Goal: Task Accomplishment & Management: Manage account settings

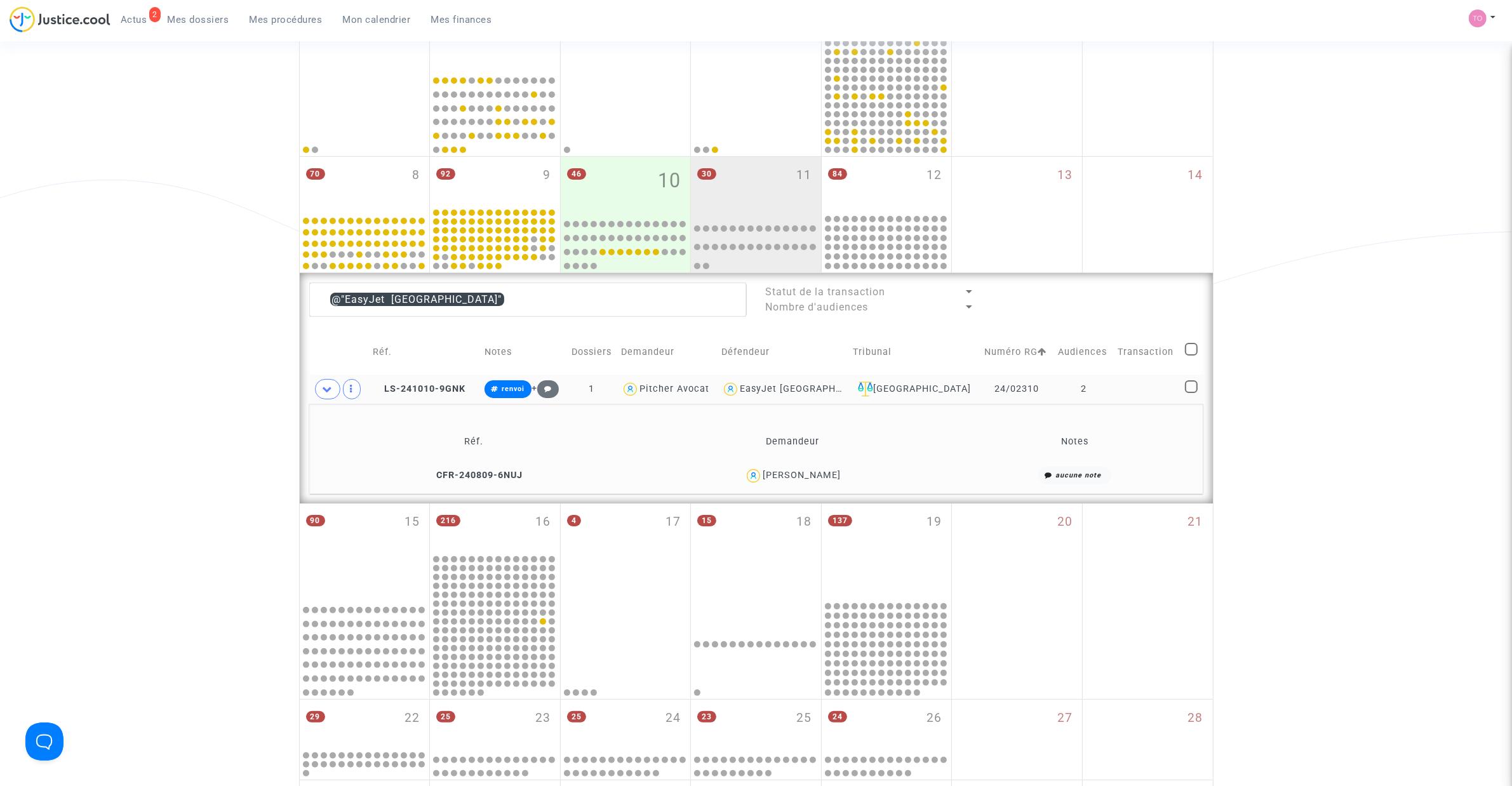
click at [797, 382] on span "EasyJet Switzerland" at bounding box center [809, 352] width 138 height 83
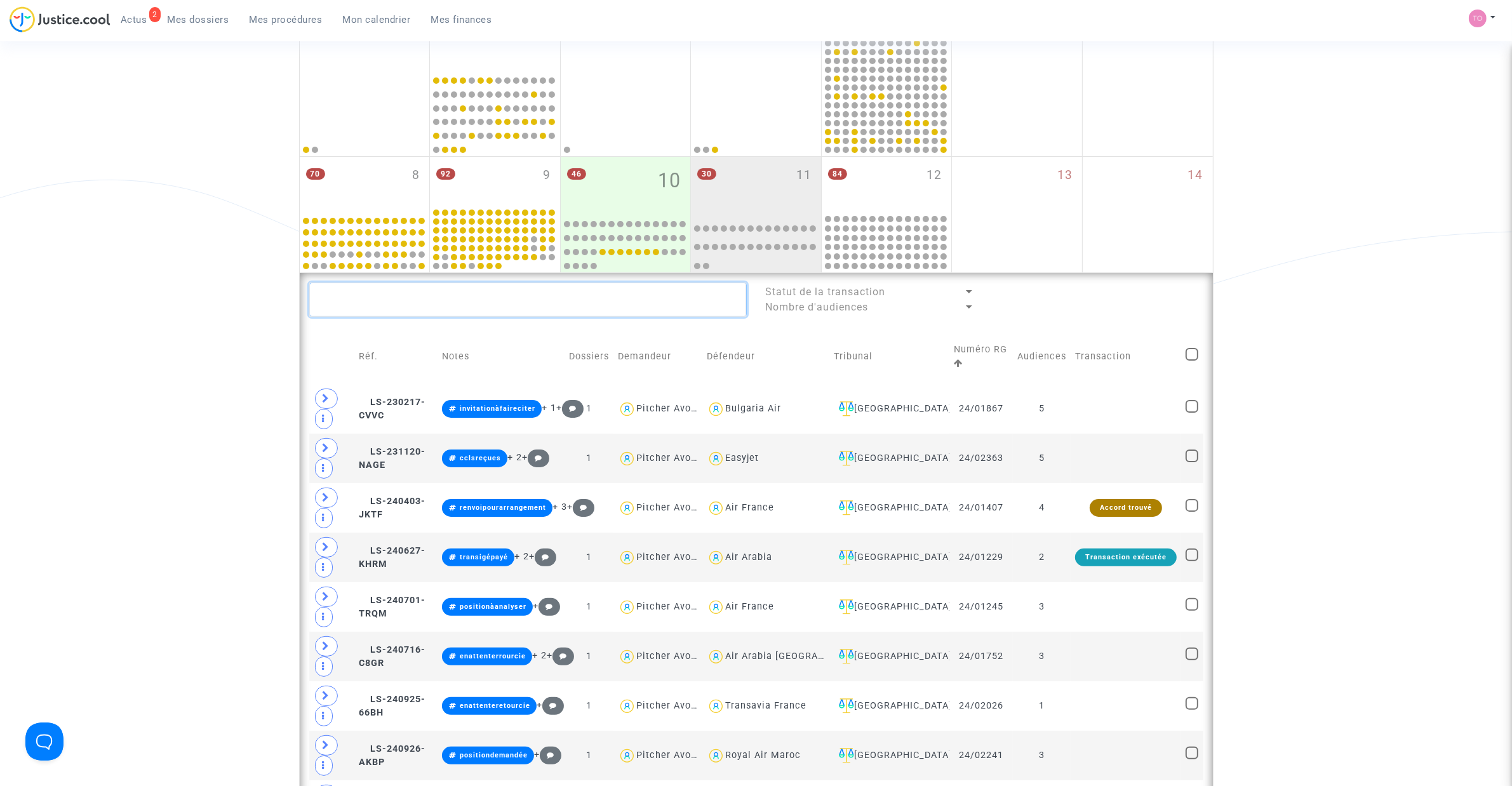
click at [487, 302] on textarea at bounding box center [528, 299] width 438 height 35
paste textarea "CONDAMine"
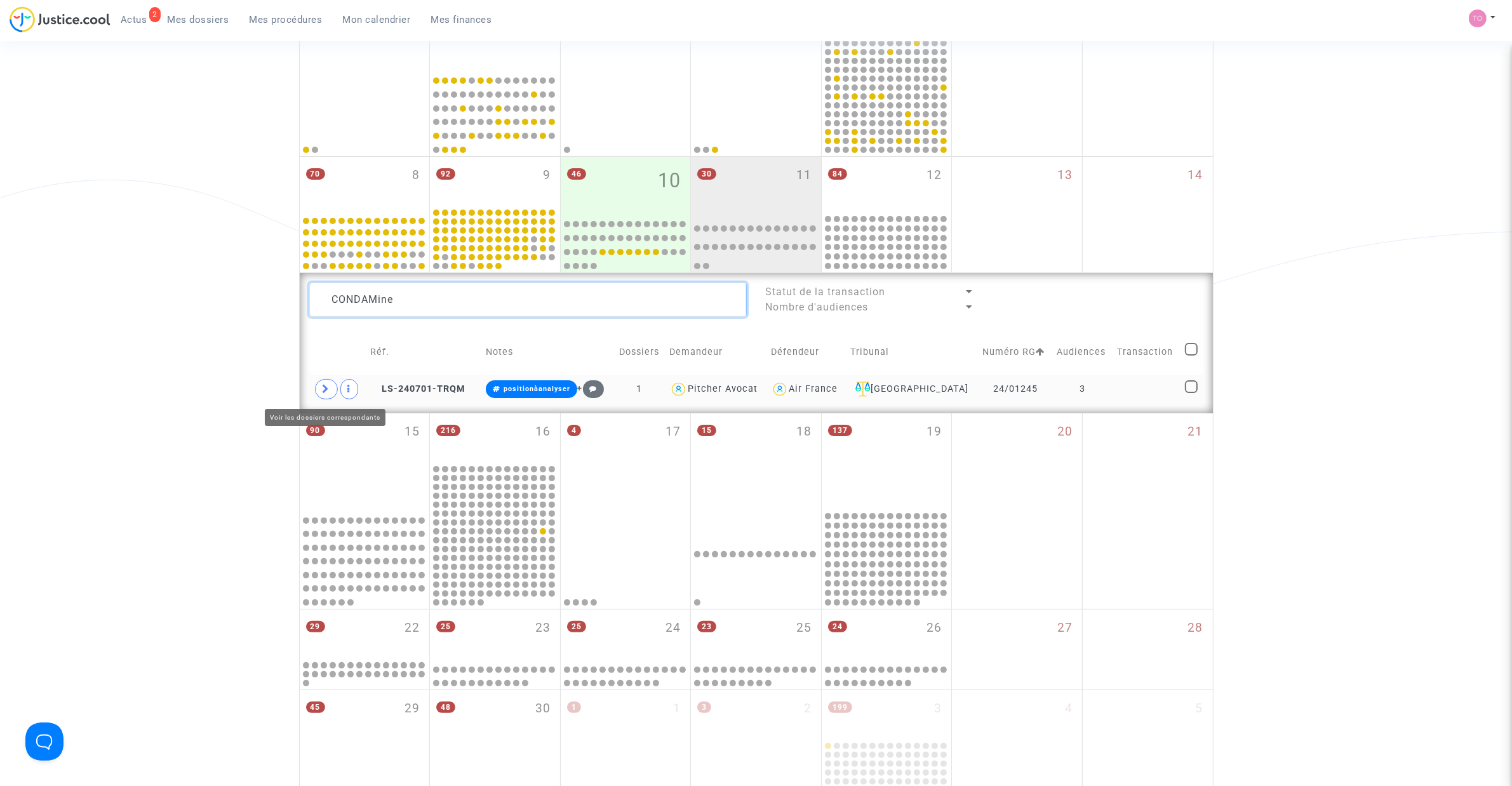
type textarea "CONDAMine"
click at [325, 392] on icon at bounding box center [326, 389] width 7 height 10
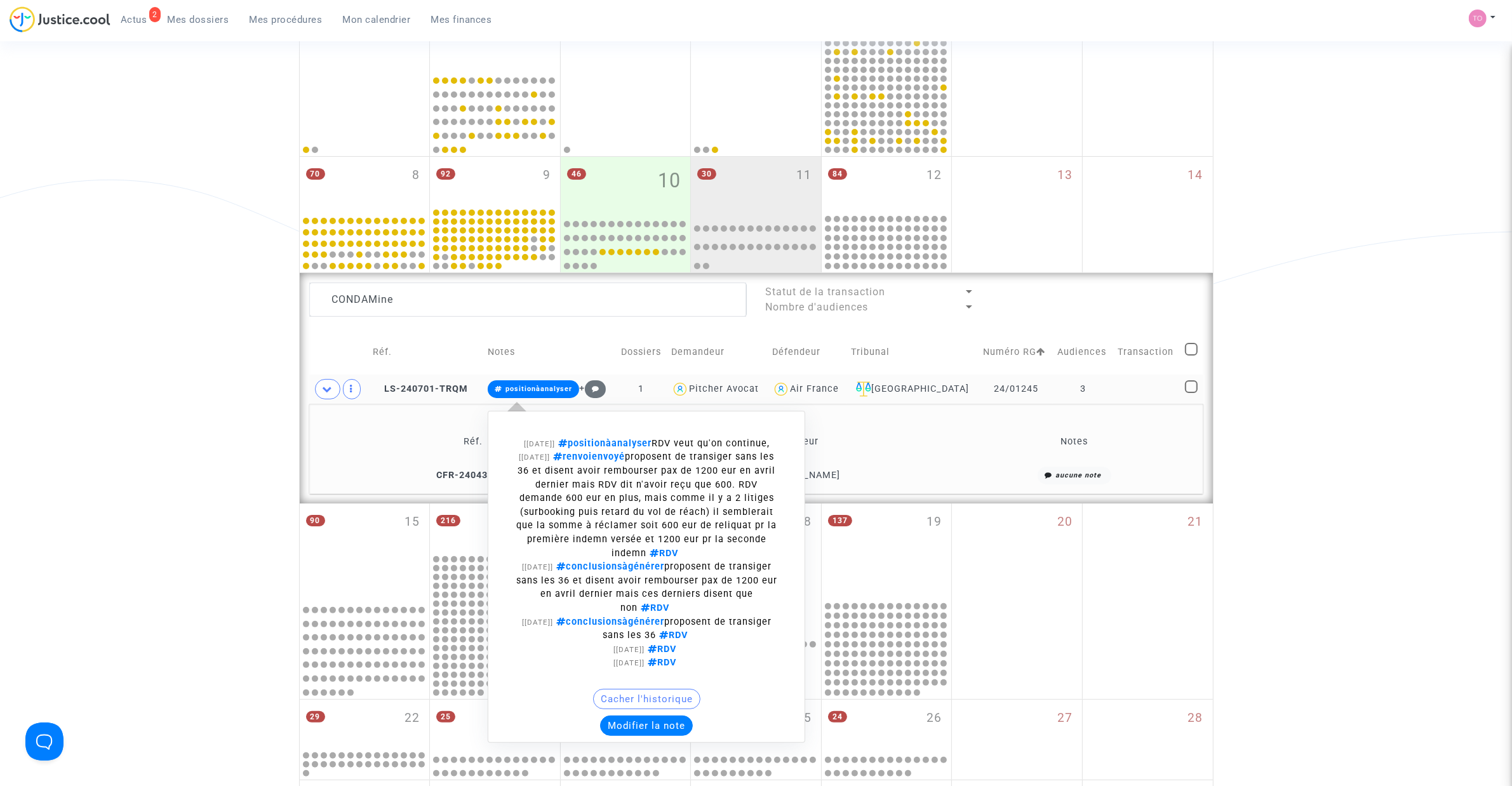
click at [659, 733] on button "Modifier la note" at bounding box center [646, 725] width 92 height 20
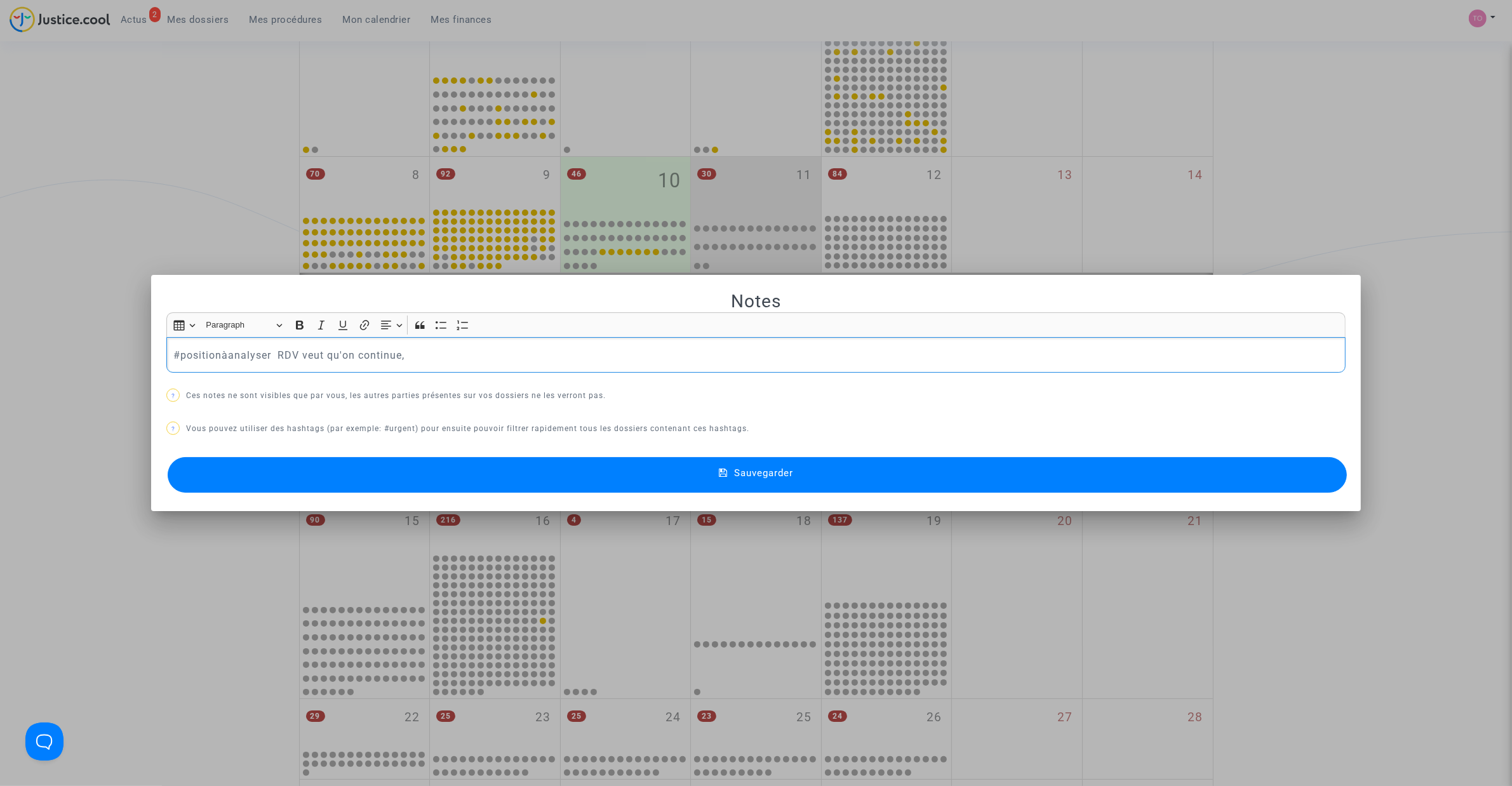
drag, startPoint x: 268, startPoint y: 356, endPoint x: 97, endPoint y: 356, distance: 171.0
click at [97, 356] on div "Notes Rich Text Editor Insert table Insert table Heading Paragraph Paragraph He…" at bounding box center [756, 393] width 1512 height 786
click at [202, 144] on span "#àplaider" at bounding box center [200, 147] width 35 height 18
drag, startPoint x: 362, startPoint y: 357, endPoint x: 226, endPoint y: 357, distance: 136.0
click at [226, 357] on p "#àplaider RDV veut qu'on continue," at bounding box center [756, 356] width 1166 height 16
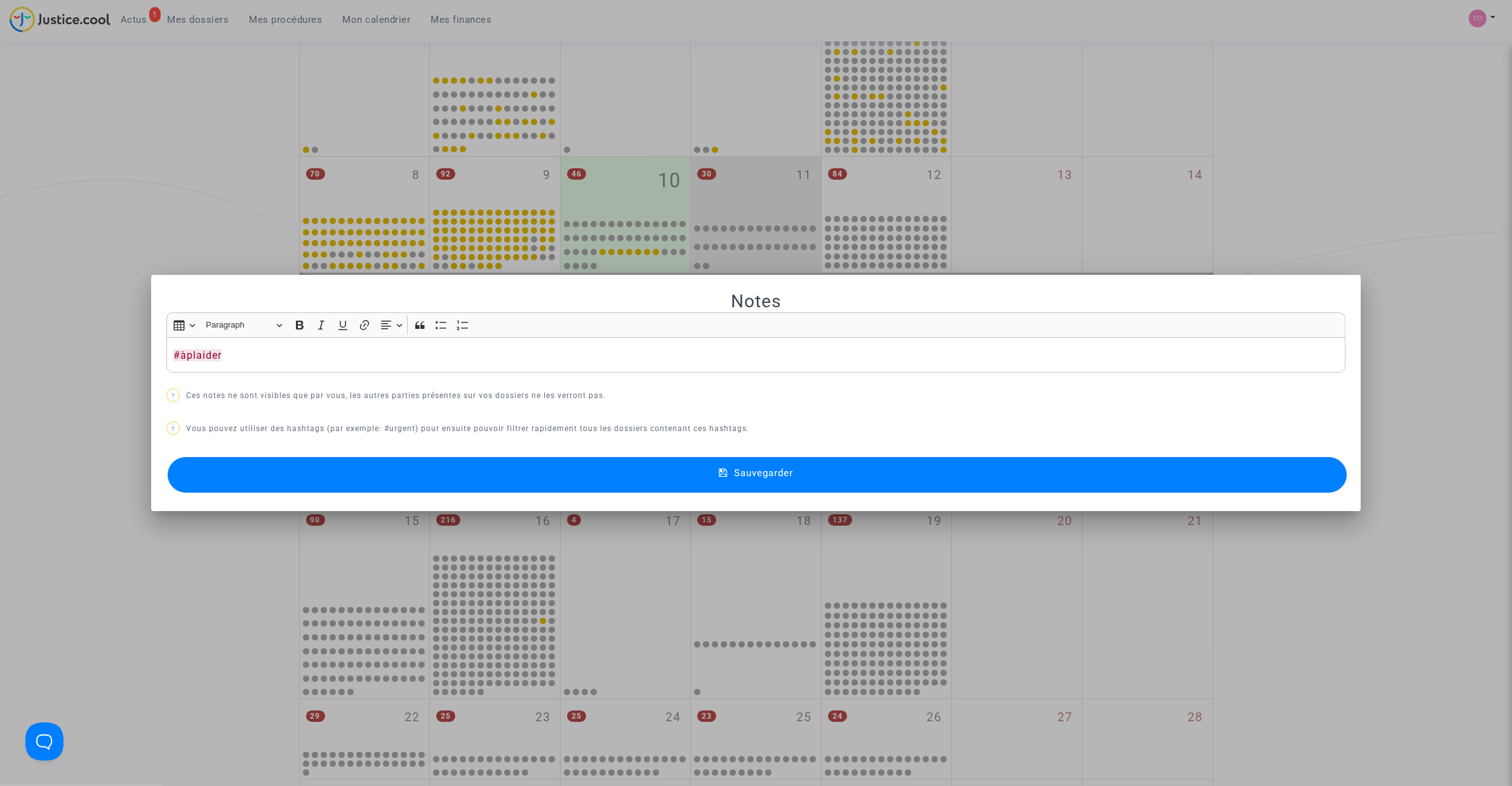
click at [108, 217] on div at bounding box center [756, 393] width 1512 height 786
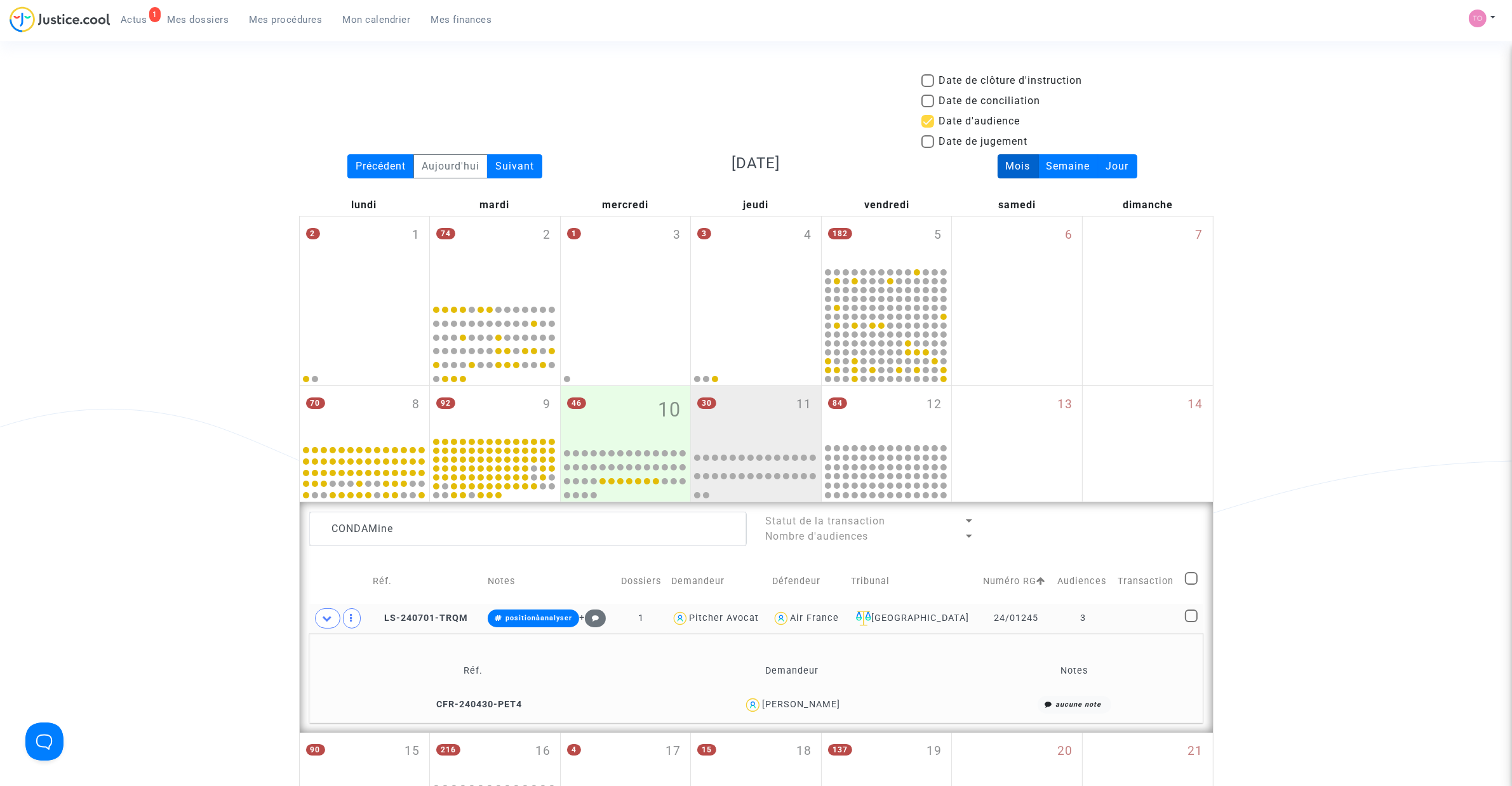
scroll to position [229, 0]
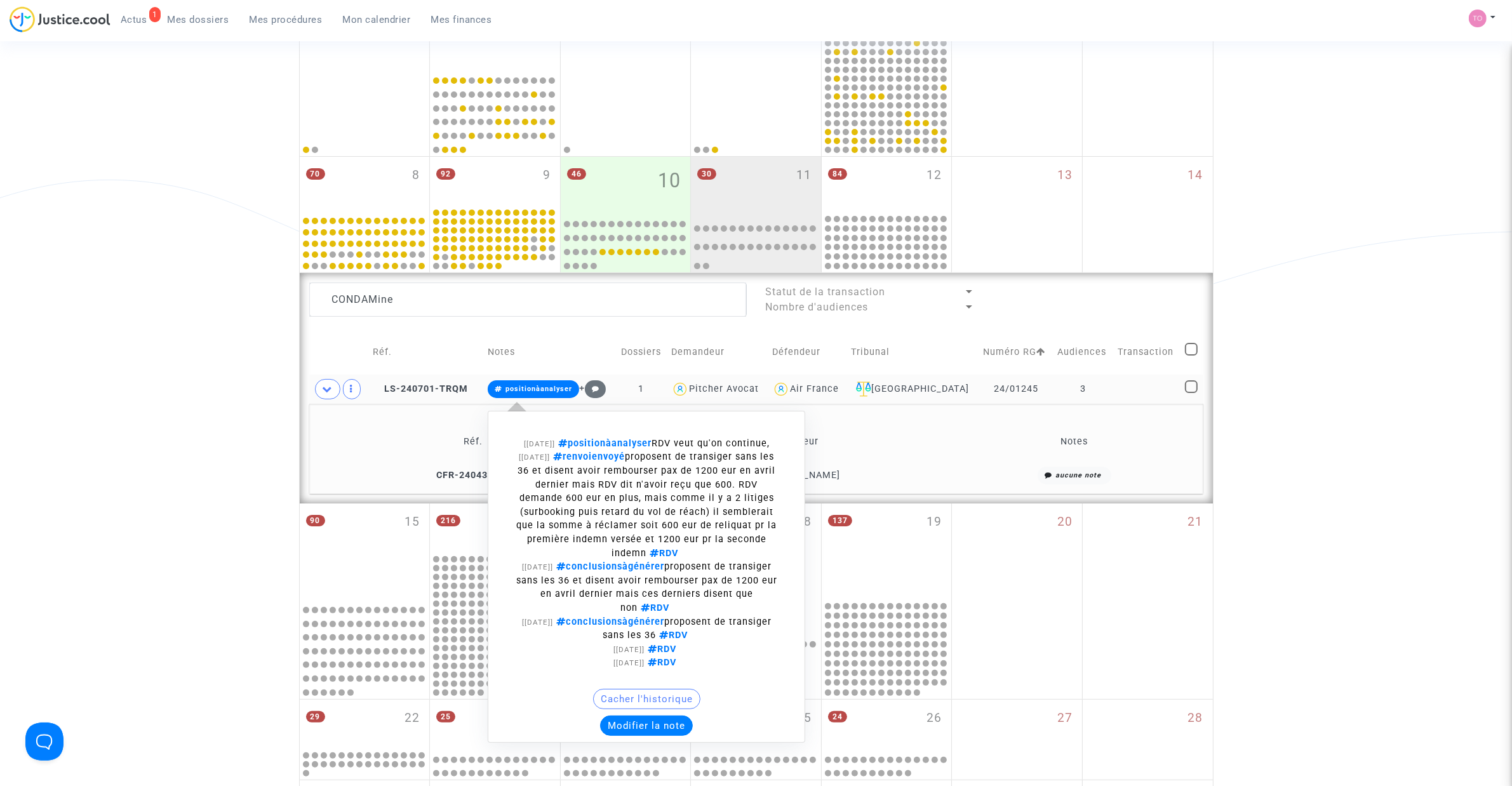
click at [650, 733] on button "Modifier la note" at bounding box center [646, 725] width 92 height 20
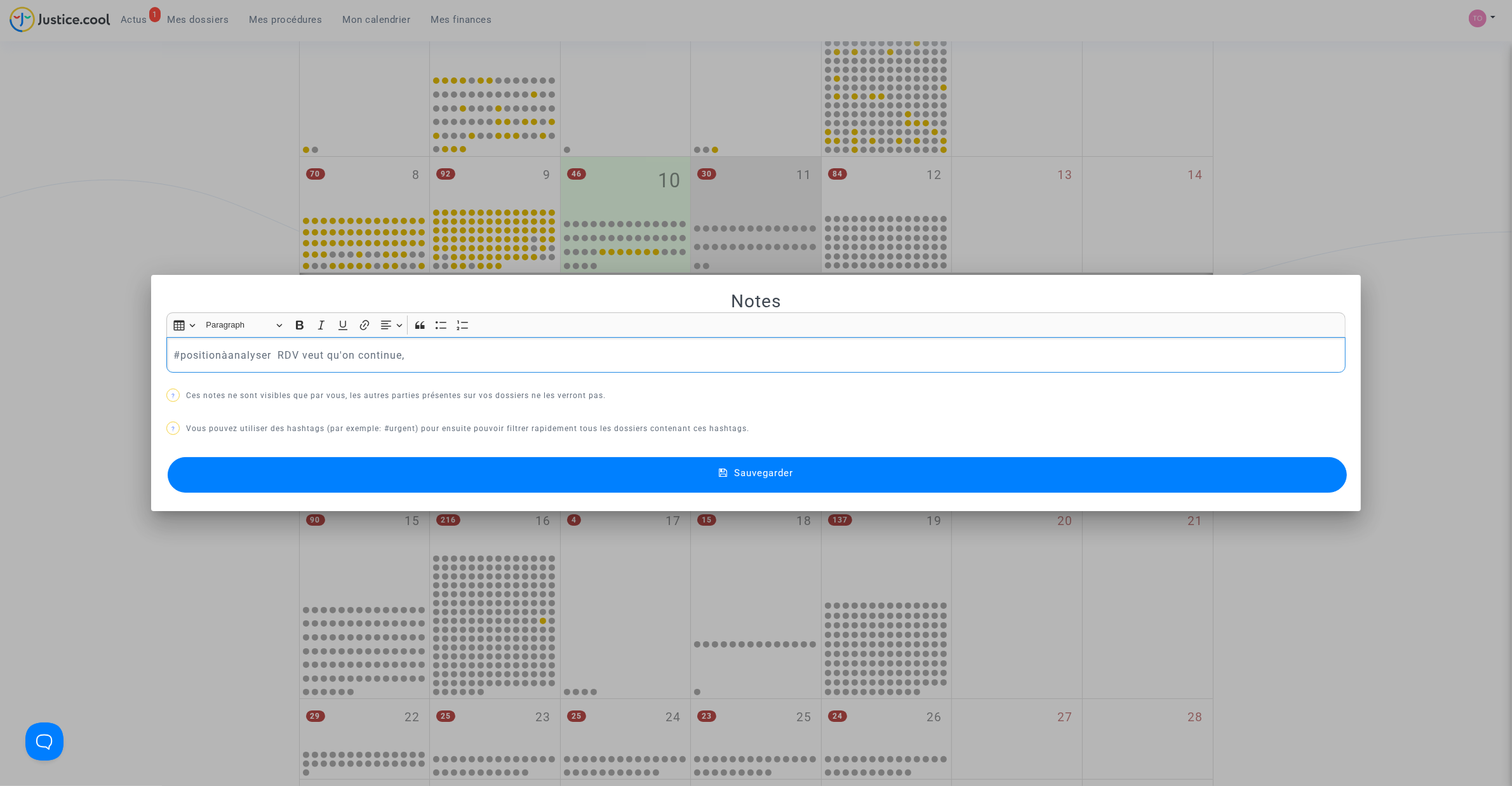
drag, startPoint x: 424, startPoint y: 362, endPoint x: -210, endPoint y: 328, distance: 634.9
click at [0, 328] on html "1 Actus Mes dossiers Mes procédures Mon calendrier Mes finances Mon profil Para…" at bounding box center [756, 608] width 1512 height 1674
click at [214, 150] on span "#àplaider" at bounding box center [200, 147] width 35 height 18
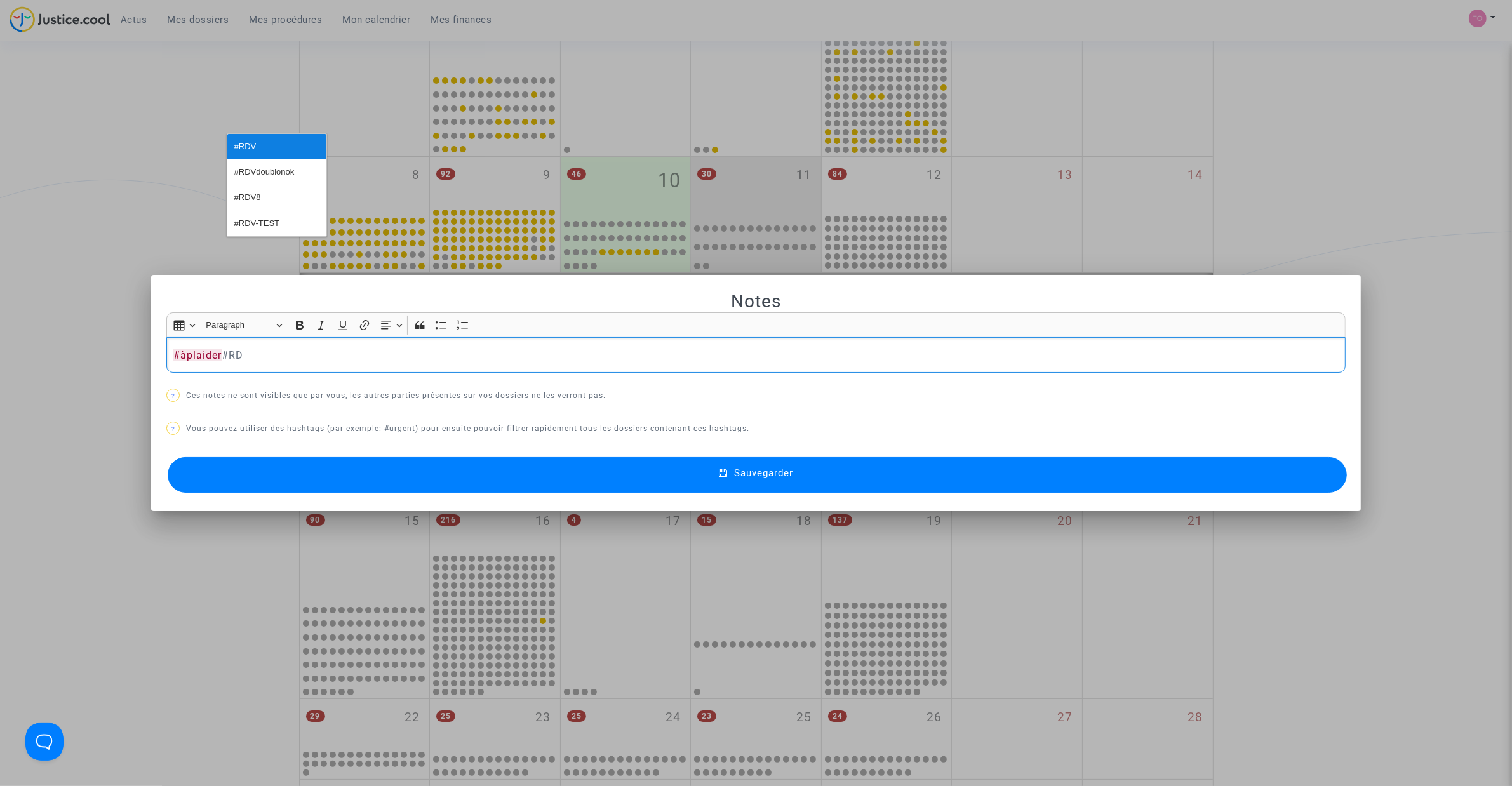
click at [232, 147] on button "#RDV" at bounding box center [276, 147] width 99 height 26
click at [426, 467] on button "Sauvegarder" at bounding box center [757, 474] width 1179 height 35
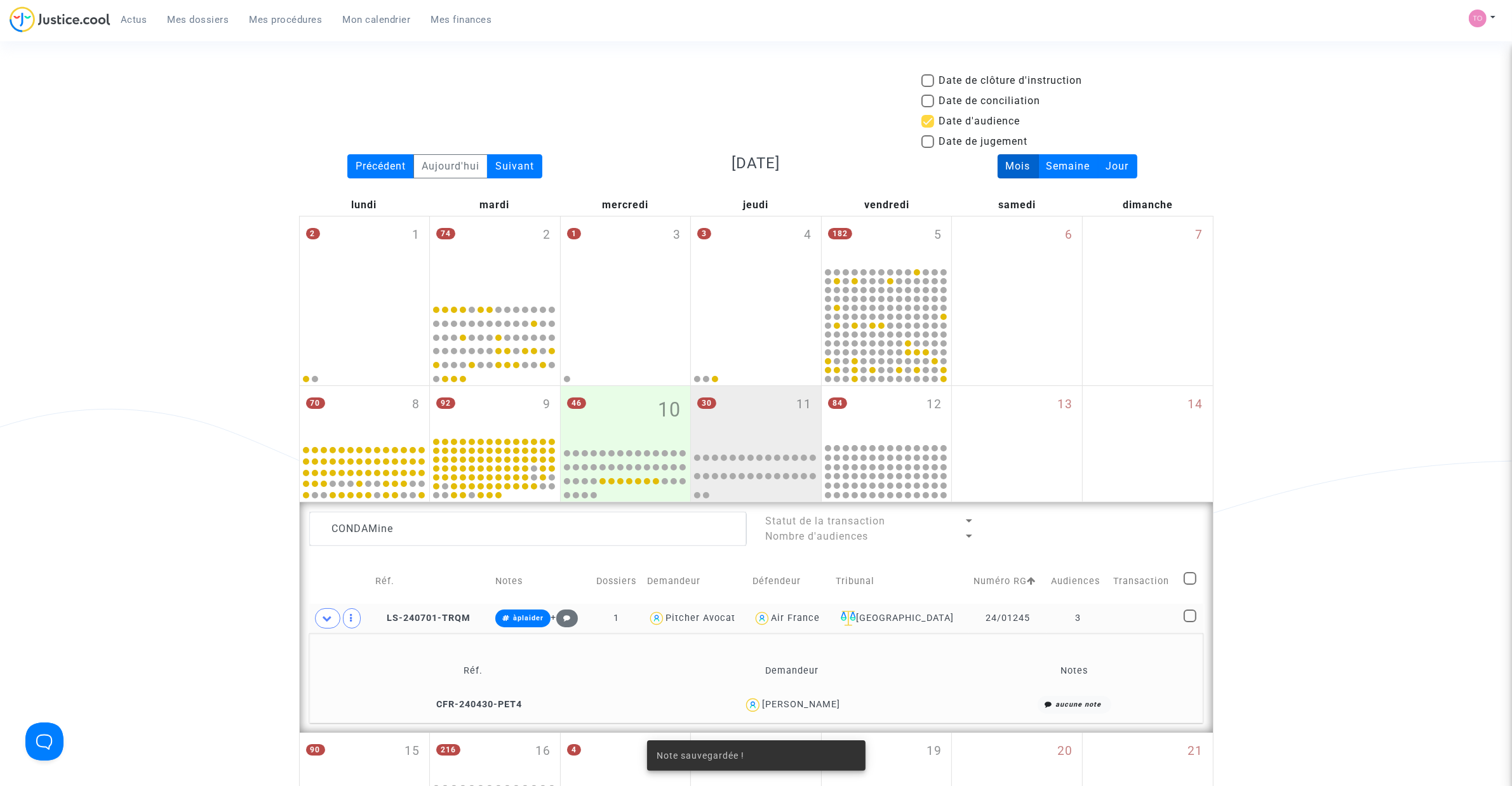
scroll to position [229, 0]
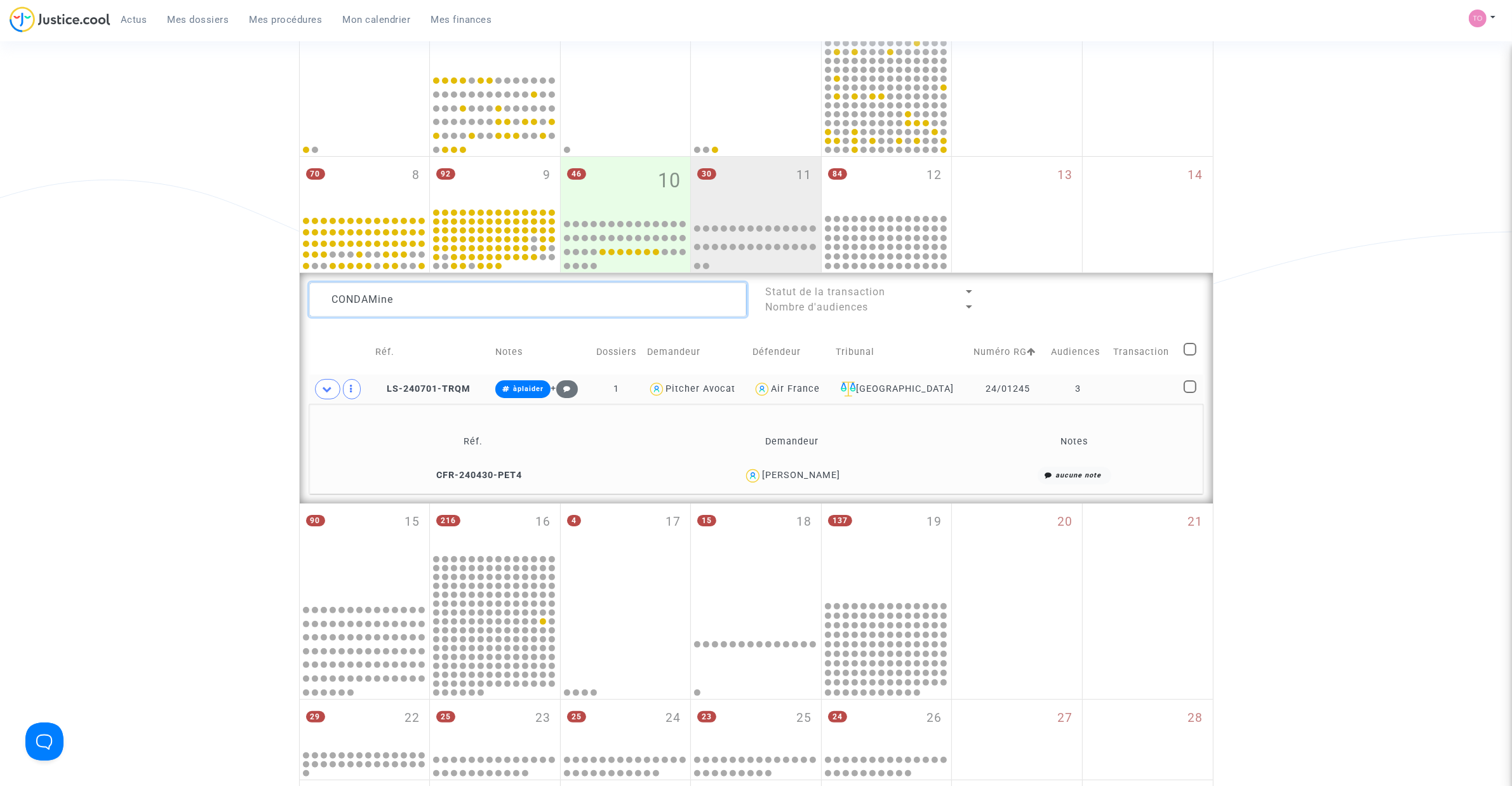
drag, startPoint x: 256, startPoint y: 287, endPoint x: 190, endPoint y: 283, distance: 66.1
click at [201, 283] on div "Date de clôture d'instruction Date de conciliation Date d'audience Date de juge…" at bounding box center [756, 405] width 1512 height 1124
paste textarea "URALINE"
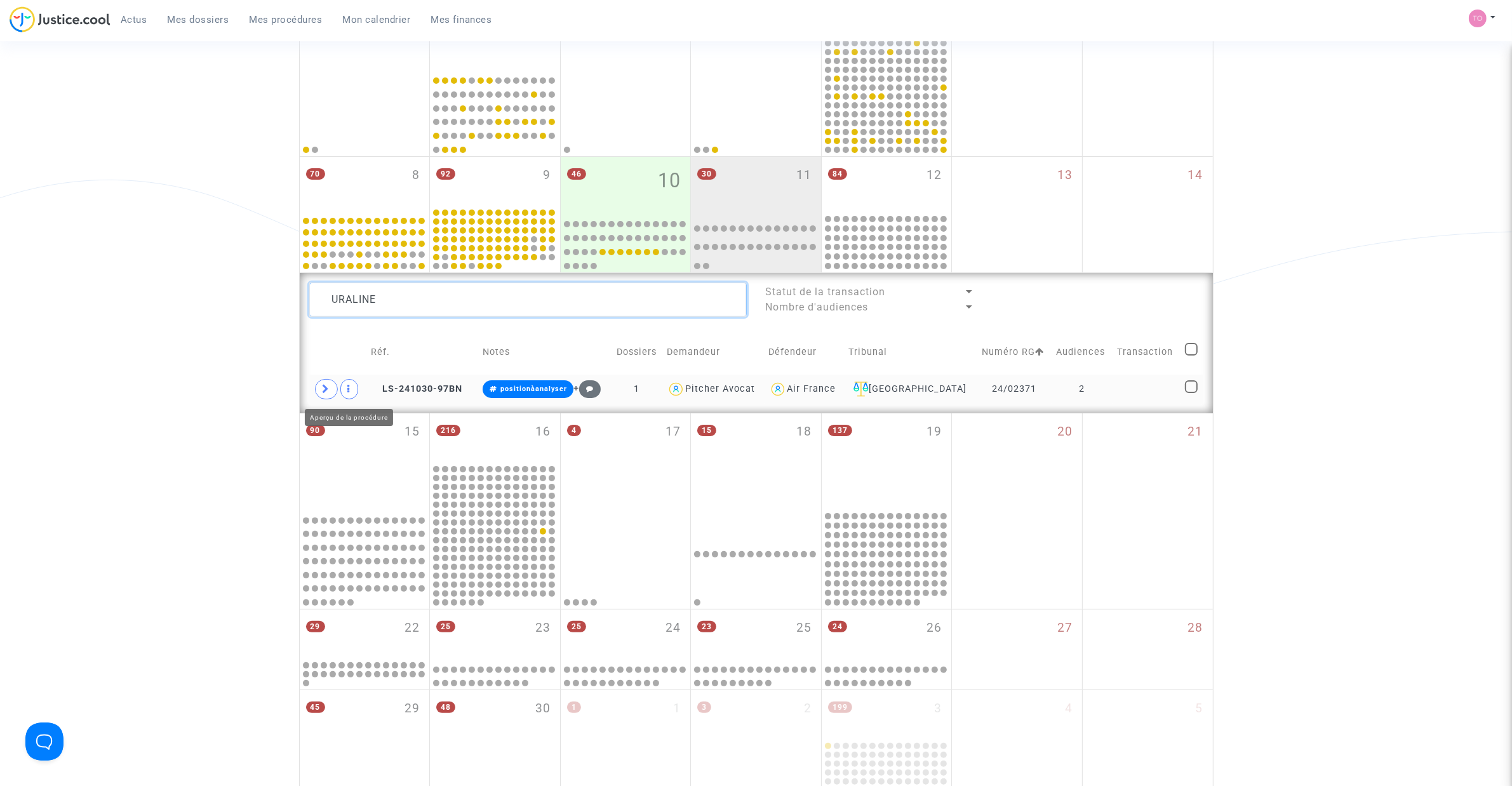
type textarea "URALINE"
click at [328, 393] on icon at bounding box center [326, 389] width 7 height 10
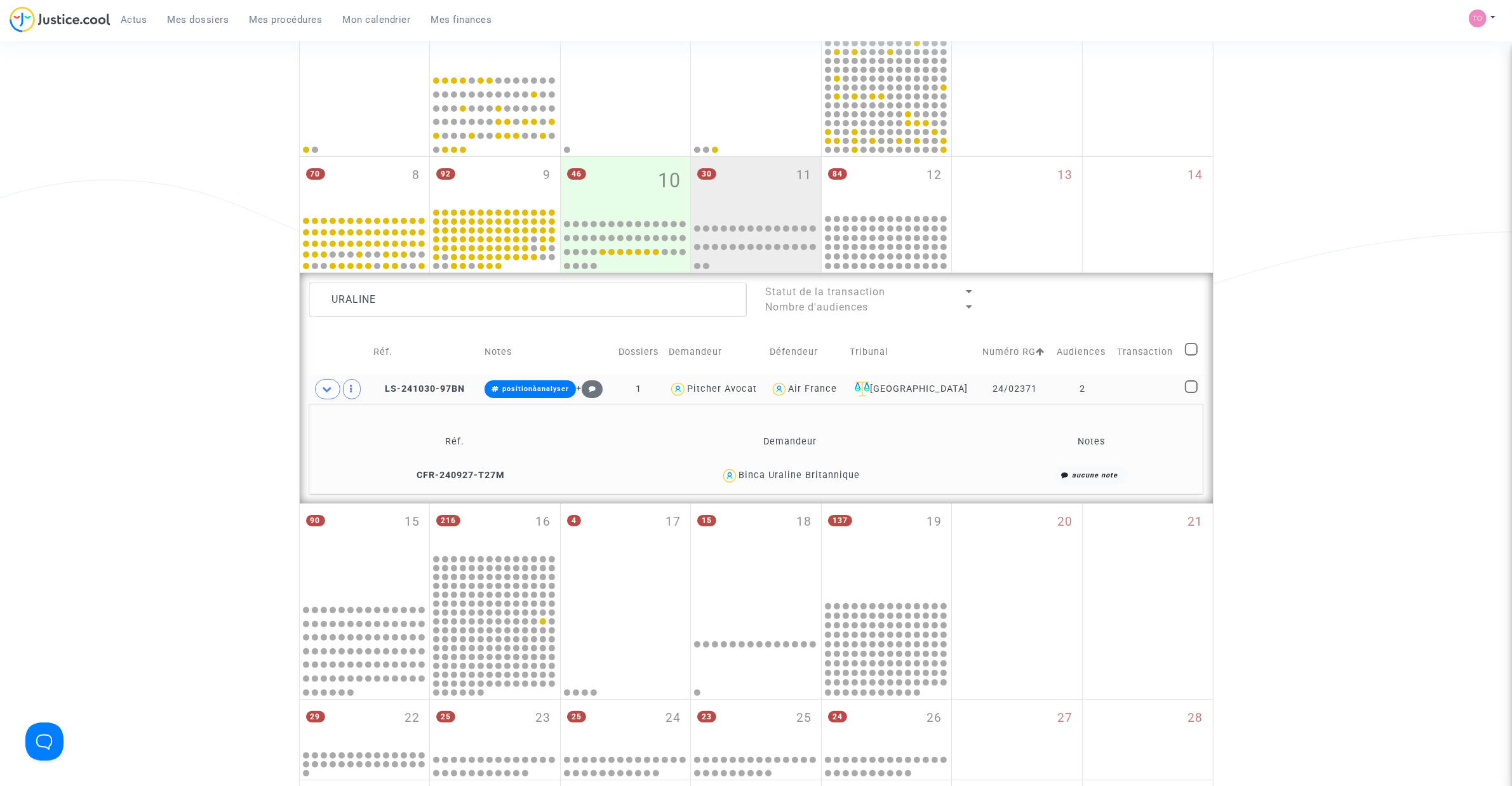
click at [833, 474] on div "Binca Uraline Britannique" at bounding box center [799, 474] width 121 height 10
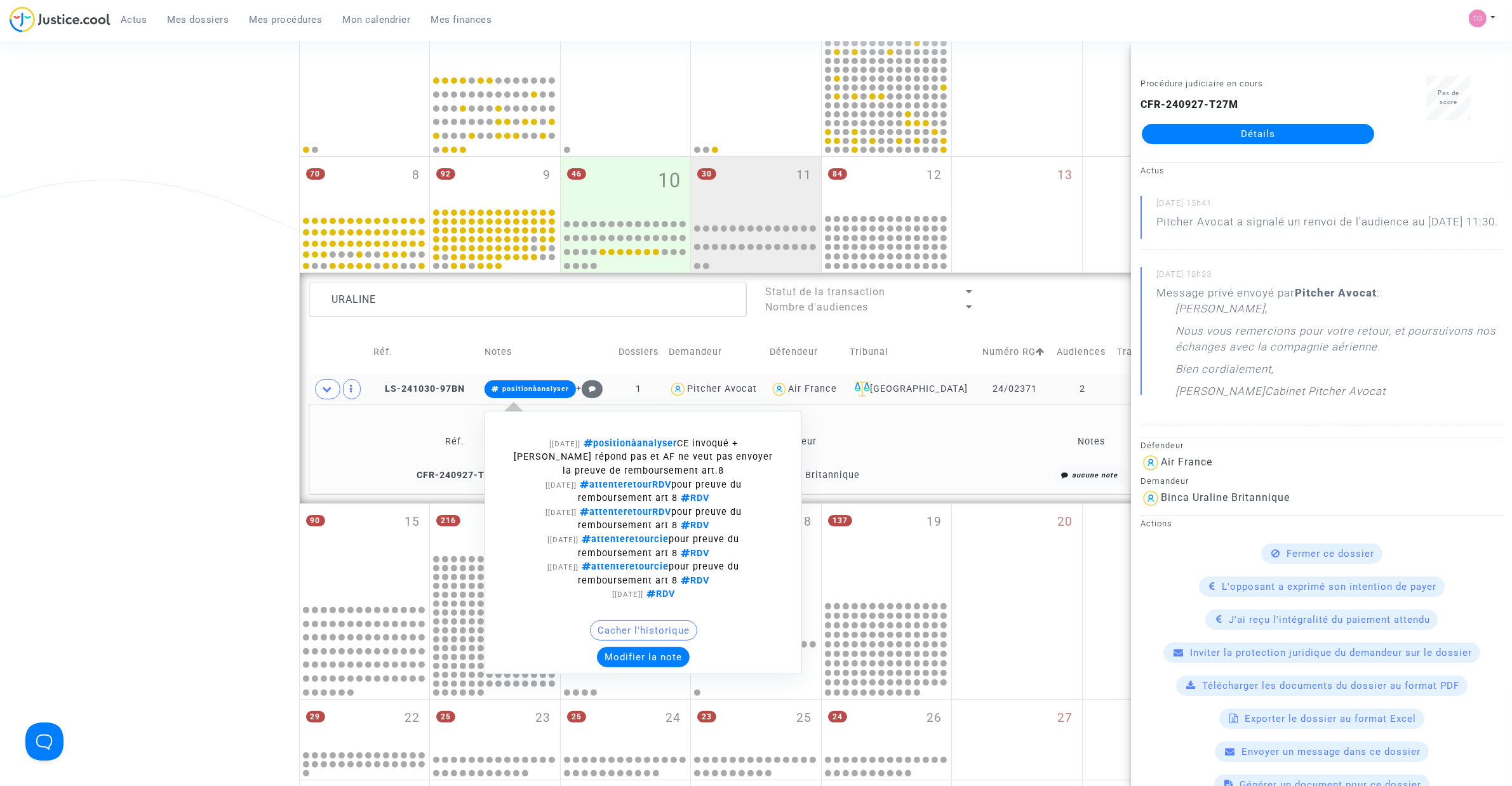
click at [664, 658] on button "Modifier la note" at bounding box center [642, 657] width 92 height 20
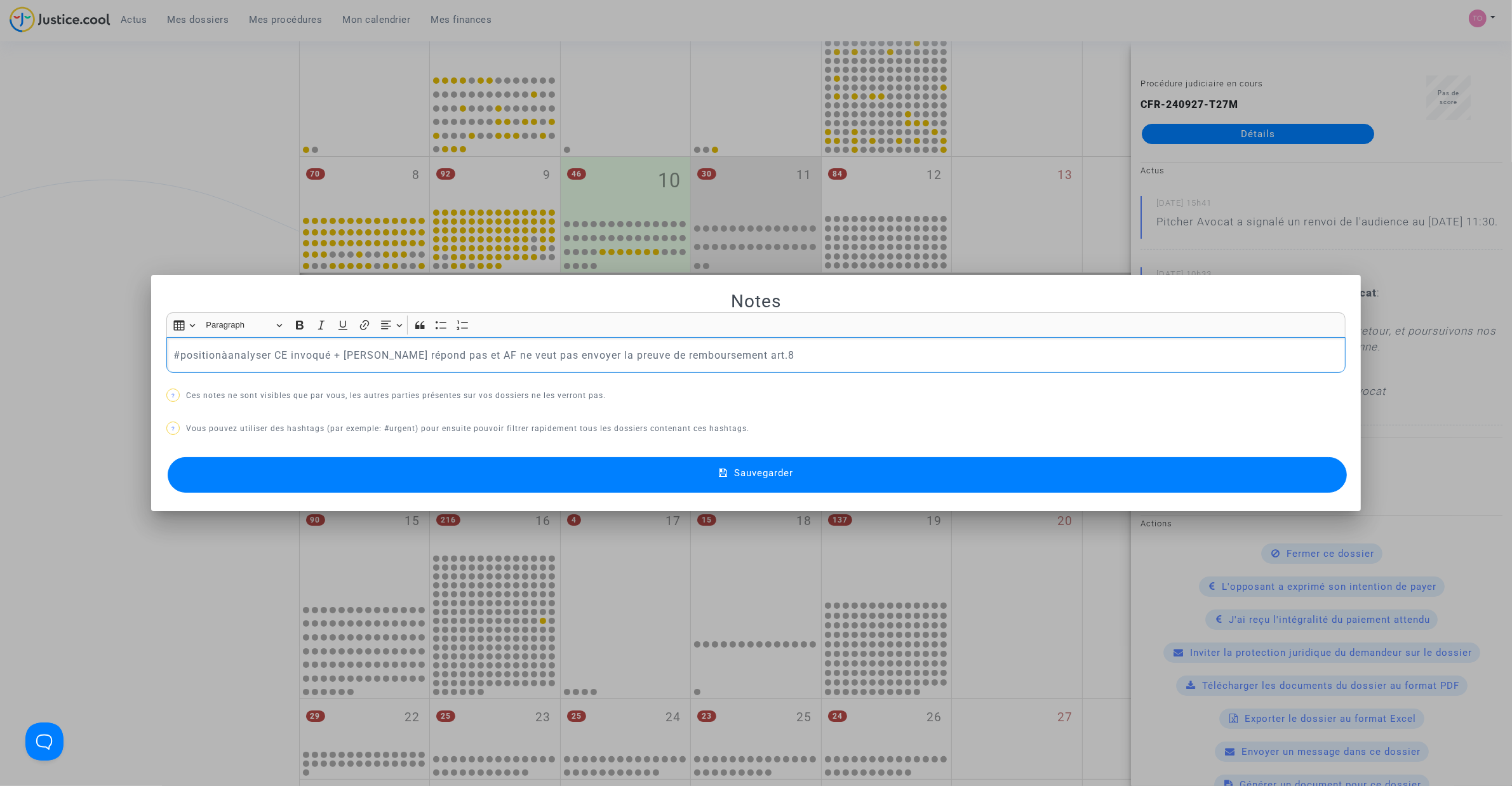
drag, startPoint x: 173, startPoint y: 352, endPoint x: 255, endPoint y: 350, distance: 82.0
click at [255, 350] on p "#positionàanalyser CE invoqué + pax répond pas et AF ne veut pas envoyer la pre…" at bounding box center [756, 356] width 1166 height 16
drag, startPoint x: 727, startPoint y: 353, endPoint x: -211, endPoint y: 356, distance: 938.0
click at [0, 356] on html "Actus Mes dossiers Mes procédures Mon calendrier Mes finances Mon profil Paramè…" at bounding box center [756, 608] width 1512 height 1674
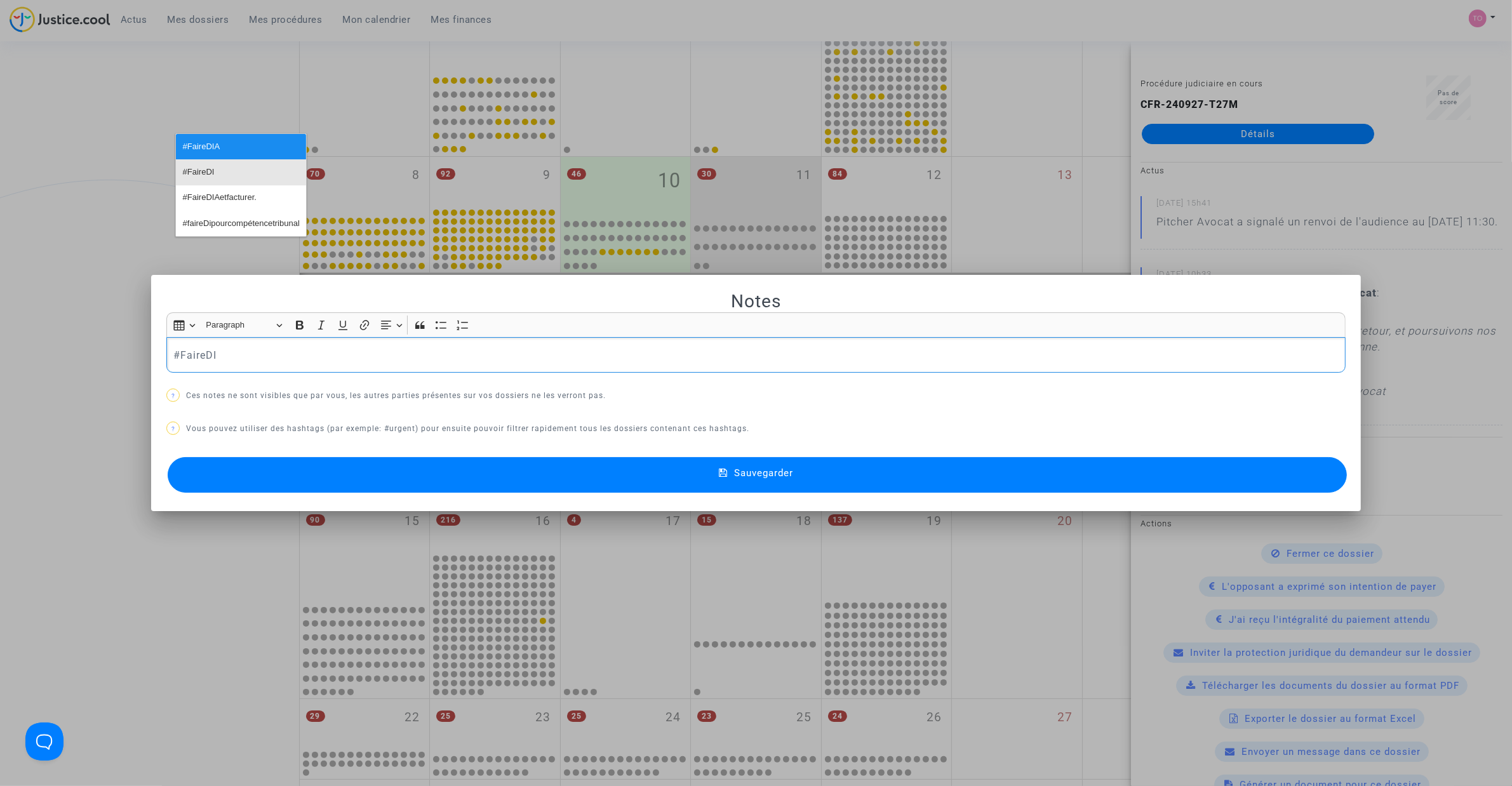
click at [214, 171] on span "#FaireDI" at bounding box center [199, 172] width 32 height 18
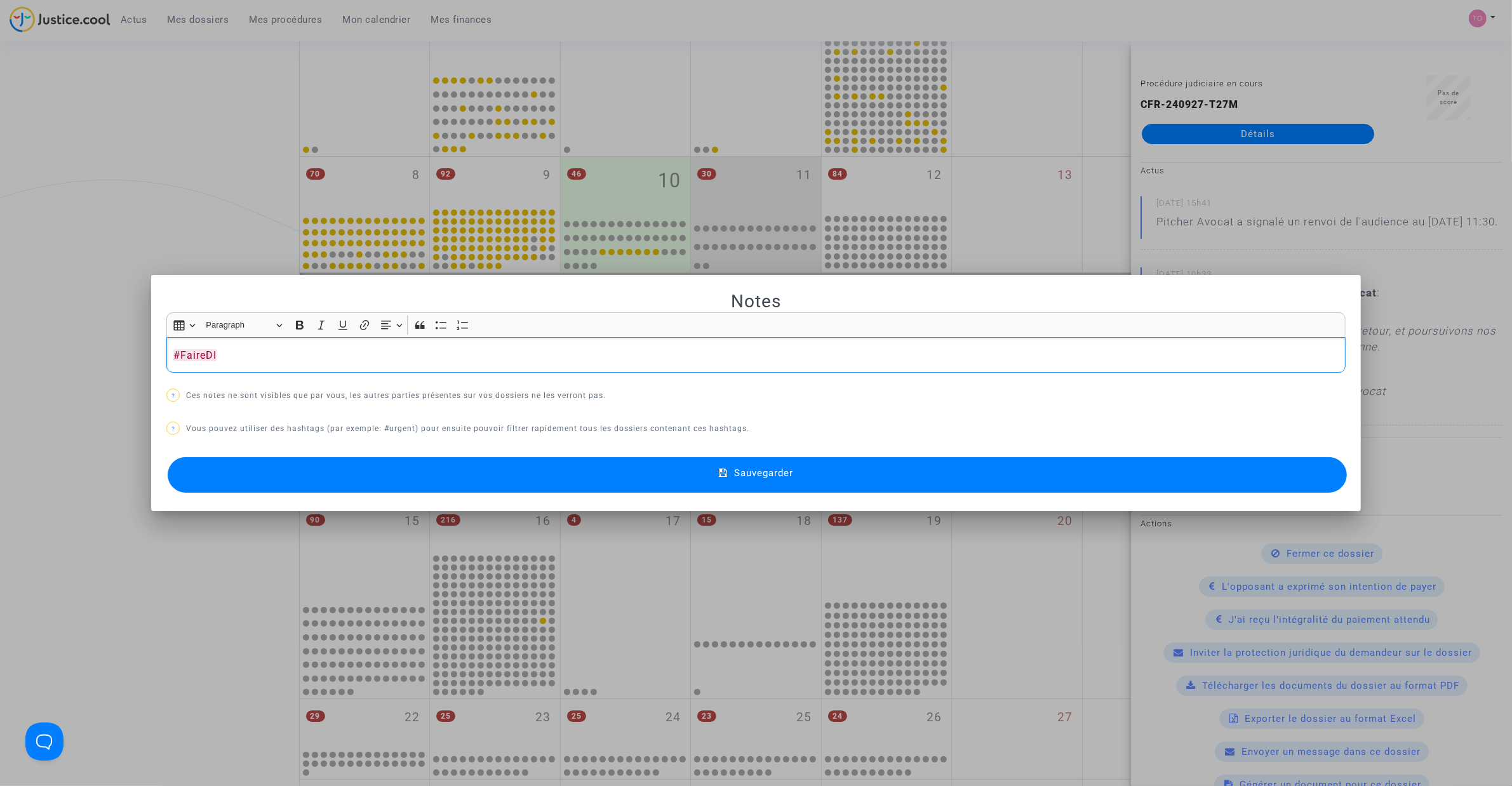
click at [455, 489] on button "Sauvegarder" at bounding box center [757, 474] width 1179 height 35
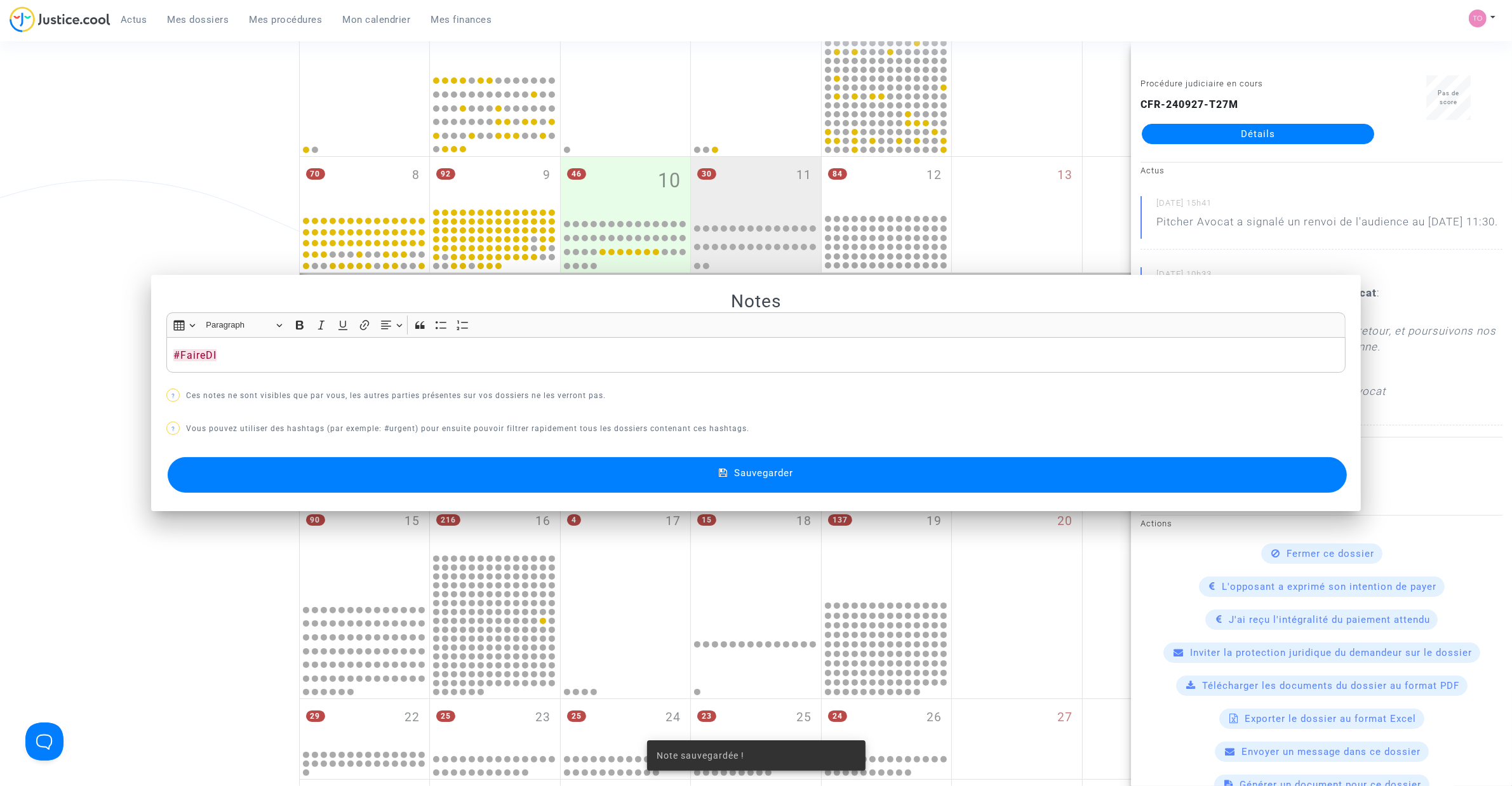
scroll to position [229, 0]
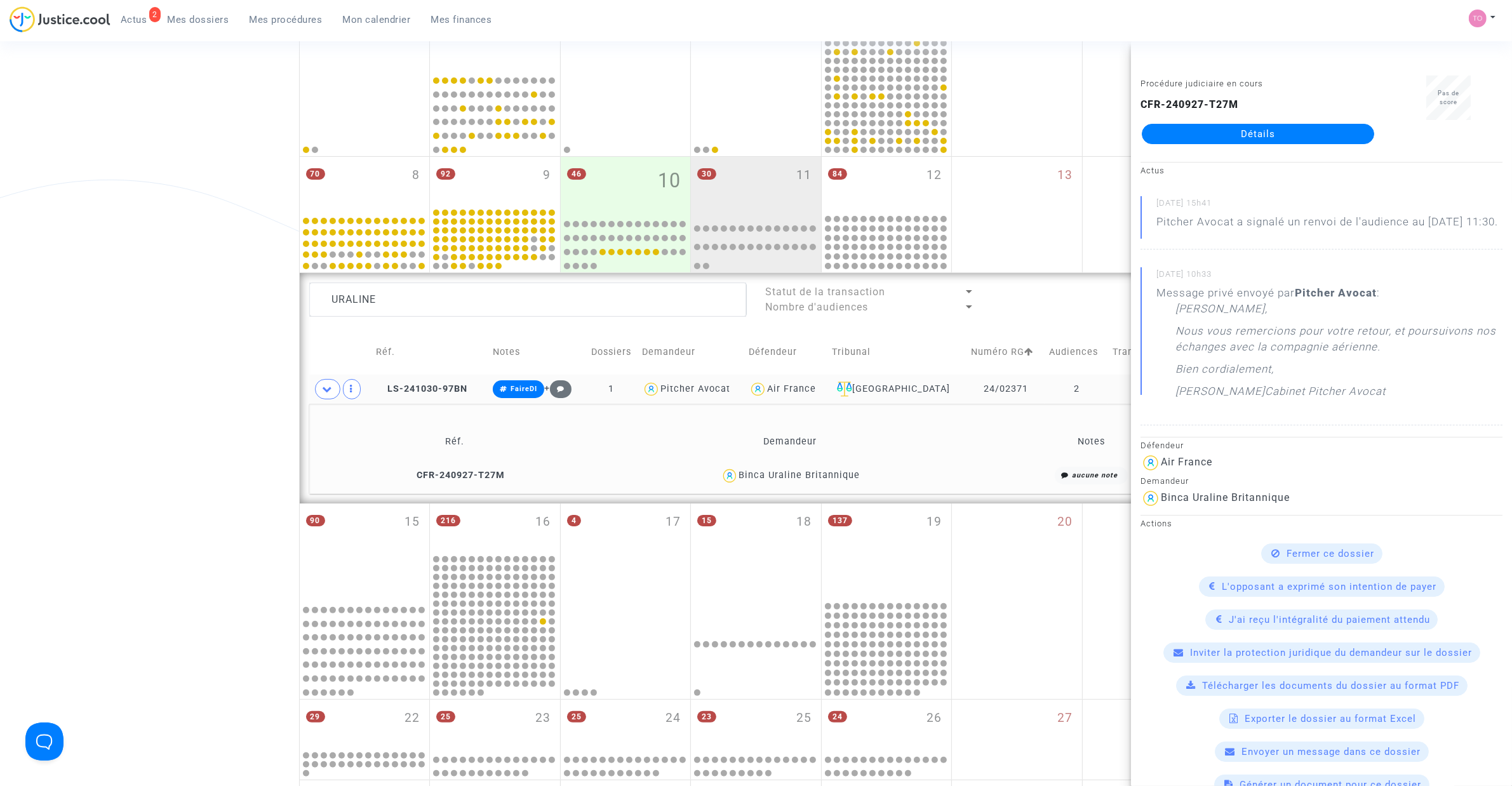
click at [157, 318] on div "Date de clôture d'instruction Date de conciliation Date d'audience Date de juge…" at bounding box center [756, 405] width 1512 height 1124
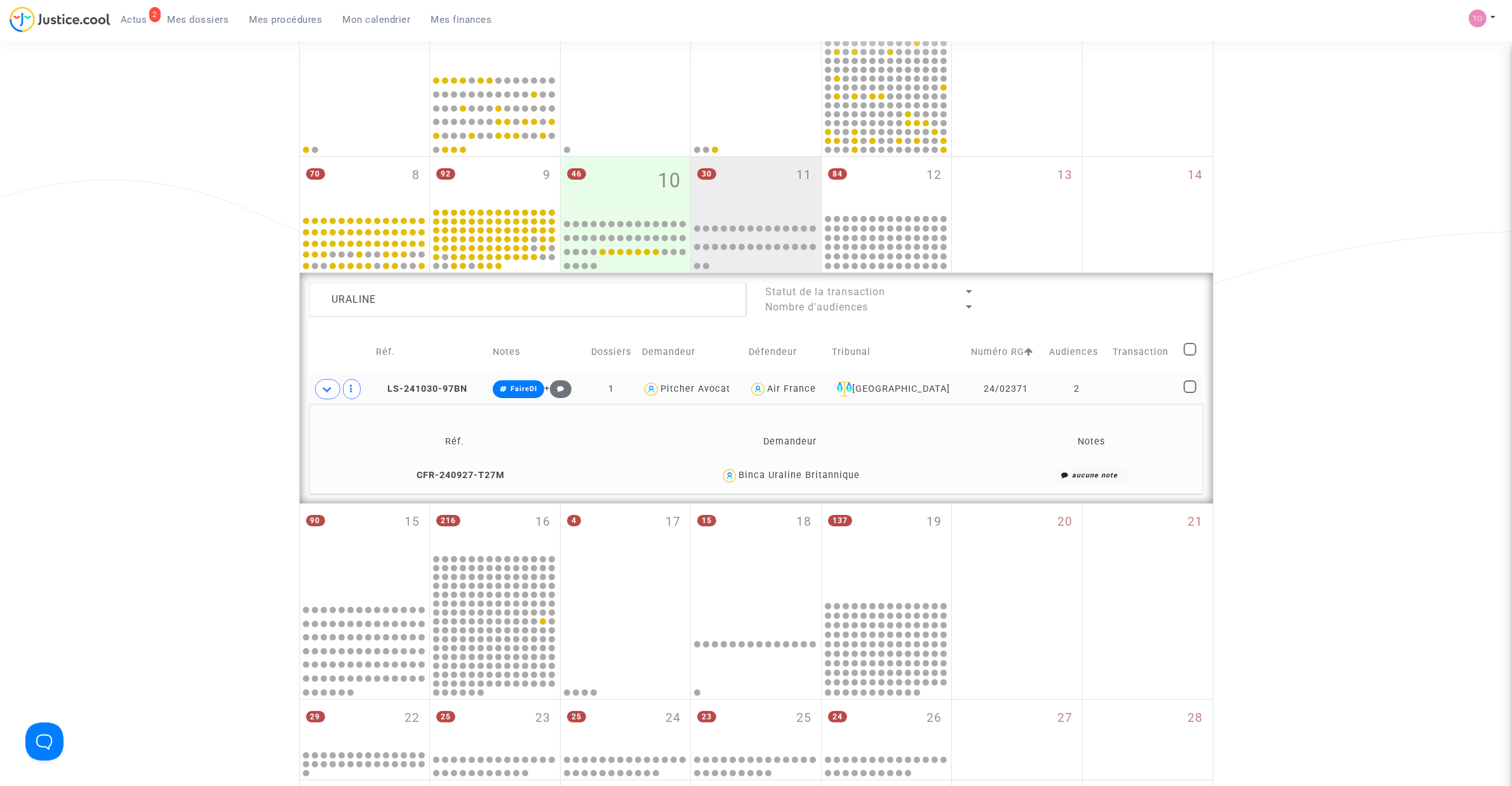
click at [826, 478] on div "Binca Uraline Britannique" at bounding box center [799, 474] width 121 height 10
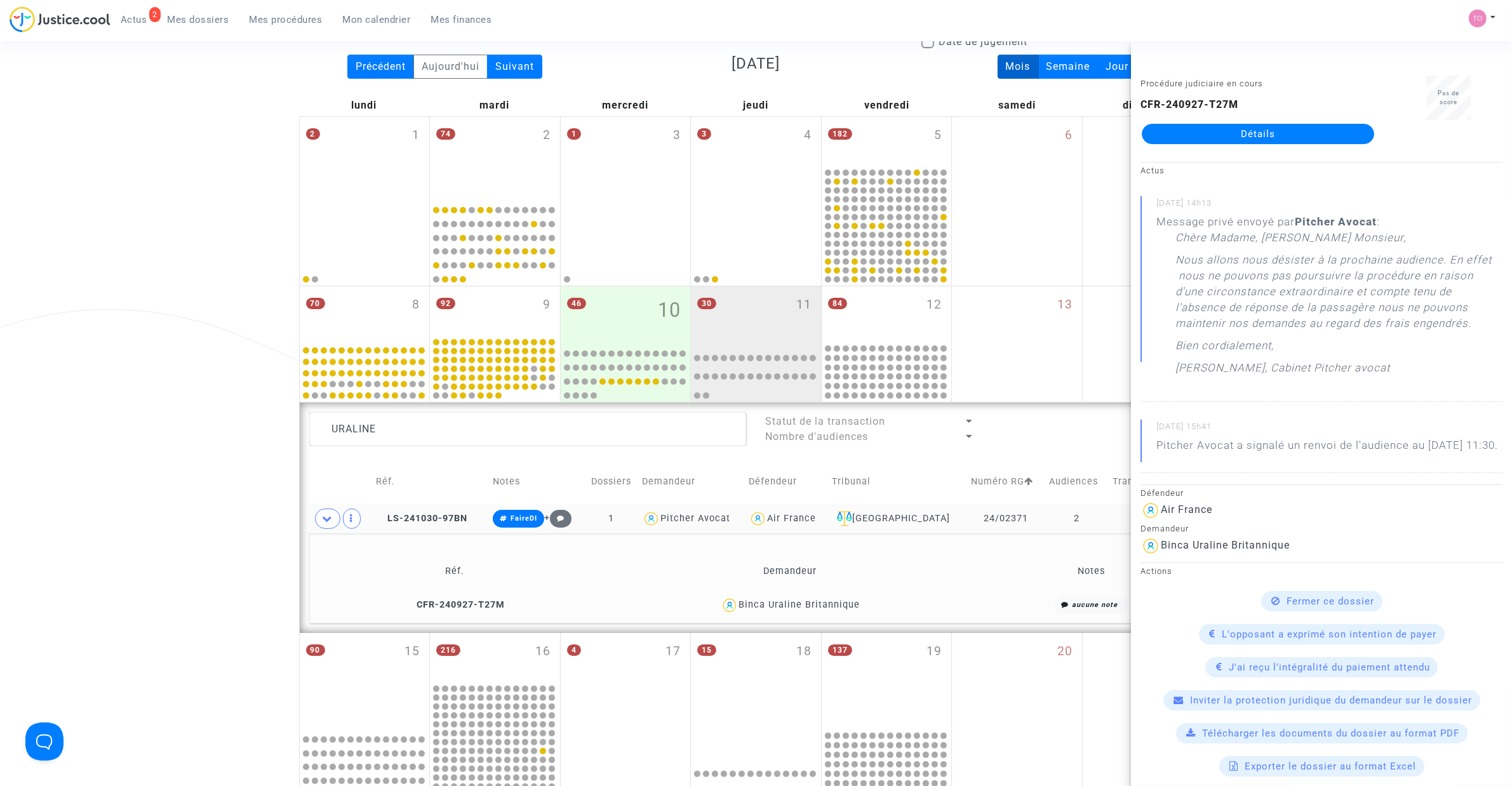
scroll to position [71, 0]
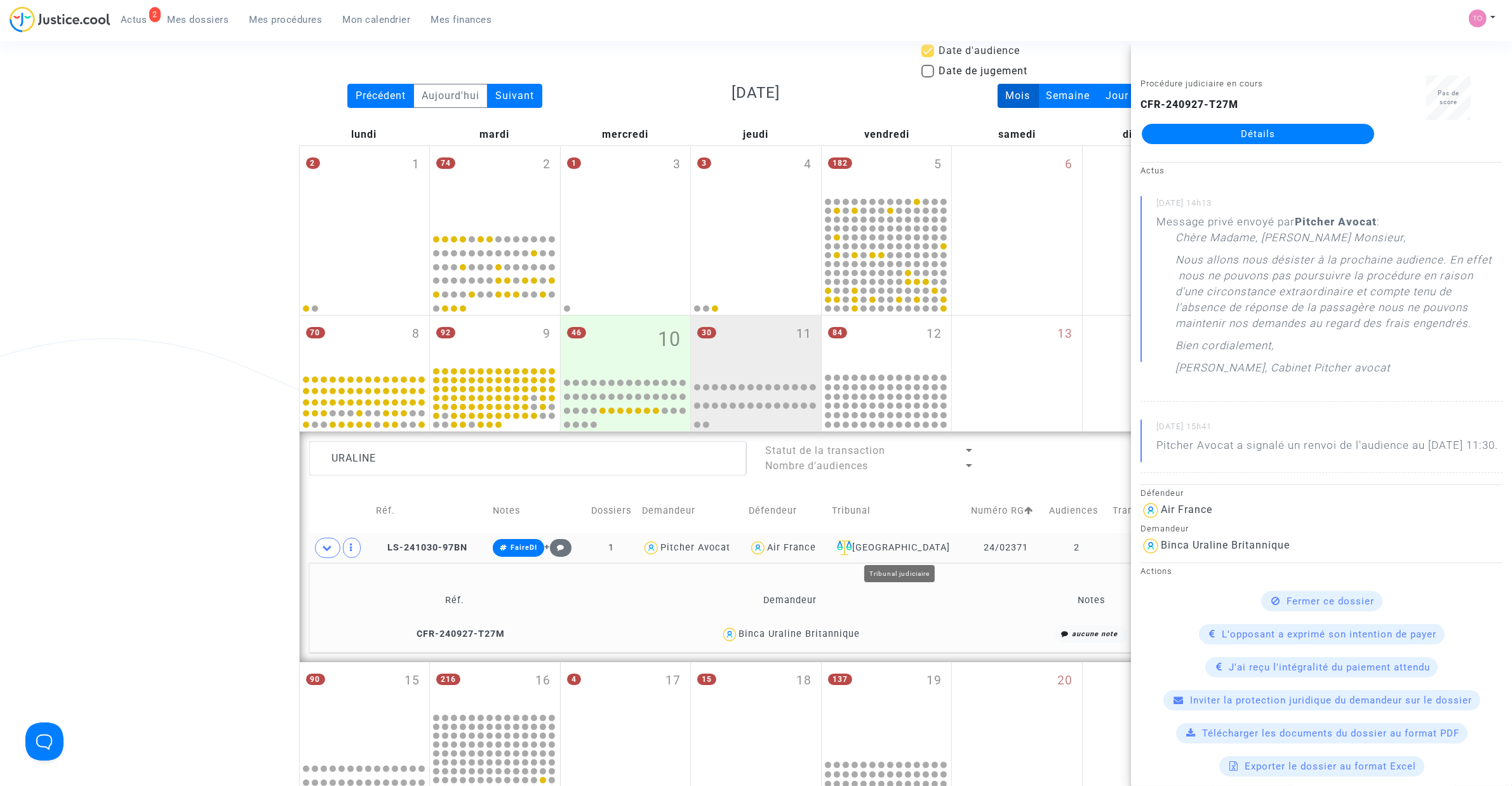
click at [903, 552] on div "[GEOGRAPHIC_DATA]" at bounding box center [897, 548] width 130 height 15
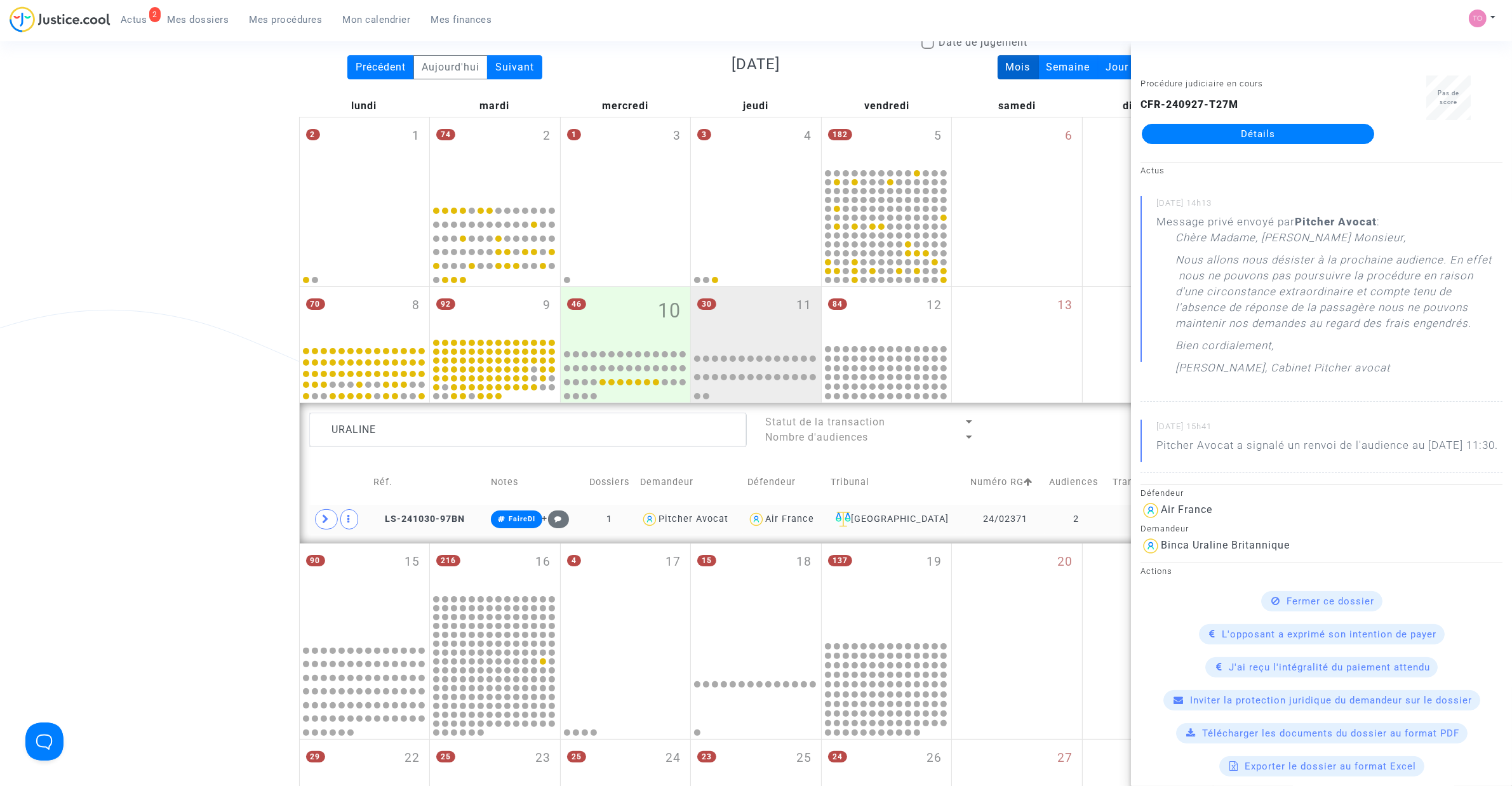
scroll to position [150, 0]
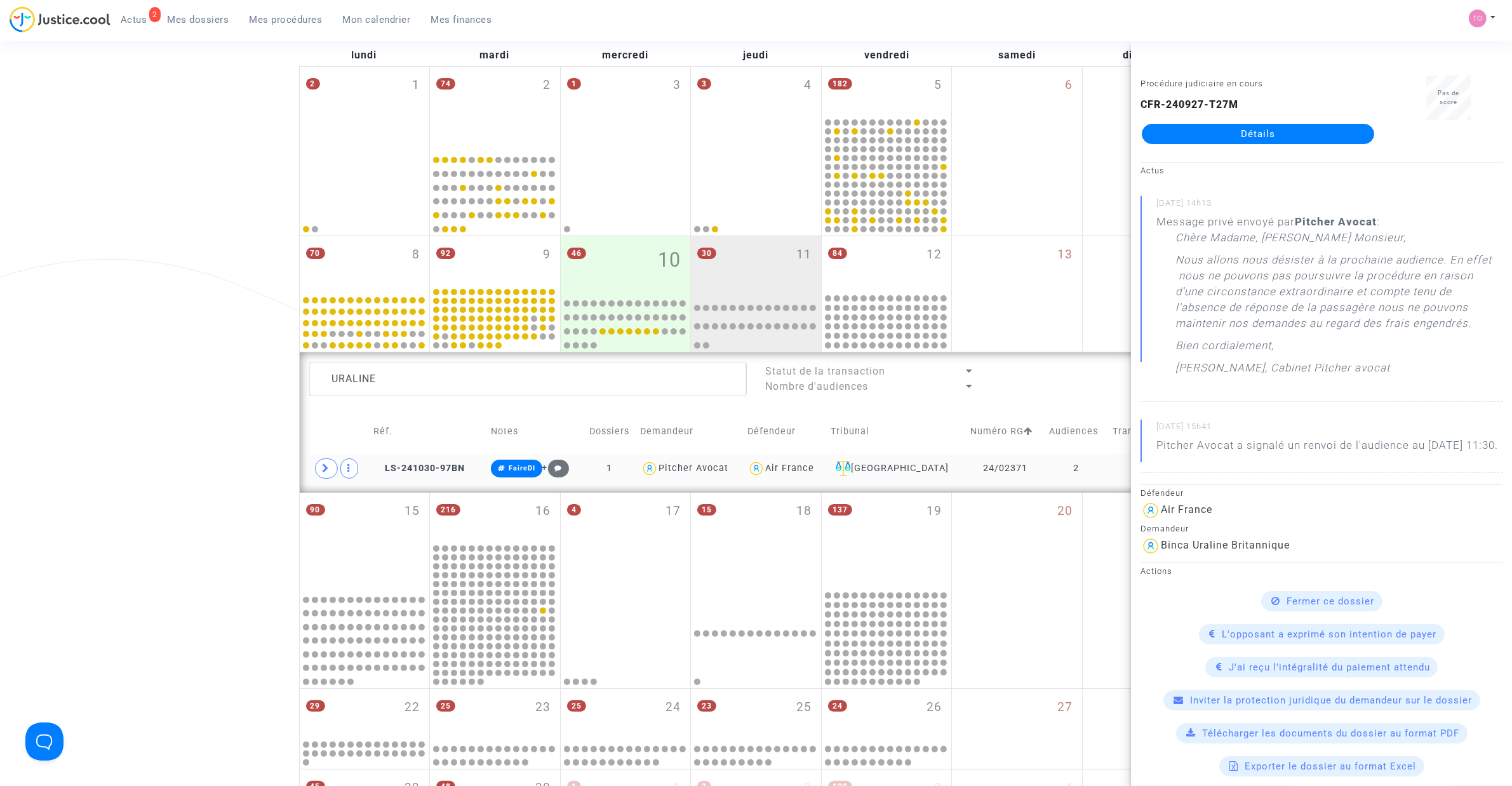
click at [803, 468] on div "Air France" at bounding box center [789, 467] width 49 height 10
type textarea "URALINE @"Air France""
drag, startPoint x: 375, startPoint y: 372, endPoint x: 84, endPoint y: 364, distance: 291.1
click at [84, 364] on div "Date de clôture d'instruction Date de conciliation Date d'audience Date de juge…" at bounding box center [756, 439] width 1512 height 1033
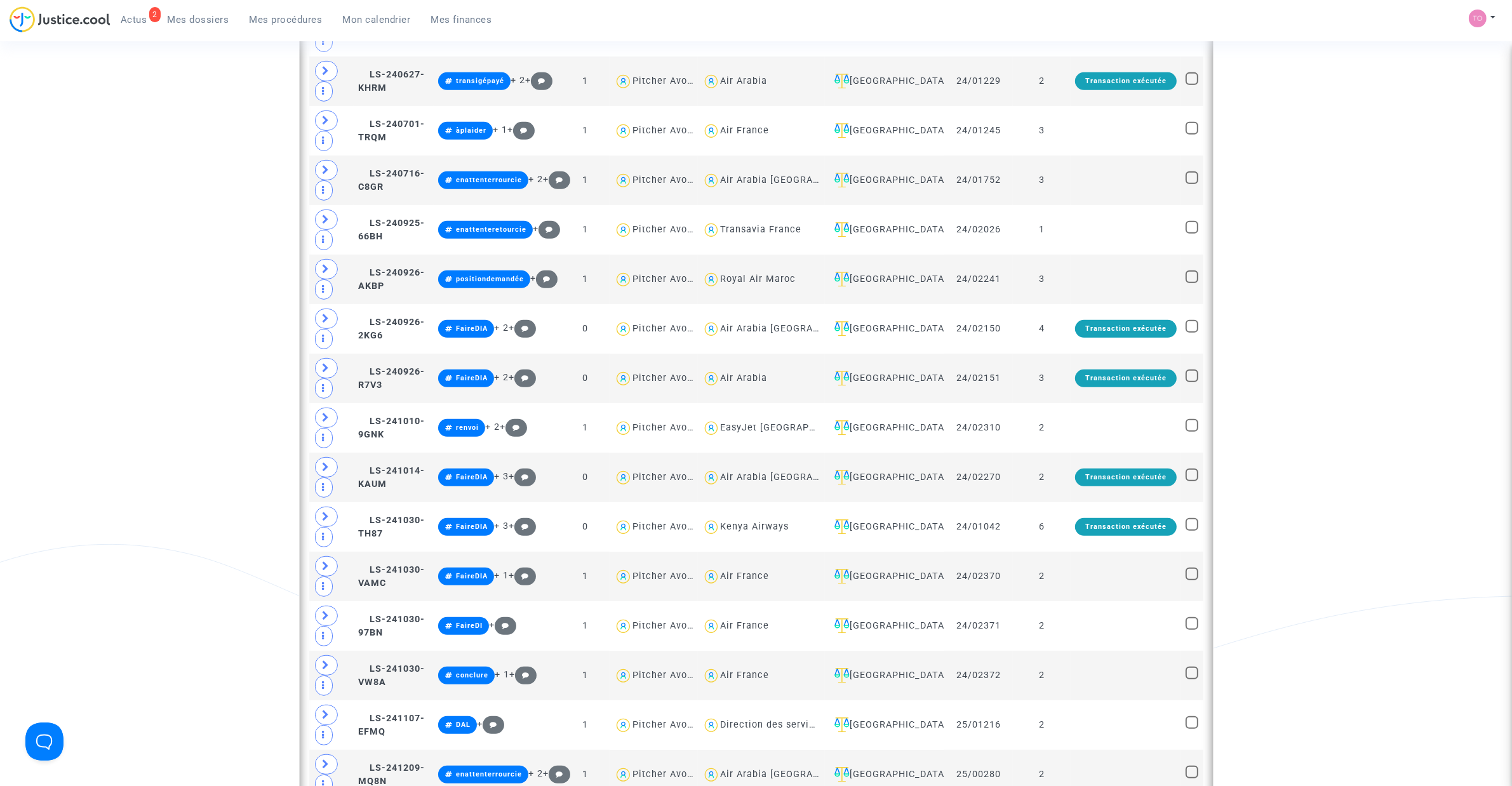
scroll to position [1260, 0]
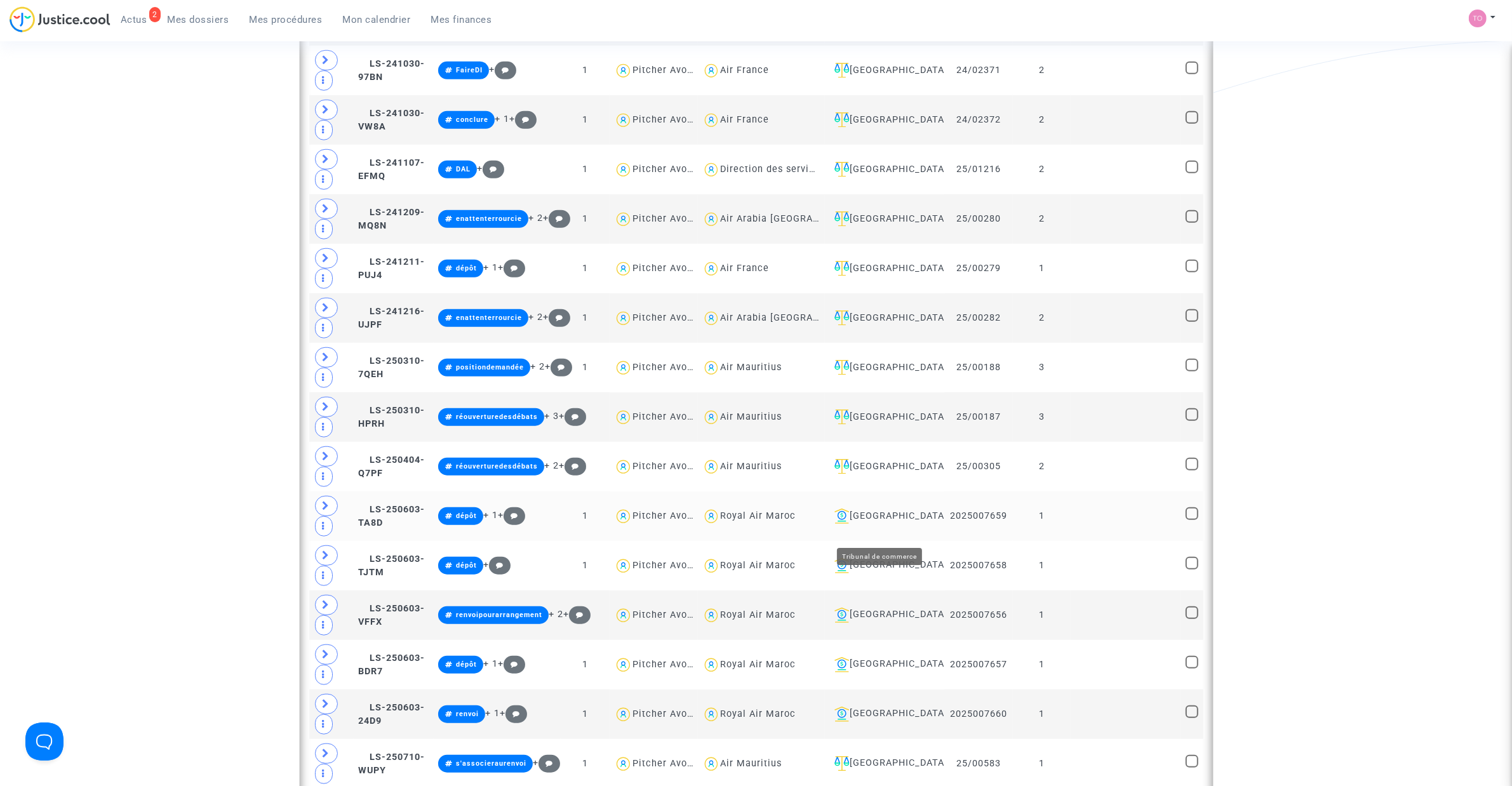
click at [862, 523] on div "[GEOGRAPHIC_DATA]" at bounding box center [885, 515] width 111 height 15
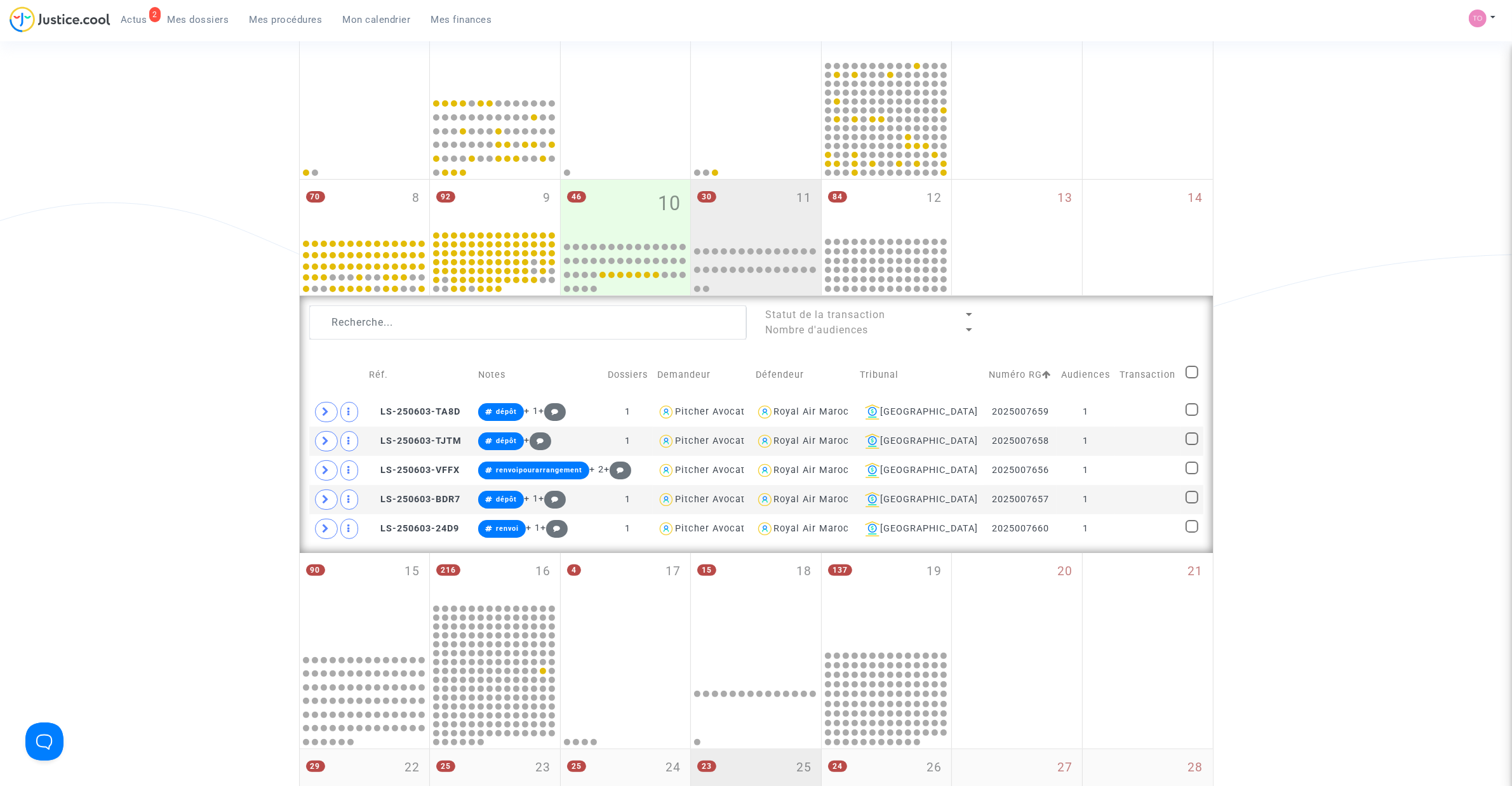
scroll to position [203, 0]
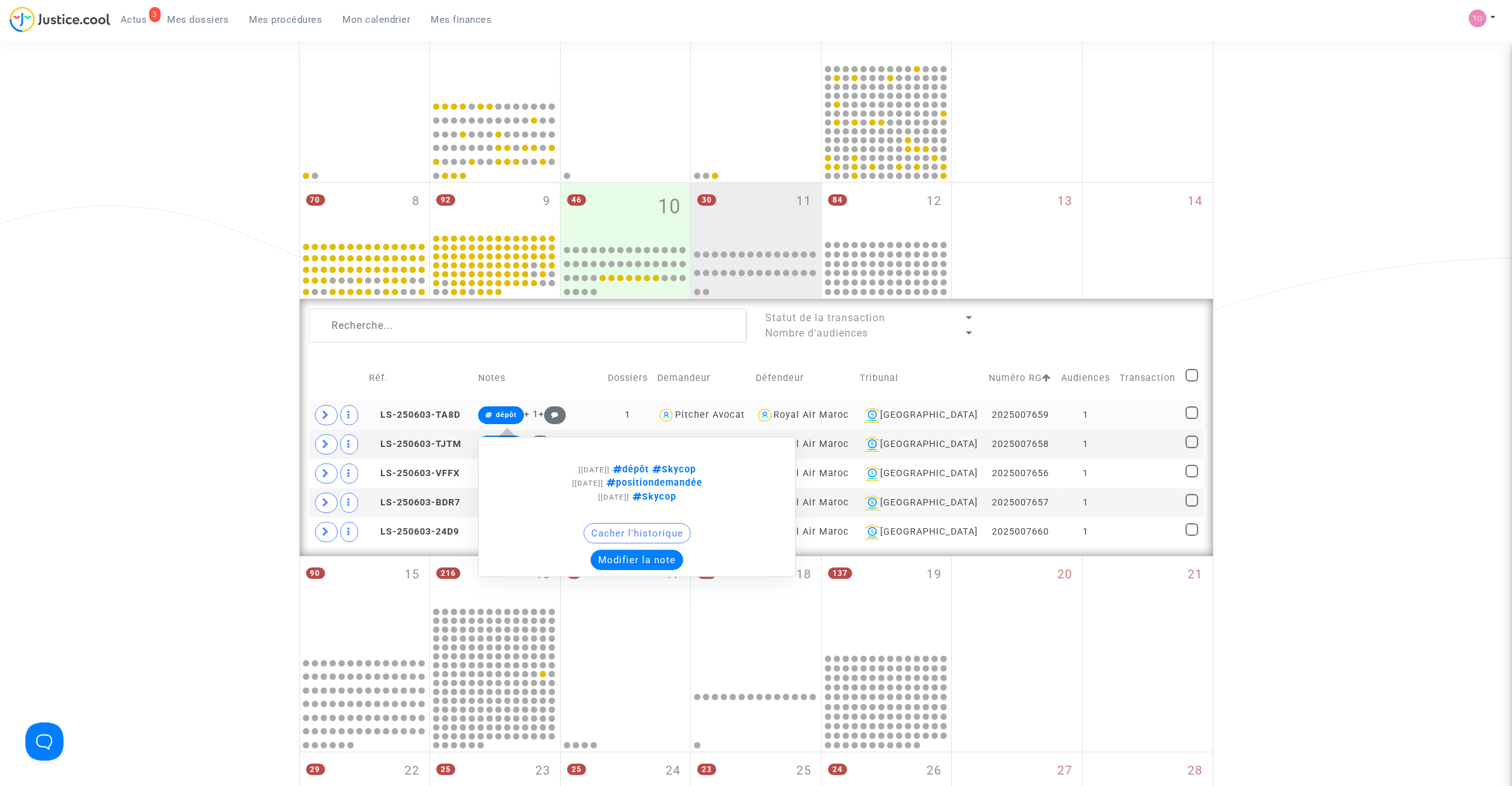
click at [638, 568] on button "Modifier la note" at bounding box center [636, 560] width 92 height 20
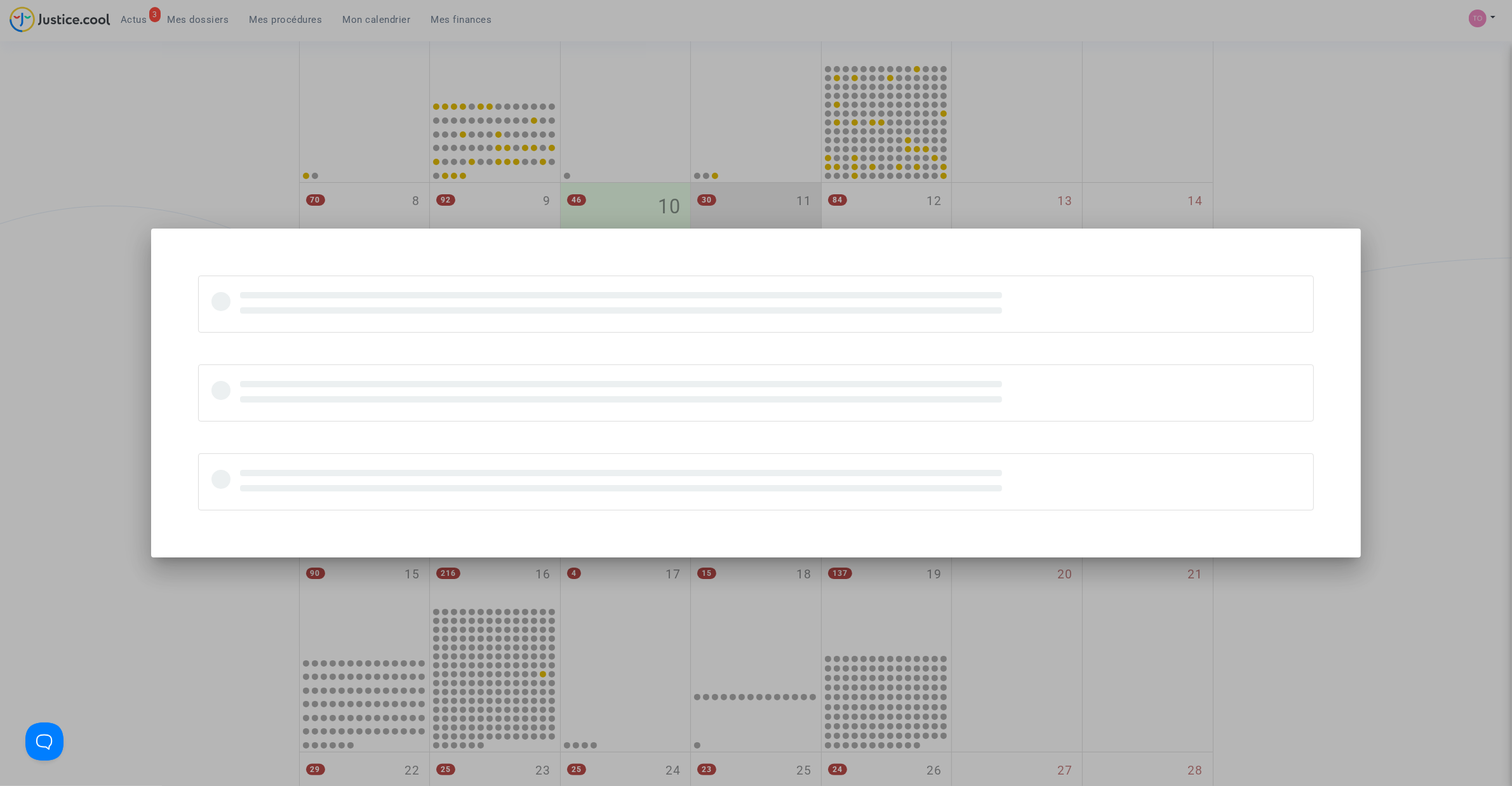
scroll to position [0, 0]
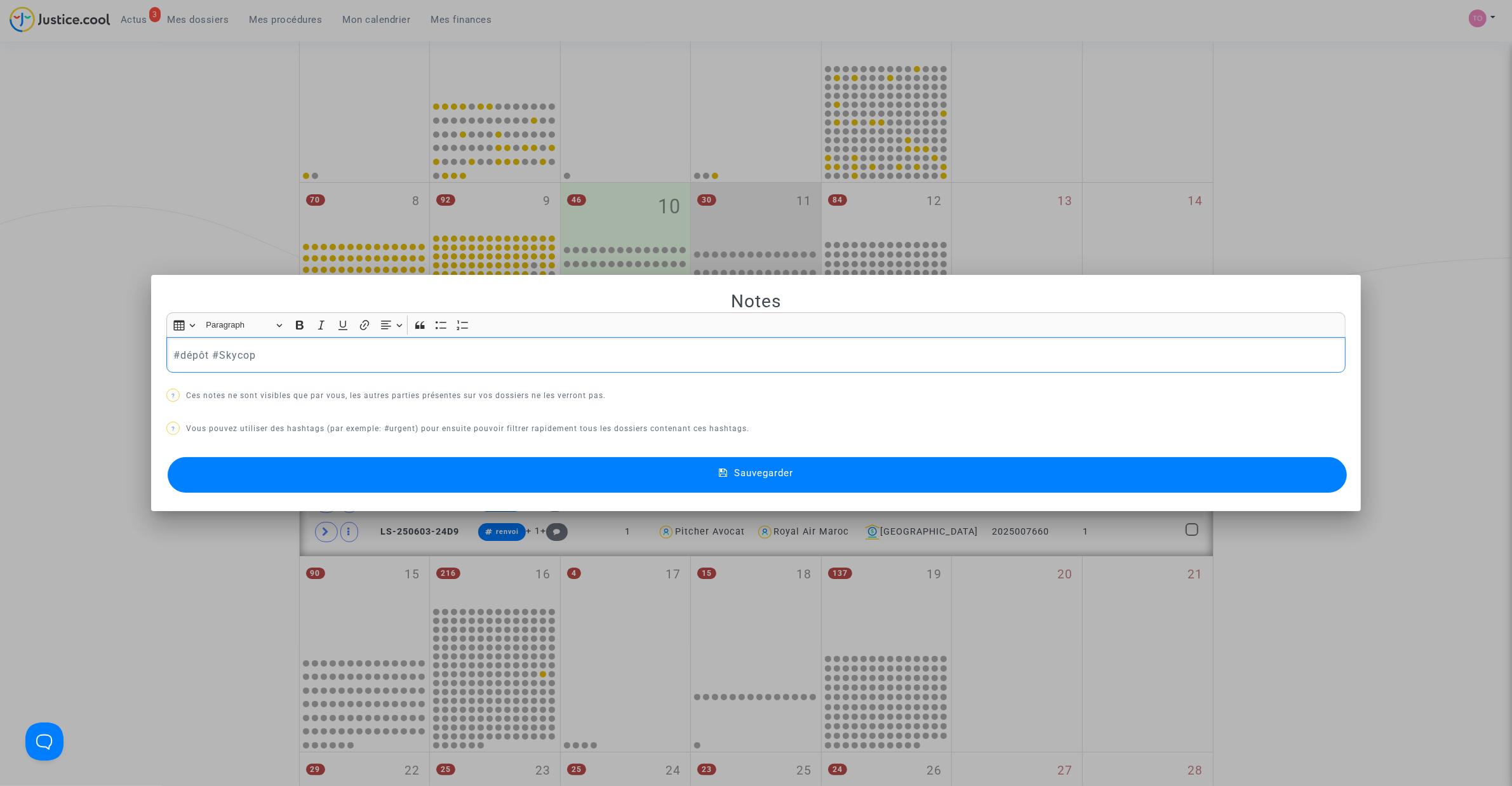
drag, startPoint x: 202, startPoint y: 350, endPoint x: 178, endPoint y: 356, distance: 24.7
click at [178, 356] on p "#dépôt #Skycop" at bounding box center [756, 356] width 1166 height 16
drag, startPoint x: 206, startPoint y: 349, endPoint x: 177, endPoint y: 356, distance: 29.8
click at [177, 356] on p "#dépôt #Skycop" at bounding box center [756, 356] width 1166 height 16
drag, startPoint x: 254, startPoint y: 350, endPoint x: 96, endPoint y: 353, distance: 158.0
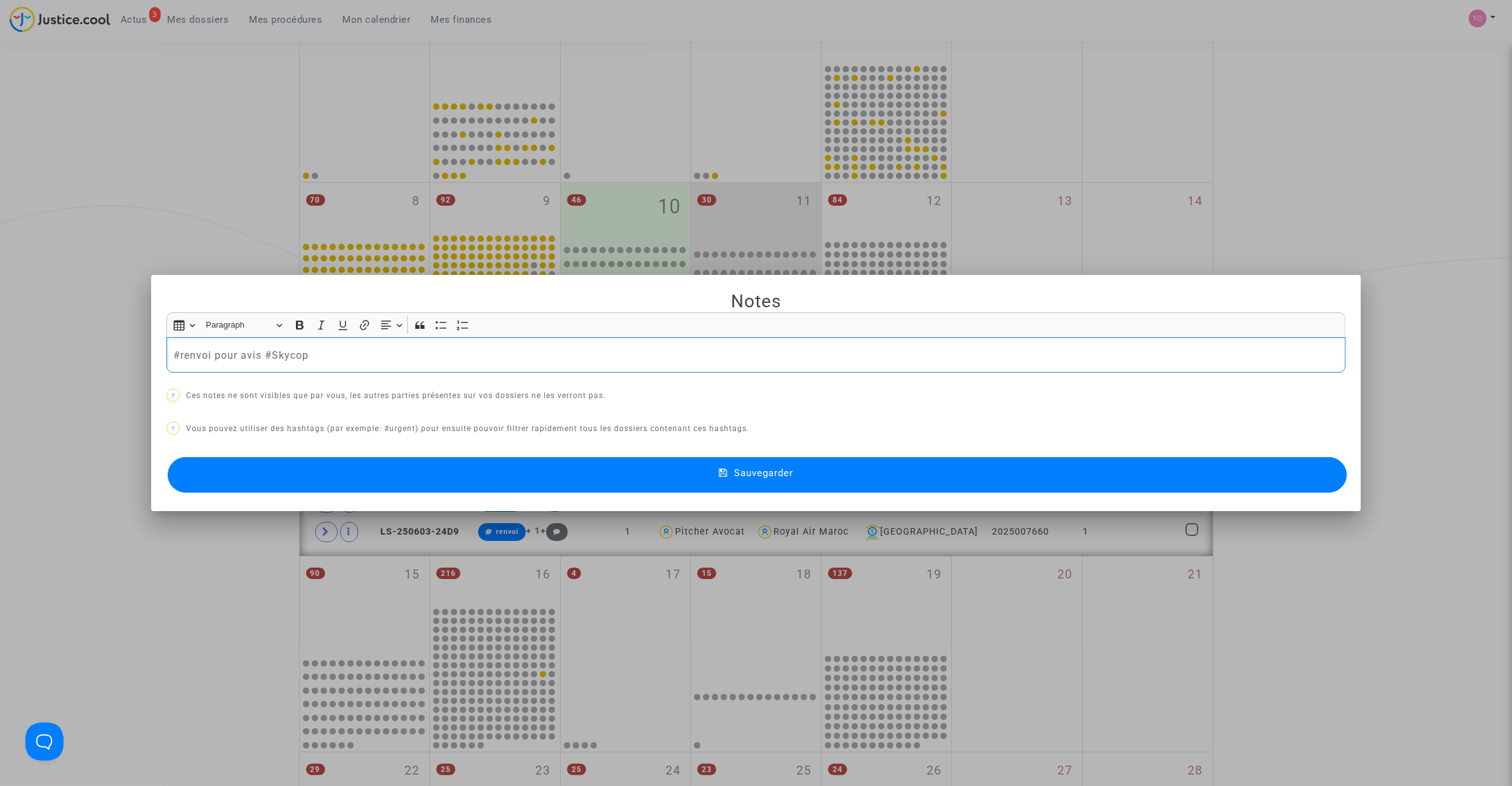
click at [96, 353] on div "Notes Rich Text Editor Insert table Insert table Heading Paragraph Paragraph He…" at bounding box center [756, 393] width 1512 height 786
copy p "#renvoi pour avis"
drag, startPoint x: 214, startPoint y: 398, endPoint x: 509, endPoint y: 486, distance: 307.8
click at [500, 476] on div "Notes Rich Text Editor Insert table Insert table Heading Paragraph Paragraph He…" at bounding box center [756, 393] width 1512 height 786
click at [261, 356] on p "#renvoi pour avis #Skycop" at bounding box center [756, 356] width 1166 height 16
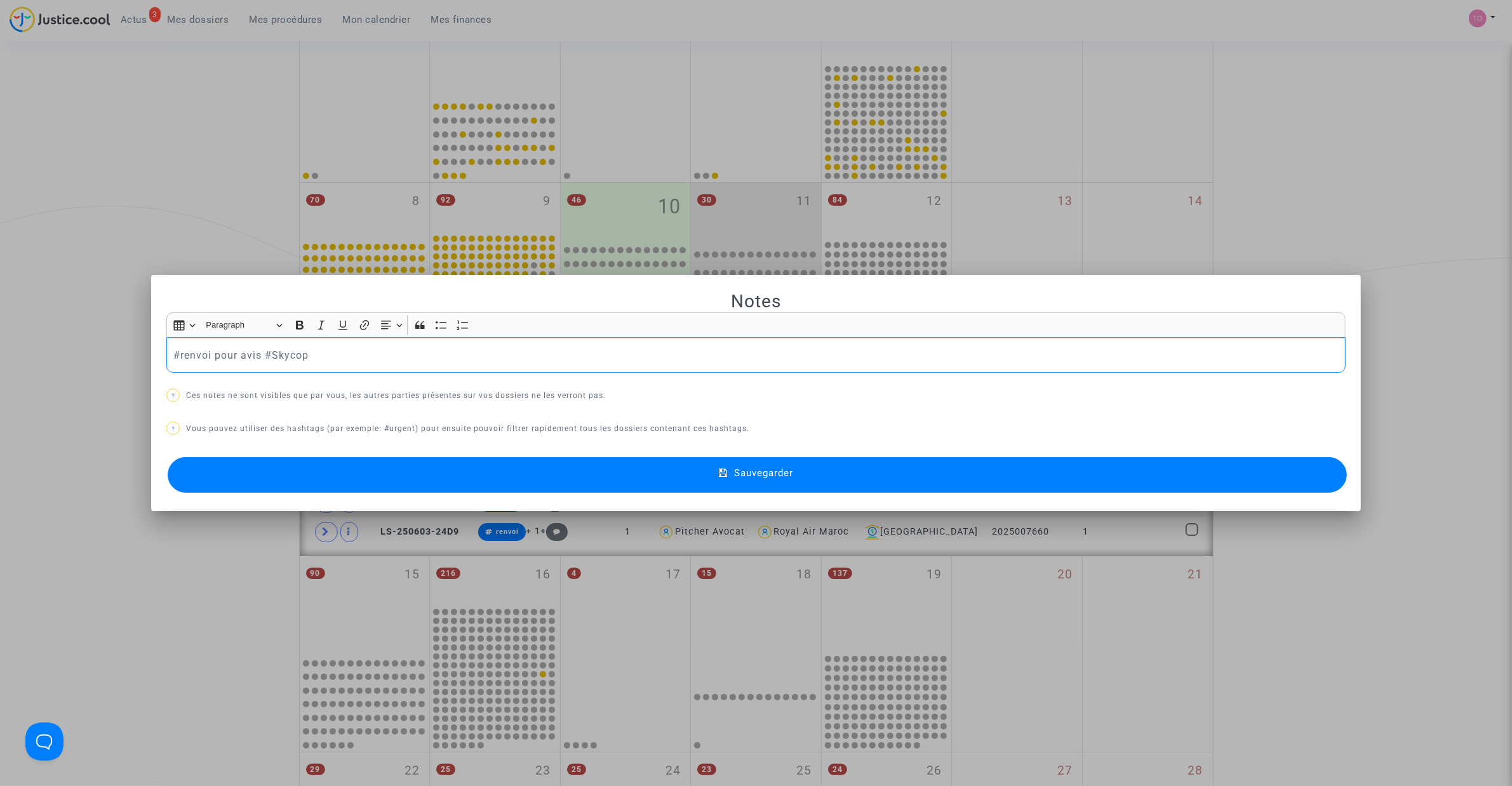
click at [257, 353] on p "#renvoi pour avis #Skycop" at bounding box center [756, 356] width 1166 height 16
drag, startPoint x: 257, startPoint y: 353, endPoint x: 128, endPoint y: 350, distance: 129.0
click at [128, 350] on div "Notes Rich Text Editor Insert table Insert table Heading Paragraph Paragraph He…" at bounding box center [756, 393] width 1512 height 786
copy p "#renvoi pour avis"
click at [560, 466] on button "Sauvegarder" at bounding box center [757, 474] width 1179 height 35
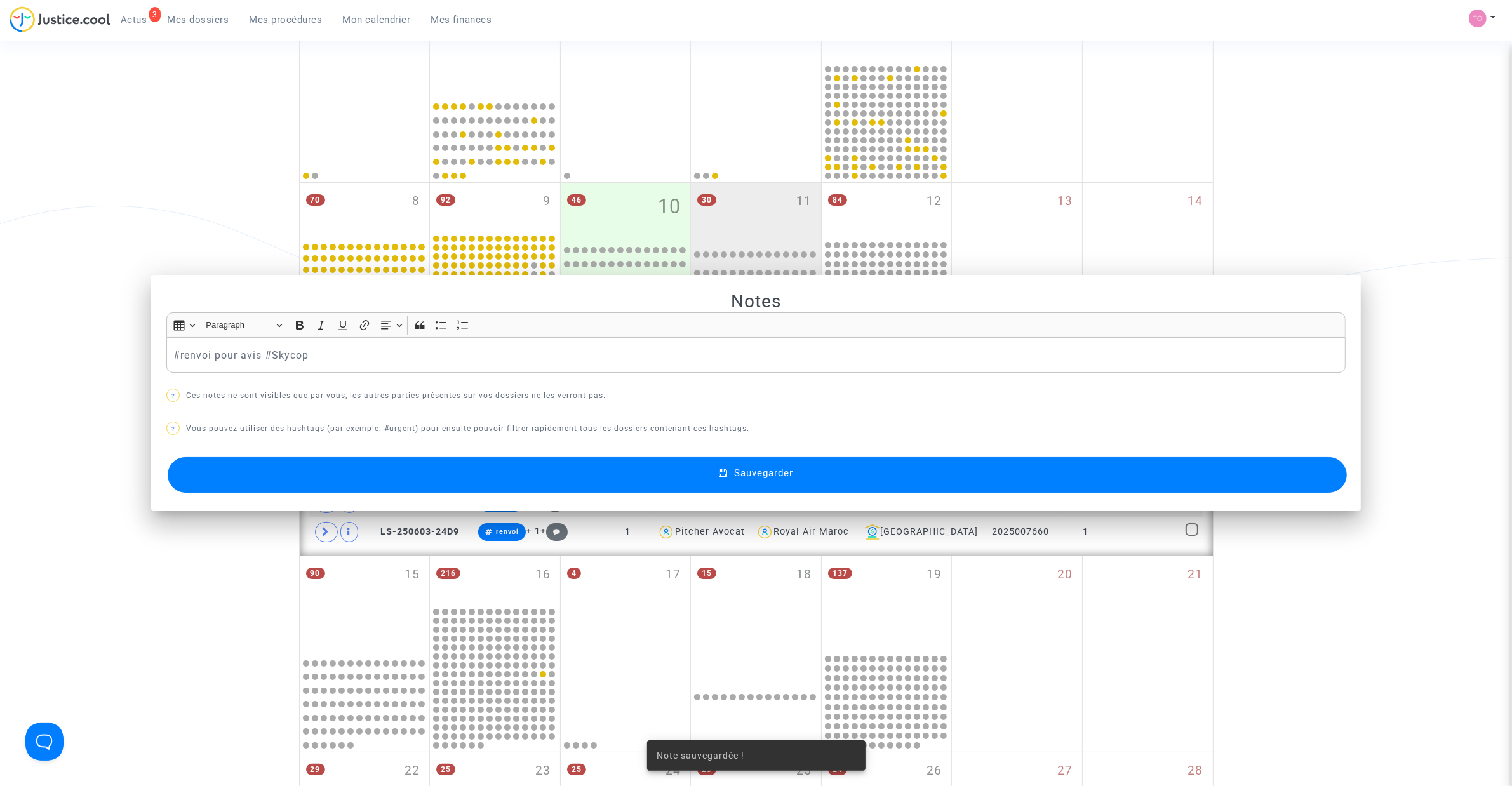
scroll to position [203, 0]
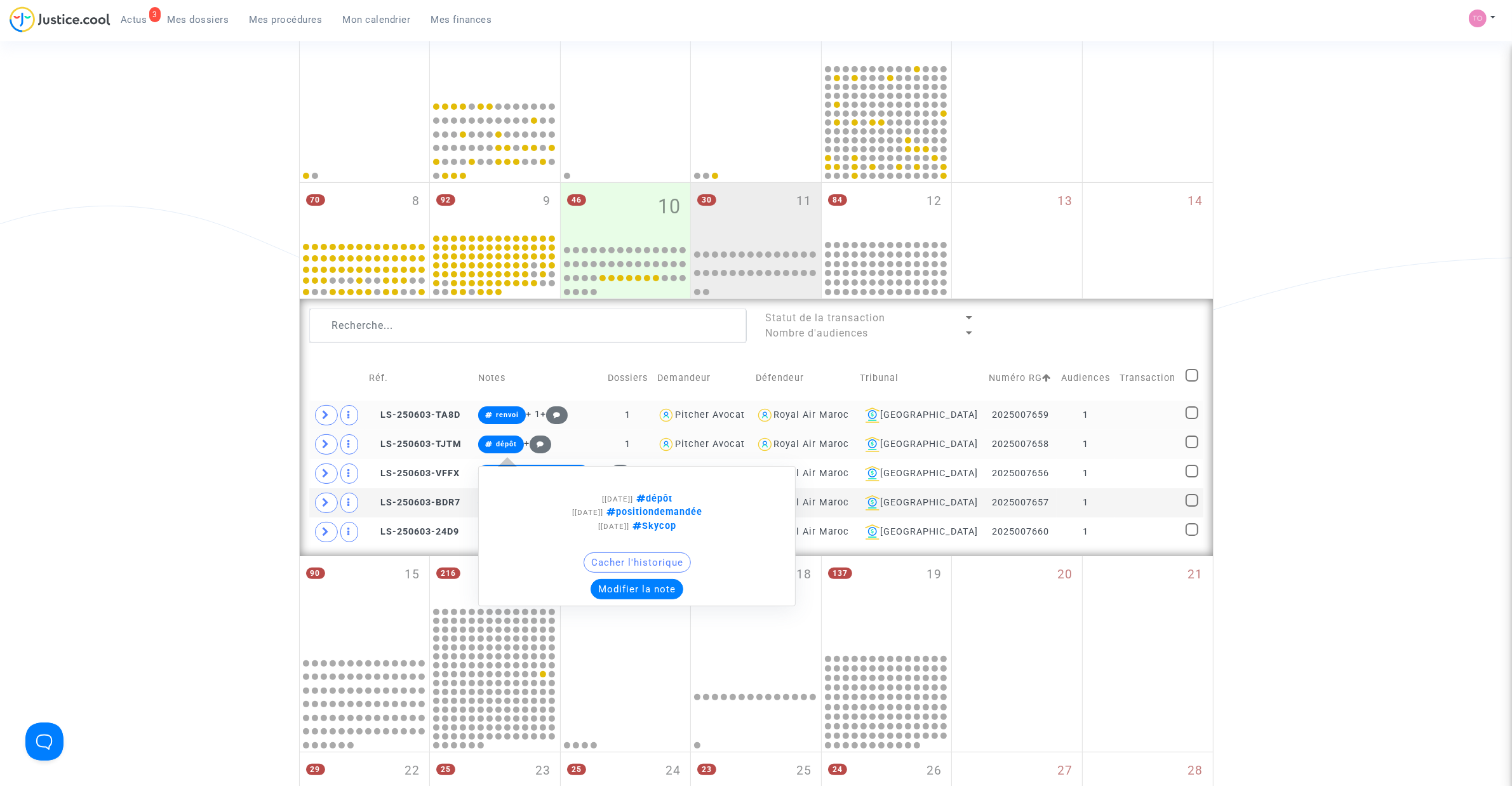
click at [658, 583] on button "Modifier la note" at bounding box center [636, 588] width 92 height 20
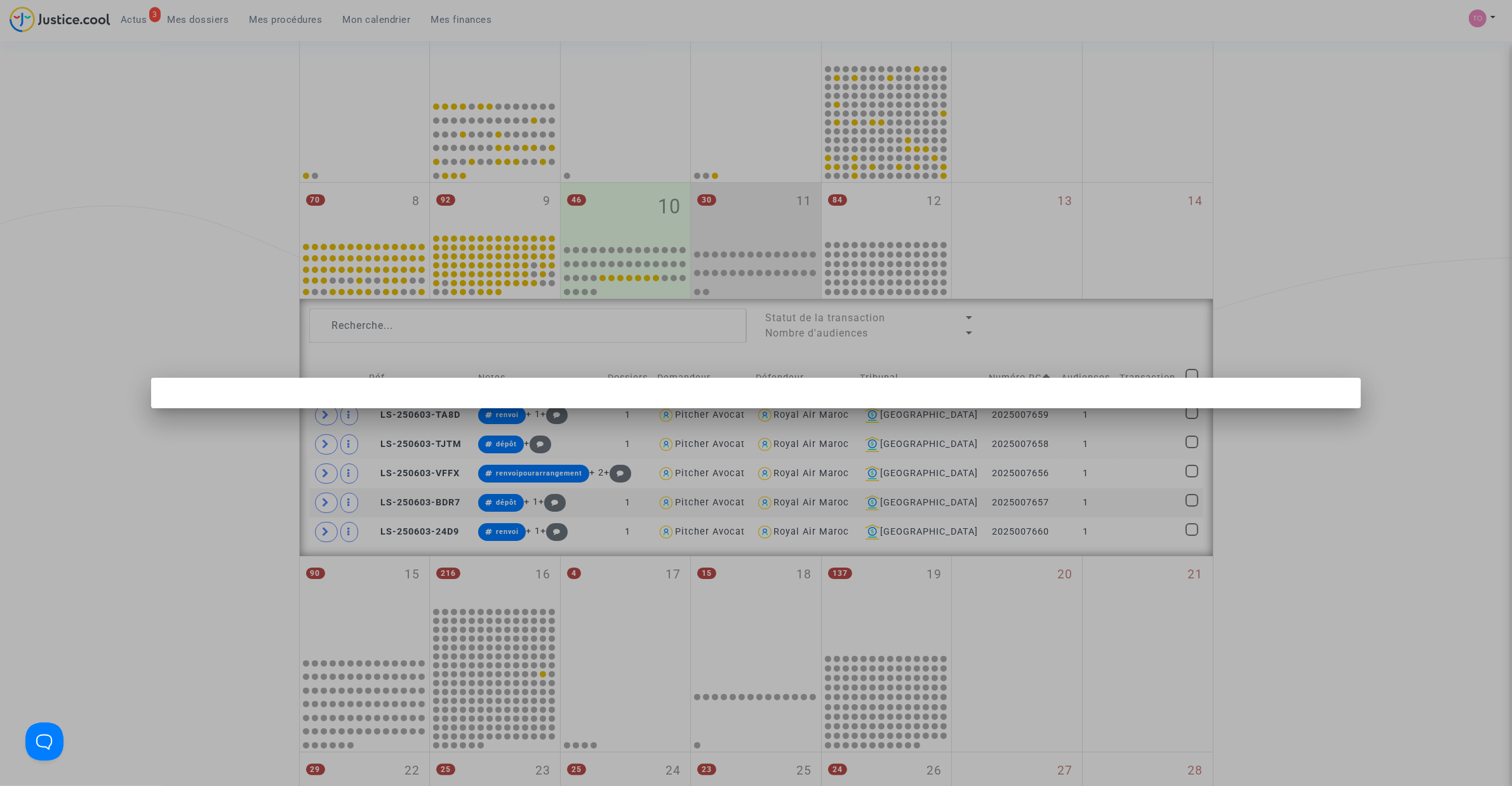
scroll to position [0, 0]
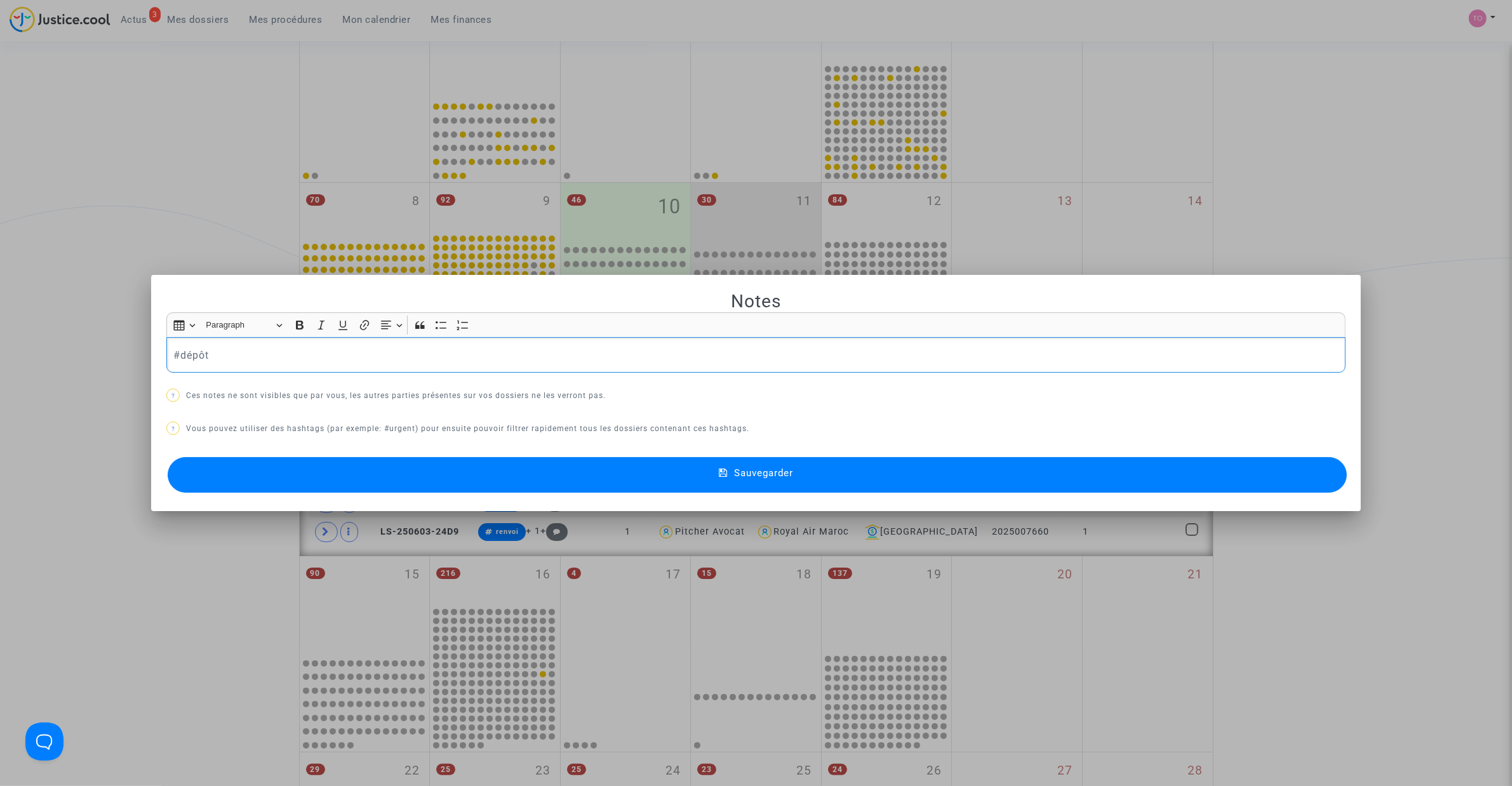
drag, startPoint x: 195, startPoint y: 350, endPoint x: 81, endPoint y: 341, distance: 114.4
click at [83, 341] on div "Notes Rich Text Editor Insert table Insert table Heading Paragraph Paragraph He…" at bounding box center [756, 393] width 1512 height 786
click at [523, 481] on button "Sauvegarder" at bounding box center [757, 474] width 1179 height 35
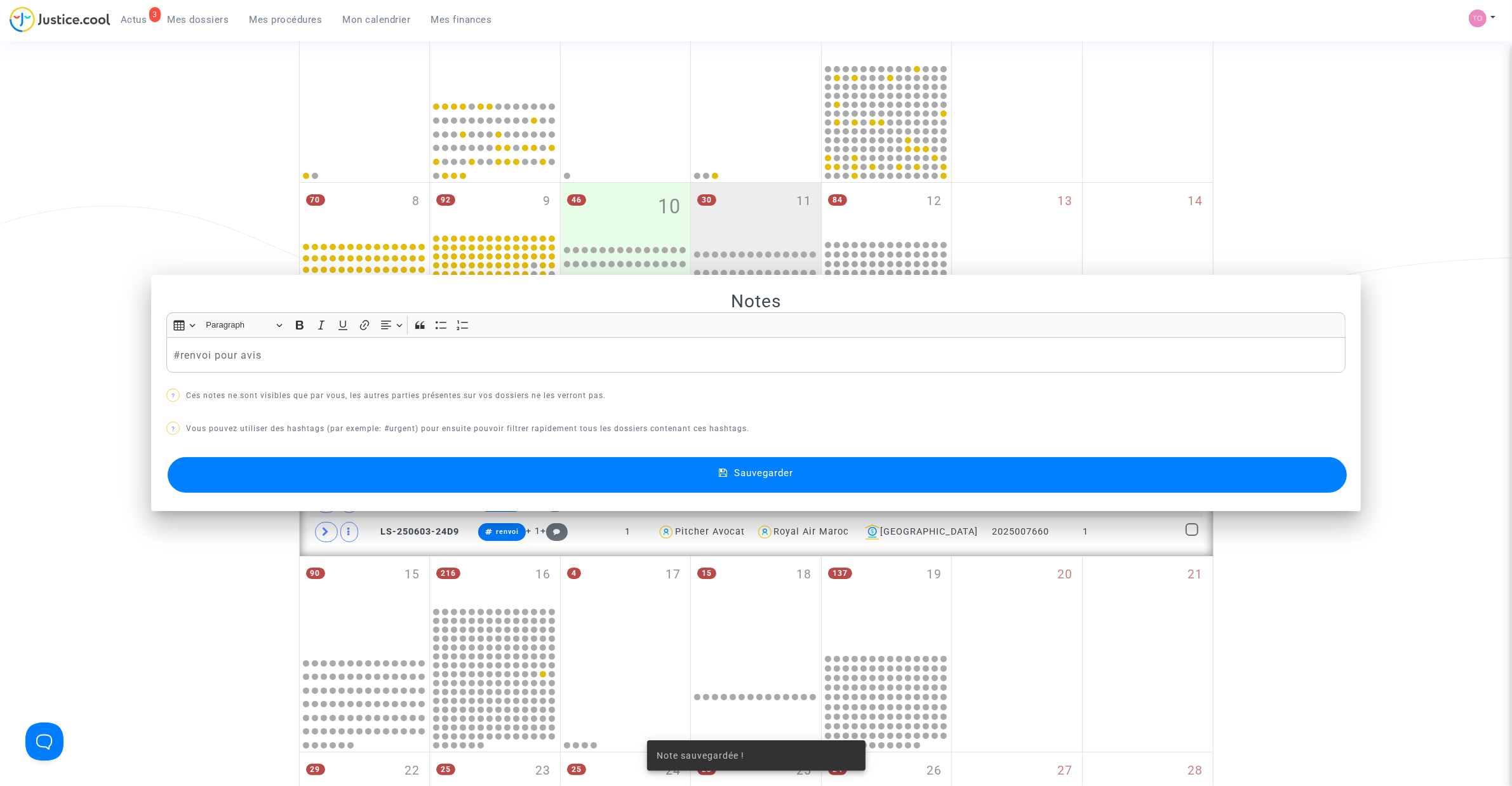
scroll to position [203, 0]
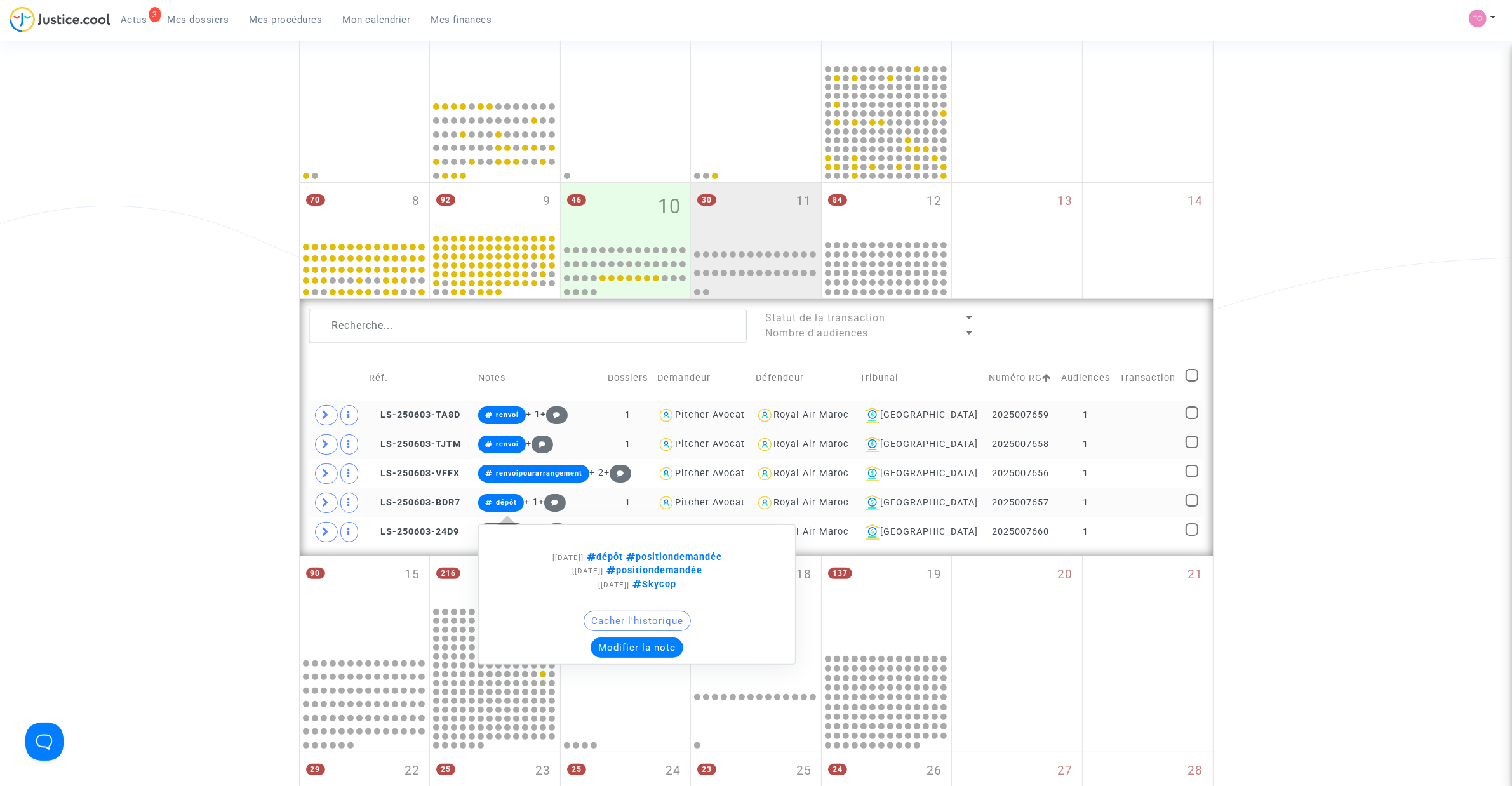
click at [638, 645] on button "Modifier la note" at bounding box center [636, 647] width 92 height 20
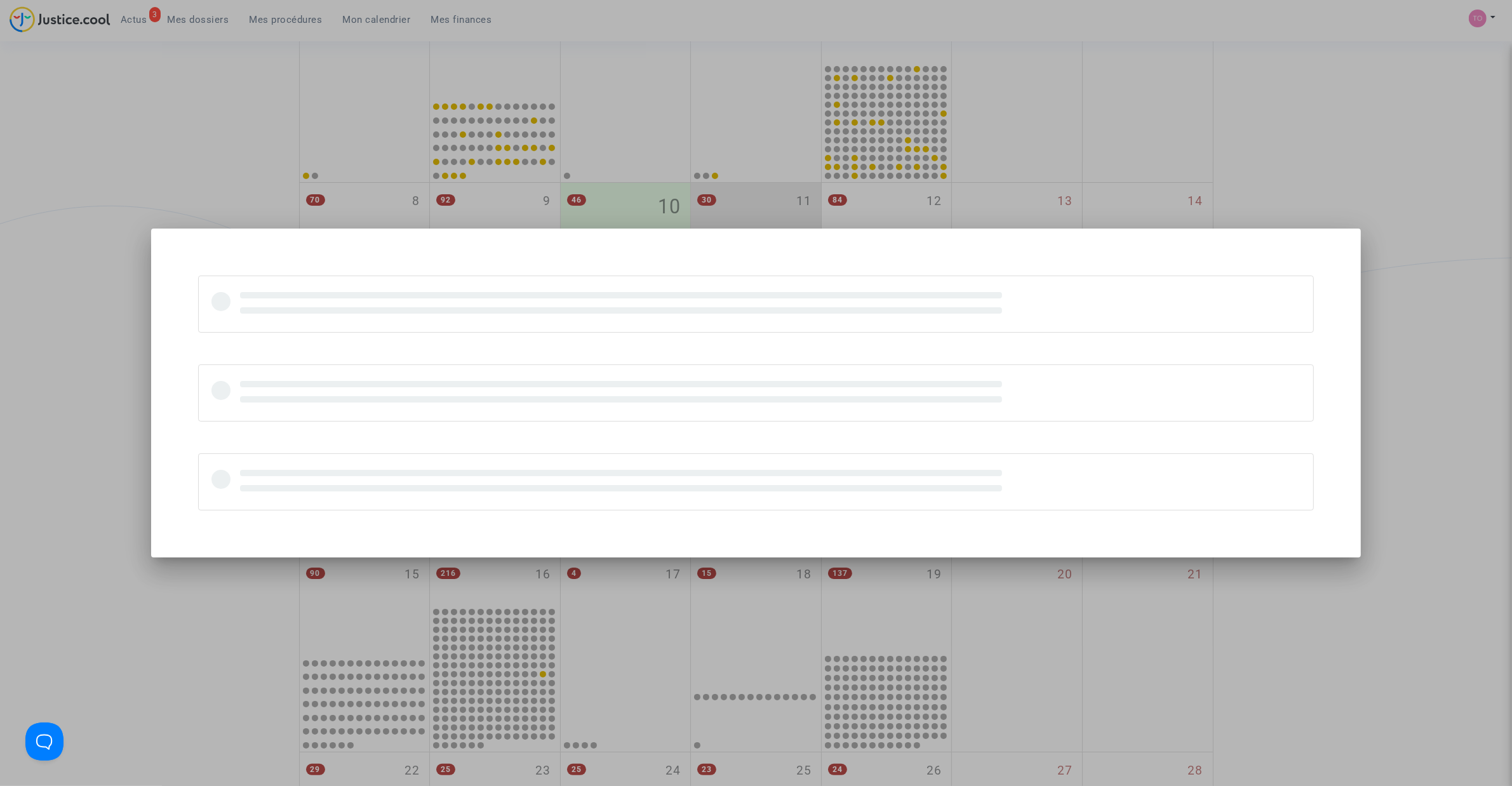
scroll to position [0, 0]
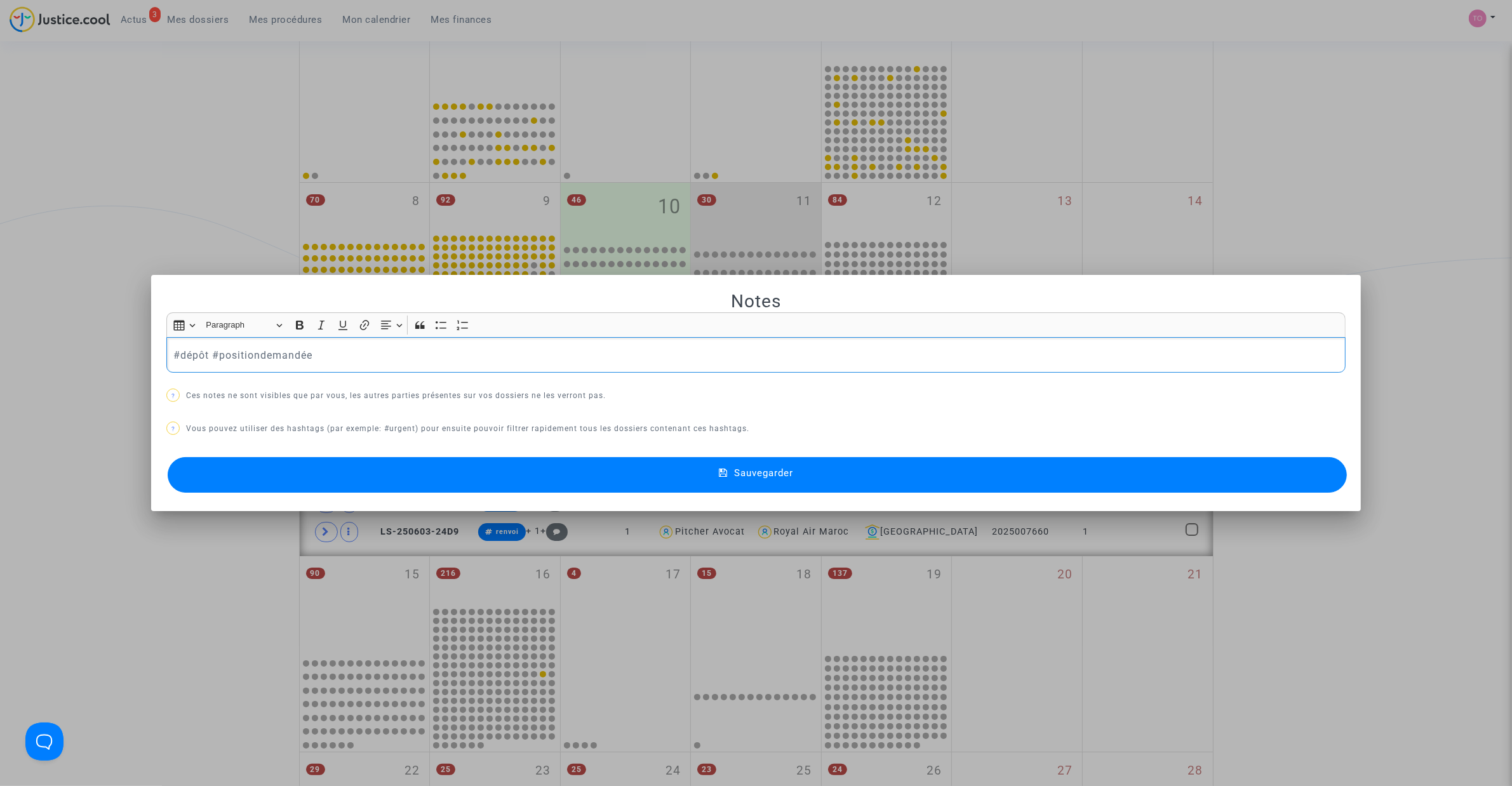
drag, startPoint x: 205, startPoint y: 353, endPoint x: 108, endPoint y: 356, distance: 97.0
click at [108, 356] on div "Notes Rich Text Editor Insert table Insert table Heading Paragraph Paragraph He…" at bounding box center [756, 393] width 1512 height 786
click at [499, 466] on button "Sauvegarder" at bounding box center [757, 474] width 1179 height 35
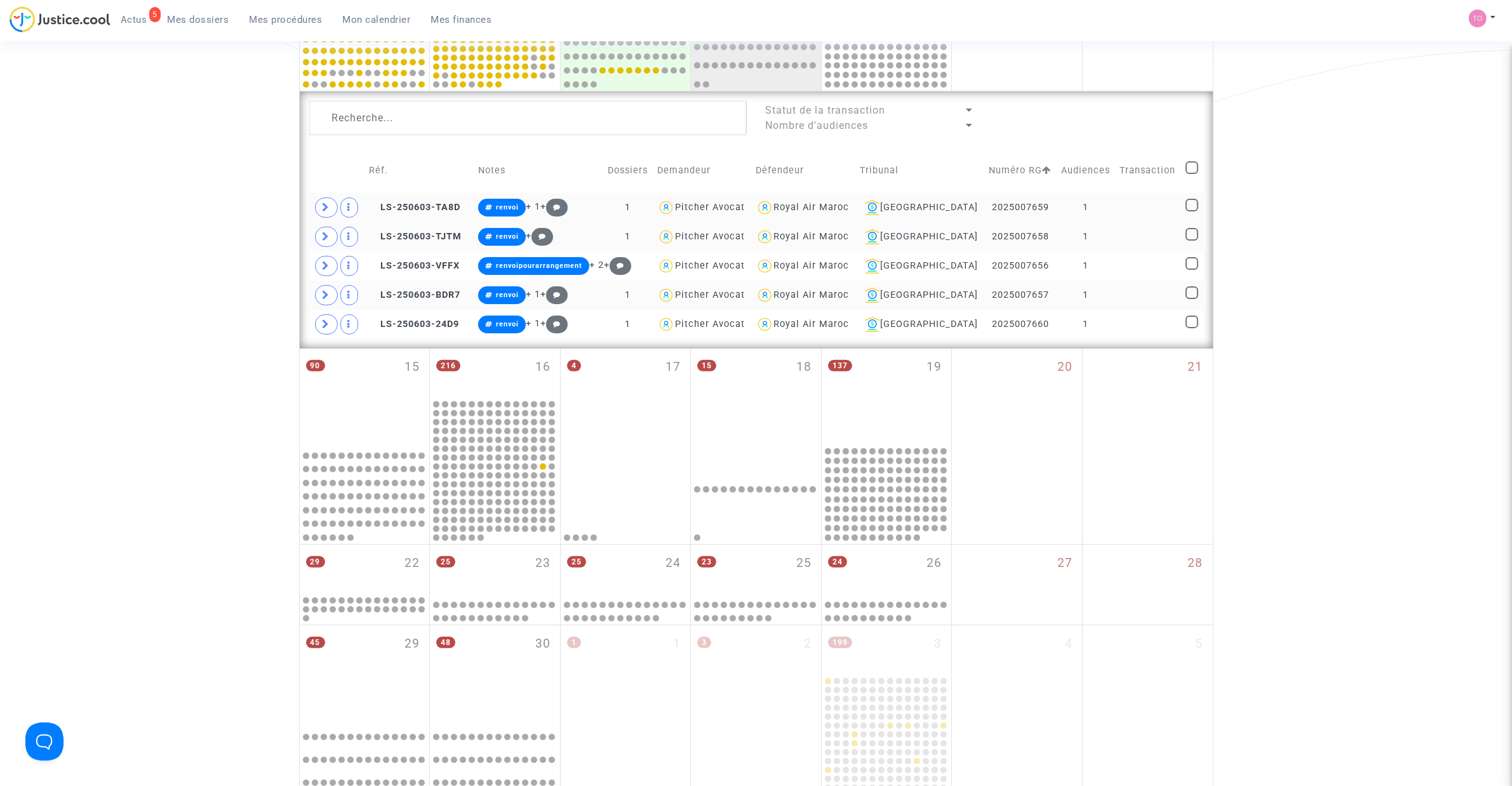
scroll to position [520, 0]
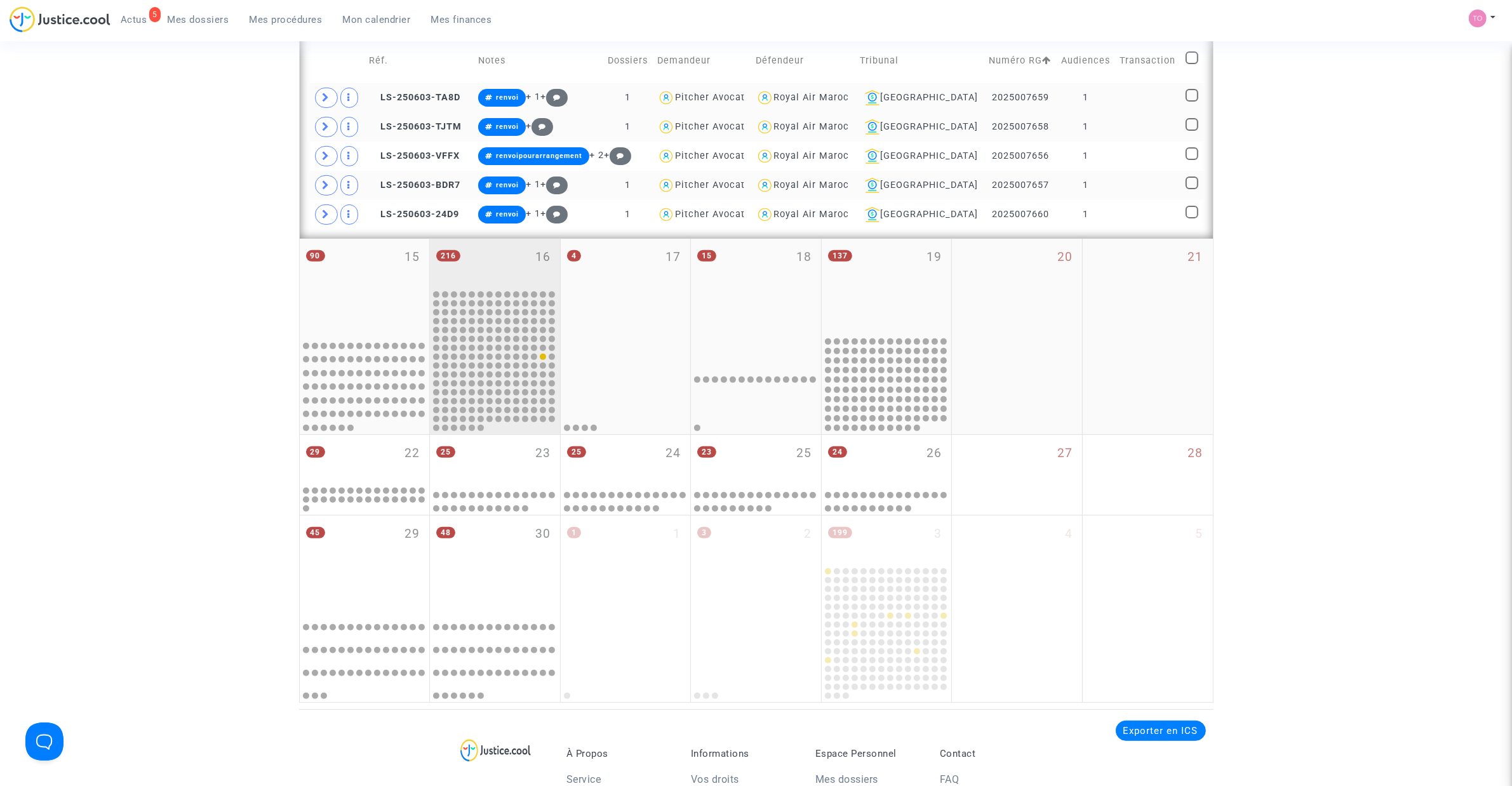
click at [483, 268] on div "216 16" at bounding box center [495, 263] width 130 height 50
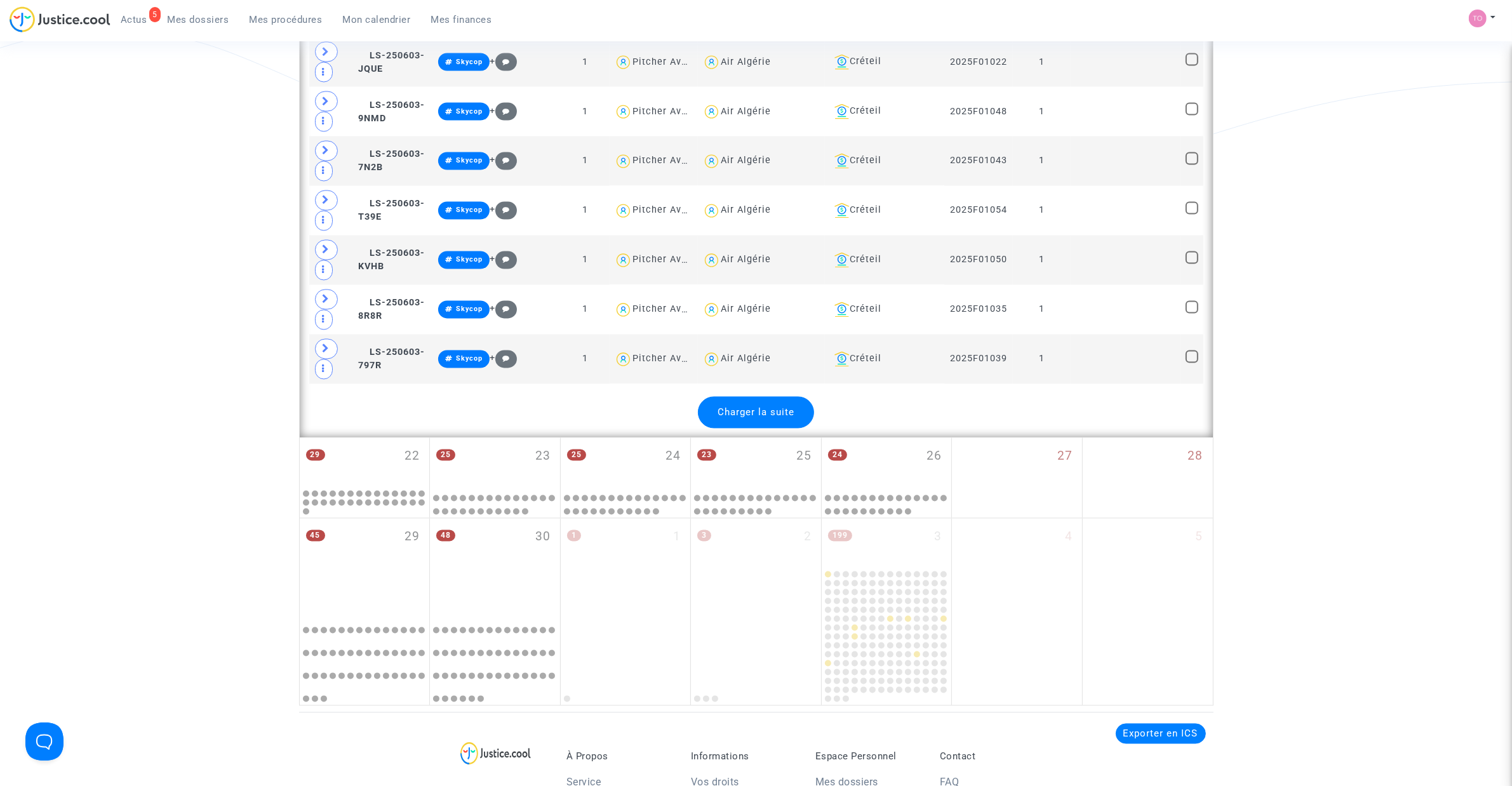
scroll to position [3060, 0]
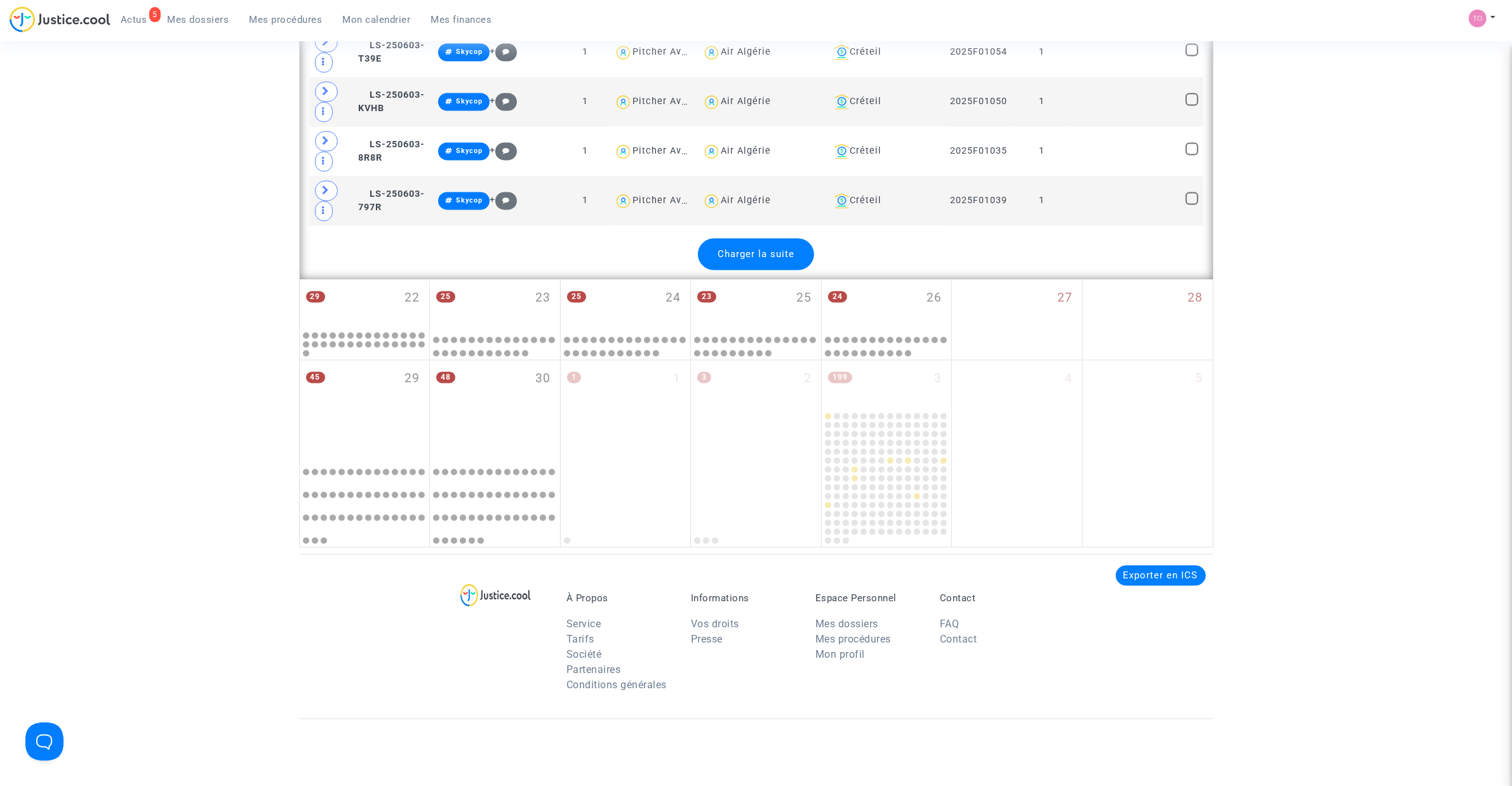
click at [778, 270] on div "Charger la suite" at bounding box center [756, 255] width 116 height 32
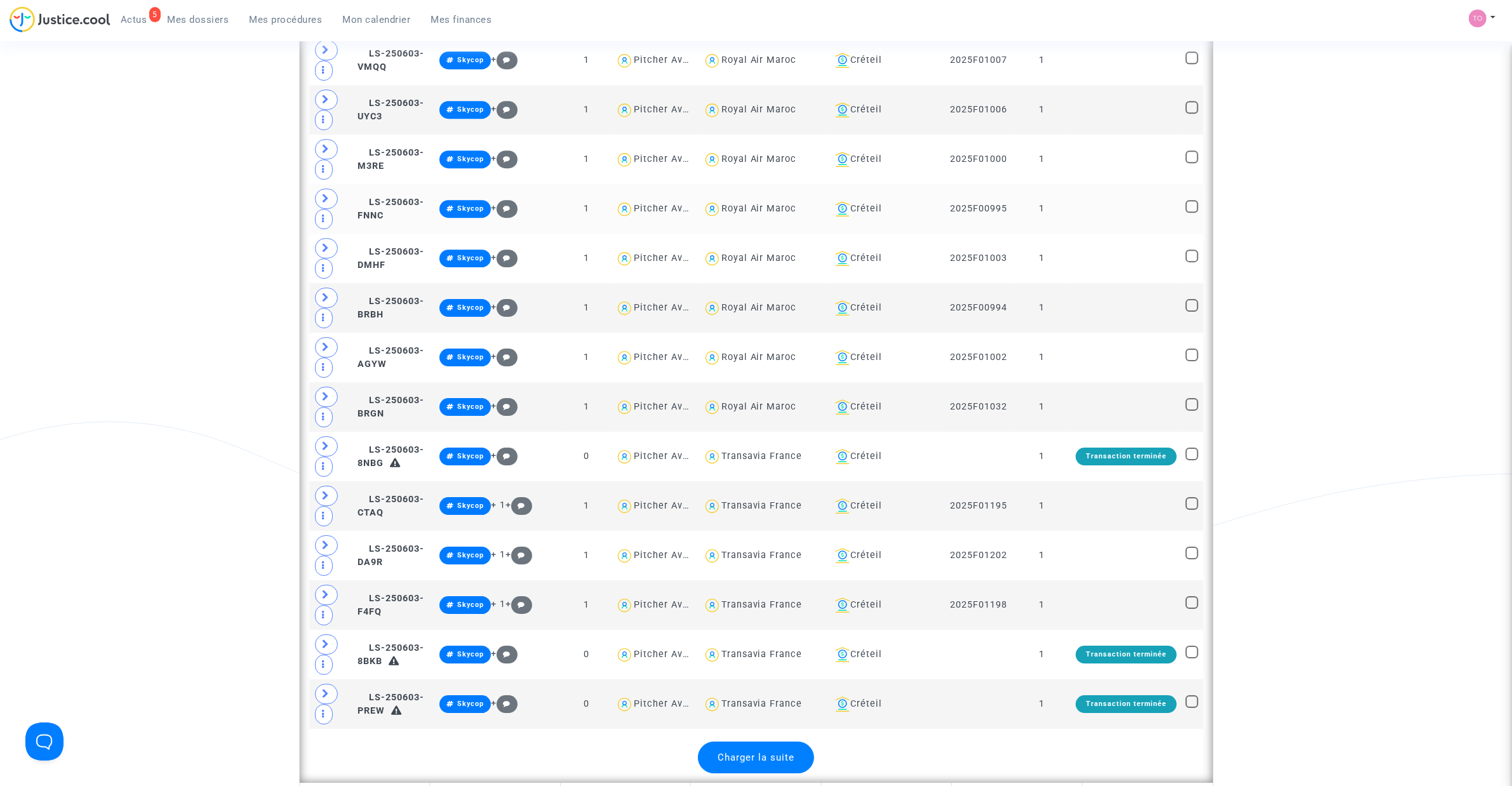
scroll to position [5361, 0]
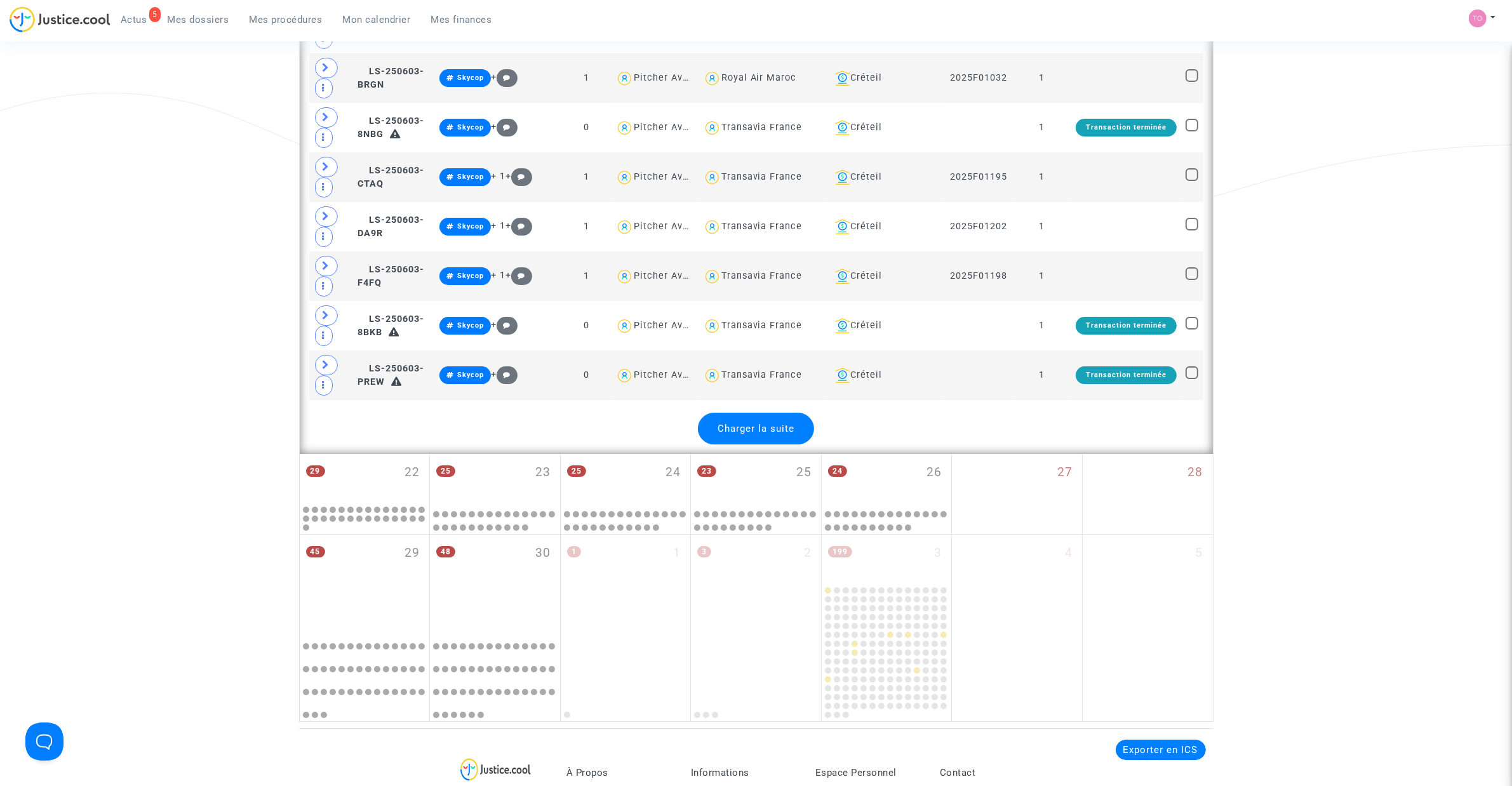
click at [750, 434] on span "Charger la suite" at bounding box center [756, 429] width 77 height 11
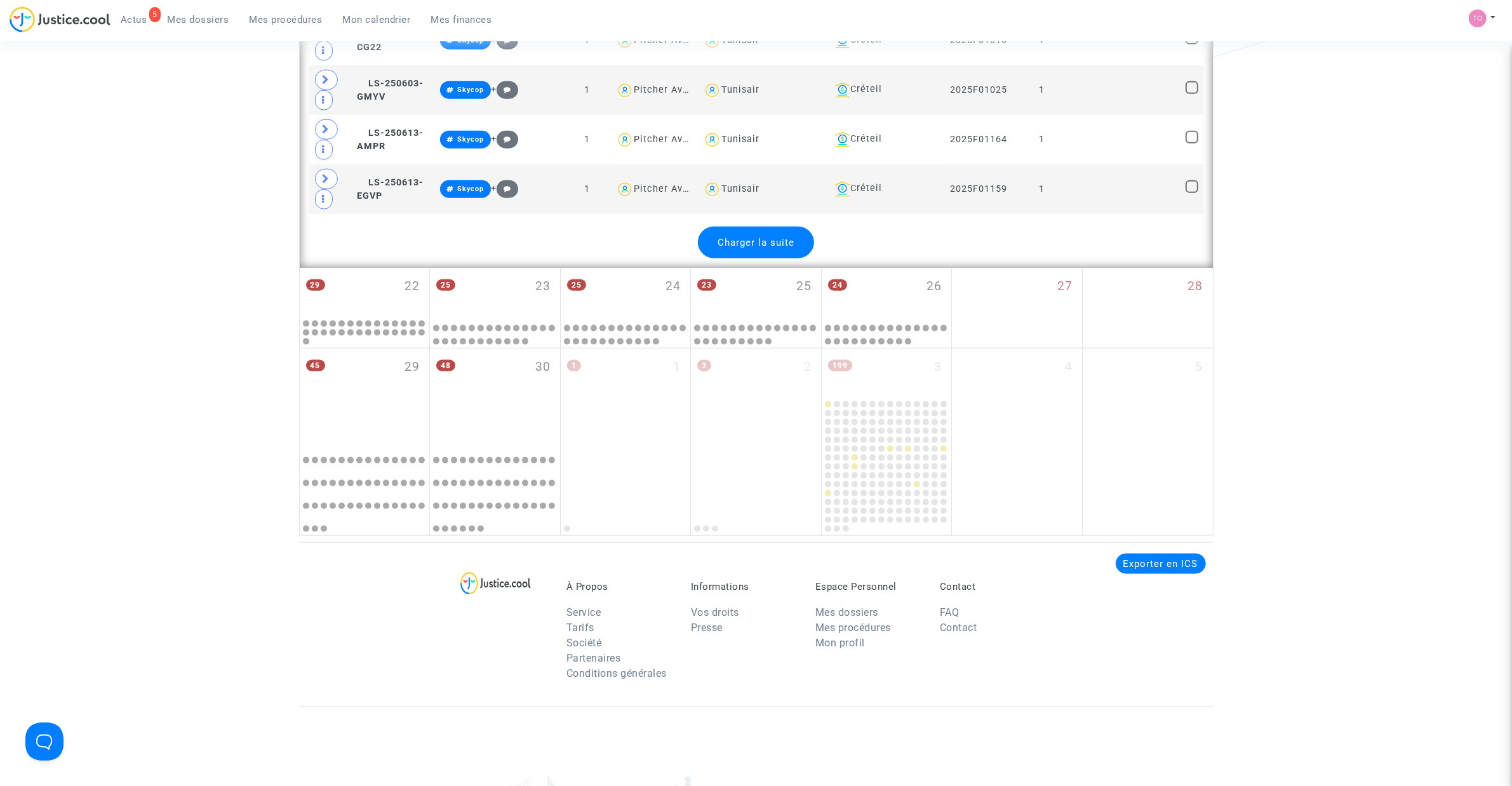
scroll to position [8139, 0]
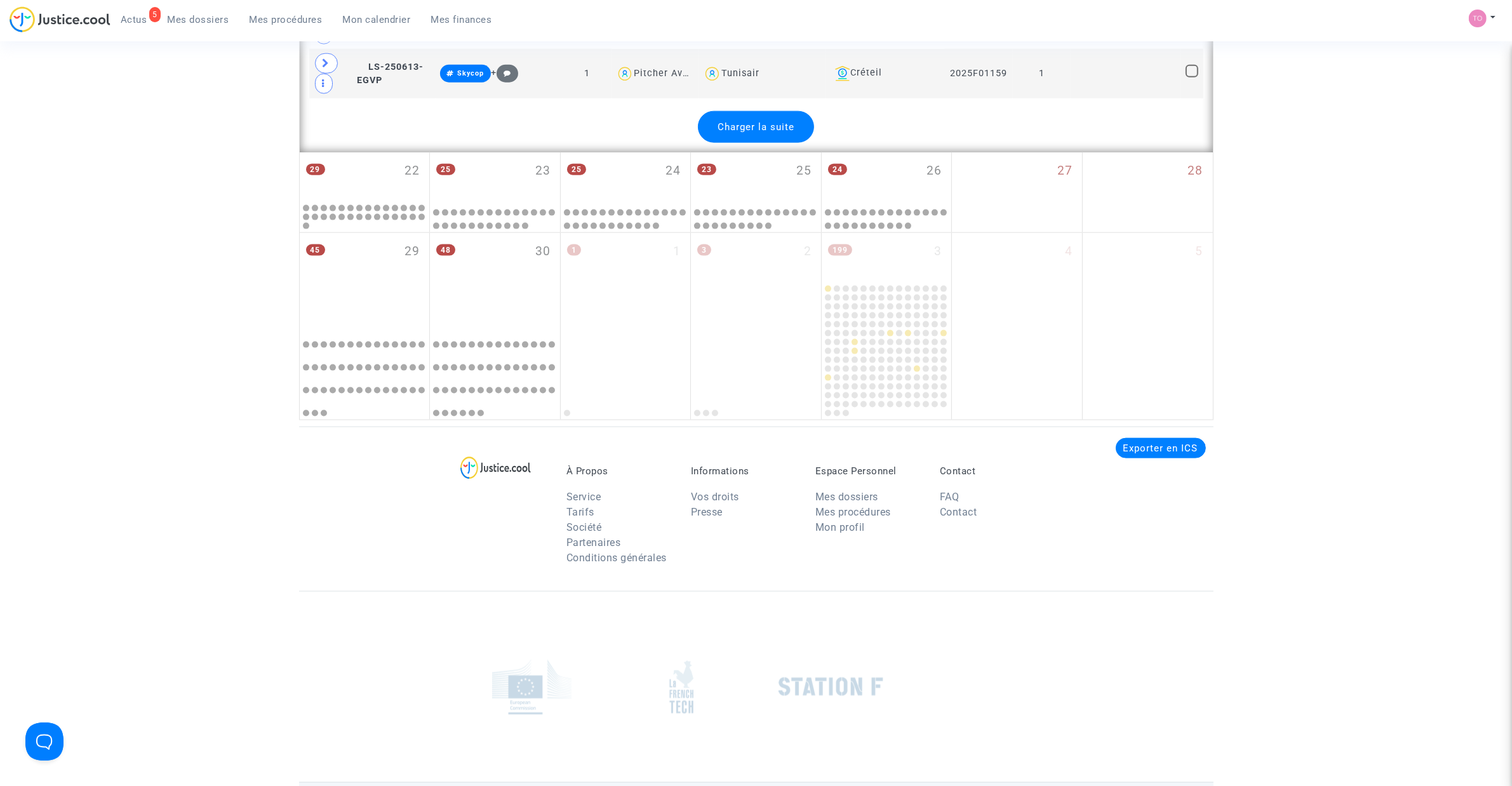
click at [738, 143] on div "Charger la suite" at bounding box center [756, 127] width 116 height 32
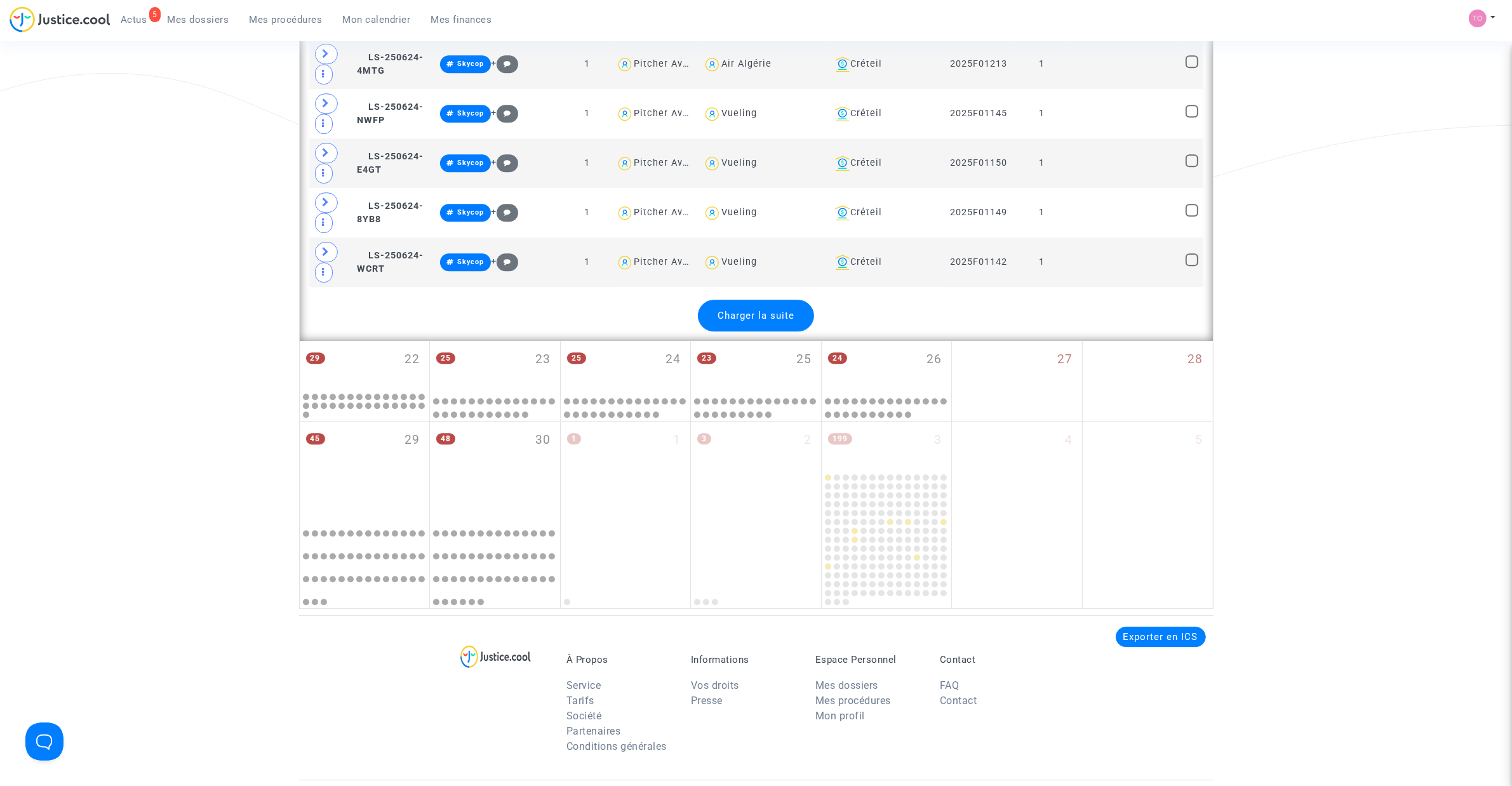
scroll to position [10440, 0]
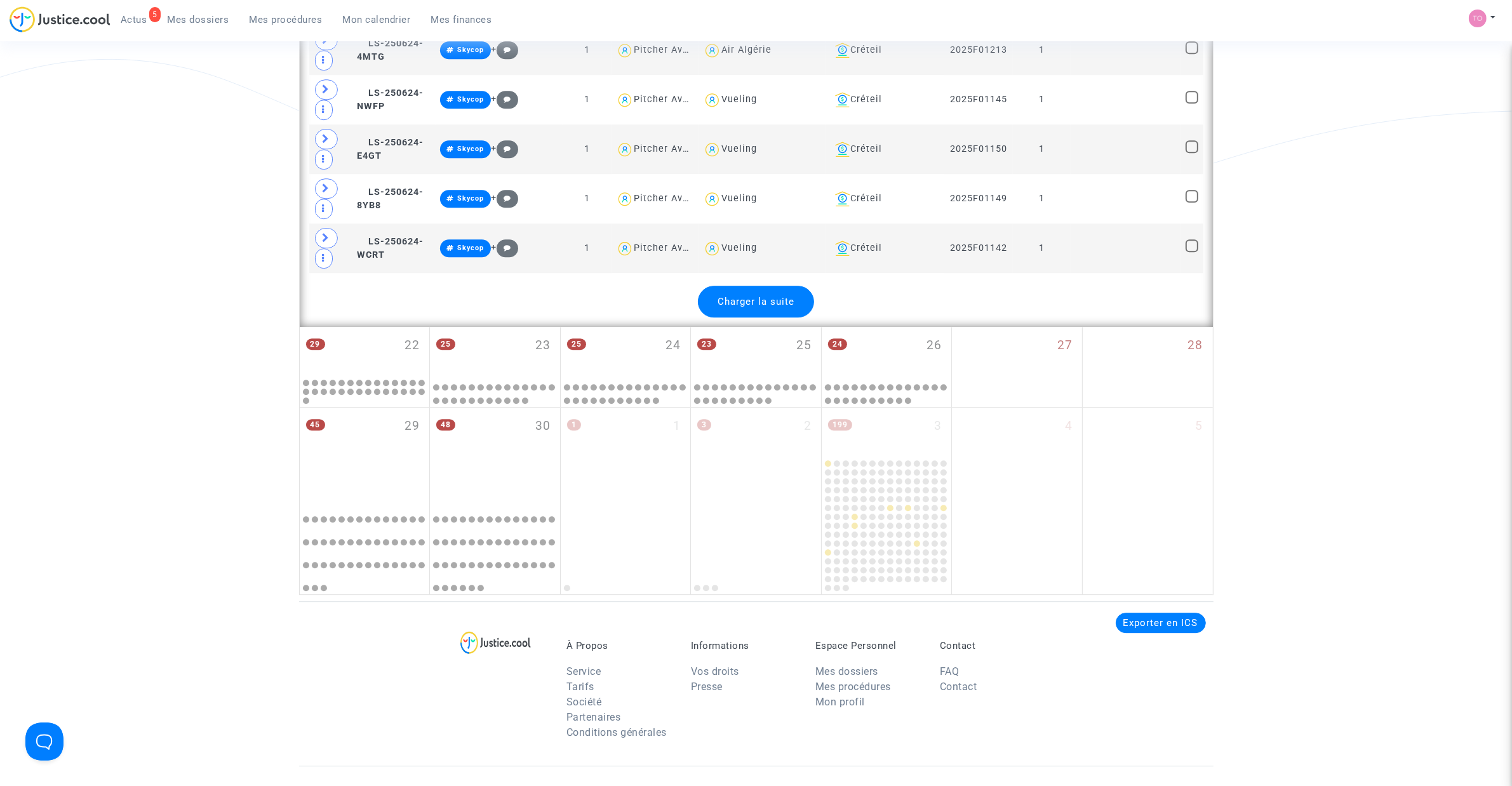
click at [766, 307] on span "Charger la suite" at bounding box center [756, 301] width 77 height 11
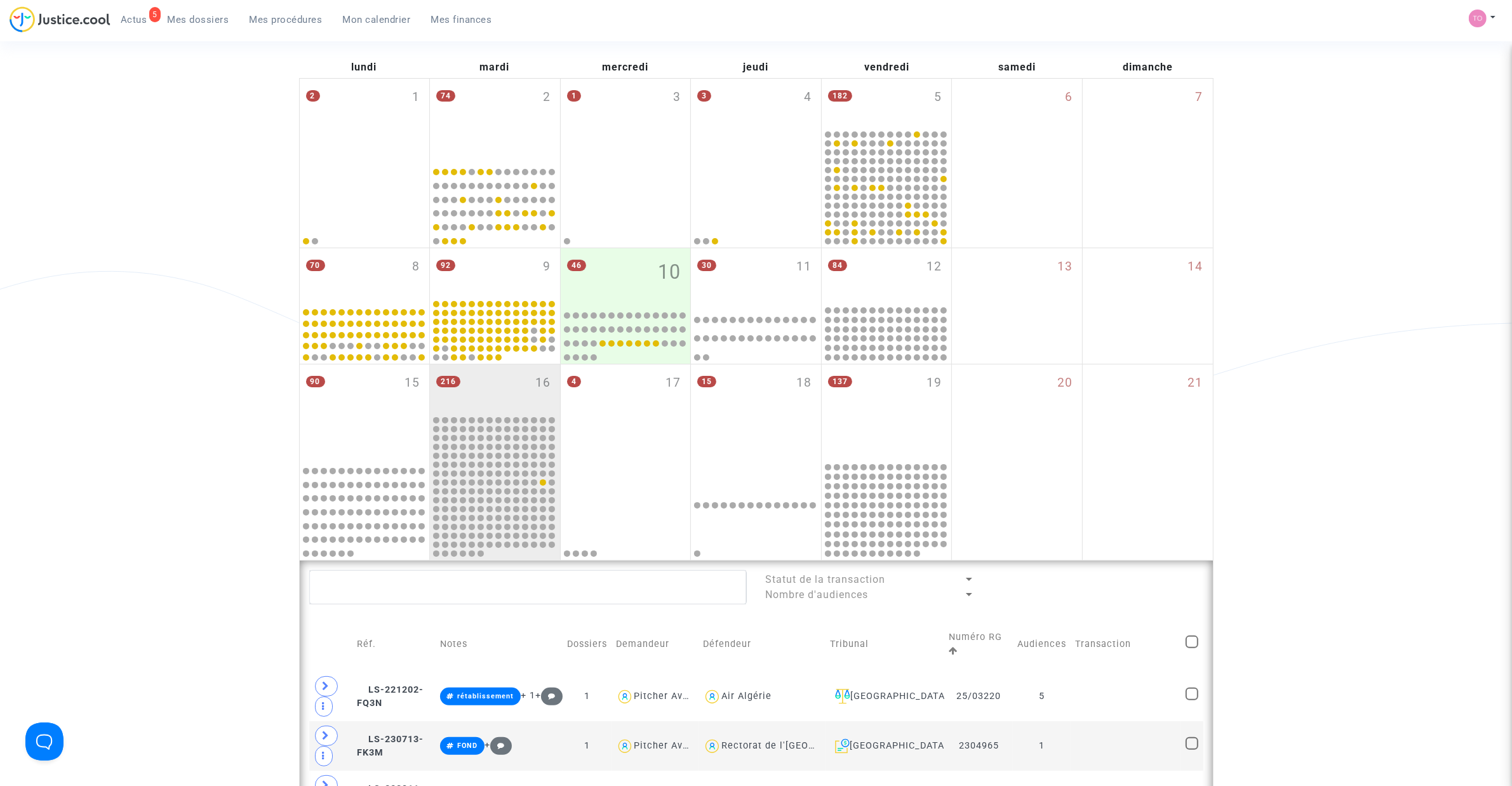
scroll to position [283, 0]
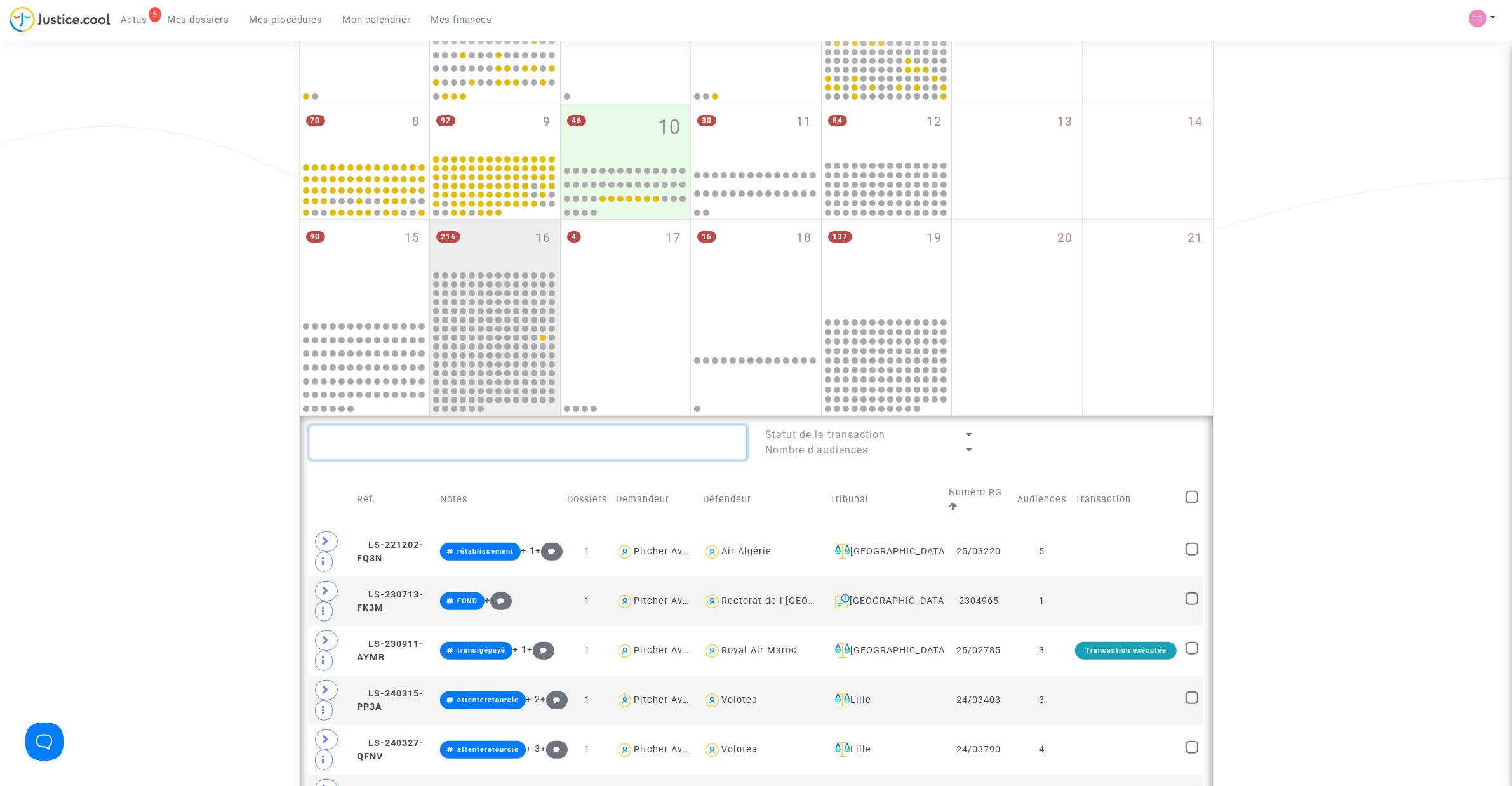
click at [353, 437] on textarea at bounding box center [528, 442] width 438 height 35
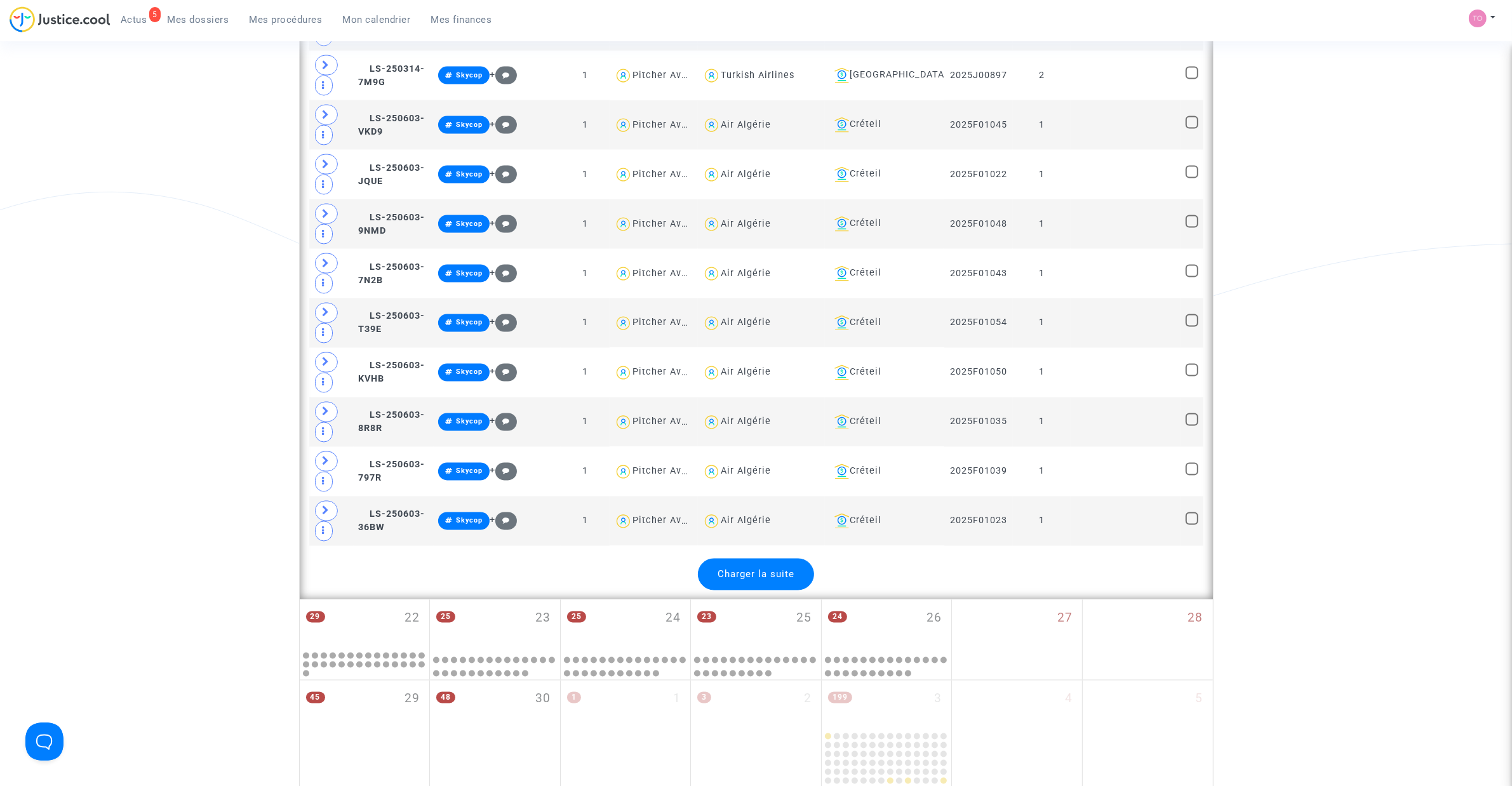
scroll to position [2822, 0]
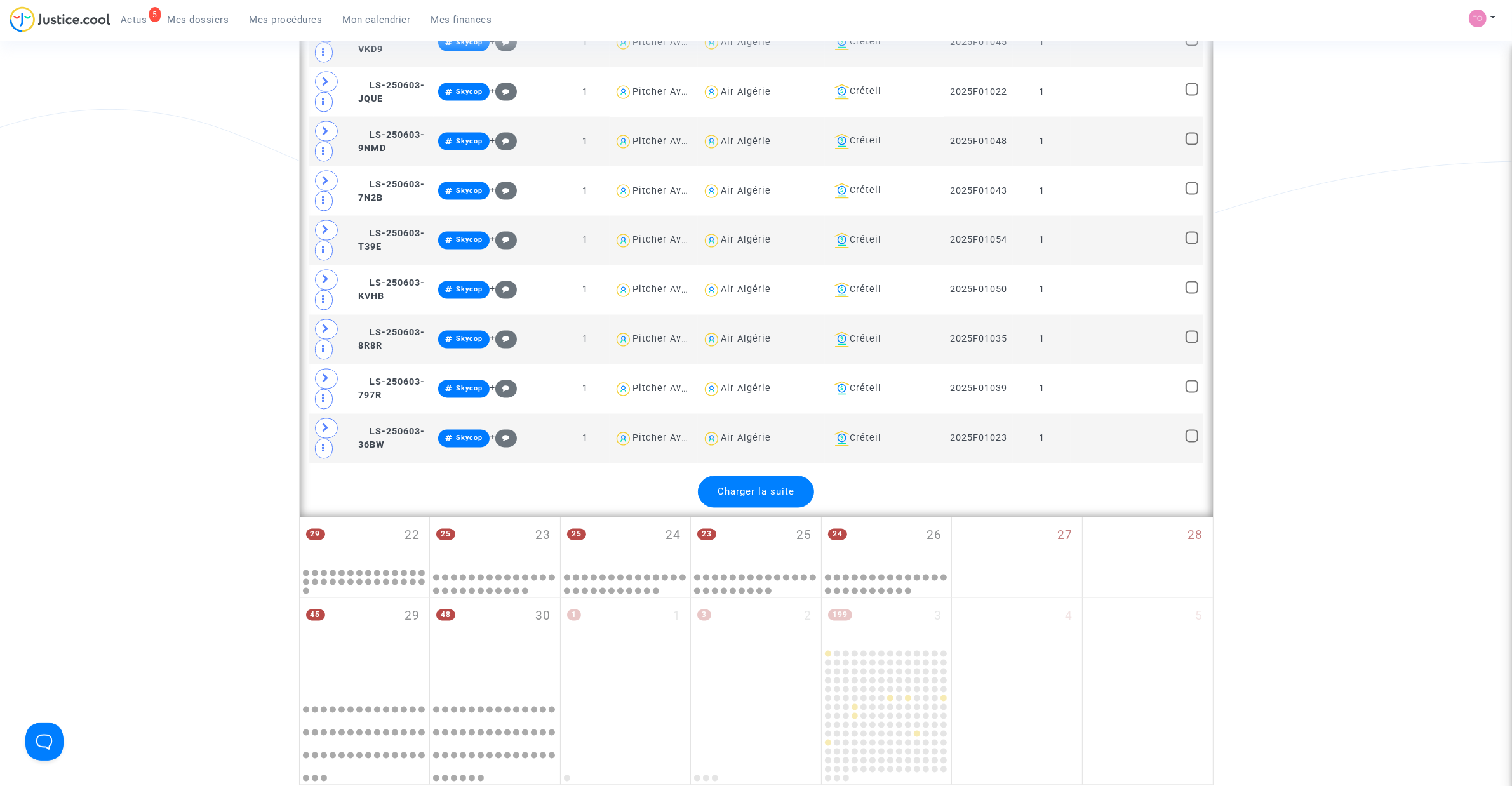
type textarea "Air"
click at [721, 498] on span "Charger la suite" at bounding box center [756, 492] width 77 height 11
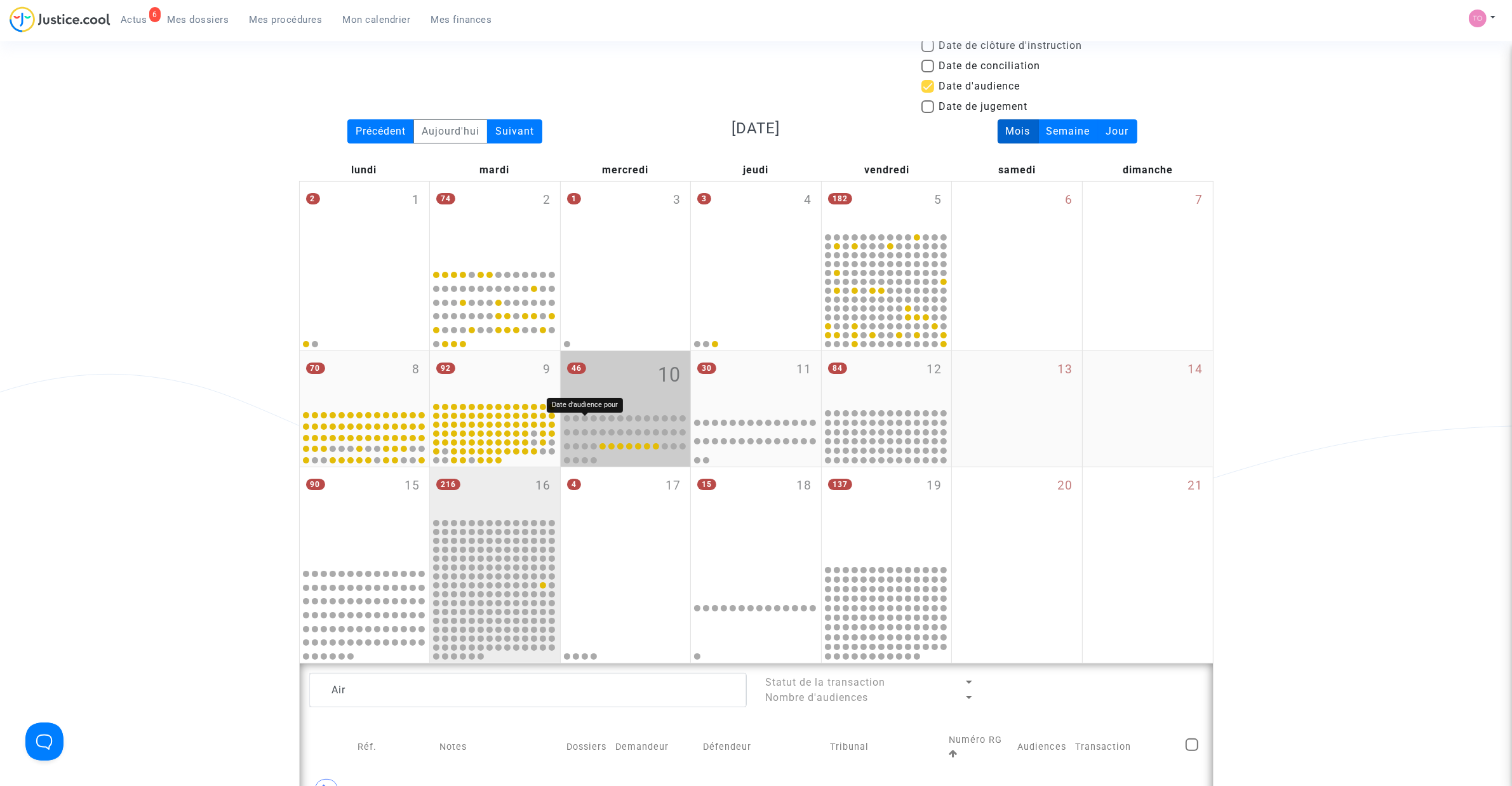
scroll to position [79, 0]
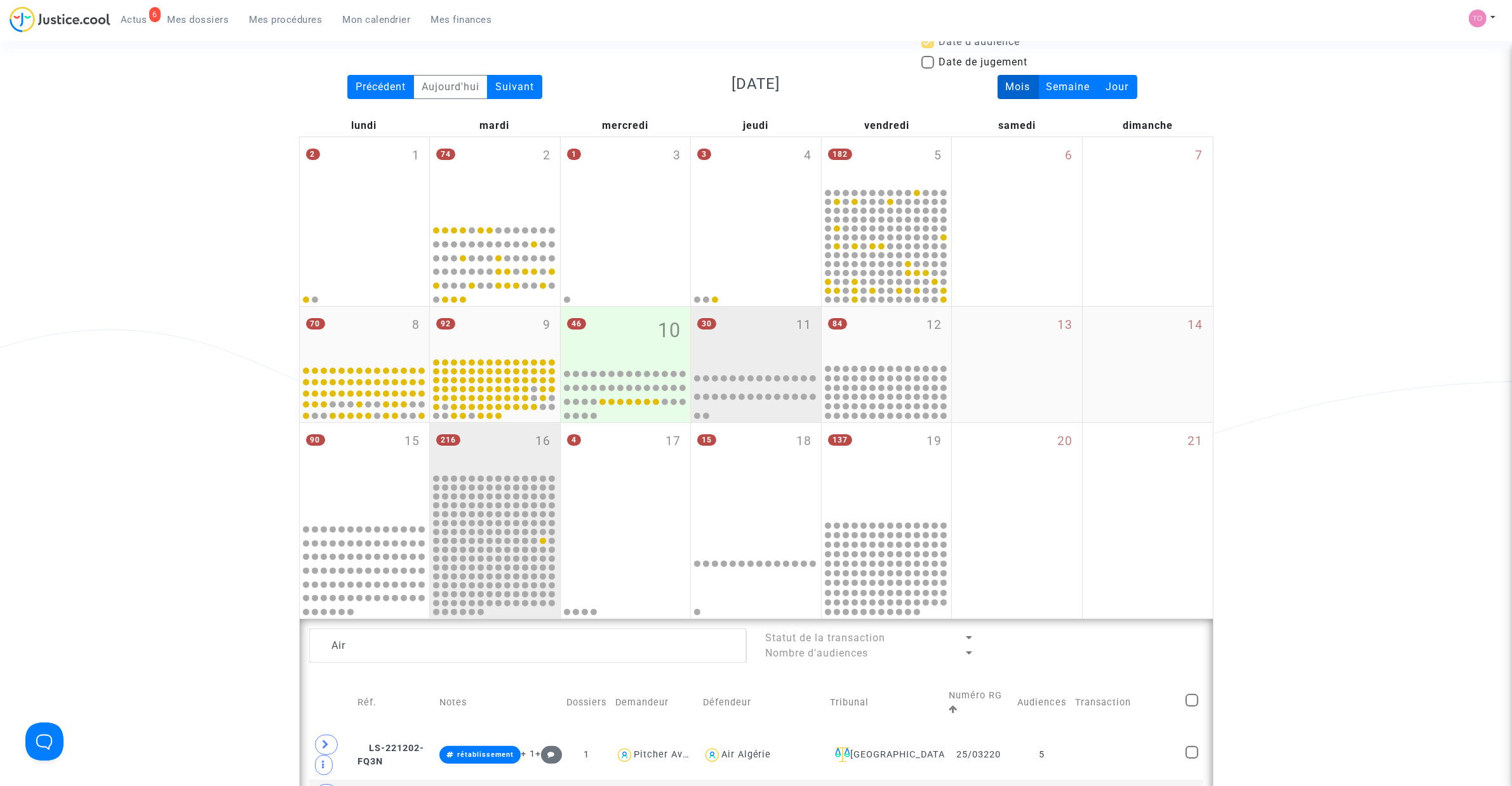
click at [751, 338] on div "30 11" at bounding box center [756, 335] width 130 height 56
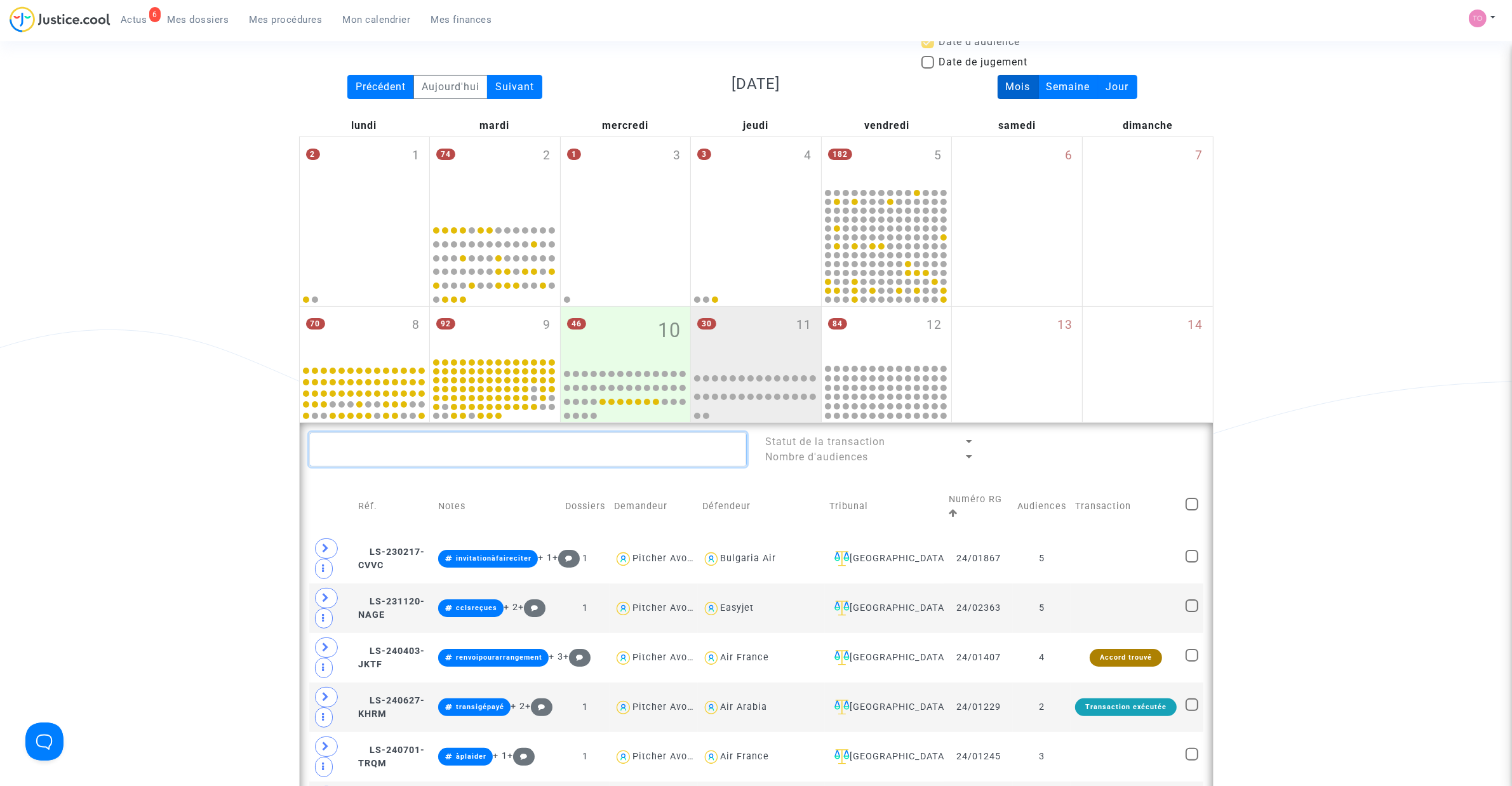
click at [491, 462] on textarea at bounding box center [528, 449] width 438 height 35
paste textarea "BENAMOR"
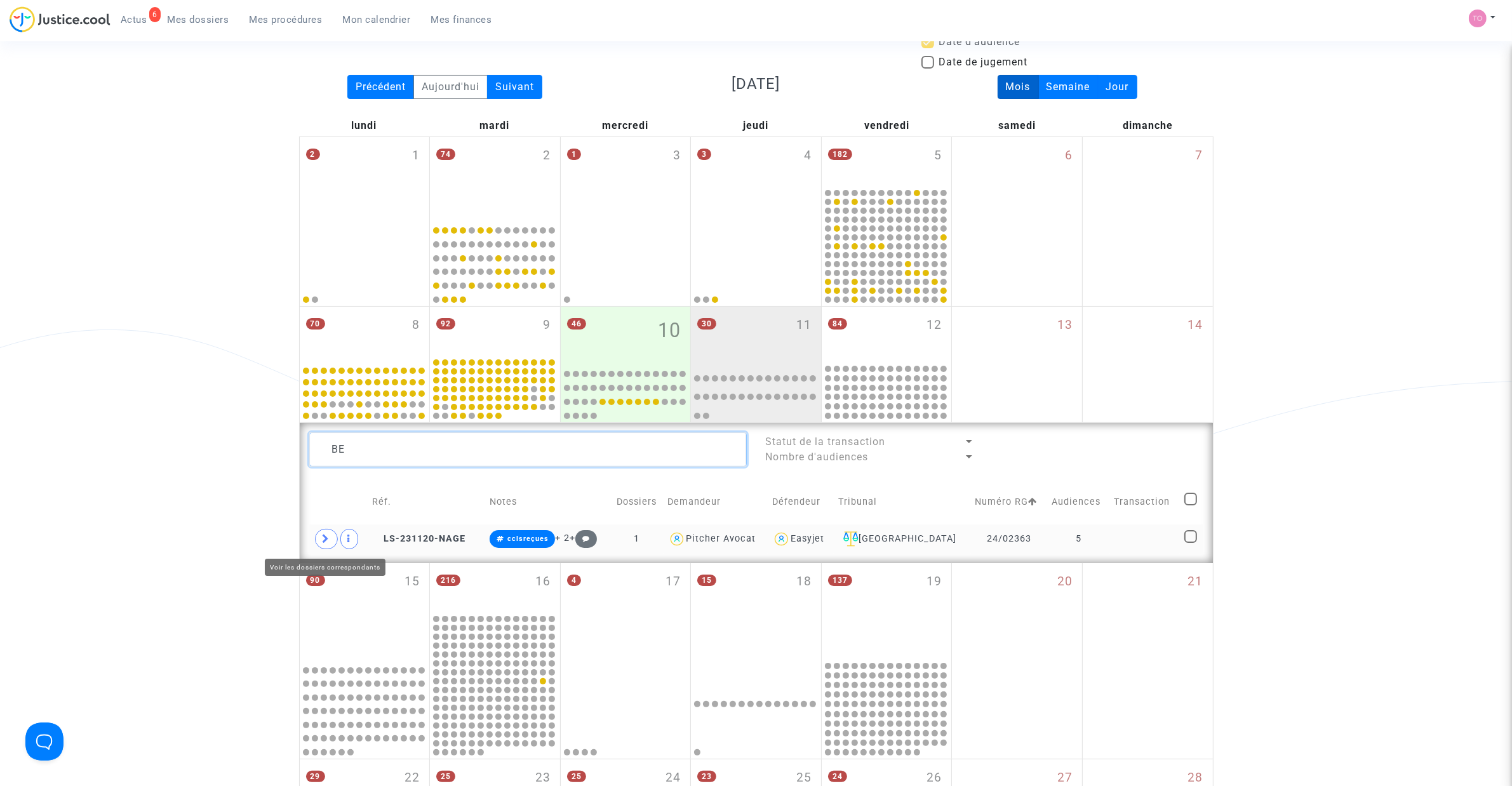
type textarea "BE"
click at [332, 546] on span at bounding box center [326, 539] width 22 height 20
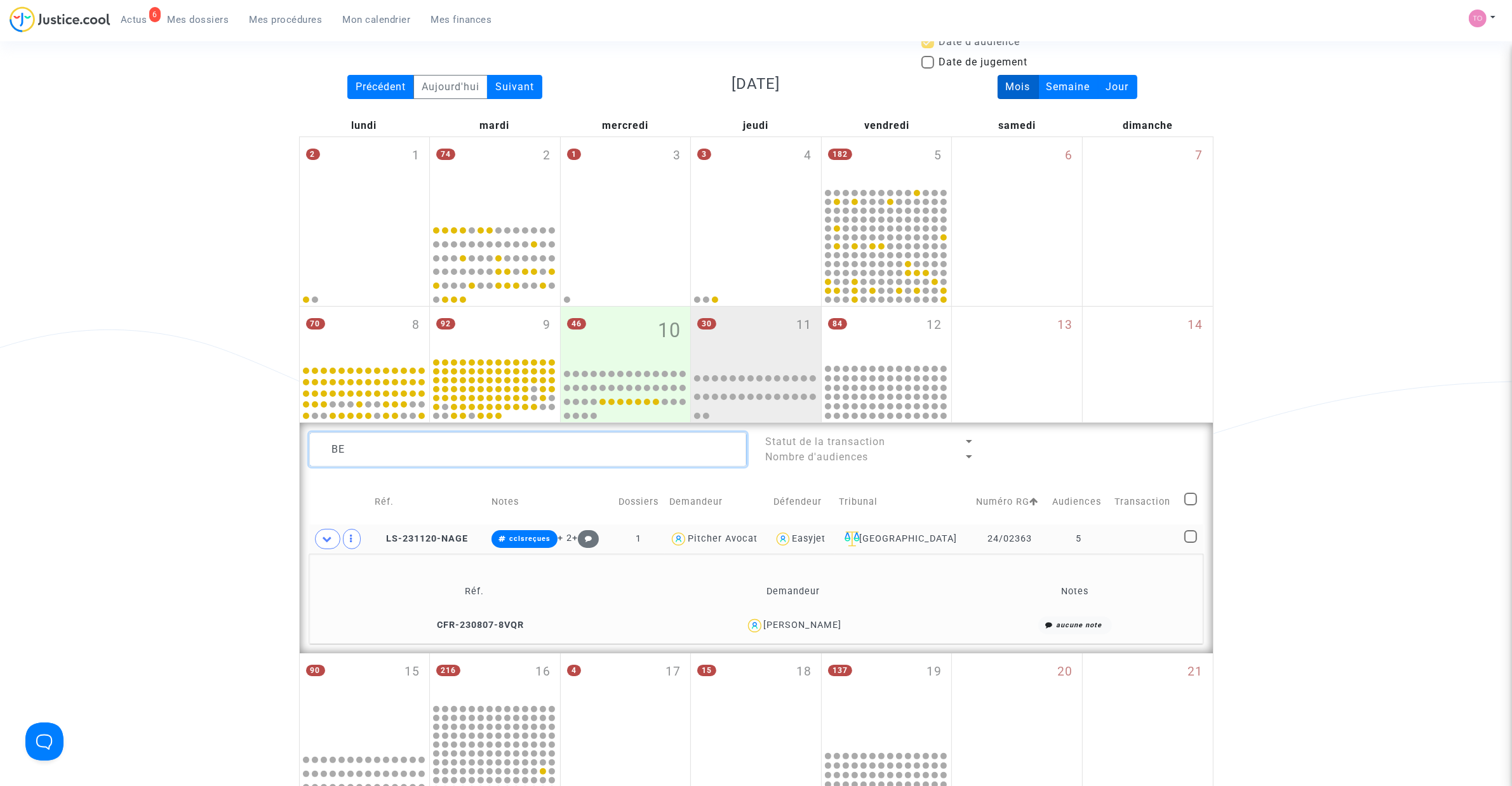
drag, startPoint x: 356, startPoint y: 451, endPoint x: 219, endPoint y: 454, distance: 137.0
click at [223, 454] on div "Date de clôture d'instruction Date de conciliation Date d'audience Date de juge…" at bounding box center [756, 556] width 1512 height 1124
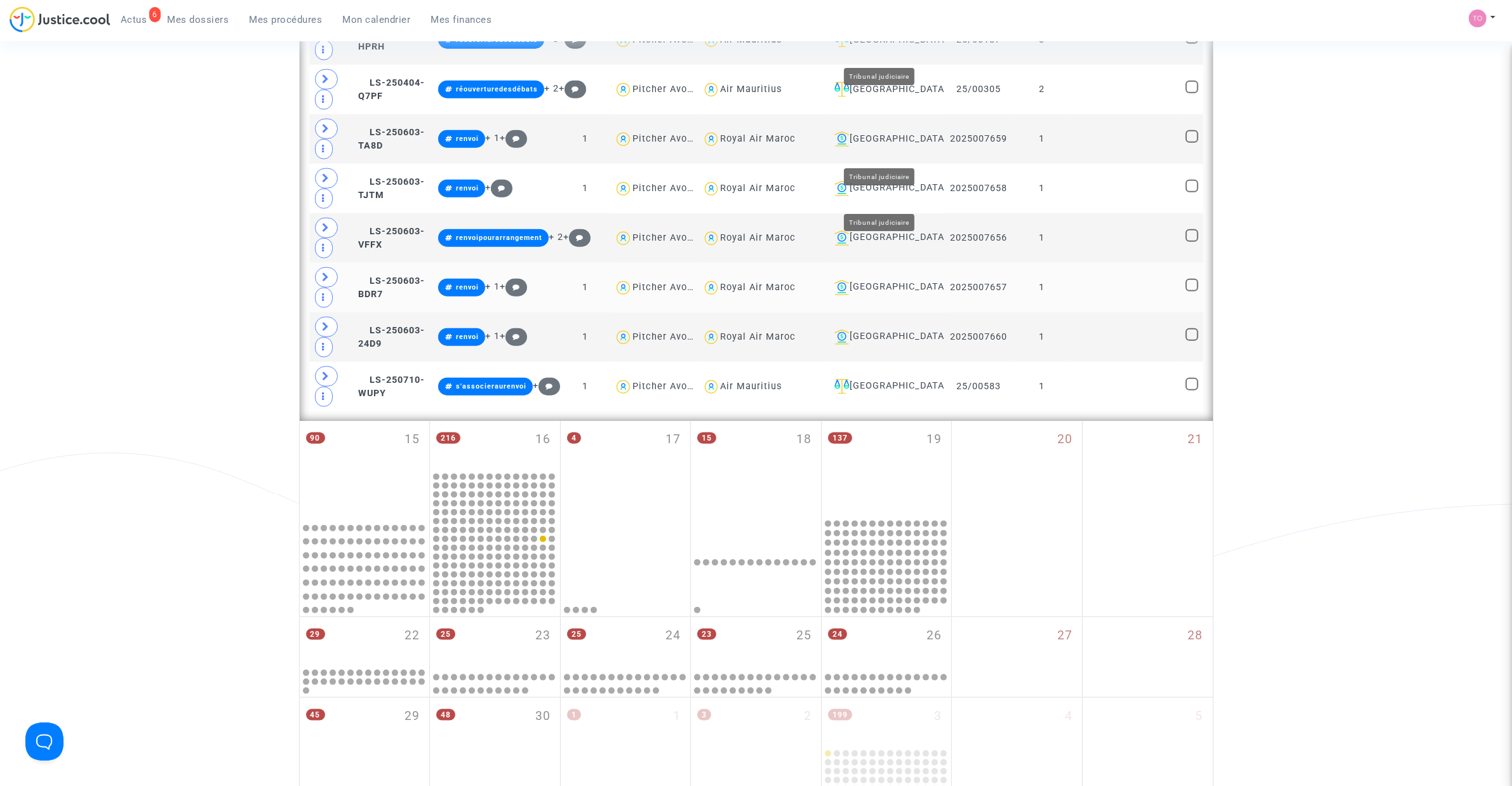
scroll to position [1667, 0]
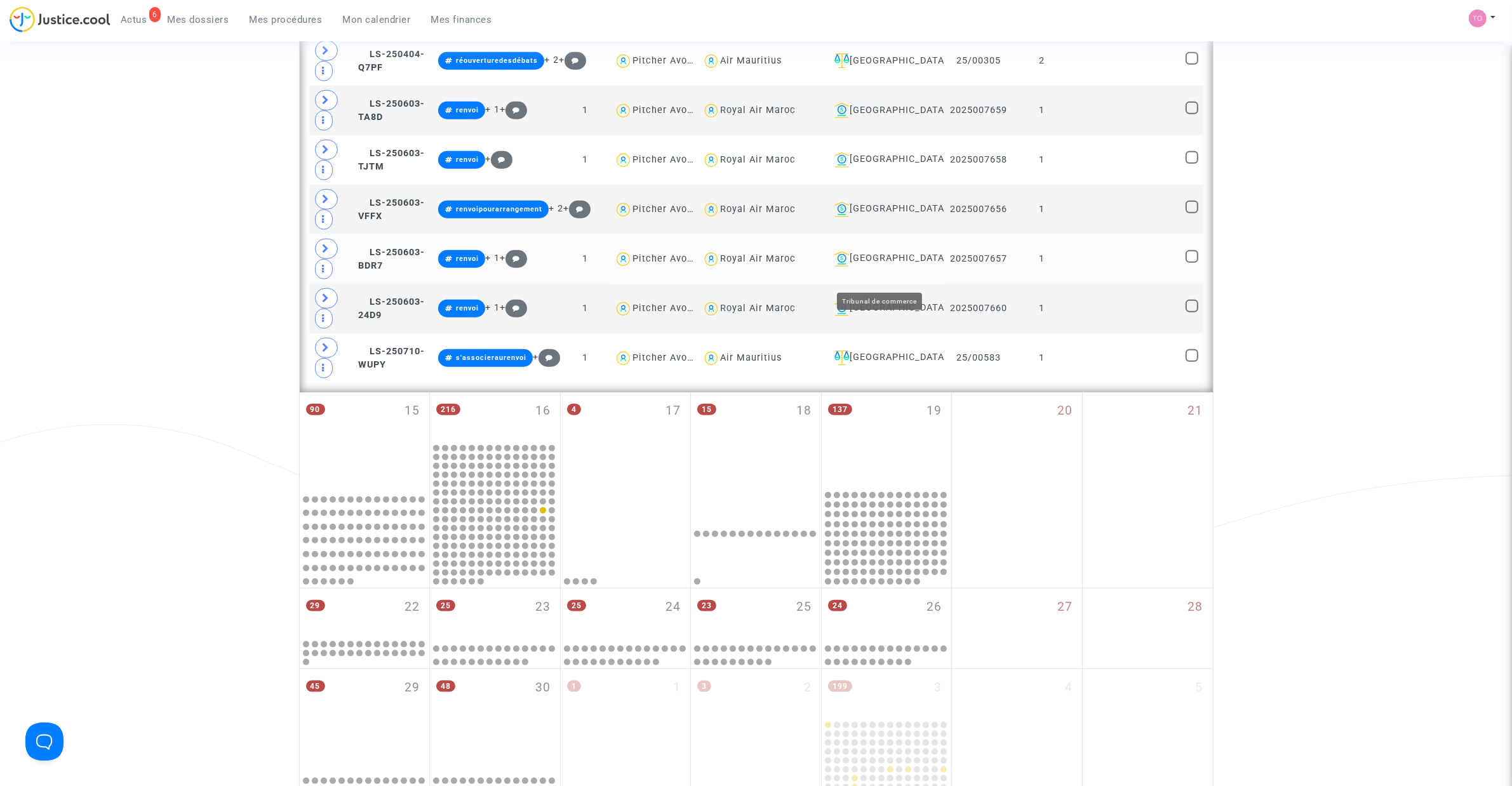
click at [869, 267] on div "[GEOGRAPHIC_DATA]" at bounding box center [885, 259] width 111 height 15
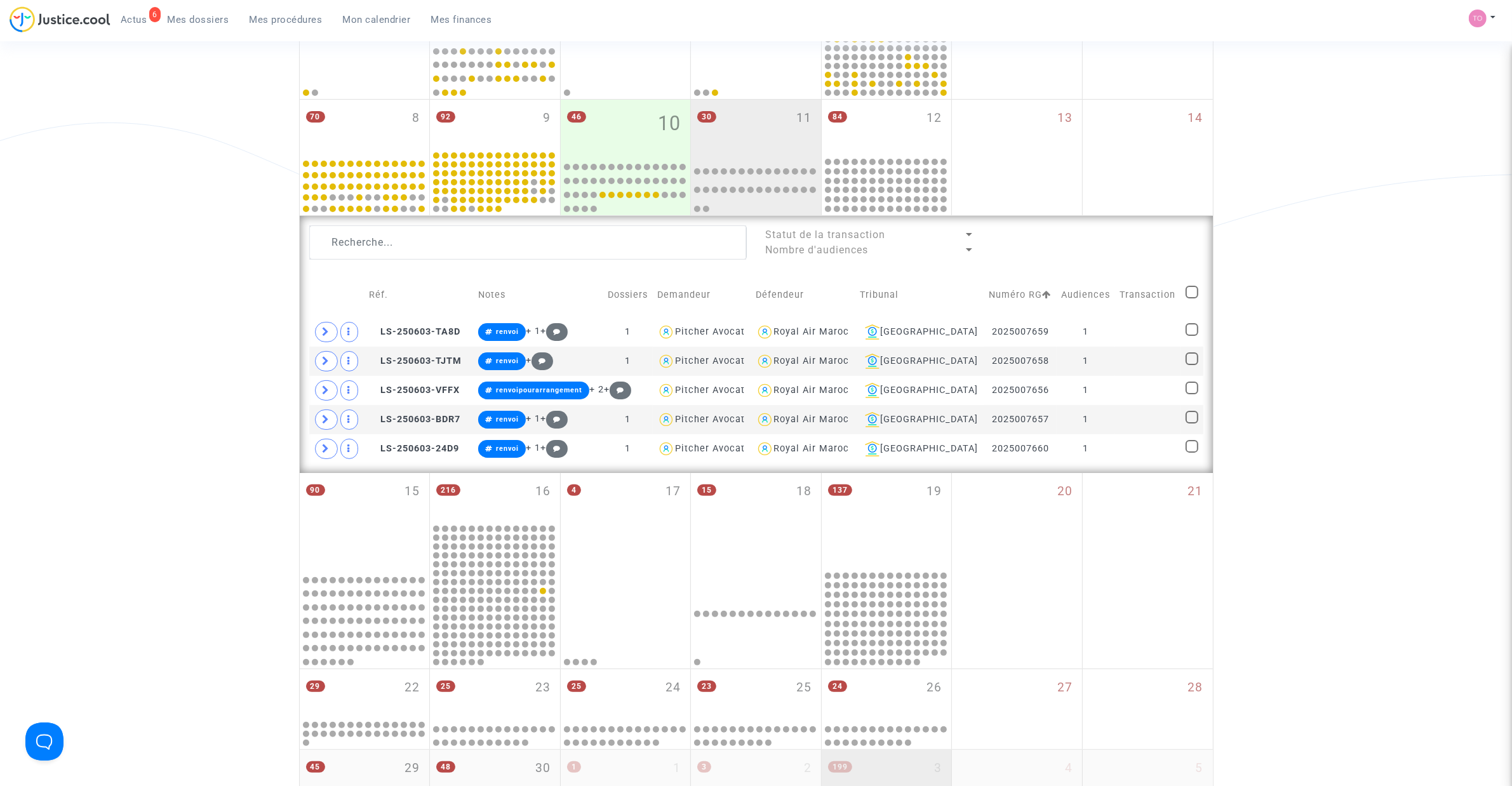
scroll to position [283, 0]
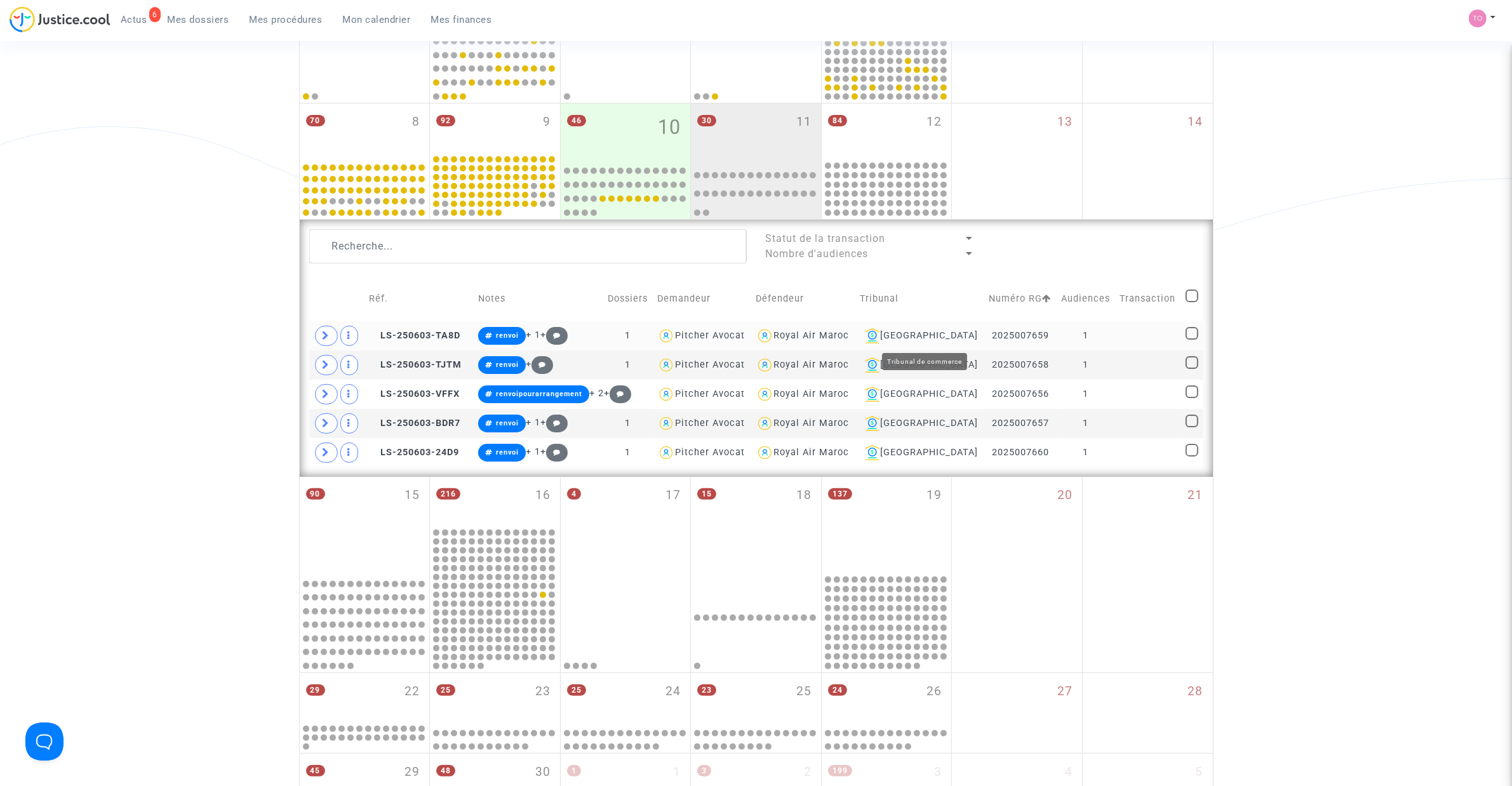
click at [931, 329] on div "[GEOGRAPHIC_DATA]" at bounding box center [919, 336] width 120 height 15
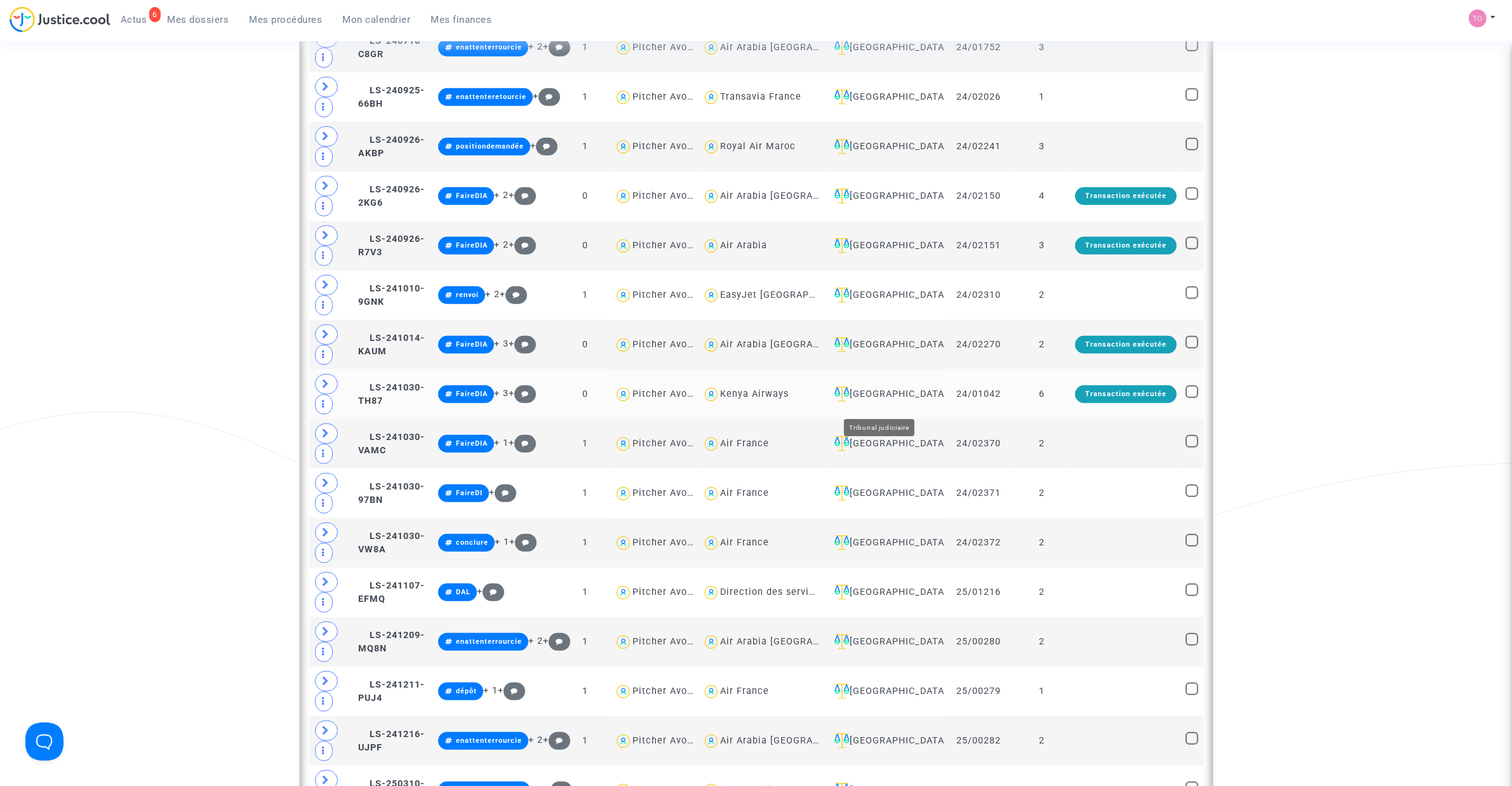
click at [884, 399] on div "[GEOGRAPHIC_DATA]" at bounding box center [885, 394] width 111 height 15
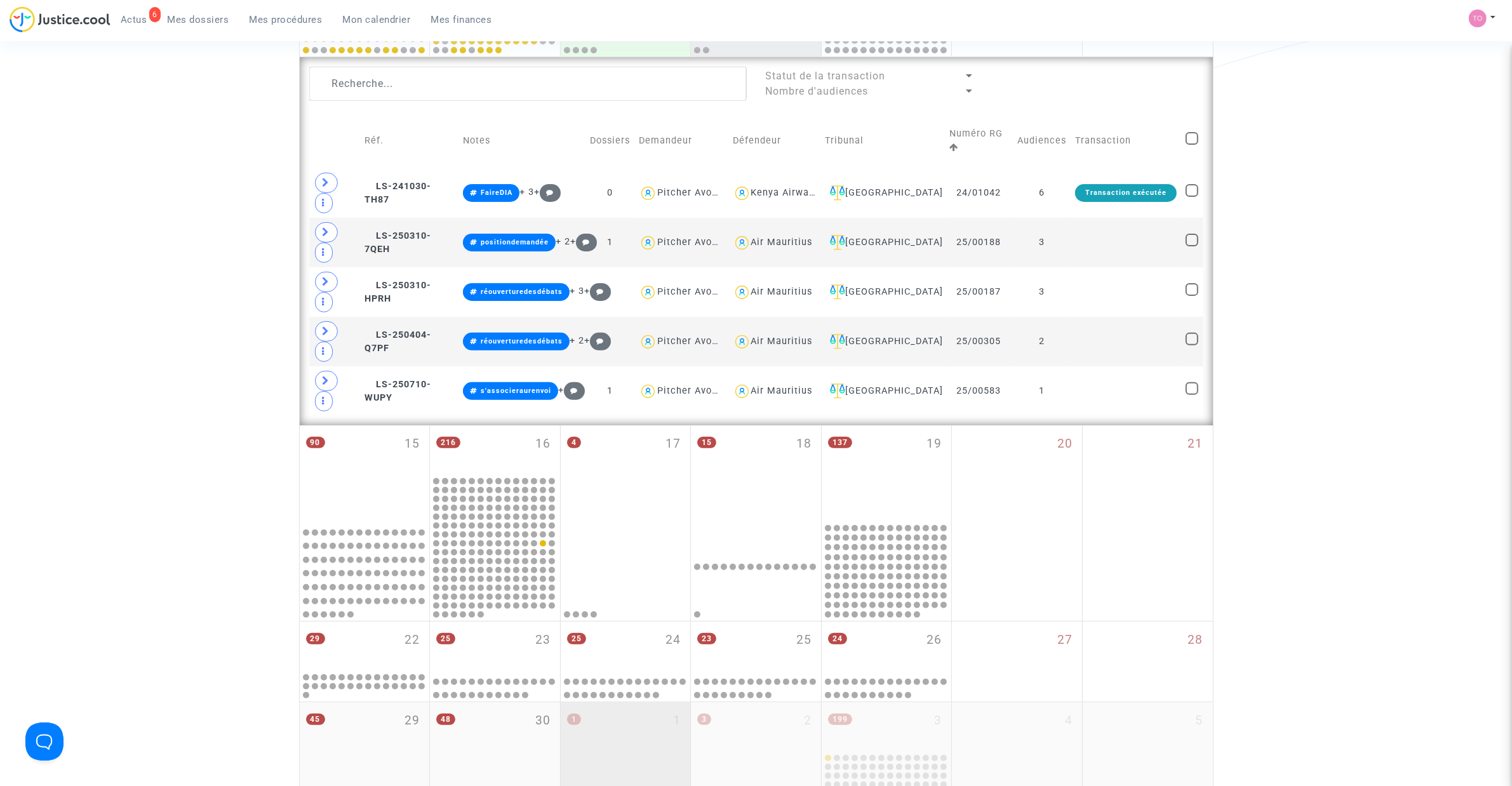
scroll to position [442, 0]
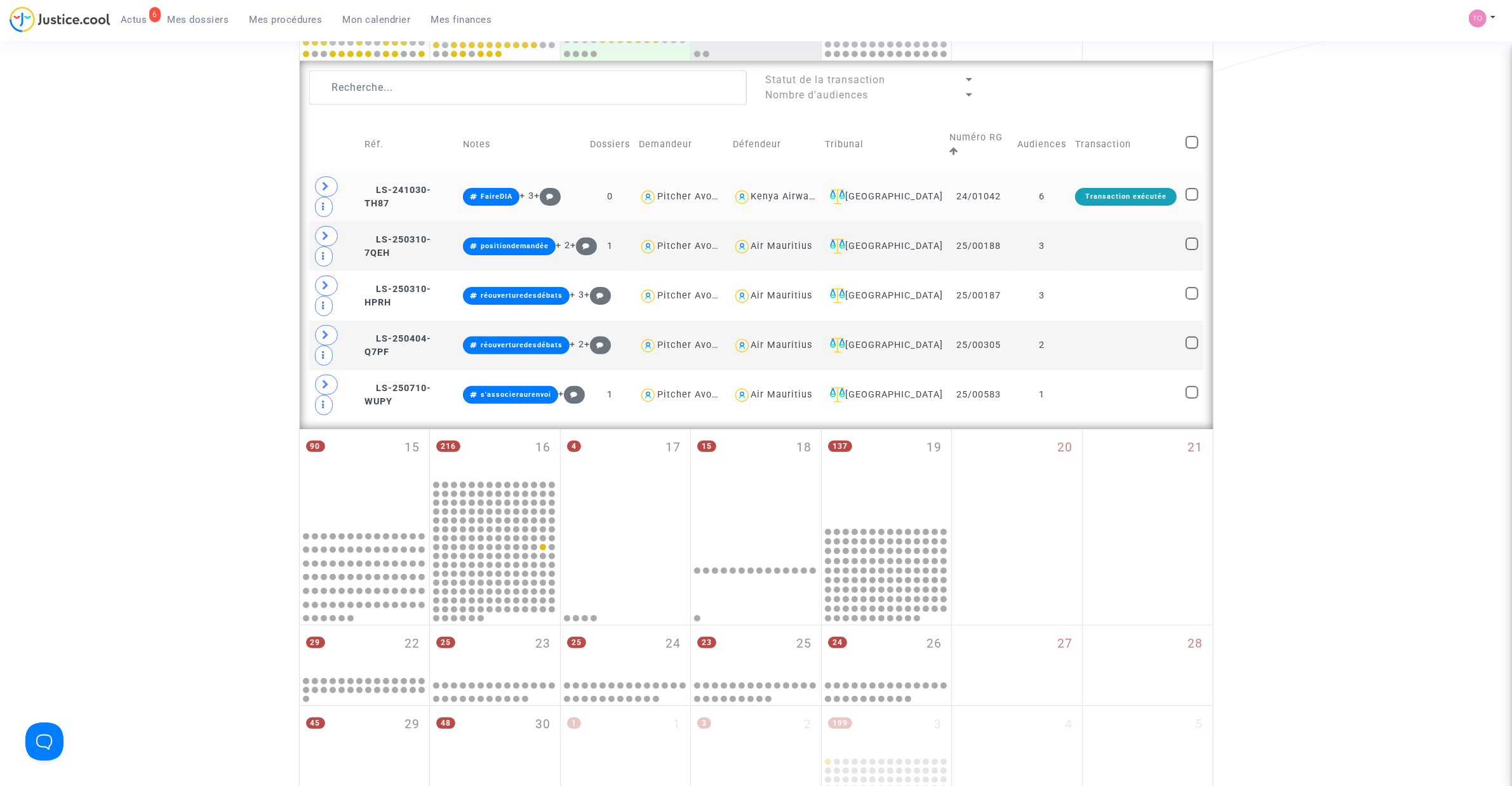
click at [770, 198] on div "Kenya Airways" at bounding box center [785, 196] width 68 height 10
type textarea "@"Kenya Airways""
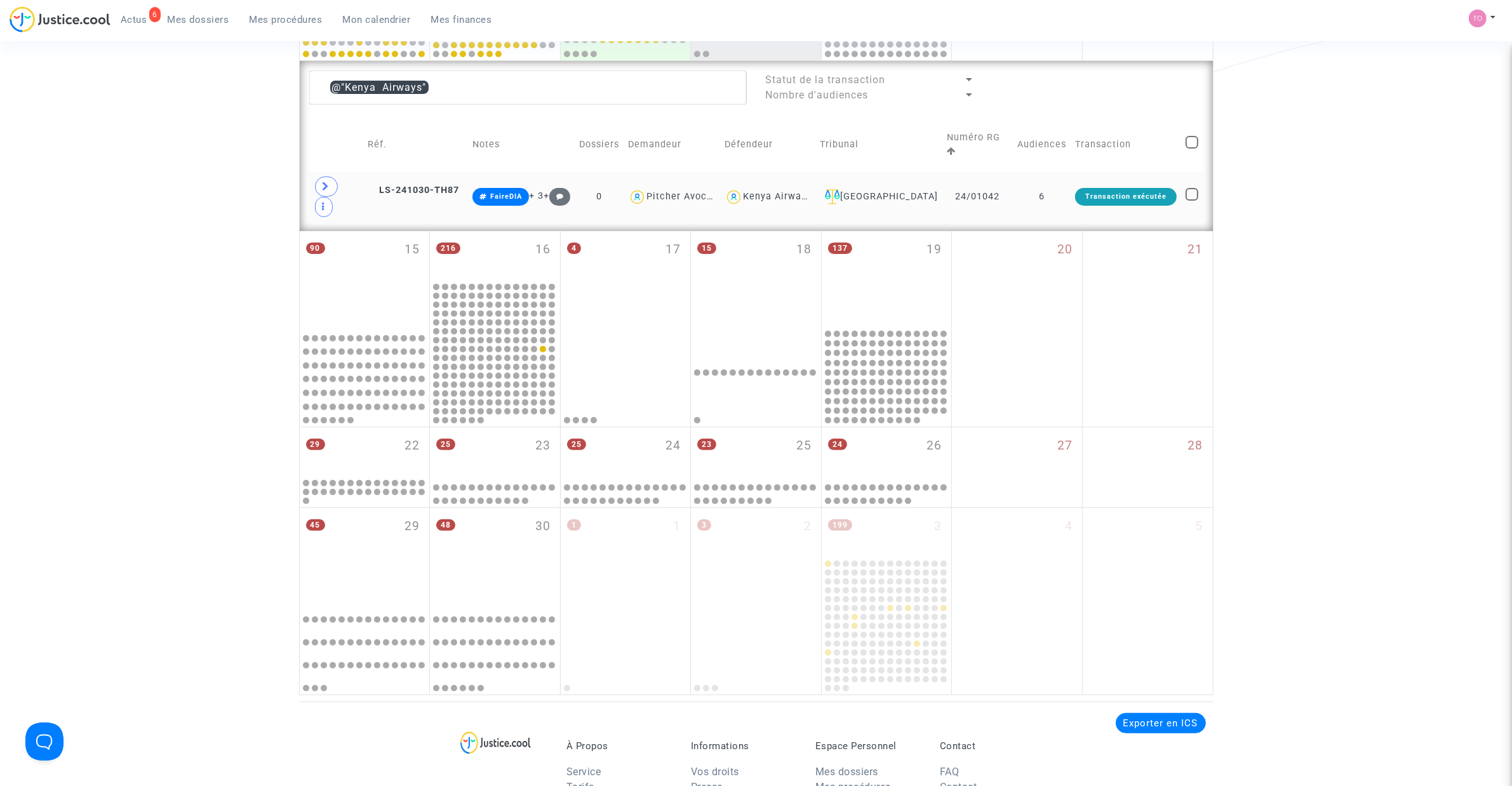
click at [769, 189] on span "Kenya Airways" at bounding box center [776, 160] width 68 height 83
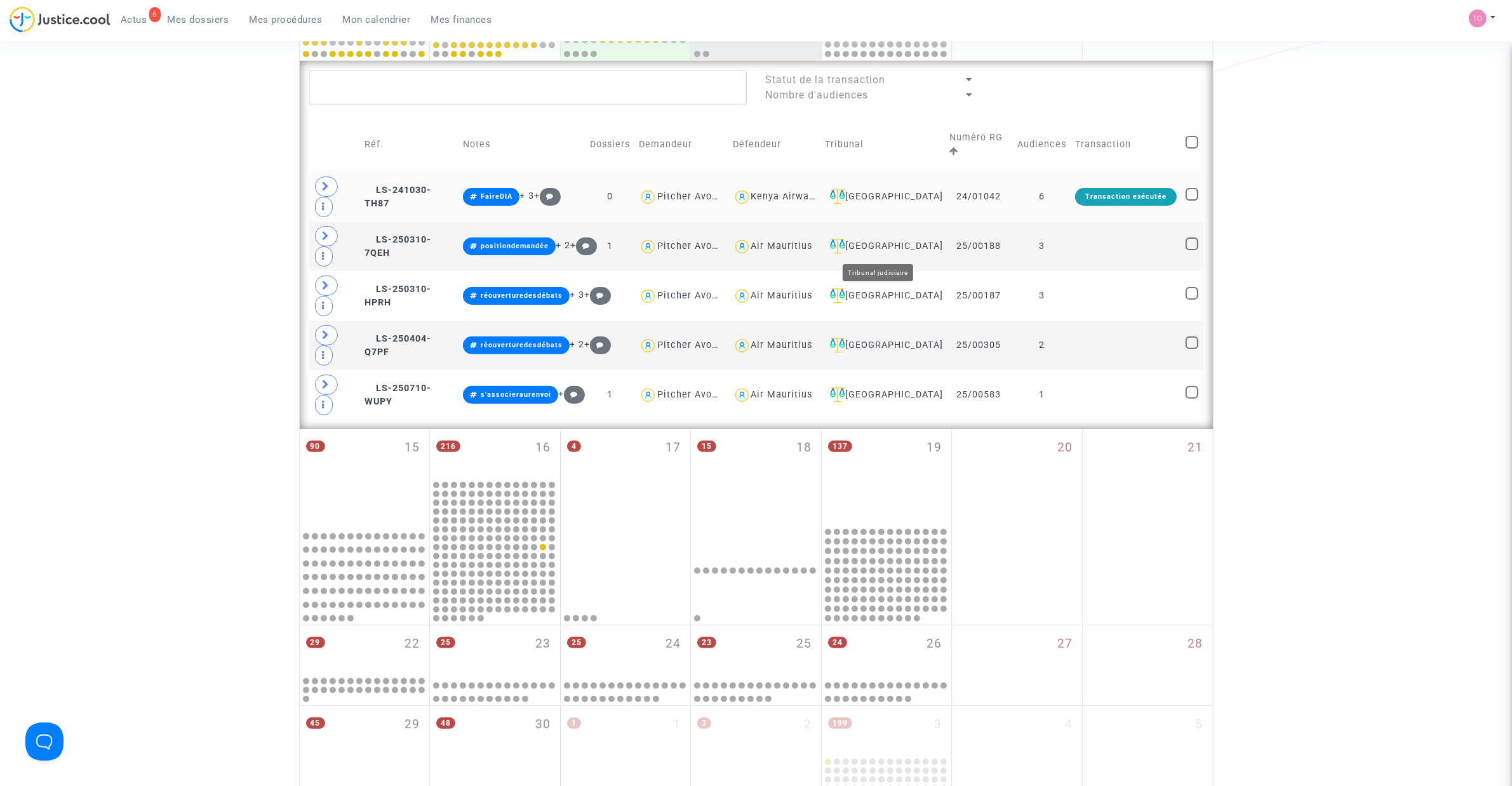
click at [883, 175] on td "[GEOGRAPHIC_DATA]" at bounding box center [882, 197] width 124 height 50
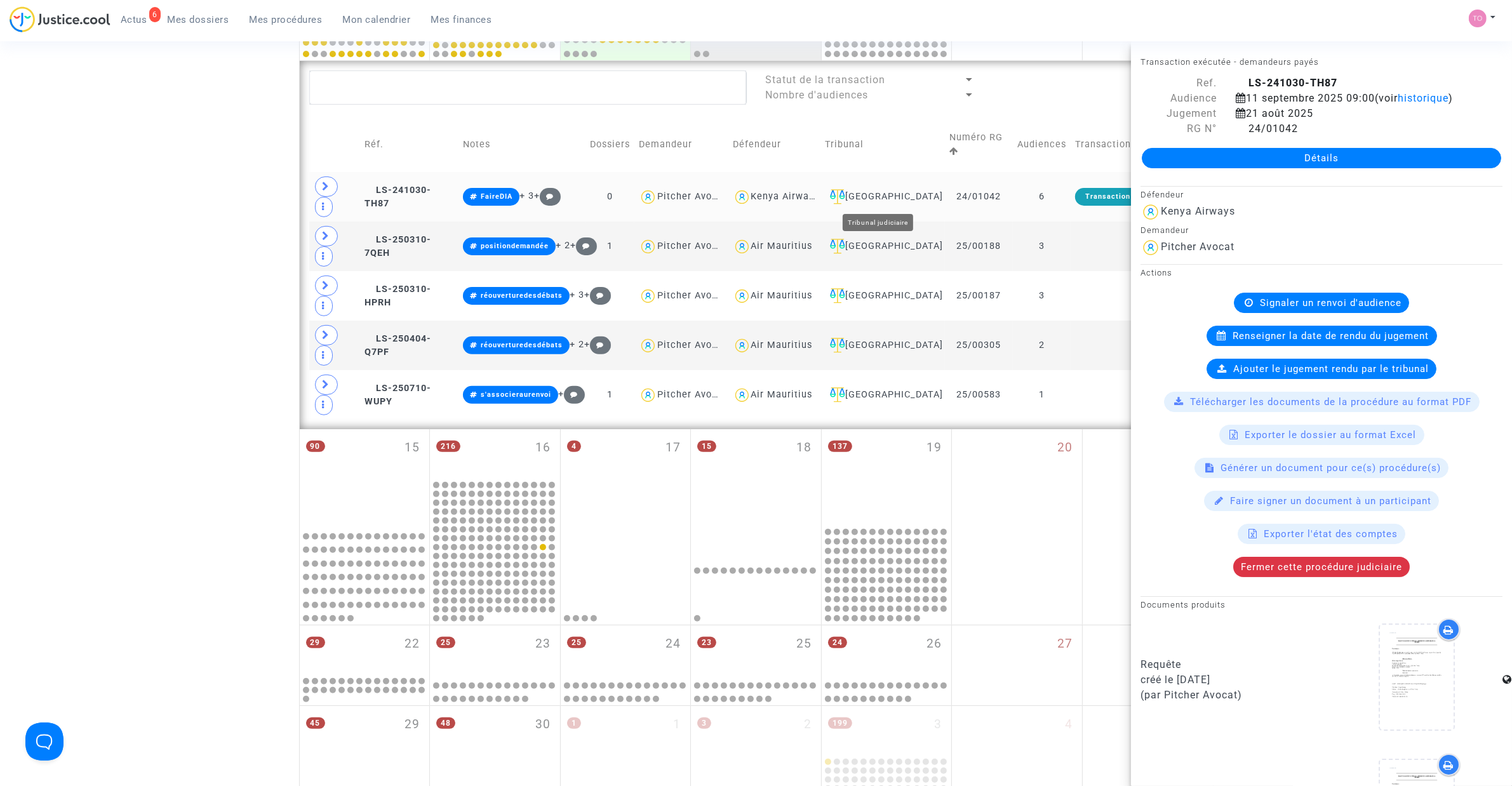
click at [883, 198] on div "[GEOGRAPHIC_DATA]" at bounding box center [882, 197] width 116 height 15
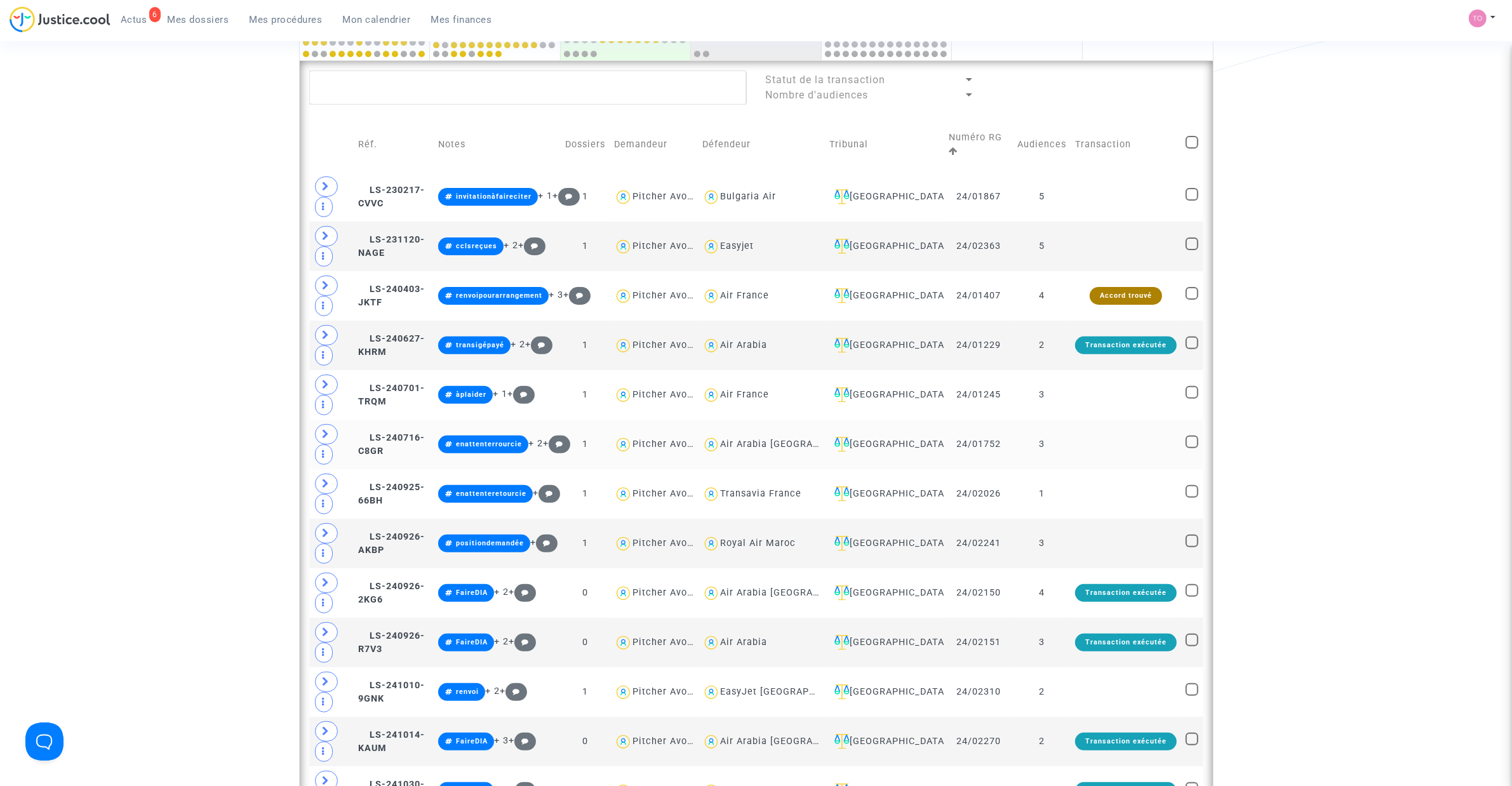
click at [746, 446] on div "Air Arabia [GEOGRAPHIC_DATA]" at bounding box center [794, 443] width 148 height 10
type textarea "@"Air Arabia Maroc""
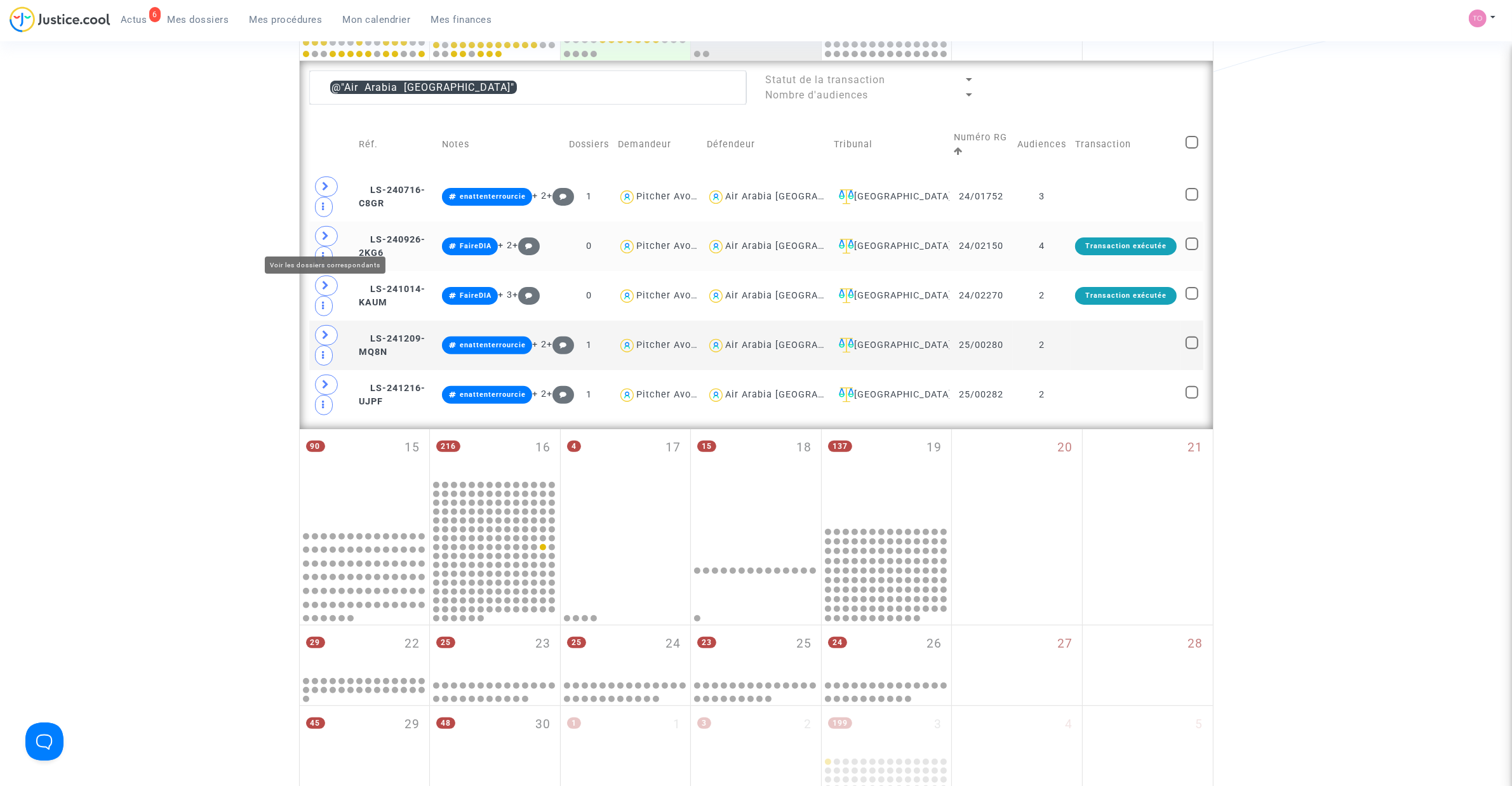
click at [328, 229] on span at bounding box center [326, 235] width 22 height 20
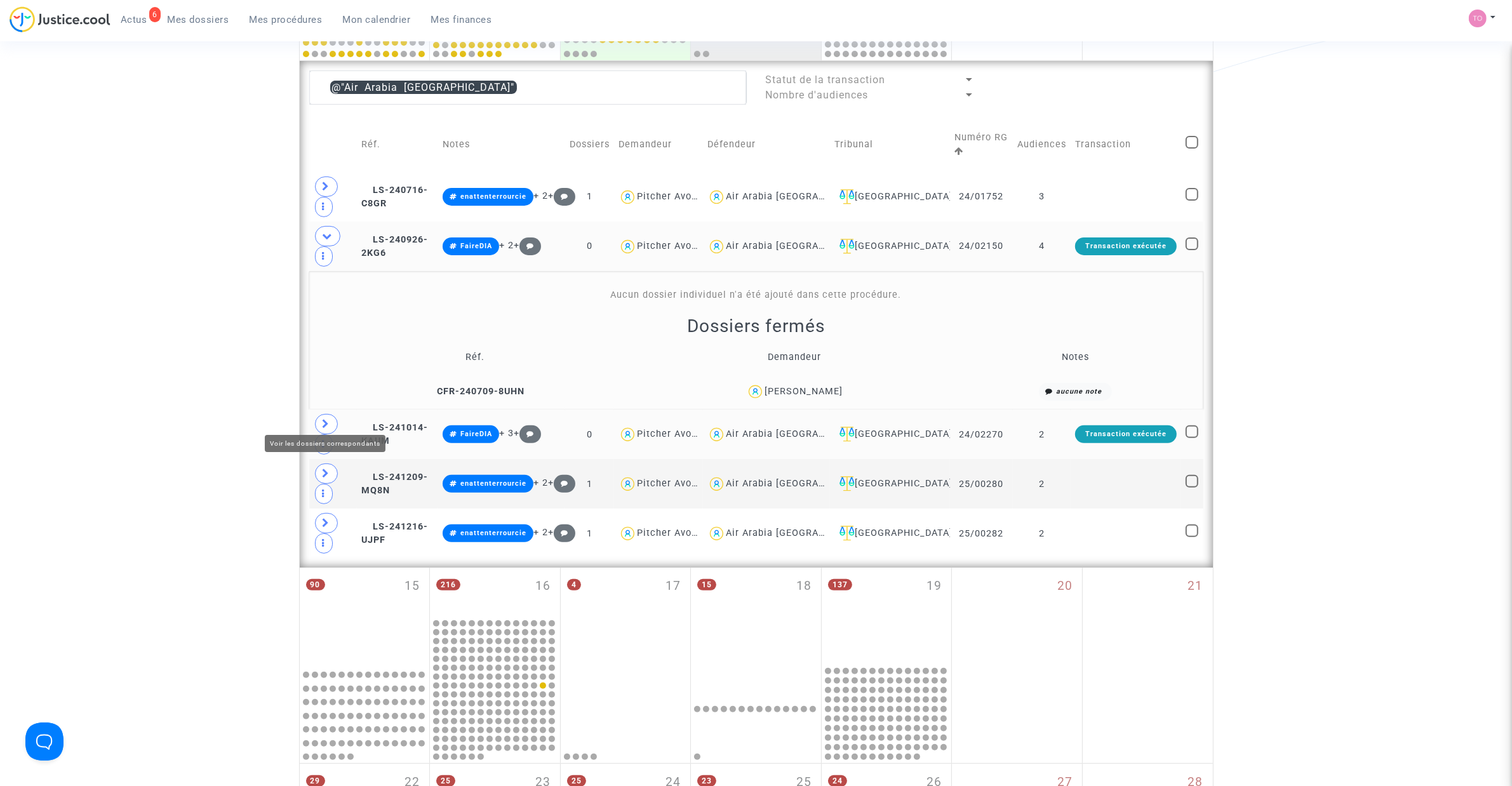
click at [327, 419] on icon at bounding box center [326, 424] width 7 height 10
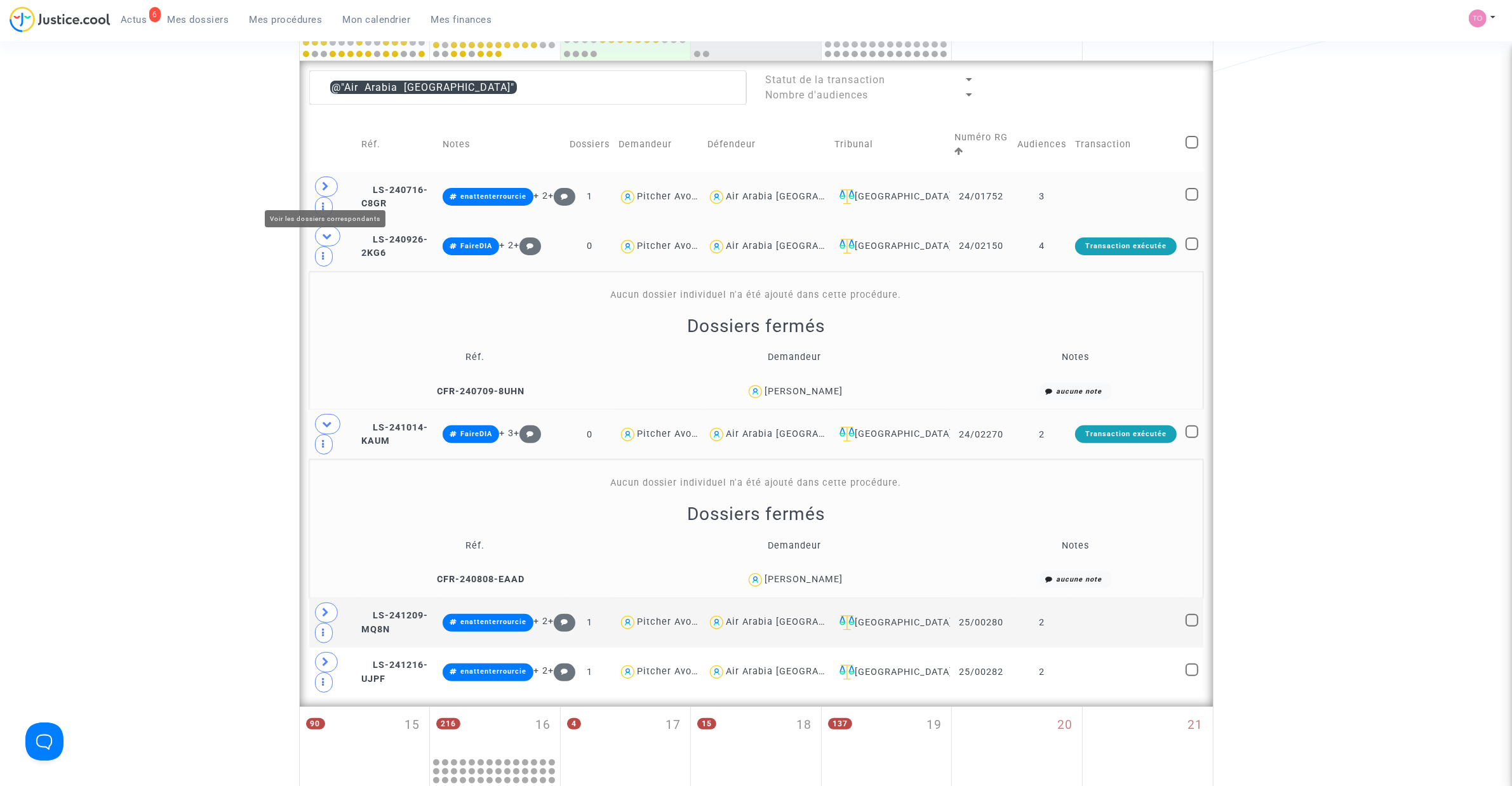
click at [330, 191] on span at bounding box center [326, 186] width 22 height 20
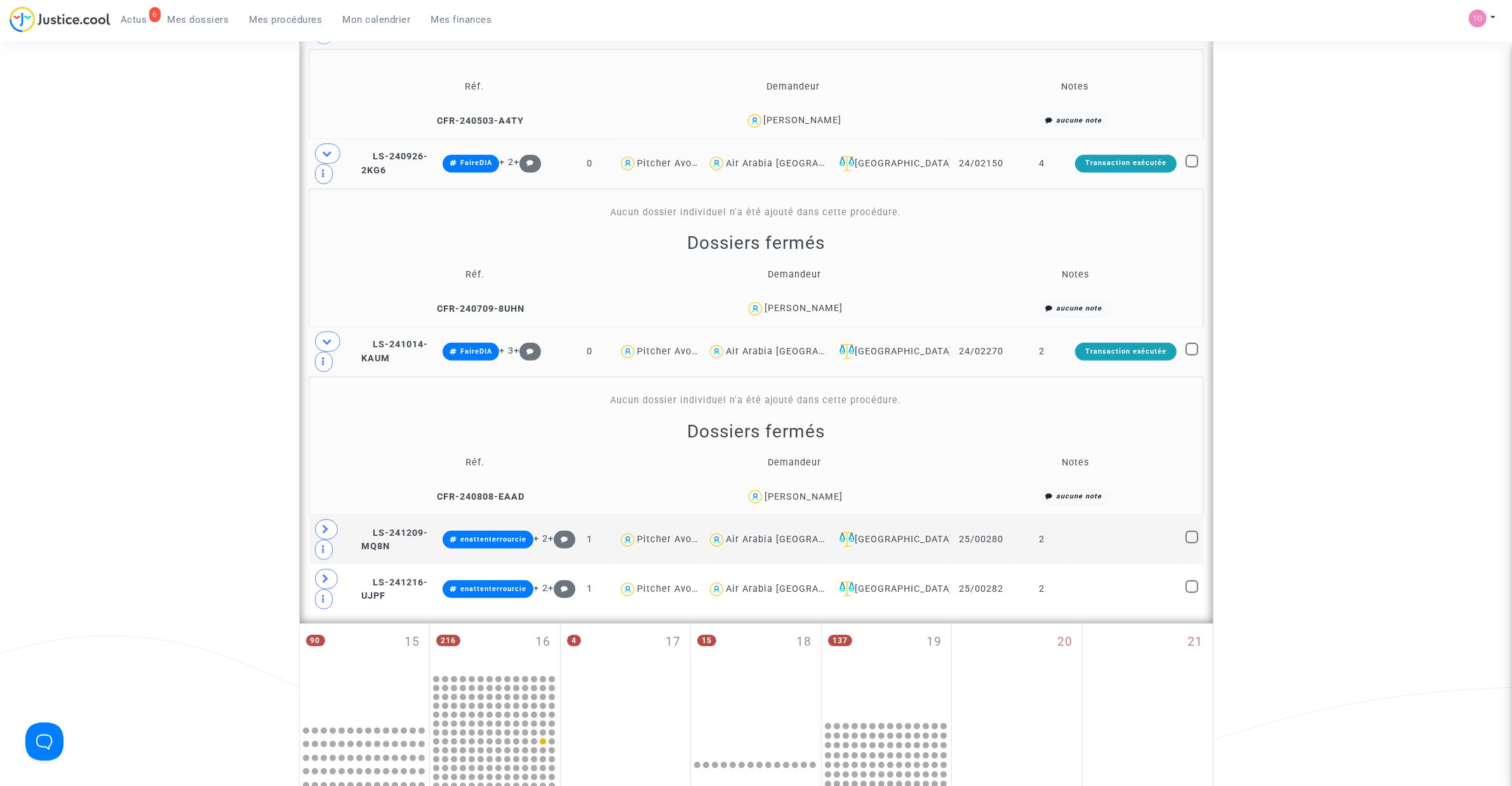
scroll to position [679, 0]
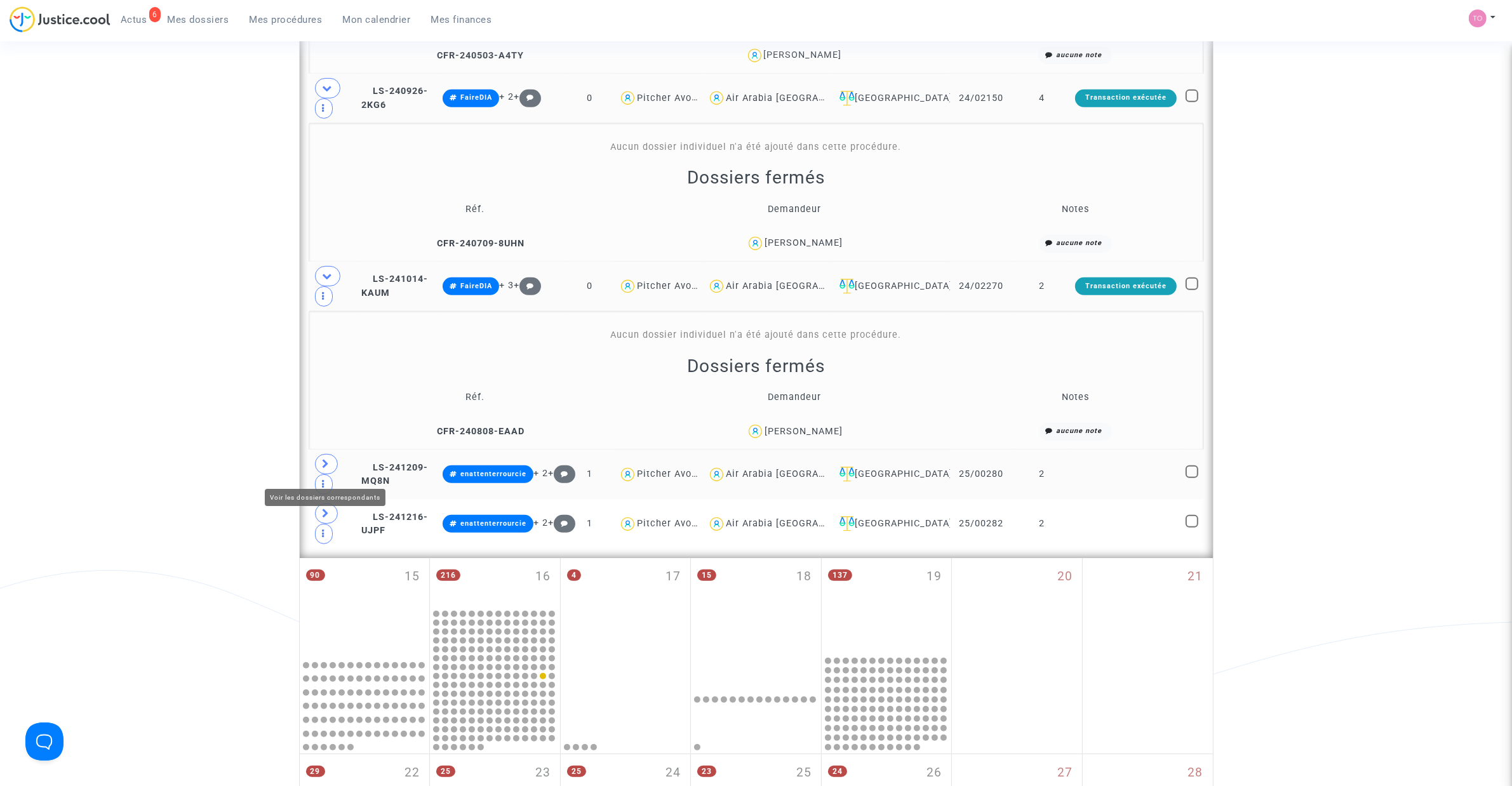
click at [320, 474] on span at bounding box center [326, 463] width 22 height 20
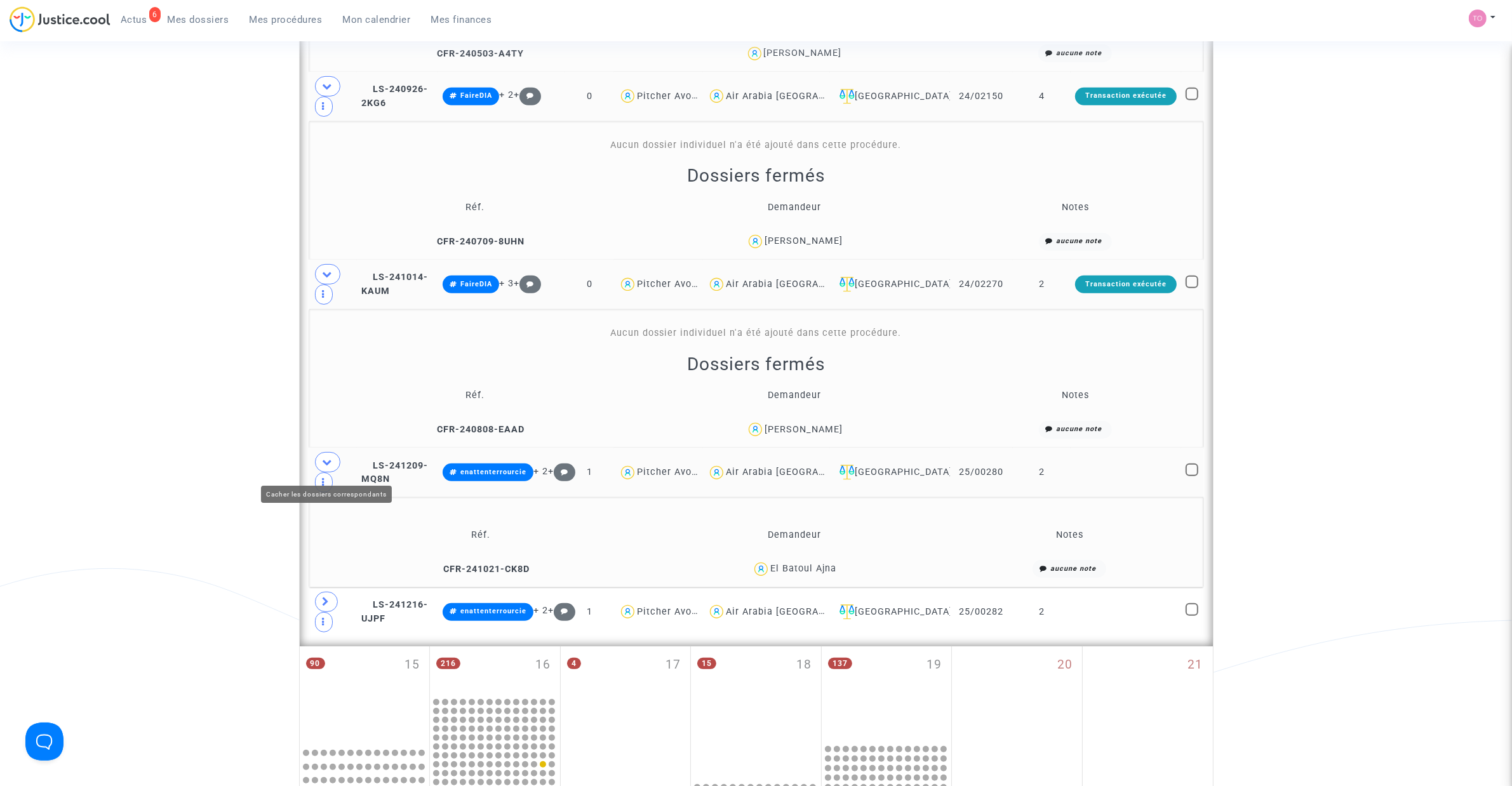
scroll to position [759, 0]
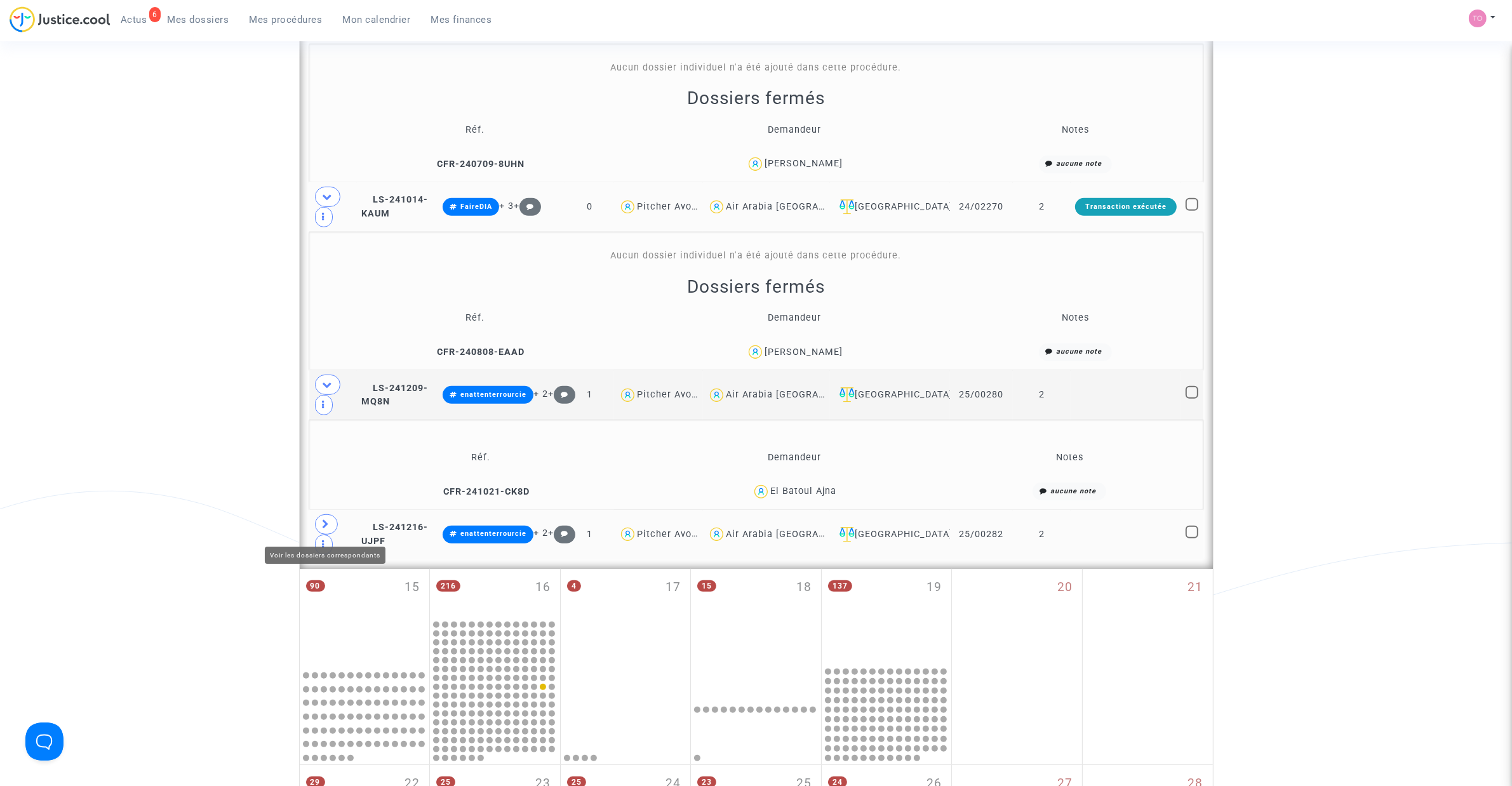
click at [328, 523] on icon at bounding box center [326, 524] width 7 height 10
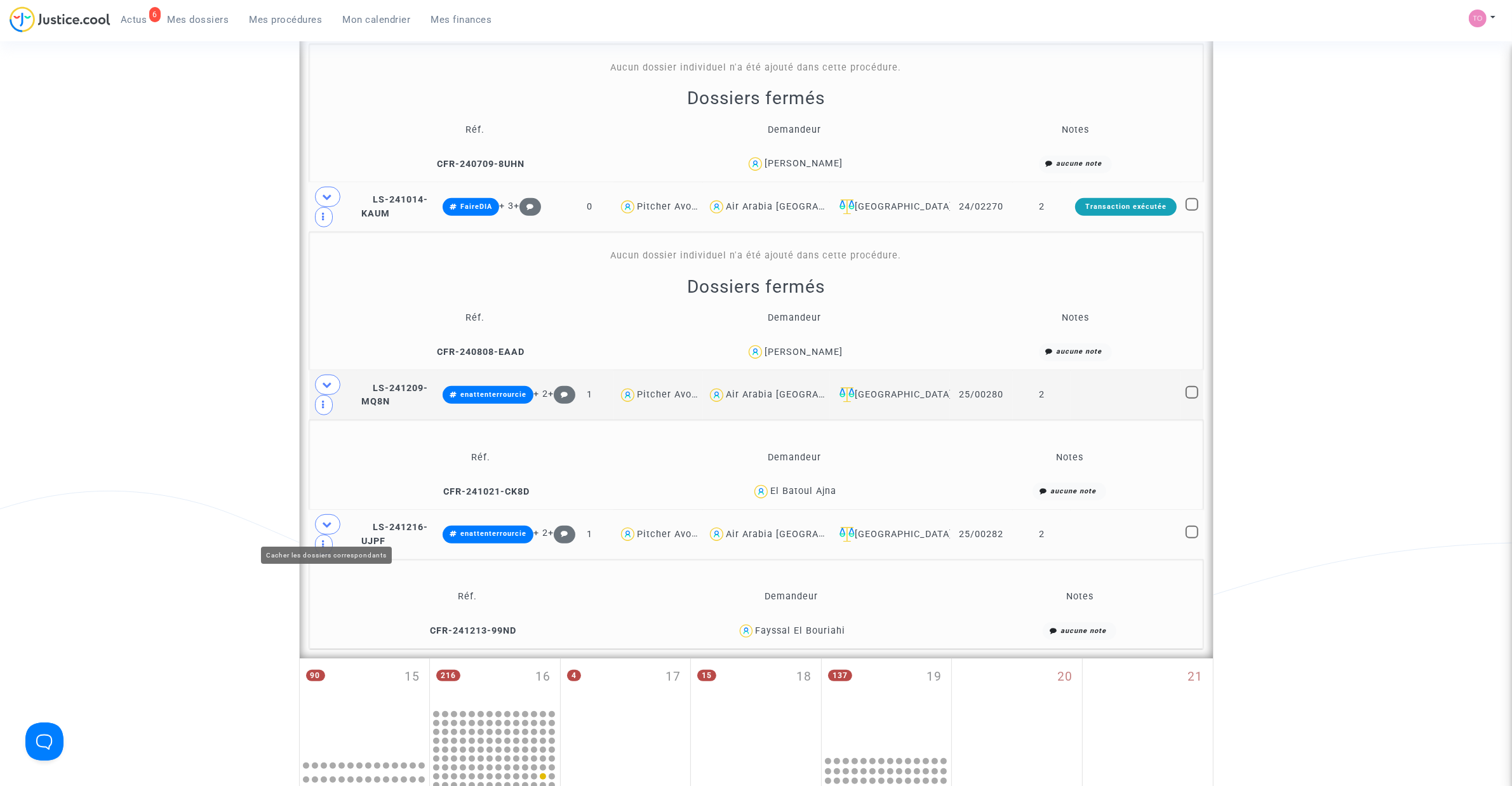
click at [328, 523] on icon at bounding box center [328, 524] width 10 height 10
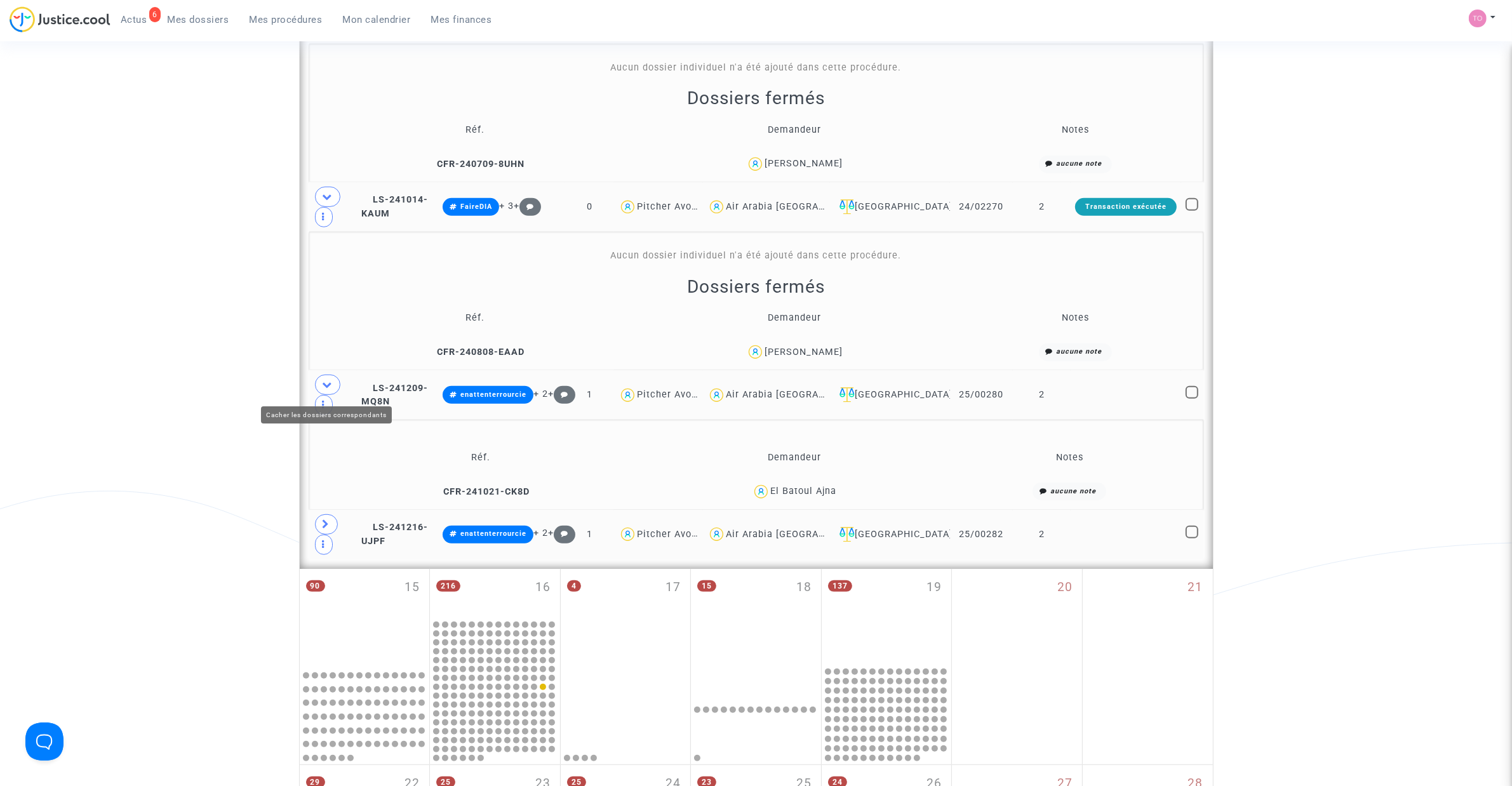
click at [328, 386] on icon at bounding box center [328, 385] width 10 height 10
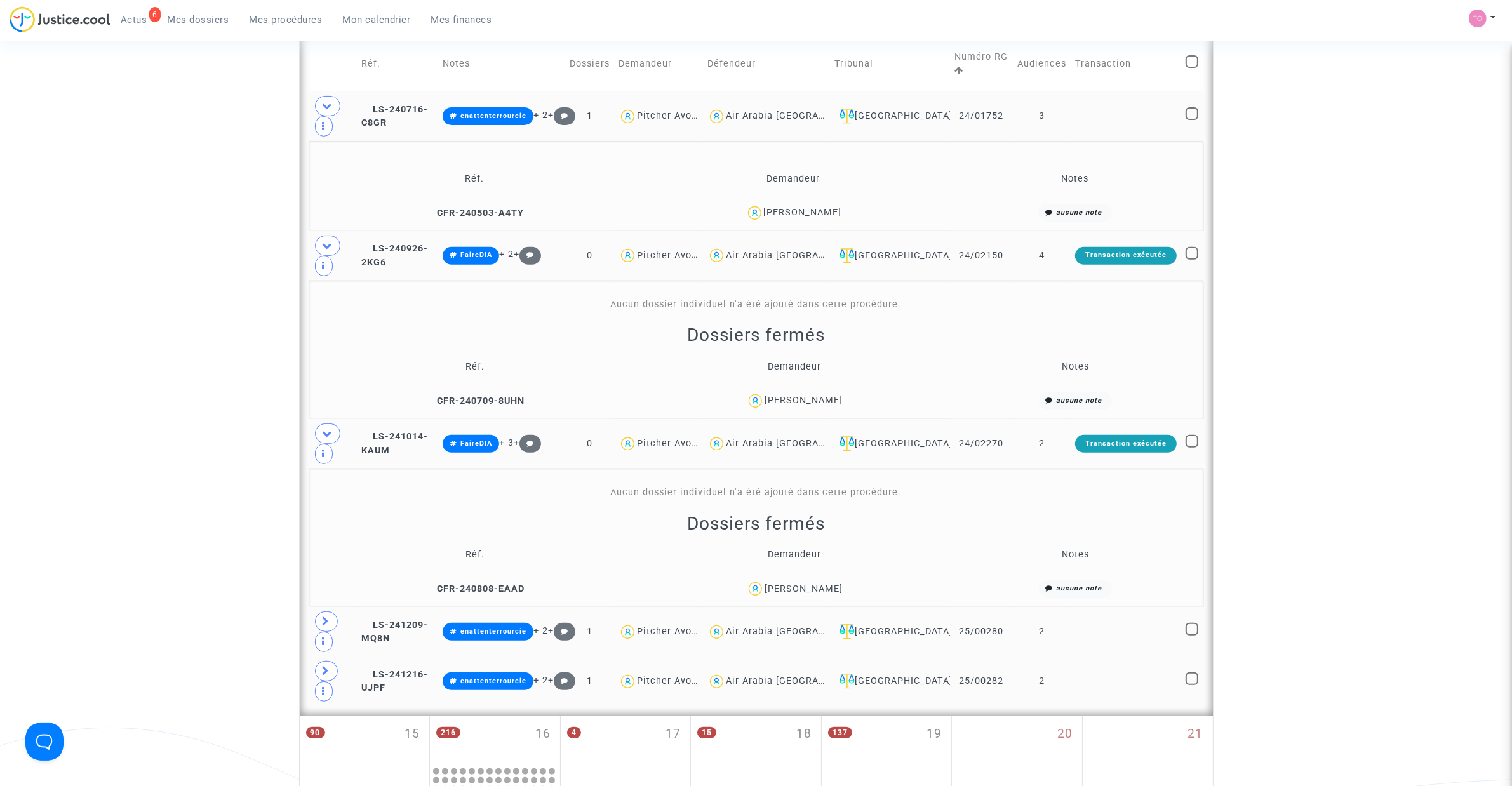
scroll to position [520, 0]
click at [793, 211] on div "Aymane Bouhbouh" at bounding box center [802, 213] width 78 height 10
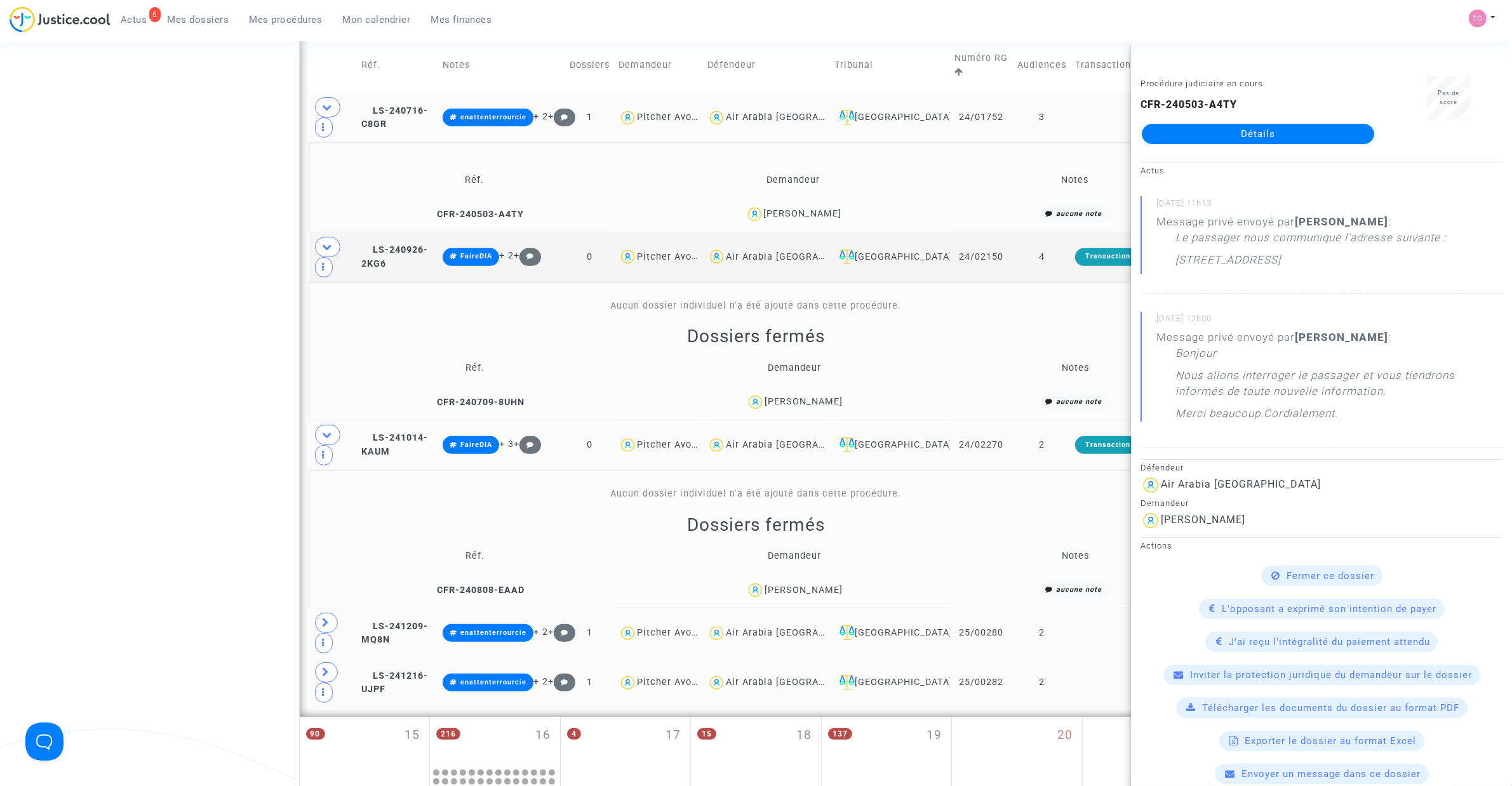
click at [778, 407] on div "Adil Tahali Tahlili" at bounding box center [803, 401] width 78 height 10
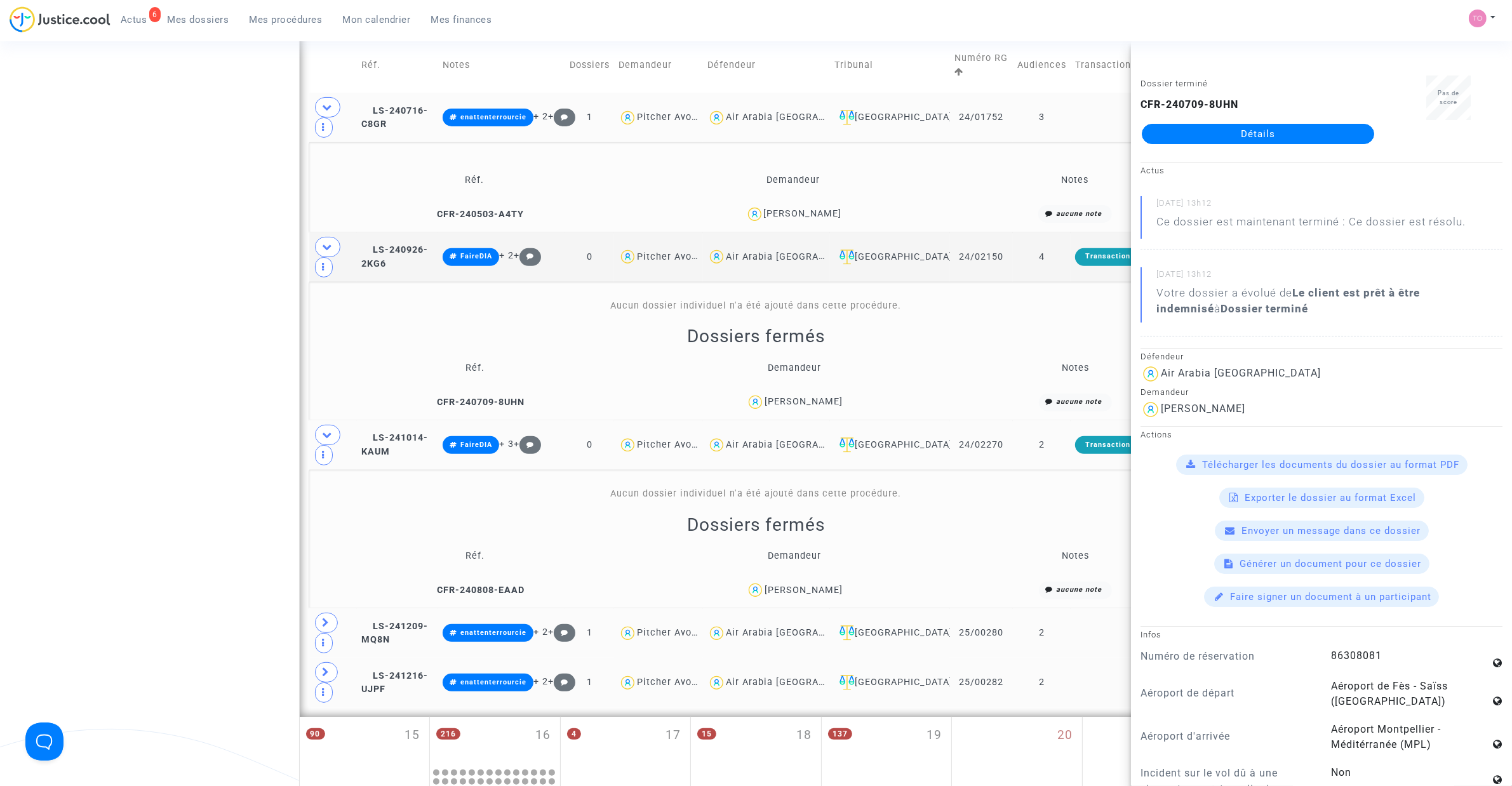
click at [799, 585] on div "Said Ouassou" at bounding box center [803, 589] width 78 height 10
click at [127, 363] on div "Date de clôture d'instruction Date de conciliation Date d'audience Date de juge…" at bounding box center [756, 367] width 1512 height 1628
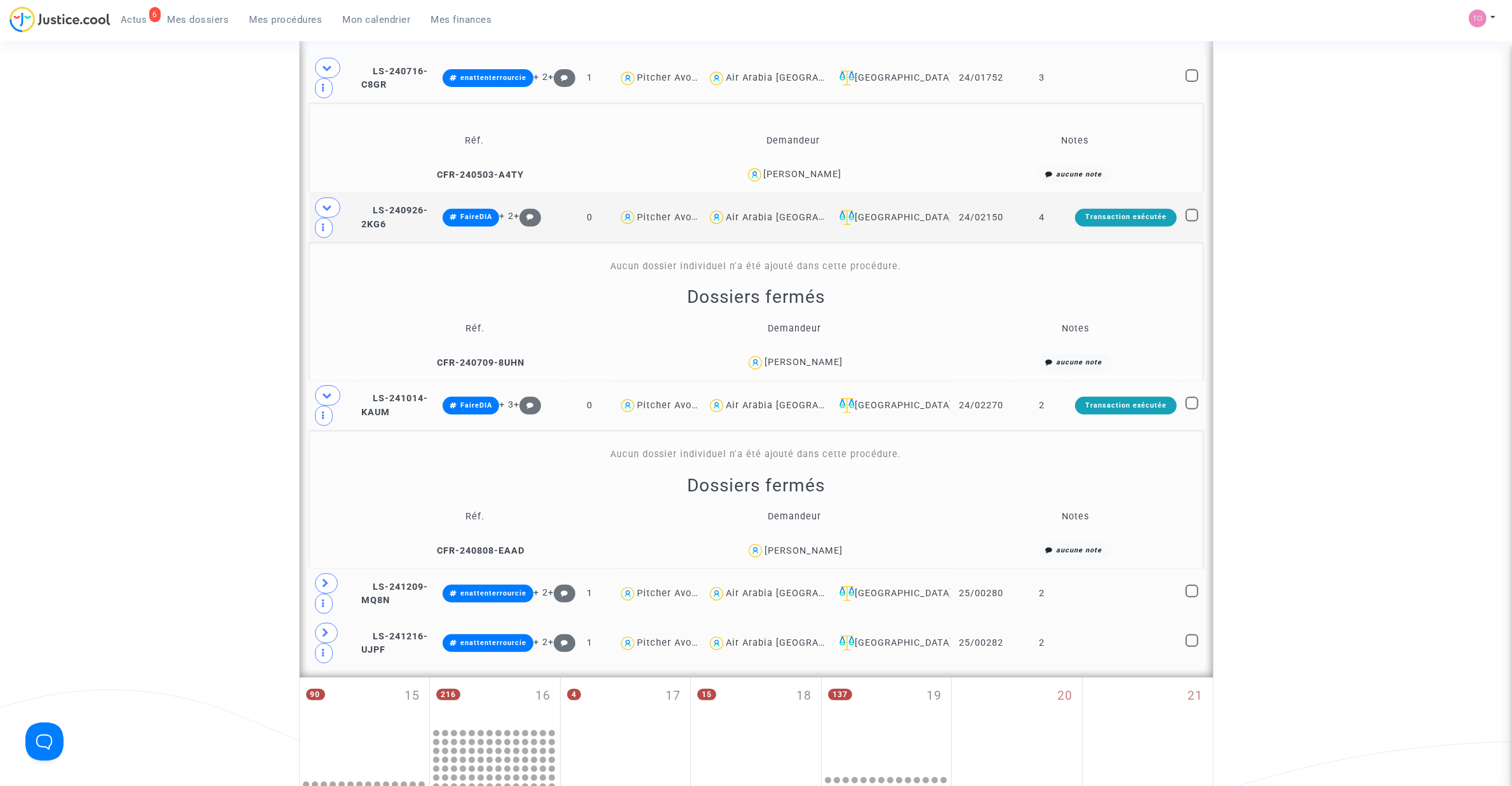
scroll to position [283, 0]
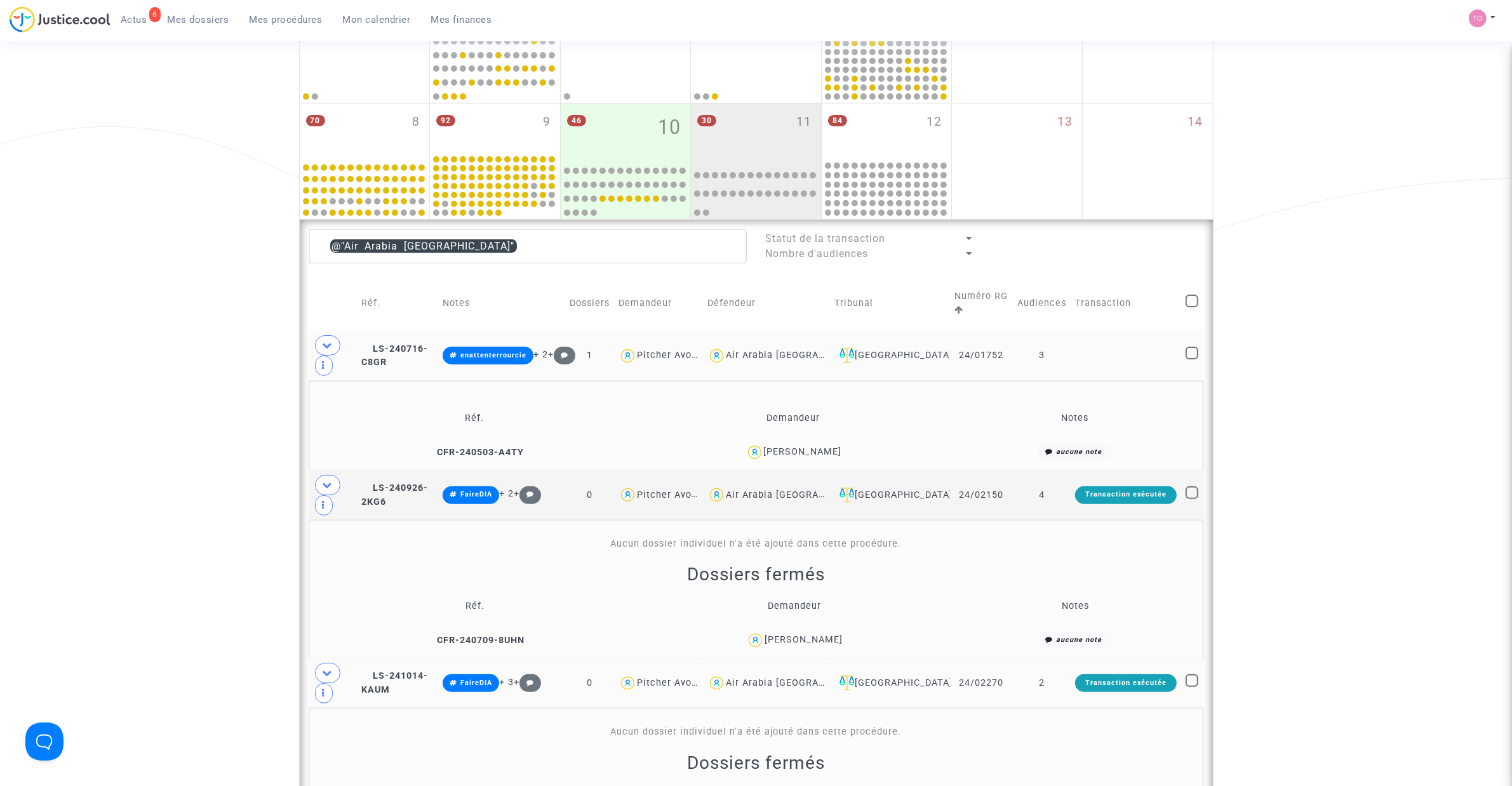
click at [789, 353] on div "Air Arabia Maroc" at bounding box center [800, 355] width 148 height 10
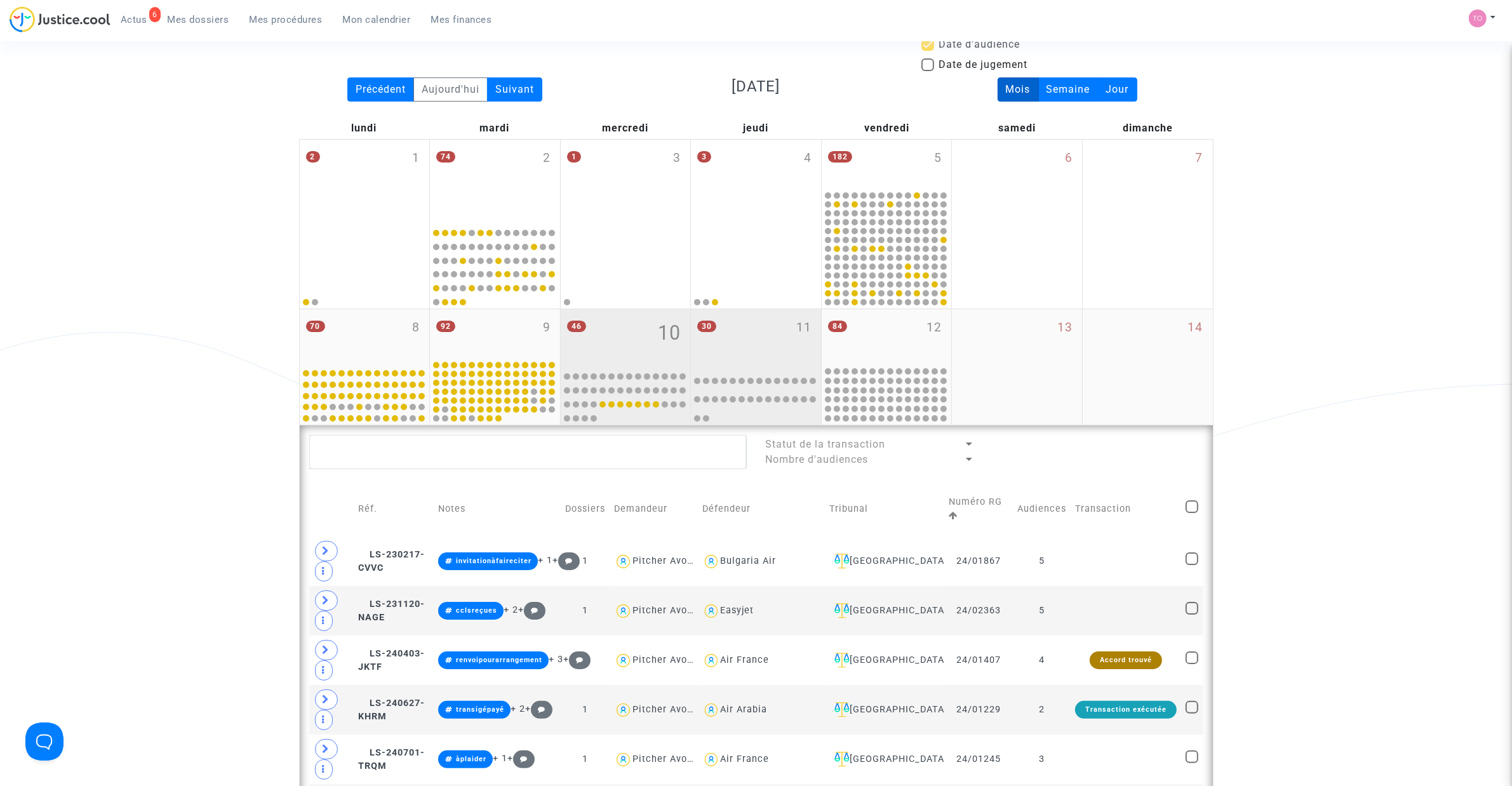
scroll to position [79, 0]
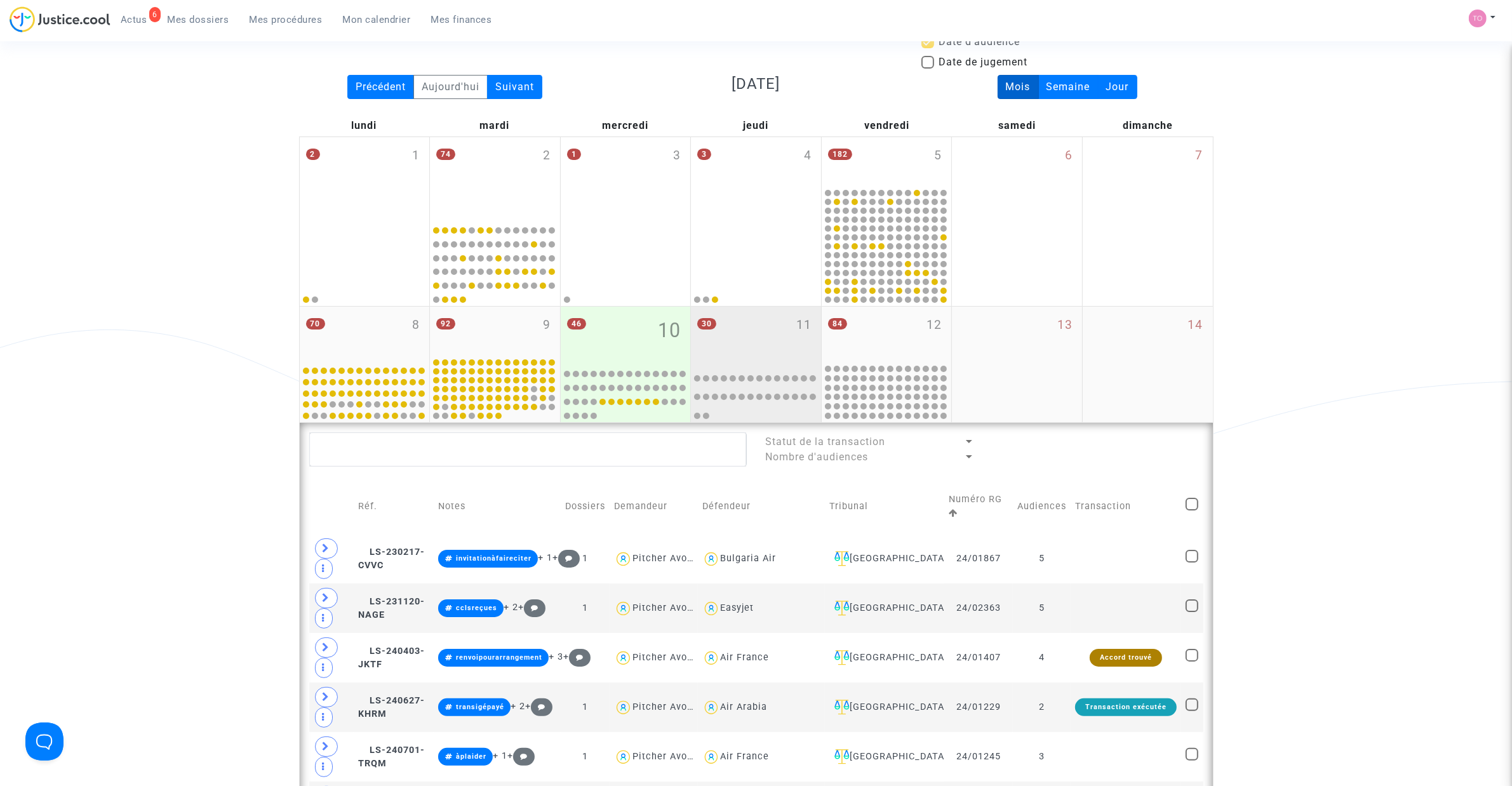
click at [895, 337] on div "84 12" at bounding box center [886, 335] width 130 height 56
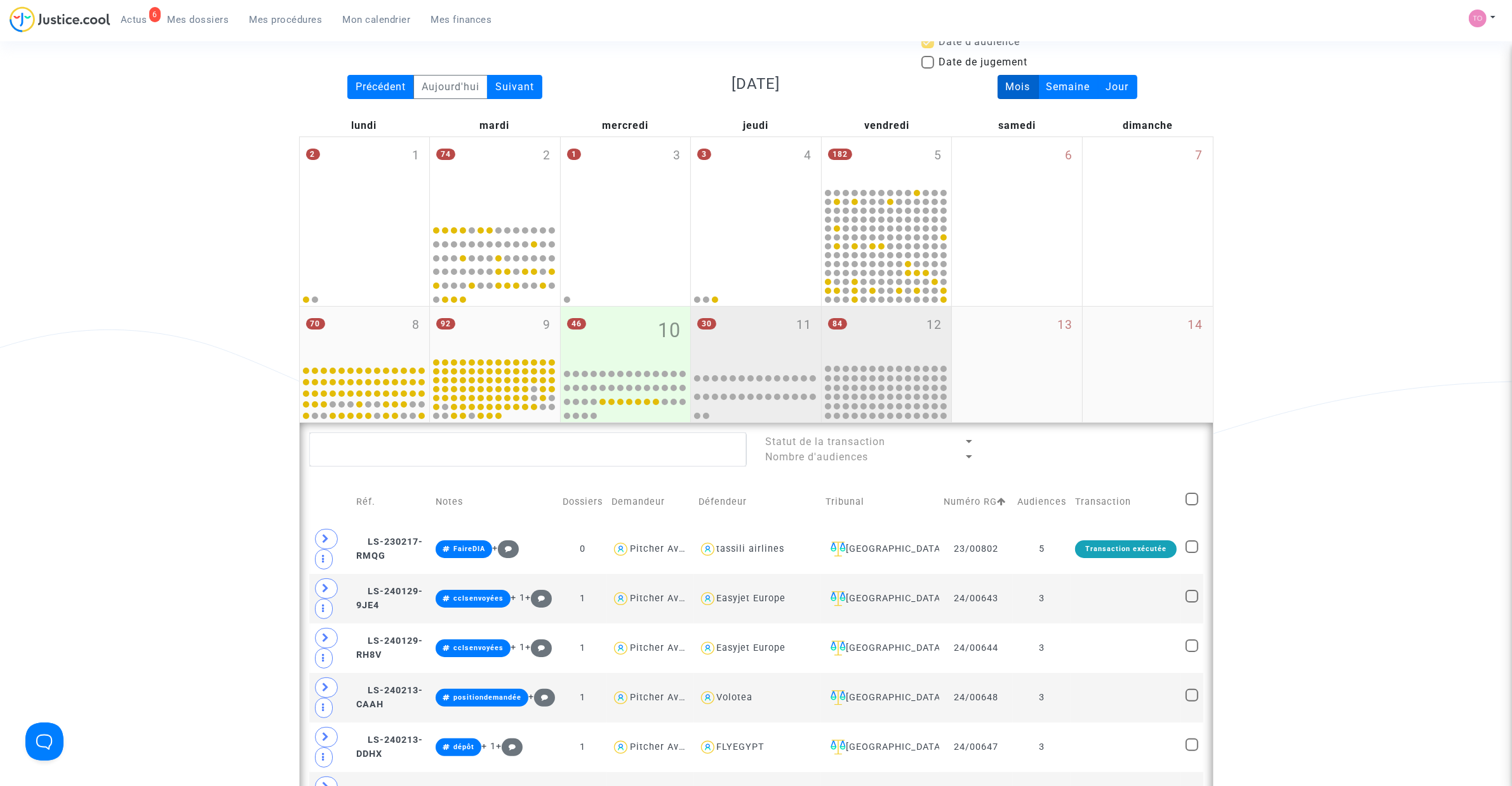
click at [760, 334] on div "30 11" at bounding box center [756, 335] width 130 height 56
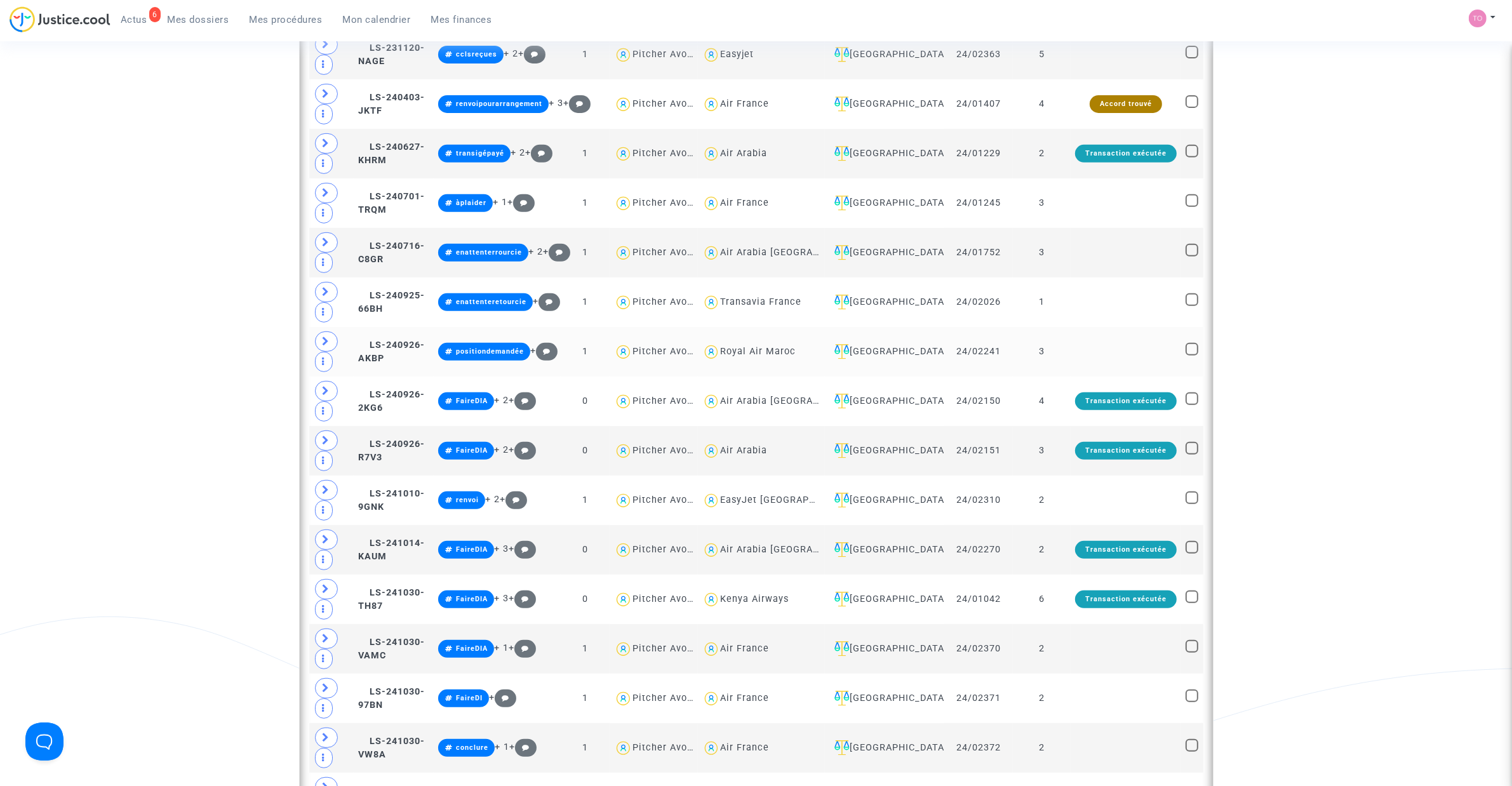
scroll to position [635, 0]
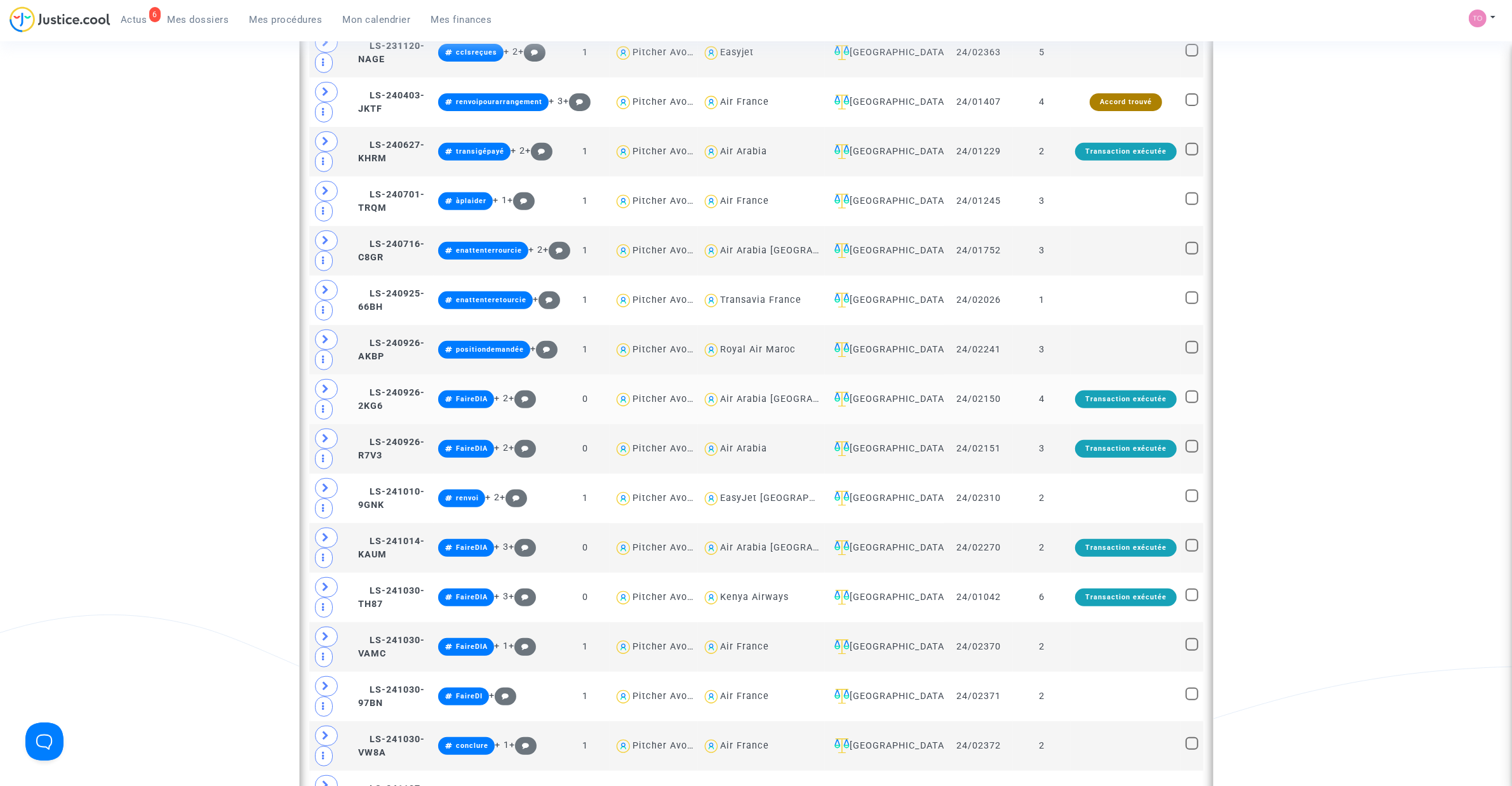
click at [763, 405] on div "Air Arabia Maroc" at bounding box center [794, 398] width 148 height 10
type textarea "@"Air Arabia Maroc""
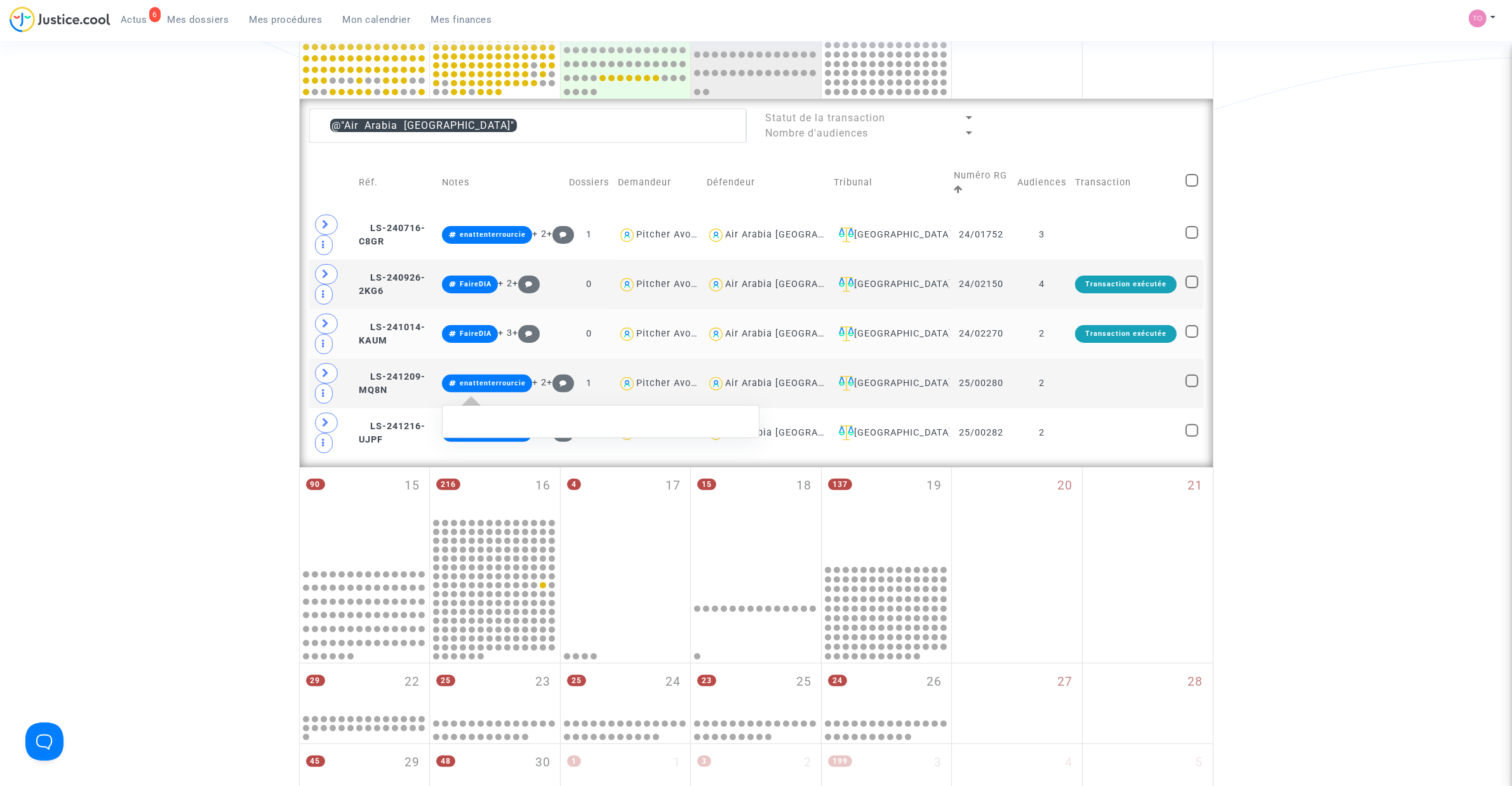
scroll to position [397, 0]
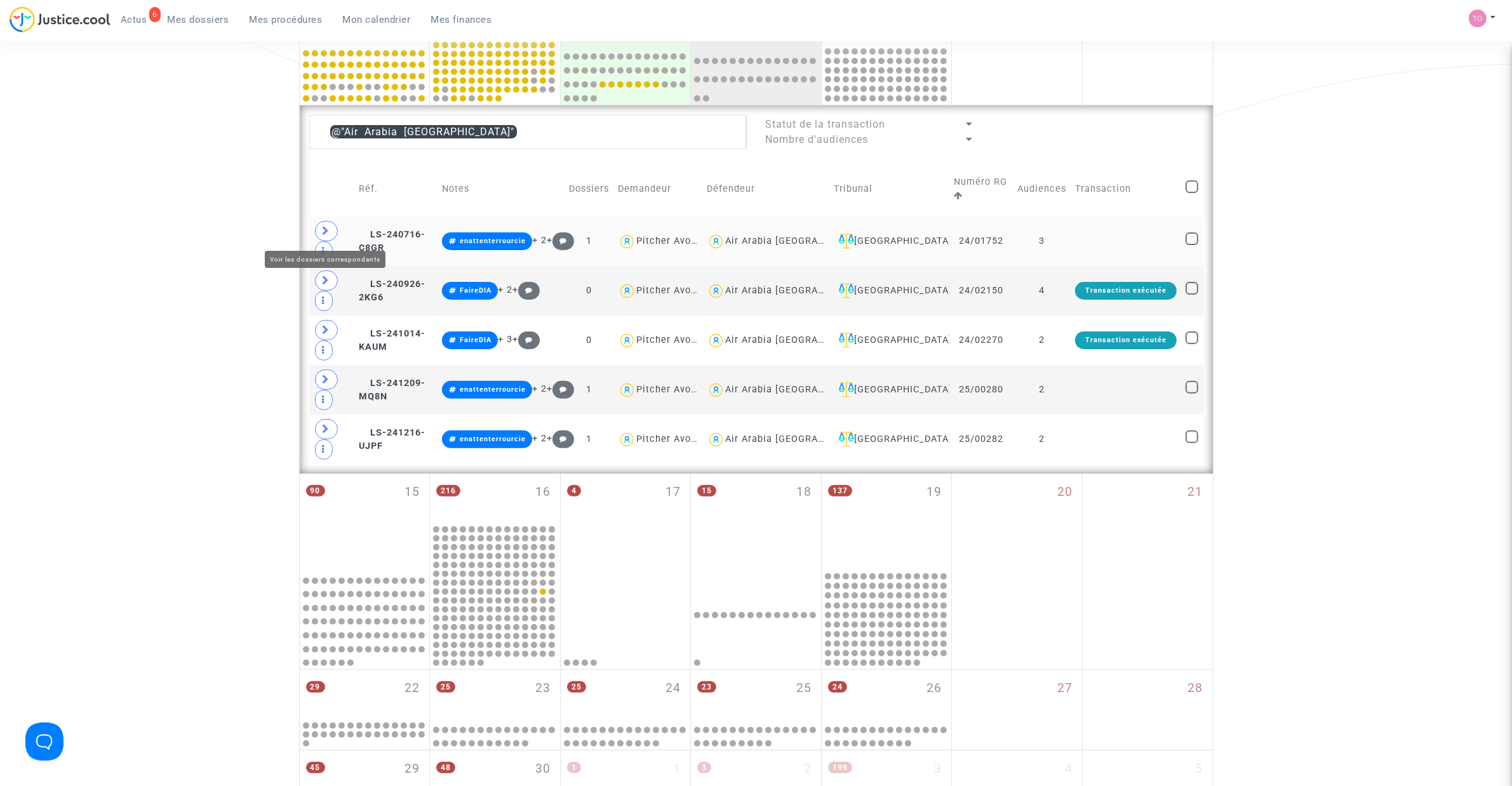
click at [319, 230] on span at bounding box center [326, 230] width 22 height 20
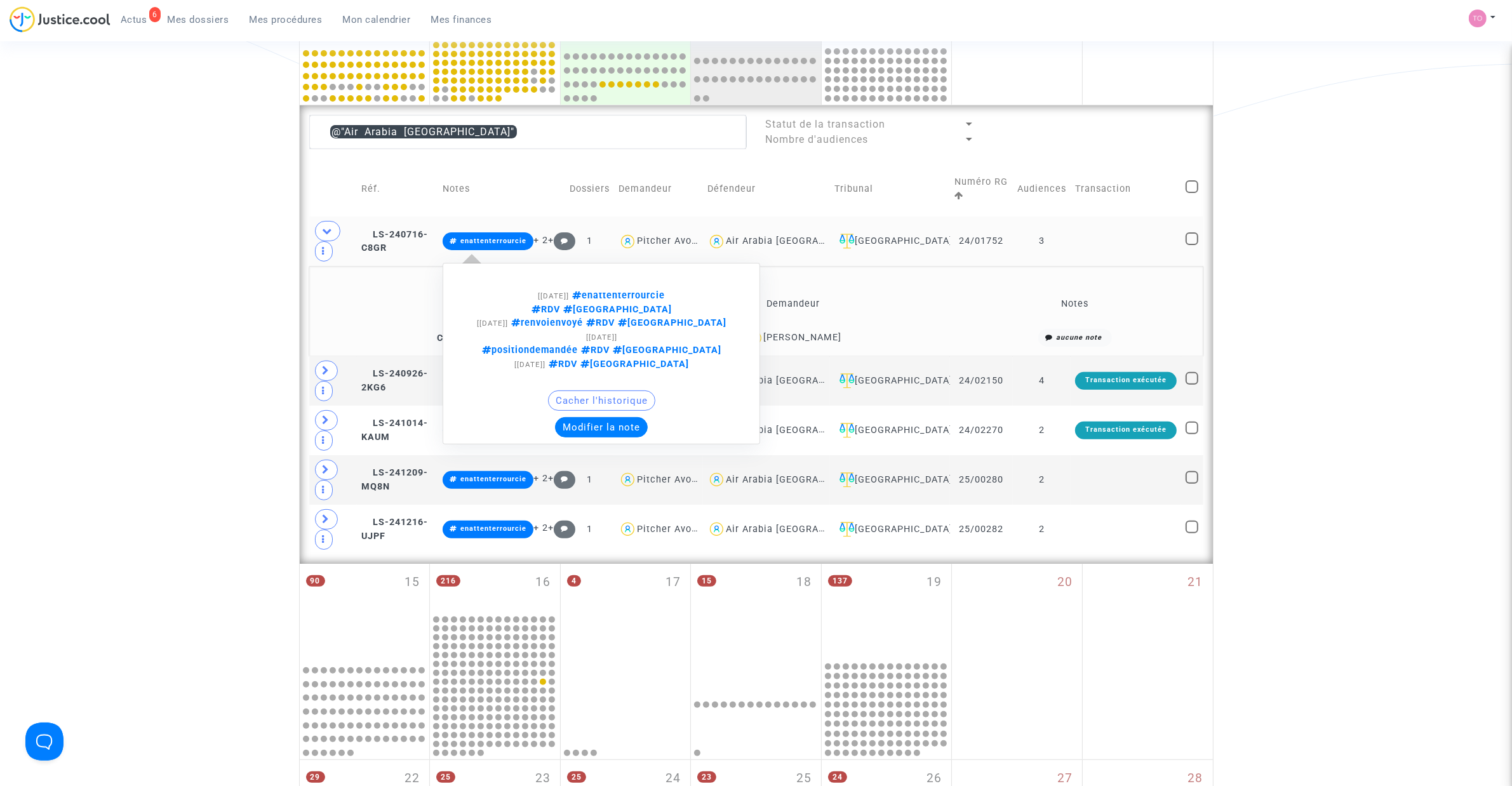
click at [648, 417] on button "Modifier la note" at bounding box center [601, 426] width 92 height 20
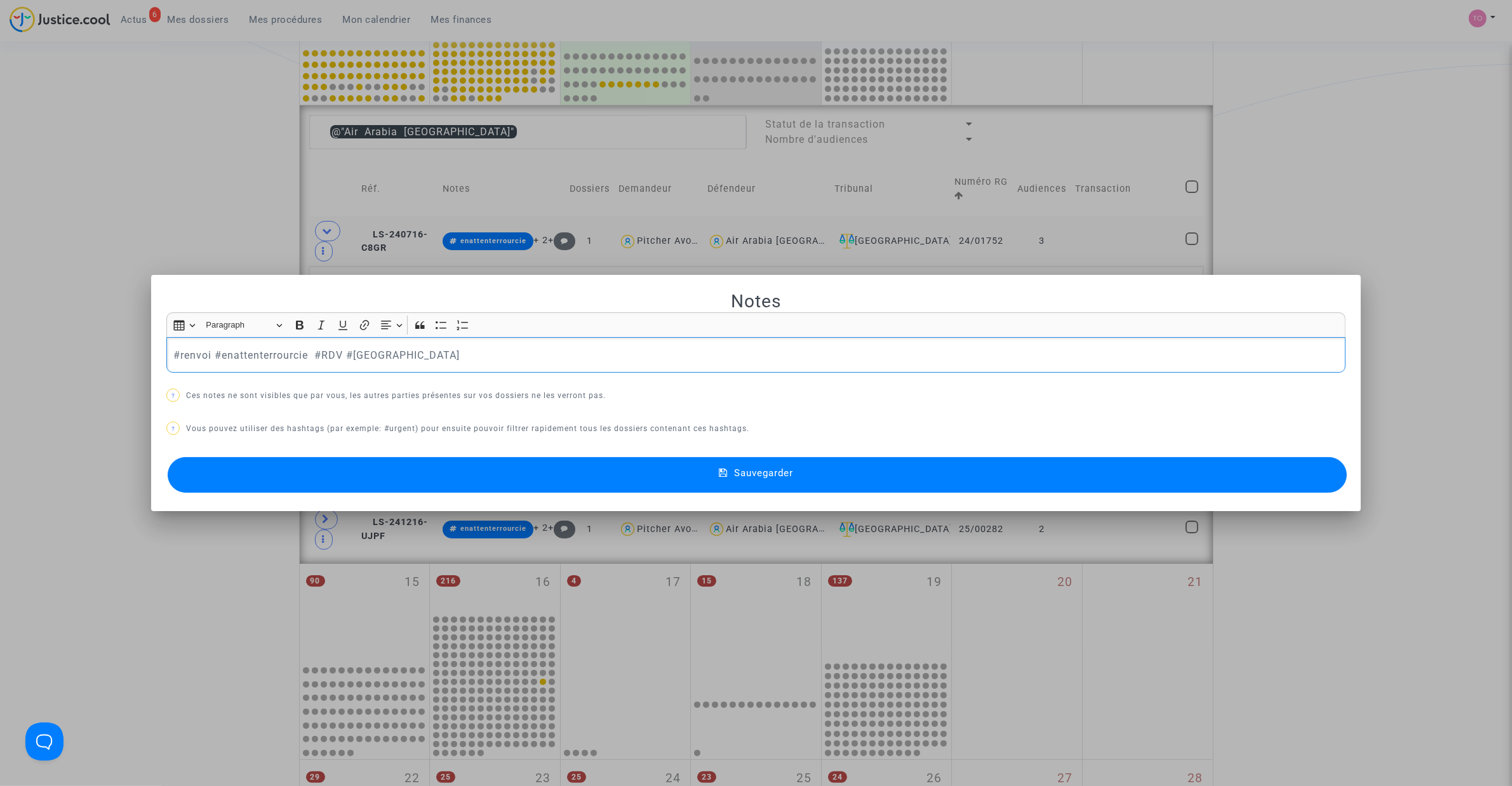
click at [385, 476] on button "Sauvegarder" at bounding box center [757, 474] width 1179 height 35
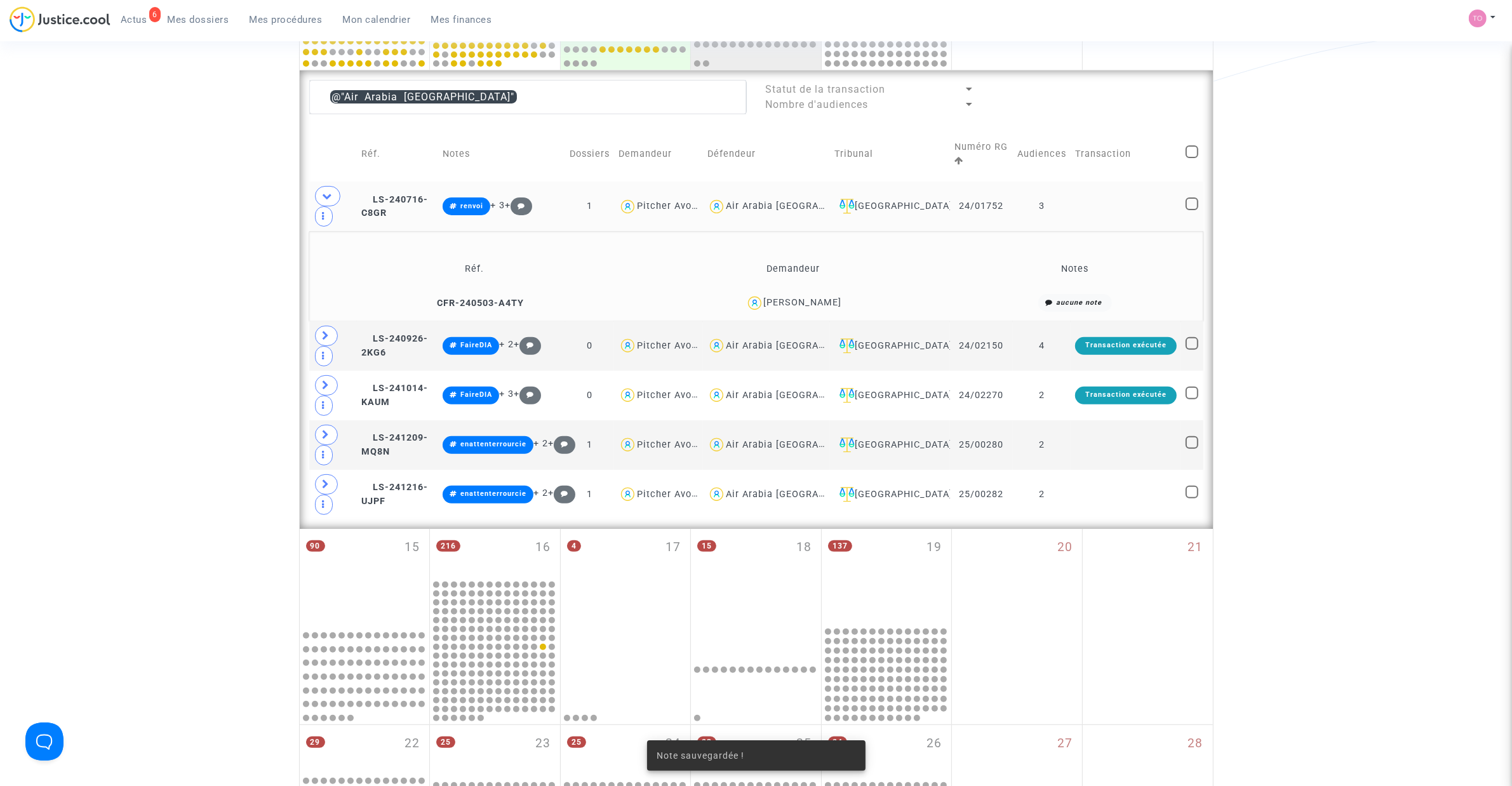
scroll to position [476, 0]
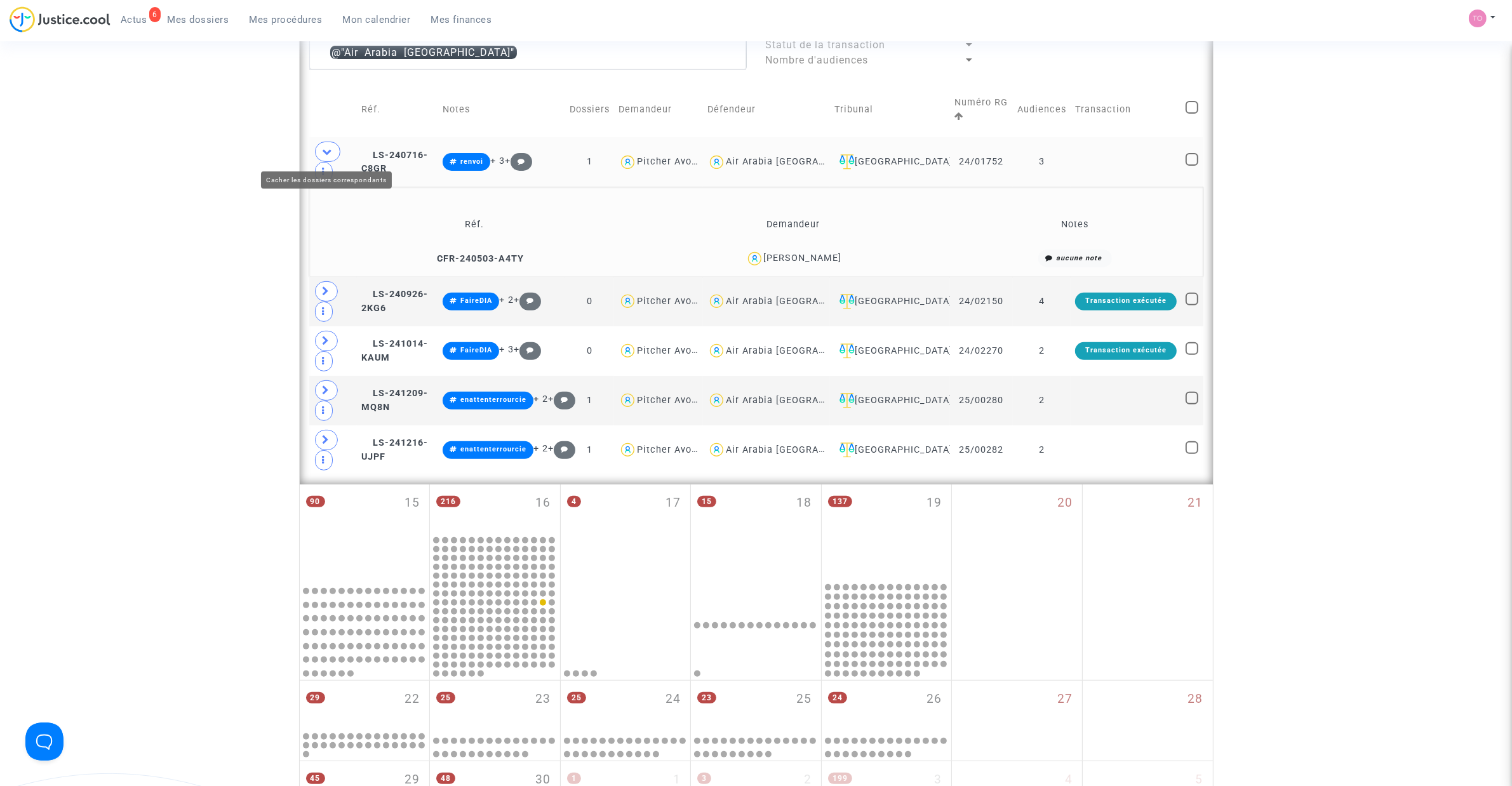
click at [328, 151] on icon at bounding box center [328, 152] width 10 height 10
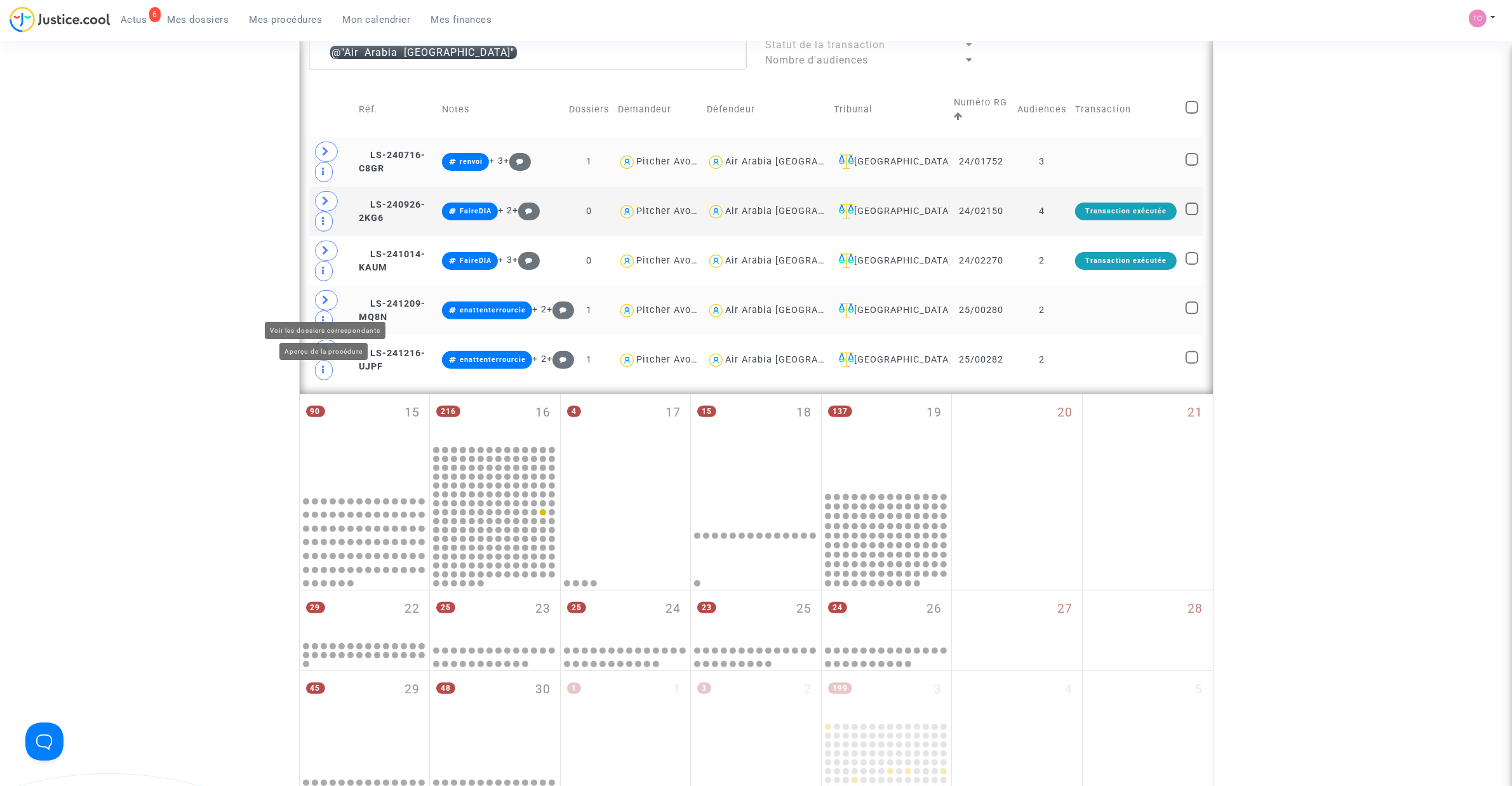
click at [323, 299] on icon at bounding box center [326, 300] width 7 height 10
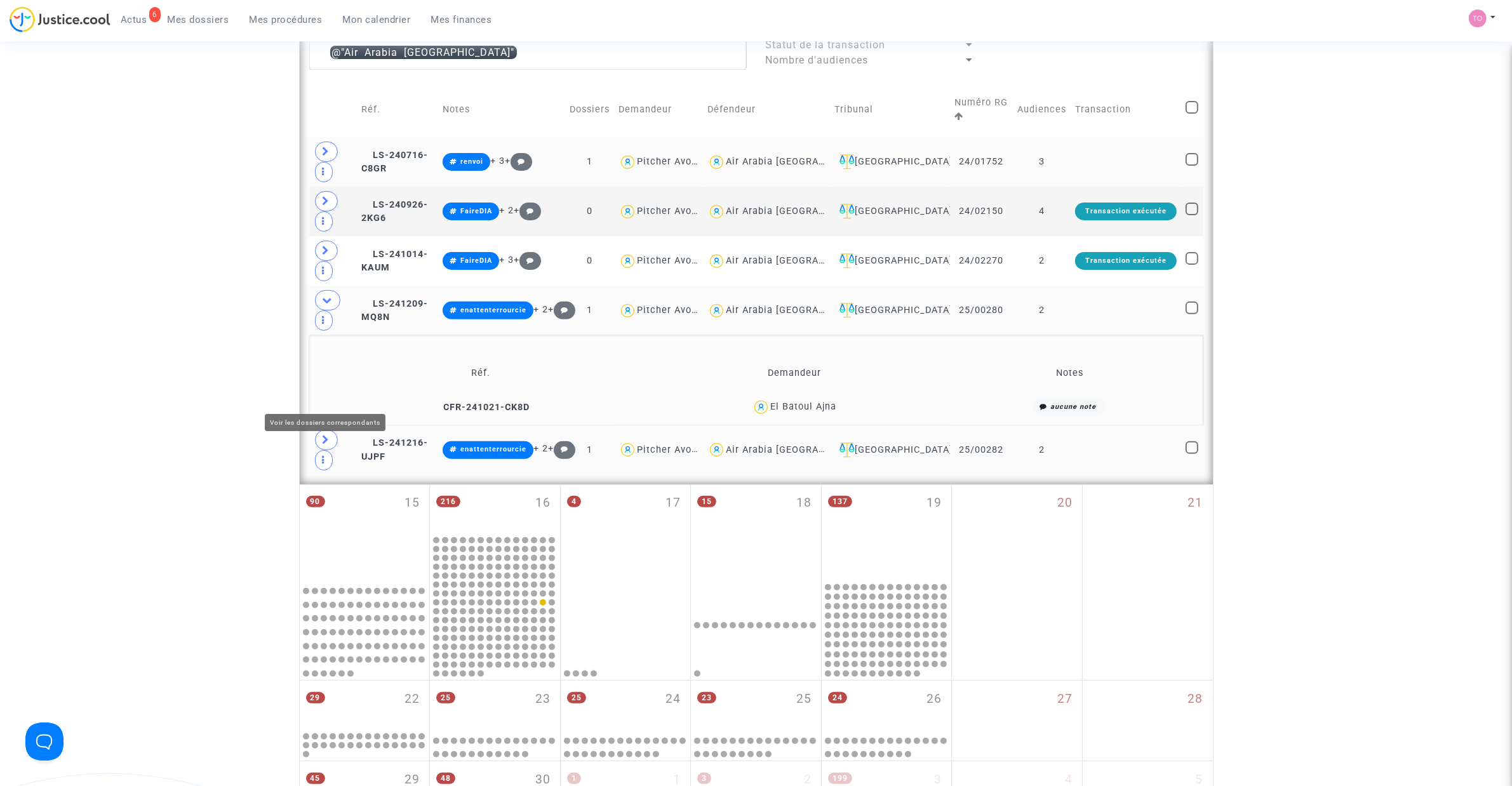
click at [335, 430] on span at bounding box center [326, 439] width 22 height 20
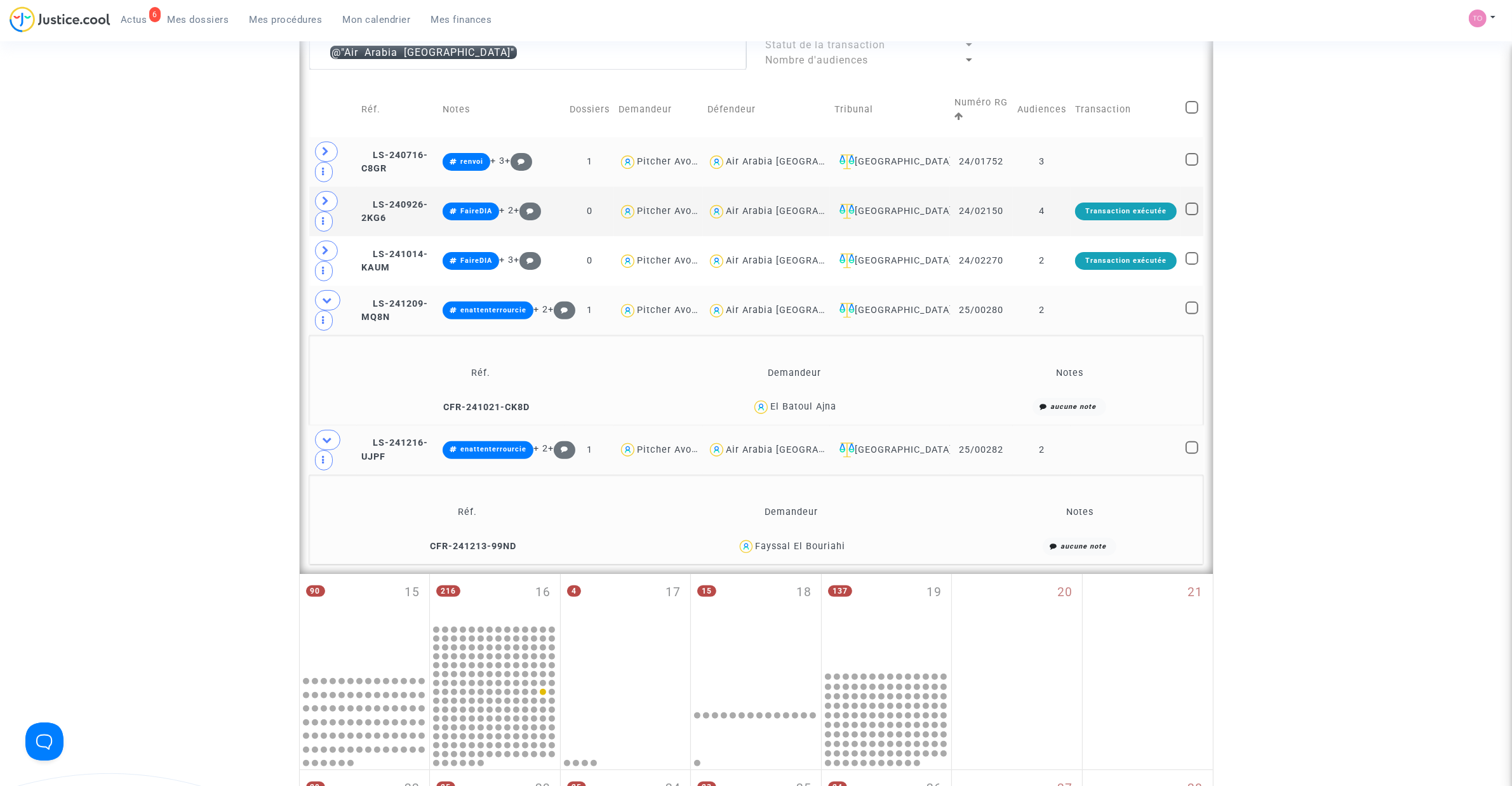
click at [180, 334] on div "Date de clôture d'instruction Date de conciliation Date d'audience Date de juge…" at bounding box center [756, 317] width 1512 height 1441
click at [799, 401] on div "El Batoul Ajna" at bounding box center [803, 406] width 66 height 10
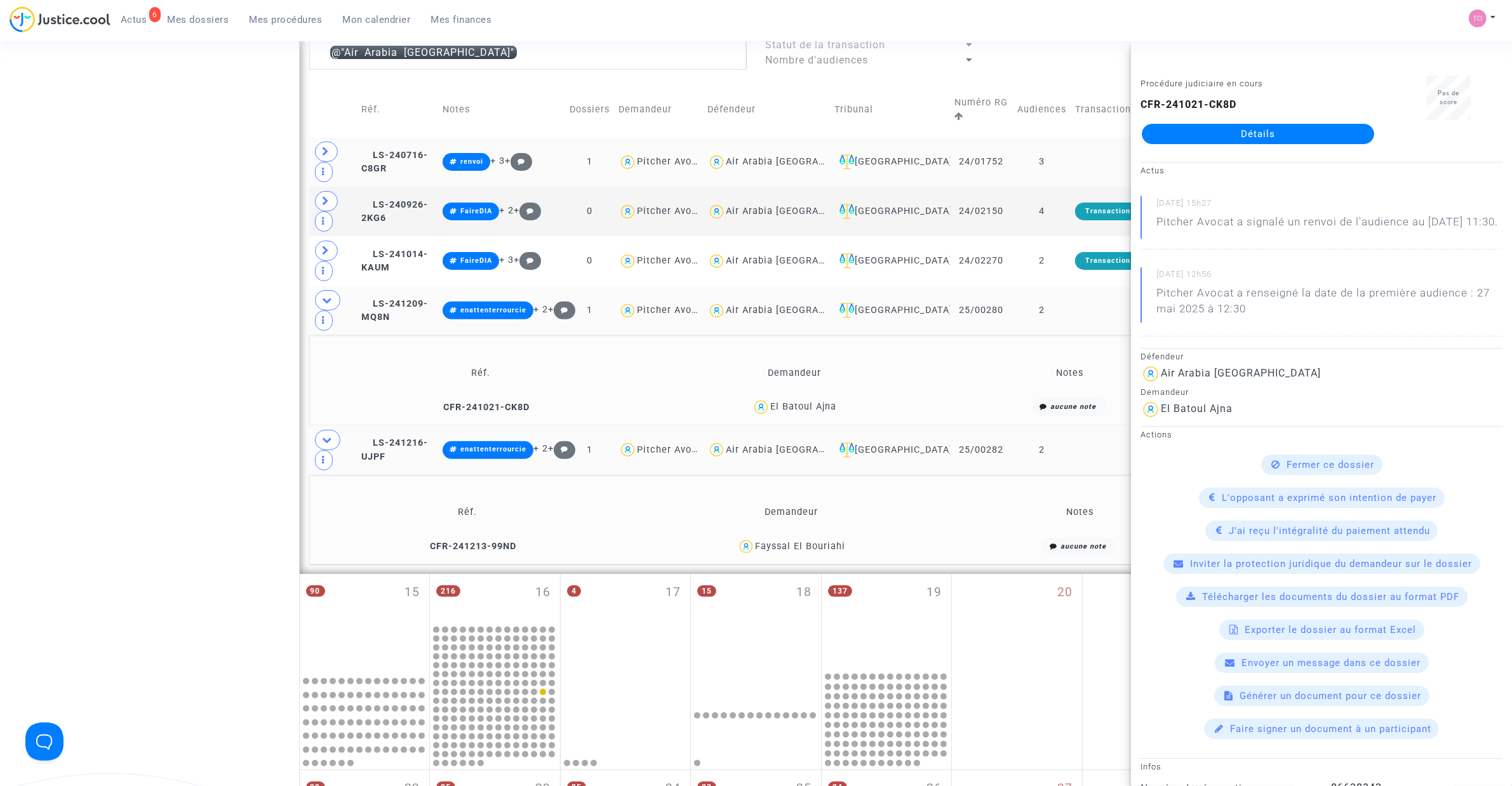
click at [787, 541] on div "Fayssal El Bouriahi" at bounding box center [800, 546] width 90 height 10
click at [284, 382] on div "Date de clôture d'instruction Date de conciliation Date d'audience Date de juge…" at bounding box center [756, 317] width 1512 height 1441
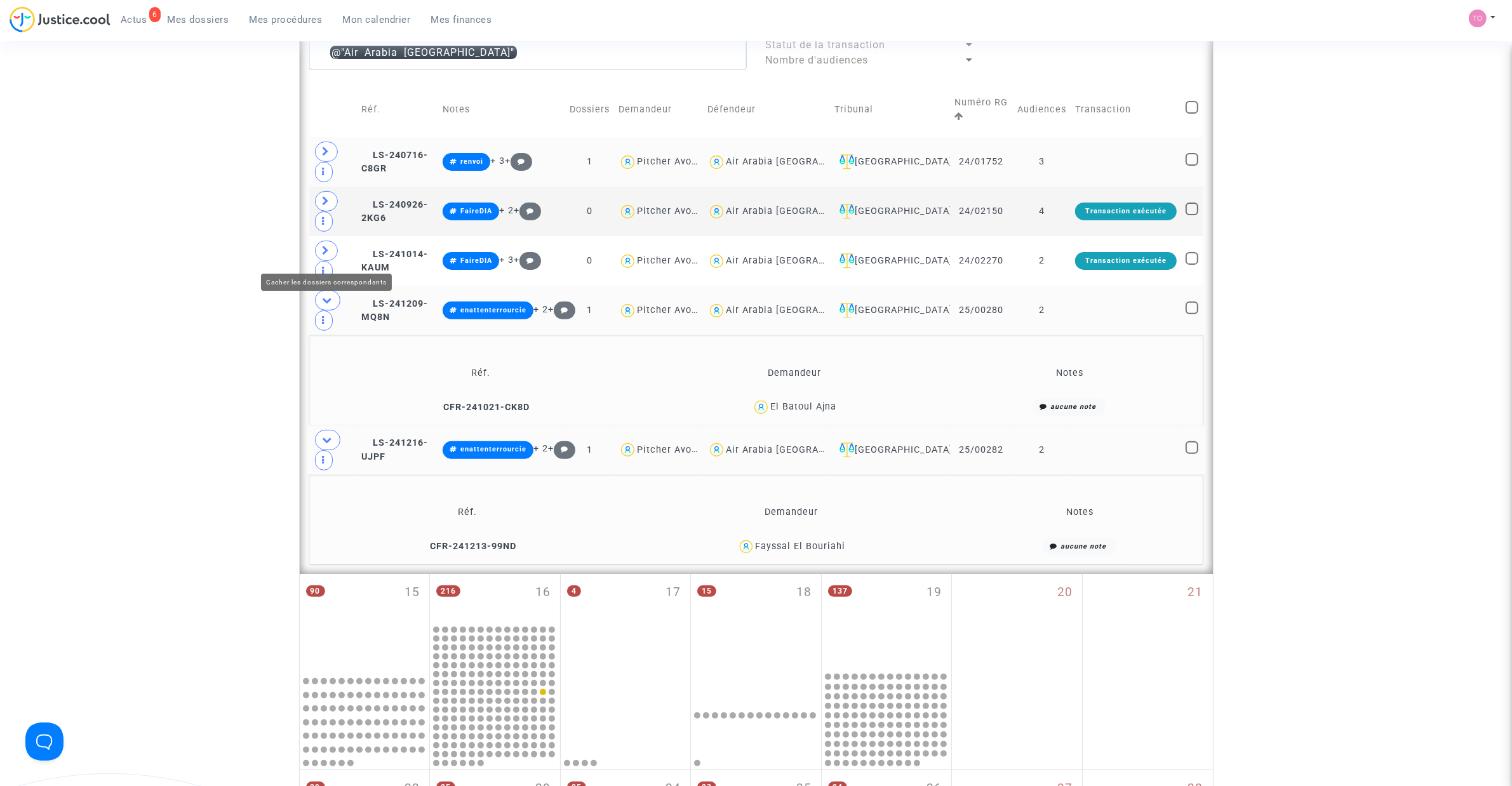
click at [337, 286] on td at bounding box center [332, 311] width 47 height 50
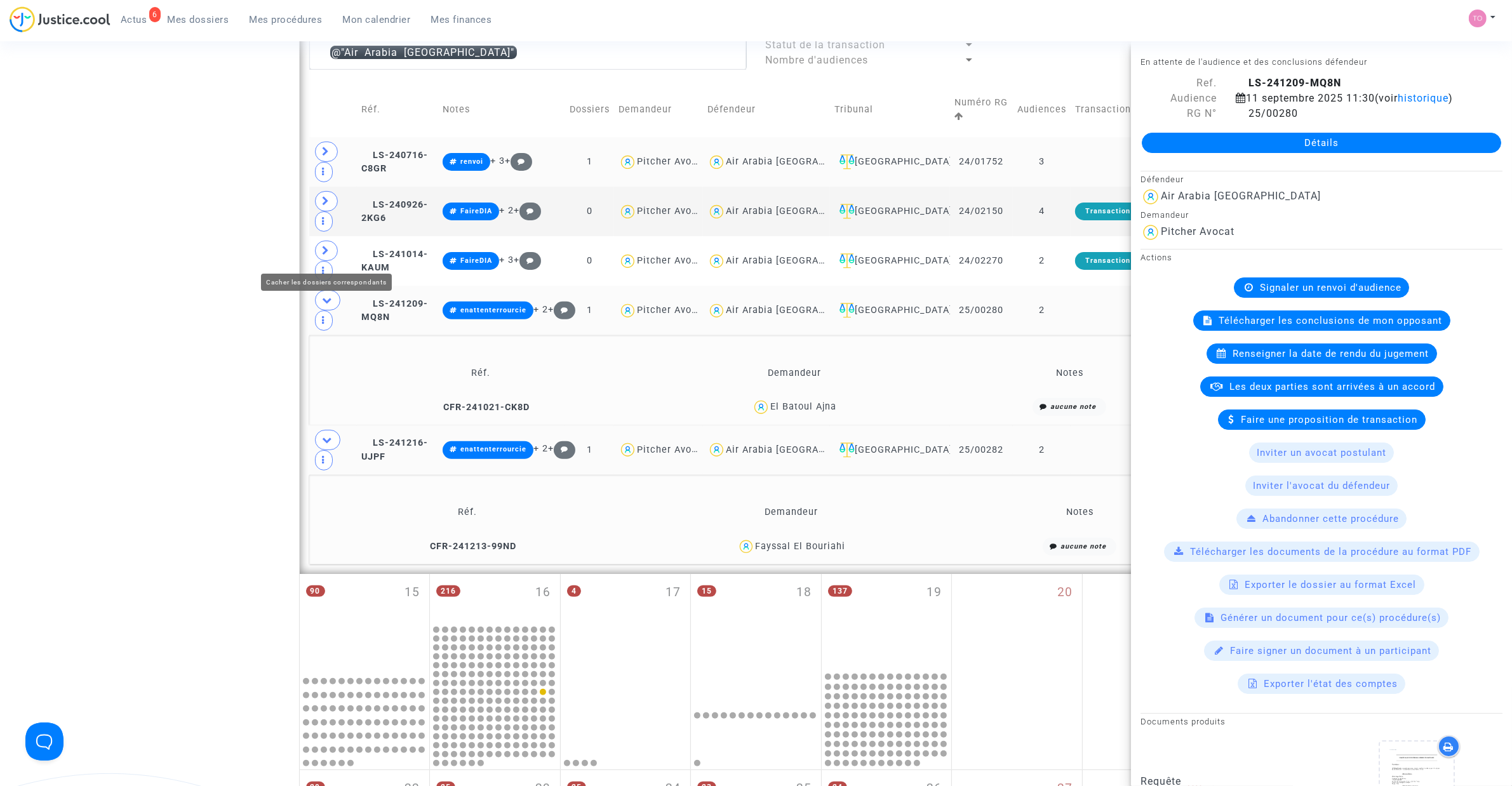
click at [330, 290] on span at bounding box center [328, 299] width 26 height 20
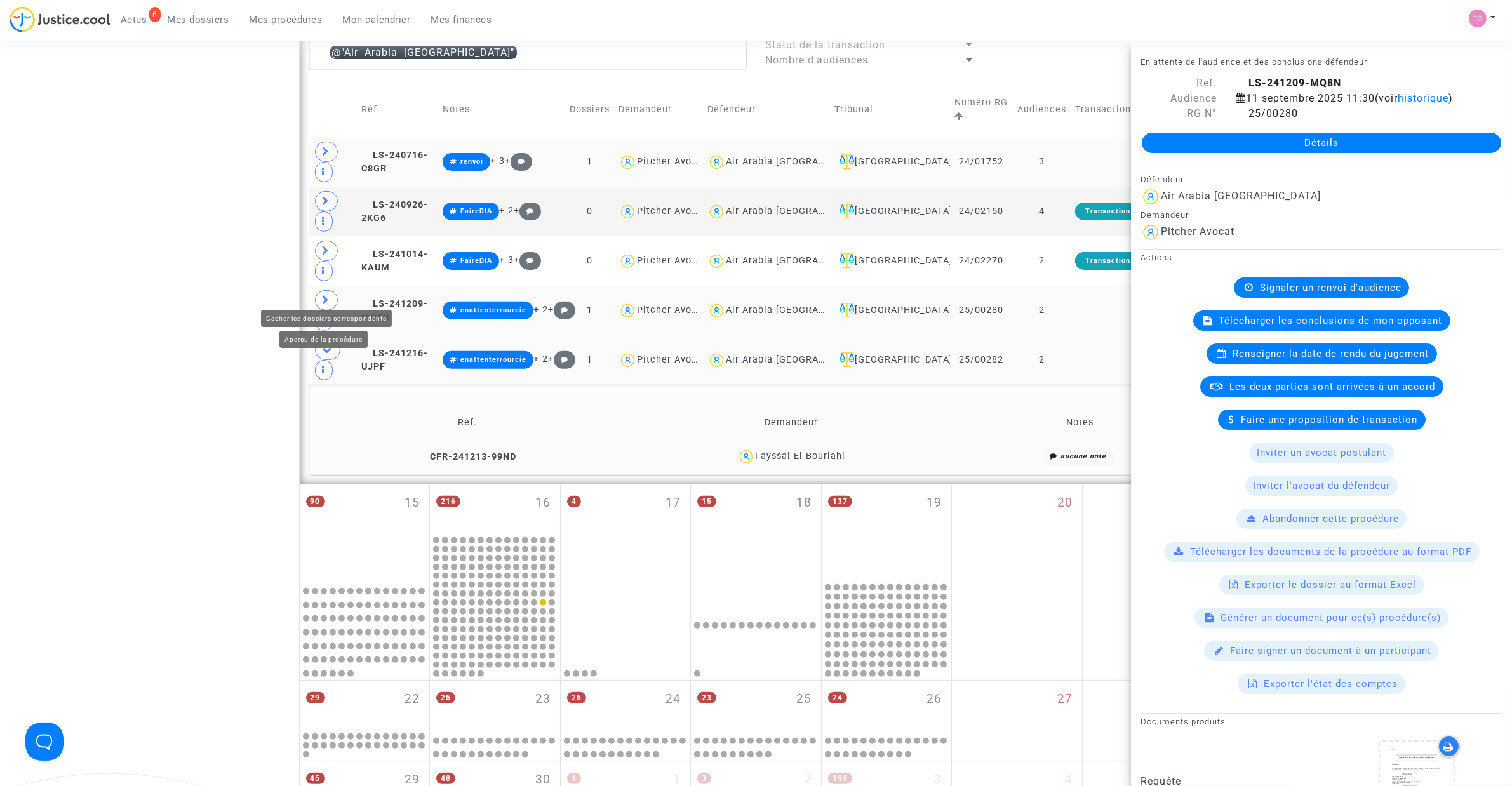
click at [326, 344] on icon at bounding box center [328, 349] width 10 height 10
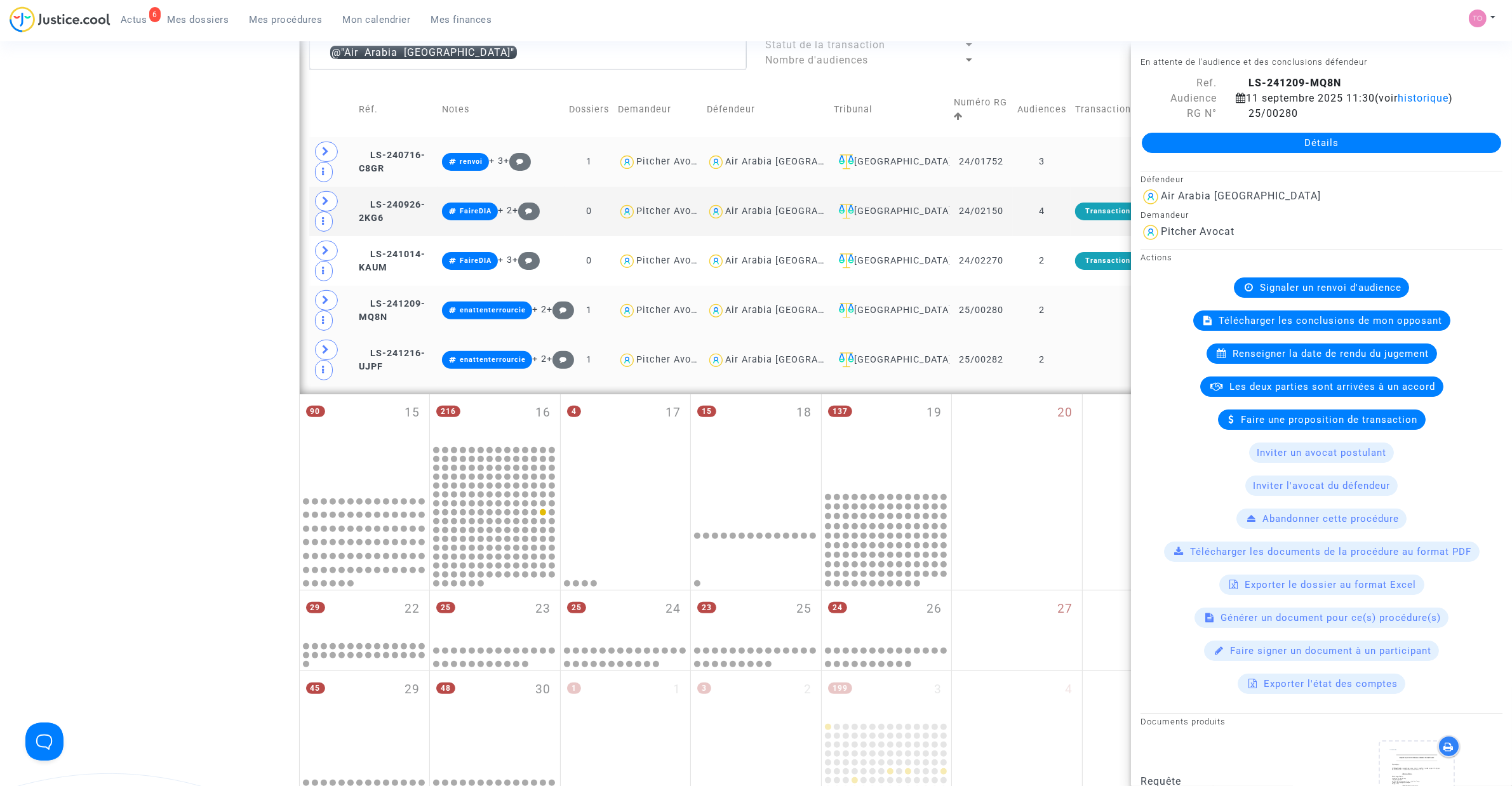
click at [807, 364] on div "Air Arabia Maroc" at bounding box center [799, 359] width 148 height 10
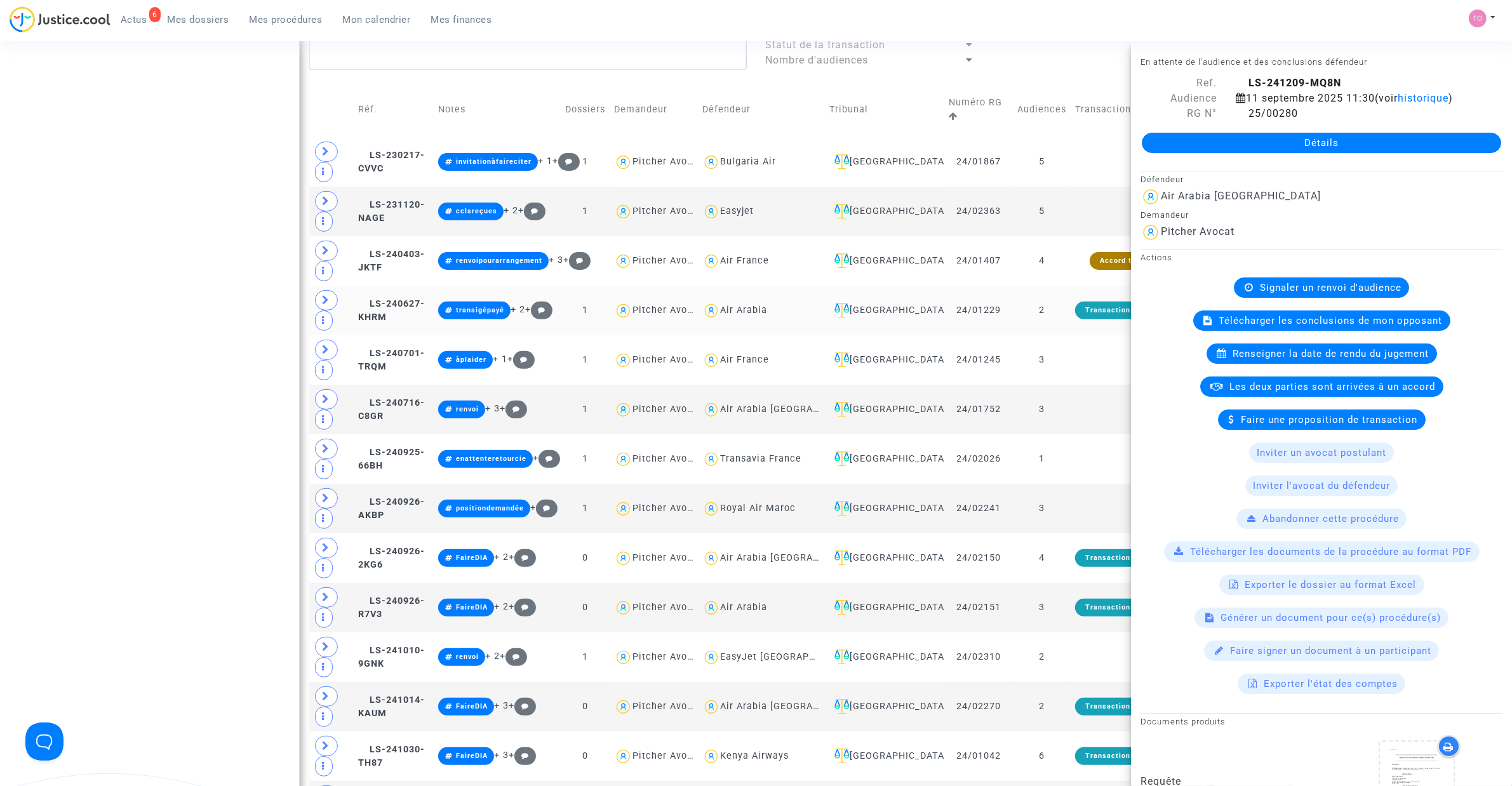
click at [744, 314] on div "Air Arabia" at bounding box center [744, 310] width 47 height 10
type textarea "@"Air Arabia""
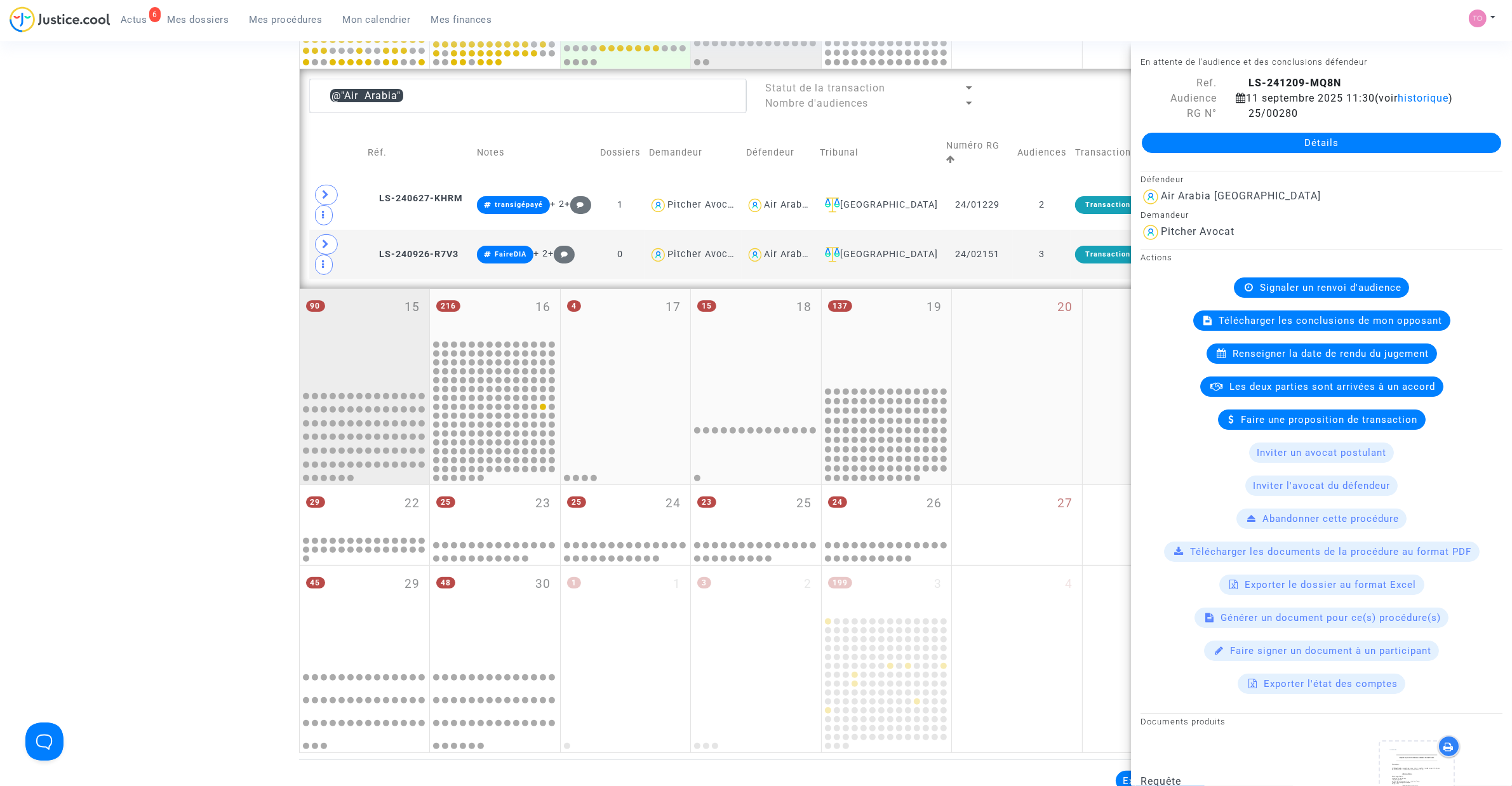
scroll to position [317, 0]
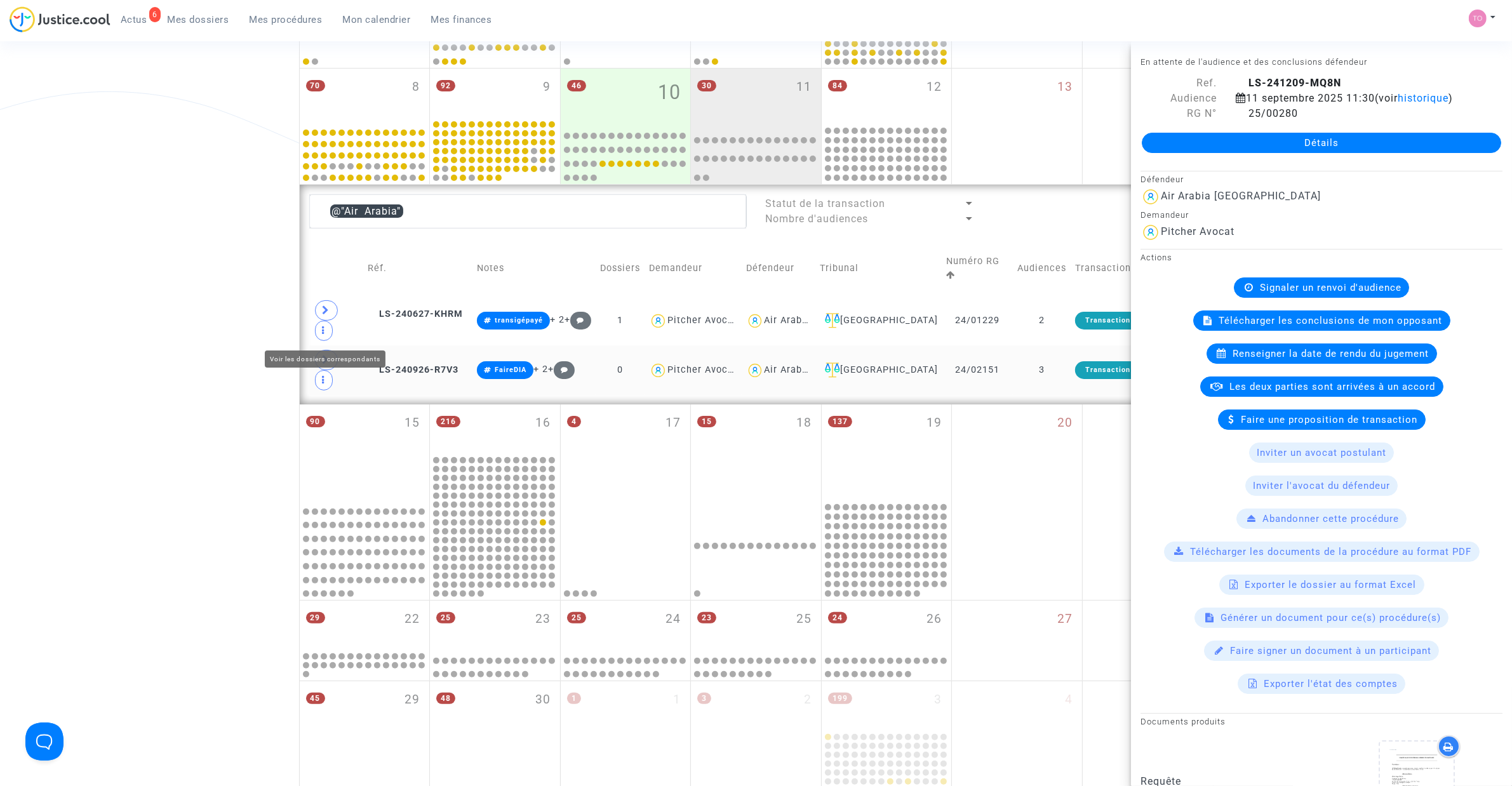
click at [320, 350] on span at bounding box center [326, 360] width 22 height 20
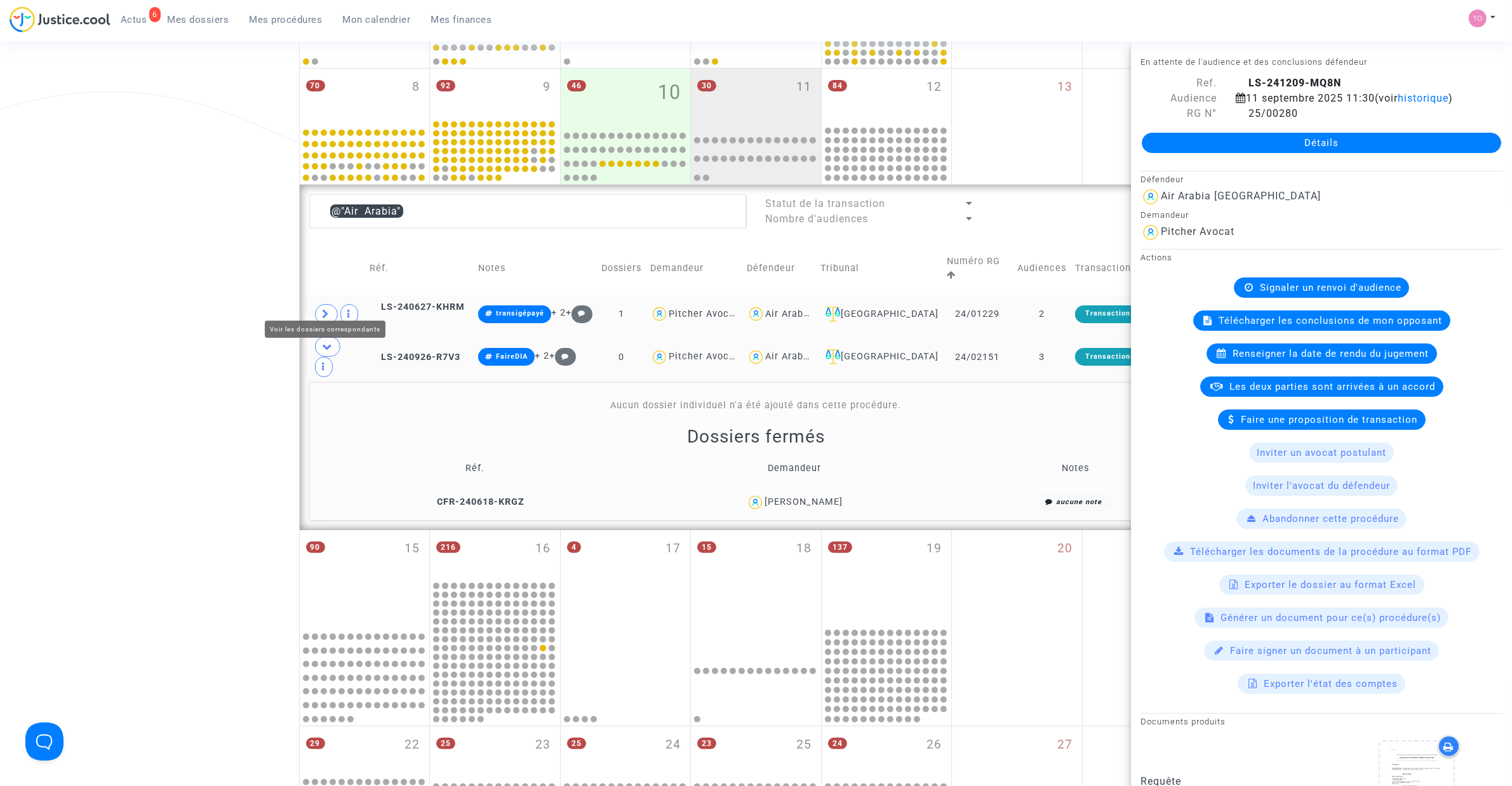
click at [323, 309] on icon at bounding box center [326, 314] width 7 height 10
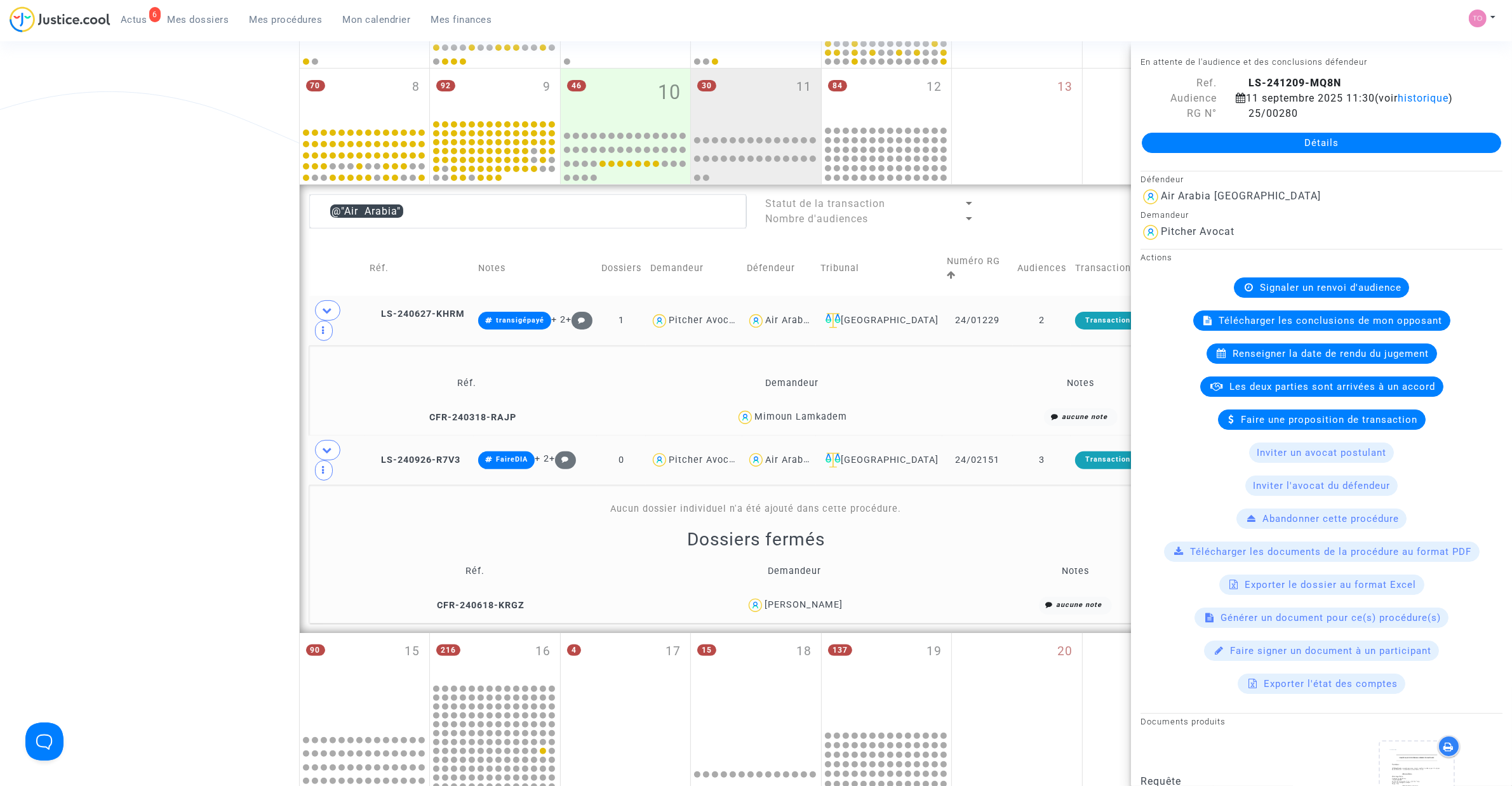
click at [128, 348] on div "Date de clôture d'instruction Date de conciliation Date d'audience Date de juge…" at bounding box center [756, 426] width 1512 height 1342
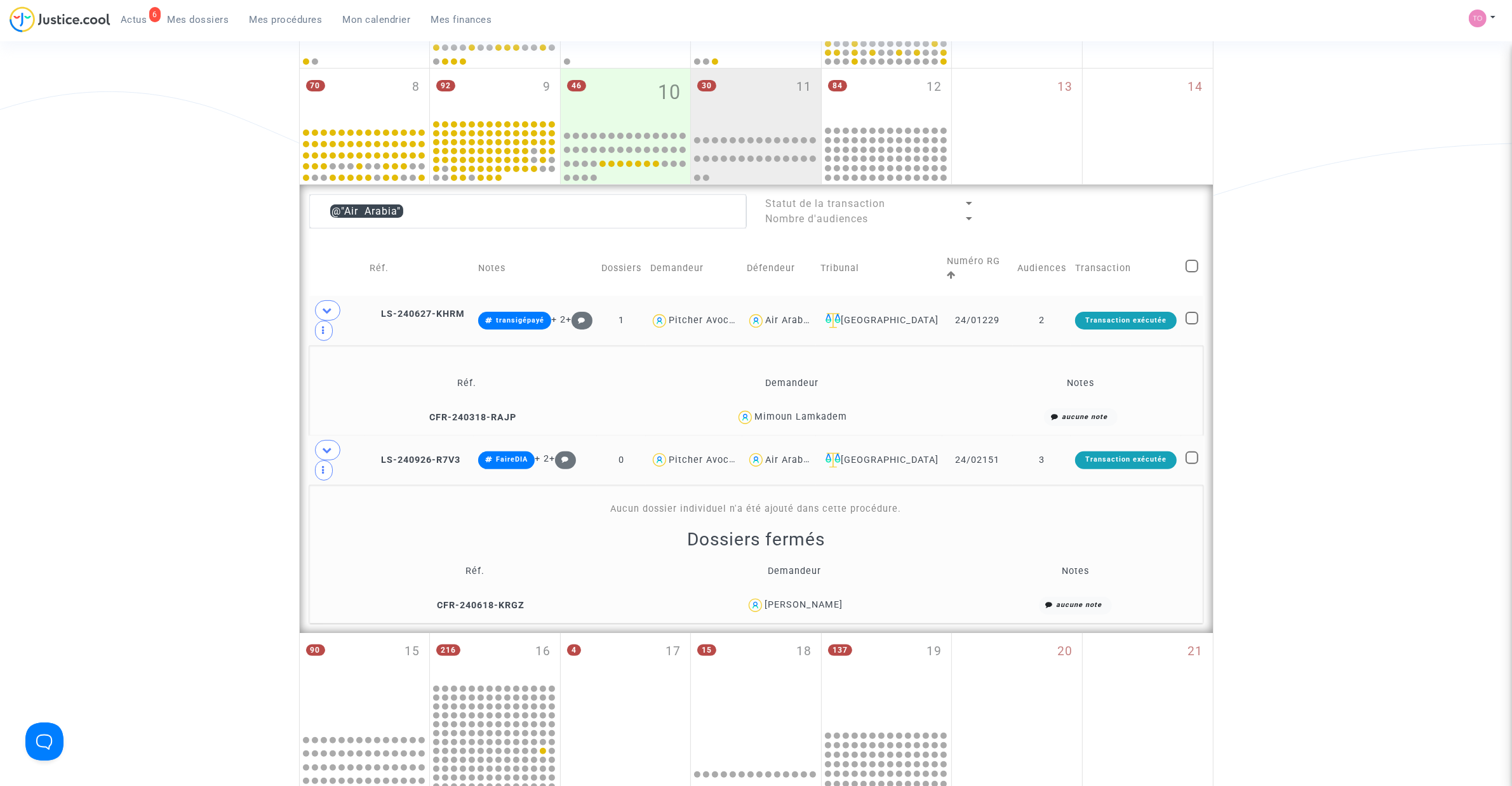
click at [809, 547] on span "Afaf Tahali" at bounding box center [803, 568] width 78 height 83
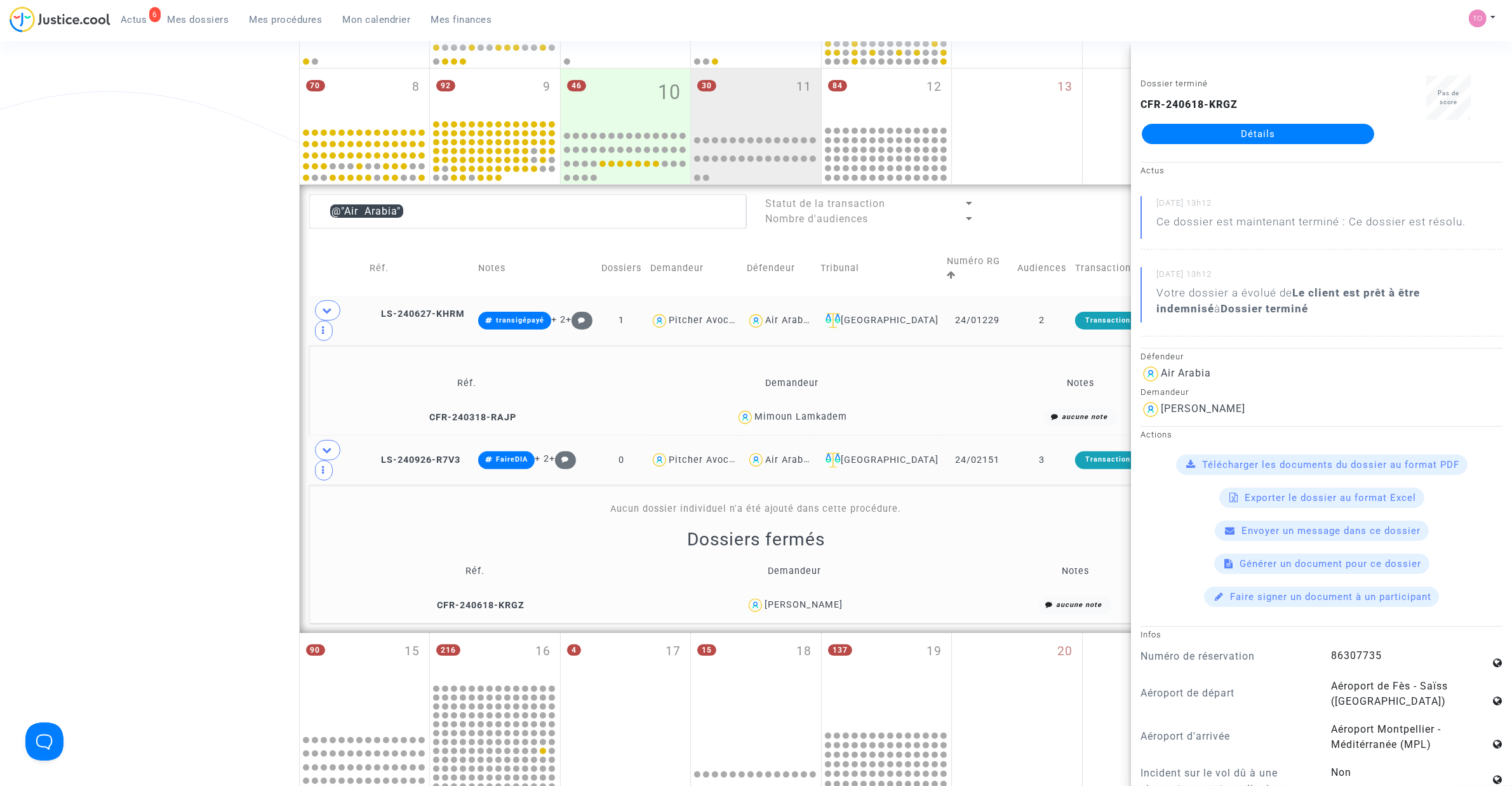
click at [132, 197] on div "Date de clôture d'instruction Date de conciliation Date d'audience Date de juge…" at bounding box center [756, 426] width 1512 height 1342
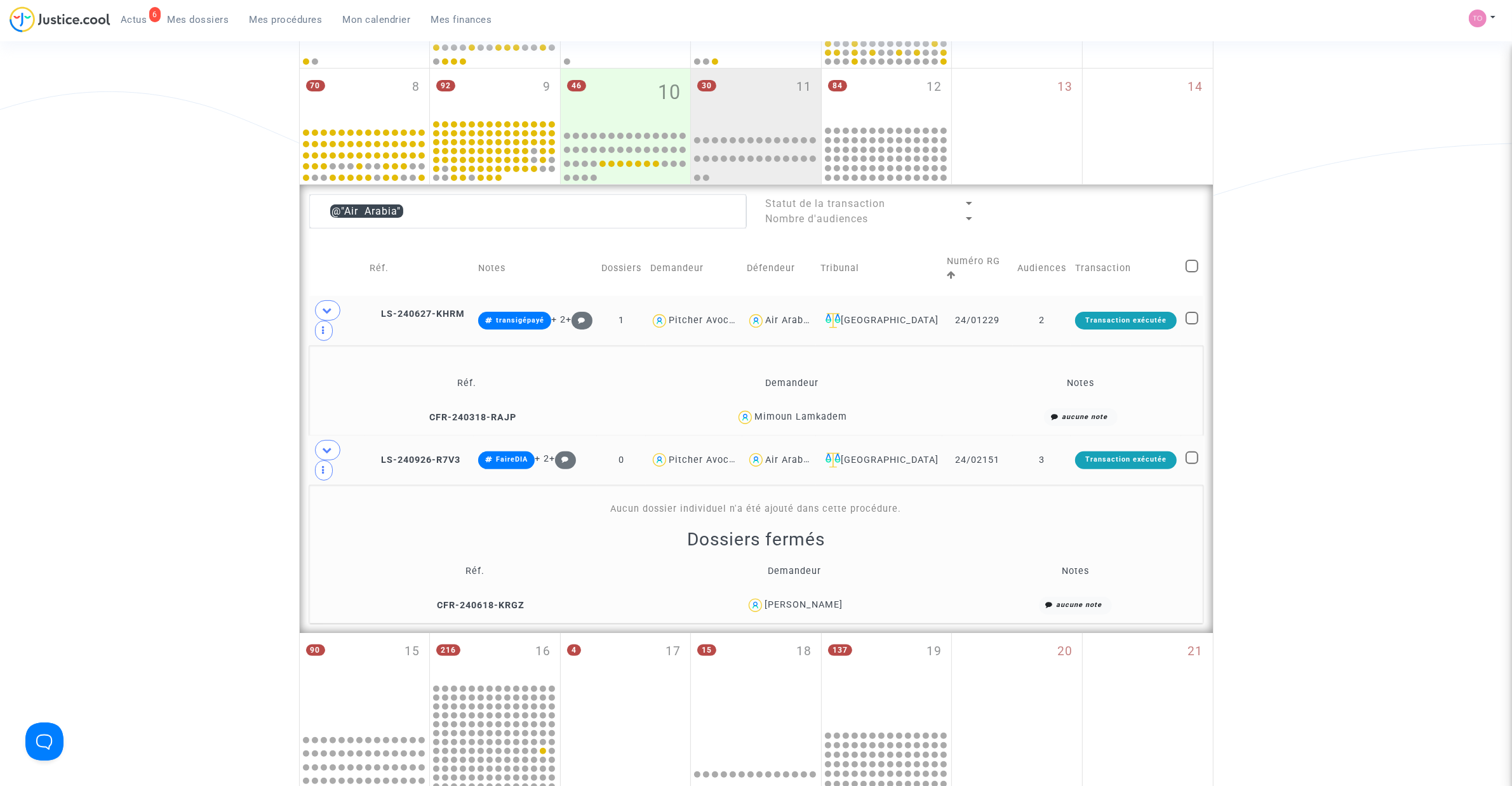
click at [809, 315] on div "Air Arabia" at bounding box center [789, 320] width 47 height 10
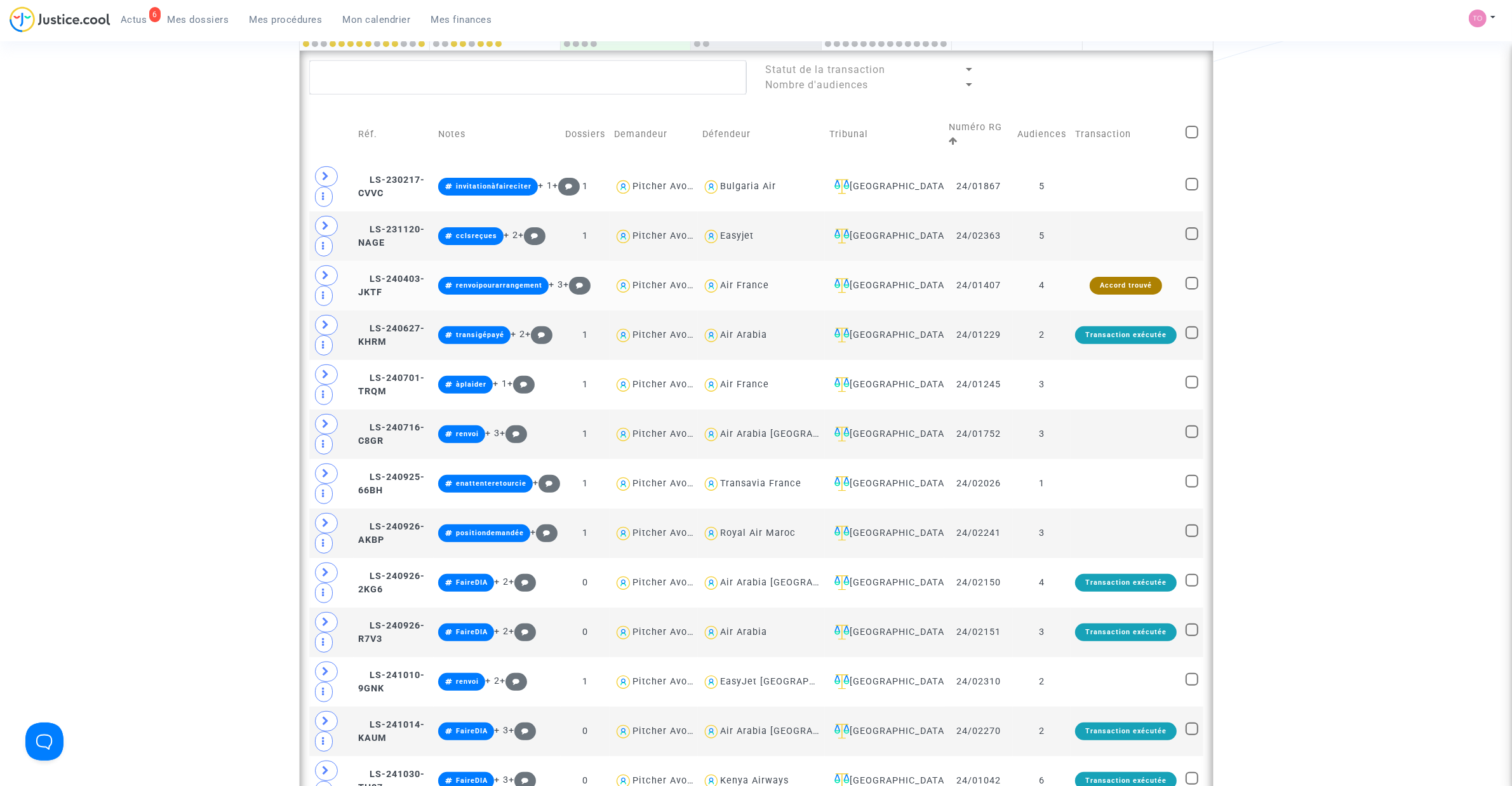
scroll to position [476, 0]
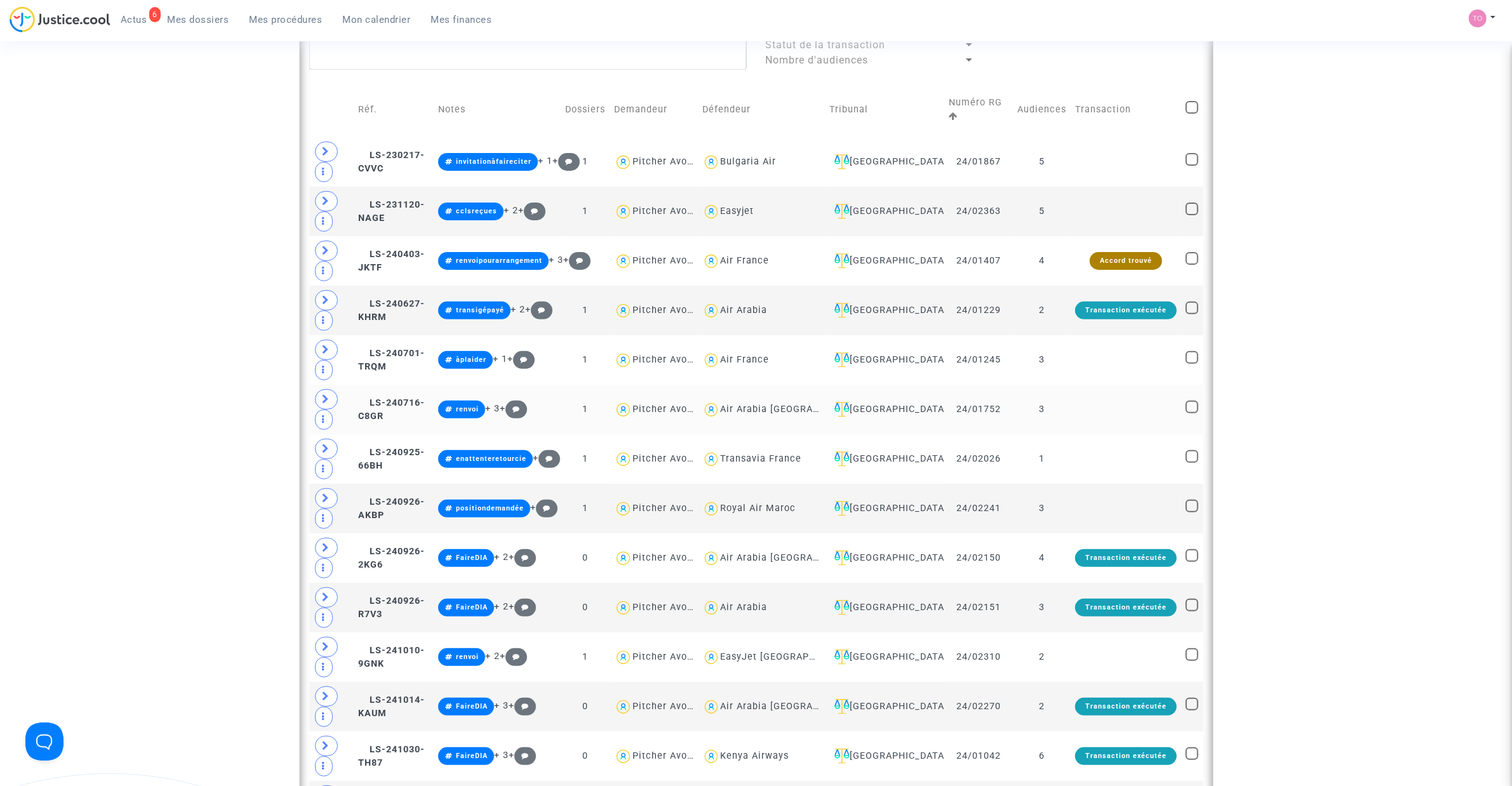
click at [750, 411] on div "Air Arabia Maroc" at bounding box center [794, 409] width 148 height 10
type textarea "@"Air Arabia Maroc""
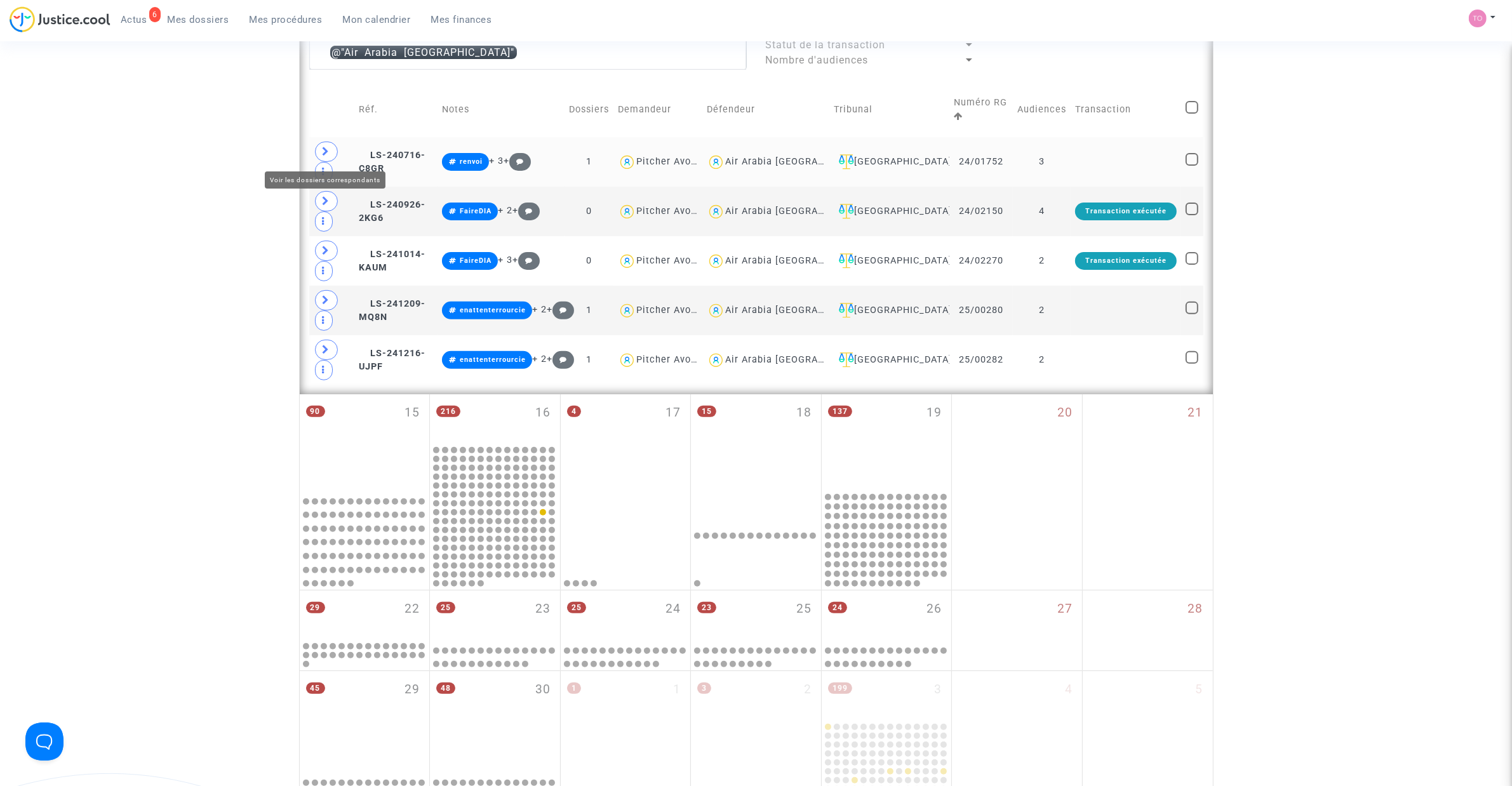
click at [332, 156] on span at bounding box center [326, 151] width 22 height 20
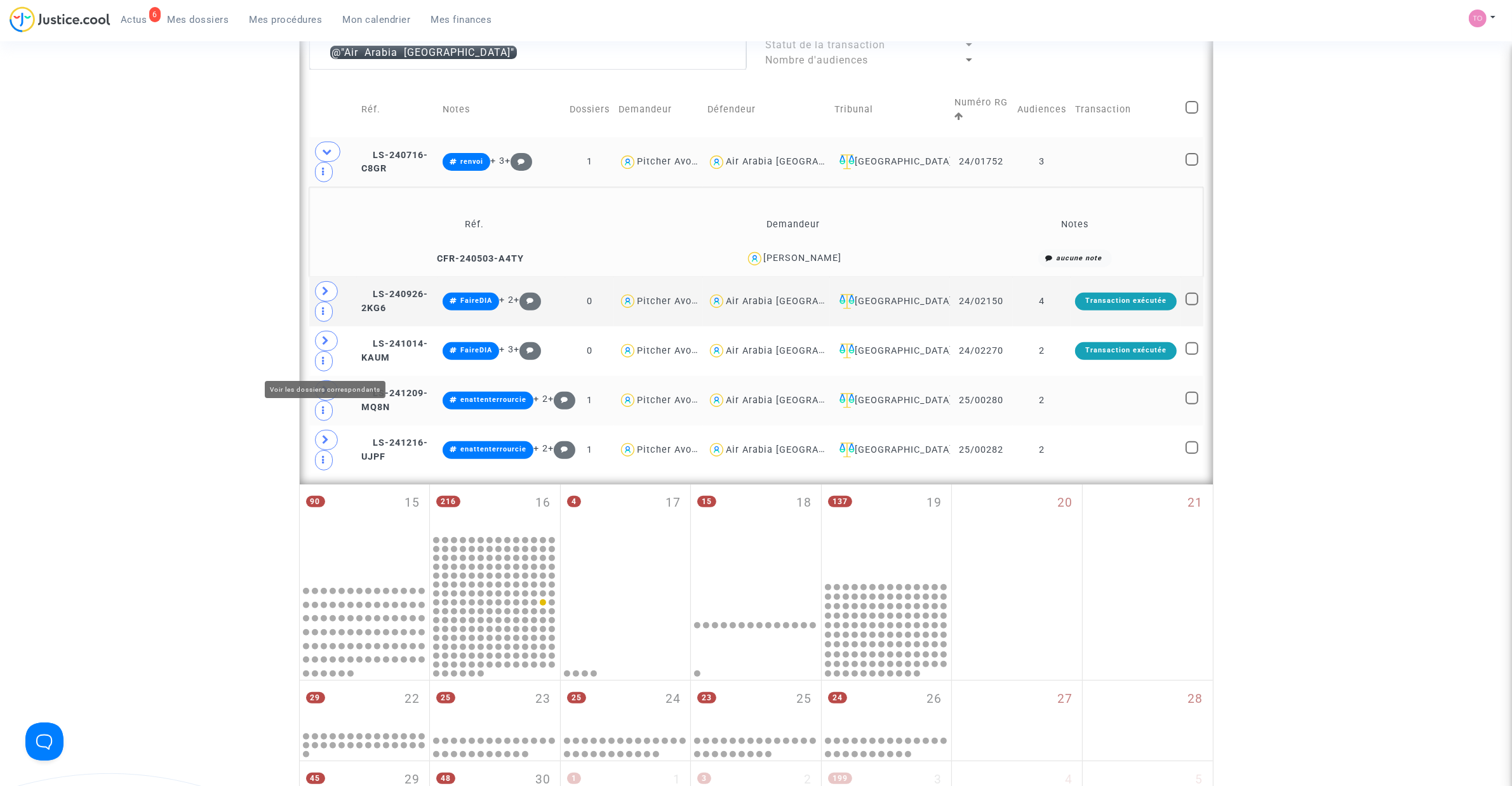
click at [328, 381] on span at bounding box center [326, 390] width 22 height 20
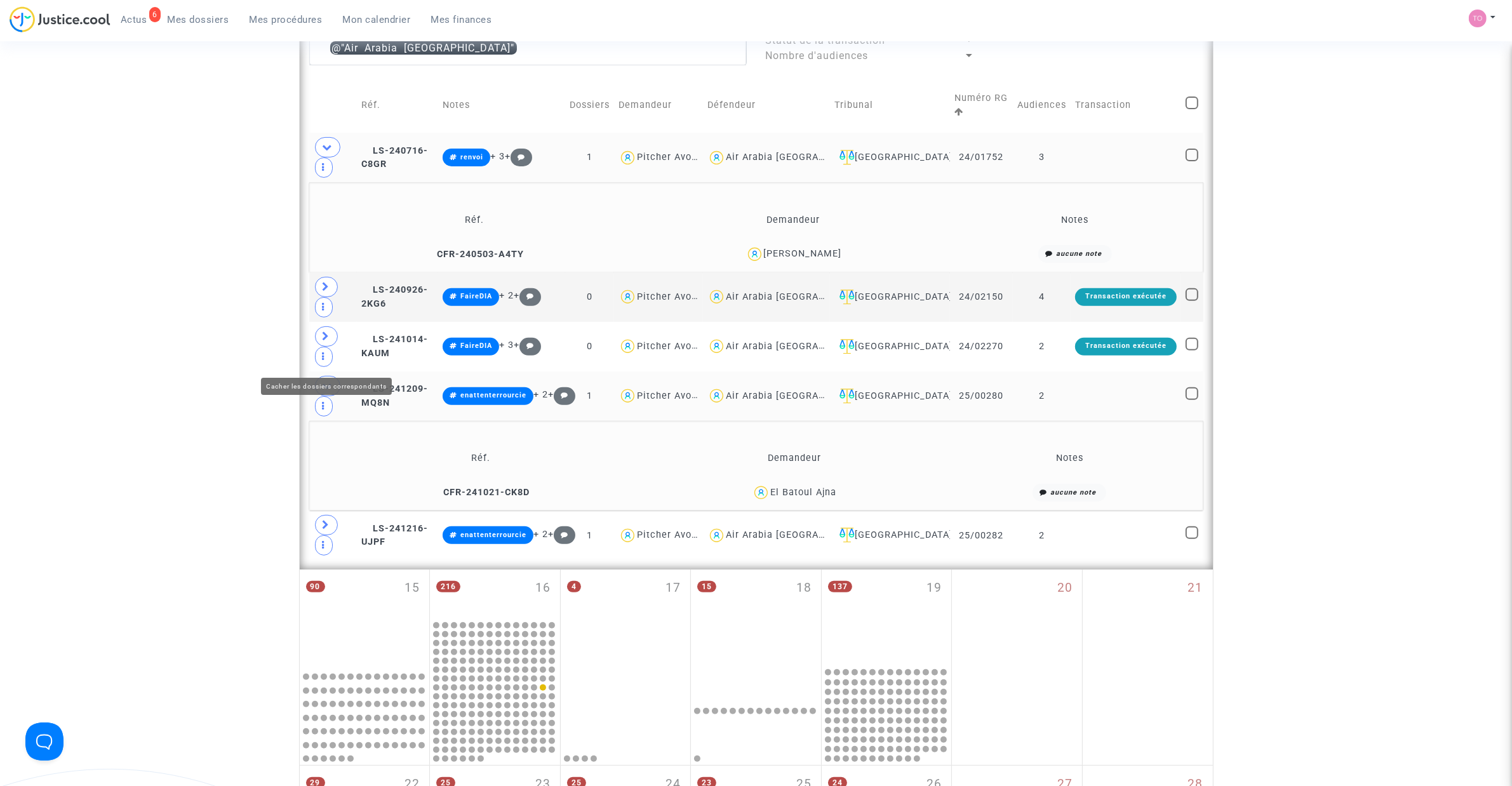
scroll to position [556, 0]
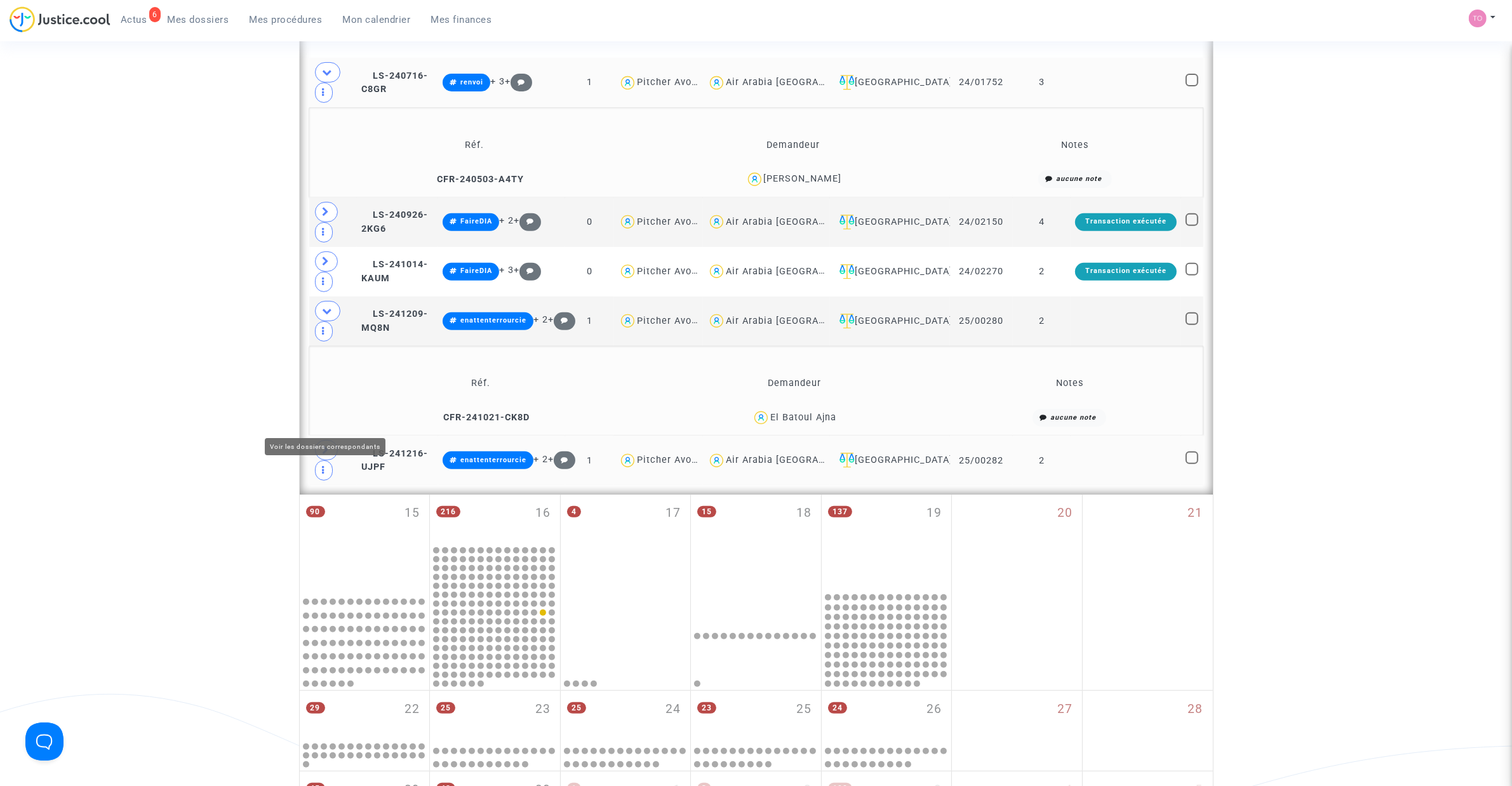
click at [325, 445] on icon at bounding box center [326, 450] width 7 height 10
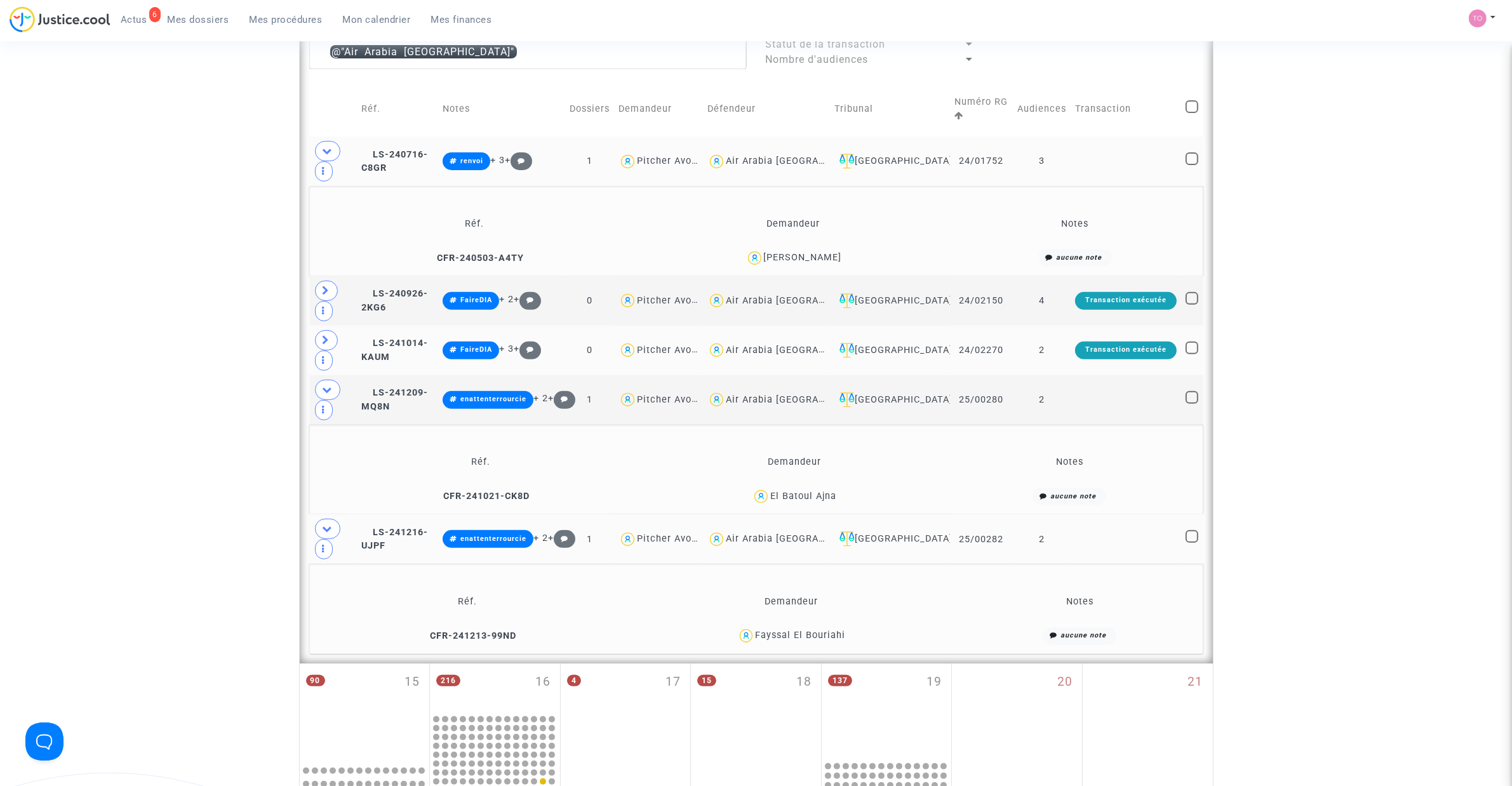
scroll to position [476, 0]
drag, startPoint x: 176, startPoint y: 470, endPoint x: 183, endPoint y: 471, distance: 7.1
click at [176, 470] on div "Date de clôture d'instruction Date de conciliation Date d'audience Date de juge…" at bounding box center [756, 362] width 1512 height 1531
click at [328, 524] on icon at bounding box center [328, 529] width 10 height 10
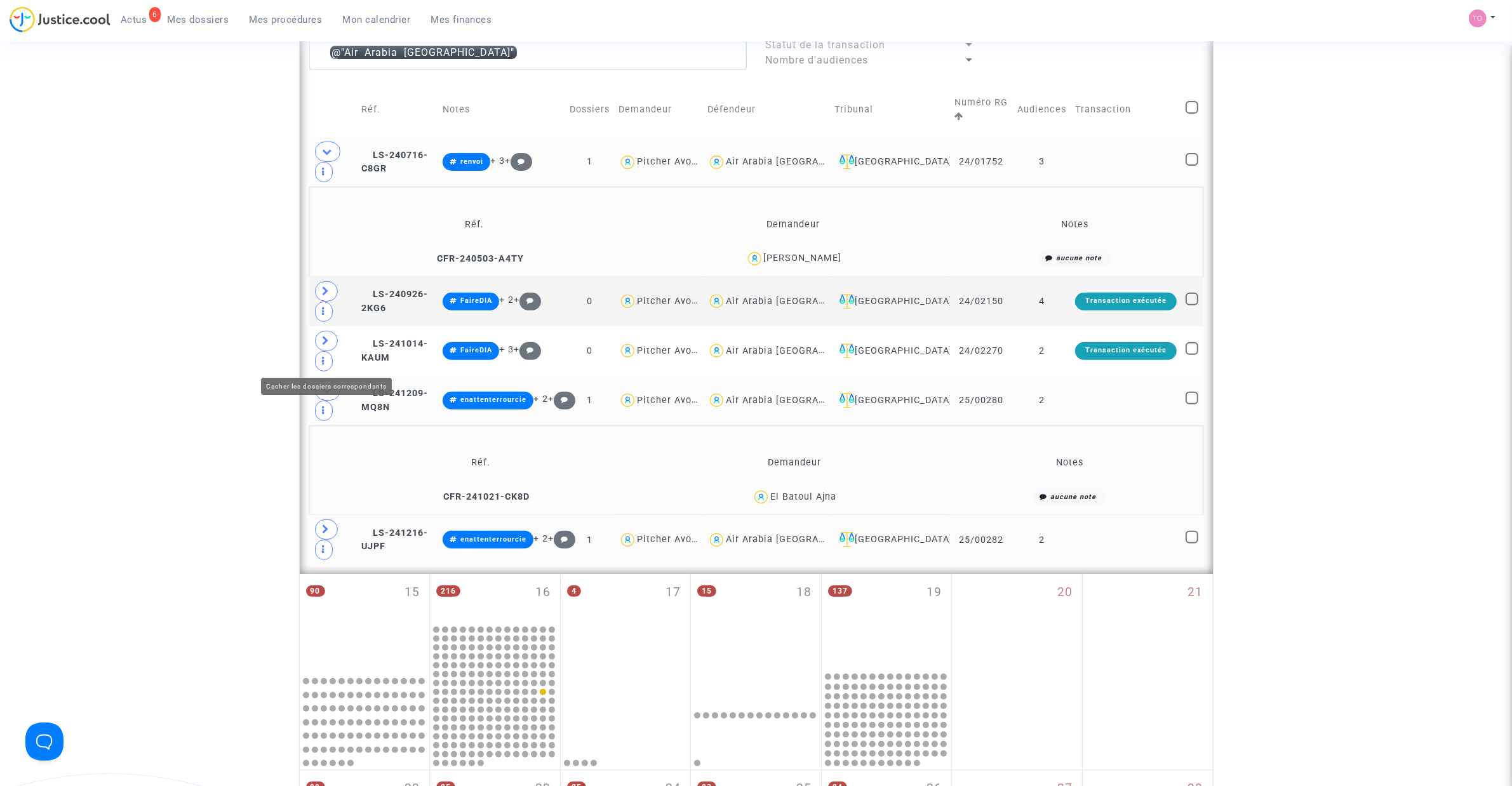
click at [325, 381] on span at bounding box center [328, 390] width 26 height 20
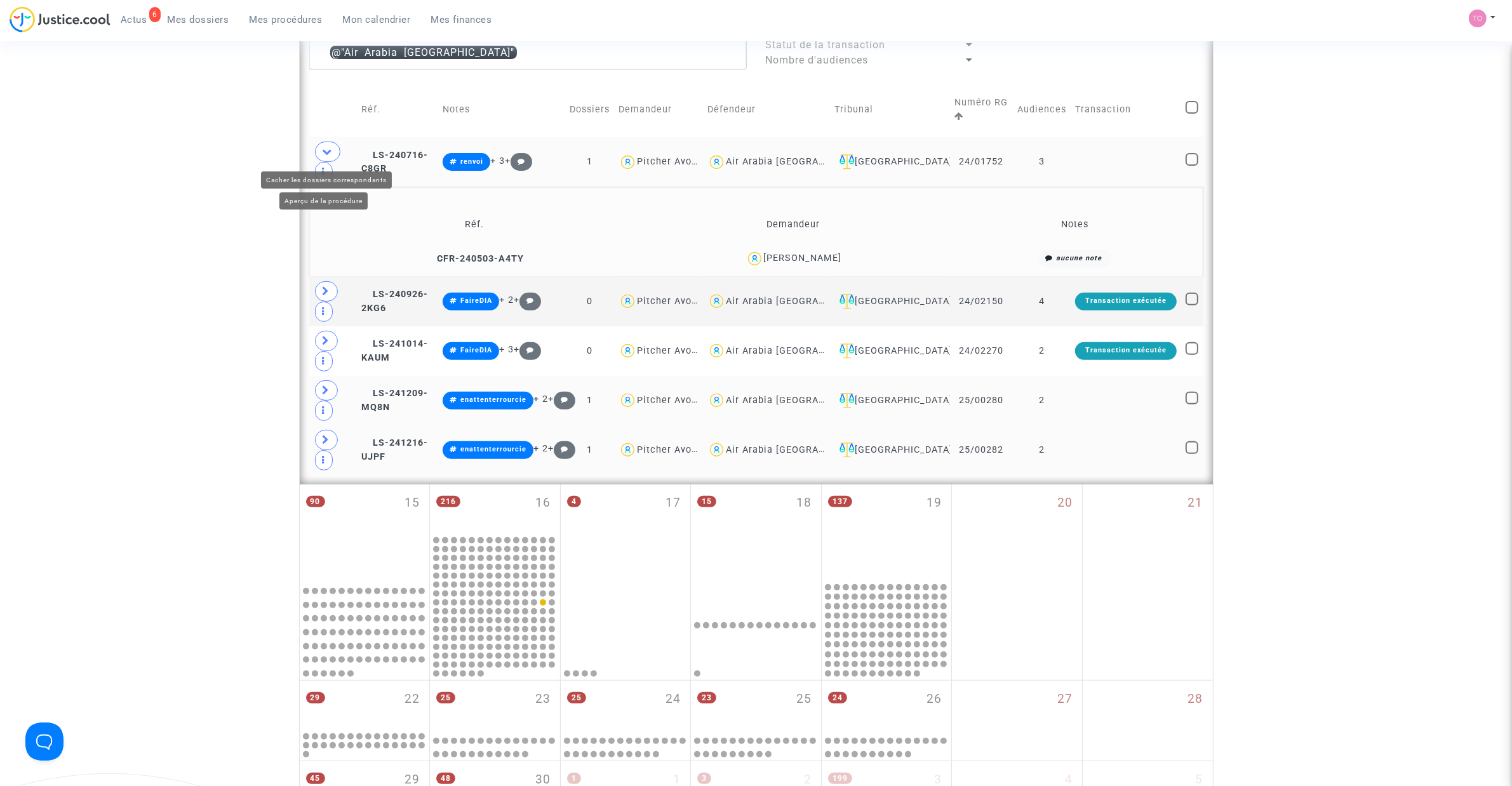
click at [328, 148] on icon at bounding box center [328, 152] width 10 height 10
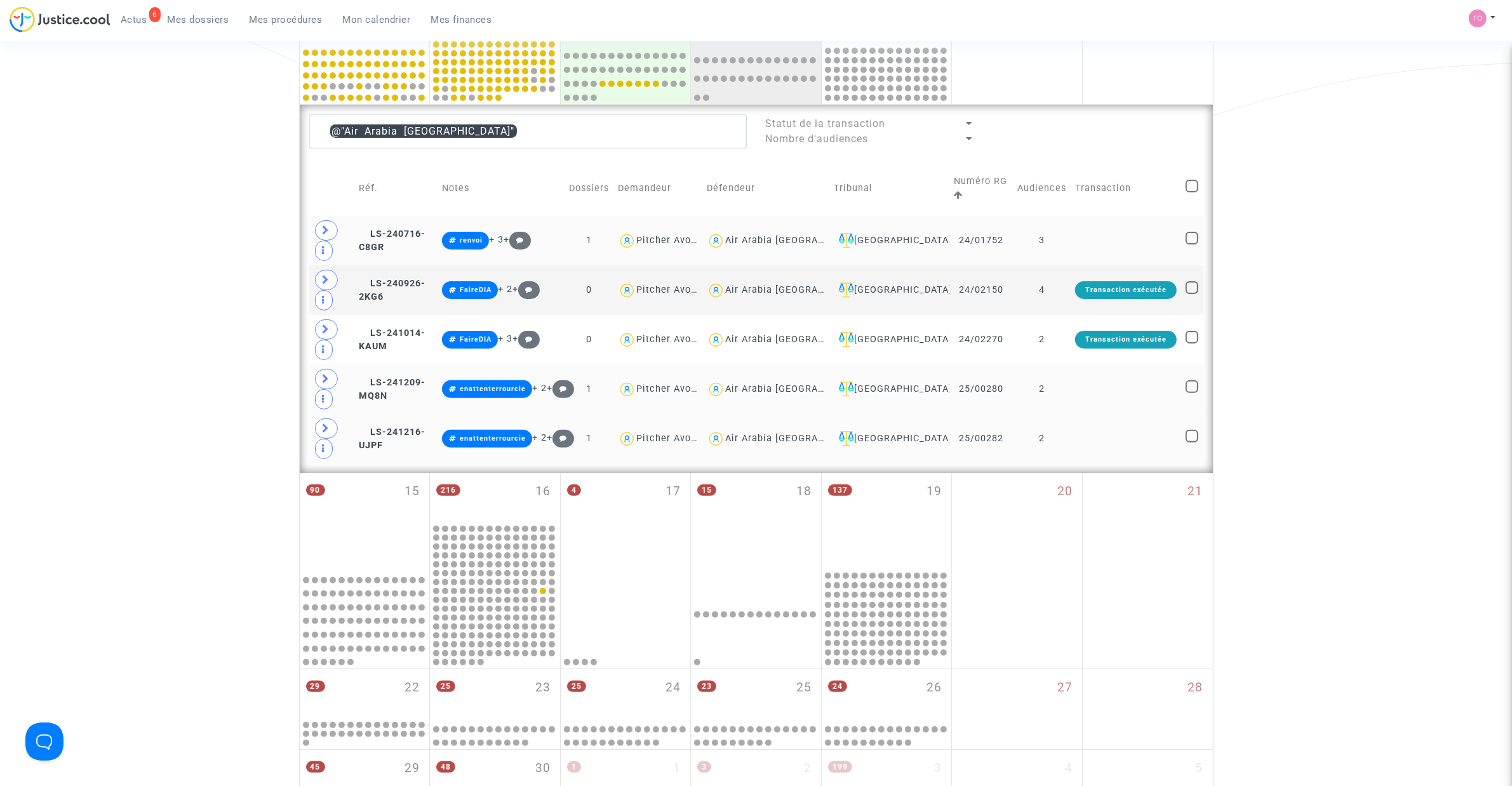
scroll to position [397, 0]
click at [788, 283] on span "Air Arabia Maroc" at bounding box center [799, 254] width 148 height 83
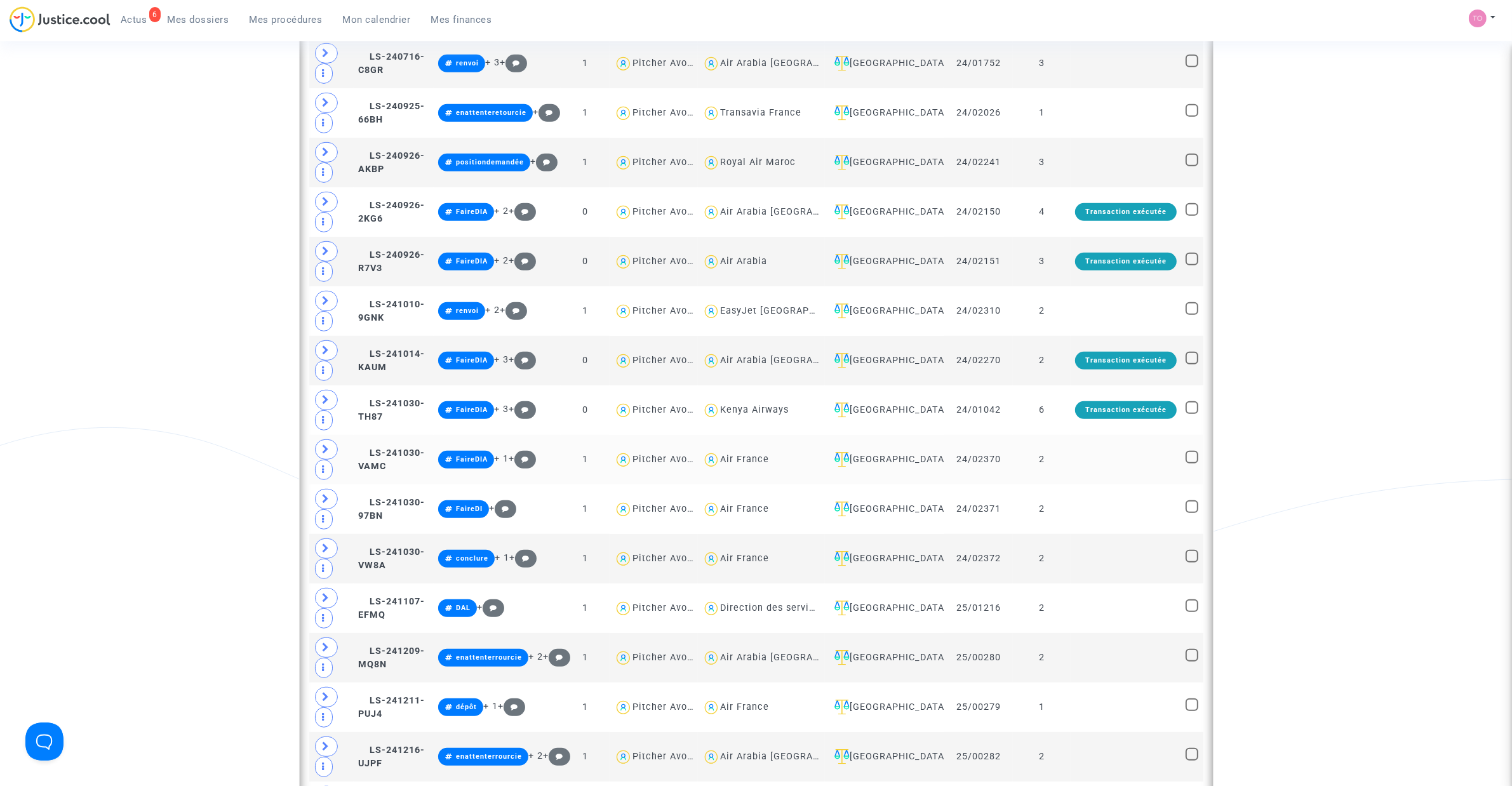
scroll to position [873, 0]
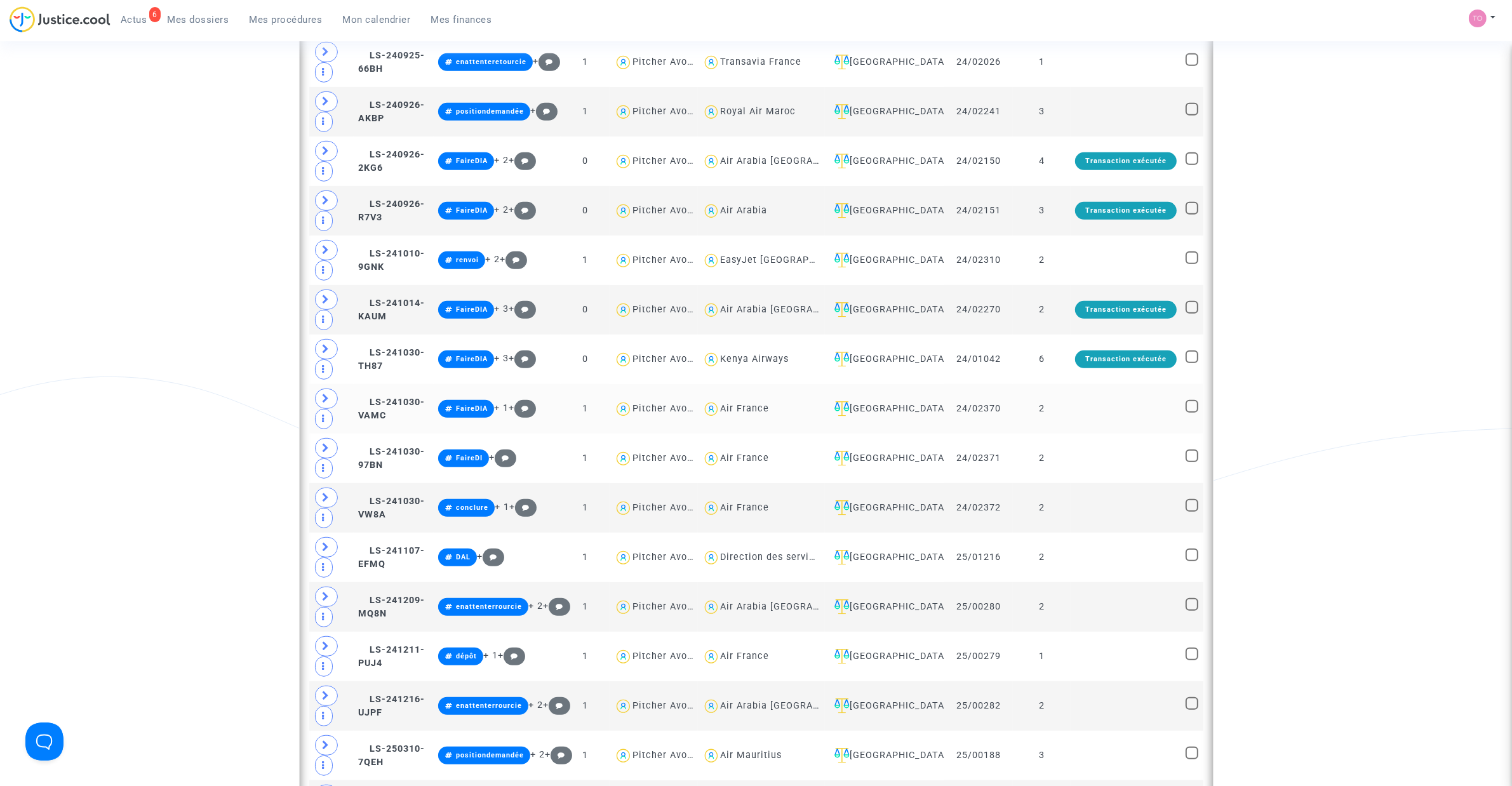
click at [730, 411] on div "Air France" at bounding box center [744, 408] width 49 height 10
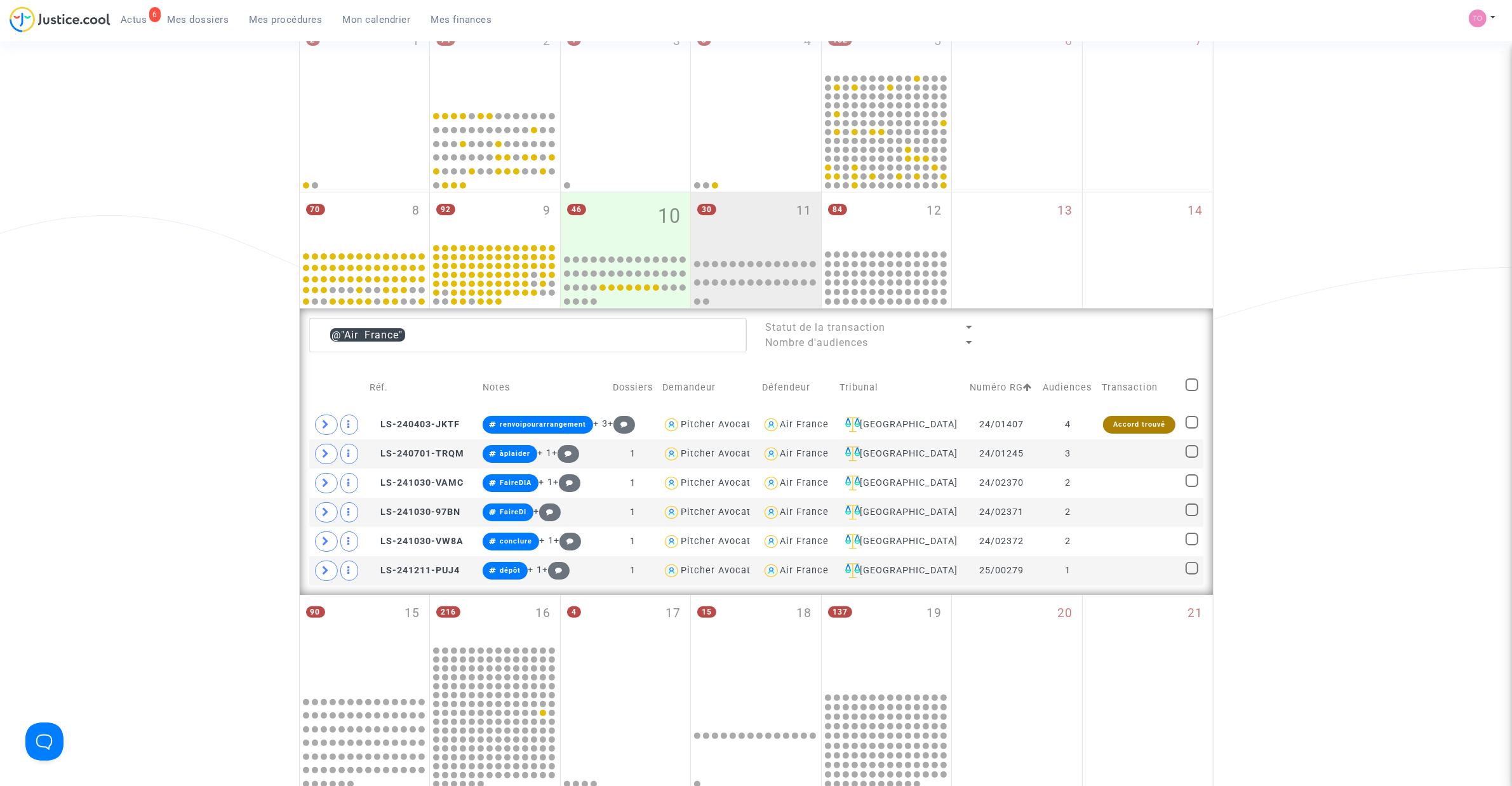
scroll to position [238, 0]
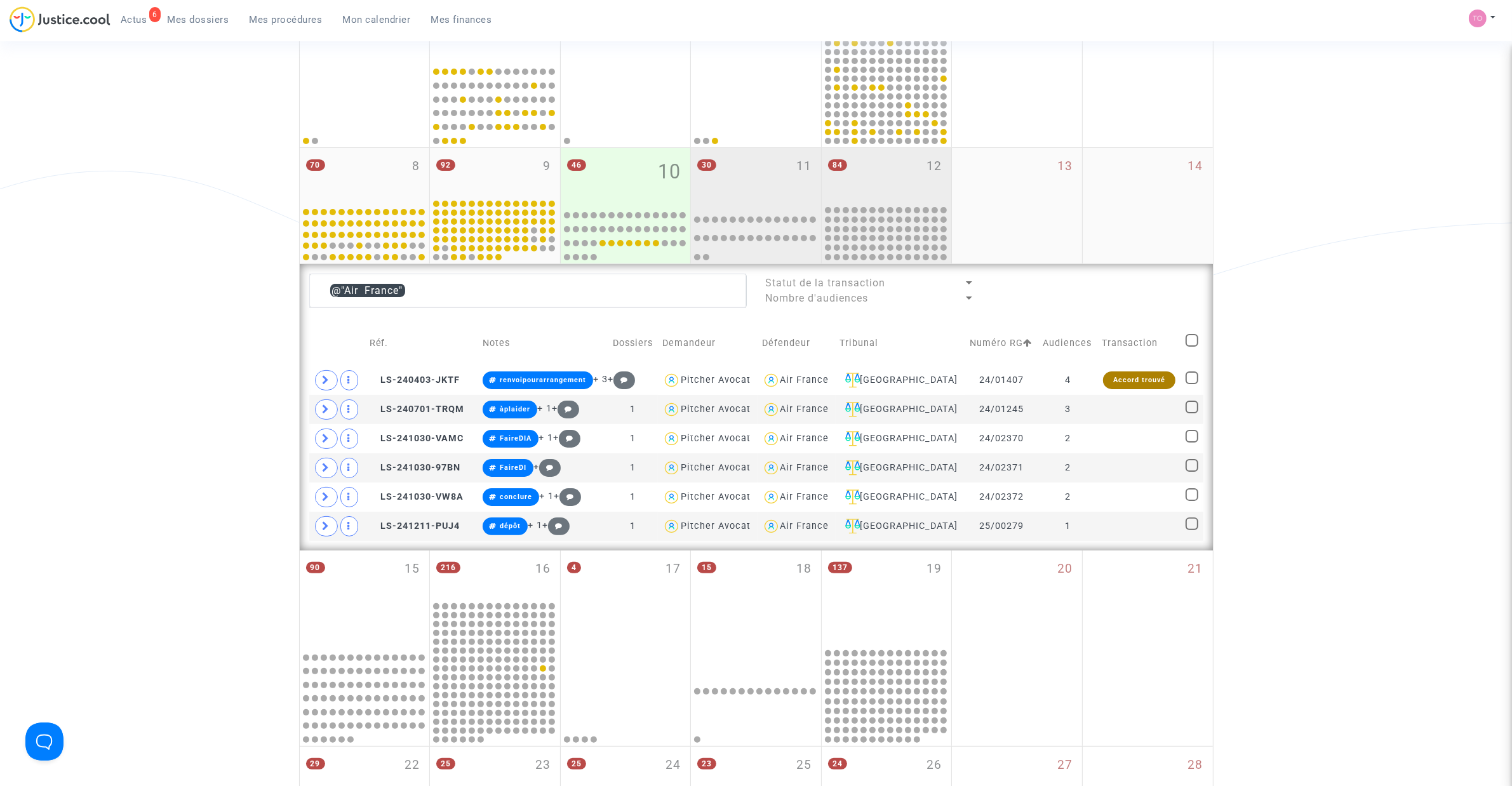
click at [868, 177] on div "84 12" at bounding box center [886, 176] width 130 height 56
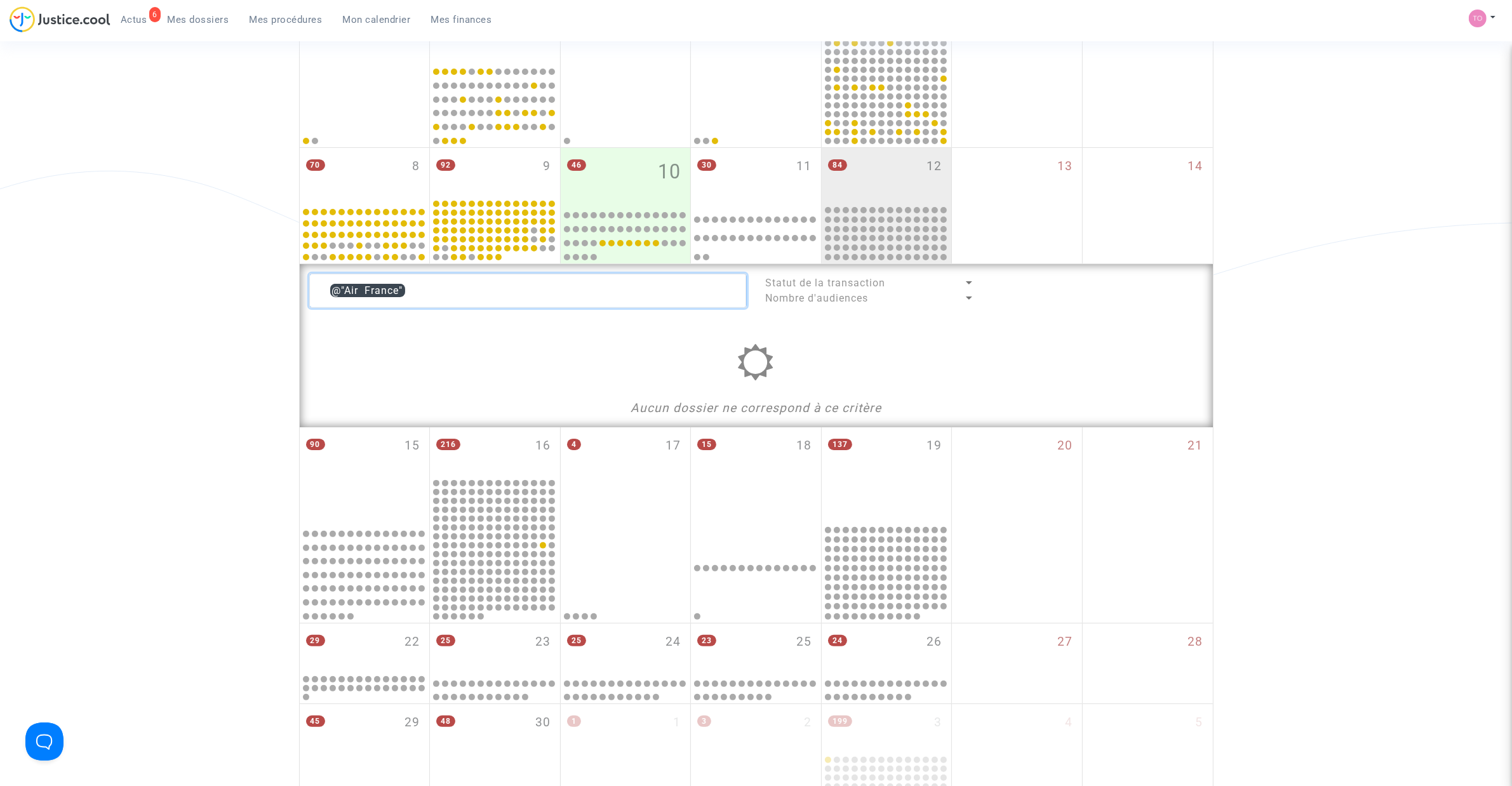
click at [420, 291] on textarea at bounding box center [528, 291] width 438 height 35
click at [419, 289] on textarea at bounding box center [528, 291] width 438 height 35
click at [414, 287] on textarea at bounding box center [528, 291] width 438 height 35
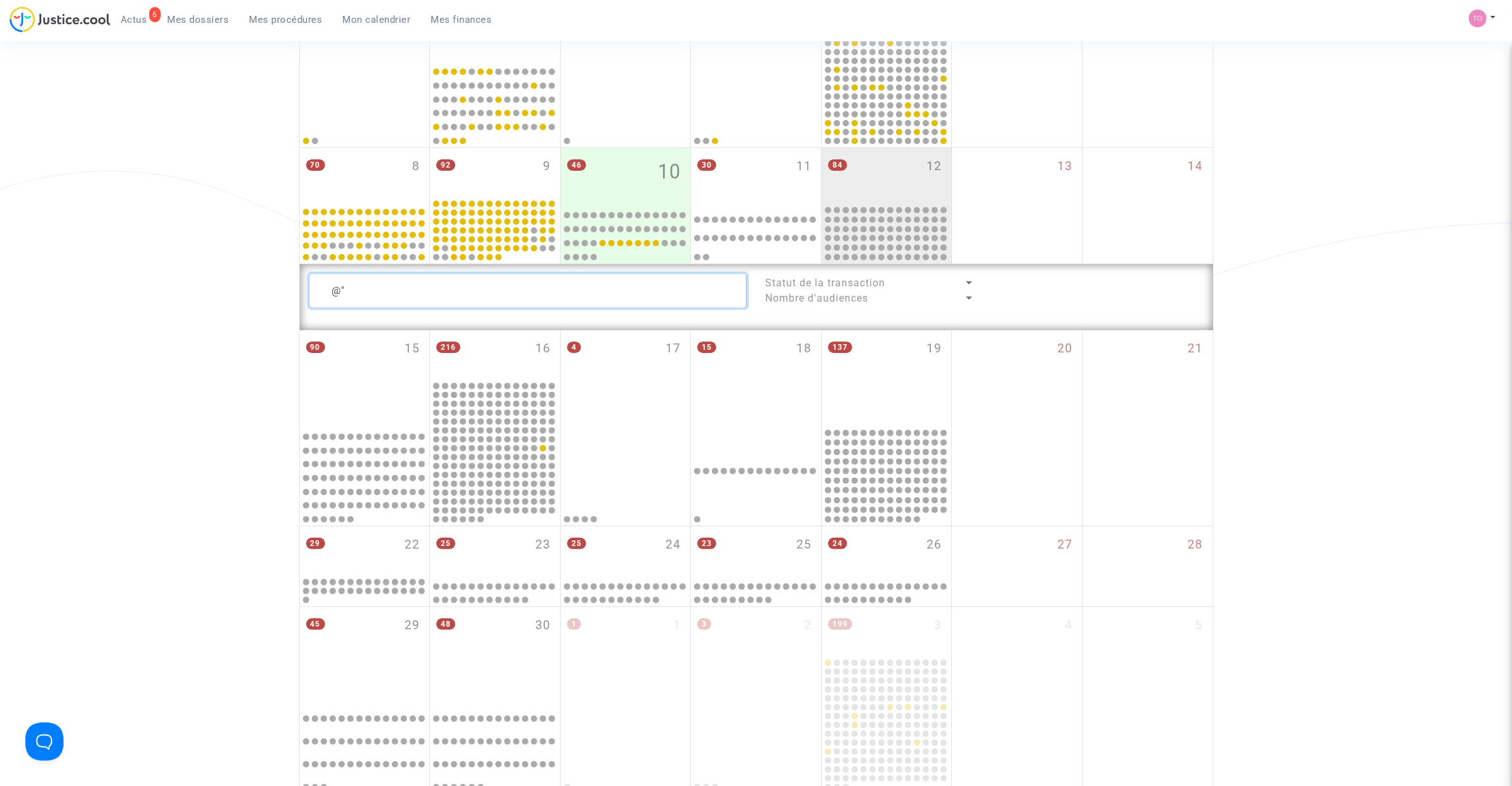
type textarea "@"
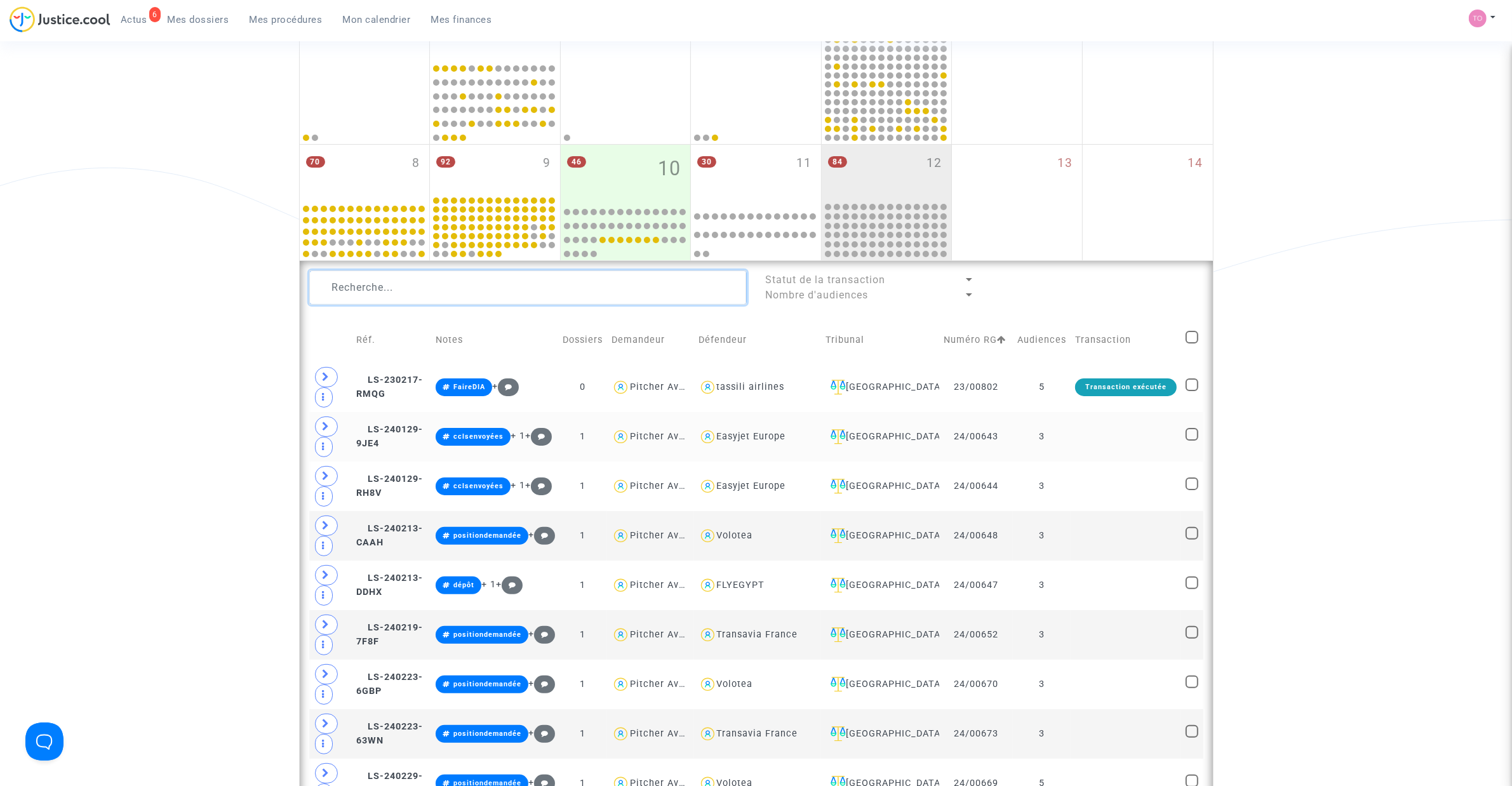
scroll to position [238, 0]
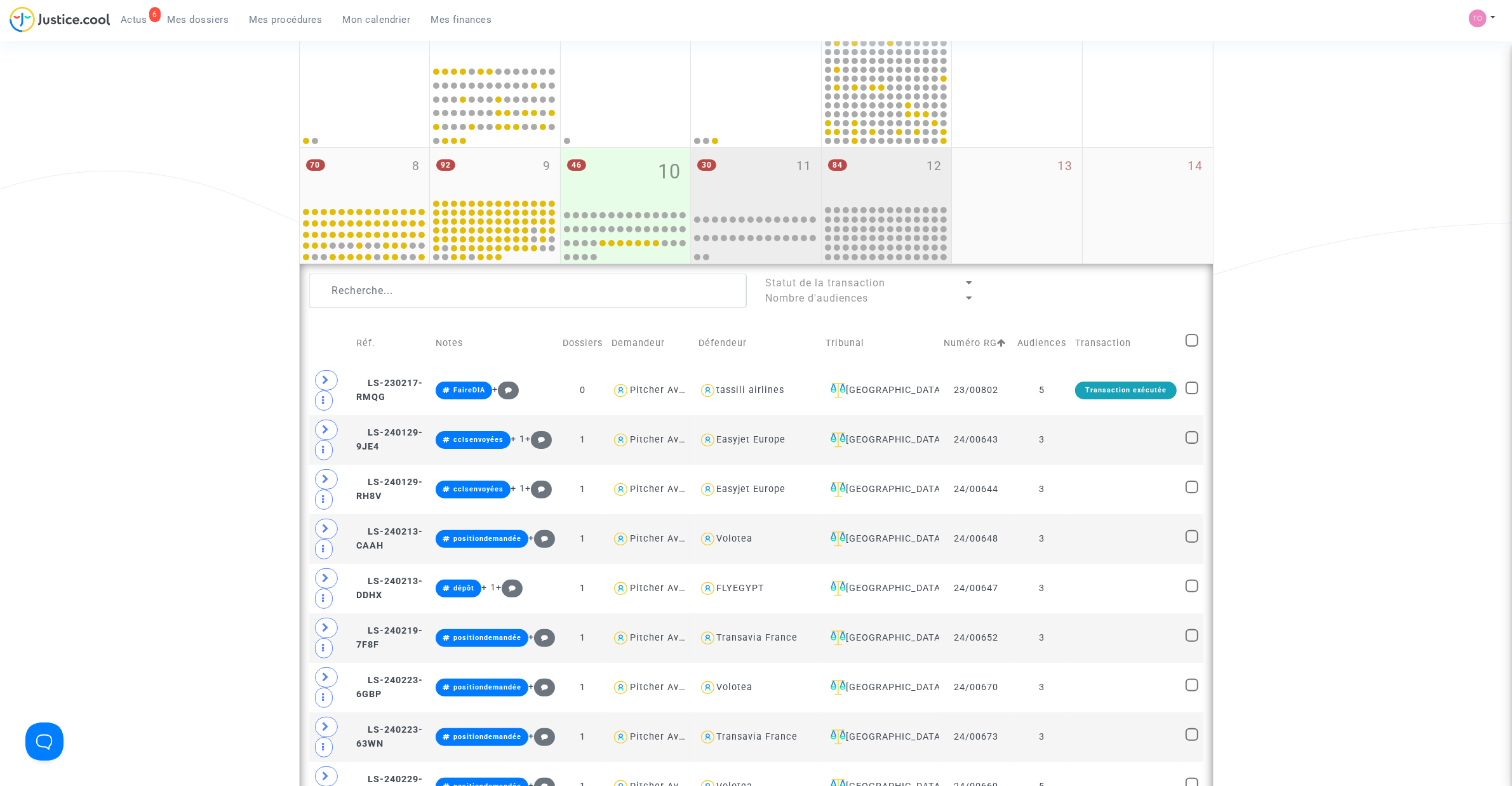
click at [759, 162] on div "30 11" at bounding box center [756, 176] width 130 height 56
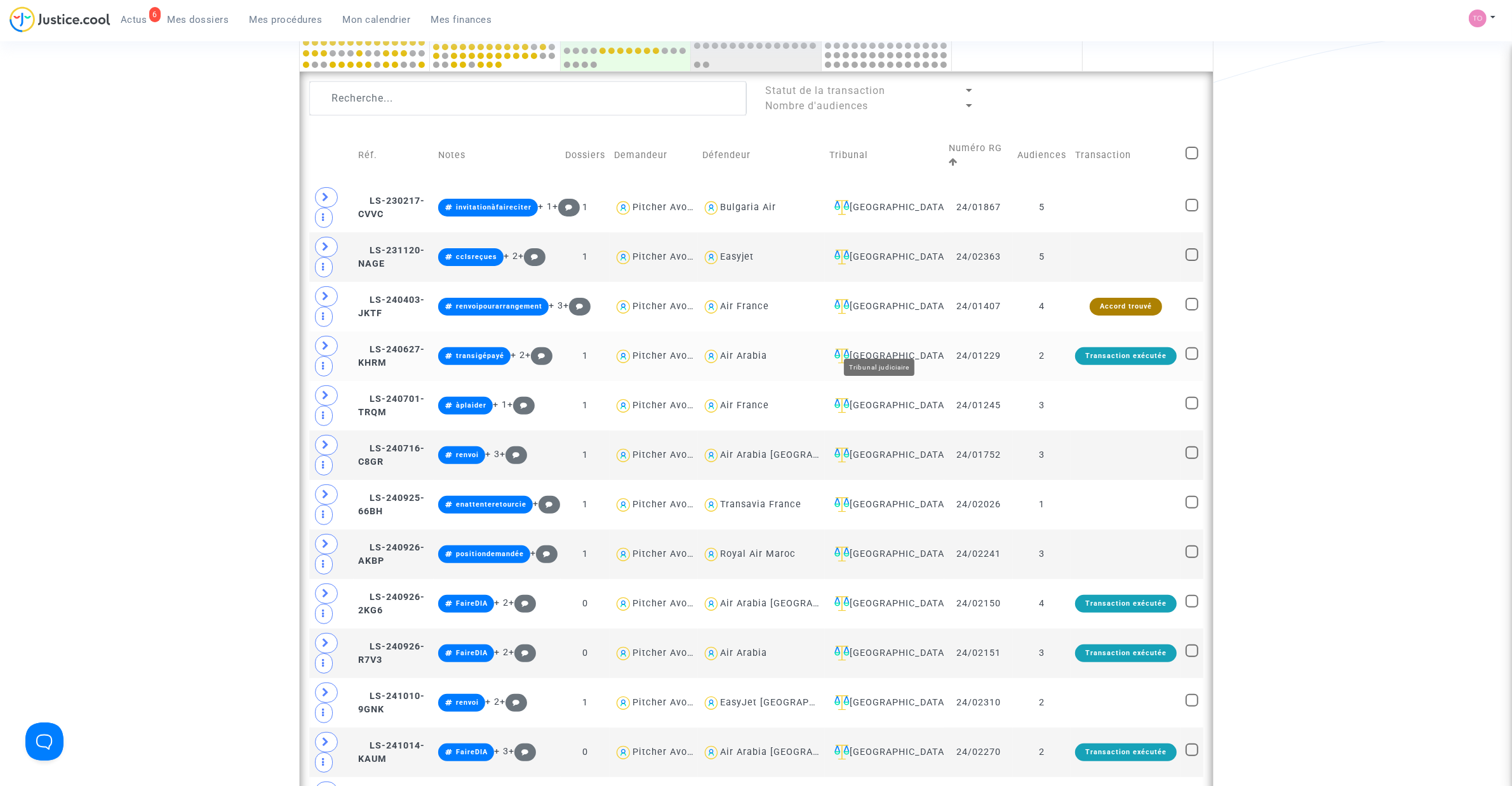
scroll to position [476, 0]
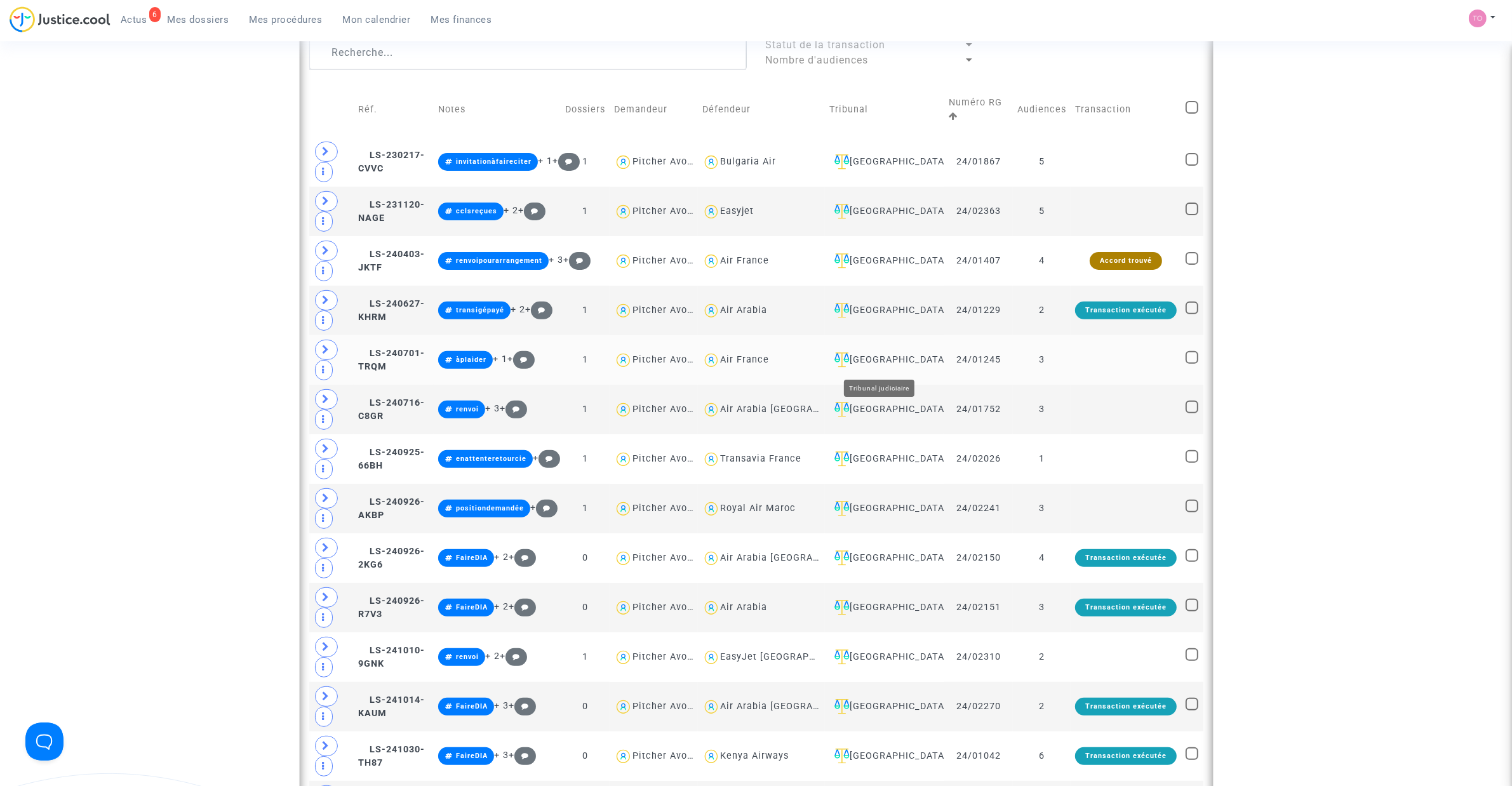
click at [870, 360] on div "Montpellier" at bounding box center [885, 360] width 111 height 15
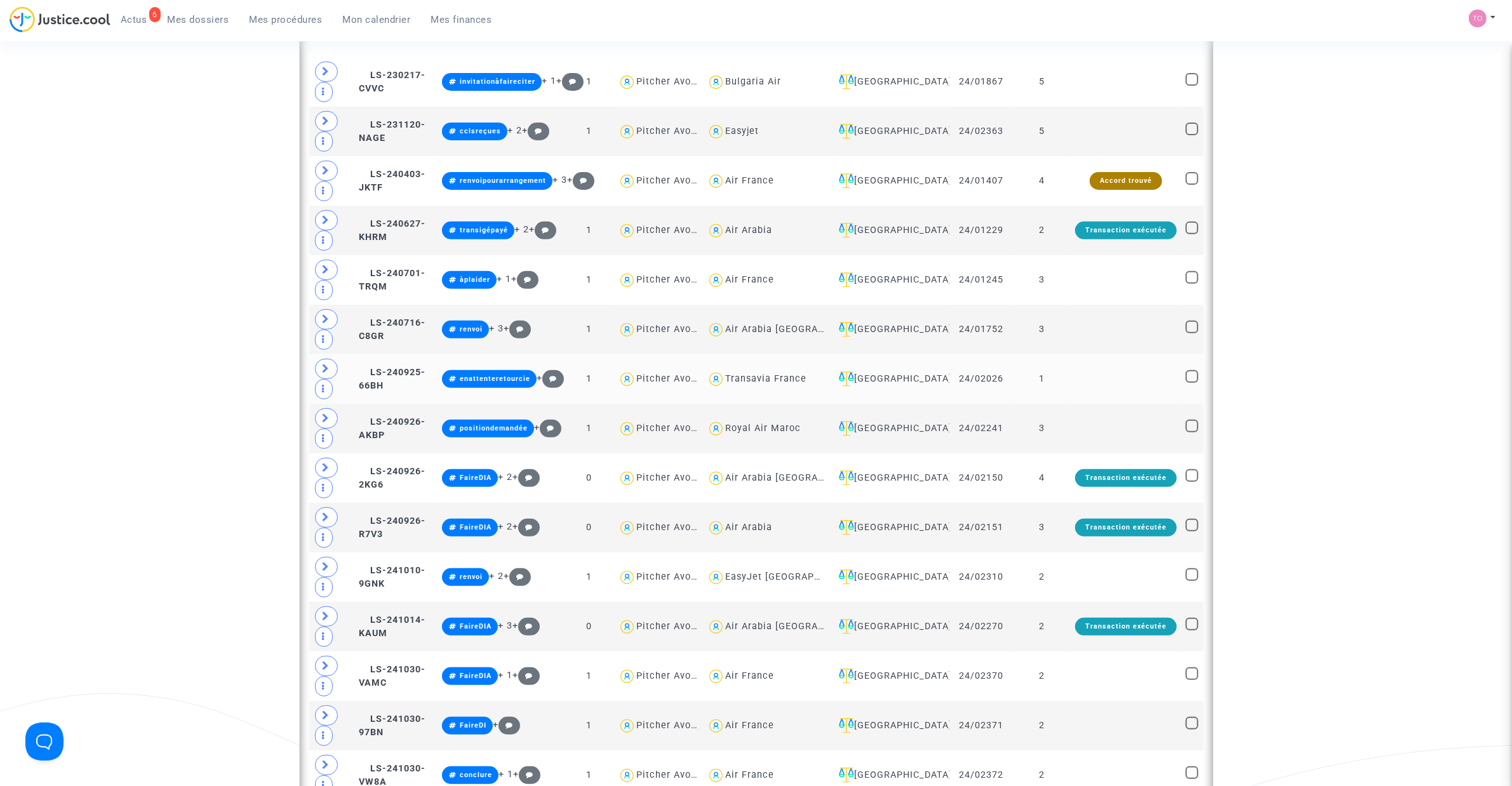
scroll to position [556, 0]
click at [320, 119] on span at bounding box center [326, 121] width 22 height 20
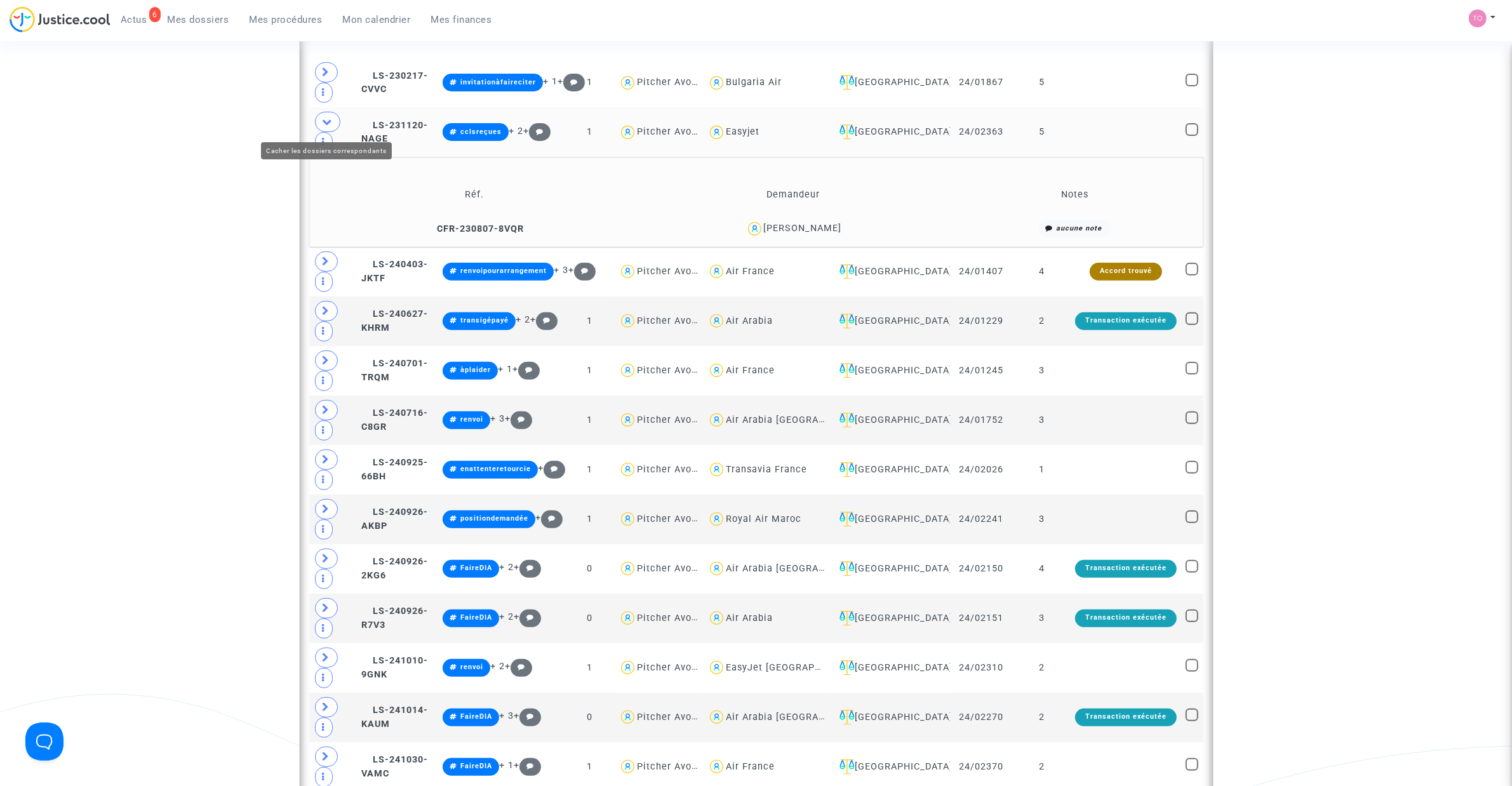
click at [320, 119] on span at bounding box center [328, 121] width 26 height 20
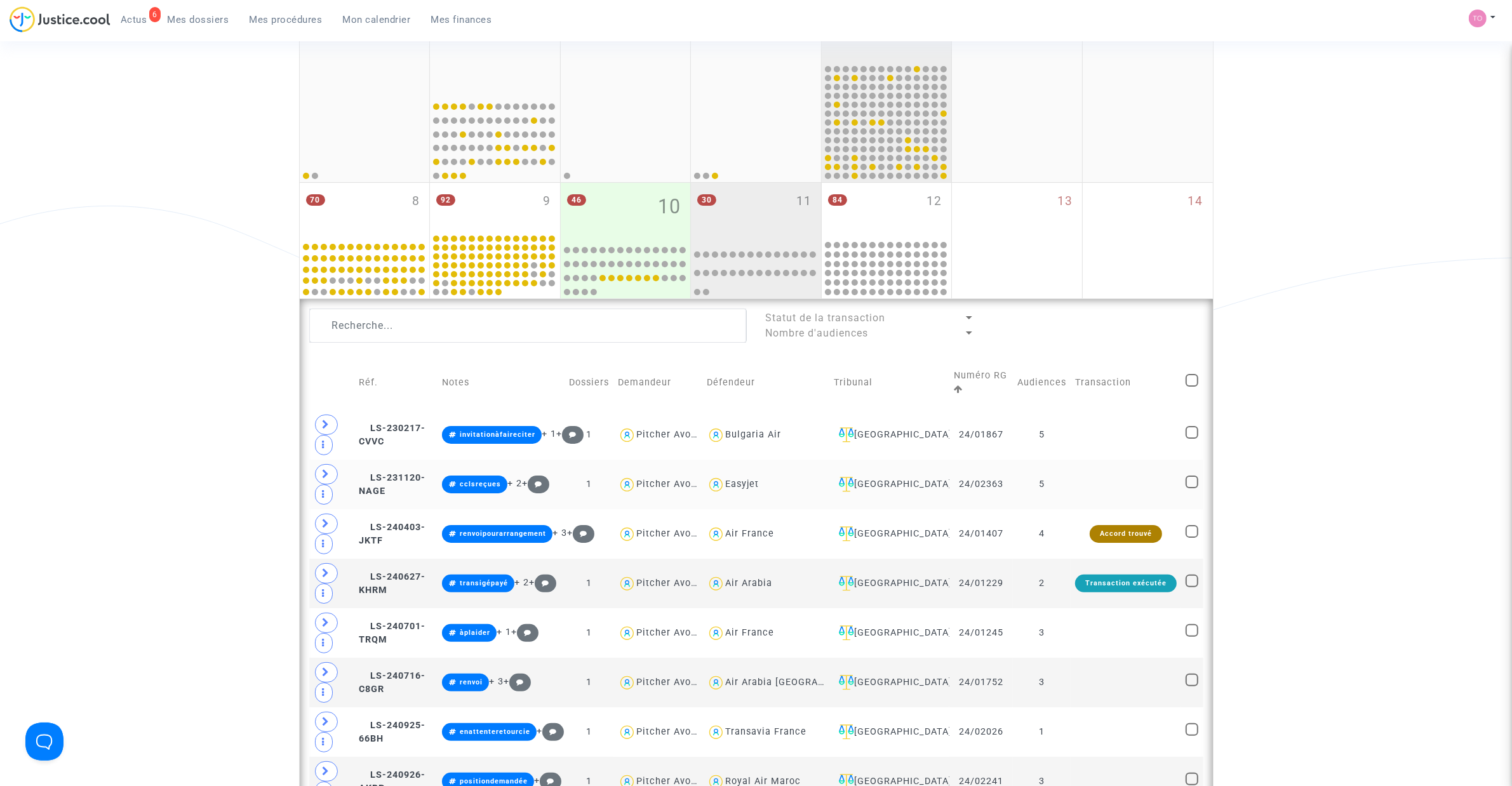
scroll to position [159, 0]
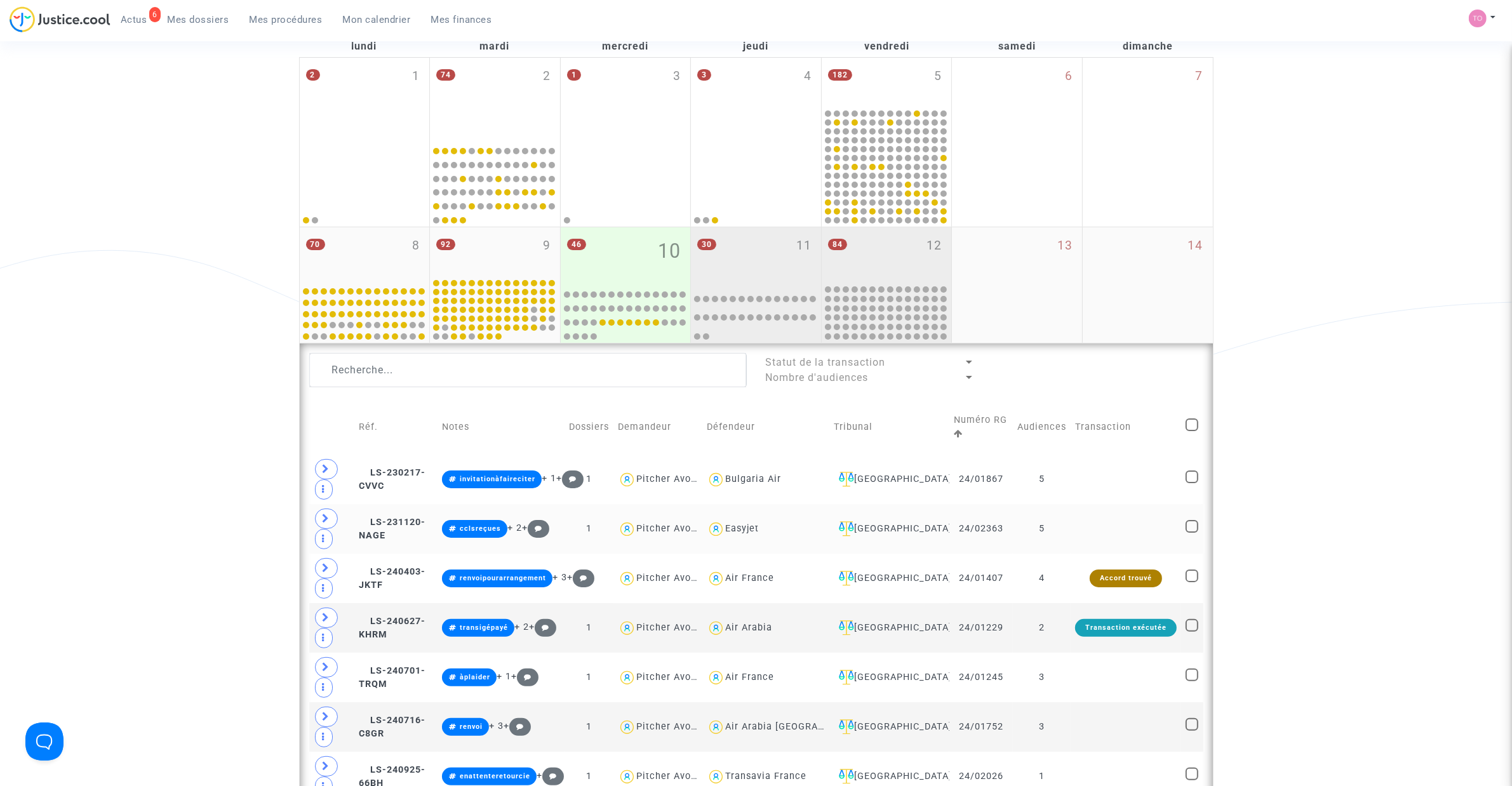
click at [922, 267] on div "84 12" at bounding box center [886, 255] width 130 height 56
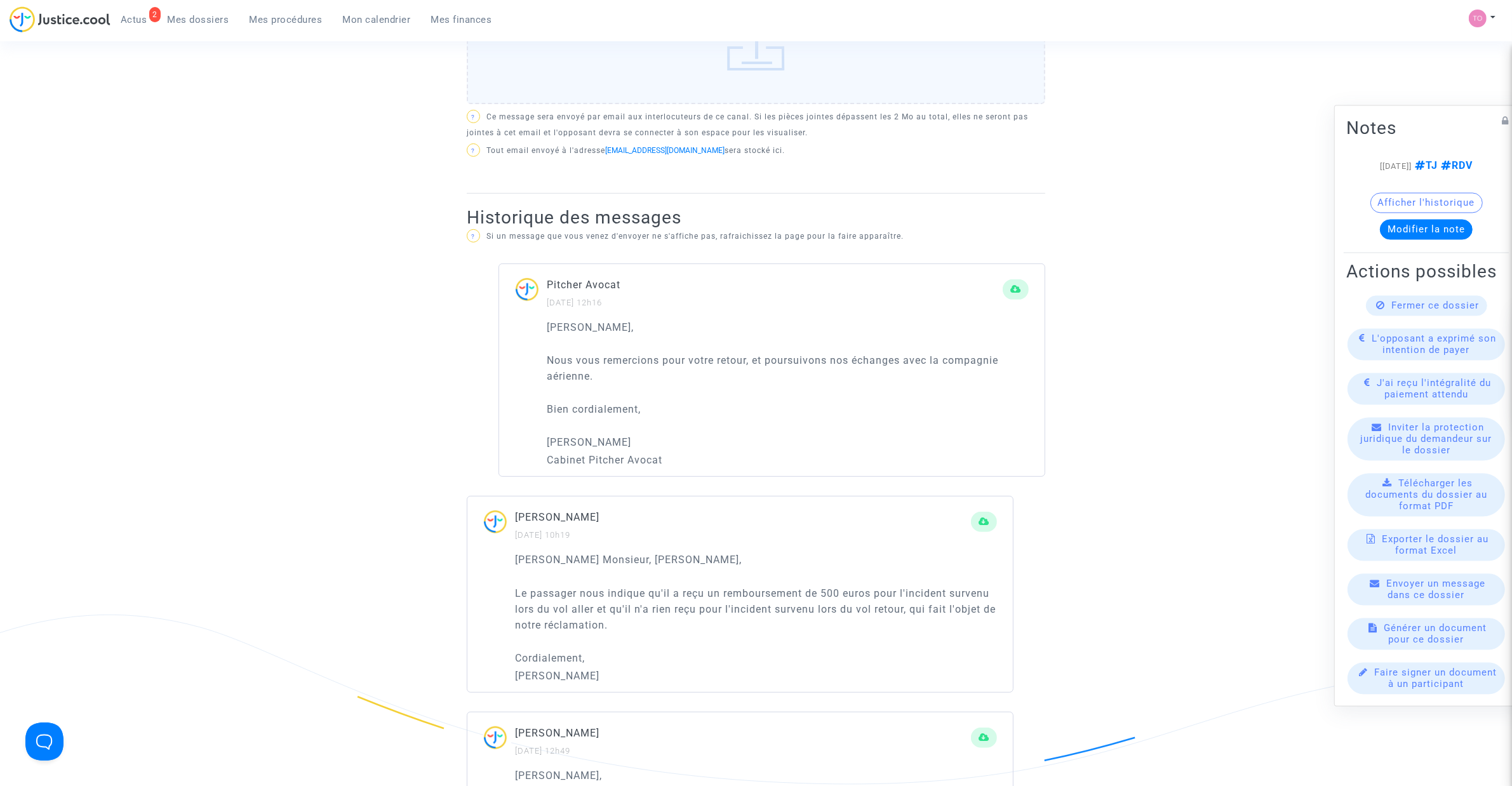
click at [194, 18] on span "Mes dossiers" at bounding box center [198, 19] width 62 height 11
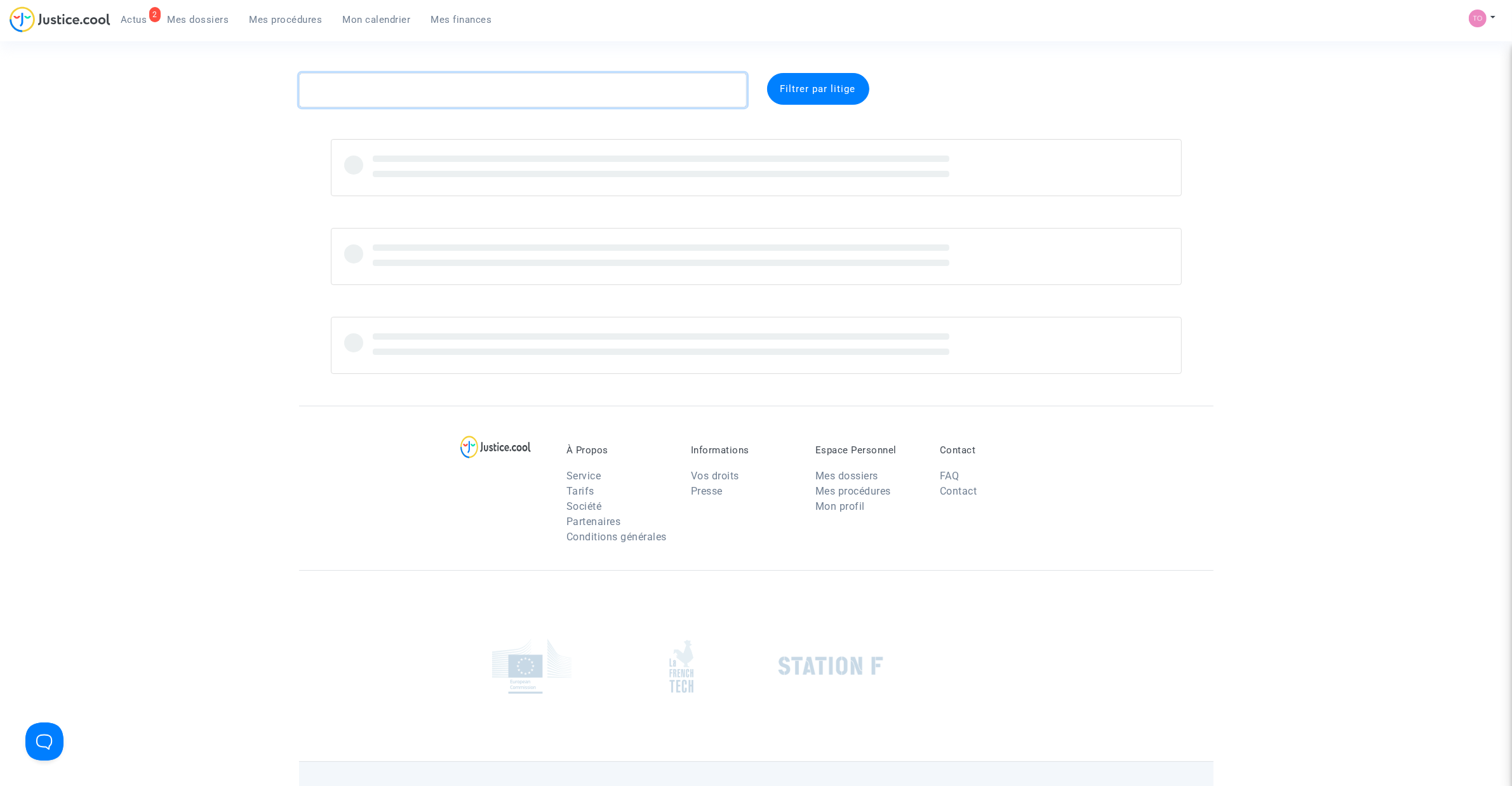
click at [375, 86] on textarea at bounding box center [522, 90] width 447 height 35
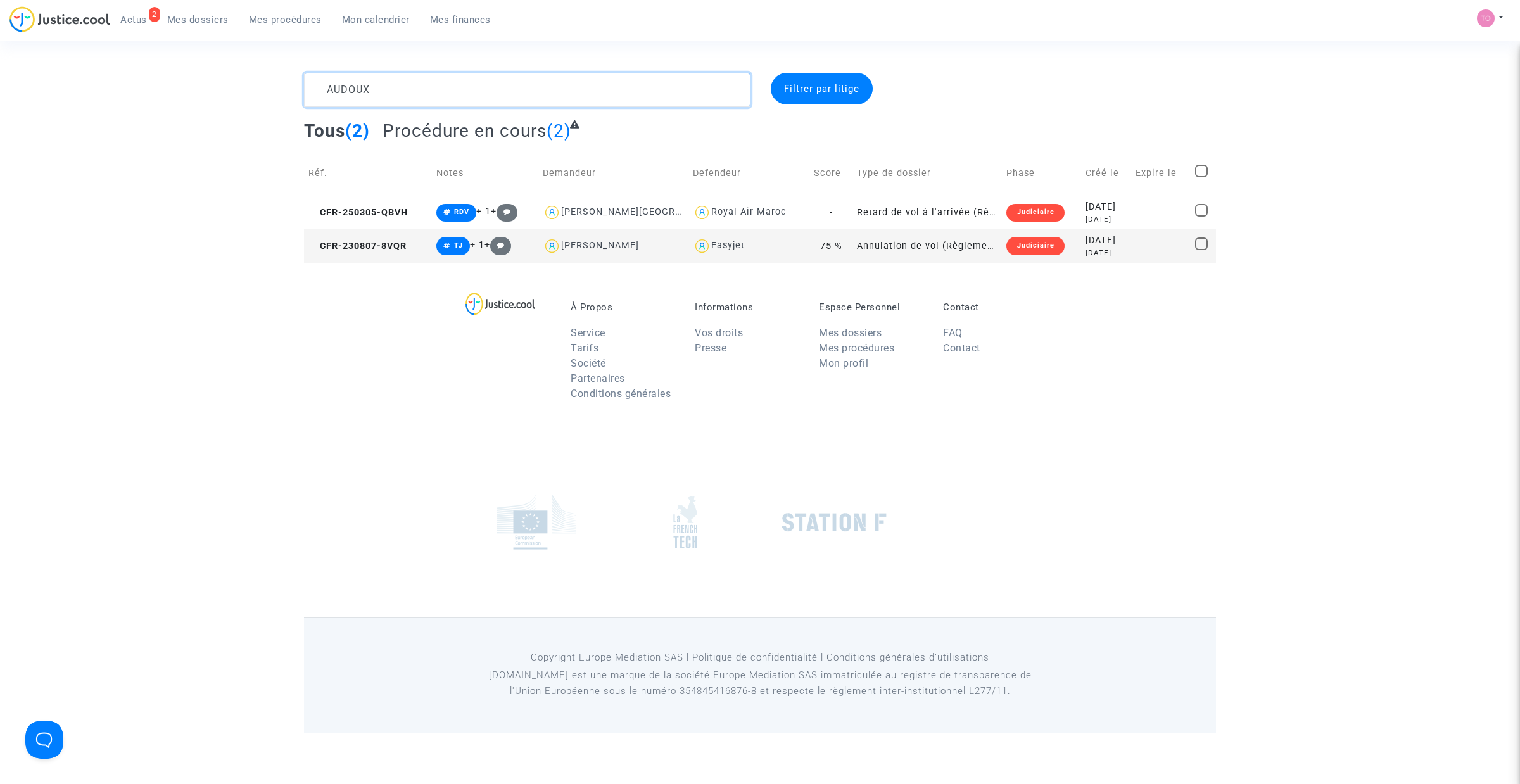
type textarea "AUDOUX"
click at [1085, 252] on div "2 years ago" at bounding box center [1105, 252] width 41 height 10
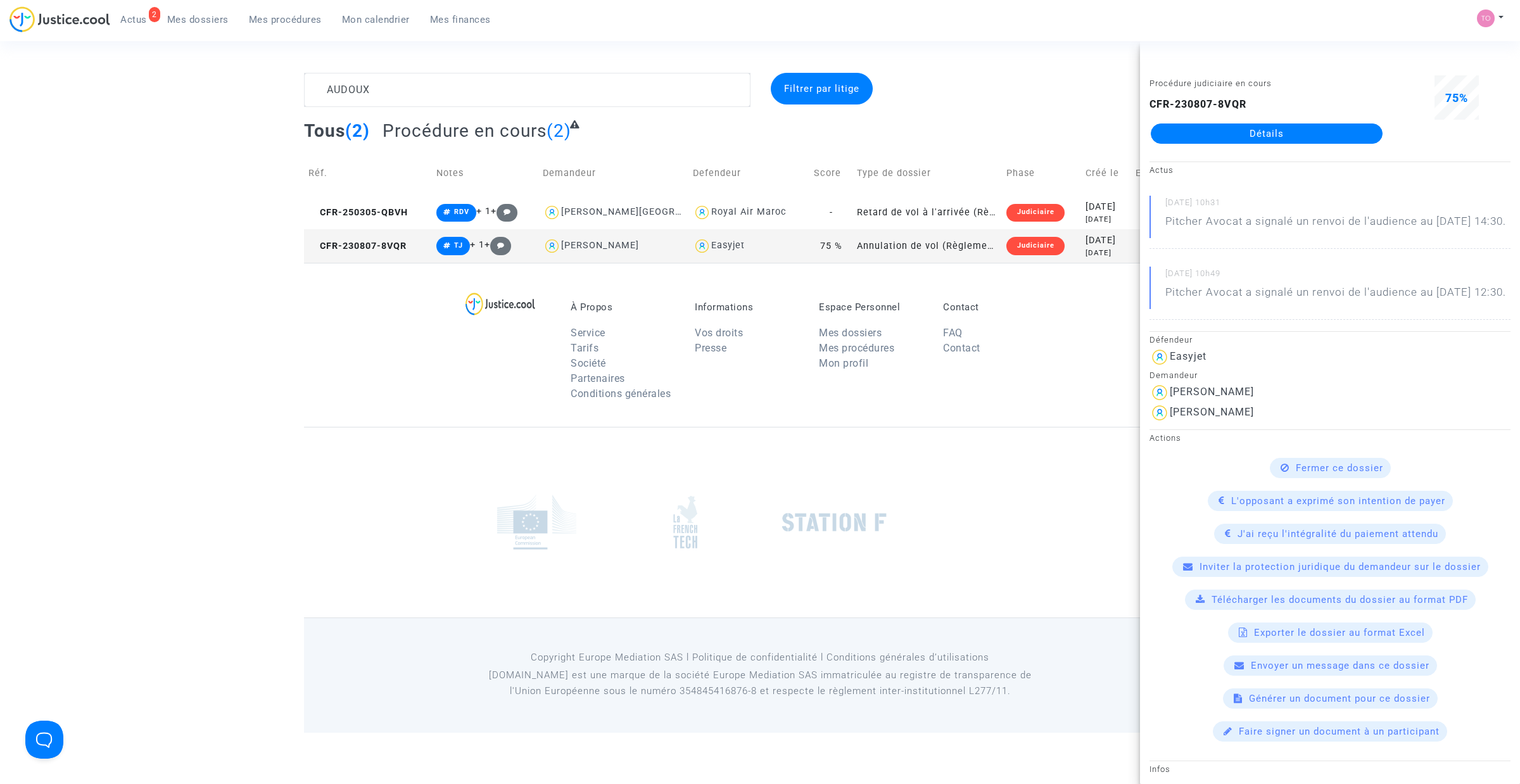
click at [1281, 125] on link "Détails" at bounding box center [1266, 133] width 231 height 20
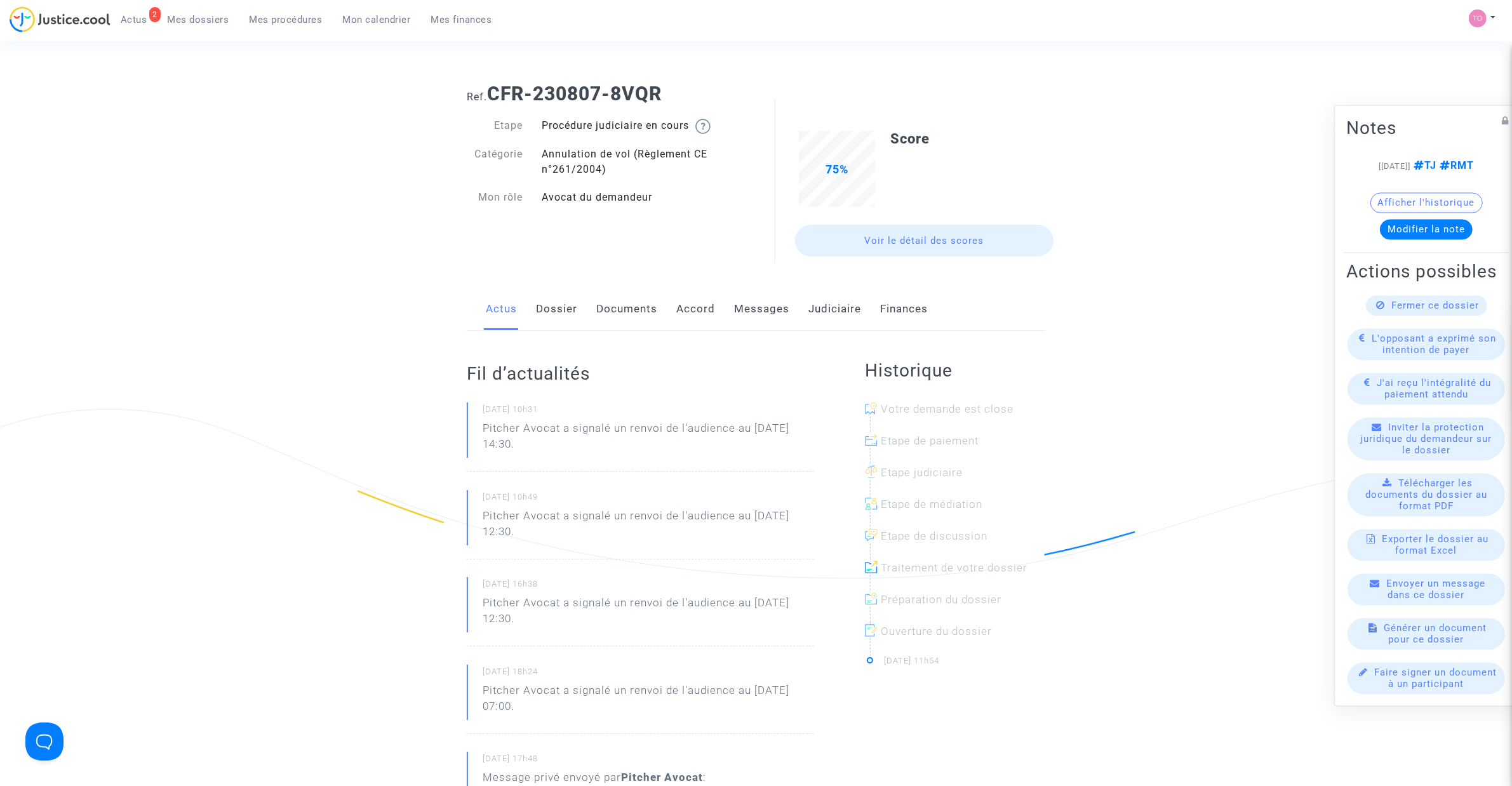
click at [570, 311] on link "Dossier" at bounding box center [556, 309] width 41 height 42
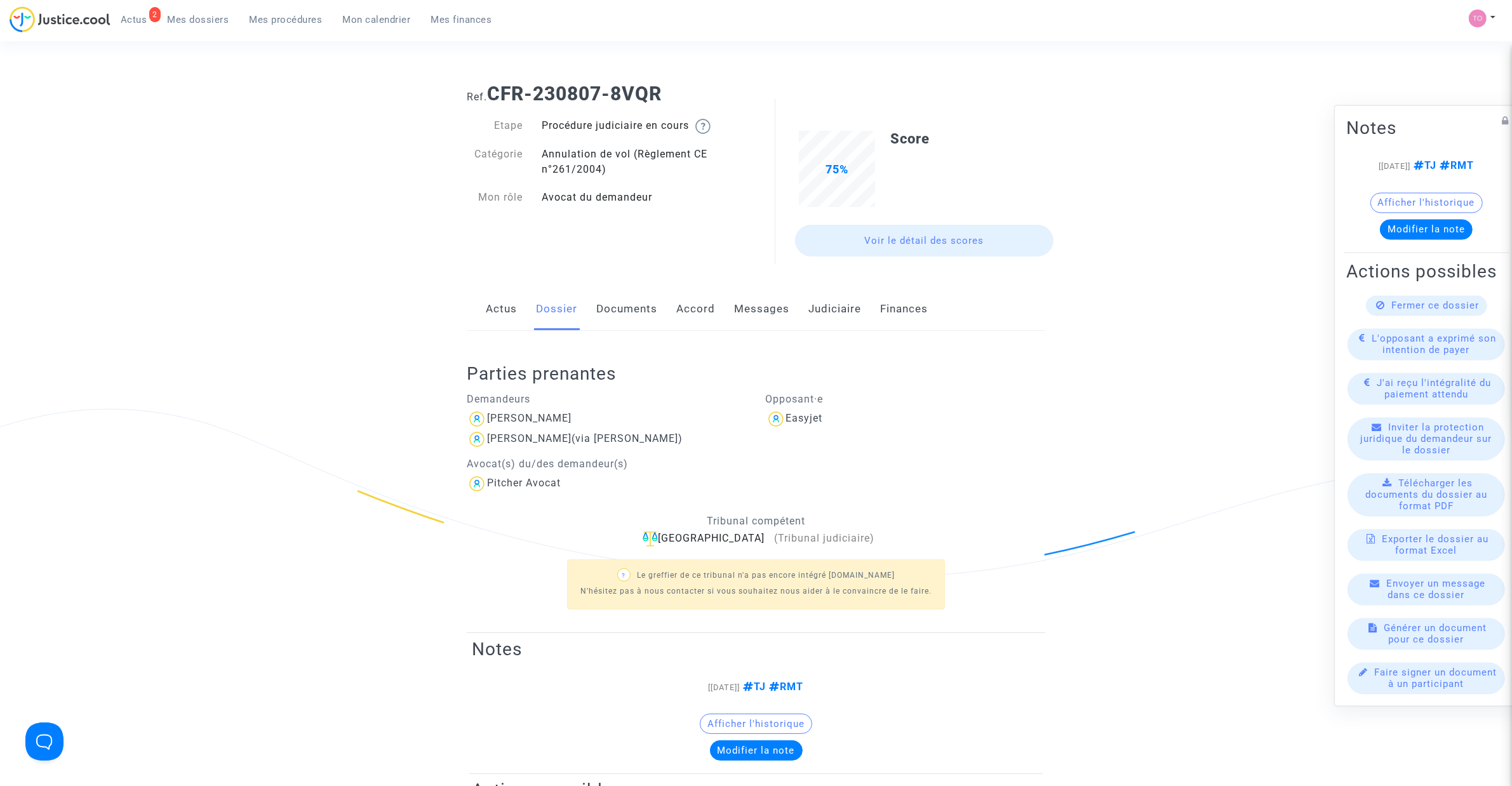
click at [617, 309] on link "Documents" at bounding box center [626, 309] width 61 height 42
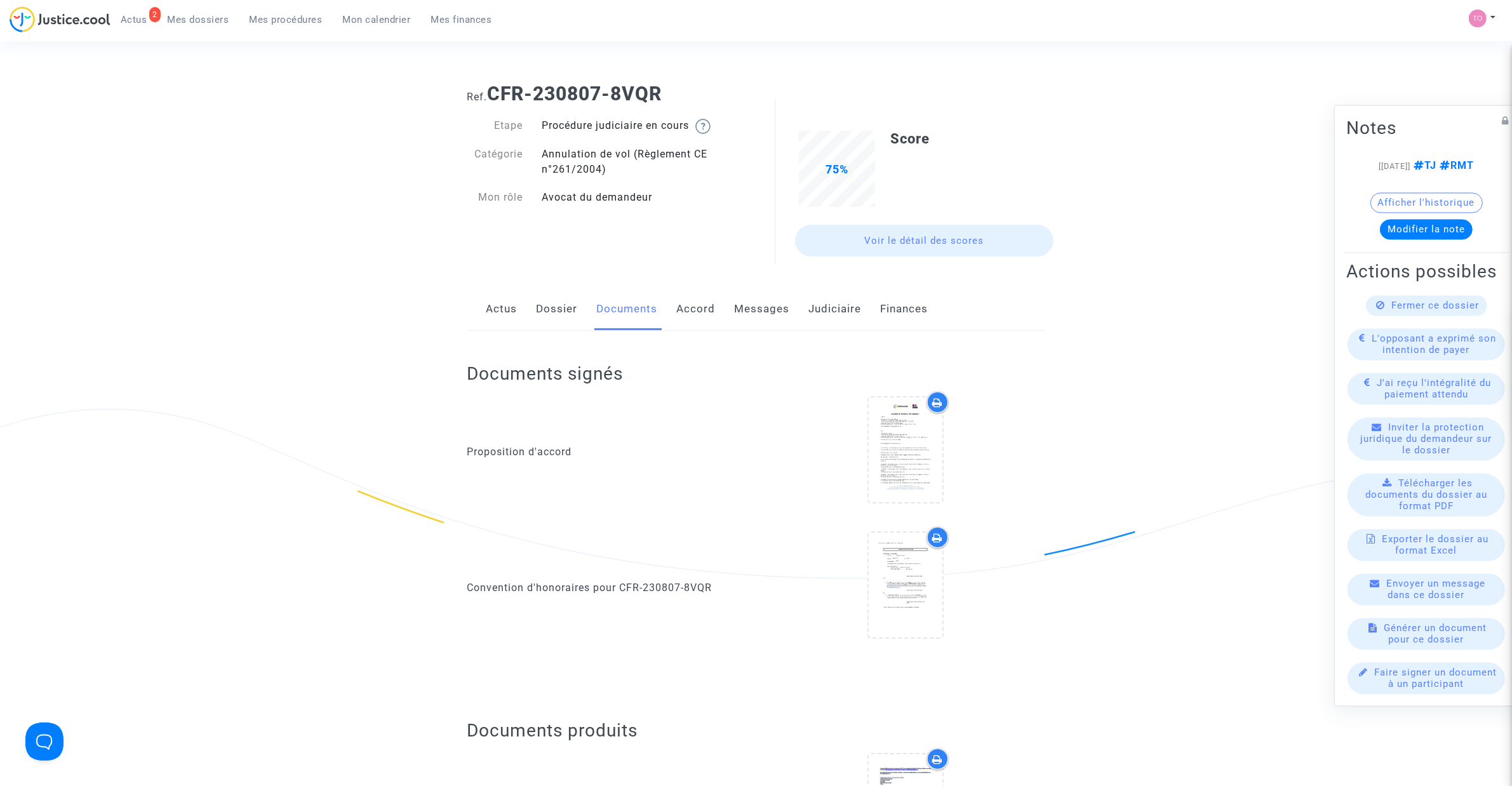
click at [676, 312] on link "Accord" at bounding box center [695, 309] width 39 height 42
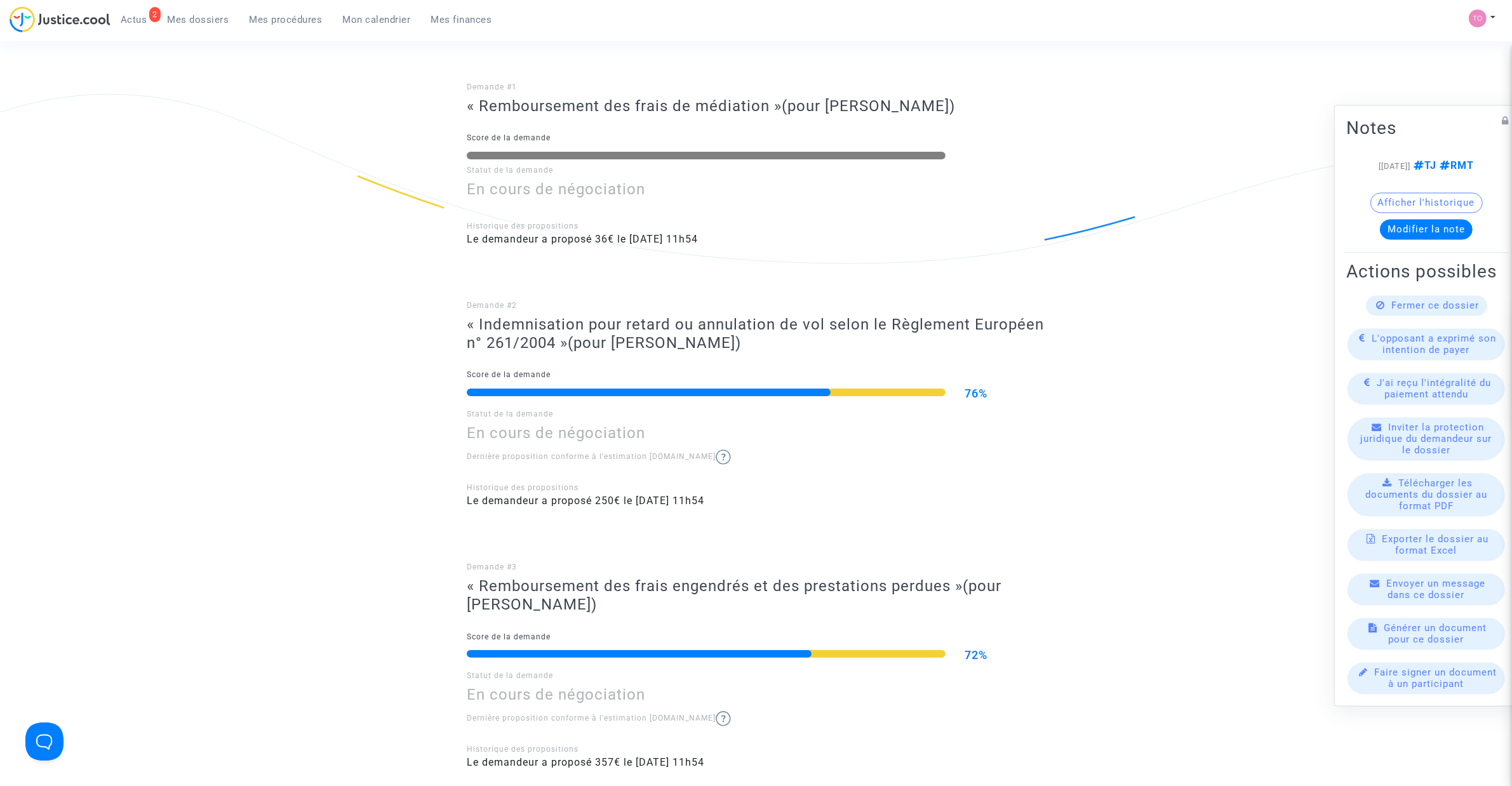
scroll to position [317, 0]
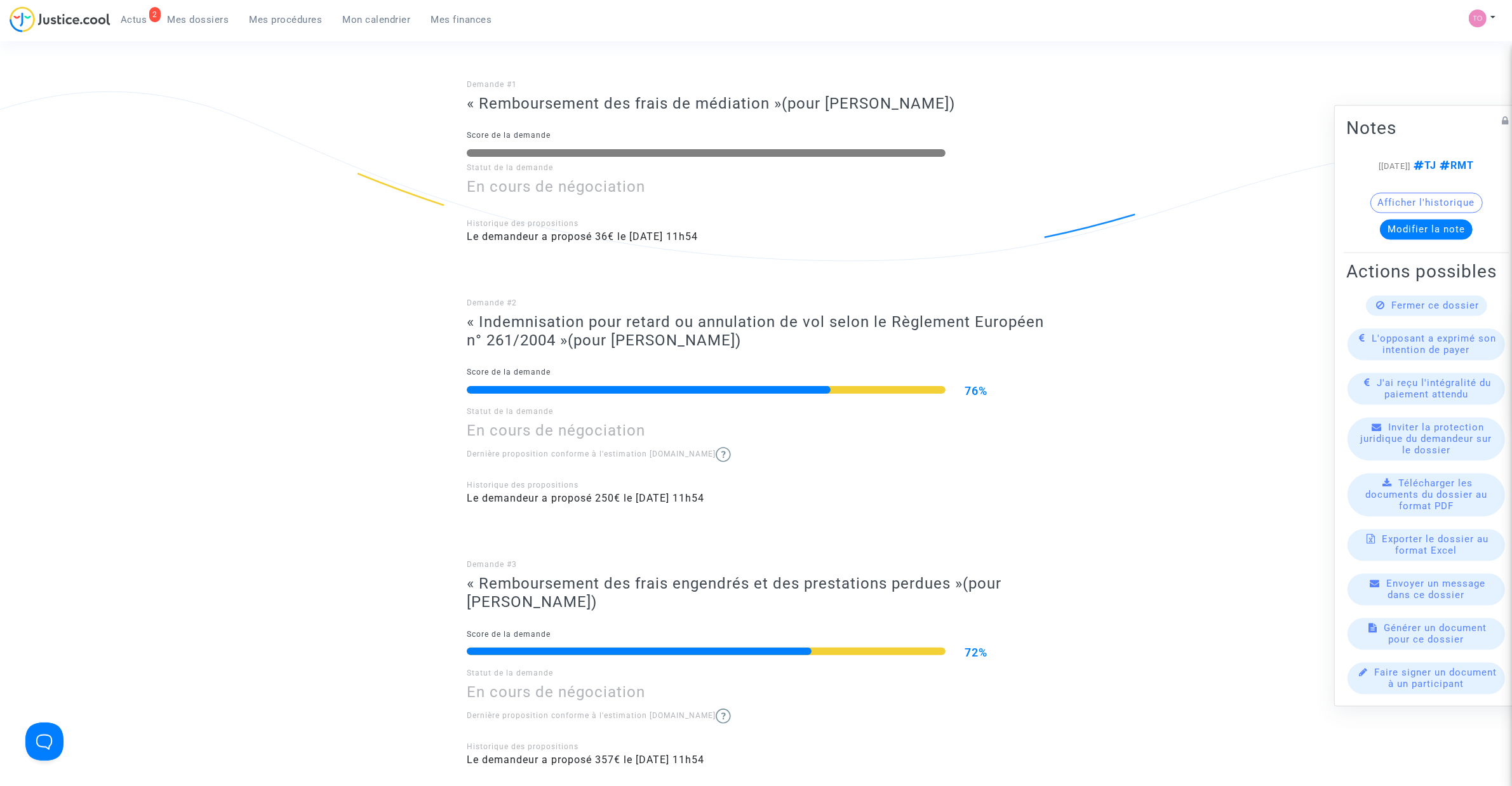
drag, startPoint x: 760, startPoint y: 338, endPoint x: 467, endPoint y: 327, distance: 293.2
click at [467, 327] on h3 "« Indemnisation pour retard ou annulation de vol selon le Règlement Européen n°…" at bounding box center [756, 332] width 578 height 37
click at [767, 340] on h3 "« Indemnisation pour retard ou annulation de vol selon le Règlement Européen n°…" at bounding box center [756, 332] width 578 height 37
drag, startPoint x: 686, startPoint y: 341, endPoint x: 467, endPoint y: 318, distance: 220.2
click at [467, 318] on h3 "« Indemnisation pour retard ou annulation de vol selon le Règlement Européen n°…" at bounding box center [756, 332] width 578 height 37
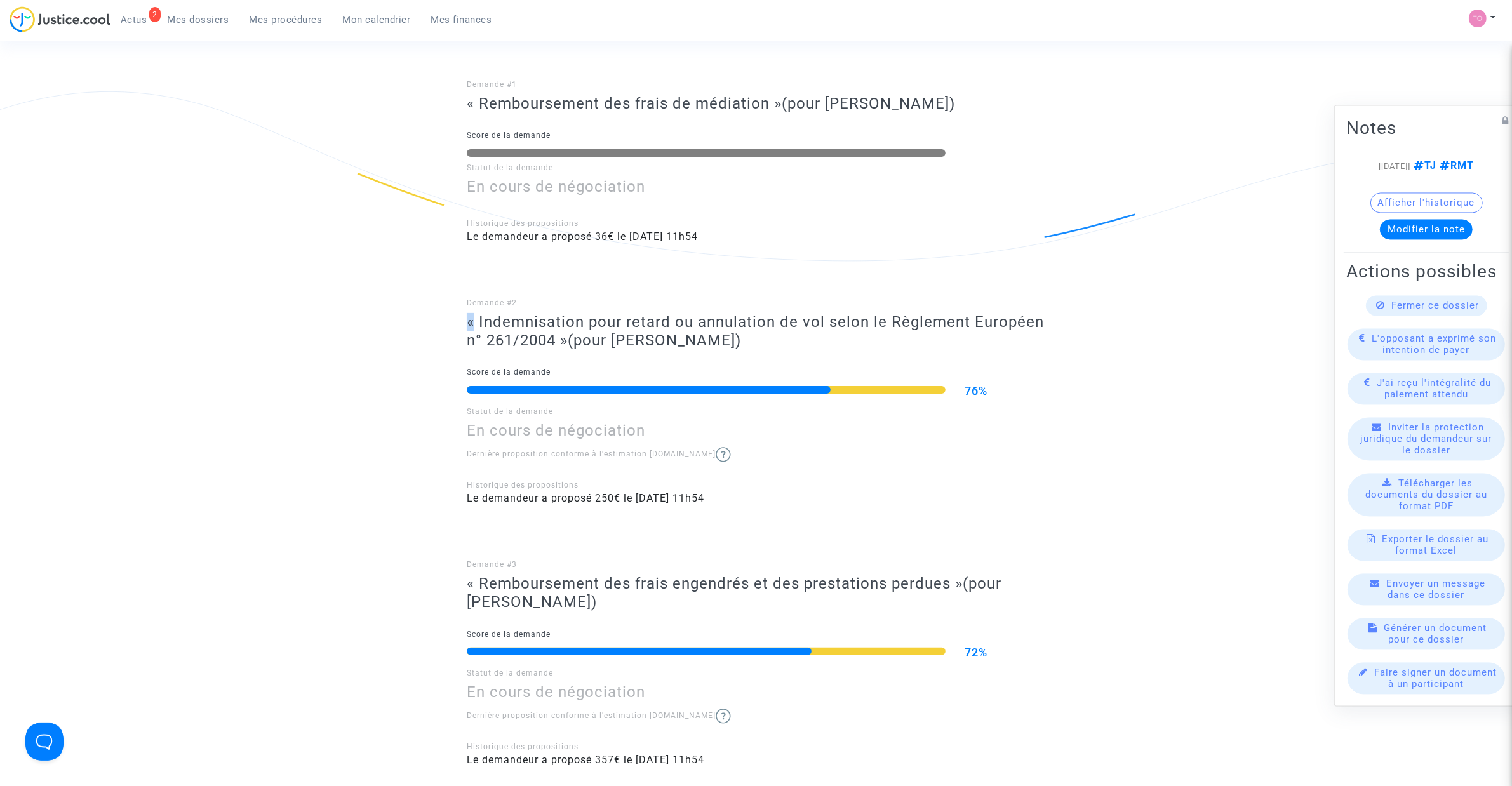
click at [797, 343] on h3 "« Indemnisation pour retard ou annulation de vol selon le Règlement Européen n°…" at bounding box center [756, 332] width 578 height 37
drag, startPoint x: 721, startPoint y: 344, endPoint x: 455, endPoint y: 325, distance: 266.7
click at [455, 325] on ng-component "Ref. CFR-230807-8VQR Etape Procédure judiciaire en cours Catégorie Annulation d…" at bounding box center [756, 450] width 915 height 1388
click at [533, 290] on div "Demande #2 « Indemnisation pour retard ou annulation de vol selon le Règlement …" at bounding box center [756, 391] width 578 height 255
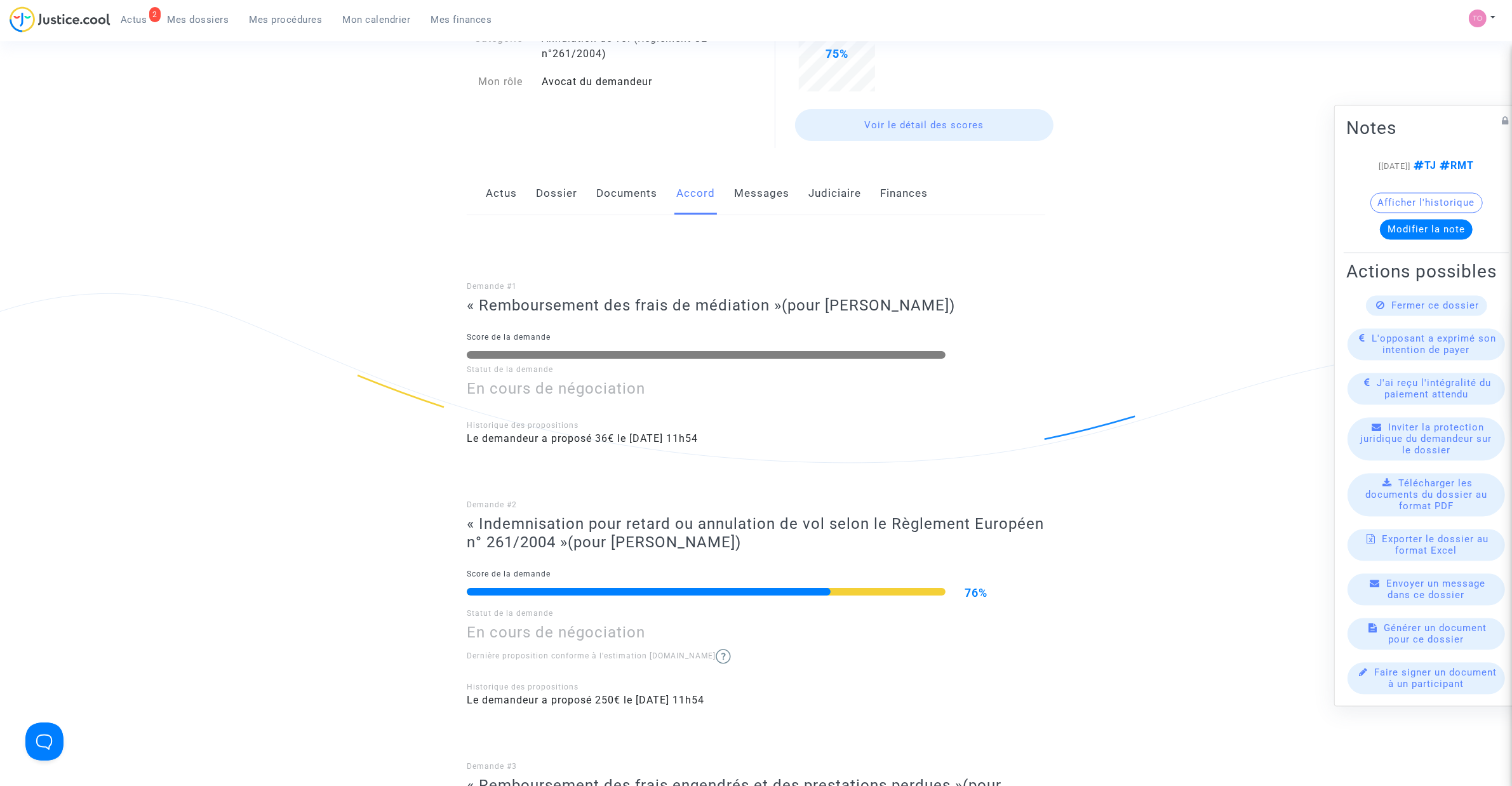
scroll to position [0, 0]
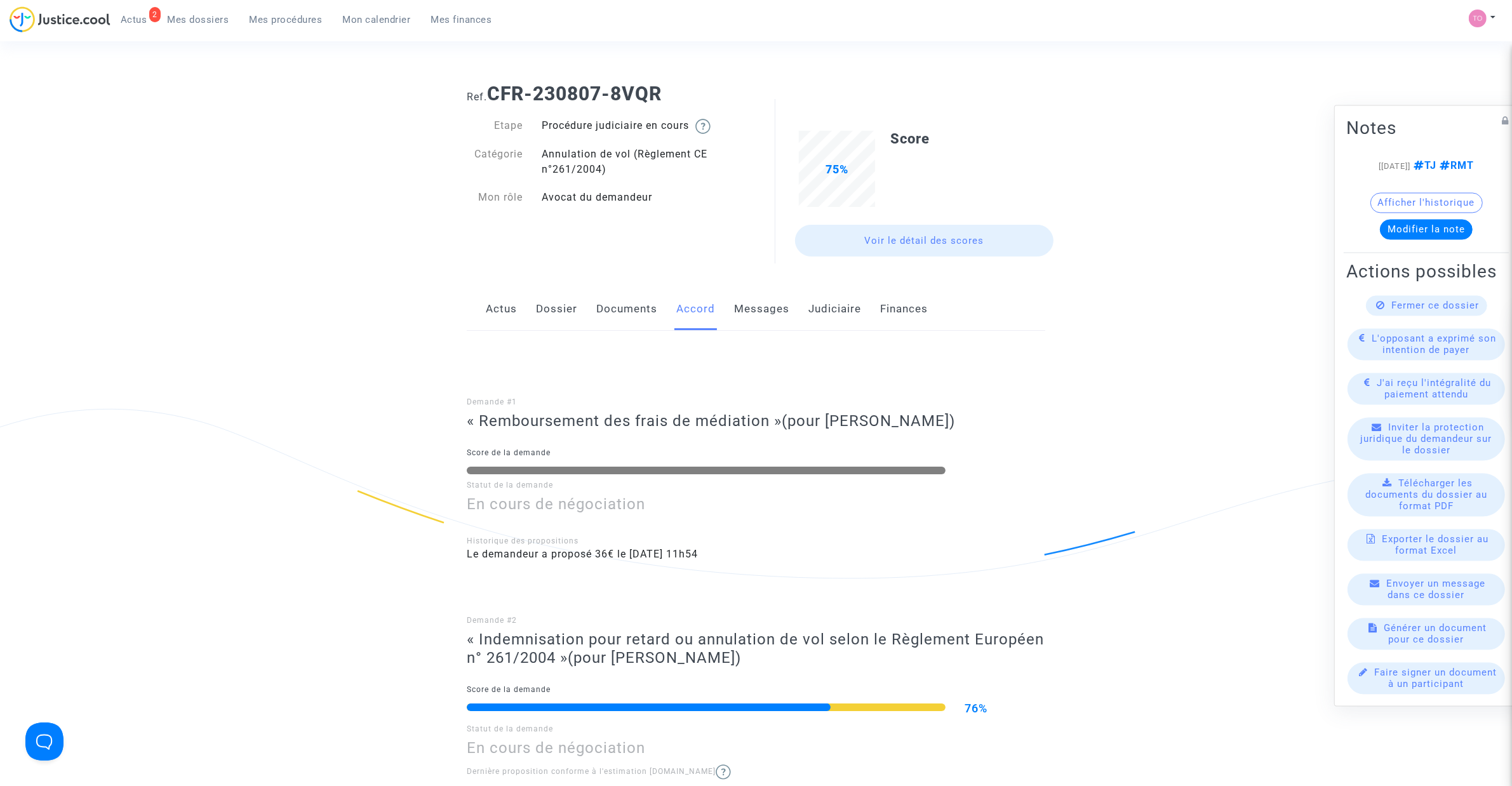
click at [848, 305] on link "Judiciaire" at bounding box center [835, 309] width 53 height 42
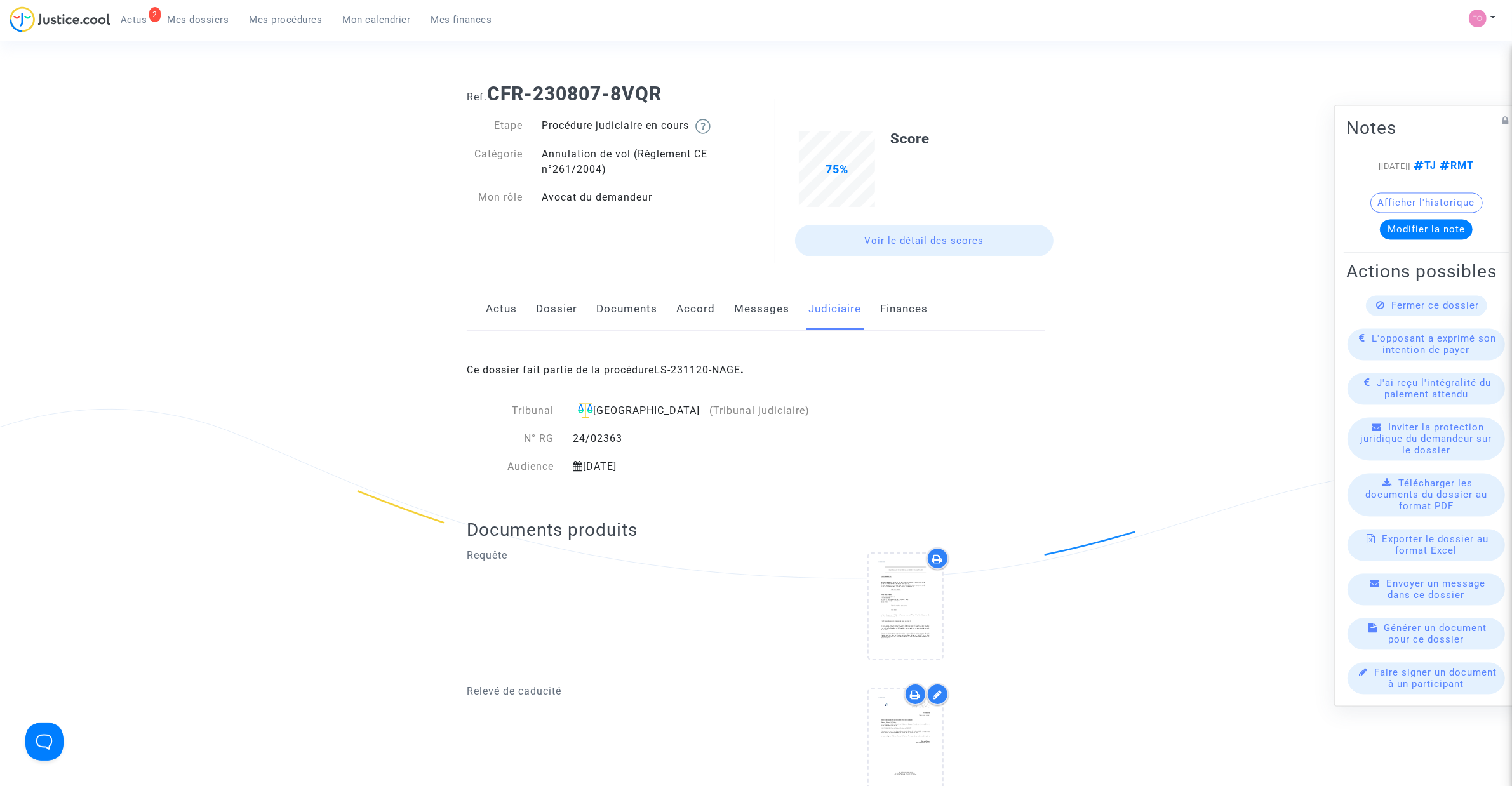
click at [766, 300] on link "Messages" at bounding box center [761, 309] width 55 height 42
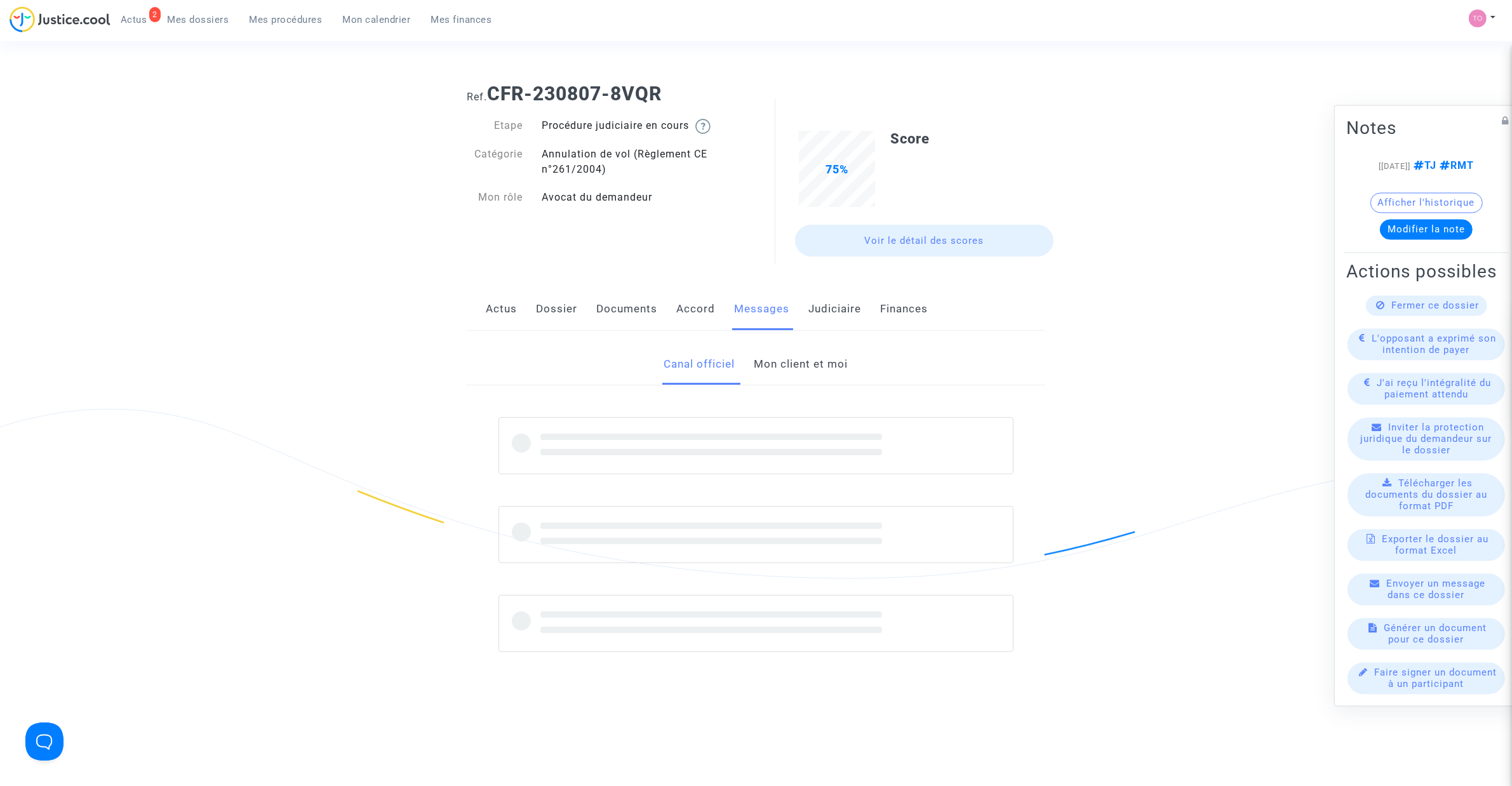
click at [695, 308] on link "Accord" at bounding box center [695, 309] width 39 height 42
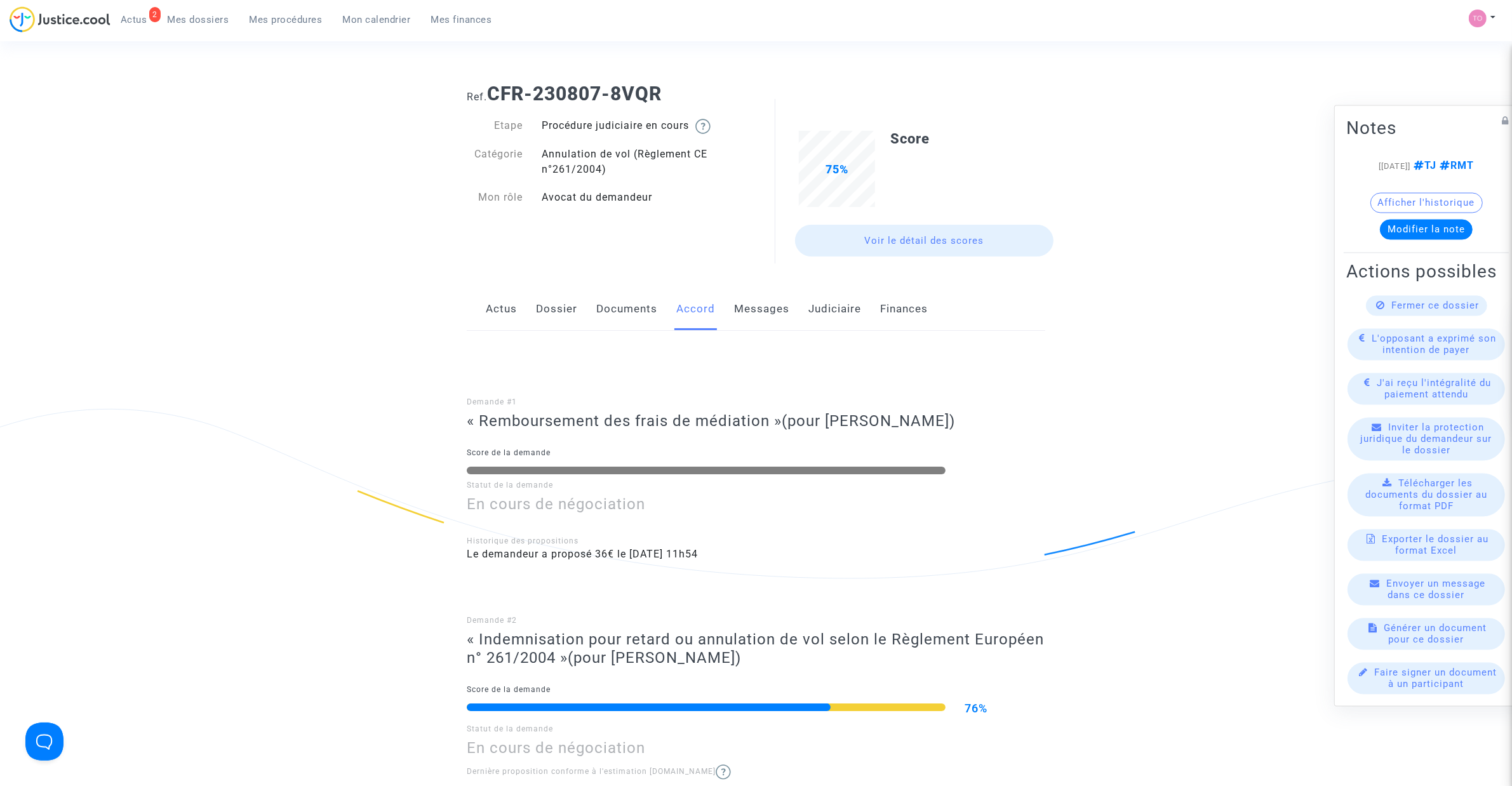
click at [785, 307] on link "Messages" at bounding box center [761, 309] width 55 height 42
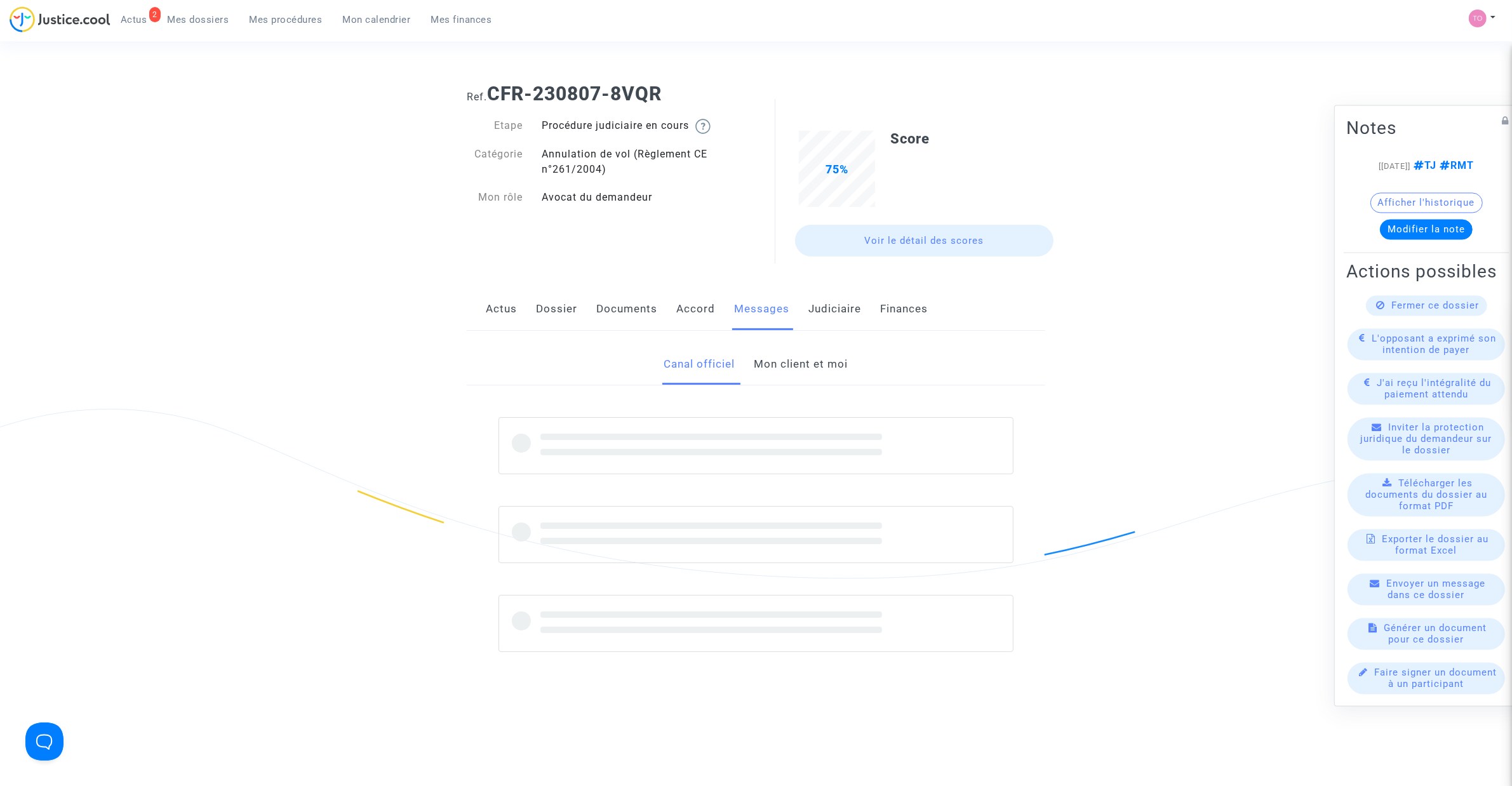
click at [837, 310] on link "Judiciaire" at bounding box center [835, 309] width 53 height 42
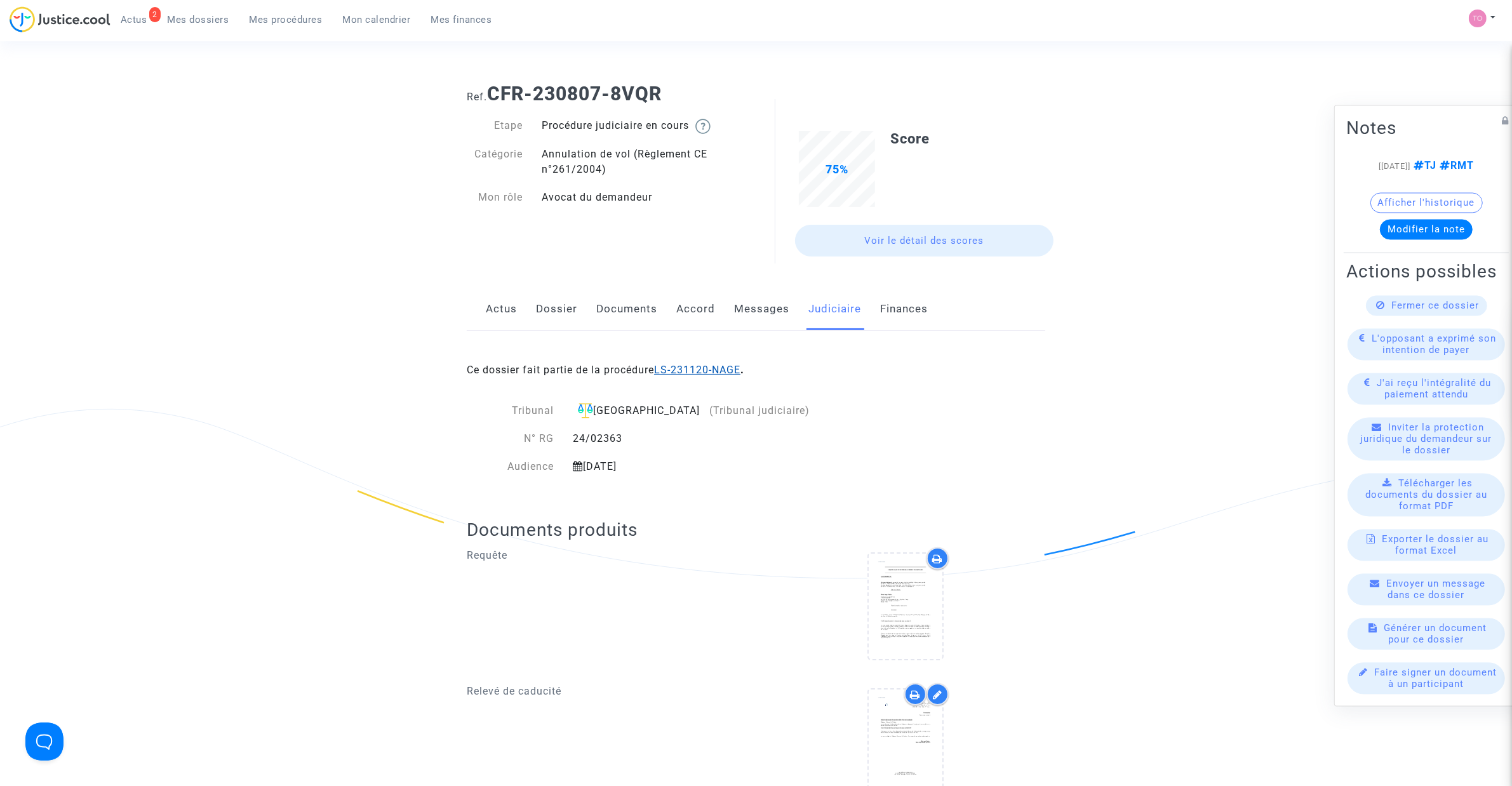
click at [699, 372] on link "LS-231120-NAGE" at bounding box center [697, 369] width 87 height 12
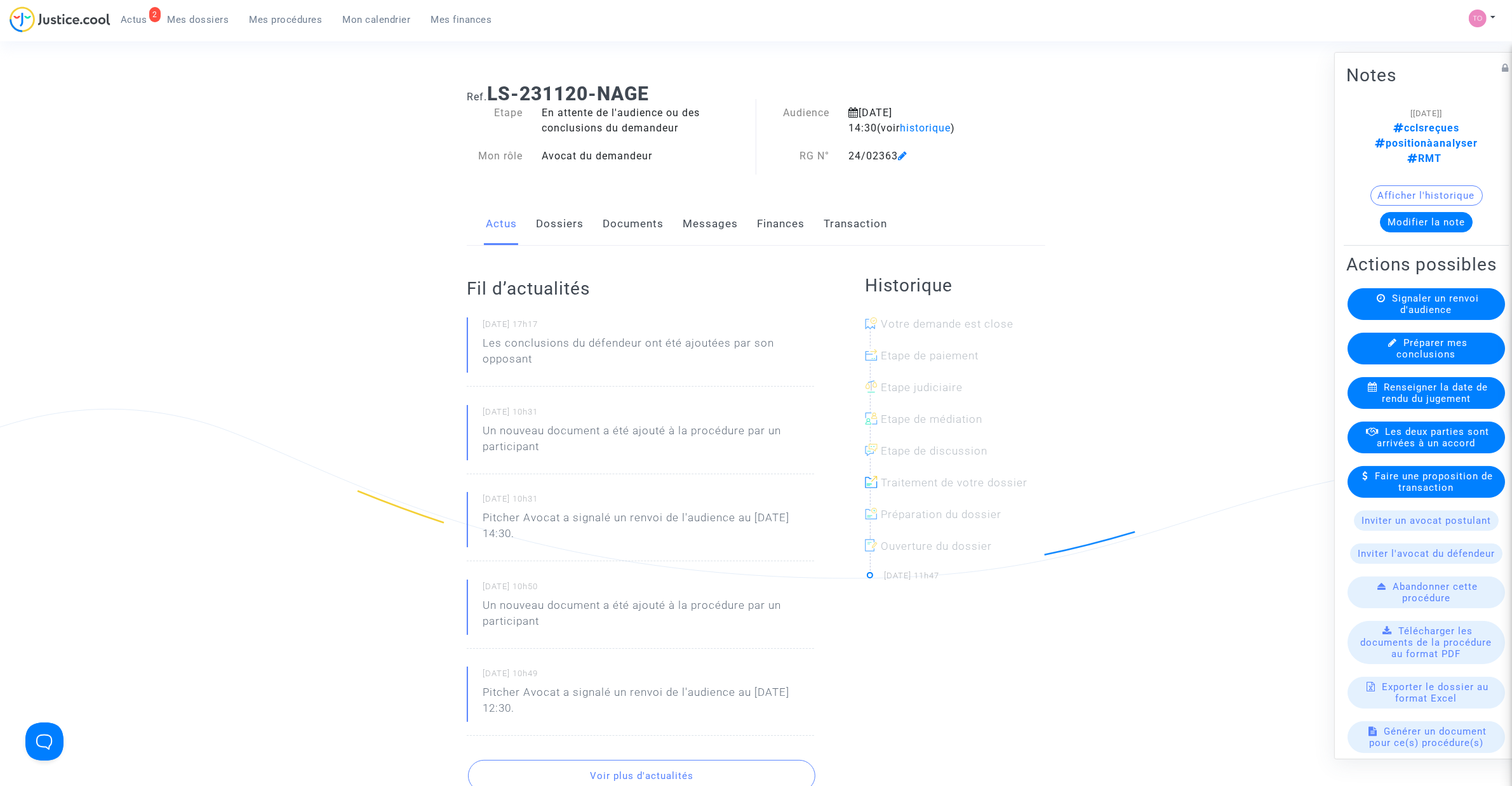
click at [1411, 212] on button "Modifier la note" at bounding box center [1425, 222] width 92 height 20
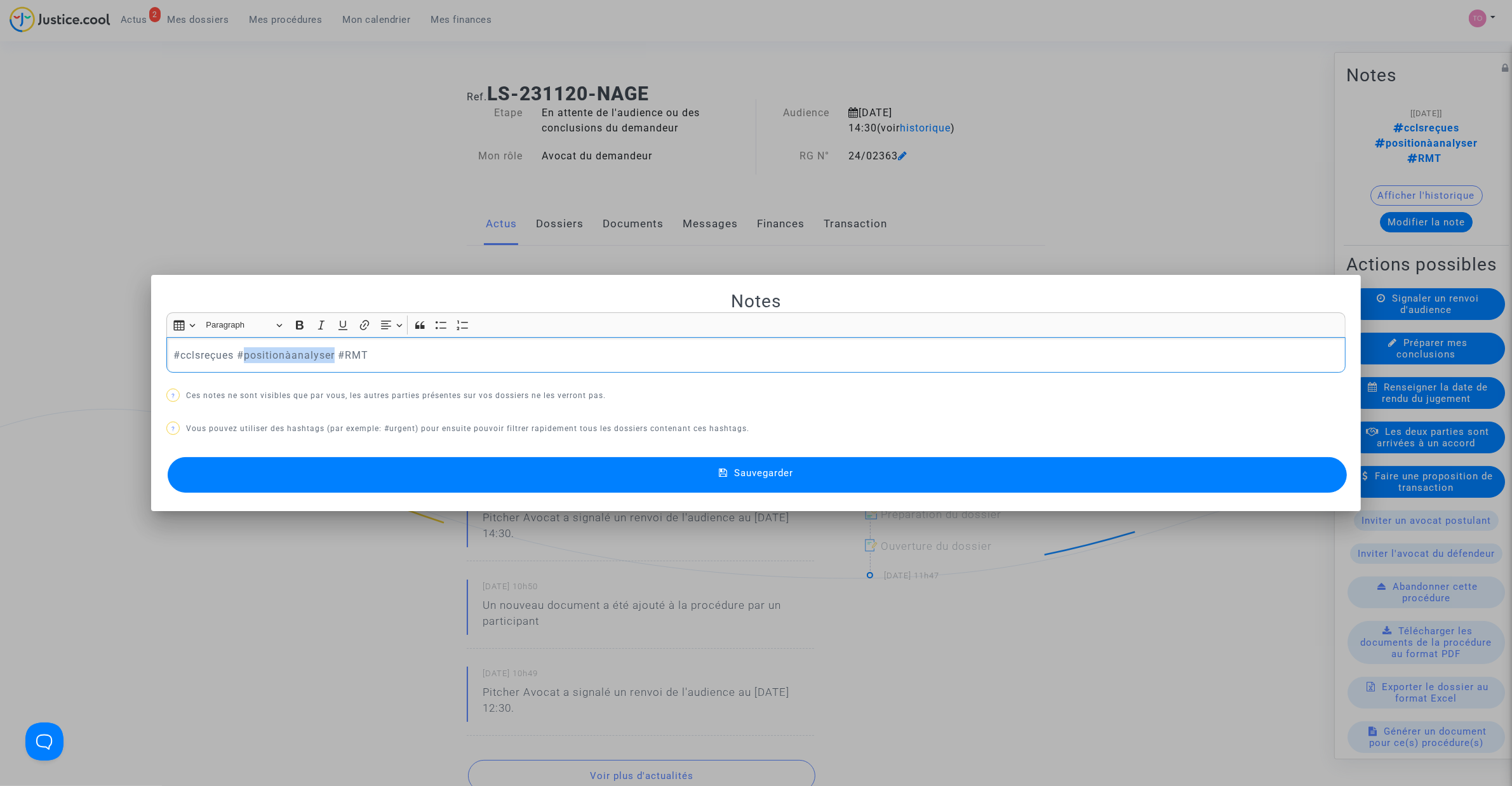
drag, startPoint x: 329, startPoint y: 353, endPoint x: 238, endPoint y: 354, distance: 91.0
click at [238, 354] on p "#cclsreçues #positionàanalyser #RMT" at bounding box center [756, 356] width 1166 height 16
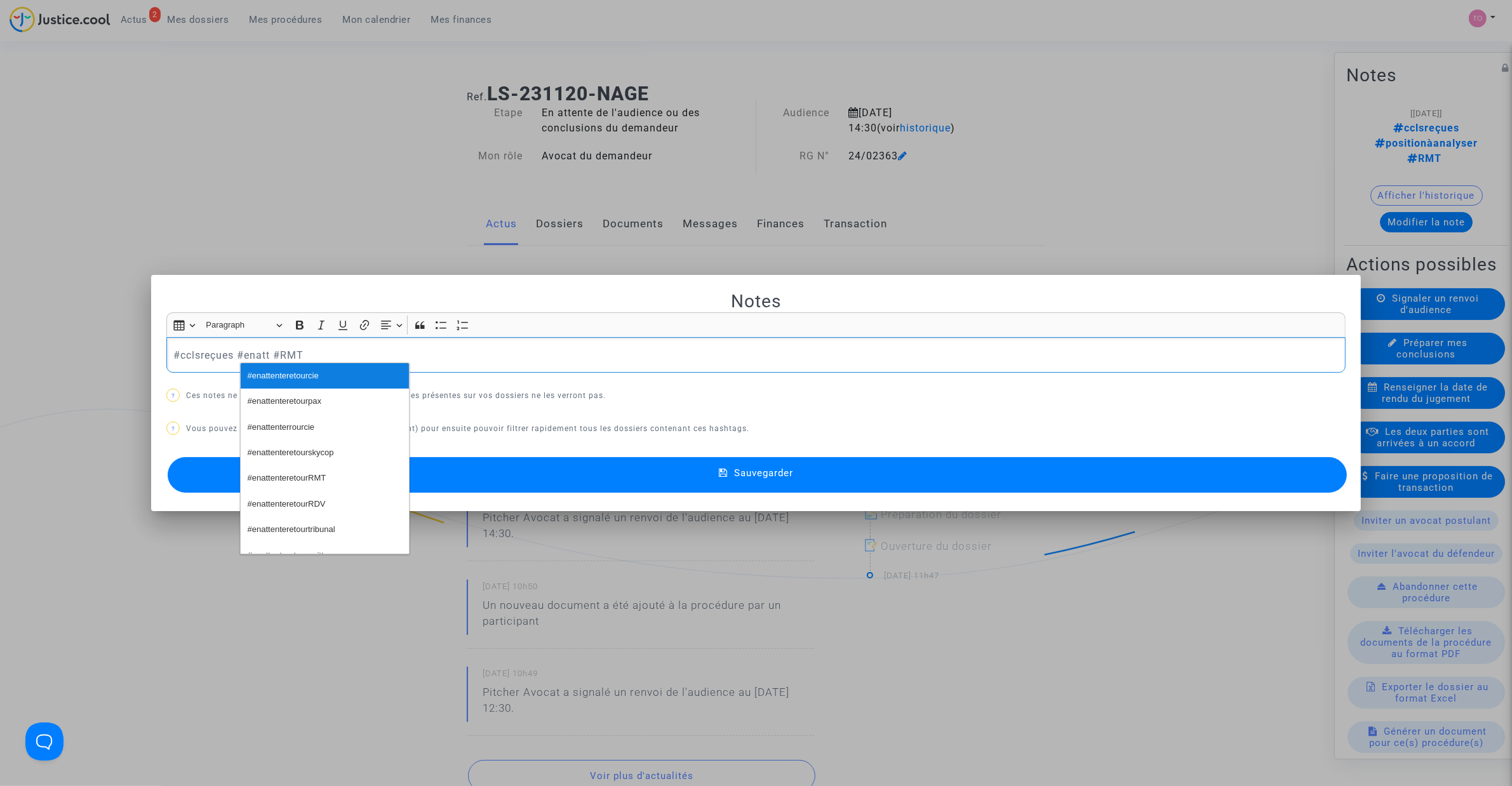
click at [306, 385] on span "#enattenteretourcie" at bounding box center [283, 376] width 71 height 18
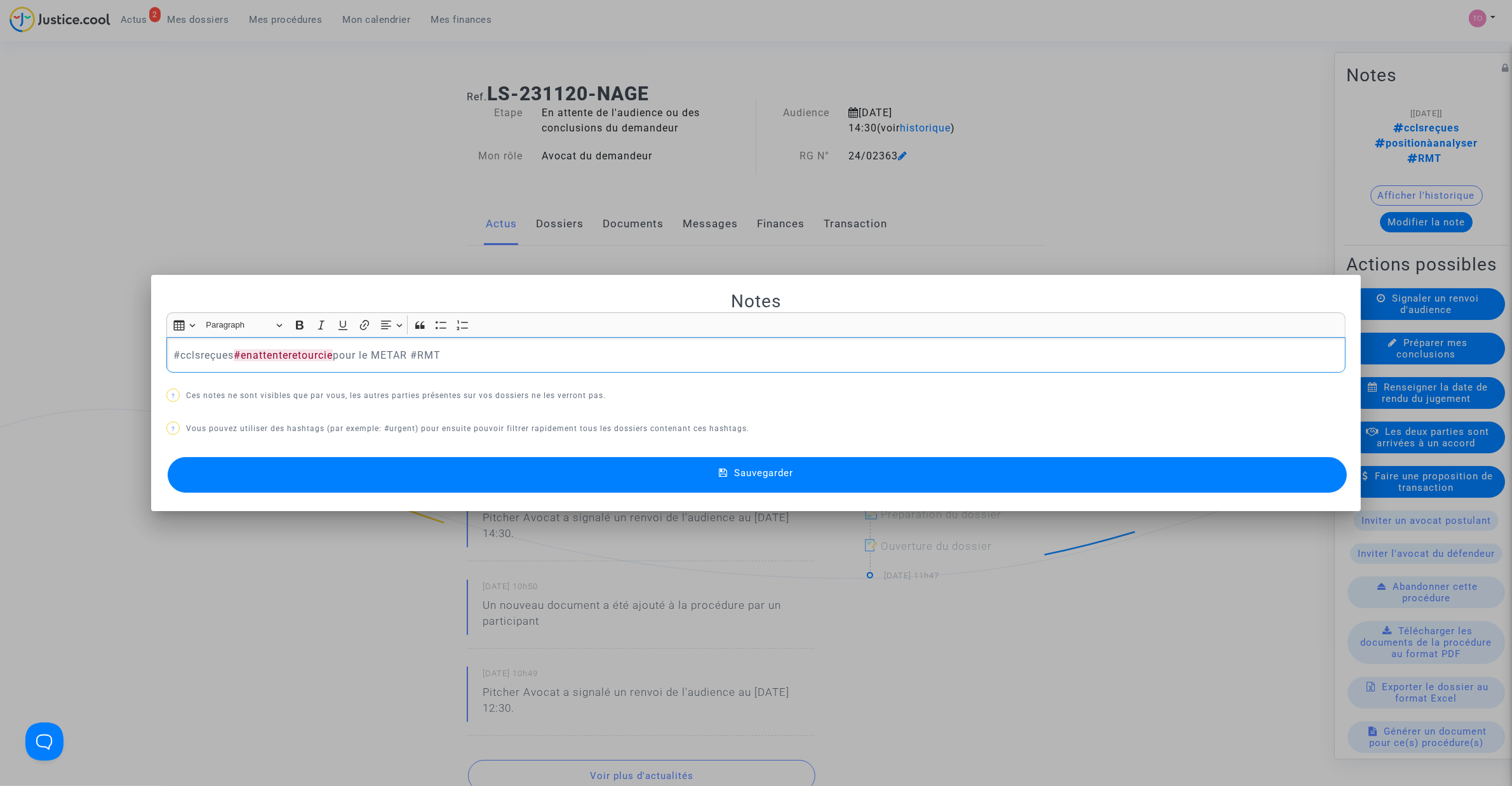
click at [459, 474] on button "Sauvegarder" at bounding box center [757, 474] width 1179 height 35
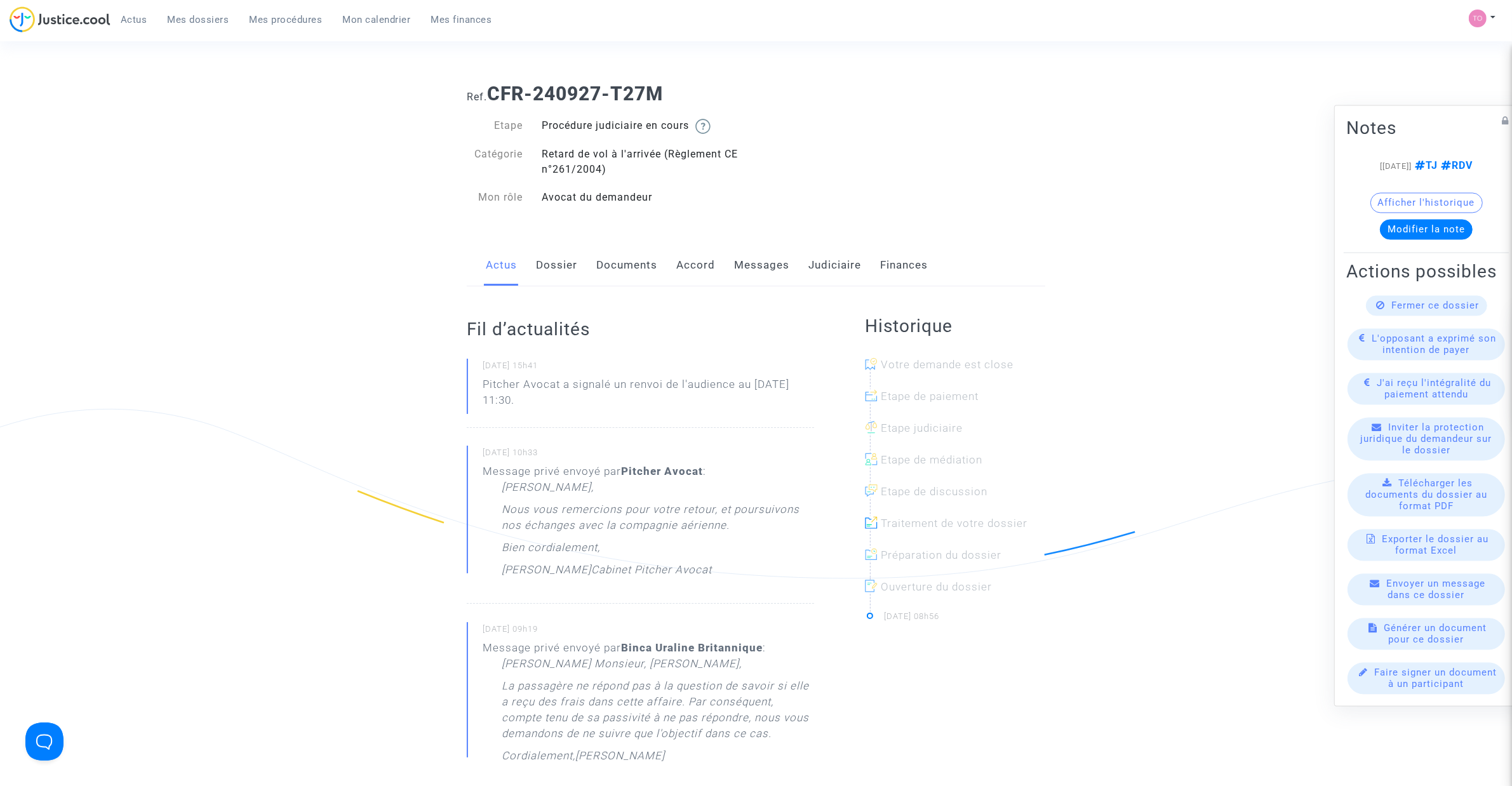
click at [751, 259] on link "Messages" at bounding box center [761, 265] width 55 height 42
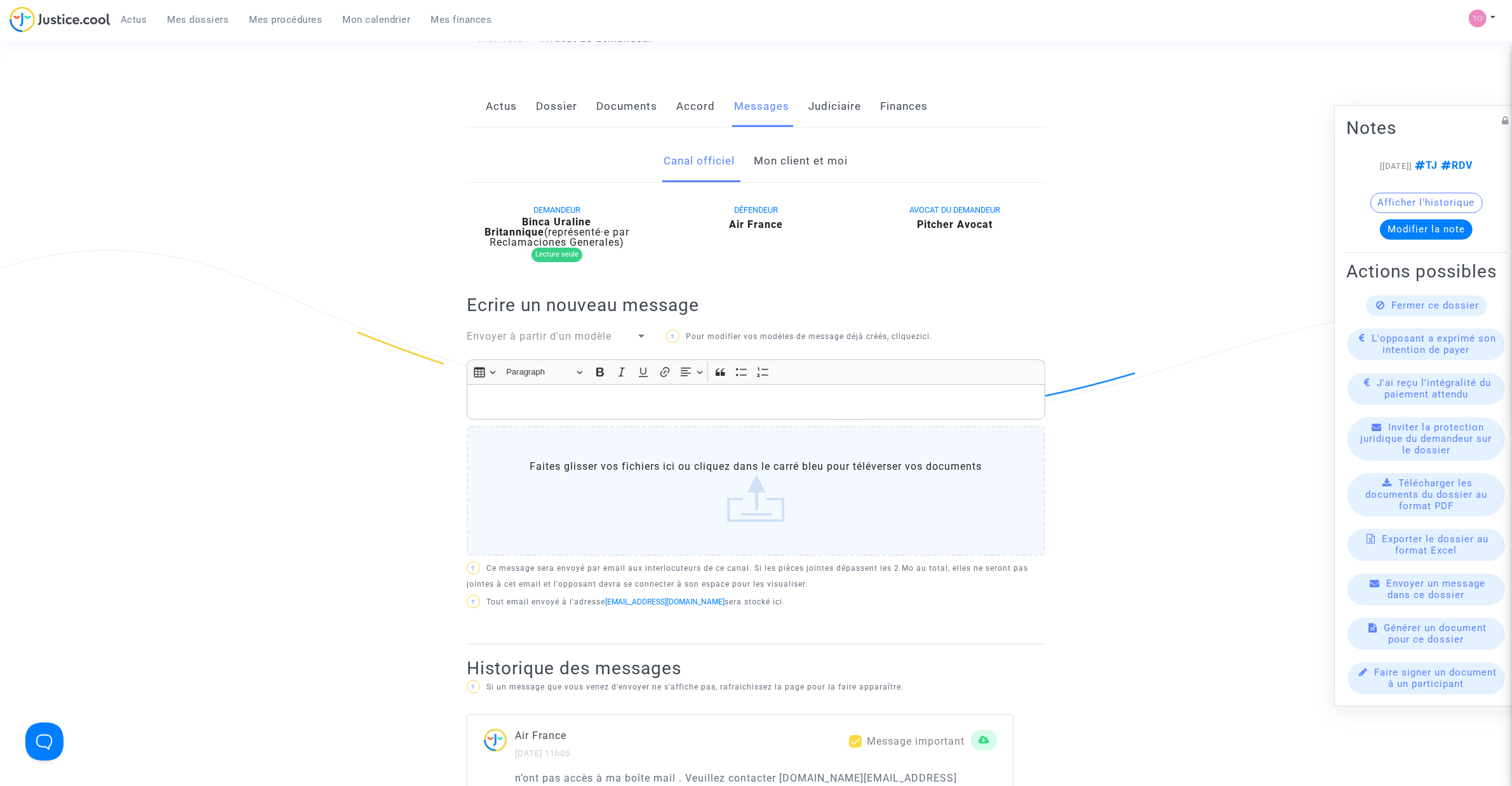
click at [785, 175] on link "Mon client et moi" at bounding box center [801, 161] width 94 height 42
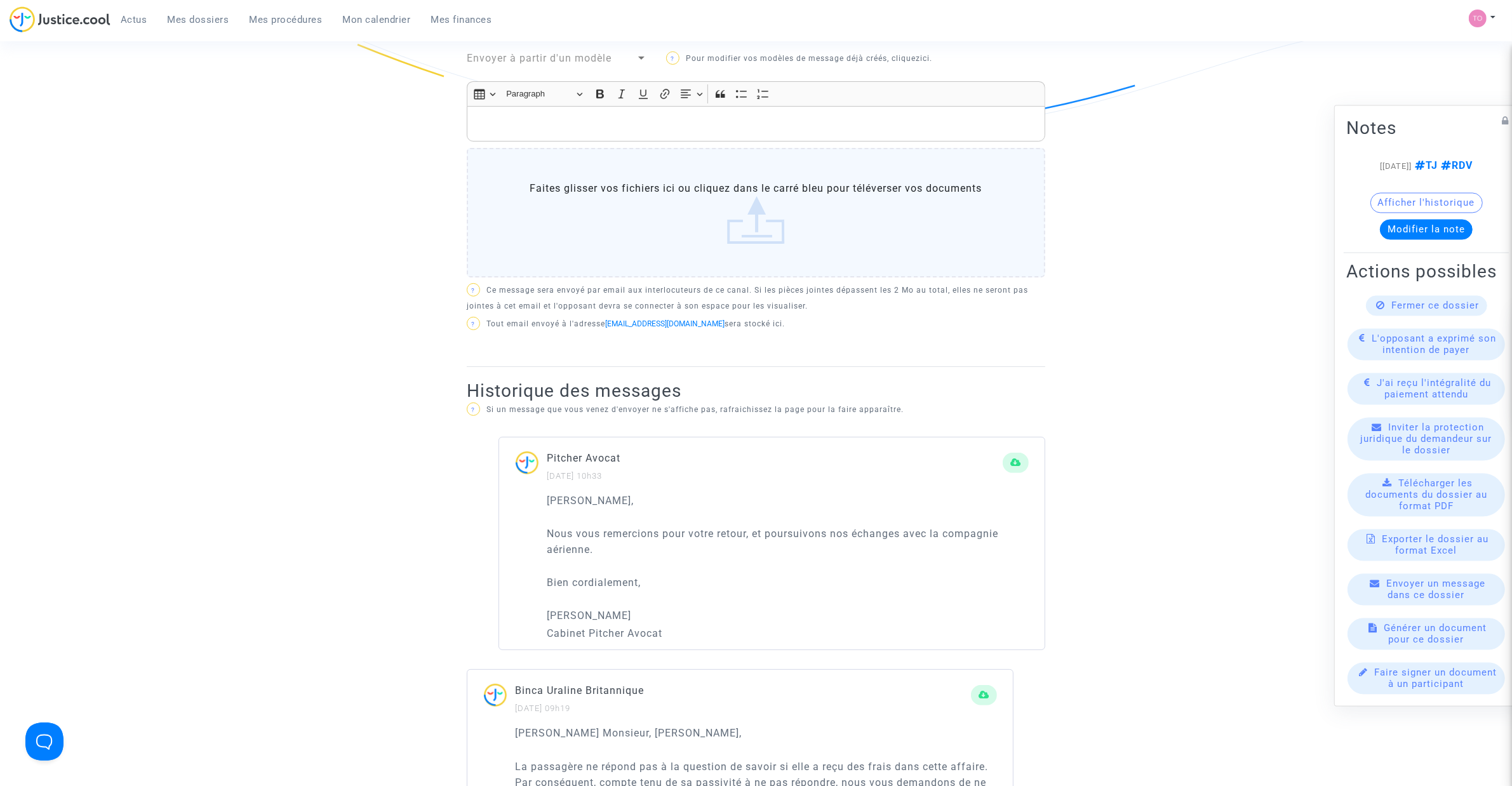
scroll to position [397, 0]
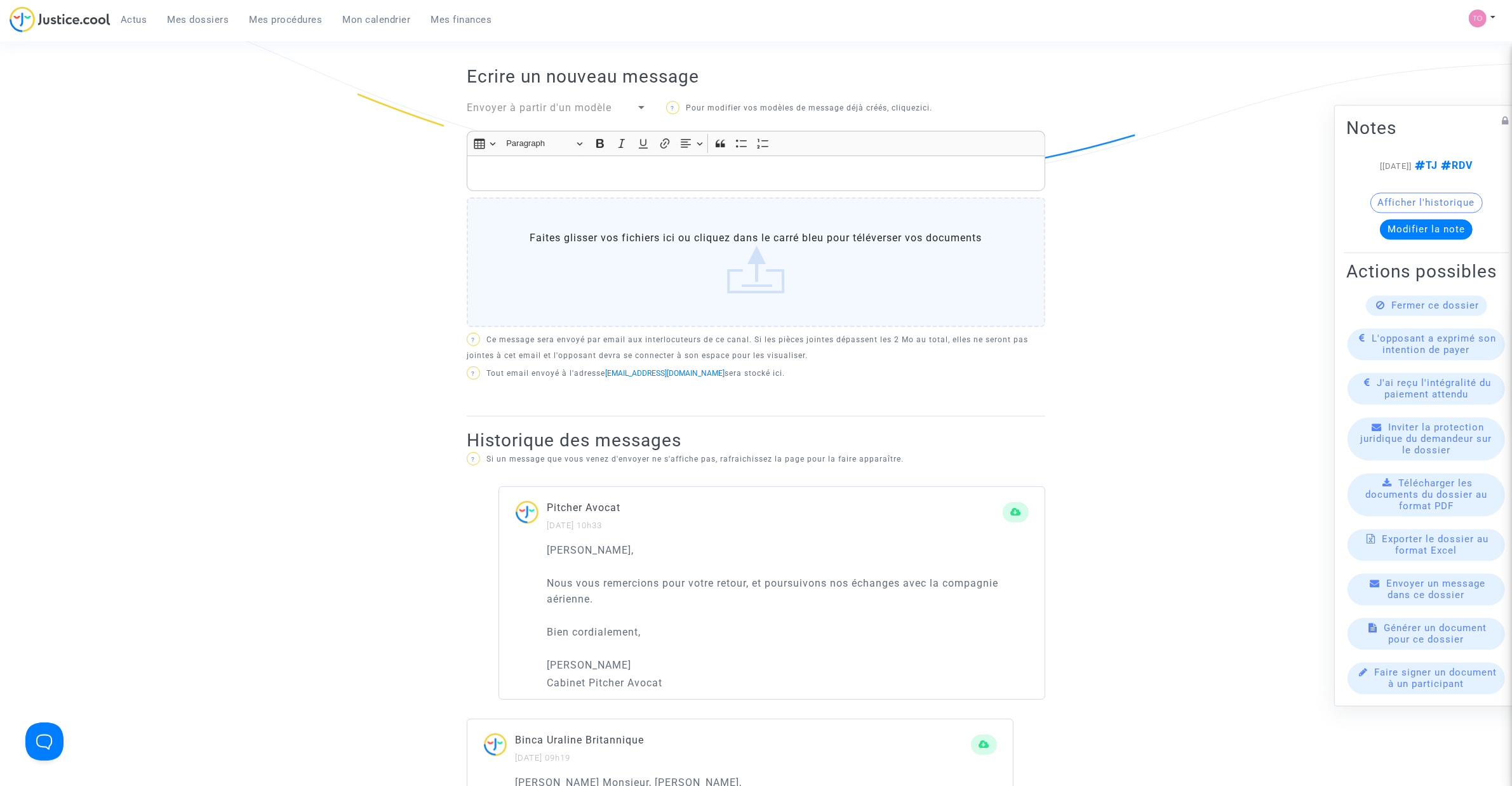
click at [541, 181] on p "Rich Text Editor, main" at bounding box center [756, 173] width 565 height 16
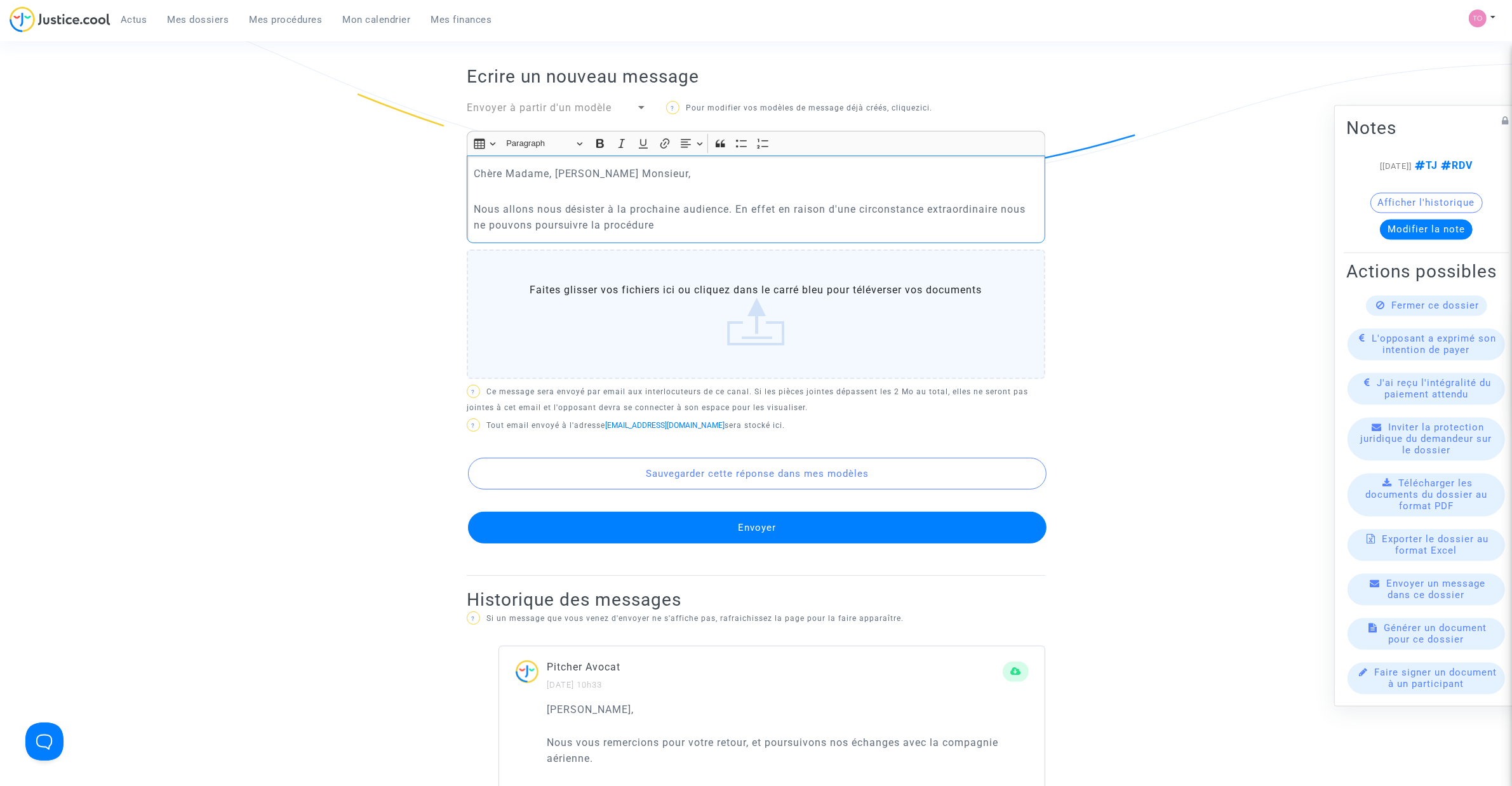
click at [533, 233] on p "Nous allons nous désister à la prochaine audience. En effet en raison d'une cir…" at bounding box center [756, 218] width 565 height 32
drag, startPoint x: 648, startPoint y: 246, endPoint x: 471, endPoint y: 244, distance: 177.0
click at [471, 242] on div "Chère Madame, Cher Monsieur, Nous allons nous désister à la prochaine audience.…" at bounding box center [756, 199] width 578 height 87
copy p "ne pouvons pas poursuivre la procédure"
drag, startPoint x: 1002, startPoint y: 226, endPoint x: 1018, endPoint y: 239, distance: 20.6
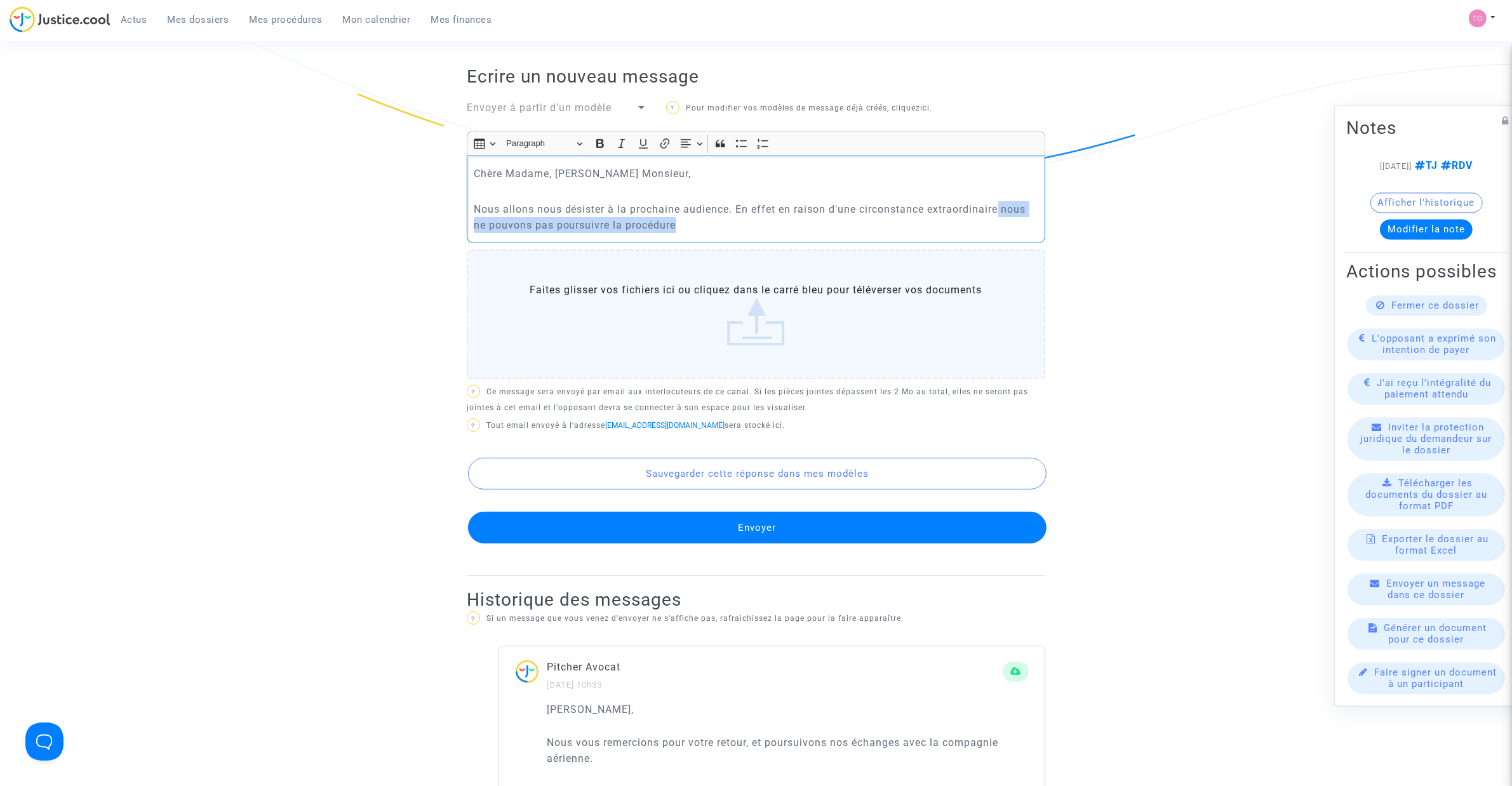
click at [1018, 233] on p "Nous allons nous désister à la prochaine audience. En effet en raison d'une cir…" at bounding box center [756, 218] width 565 height 32
copy p "nous ne pouvons pas poursuivre la procédure"
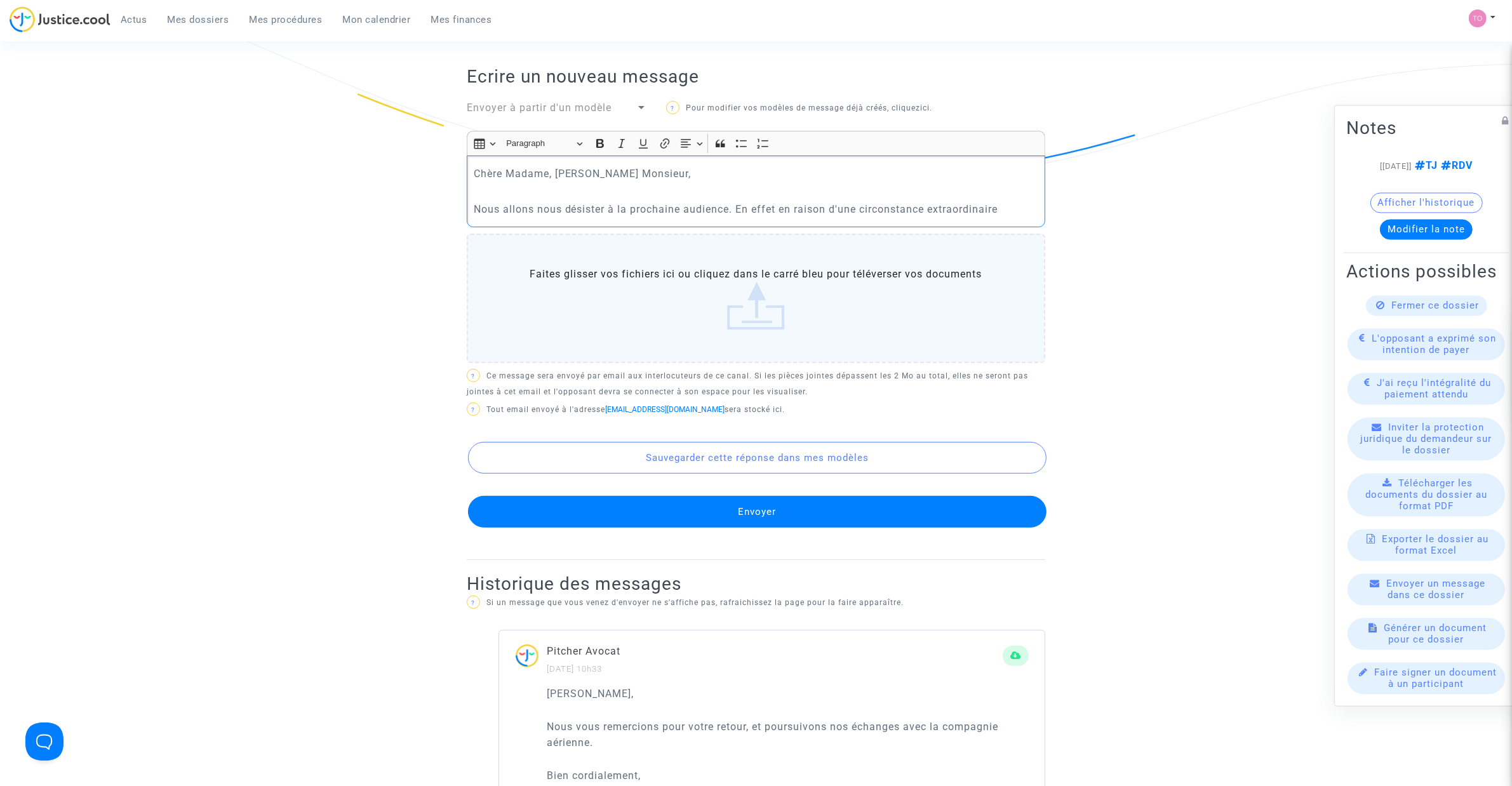
click at [781, 217] on p "Nous allons nous désister à la prochaine audience. En effet en raison d'une cir…" at bounding box center [756, 210] width 565 height 16
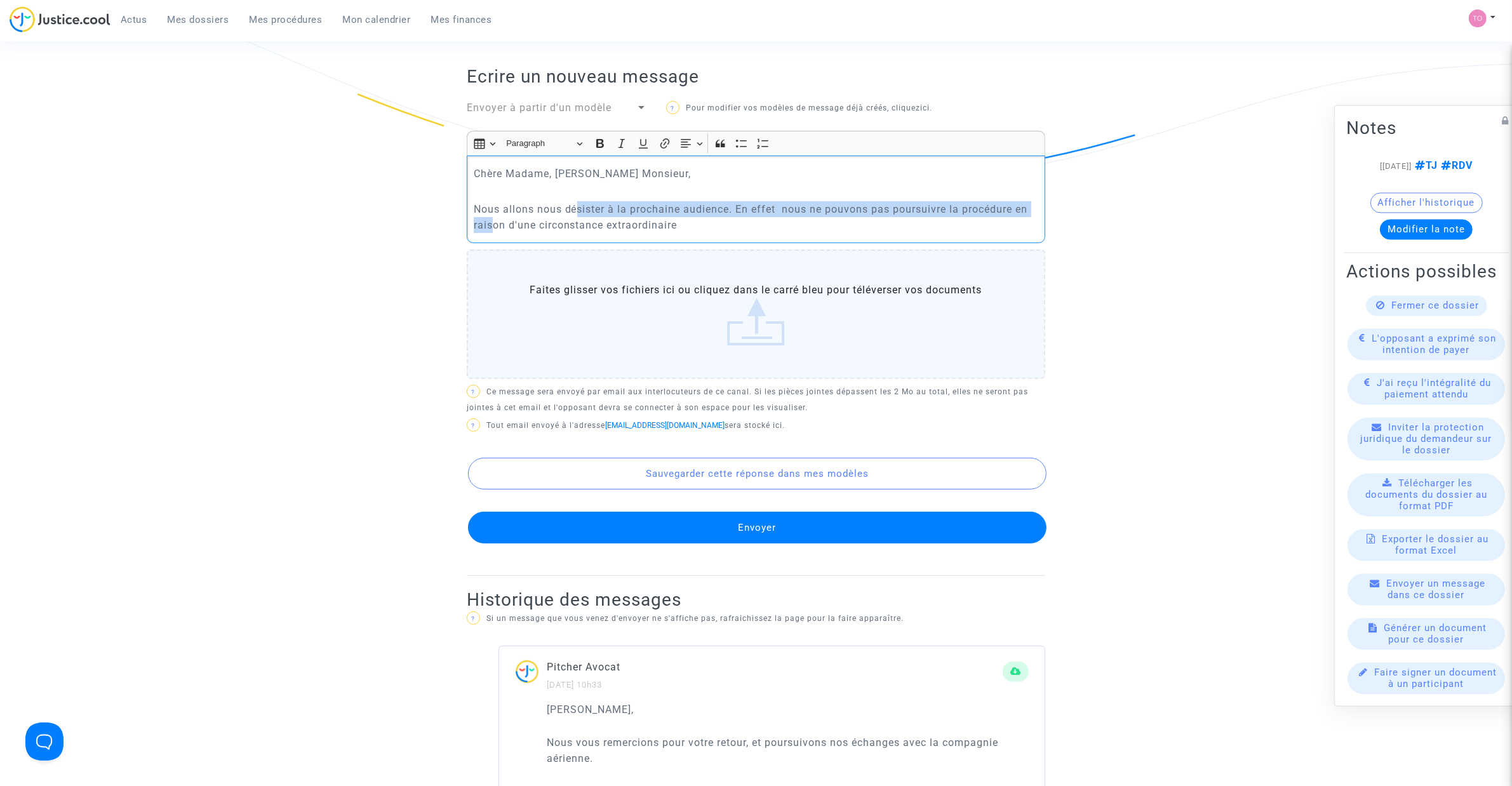
drag, startPoint x: 493, startPoint y: 238, endPoint x: 578, endPoint y: 233, distance: 85.1
click at [578, 233] on p "Nous allons nous désister à la prochaine audience. En effet nous ne pouvons pas…" at bounding box center [756, 218] width 565 height 32
click at [683, 233] on p "Nous allons nous désister à la prochaine audience. En effet nous ne pouvons pas…" at bounding box center [756, 218] width 565 height 32
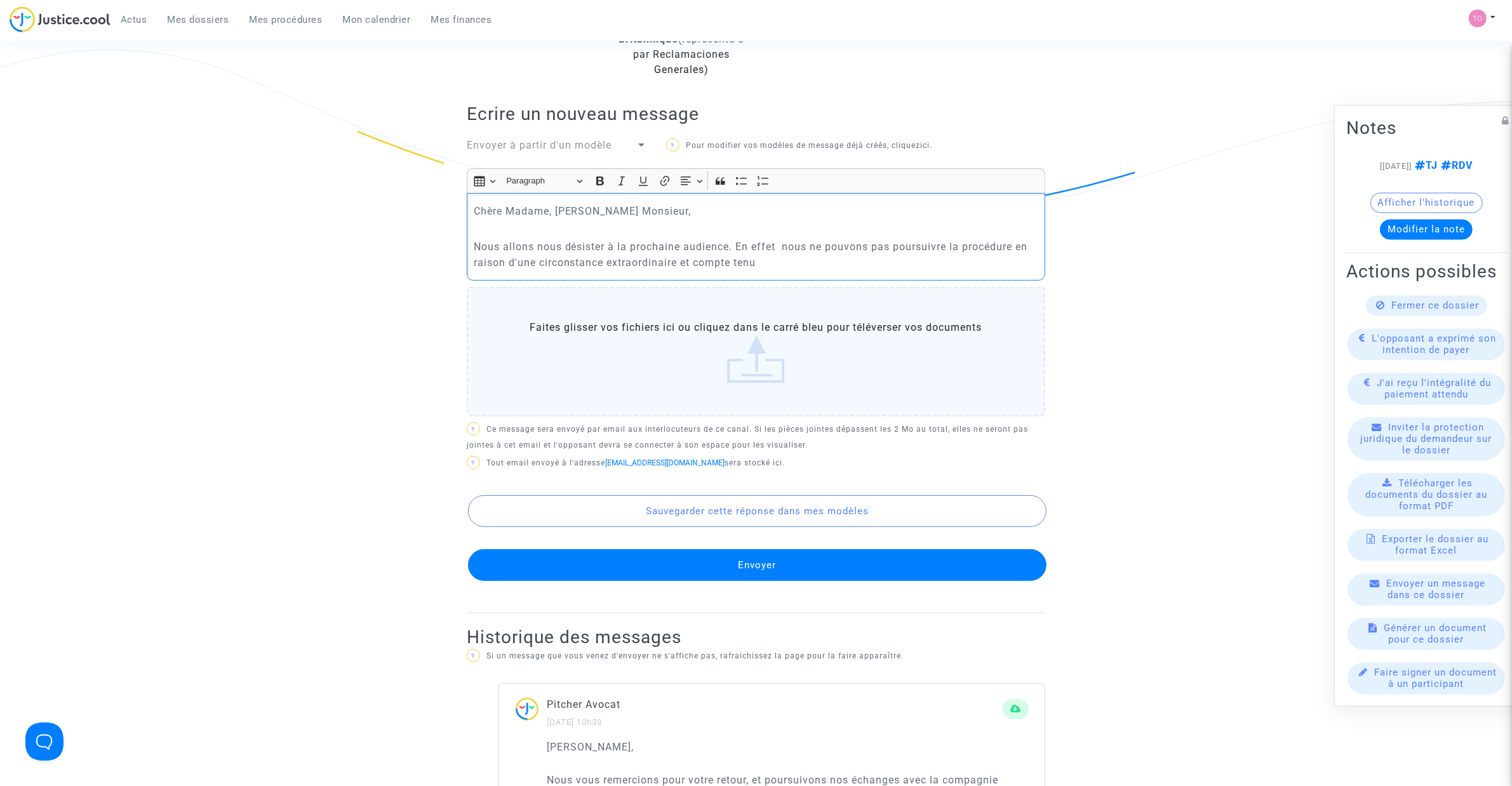
scroll to position [317, 0]
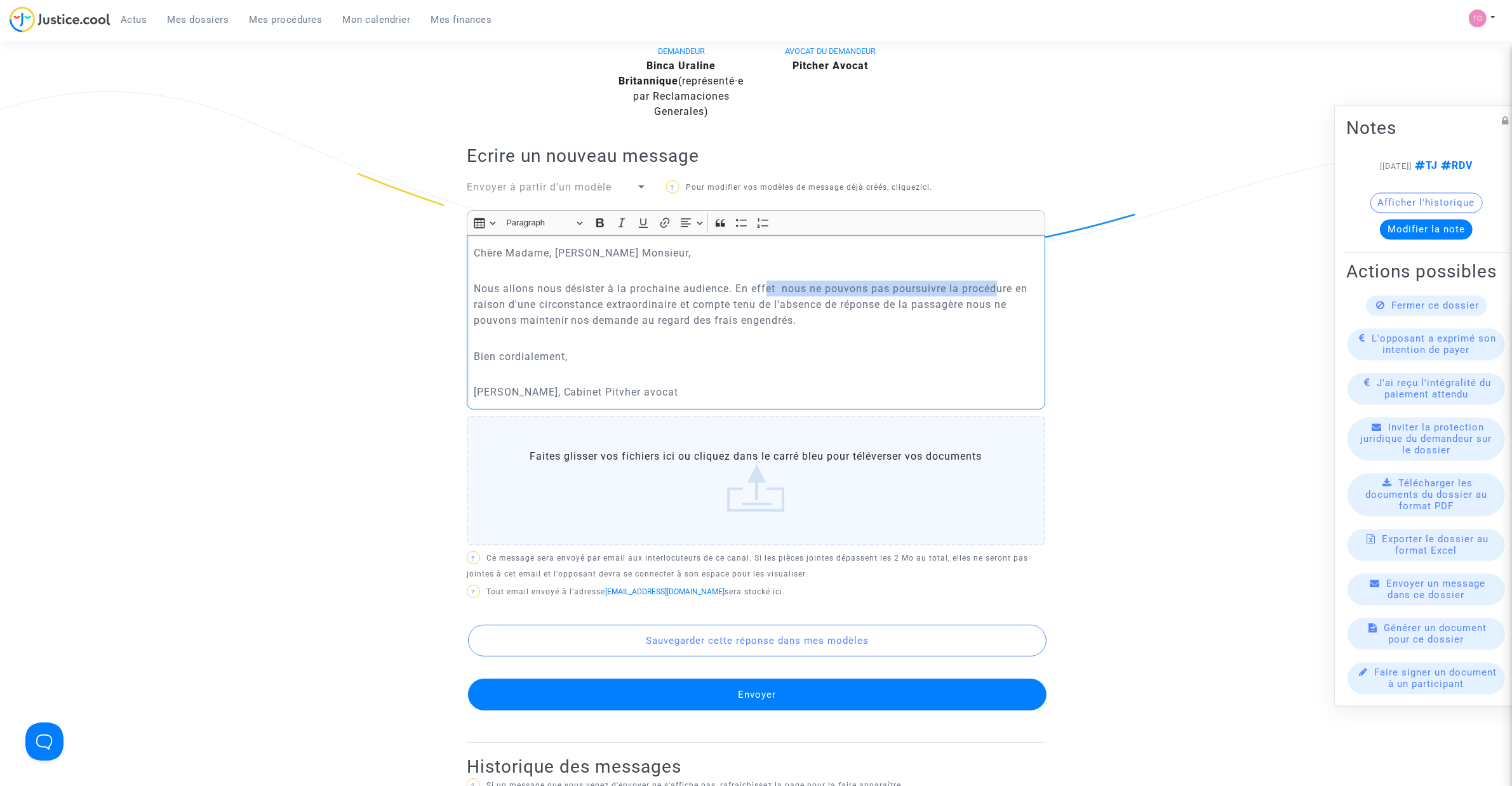
drag, startPoint x: 790, startPoint y: 302, endPoint x: 1001, endPoint y: 299, distance: 211.0
click at [1001, 299] on p "Nous allons nous désister à la prochaine audience. En effet nous ne pouvons pas…" at bounding box center [756, 303] width 565 height 47
drag, startPoint x: 493, startPoint y: 317, endPoint x: 693, endPoint y: 320, distance: 200.0
click at [654, 318] on p "Nous allons nous désister à la prochaine audience. En effet nous ne pouvons pas…" at bounding box center [756, 303] width 565 height 47
drag, startPoint x: 738, startPoint y: 320, endPoint x: 951, endPoint y: 318, distance: 213.0
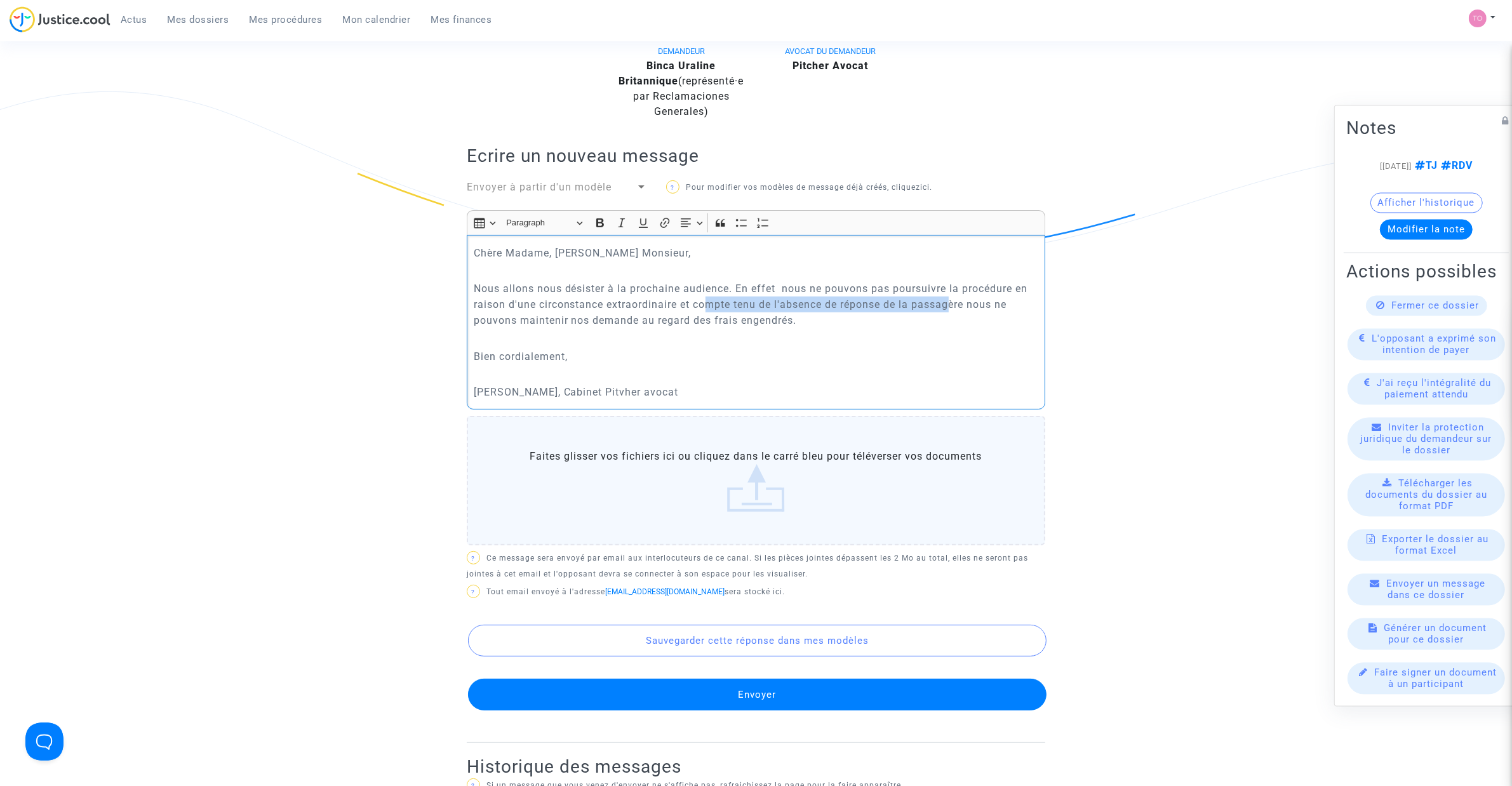
click at [951, 318] on p "Nous allons nous désister à la prochaine audience. En effet nous ne pouvons pas…" at bounding box center [756, 303] width 565 height 47
drag, startPoint x: 487, startPoint y: 332, endPoint x: 662, endPoint y: 332, distance: 175.0
click at [691, 328] on p "Nous allons nous désister à la prochaine audience. En effet nous ne pouvons pas…" at bounding box center [756, 303] width 565 height 47
click at [639, 328] on p "Nous allons nous désister à la prochaine audience. En effet nous ne pouvons pas…" at bounding box center [756, 303] width 565 height 47
click at [564, 400] on p "Tom, Cabinet Pitvher avocat" at bounding box center [756, 392] width 565 height 16
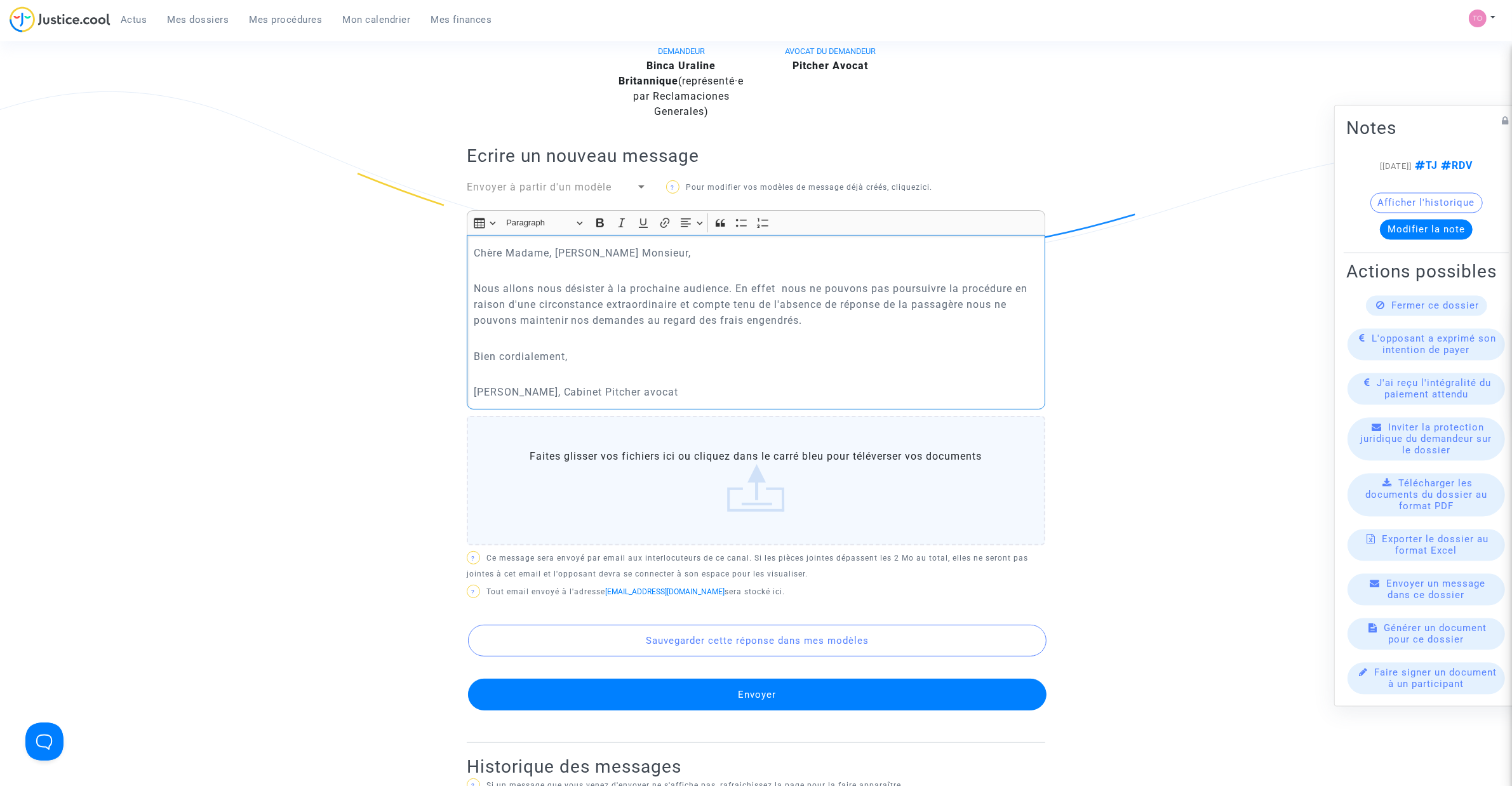
click at [768, 705] on button "Envoyer" at bounding box center [757, 694] width 578 height 32
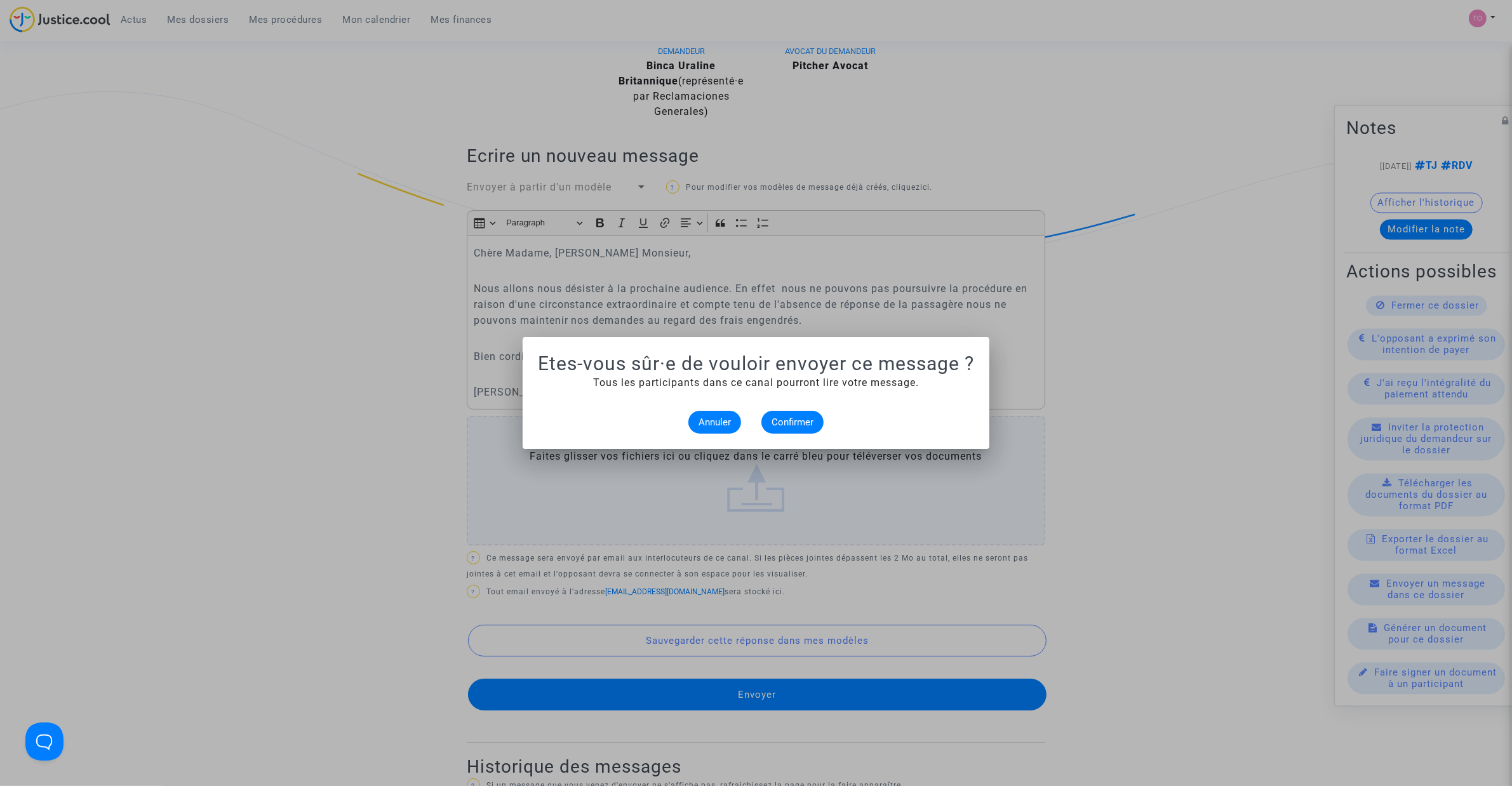
scroll to position [0, 0]
click at [802, 422] on span "Confirmer" at bounding box center [793, 422] width 42 height 11
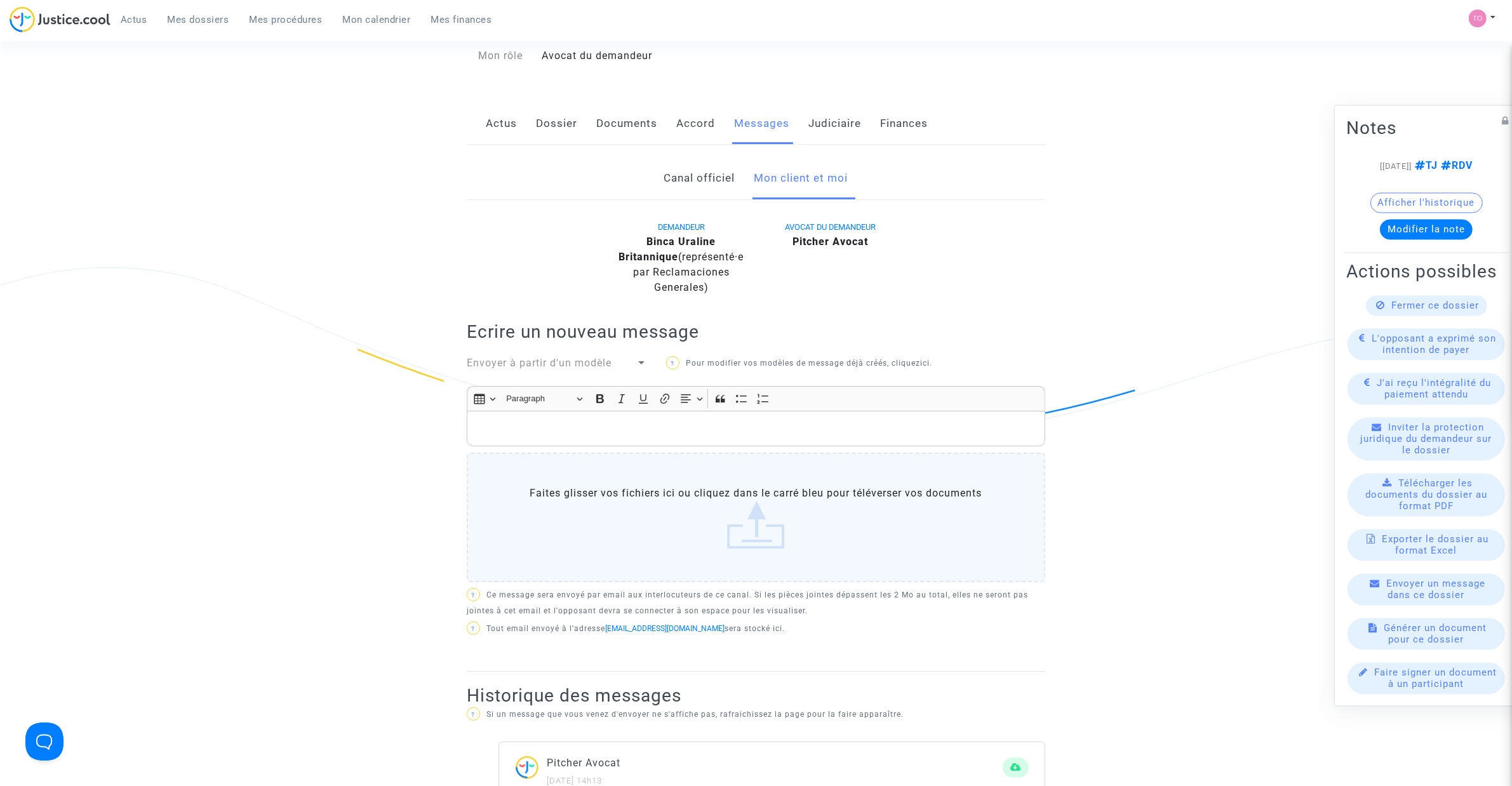
scroll to position [159, 0]
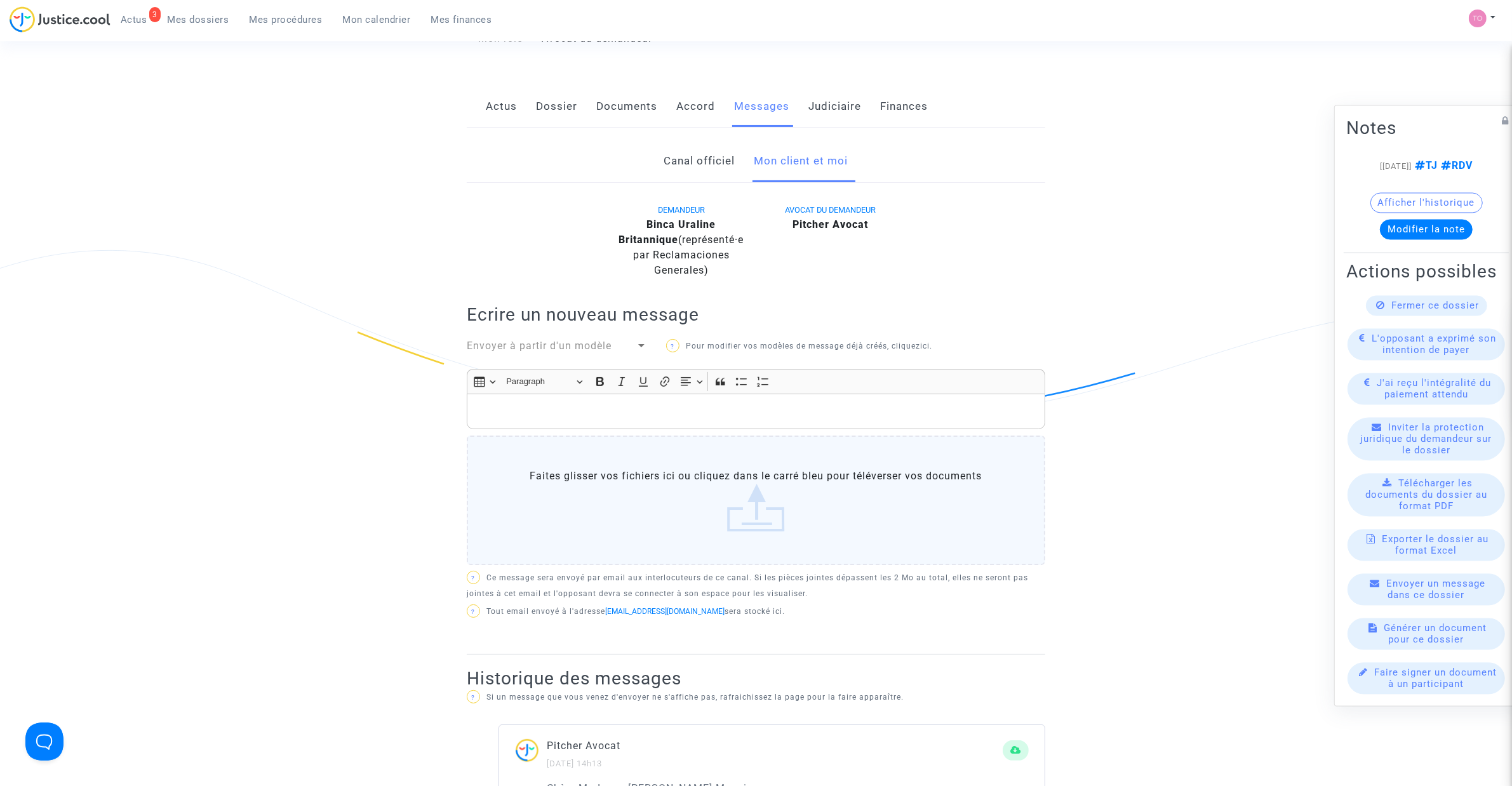
click at [187, 22] on span "Mes dossiers" at bounding box center [198, 19] width 62 height 11
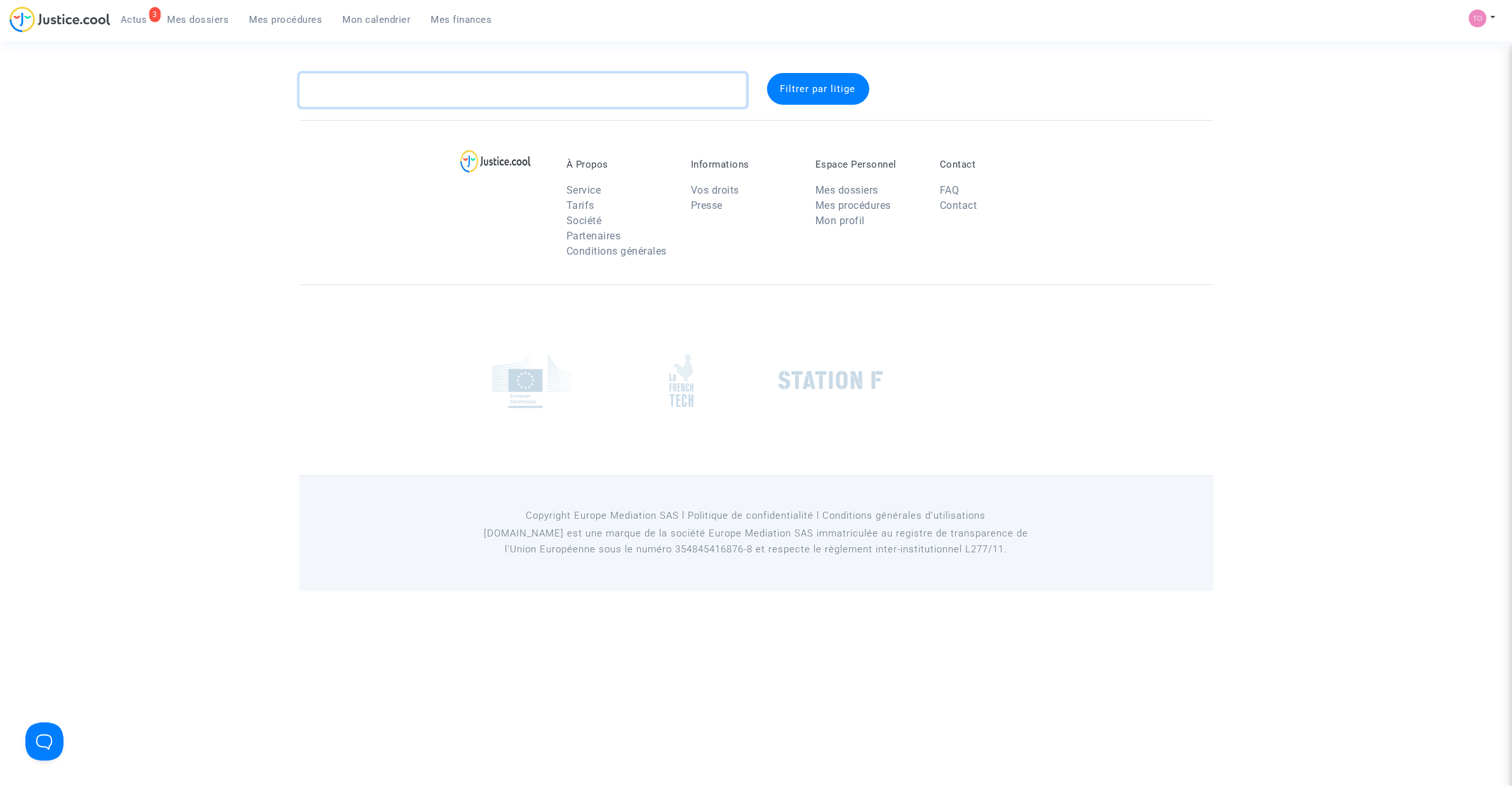
click at [392, 106] on textarea at bounding box center [522, 90] width 447 height 35
paste textarea "UJMB"
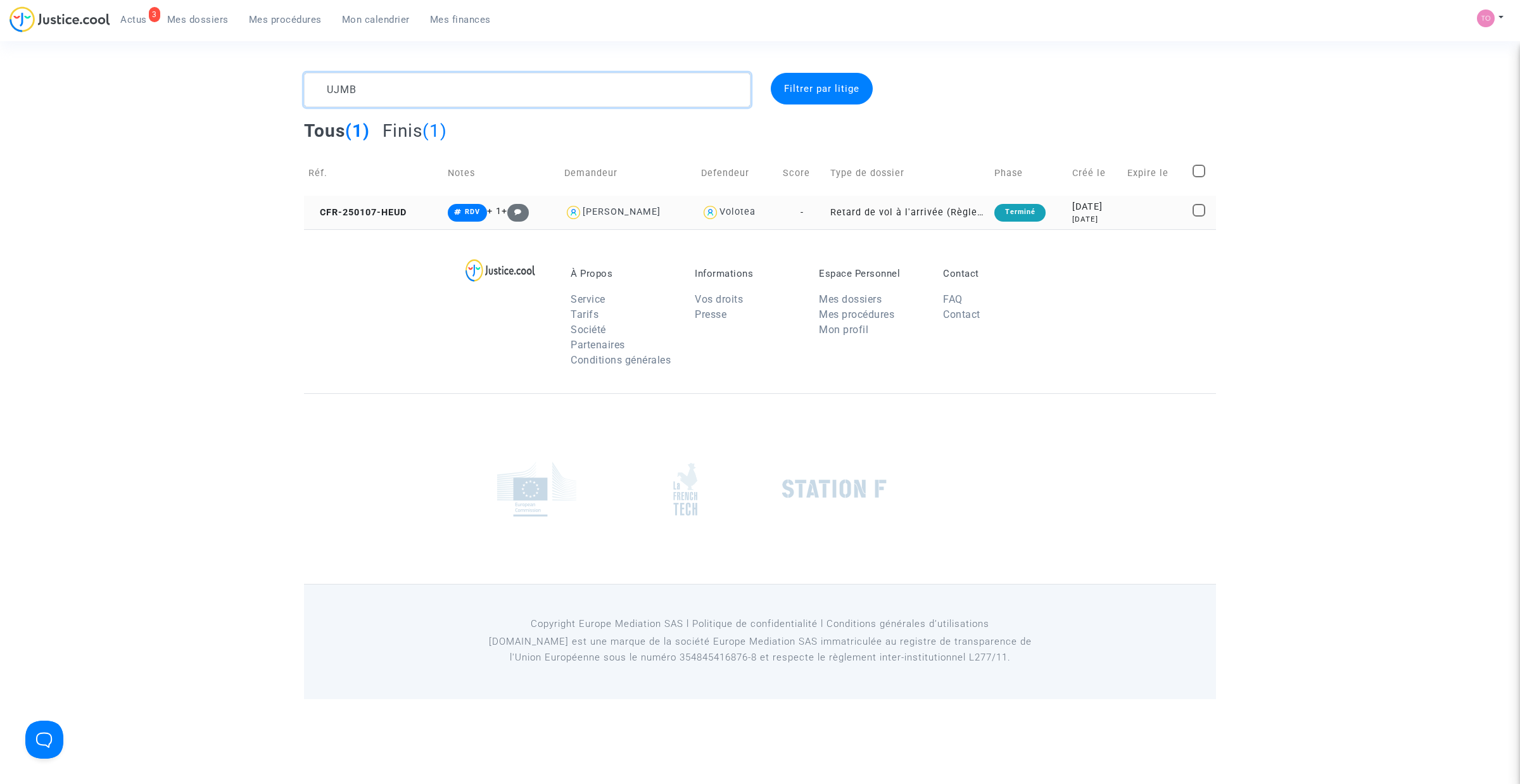
type textarea "UJMB"
click at [1104, 214] on div "8 months ago" at bounding box center [1096, 219] width 46 height 10
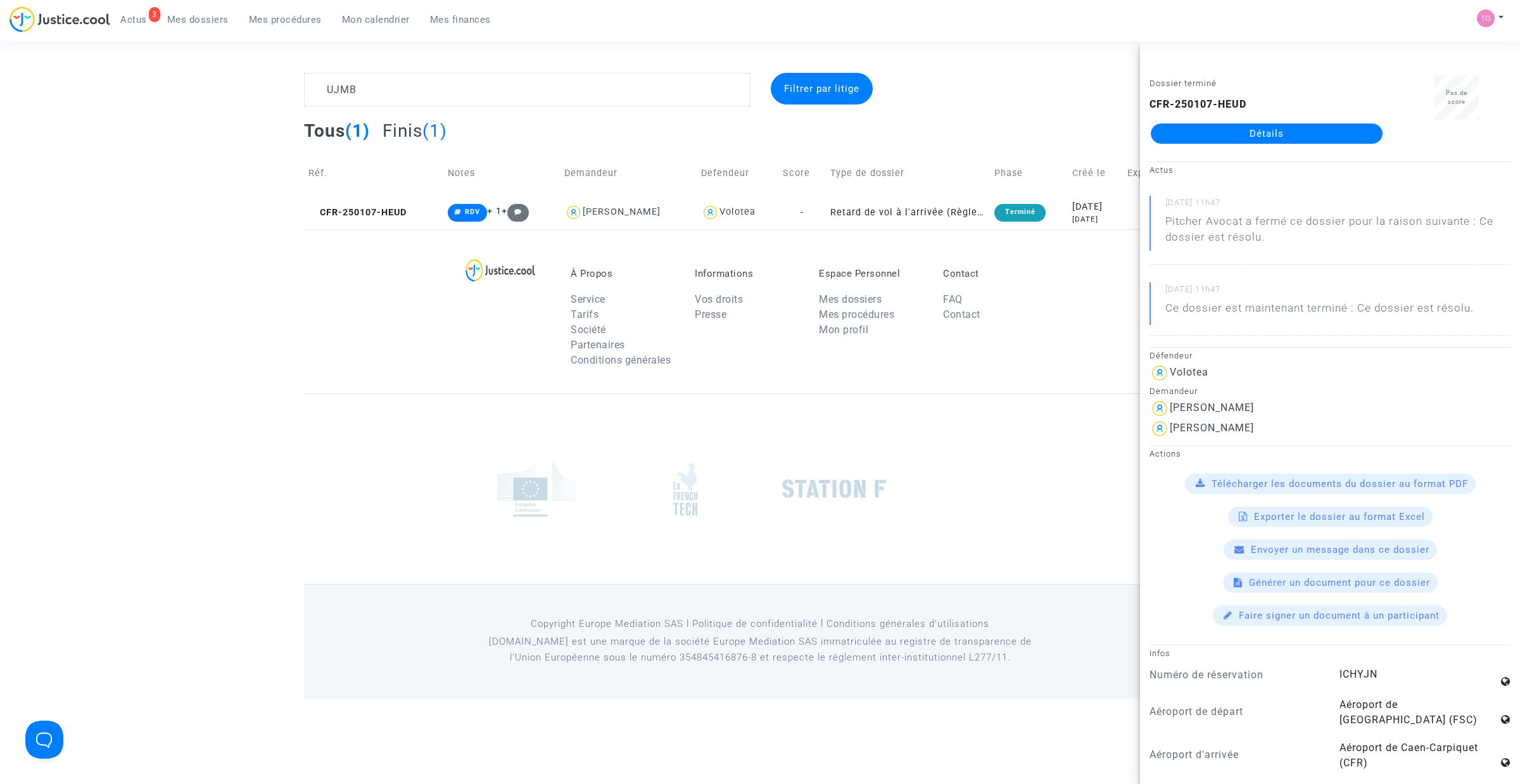
click at [1242, 126] on link "Détails" at bounding box center [1266, 133] width 231 height 20
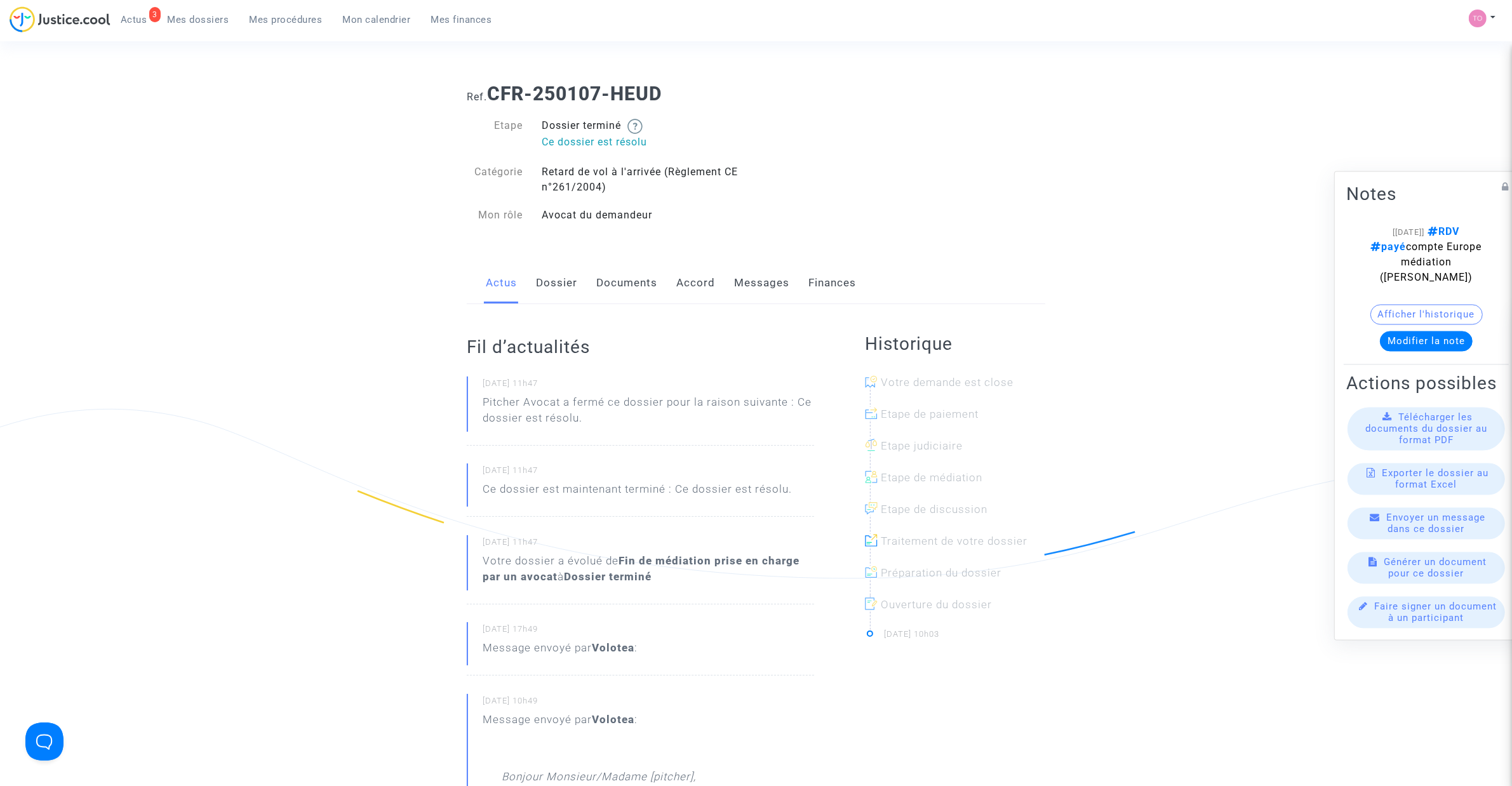
click at [181, 22] on span "Mes dossiers" at bounding box center [198, 19] width 62 height 11
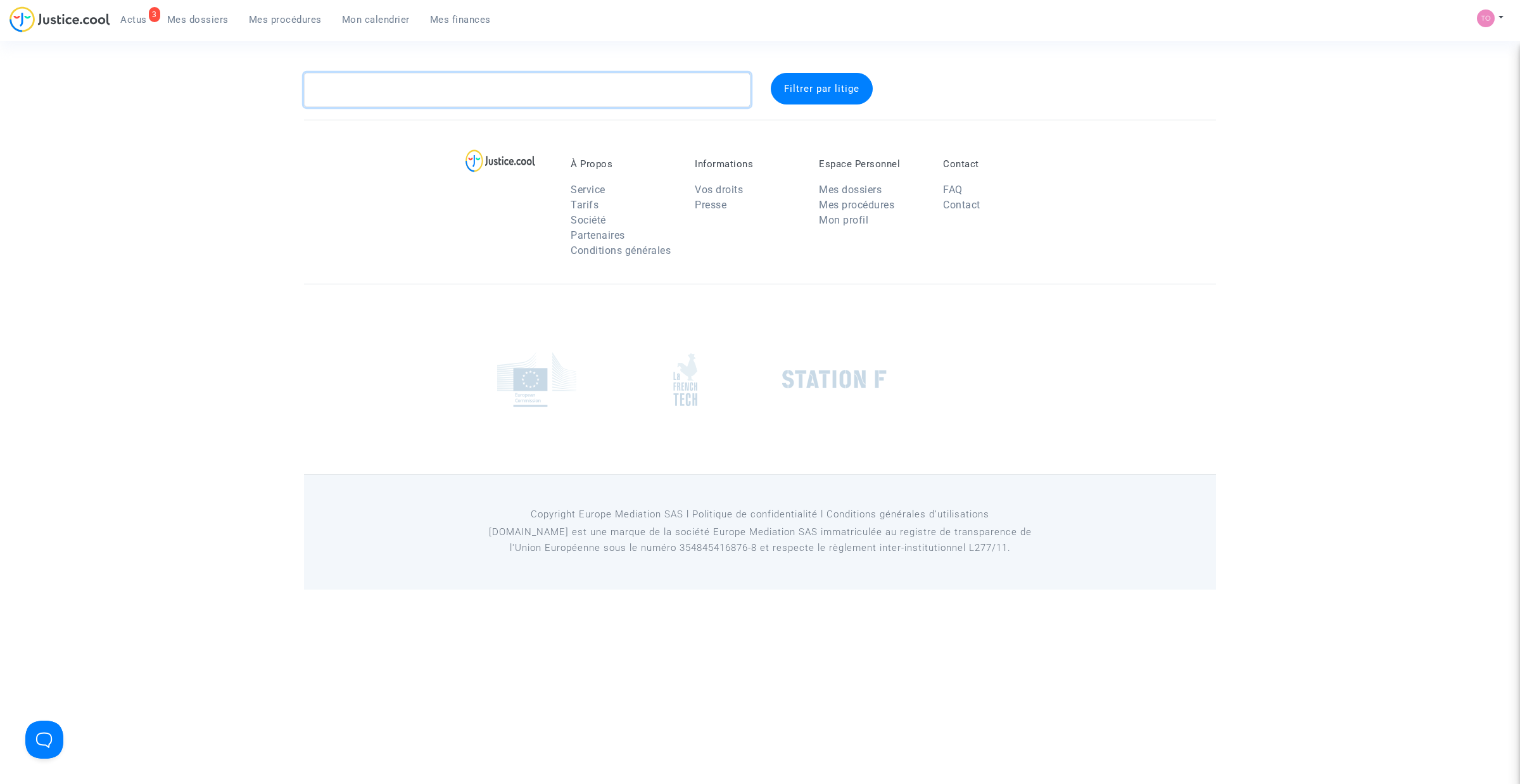
click at [365, 84] on textarea at bounding box center [527, 90] width 446 height 34
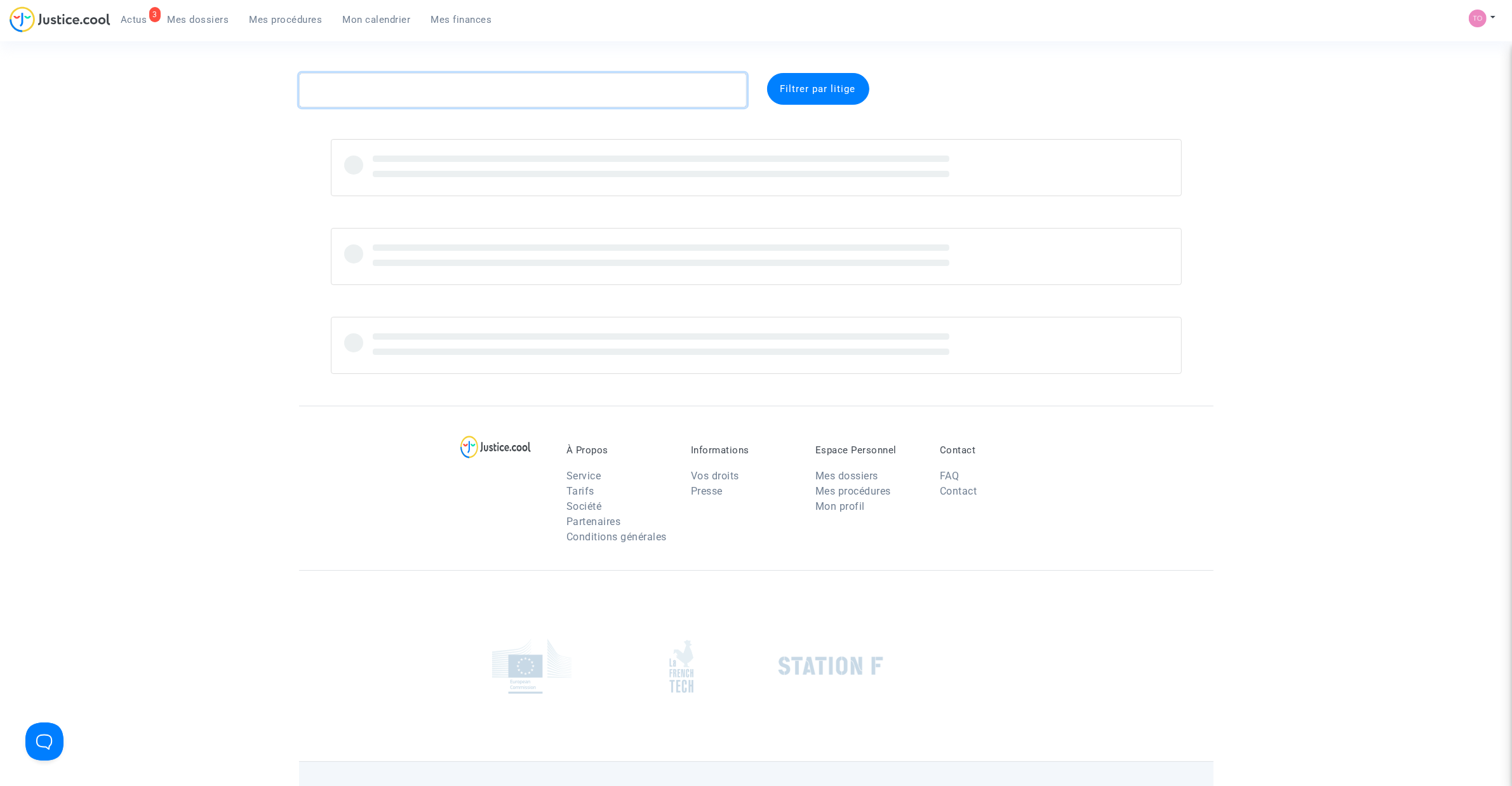
paste textarea "GONIDEC"
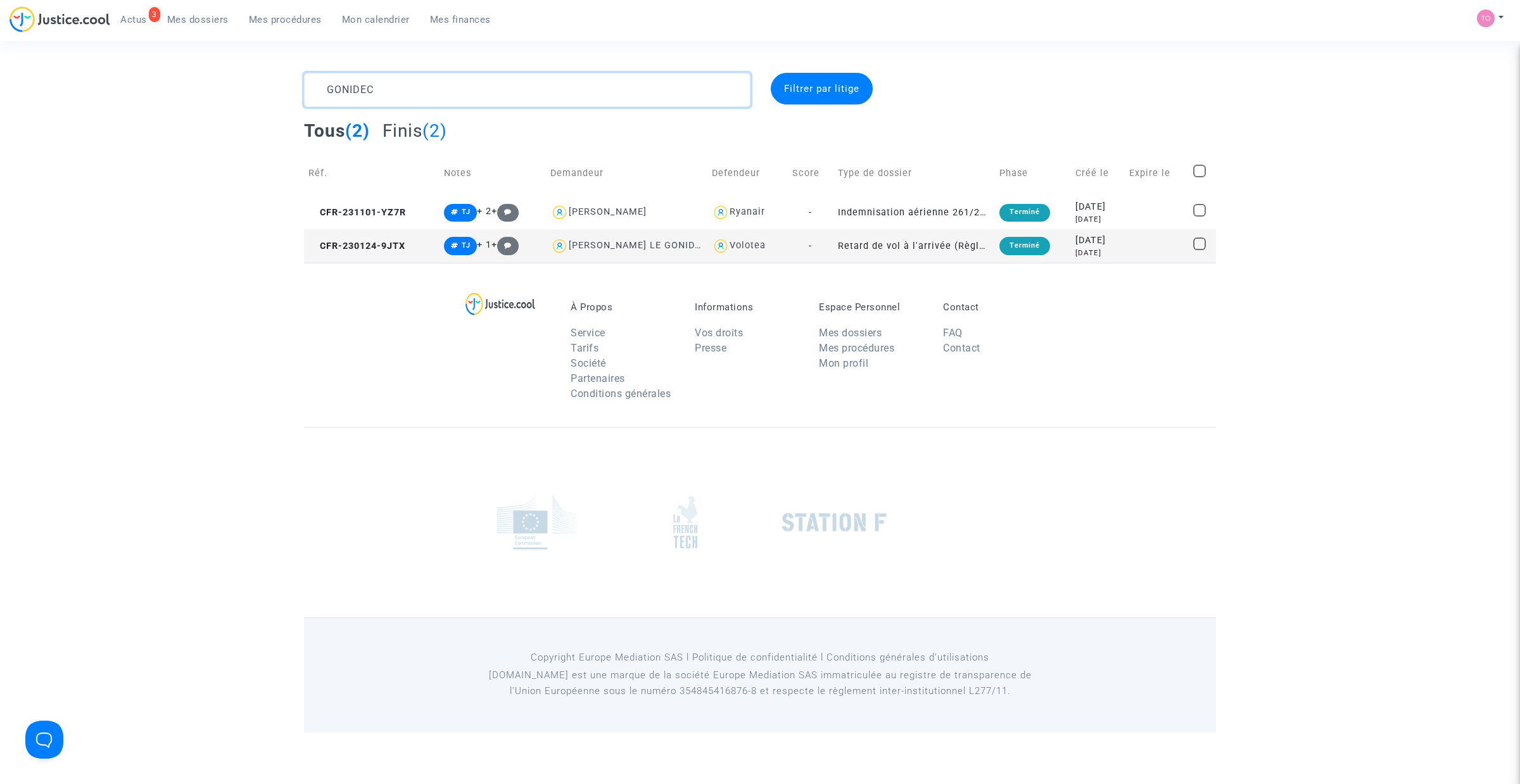
type textarea "GONIDEC"
click at [1120, 207] on div "2023-11-01" at bounding box center [1098, 207] width 45 height 14
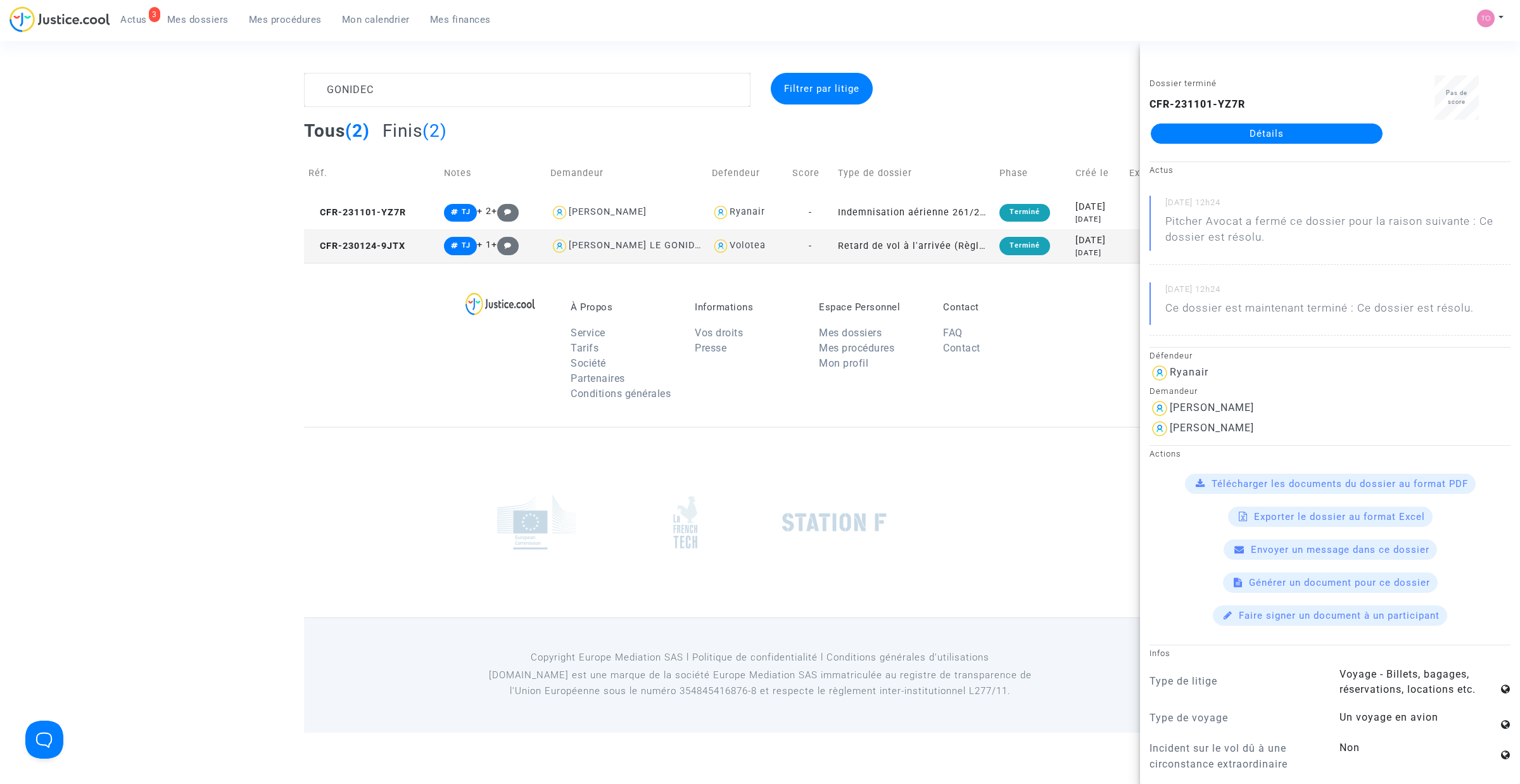
click at [1204, 135] on link "Détails" at bounding box center [1266, 133] width 231 height 20
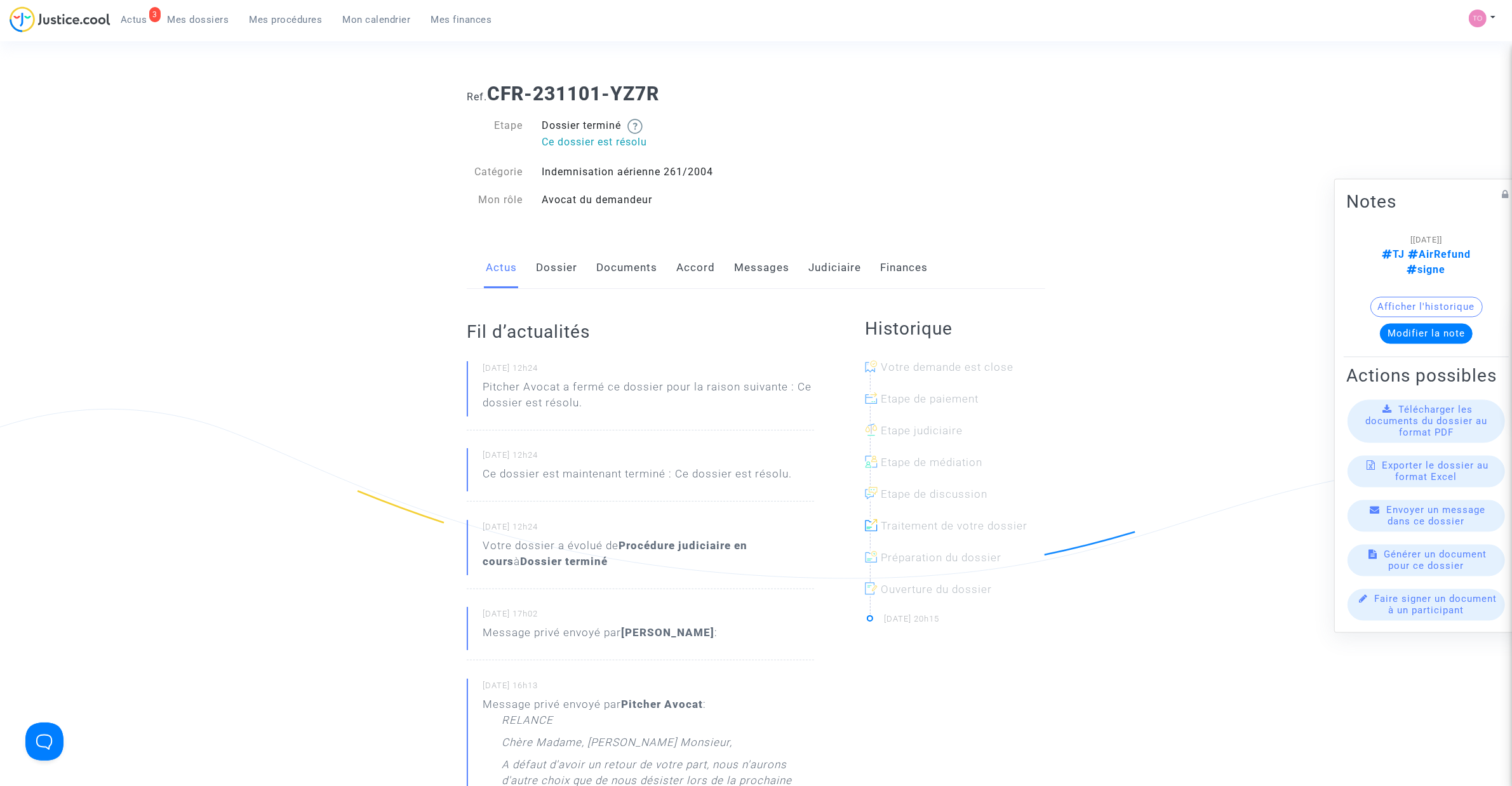
click at [850, 265] on link "Judiciaire" at bounding box center [835, 268] width 53 height 42
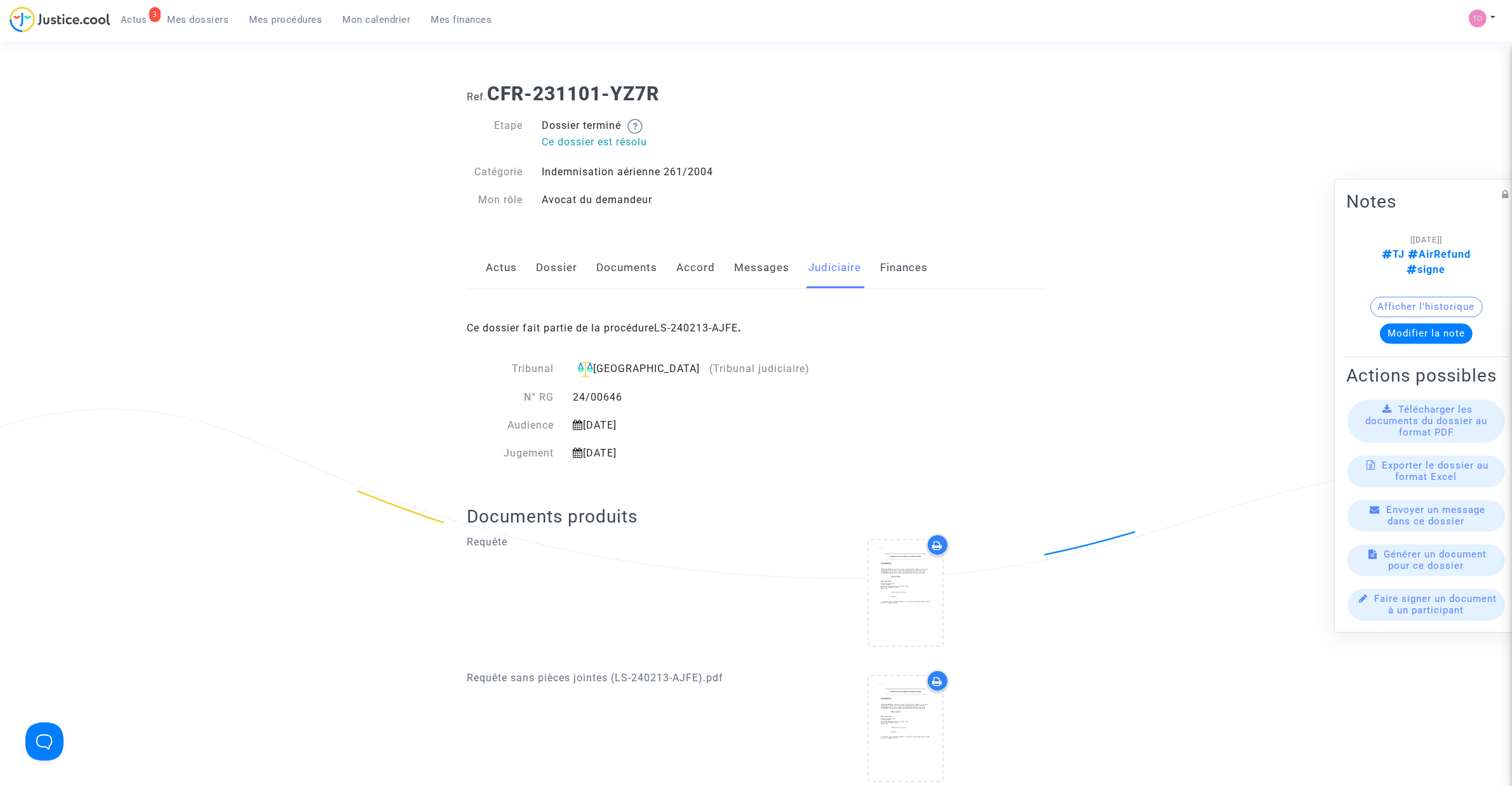
click at [696, 321] on div "Ce dossier fait partie de la procédure LS-240213-AJFE ." at bounding box center [756, 319] width 578 height 59
click at [693, 328] on link "LS-240213-AJFE" at bounding box center [695, 328] width 84 height 12
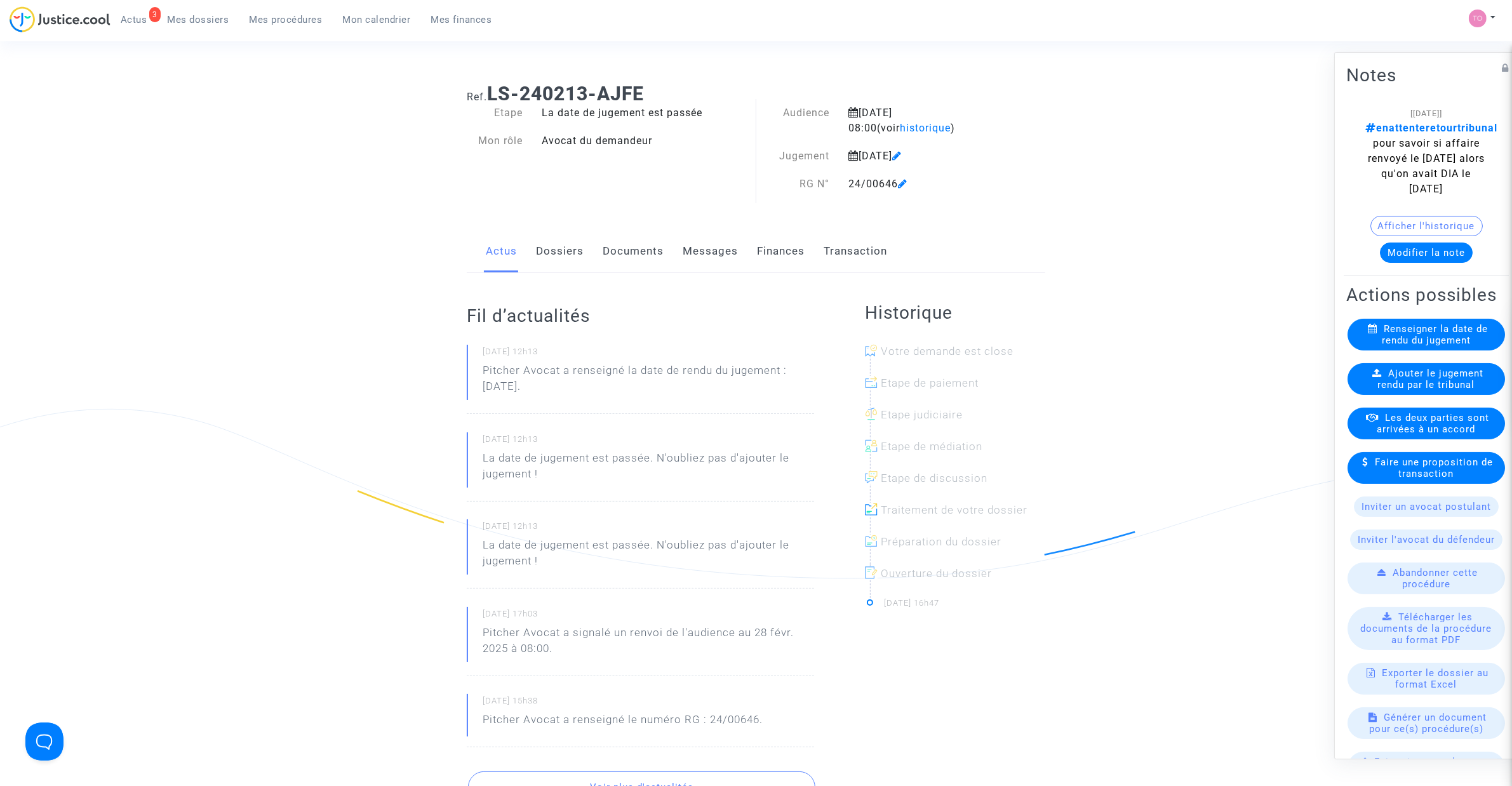
click at [1397, 223] on button "Afficher l'historique" at bounding box center [1426, 226] width 112 height 20
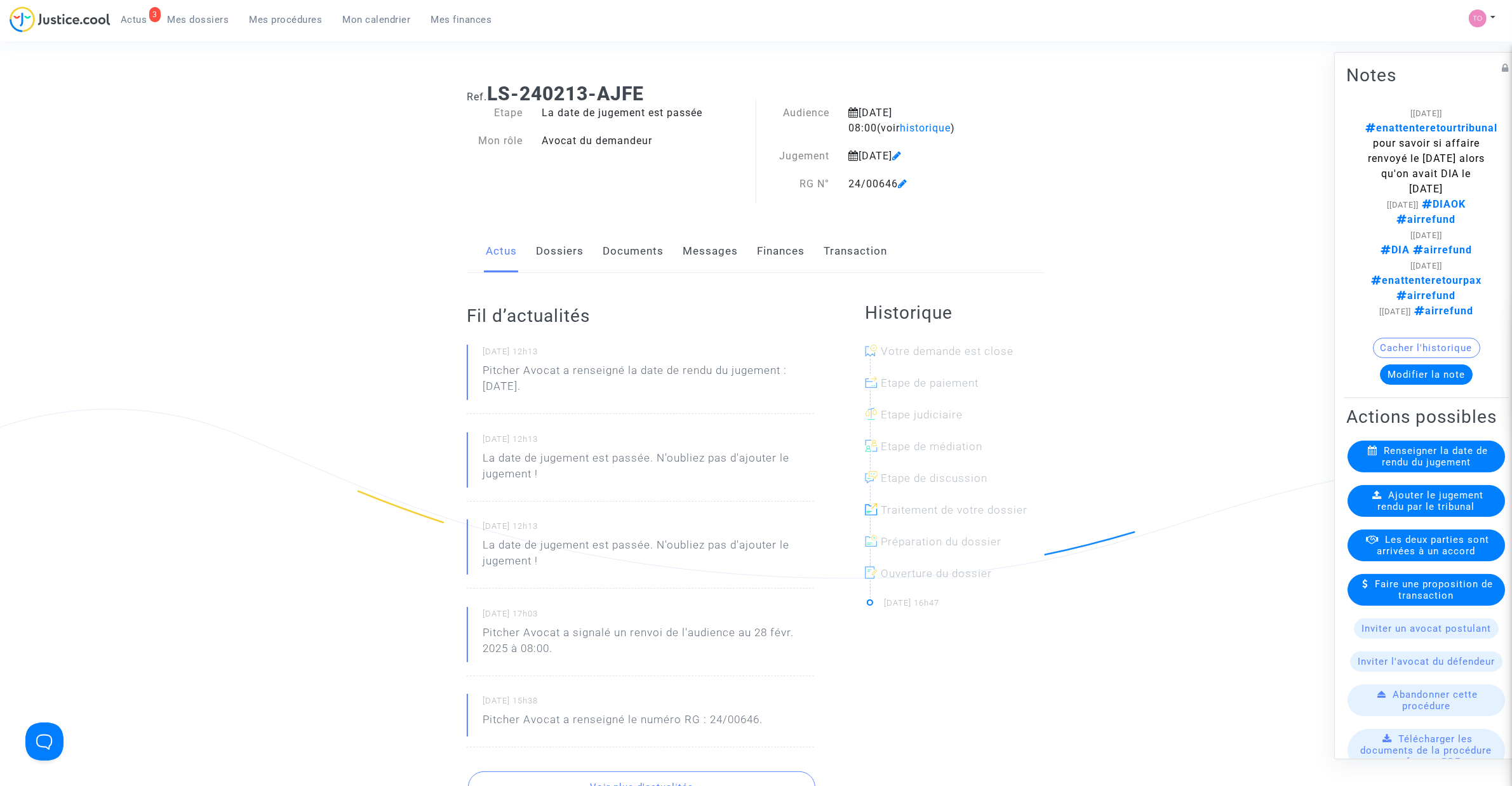
click at [551, 259] on link "Dossiers" at bounding box center [559, 251] width 47 height 42
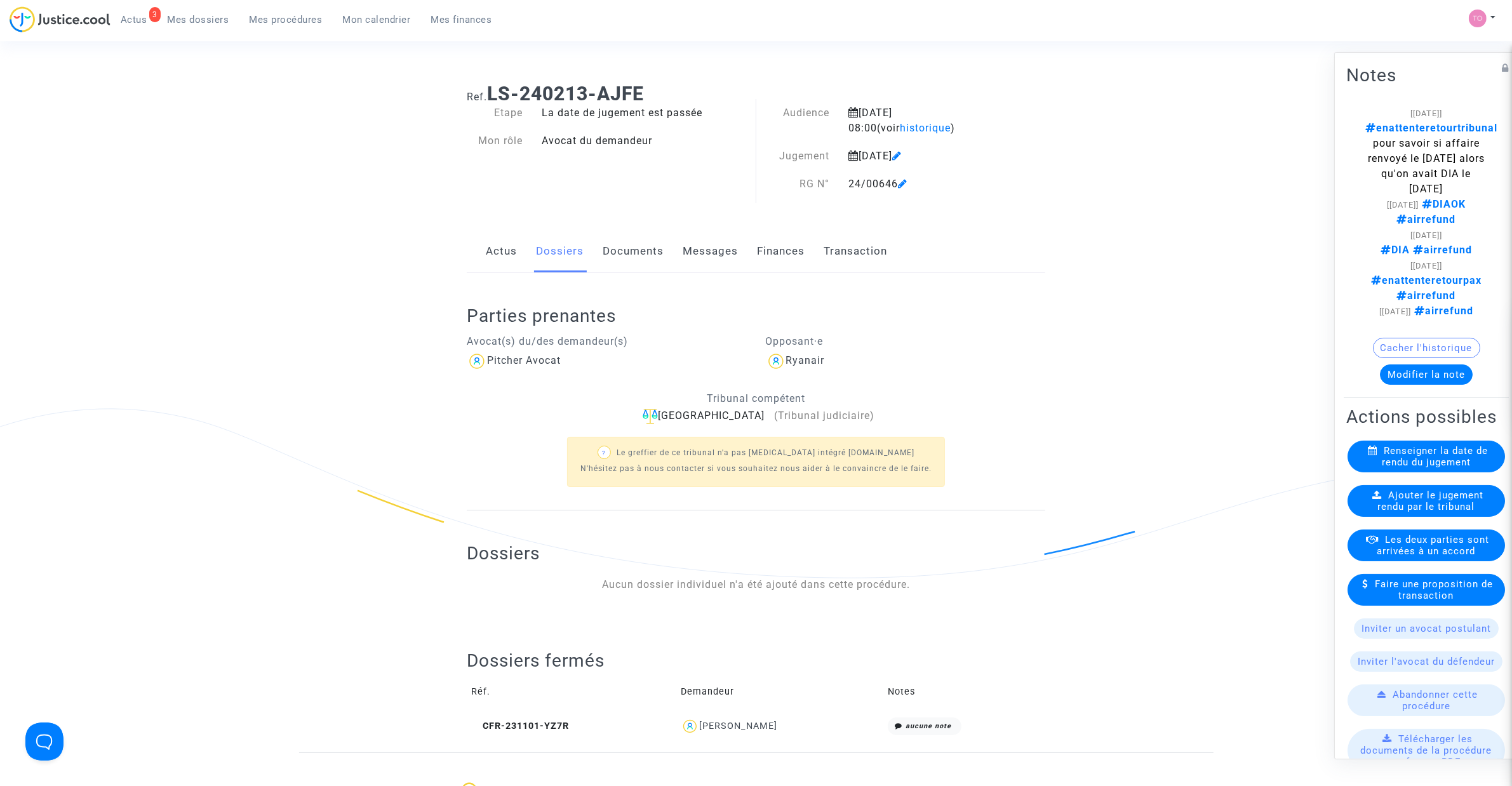
click at [629, 260] on link "Documents" at bounding box center [633, 251] width 61 height 42
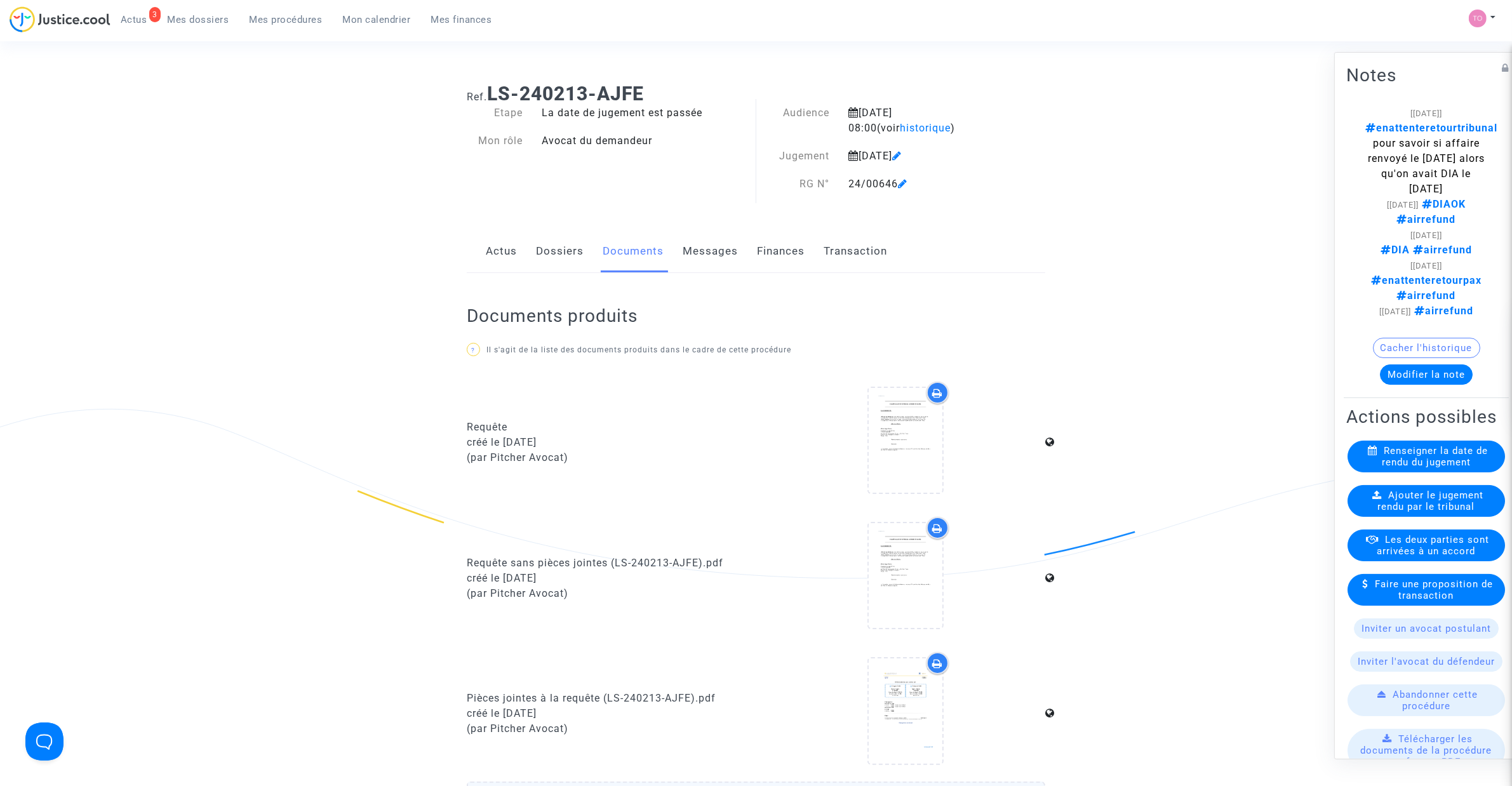
click at [708, 255] on link "Messages" at bounding box center [710, 251] width 55 height 42
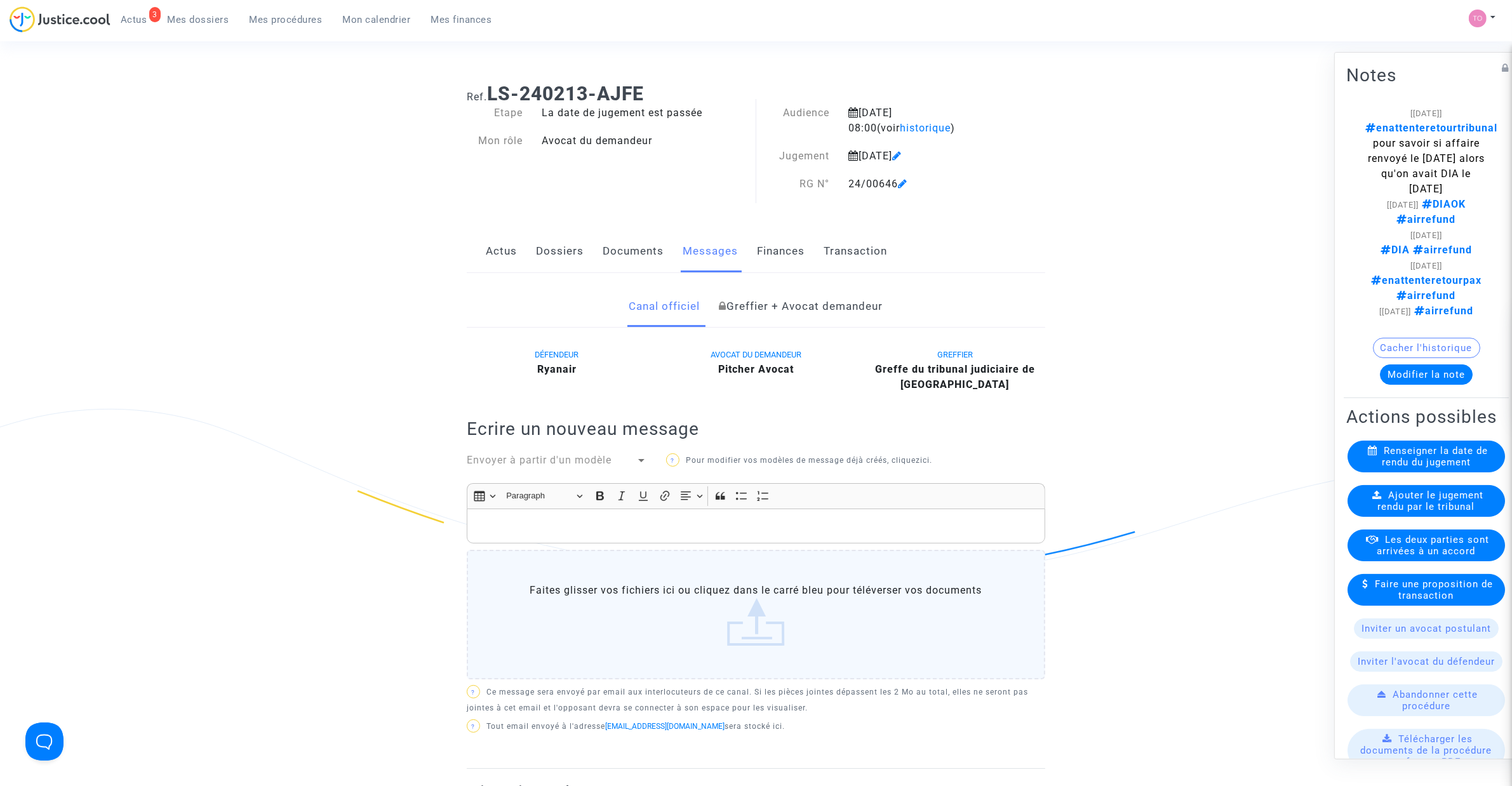
click at [613, 256] on link "Documents" at bounding box center [633, 251] width 61 height 42
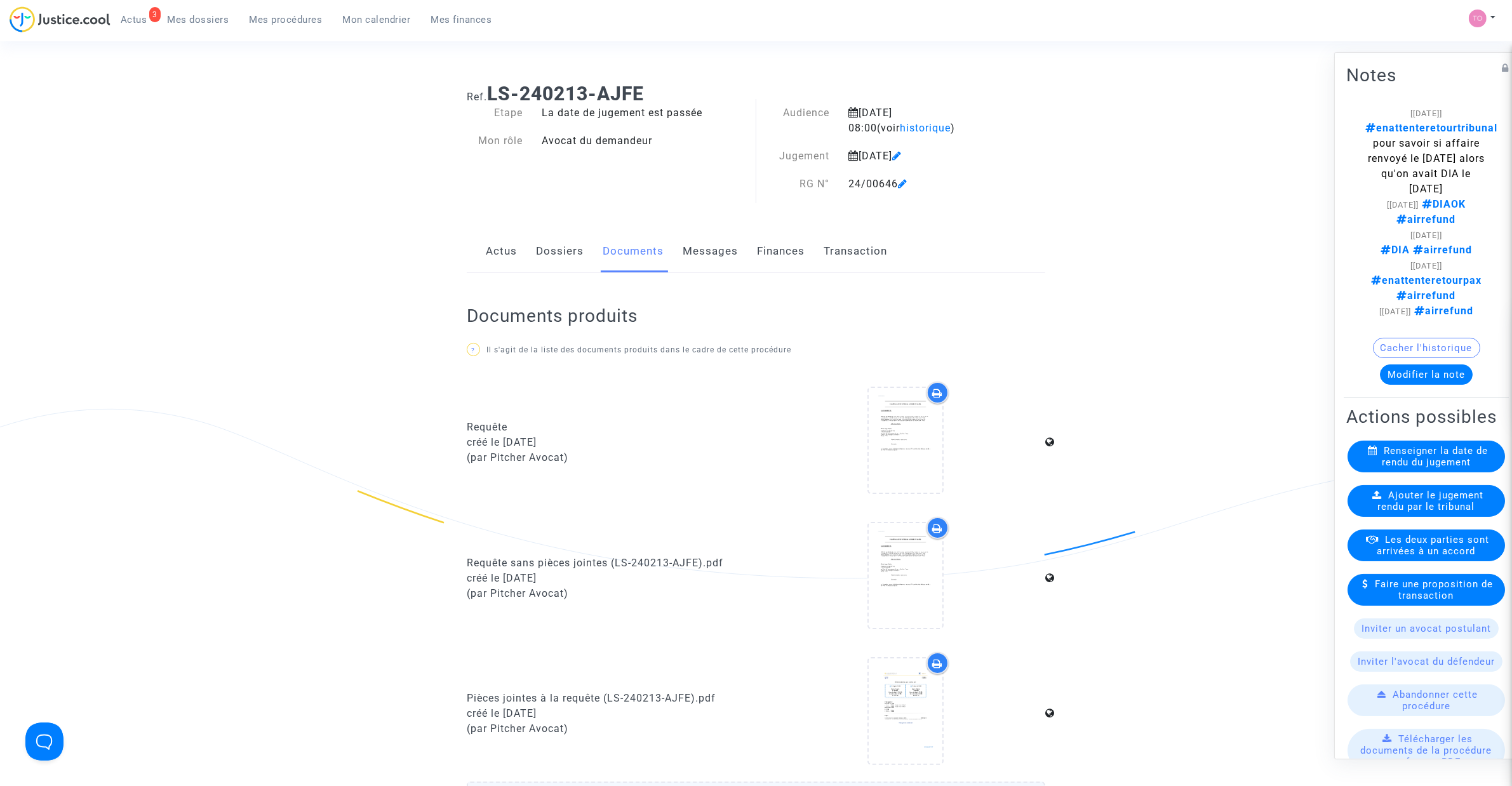
click at [1404, 376] on button "Modifier la note" at bounding box center [1425, 374] width 92 height 20
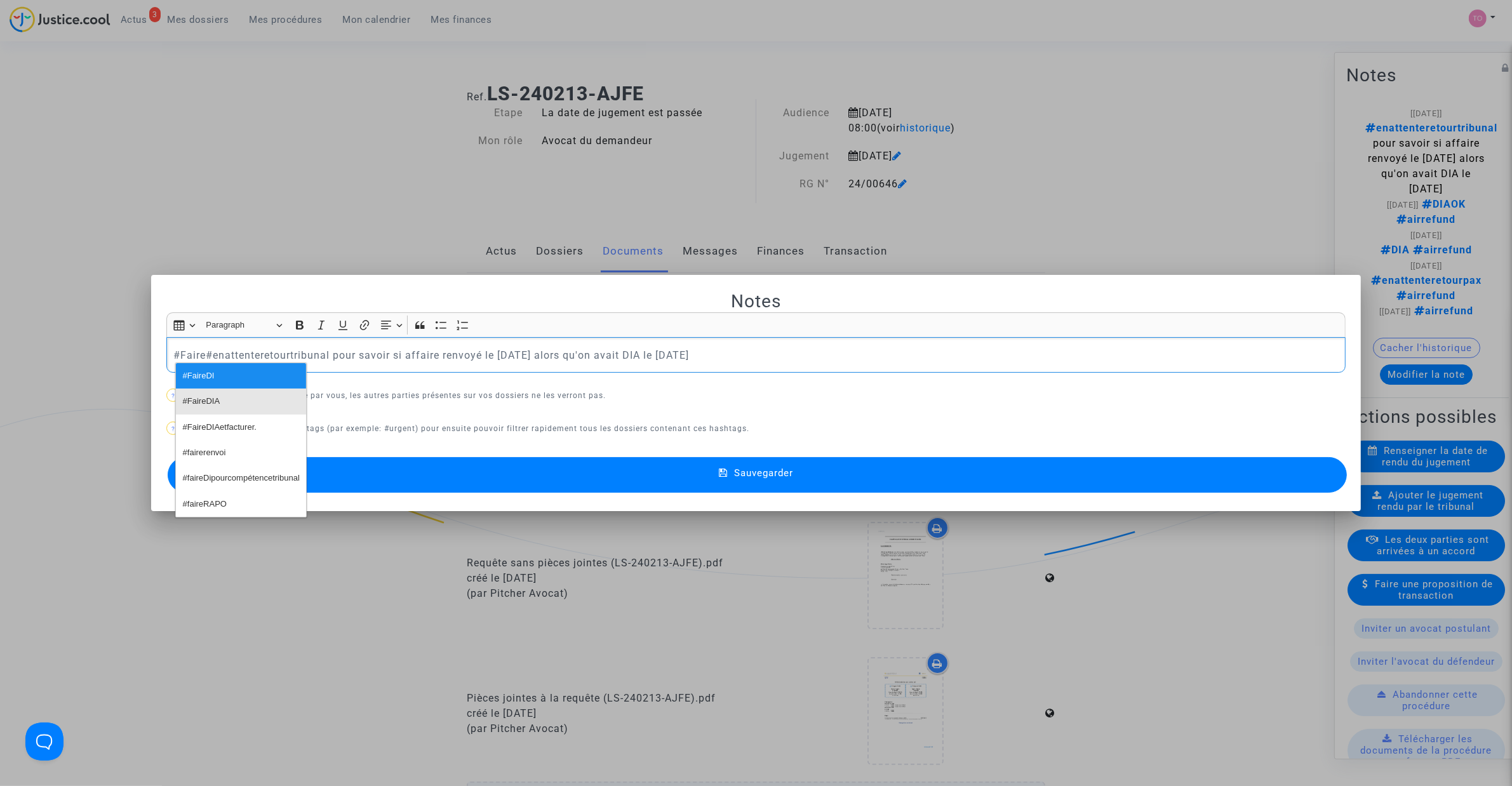
click at [265, 397] on button "#FaireDIA" at bounding box center [241, 401] width 130 height 26
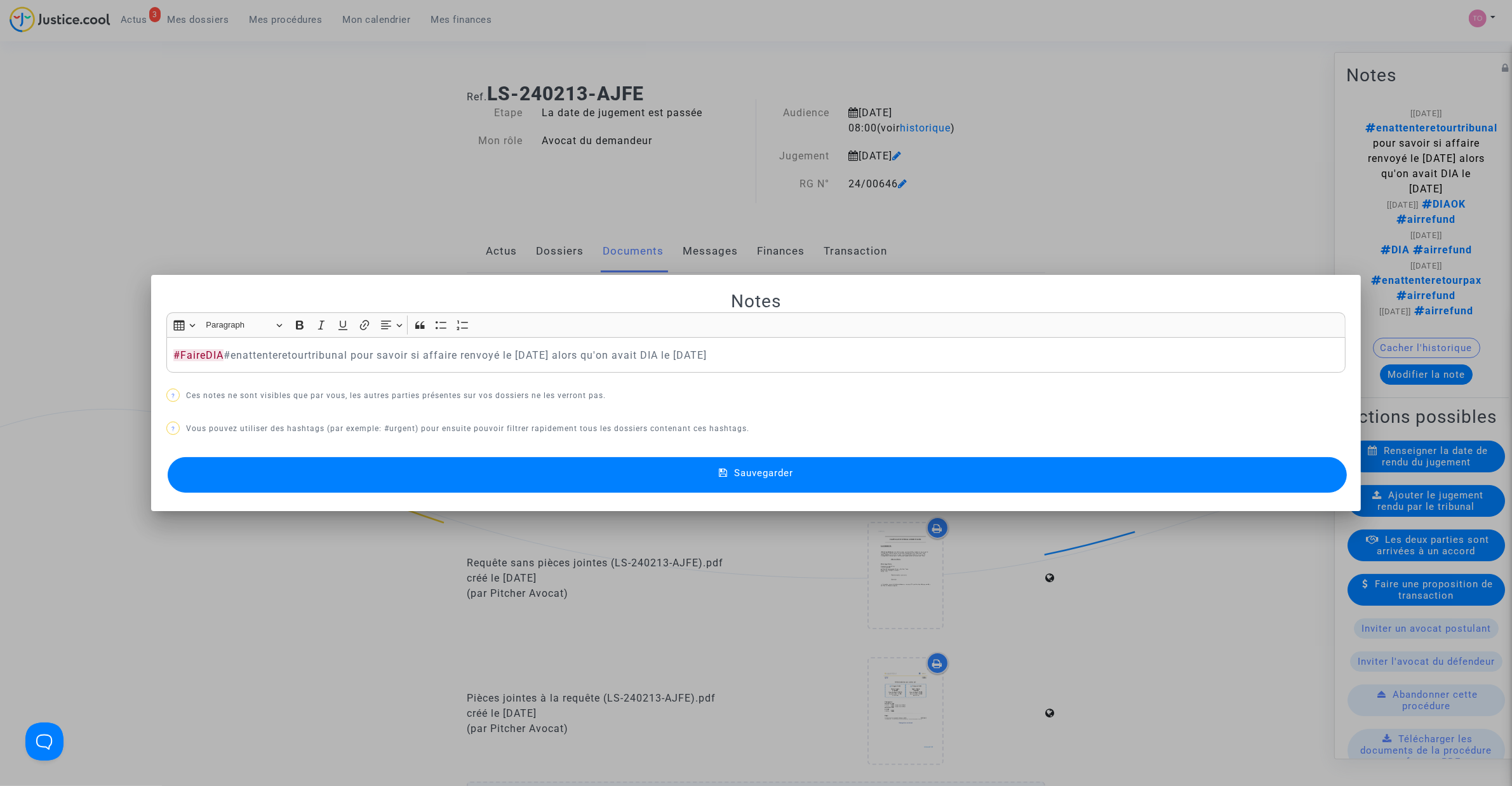
click at [369, 470] on button "Sauvegarder" at bounding box center [757, 474] width 1179 height 35
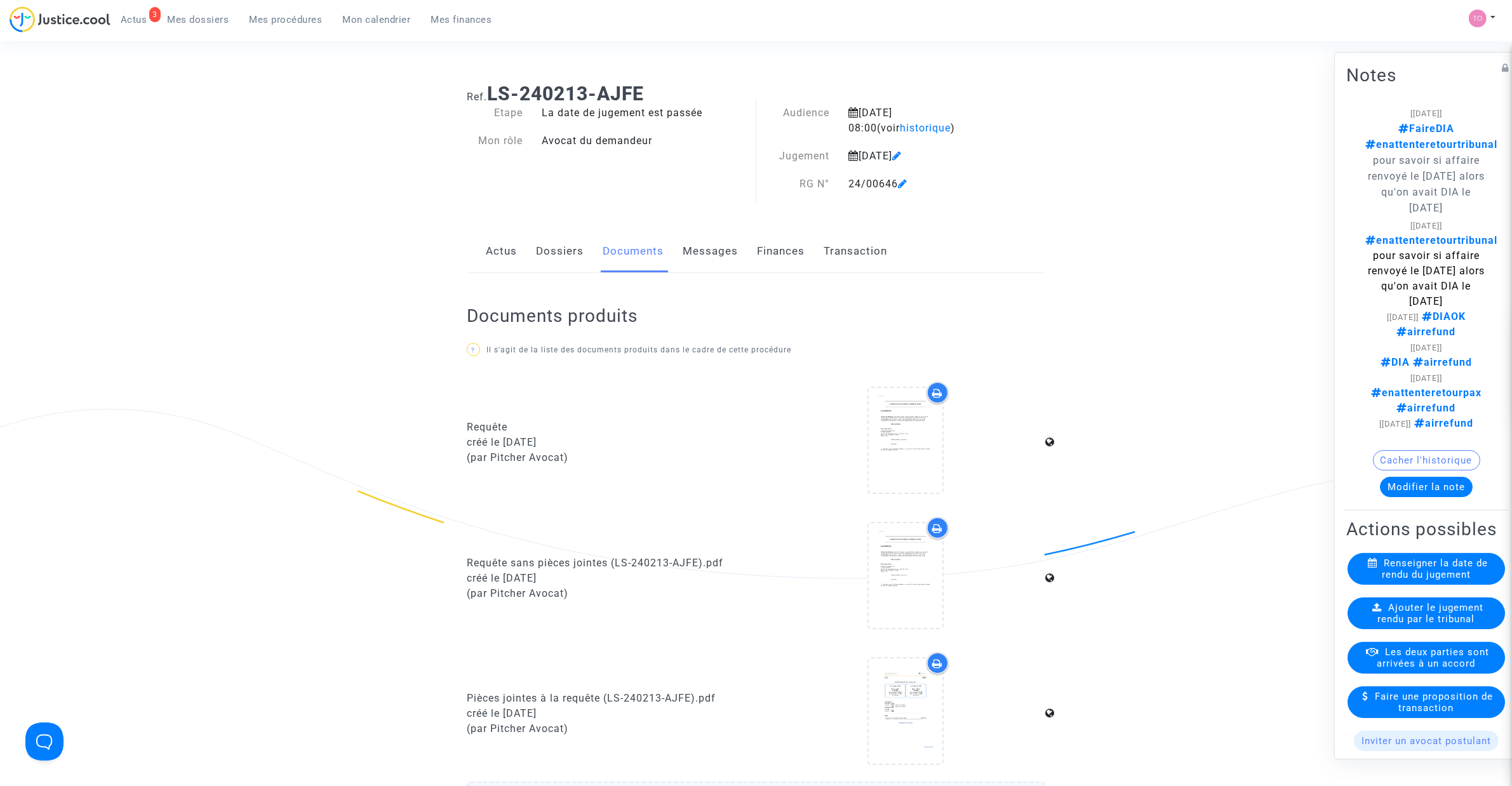
click at [210, 17] on span "Mes dossiers" at bounding box center [198, 19] width 62 height 11
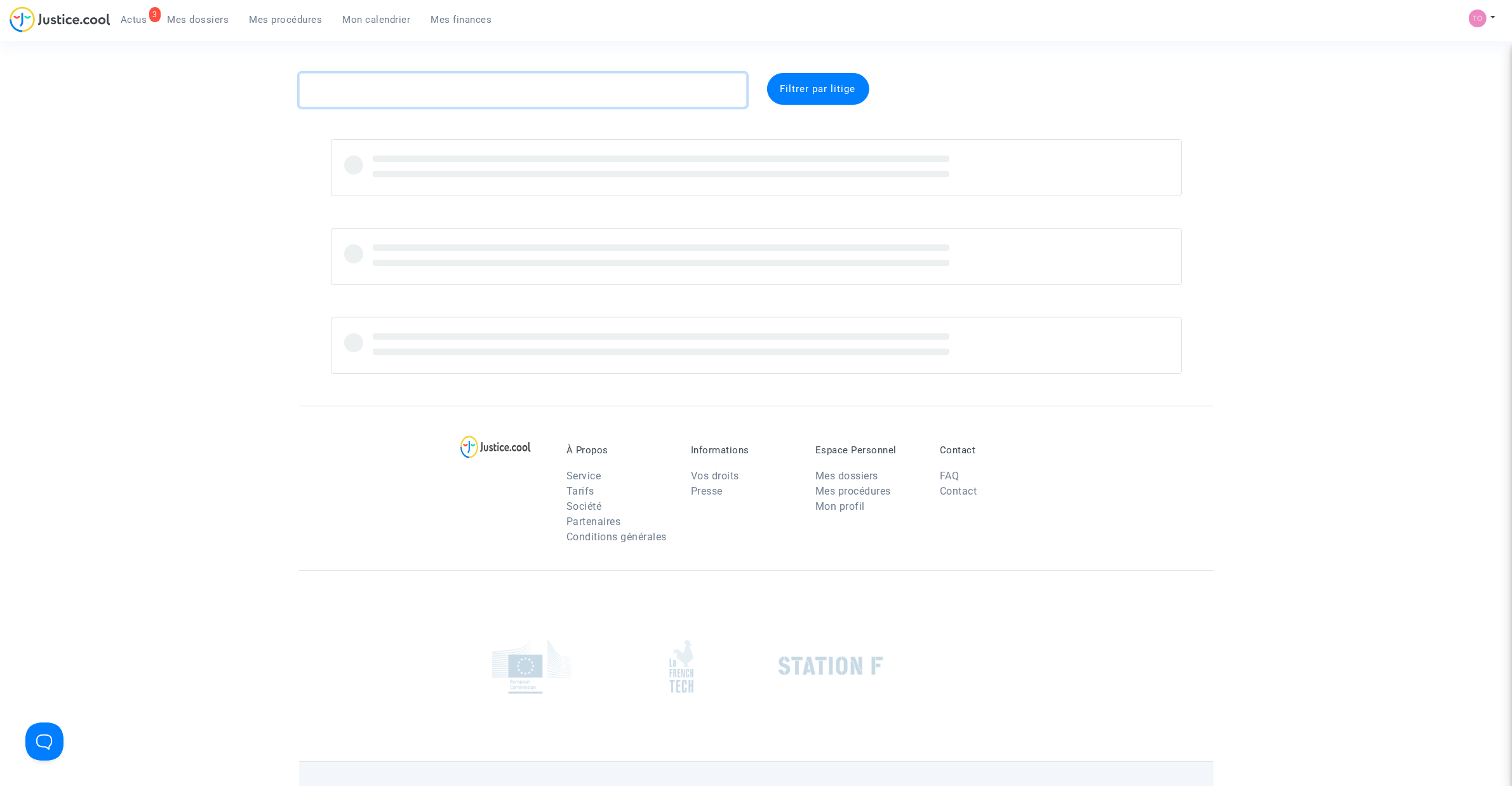
click at [401, 92] on textarea at bounding box center [522, 90] width 447 height 35
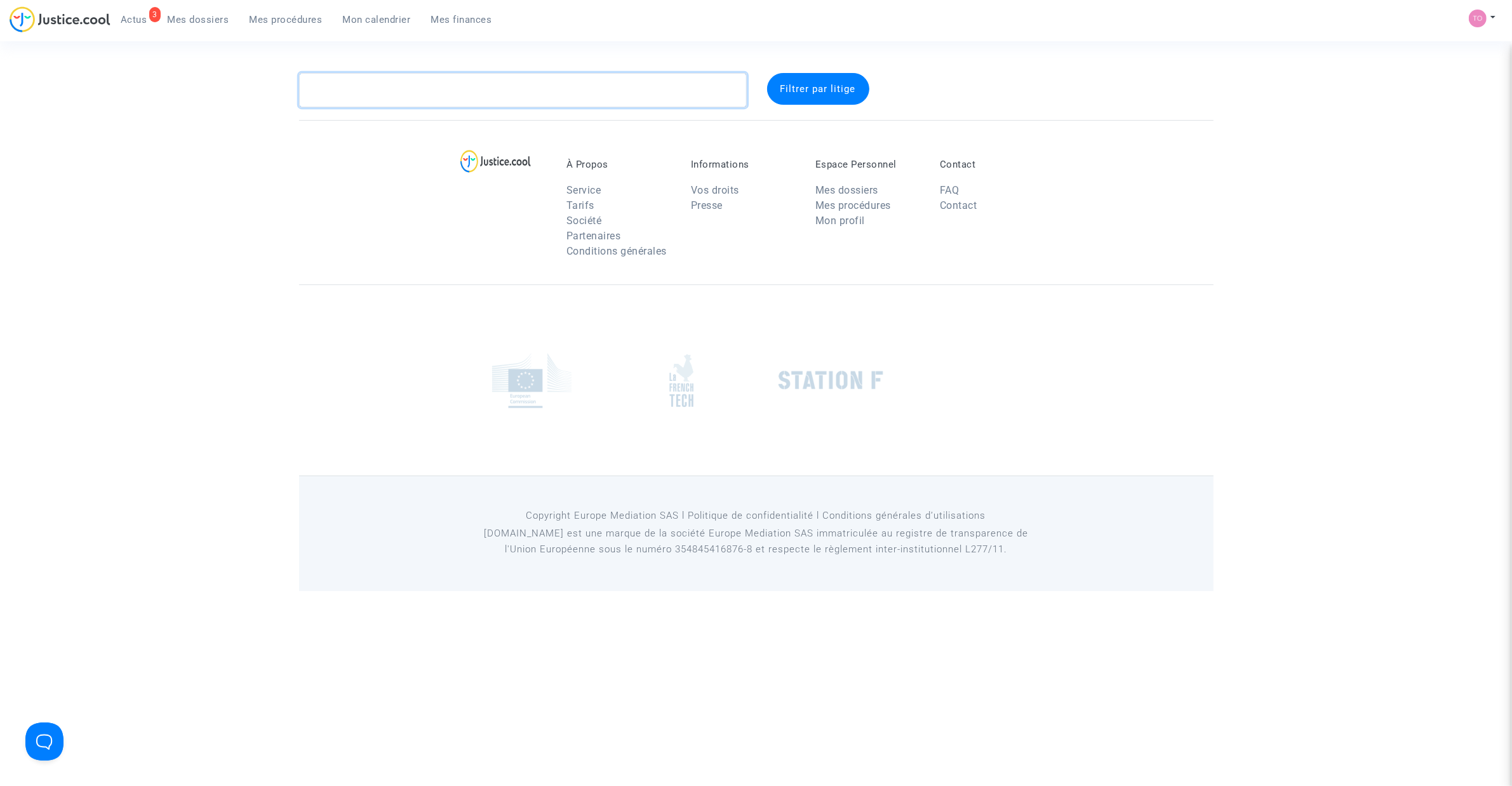
paste textarea "PUQG"
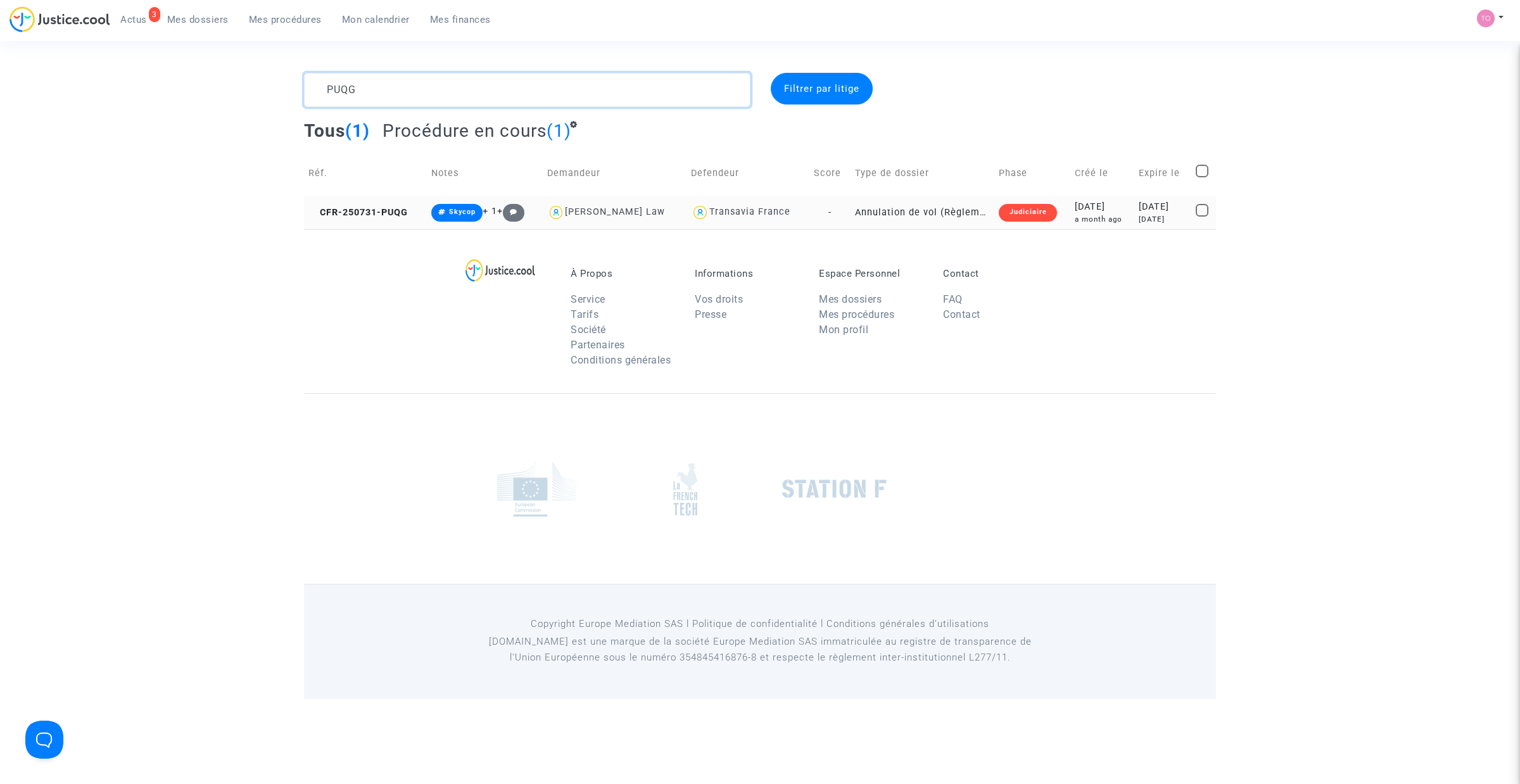
type textarea "PUQG"
click at [1102, 214] on div "a month ago" at bounding box center [1102, 219] width 55 height 10
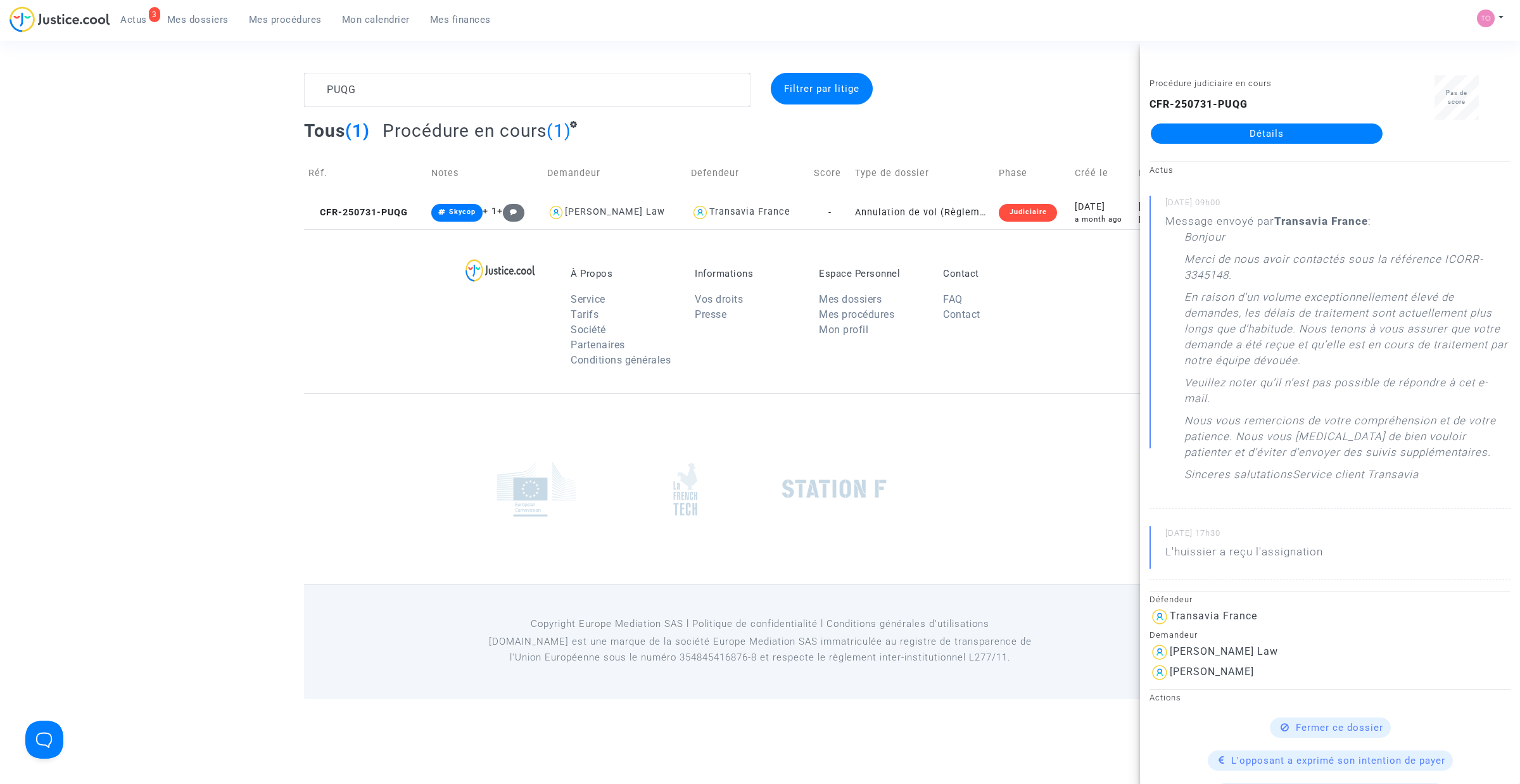
click at [1203, 131] on link "Détails" at bounding box center [1266, 133] width 231 height 20
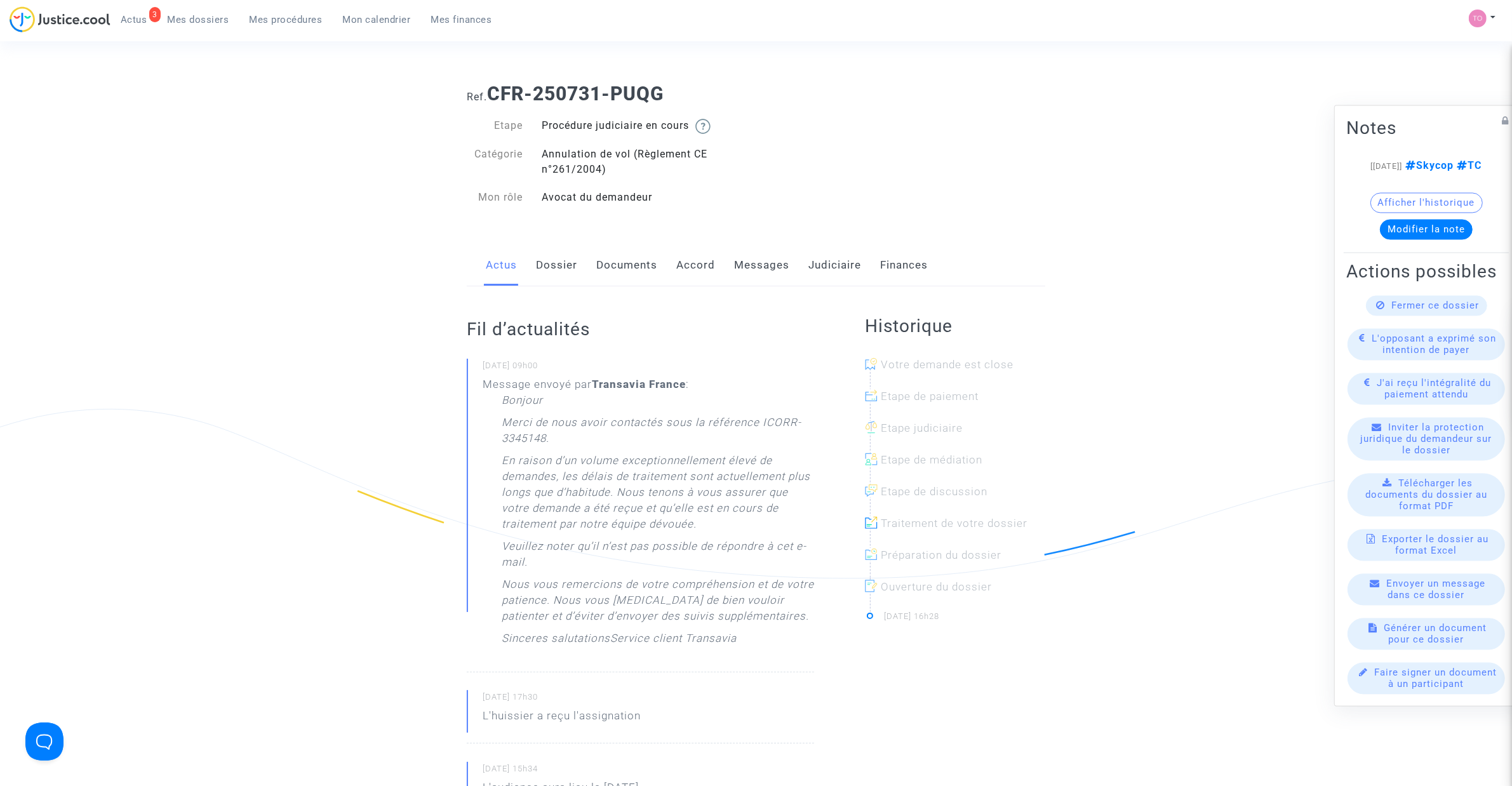
click at [823, 263] on link "Judiciaire" at bounding box center [835, 265] width 53 height 42
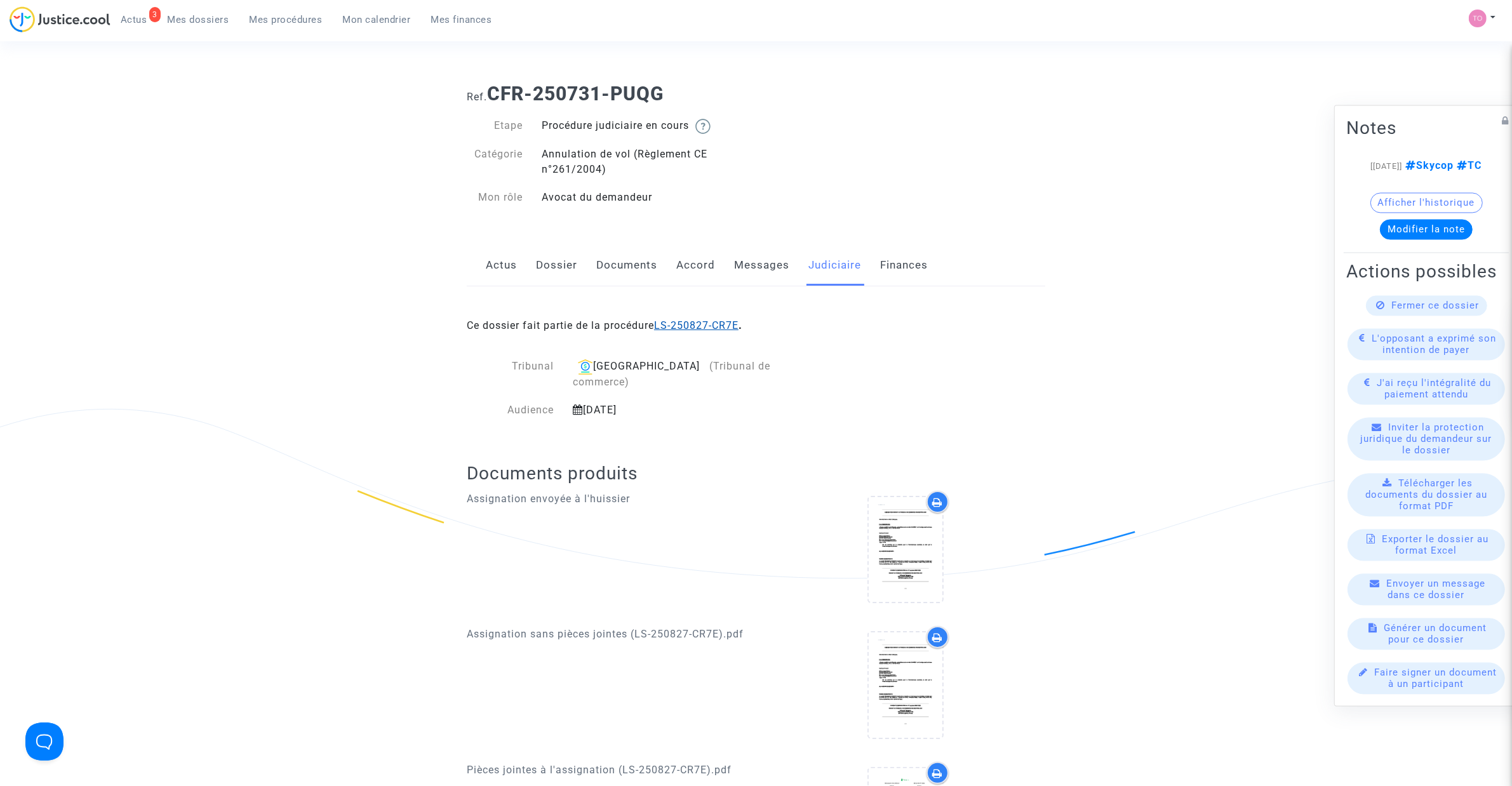
click at [708, 325] on link "LS-250827-CR7E" at bounding box center [695, 325] width 84 height 12
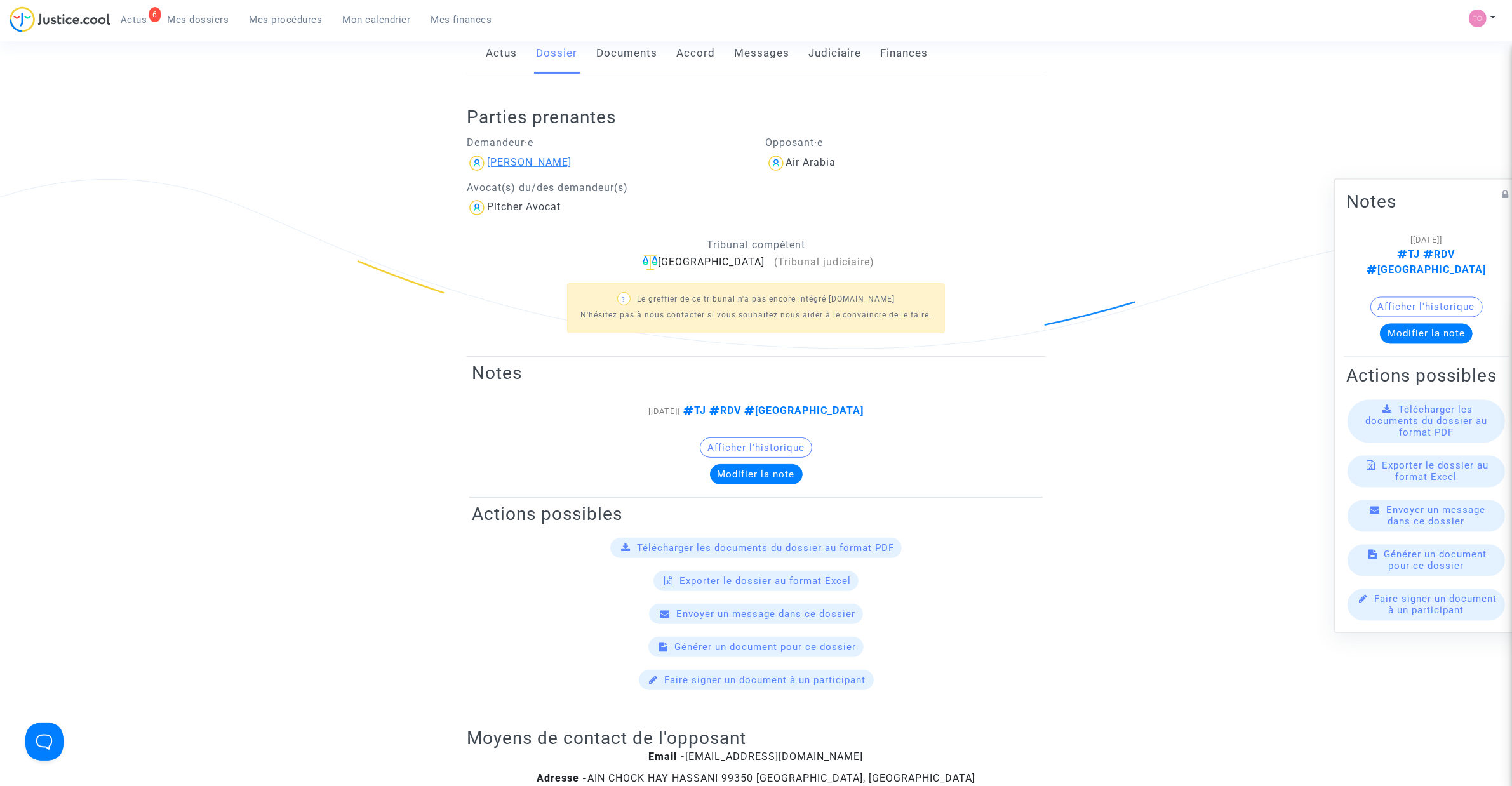
scroll to position [238, 0]
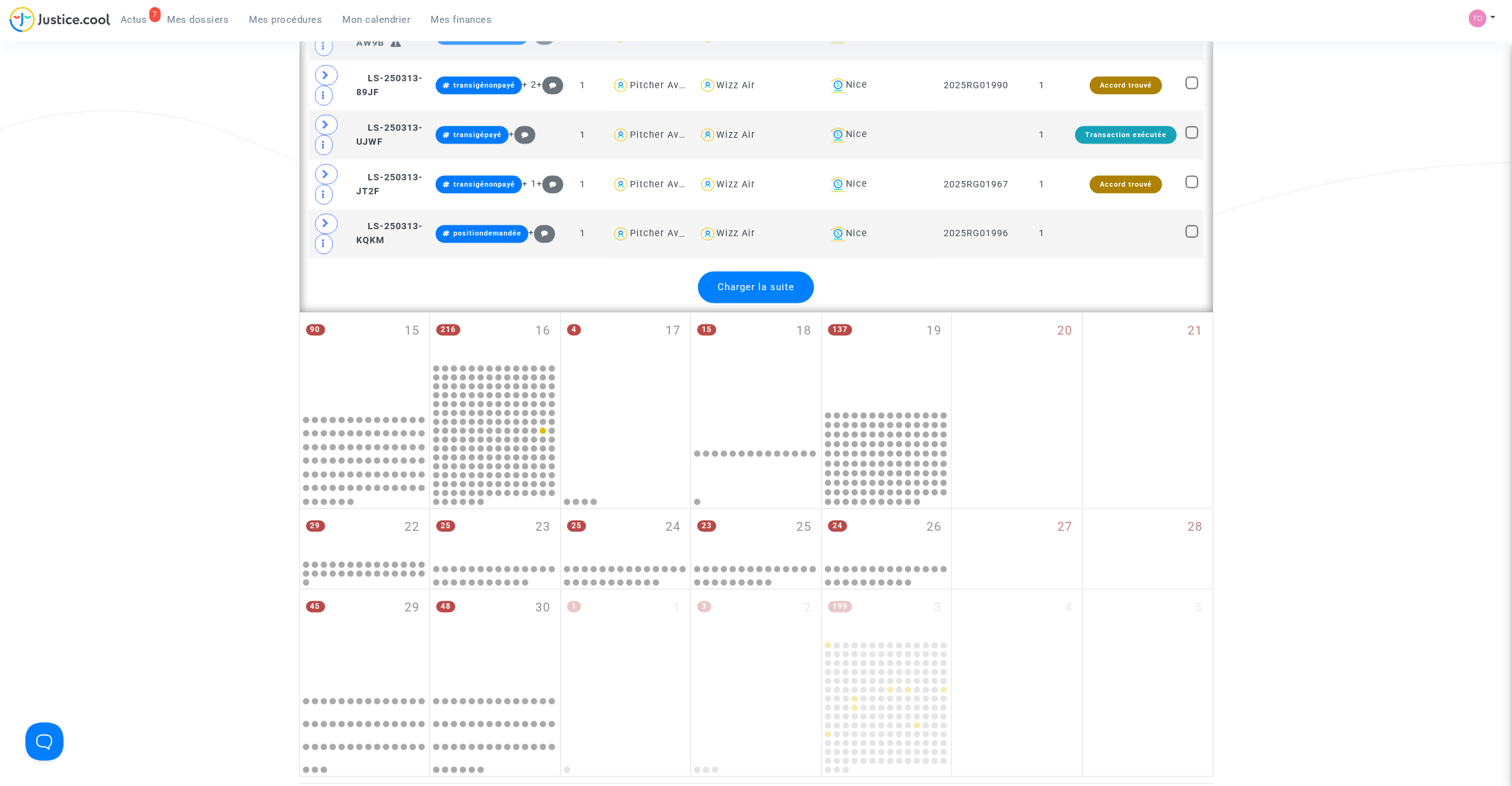
scroll to position [2777, 0]
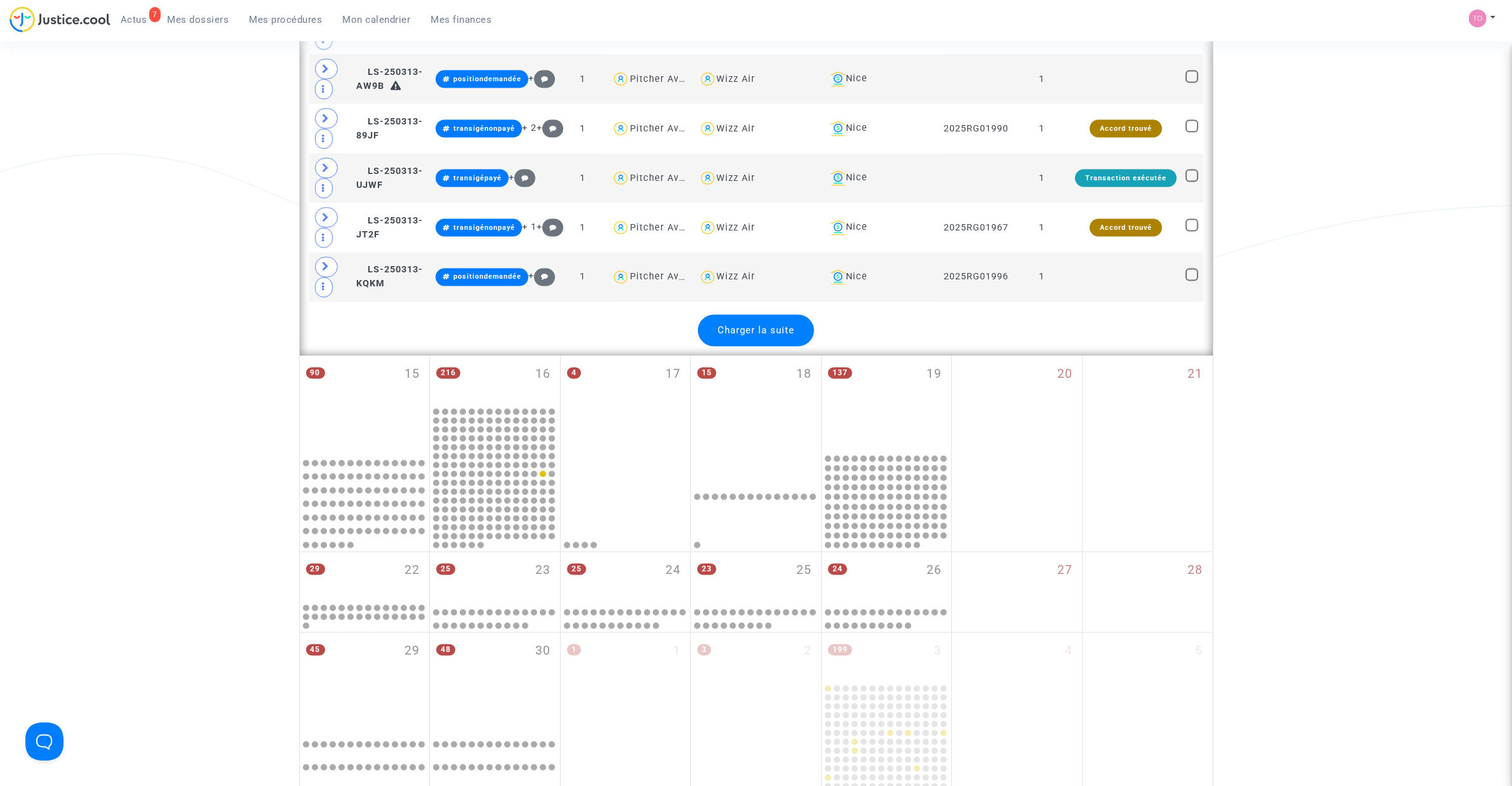
click at [760, 336] on span "Charger la suite" at bounding box center [756, 331] width 77 height 11
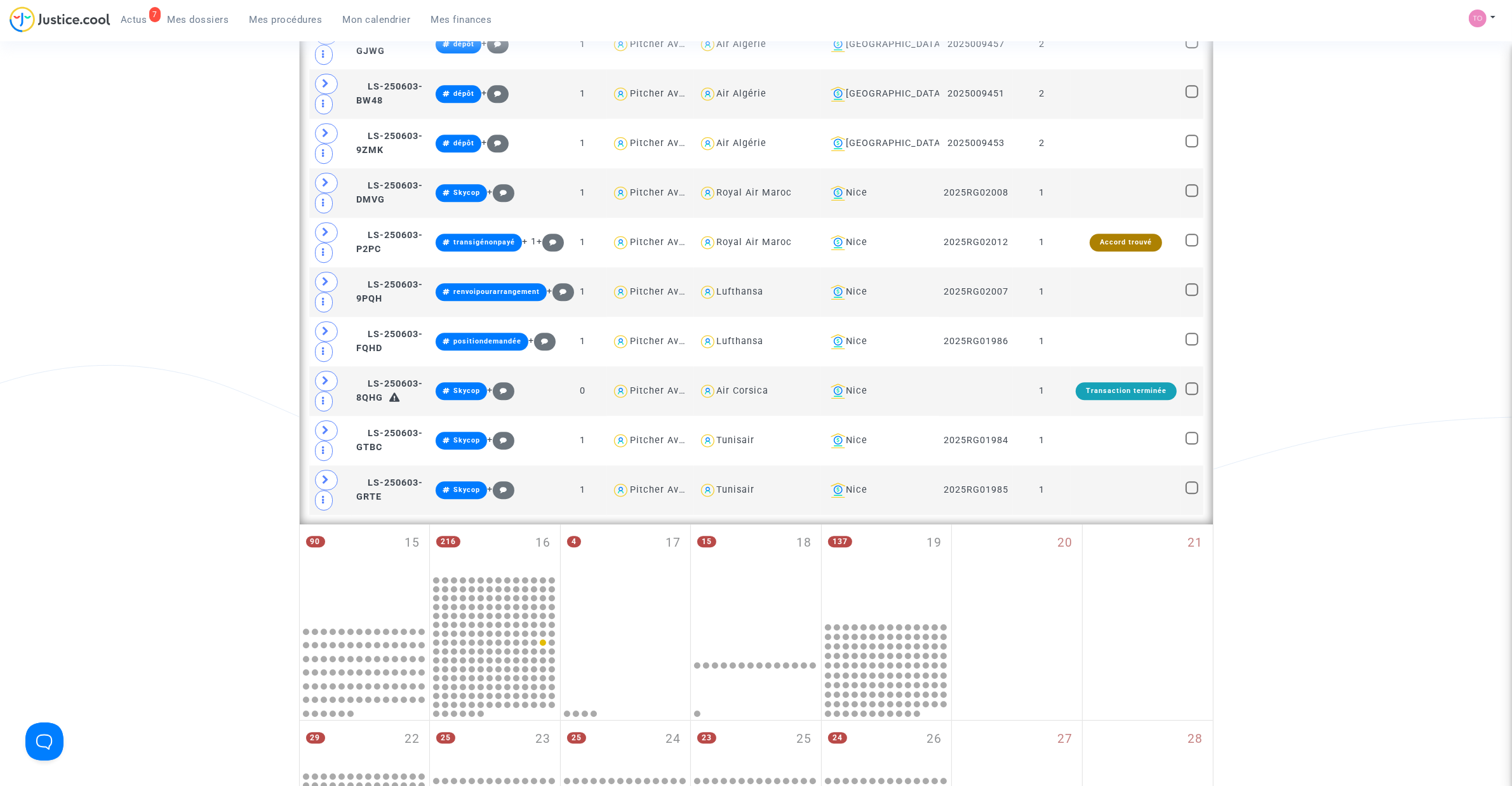
scroll to position [4285, 0]
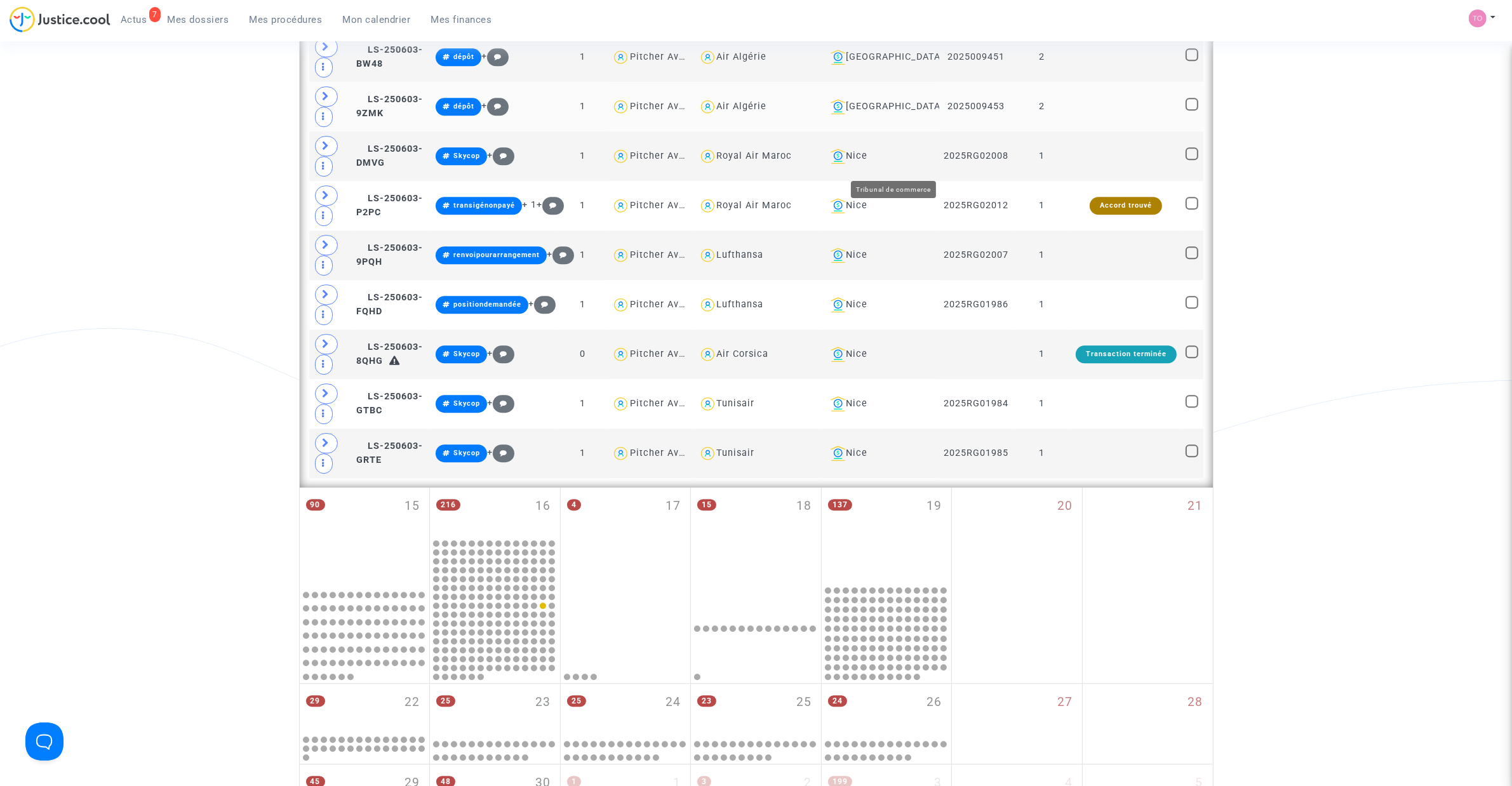
click at [909, 114] on div "[GEOGRAPHIC_DATA]" at bounding box center [880, 106] width 109 height 15
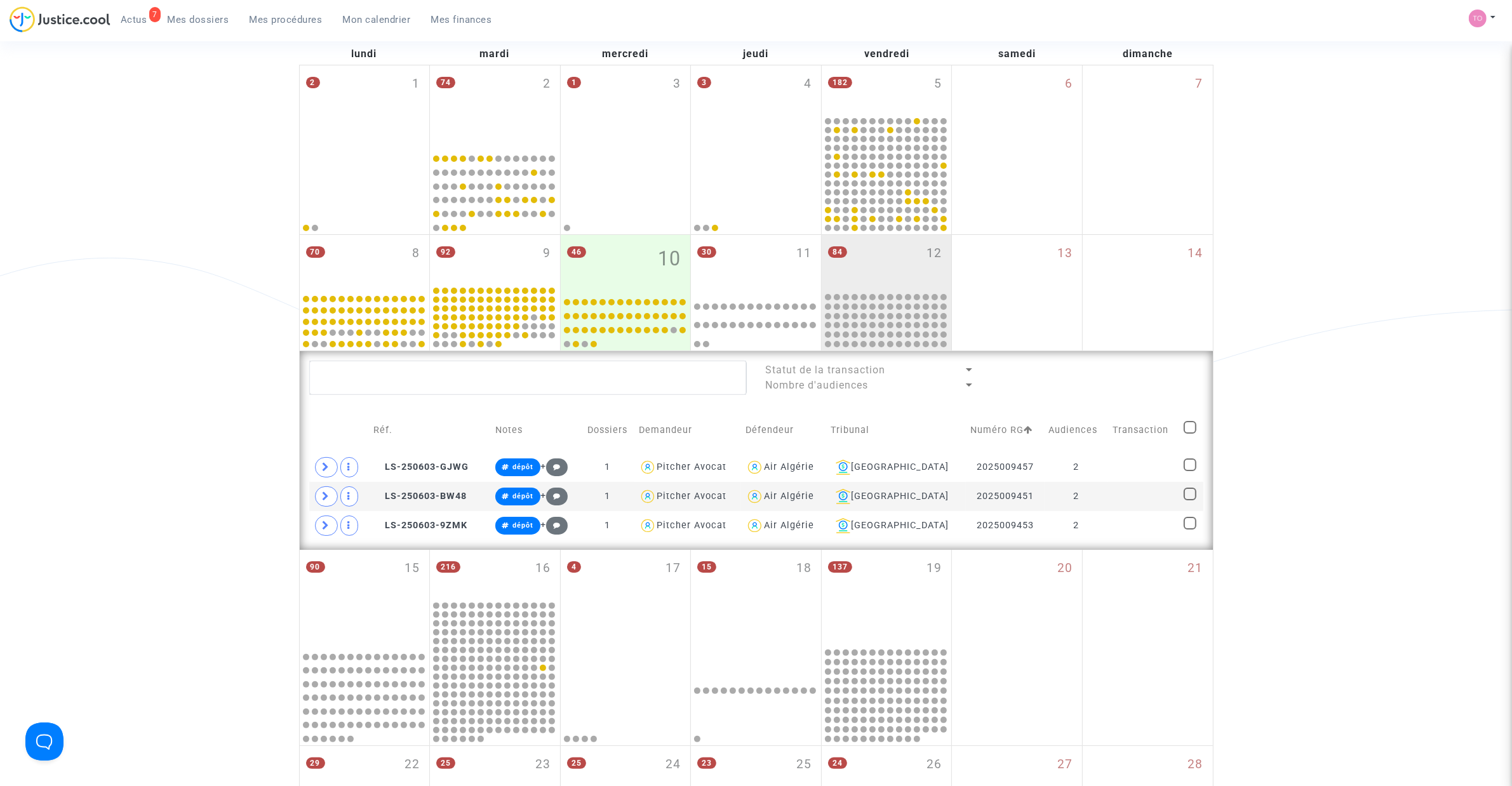
scroll to position [159, 0]
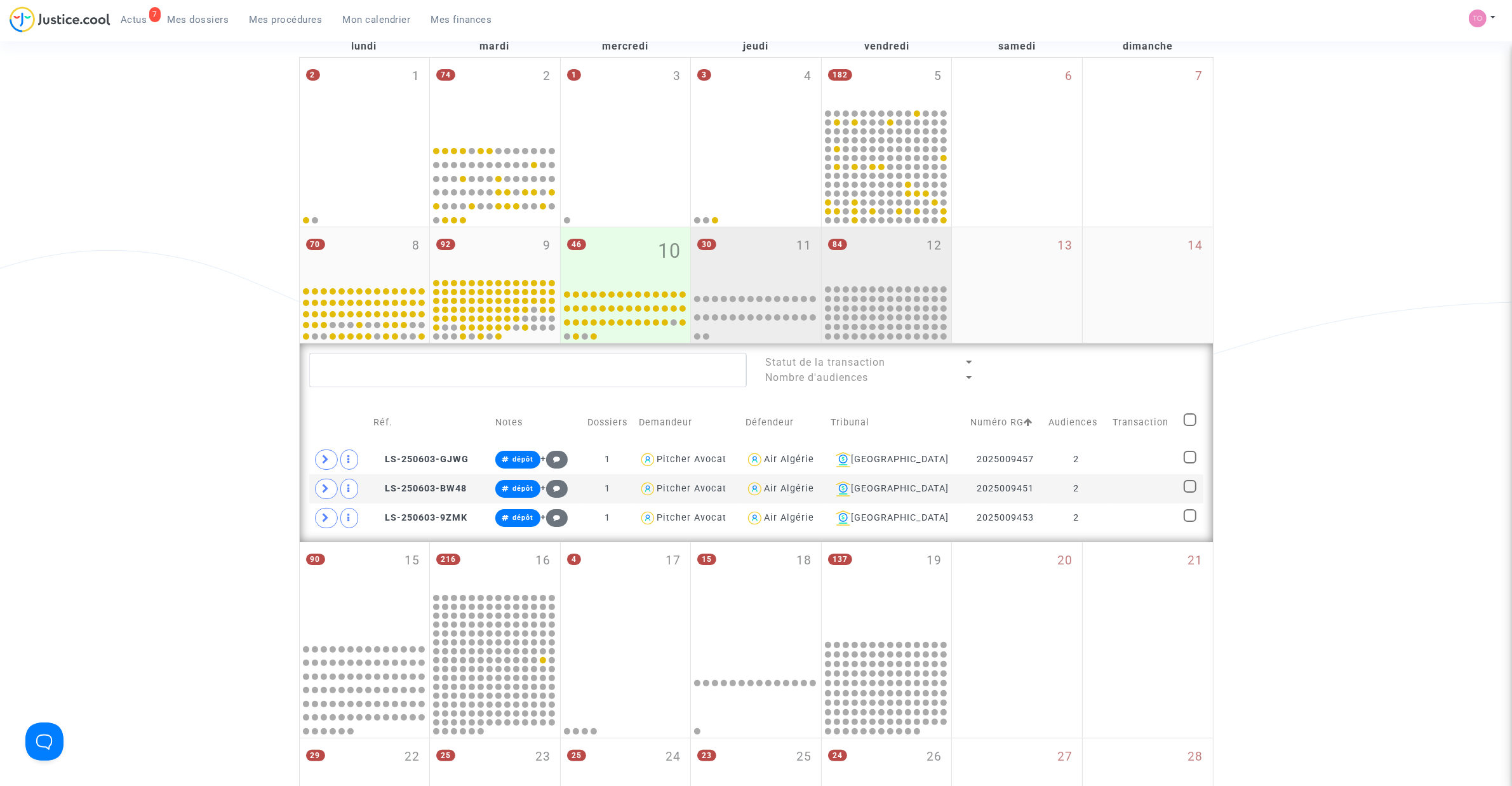
click at [775, 246] on div "30 11" at bounding box center [756, 255] width 130 height 56
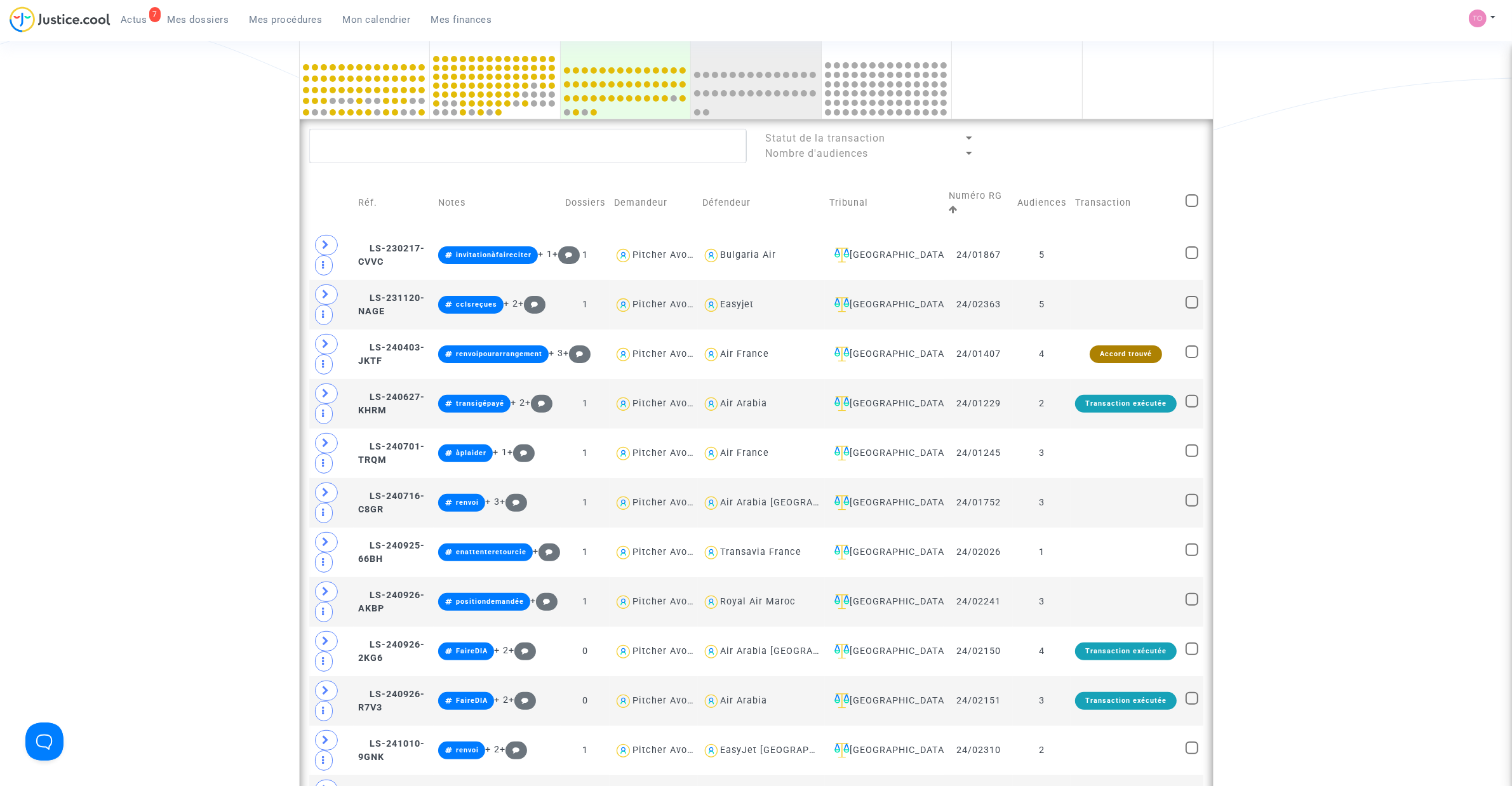
scroll to position [397, 0]
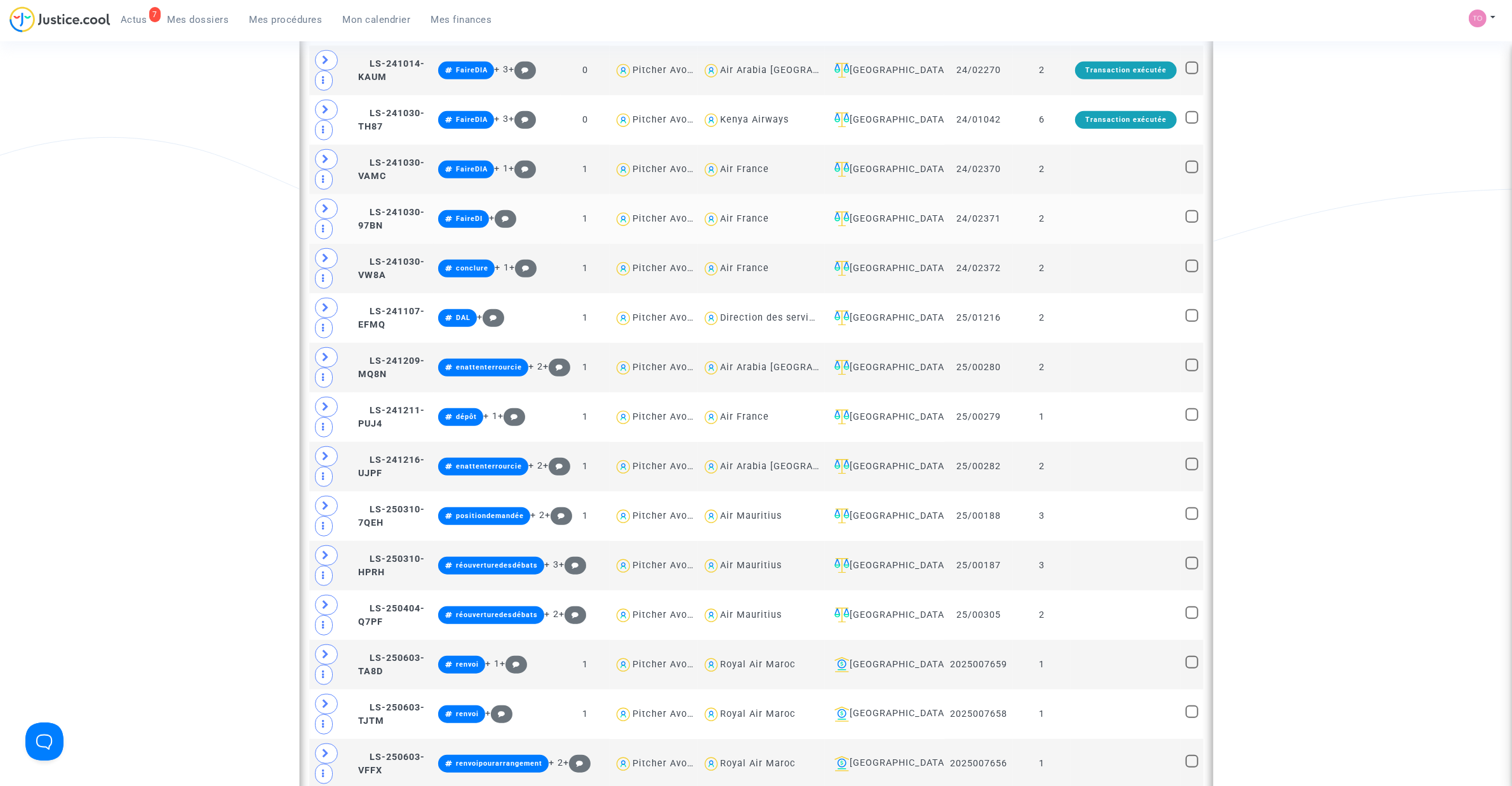
scroll to position [1111, 0]
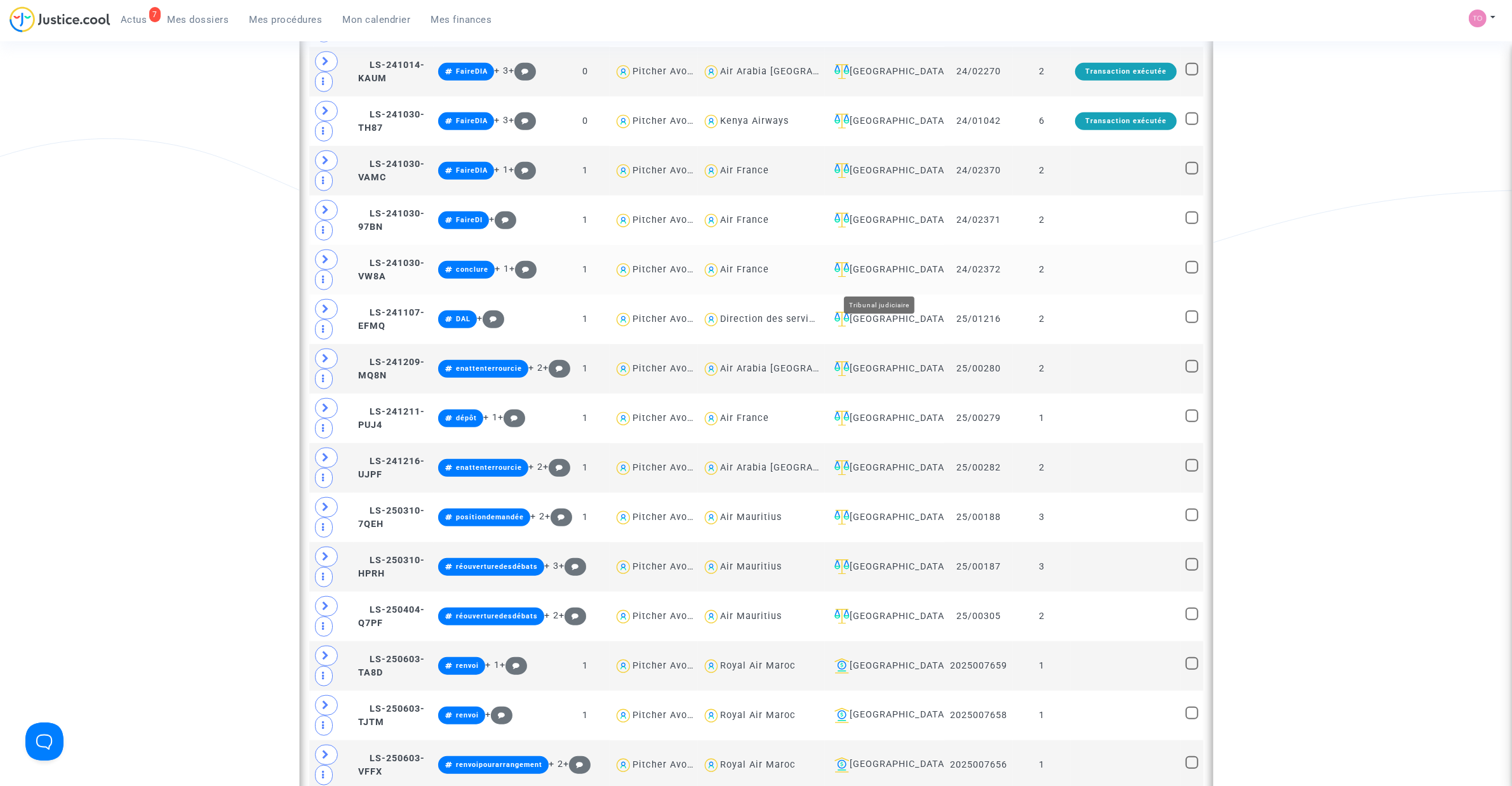
click at [869, 278] on div "[GEOGRAPHIC_DATA]" at bounding box center [885, 270] width 111 height 15
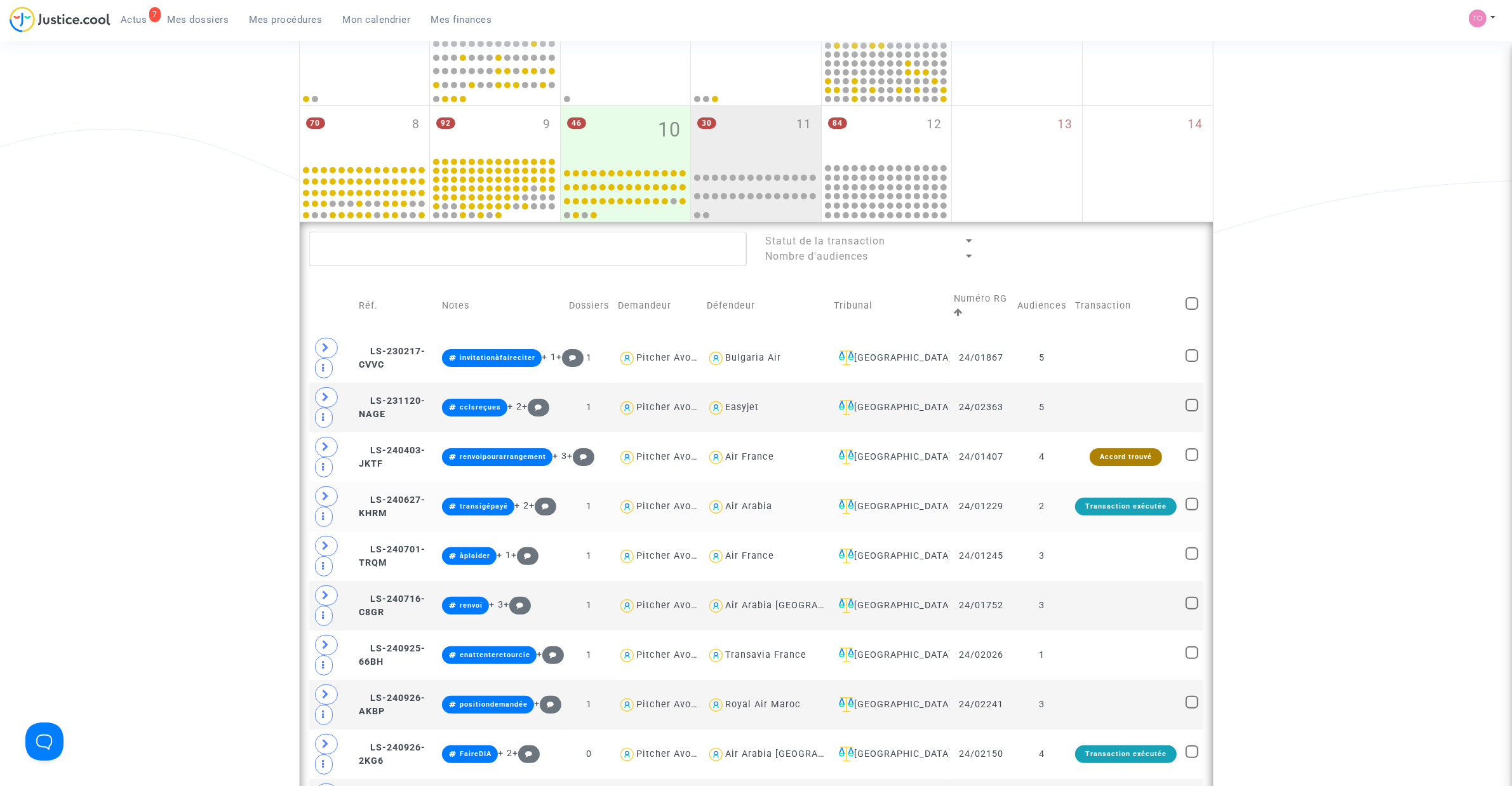
scroll to position [317, 0]
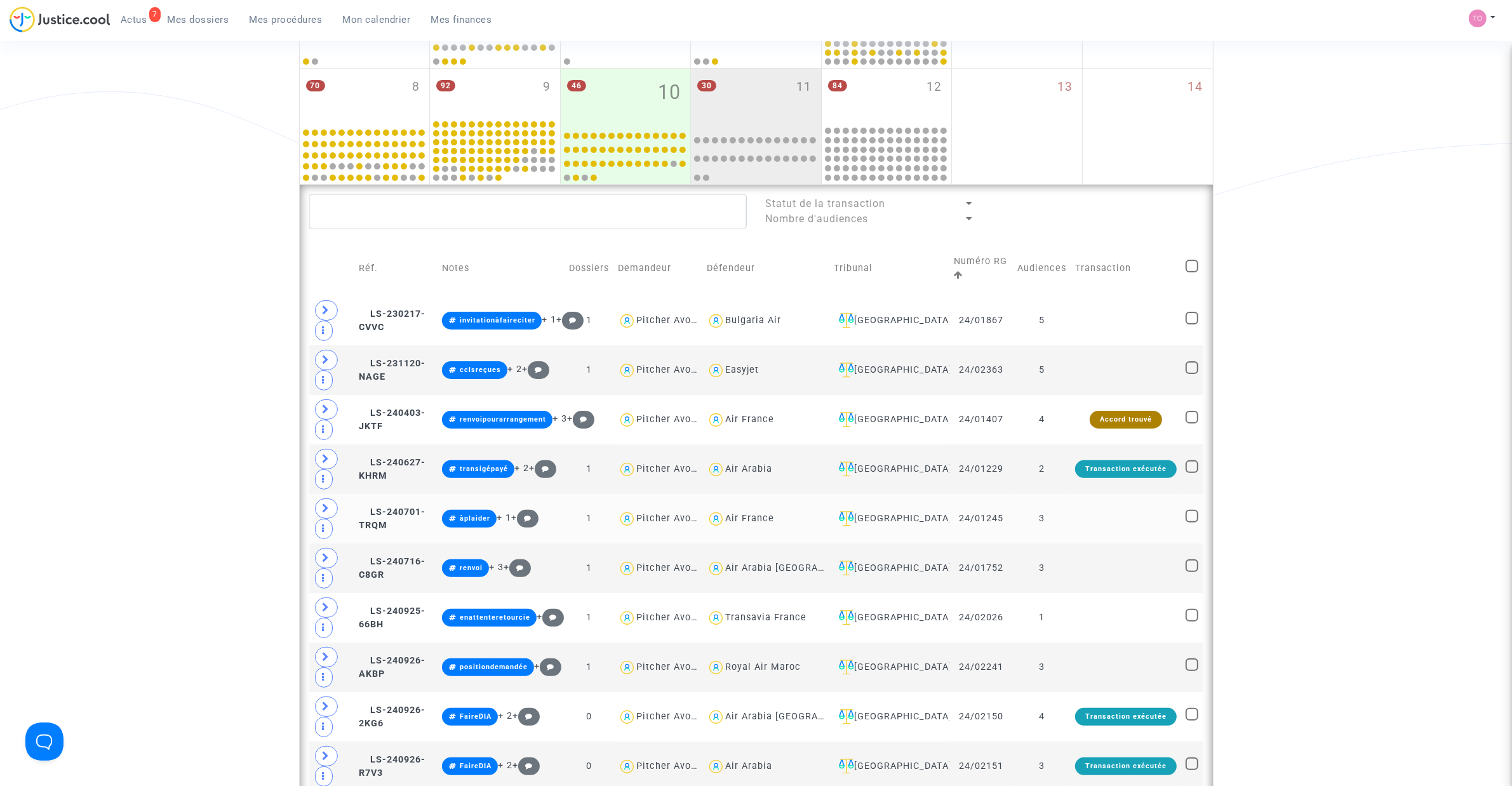
click at [772, 523] on div "Air France" at bounding box center [749, 518] width 49 height 10
type textarea "@"Air France""
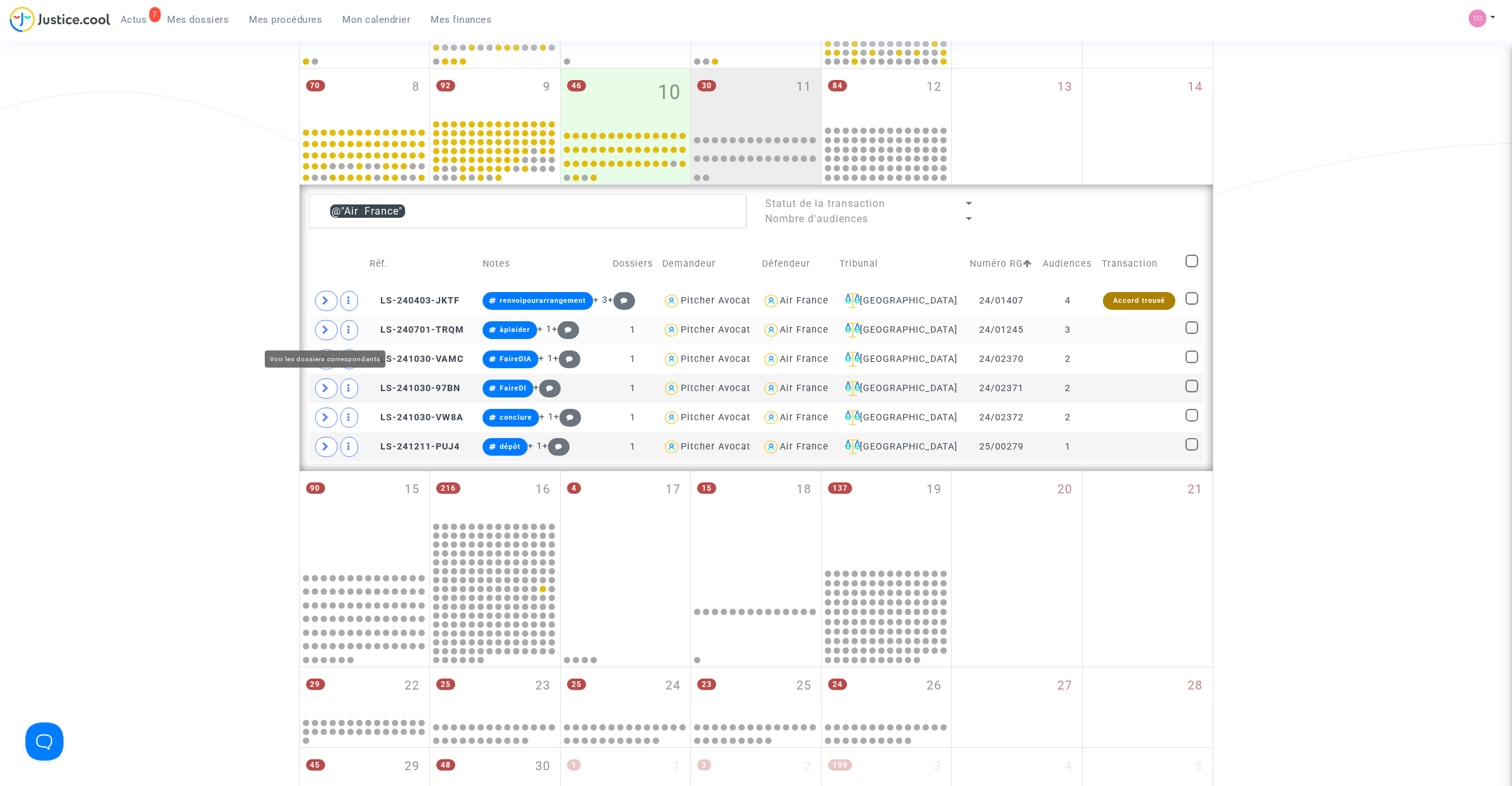
click at [330, 335] on span at bounding box center [326, 330] width 22 height 20
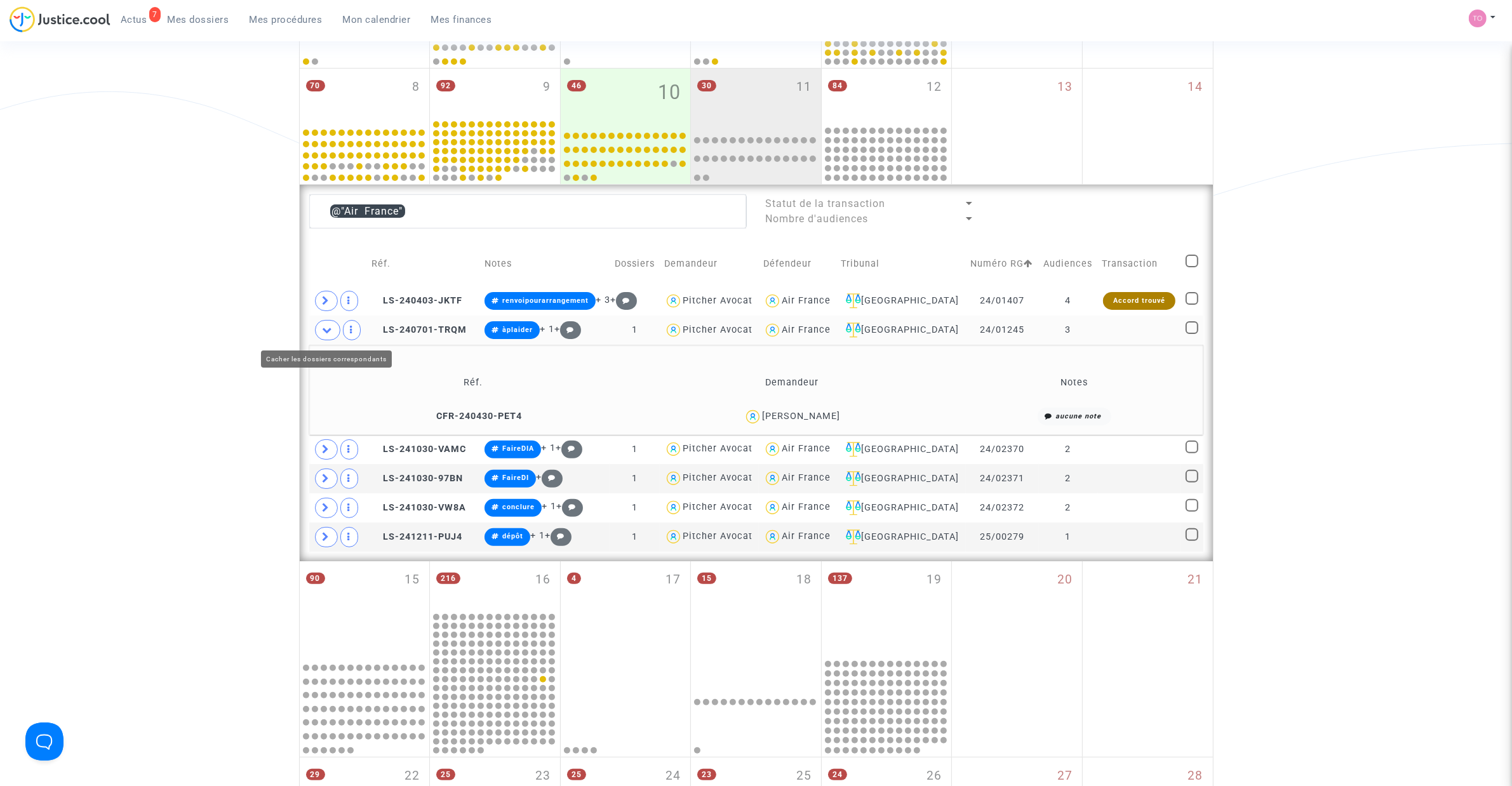
click at [332, 335] on span at bounding box center [328, 330] width 26 height 20
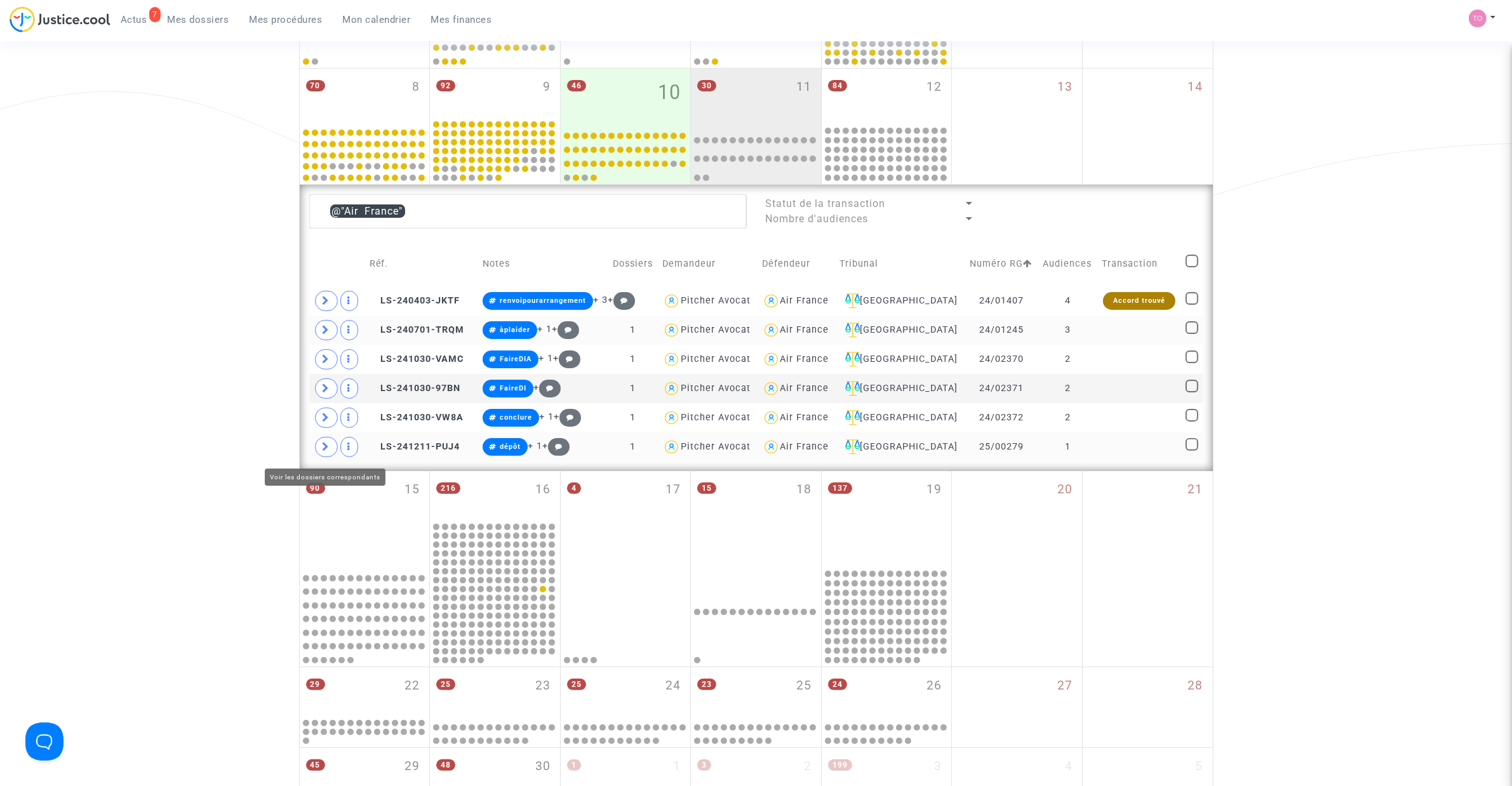
click at [316, 445] on span at bounding box center [326, 446] width 22 height 20
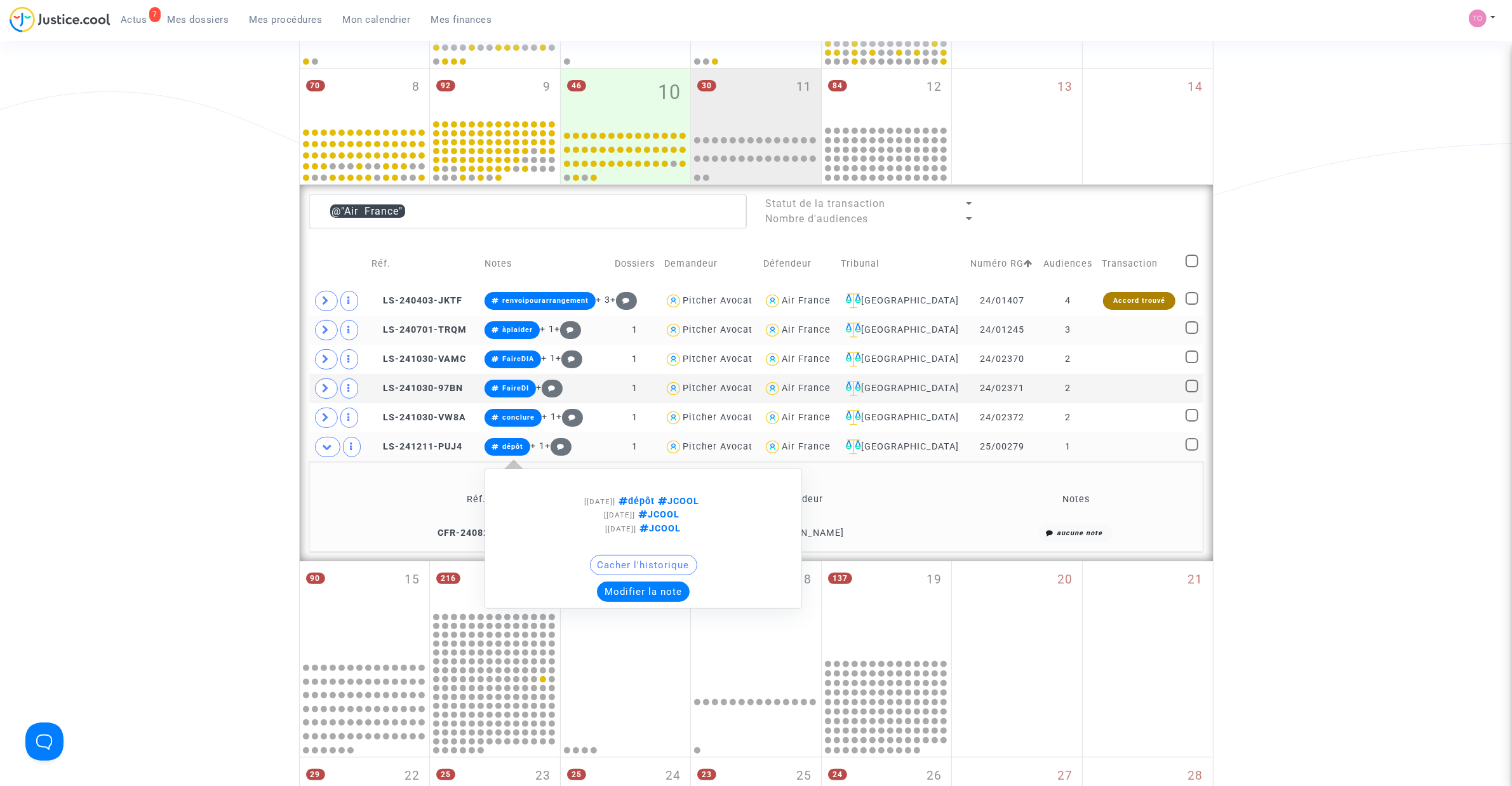
click at [646, 588] on button "Modifier la note" at bounding box center [642, 591] width 92 height 20
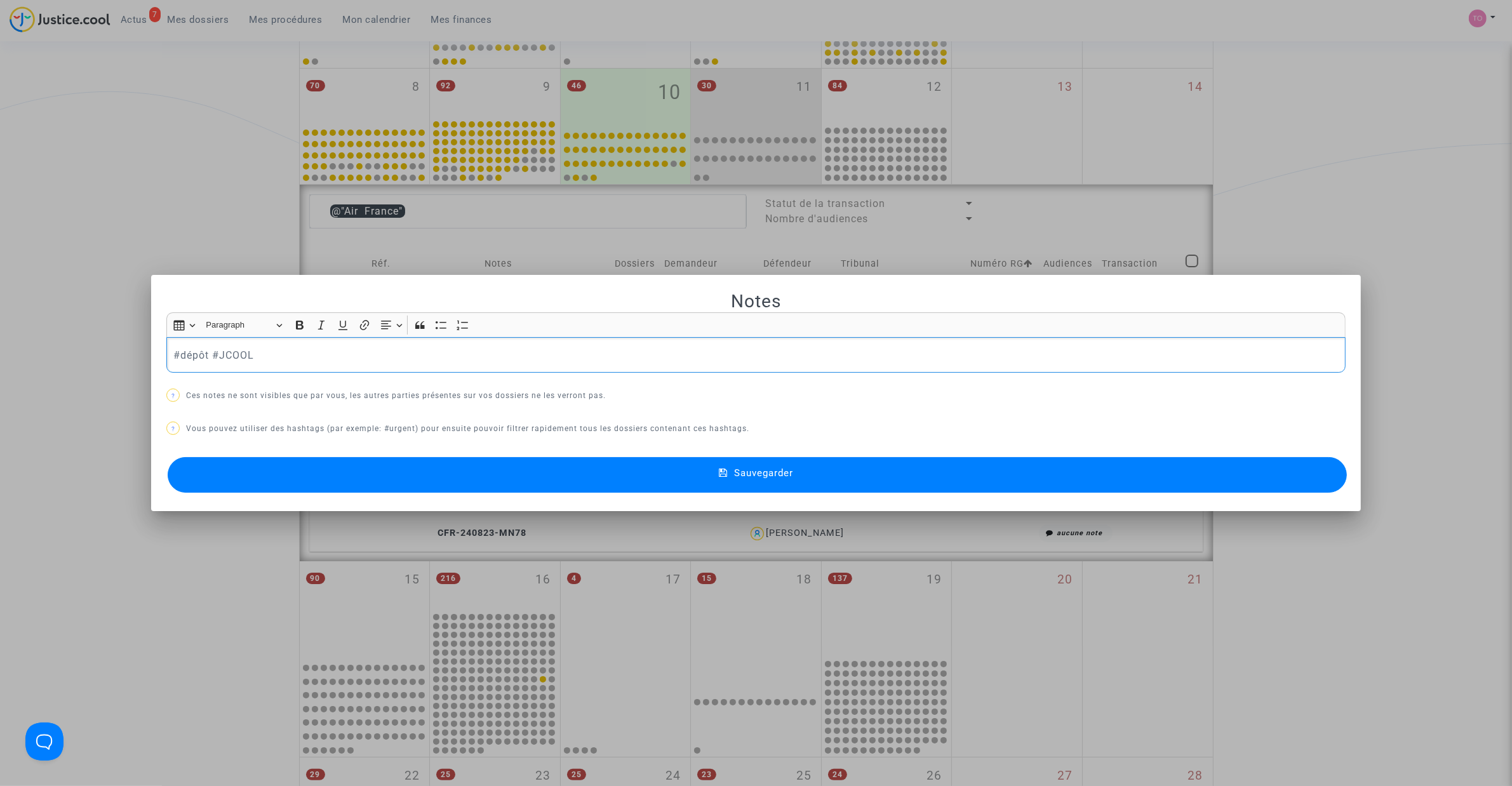
drag, startPoint x: 203, startPoint y: 353, endPoint x: 175, endPoint y: 356, distance: 28.2
click at [175, 356] on p "#dépôt #JCOOL" at bounding box center [756, 356] width 1166 height 16
click at [380, 481] on button "Sauvegarder" at bounding box center [757, 474] width 1179 height 35
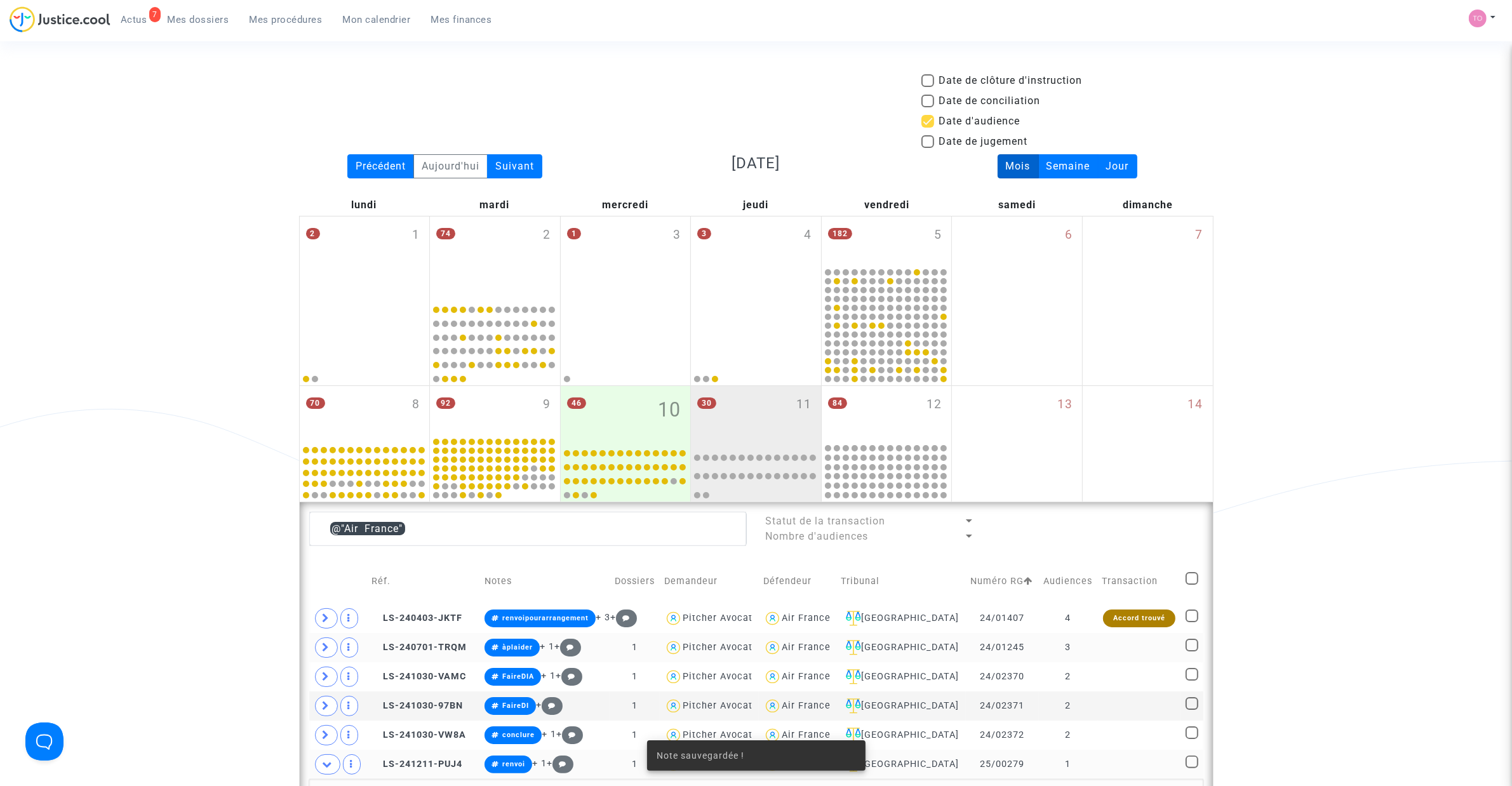
scroll to position [317, 0]
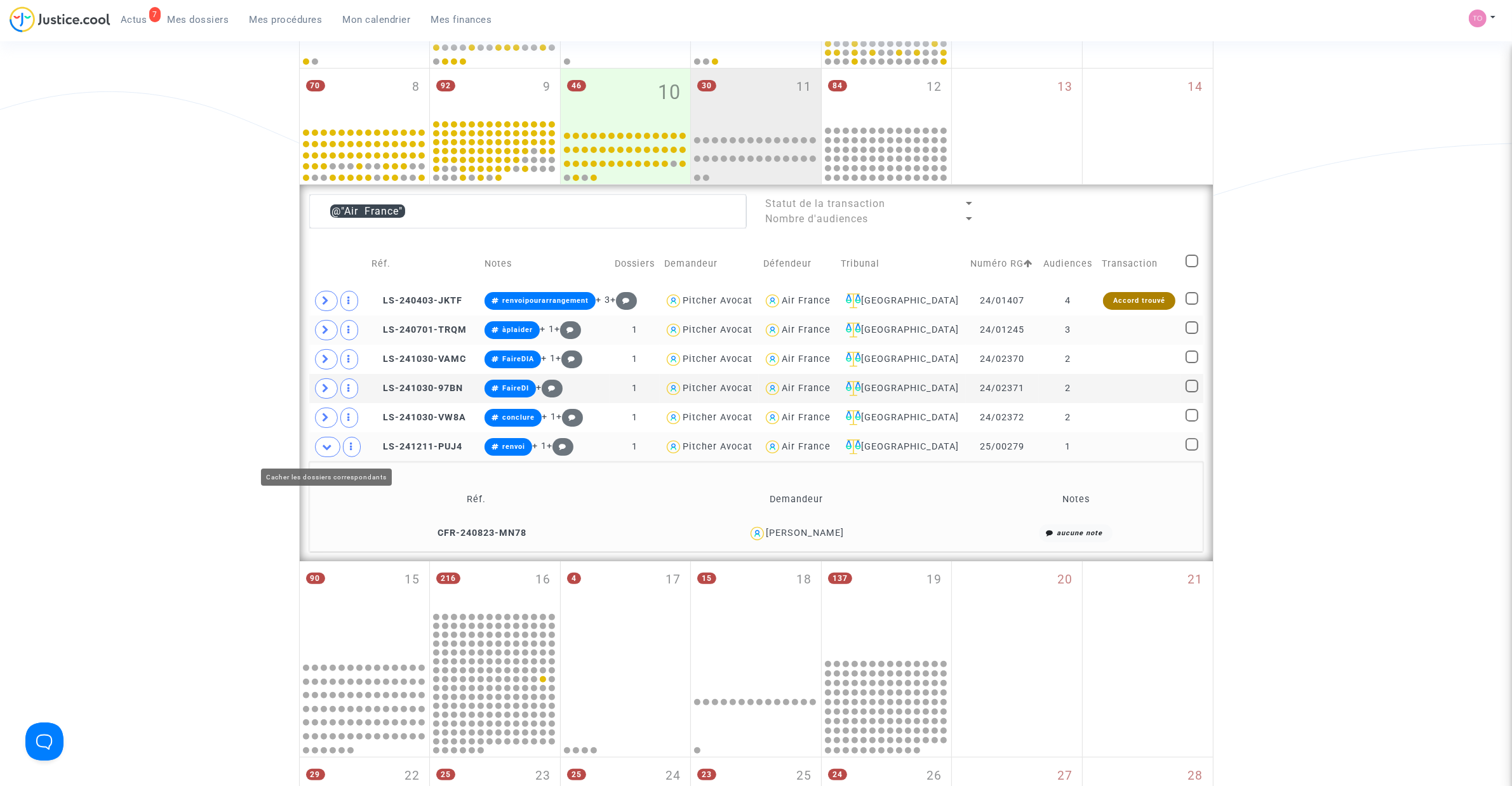
click at [329, 446] on icon at bounding box center [328, 446] width 10 height 10
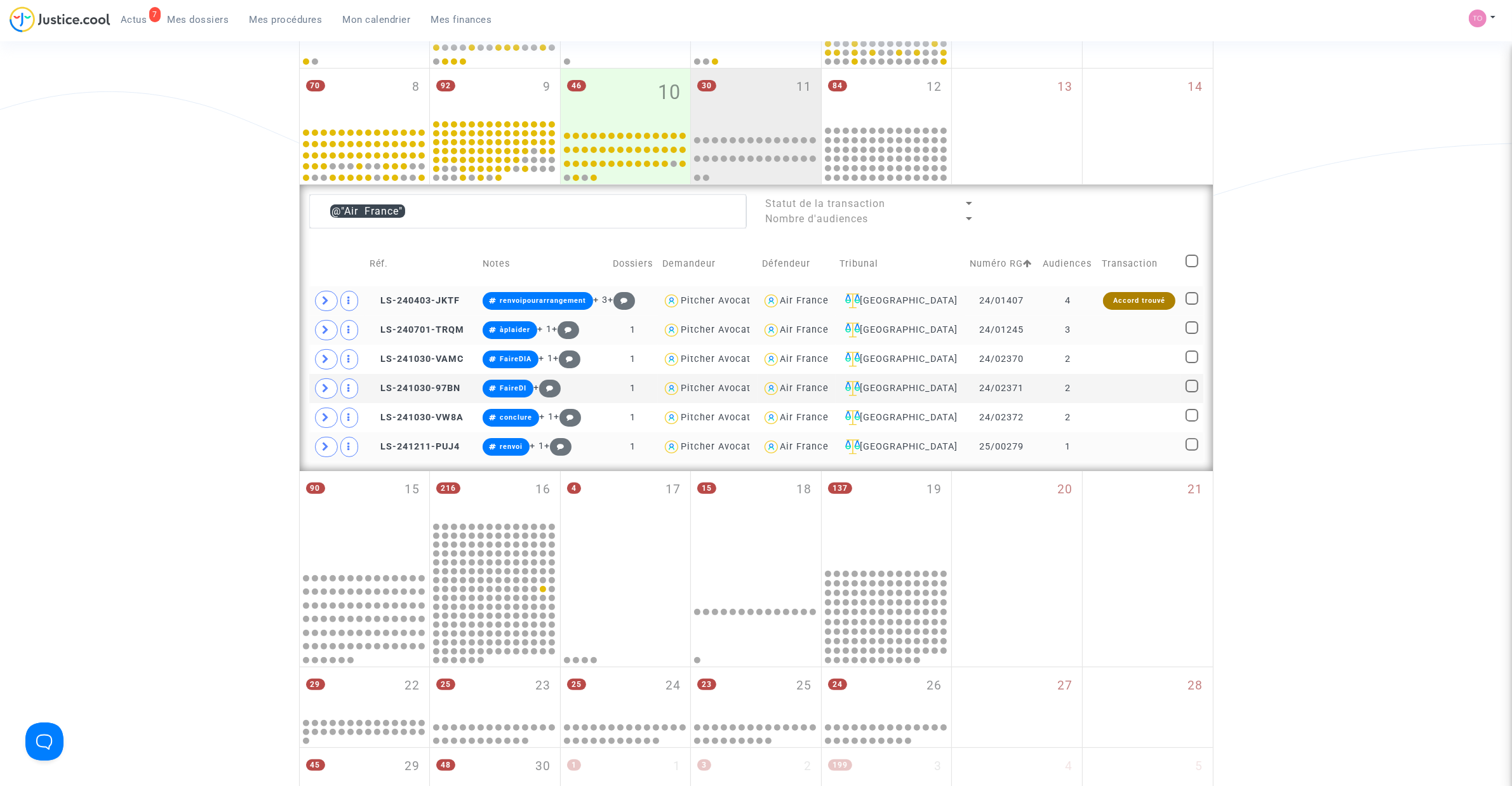
click at [814, 295] on div "Air France" at bounding box center [805, 300] width 49 height 10
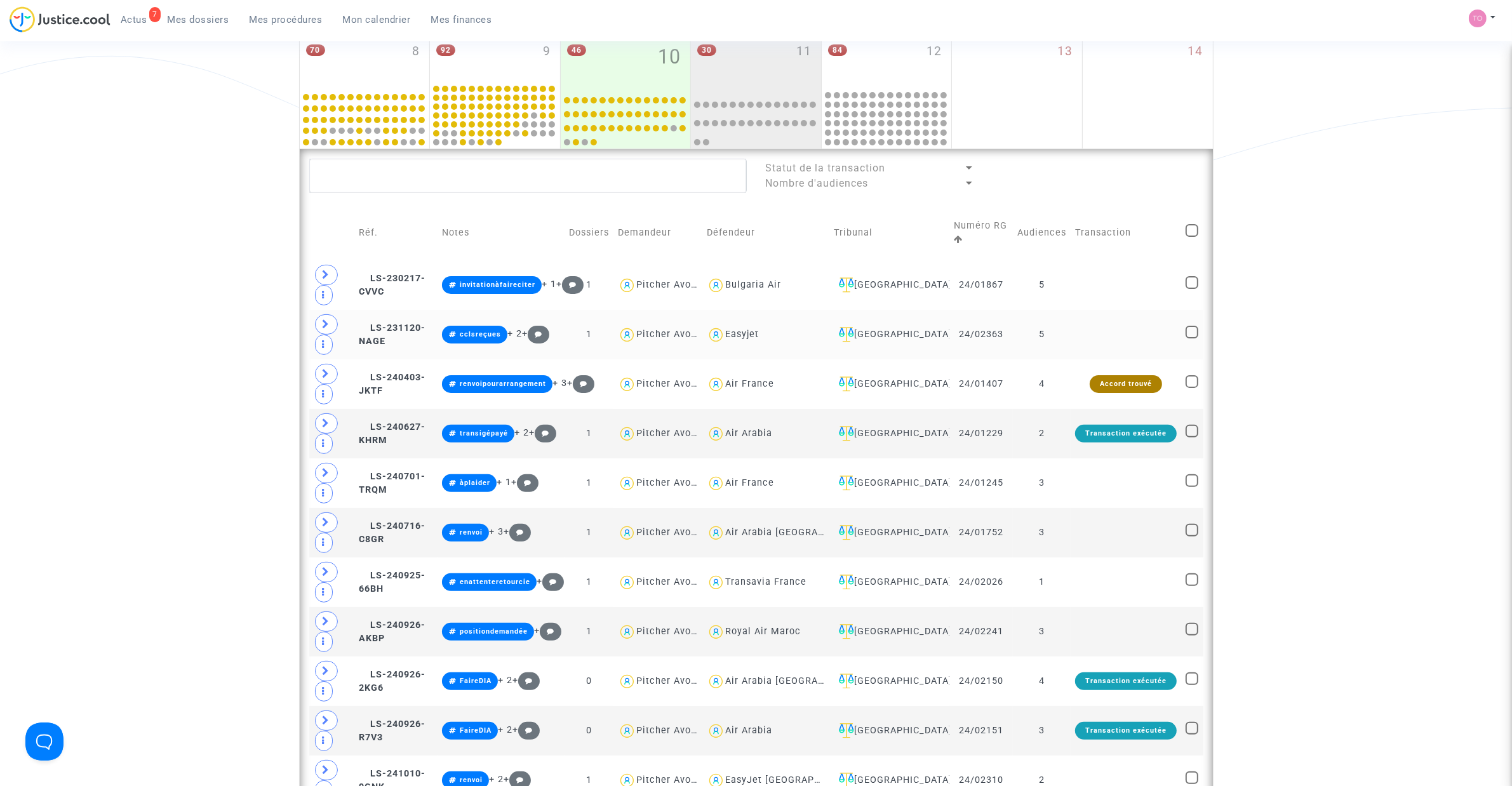
scroll to position [397, 0]
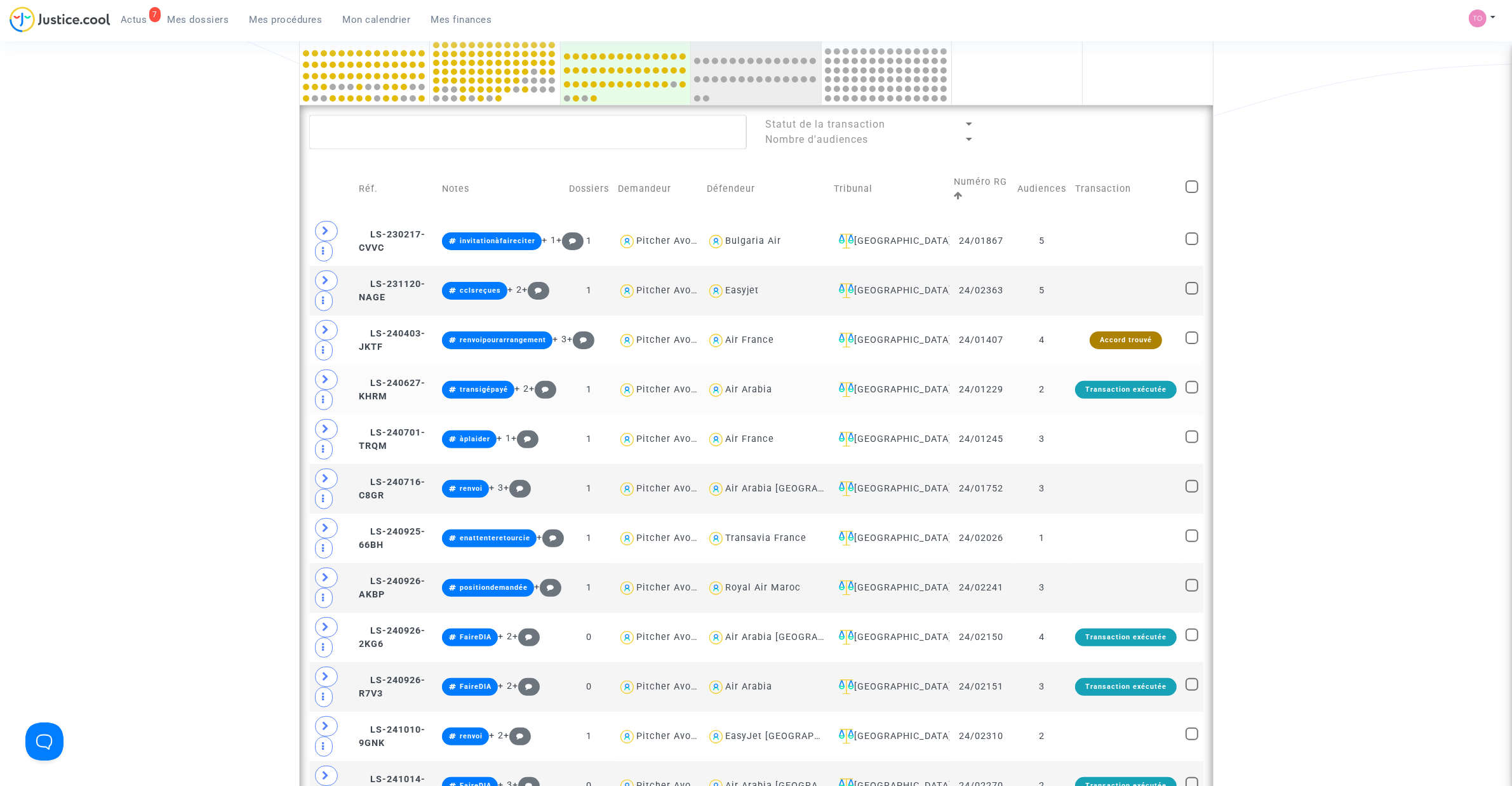
click at [772, 393] on div "Air Arabia" at bounding box center [748, 389] width 47 height 10
type textarea "@"Air Arabia""
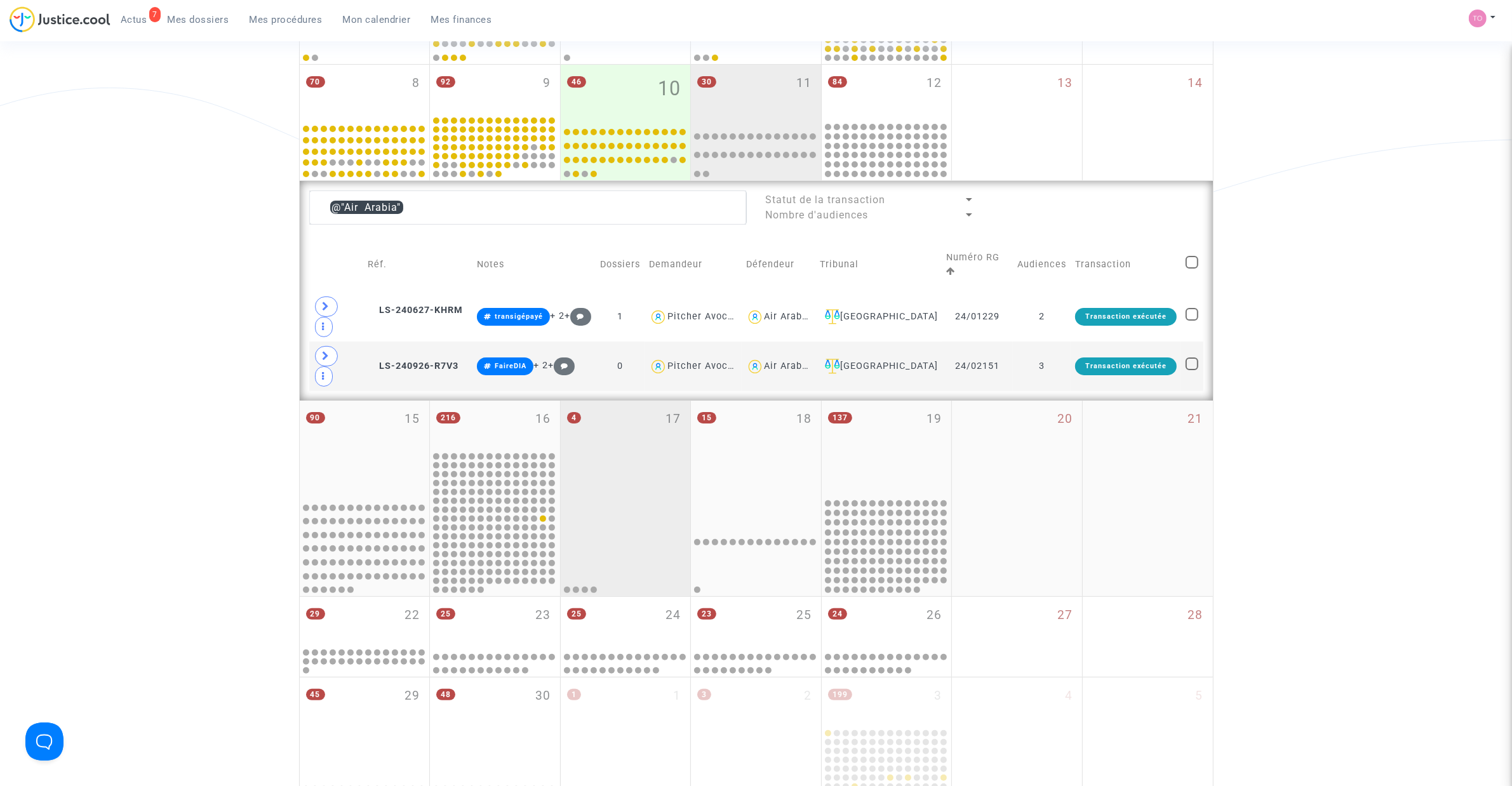
scroll to position [317, 0]
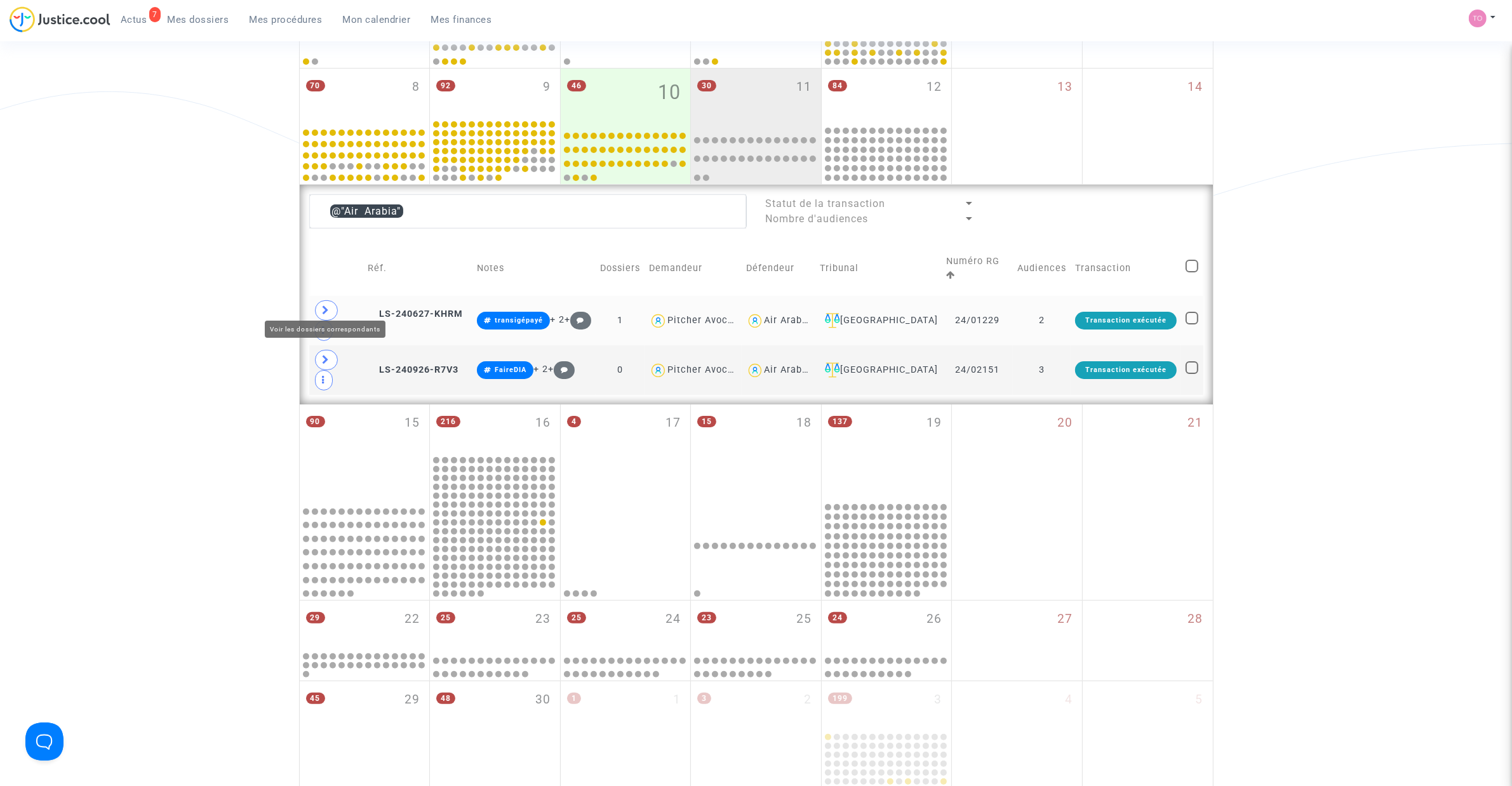
click at [325, 305] on icon at bounding box center [326, 310] width 7 height 10
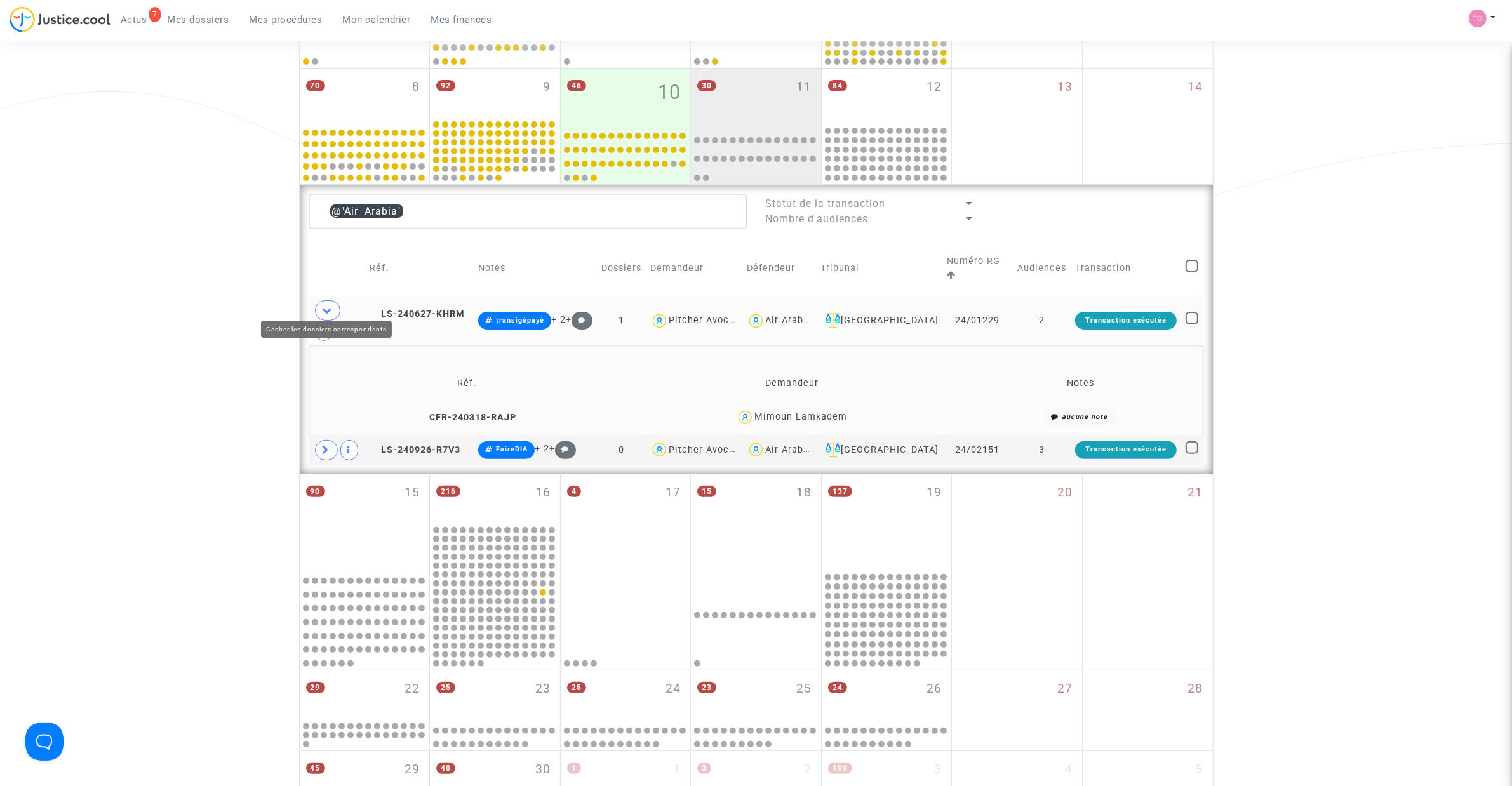
click at [328, 305] on icon at bounding box center [328, 310] width 10 height 10
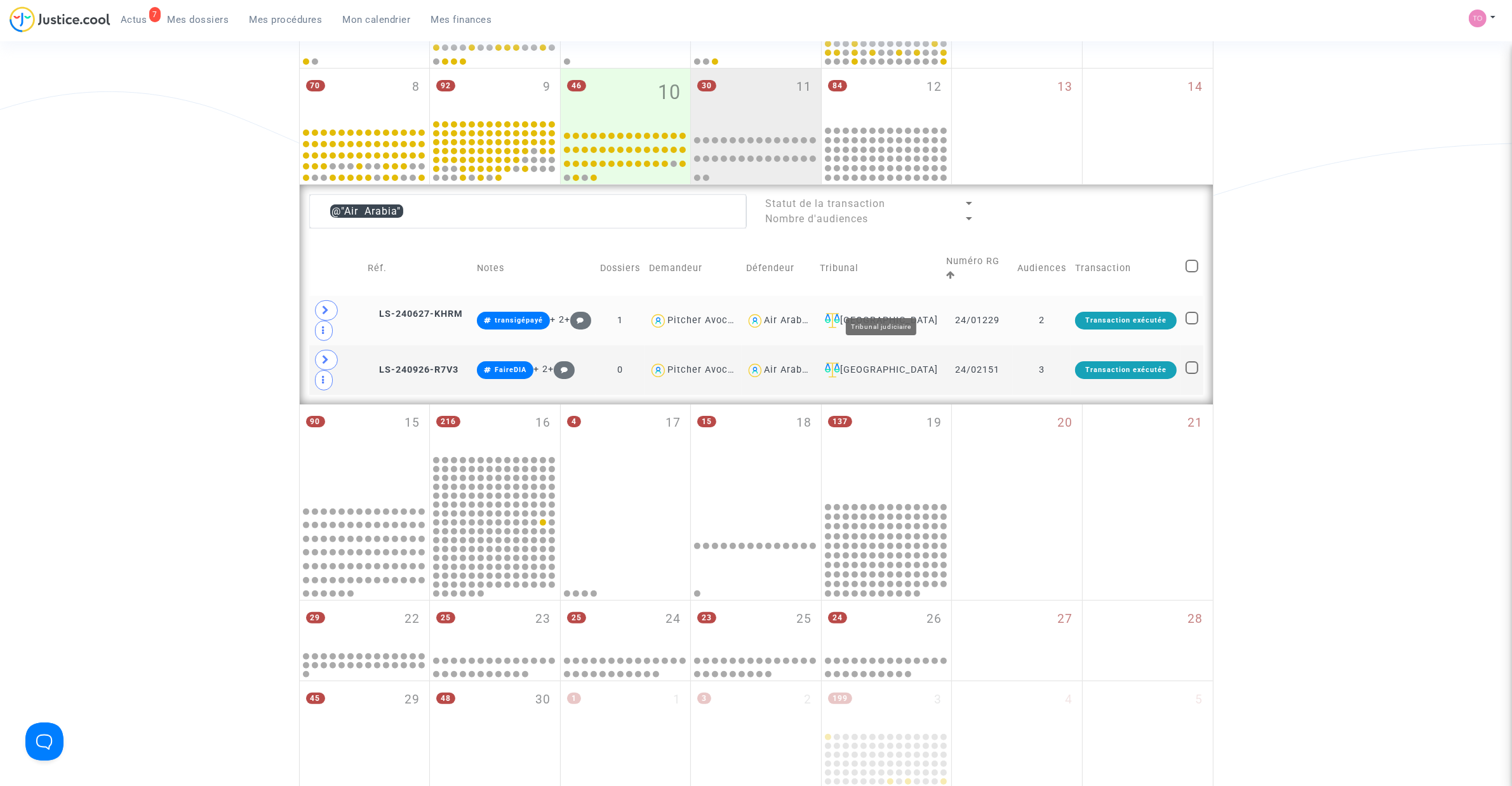
click at [874, 313] on div "[GEOGRAPHIC_DATA]" at bounding box center [878, 320] width 118 height 15
drag, startPoint x: 423, startPoint y: 210, endPoint x: 247, endPoint y: 202, distance: 176.2
click at [247, 202] on div "Date de clôture d'instruction Date de conciliation Date d'audience Date de juge…" at bounding box center [756, 312] width 1512 height 1113
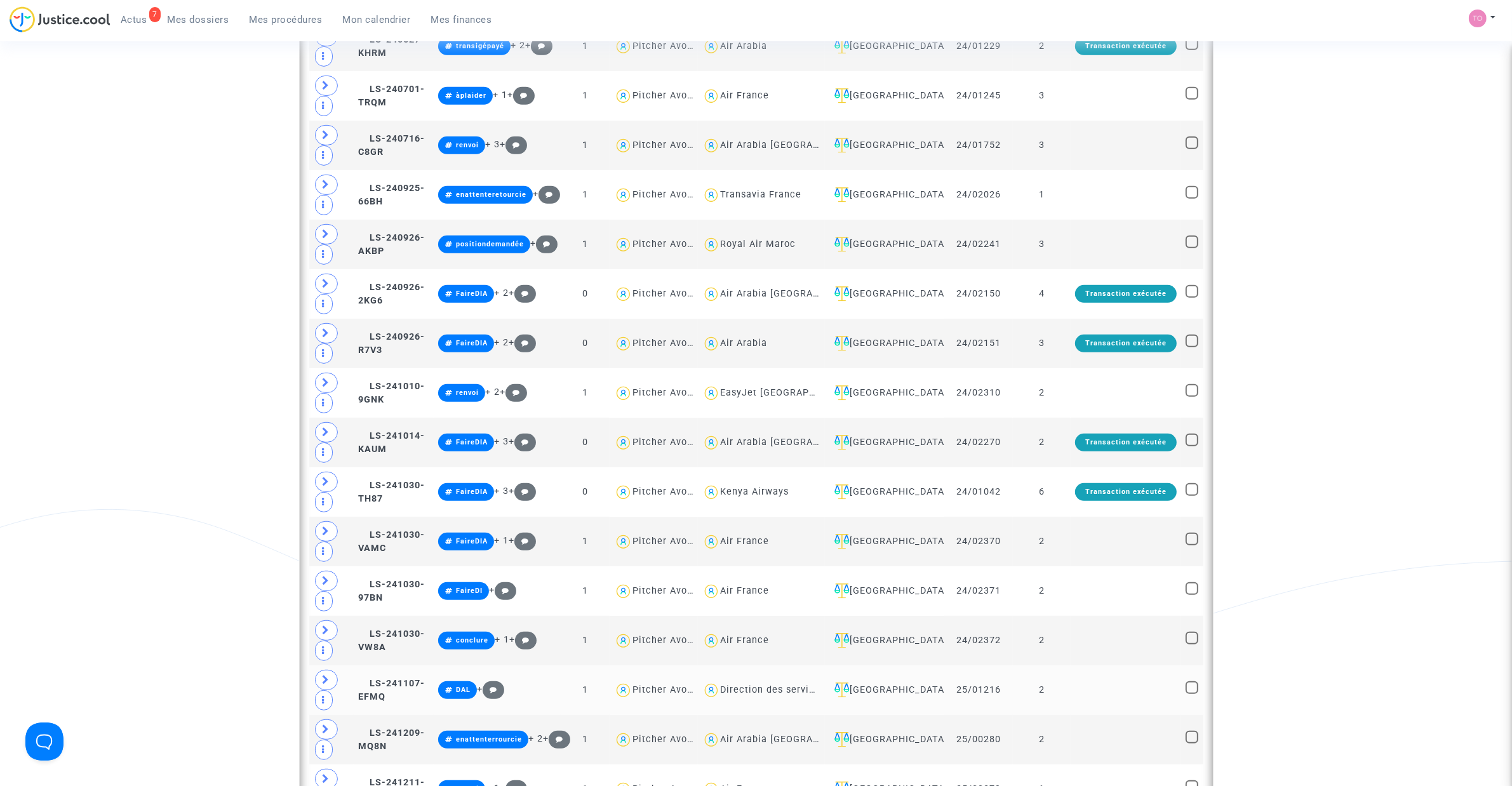
scroll to position [1032, 0]
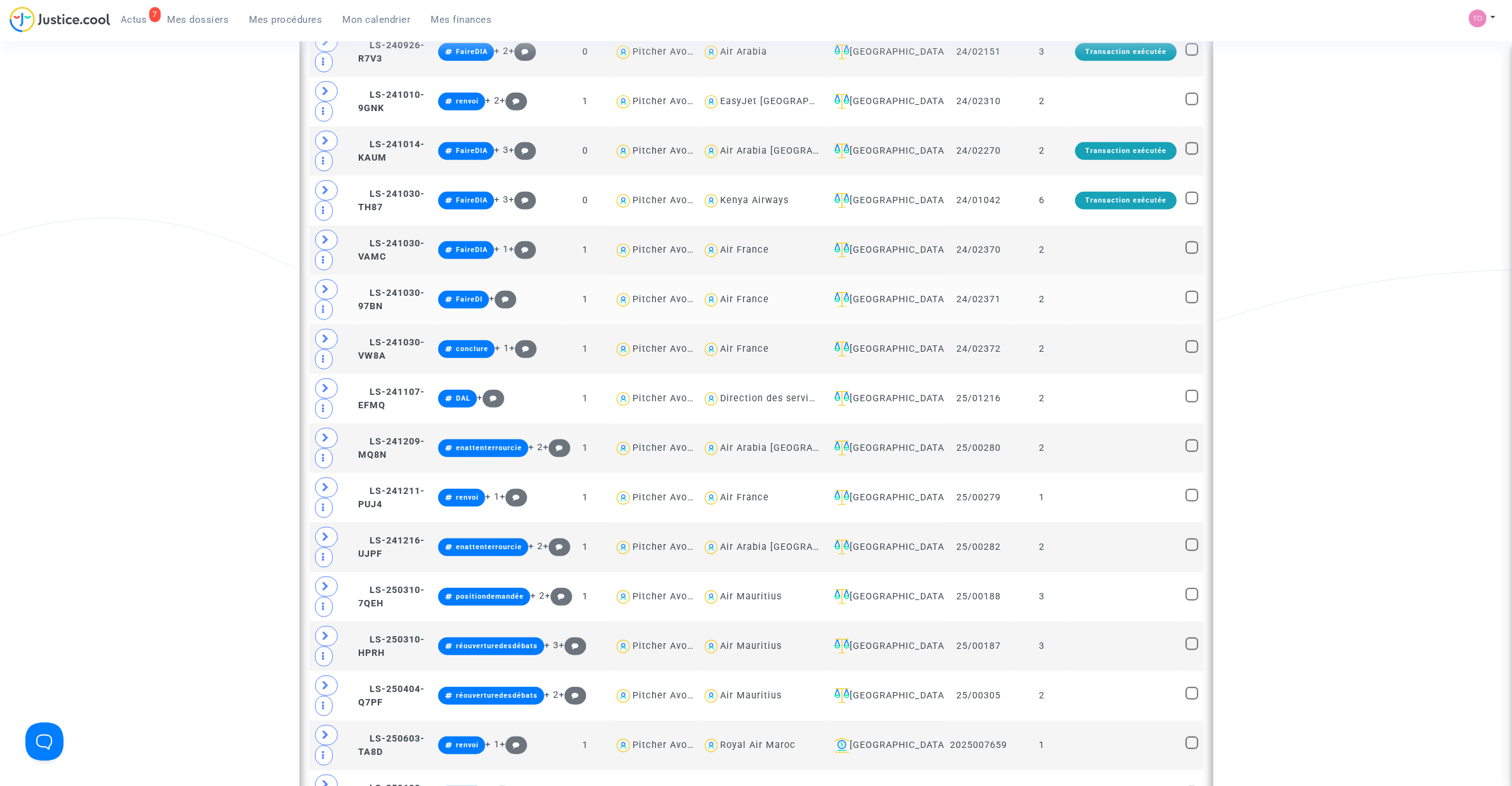
click at [868, 307] on div "[GEOGRAPHIC_DATA]" at bounding box center [885, 299] width 111 height 15
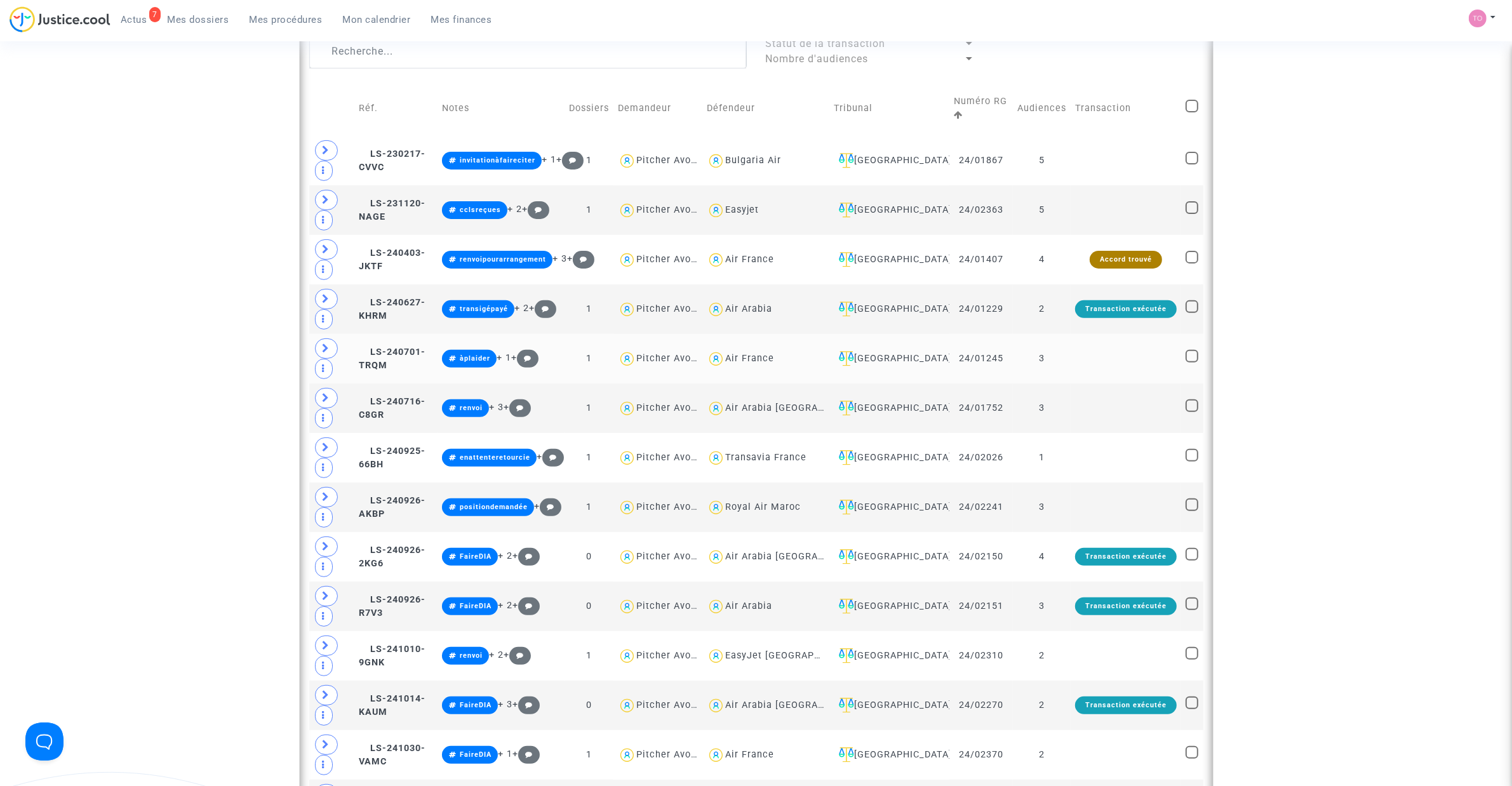
scroll to position [476, 0]
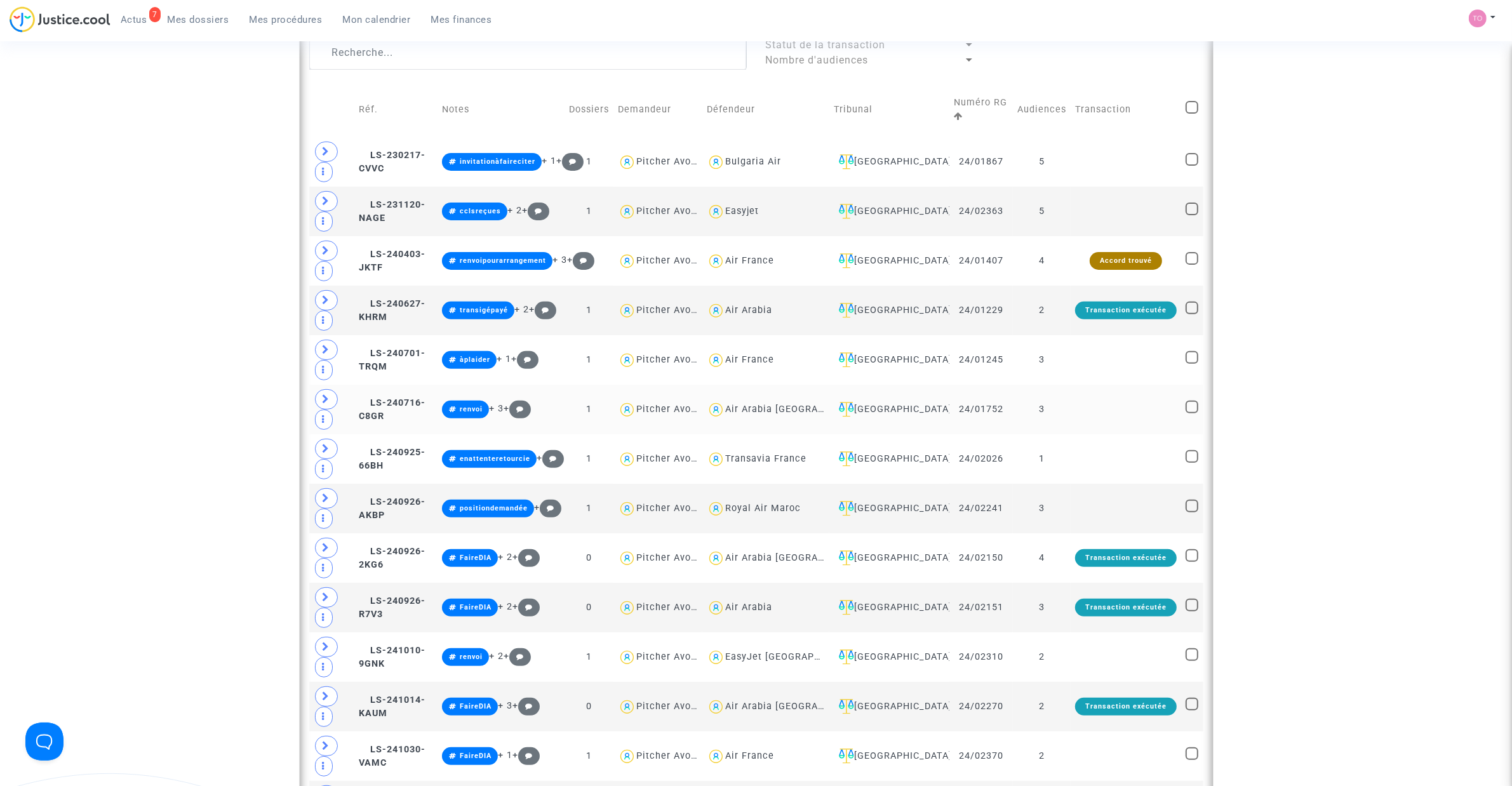
click at [765, 409] on div "Air Arabia [GEOGRAPHIC_DATA]" at bounding box center [799, 409] width 148 height 10
type textarea "@"Air Arabia Maroc""
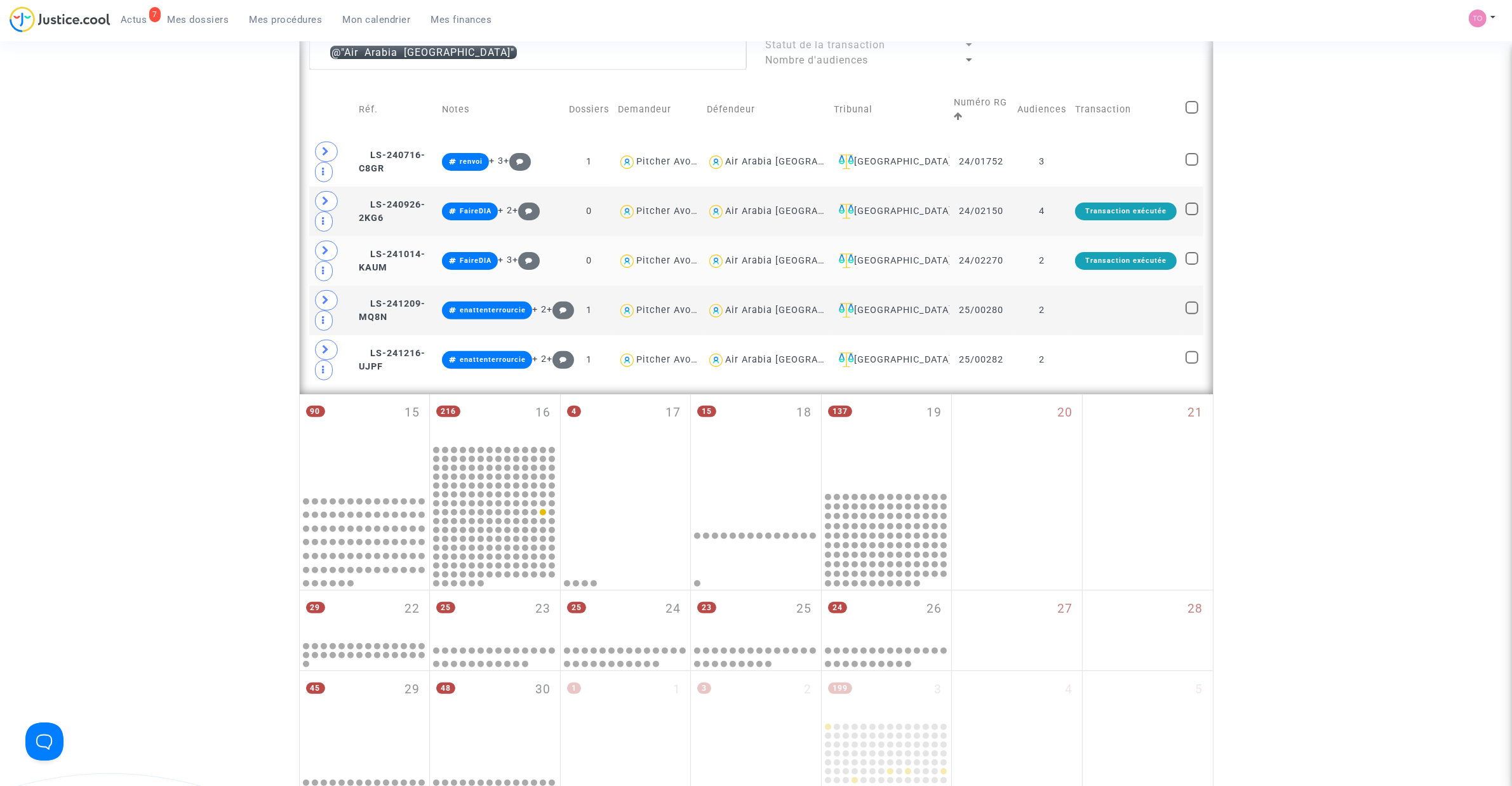
click at [923, 252] on td "[GEOGRAPHIC_DATA]" at bounding box center [889, 261] width 120 height 50
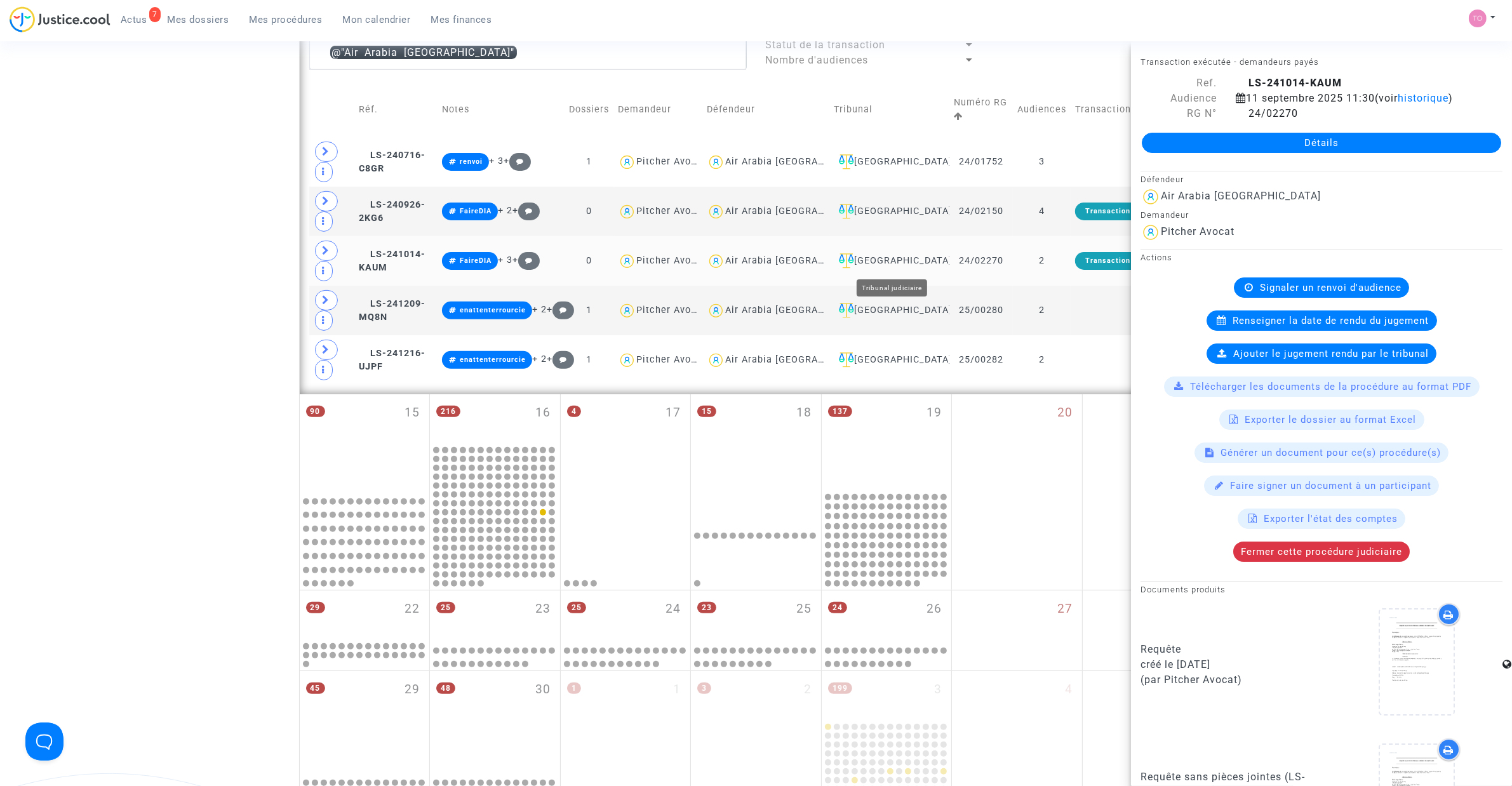
click at [915, 257] on div "[GEOGRAPHIC_DATA]" at bounding box center [889, 260] width 111 height 15
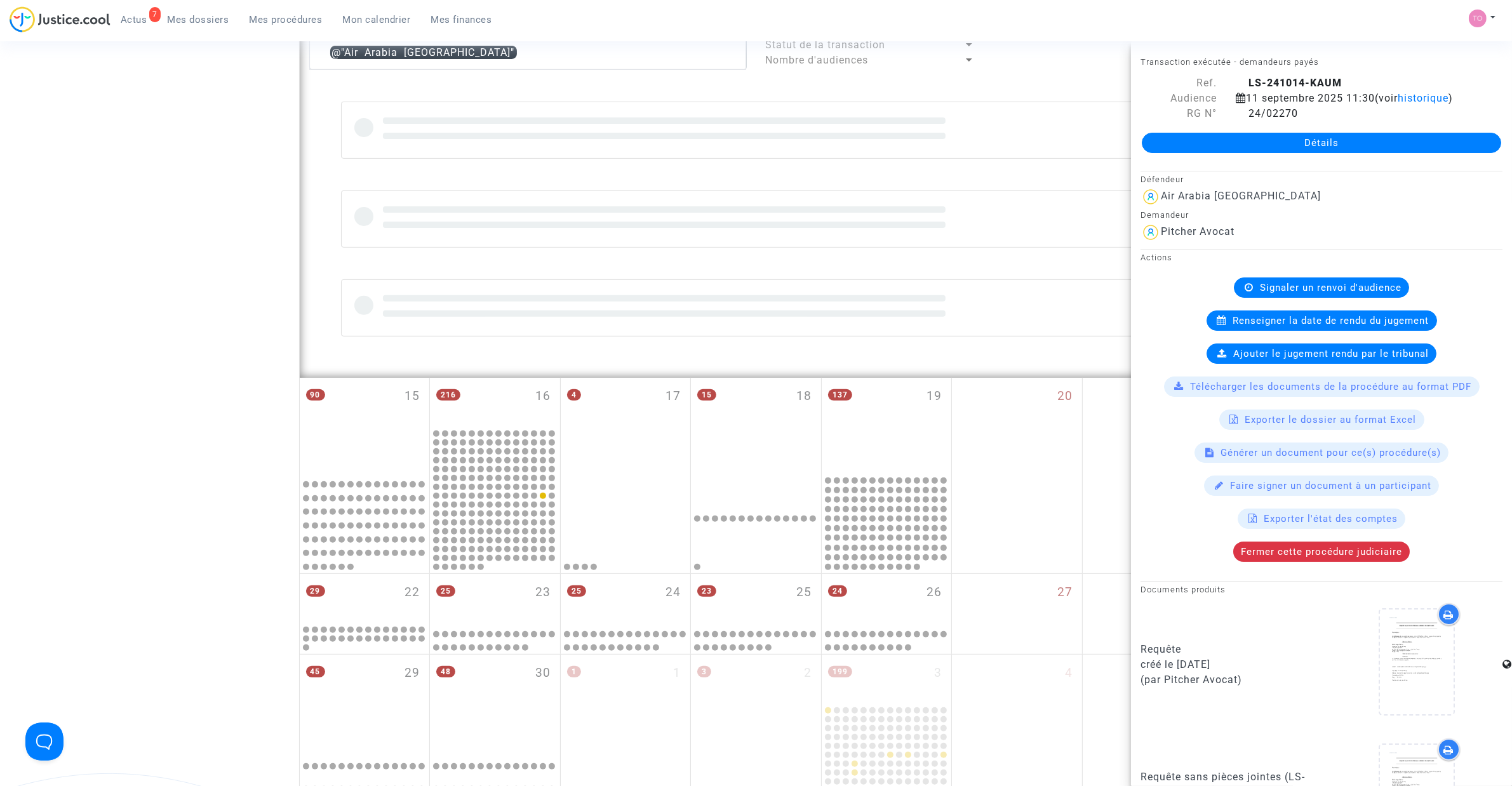
click at [92, 248] on div "Date de clôture d'instruction Date de conciliation Date d'audience Date de juge…" at bounding box center [756, 219] width 1512 height 1245
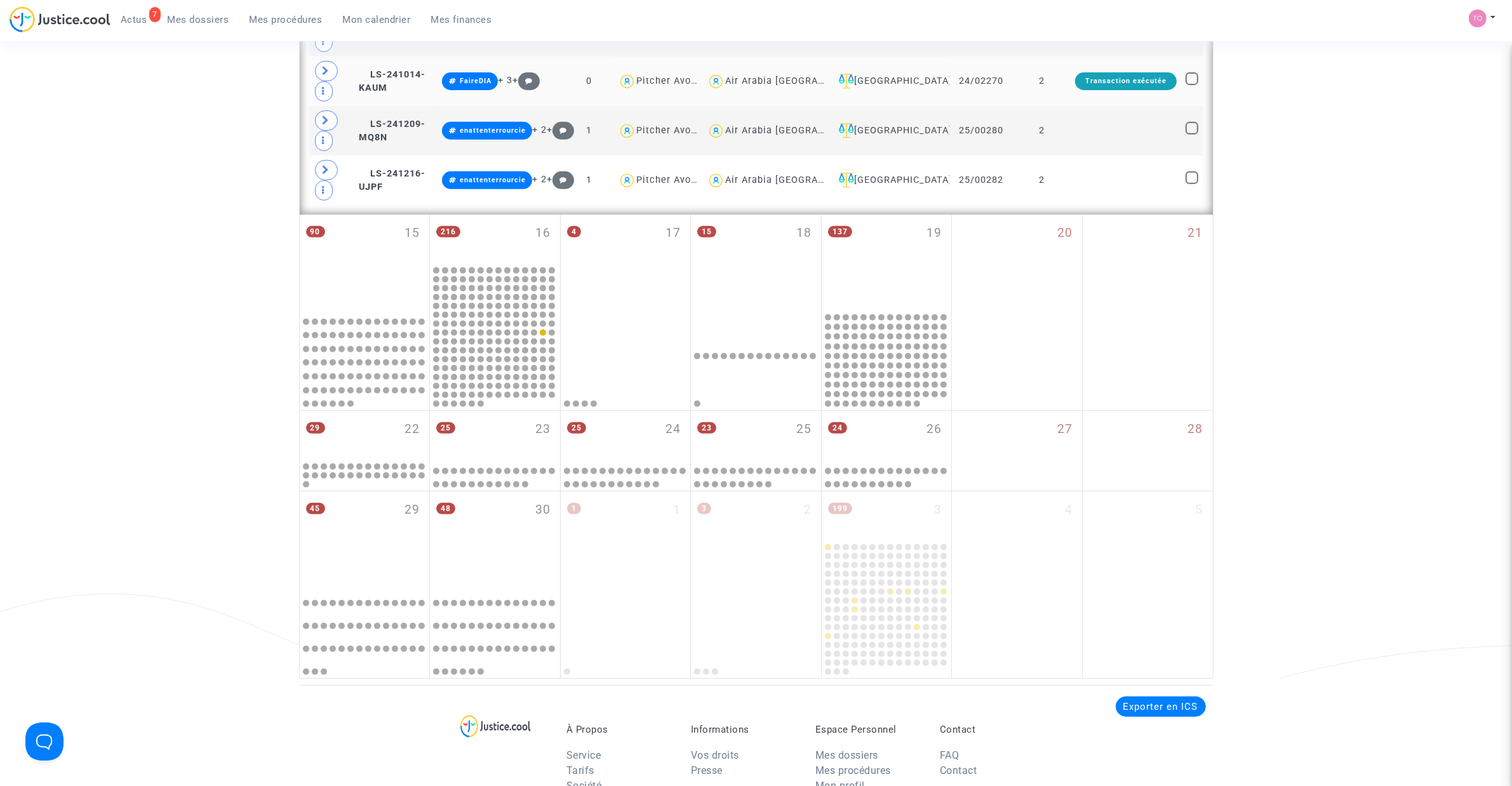
scroll to position [476, 0]
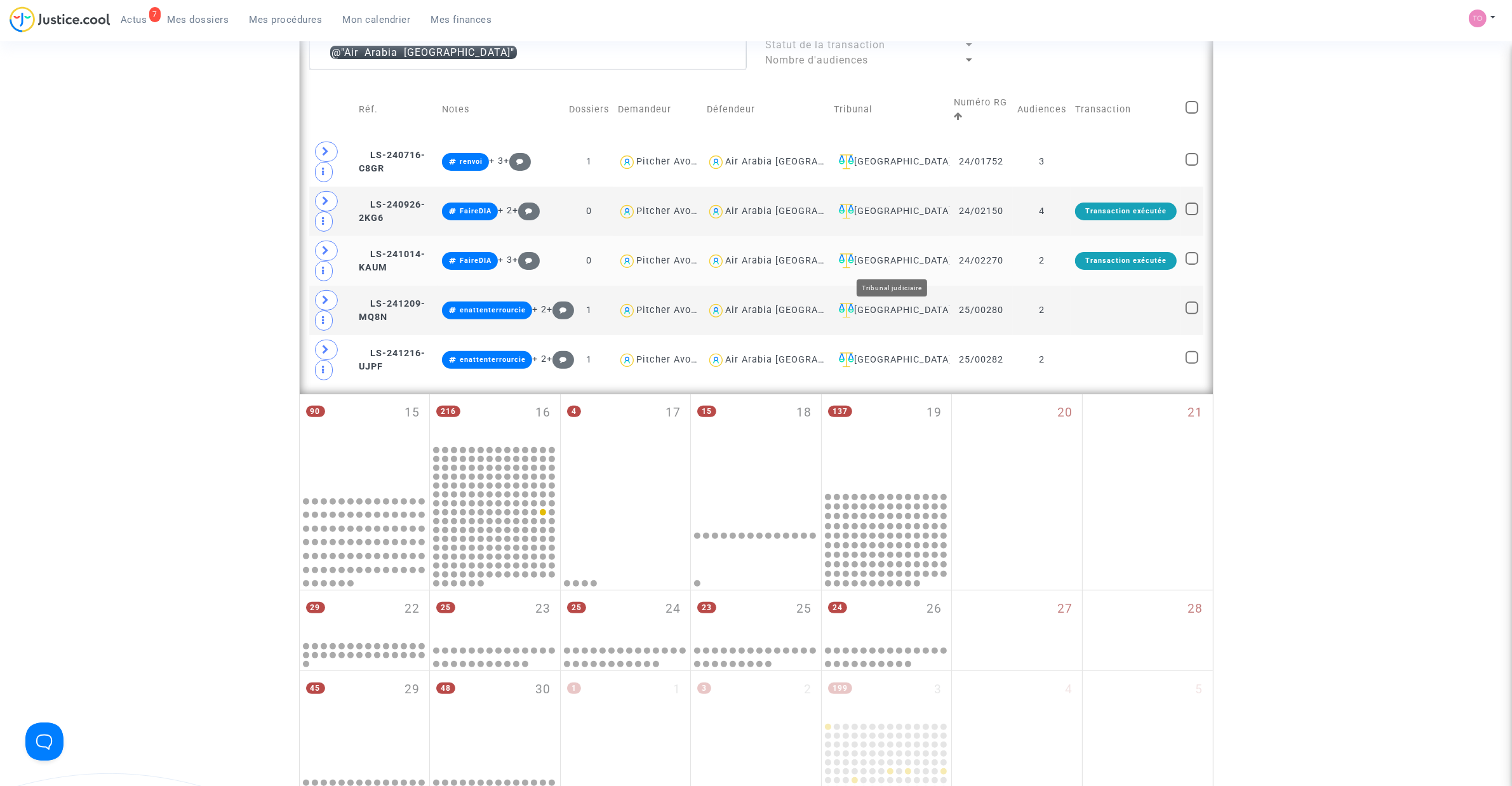
click at [900, 262] on div "[GEOGRAPHIC_DATA]" at bounding box center [889, 260] width 111 height 15
click at [780, 259] on div "Air Arabia [GEOGRAPHIC_DATA]" at bounding box center [799, 260] width 148 height 10
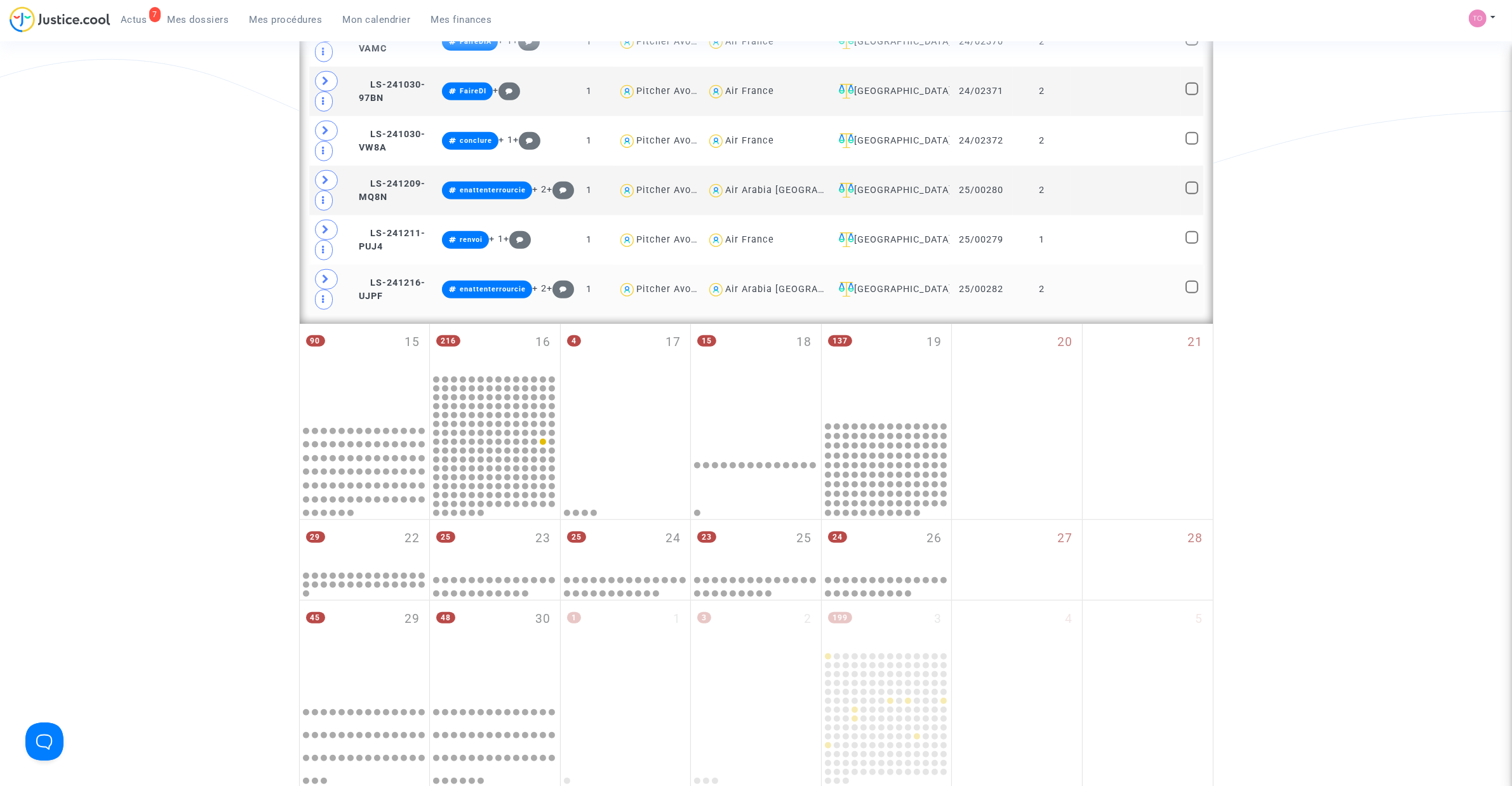
click at [906, 297] on div "[GEOGRAPHIC_DATA]" at bounding box center [889, 289] width 111 height 15
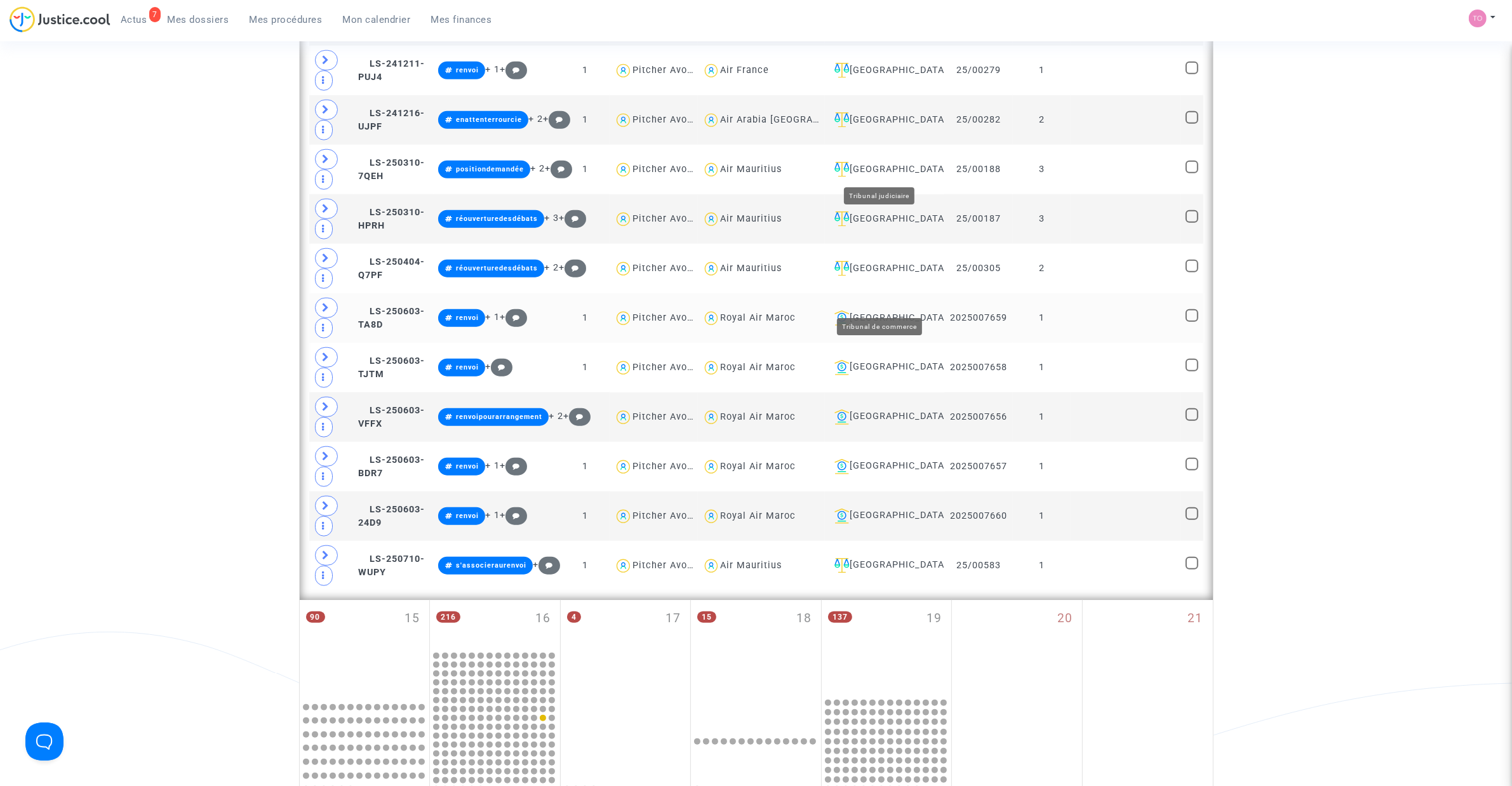
scroll to position [1667, 0]
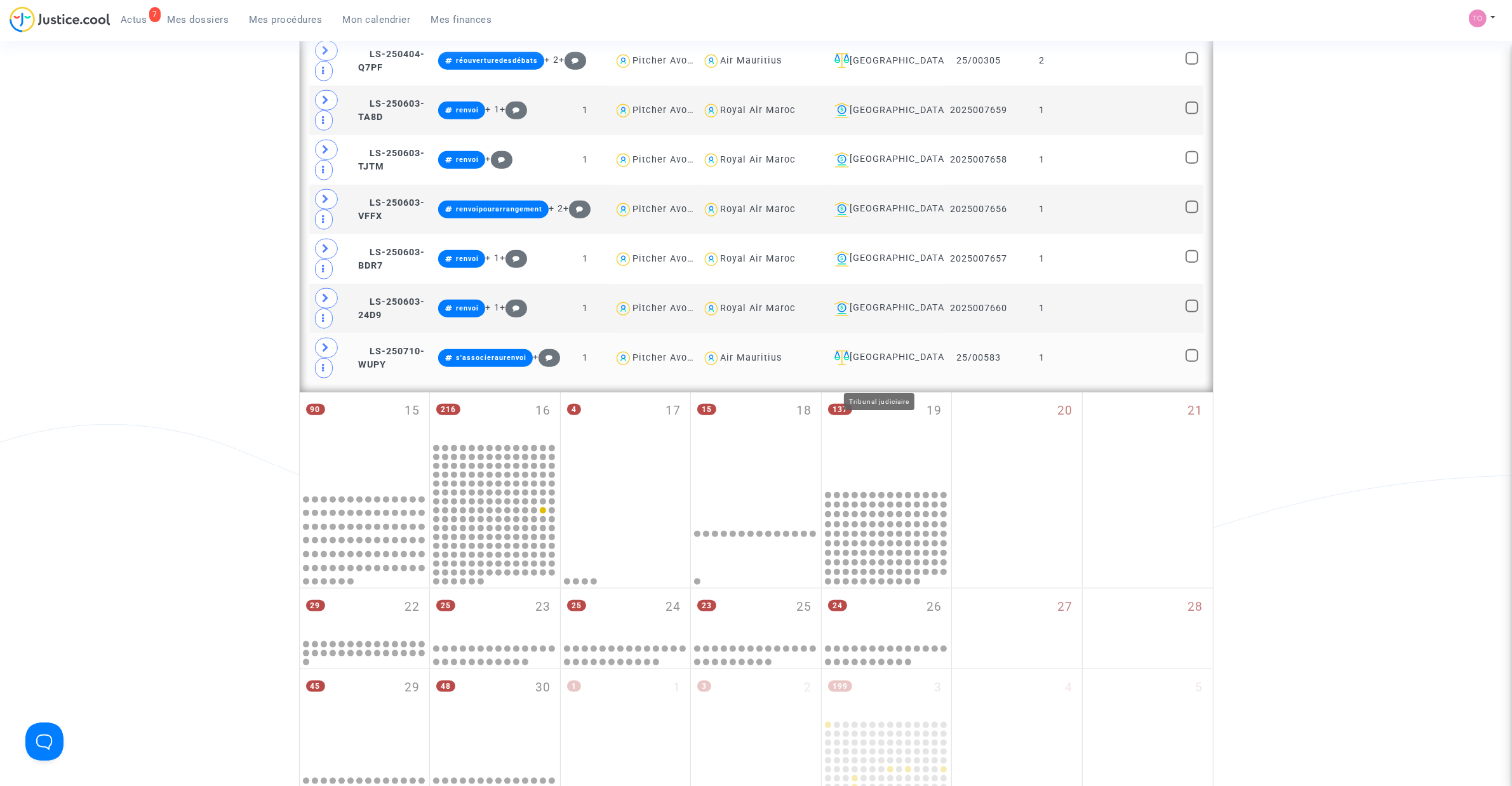
click at [879, 365] on div "[GEOGRAPHIC_DATA]" at bounding box center [885, 357] width 111 height 15
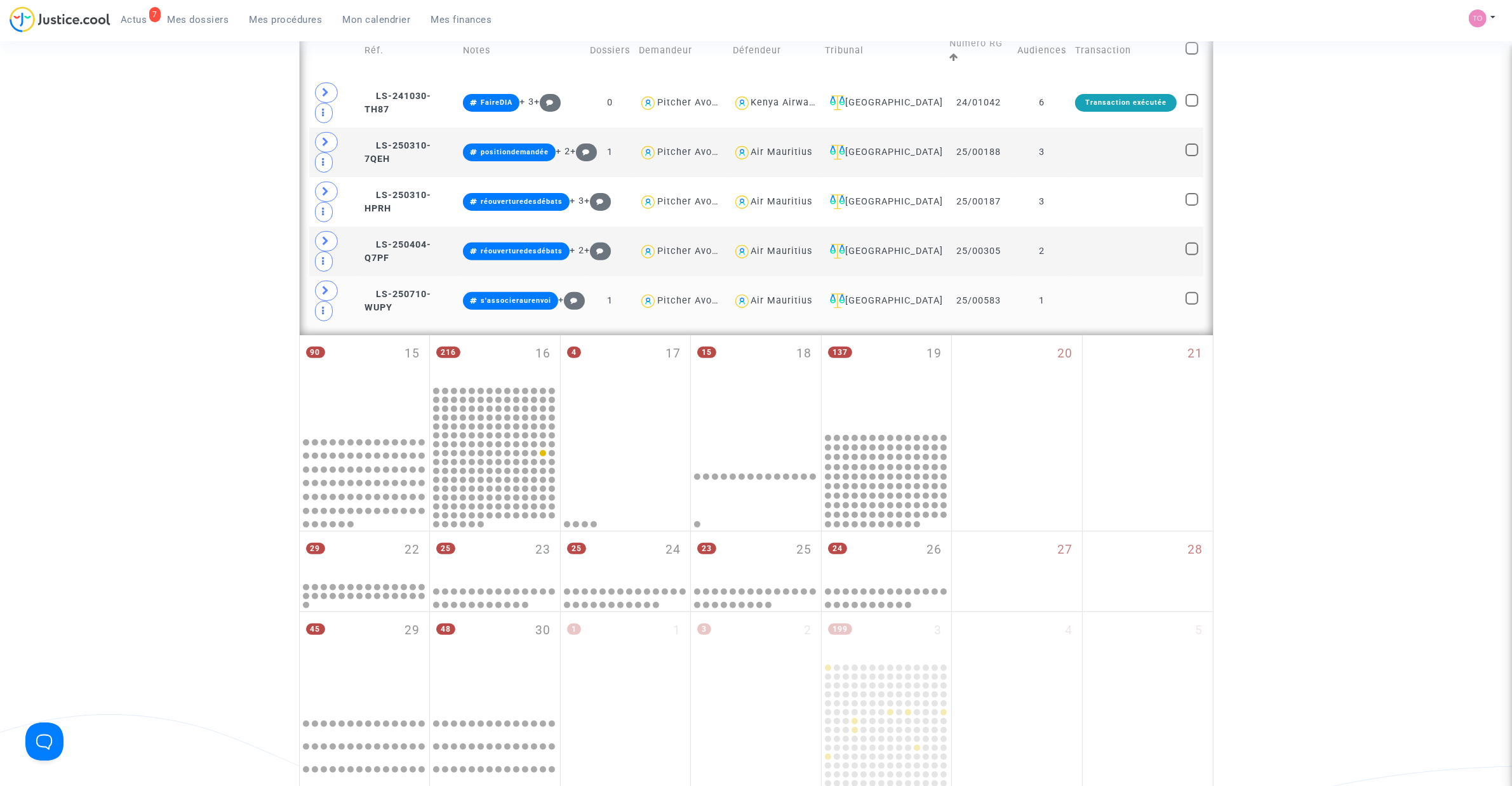
scroll to position [474, 0]
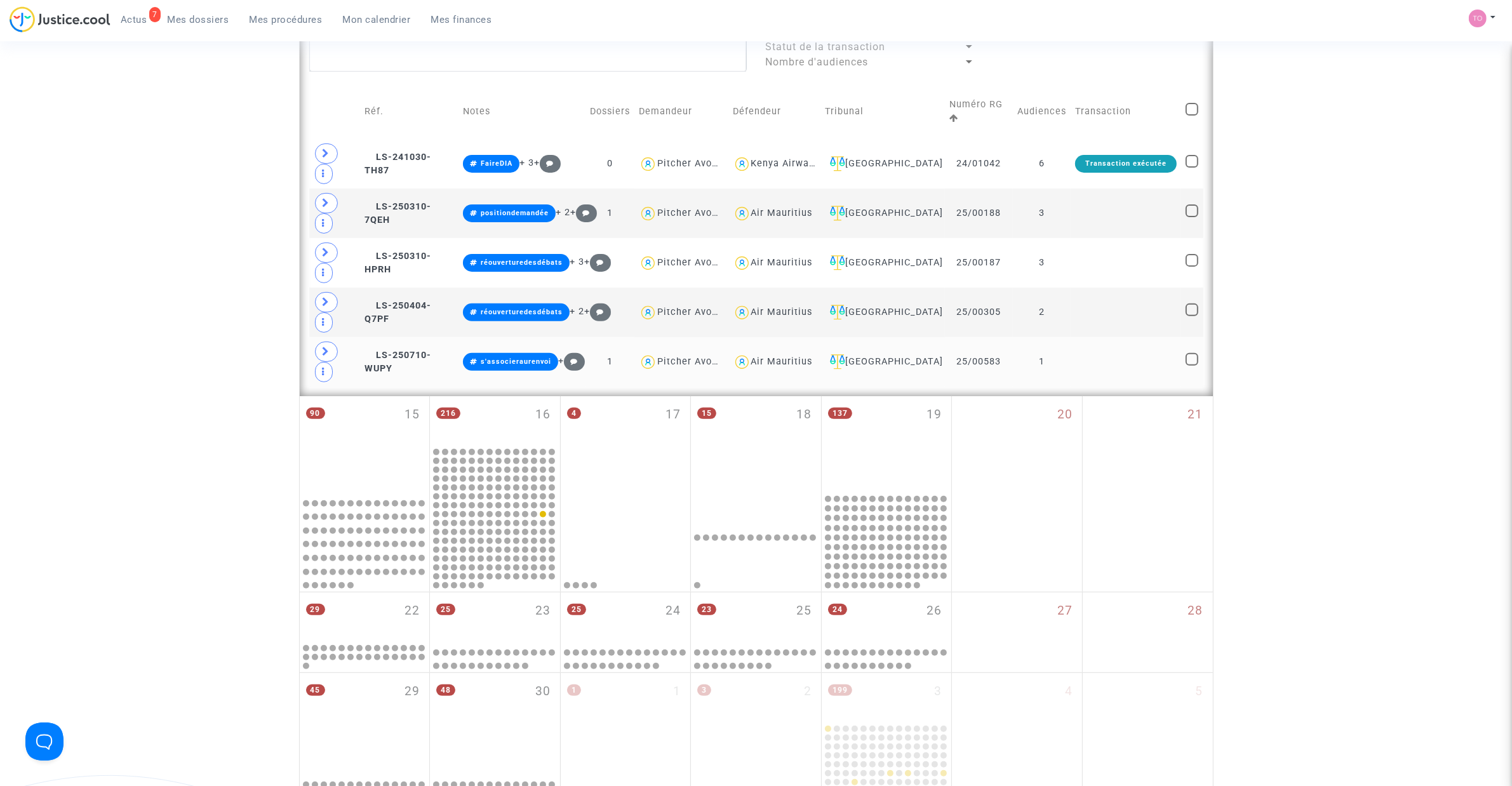
click at [328, 353] on icon at bounding box center [326, 352] width 7 height 10
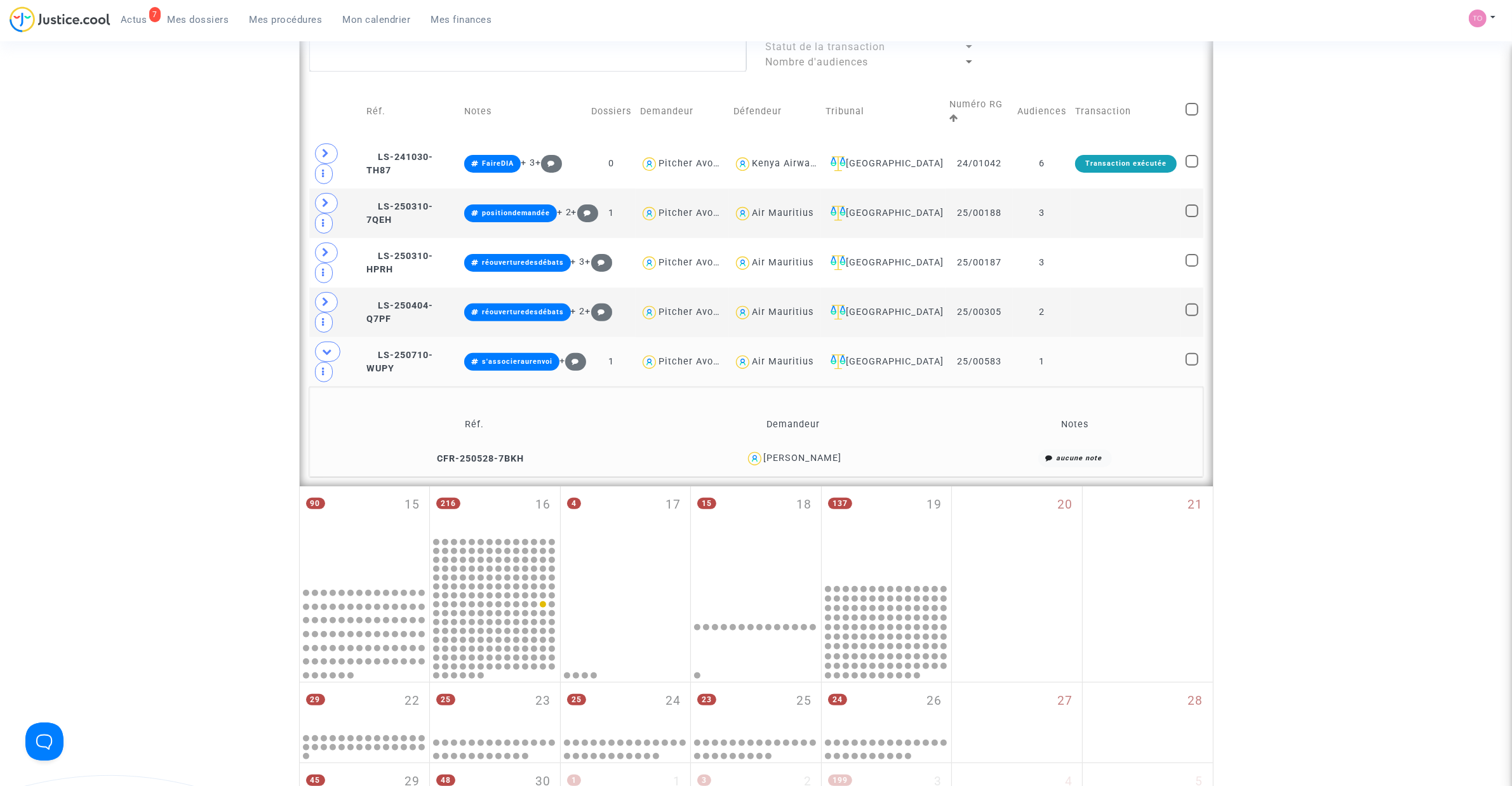
click at [826, 463] on div "[PERSON_NAME]" at bounding box center [802, 458] width 78 height 10
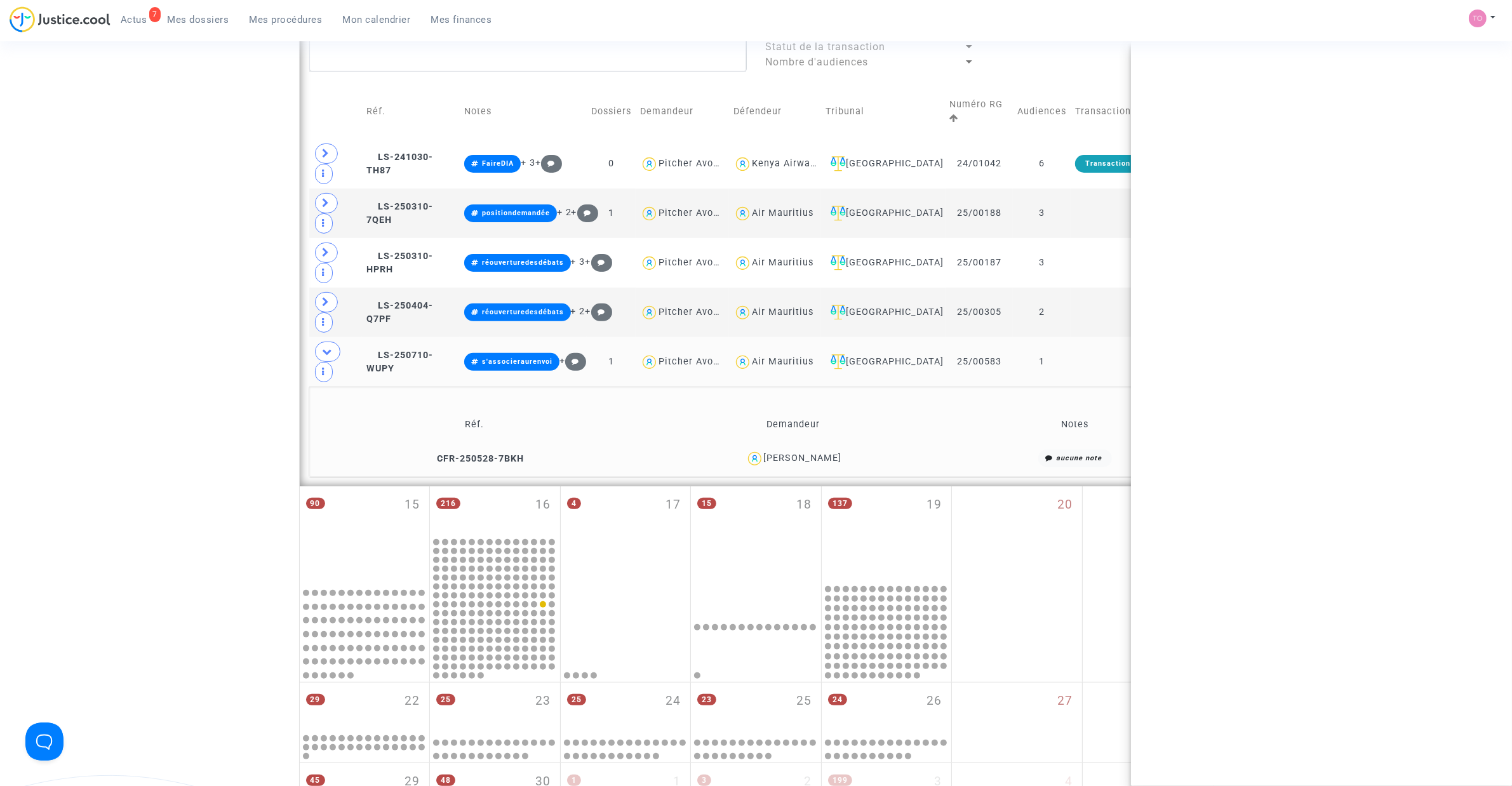
click at [826, 463] on div "[PERSON_NAME]" at bounding box center [802, 458] width 78 height 10
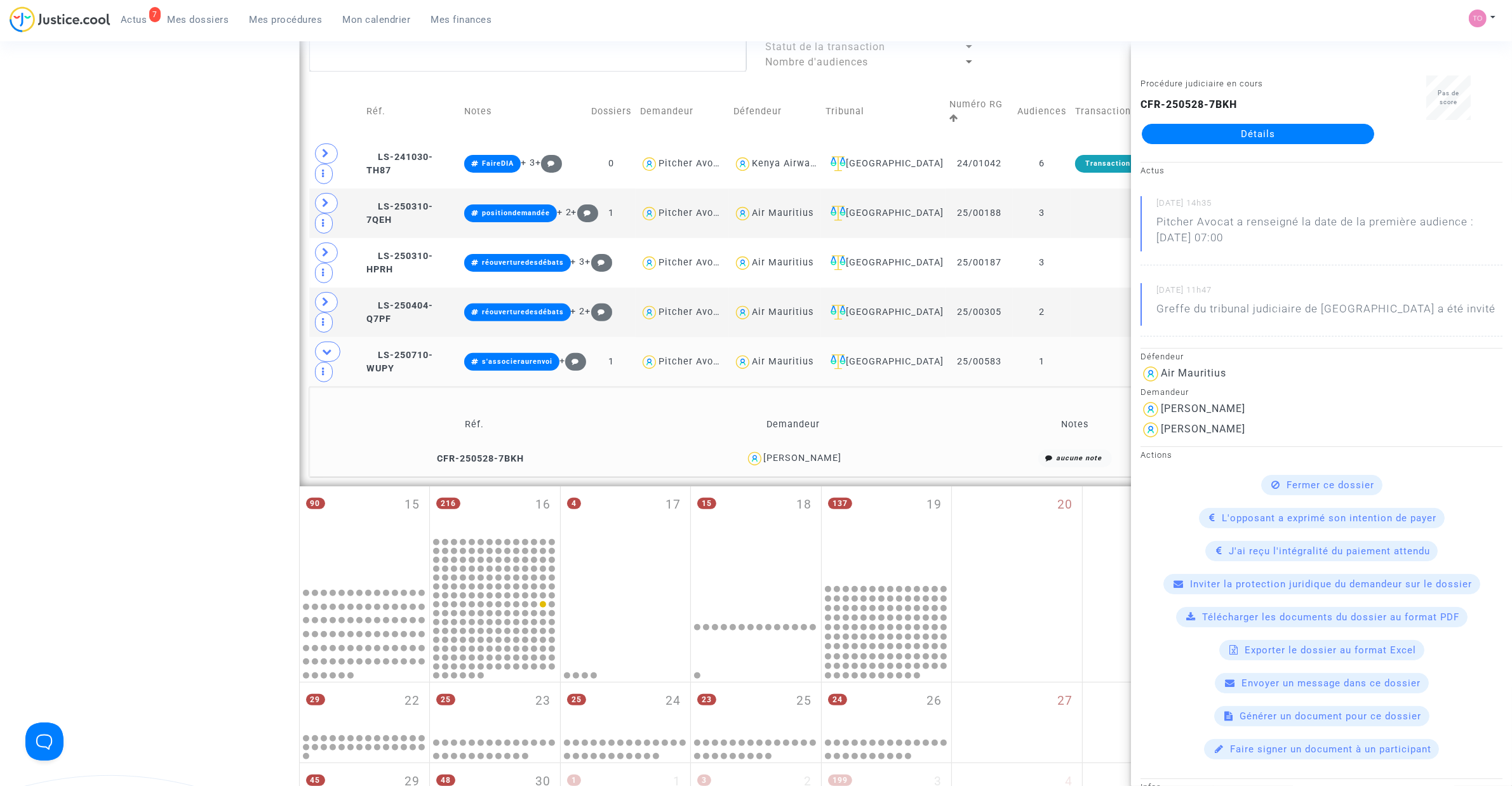
copy div "Clamens"
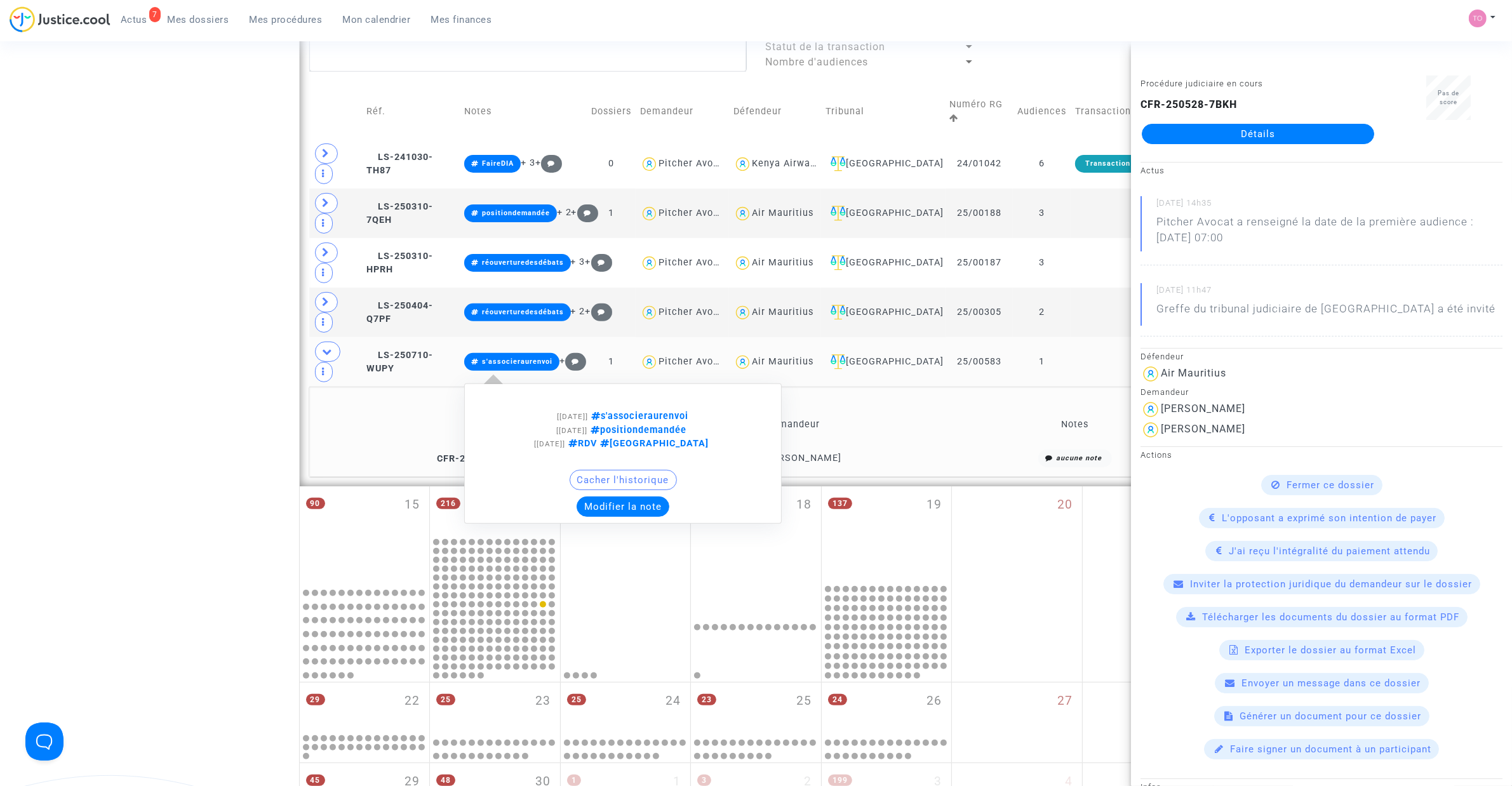
click at [630, 511] on button "Modifier la note" at bounding box center [622, 506] width 92 height 20
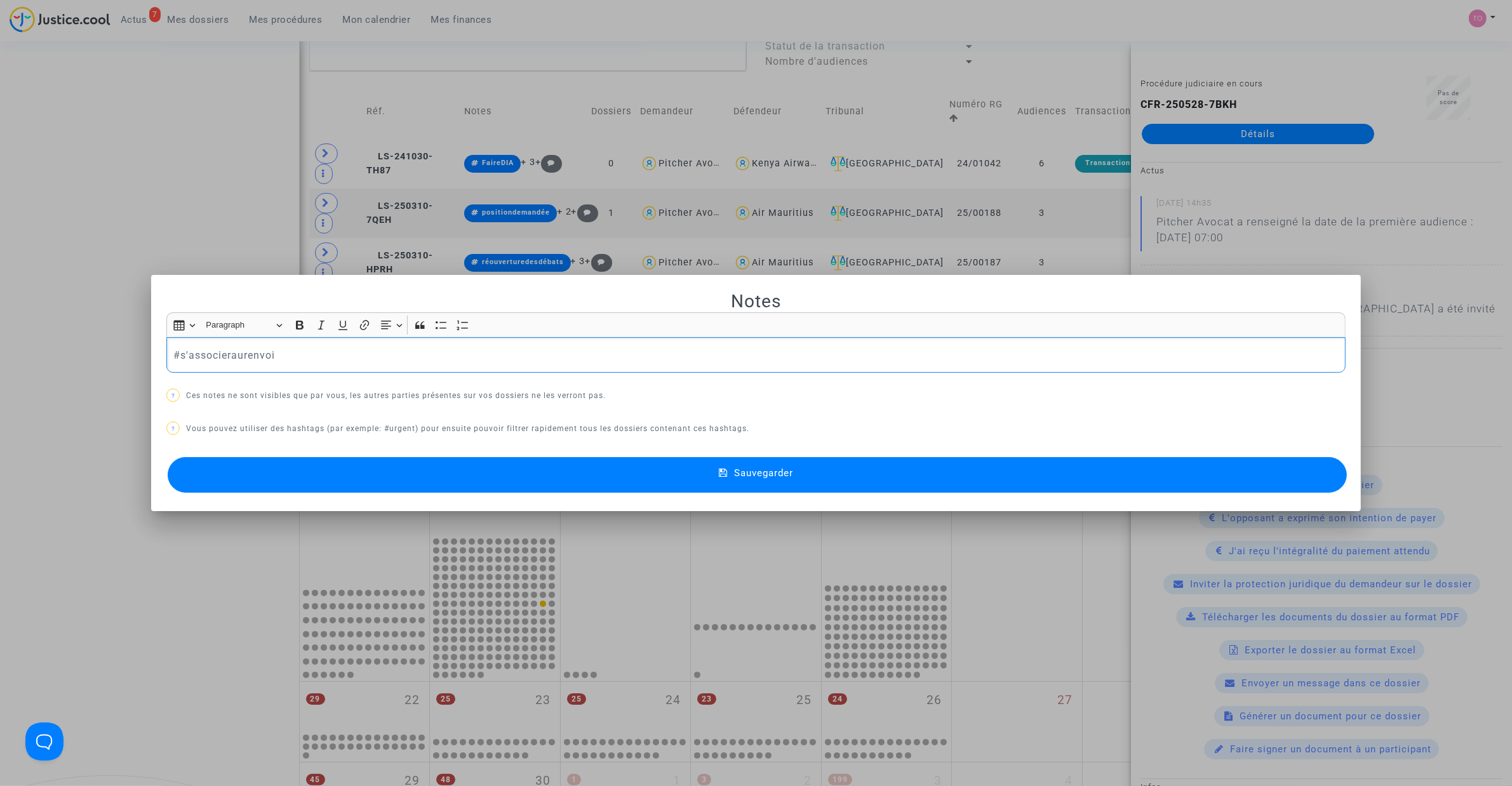
scroll to position [0, 0]
drag, startPoint x: 283, startPoint y: 359, endPoint x: 176, endPoint y: 362, distance: 107.0
click at [176, 362] on p "#s'associeraurenvoi" at bounding box center [756, 356] width 1166 height 16
click at [226, 55] on span "#renvoienvoyé" at bounding box center [210, 55] width 54 height 18
click at [400, 473] on button "Sauvegarder" at bounding box center [757, 474] width 1179 height 35
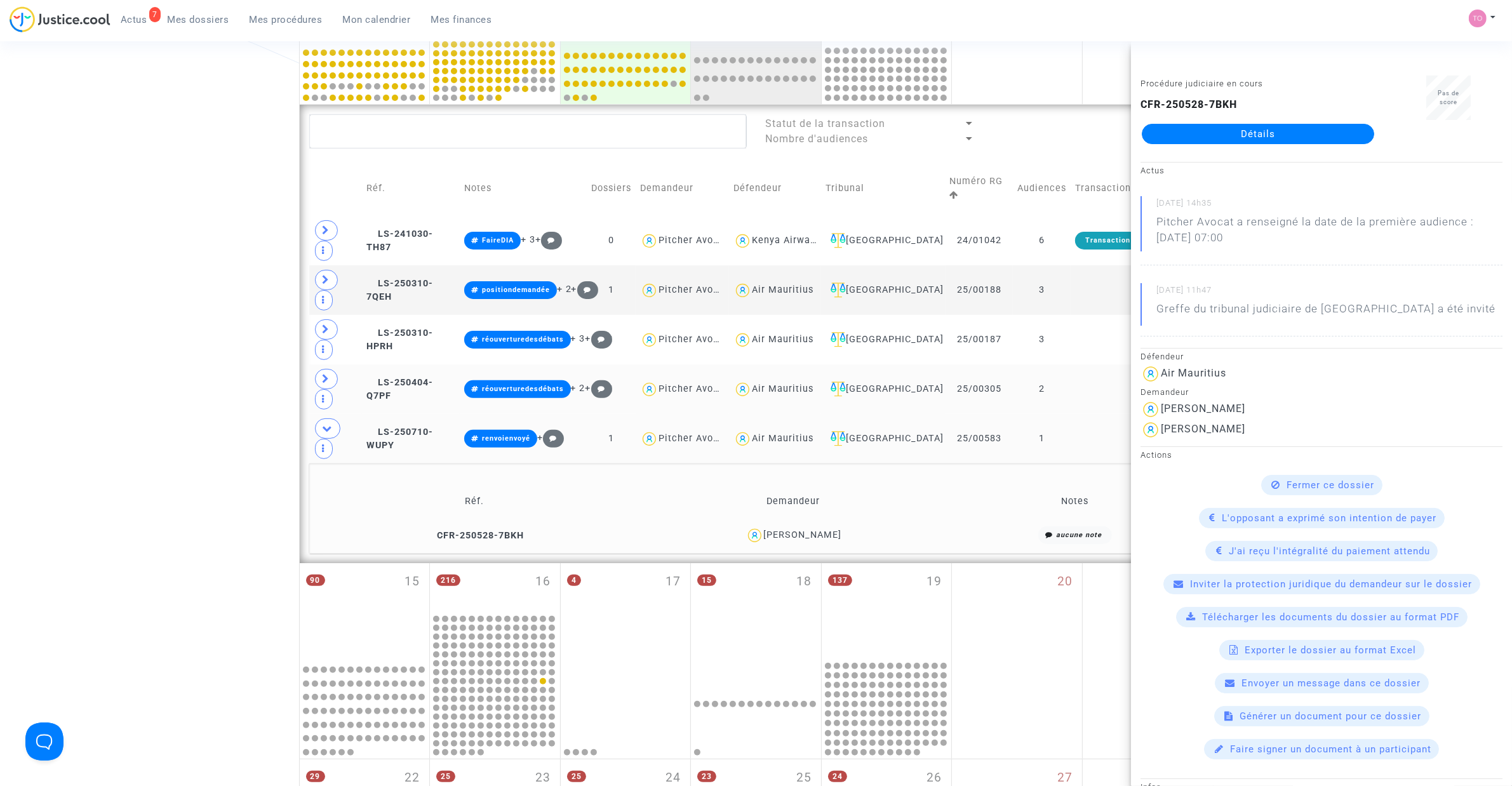
scroll to position [395, 0]
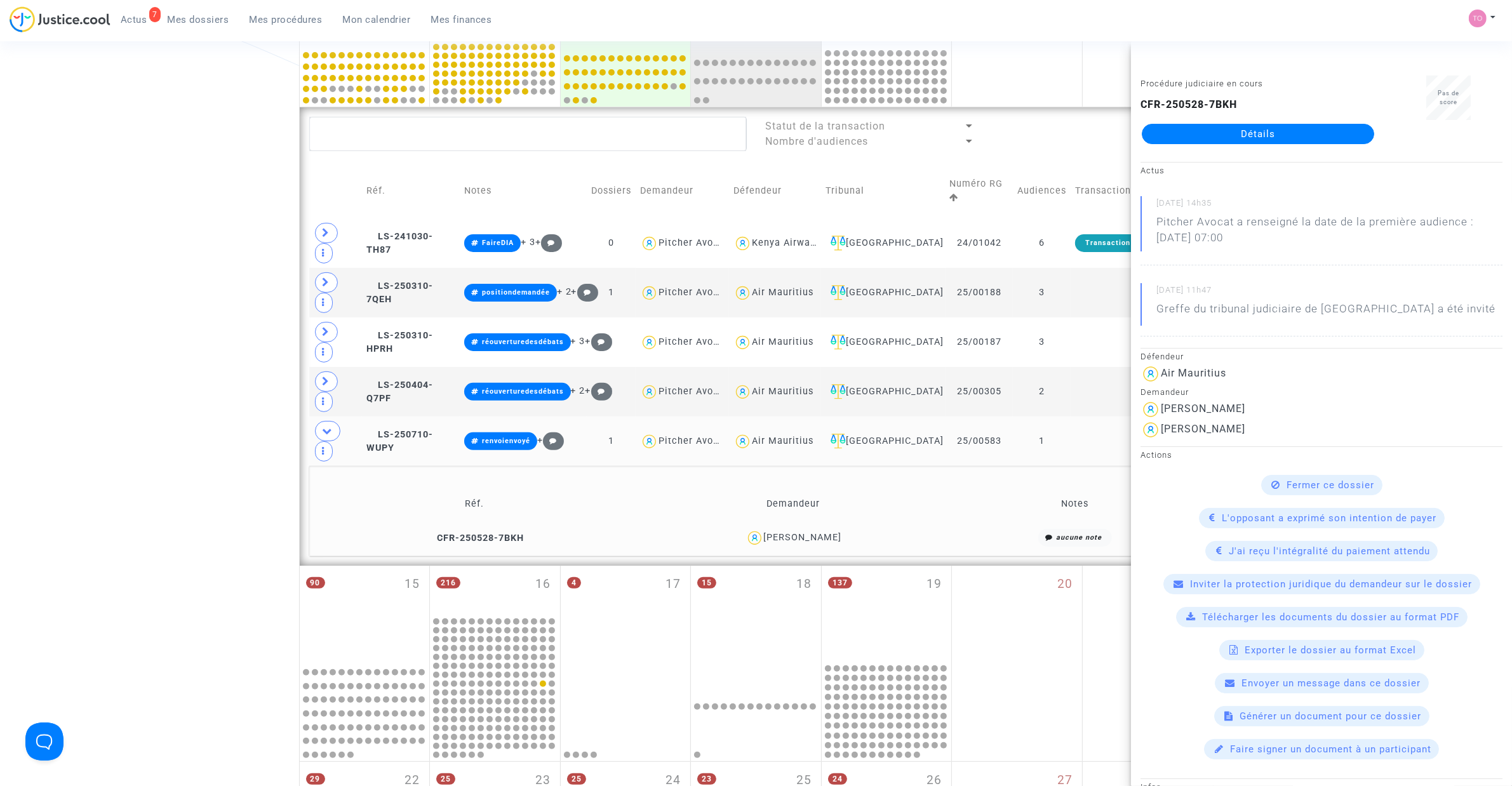
click at [221, 357] on div "Date de clôture d'instruction Date de conciliation Date d'audience Date de juge…" at bounding box center [756, 353] width 1512 height 1351
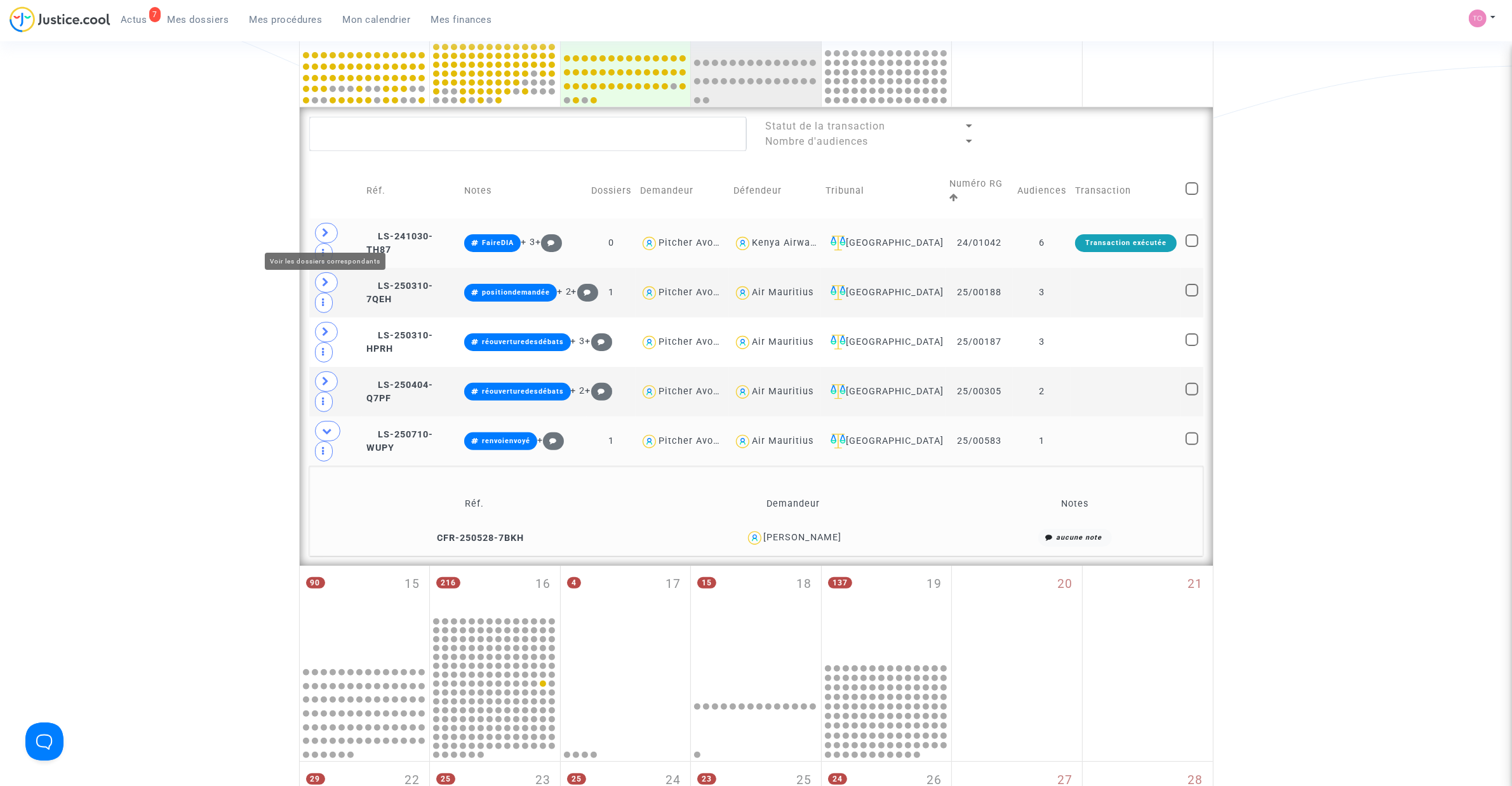
click at [329, 230] on icon at bounding box center [326, 233] width 7 height 10
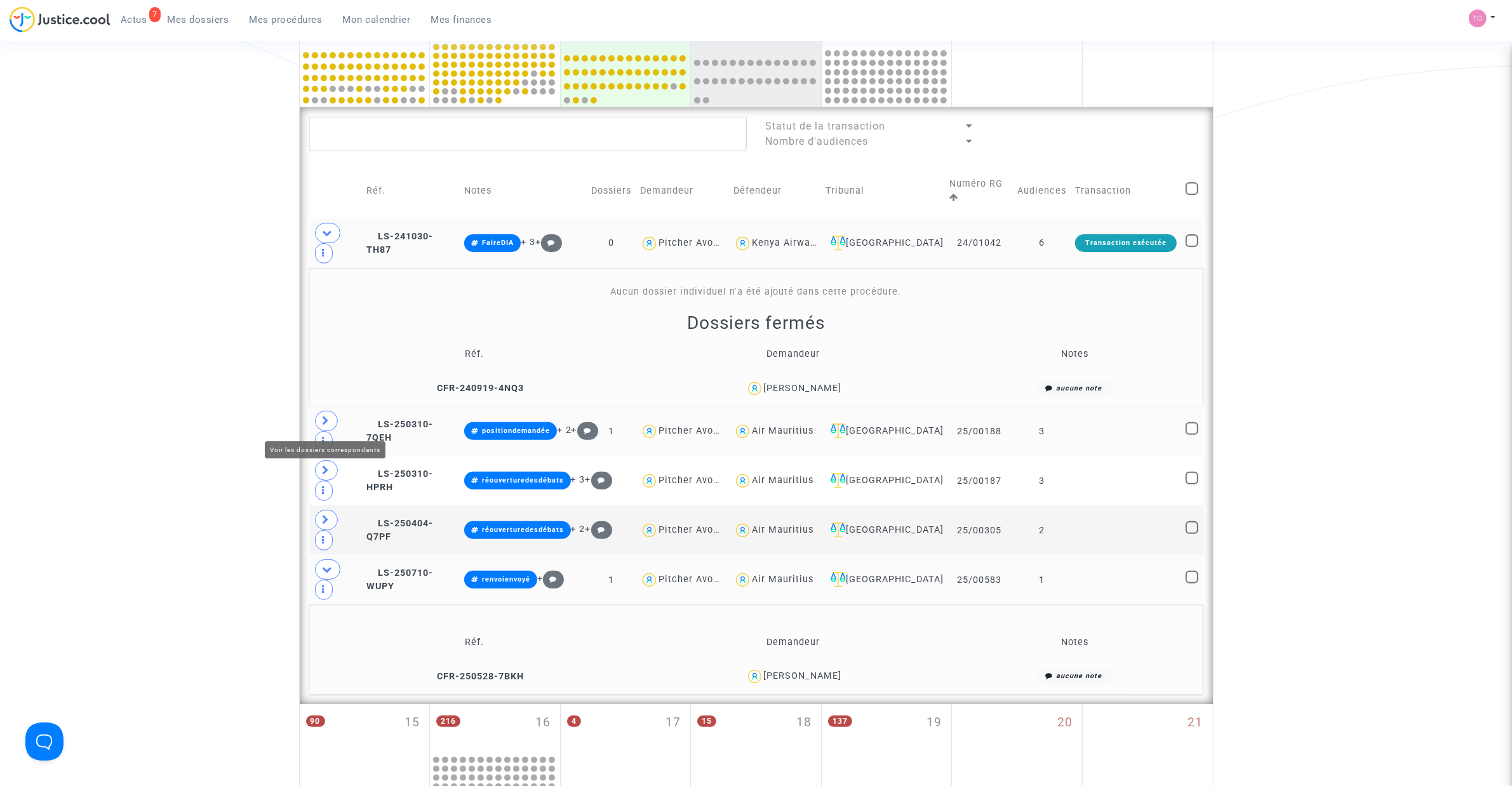
click at [329, 421] on icon at bounding box center [326, 421] width 7 height 10
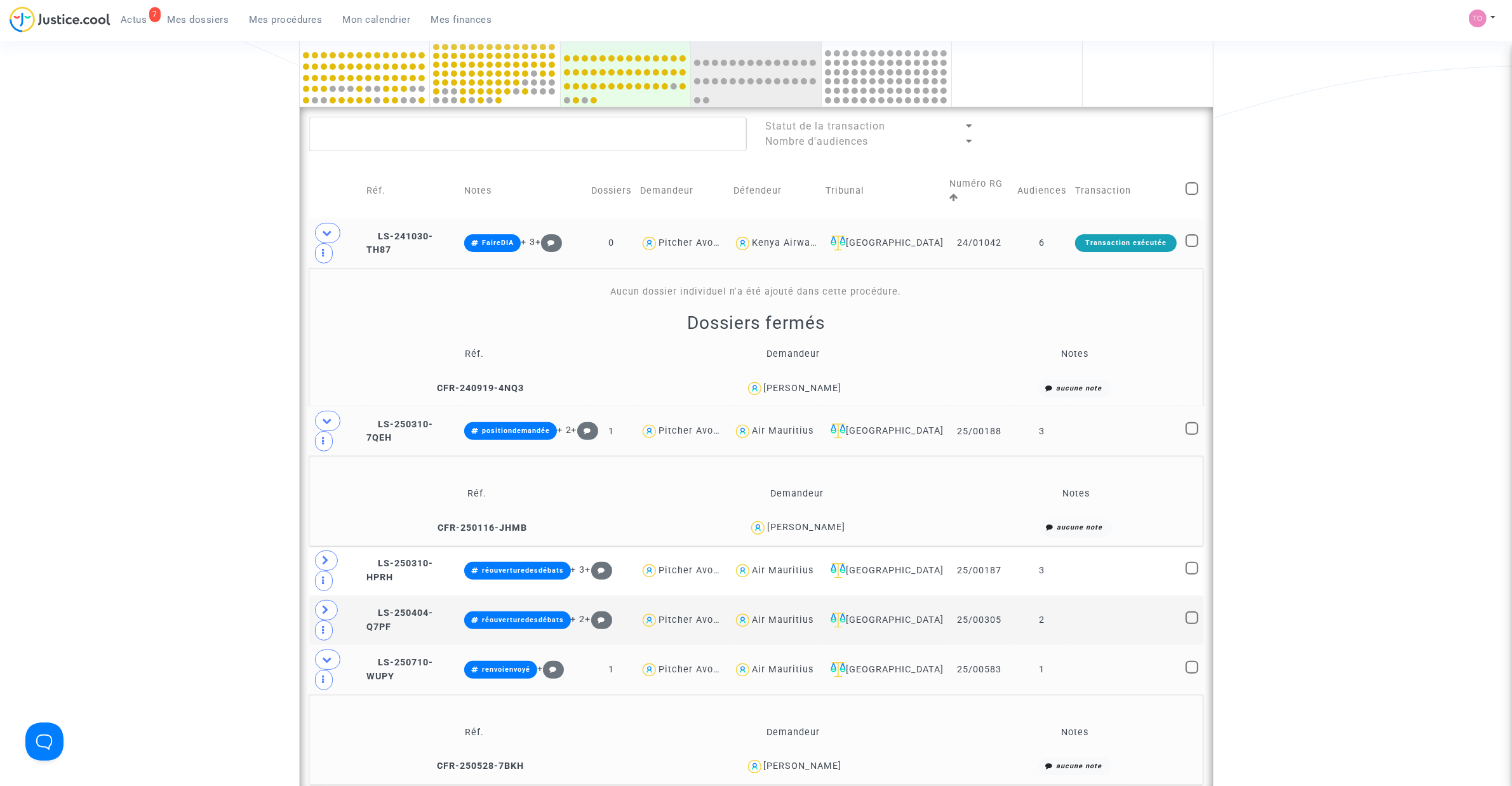
click at [845, 527] on div "[PERSON_NAME]" at bounding box center [805, 527] width 78 height 10
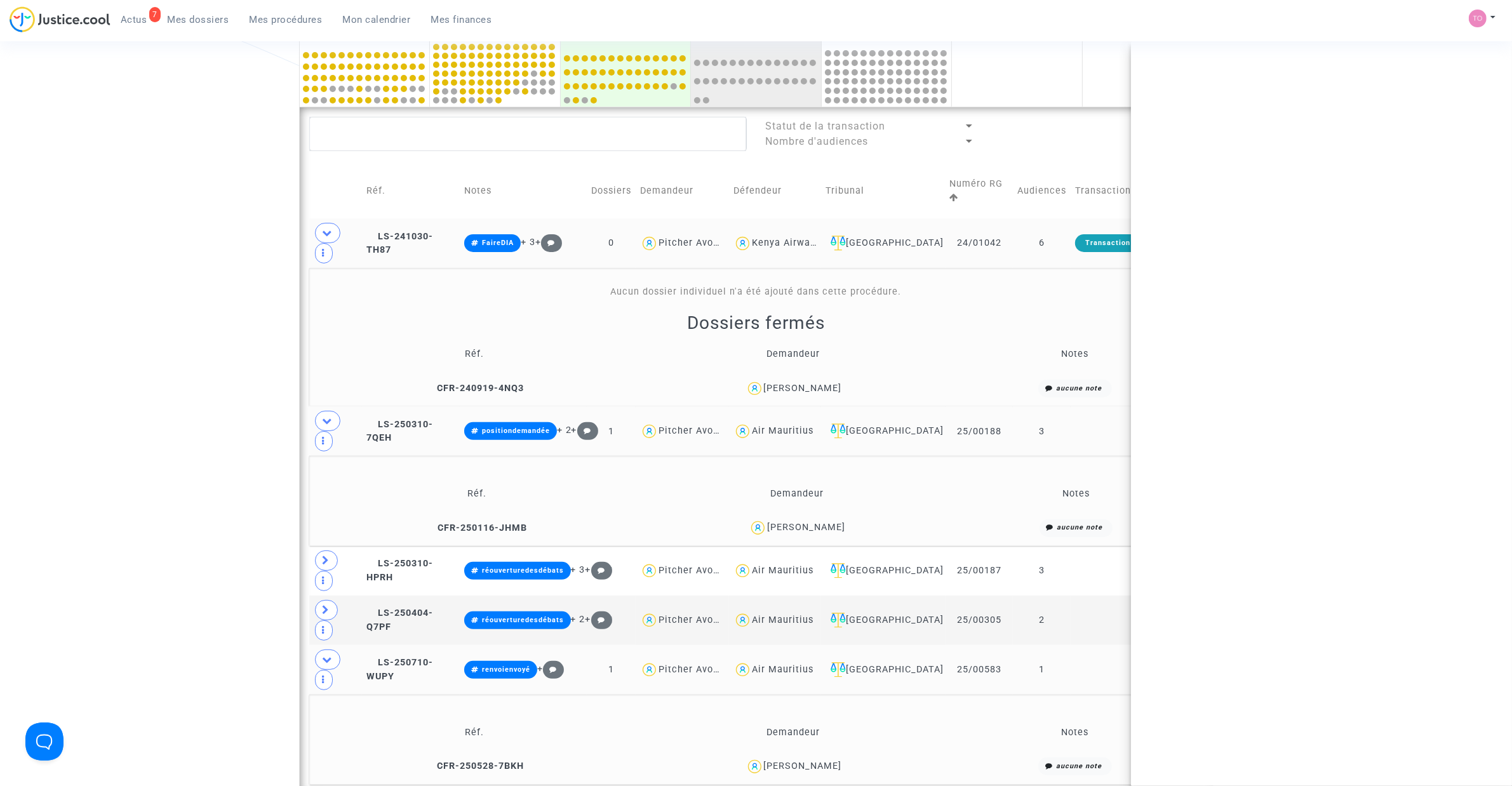
click at [845, 527] on div "[PERSON_NAME]" at bounding box center [805, 527] width 78 height 10
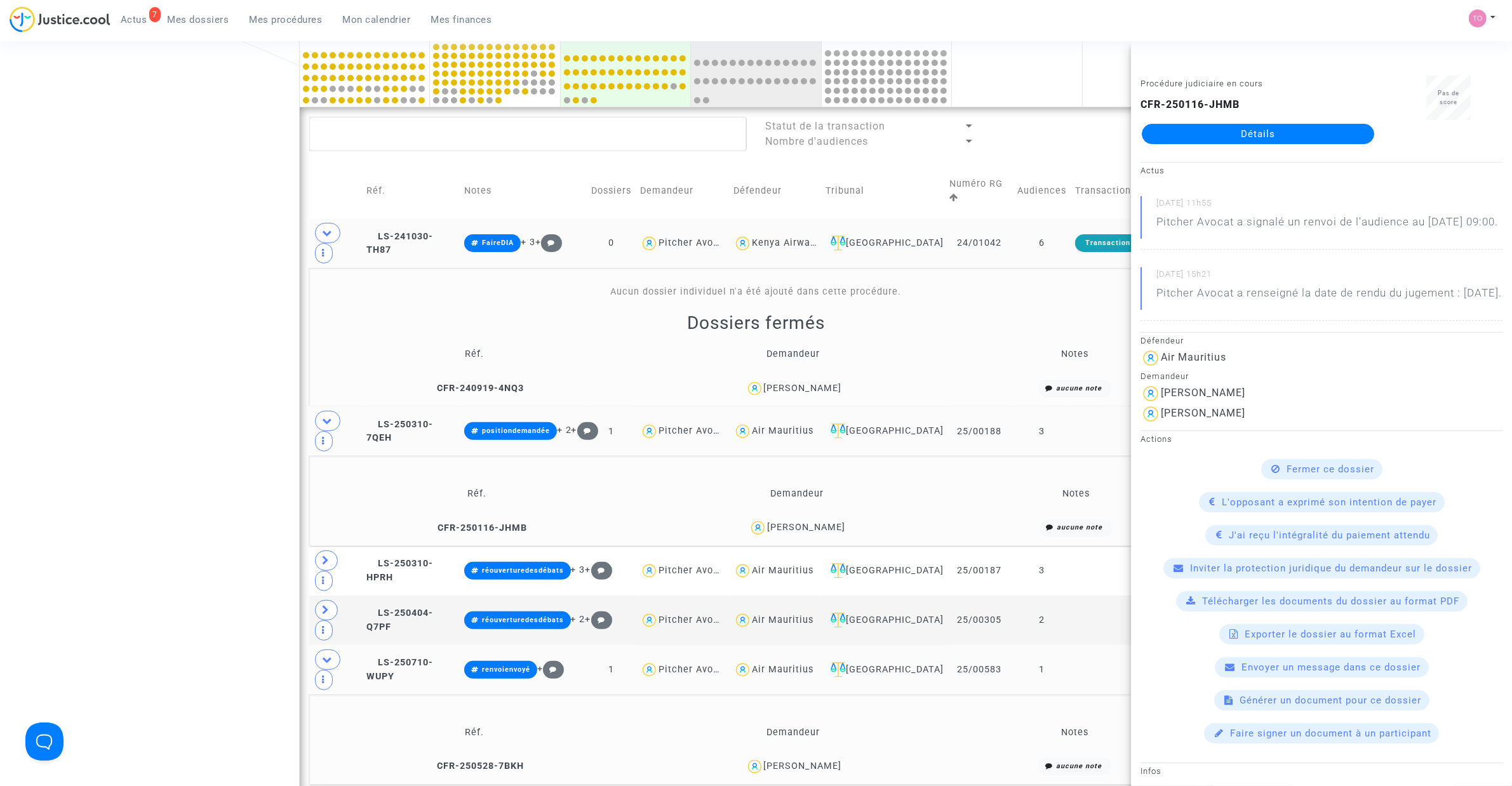
copy div "Tijeras"
click at [211, 311] on div "Date de clôture d'instruction Date de conciliation Date d'audience Date de juge…" at bounding box center [756, 468] width 1512 height 1580
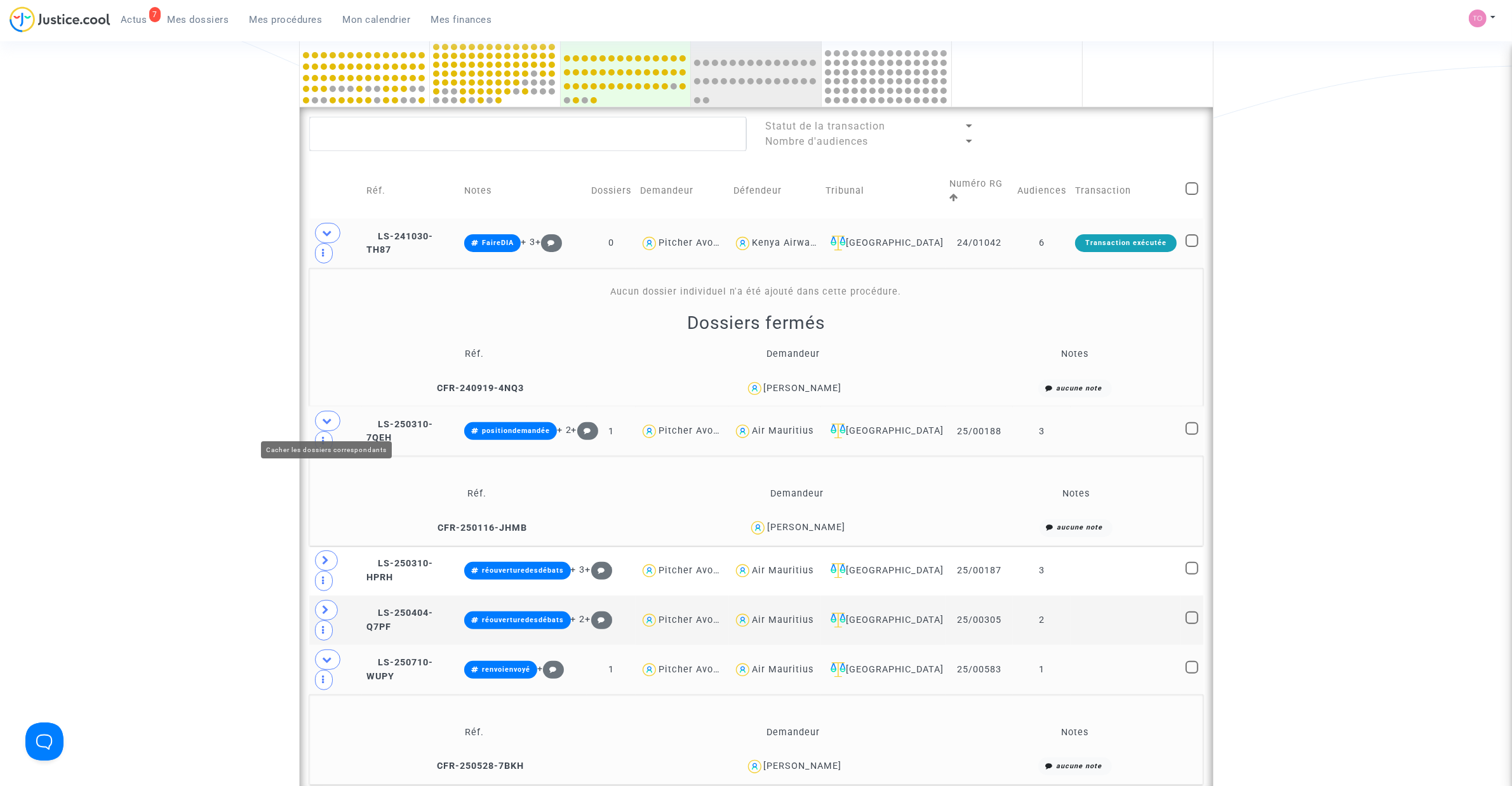
click at [326, 420] on icon at bounding box center [328, 421] width 10 height 10
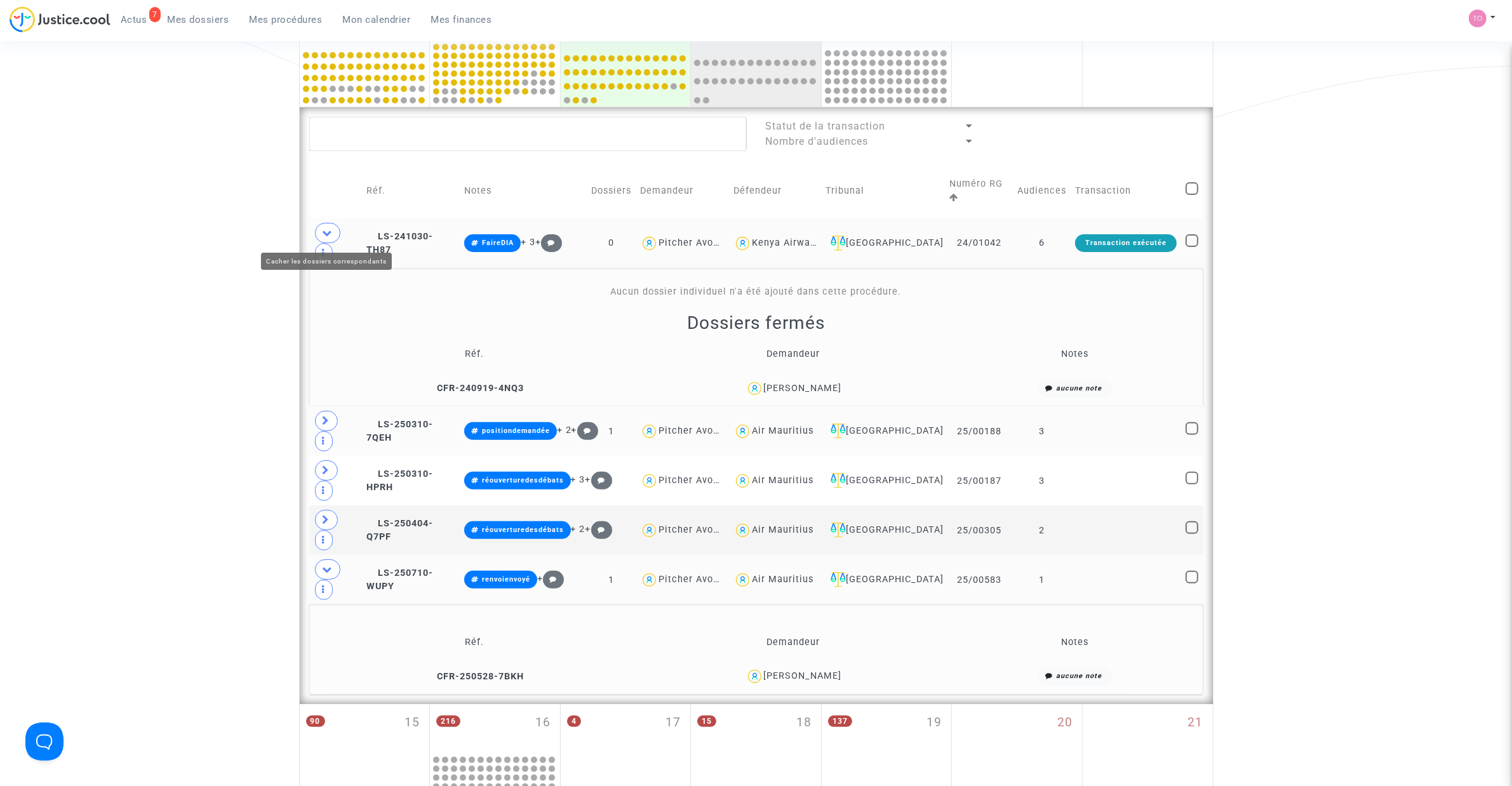
click at [324, 230] on icon at bounding box center [328, 233] width 10 height 10
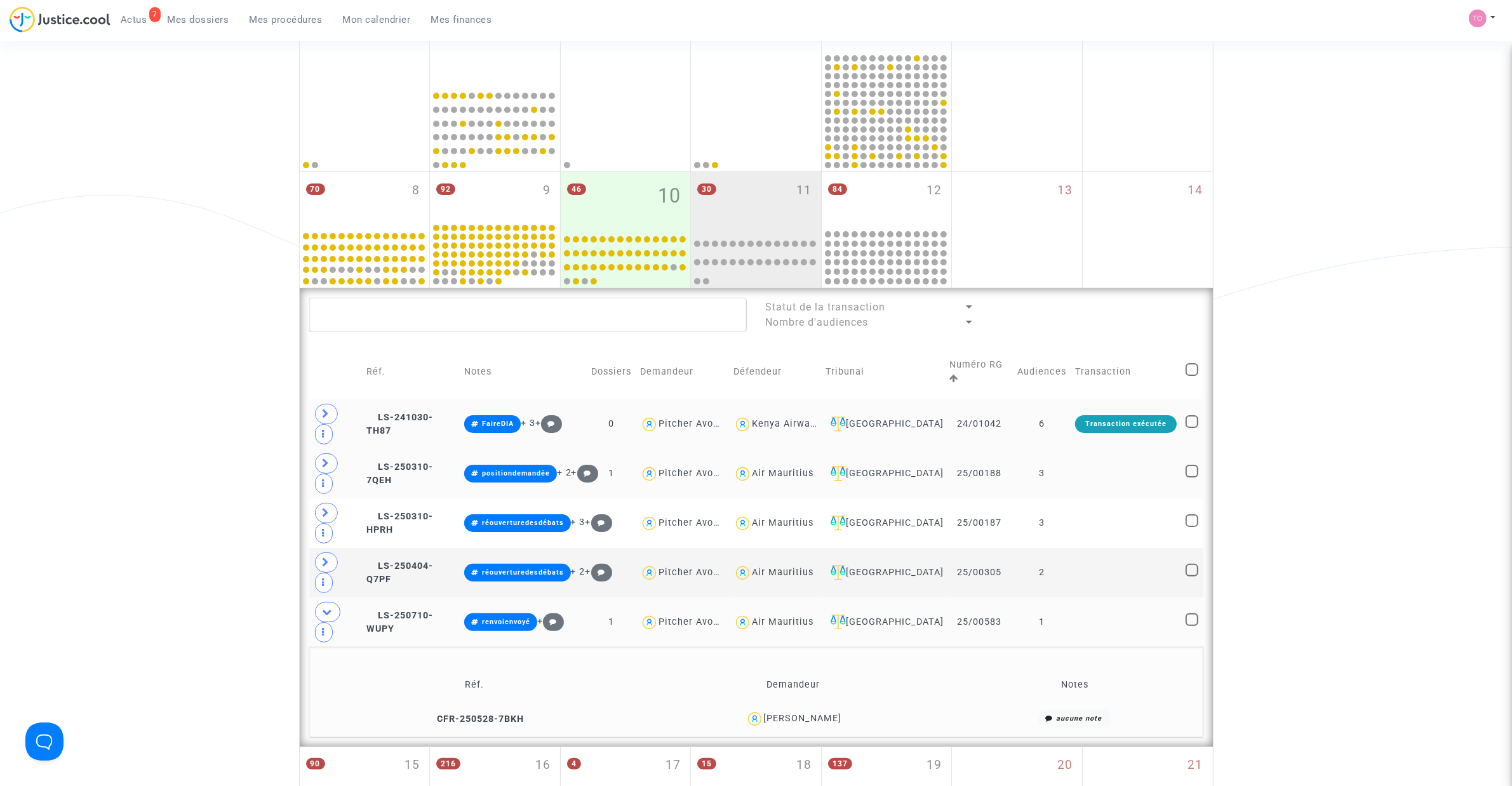
scroll to position [317, 0]
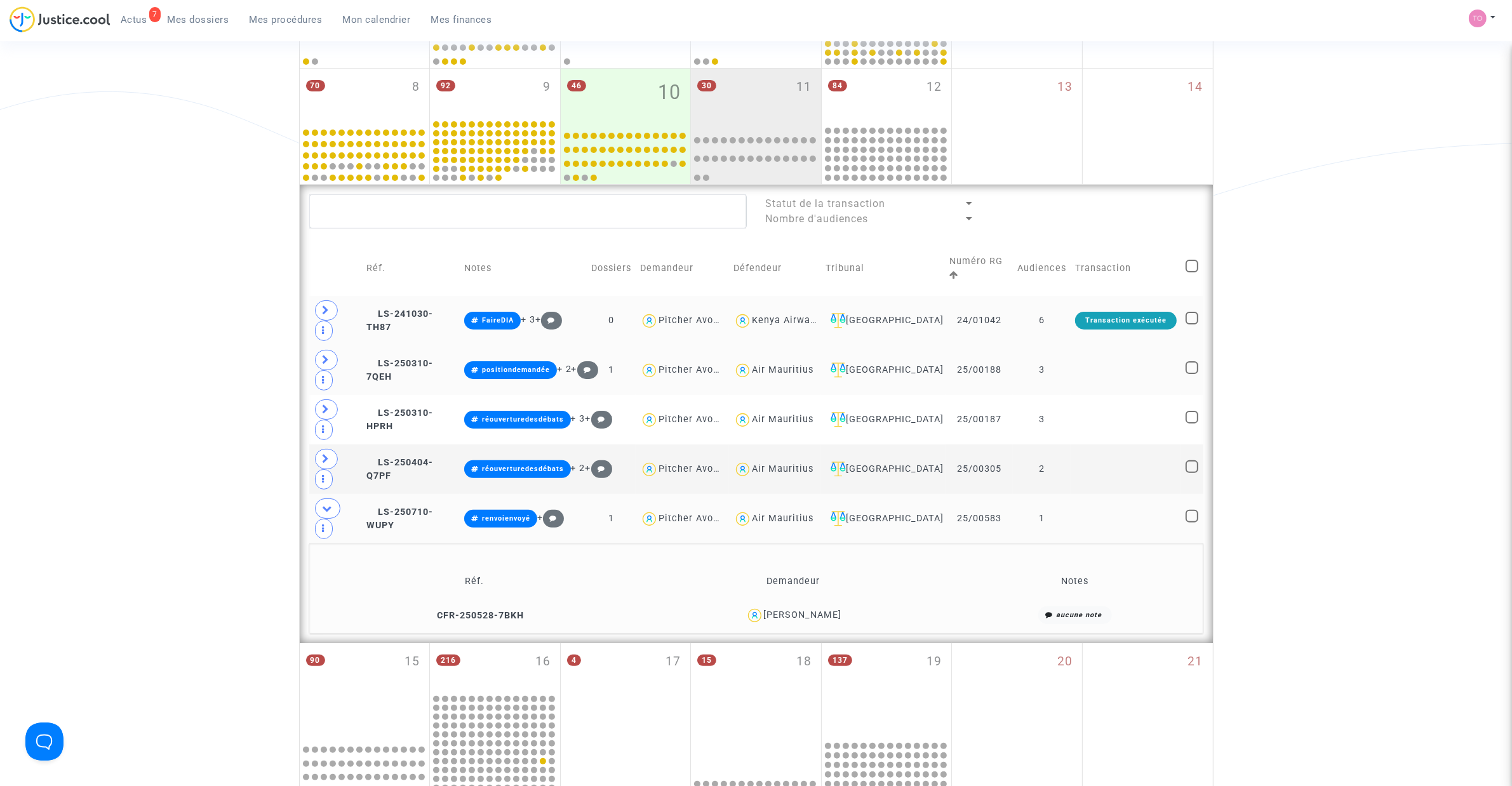
click at [875, 312] on td "[GEOGRAPHIC_DATA]" at bounding box center [882, 320] width 124 height 50
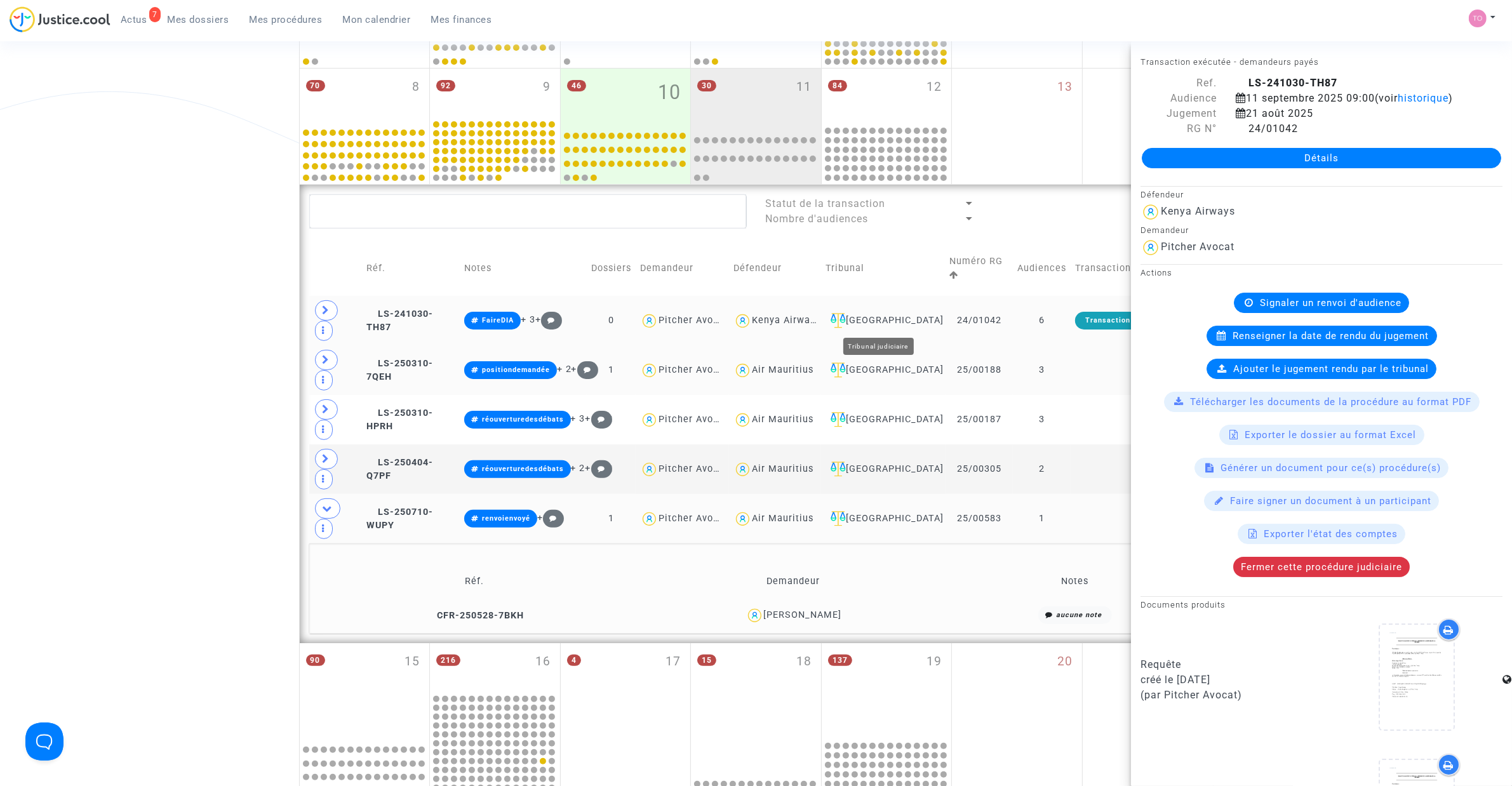
click at [890, 312] on td "[GEOGRAPHIC_DATA]" at bounding box center [882, 320] width 124 height 50
click at [894, 320] on div "[GEOGRAPHIC_DATA]" at bounding box center [882, 320] width 115 height 15
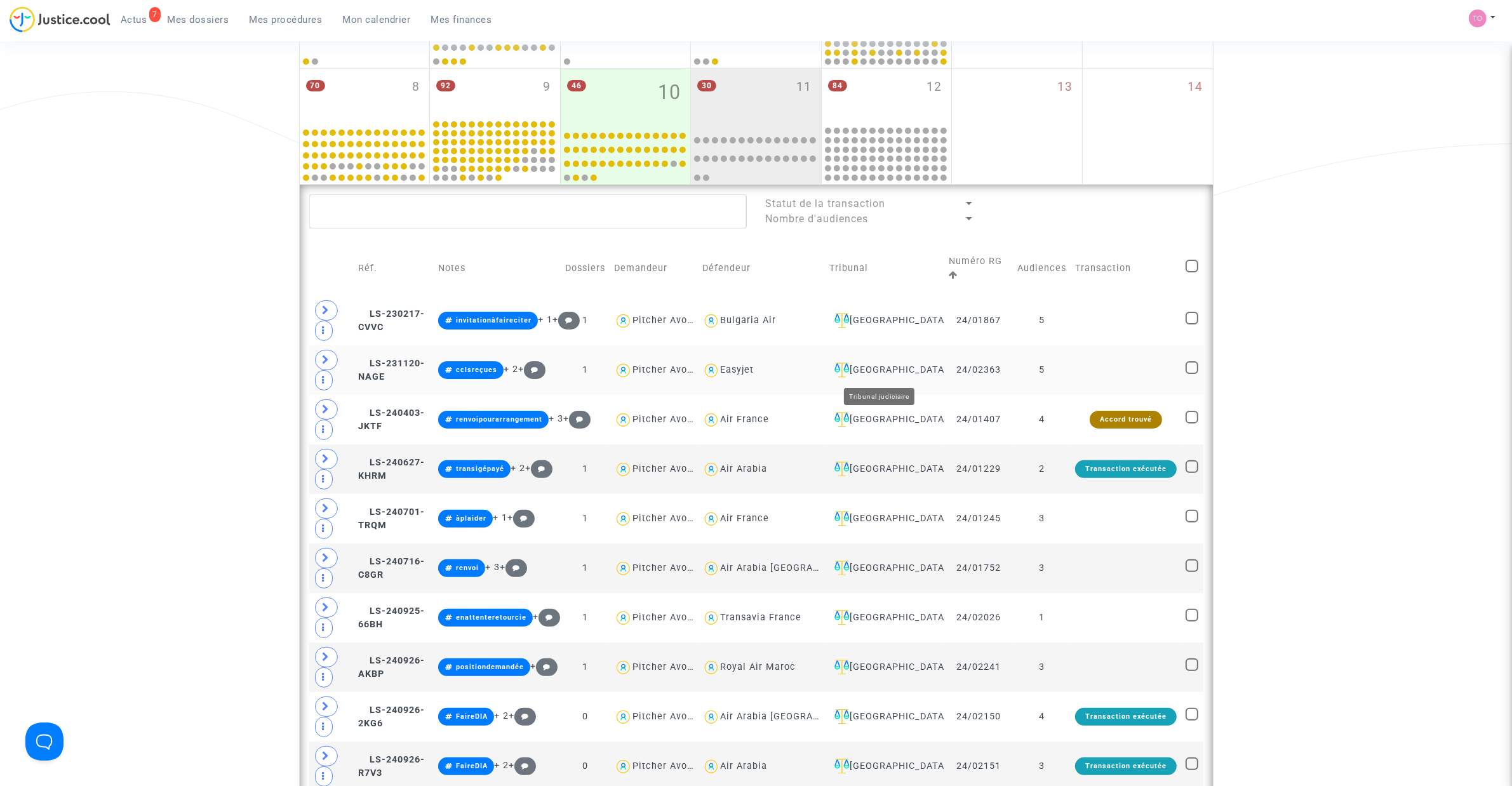
click at [889, 369] on div "[GEOGRAPHIC_DATA]" at bounding box center [885, 369] width 111 height 15
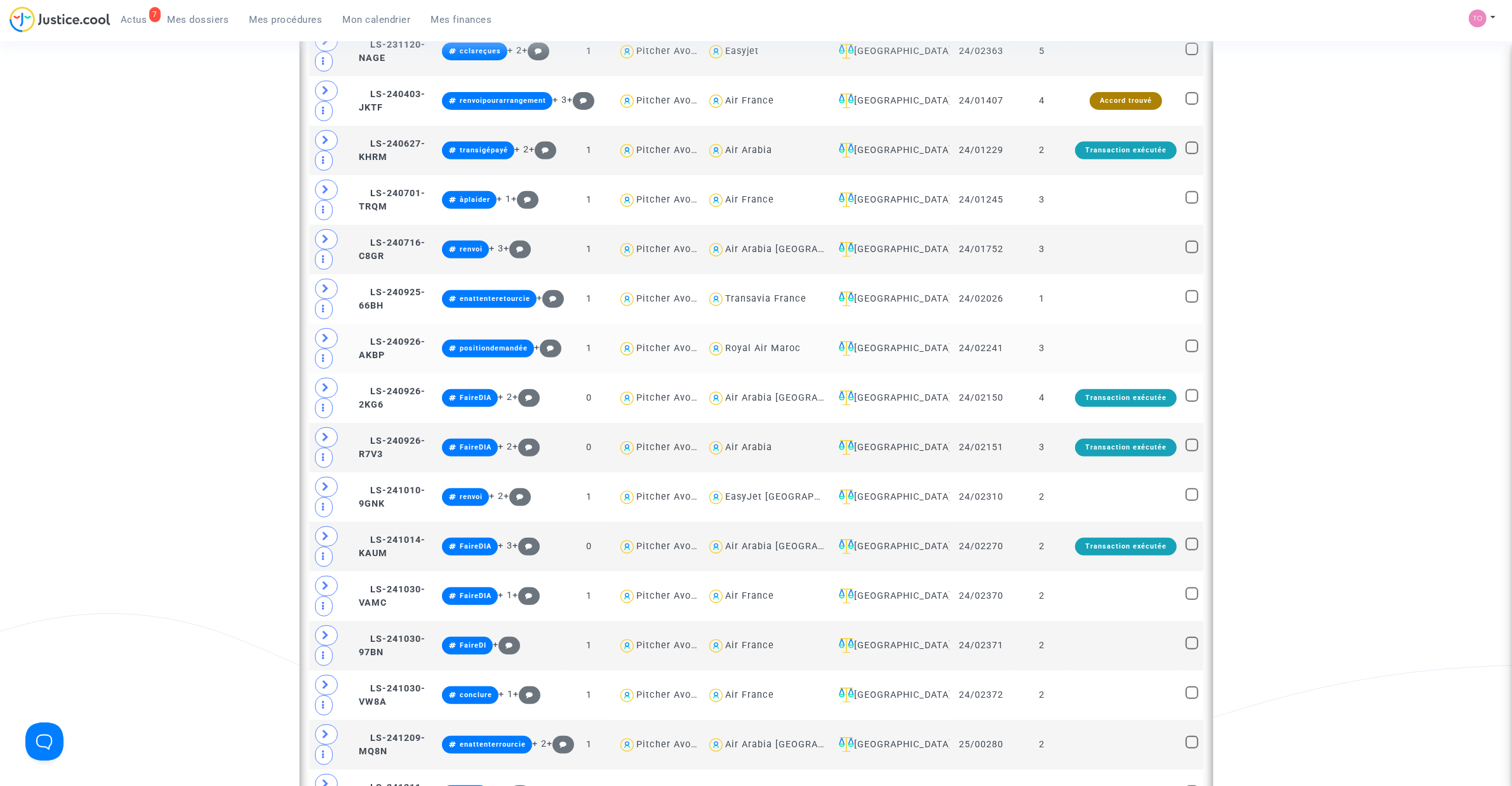
scroll to position [635, 0]
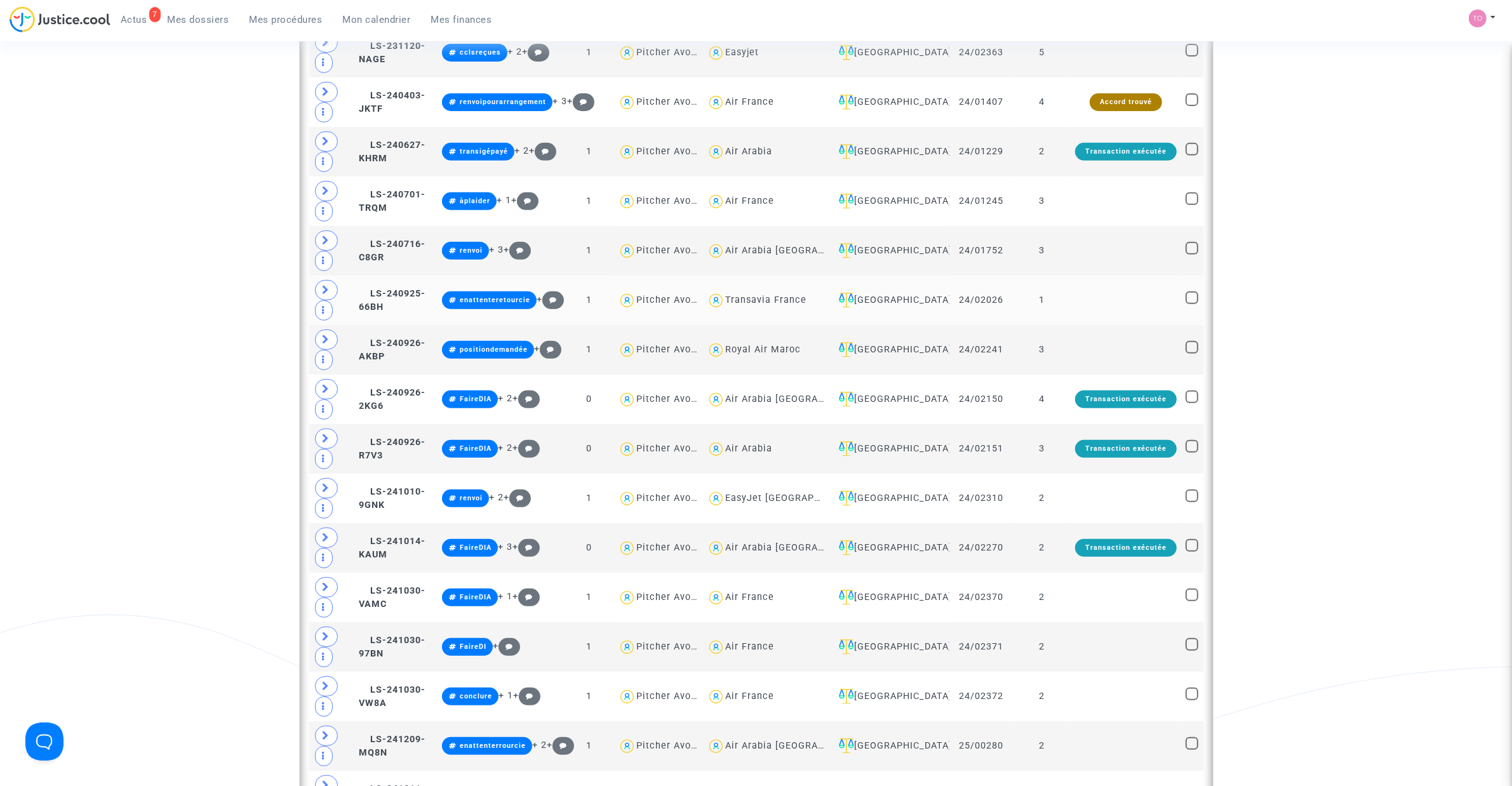
click at [789, 305] on div "Transavia France" at bounding box center [765, 299] width 81 height 10
type textarea "@"Transavia France""
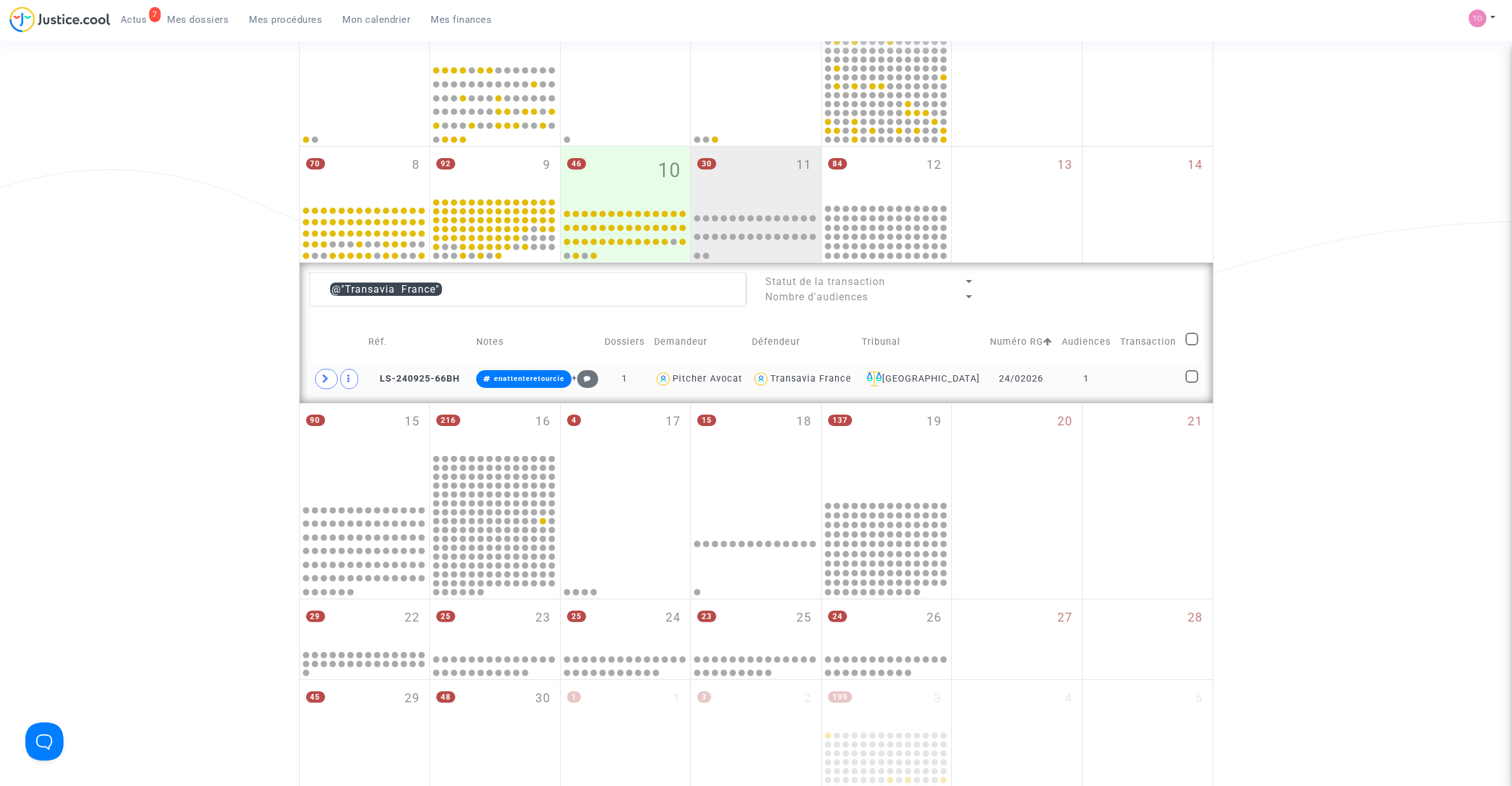
scroll to position [238, 0]
click at [839, 379] on div "Transavia France" at bounding box center [810, 380] width 81 height 10
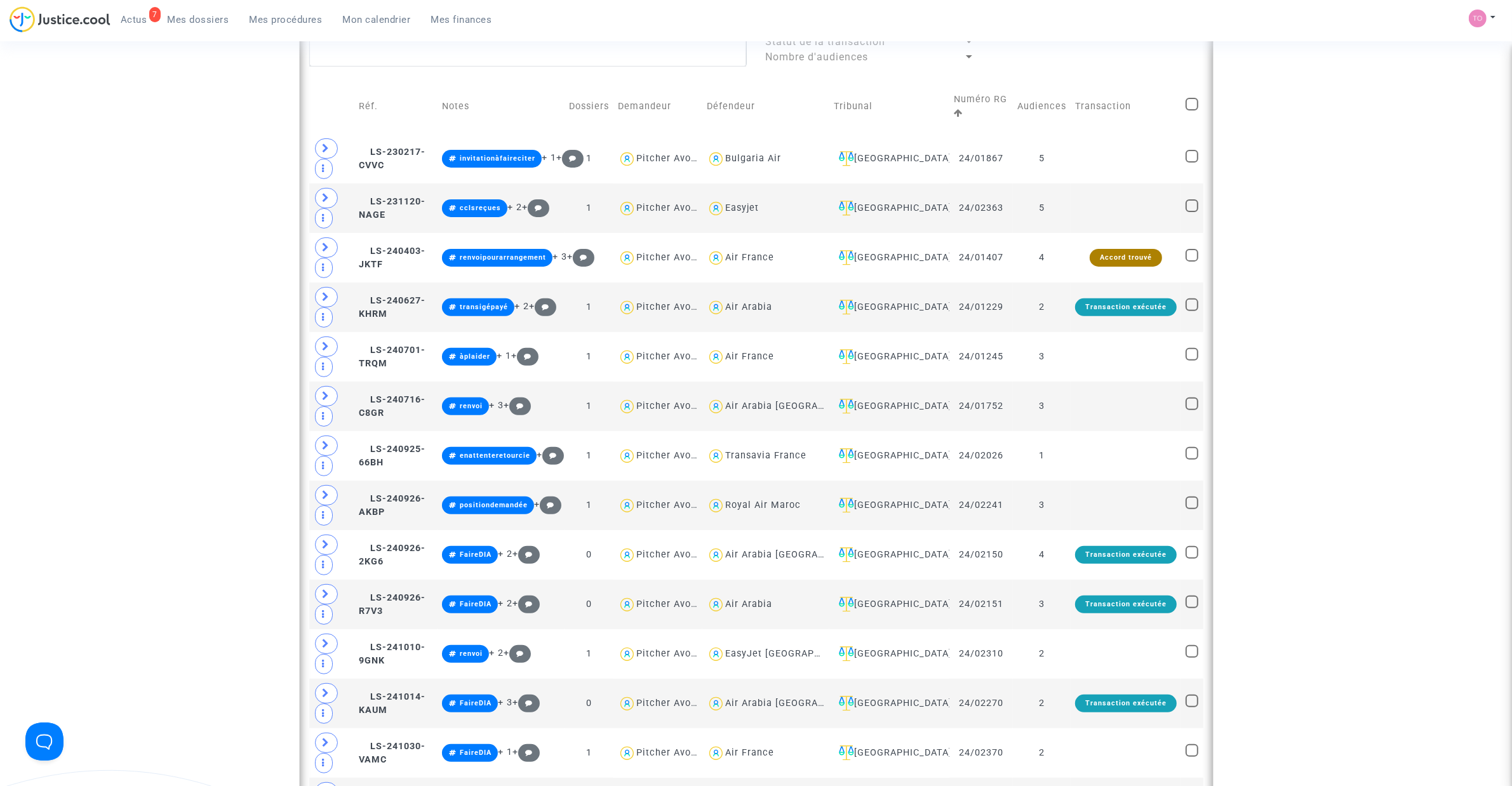
scroll to position [476, 0]
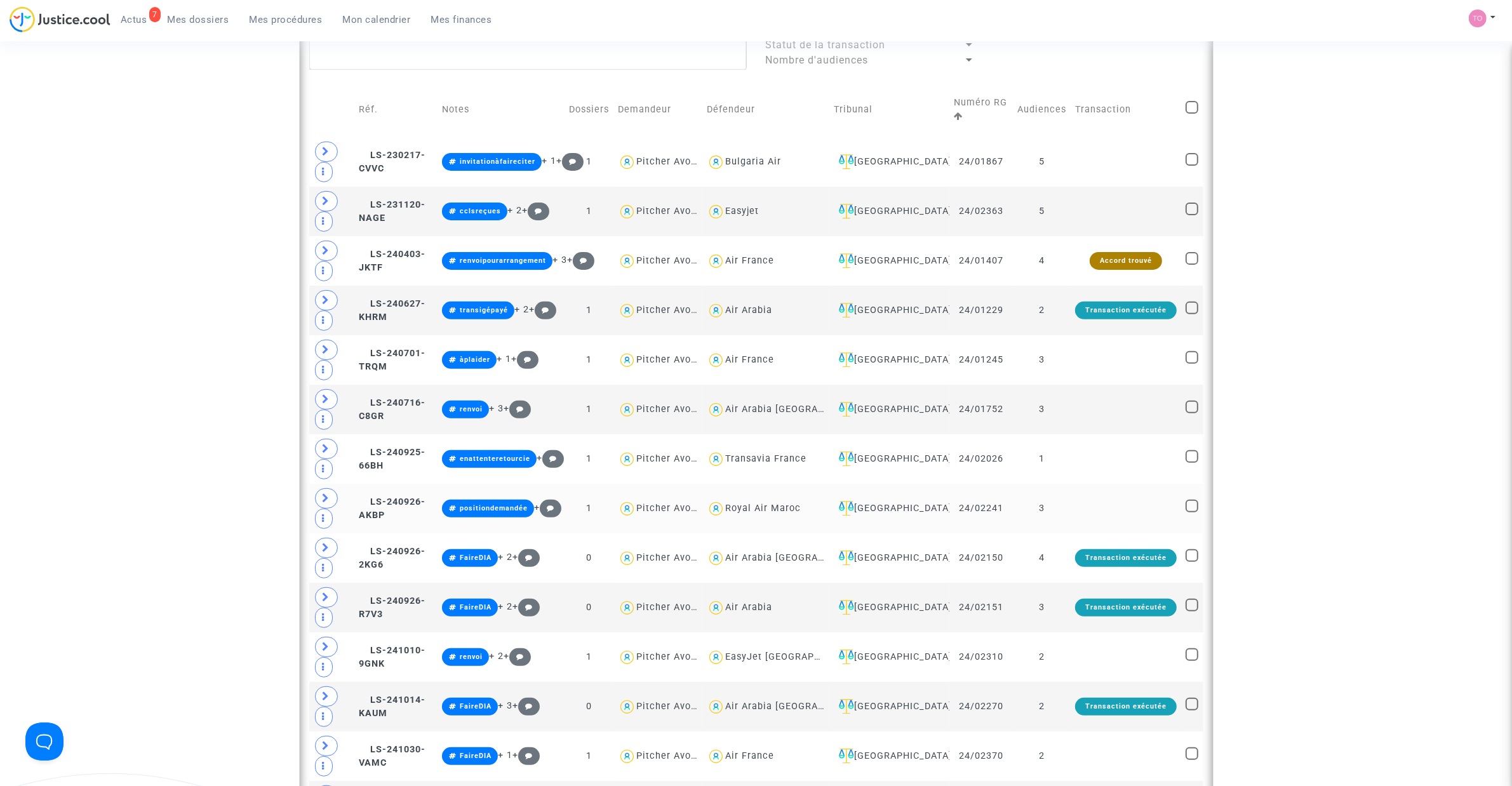
click at [793, 511] on div "Royal Air Maroc" at bounding box center [763, 507] width 75 height 10
type textarea "@"Royal Air Maroc""
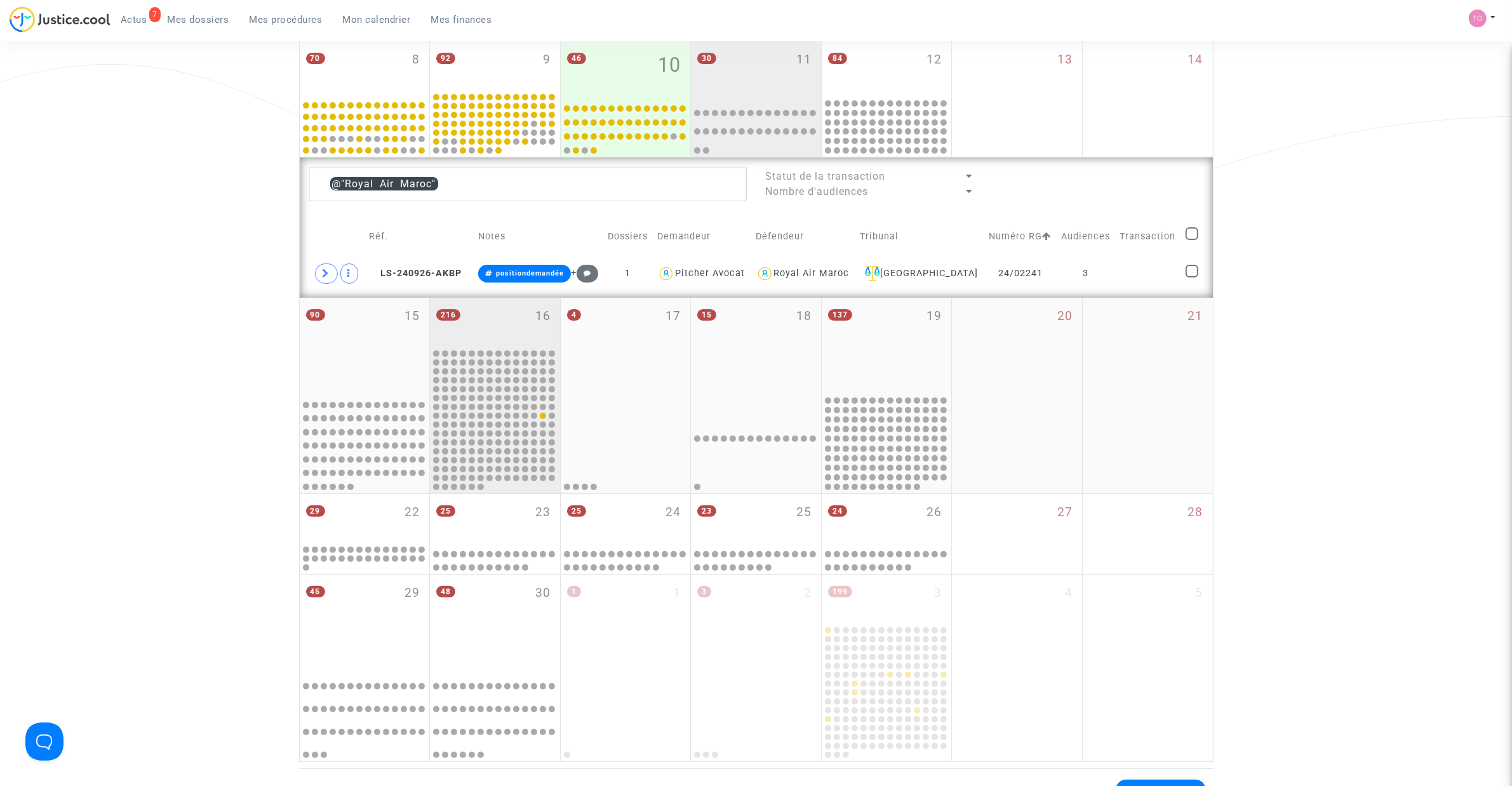
scroll to position [317, 0]
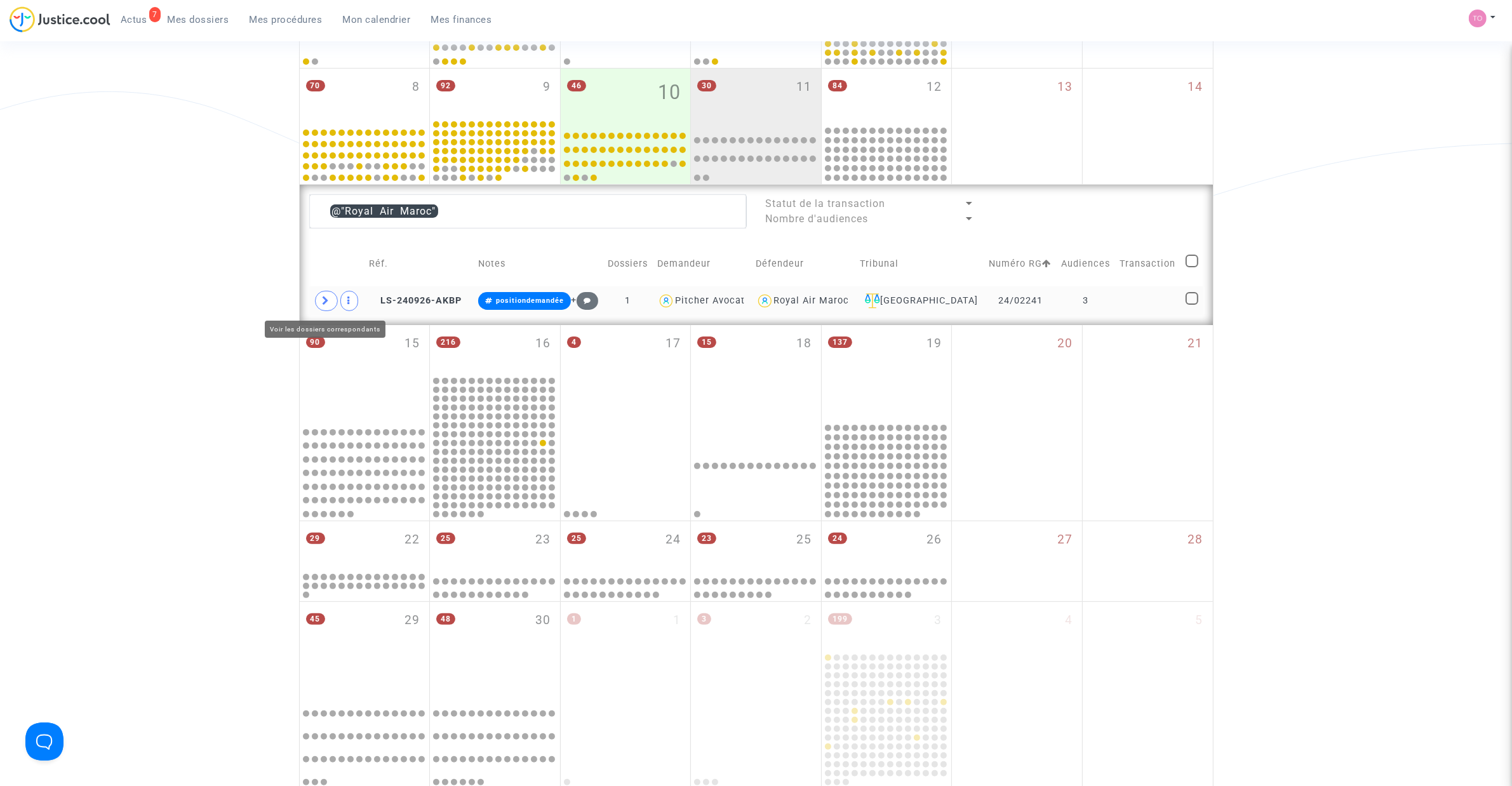
click at [316, 303] on span at bounding box center [326, 300] width 22 height 20
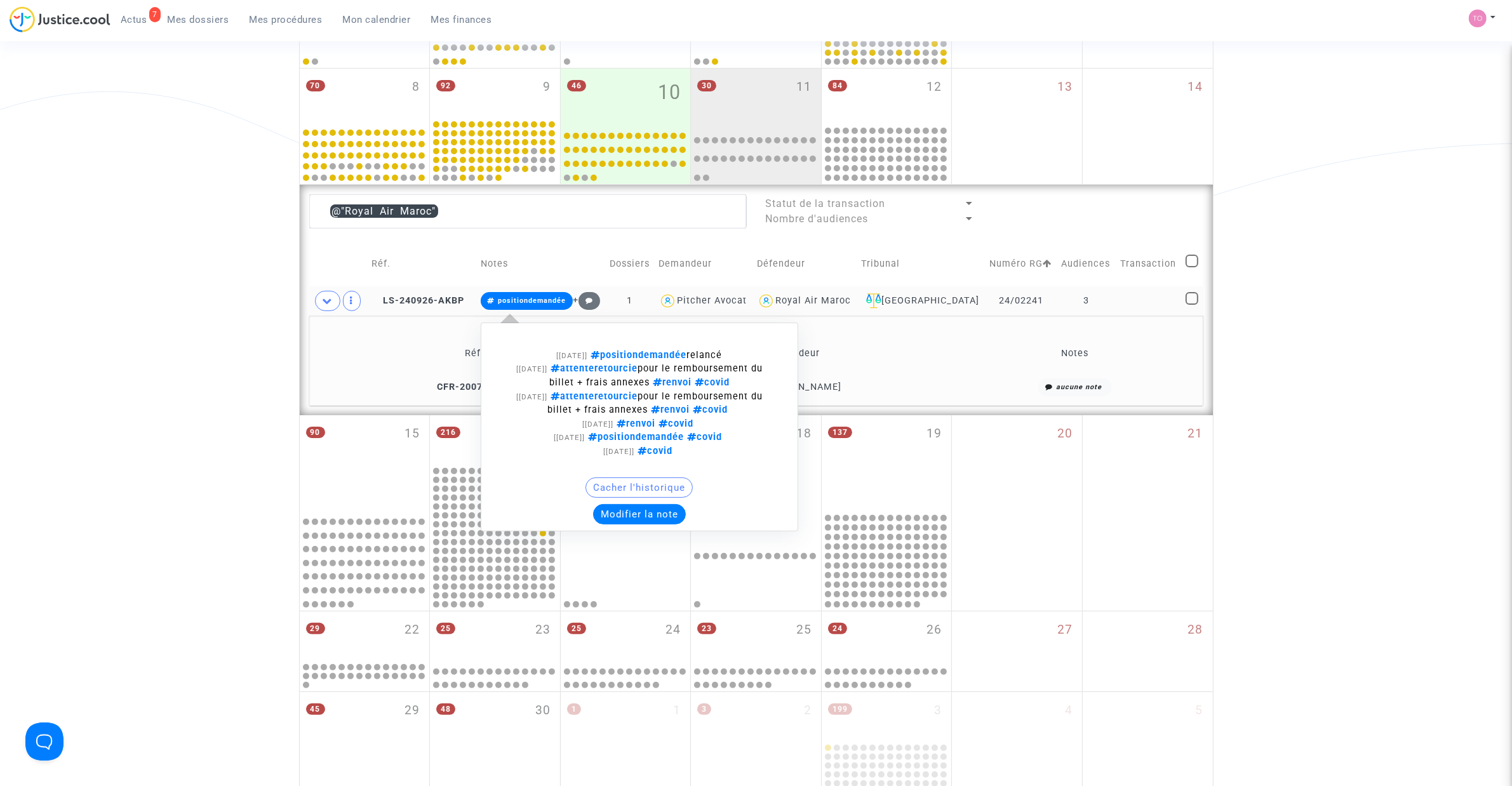
click at [648, 515] on button "Modifier la note" at bounding box center [639, 514] width 92 height 20
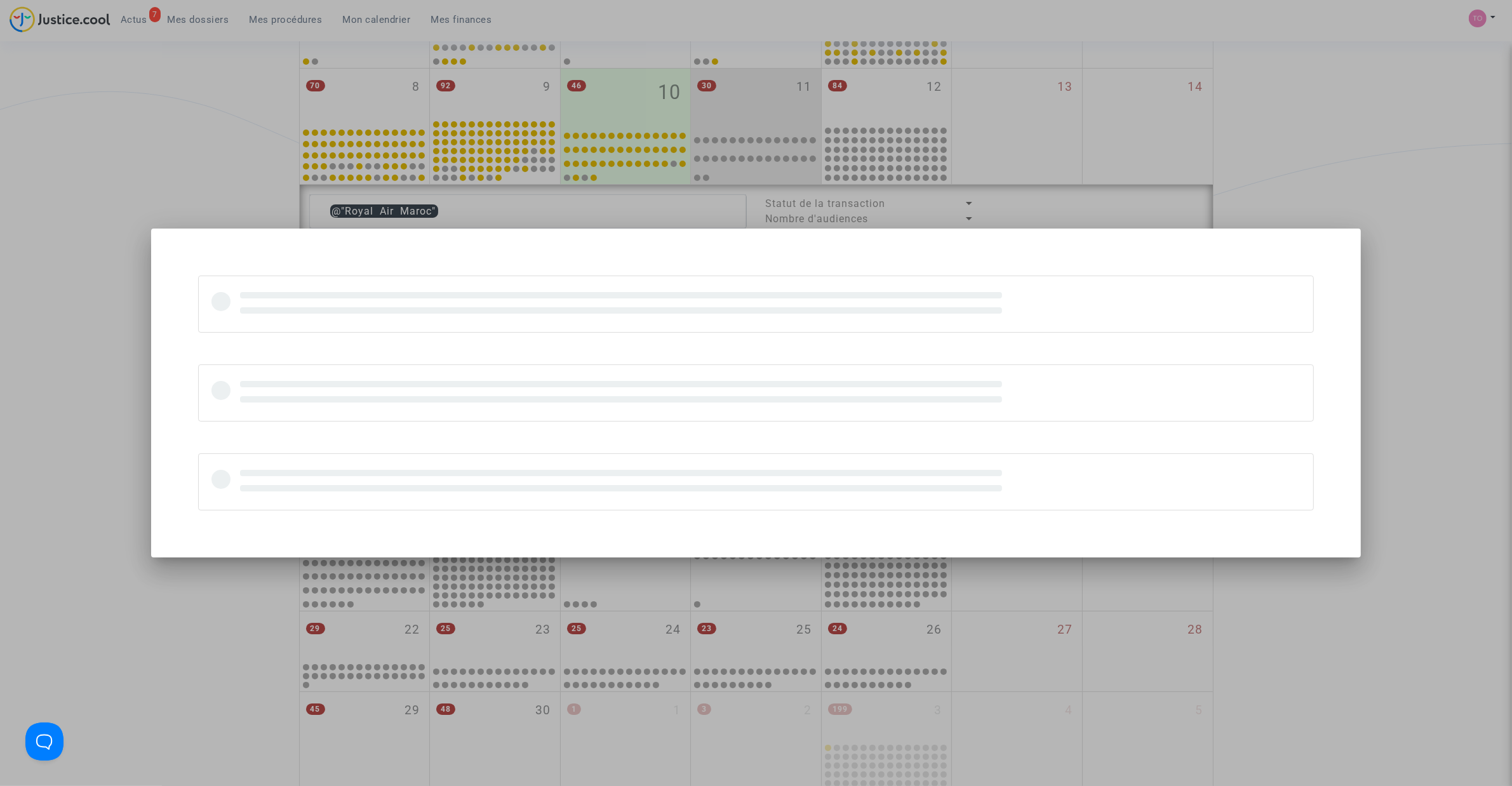
scroll to position [0, 0]
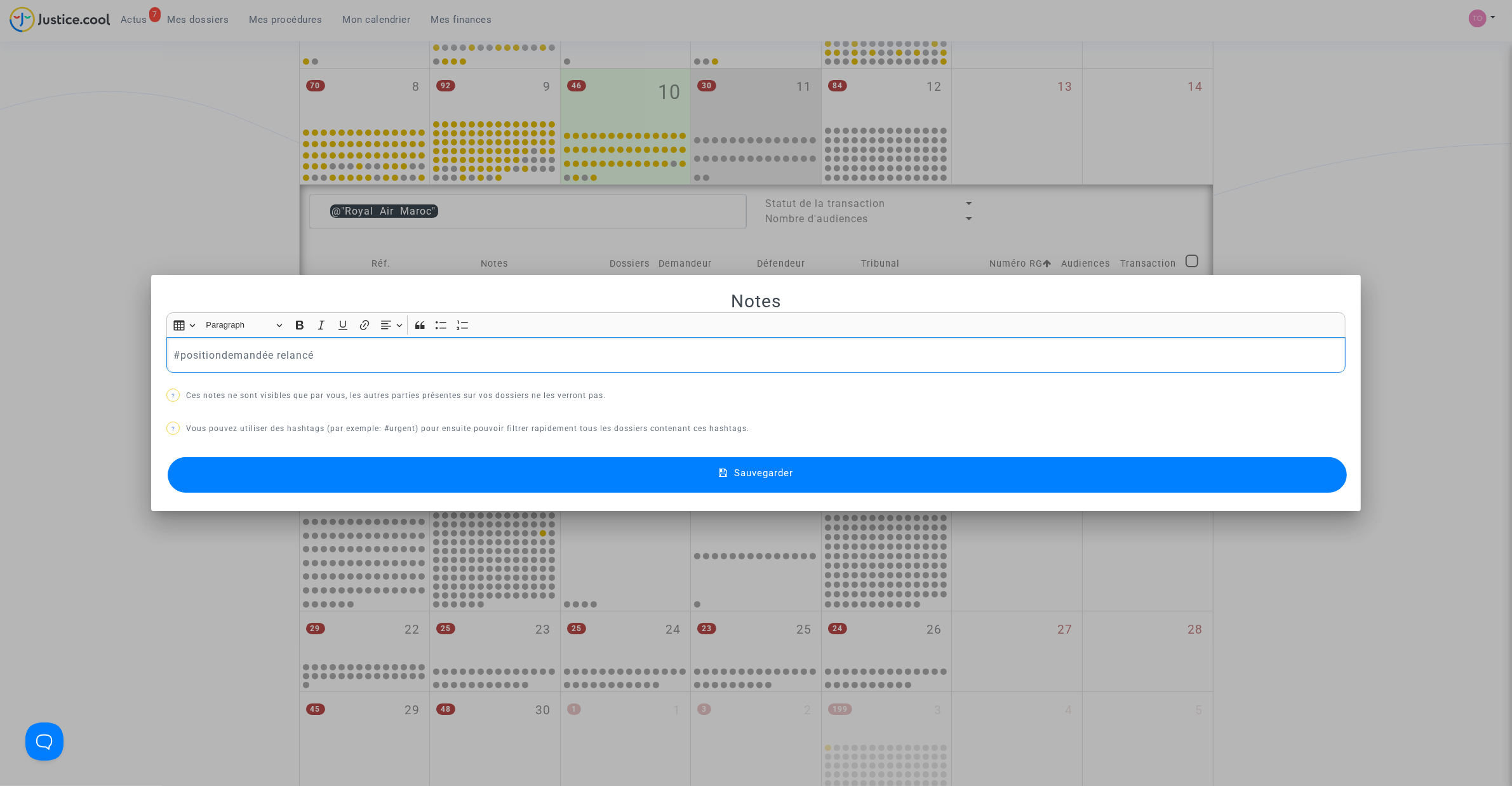
drag, startPoint x: 267, startPoint y: 353, endPoint x: 44, endPoint y: 346, distance: 223.1
click at [45, 346] on div "Notes Rich Text Editor Insert table Insert table Heading Paragraph Paragraph He…" at bounding box center [756, 393] width 1512 height 786
click at [208, 58] on button "#dépôt" at bounding box center [225, 59] width 99 height 26
drag, startPoint x: 247, startPoint y: 353, endPoint x: 206, endPoint y: 356, distance: 41.1
click at [206, 356] on p "#dépôt relancé" at bounding box center [756, 356] width 1166 height 16
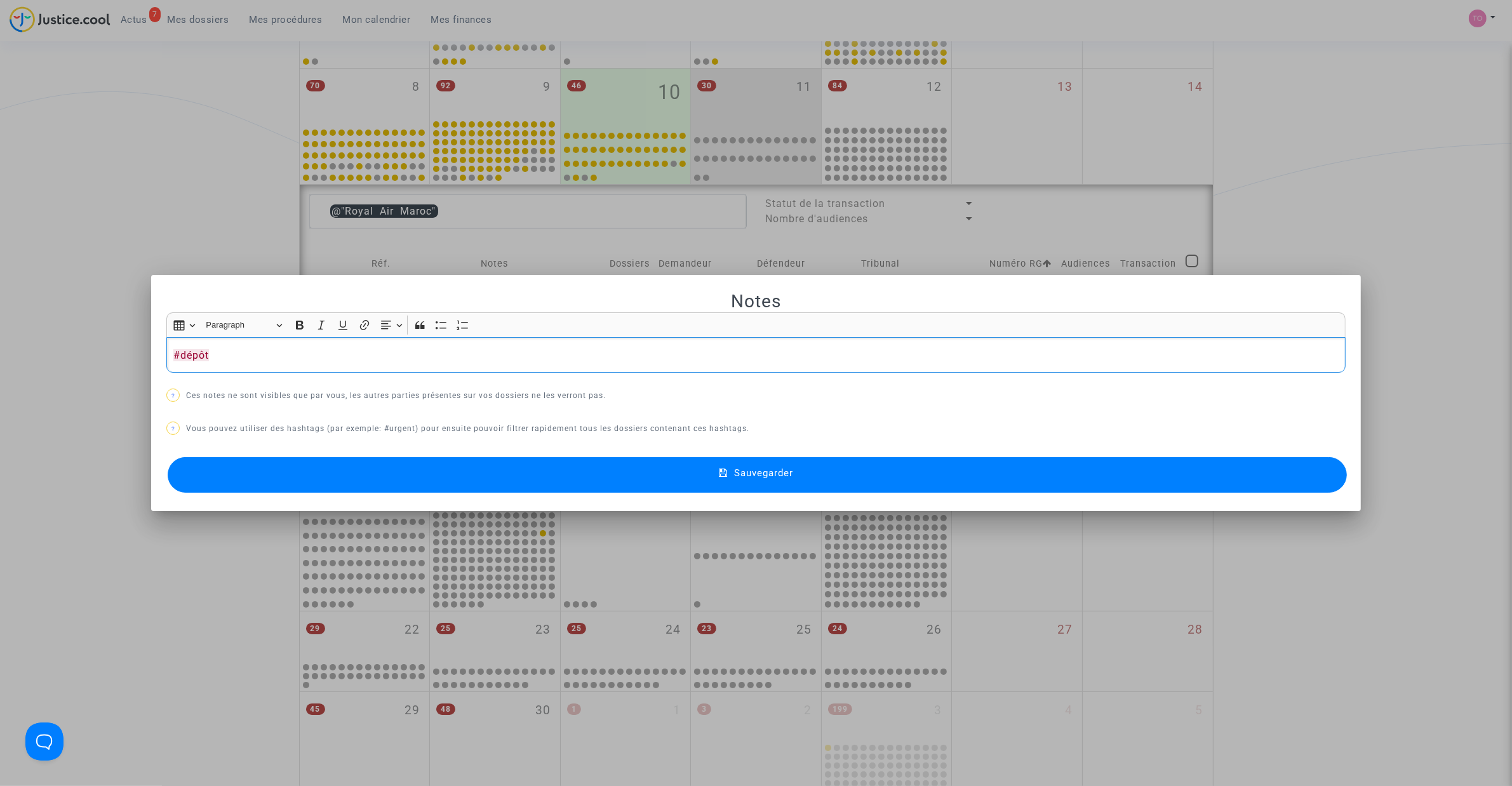
drag, startPoint x: 144, startPoint y: 169, endPoint x: 188, endPoint y: 189, distance: 48.3
click at [145, 169] on div at bounding box center [756, 393] width 1512 height 786
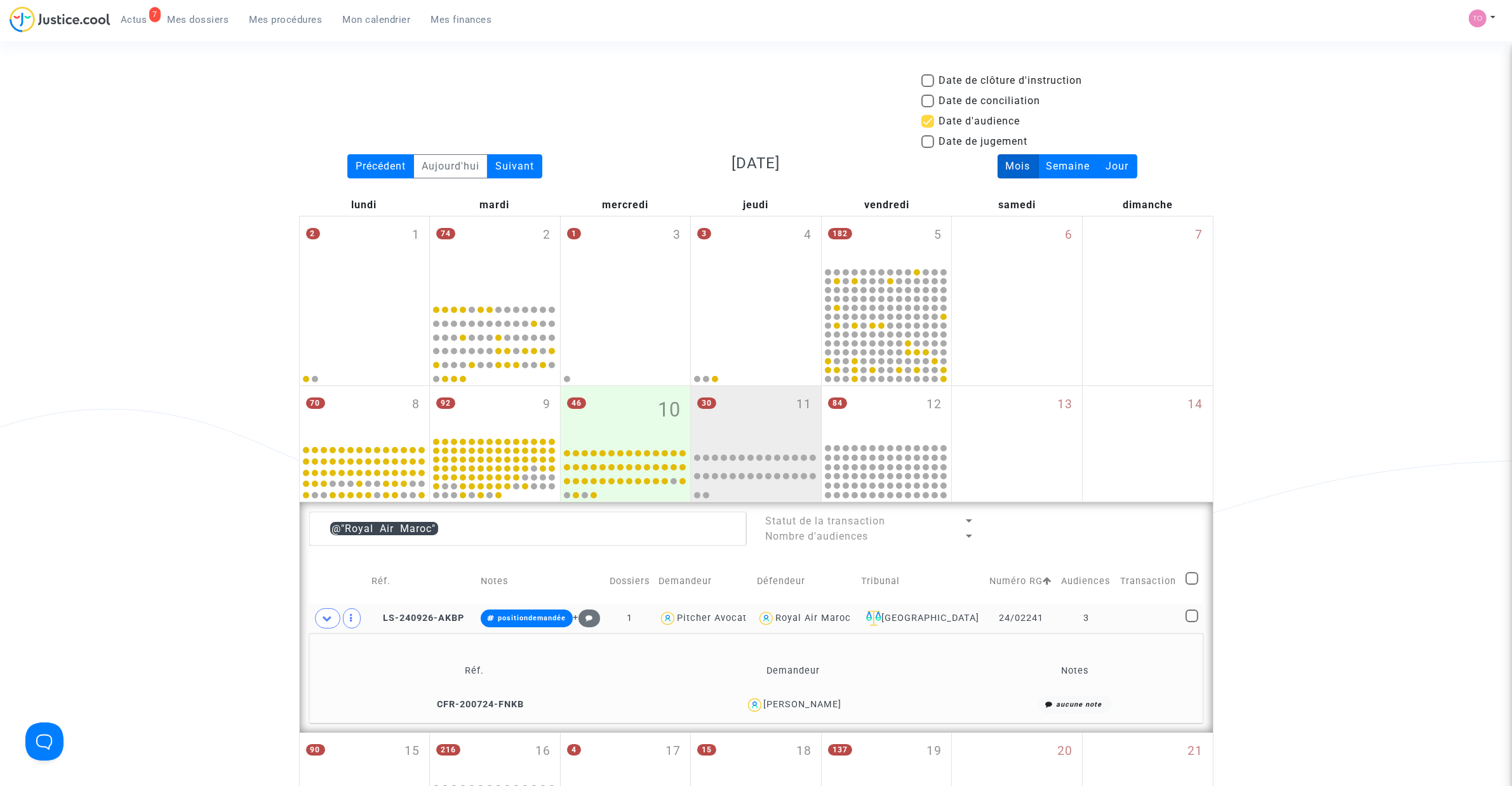
scroll to position [317, 0]
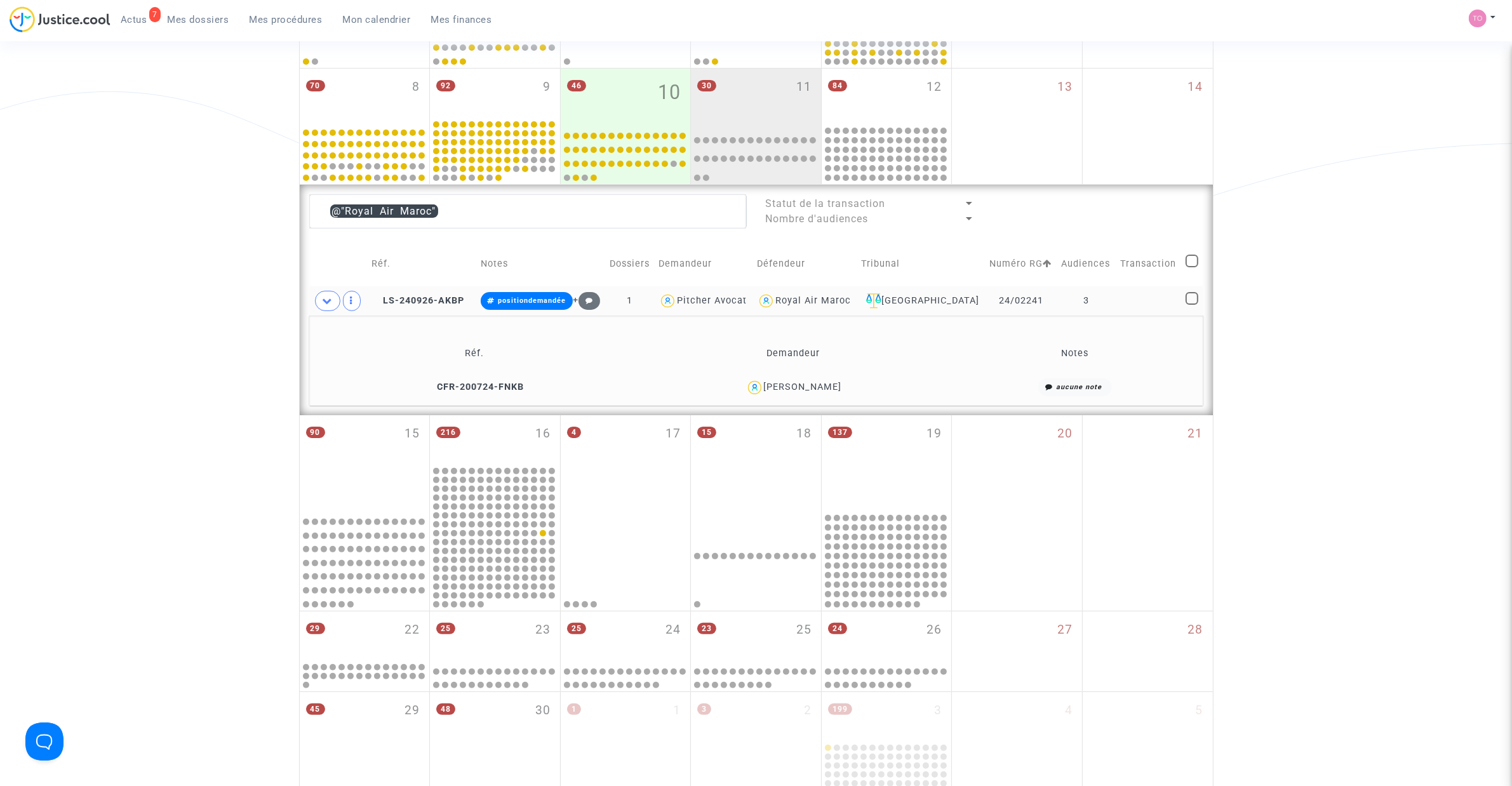
click at [829, 370] on td "Demandeur" at bounding box center [794, 352] width 316 height 41
click at [827, 381] on div "[PERSON_NAME]" at bounding box center [802, 386] width 78 height 10
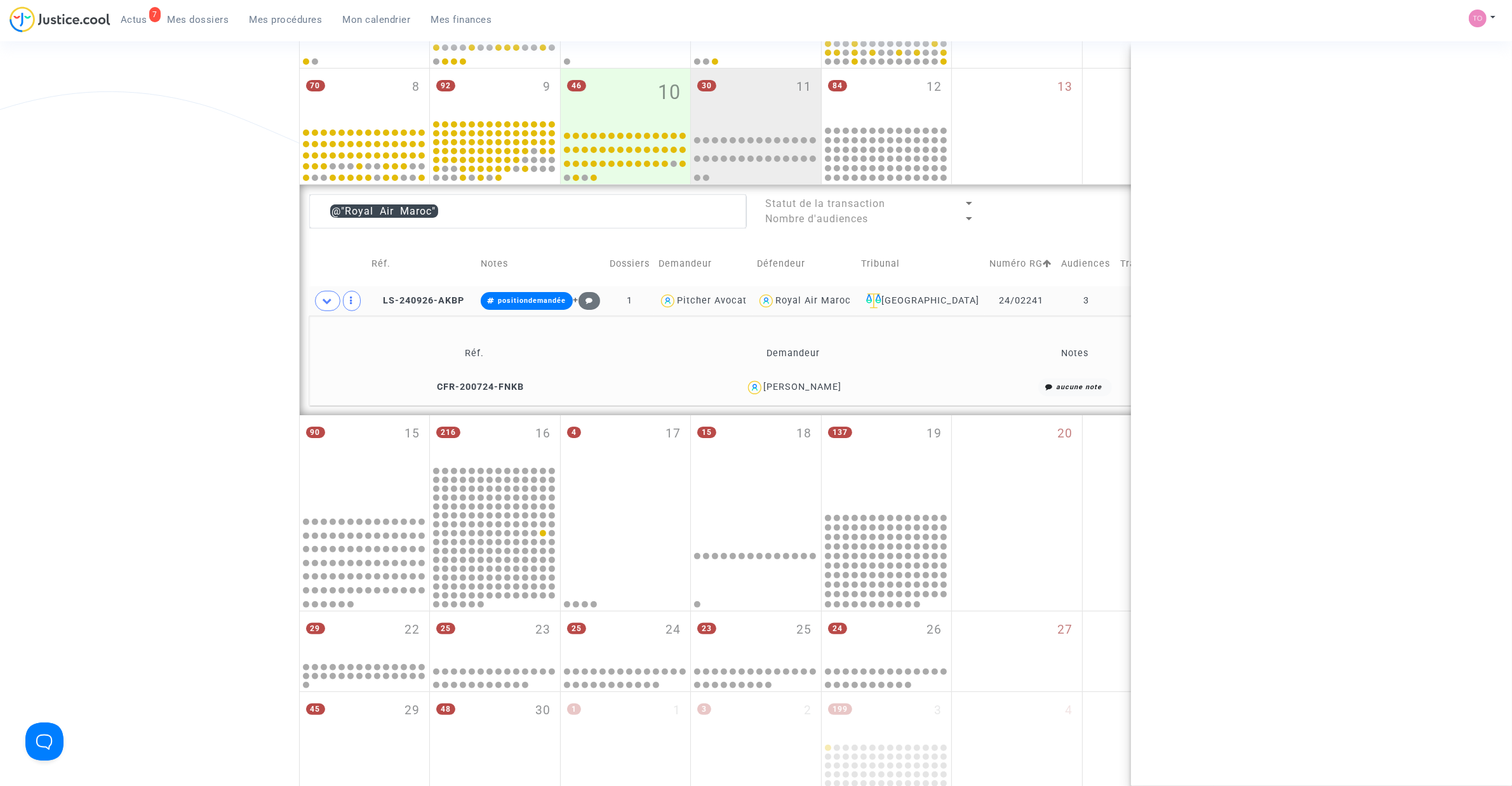
click at [827, 381] on div "[PERSON_NAME]" at bounding box center [802, 386] width 78 height 10
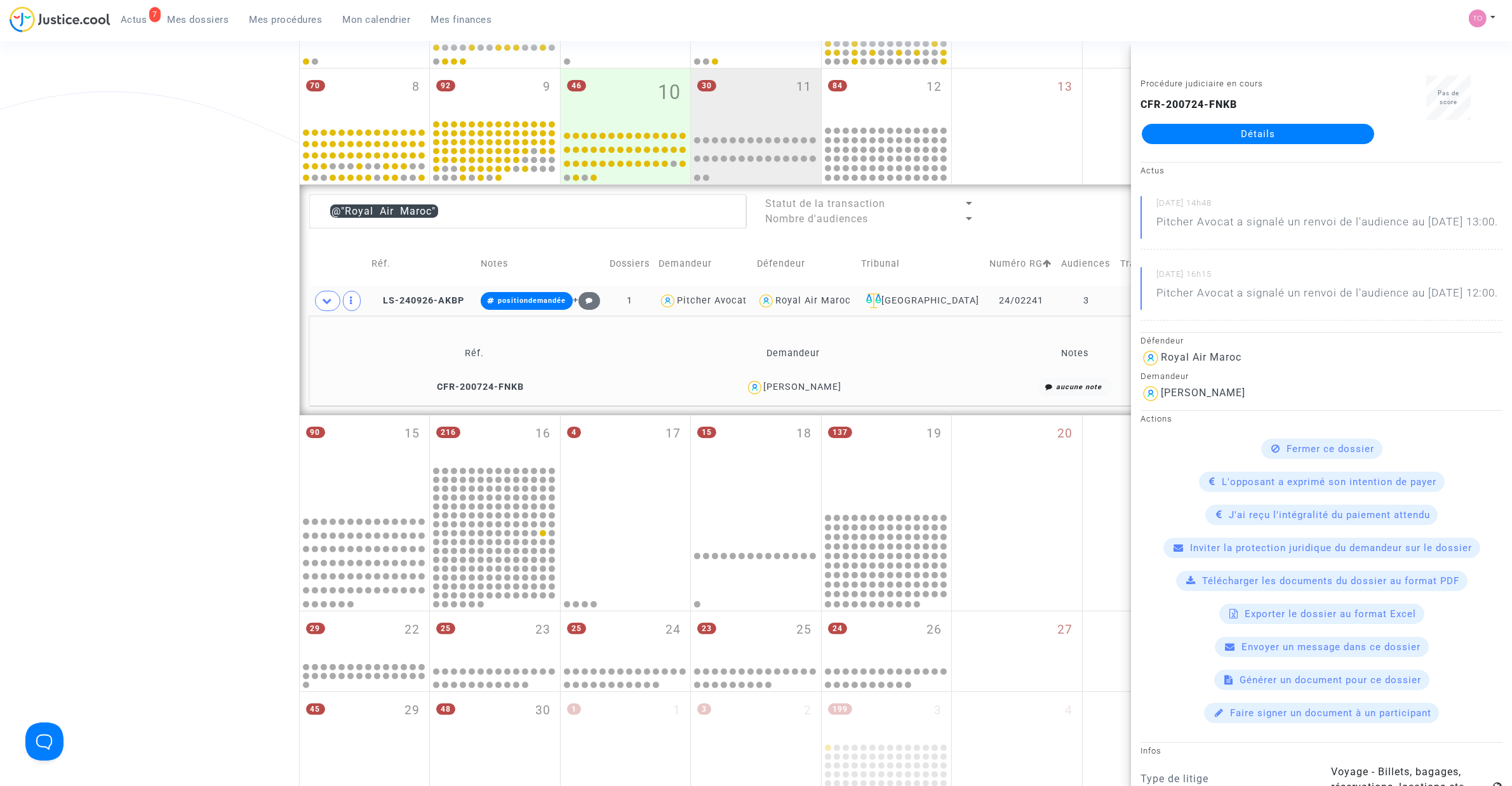
copy div "MONTANARI"
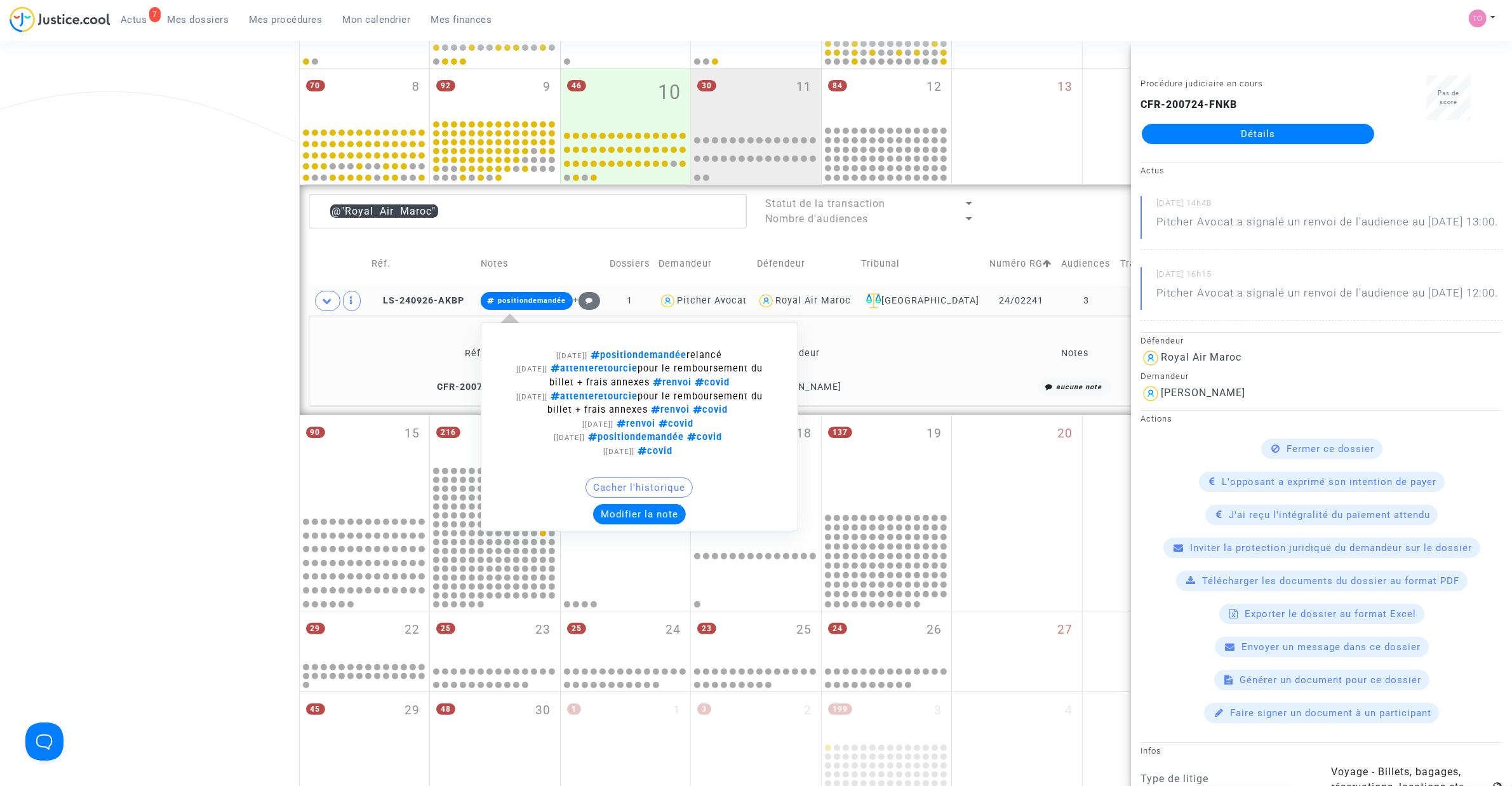
click at [637, 513] on button "Modifier la note" at bounding box center [639, 514] width 92 height 20
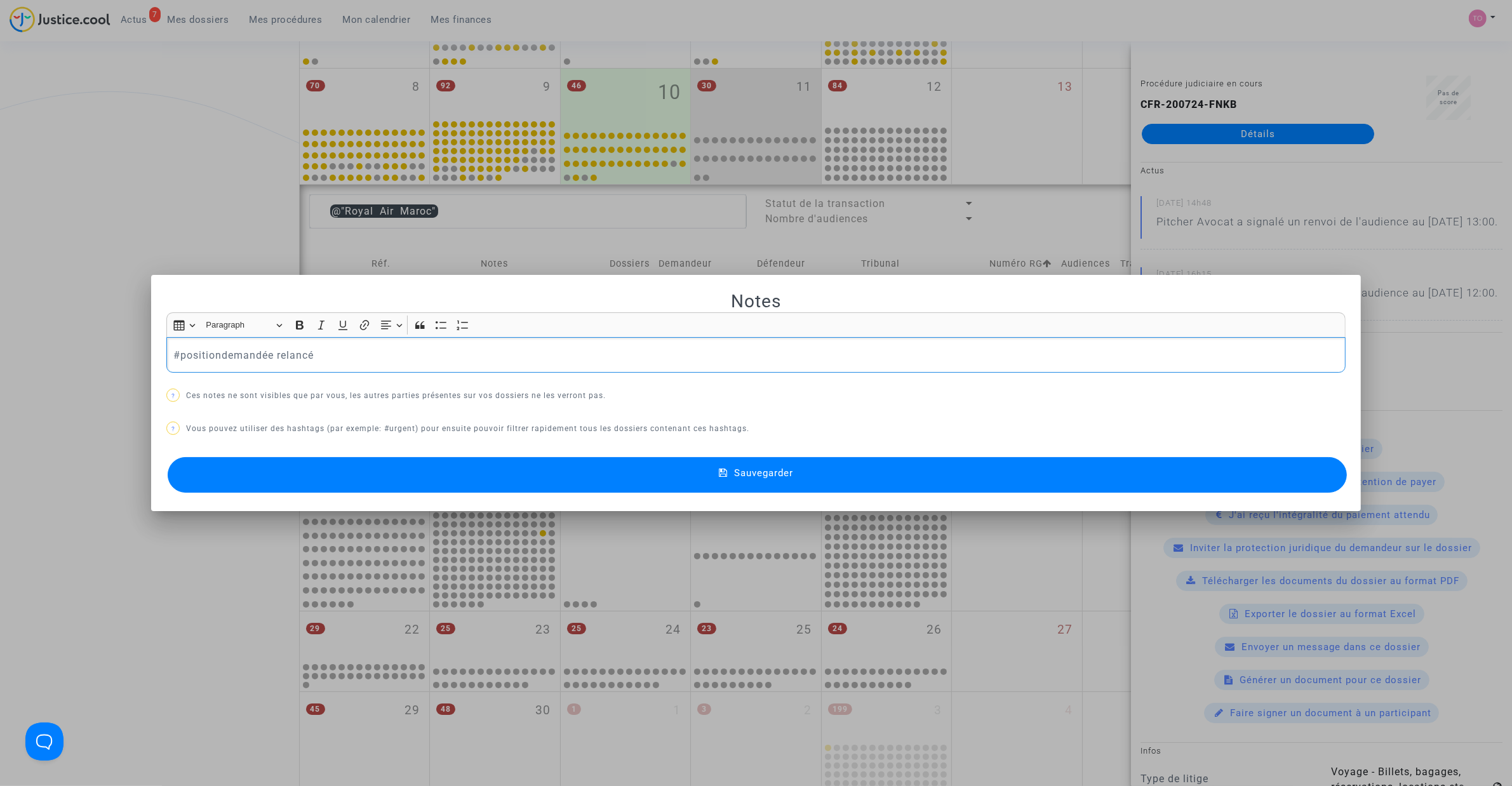
scroll to position [0, 0]
drag, startPoint x: 267, startPoint y: 353, endPoint x: 89, endPoint y: 352, distance: 178.0
click at [89, 352] on div "Notes Rich Text Editor Insert table Insert table Heading Paragraph Paragraph He…" at bounding box center [756, 393] width 1512 height 786
click at [277, 356] on p "#dépôt relancé" at bounding box center [756, 356] width 1166 height 16
drag, startPoint x: 277, startPoint y: 356, endPoint x: 208, endPoint y: 360, distance: 69.1
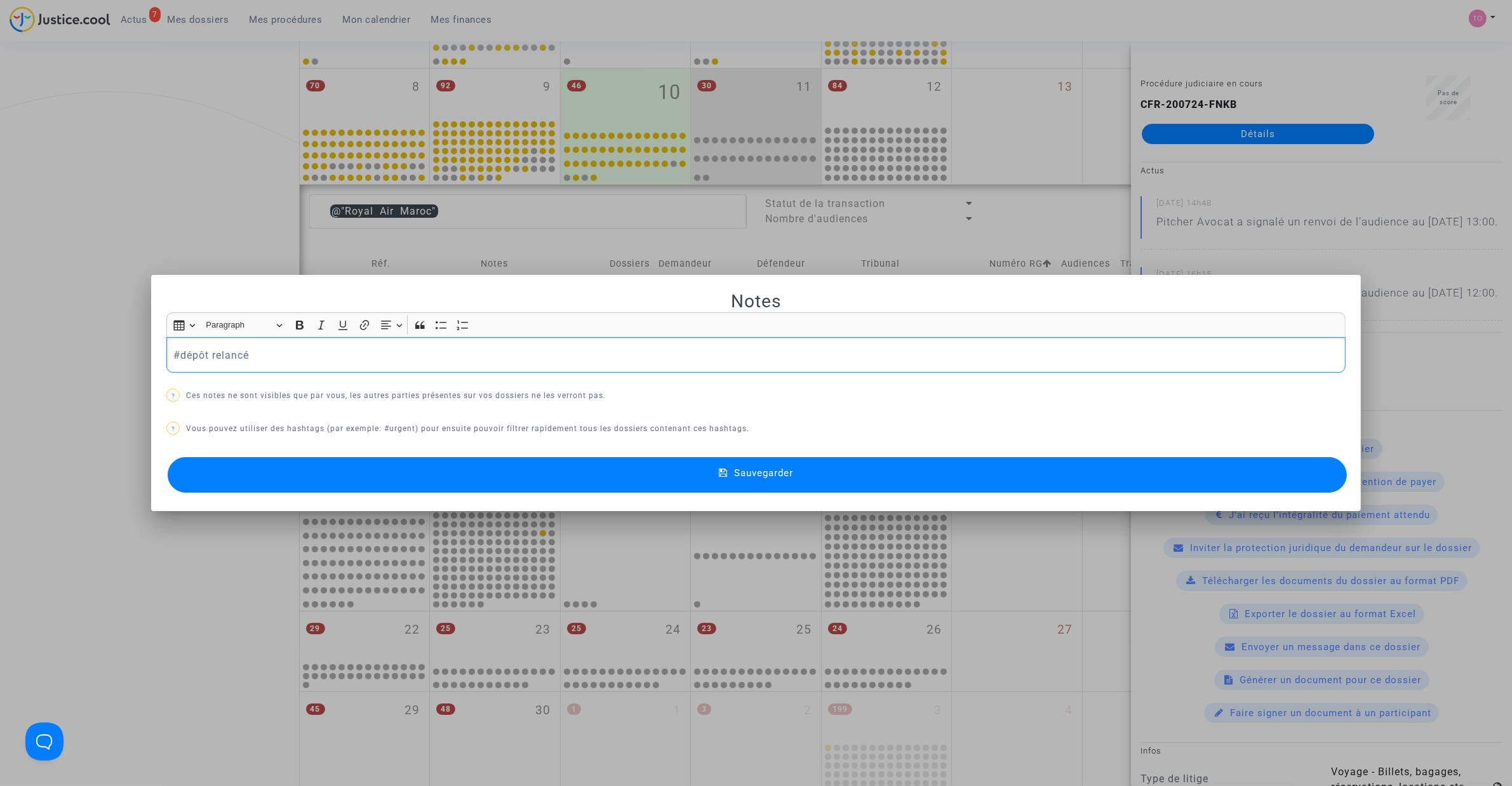
click at [208, 360] on p "#dépôt relancé" at bounding box center [756, 356] width 1166 height 16
click at [478, 454] on div "Sauvegarder" at bounding box center [756, 474] width 1179 height 42
click at [493, 474] on button "Sauvegarder" at bounding box center [757, 474] width 1179 height 35
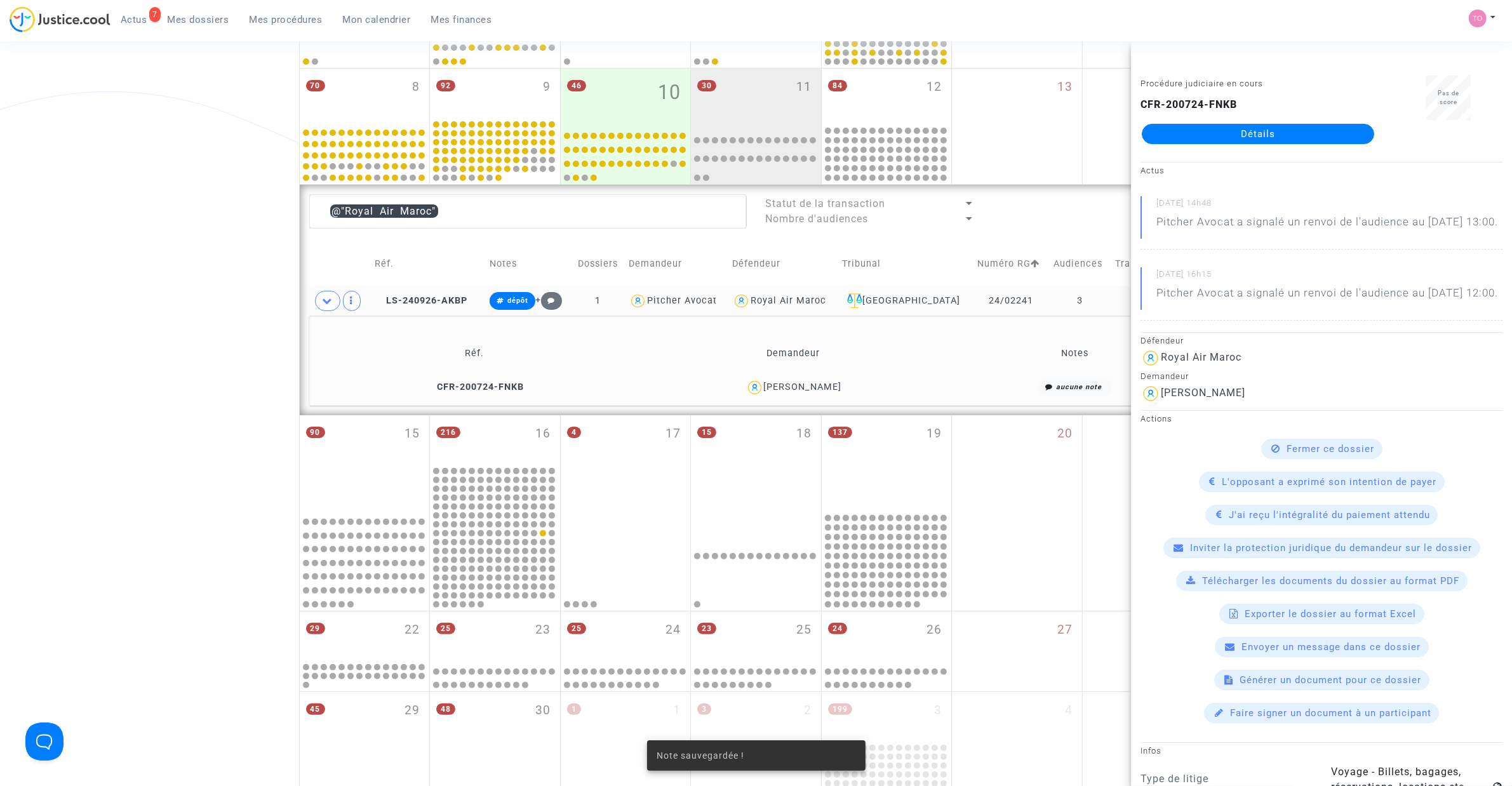
click at [154, 328] on div "Date de clôture d'instruction Date de conciliation Date d'audience Date de juge…" at bounding box center [756, 318] width 1512 height 1124
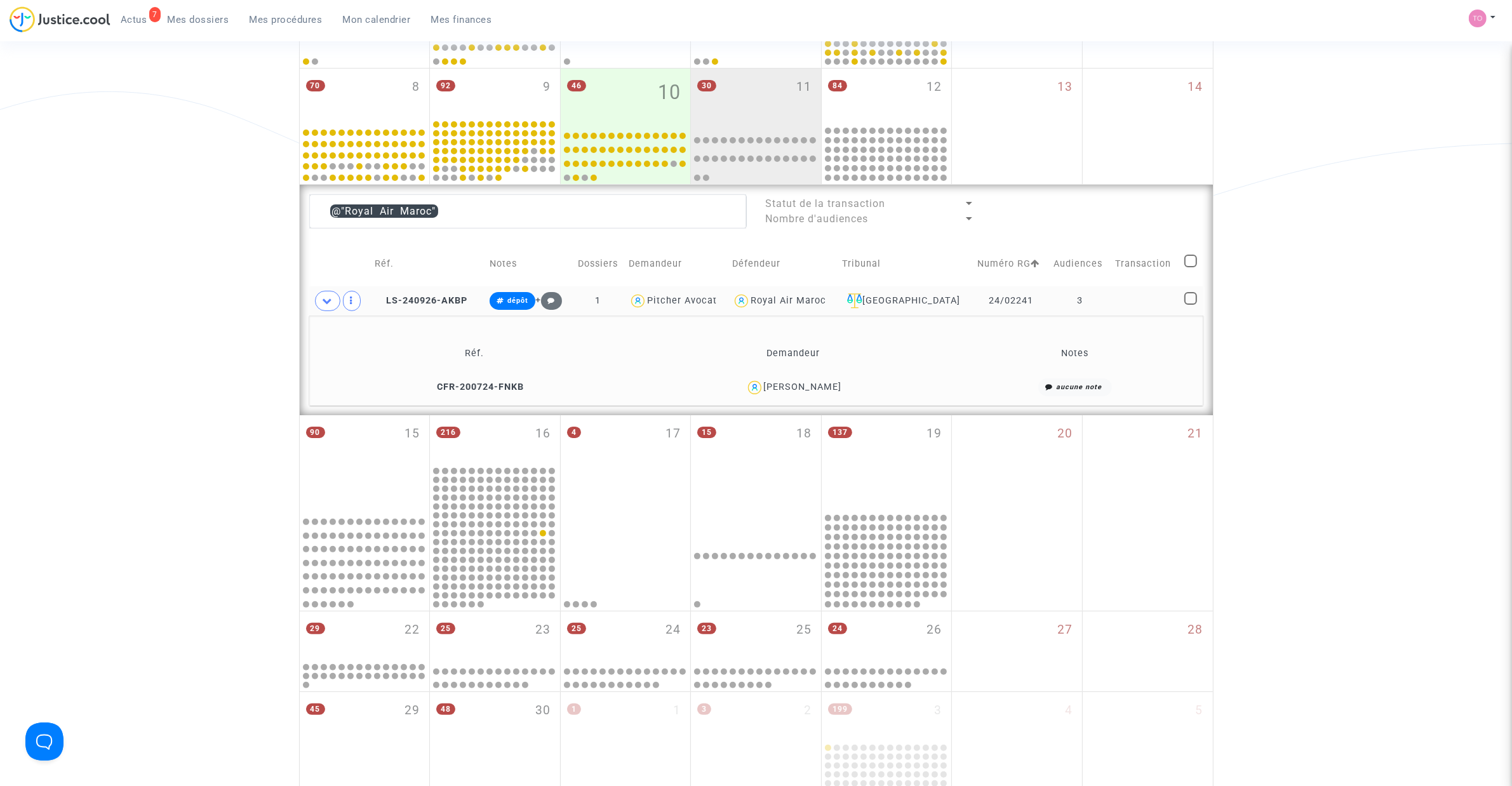
click at [809, 391] on div "[PERSON_NAME]" at bounding box center [802, 386] width 78 height 10
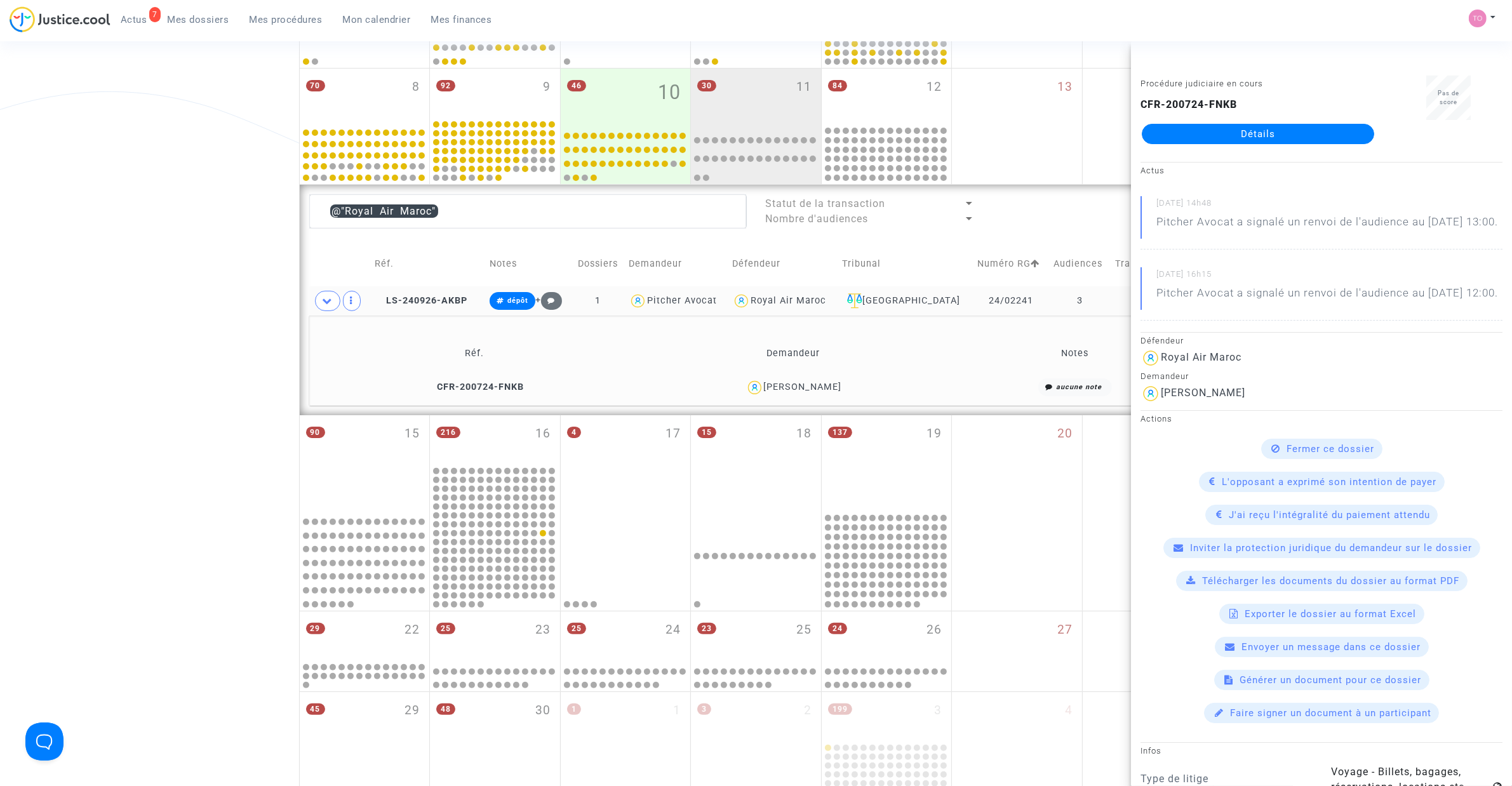
click at [805, 302] on div "Royal Air Maroc" at bounding box center [789, 300] width 75 height 10
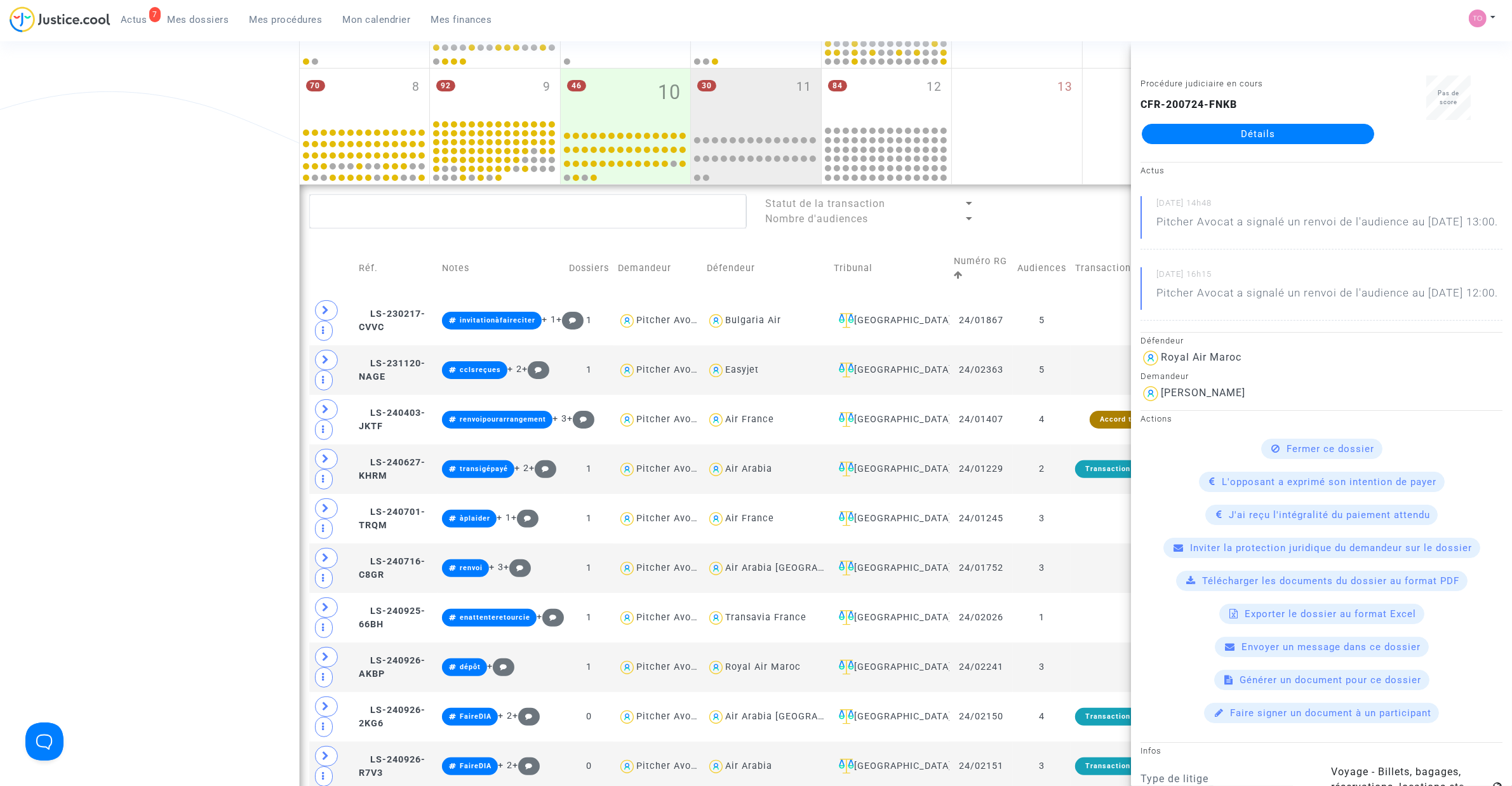
click at [84, 279] on div "Date de clôture d'instruction Date de conciliation Date d'audience Date de juge…" at bounding box center [756, 708] width 1512 height 1905
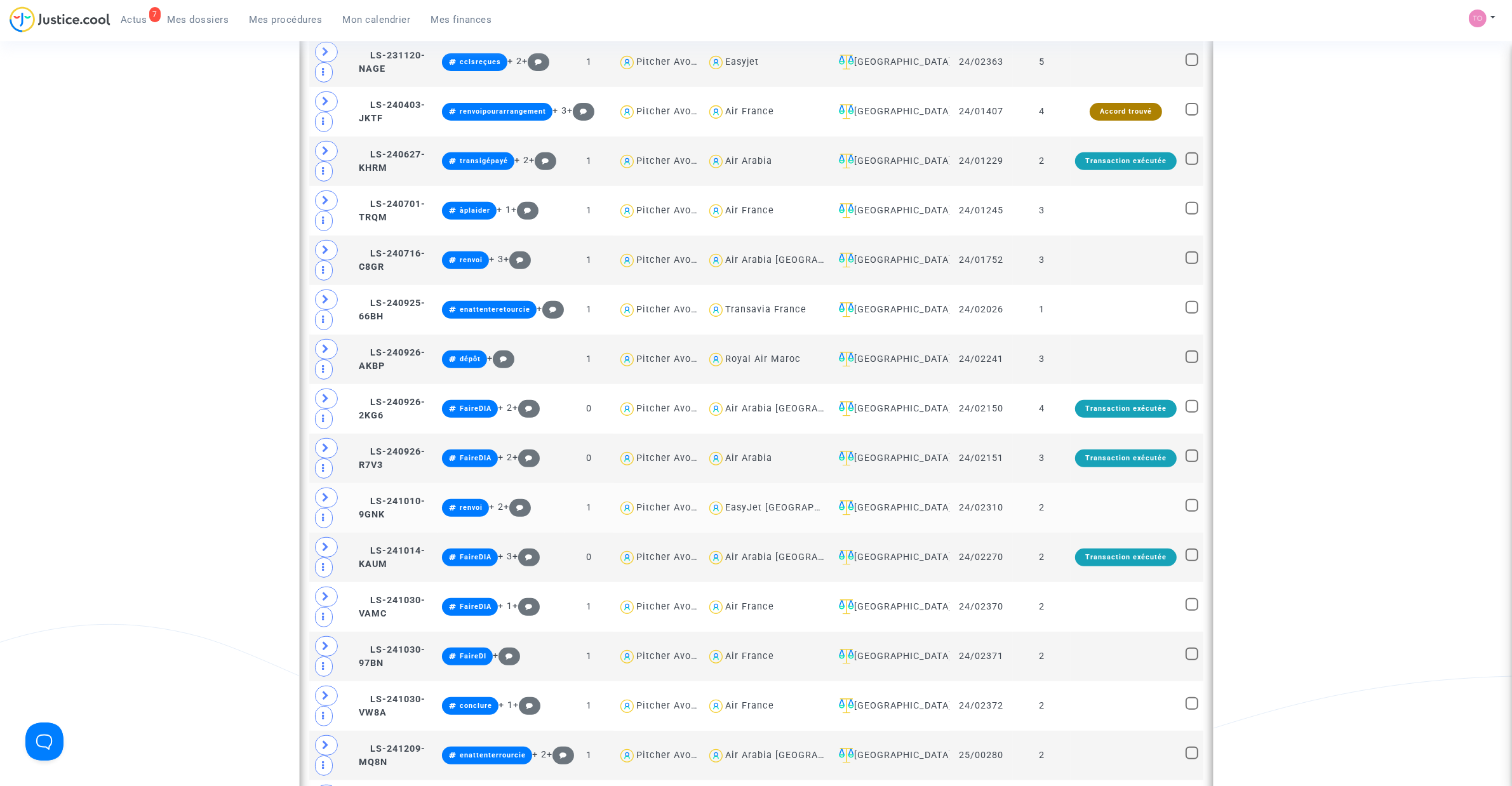
scroll to position [635, 0]
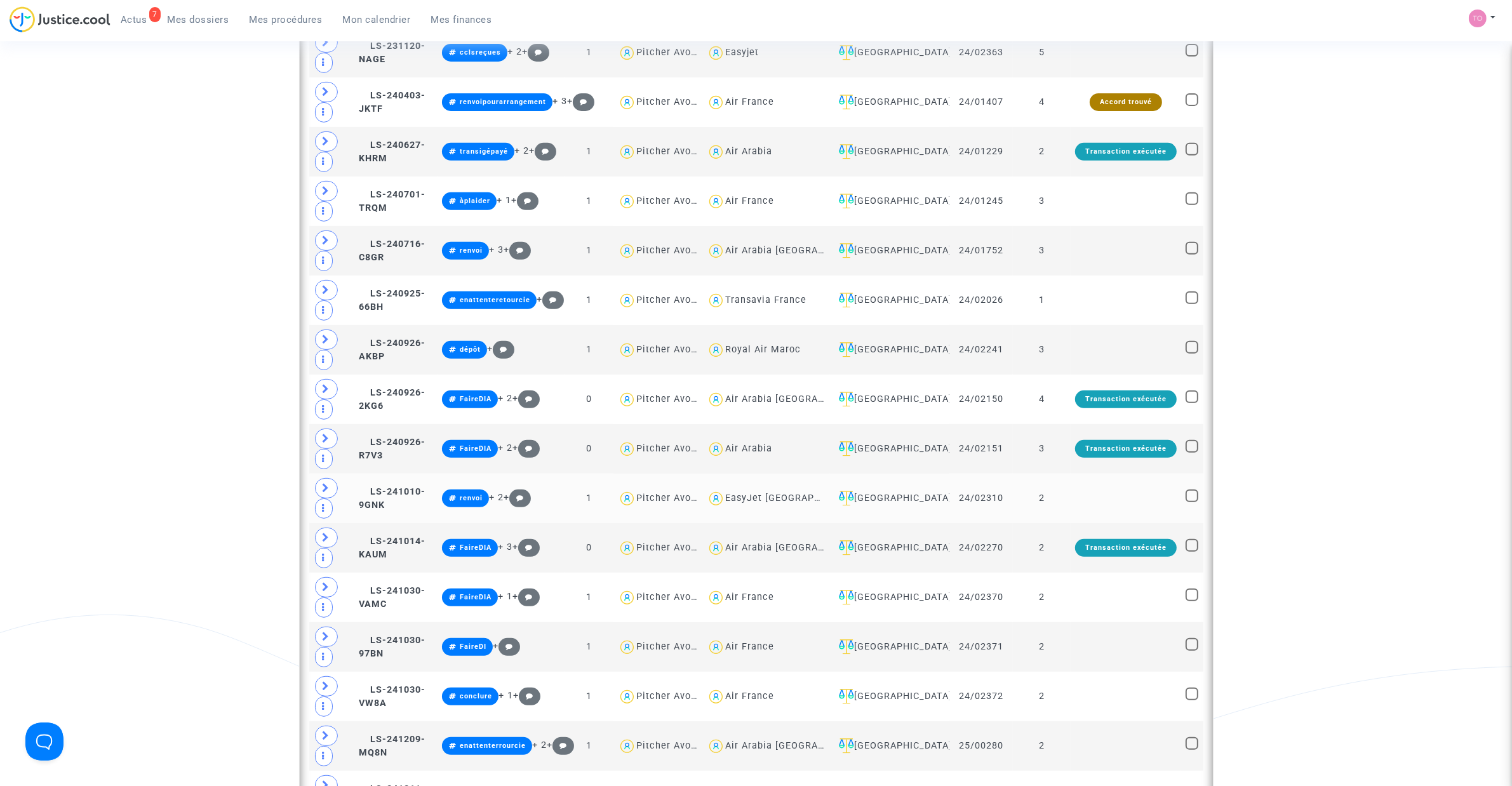
click at [785, 502] on div "EasyJet [GEOGRAPHIC_DATA]" at bounding box center [794, 498] width 138 height 10
type textarea "@"EasyJet [GEOGRAPHIC_DATA]""
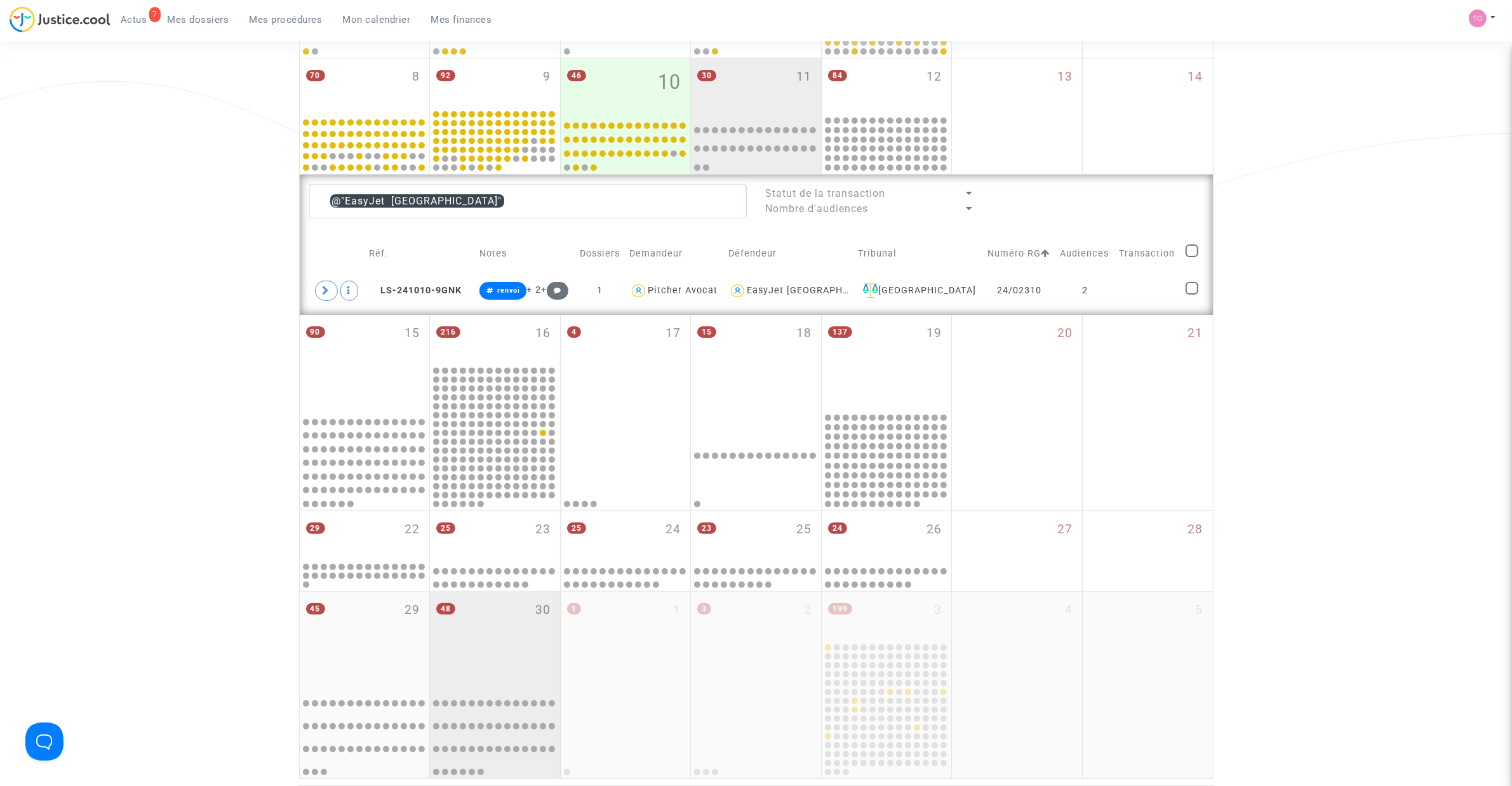
scroll to position [317, 0]
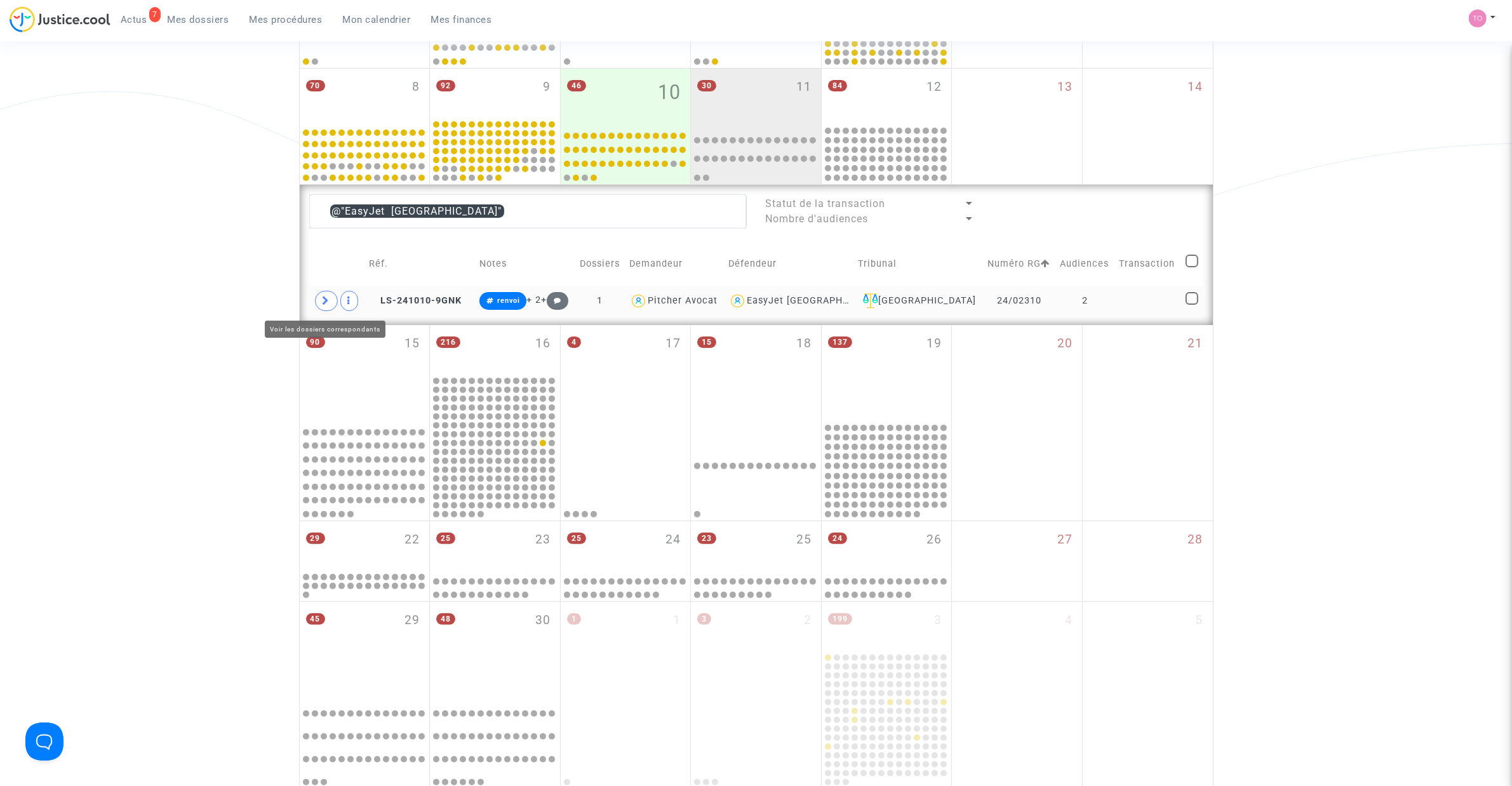
click at [328, 302] on icon at bounding box center [326, 300] width 7 height 10
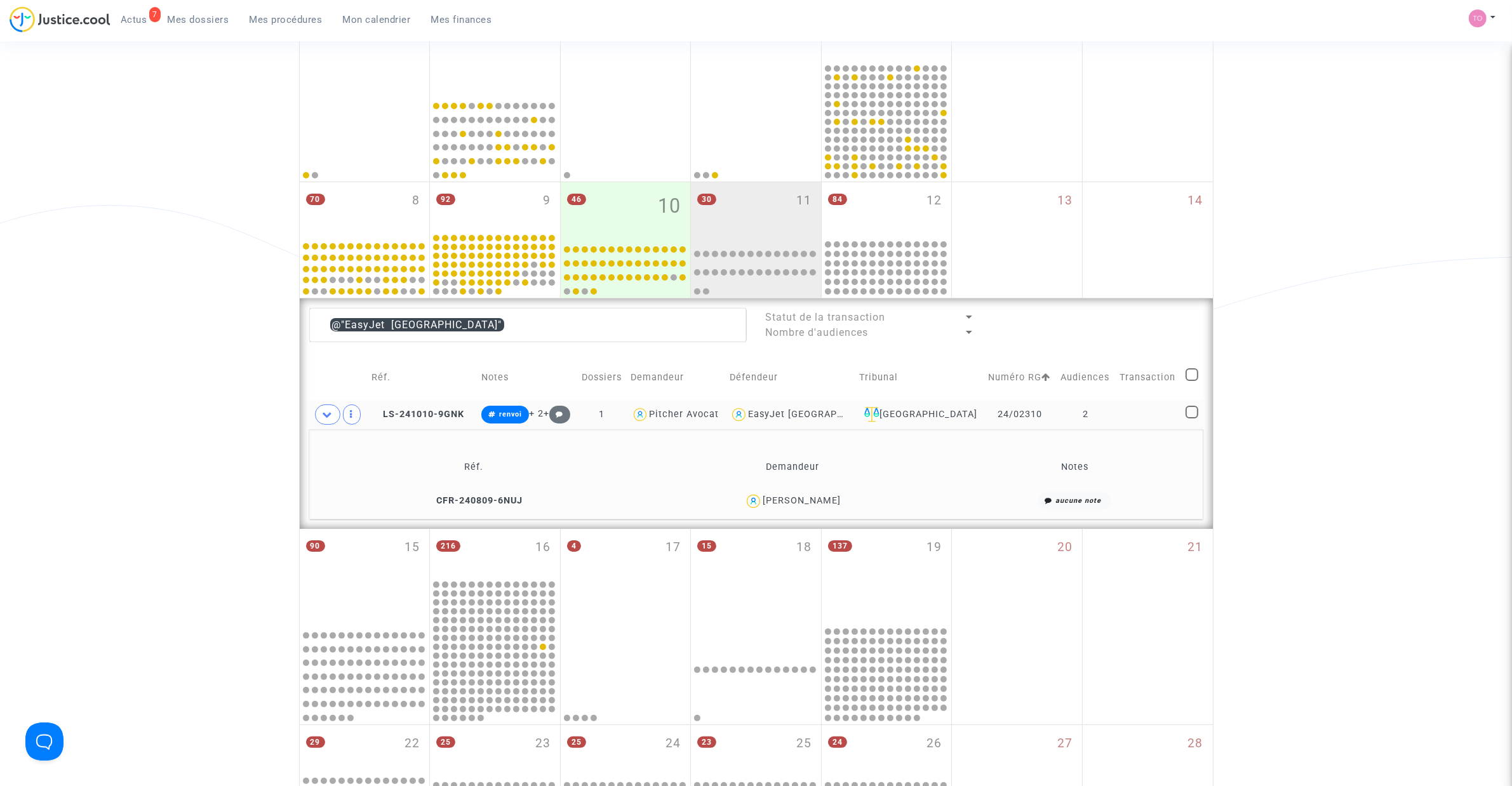
scroll to position [159, 0]
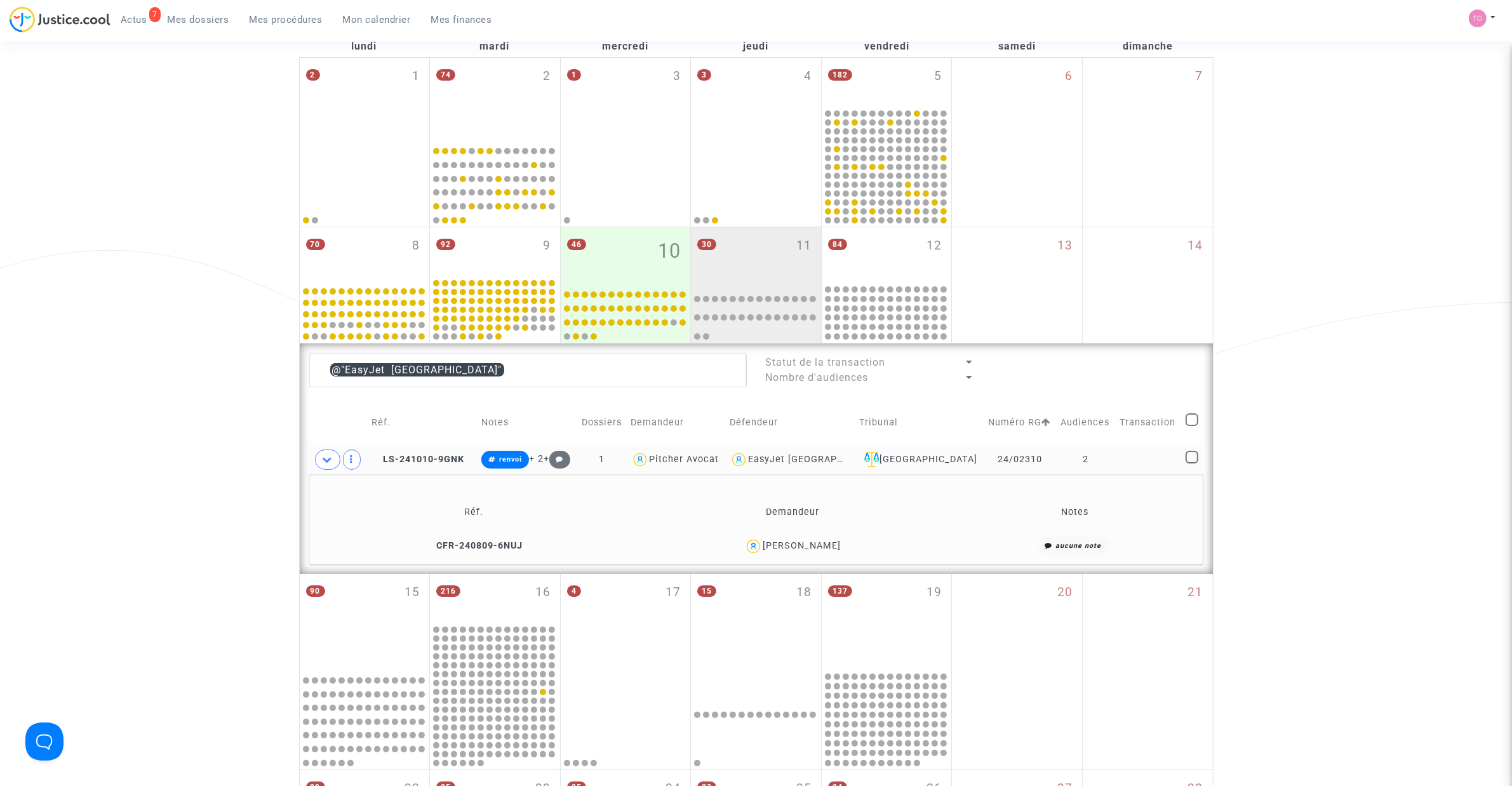
click at [805, 458] on div "EasyJet [GEOGRAPHIC_DATA]" at bounding box center [817, 458] width 138 height 10
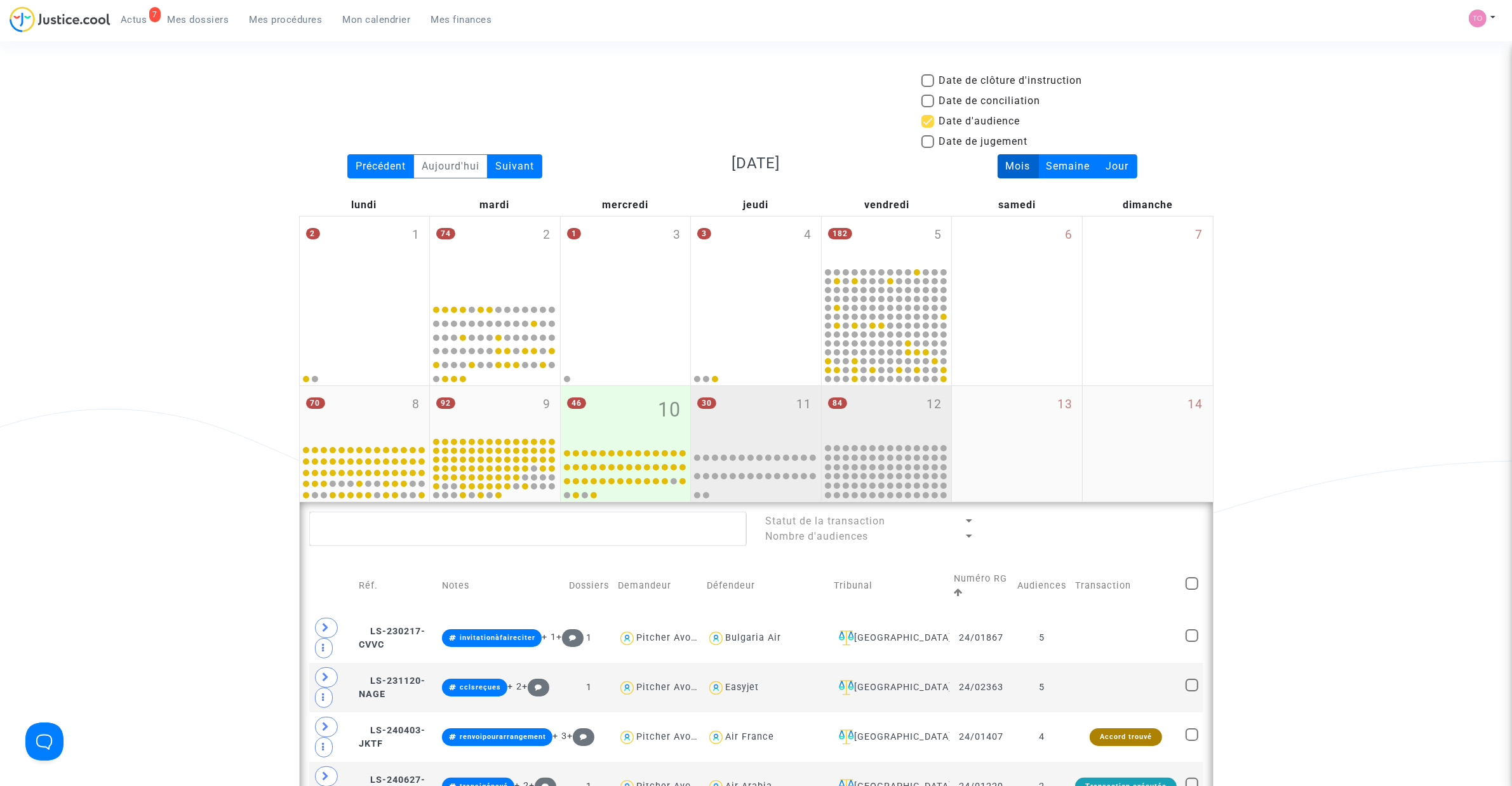
click at [877, 419] on div "84 12" at bounding box center [886, 414] width 130 height 56
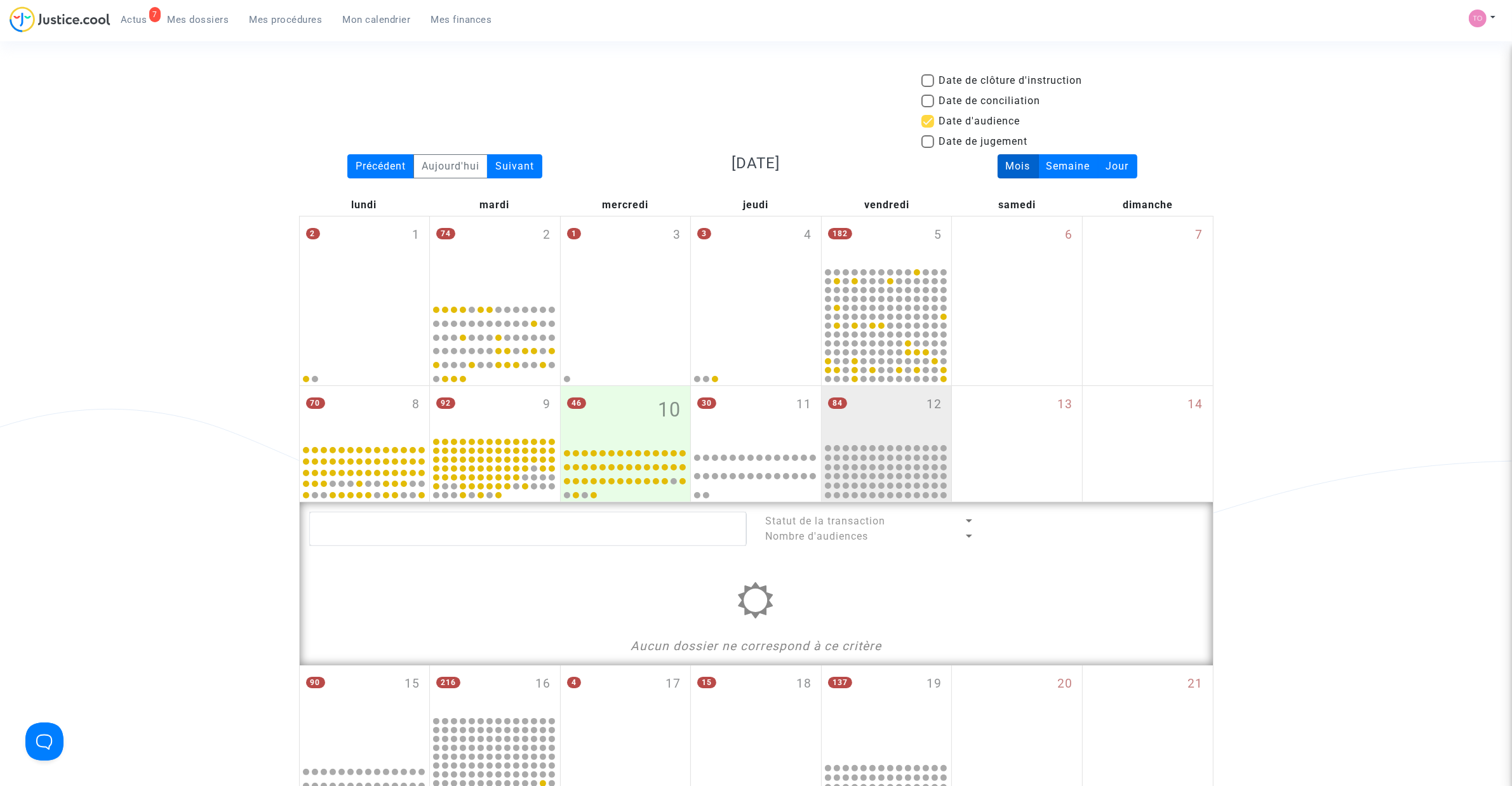
click at [923, 122] on span at bounding box center [927, 121] width 13 height 13
click at [927, 128] on input "Date d'audience" at bounding box center [927, 128] width 1 height 1
click at [772, 89] on div "Date de clôture d'instruction Date de conciliation Date d'audience Date de juge…" at bounding box center [756, 113] width 933 height 81
click at [927, 121] on span at bounding box center [927, 121] width 13 height 13
click at [927, 128] on input "Date d'audience" at bounding box center [927, 128] width 1 height 1
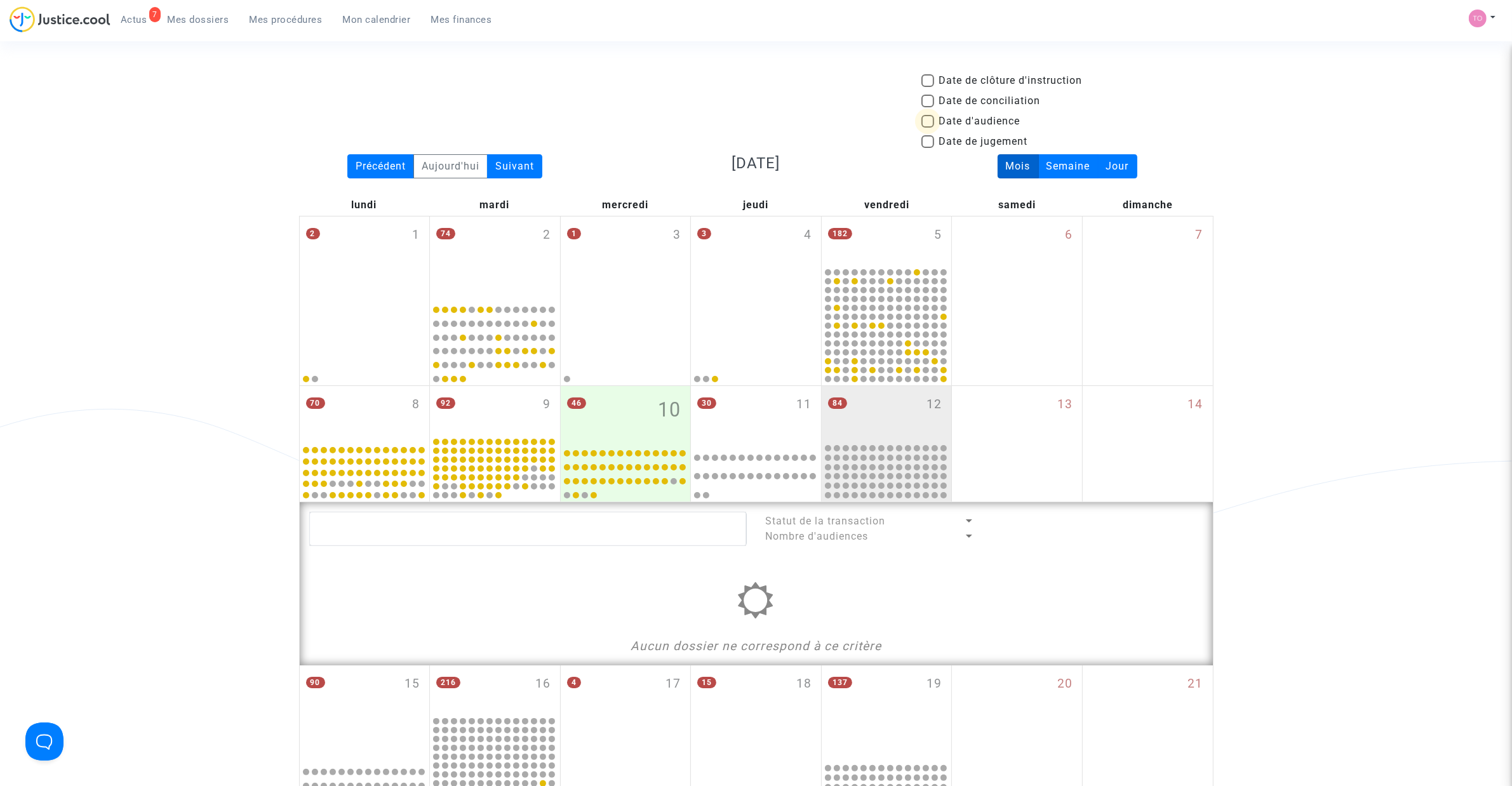
checkbox input "true"
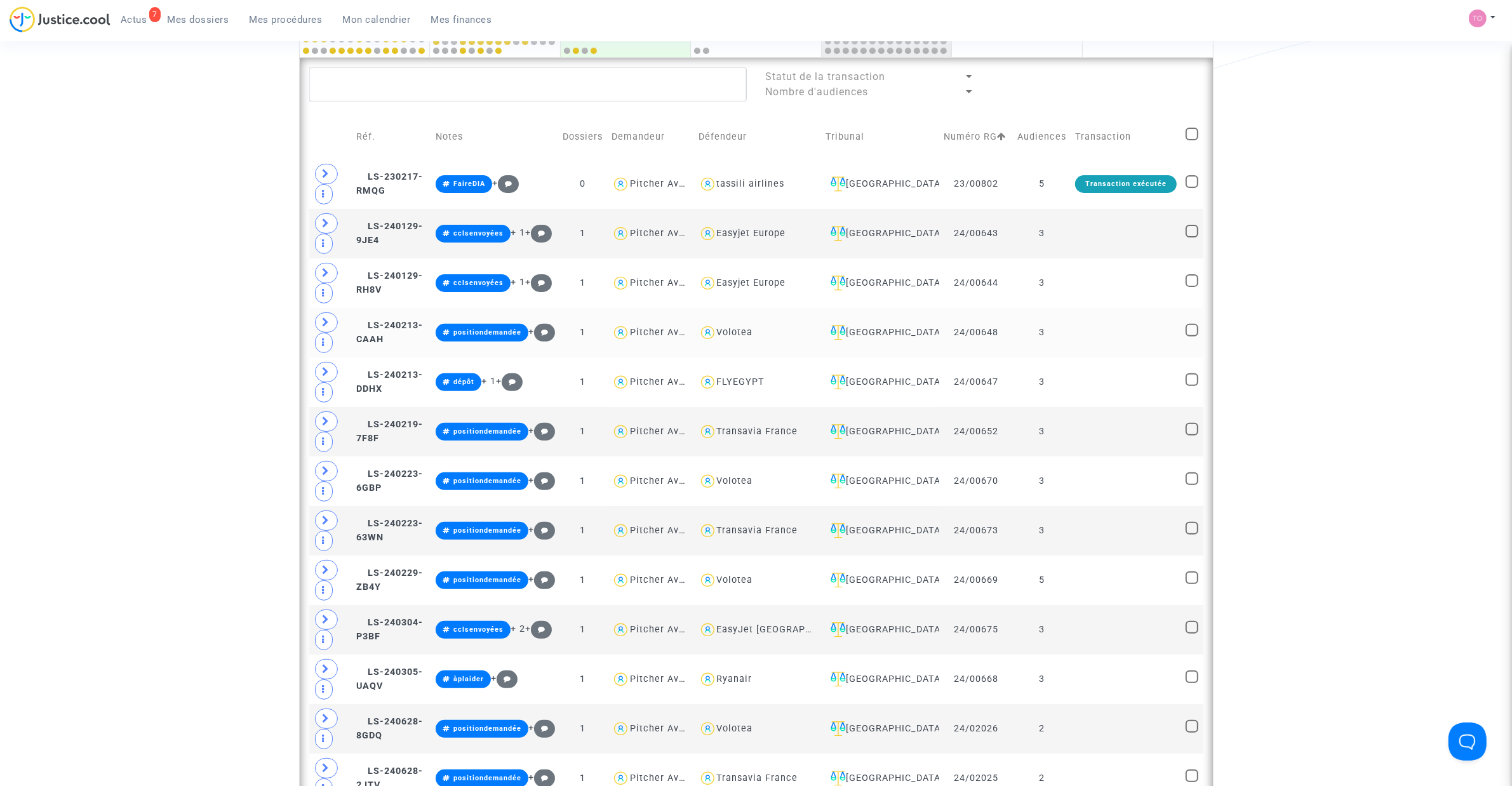
scroll to position [476, 0]
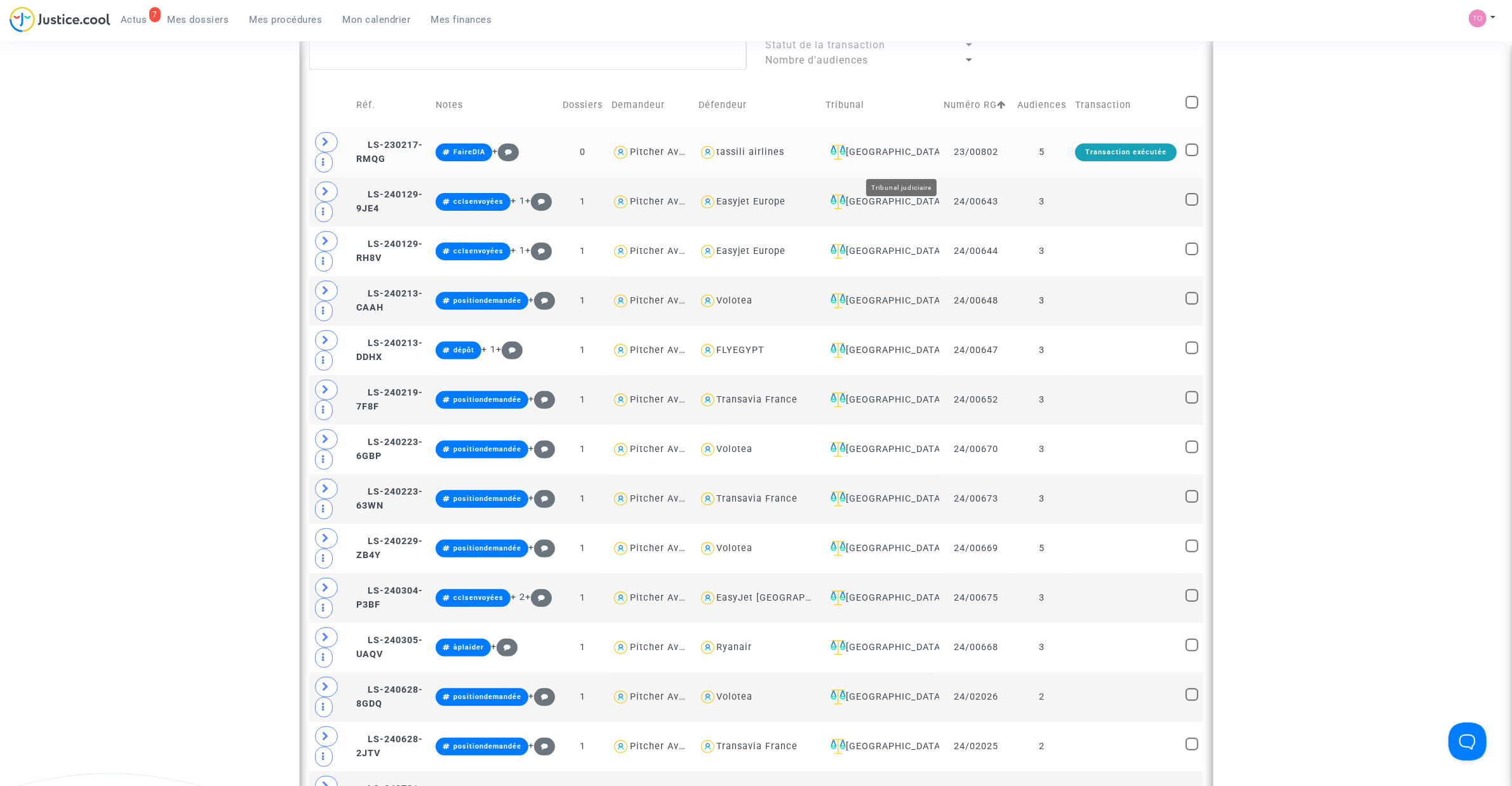
click at [919, 159] on div "[GEOGRAPHIC_DATA]" at bounding box center [880, 152] width 109 height 15
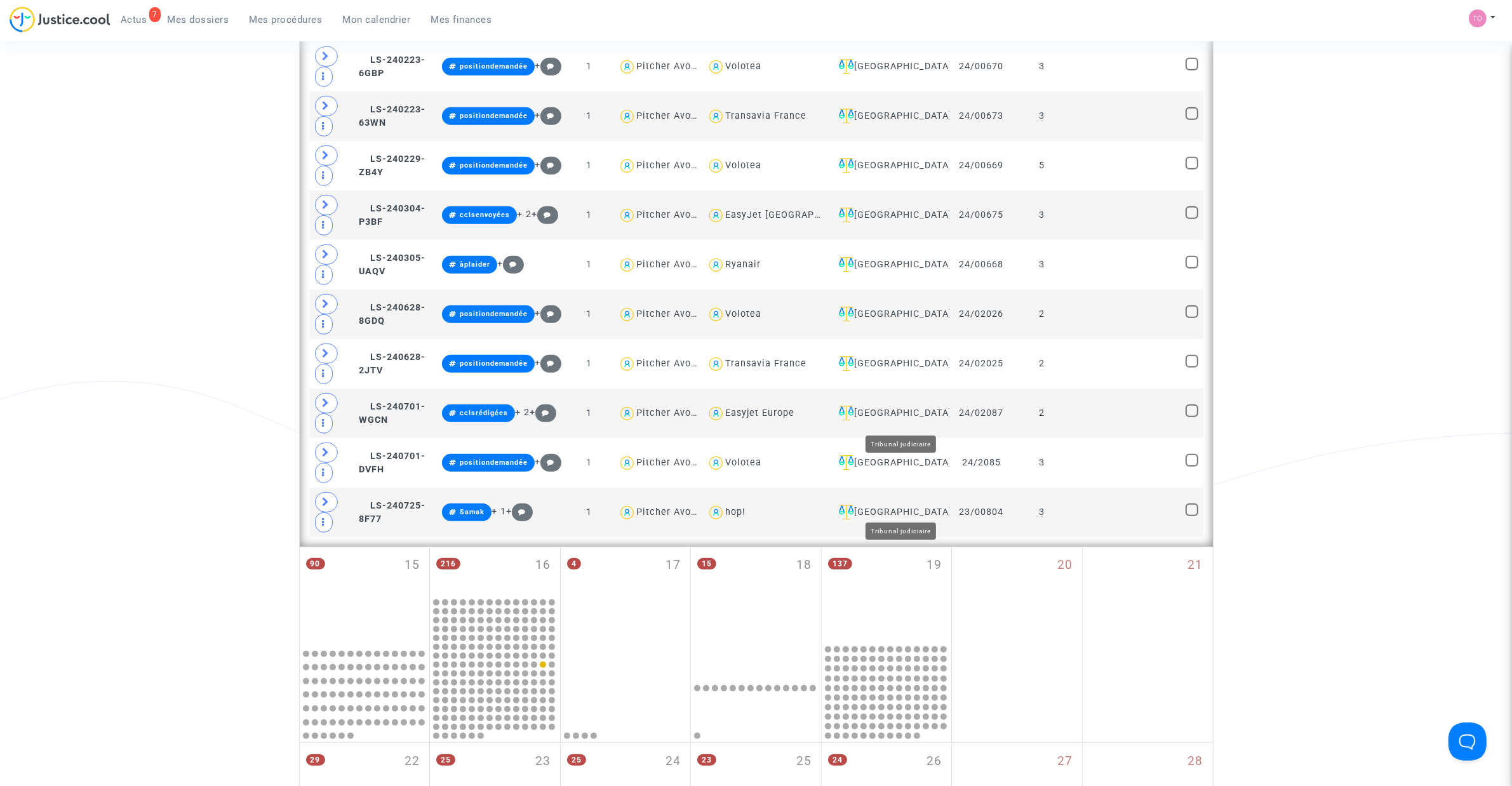
scroll to position [470, 0]
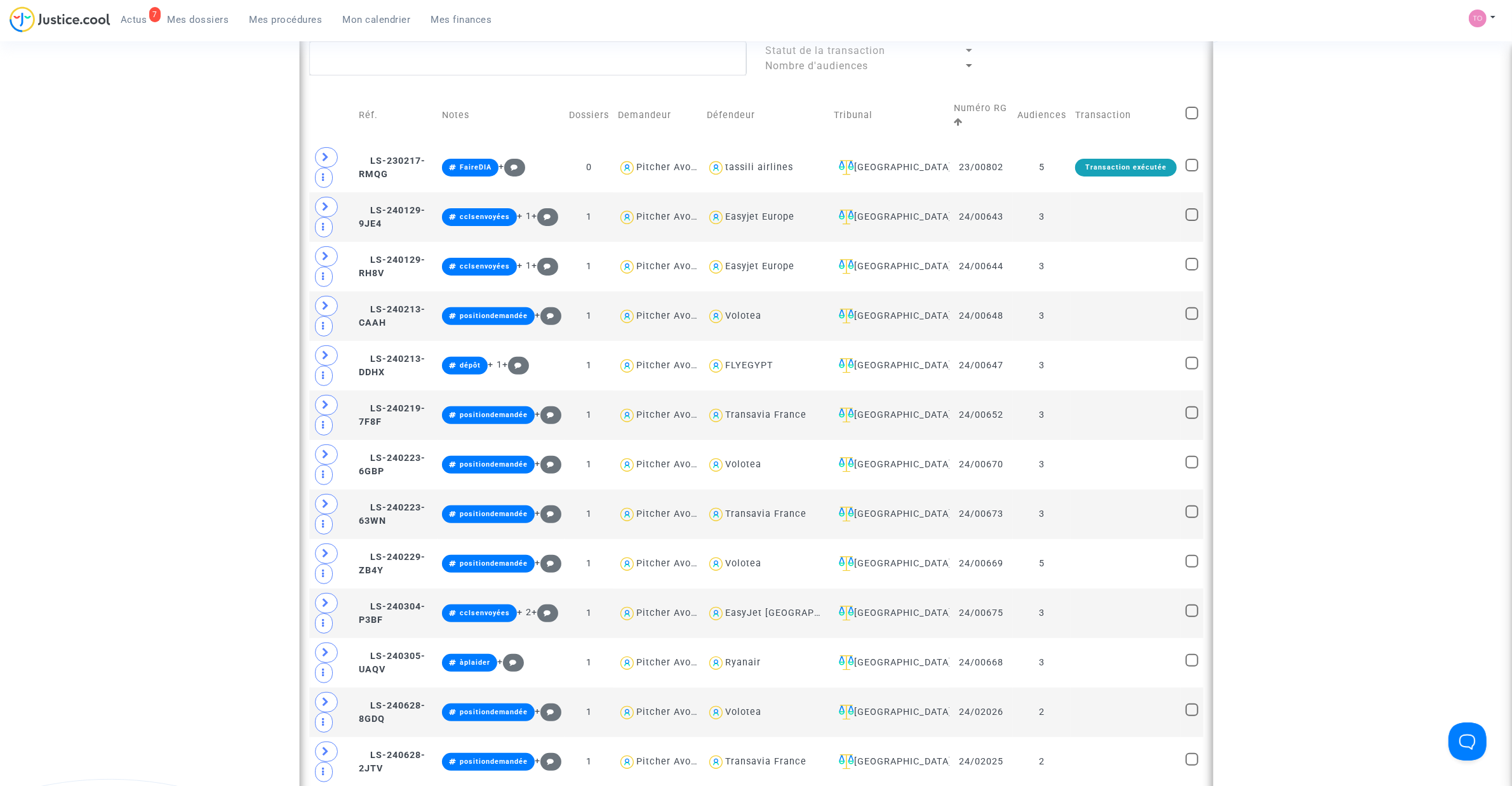
click at [1189, 115] on span at bounding box center [1192, 113] width 13 height 13
click at [1191, 120] on input "checkbox" at bounding box center [1191, 120] width 1 height 1
checkbox input "true"
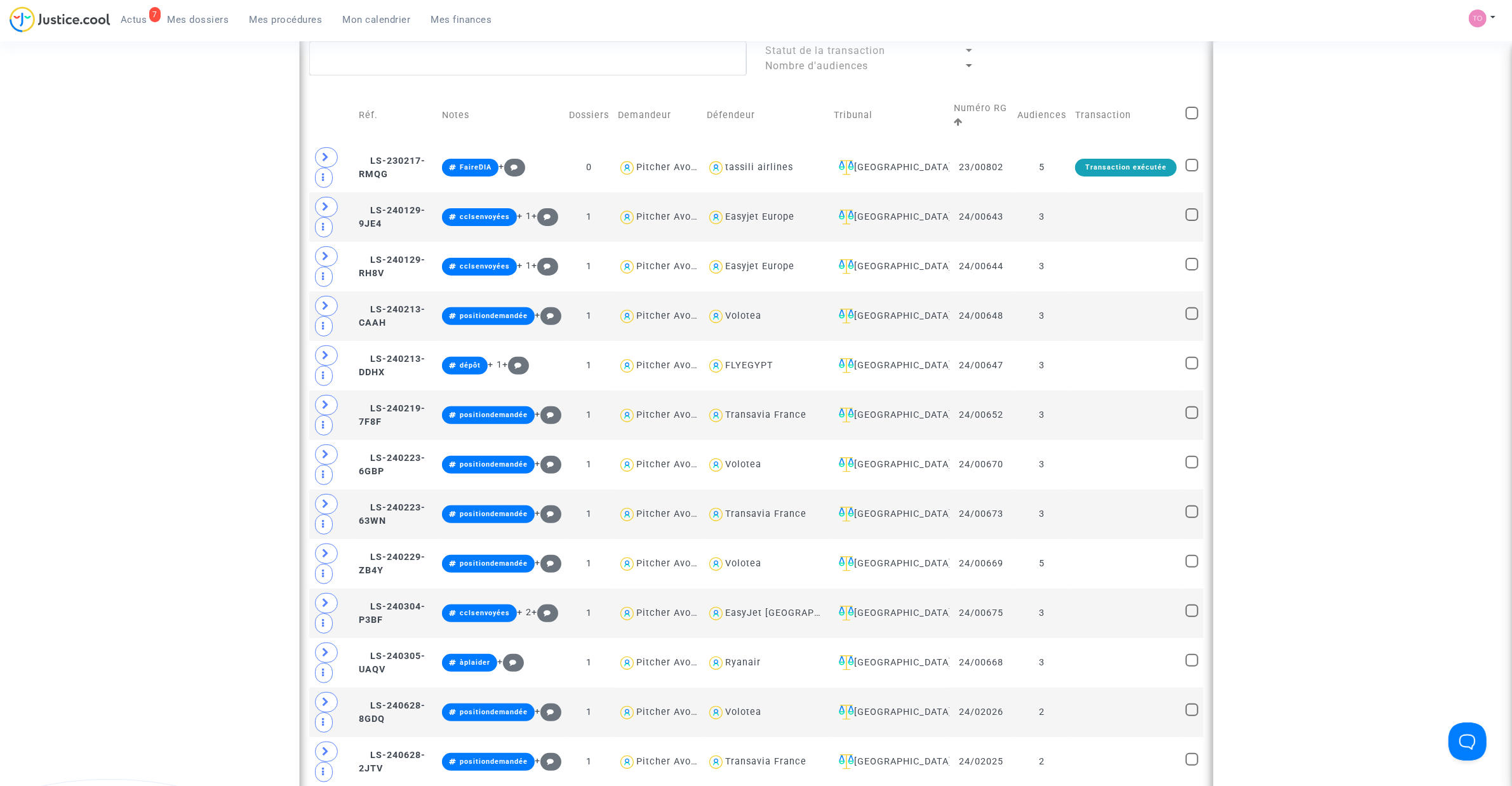
checkbox input "true"
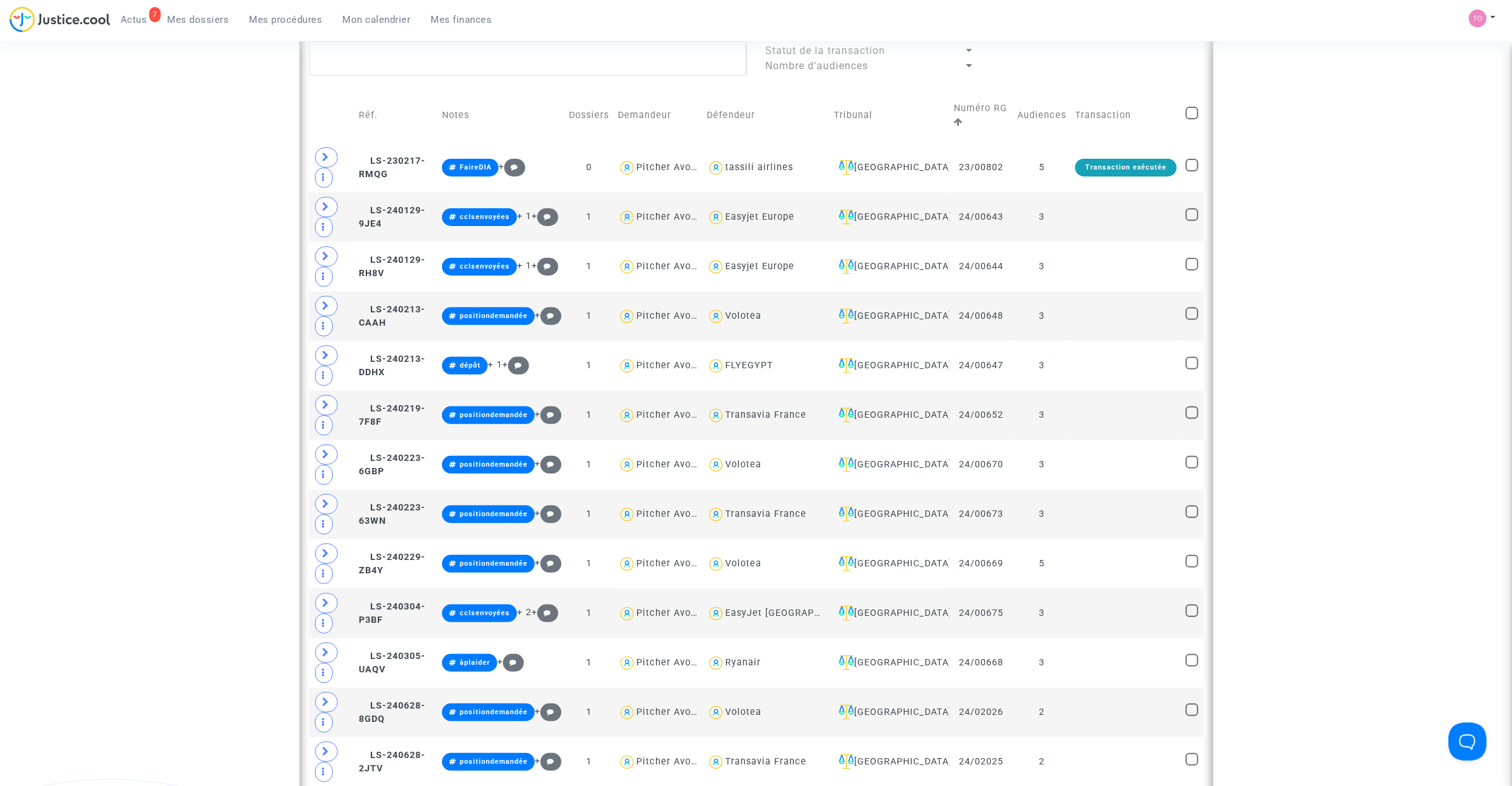
checkbox input "true"
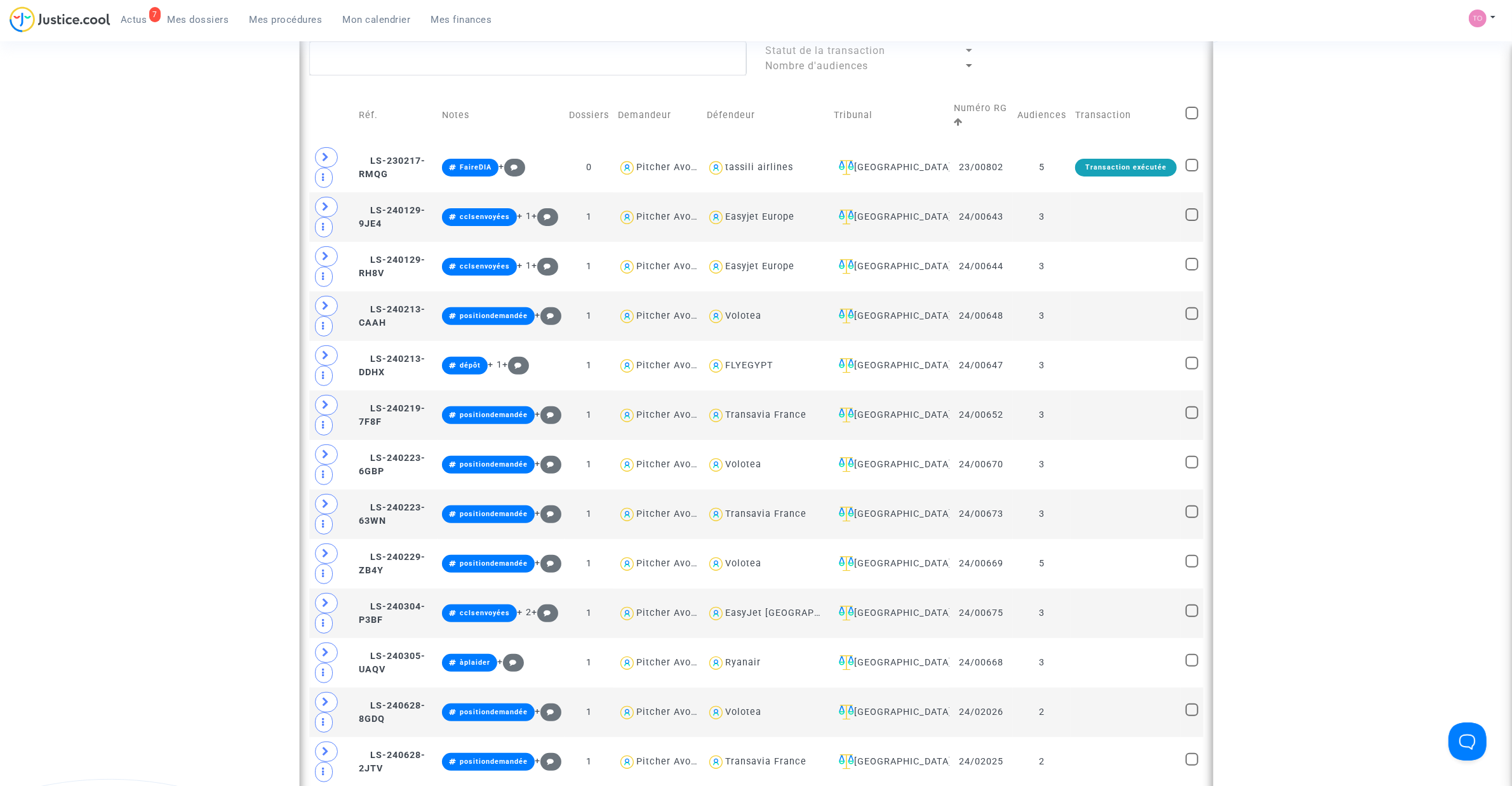
checkbox input "true"
click at [1189, 115] on span at bounding box center [1192, 113] width 13 height 13
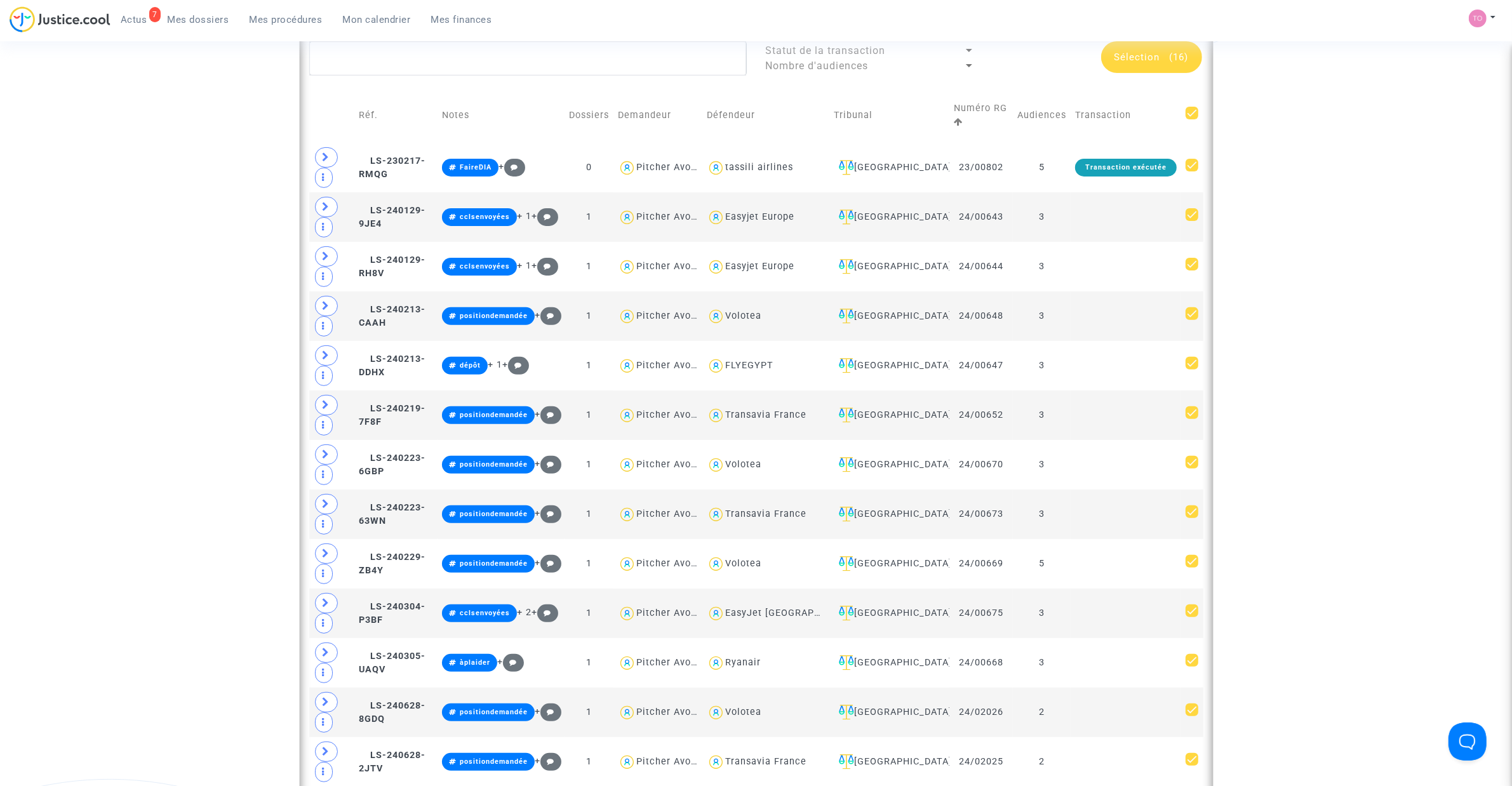
click at [1191, 120] on input "checkbox" at bounding box center [1191, 120] width 1 height 1
checkbox input "false"
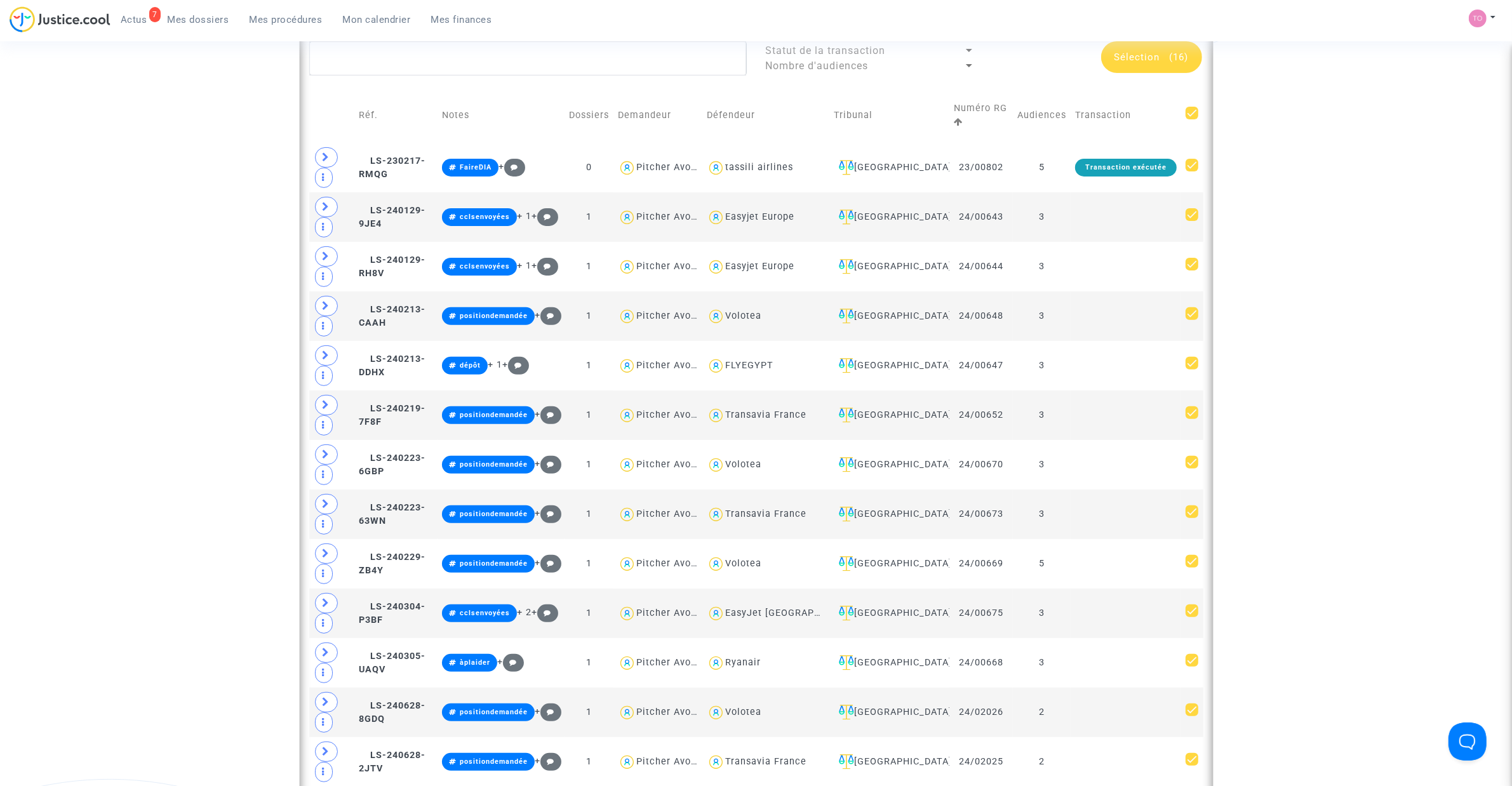
checkbox input "false"
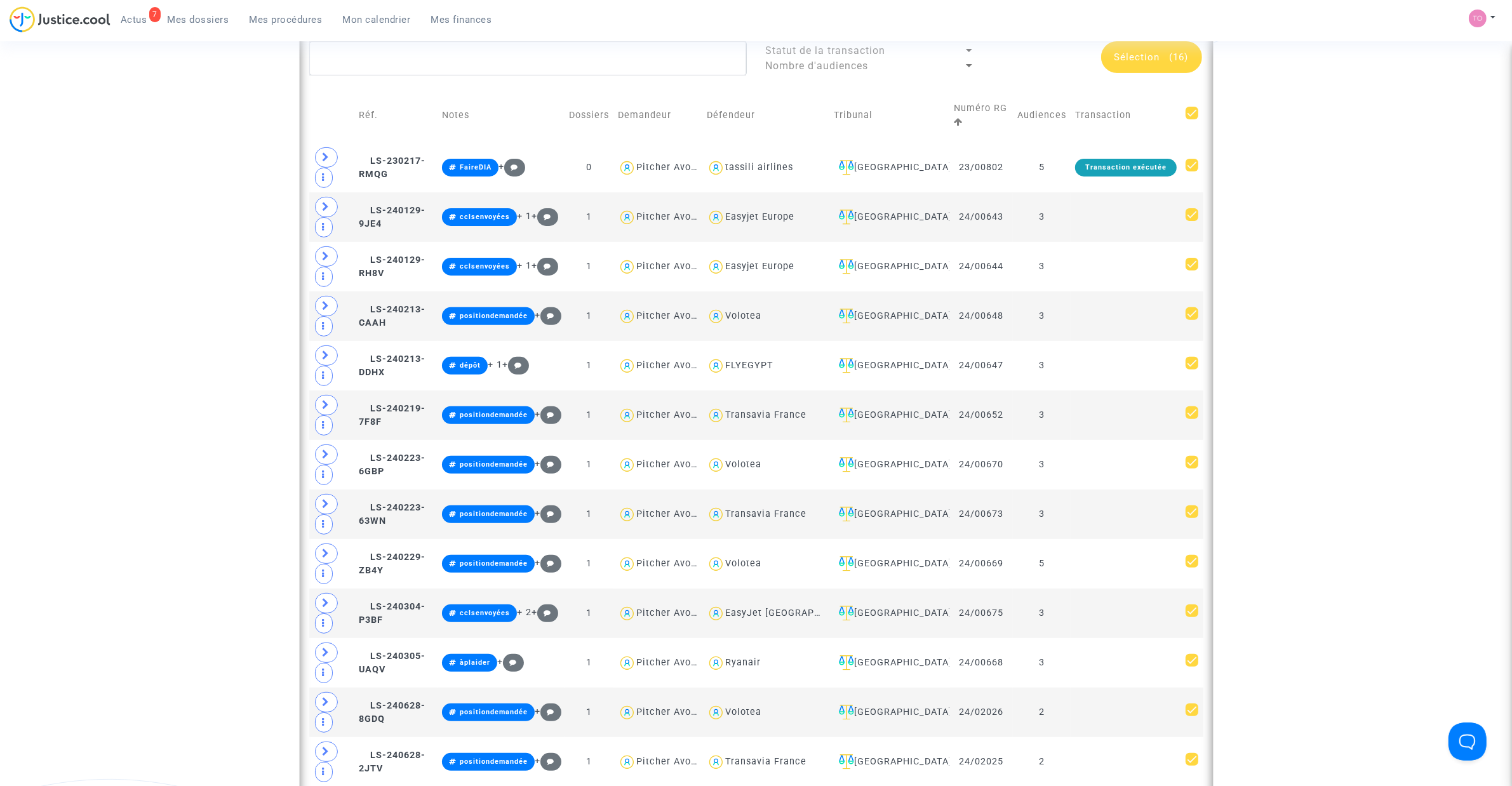
checkbox input "false"
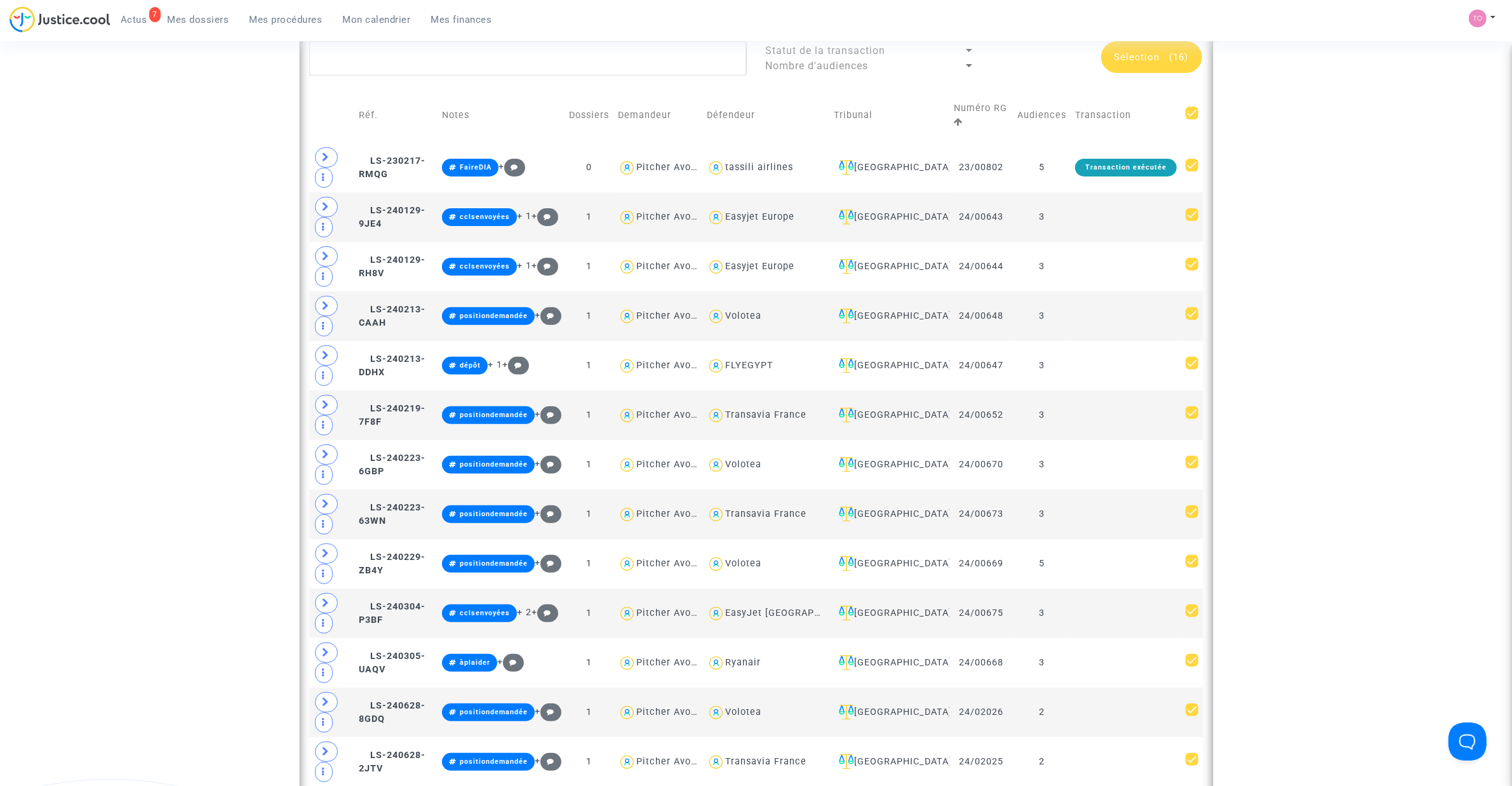
checkbox input "false"
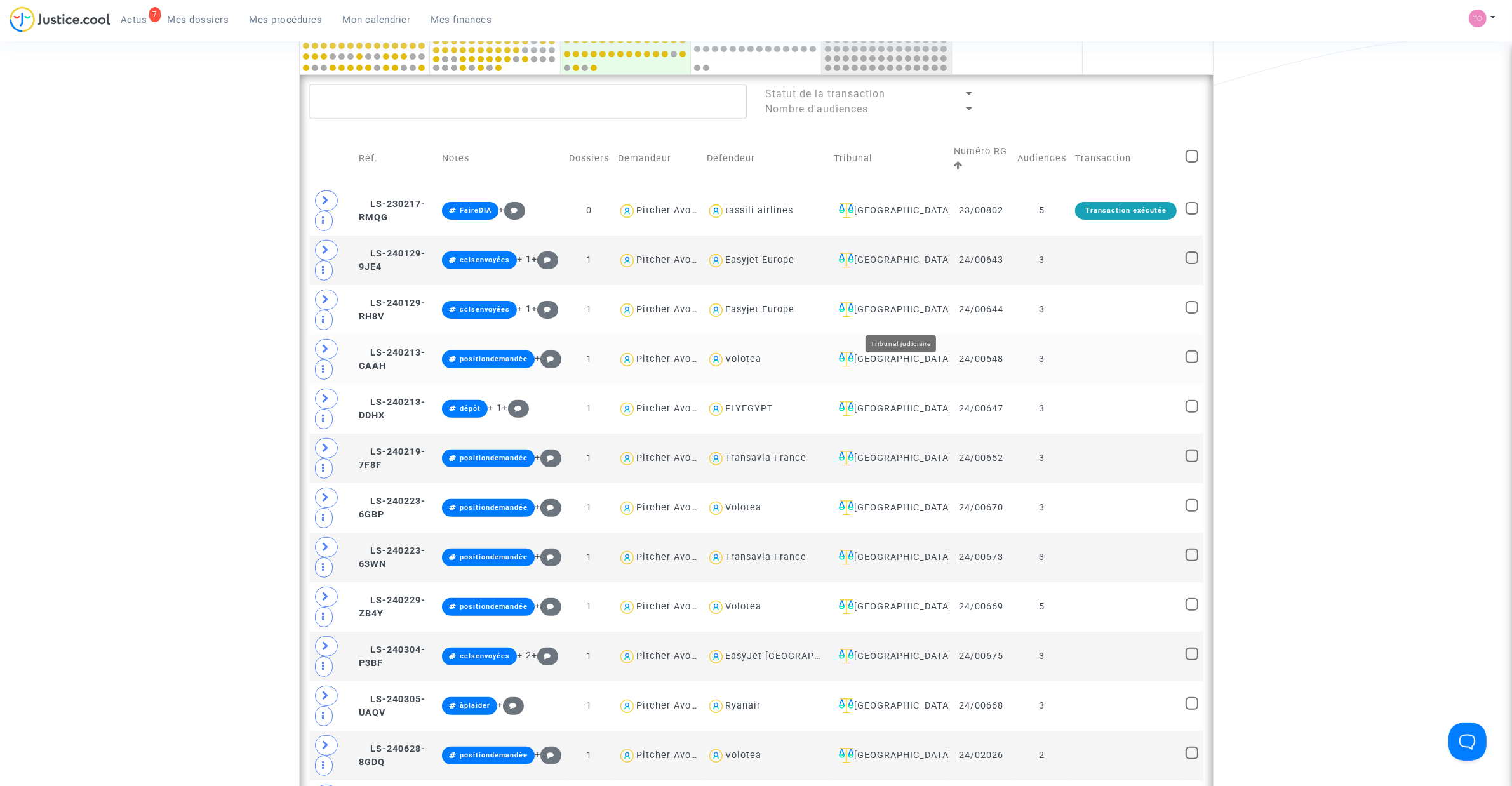
scroll to position [391, 0]
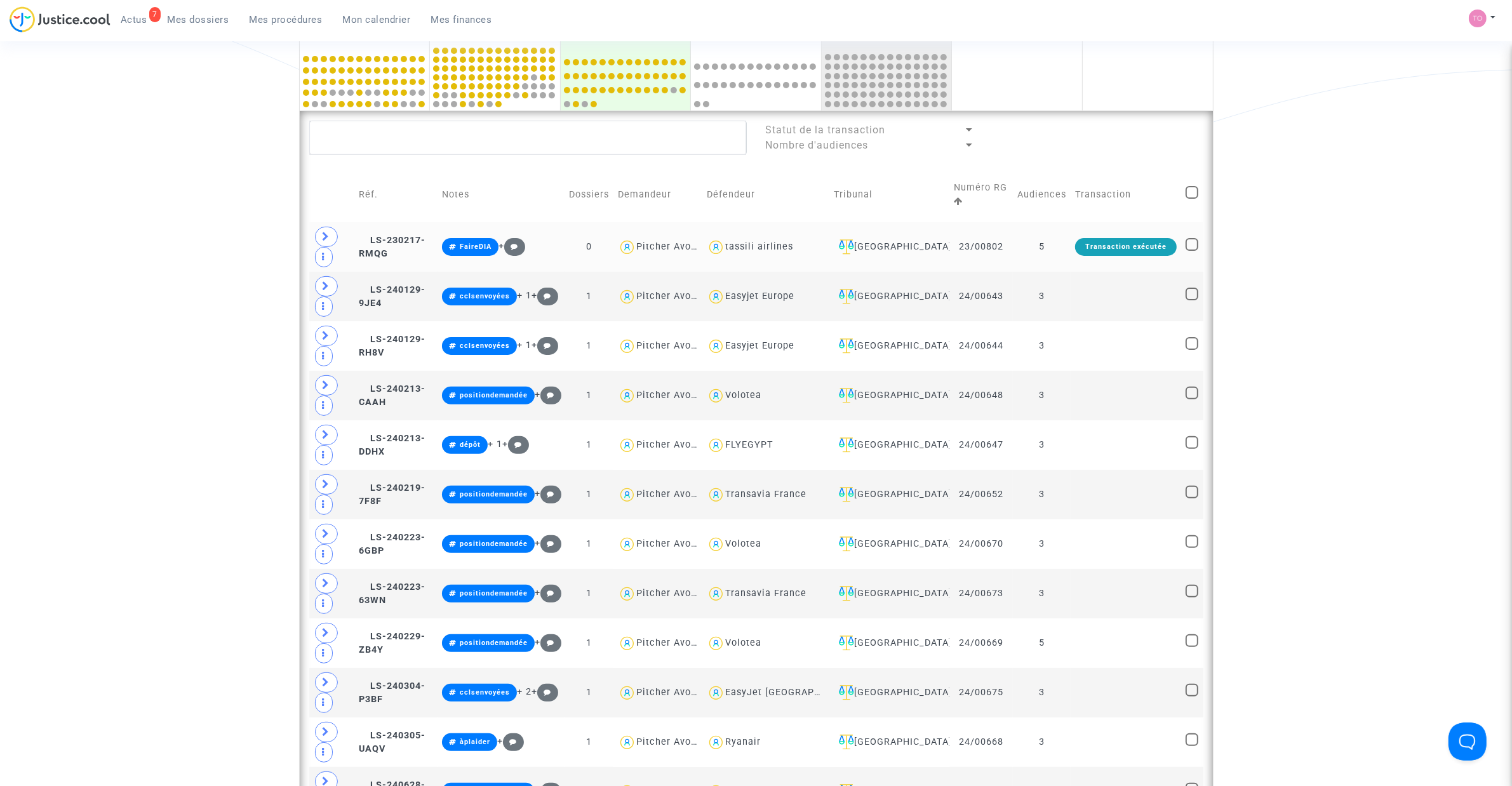
click at [792, 249] on div "tassili airlines" at bounding box center [759, 246] width 68 height 10
type textarea "@"tassili airlines""
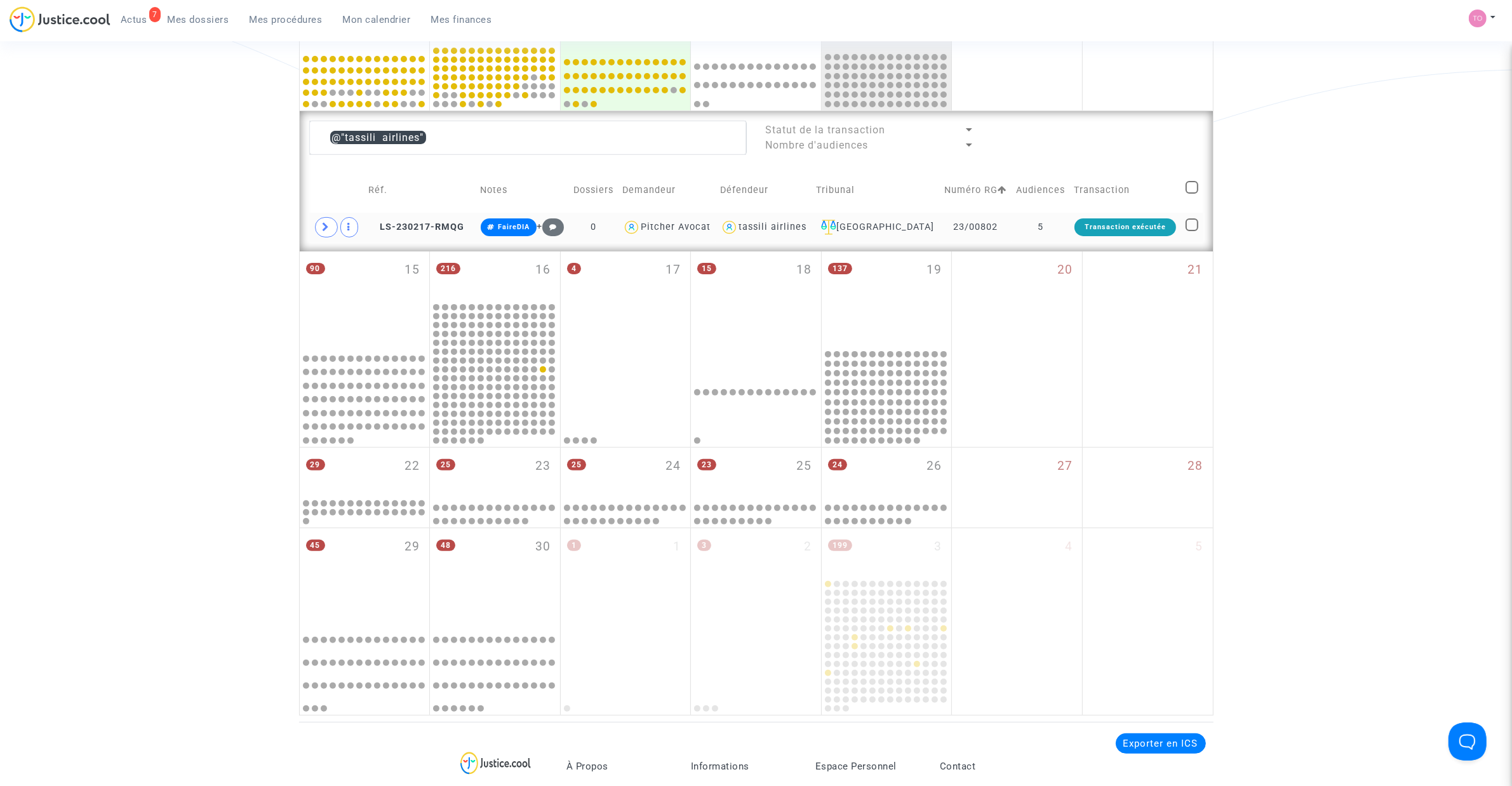
click at [792, 230] on div "tassili airlines" at bounding box center [772, 226] width 68 height 10
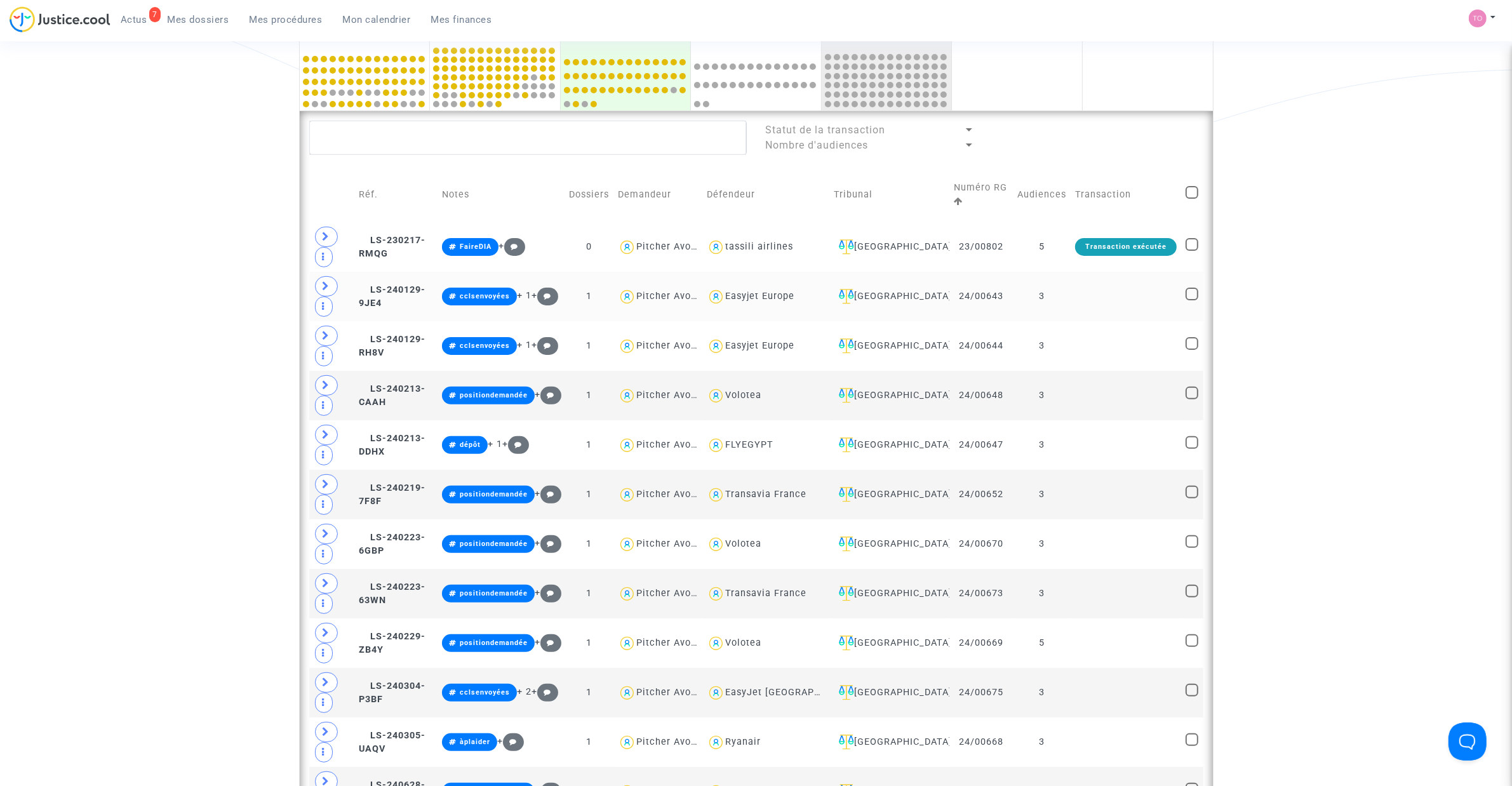
click at [794, 296] on div "Easyjet Europe" at bounding box center [760, 295] width 69 height 10
type textarea "@"Easyjet Europe""
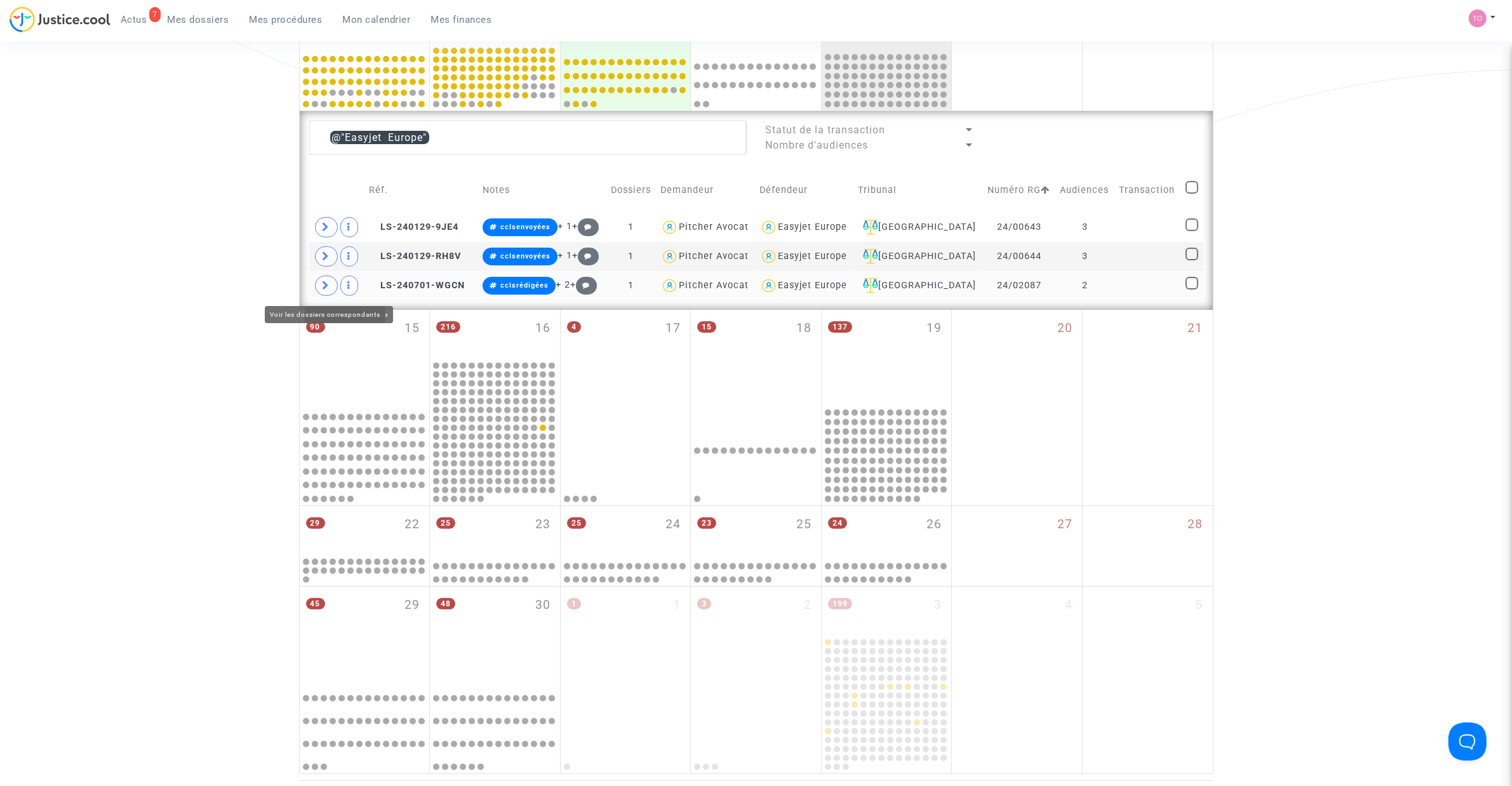
click at [326, 289] on icon at bounding box center [326, 285] width 7 height 10
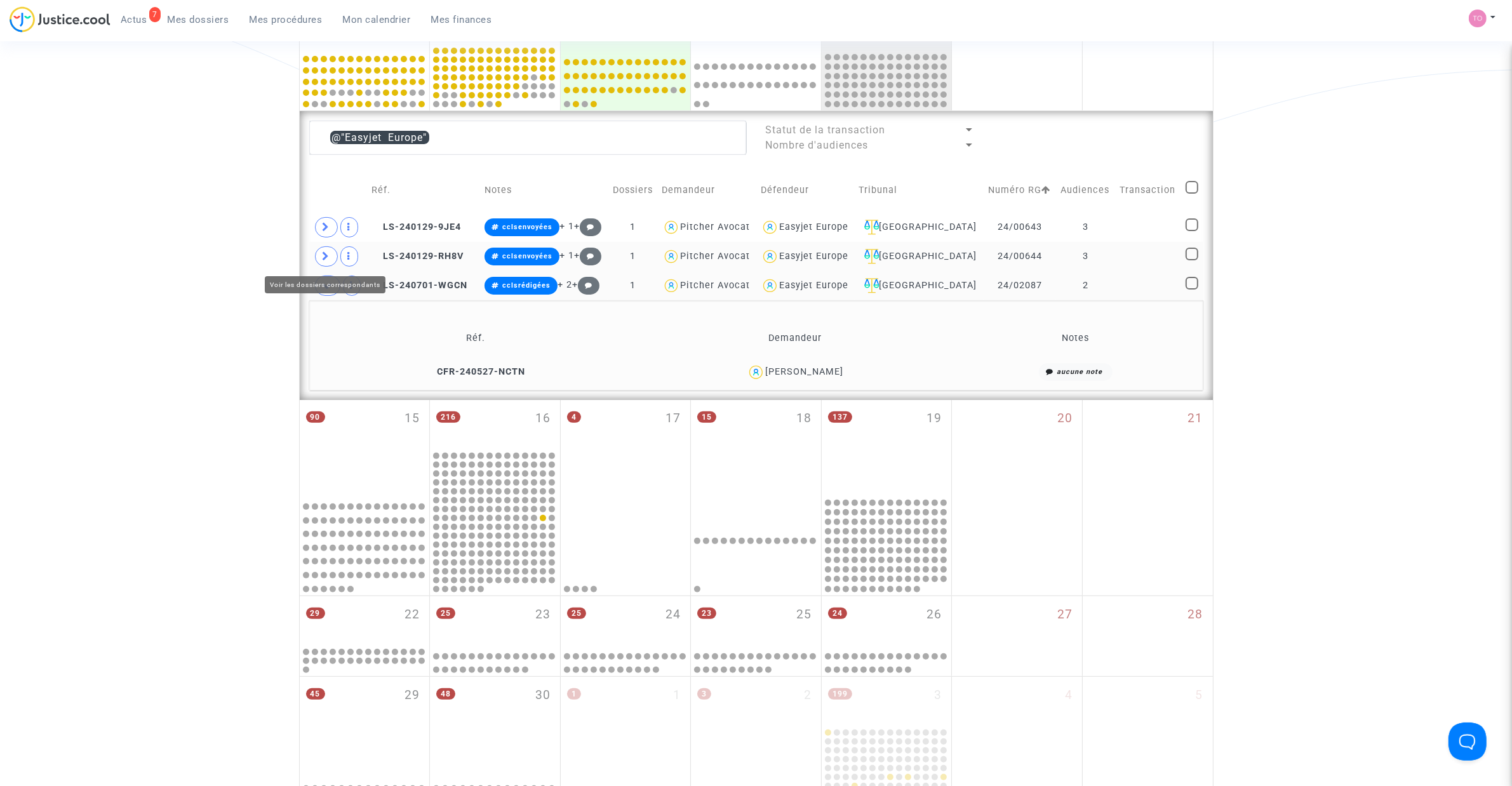
click at [319, 263] on span at bounding box center [326, 256] width 22 height 20
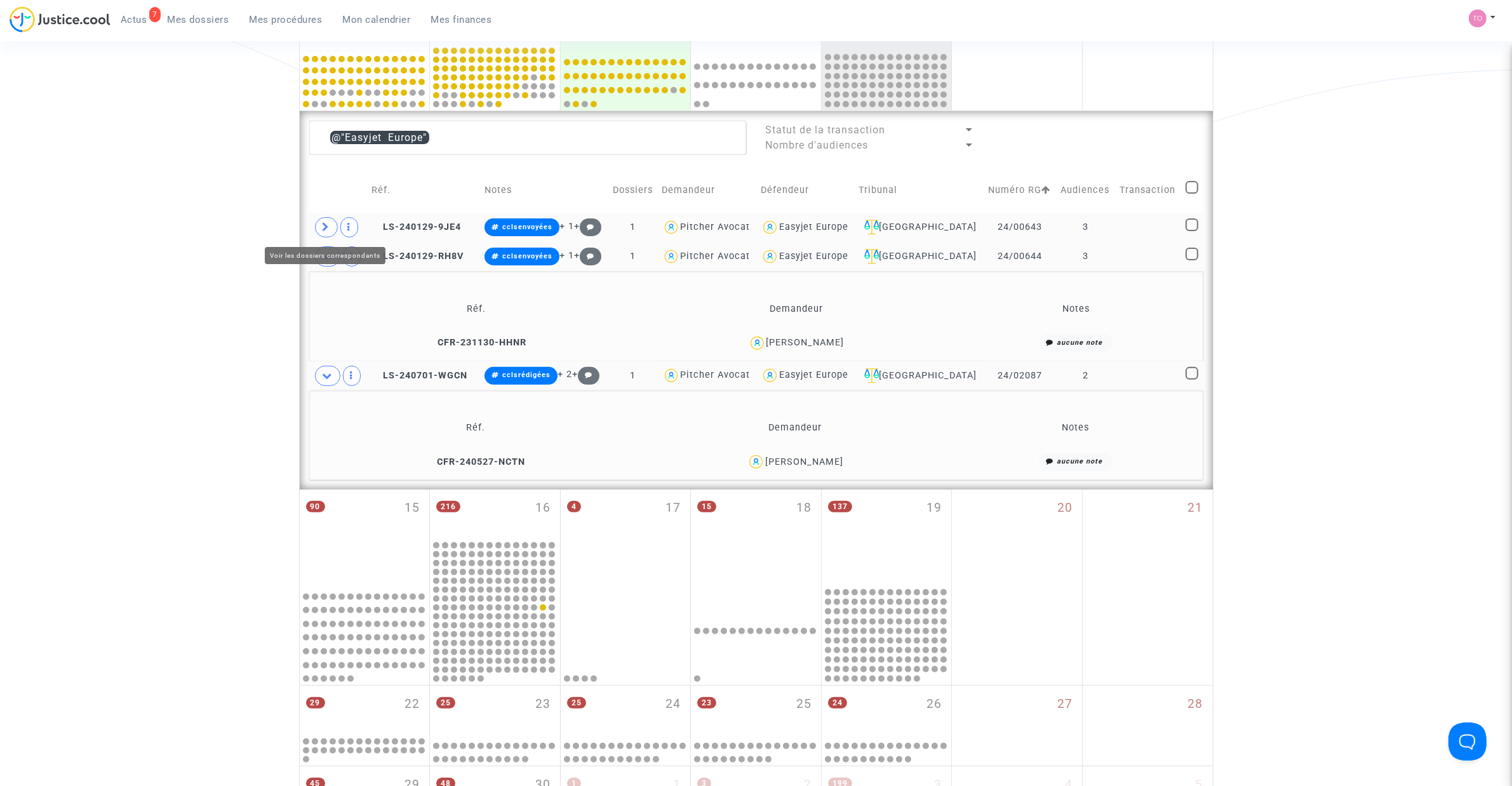
click at [321, 226] on span at bounding box center [326, 226] width 22 height 20
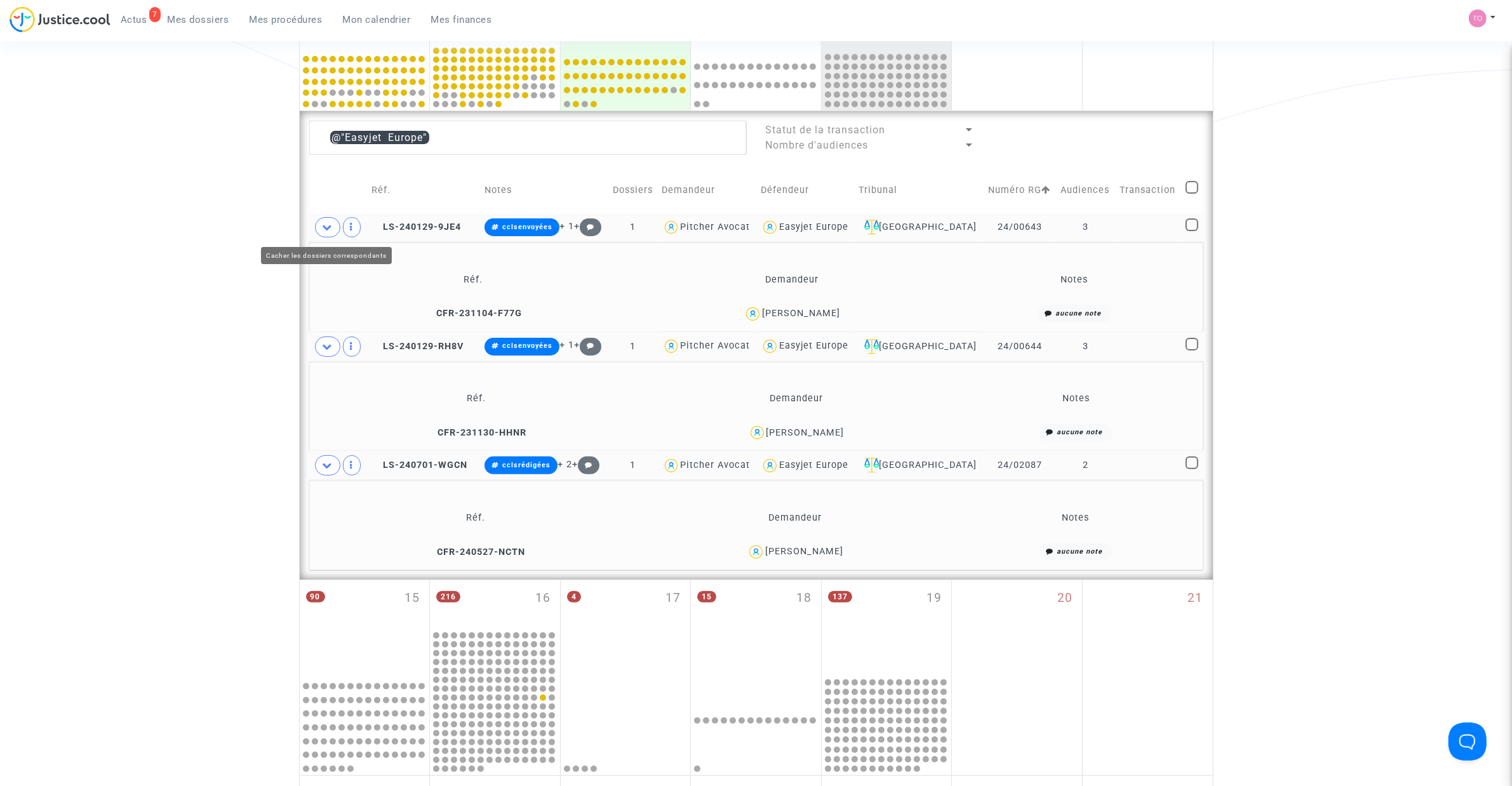
click at [321, 226] on span at bounding box center [328, 226] width 26 height 20
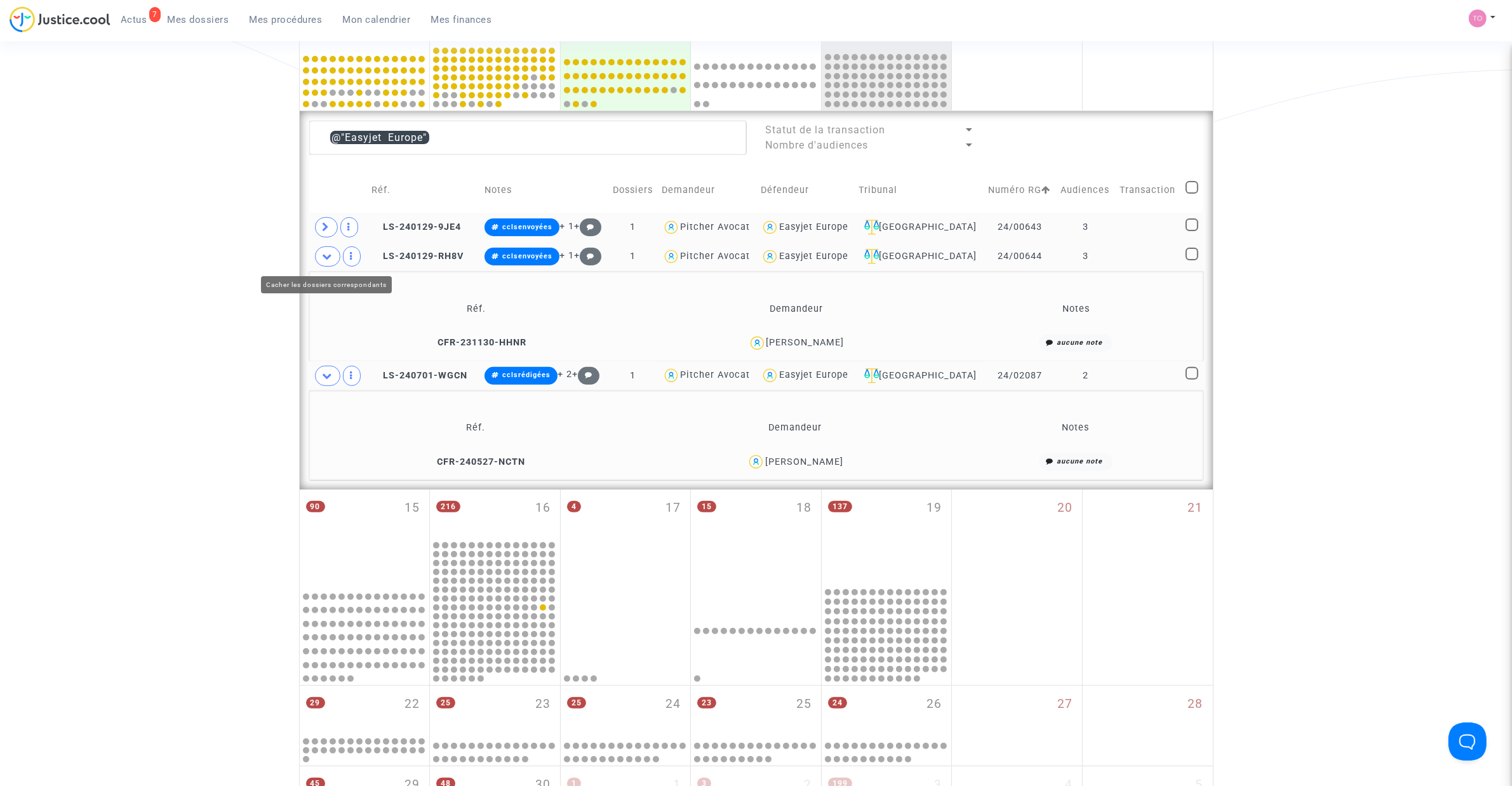
click at [324, 260] on icon at bounding box center [328, 256] width 10 height 10
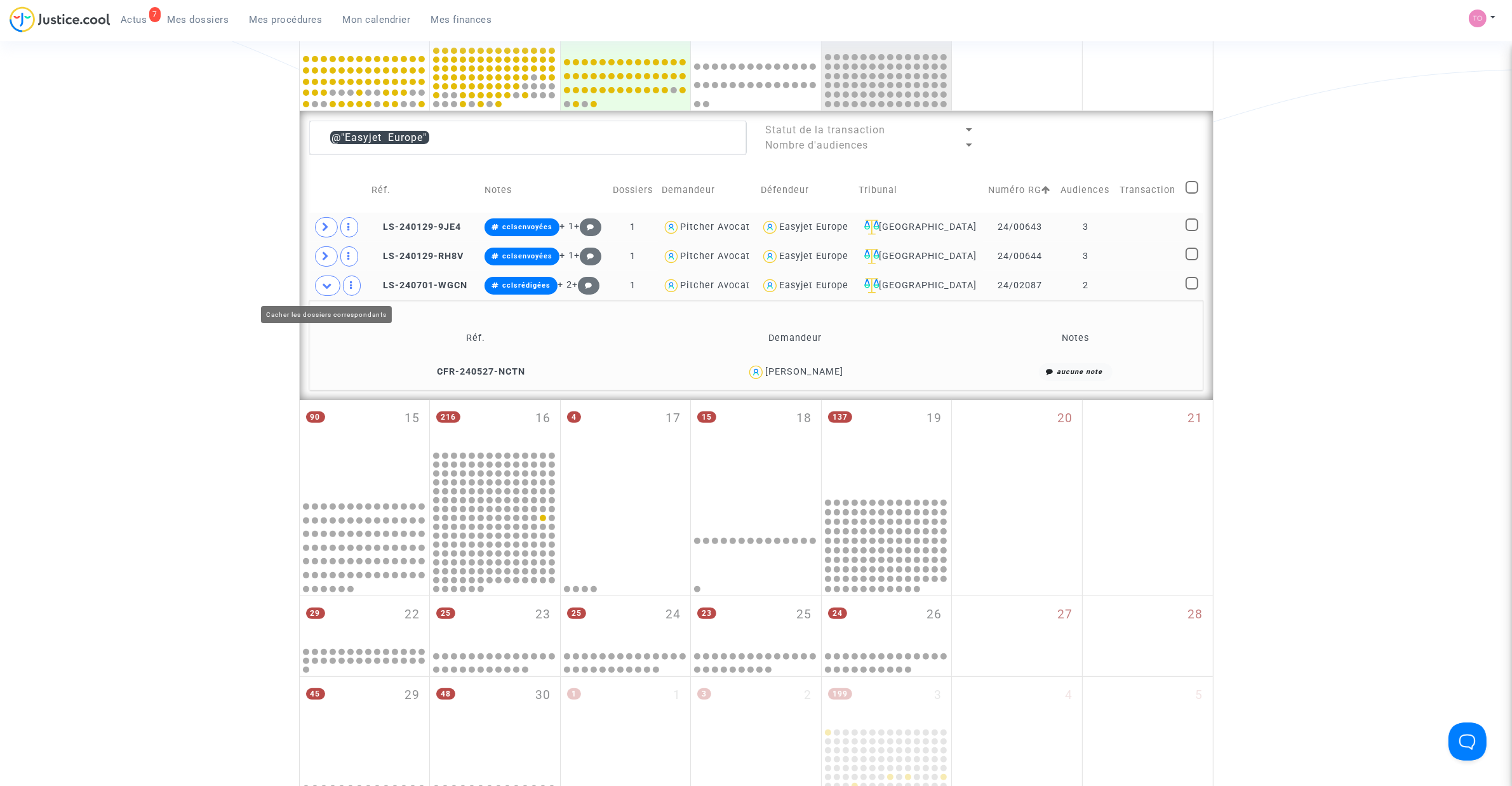
click at [328, 283] on icon at bounding box center [328, 285] width 10 height 10
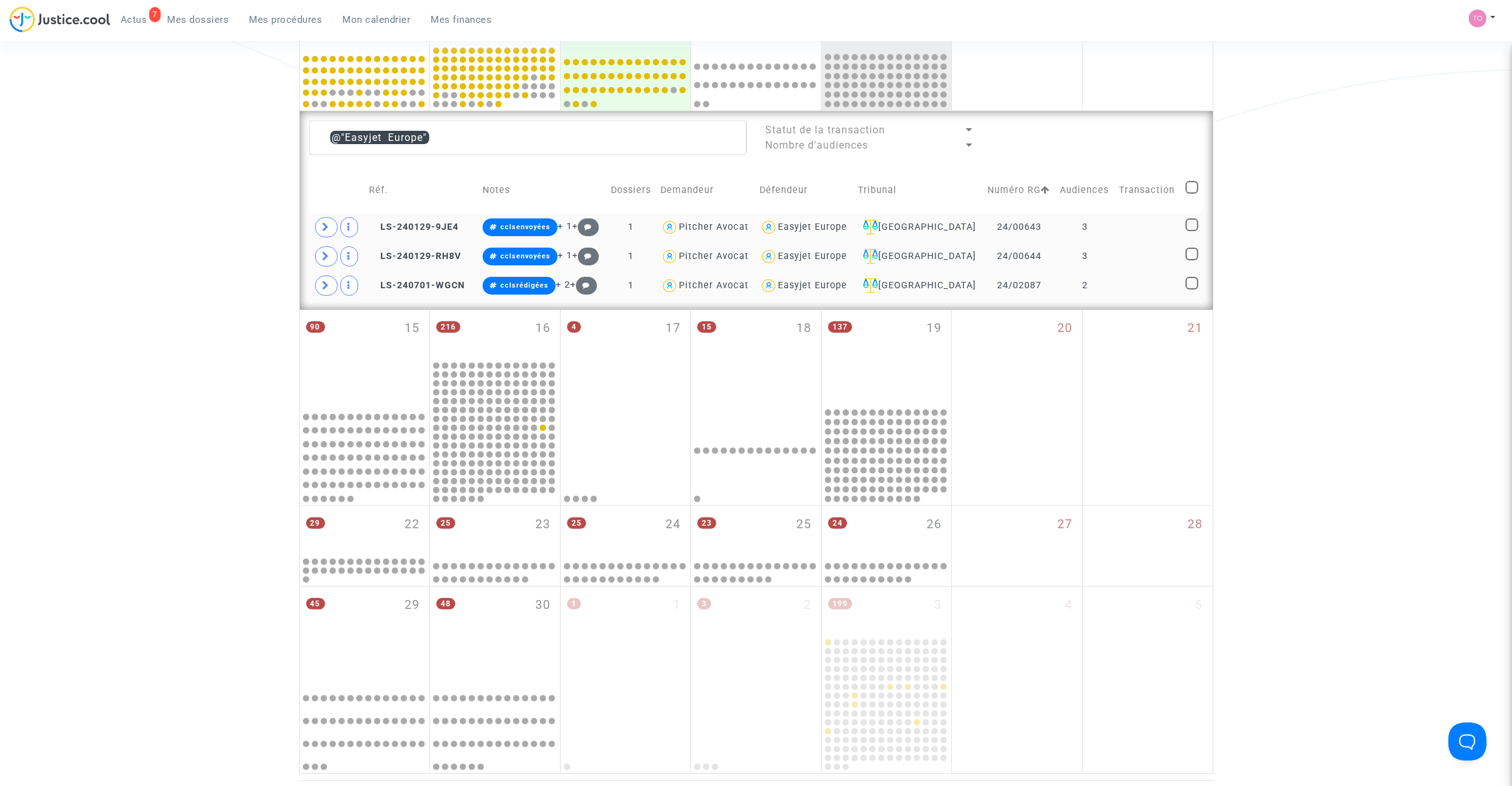
click at [845, 222] on div "Easyjet Europe" at bounding box center [813, 226] width 69 height 10
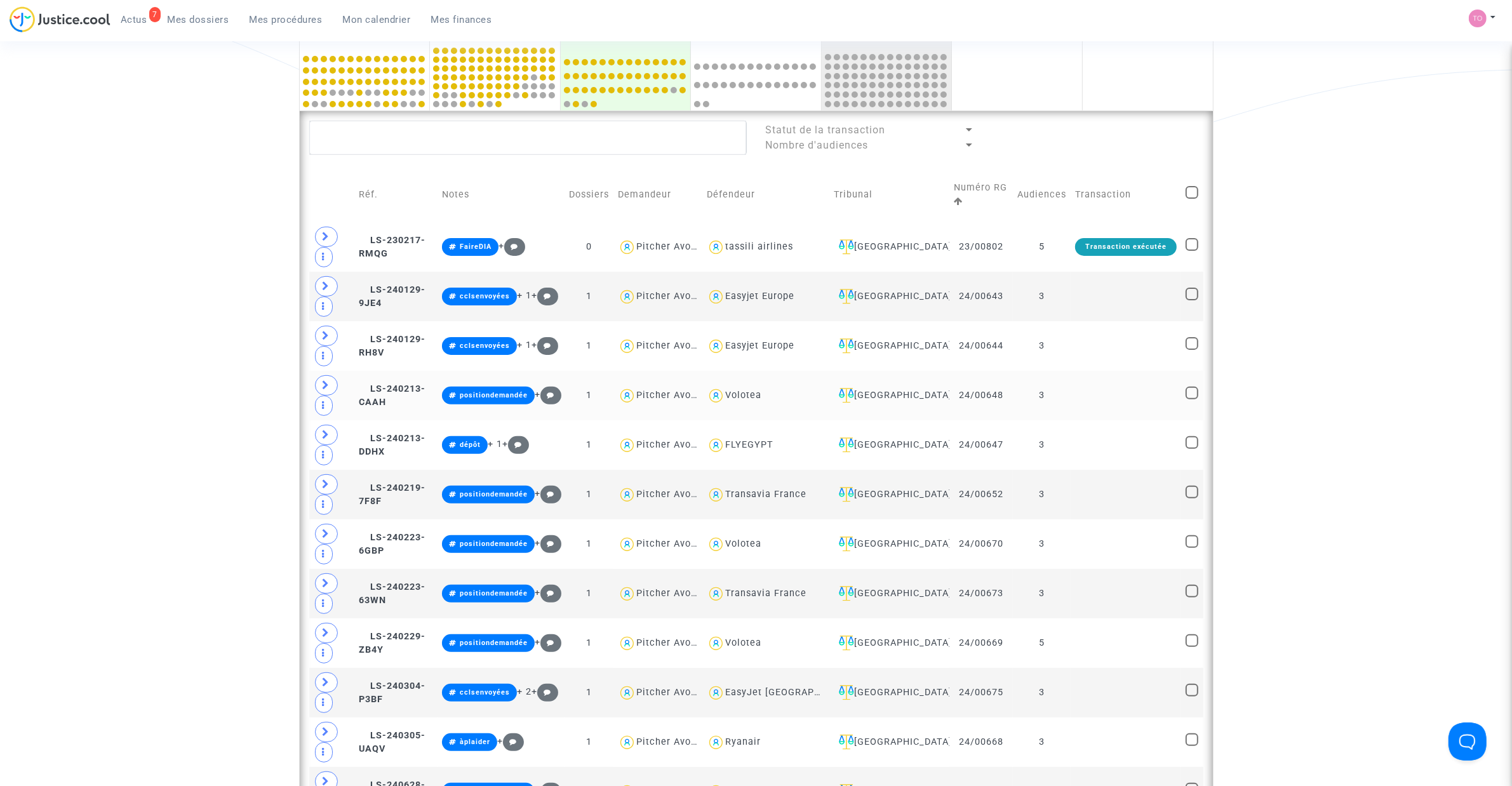
click at [761, 397] on div "Volotea" at bounding box center [743, 394] width 36 height 10
type textarea "@Volotea"
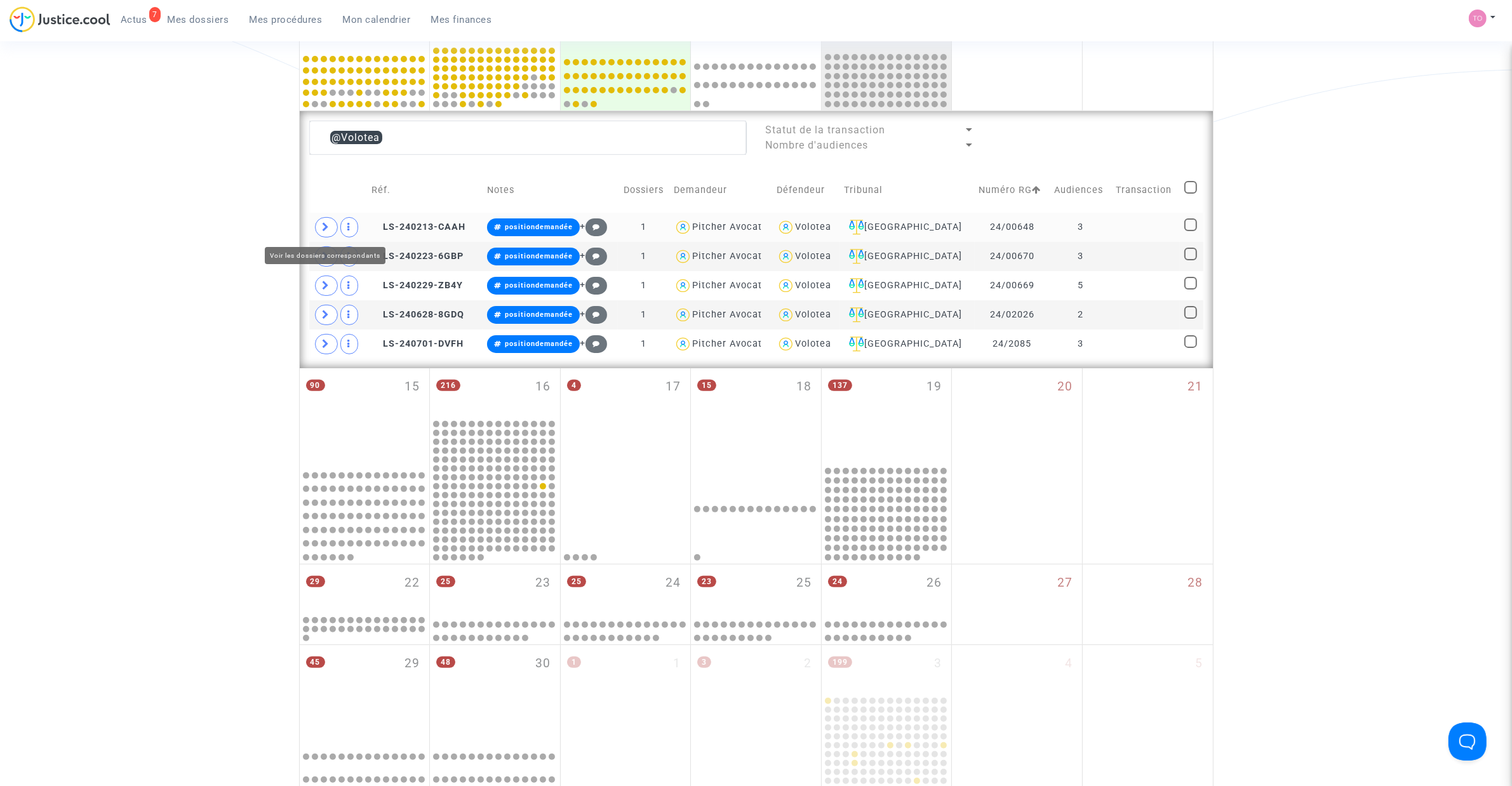
click at [320, 224] on span at bounding box center [326, 226] width 22 height 20
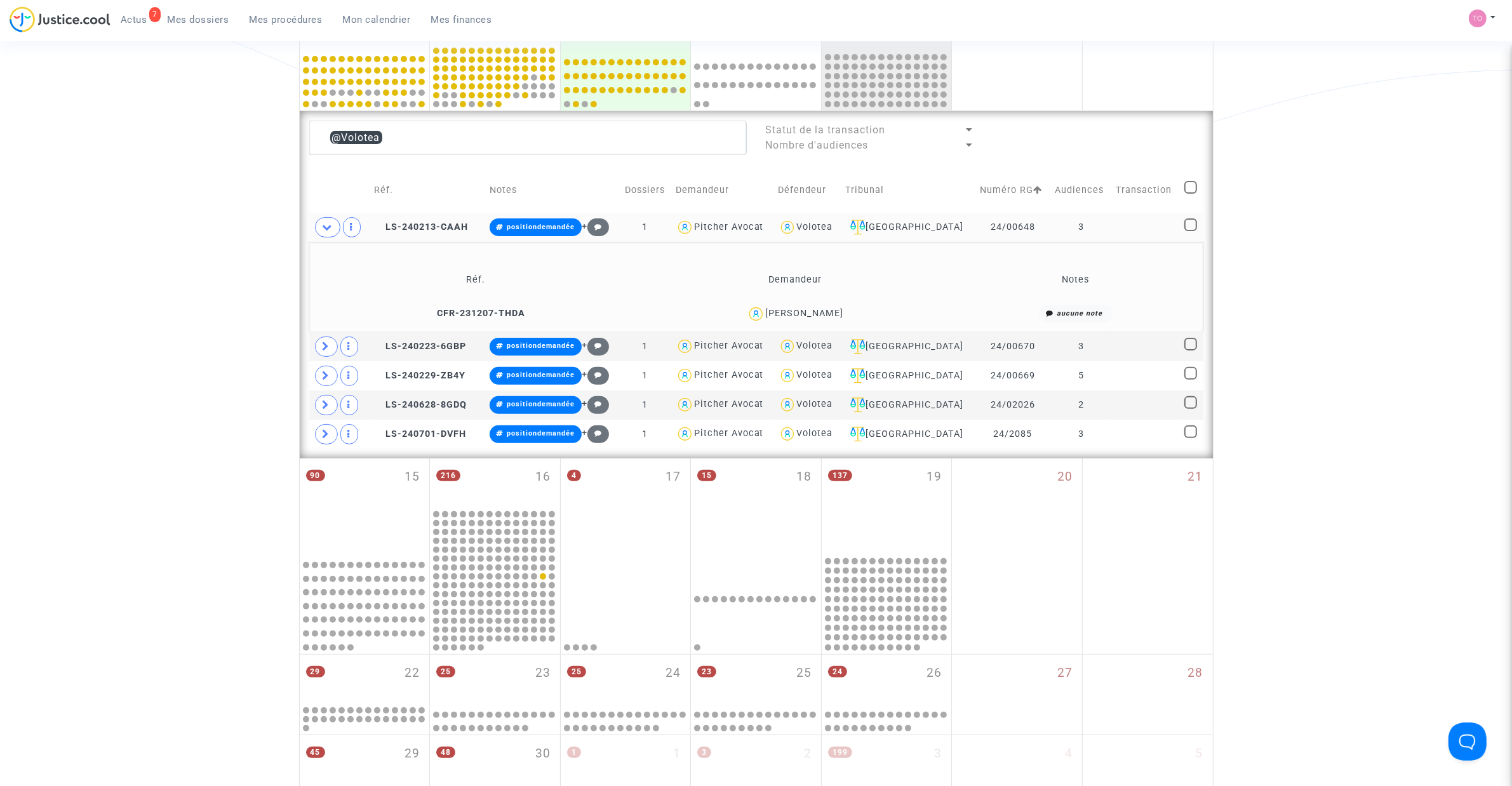
click at [821, 319] on div "[PERSON_NAME]" at bounding box center [804, 312] width 78 height 10
click at [823, 318] on div "[PERSON_NAME]" at bounding box center [804, 312] width 78 height 10
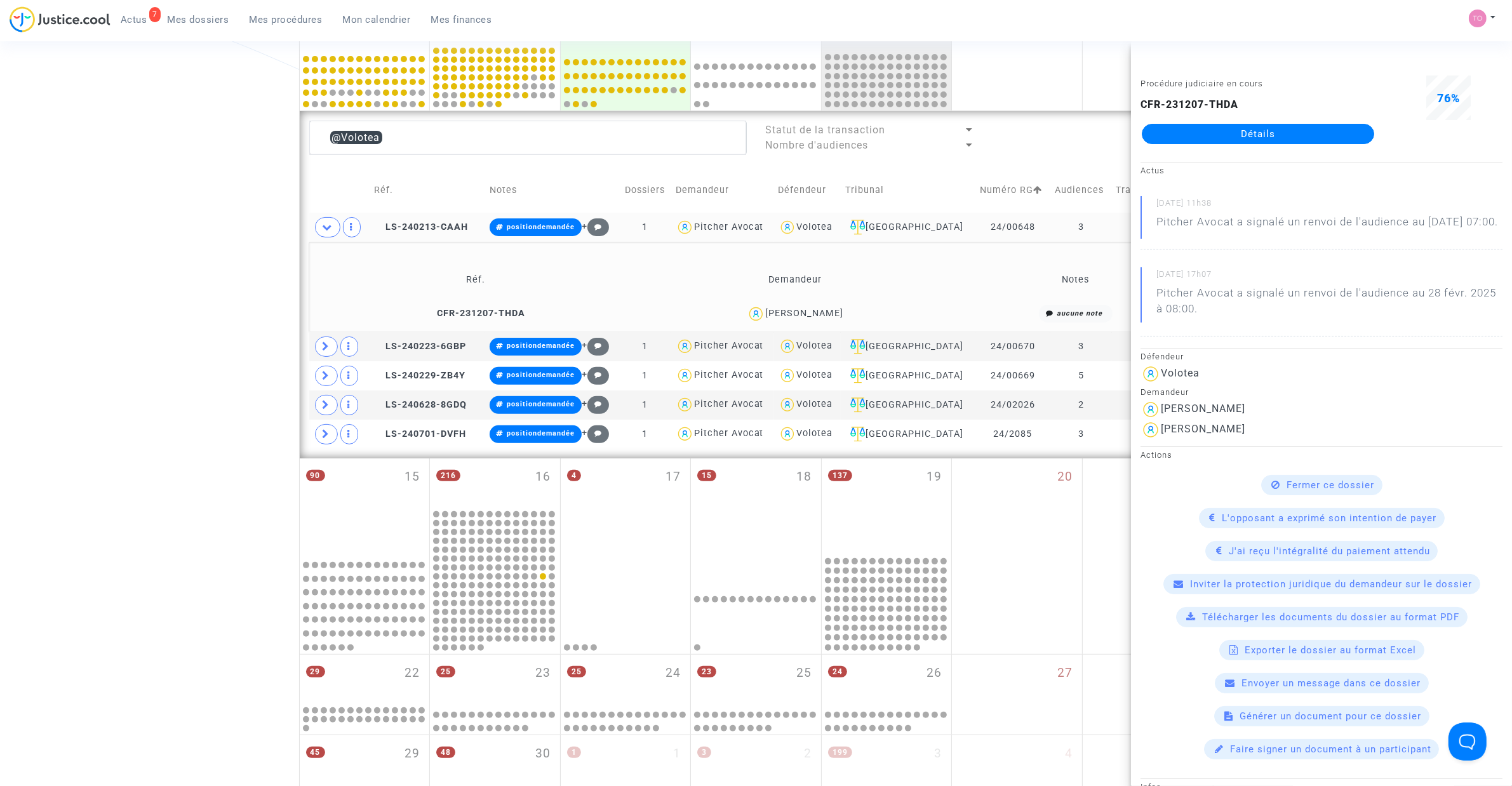
copy div "Medici"
click at [435, 310] on icon at bounding box center [431, 312] width 10 height 9
drag, startPoint x: 856, startPoint y: 322, endPoint x: 772, endPoint y: 328, distance: 84.2
click at [772, 328] on td "[PERSON_NAME]" at bounding box center [796, 314] width 315 height 27
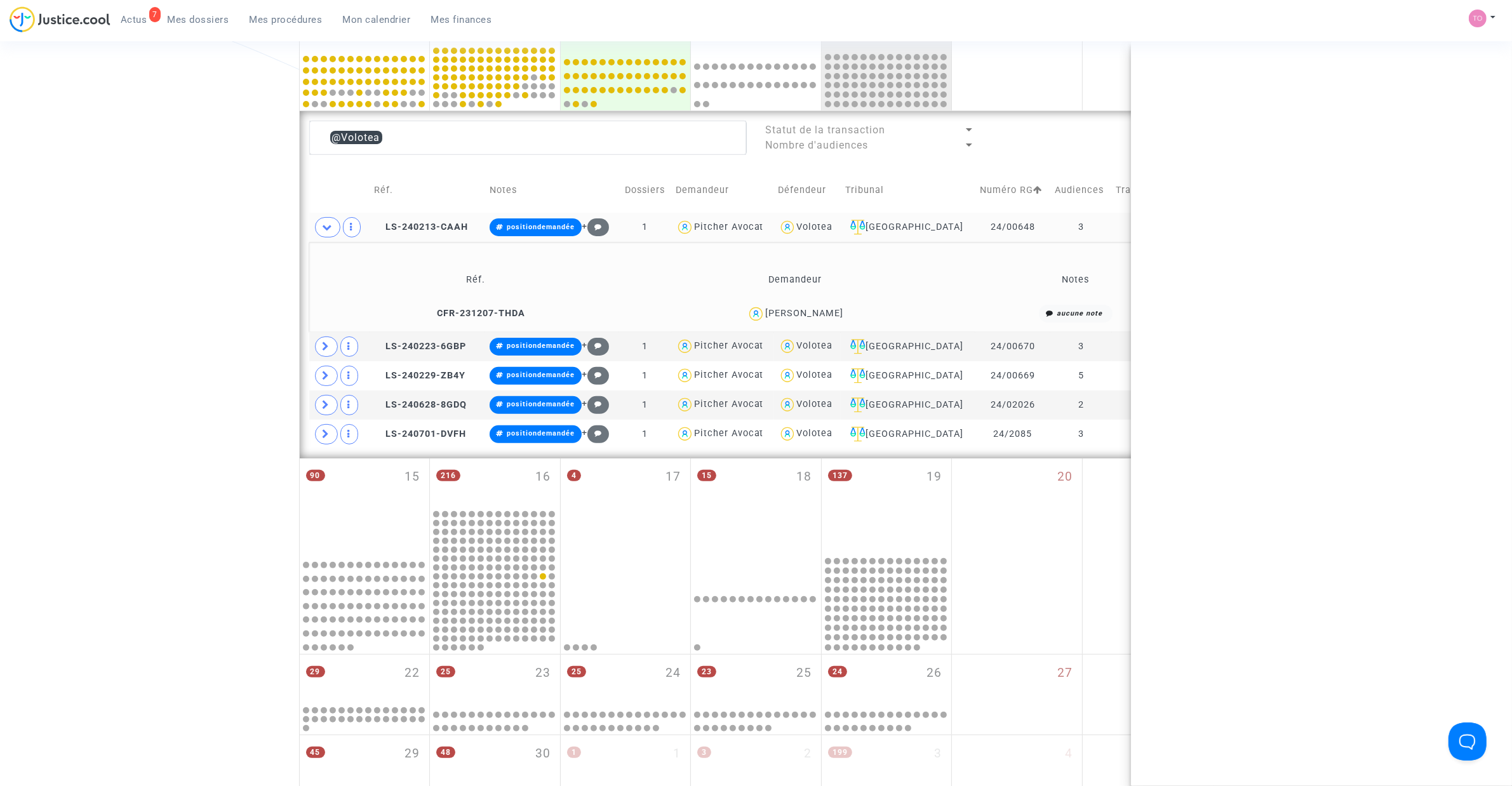
copy div "[PERSON_NAME]"
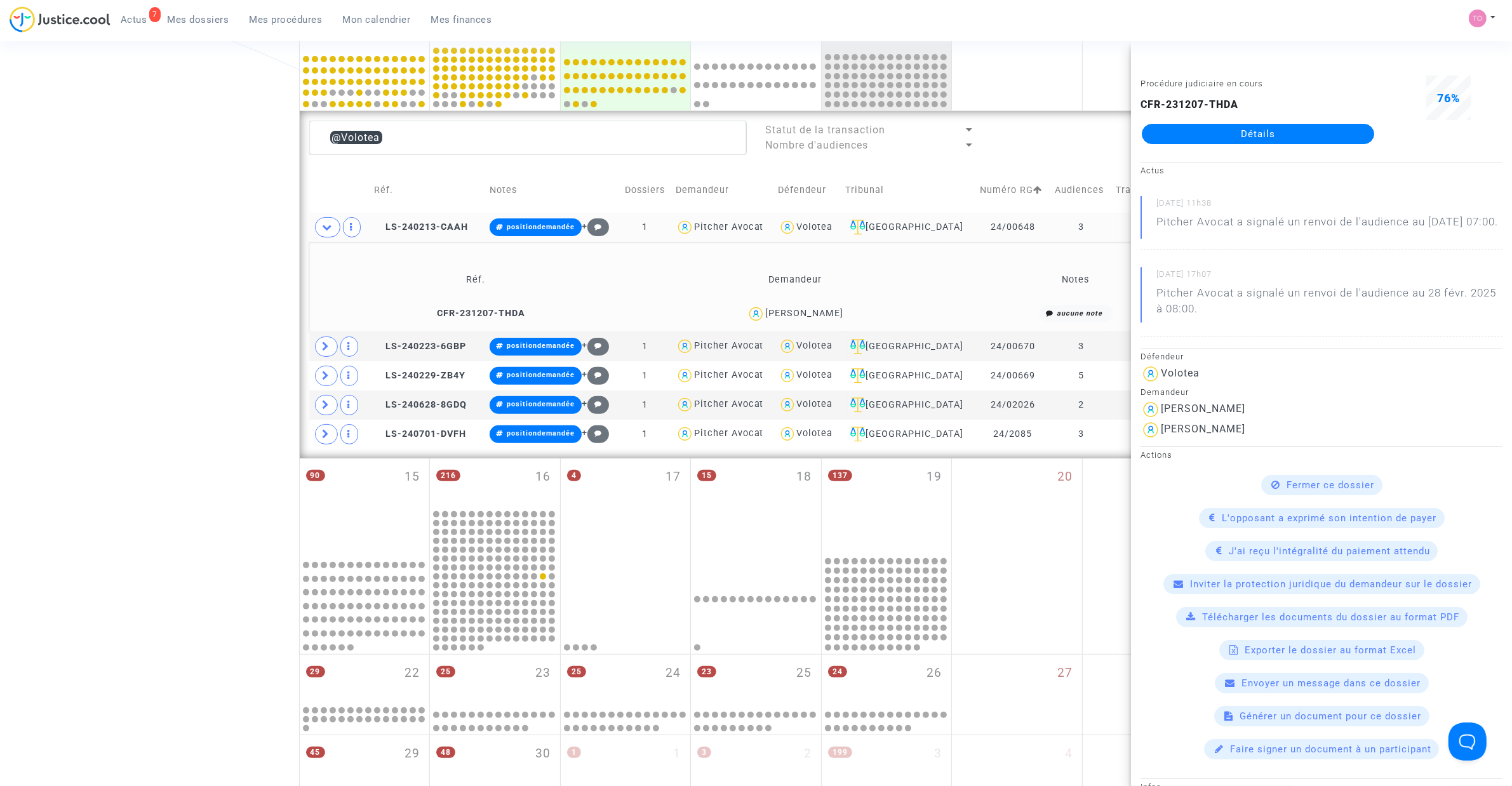
click at [206, 246] on div "Date de clôture d'instruction Date de conciliation Date d'audience Date de juge…" at bounding box center [756, 302] width 1512 height 1240
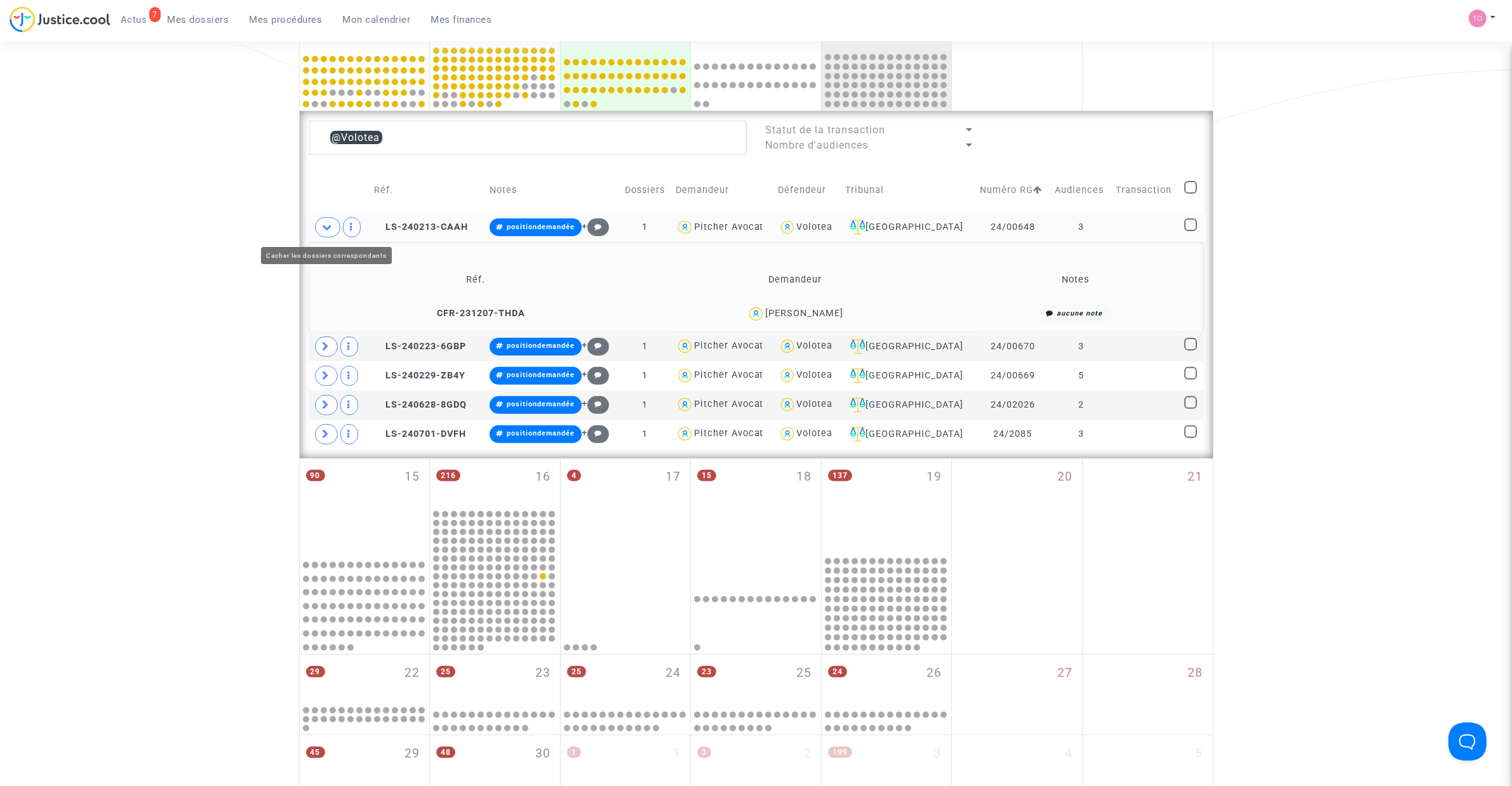
click at [337, 232] on span at bounding box center [328, 226] width 26 height 20
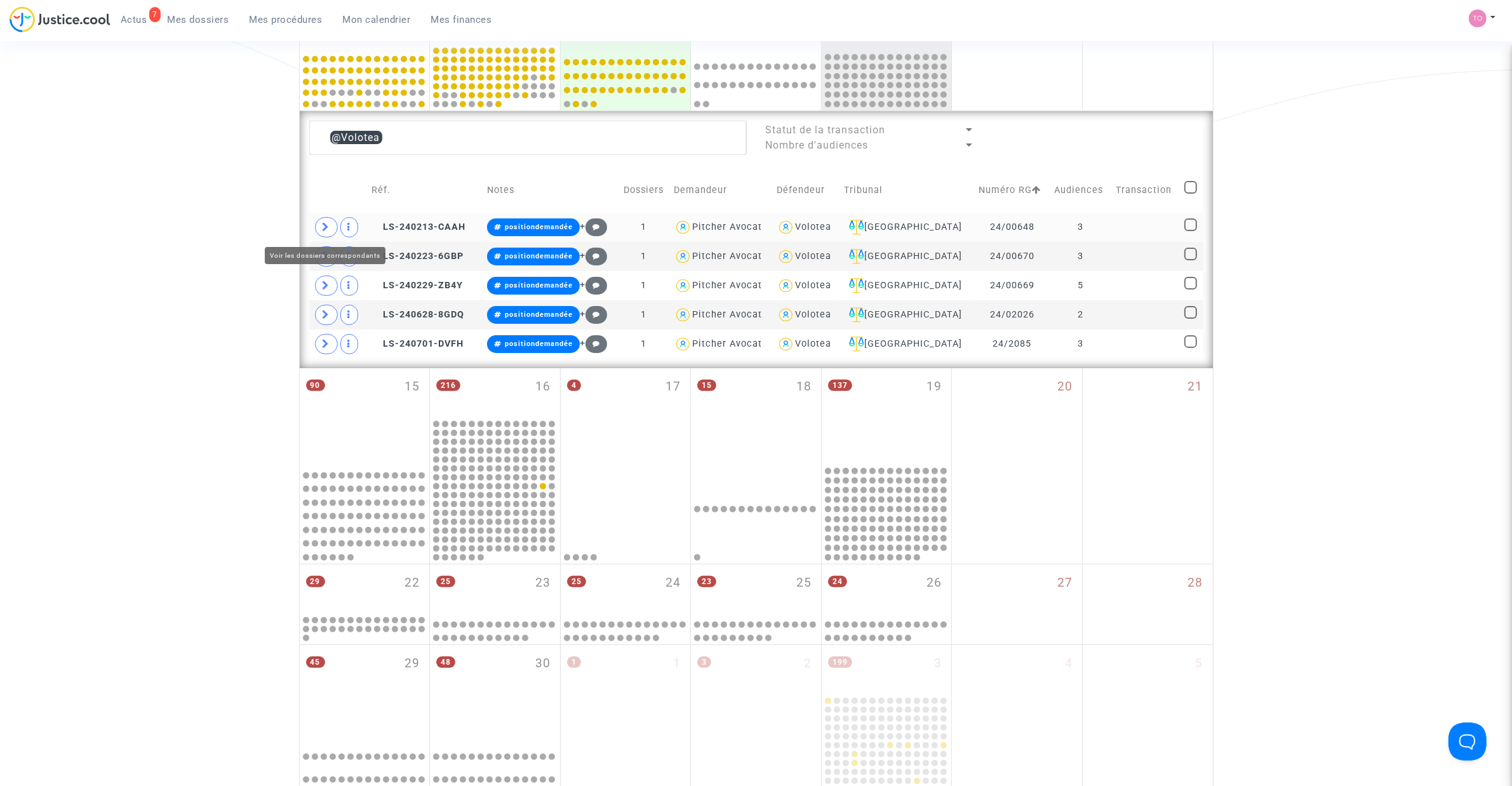
click at [318, 226] on span at bounding box center [326, 226] width 22 height 20
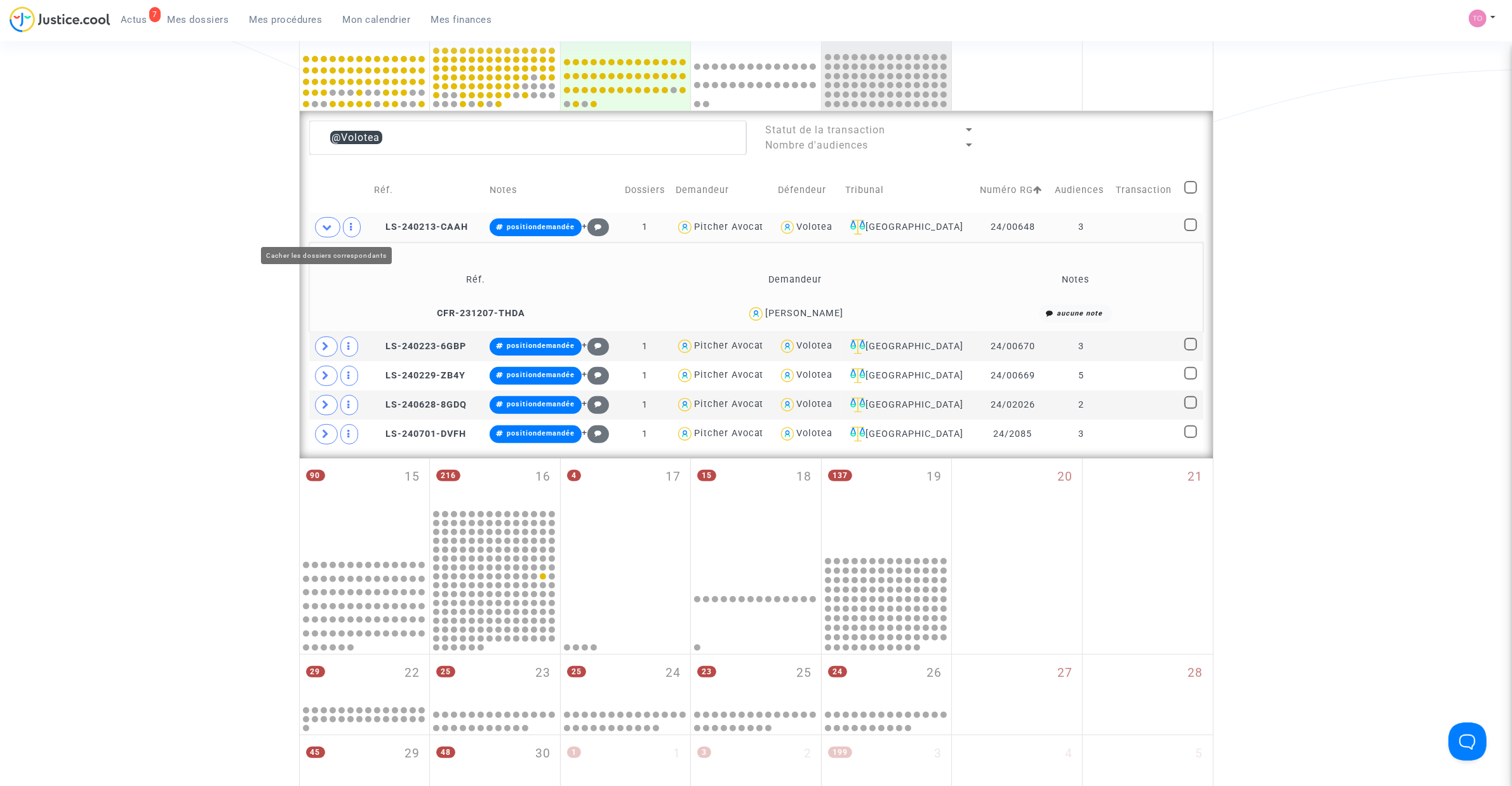
click at [318, 226] on span at bounding box center [328, 226] width 26 height 20
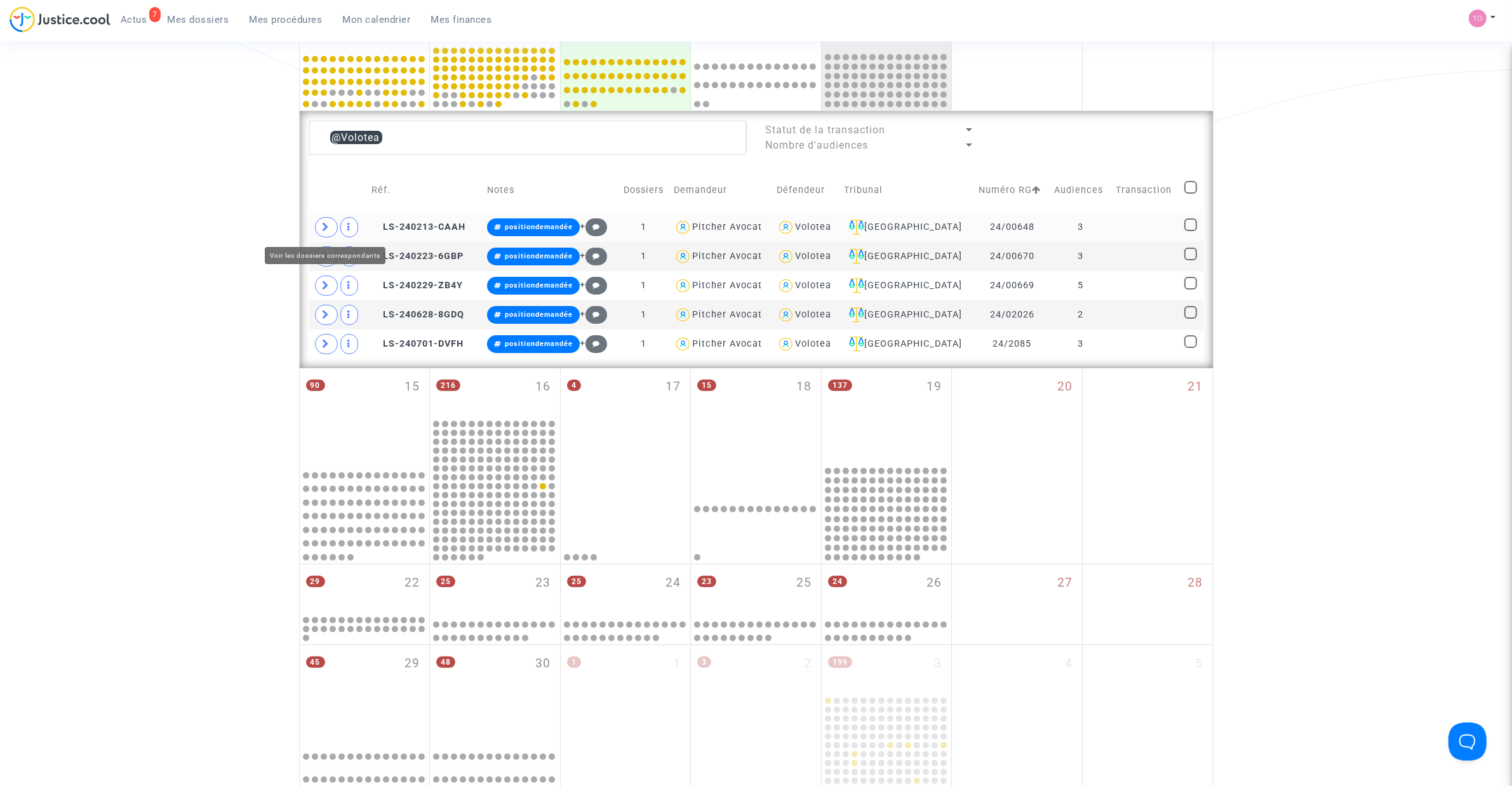
click at [318, 226] on span at bounding box center [326, 226] width 22 height 20
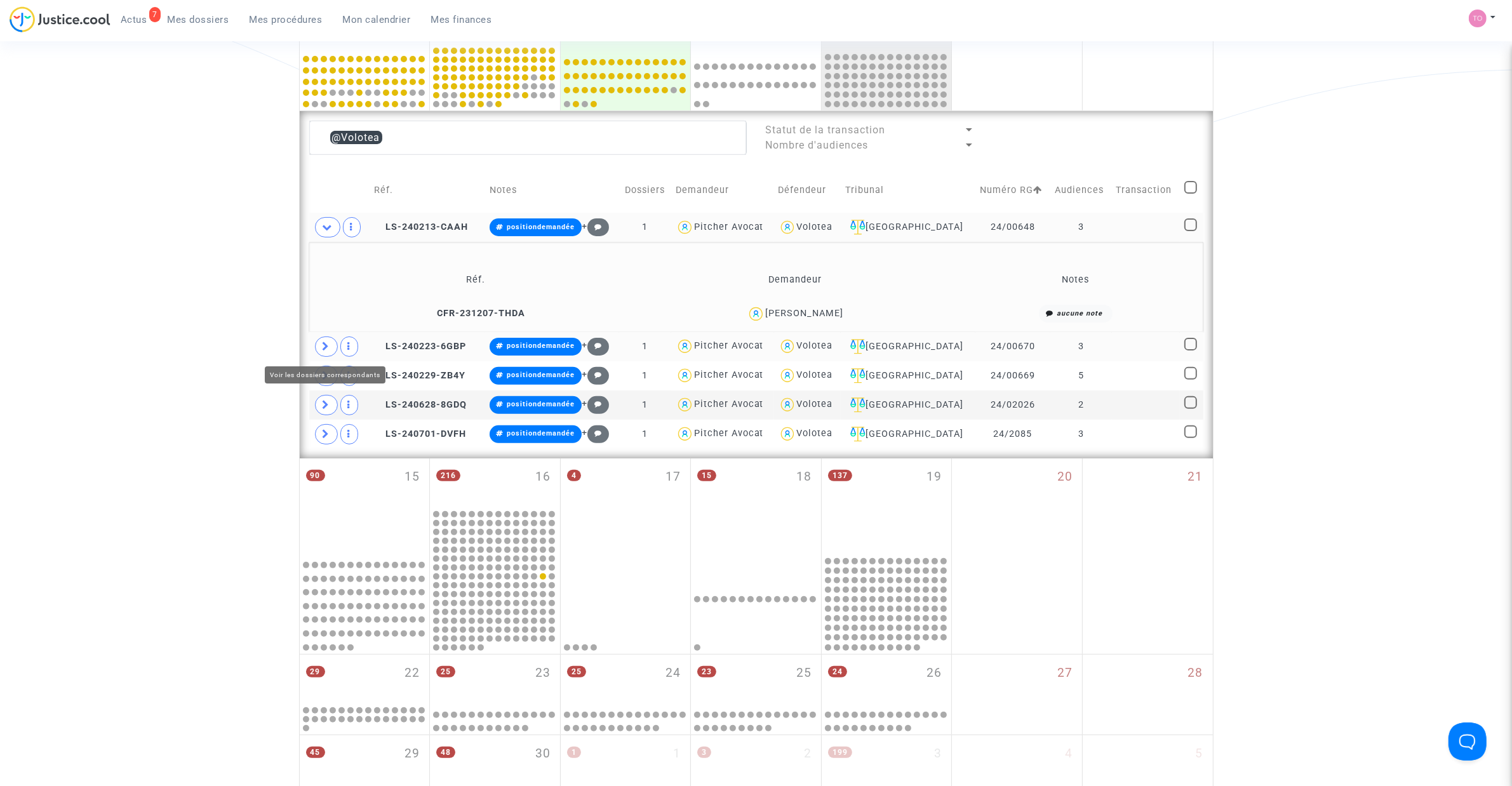
click at [326, 351] on icon at bounding box center [326, 346] width 7 height 10
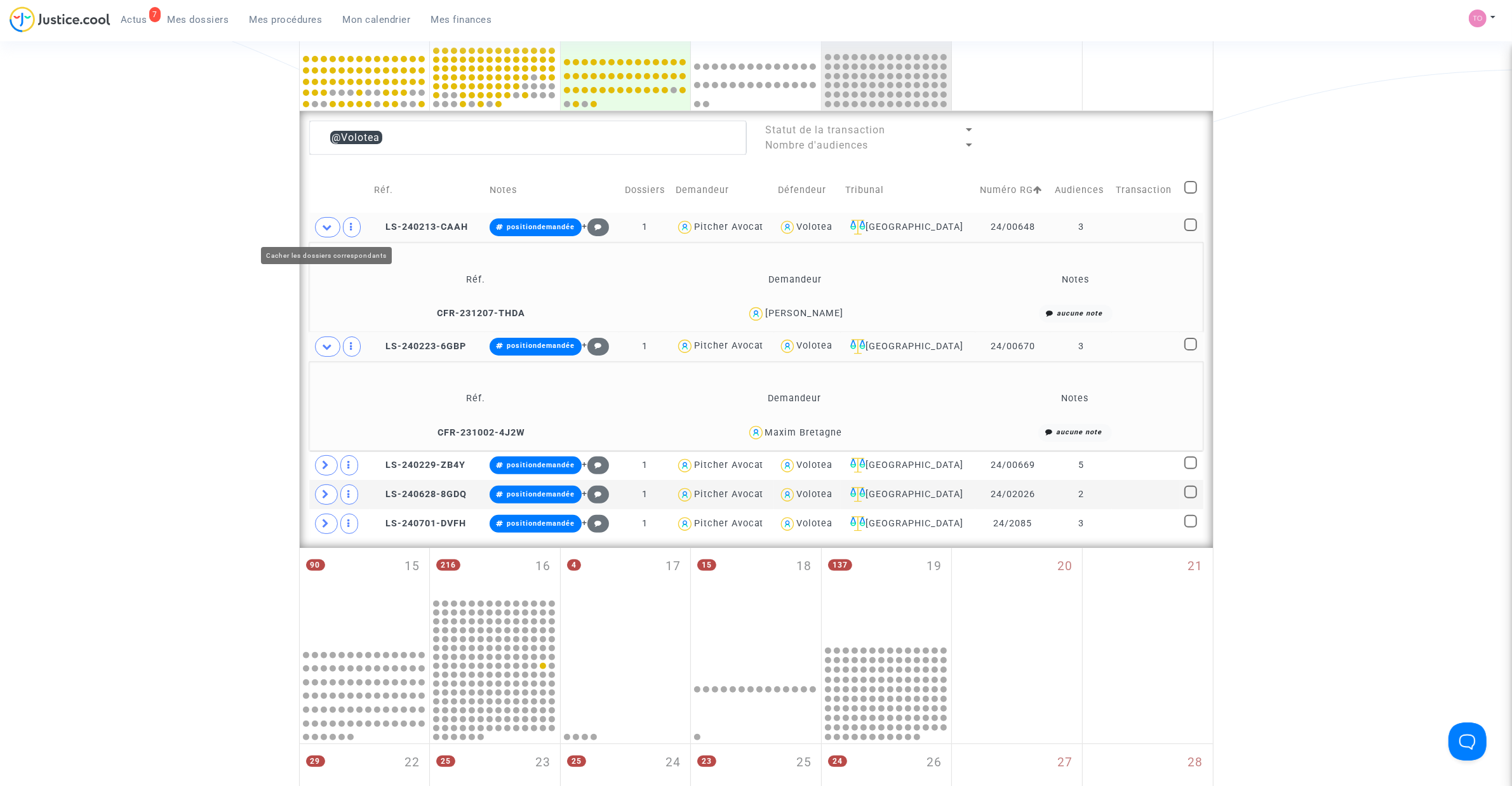
click at [325, 227] on icon at bounding box center [328, 227] width 10 height 10
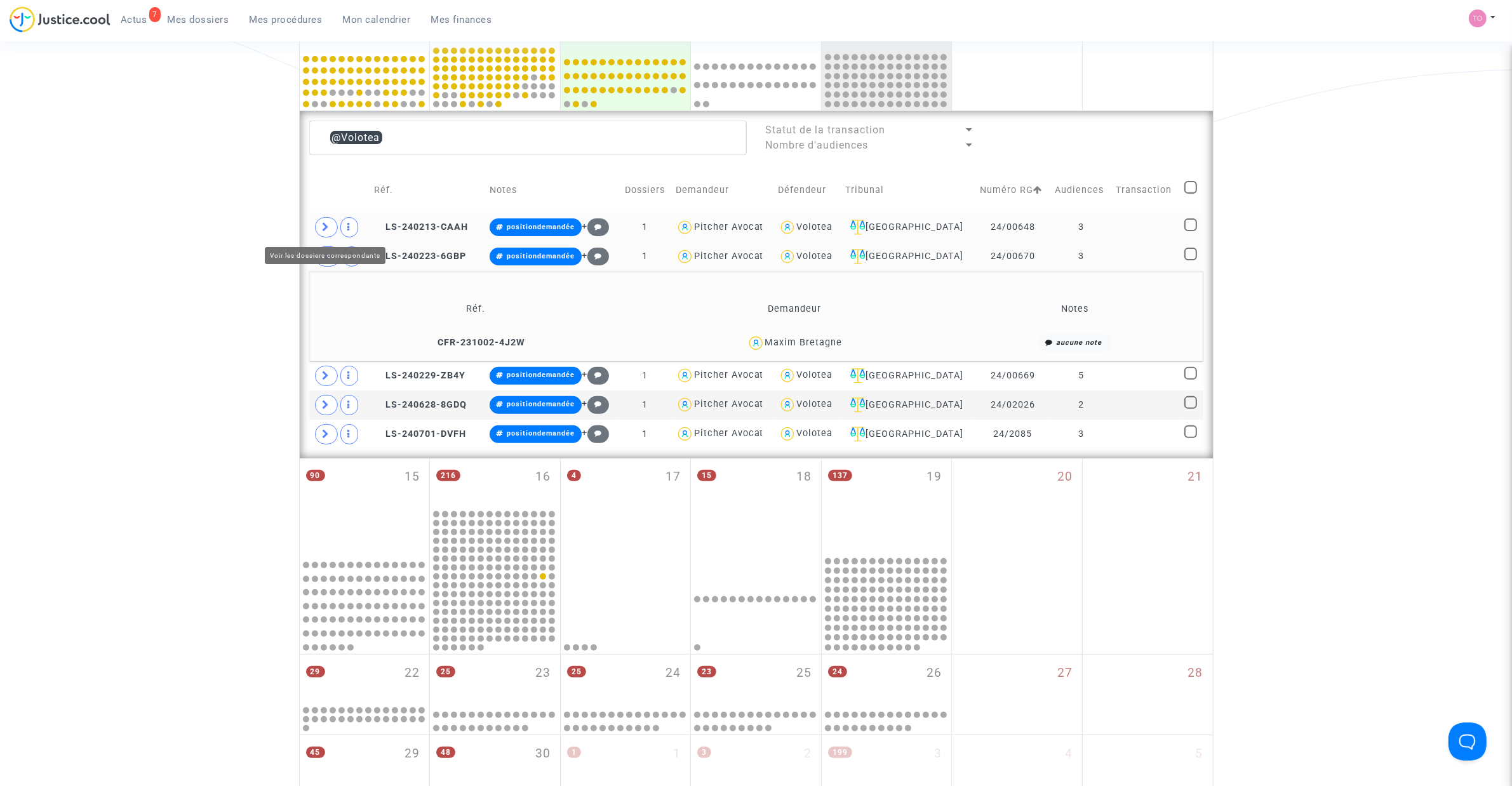
click at [321, 221] on span at bounding box center [326, 226] width 22 height 20
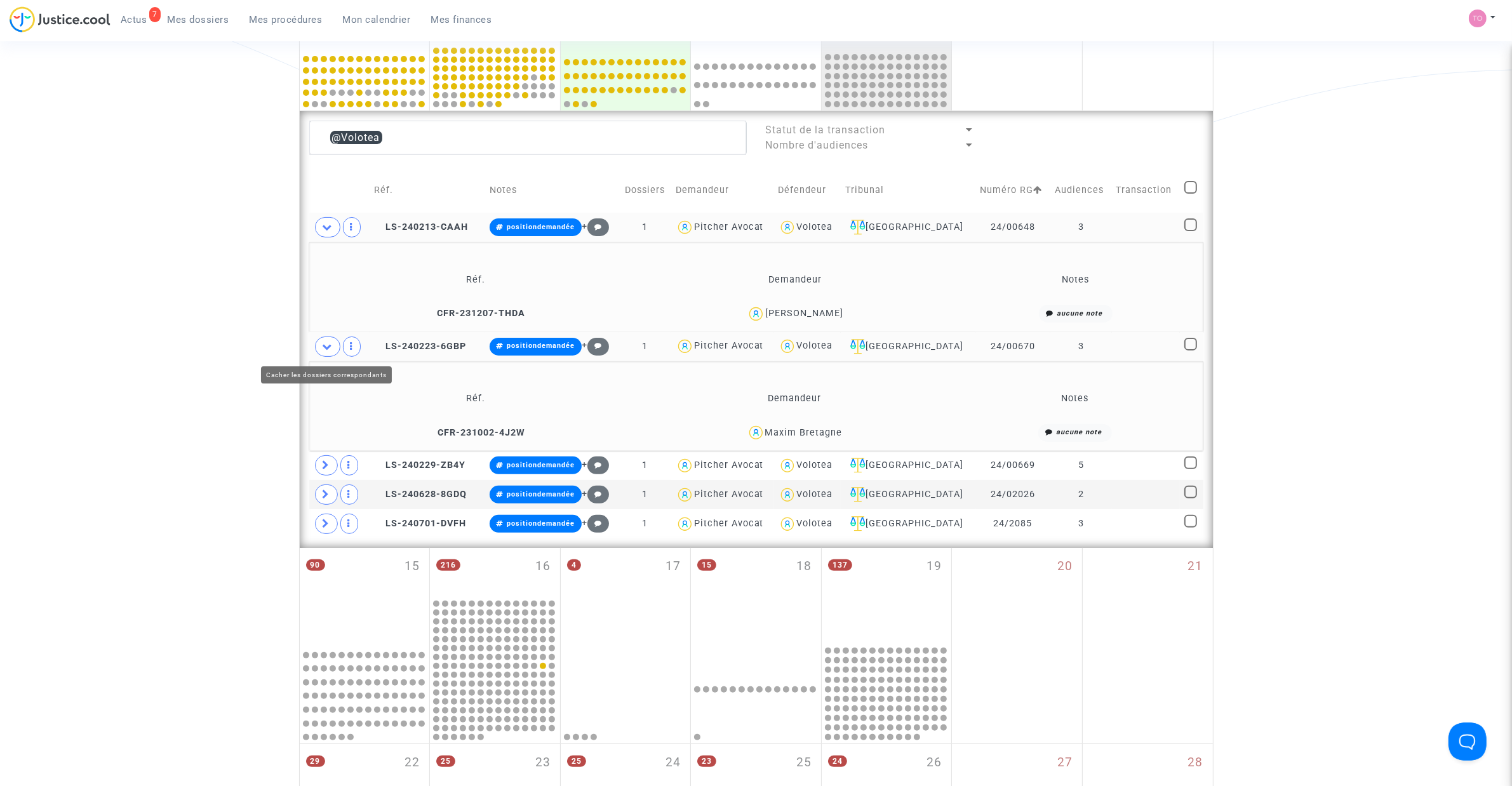
click at [324, 348] on icon at bounding box center [328, 346] width 10 height 10
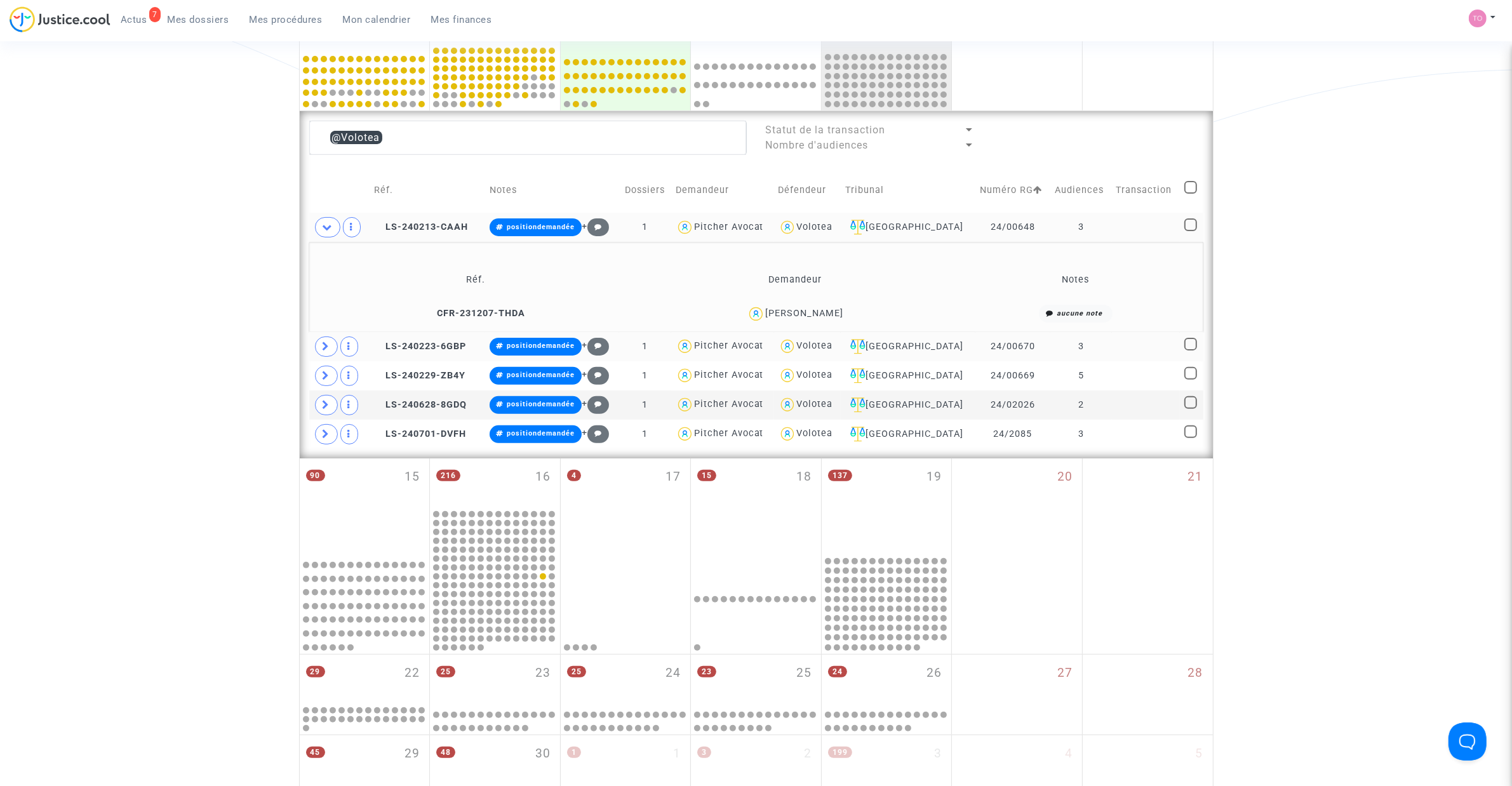
click at [805, 307] on div "[PERSON_NAME]" at bounding box center [804, 312] width 78 height 10
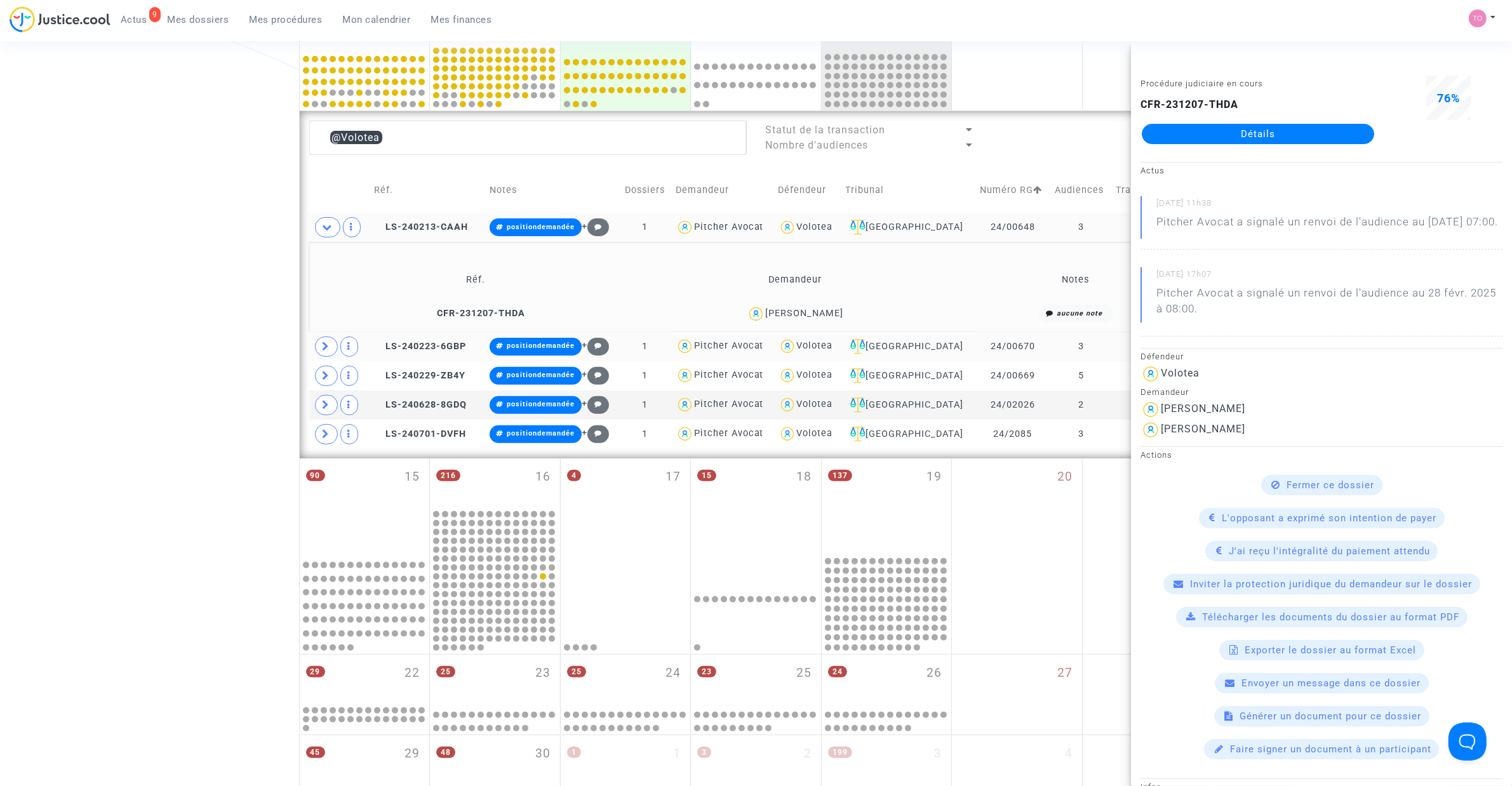
click at [174, 284] on div "Date de clôture d'instruction Date de conciliation Date d'audience Date de juge…" at bounding box center [756, 302] width 1512 height 1240
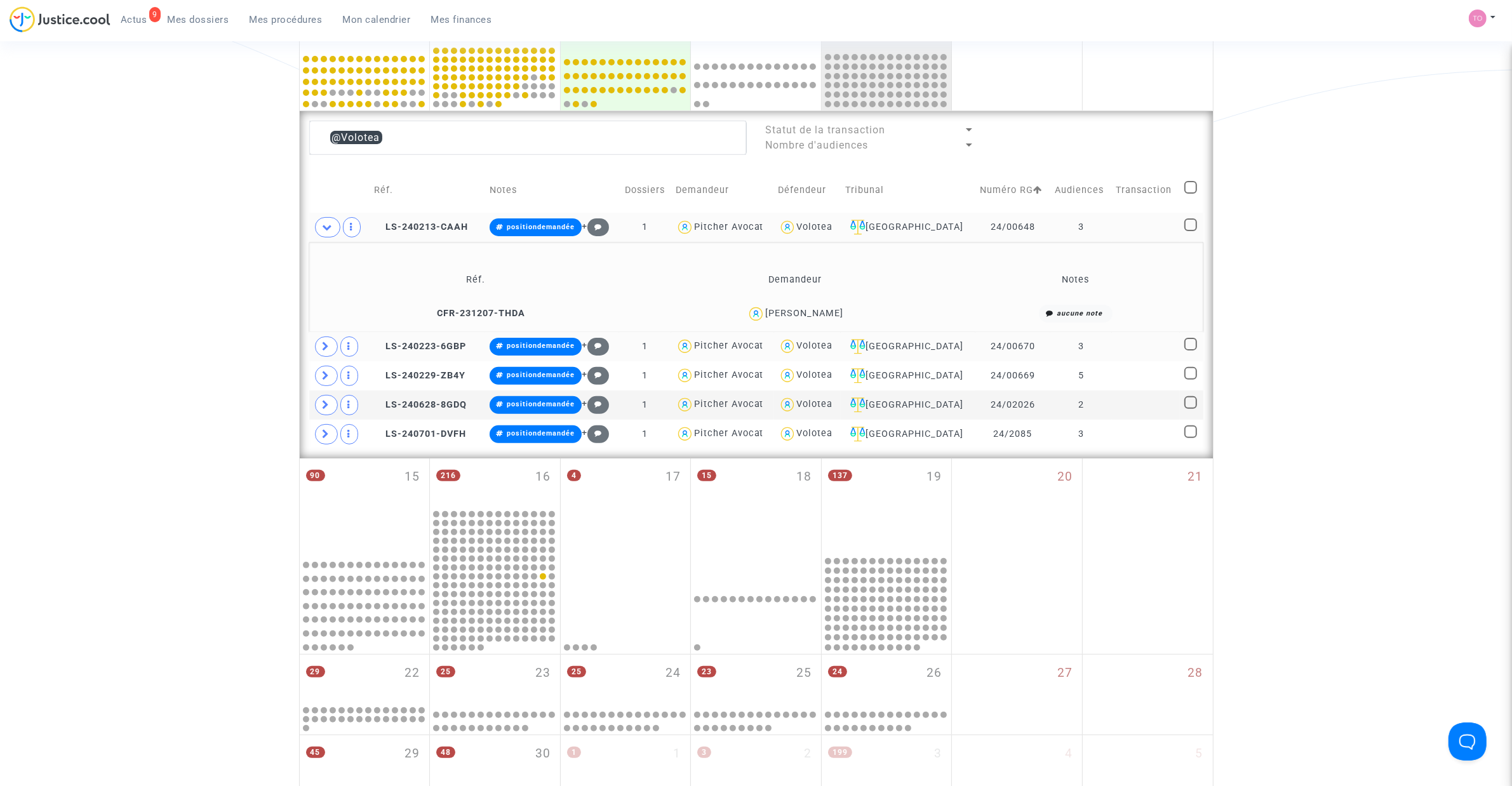
click at [316, 341] on span at bounding box center [326, 346] width 22 height 20
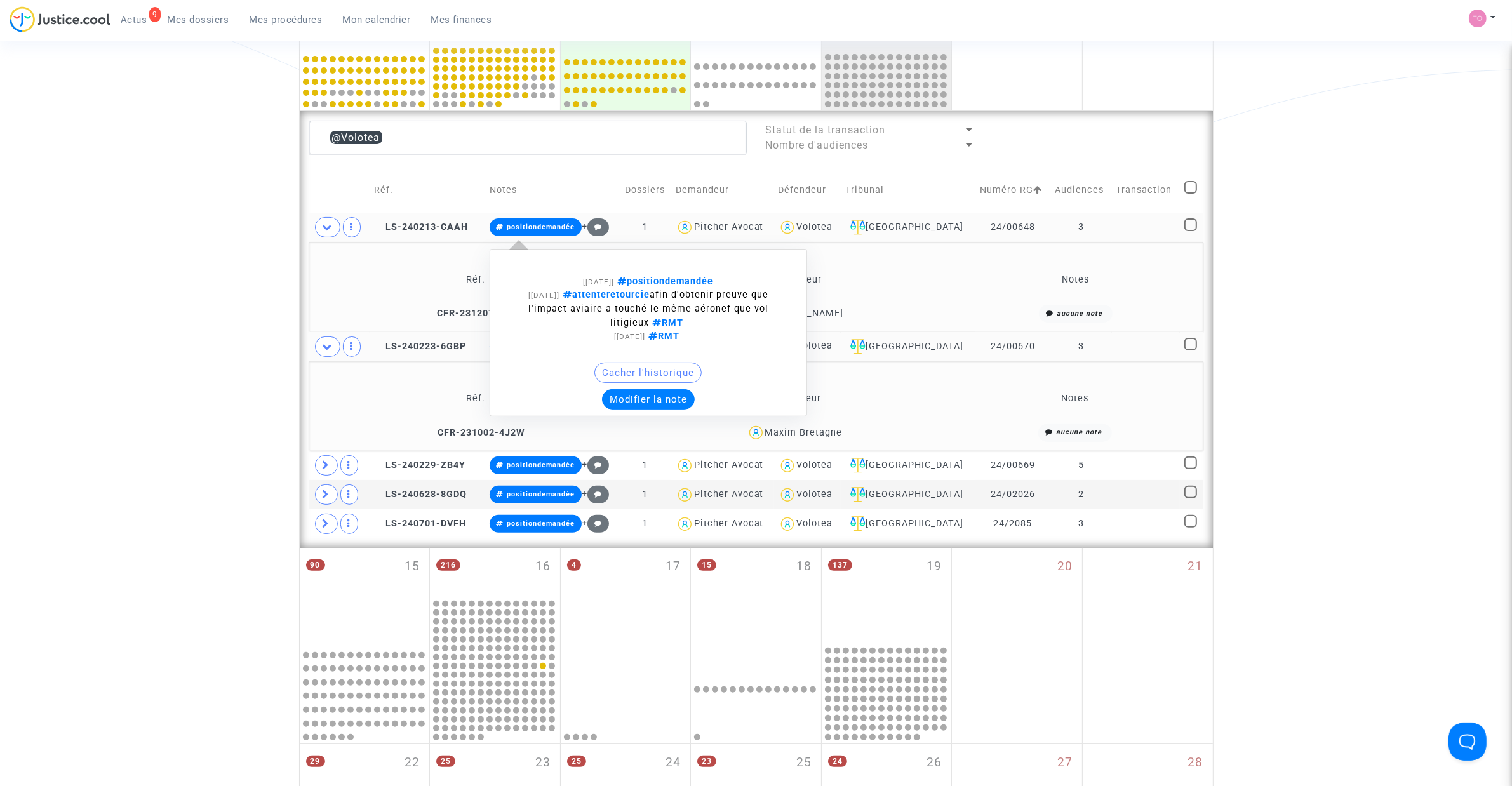
click at [666, 400] on button "Modifier la note" at bounding box center [648, 399] width 92 height 20
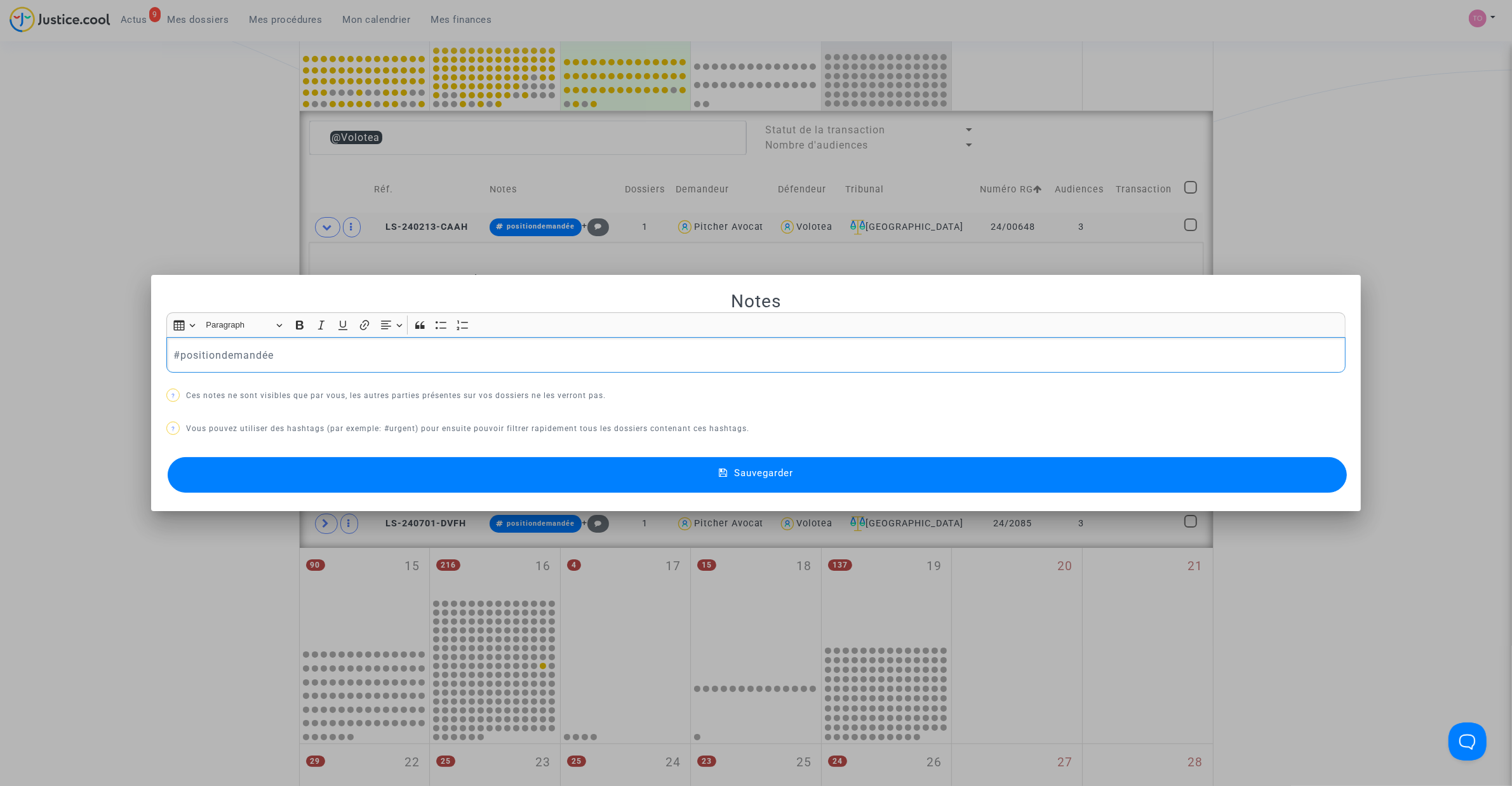
drag, startPoint x: 278, startPoint y: 360, endPoint x: 3, endPoint y: 363, distance: 275.0
click at [3, 363] on div "Notes Rich Text Editor Insert table Insert table Heading Paragraph Paragraph He…" at bounding box center [756, 393] width 1512 height 786
click at [261, 71] on div at bounding box center [756, 393] width 1512 height 786
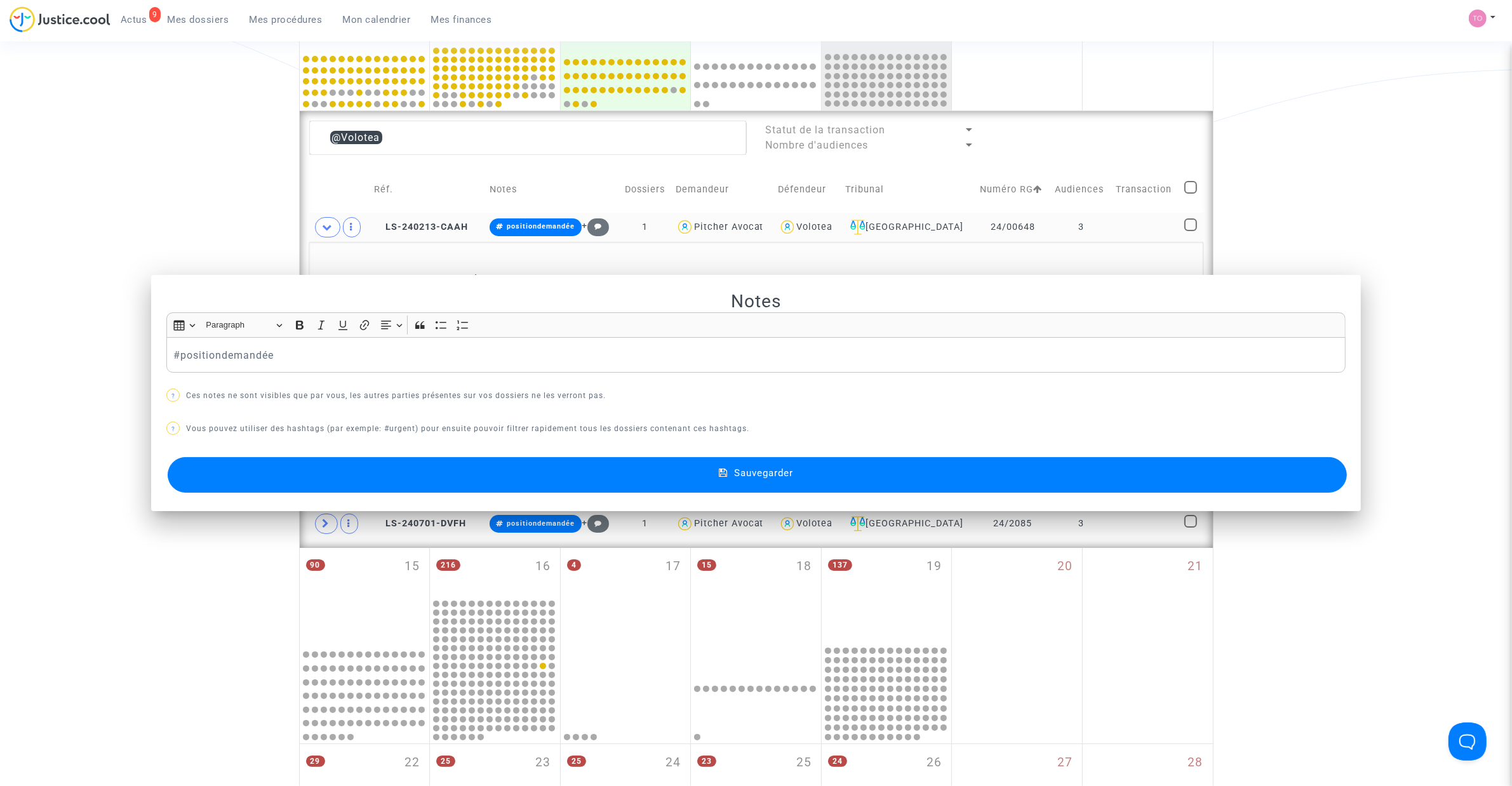
scroll to position [391, 0]
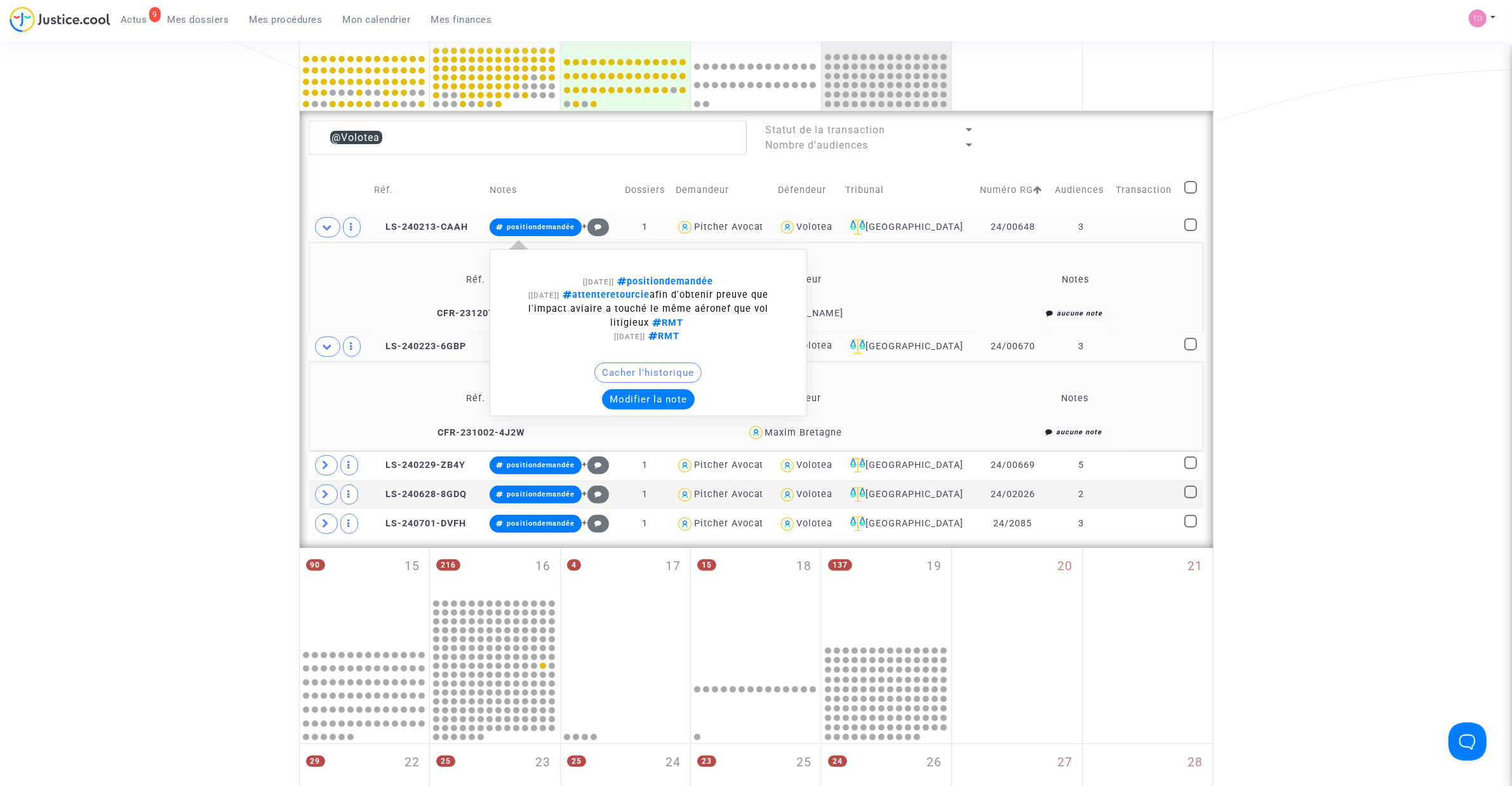
click at [659, 395] on button "Modifier la note" at bounding box center [648, 399] width 92 height 20
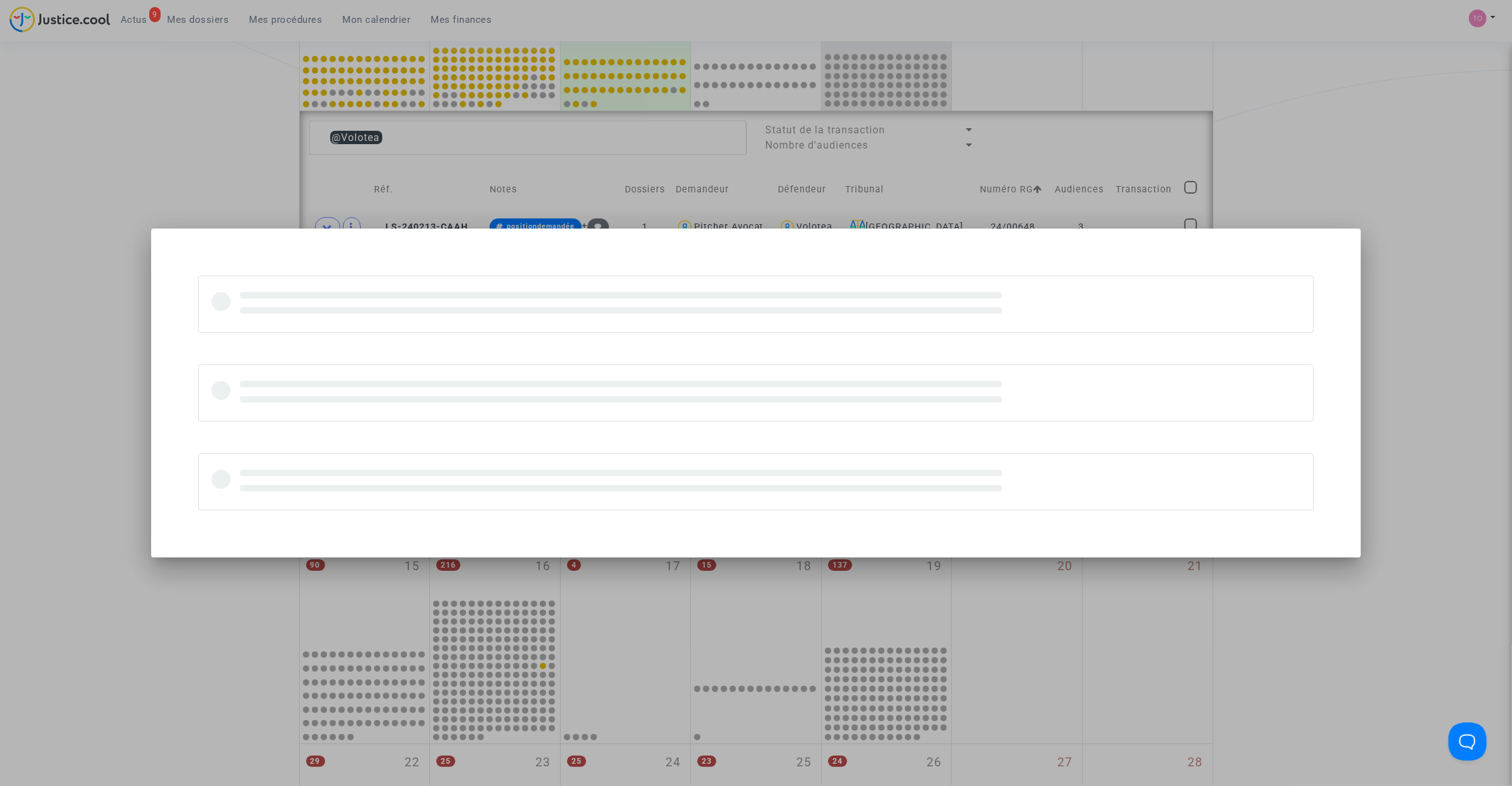
scroll to position [0, 0]
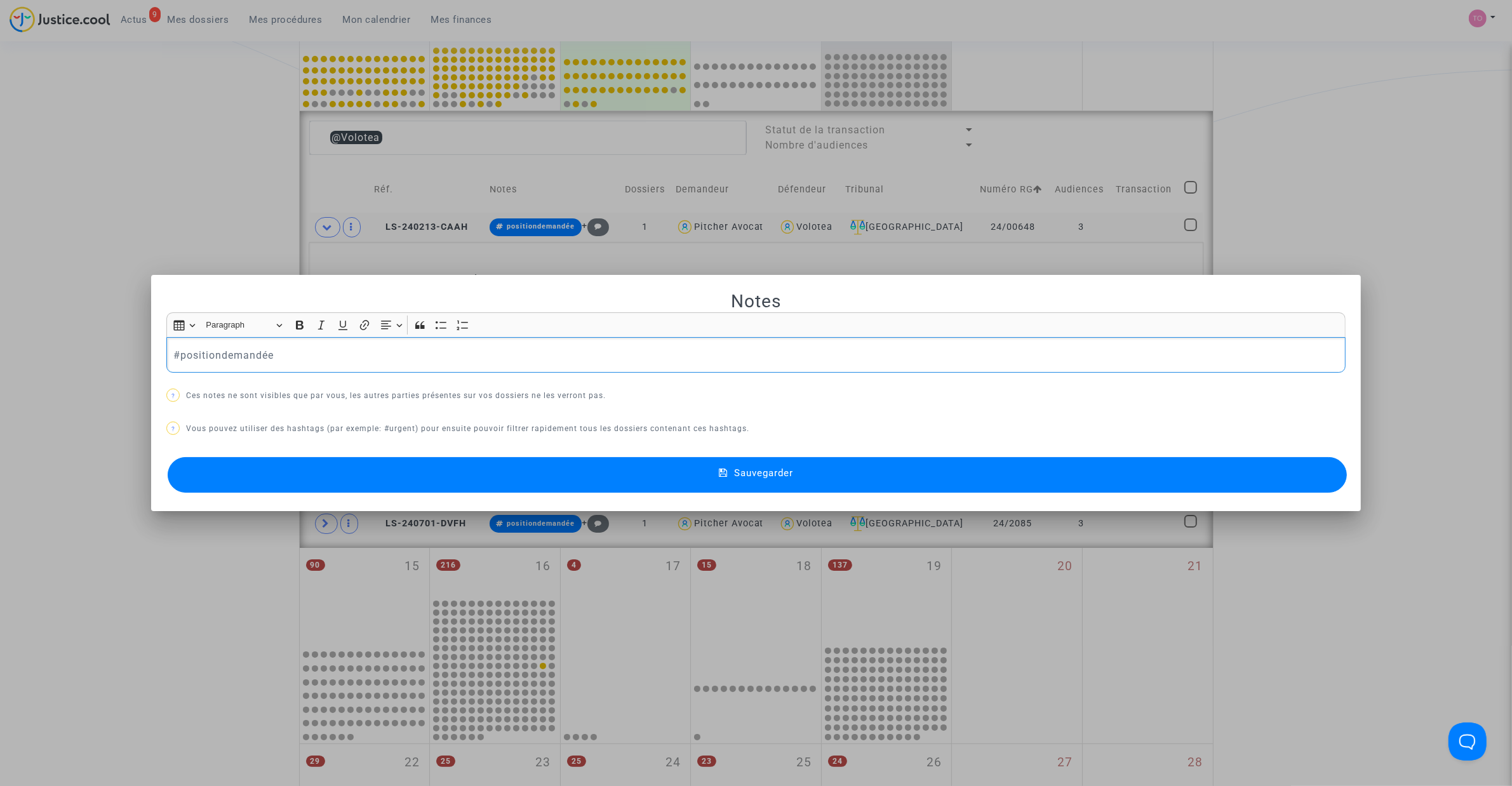
drag, startPoint x: 35, startPoint y: 353, endPoint x: -87, endPoint y: 348, distance: 122.1
click at [0, 348] on html "9 Actus Mes dossiers Mes procédures Mon calendrier Mes finances Mon profil Para…" at bounding box center [756, 549] width 1512 height 1881
click at [232, 341] on div "#position" at bounding box center [756, 355] width 1179 height 35
click at [563, 477] on button "Sauvegarder" at bounding box center [757, 474] width 1179 height 35
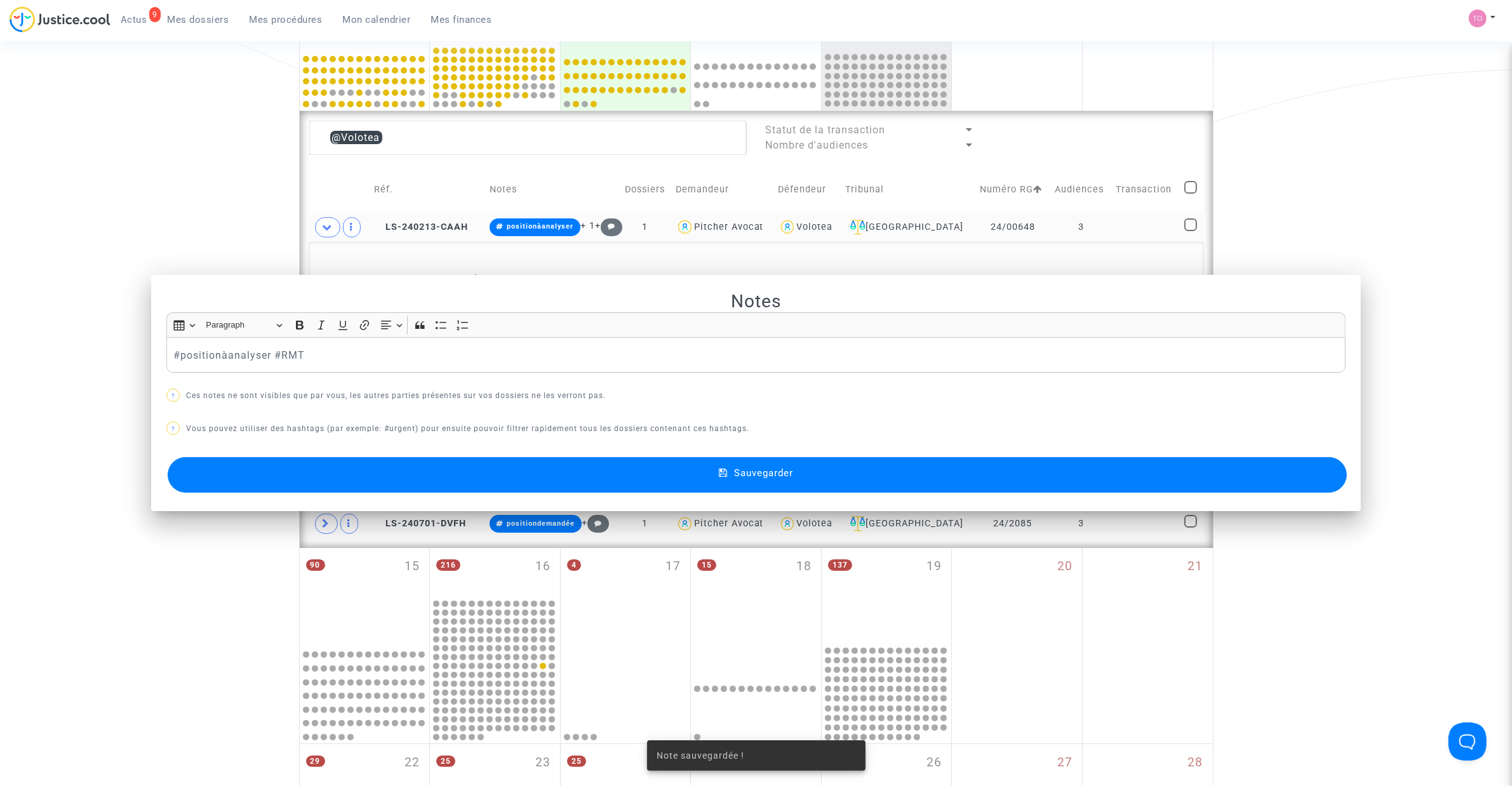
scroll to position [391, 0]
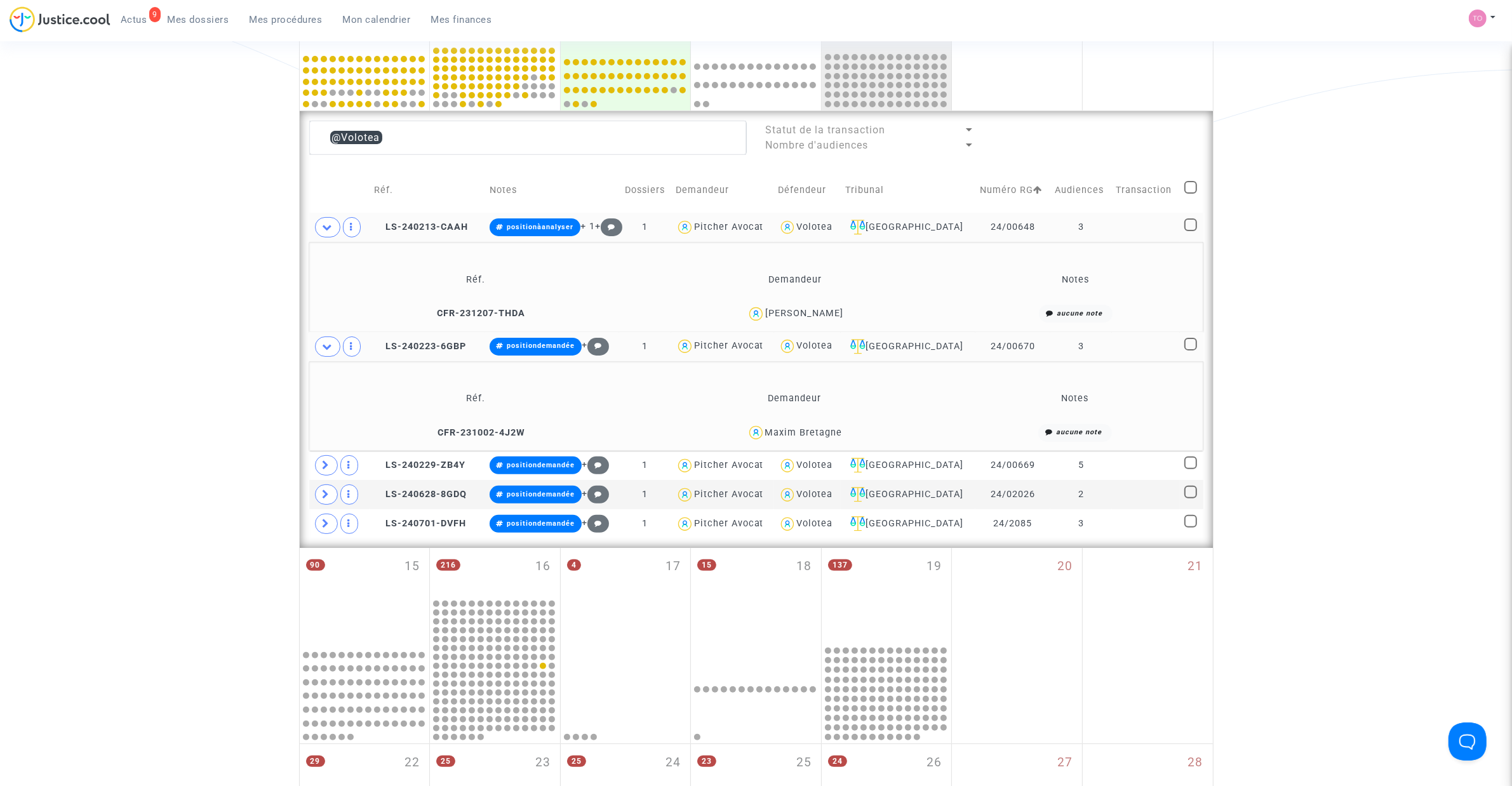
click at [829, 434] on div "Maxim Bretagne" at bounding box center [804, 432] width 77 height 10
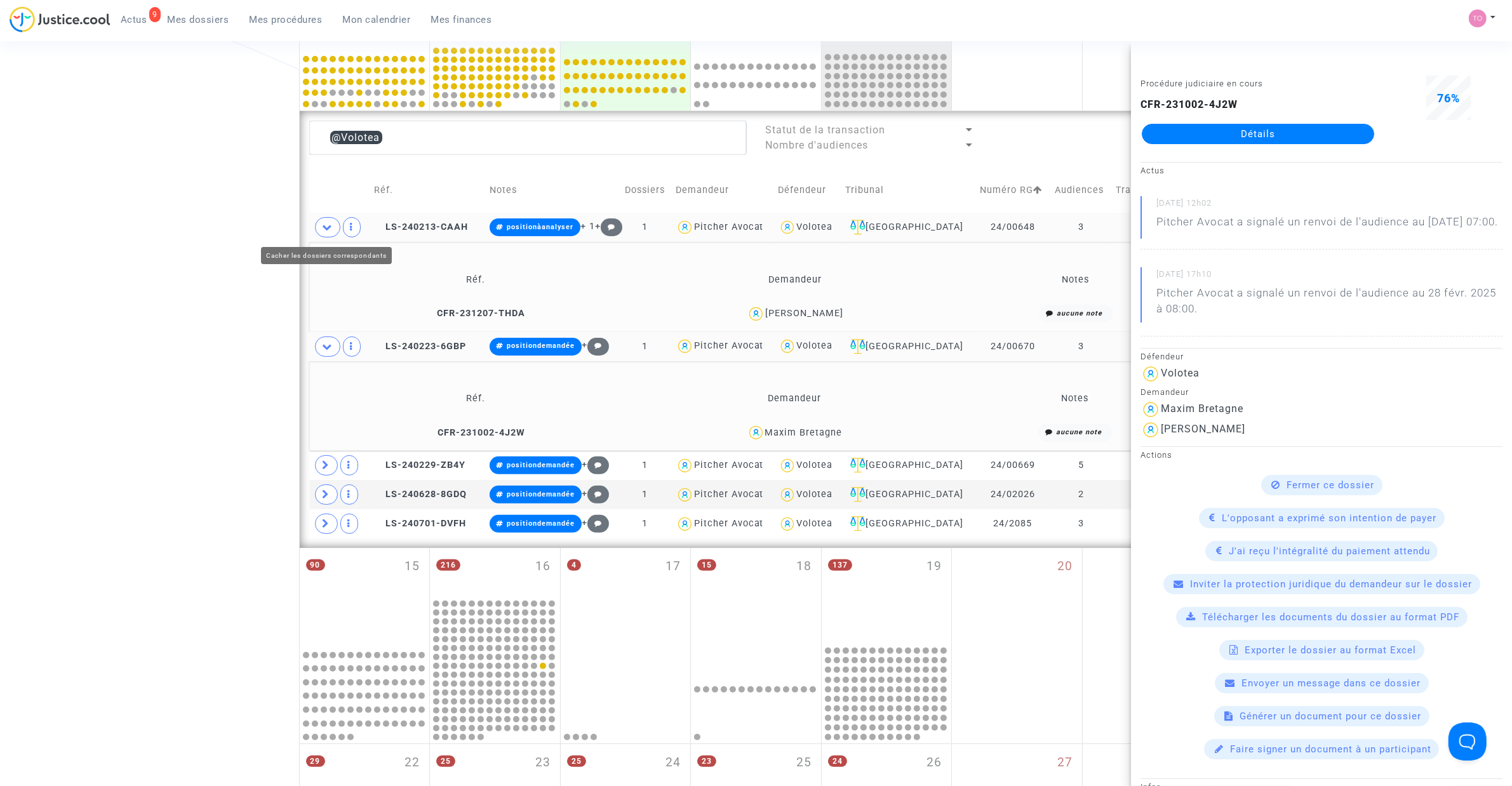
click at [332, 229] on icon at bounding box center [328, 227] width 10 height 10
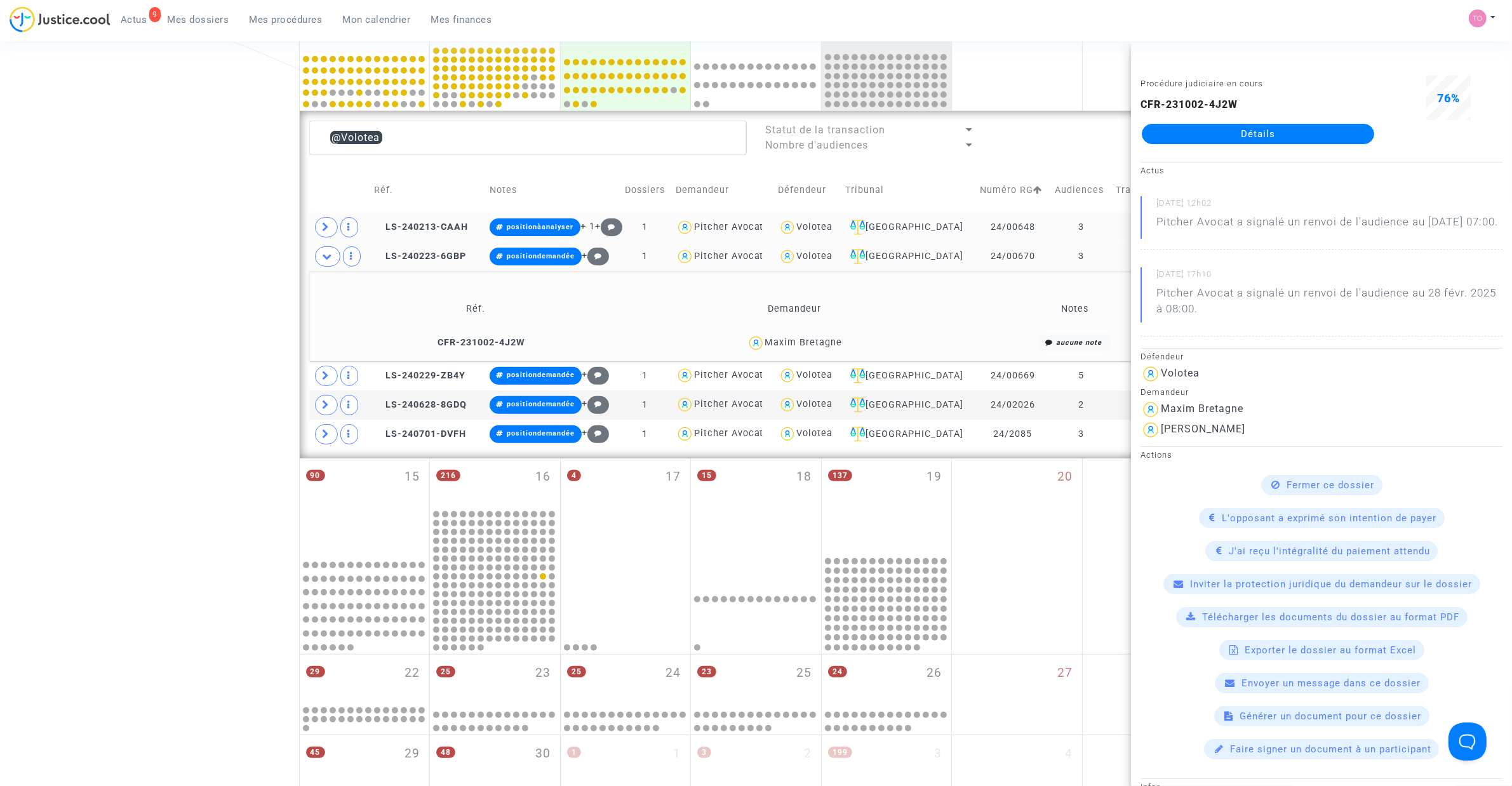
click at [821, 338] on div "Maxim Bretagne" at bounding box center [804, 342] width 77 height 10
click at [123, 277] on div "Date de clôture d'instruction Date de conciliation Date d'audience Date de juge…" at bounding box center [756, 302] width 1512 height 1240
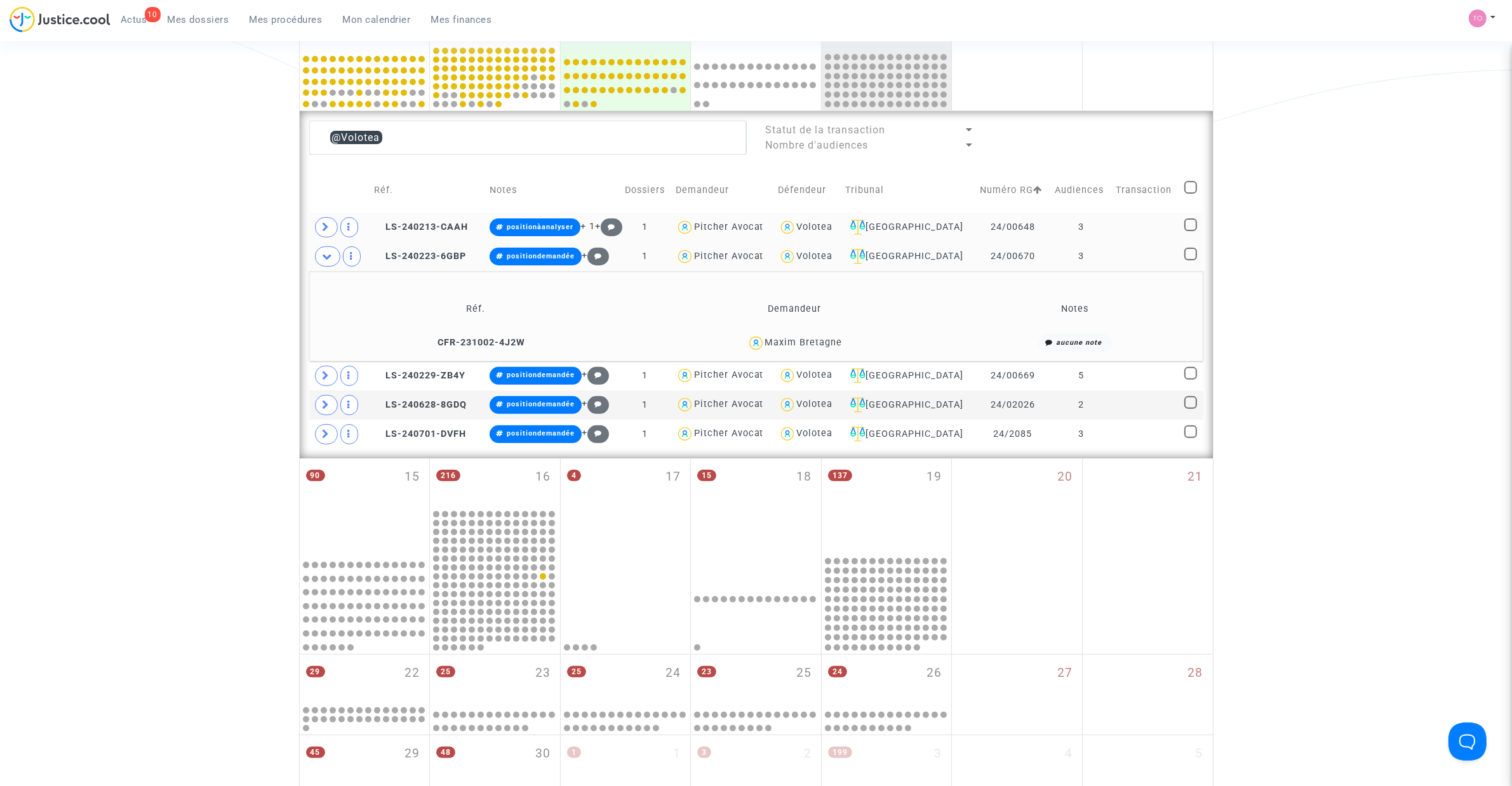
click at [817, 347] on div "Maxim Bretagne" at bounding box center [804, 342] width 77 height 10
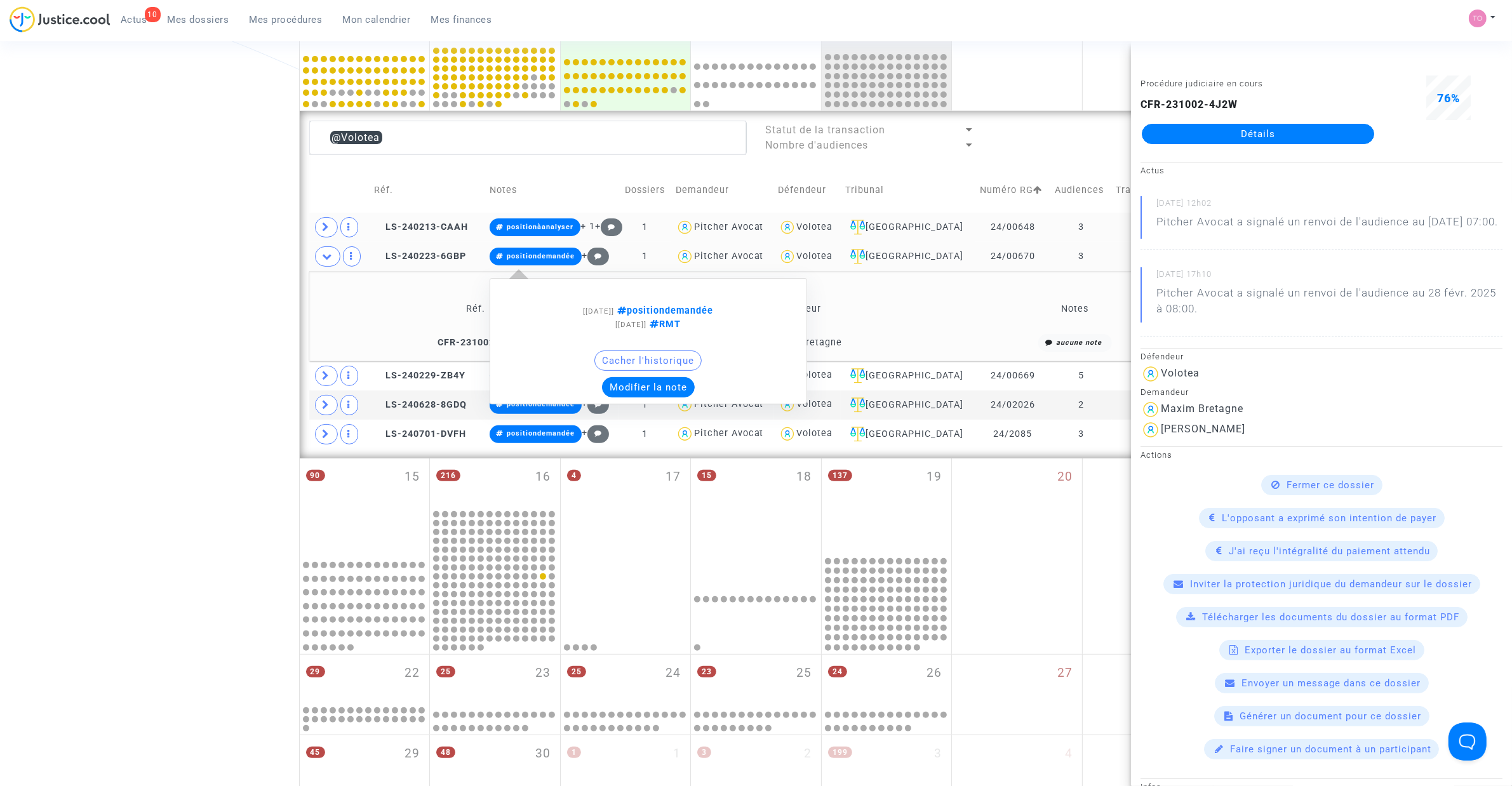
click at [651, 391] on button "Modifier la note" at bounding box center [648, 387] width 92 height 20
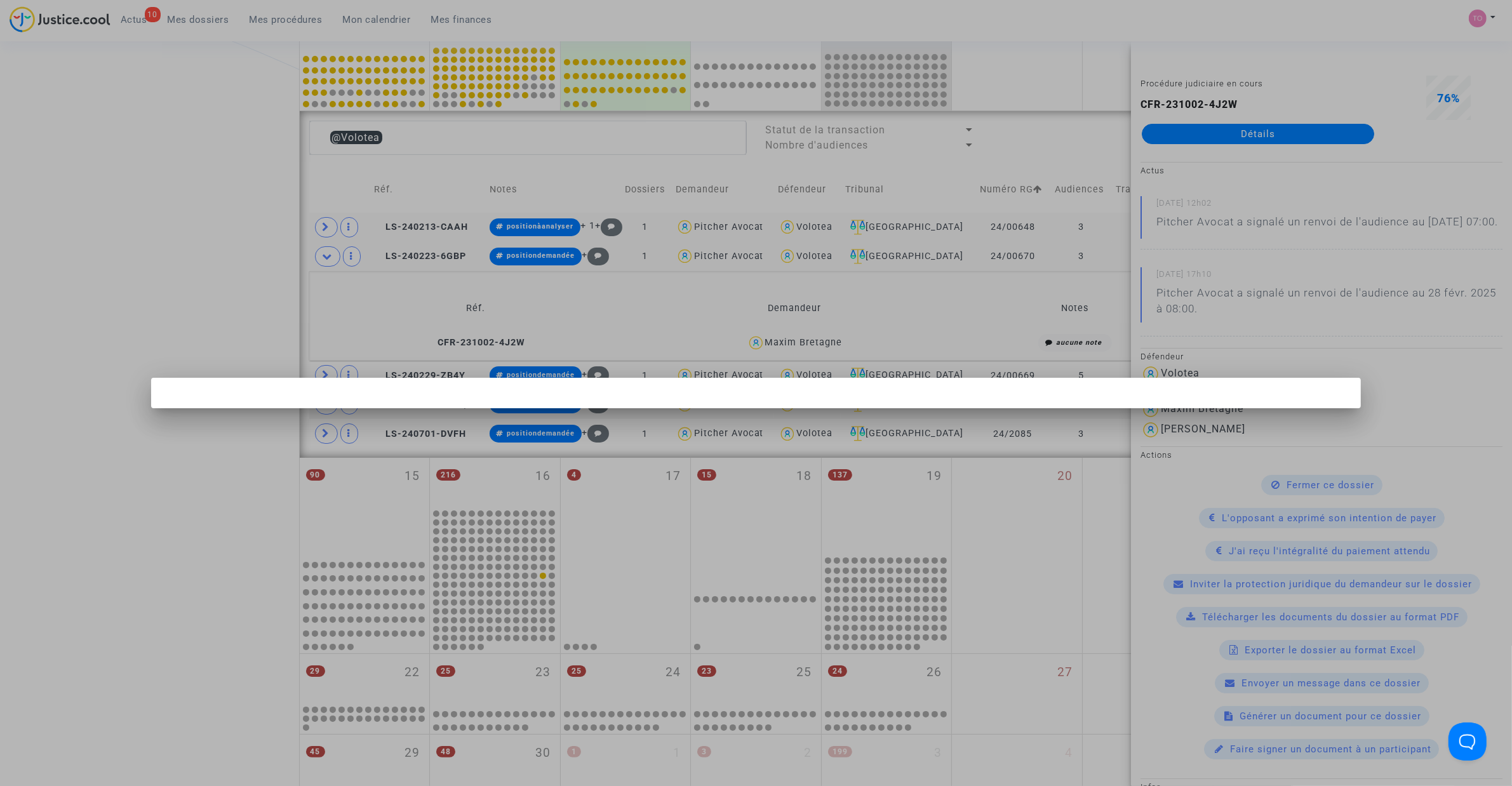
scroll to position [0, 0]
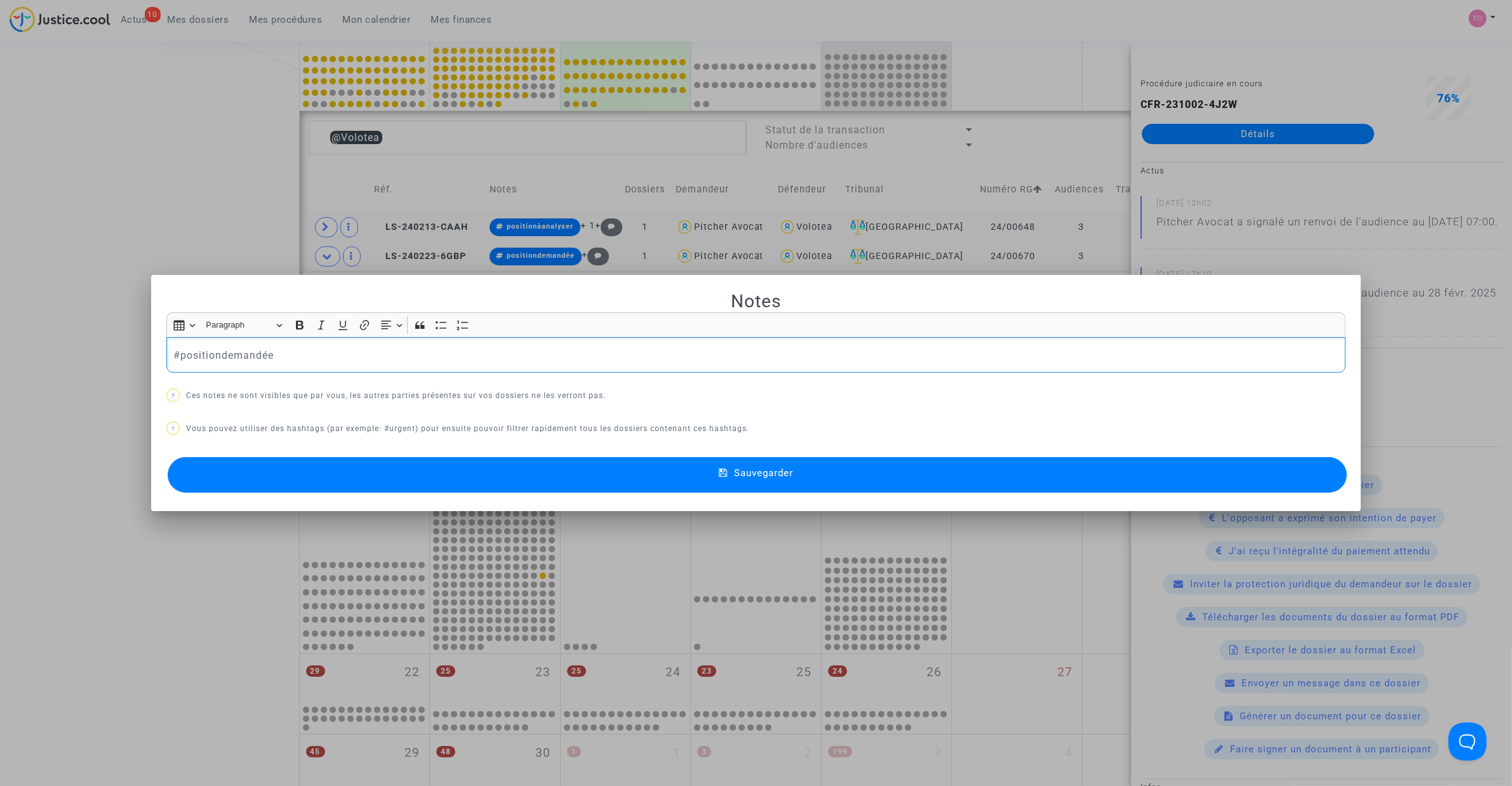
drag, startPoint x: 241, startPoint y: 350, endPoint x: 65, endPoint y: 348, distance: 176.0
click at [65, 348] on div "Notes Rich Text Editor Insert table Insert table Heading Paragraph Paragraph He…" at bounding box center [756, 393] width 1512 height 786
click at [290, 359] on p "#positiondemandée" at bounding box center [756, 356] width 1166 height 16
click at [208, 144] on div at bounding box center [756, 393] width 1512 height 786
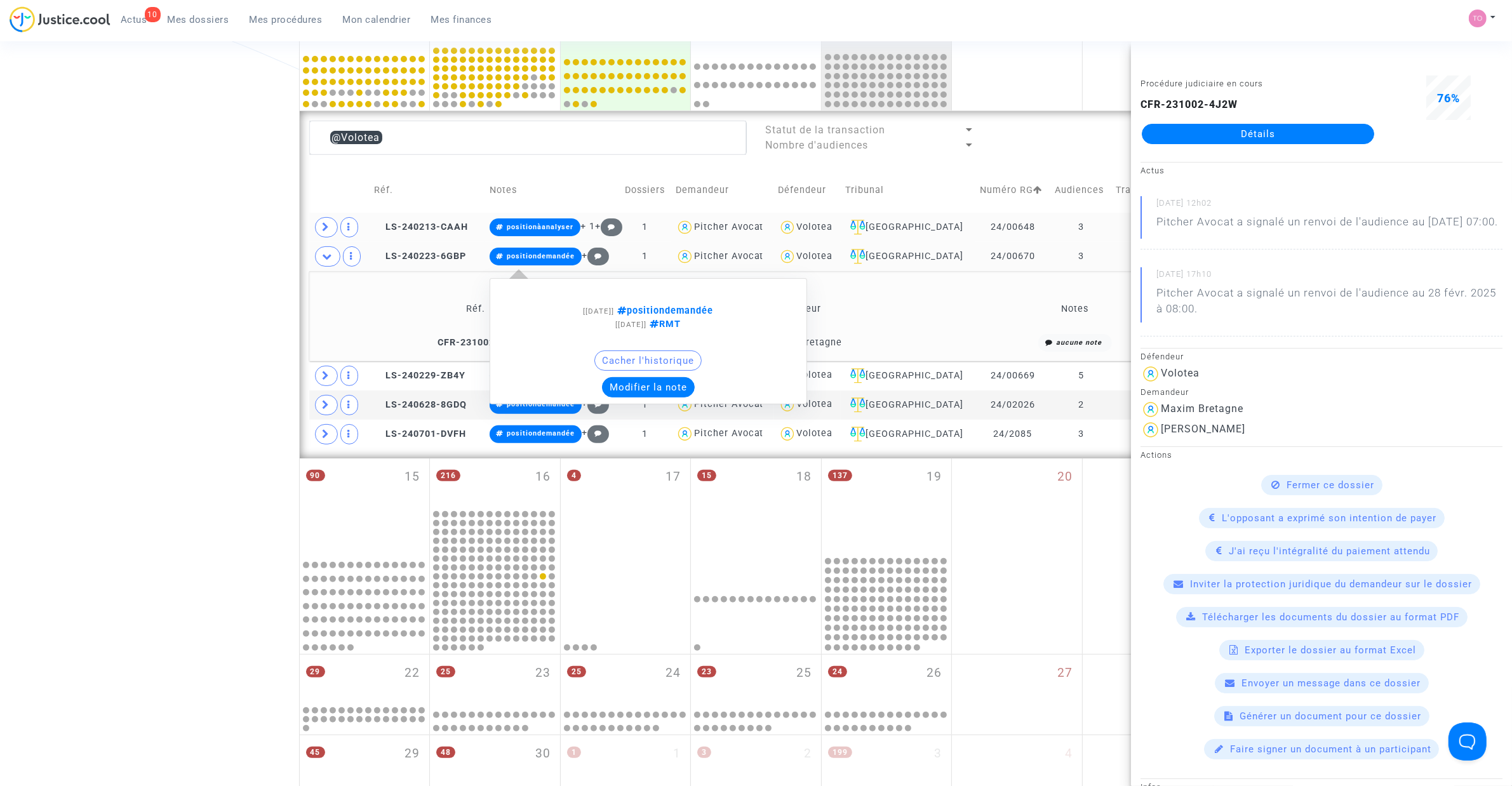
click at [674, 384] on button "Modifier la note" at bounding box center [648, 387] width 92 height 20
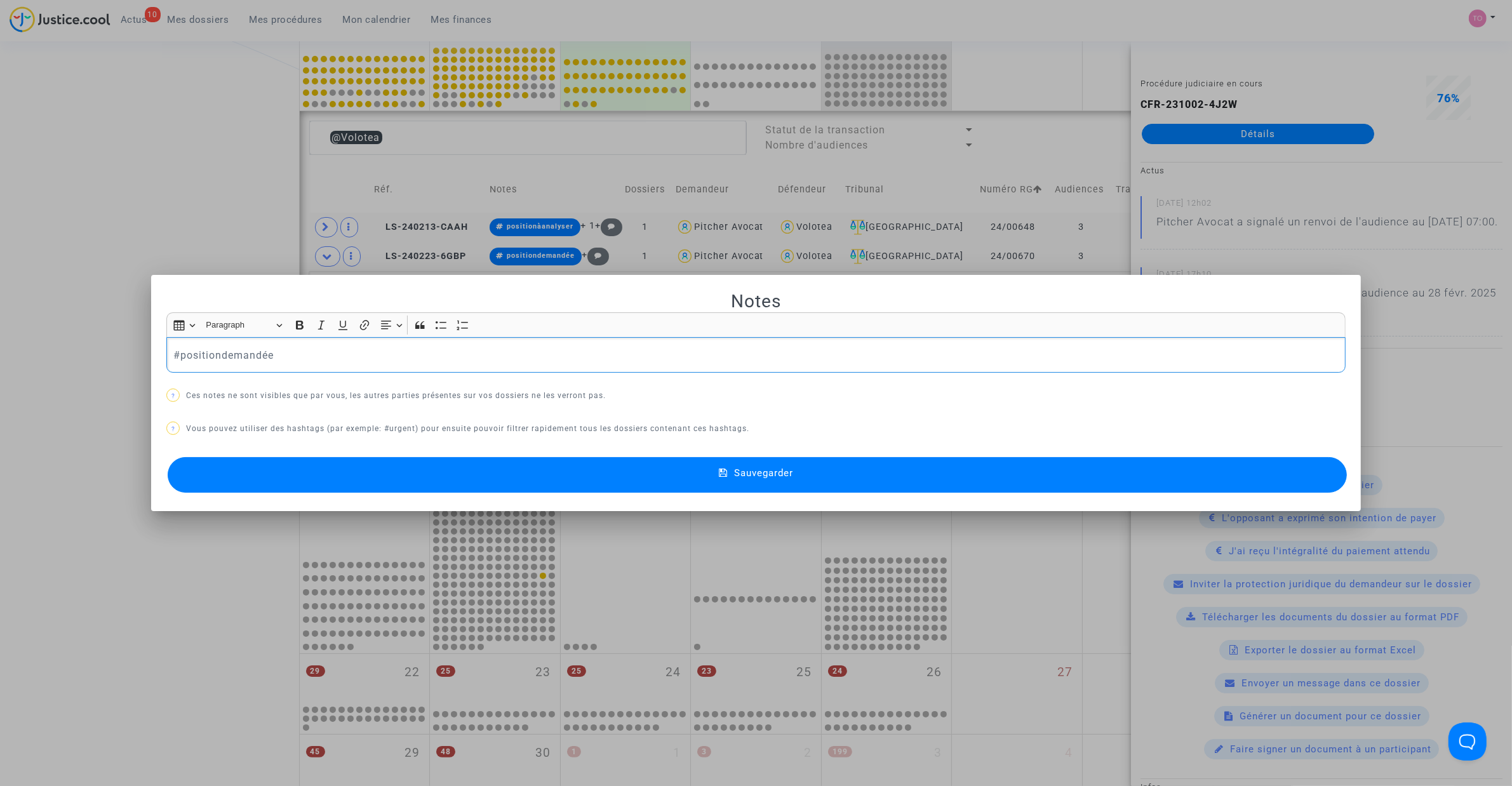
scroll to position [0, 0]
drag, startPoint x: 65, startPoint y: 344, endPoint x: 59, endPoint y: 344, distance: 6.0
click at [59, 344] on div "Notes Rich Text Editor Insert table Insert table Heading Paragraph Paragraph He…" at bounding box center [756, 393] width 1512 height 786
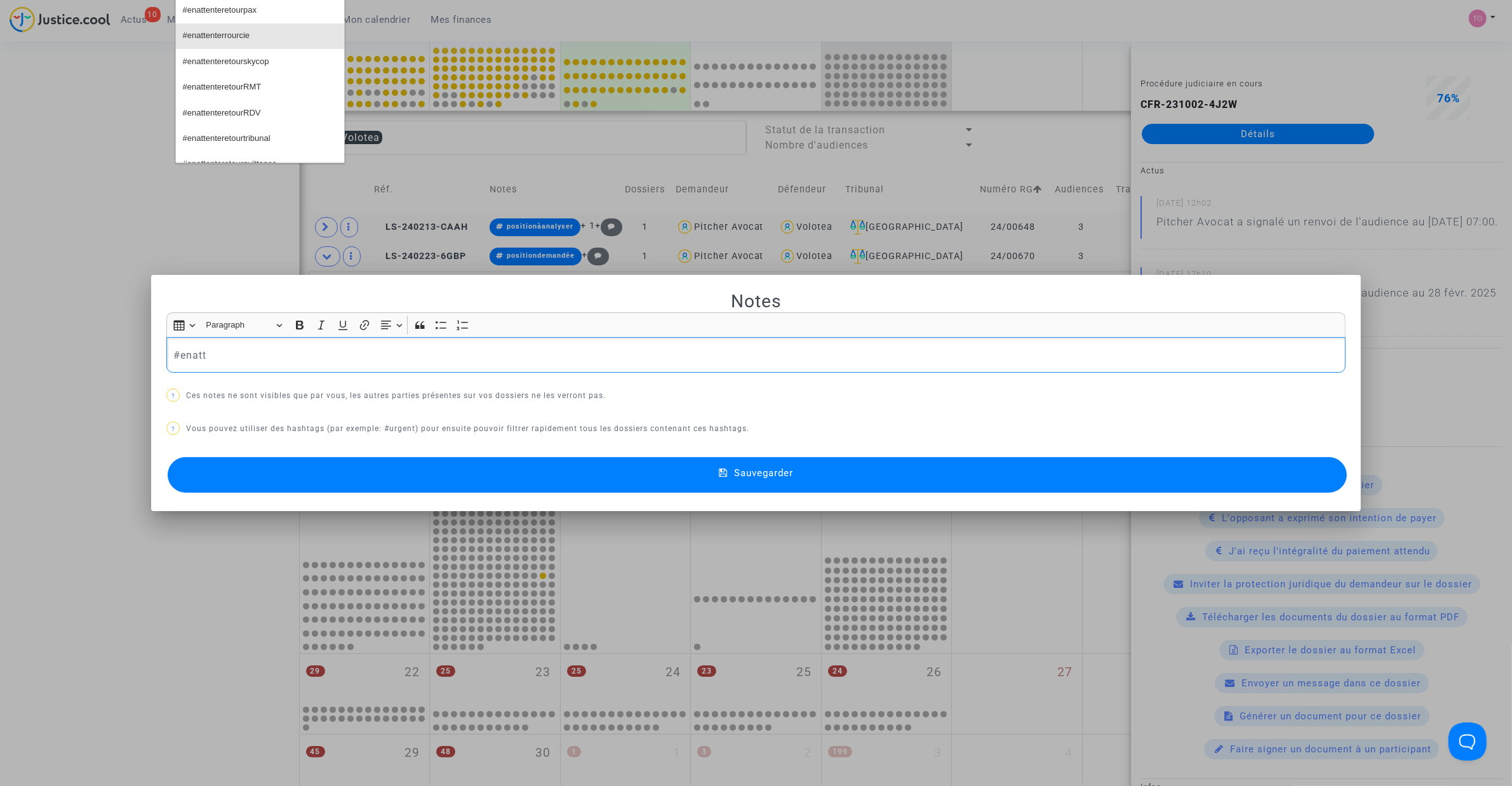
click at [244, 35] on span "#enattenterrourcie" at bounding box center [217, 35] width 67 height 18
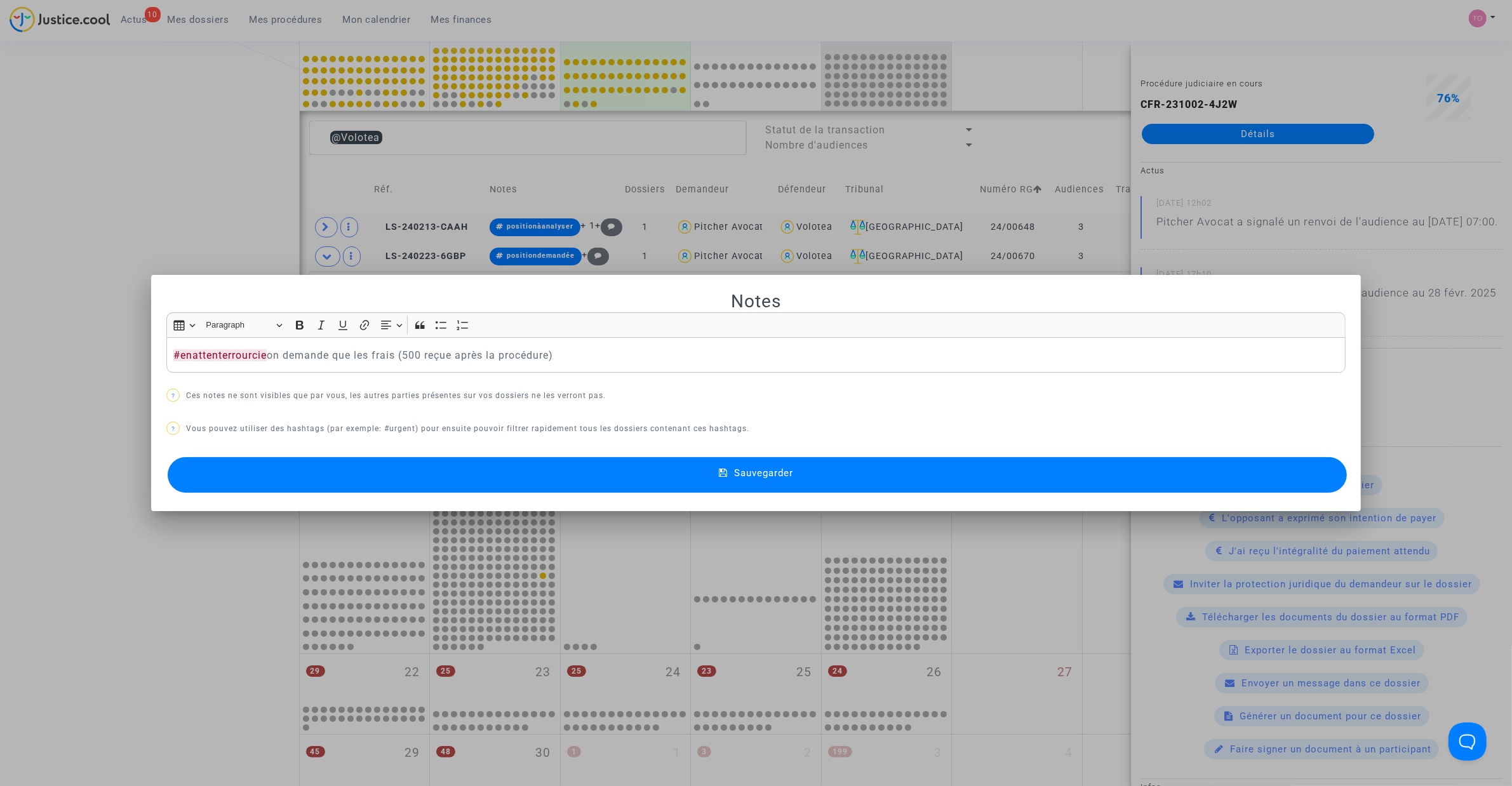
click at [772, 474] on span "Sauvegarder" at bounding box center [764, 473] width 59 height 11
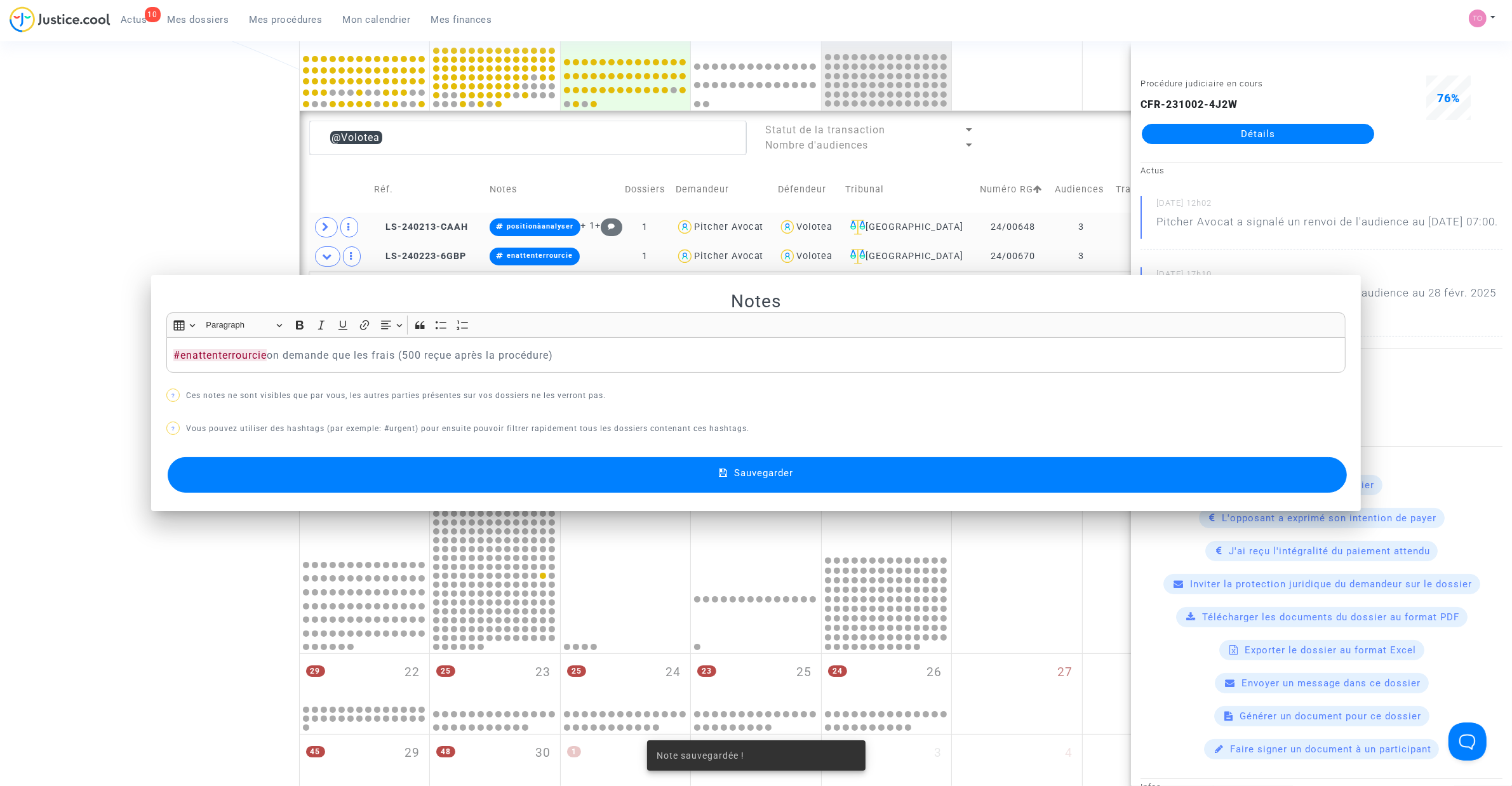
scroll to position [391, 0]
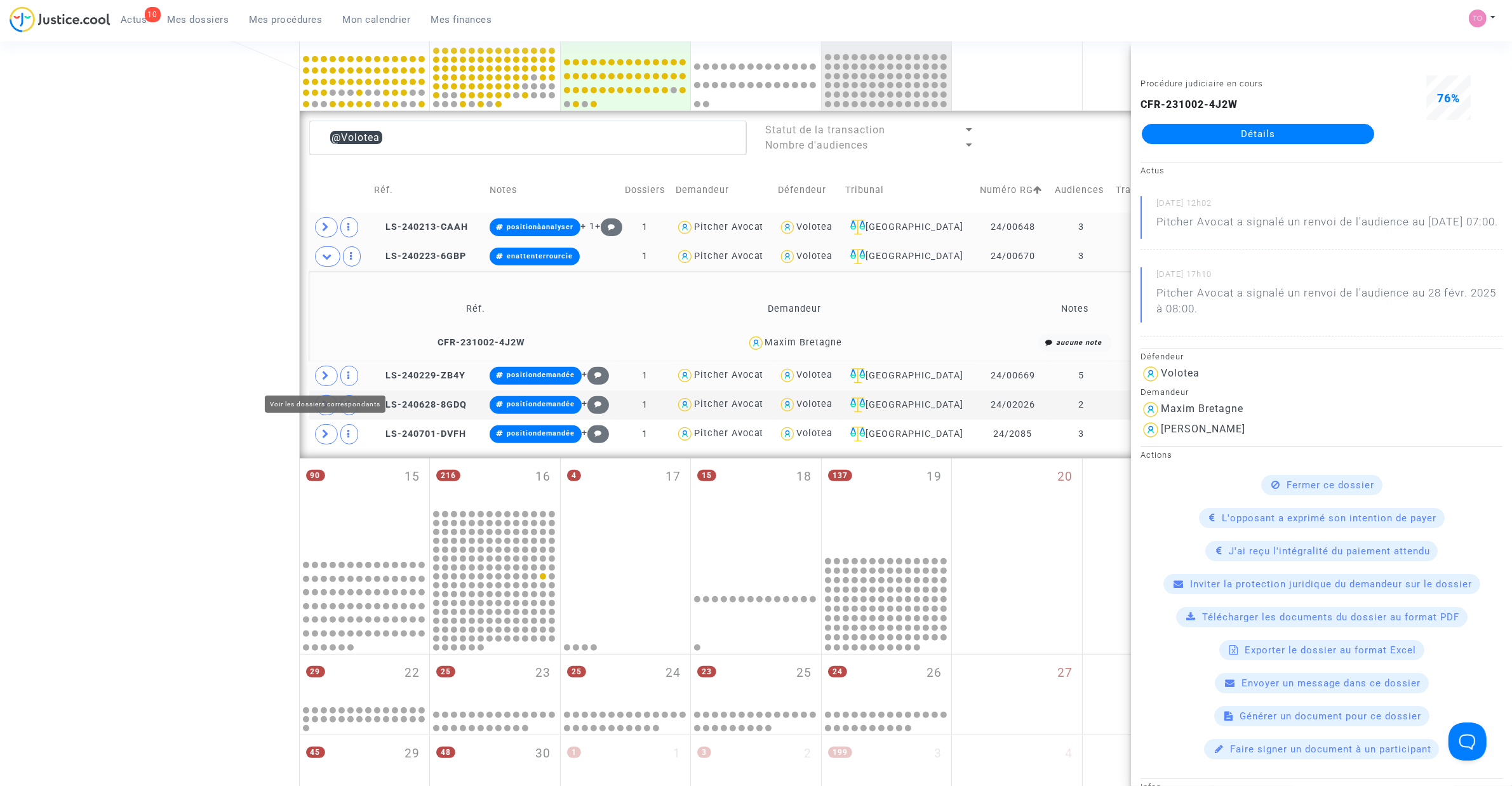
click at [330, 375] on span at bounding box center [326, 375] width 22 height 20
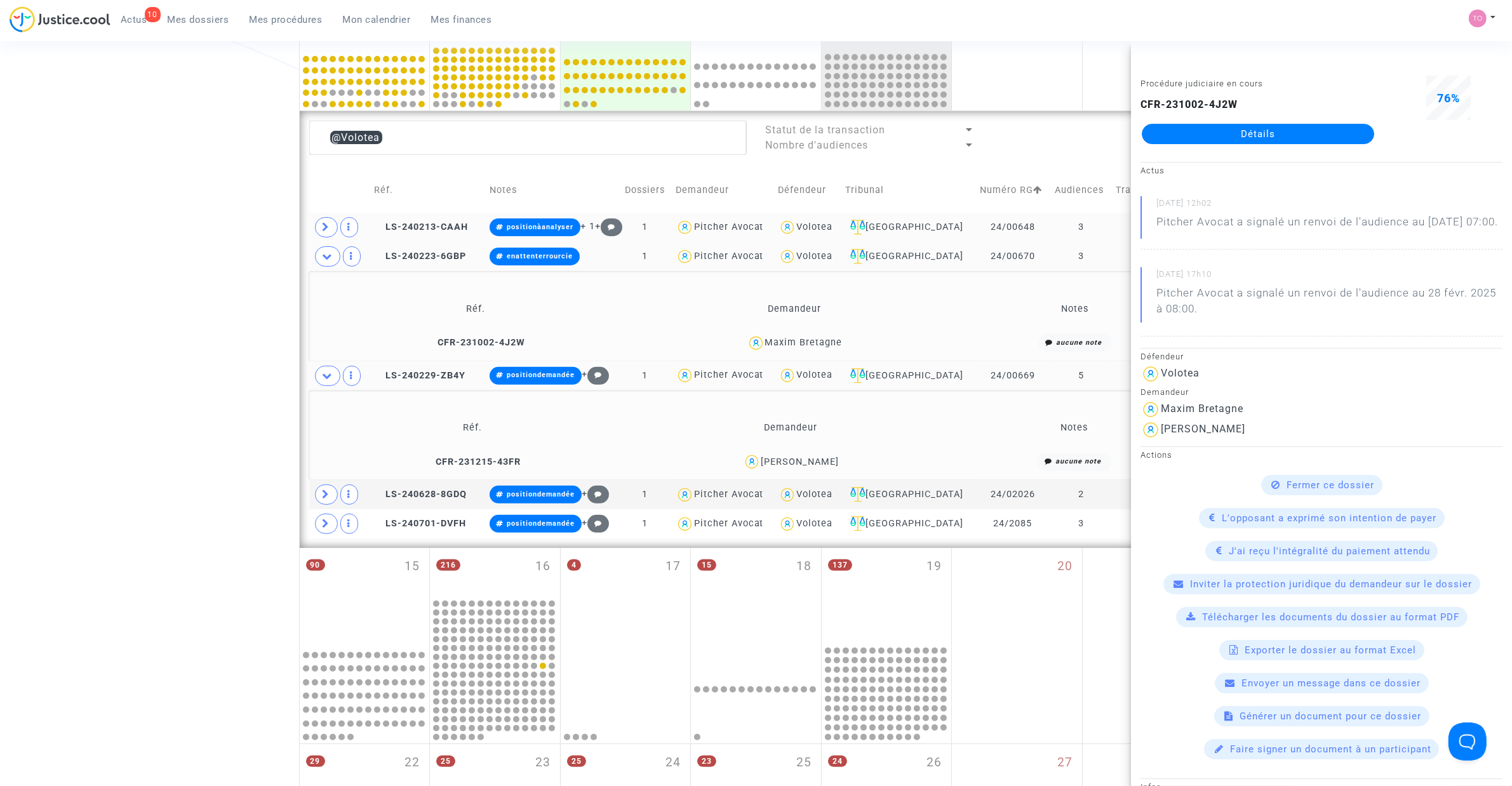
drag, startPoint x: 220, startPoint y: 330, endPoint x: 211, endPoint y: 281, distance: 49.8
click at [205, 283] on div "Date de clôture d'instruction Date de conciliation Date d'audience Date de juge…" at bounding box center [756, 347] width 1512 height 1330
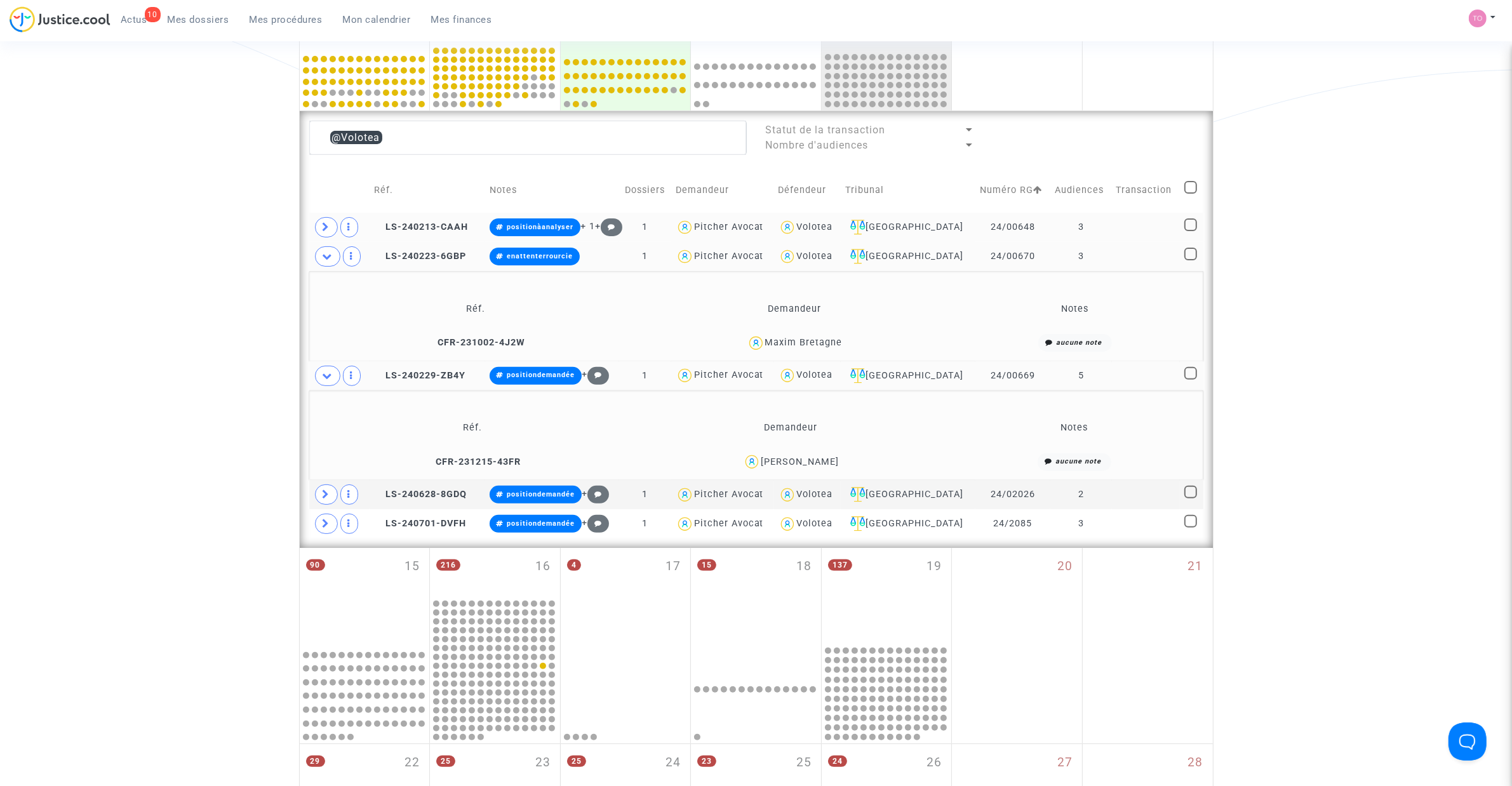
click at [833, 461] on div "Jean-François CHENEVIERE" at bounding box center [799, 462] width 78 height 10
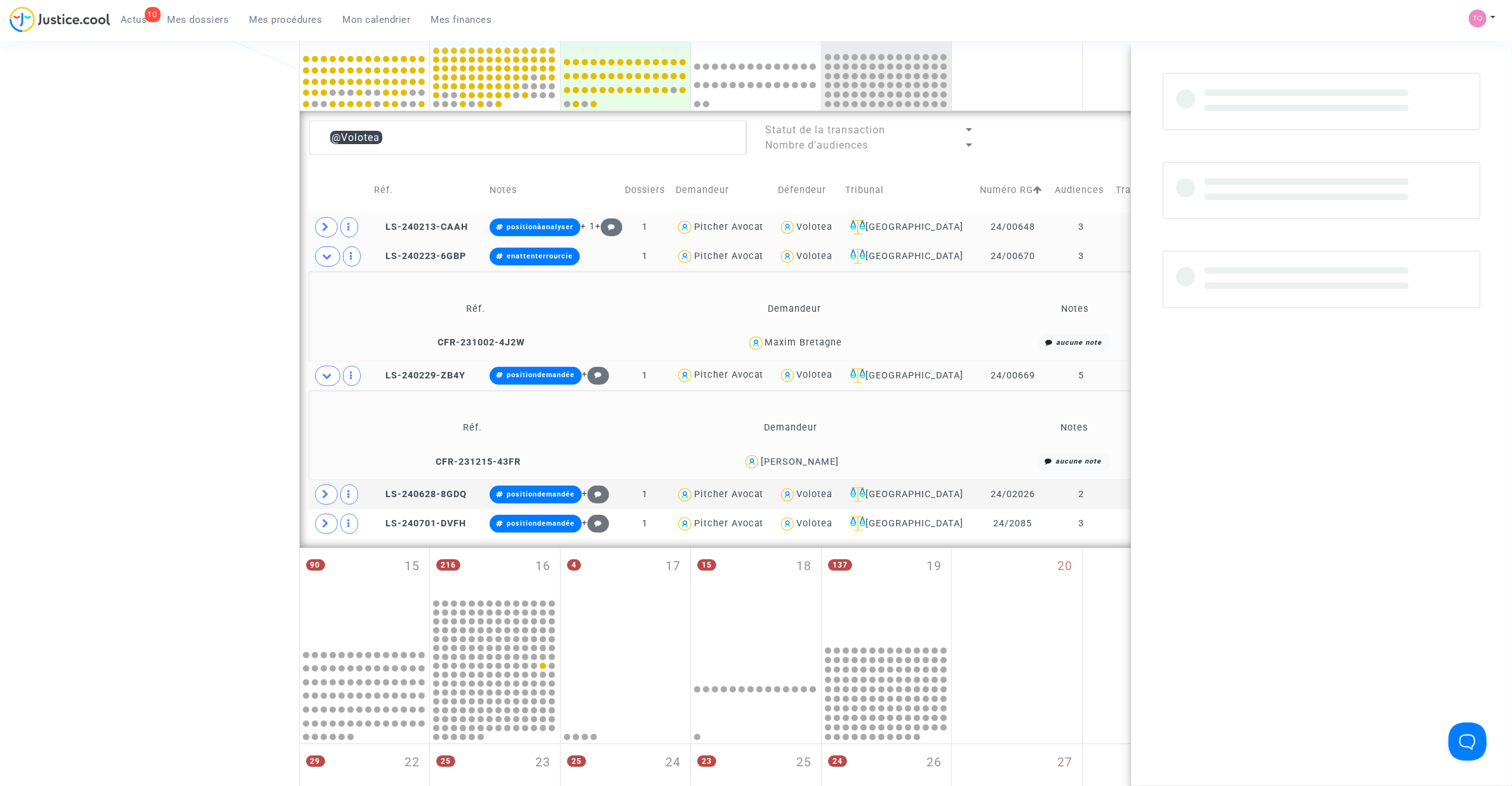
click at [833, 461] on div "Jean-François CHENEVIERE" at bounding box center [799, 462] width 78 height 10
copy div "CHENEVIERE"
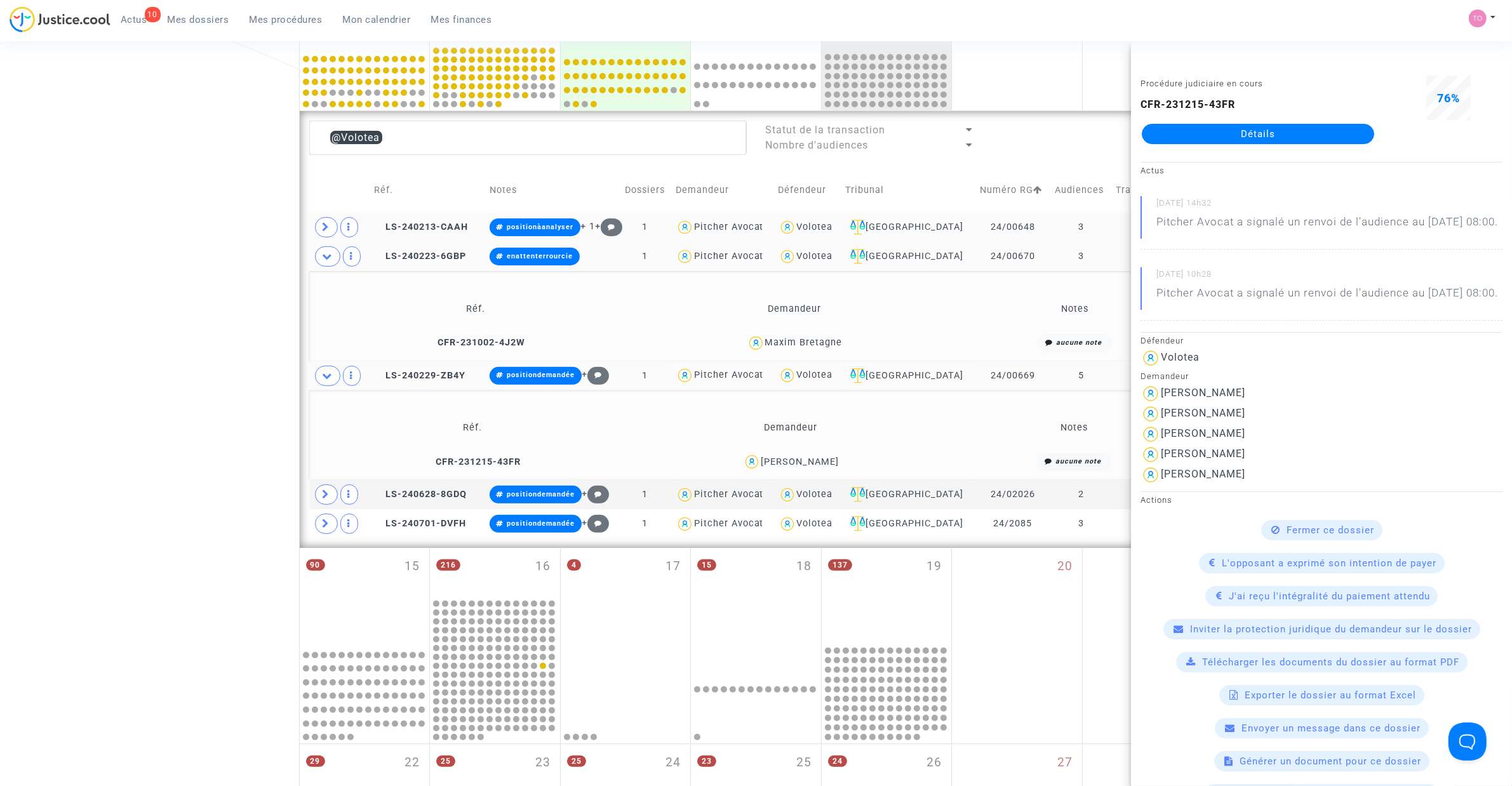
click at [764, 464] on div "Jean-François CHENEVIERE" at bounding box center [799, 462] width 78 height 10
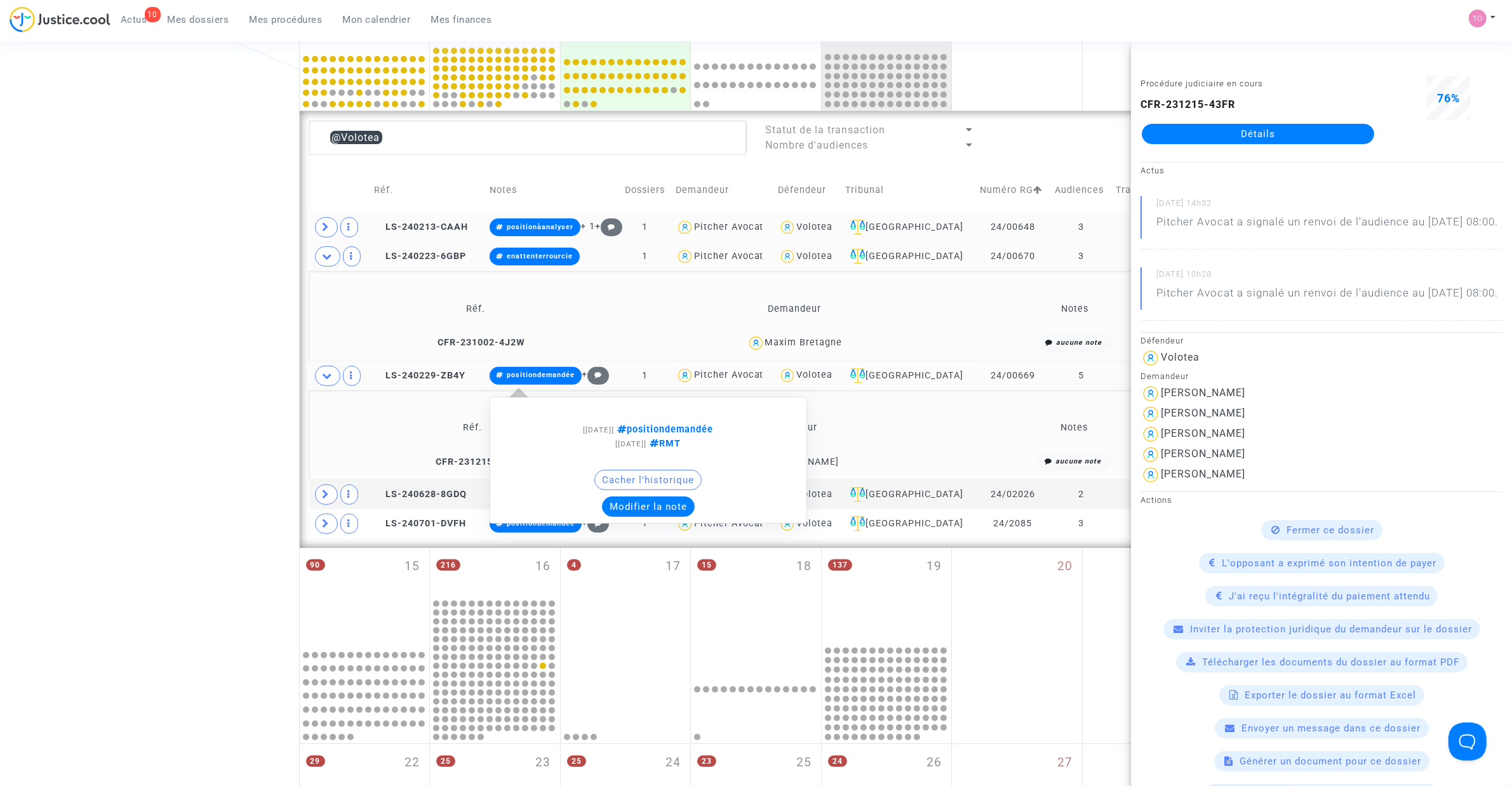
click at [650, 508] on button "Modifier la note" at bounding box center [648, 506] width 92 height 20
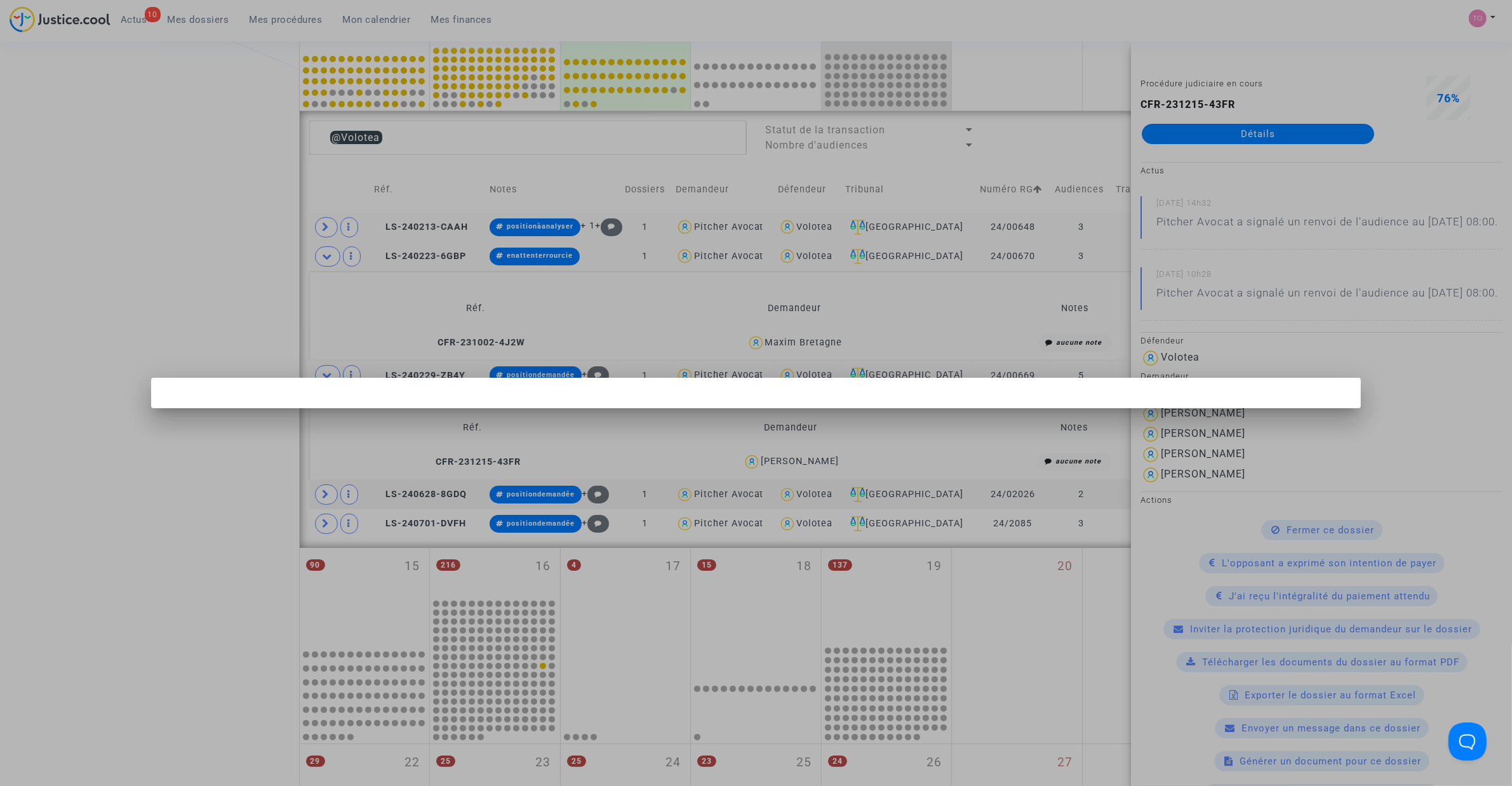
scroll to position [0, 0]
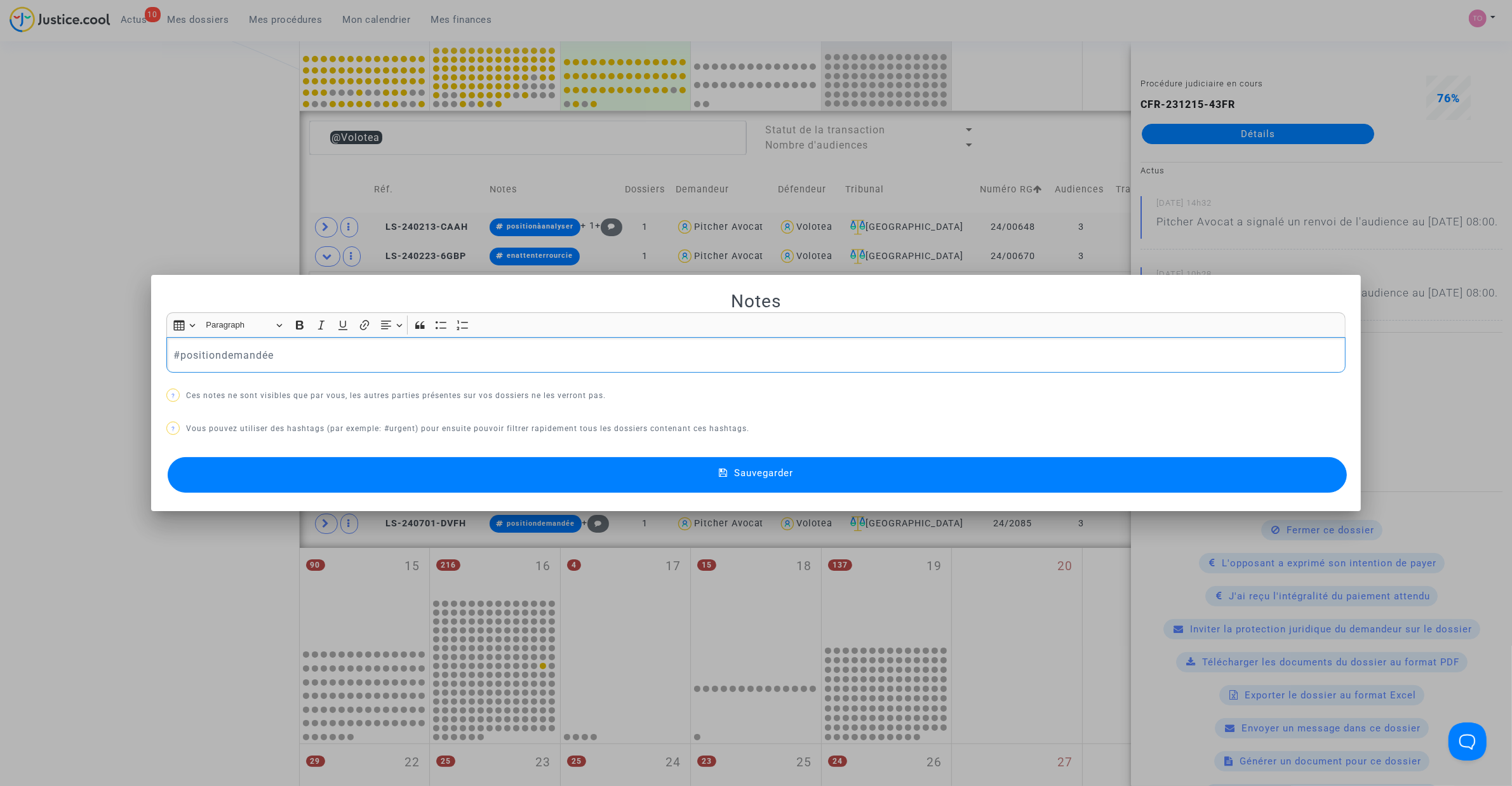
drag, startPoint x: 252, startPoint y: 354, endPoint x: 18, endPoint y: 343, distance: 234.3
click at [21, 343] on div "Notes Rich Text Editor Insert table Insert table Heading Paragraph Paragraph He…" at bounding box center [756, 393] width 1512 height 786
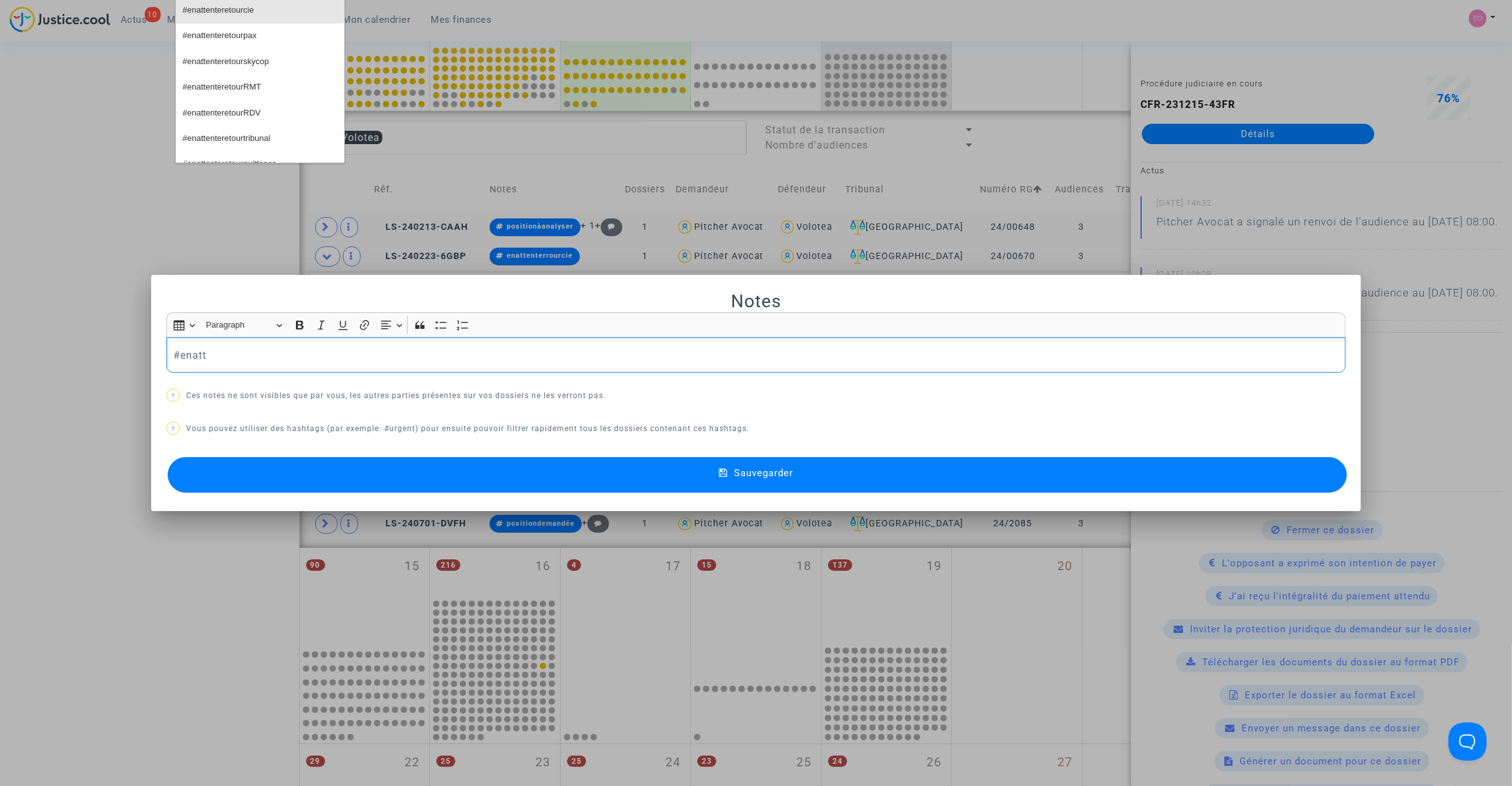
click at [279, 14] on button "#enattenteretourcie" at bounding box center [260, 10] width 169 height 26
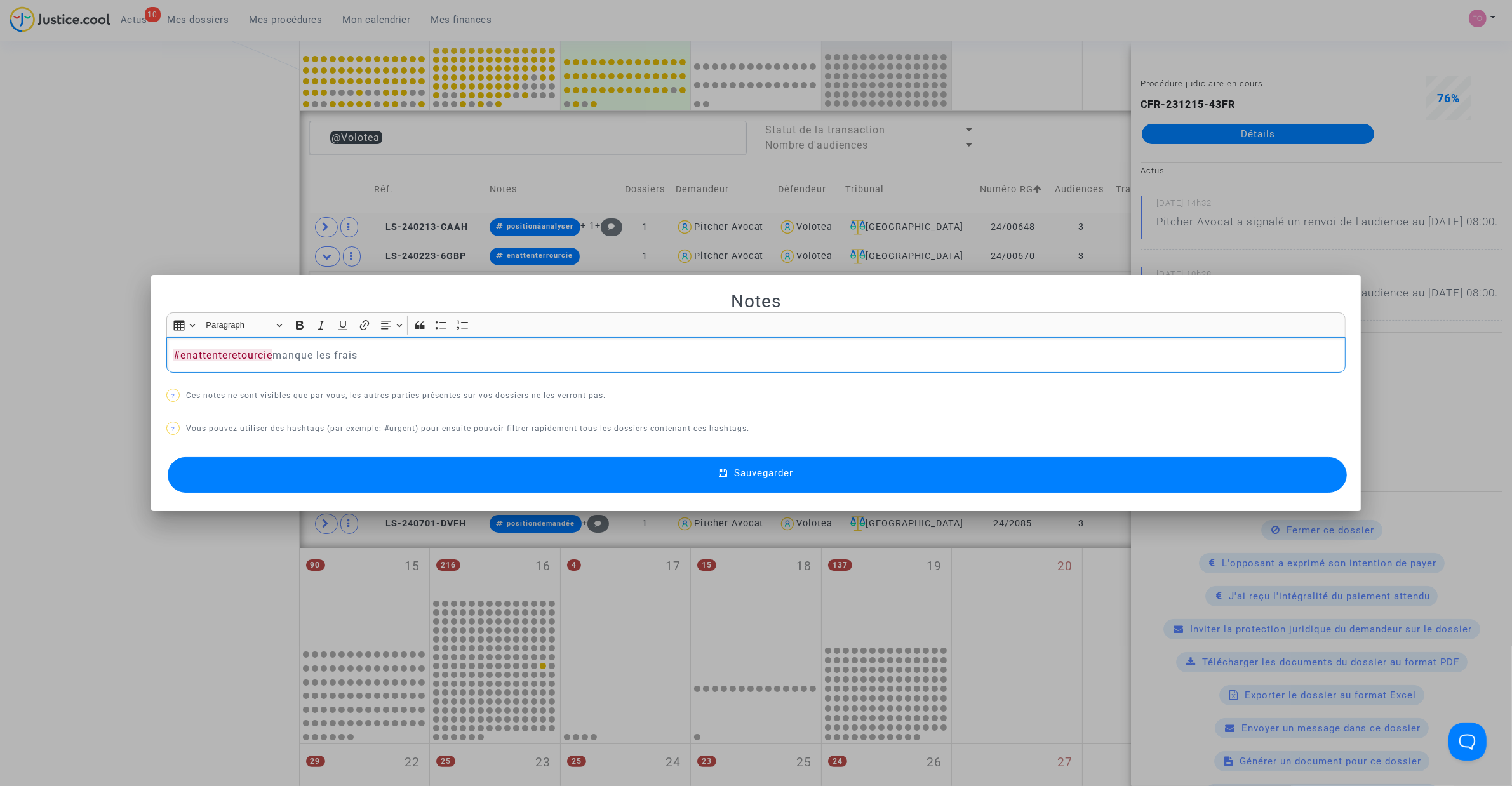
click at [276, 352] on p "#enattenteretourcie manque les frais" at bounding box center [756, 356] width 1166 height 16
click at [503, 483] on button "Sauvegarder" at bounding box center [757, 474] width 1179 height 35
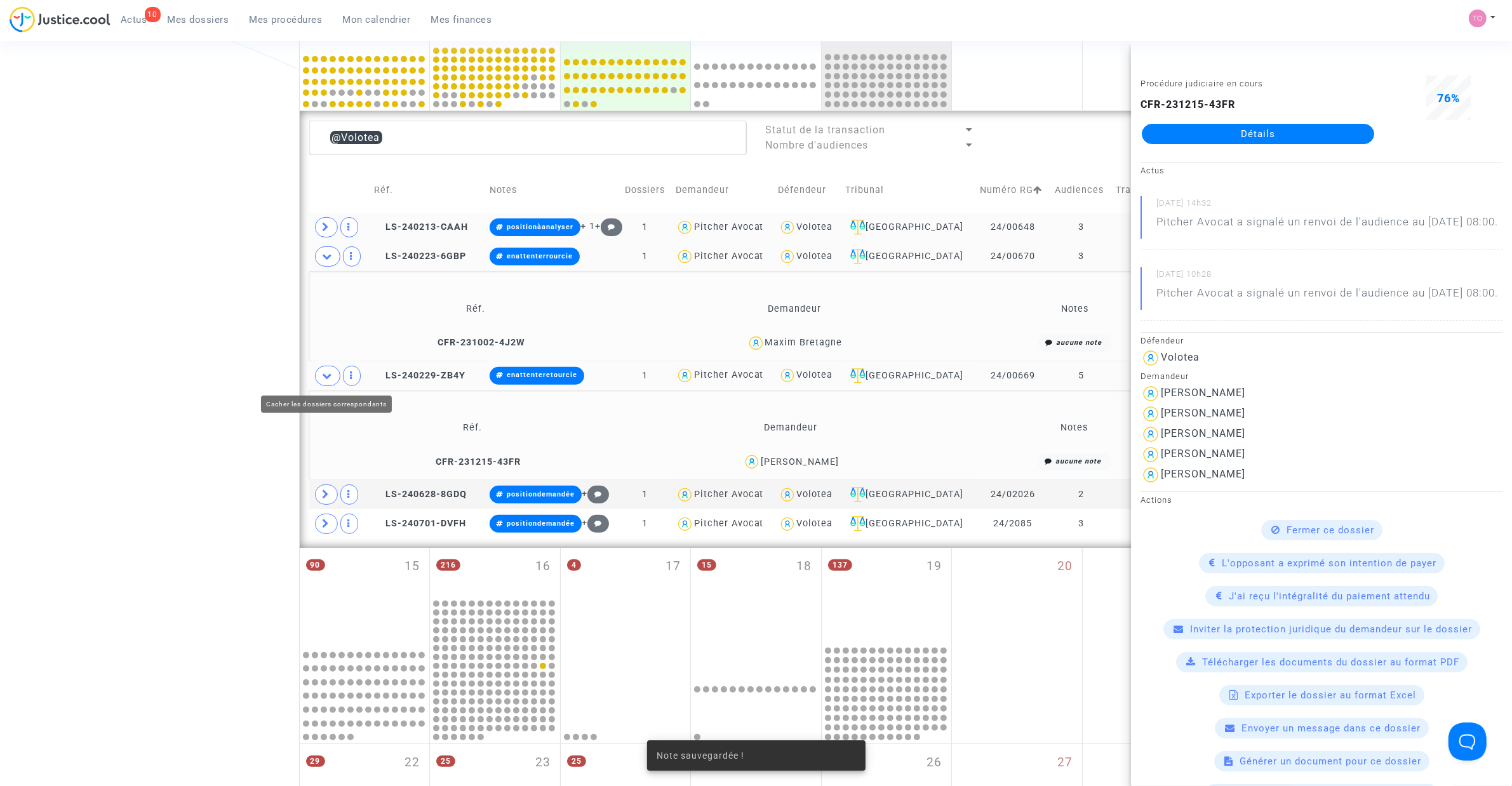
click at [324, 381] on icon at bounding box center [328, 376] width 10 height 10
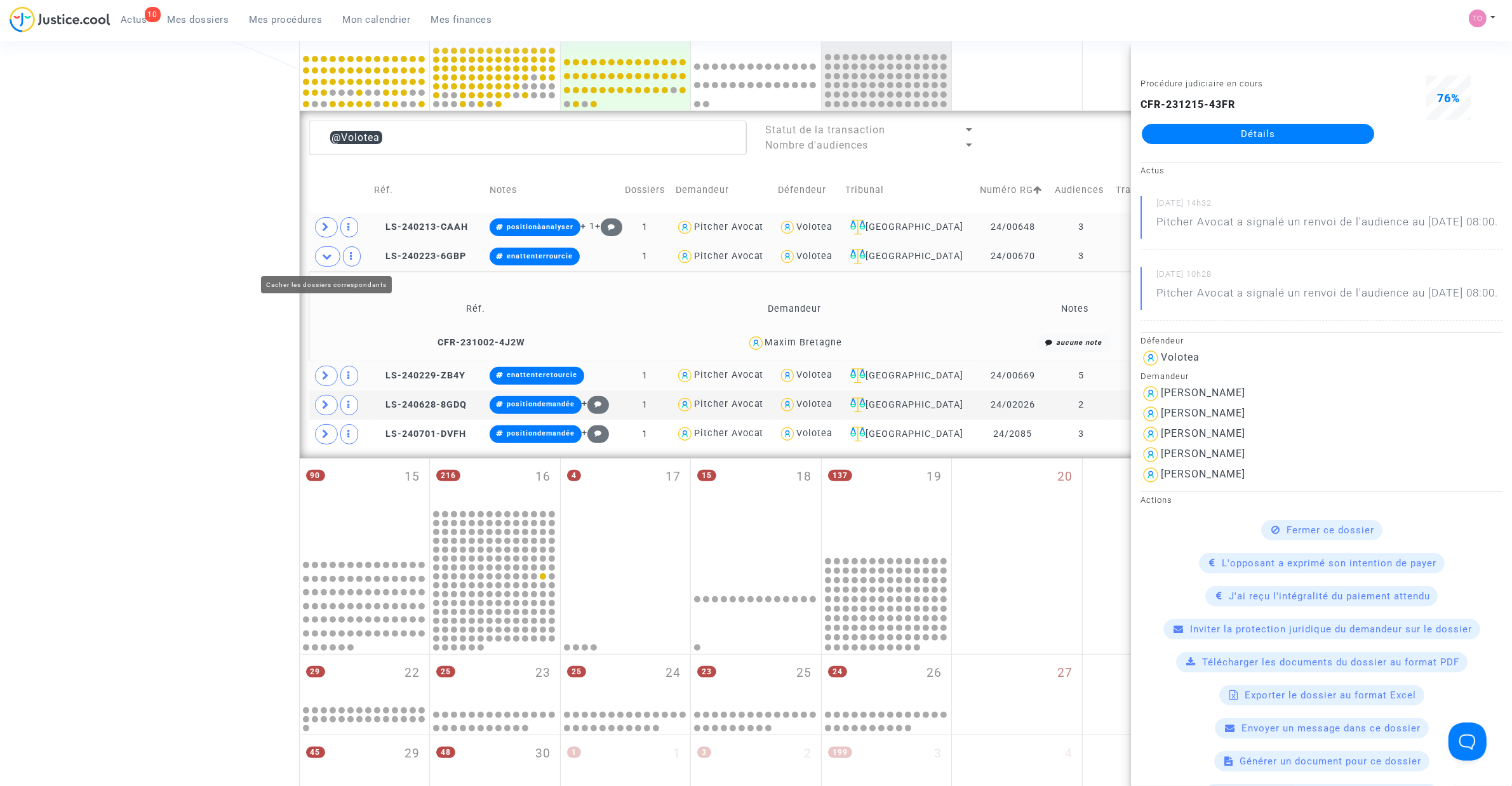
click at [324, 259] on icon at bounding box center [328, 256] width 10 height 10
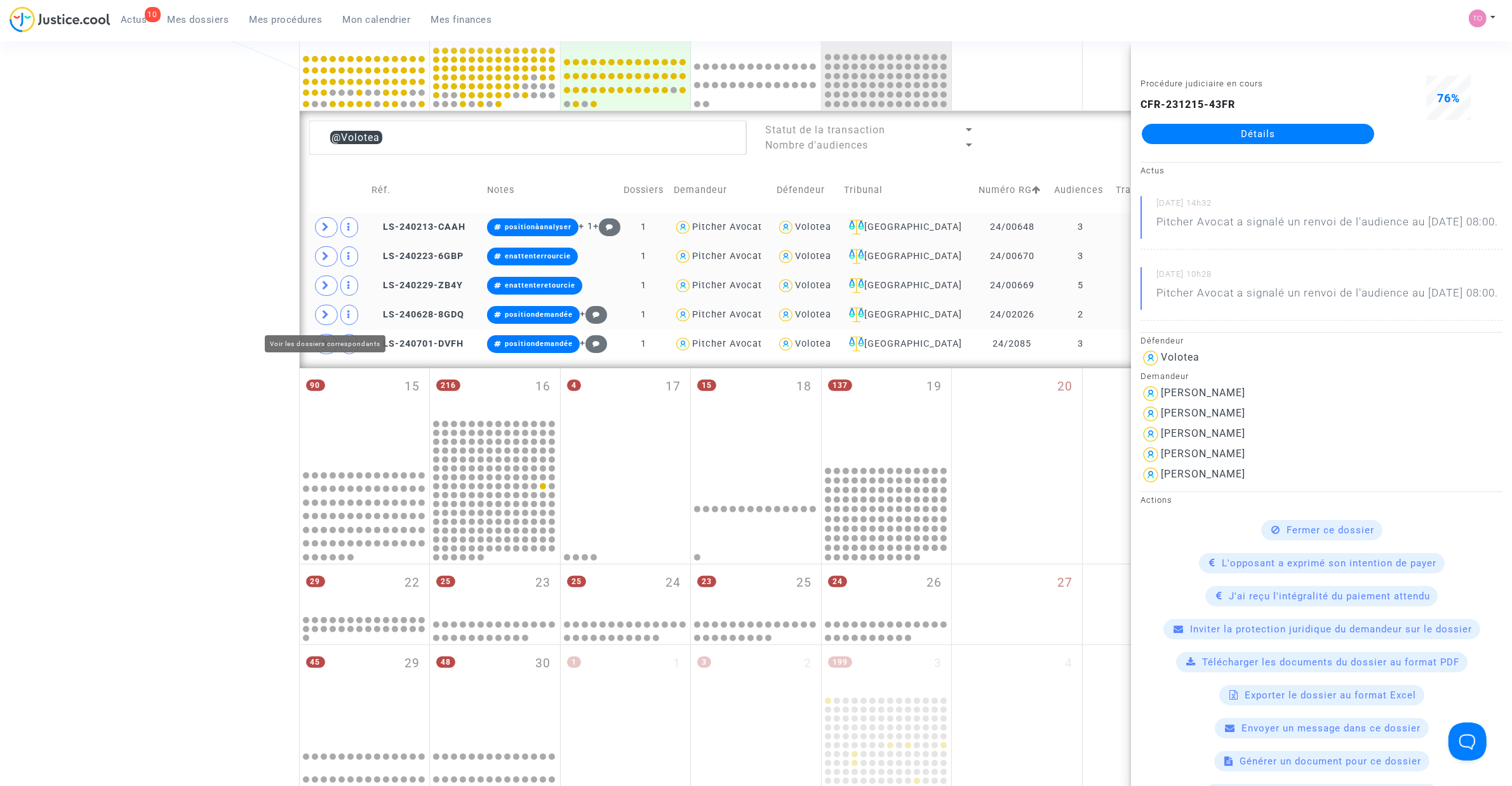
click at [326, 317] on icon at bounding box center [326, 315] width 7 height 10
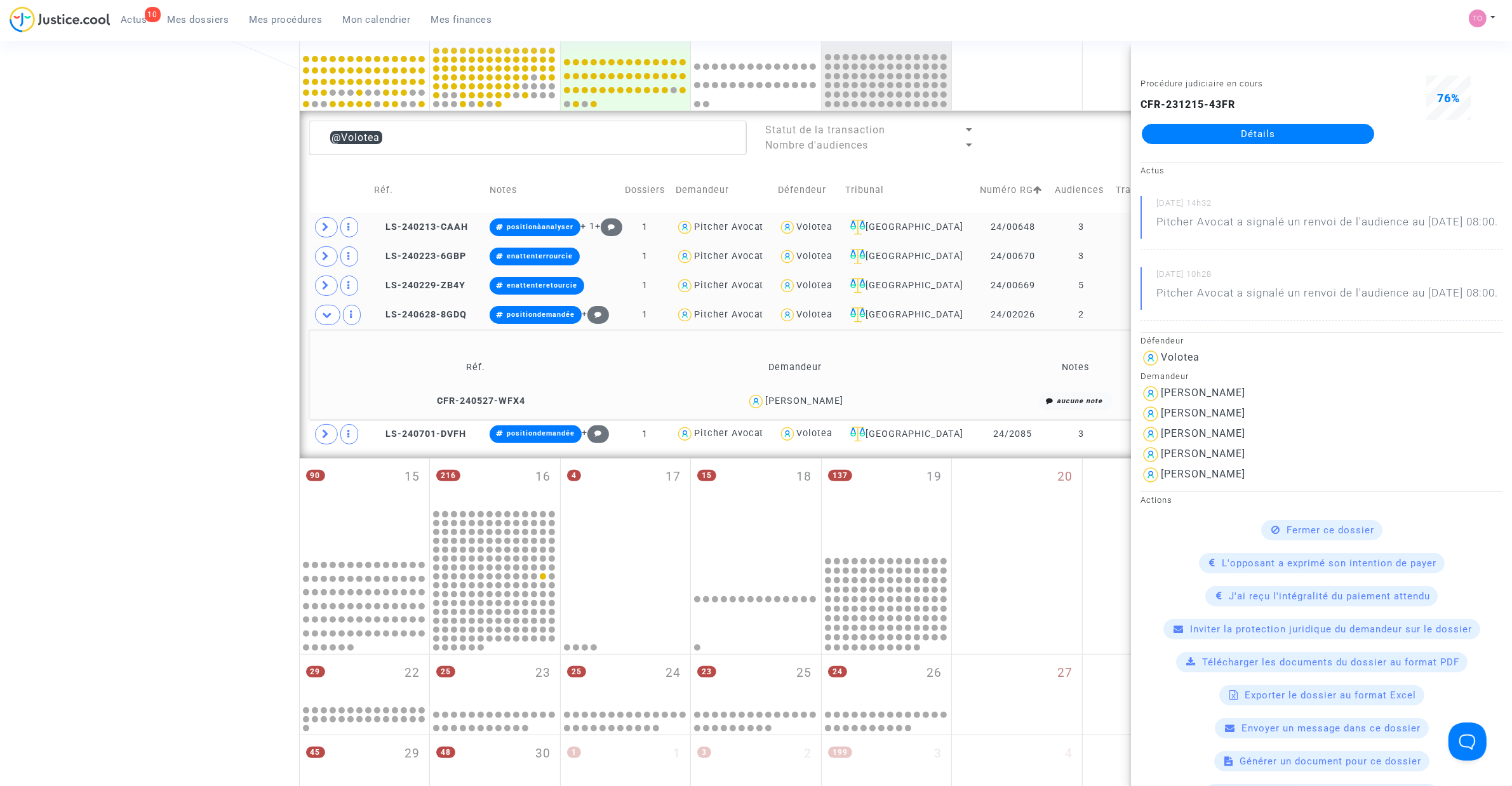
click at [824, 397] on div "Armen Saakyan" at bounding box center [804, 401] width 78 height 10
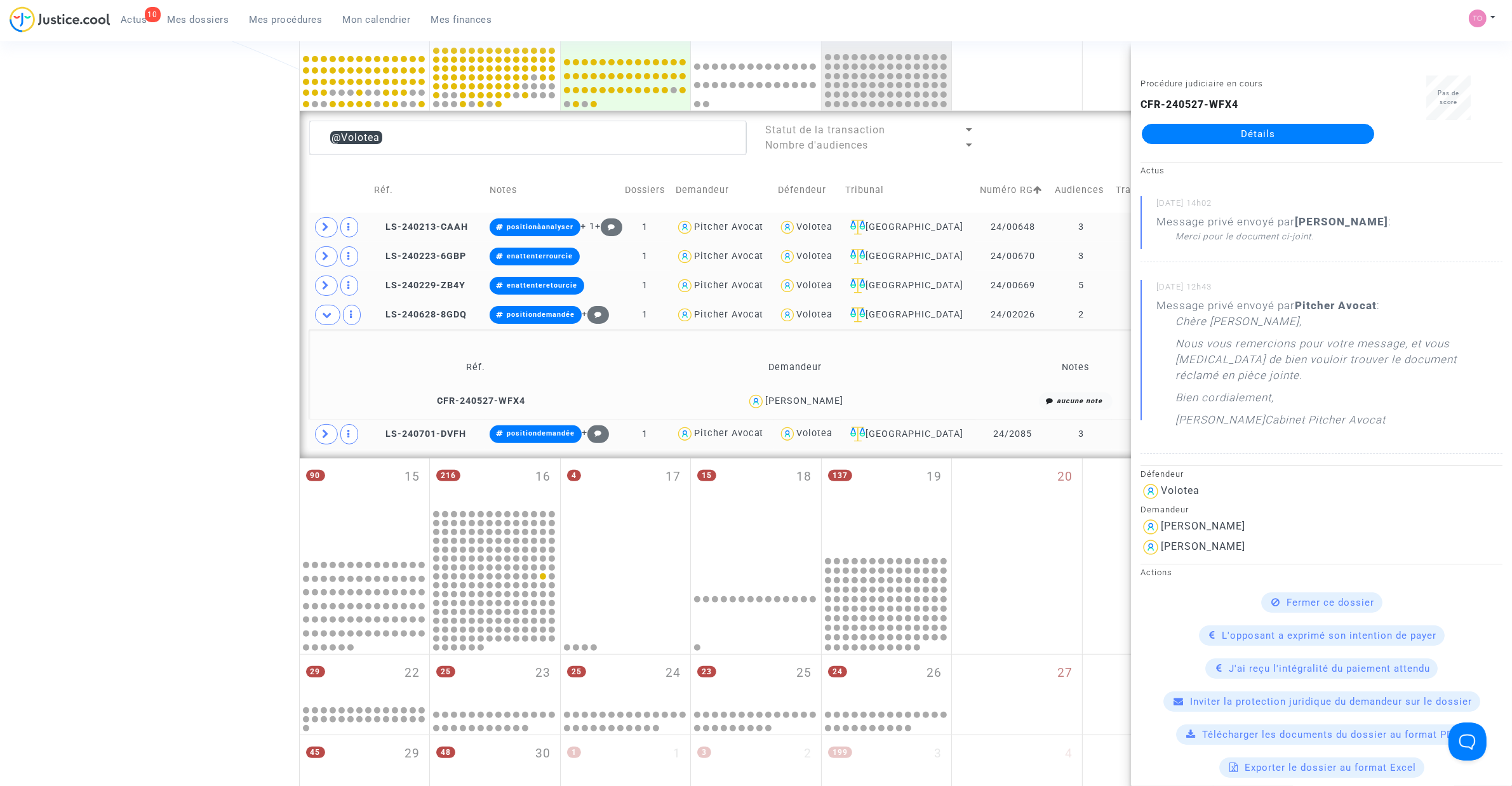
copy div "Saakyan"
click at [434, 400] on icon at bounding box center [431, 400] width 10 height 9
drag, startPoint x: 845, startPoint y: 403, endPoint x: 769, endPoint y: 405, distance: 76.0
click at [769, 405] on div "Armen Saakyan" at bounding box center [795, 401] width 306 height 18
copy div "Armen Saakyan"
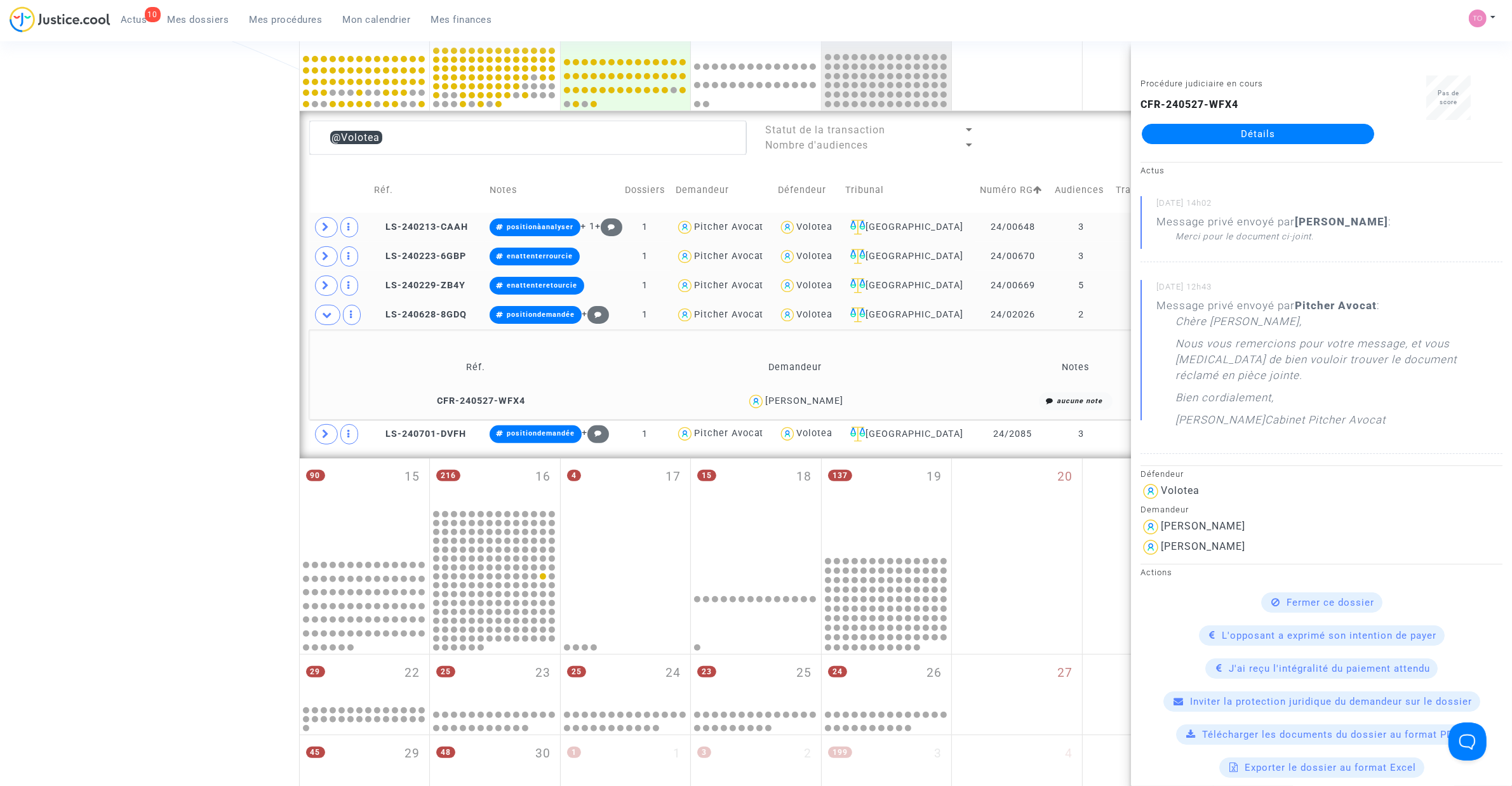
drag, startPoint x: -706, startPoint y: 539, endPoint x: -911, endPoint y: 497, distance: 209.3
click at [0, 497] on html "10 Actus Mes dossiers Mes procédures Mon calendrier Mes finances Mon profil Par…" at bounding box center [756, 504] width 1512 height 1791
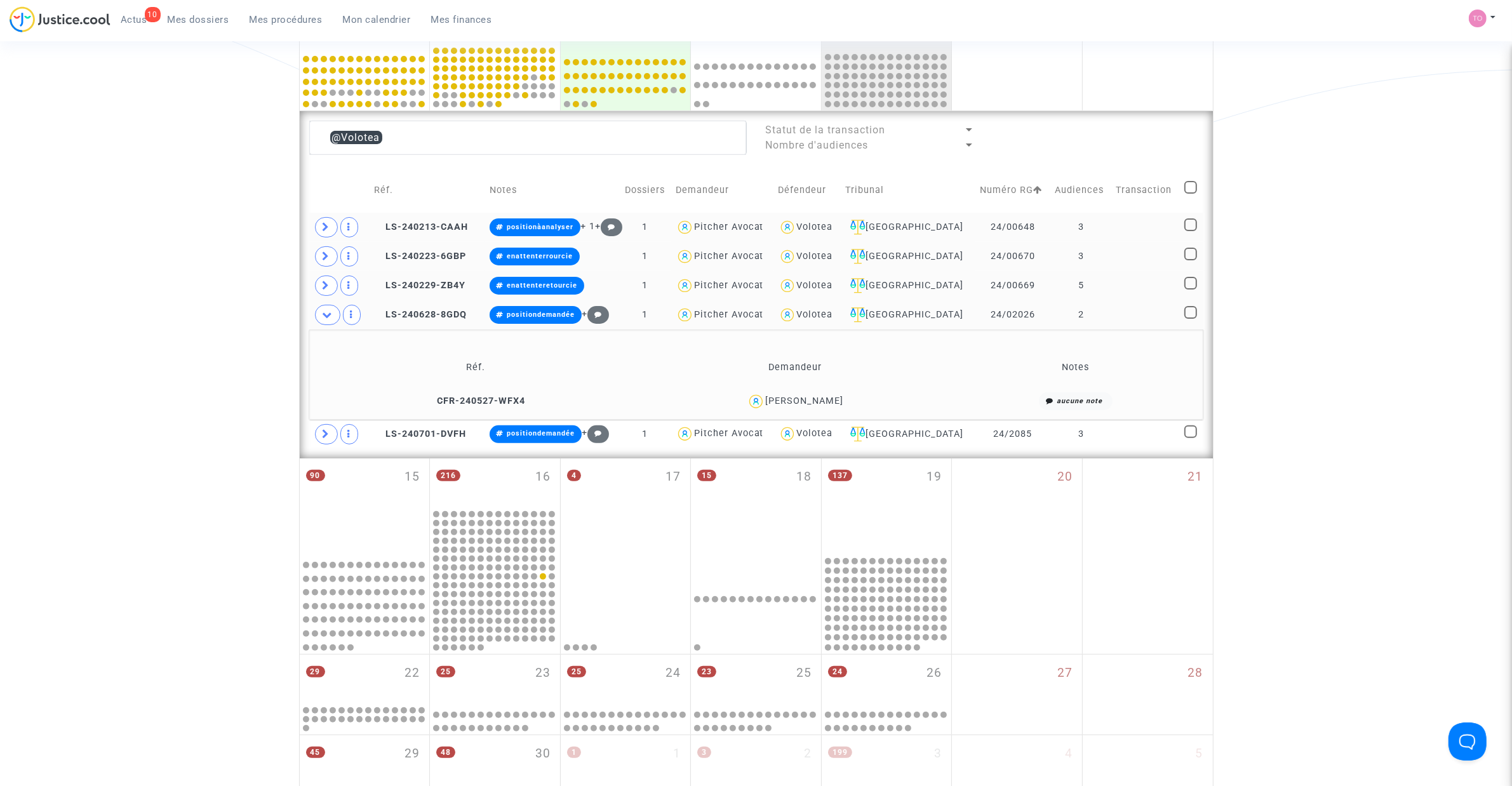
drag, startPoint x: 853, startPoint y: 401, endPoint x: 305, endPoint y: 362, distance: 549.4
click at [375, 365] on table "Réf. Demandeur Notes CFR-240527-WFX4 Armen Saakyan aucune note" at bounding box center [756, 381] width 885 height 68
click at [163, 350] on div "Date de clôture d'instruction Date de conciliation Date d'audience Date de juge…" at bounding box center [756, 302] width 1512 height 1240
click at [824, 403] on div "Armen Saakyan" at bounding box center [804, 401] width 78 height 10
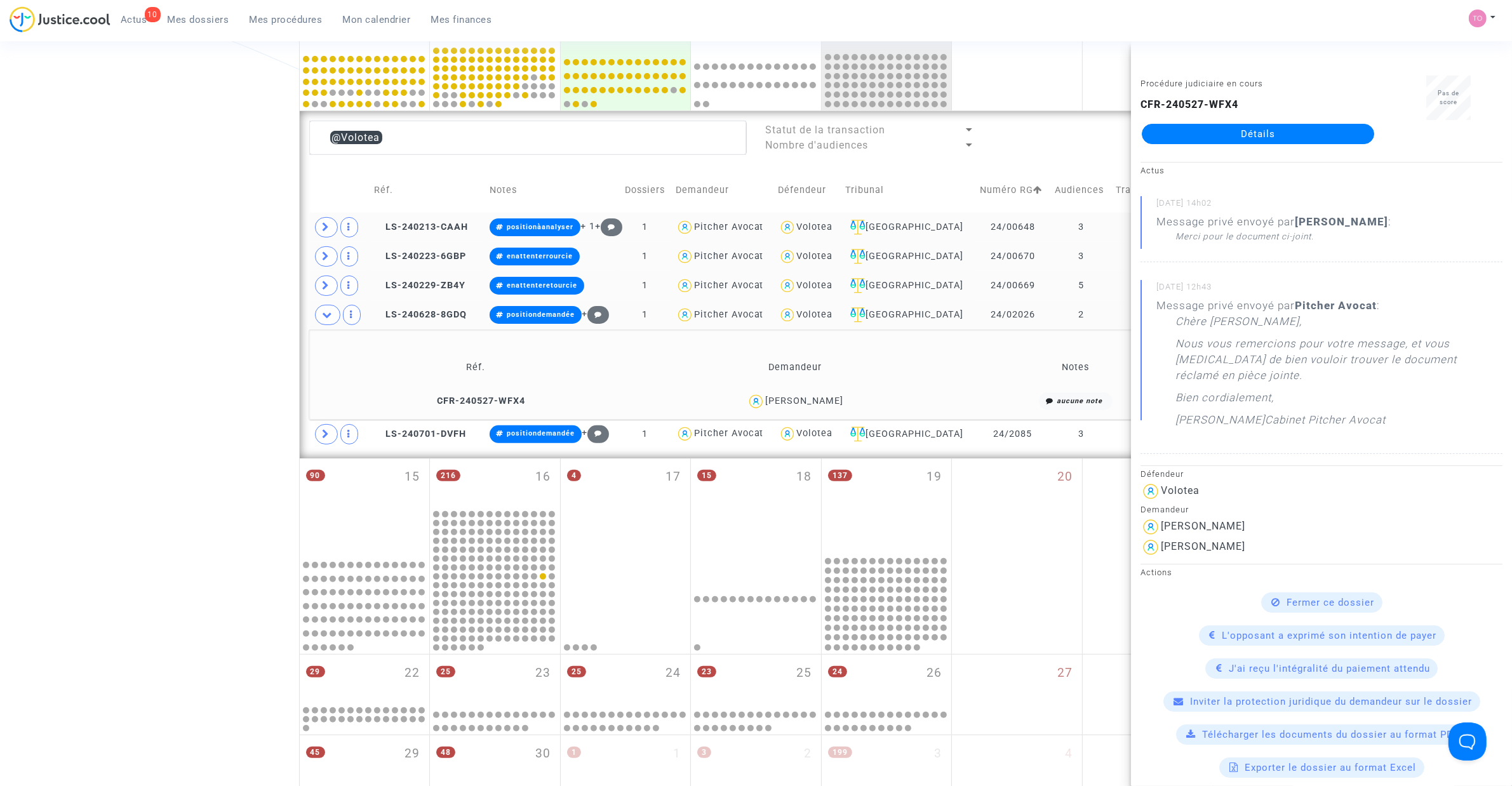
drag, startPoint x: 1197, startPoint y: 144, endPoint x: 1215, endPoint y: 135, distance: 20.1
click at [202, 262] on div "Date de clôture d'instruction Date de conciliation Date d'audience Date de juge…" at bounding box center [756, 302] width 1512 height 1240
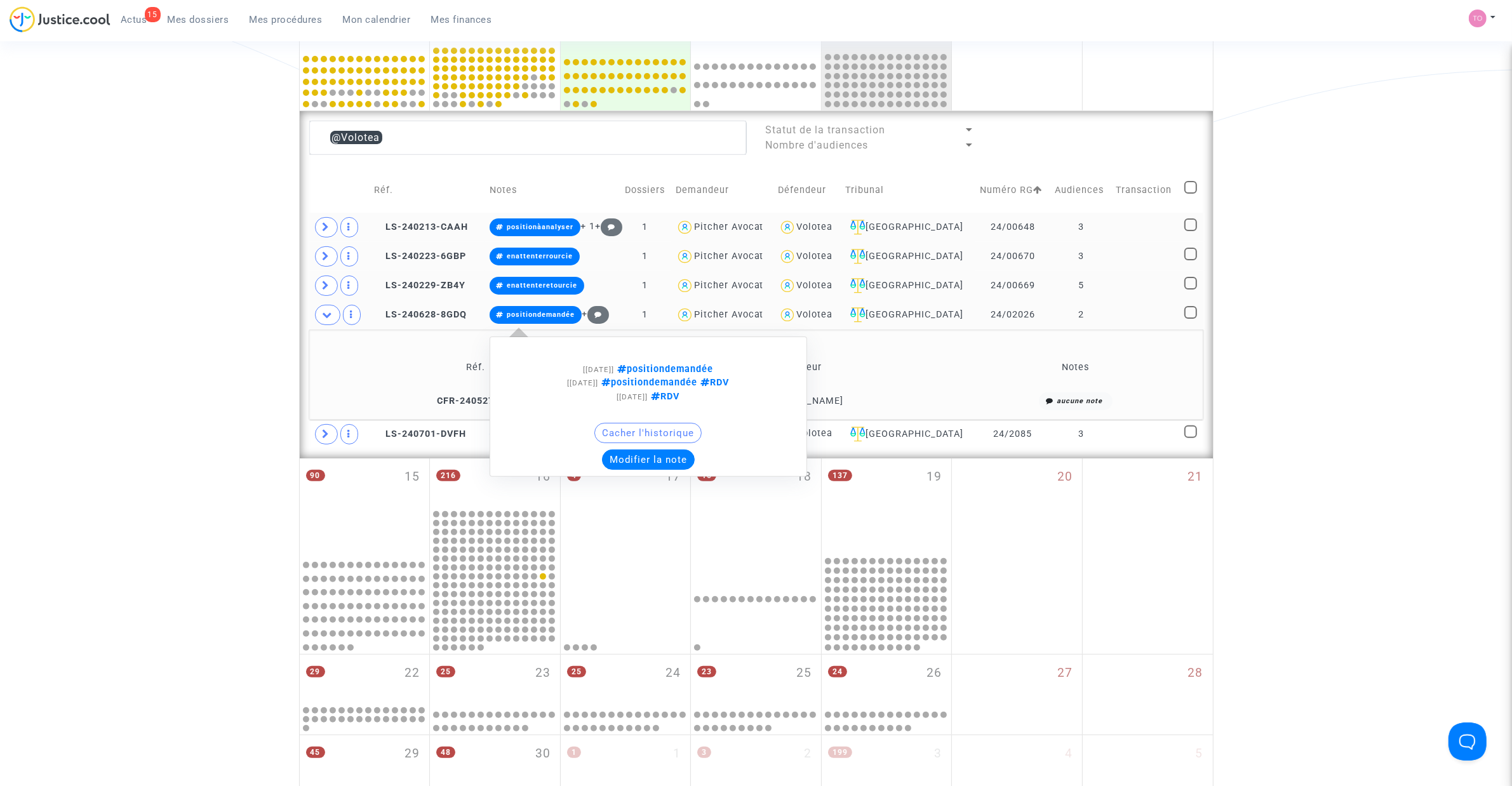
click at [666, 456] on button "Modifier la note" at bounding box center [648, 459] width 92 height 20
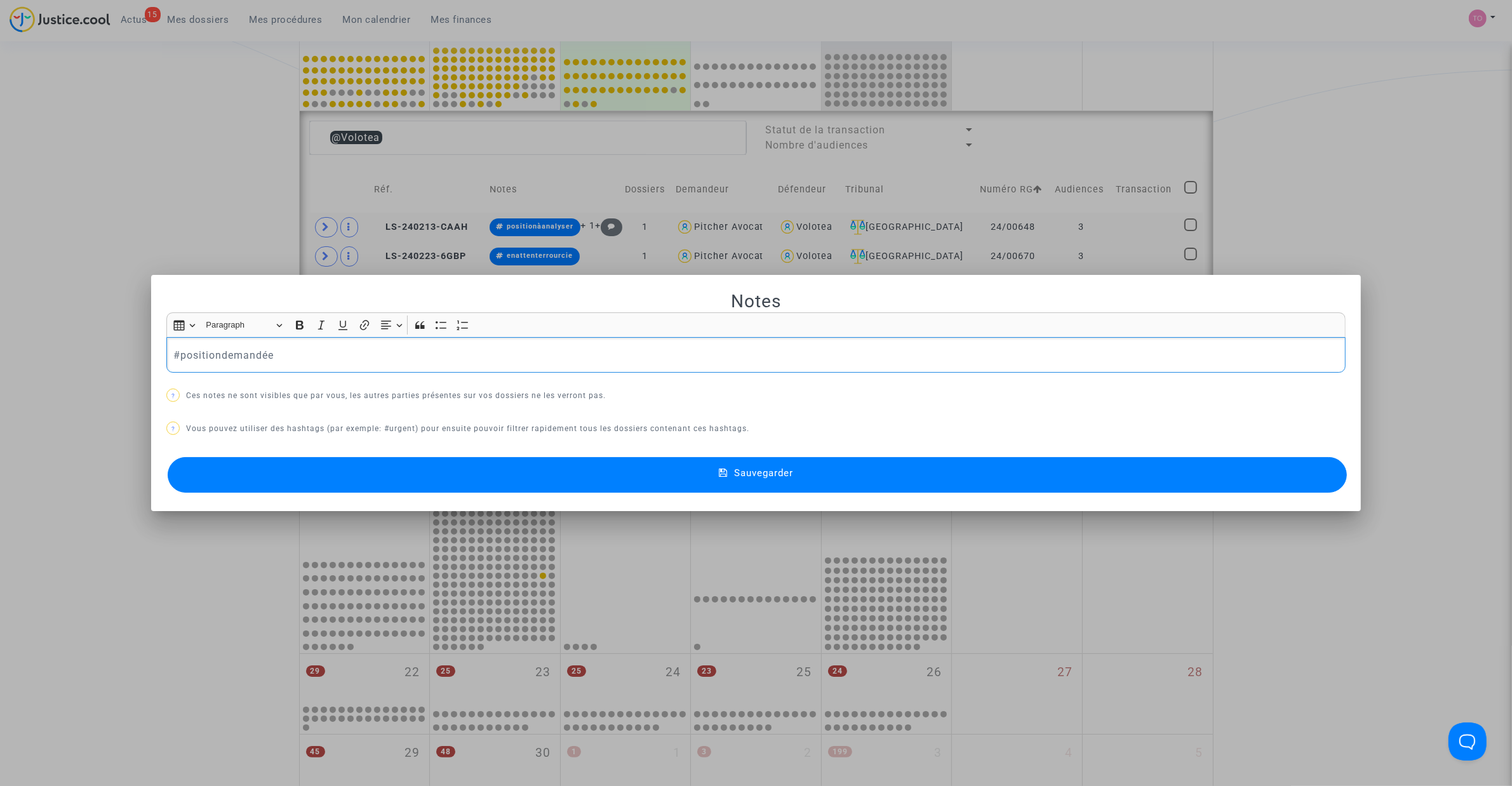
drag, startPoint x: 49, startPoint y: 356, endPoint x: 10, endPoint y: 352, distance: 39.2
click at [10, 352] on div "Notes Rich Text Editor Insert table Insert table Heading Paragraph Paragraph He…" at bounding box center [756, 393] width 1512 height 786
click at [442, 478] on button "Sauvegarder" at bounding box center [757, 474] width 1179 height 35
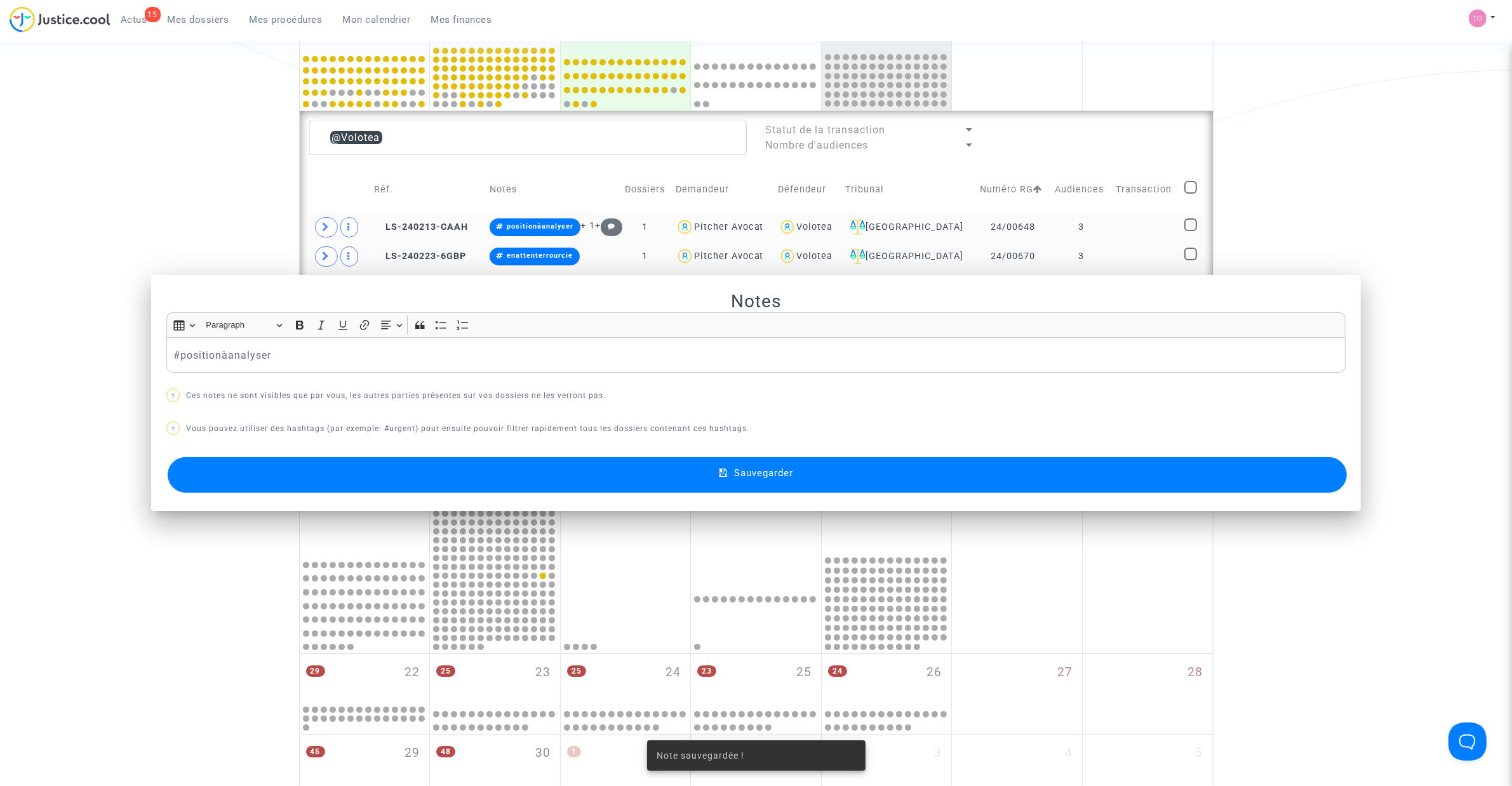
scroll to position [391, 0]
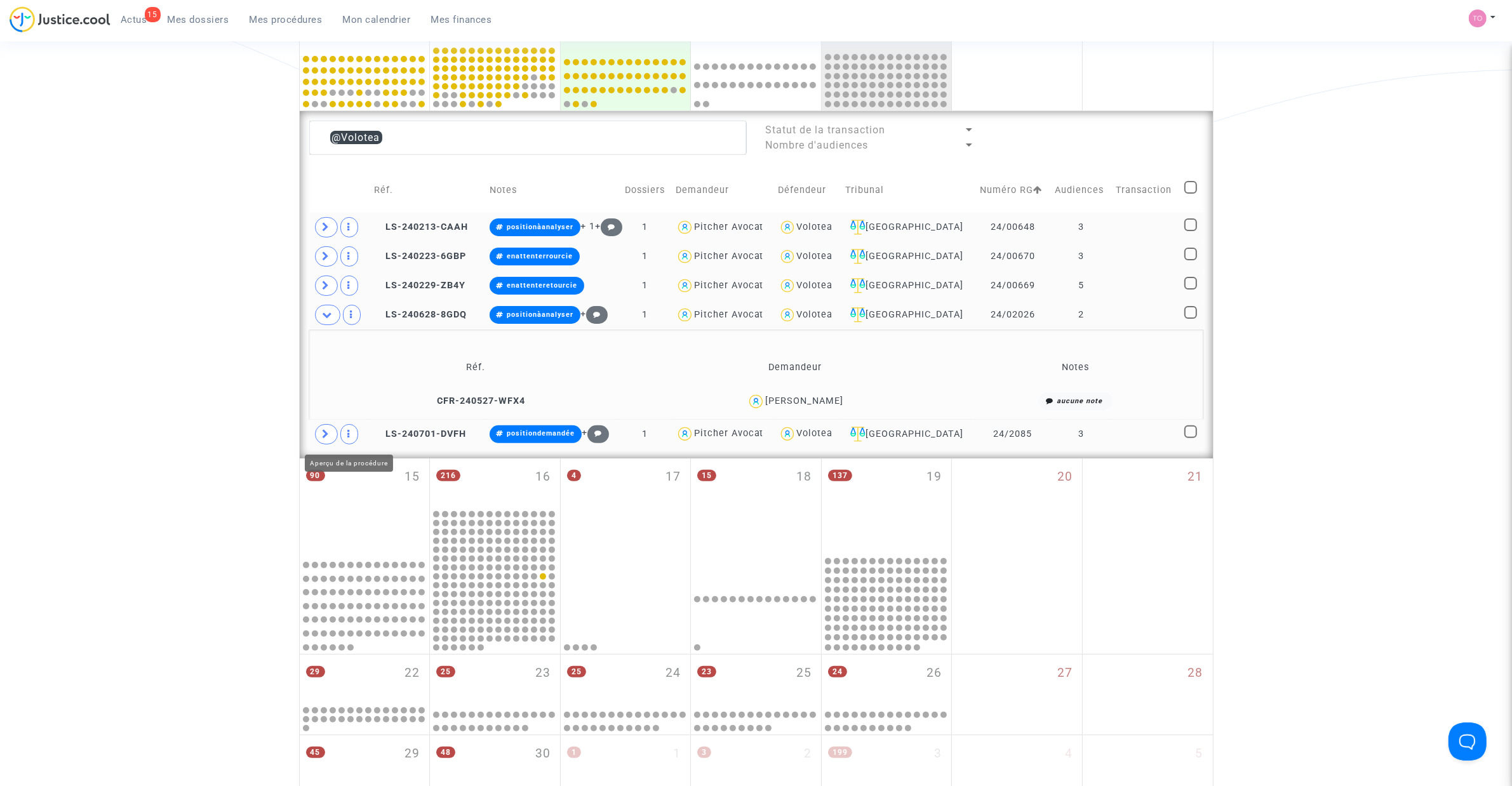
click at [323, 433] on icon at bounding box center [326, 434] width 7 height 10
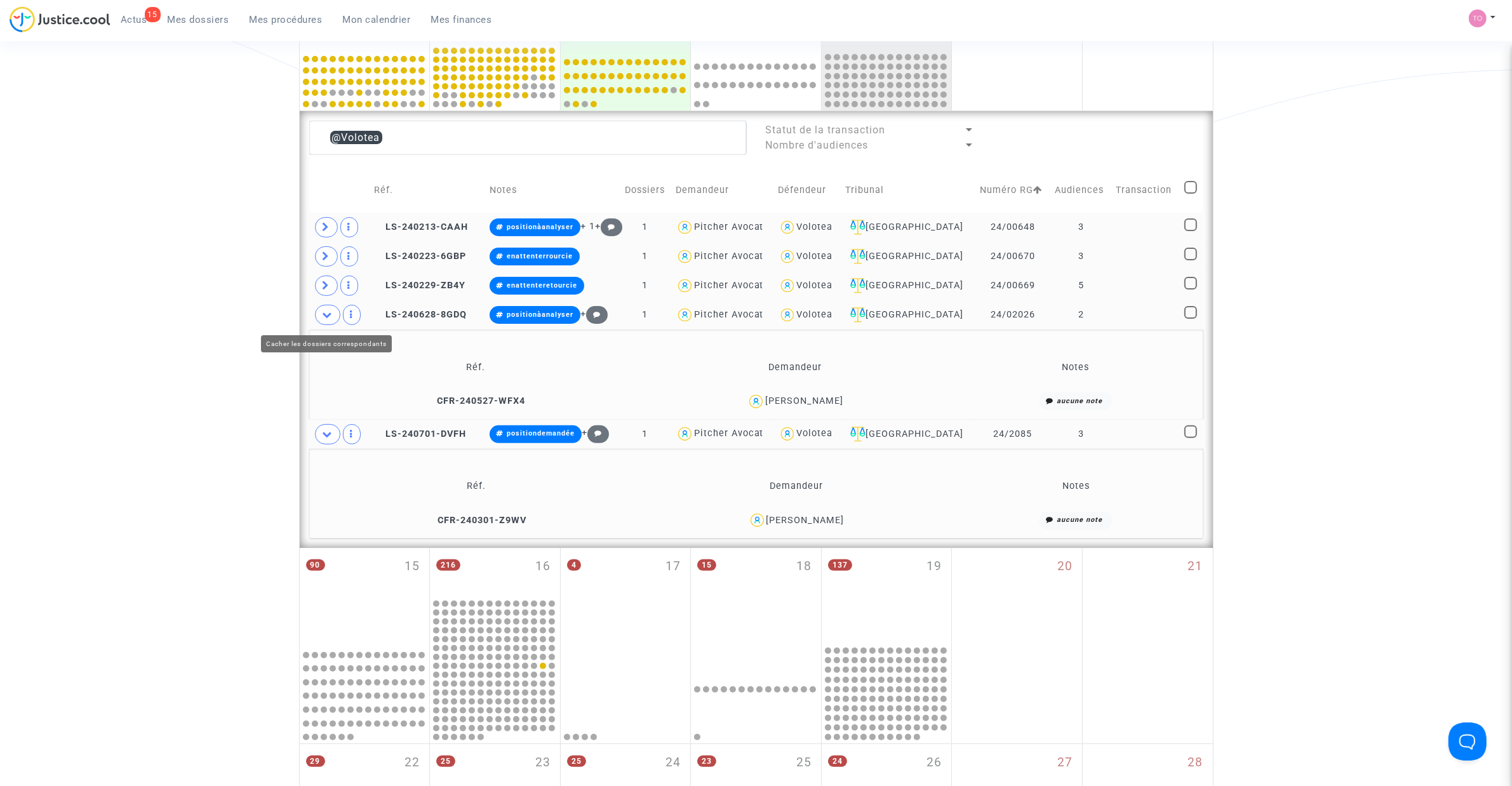
click at [328, 315] on icon at bounding box center [328, 315] width 10 height 10
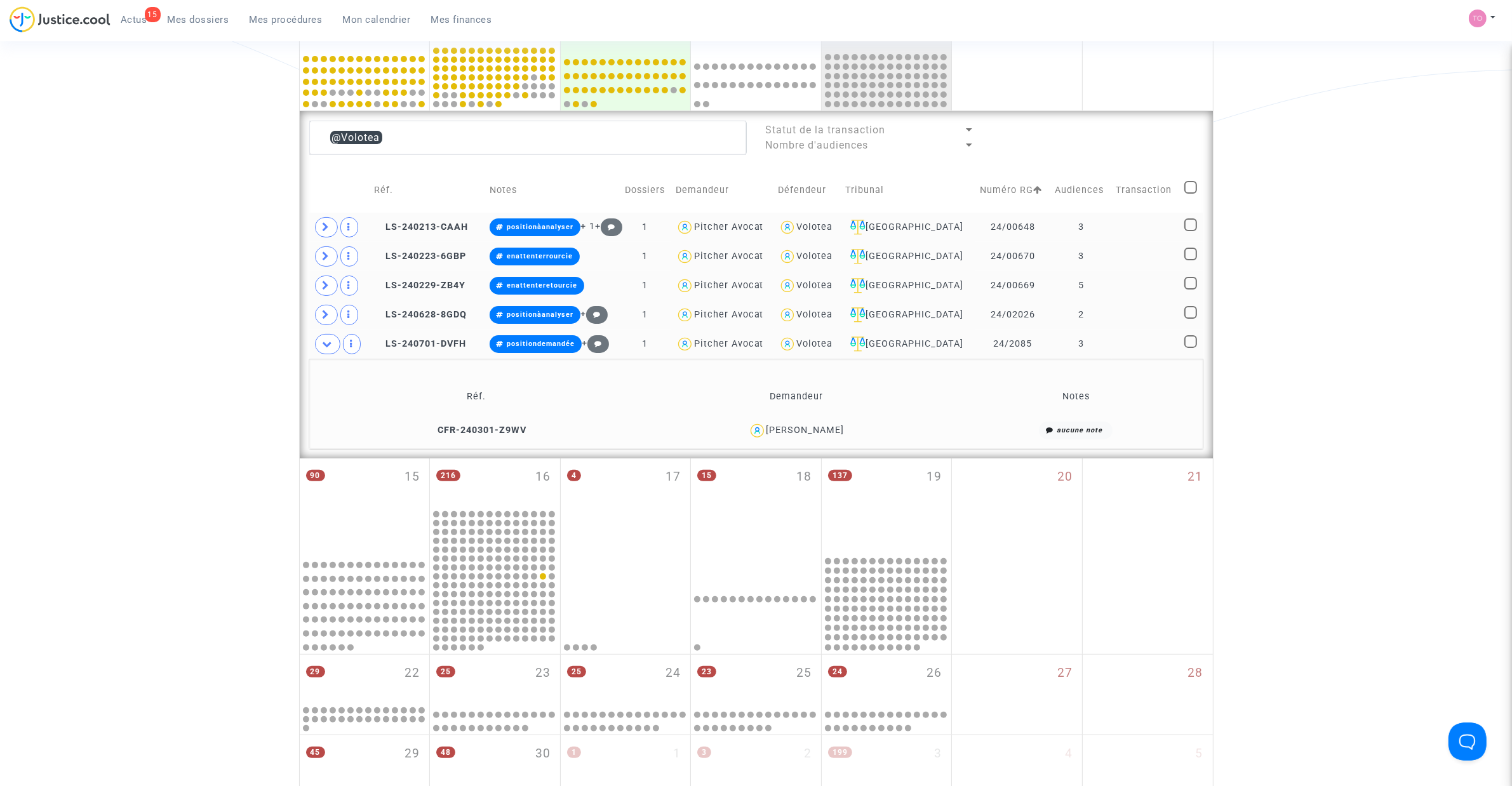
click at [829, 433] on div "Jean François Bisseler" at bounding box center [805, 430] width 78 height 10
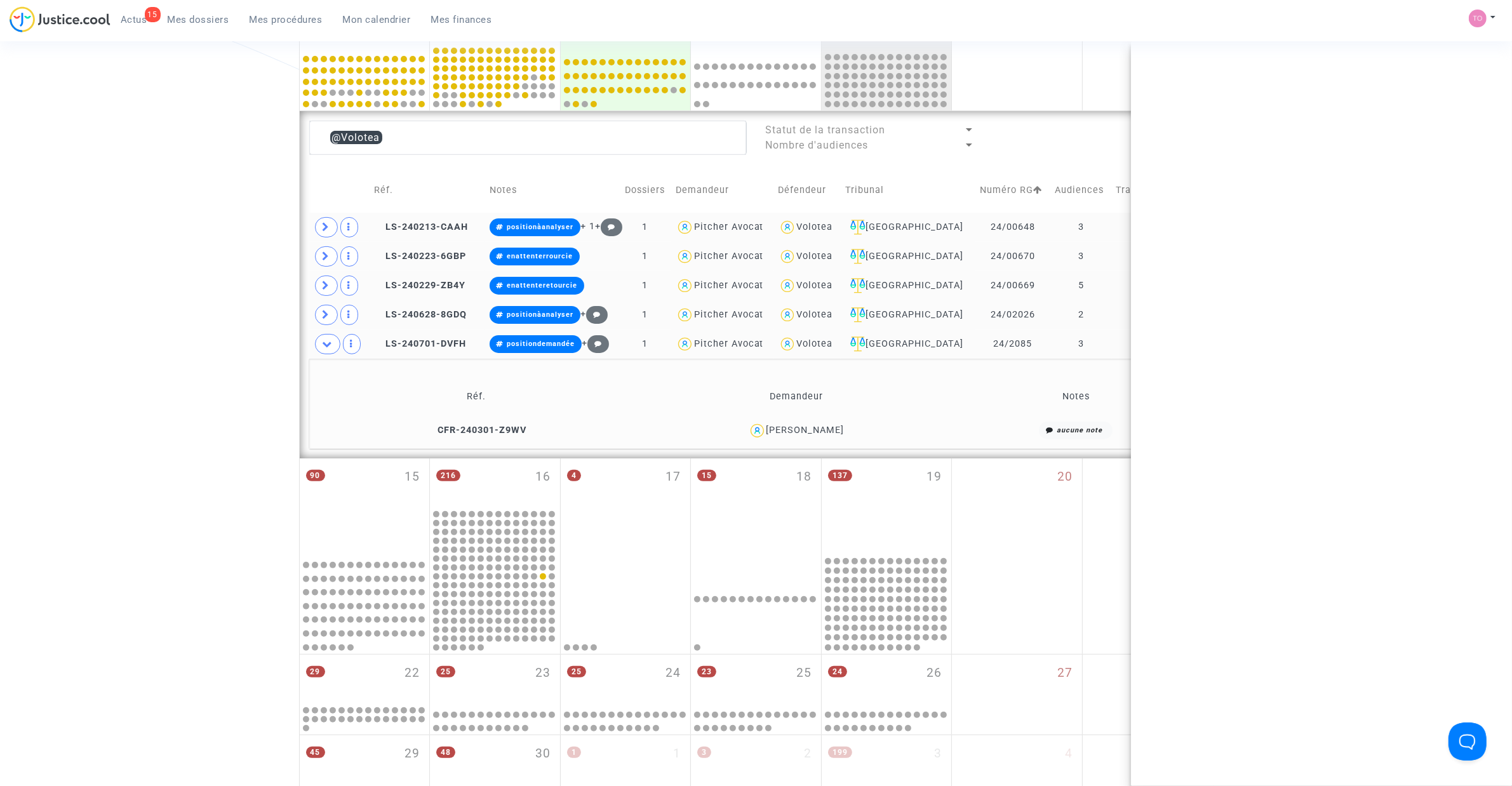
click at [829, 433] on div "Jean François Bisseler" at bounding box center [805, 430] width 78 height 10
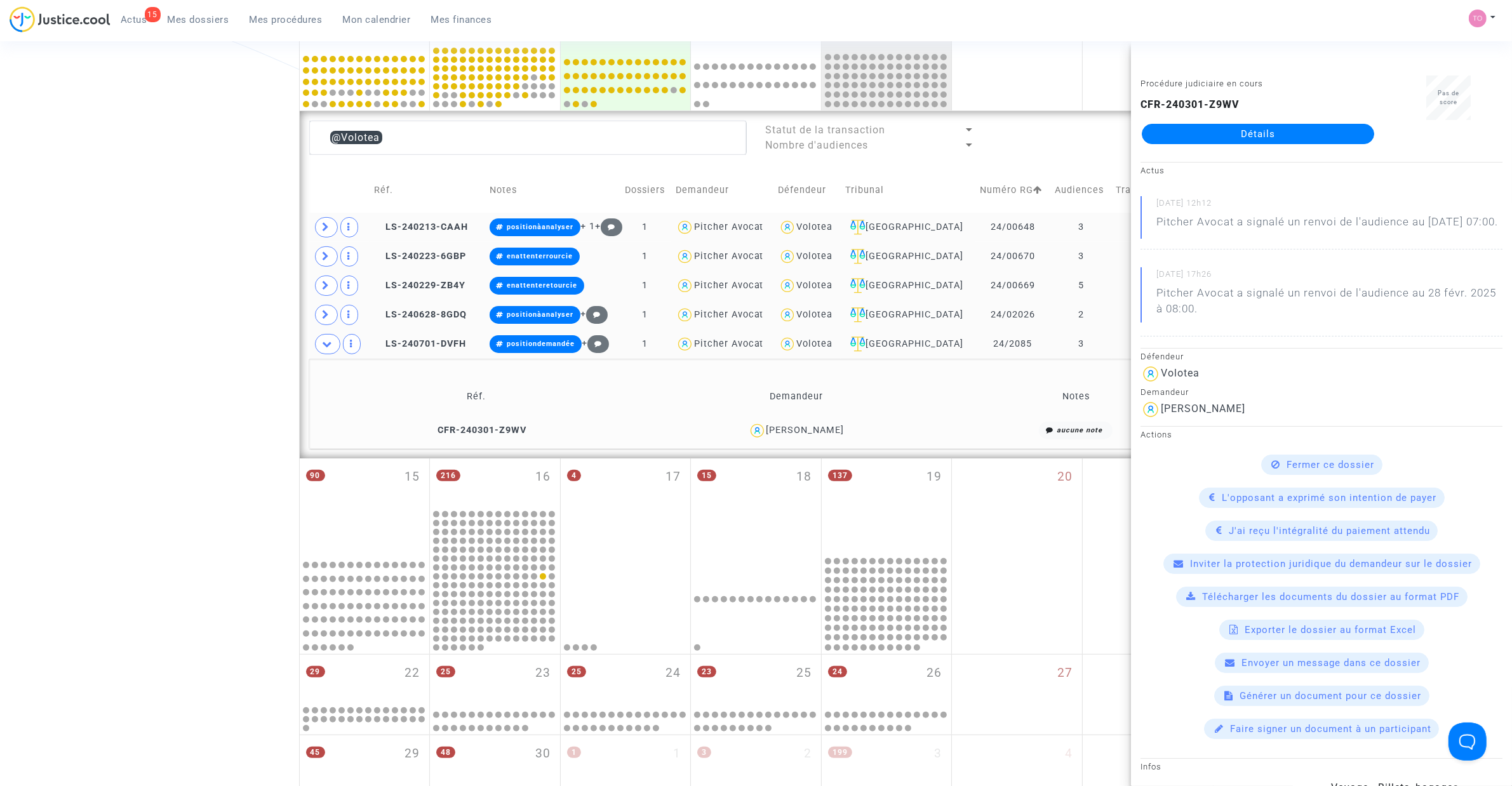
copy div "Bisseler"
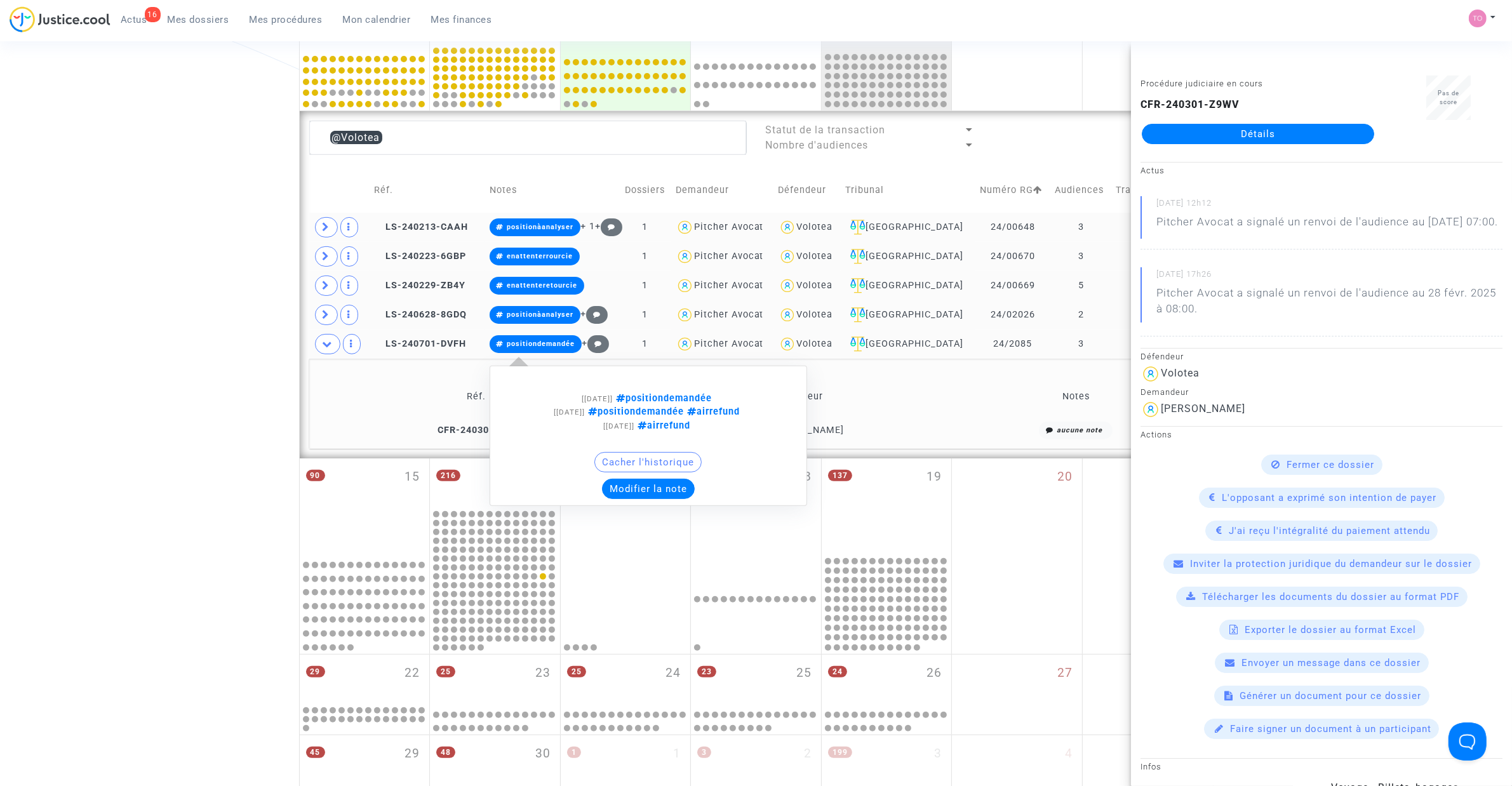
click at [649, 487] on button "Modifier la note" at bounding box center [648, 488] width 92 height 20
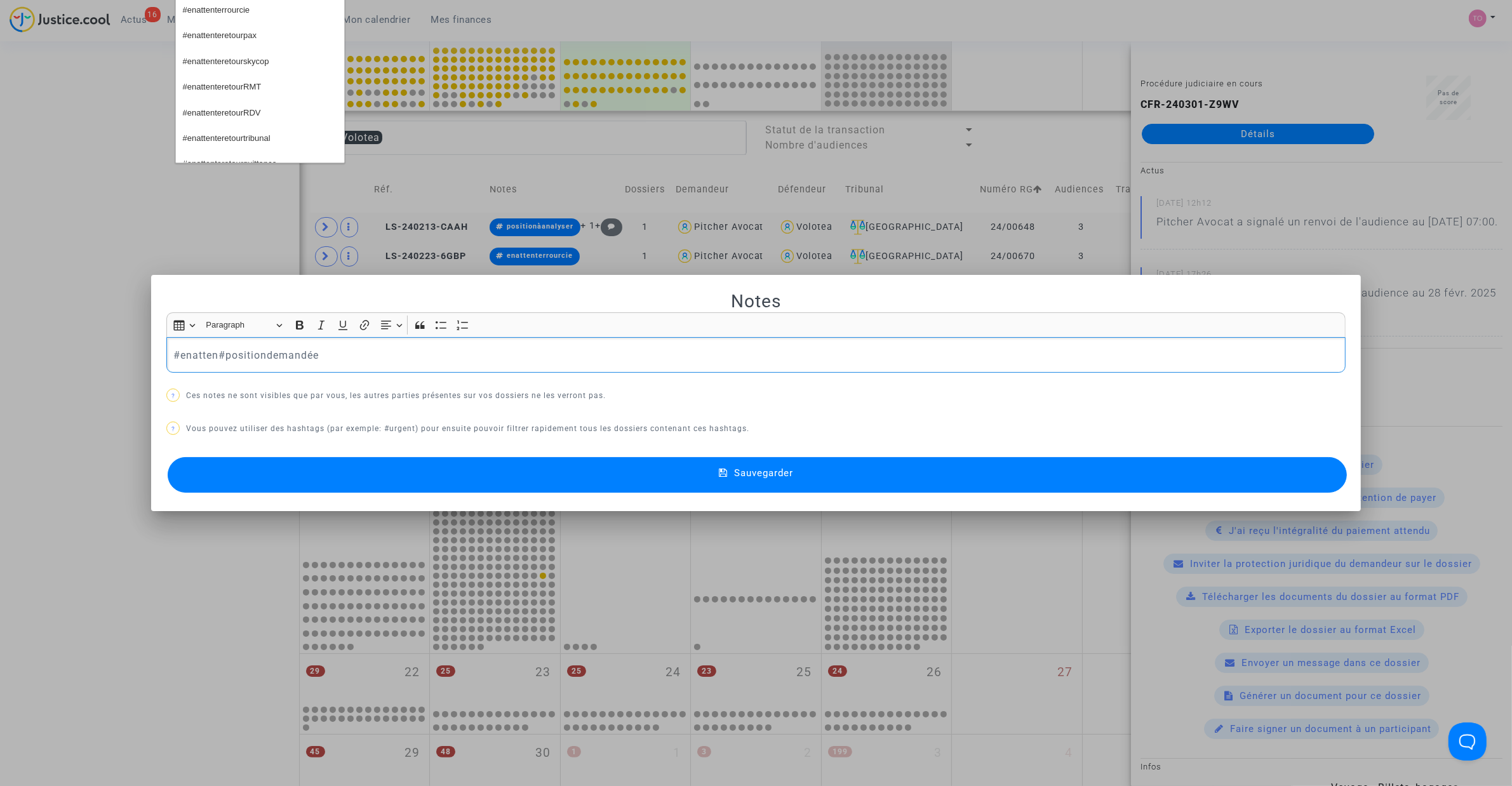
click at [254, 14] on button "#enattenterrourcie" at bounding box center [260, 10] width 169 height 26
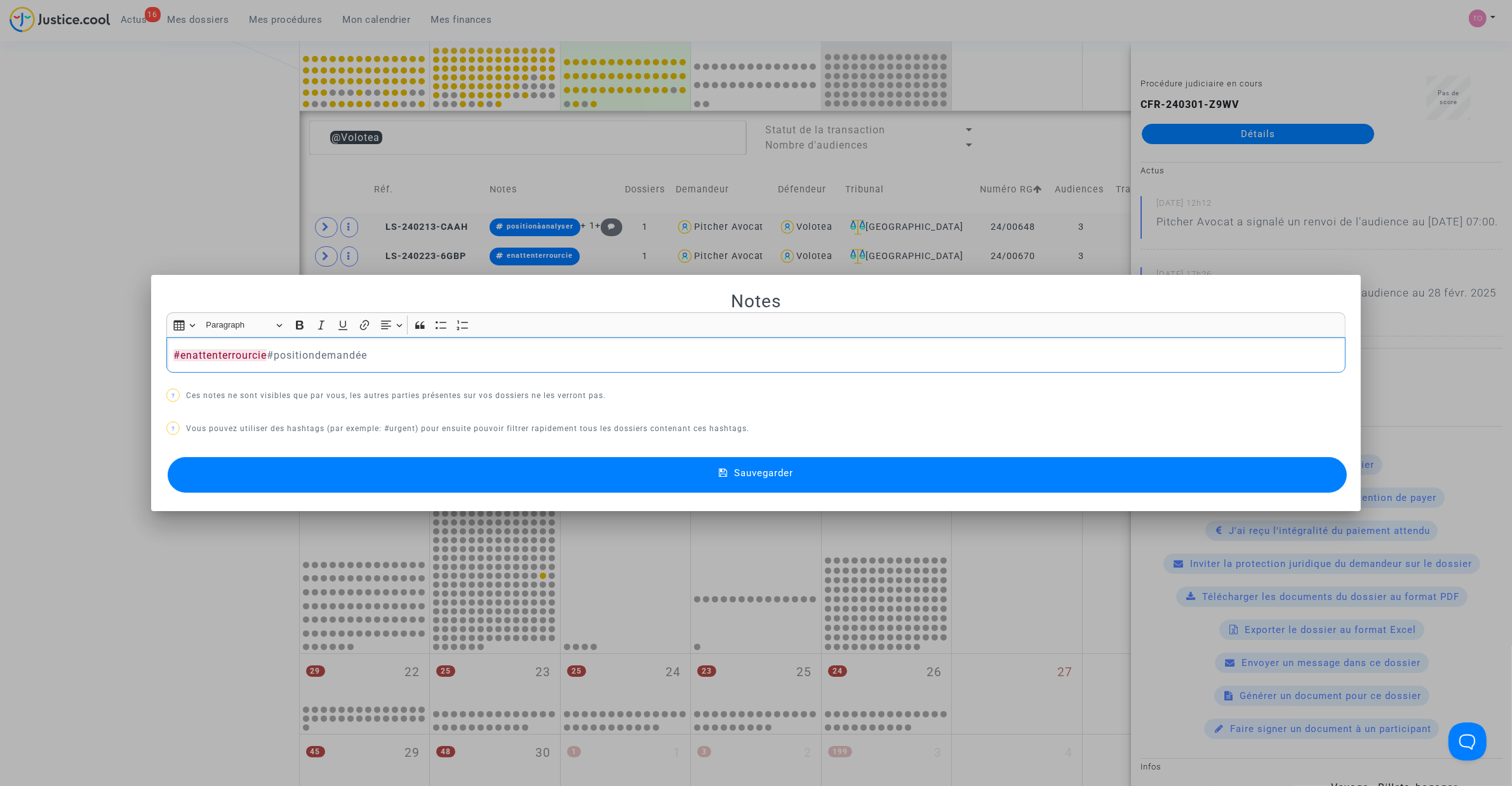
drag, startPoint x: 435, startPoint y: 483, endPoint x: 448, endPoint y: 486, distance: 13.3
click at [438, 483] on button "Sauvegarder" at bounding box center [757, 474] width 1179 height 35
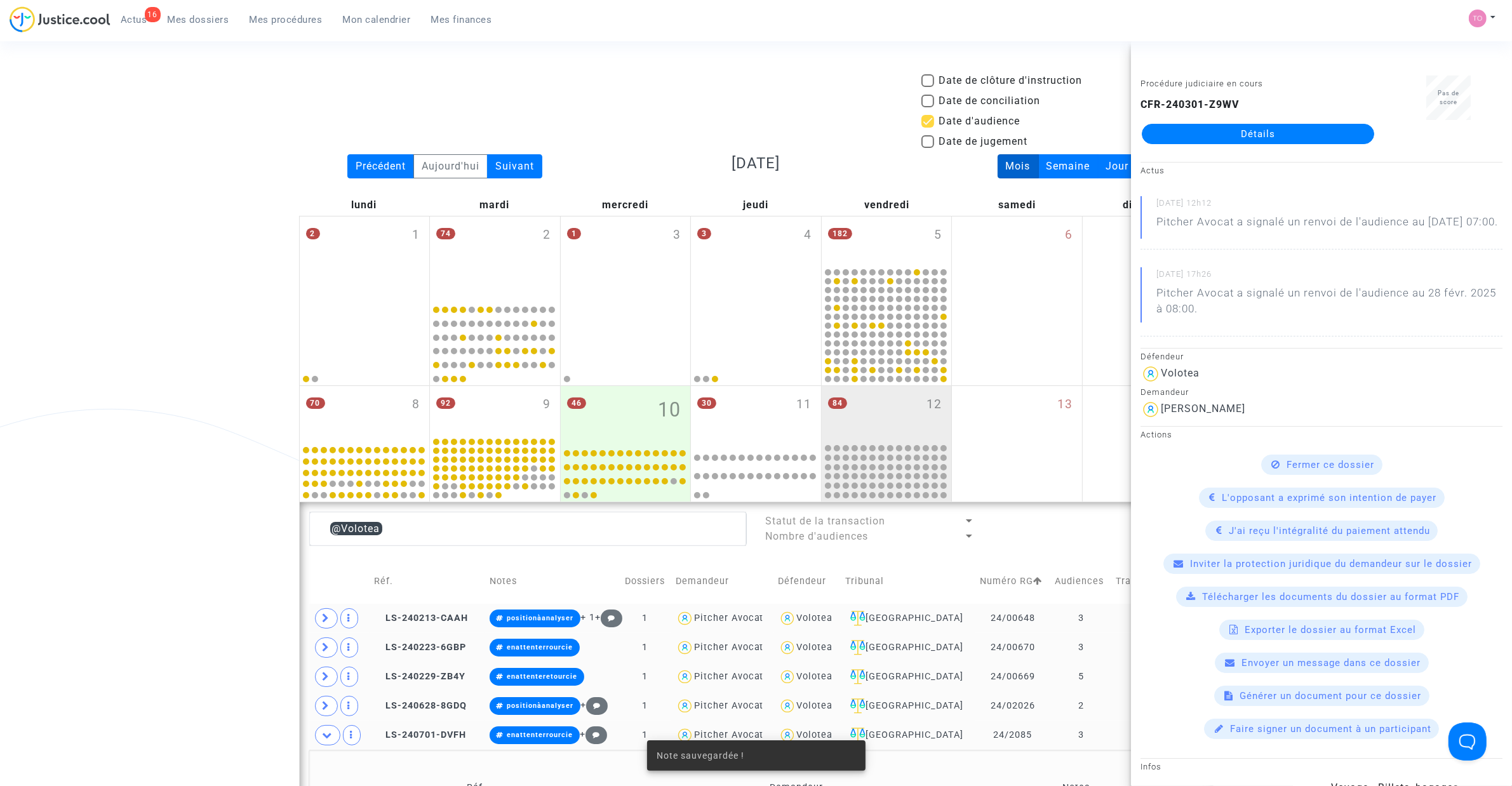
scroll to position [391, 0]
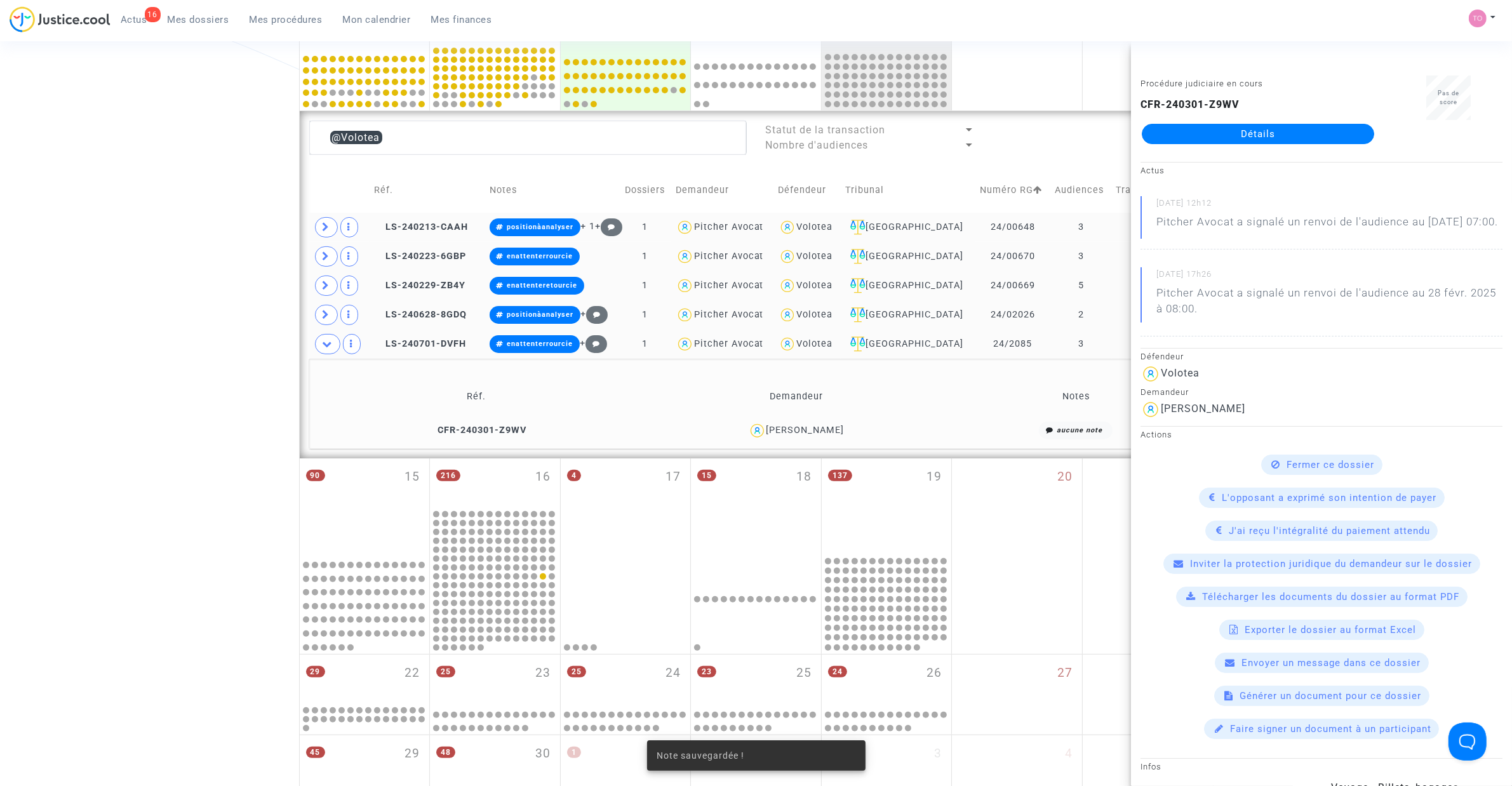
click at [126, 369] on div "Date de clôture d'instruction Date de conciliation Date d'audience Date de juge…" at bounding box center [756, 302] width 1512 height 1240
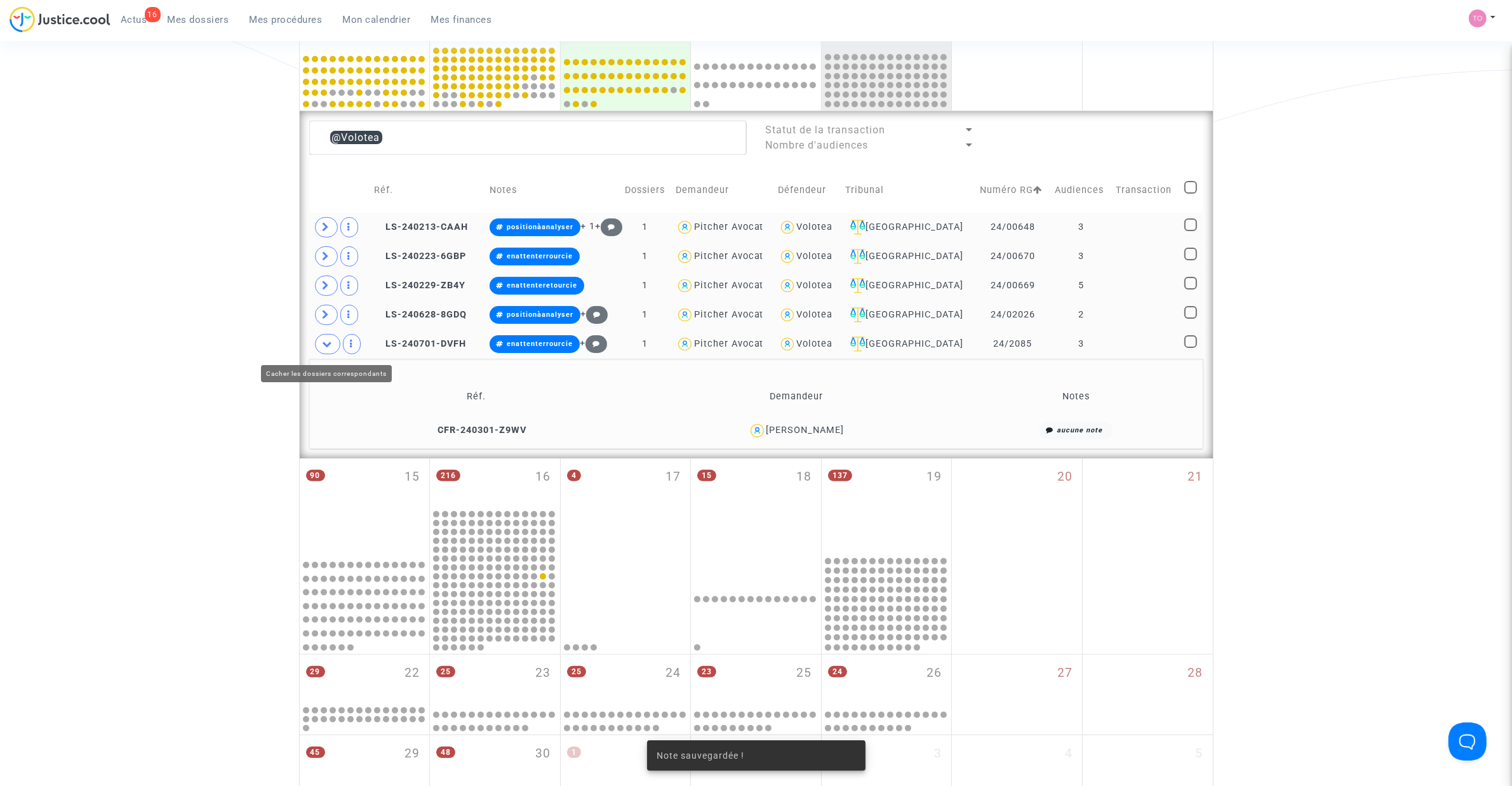
click at [325, 344] on icon at bounding box center [328, 344] width 10 height 10
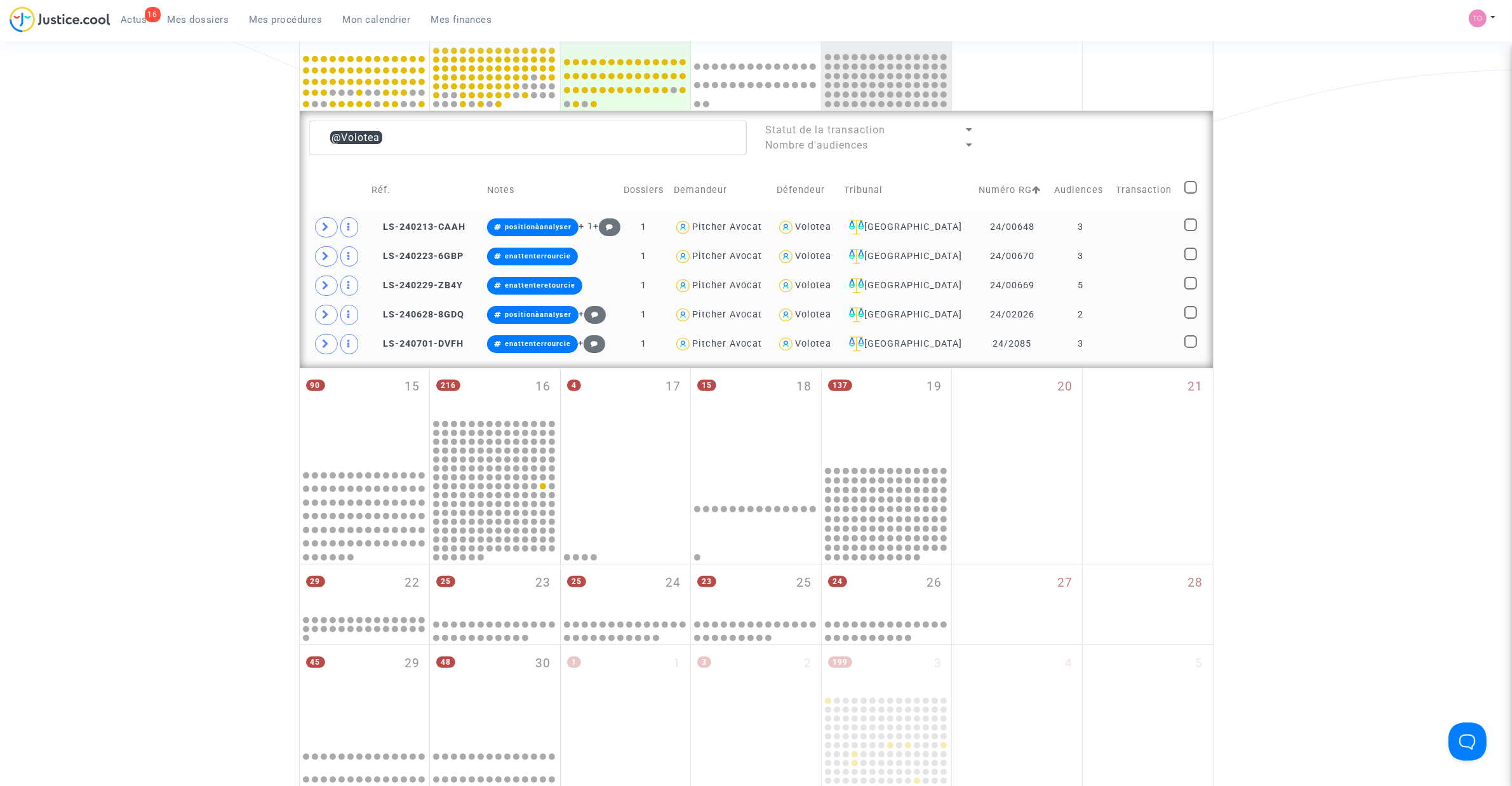
click at [831, 349] on div "Volotea" at bounding box center [813, 343] width 36 height 10
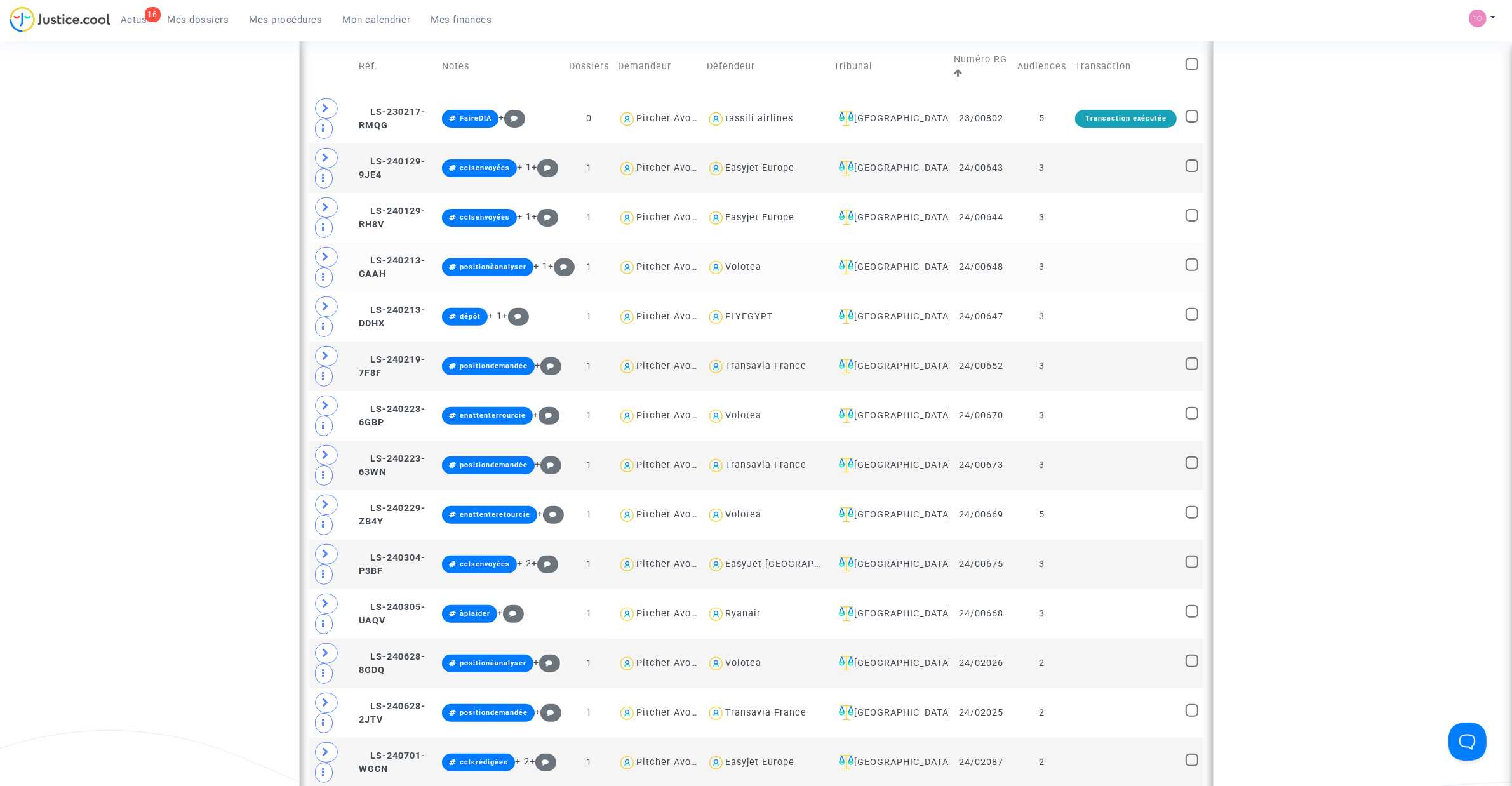
scroll to position [550, 0]
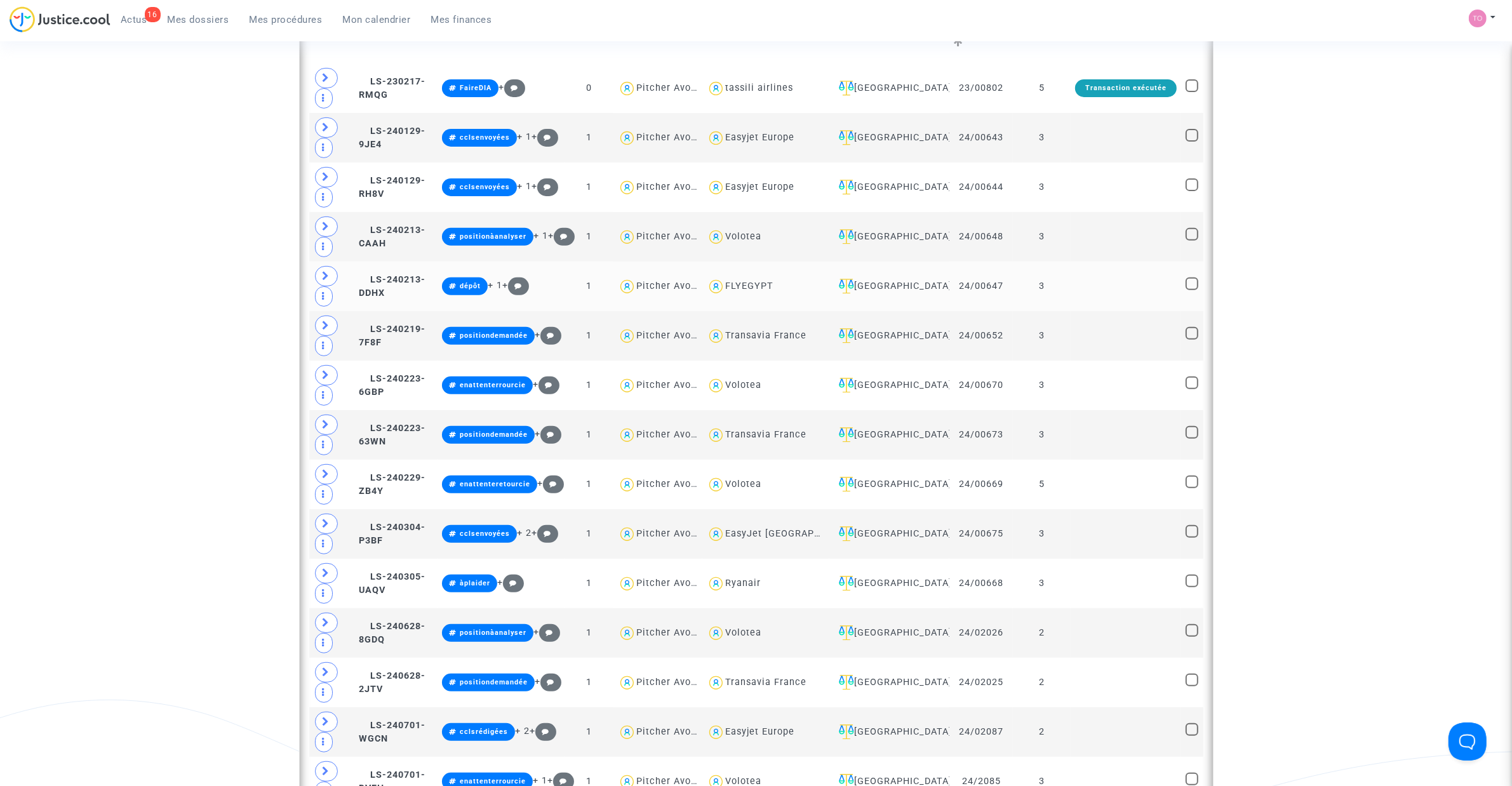
click at [773, 287] on div "FLYEGYPT" at bounding box center [749, 285] width 48 height 10
type textarea "@FLYEGYPT"
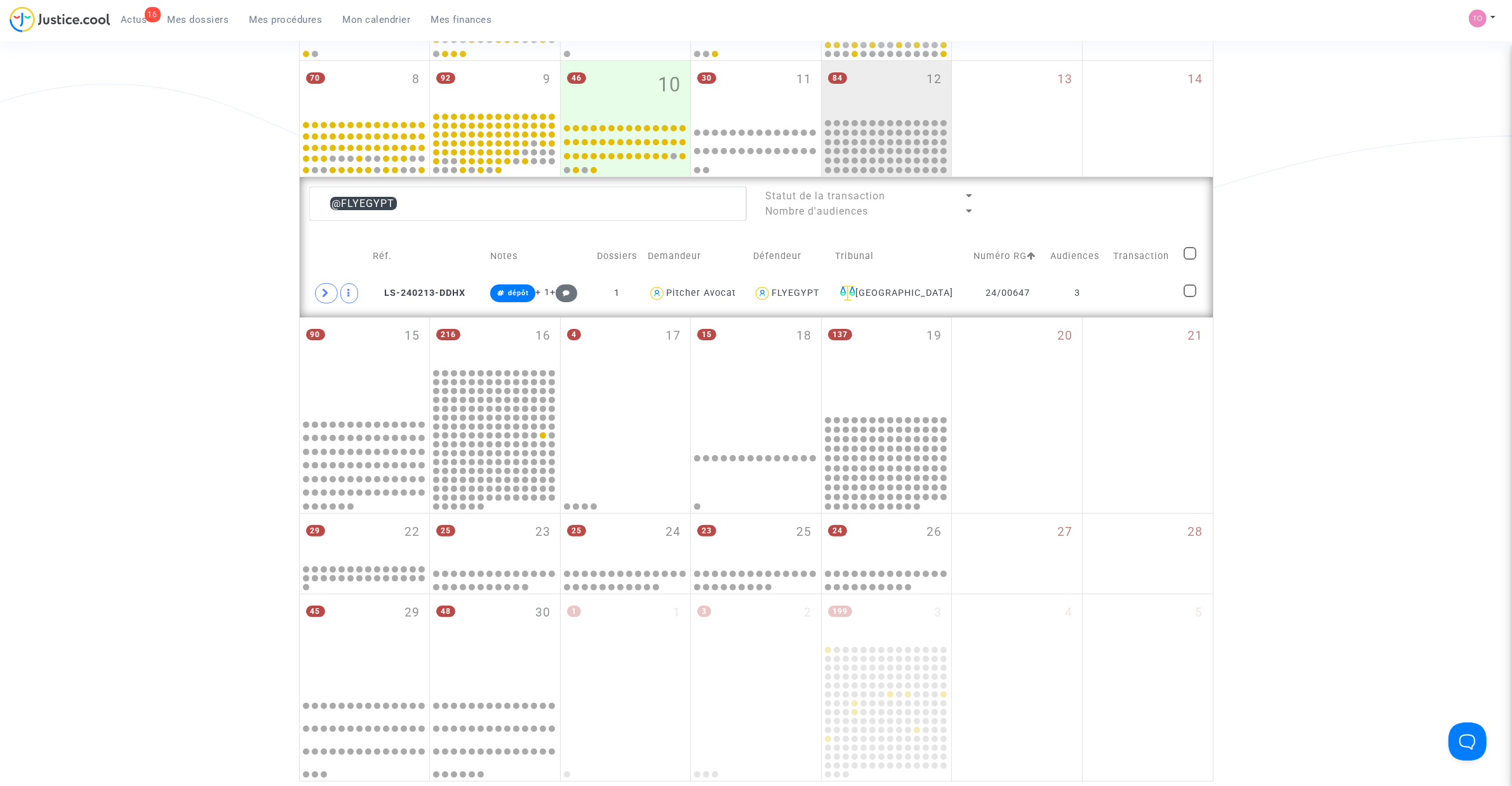
scroll to position [312, 0]
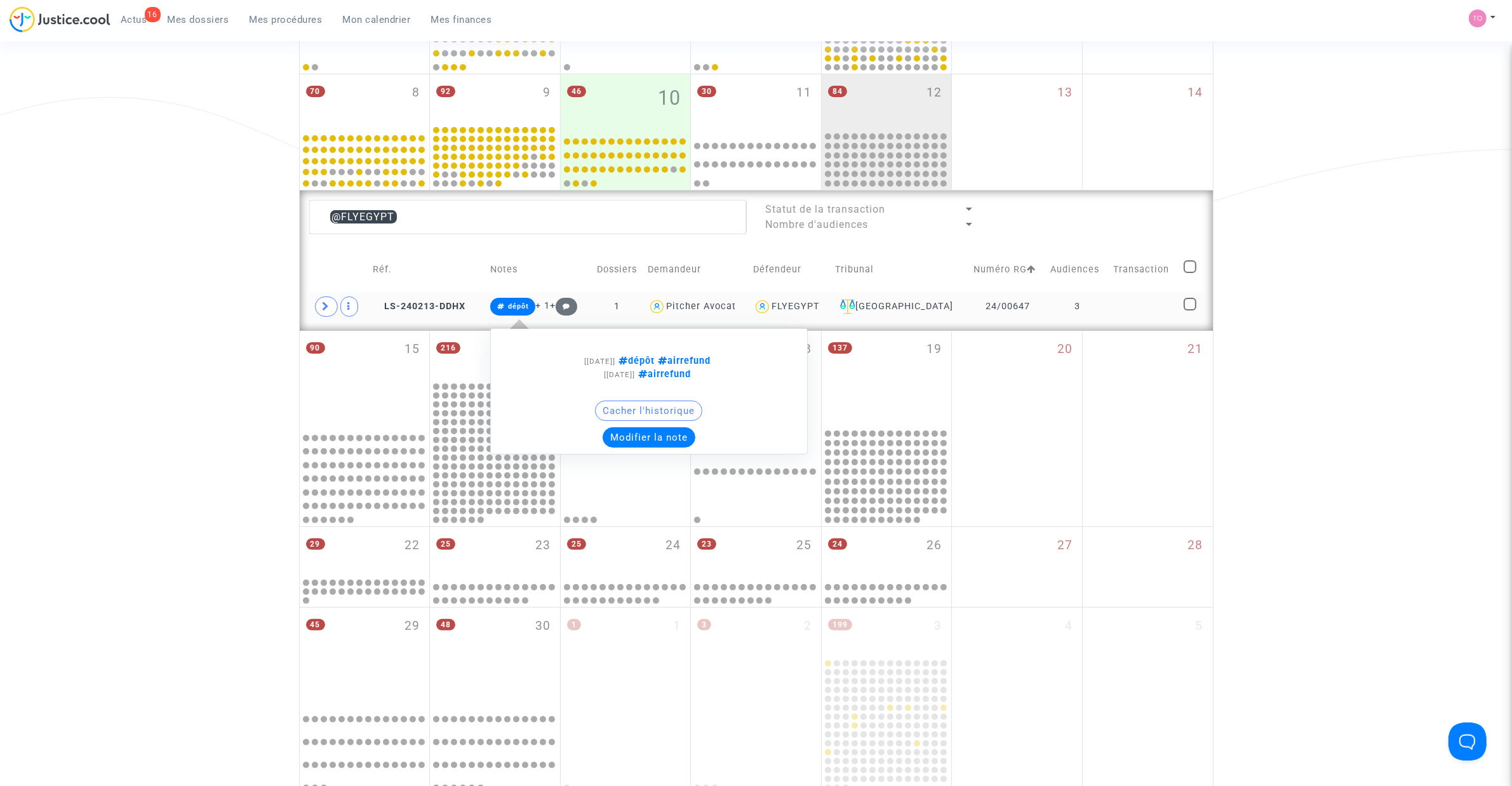
click at [642, 437] on button "Modifier la note" at bounding box center [648, 437] width 92 height 20
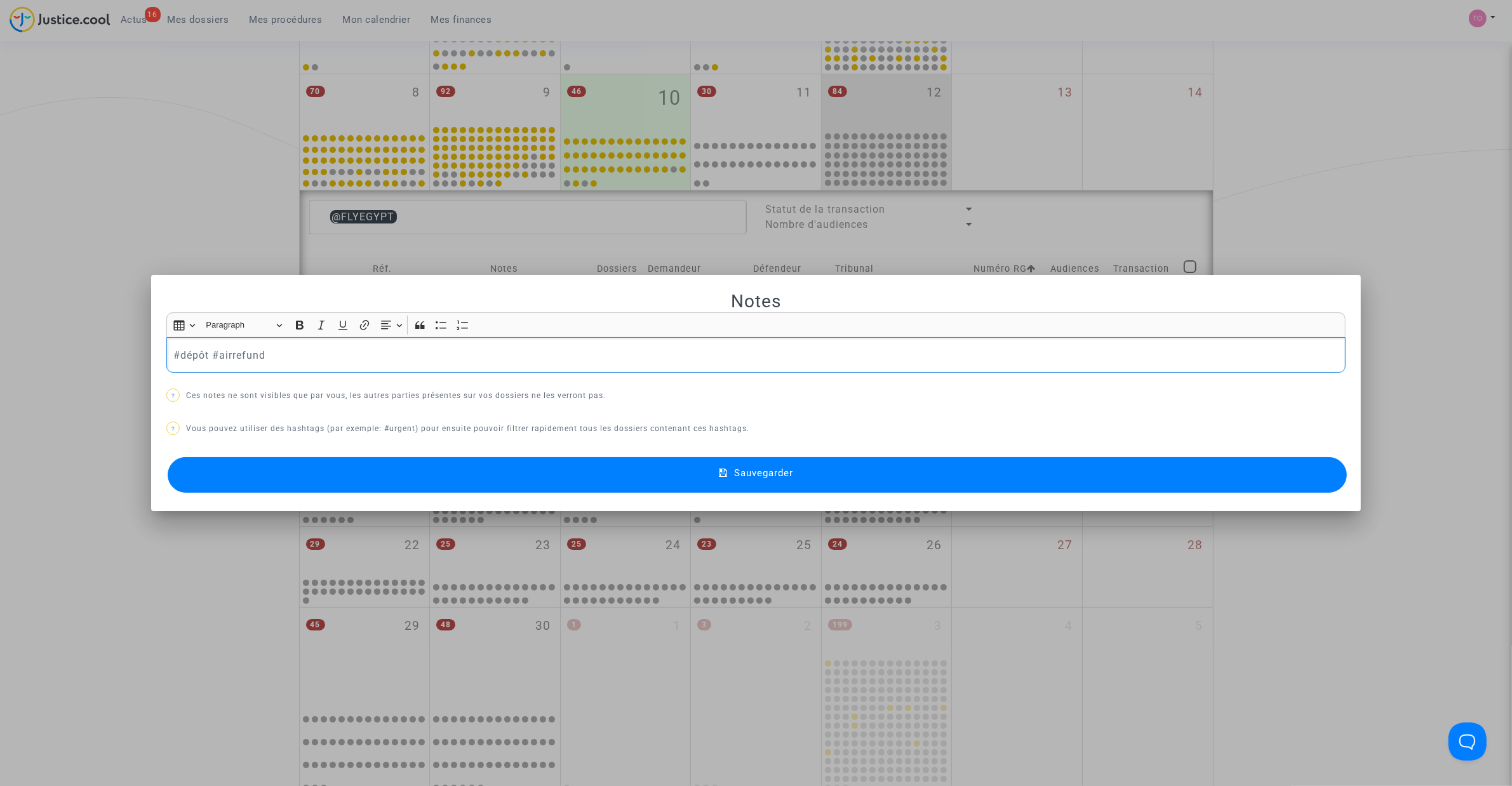
scroll to position [0, 0]
drag, startPoint x: 203, startPoint y: 353, endPoint x: 175, endPoint y: 356, distance: 28.2
click at [175, 356] on p "#dépôt #airrefund" at bounding box center [756, 356] width 1166 height 16
drag, startPoint x: 124, startPoint y: 211, endPoint x: 468, endPoint y: 262, distance: 347.8
click at [128, 211] on div at bounding box center [756, 393] width 1512 height 786
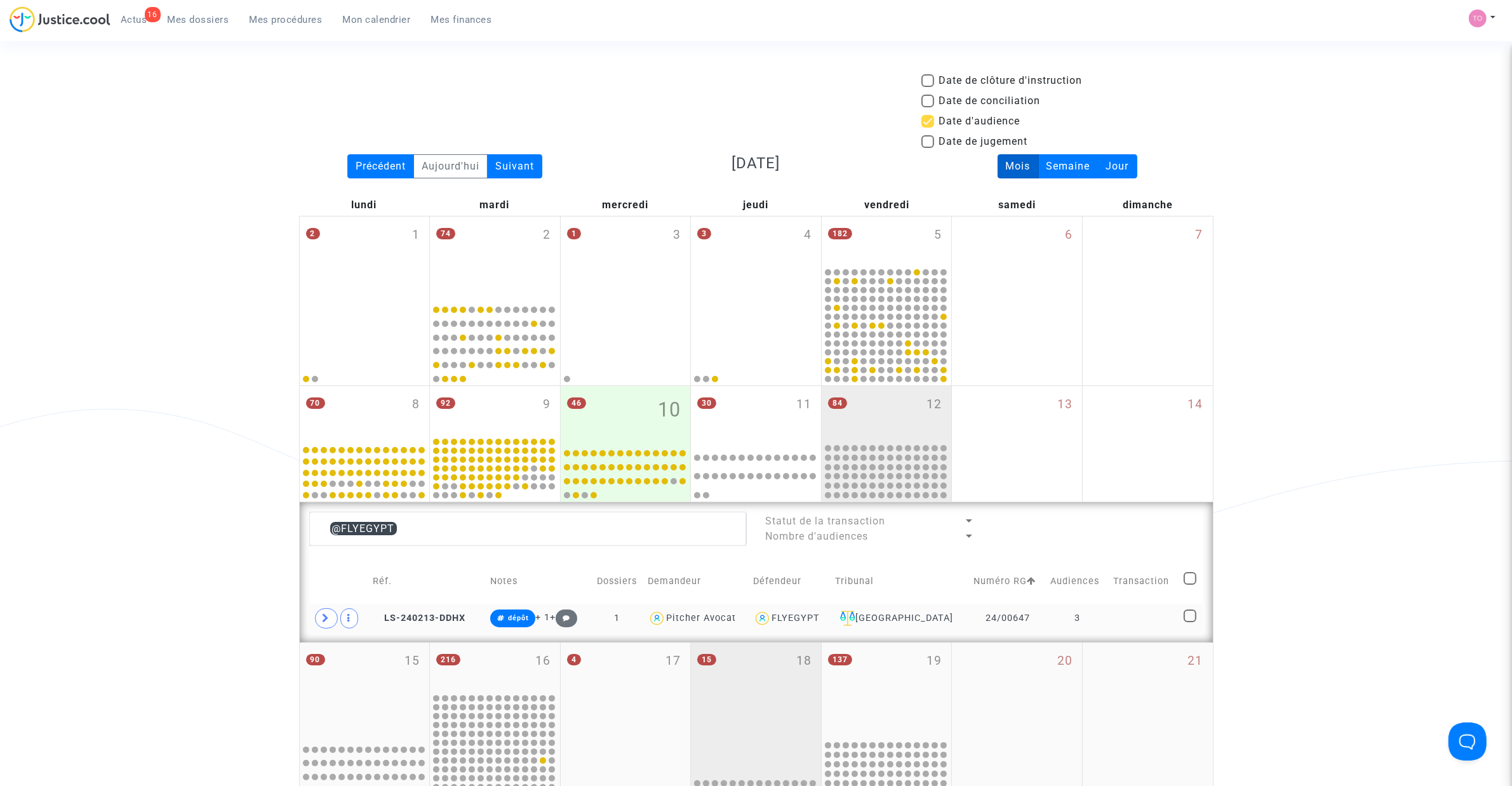
scroll to position [312, 0]
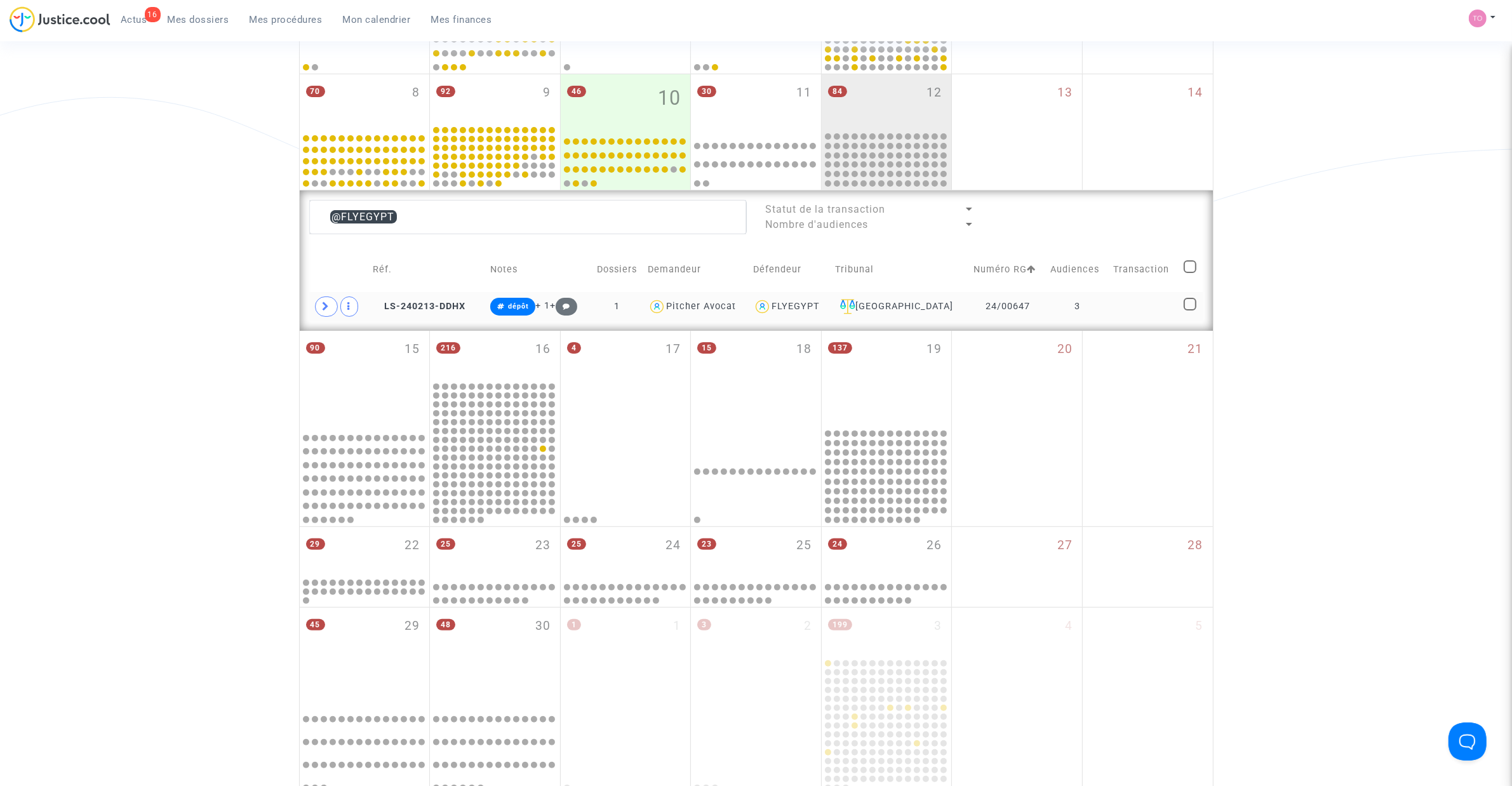
click at [320, 302] on span at bounding box center [326, 306] width 22 height 20
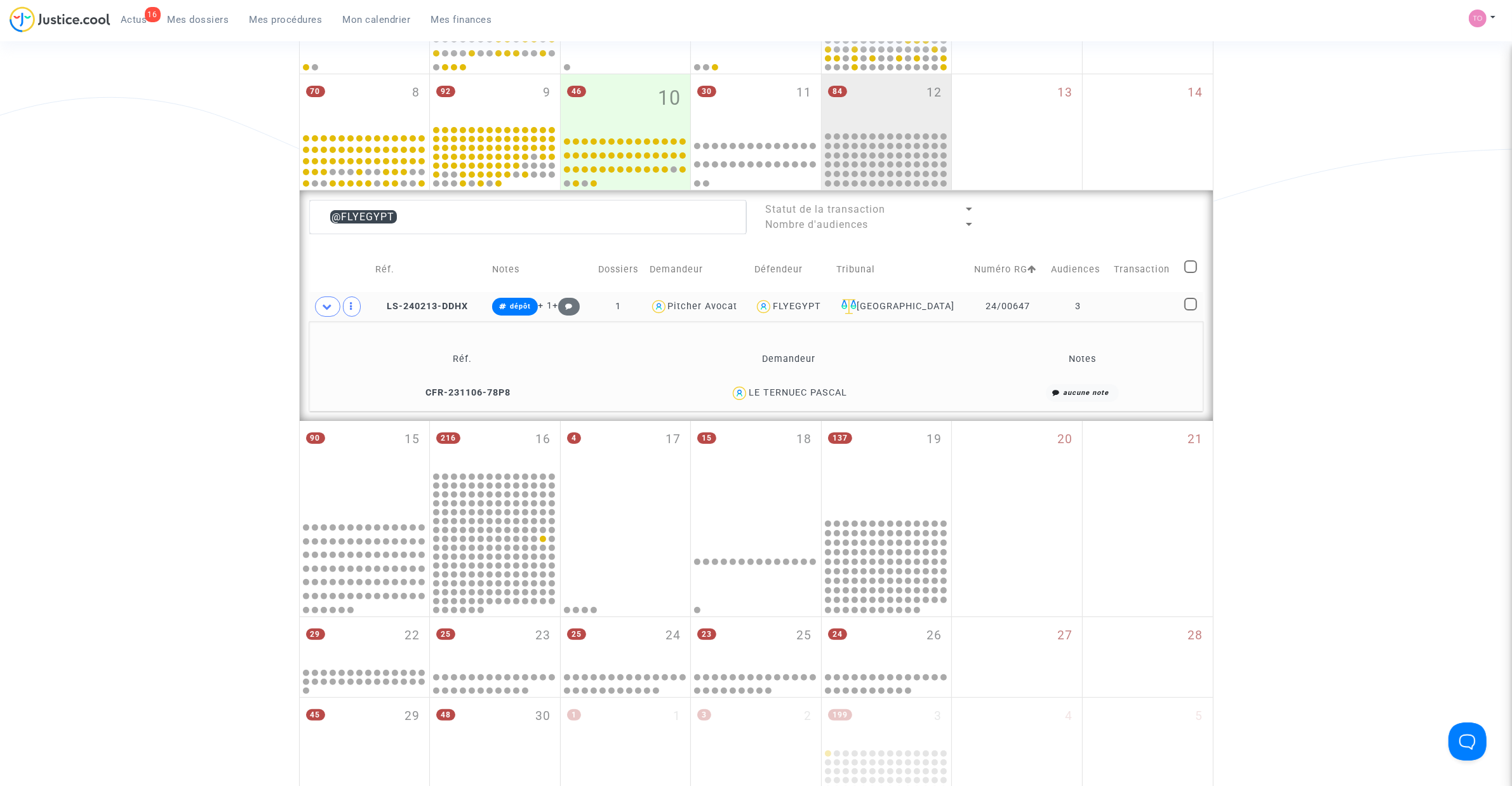
click at [823, 385] on span "LE TERNUEC PASCAL" at bounding box center [797, 356] width 99 height 83
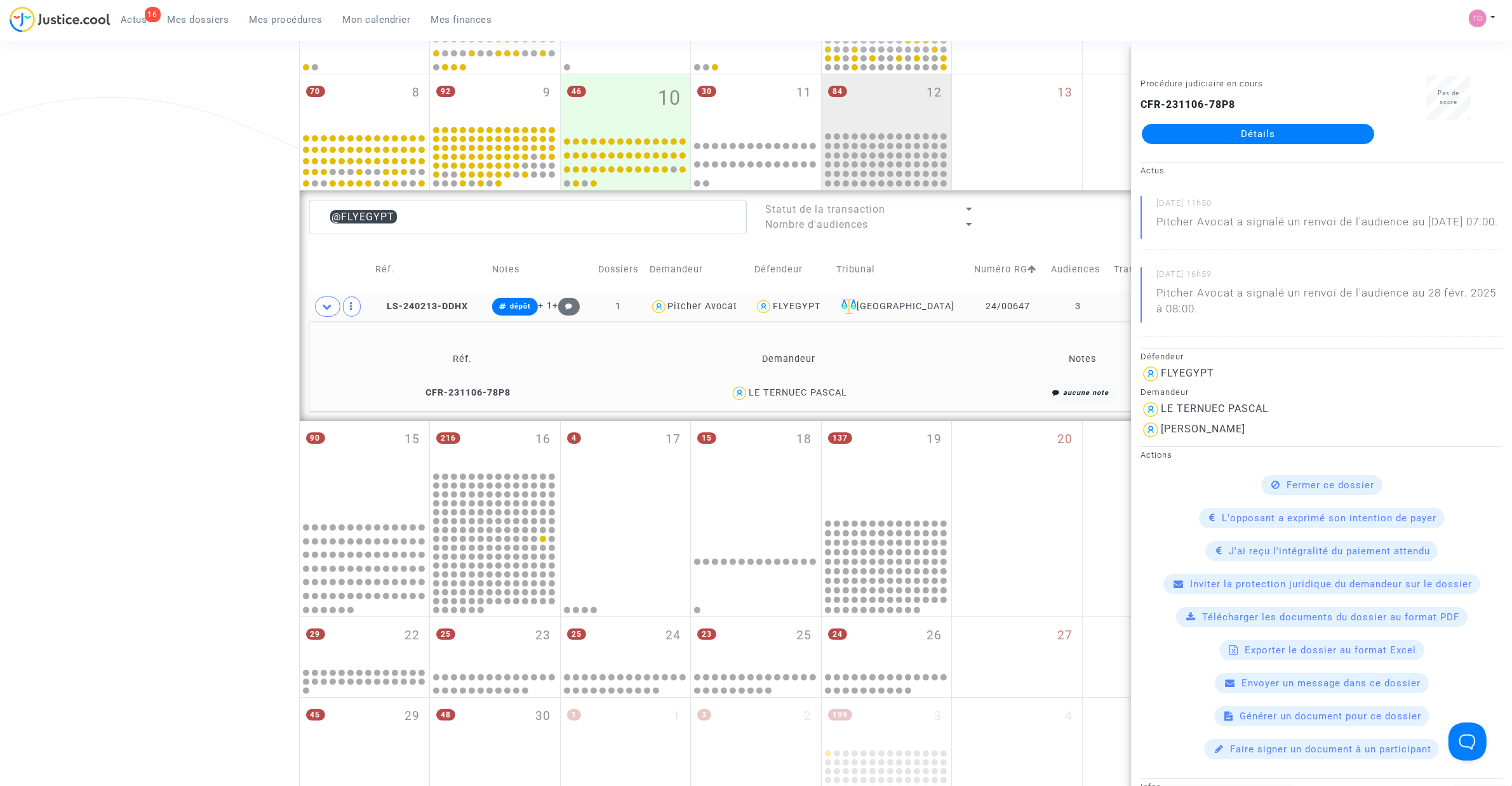
copy div "PASCAL"
drag, startPoint x: 808, startPoint y: 395, endPoint x: 751, endPoint y: 399, distance: 57.1
click at [751, 398] on div "LE TERNUEC PASCAL" at bounding box center [797, 392] width 99 height 10
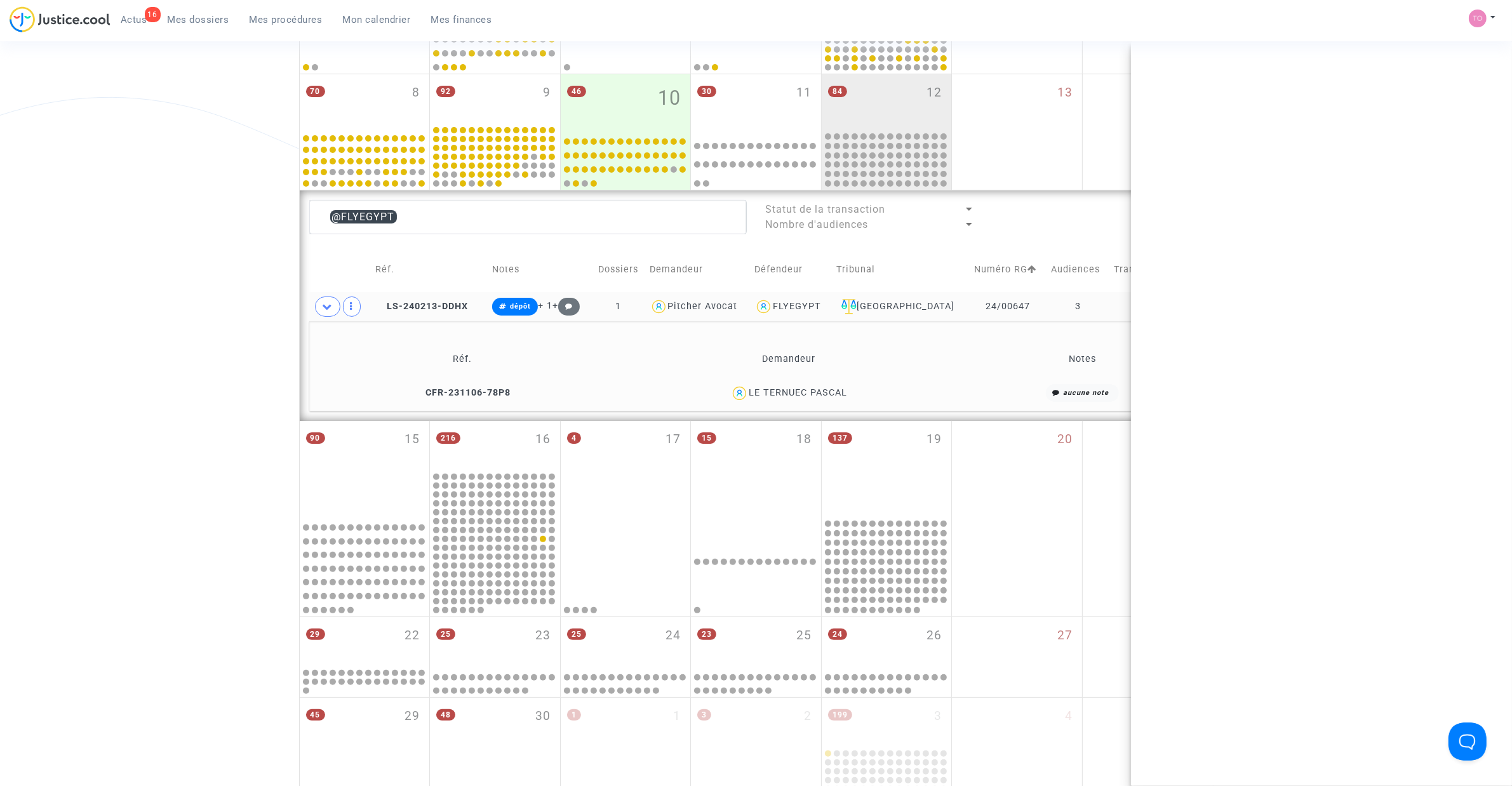
copy div "LE TERNUEC"
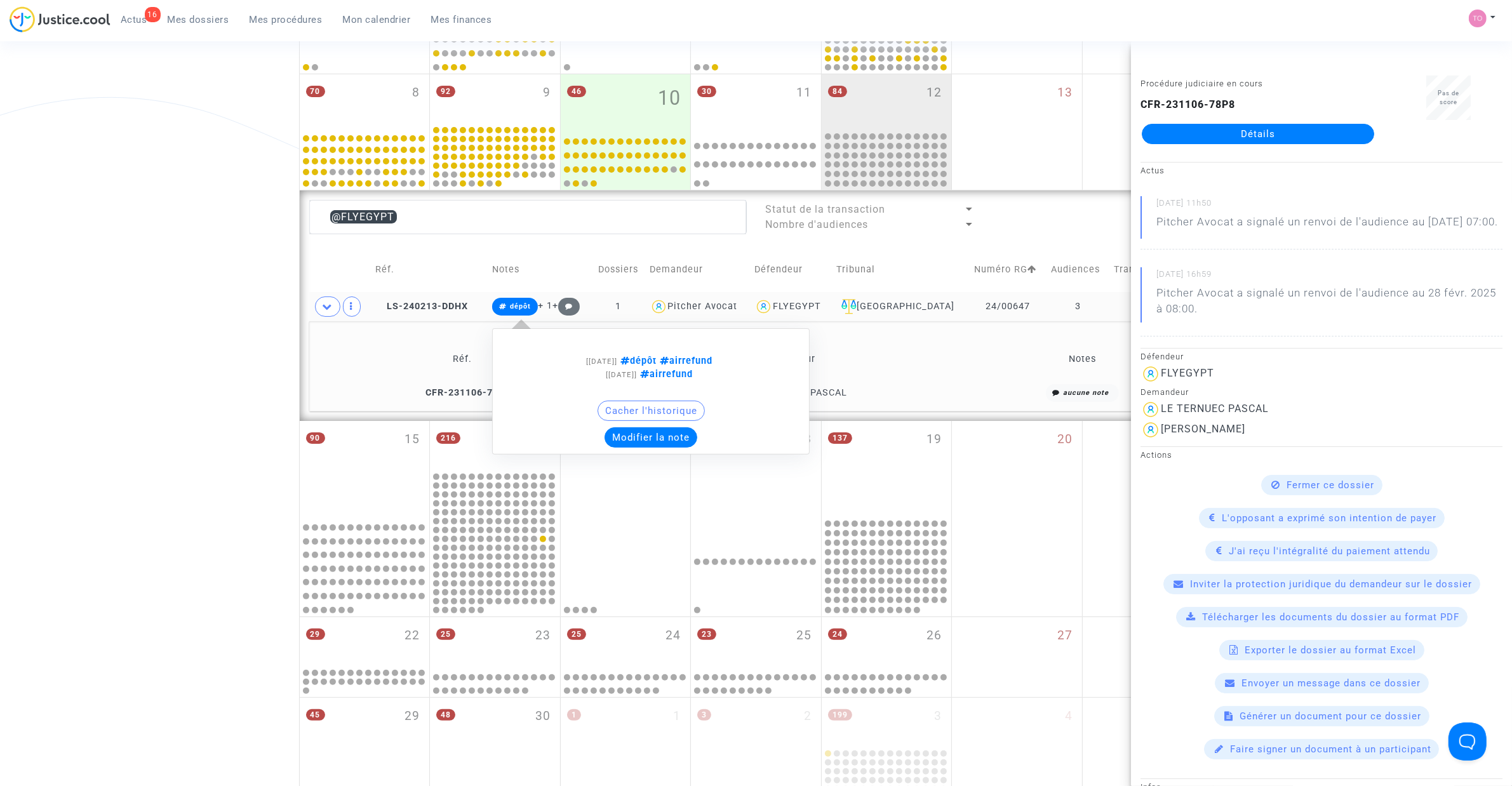
click at [658, 442] on button "Modifier la note" at bounding box center [650, 437] width 92 height 20
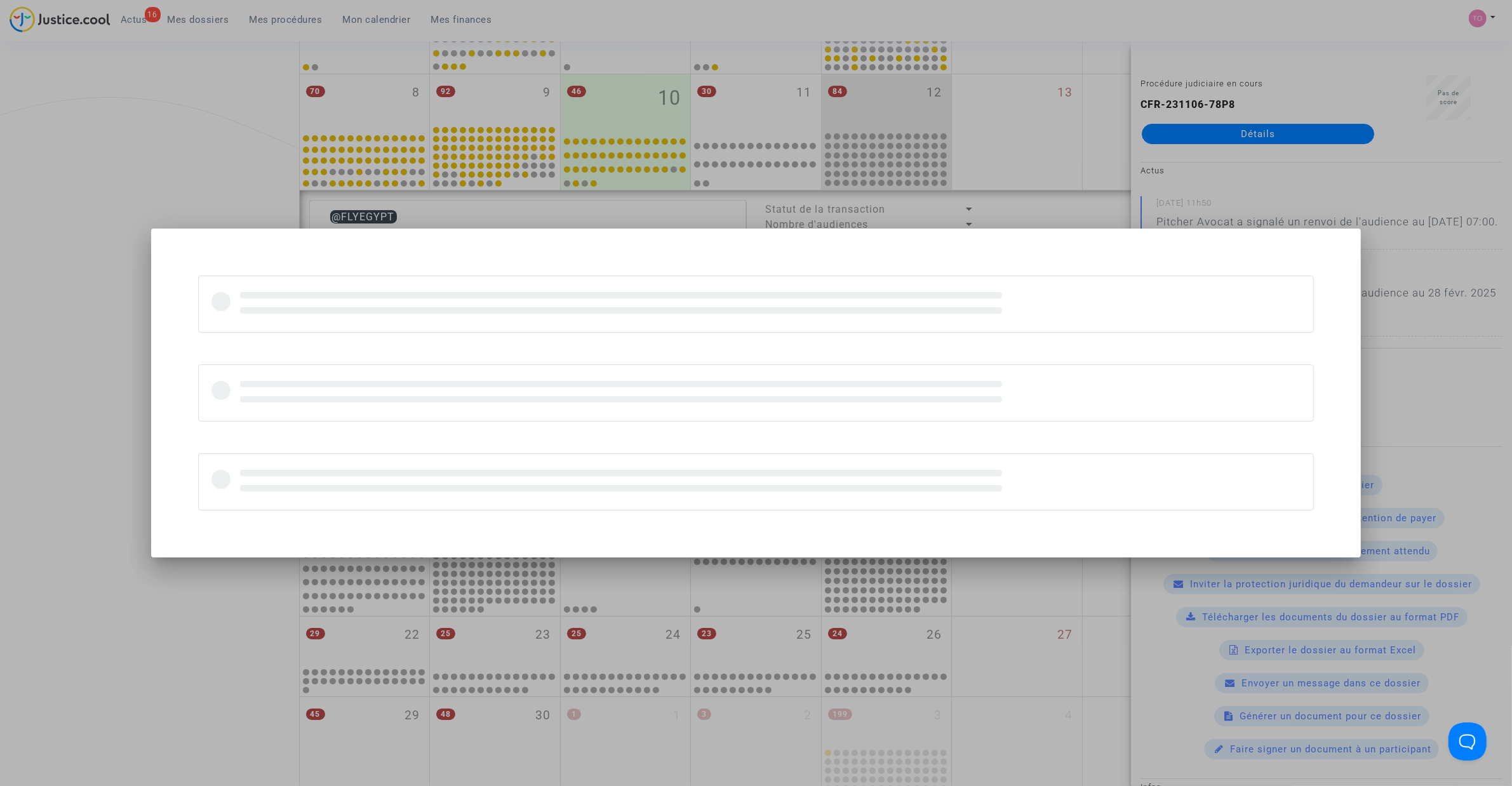
scroll to position [0, 0]
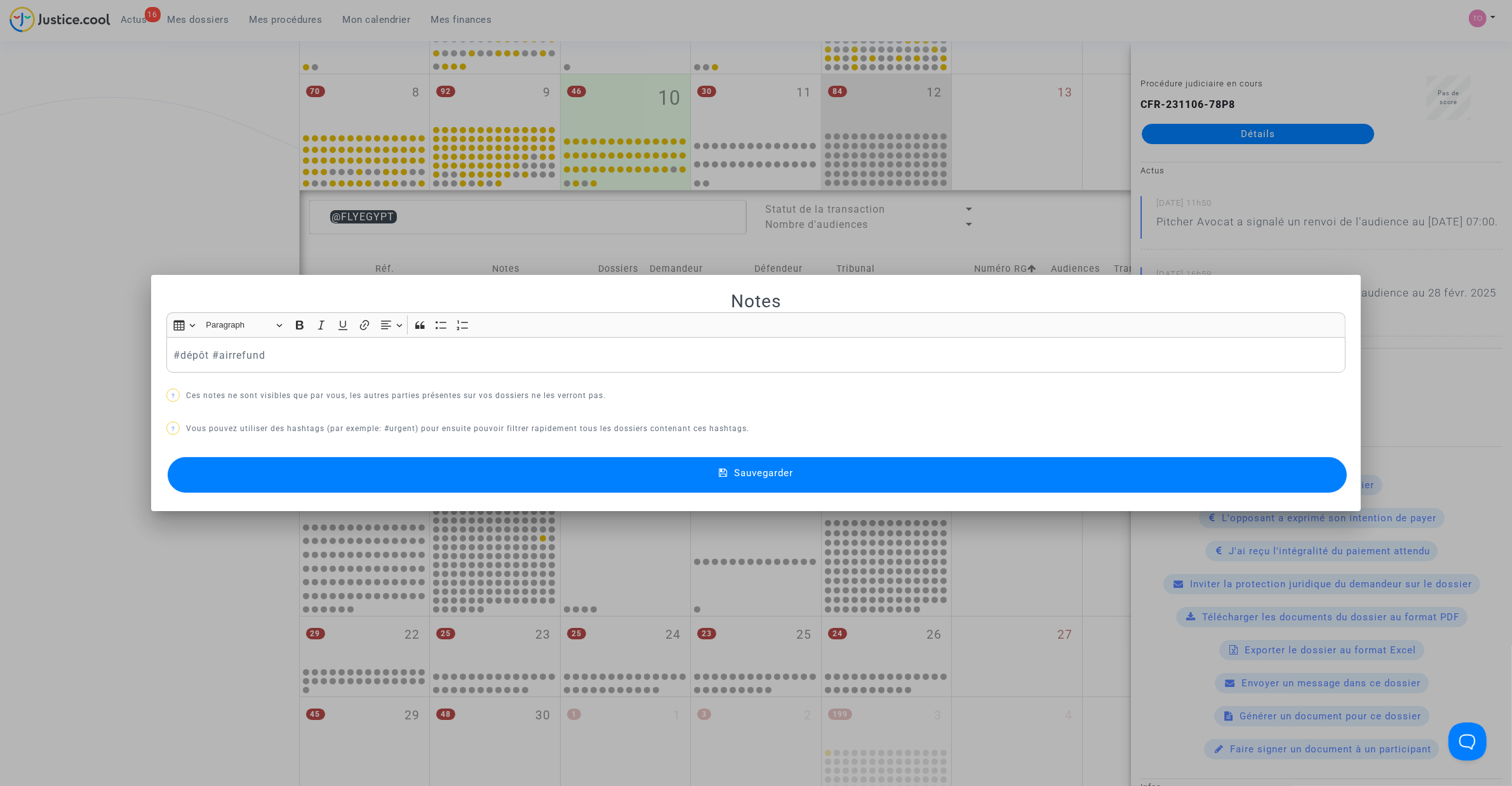
click at [325, 474] on button "Sauvegarder" at bounding box center [757, 474] width 1179 height 35
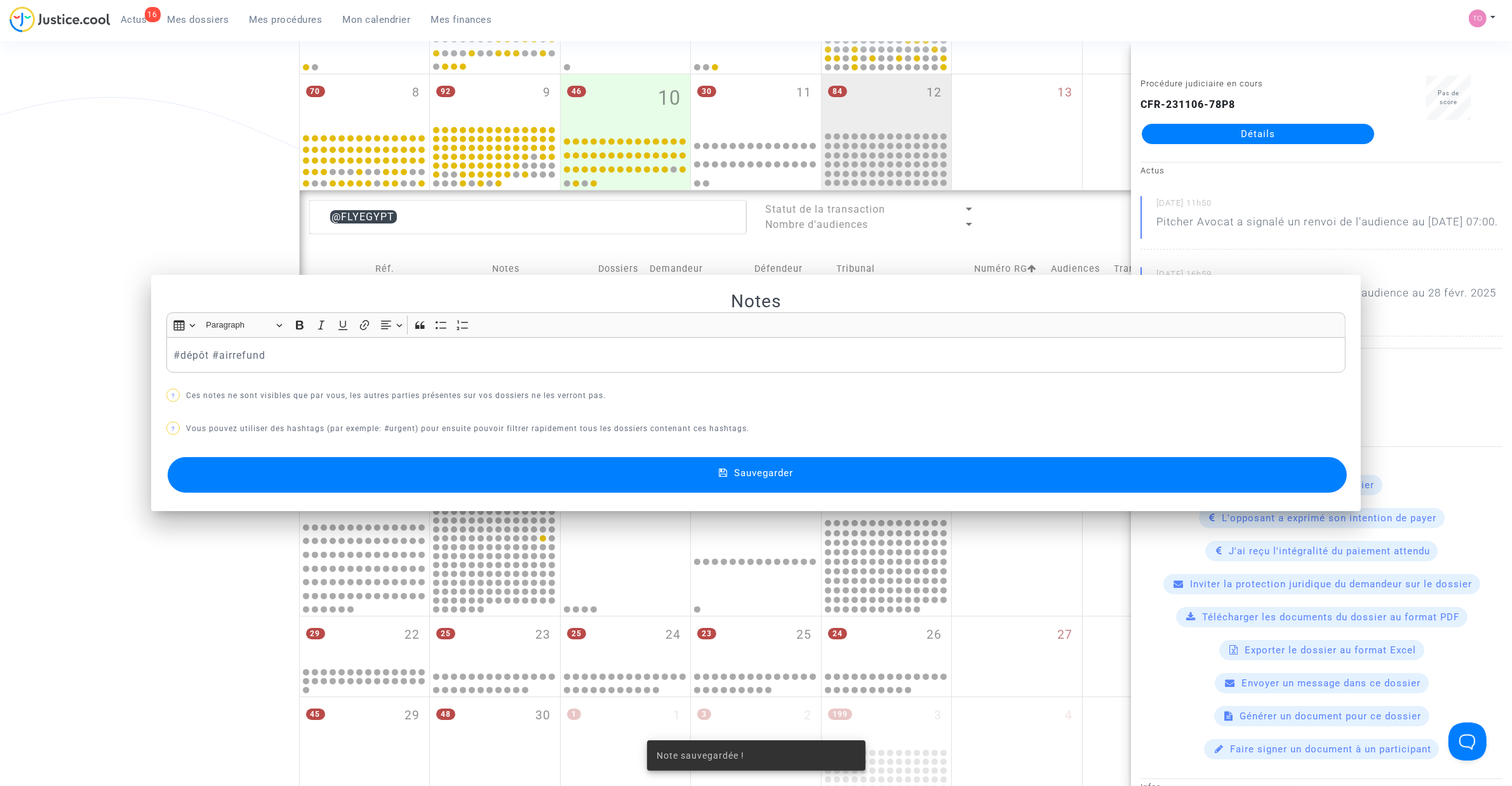
scroll to position [312, 0]
click at [68, 241] on div "Date de clôture d'instruction Date de conciliation Date d'audience Date de juge…" at bounding box center [756, 324] width 1512 height 1124
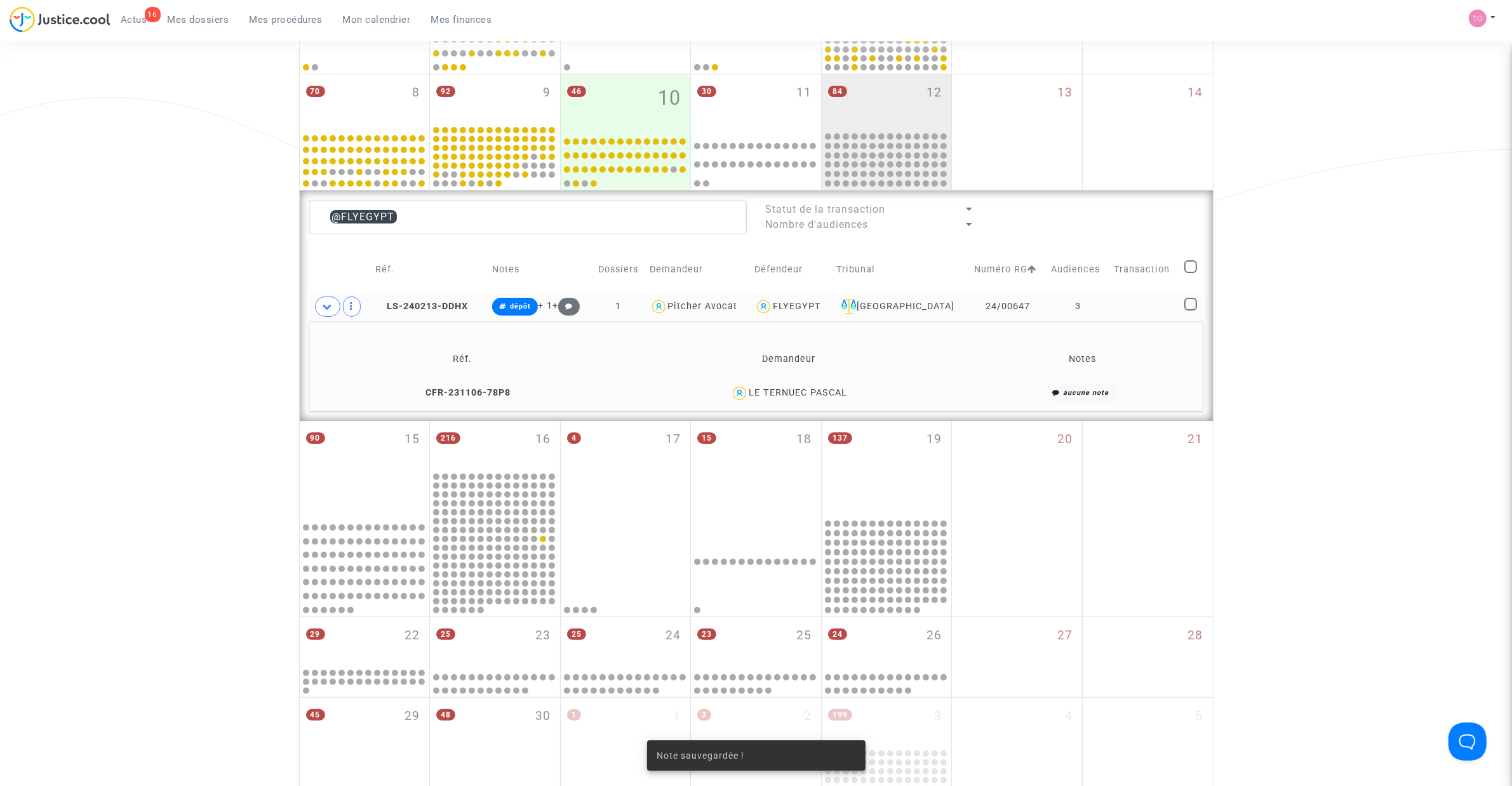
click at [832, 398] on div "LE TERNUEC PASCAL" at bounding box center [797, 392] width 99 height 10
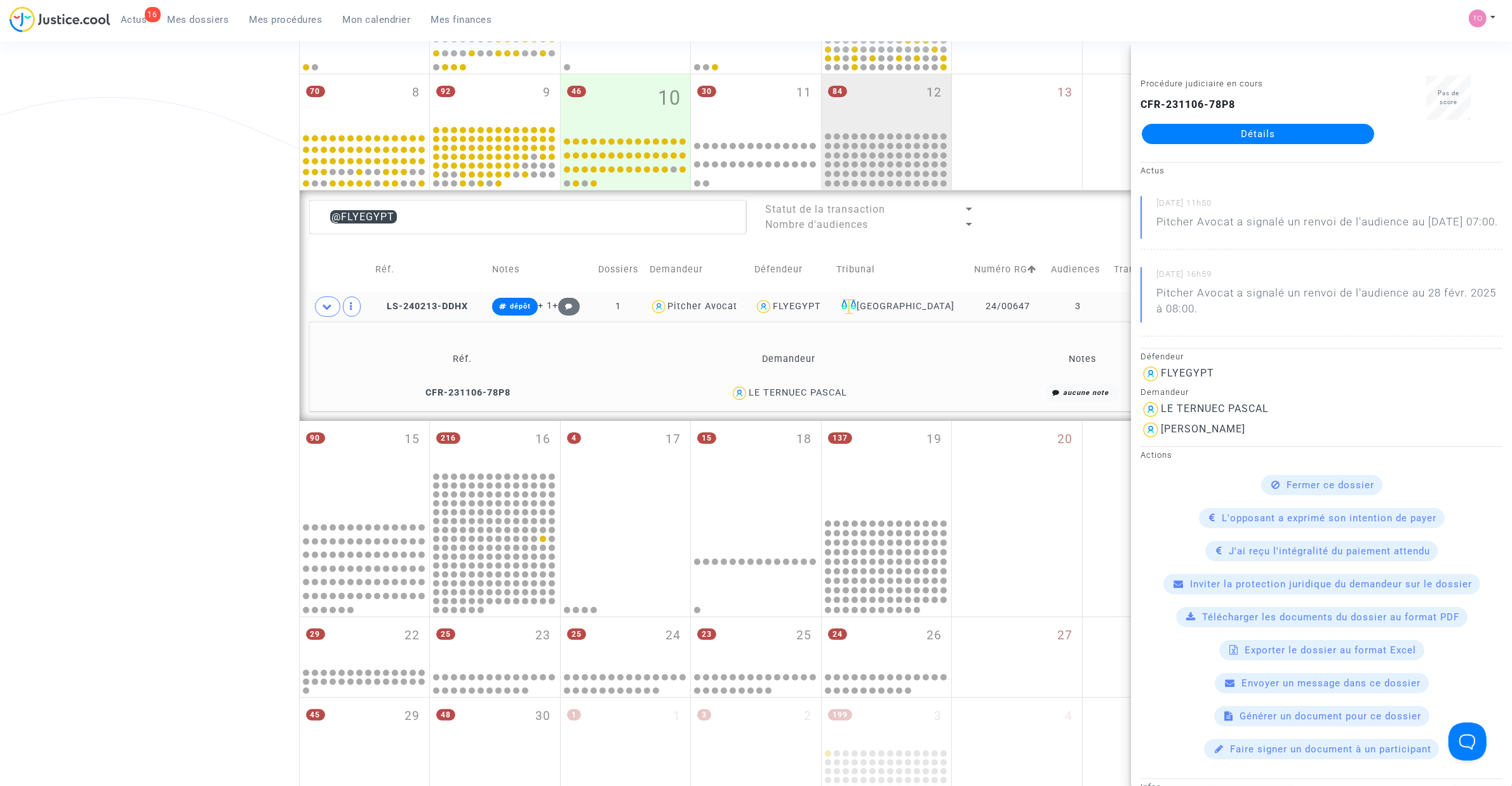
click at [821, 307] on div "FLYEGYPT" at bounding box center [797, 306] width 48 height 10
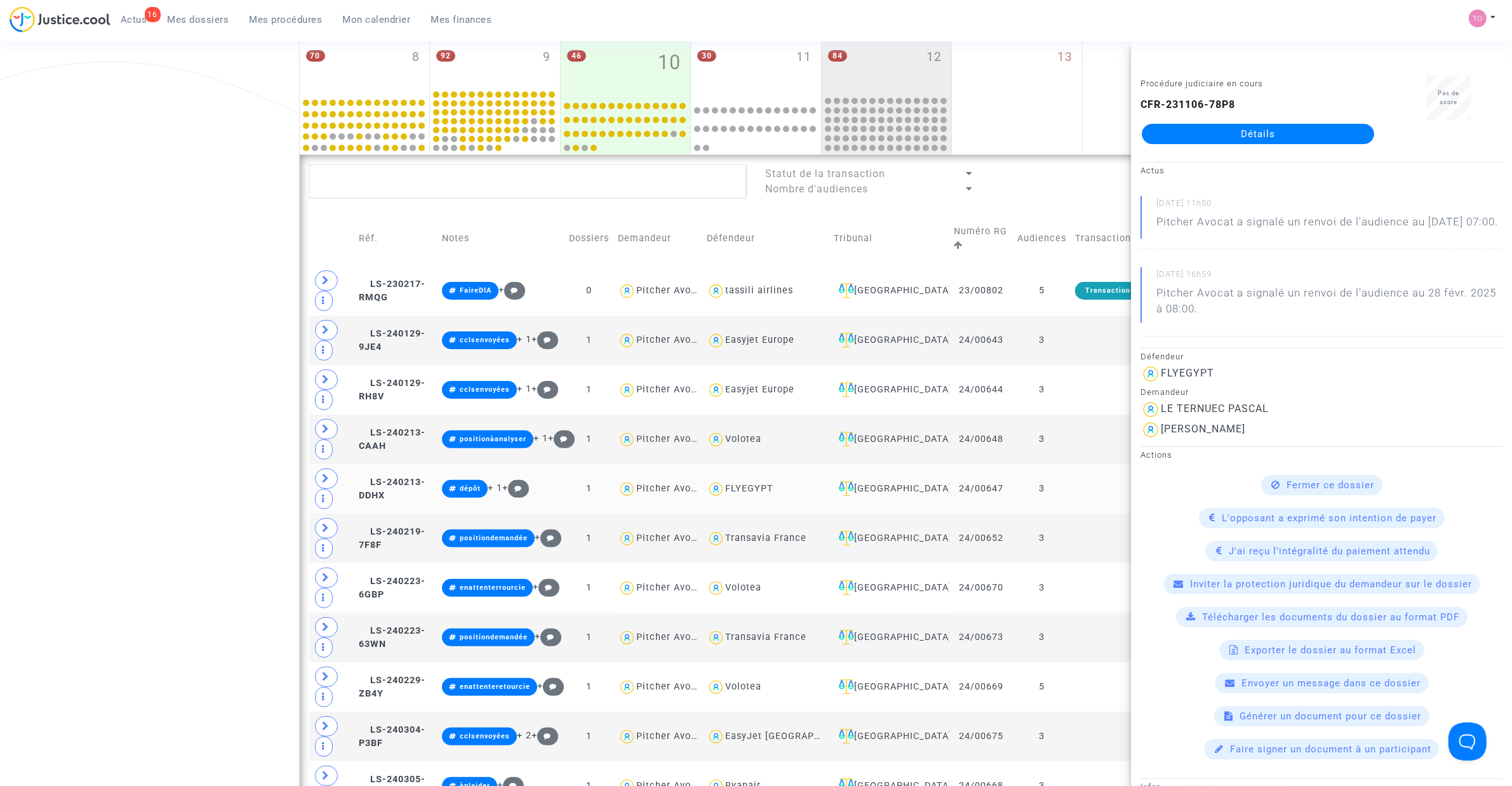
scroll to position [391, 0]
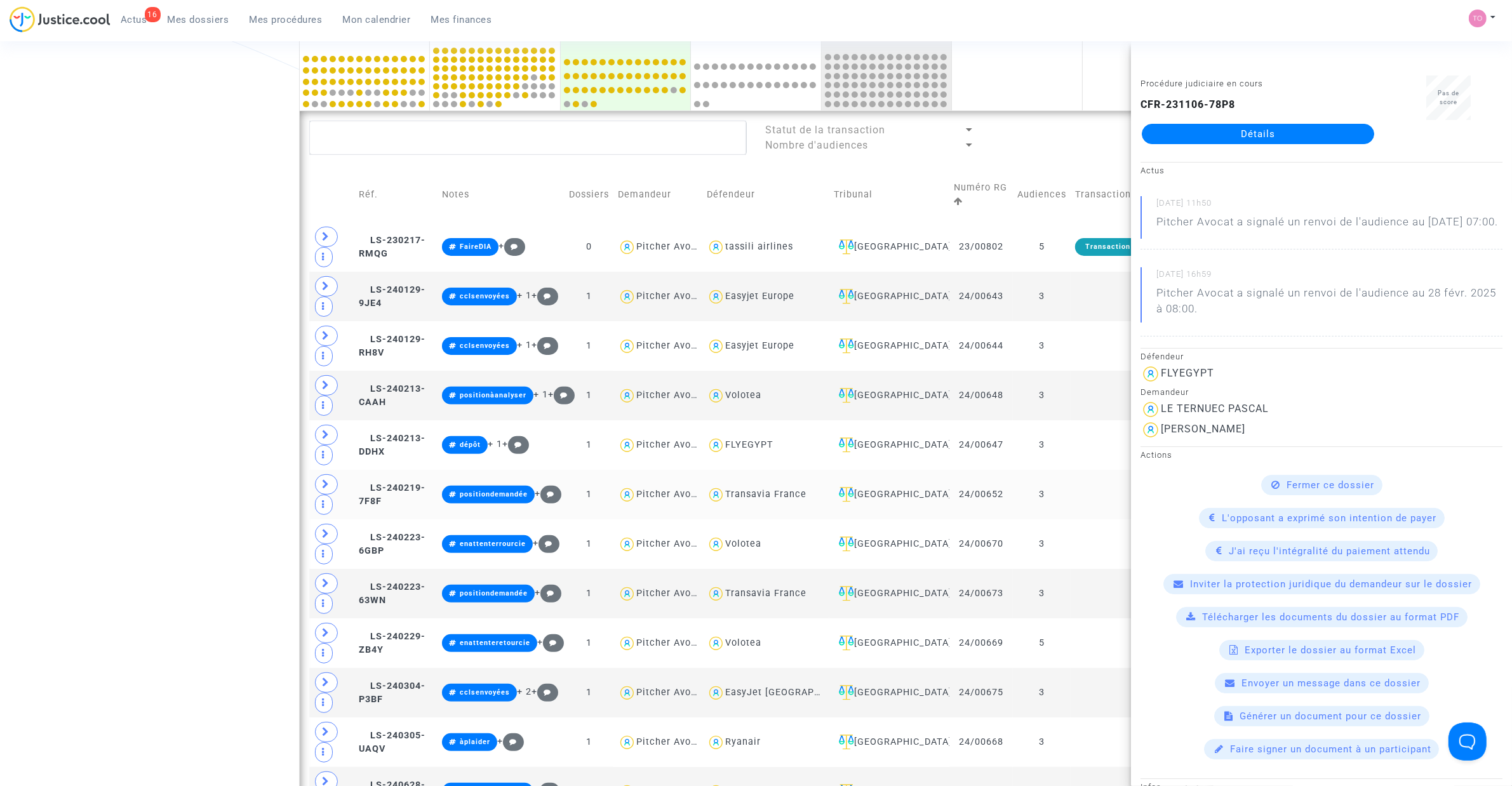
click at [798, 503] on div "Transavia France" at bounding box center [765, 495] width 118 height 18
type textarea "@"Transavia France""
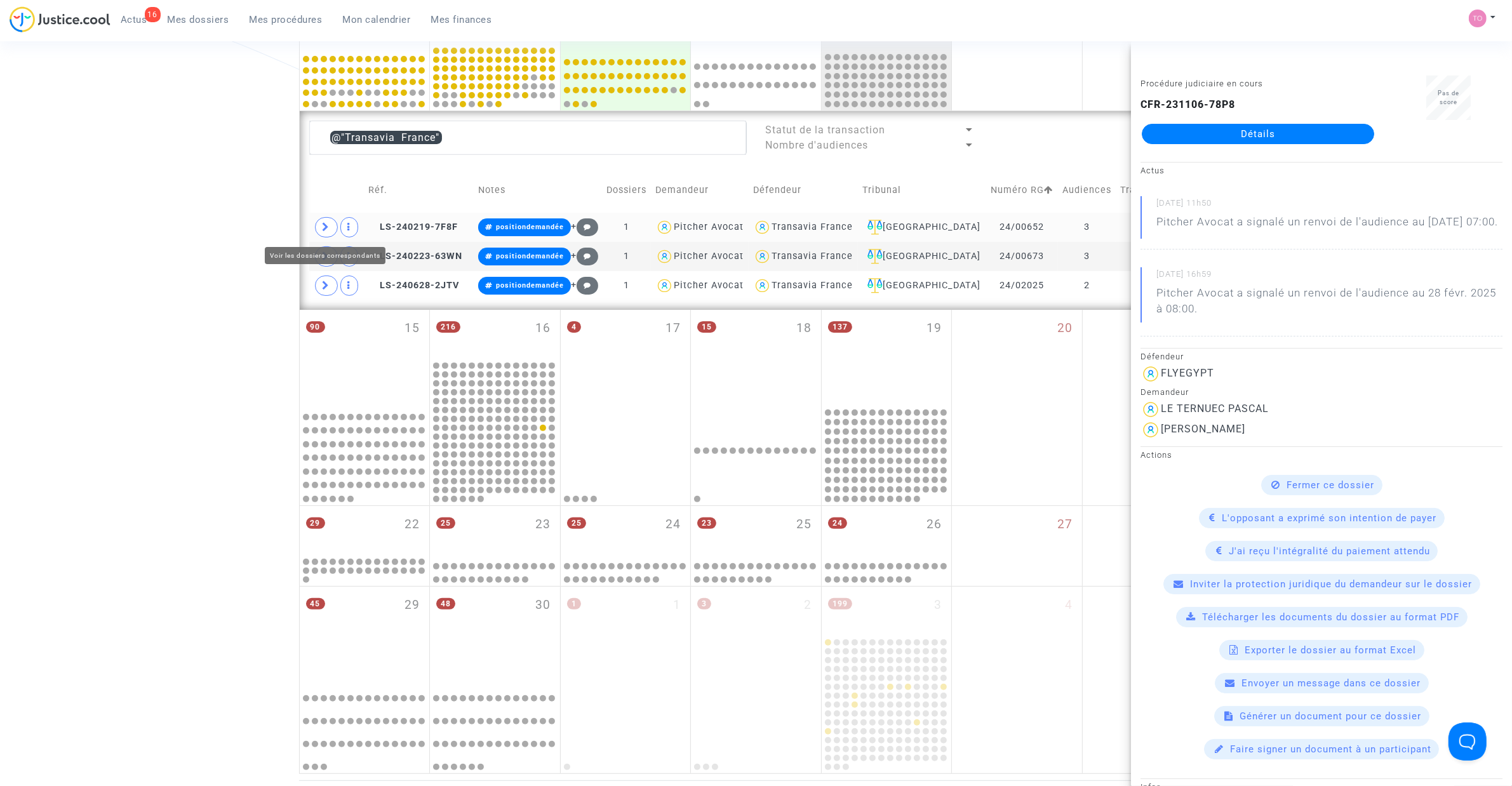
click at [326, 223] on icon at bounding box center [326, 227] width 7 height 10
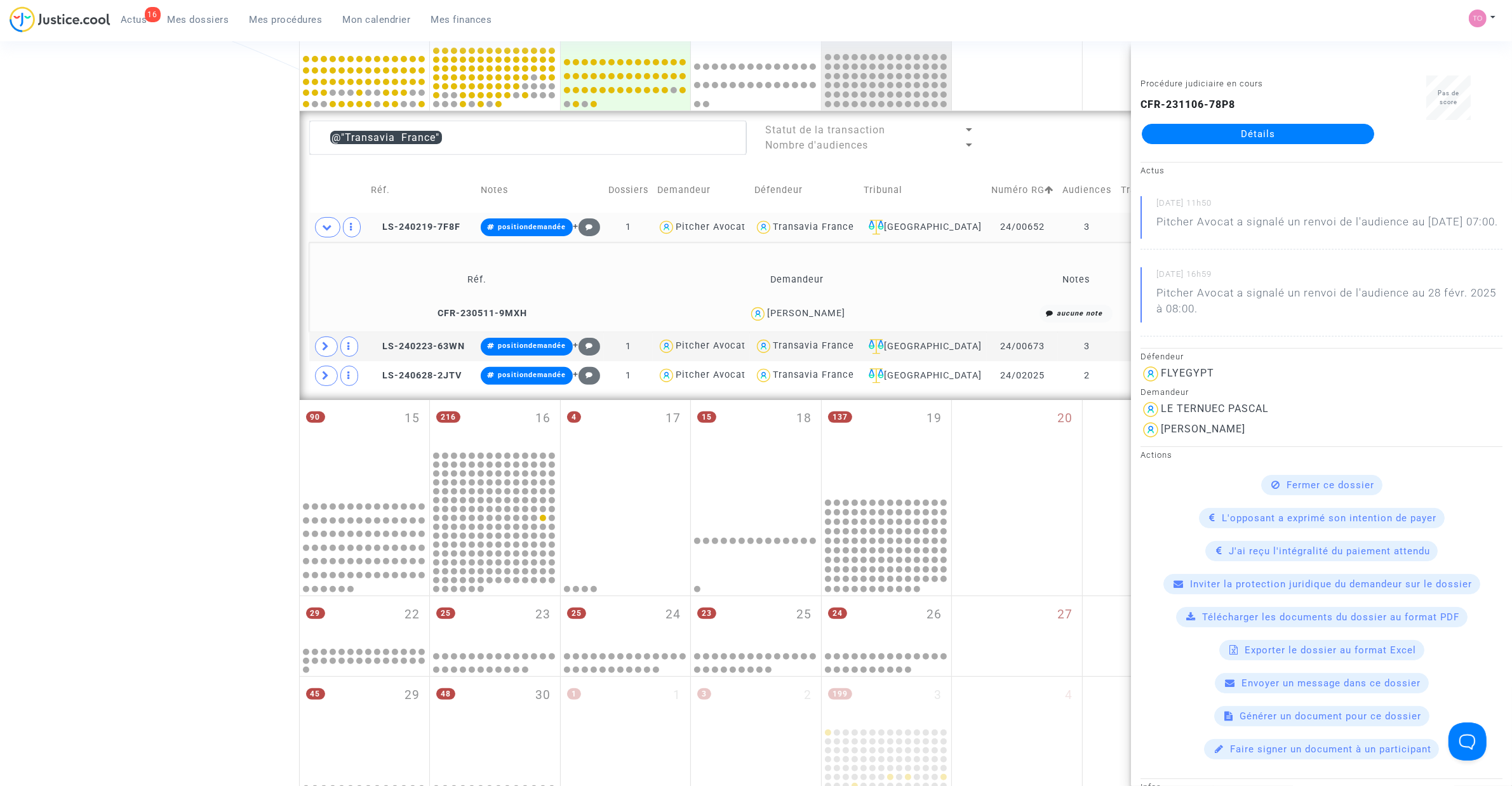
click at [830, 316] on div "Frédéric Bonte" at bounding box center [805, 312] width 78 height 10
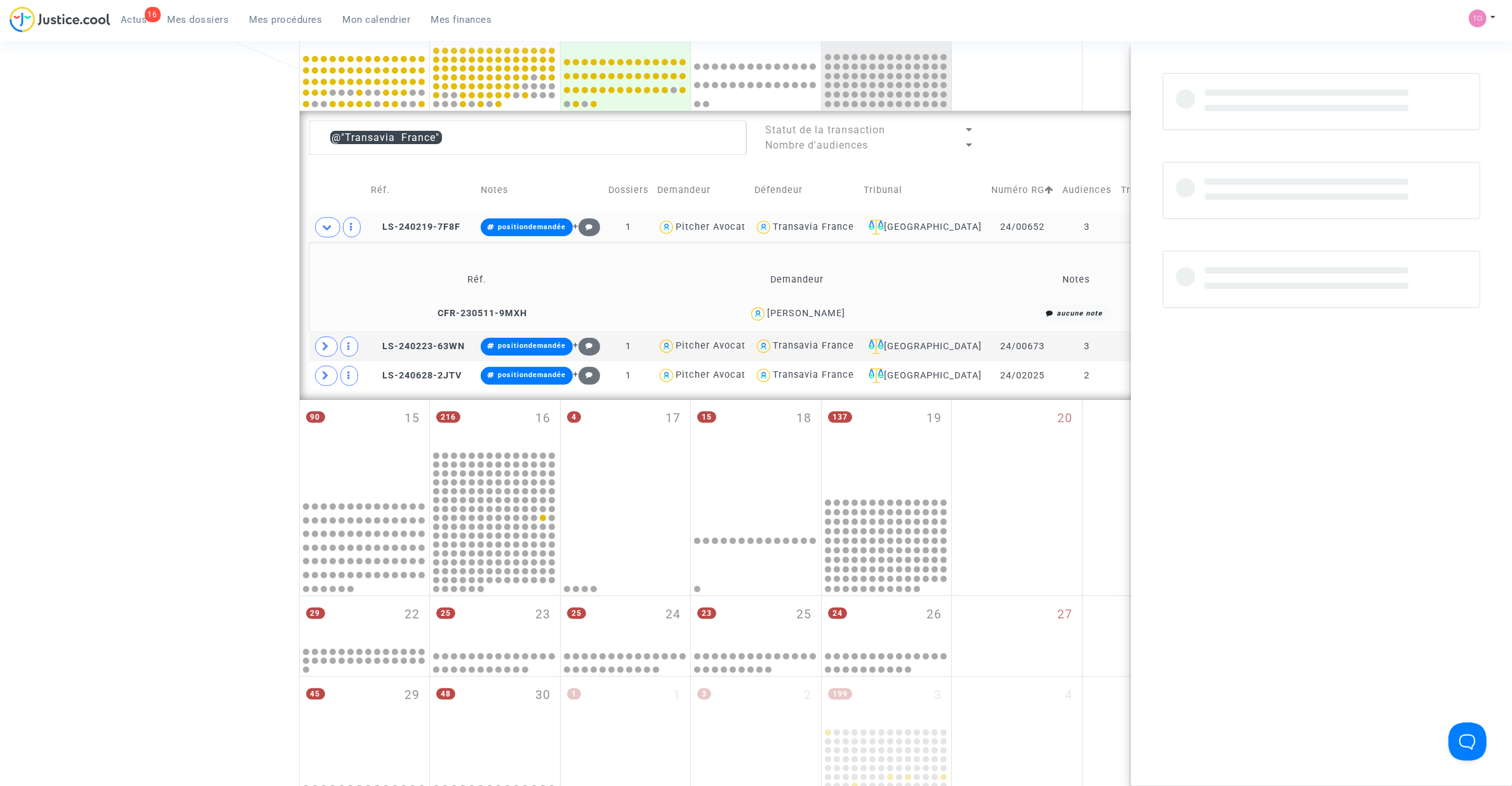
click at [830, 316] on div "Frédéric Bonte" at bounding box center [805, 312] width 78 height 10
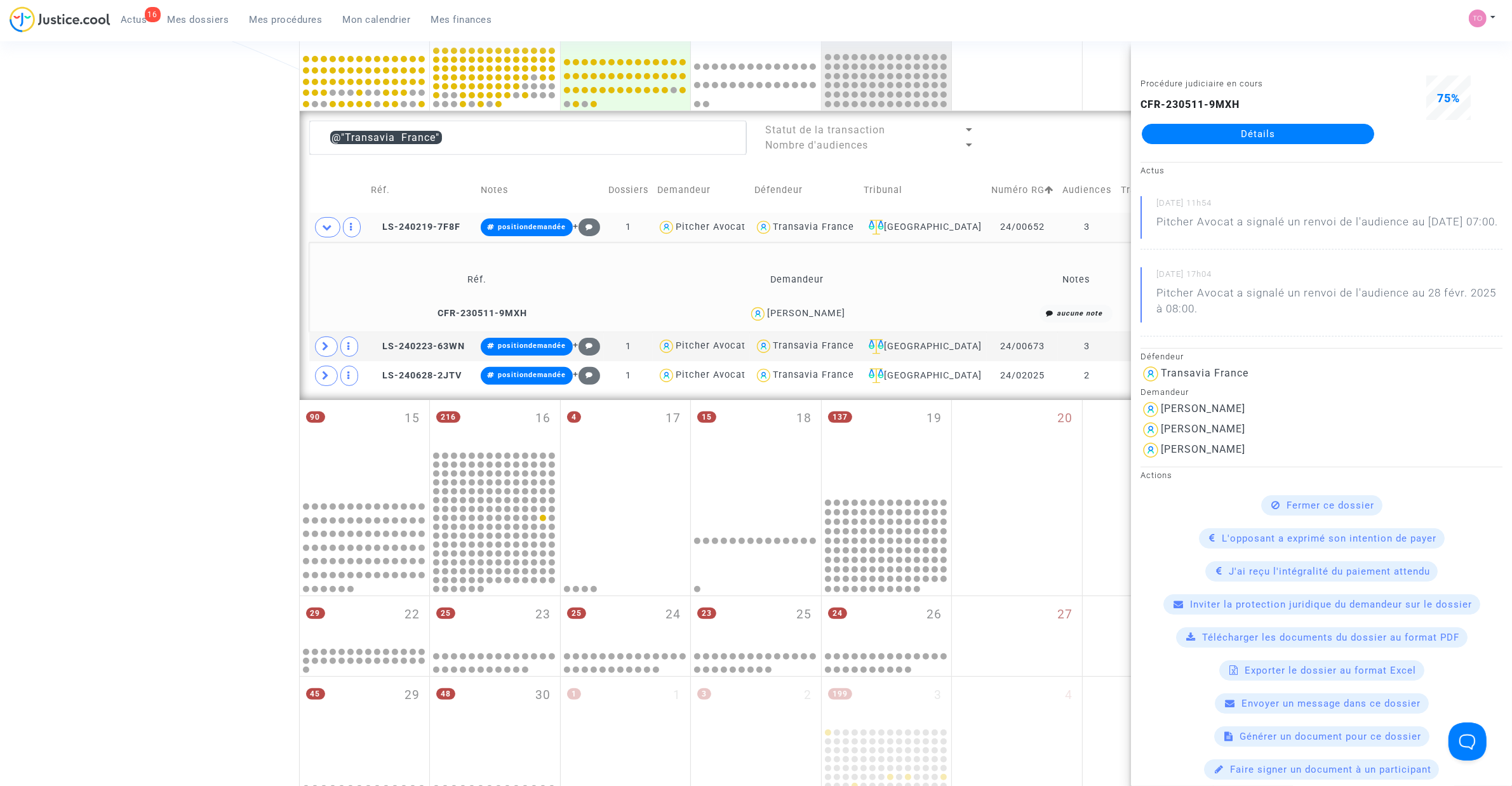
copy div "Bonte"
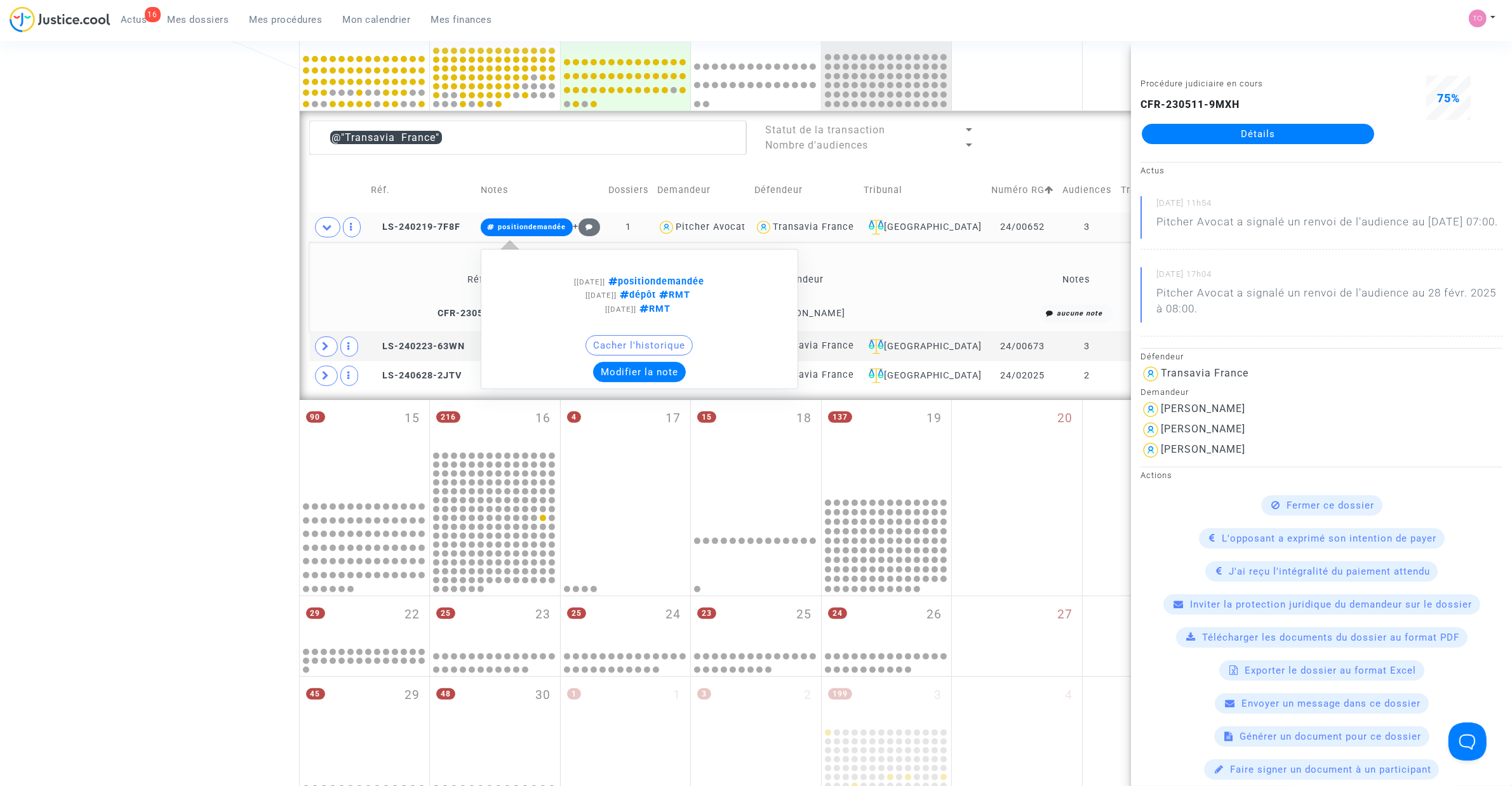
click at [671, 375] on button "Modifier la note" at bounding box center [639, 372] width 92 height 20
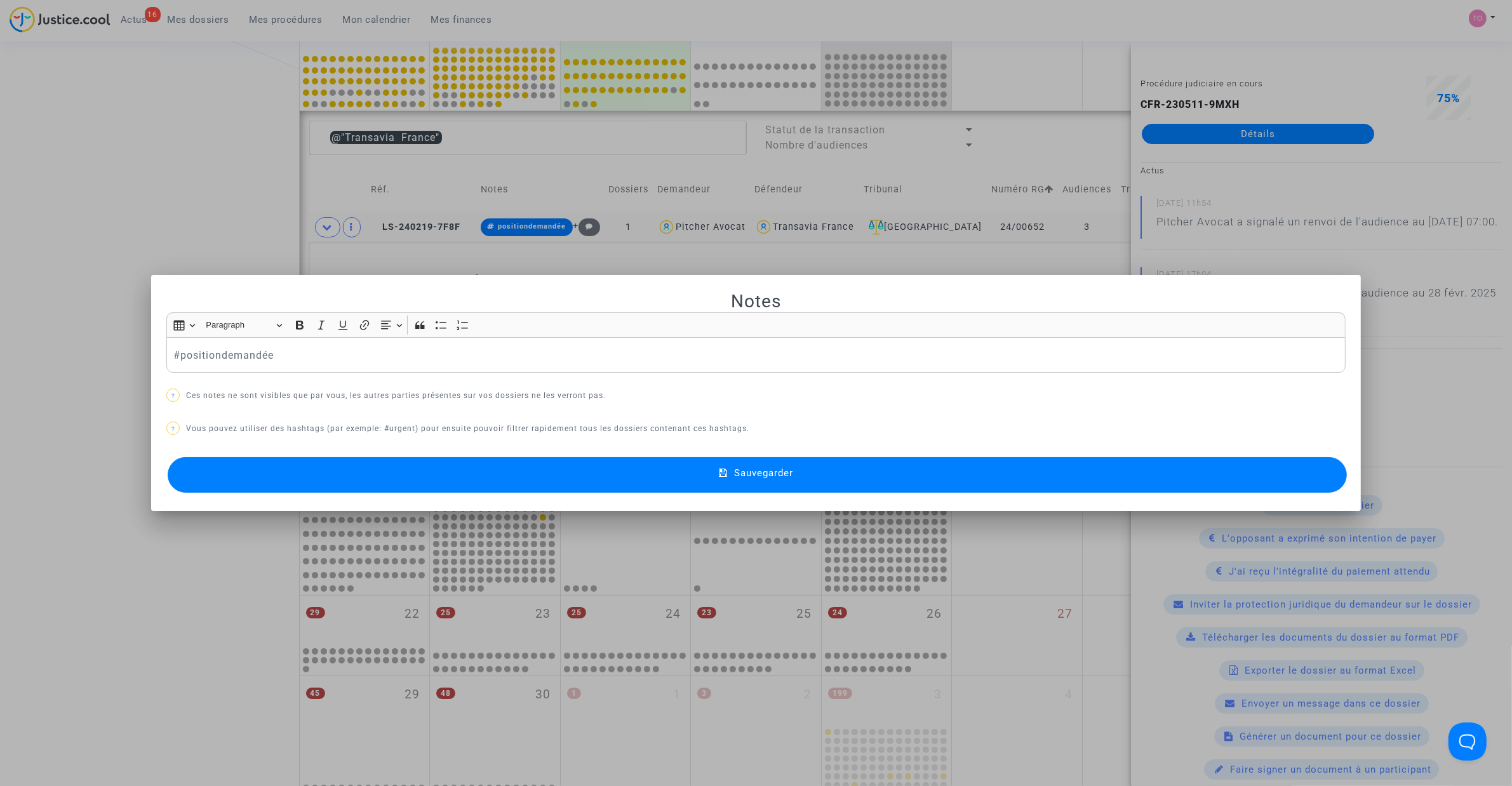
click at [211, 226] on div at bounding box center [756, 393] width 1512 height 786
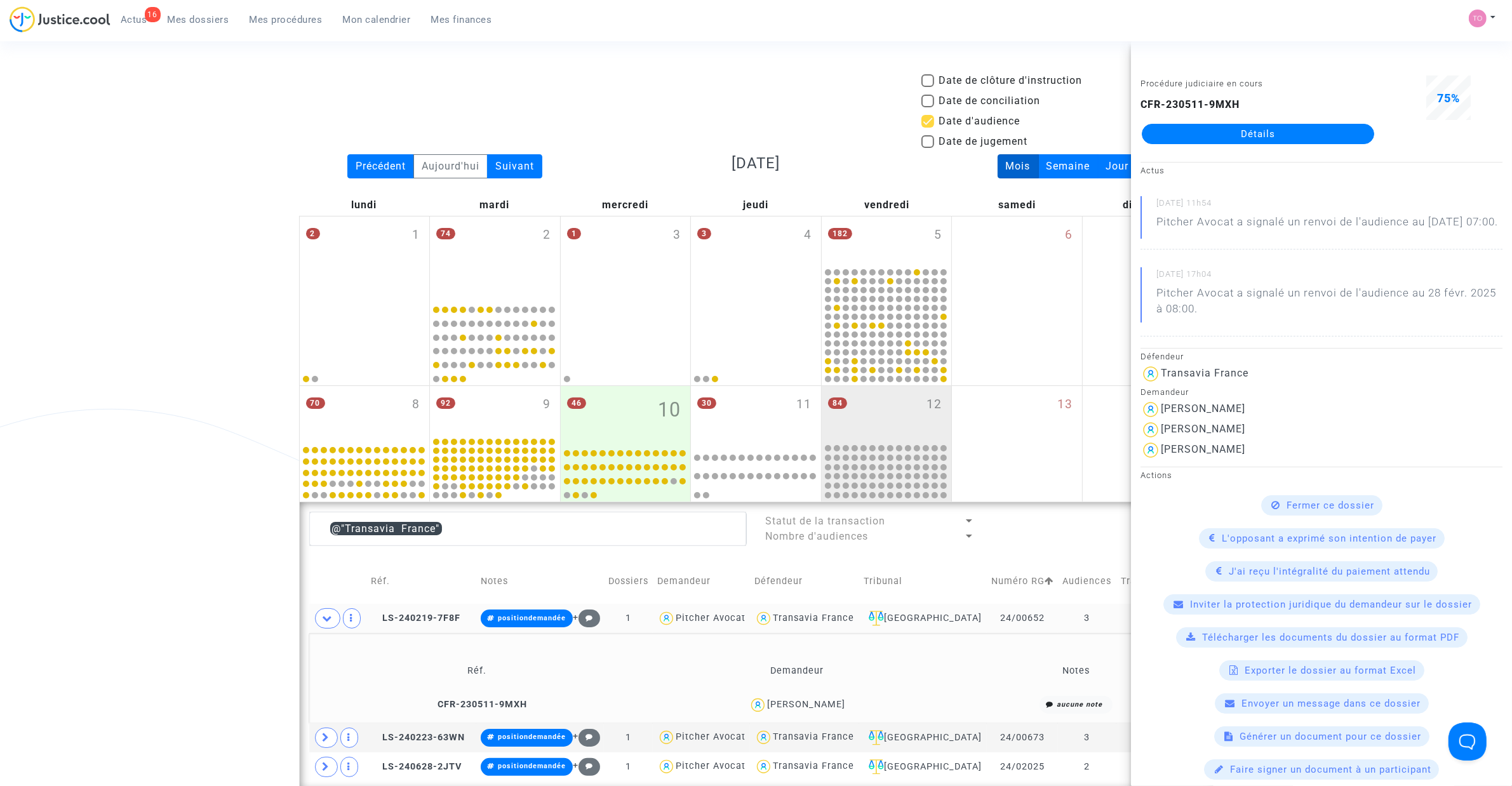
scroll to position [391, 0]
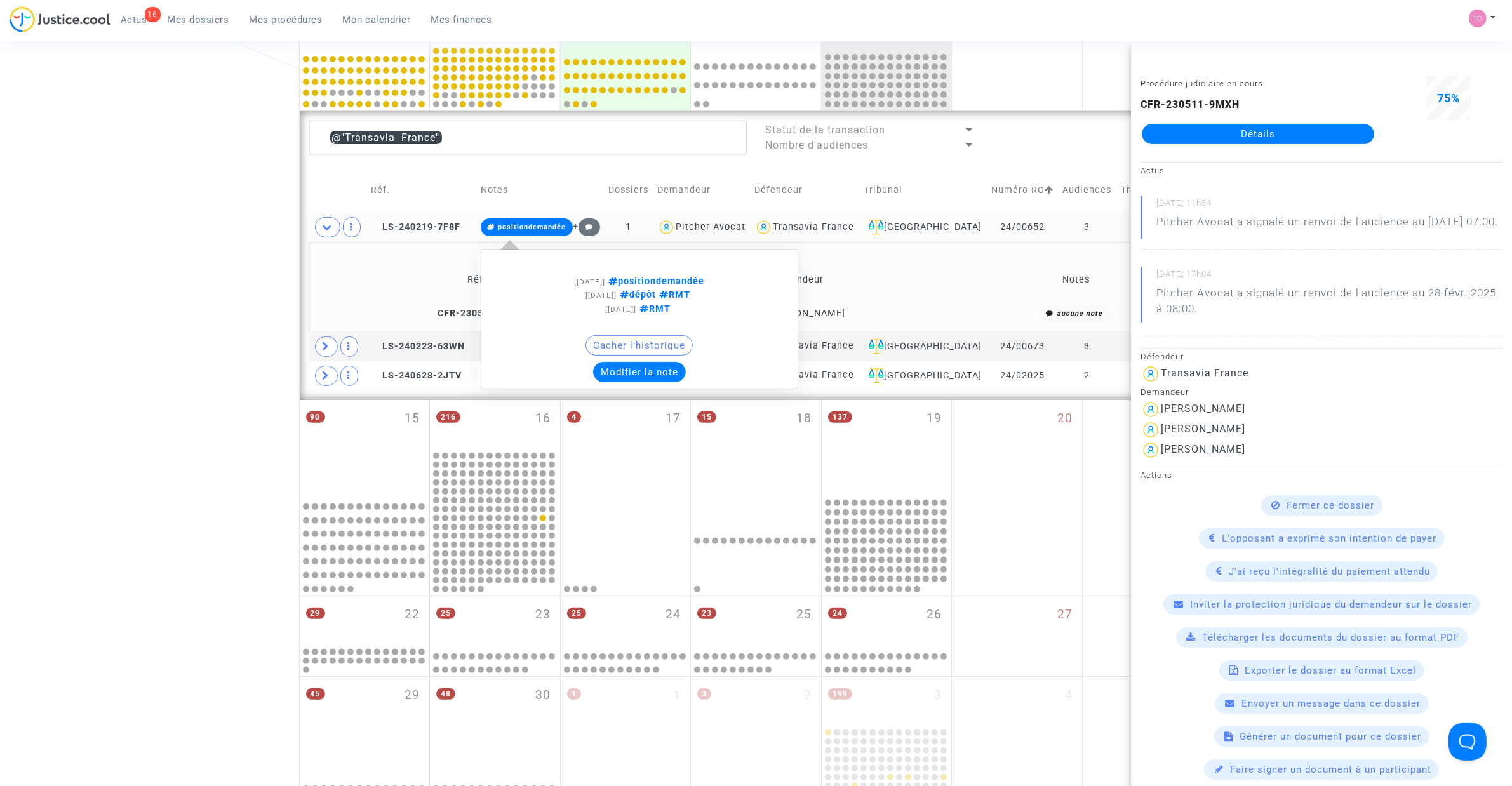
click at [668, 373] on button "Modifier la note" at bounding box center [639, 372] width 92 height 20
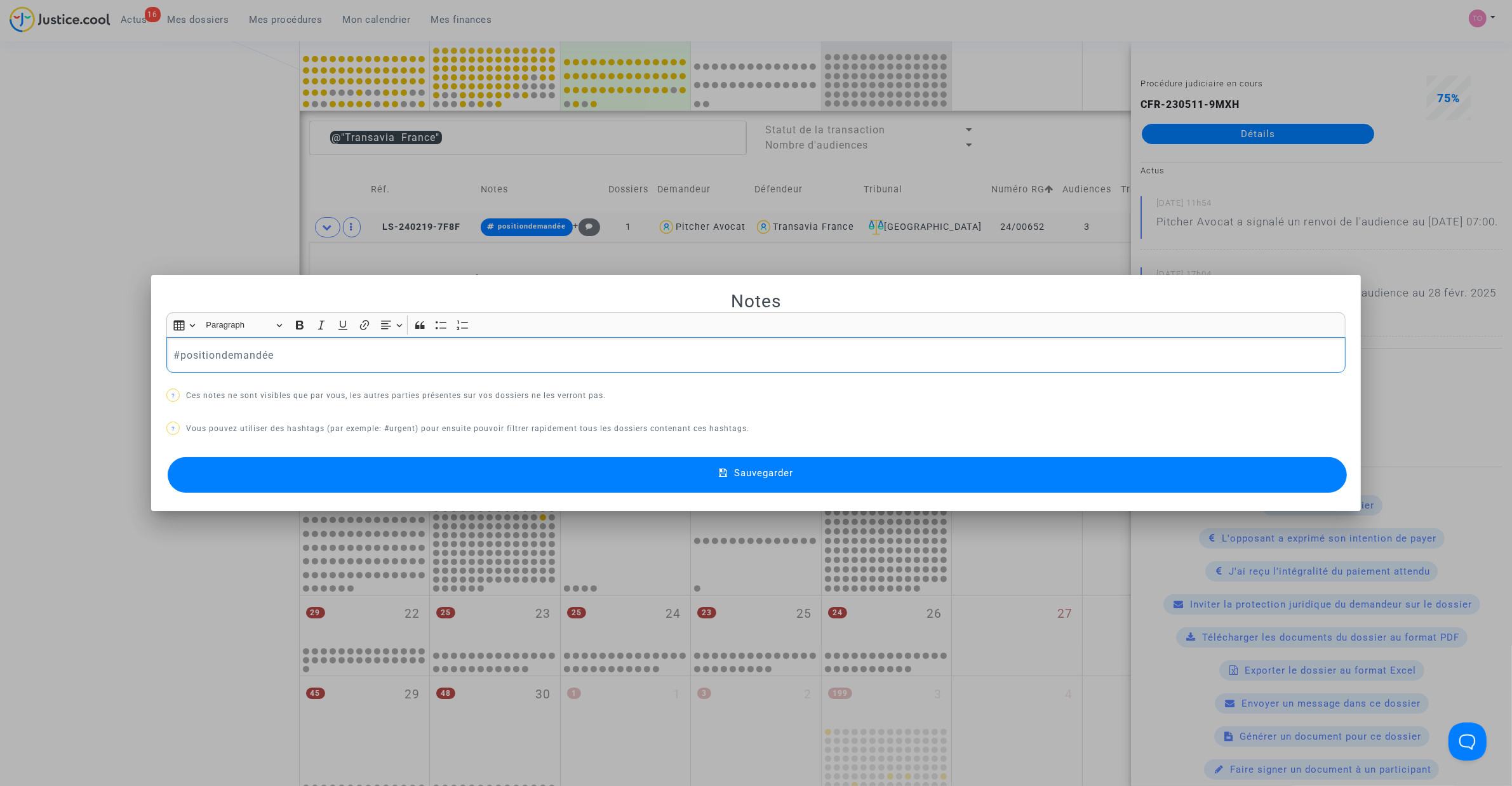
drag, startPoint x: 296, startPoint y: 346, endPoint x: -120, endPoint y: 353, distance: 416.1
click at [0, 353] on html "16 Actus Mes dossiers Mes procédures Mon calendrier Mes finances Mon profil Par…" at bounding box center [756, 475] width 1512 height 1733
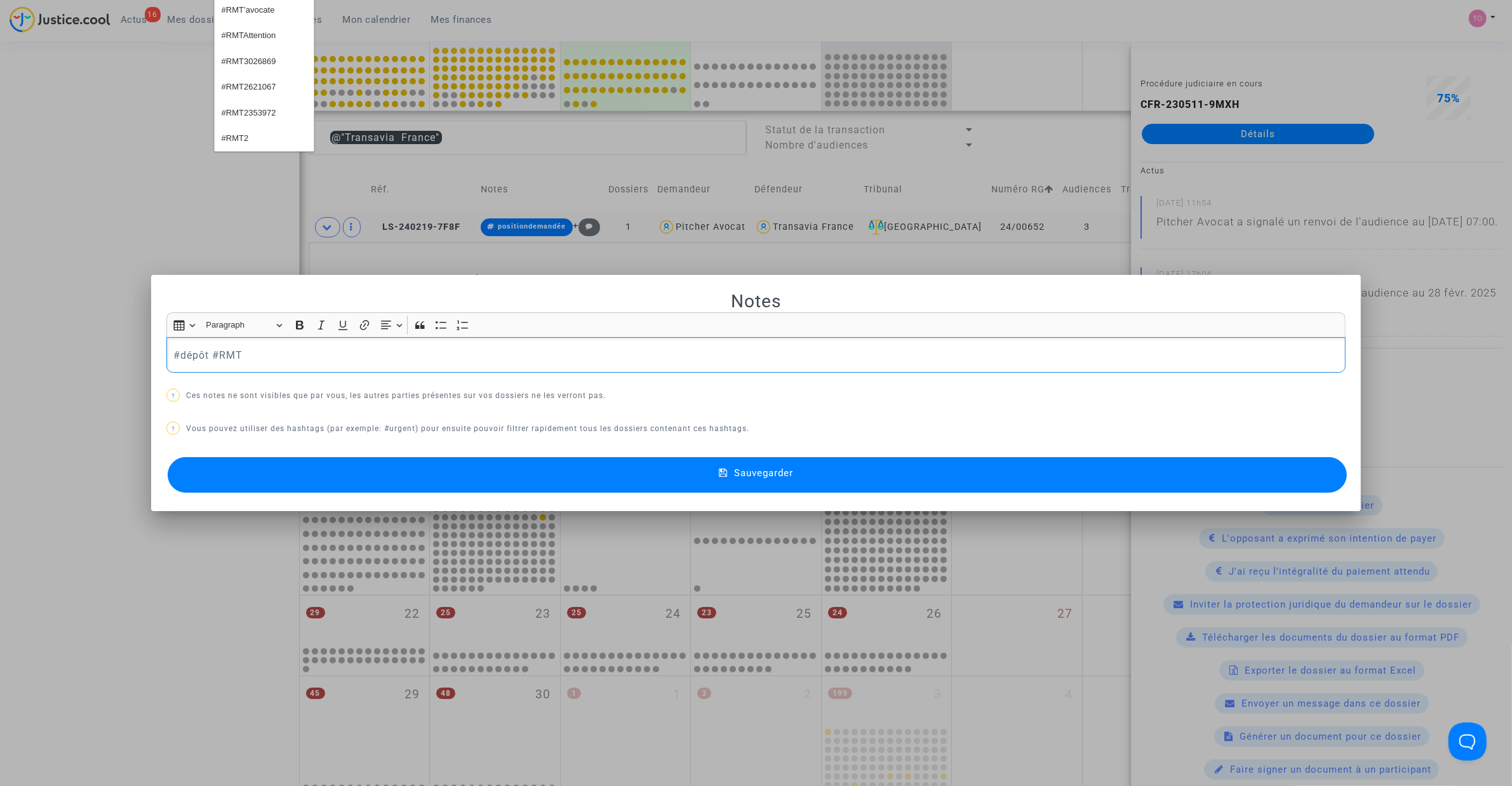
drag, startPoint x: 176, startPoint y: 338, endPoint x: 0, endPoint y: 330, distance: 176.2
click at [0, 330] on div "Notes Rich Text Editor Insert table Insert table Heading Paragraph Paragraph He…" at bounding box center [756, 393] width 1512 height 786
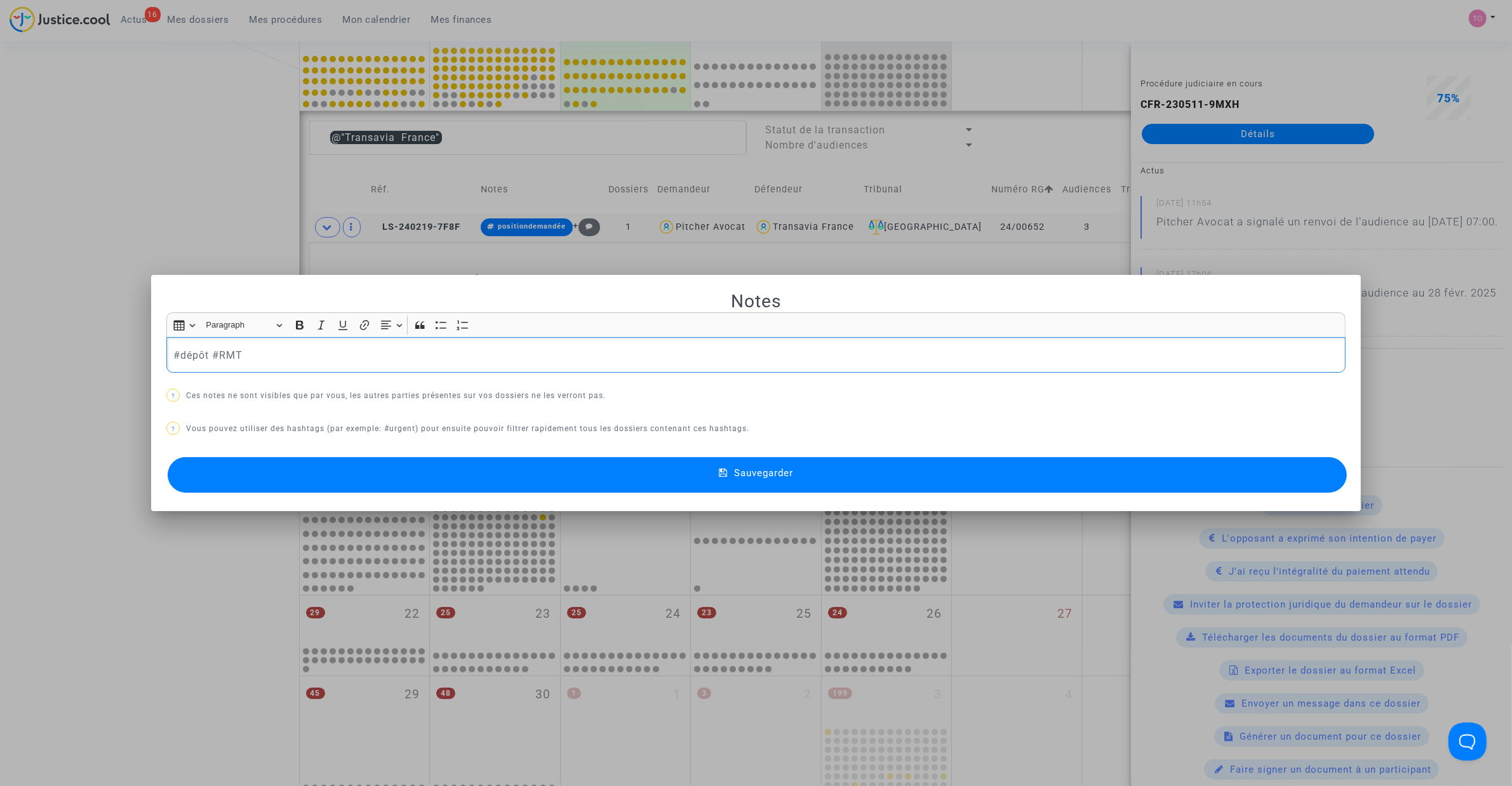
copy p "#dépôt #RMT"
click at [533, 487] on button "Sauvegarder" at bounding box center [757, 474] width 1179 height 35
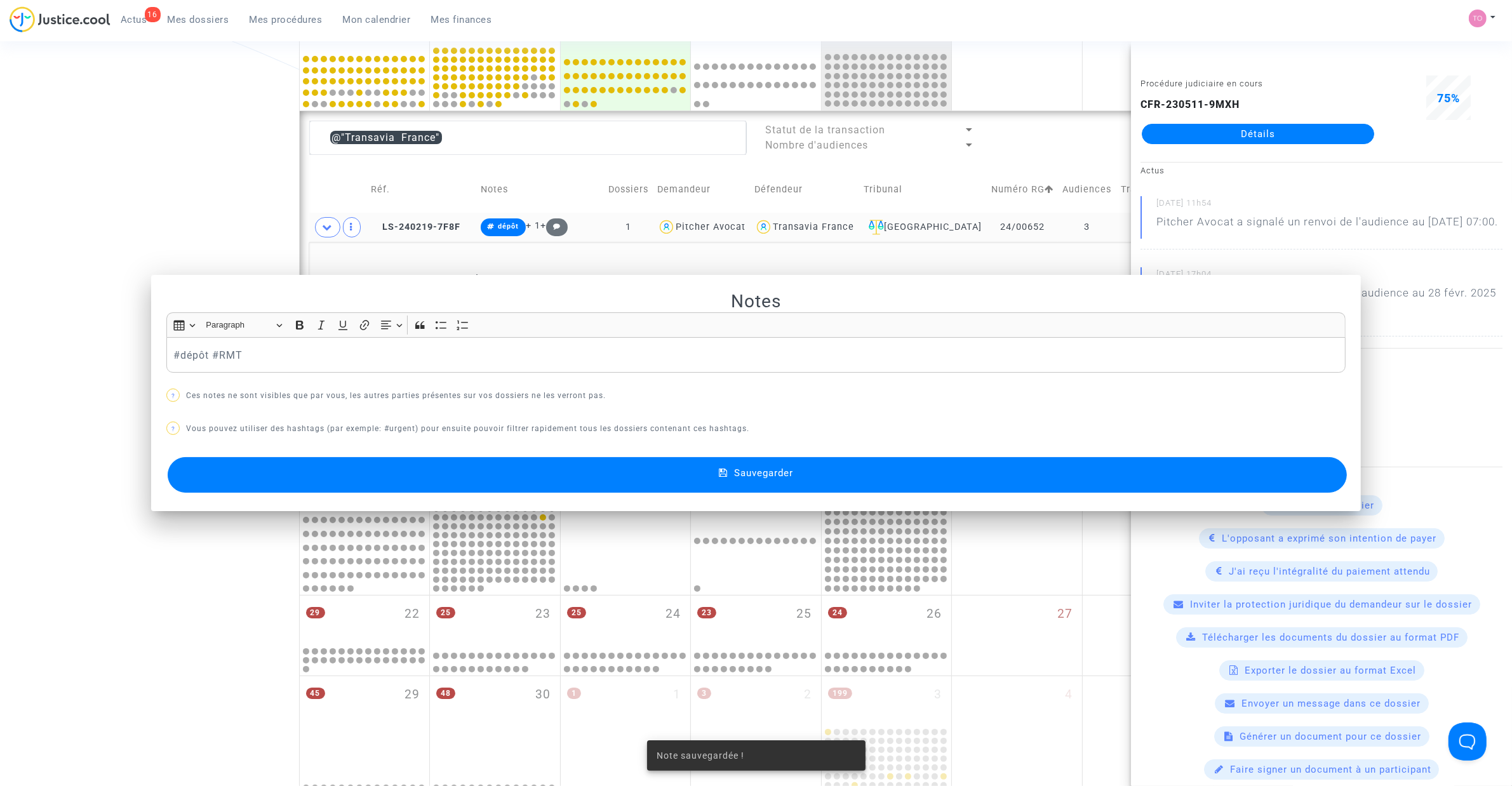
scroll to position [391, 0]
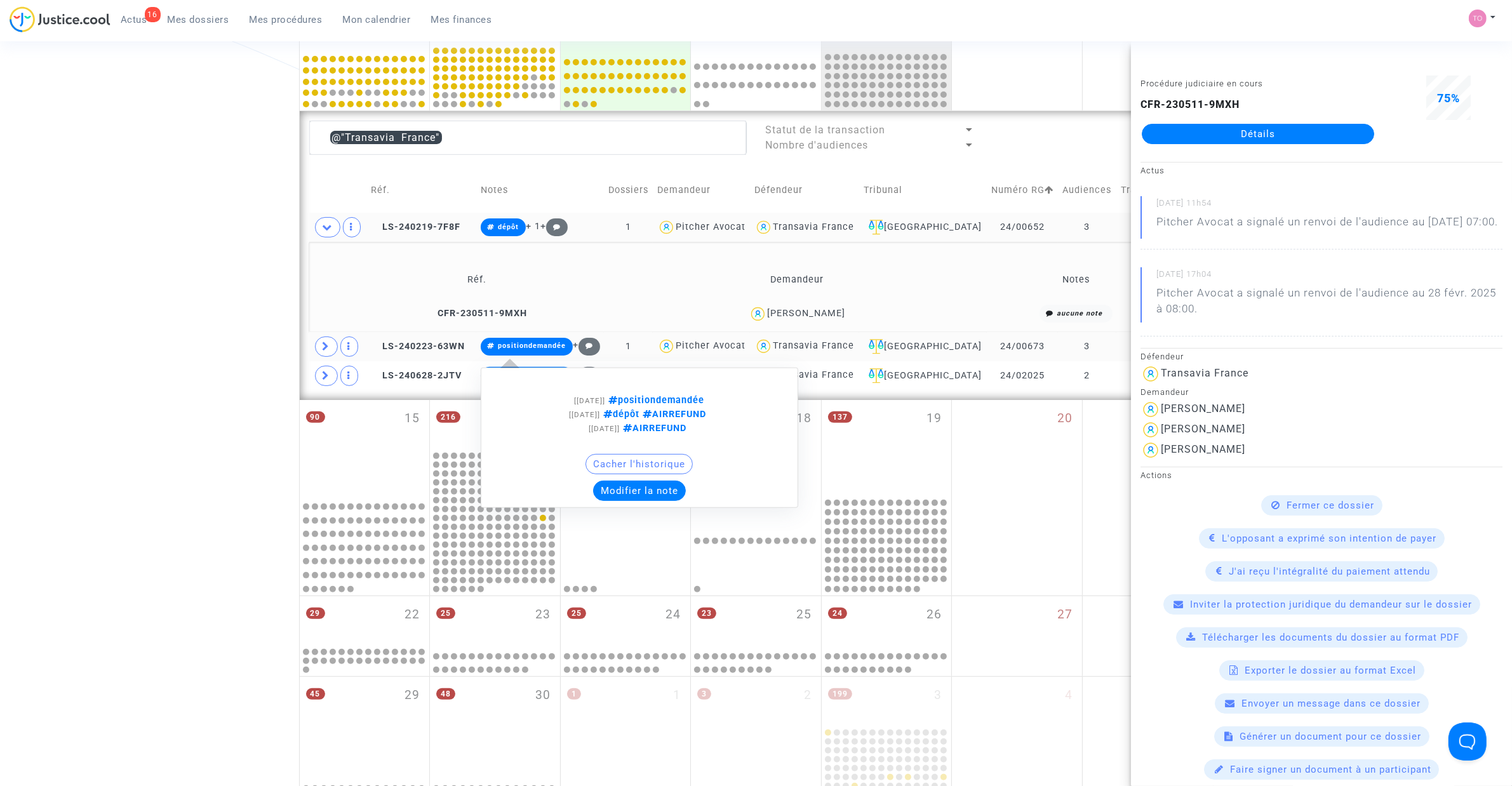
click at [648, 496] on button "Modifier la note" at bounding box center [639, 491] width 92 height 20
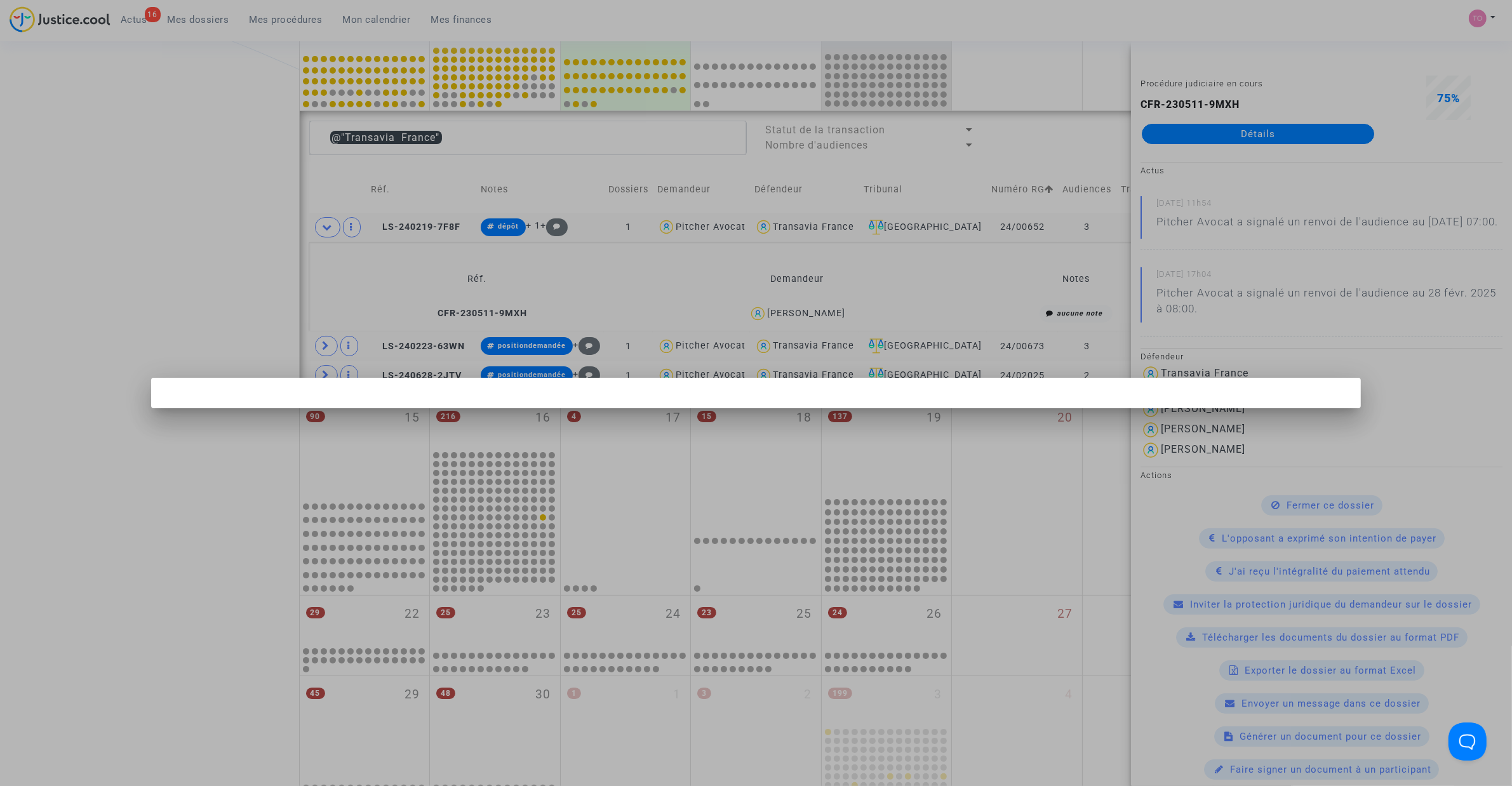
scroll to position [0, 0]
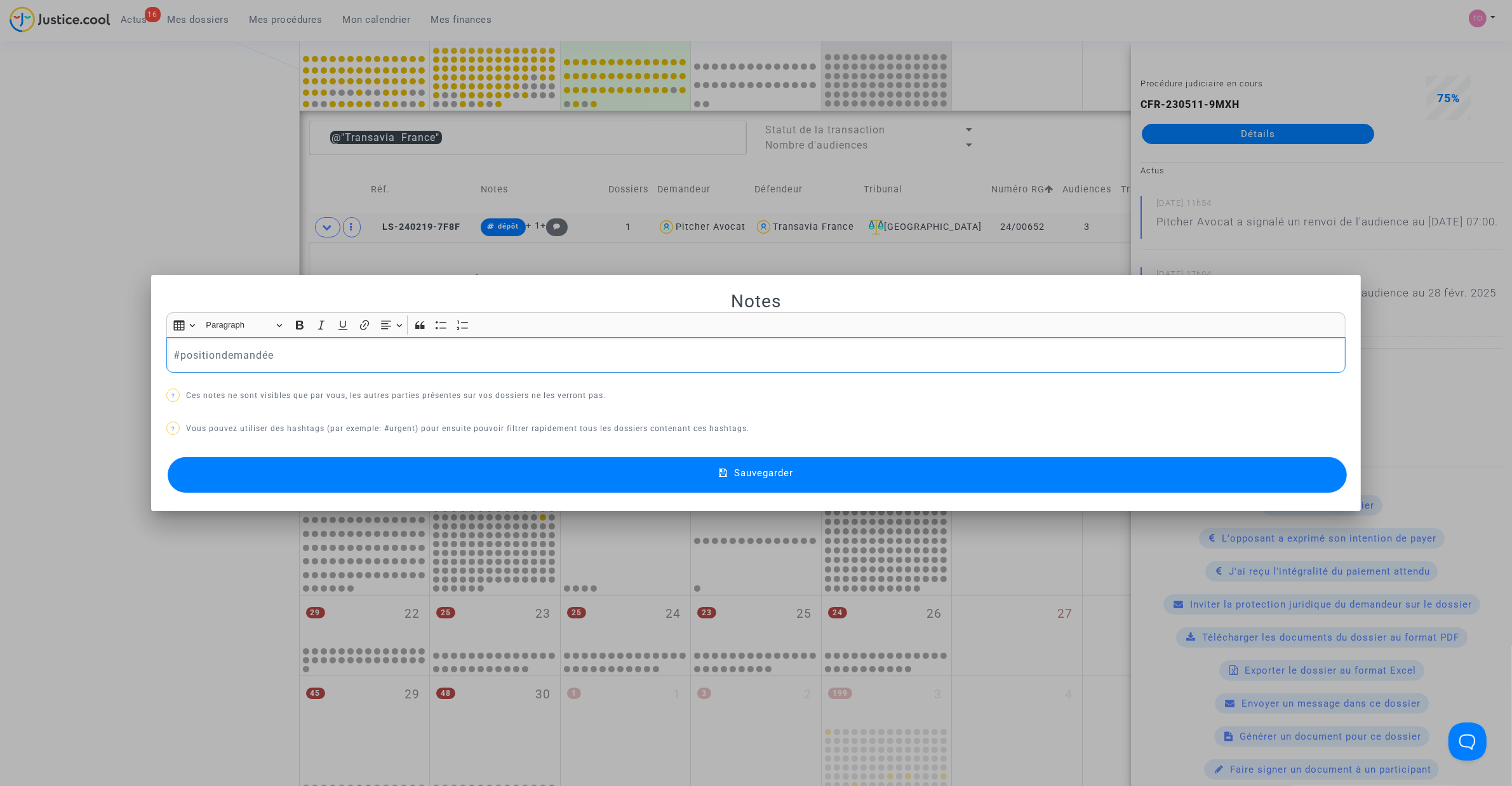
drag, startPoint x: 275, startPoint y: 359, endPoint x: 29, endPoint y: 348, distance: 246.2
click at [30, 348] on div "Notes Rich Text Editor Insert table Insert table Heading Paragraph Paragraph He…" at bounding box center [756, 393] width 1512 height 786
drag, startPoint x: 259, startPoint y: 357, endPoint x: 216, endPoint y: 360, distance: 43.1
click at [216, 360] on p "#dépôt #RMT" at bounding box center [756, 356] width 1166 height 16
click at [397, 474] on button "Sauvegarder" at bounding box center [757, 474] width 1179 height 35
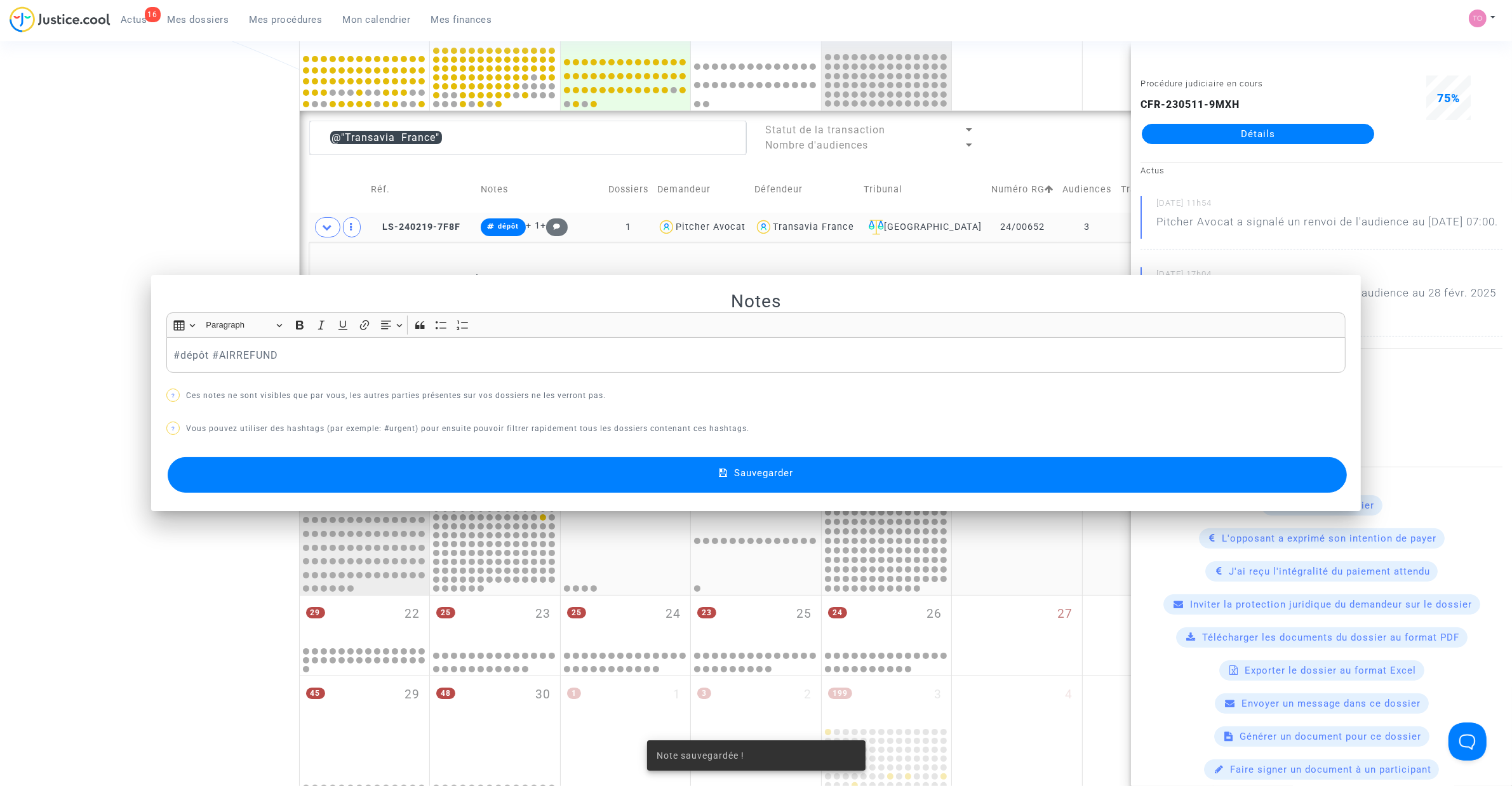
scroll to position [391, 0]
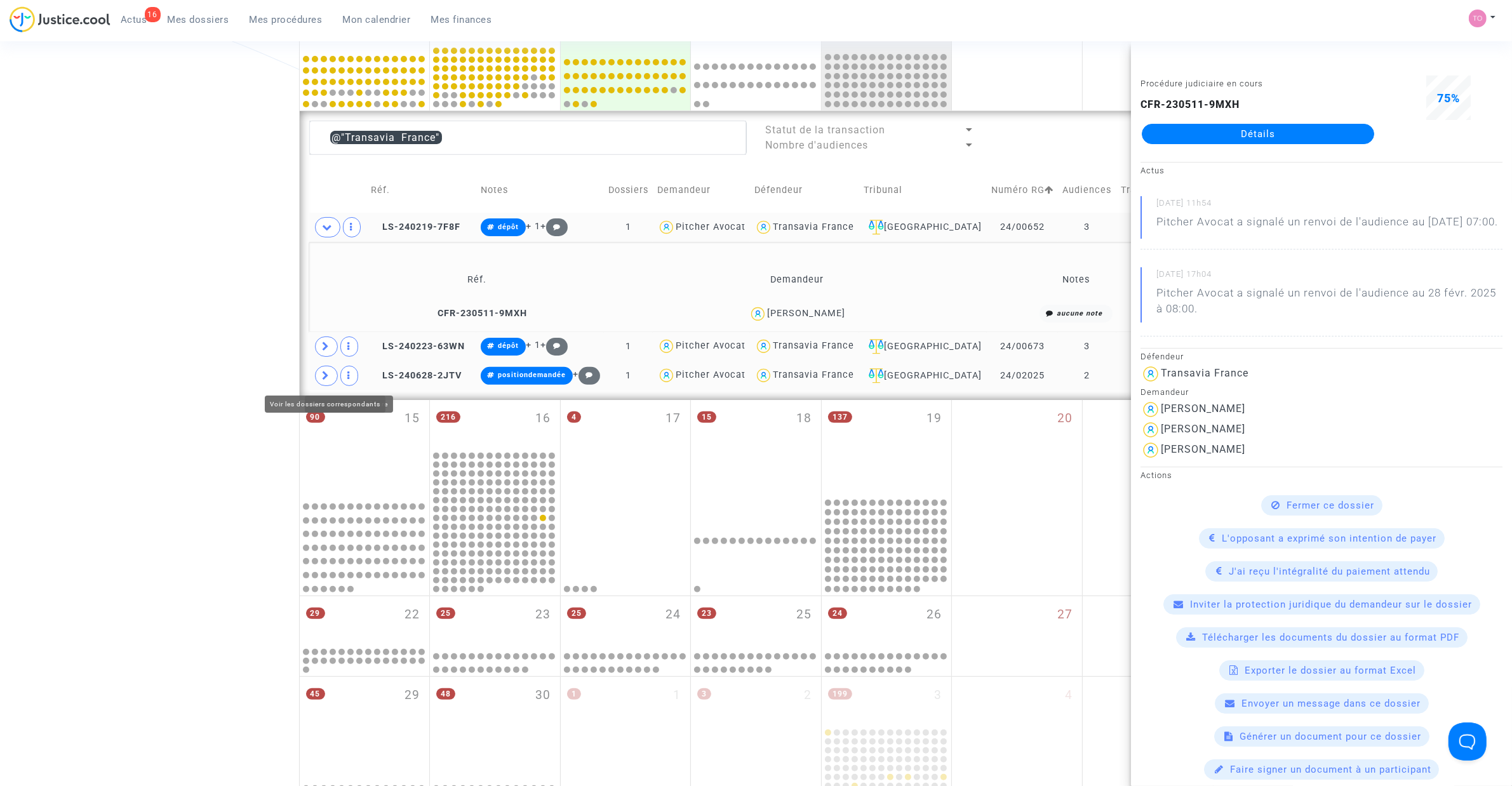
click at [316, 378] on span at bounding box center [326, 375] width 22 height 20
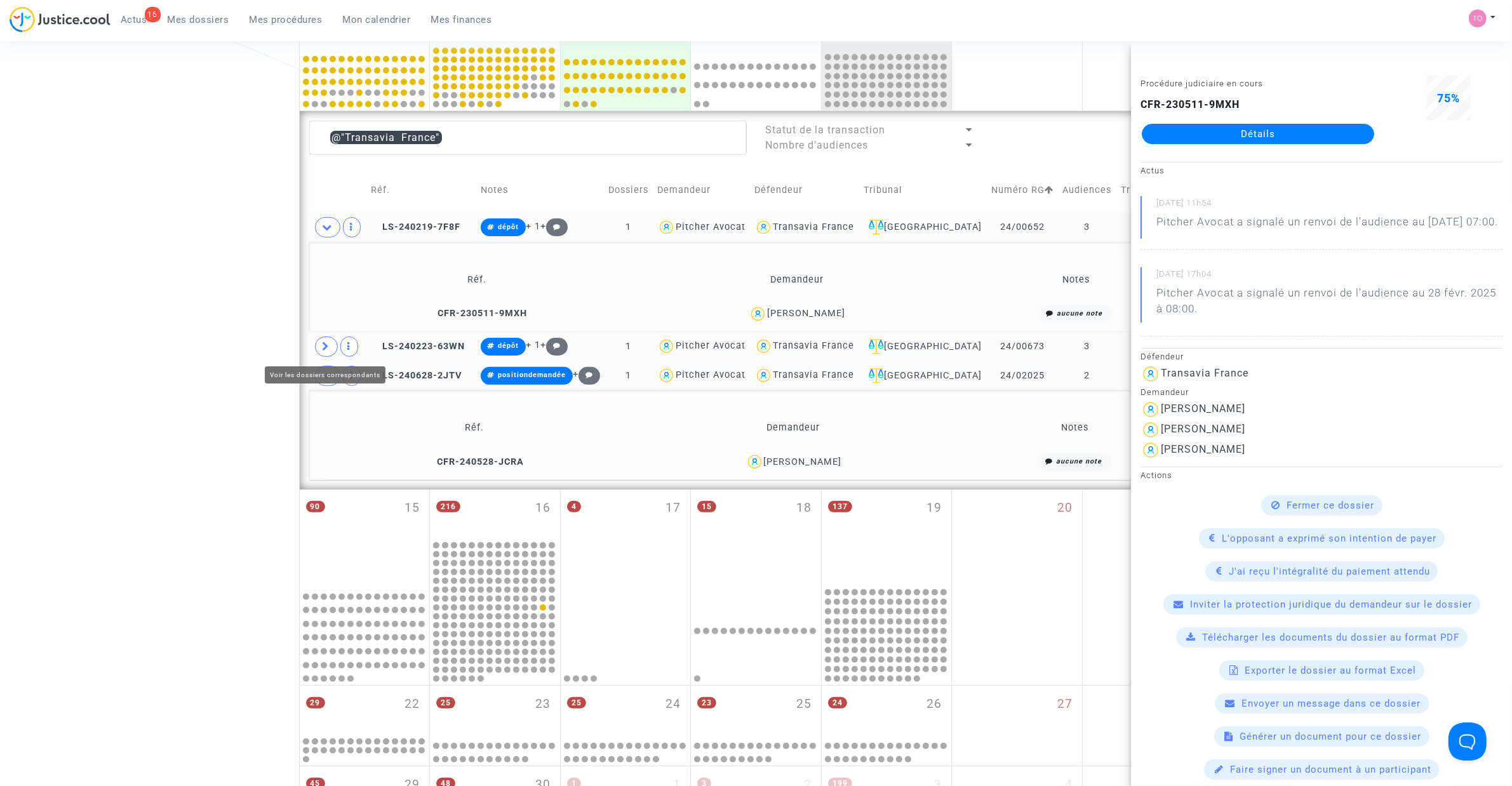
click at [329, 344] on icon at bounding box center [326, 346] width 7 height 10
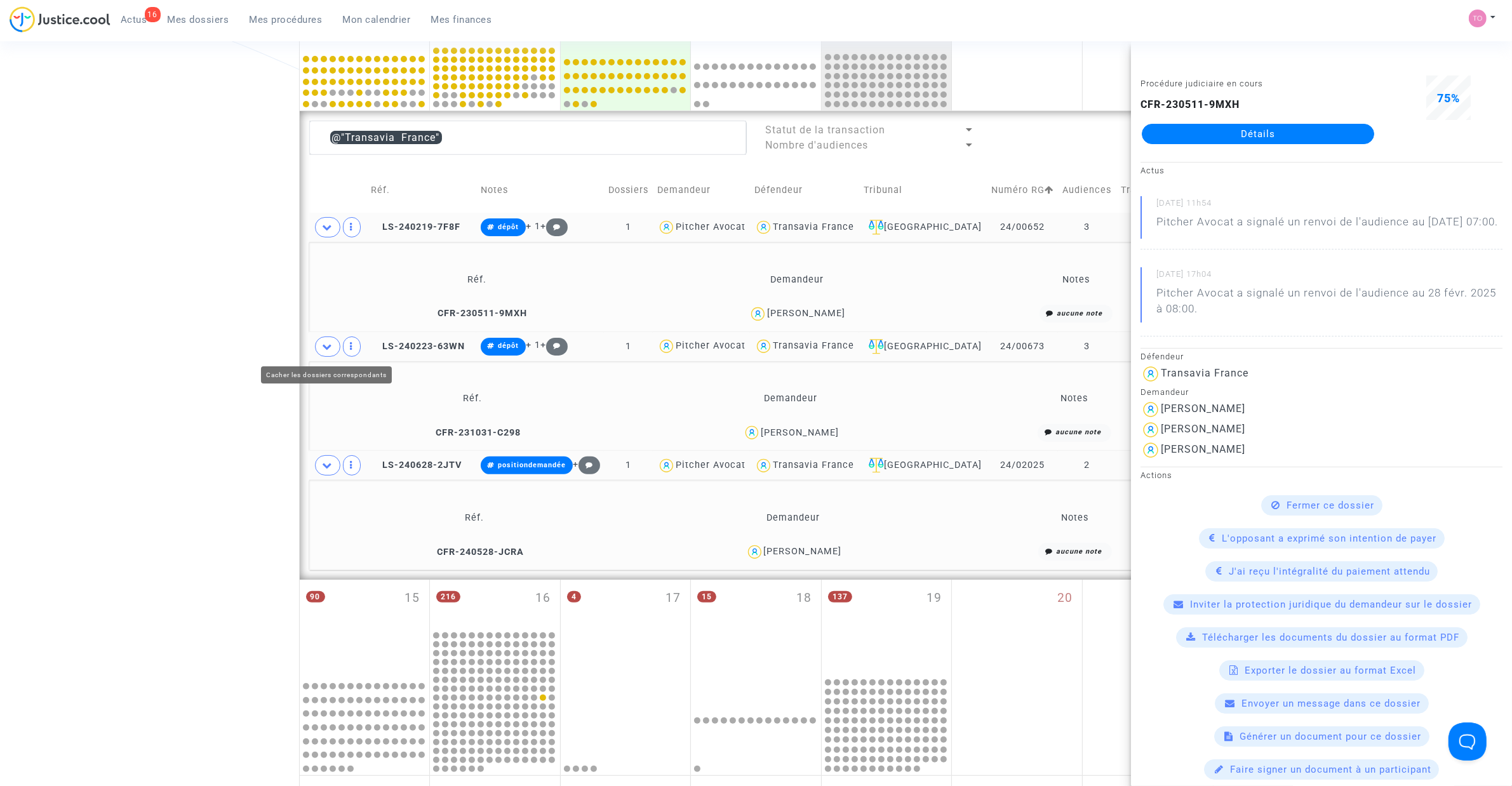
click at [328, 346] on icon at bounding box center [328, 346] width 10 height 10
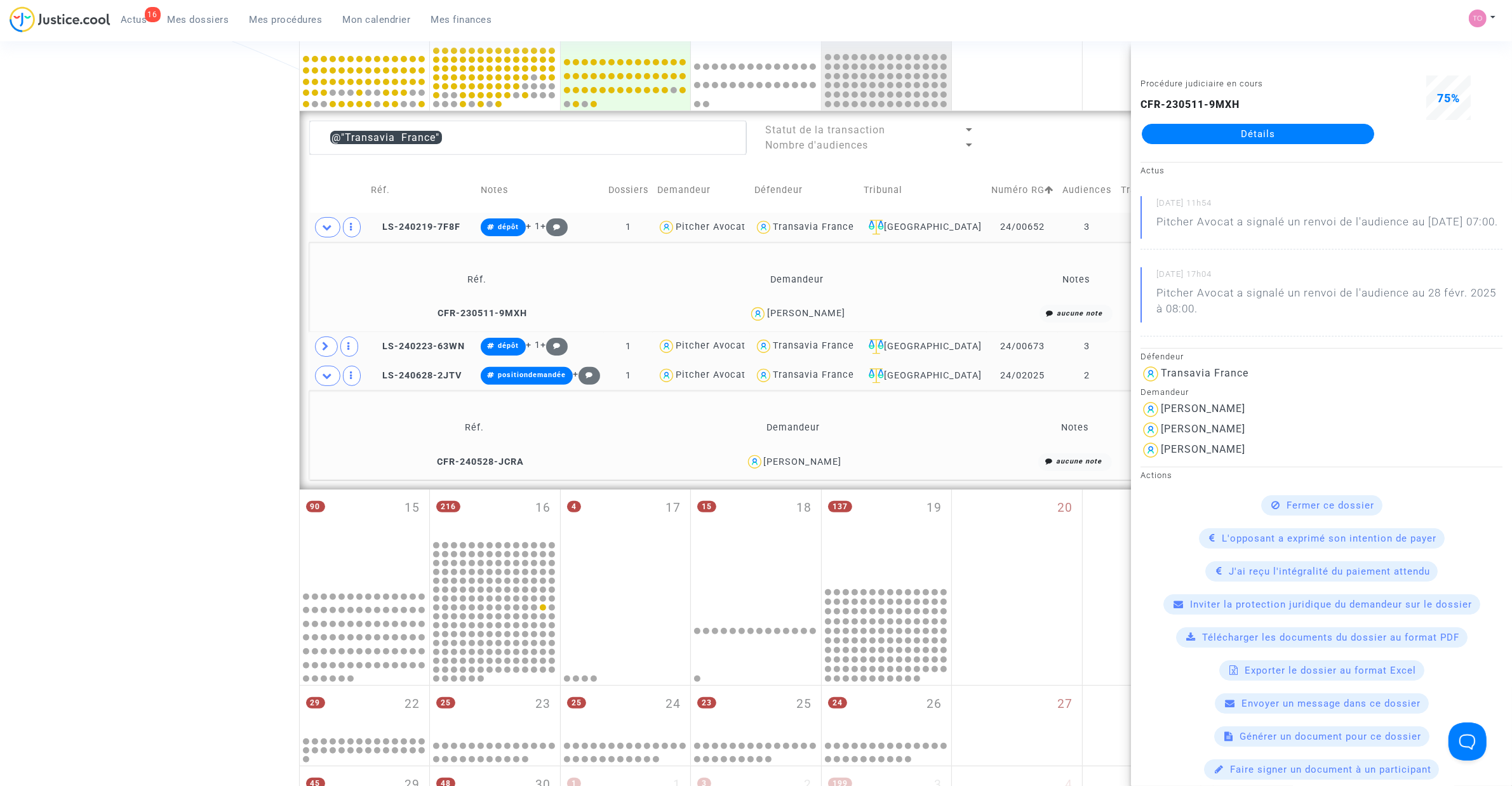
click at [840, 462] on div "Rafael Ballestero Fernandez" at bounding box center [802, 462] width 78 height 10
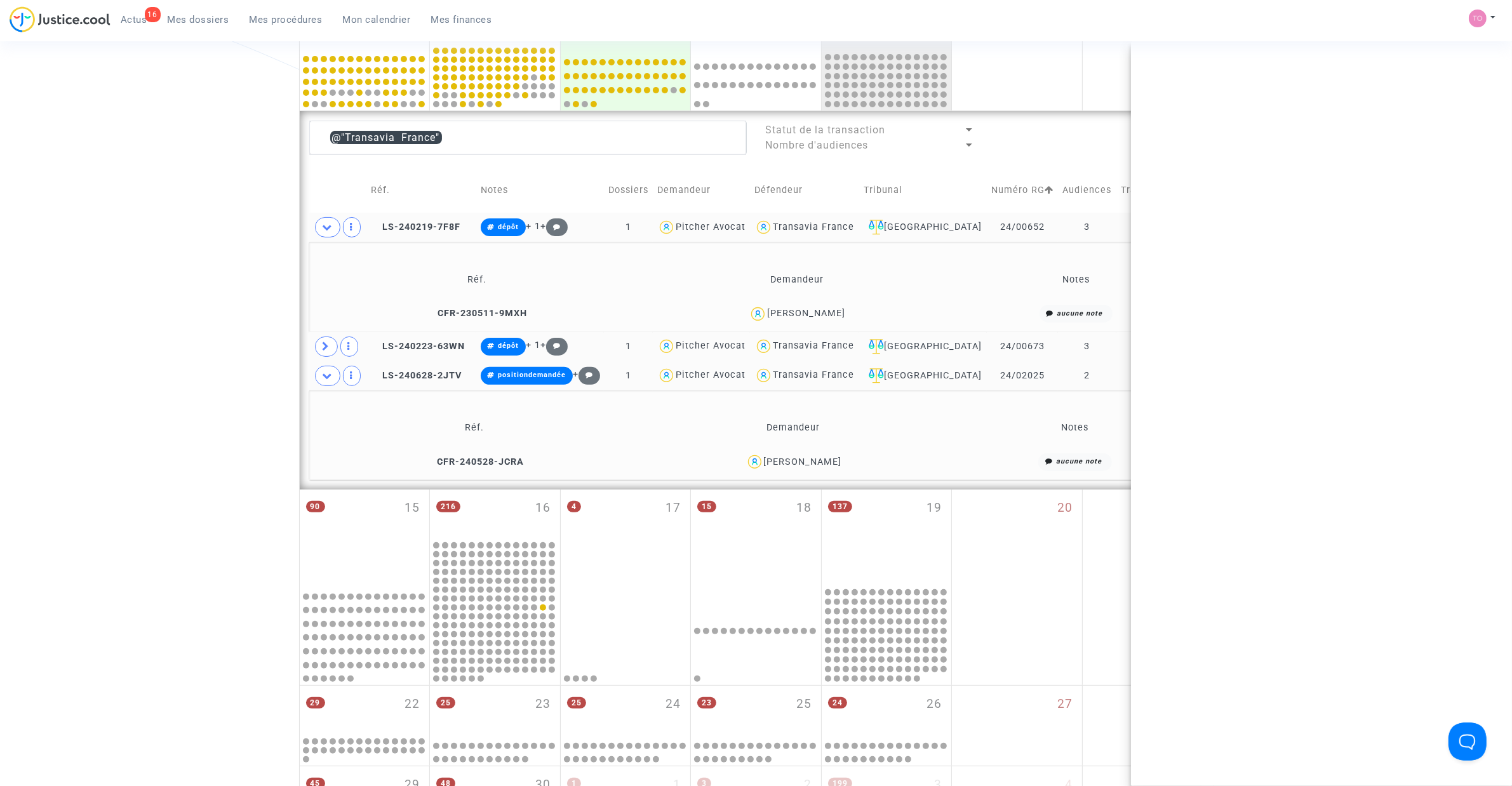
click at [840, 462] on div "Rafael Ballestero Fernandez" at bounding box center [802, 462] width 78 height 10
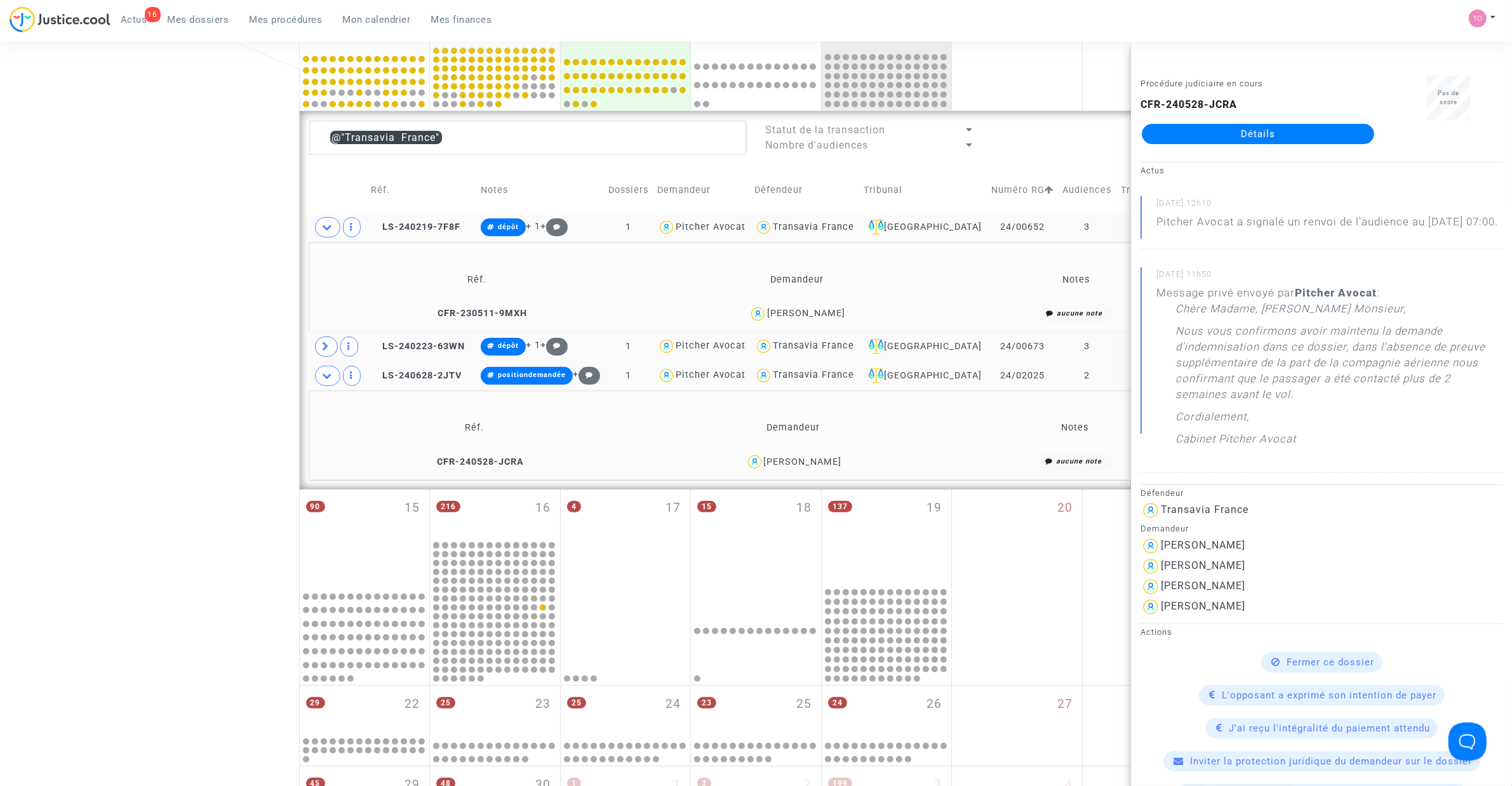
drag, startPoint x: 764, startPoint y: 459, endPoint x: 871, endPoint y: 459, distance: 107.0
click at [871, 459] on div "Rafael Ballestero Fernandez" at bounding box center [793, 462] width 308 height 18
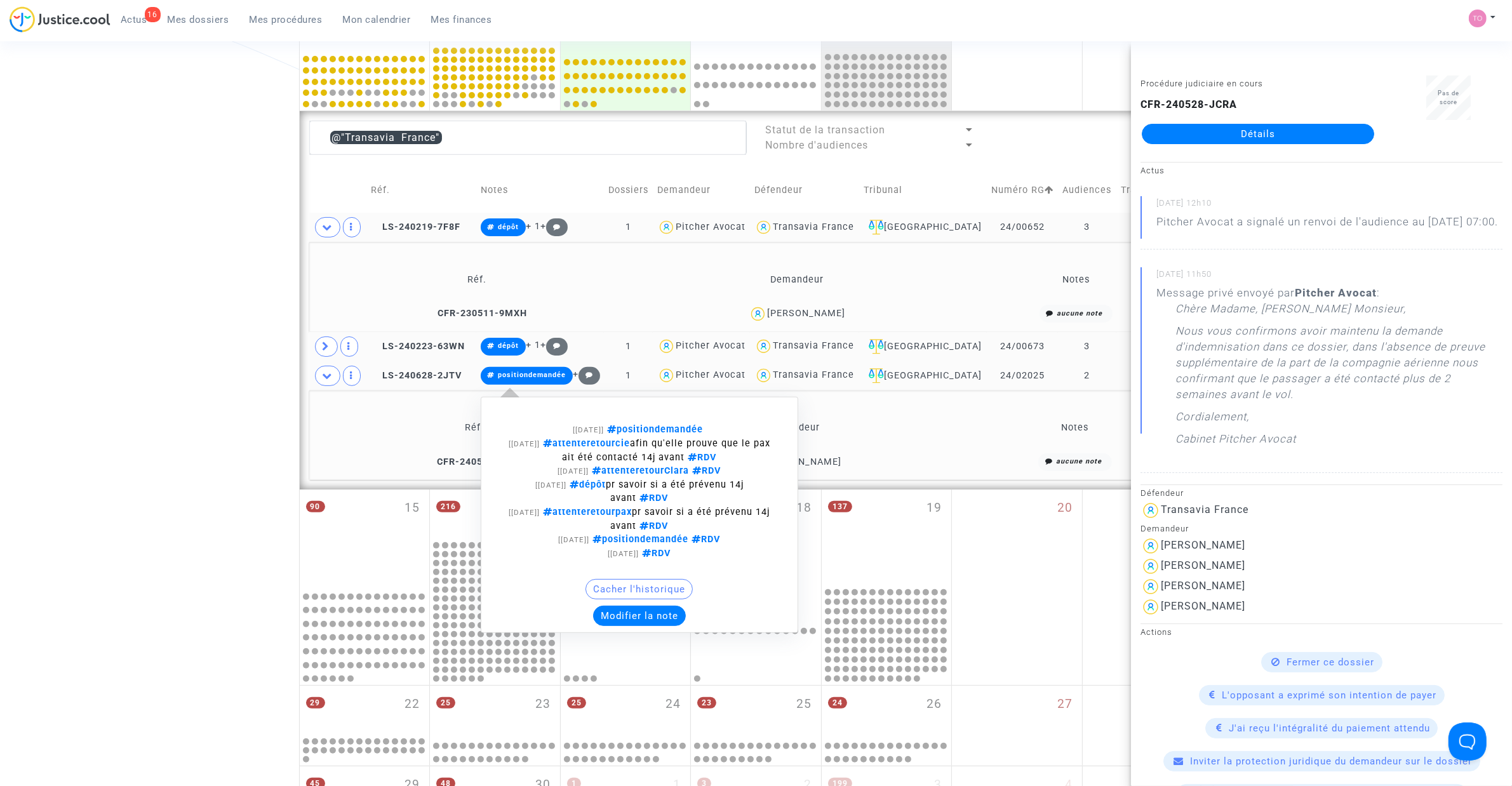
click at [658, 613] on button "Modifier la note" at bounding box center [639, 615] width 92 height 20
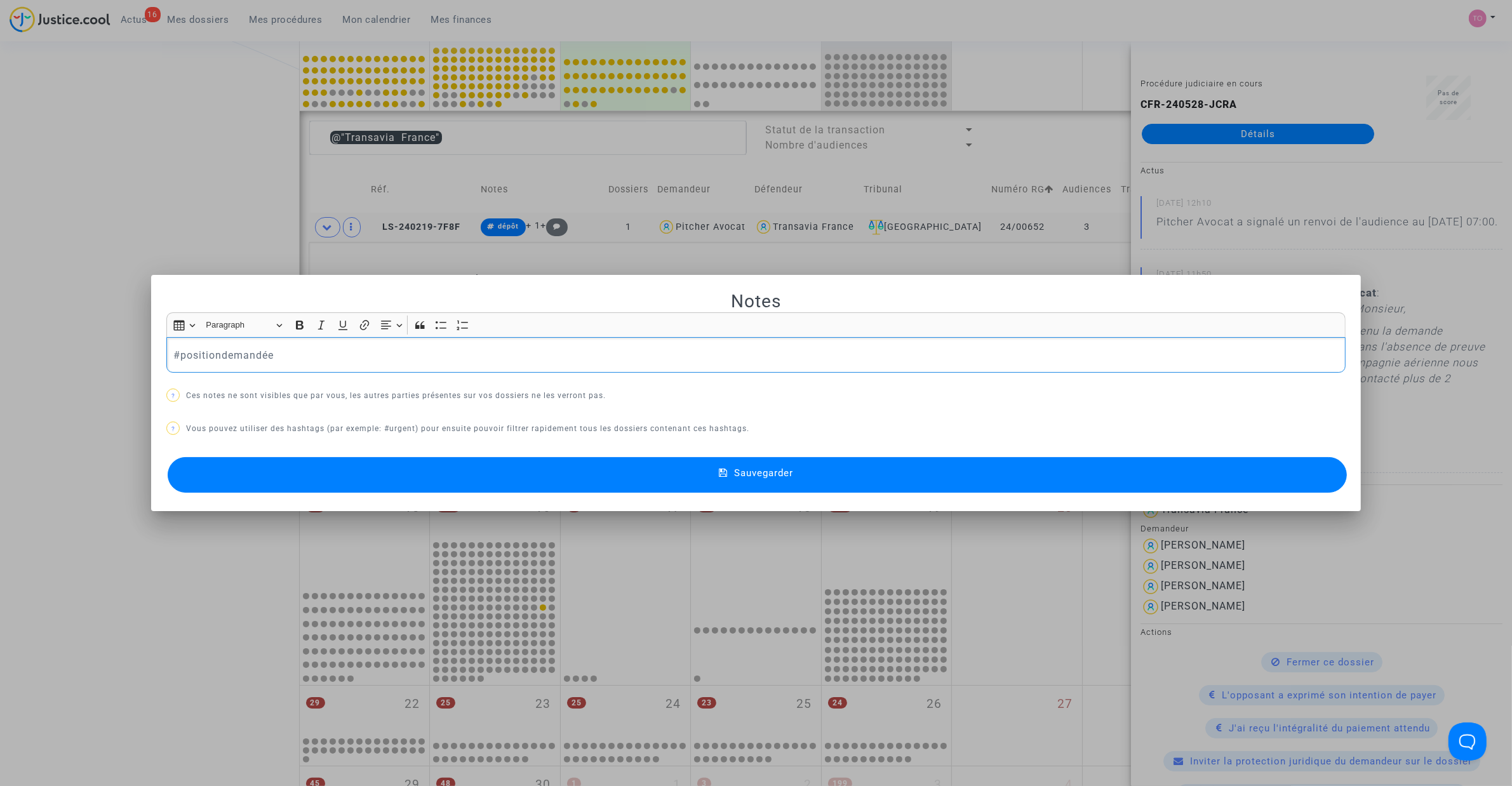
scroll to position [0, 0]
drag, startPoint x: 290, startPoint y: 363, endPoint x: 37, endPoint y: 360, distance: 253.0
click at [37, 360] on div "Notes Rich Text Editor Insert table Insert table Heading Paragraph Paragraph He…" at bounding box center [756, 393] width 1512 height 786
click at [137, 261] on div at bounding box center [756, 393] width 1512 height 786
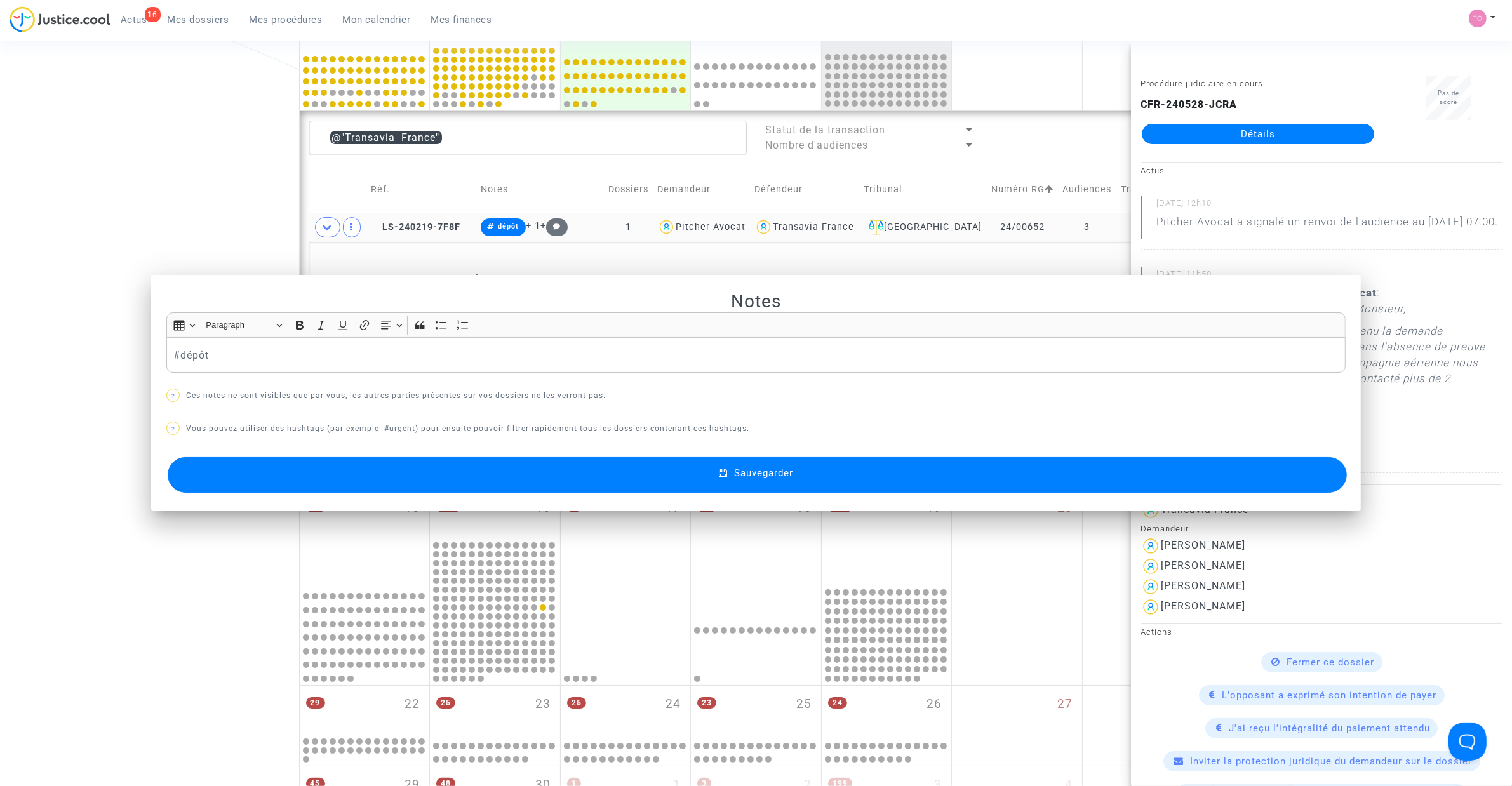
scroll to position [391, 0]
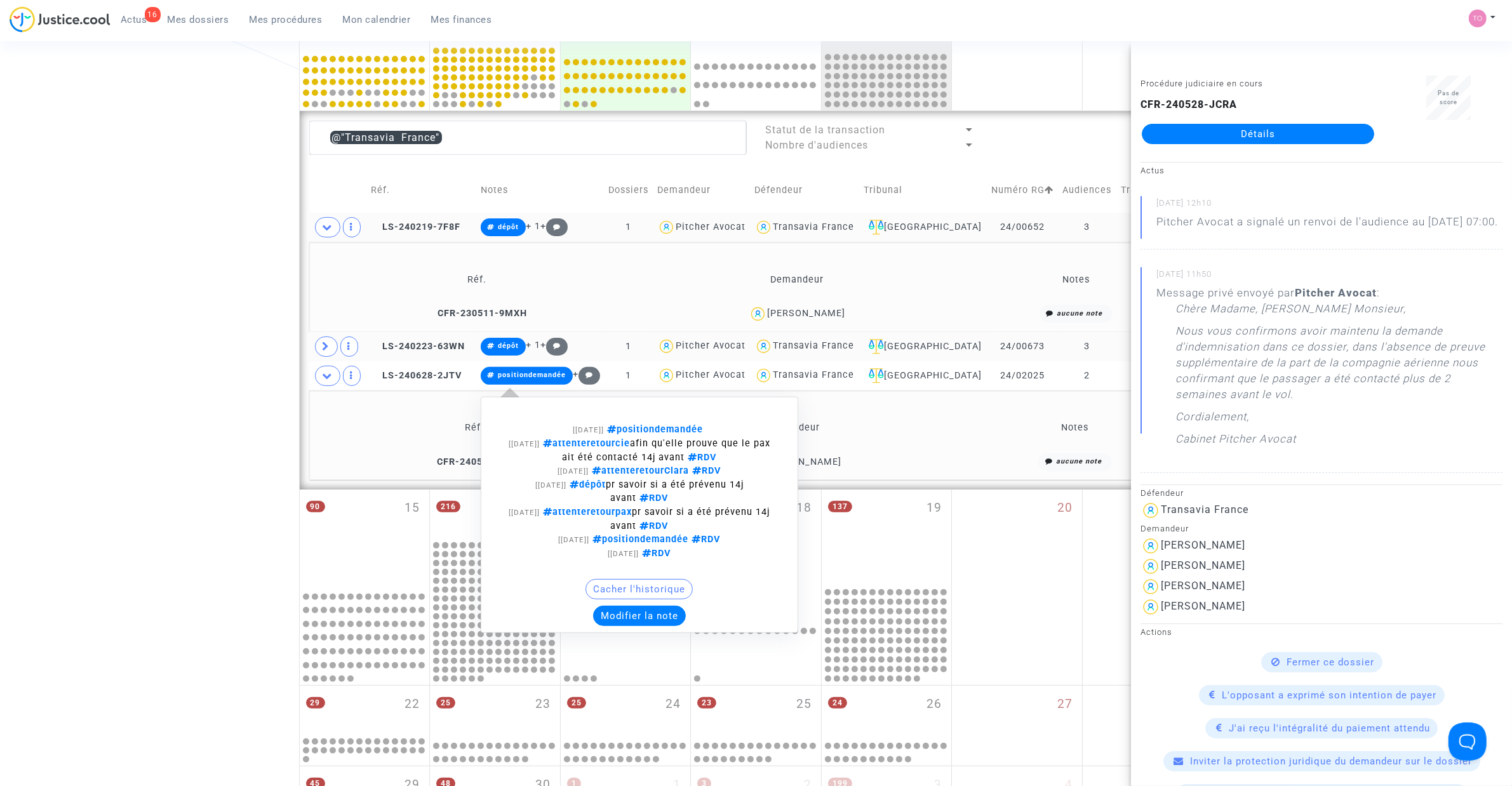
click at [658, 617] on button "Modifier la note" at bounding box center [639, 615] width 92 height 20
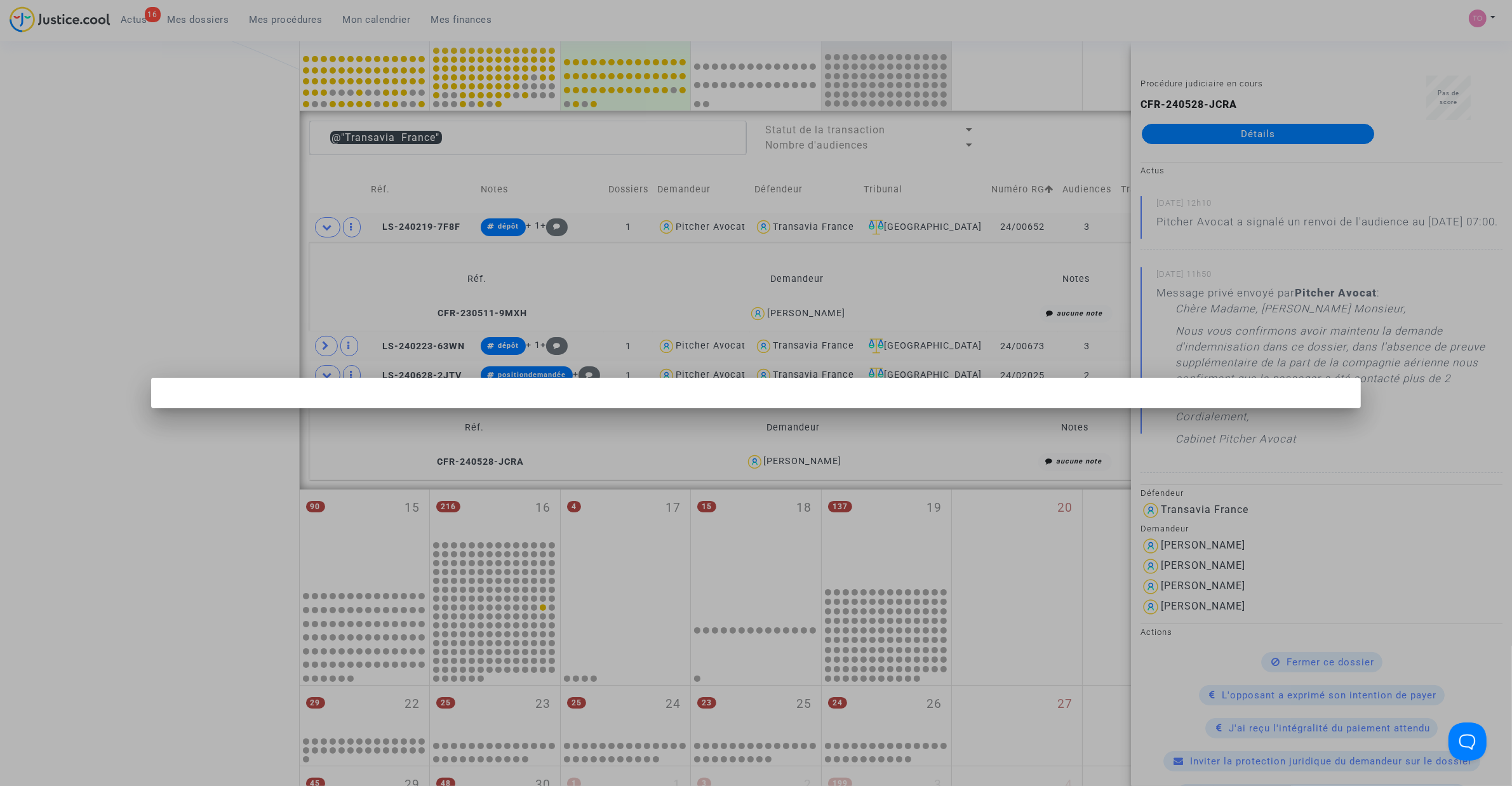
scroll to position [0, 0]
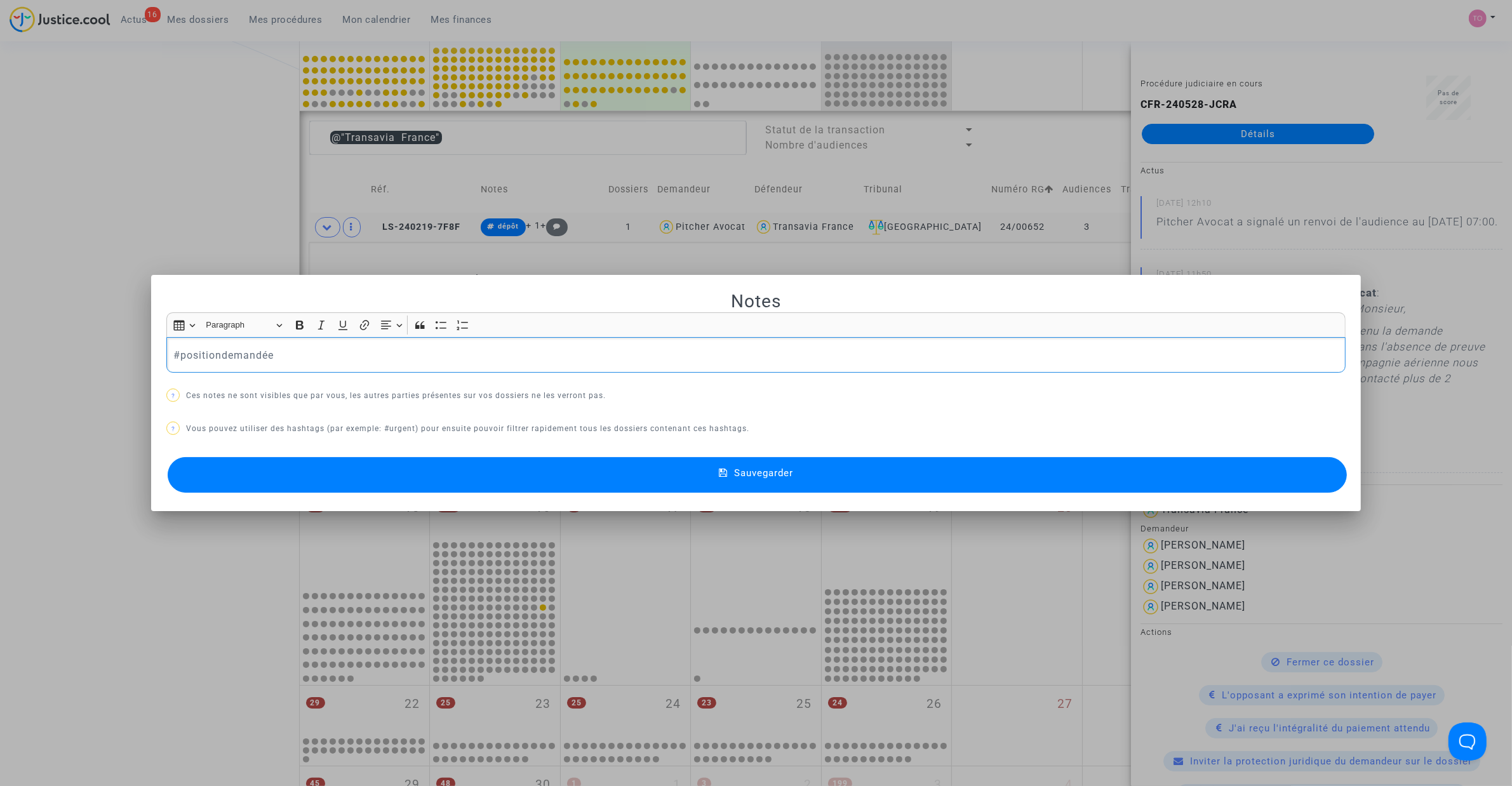
drag, startPoint x: 261, startPoint y: 356, endPoint x: 26, endPoint y: 362, distance: 235.1
click at [26, 362] on div "Notes Rich Text Editor Insert table Insert table Heading Paragraph Paragraph He…" at bounding box center [756, 393] width 1512 height 786
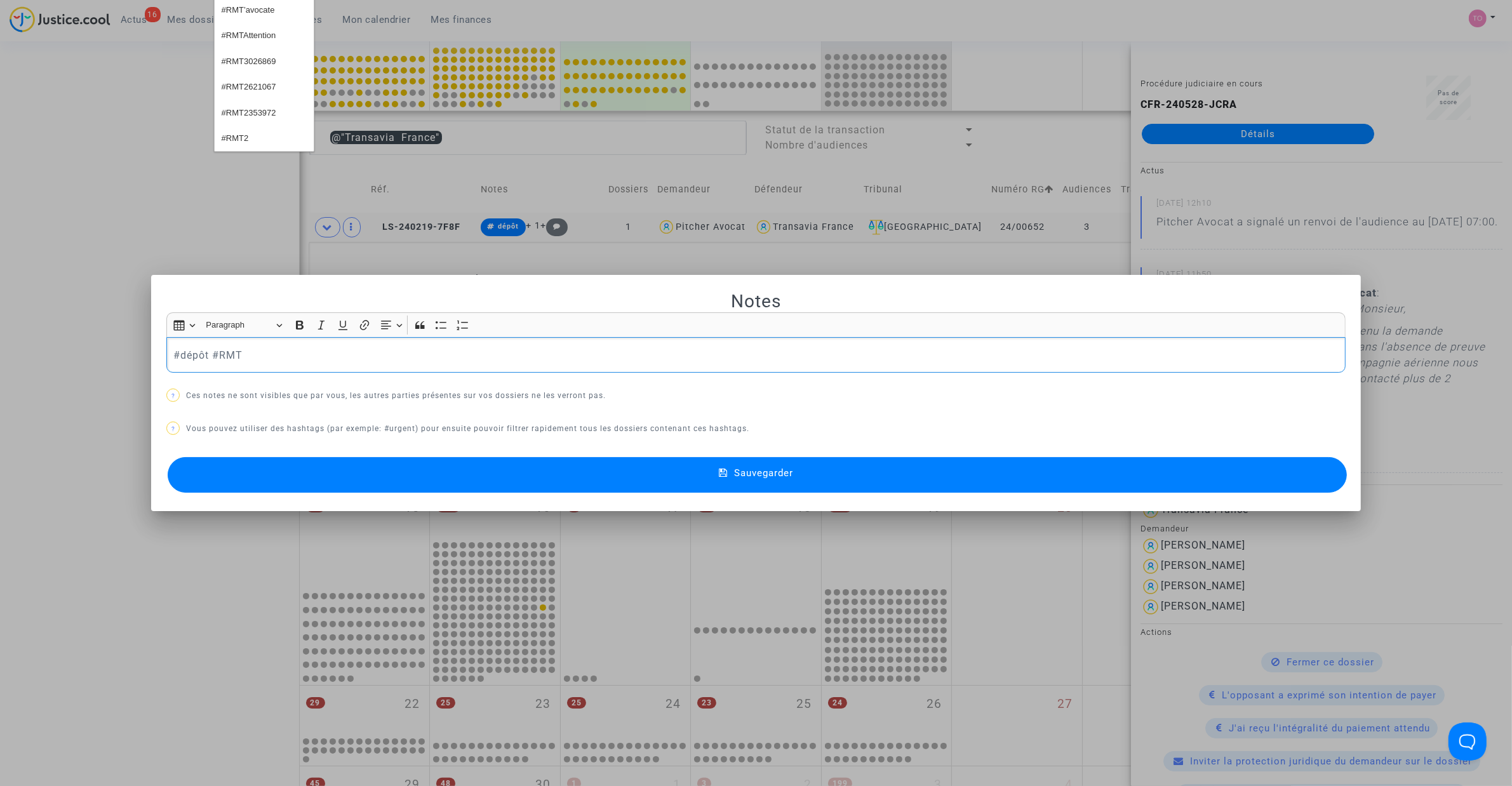
click at [359, 469] on button "Sauvegarder" at bounding box center [757, 474] width 1179 height 35
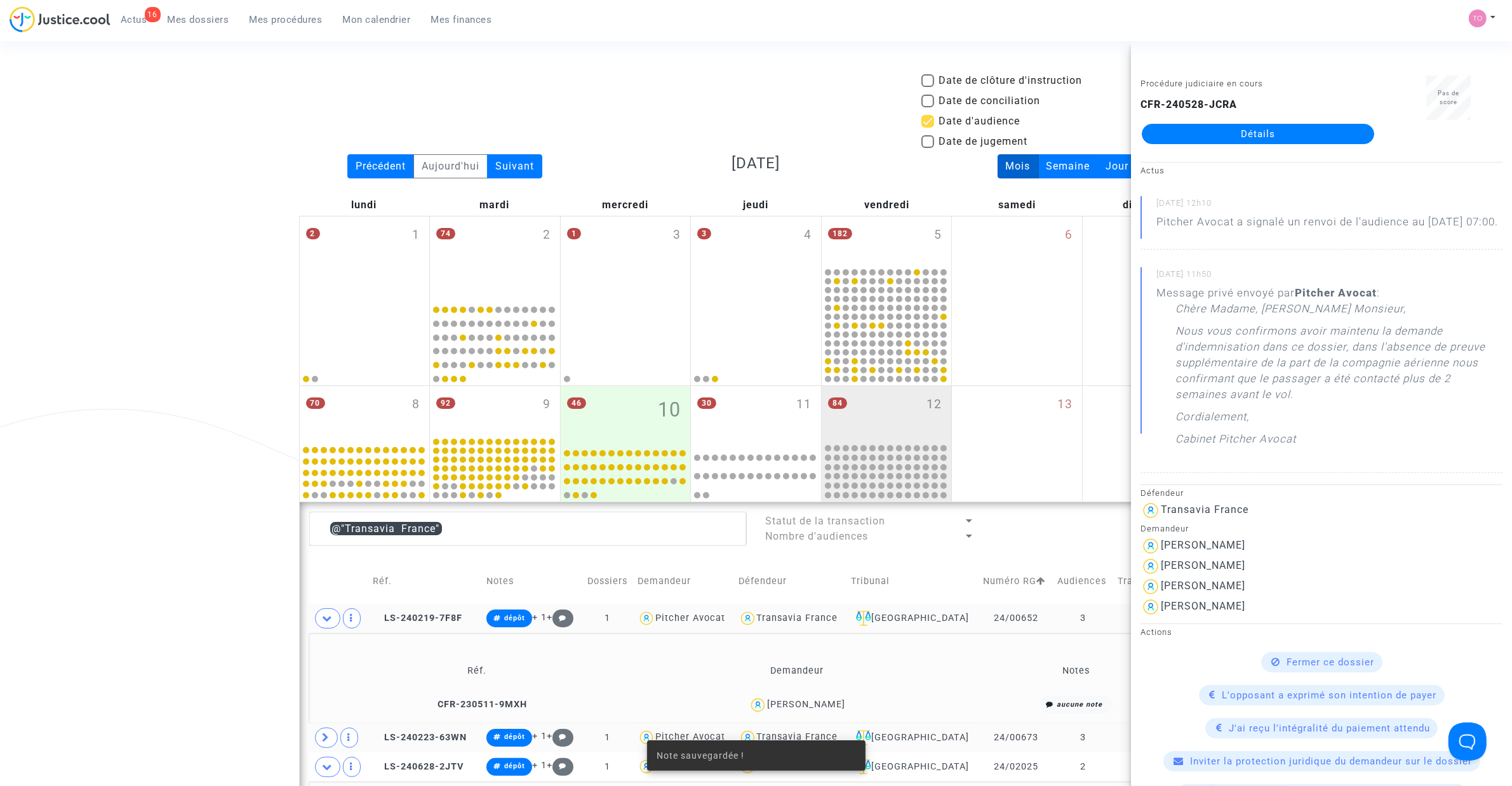
scroll to position [391, 0]
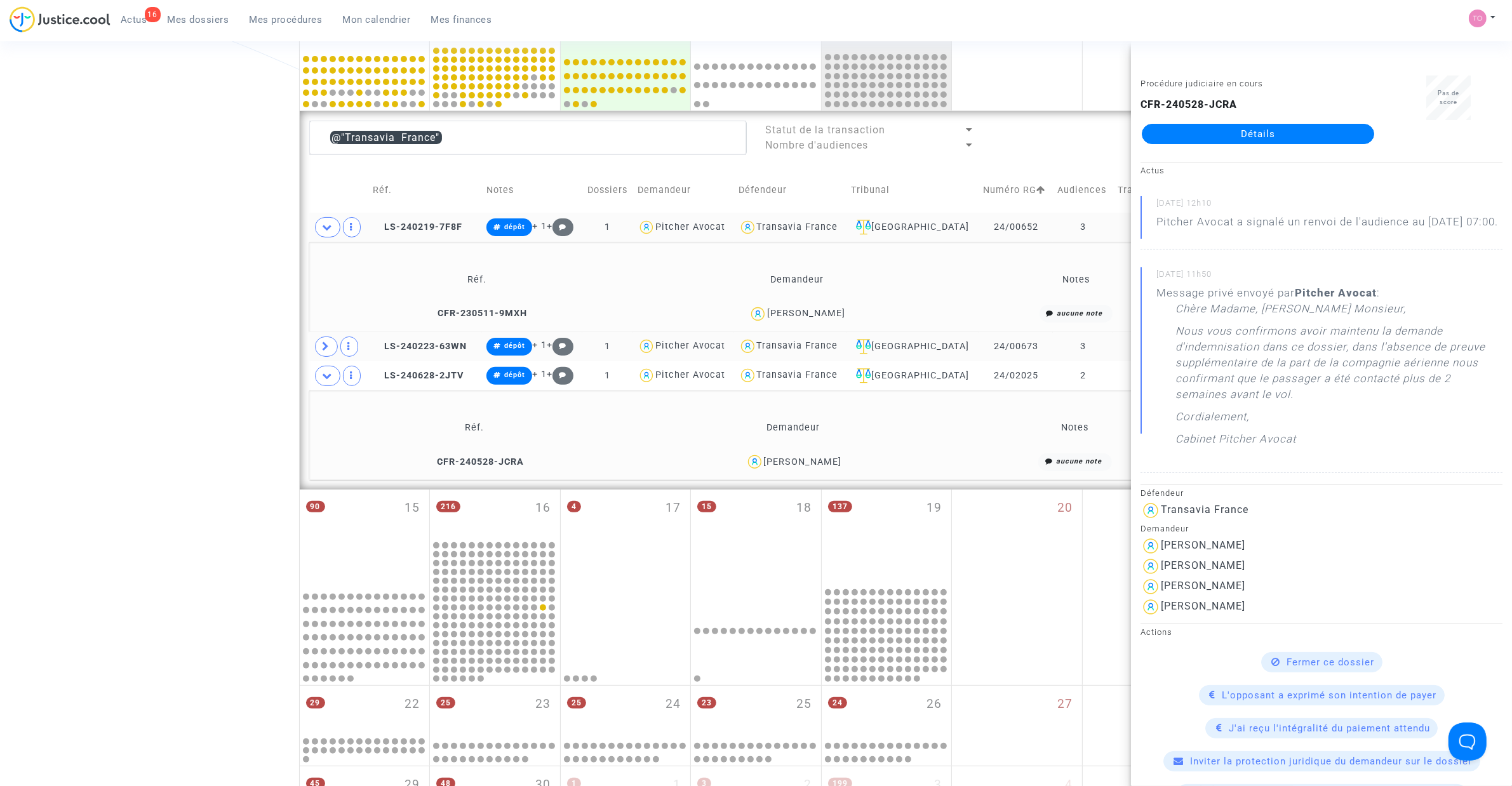
click at [329, 375] on icon at bounding box center [328, 376] width 10 height 10
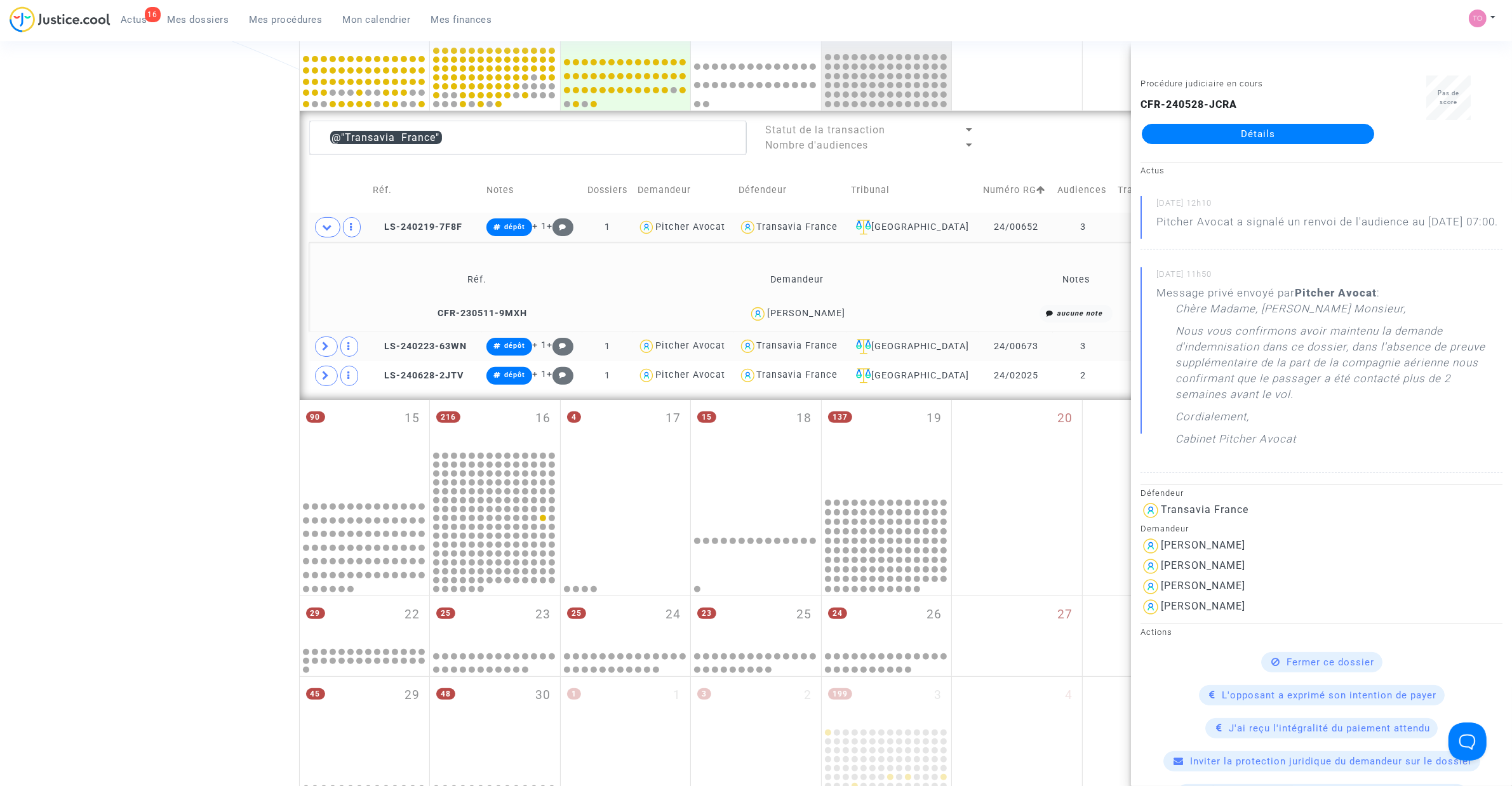
click at [327, 219] on span at bounding box center [328, 226] width 26 height 20
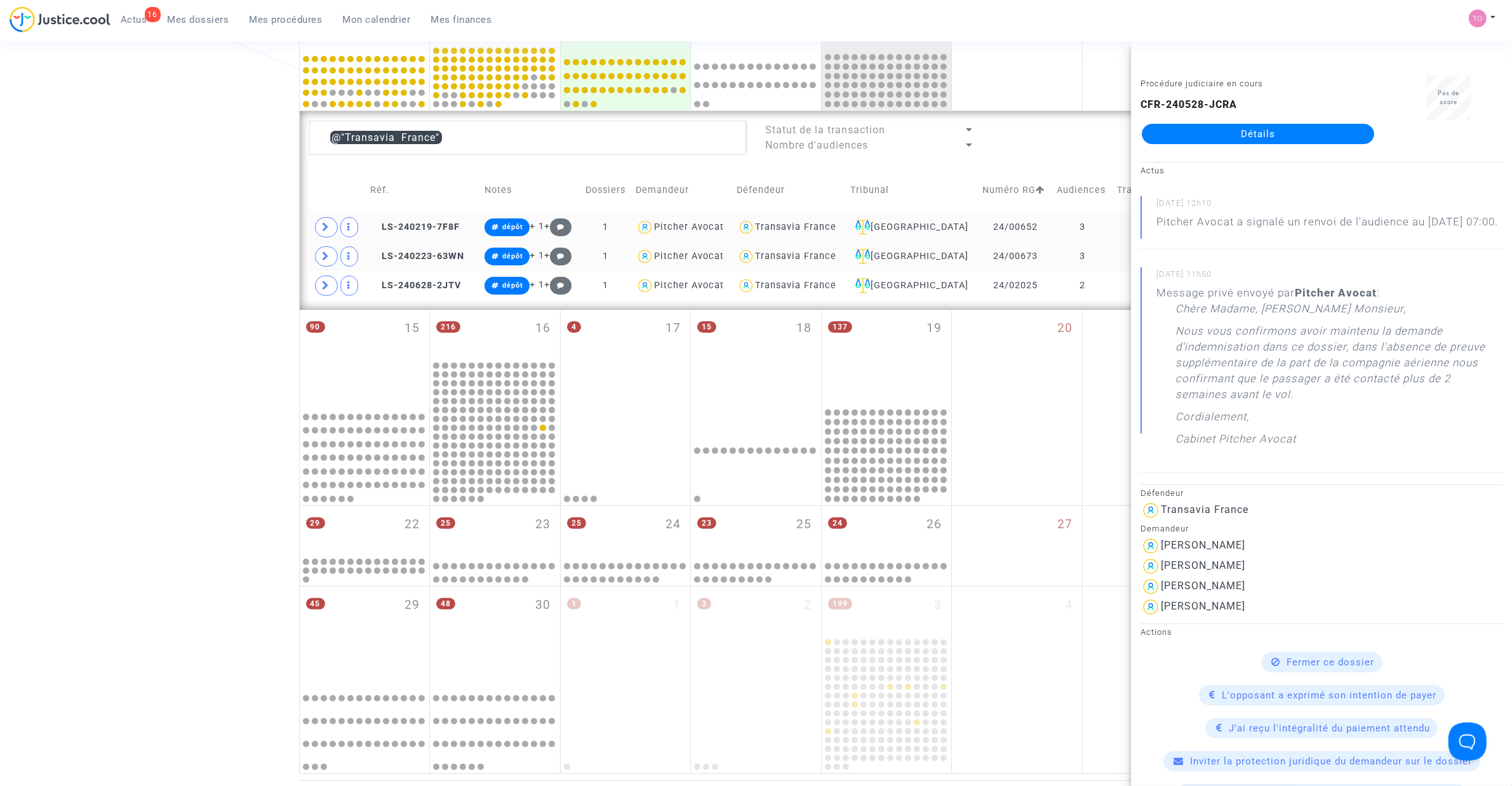
click at [827, 227] on div "Transavia France" at bounding box center [795, 226] width 81 height 10
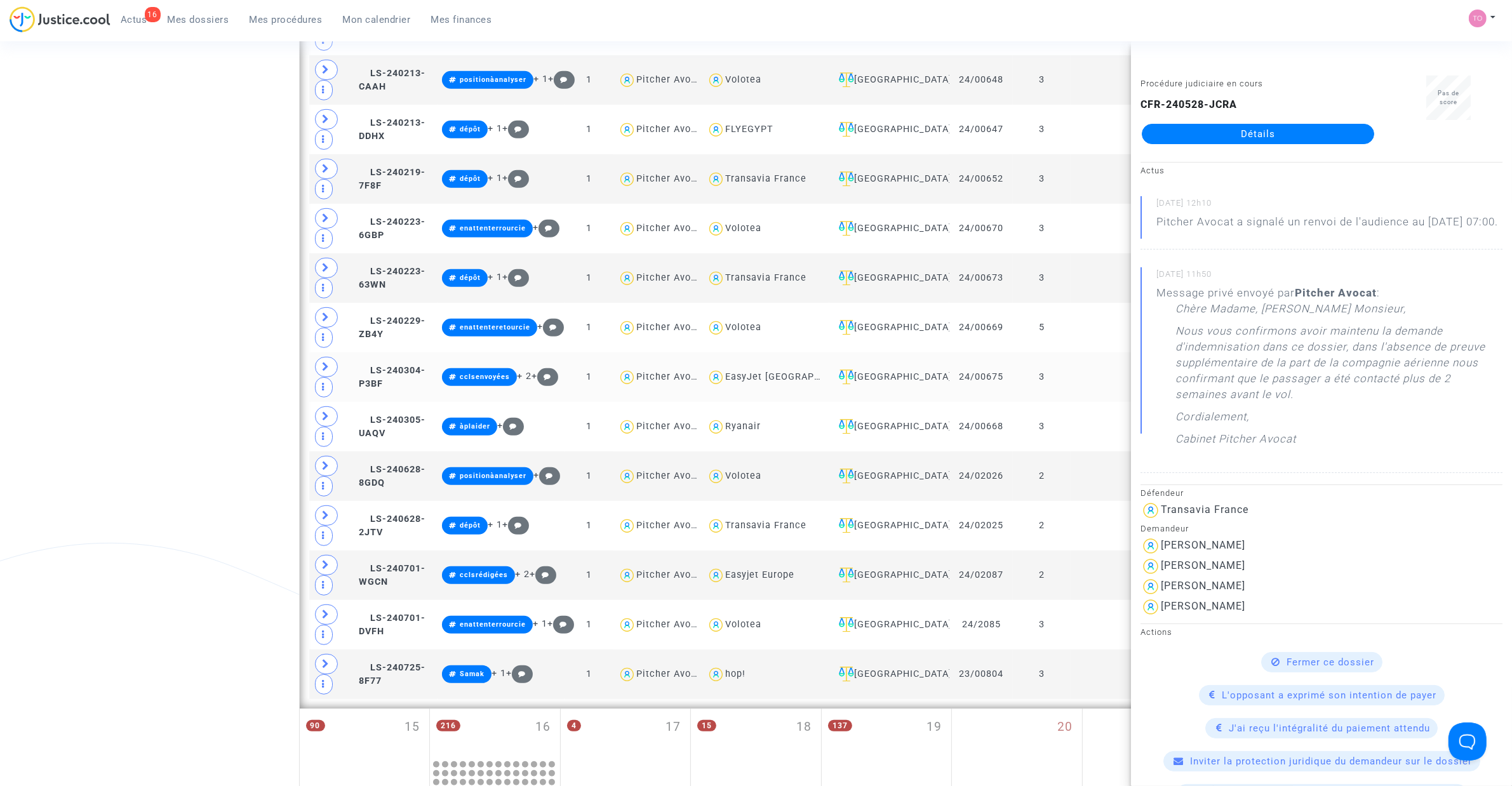
scroll to position [708, 0]
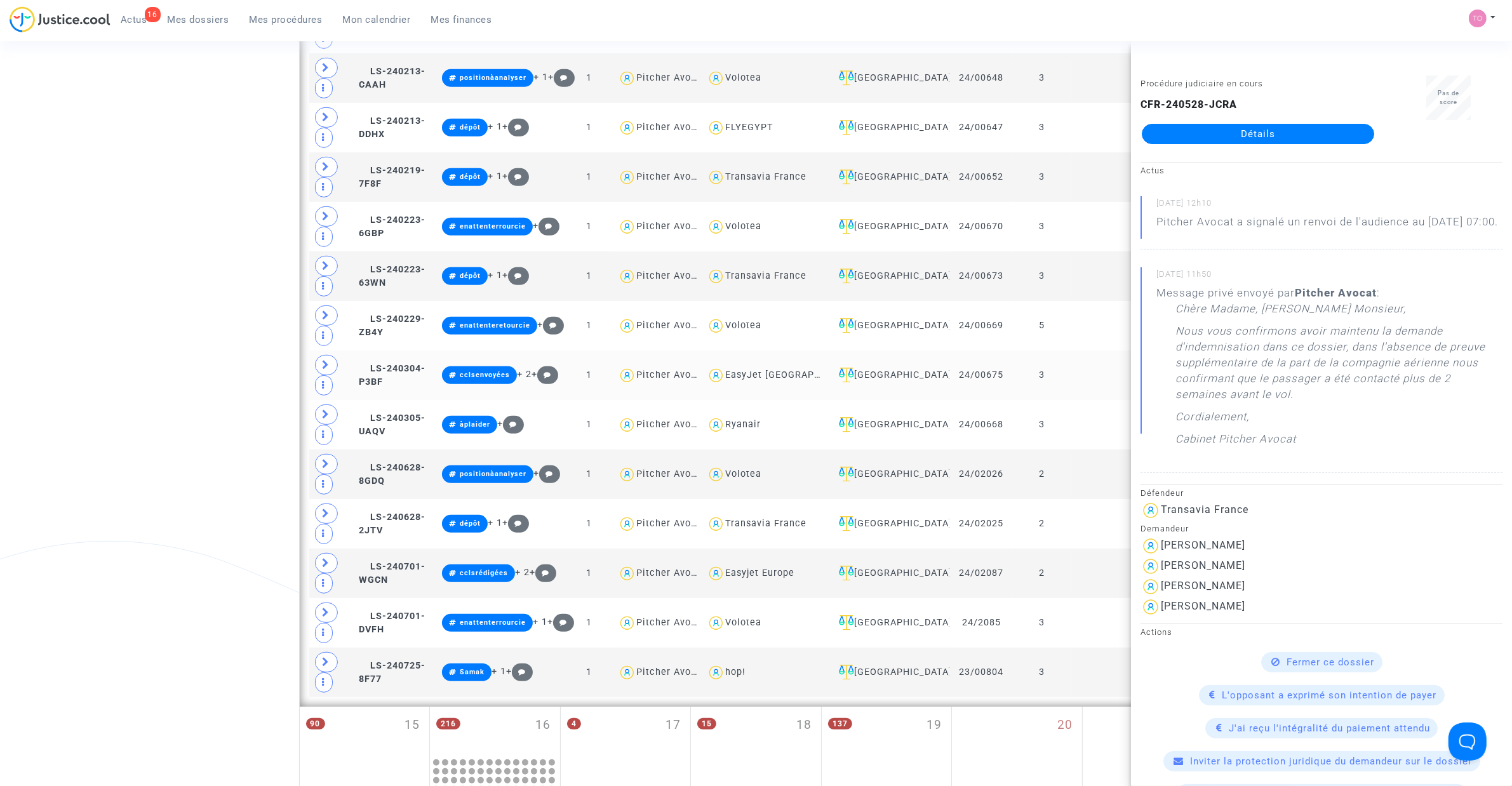
click at [797, 381] on div "EasyJet Switzerland" at bounding box center [794, 374] width 138 height 10
type textarea "@"EasyJet Switzerland""
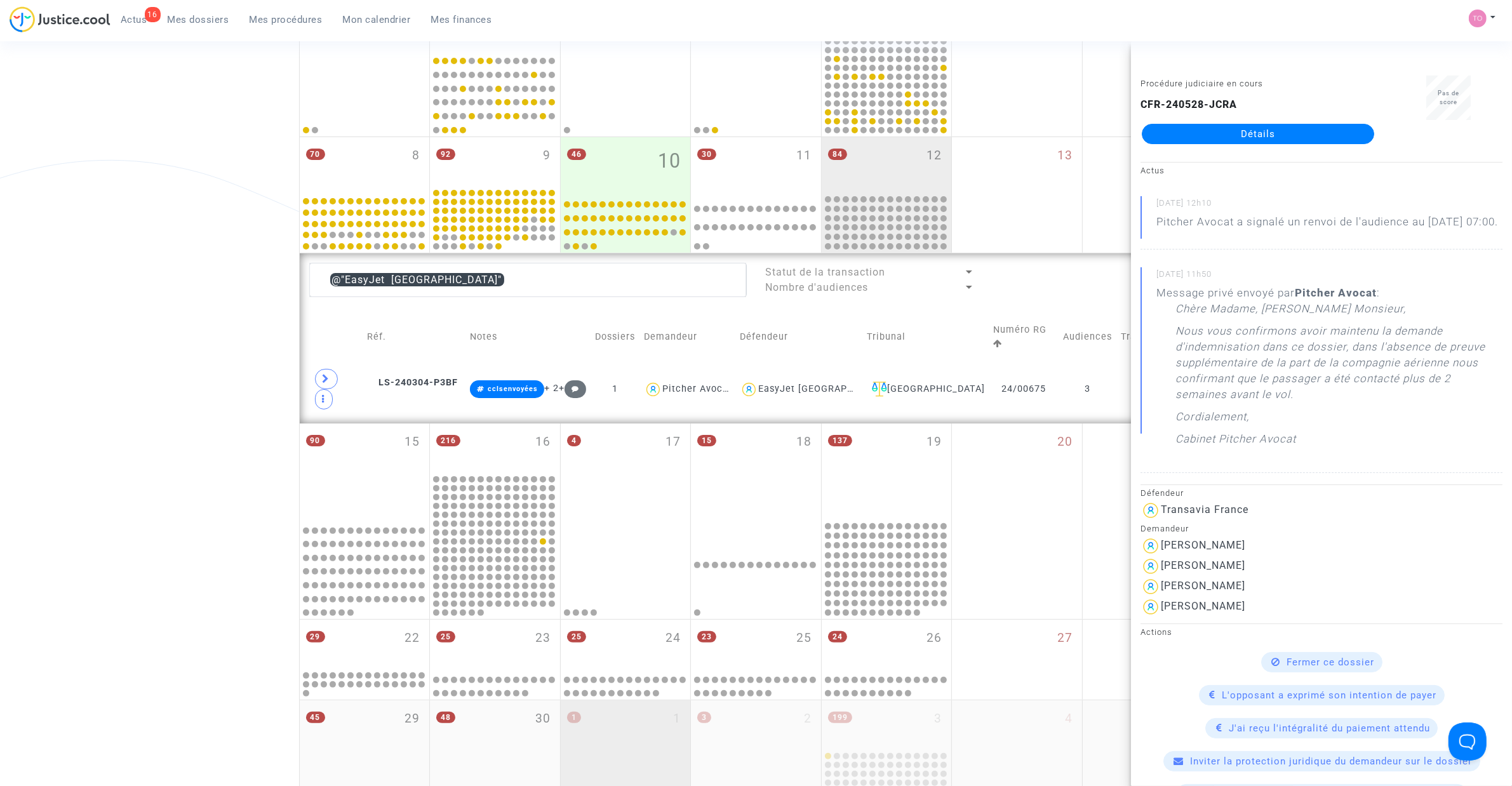
scroll to position [232, 0]
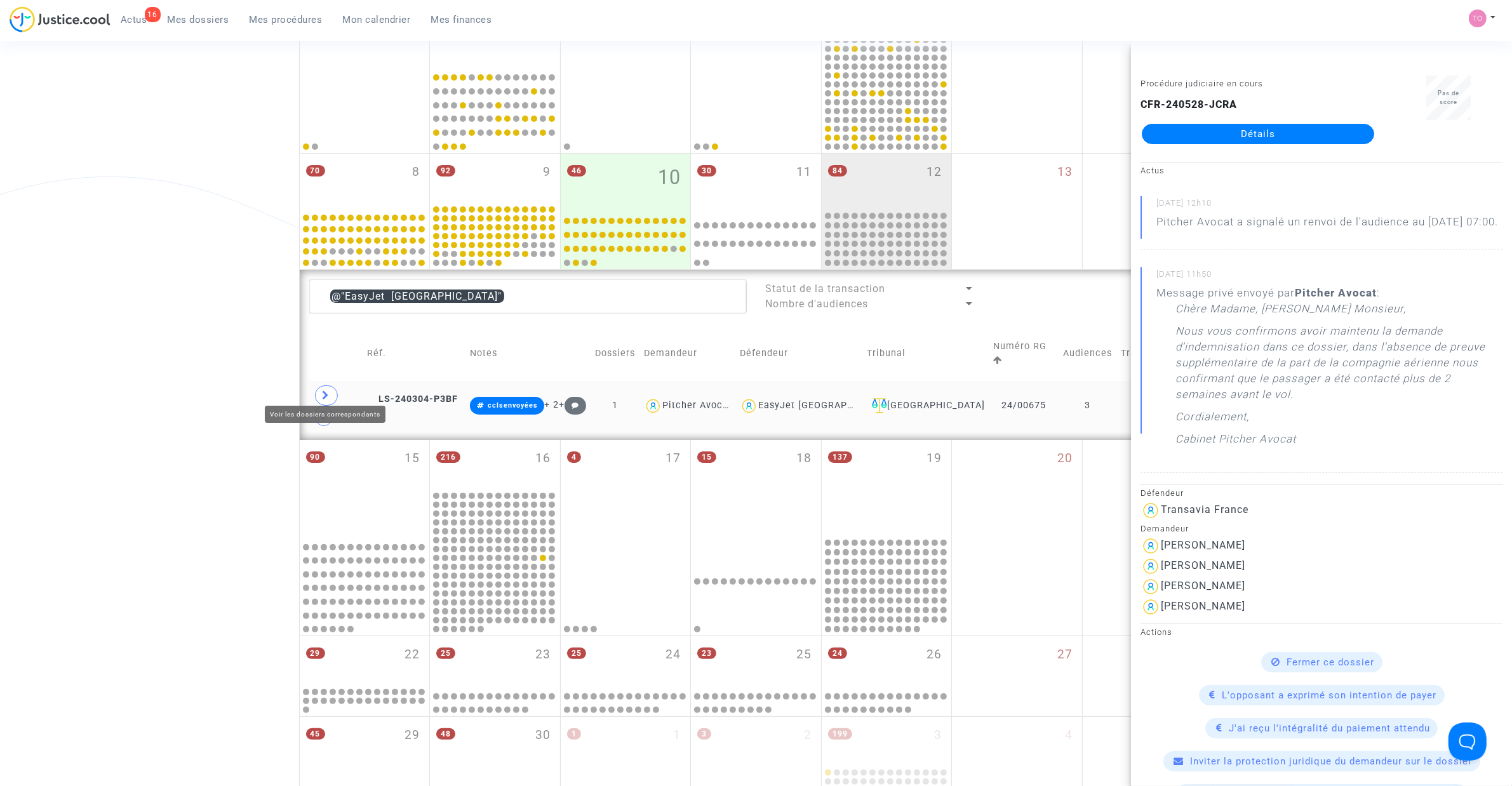
click at [327, 390] on icon at bounding box center [326, 395] width 7 height 10
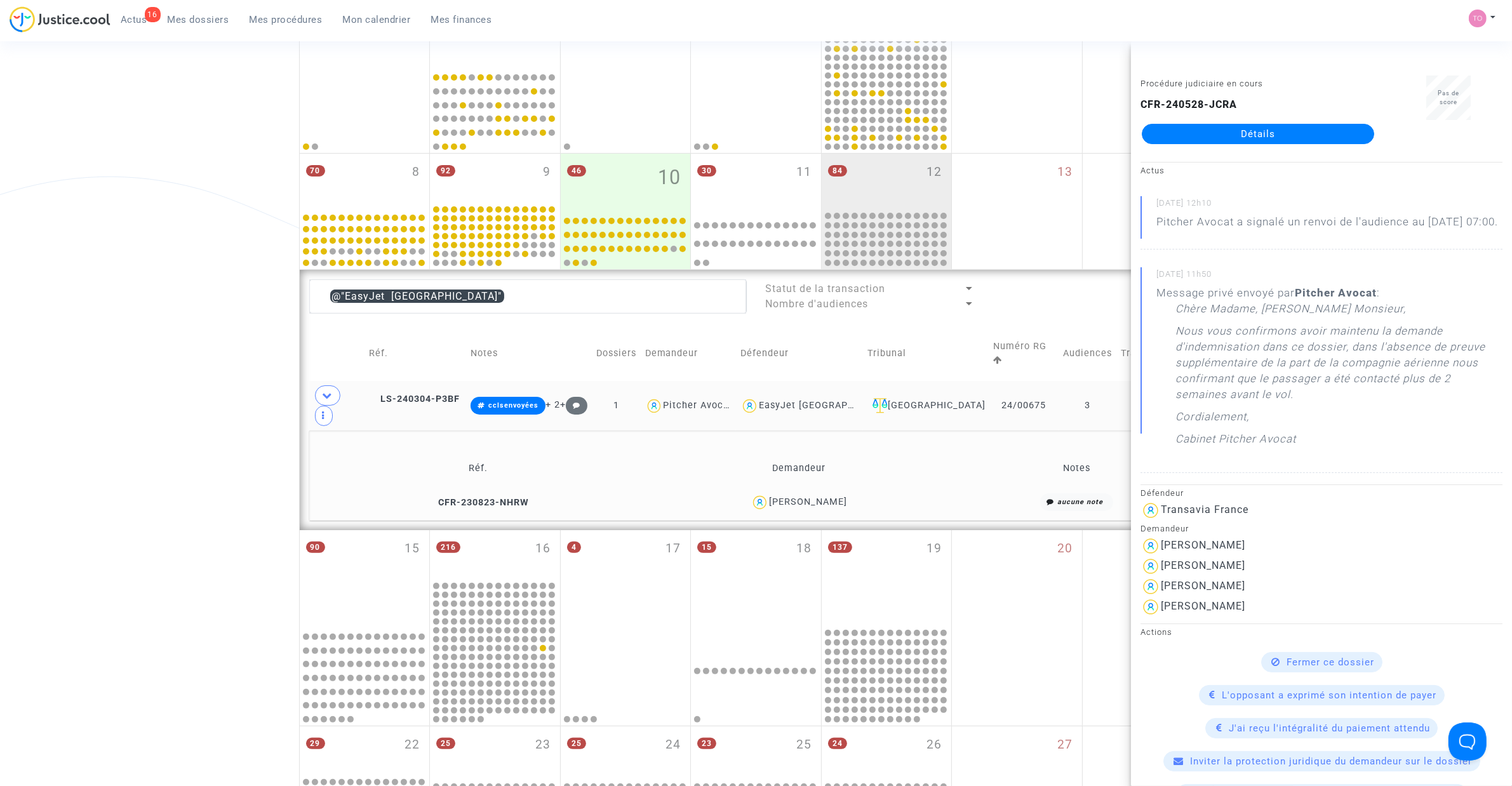
click at [809, 496] on div "Benoît Charpentier" at bounding box center [808, 501] width 78 height 10
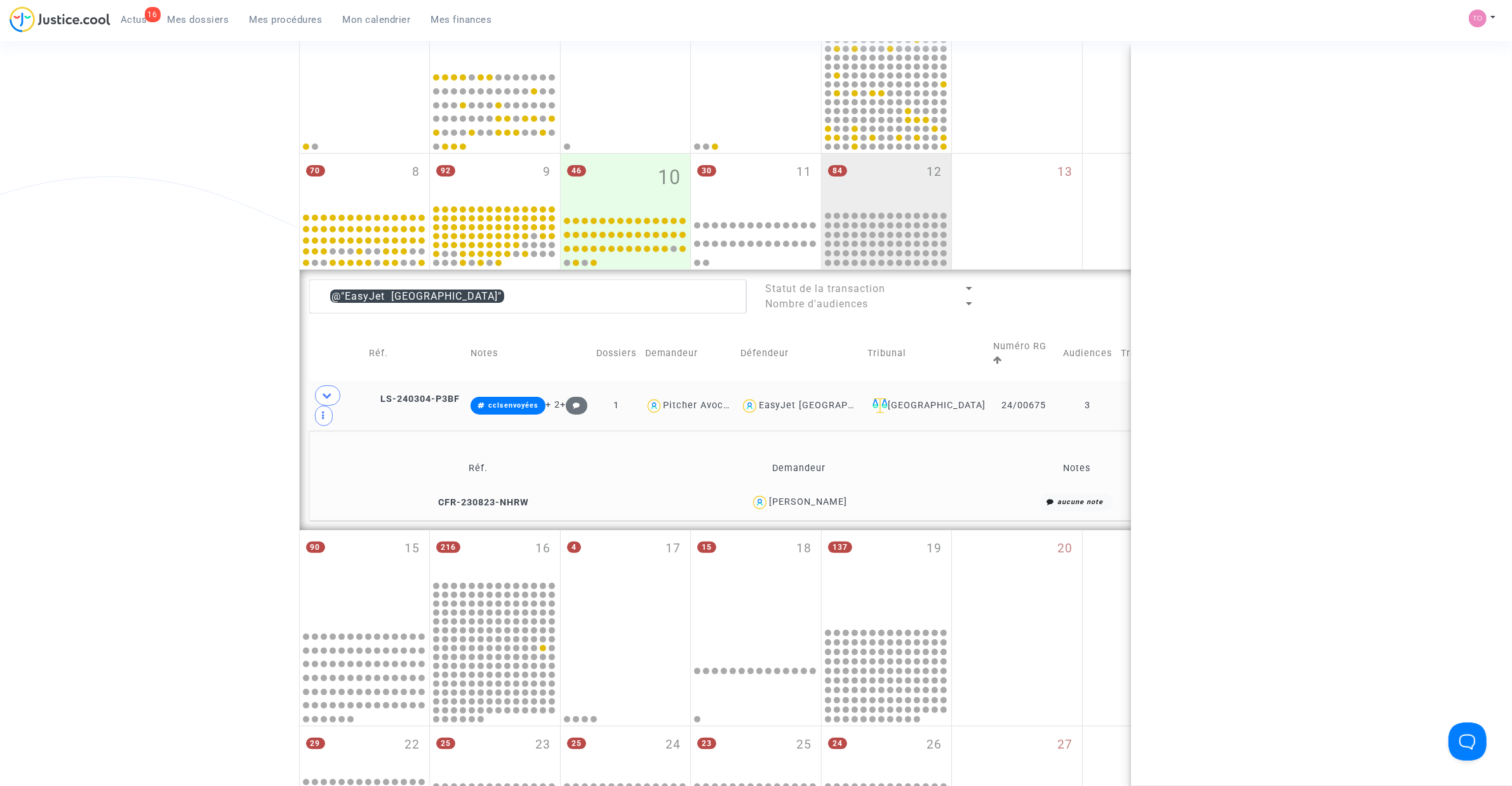
click at [809, 496] on div "Benoît Charpentier" at bounding box center [808, 501] width 78 height 10
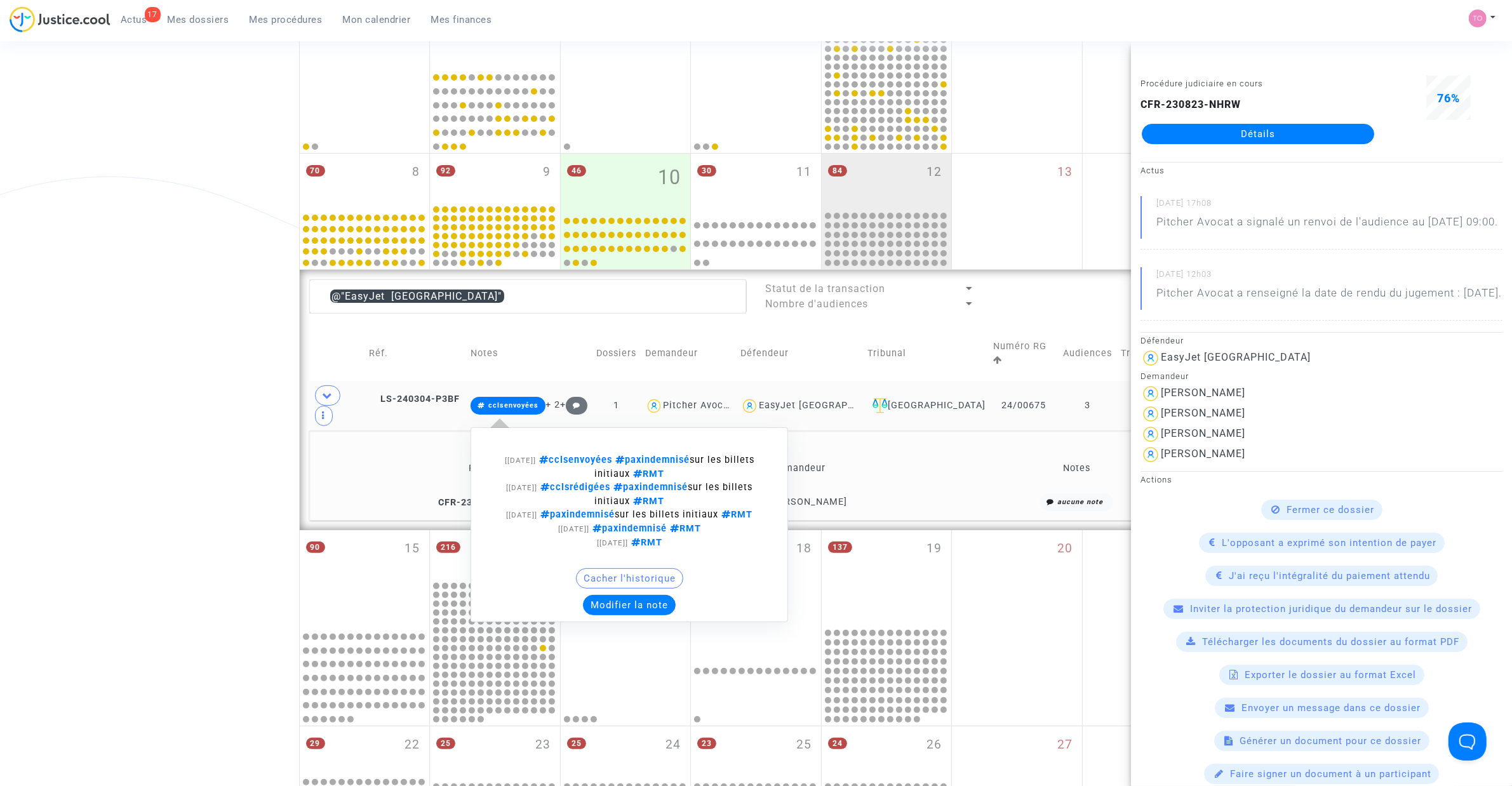
click at [621, 595] on button "Modifier la note" at bounding box center [629, 605] width 92 height 20
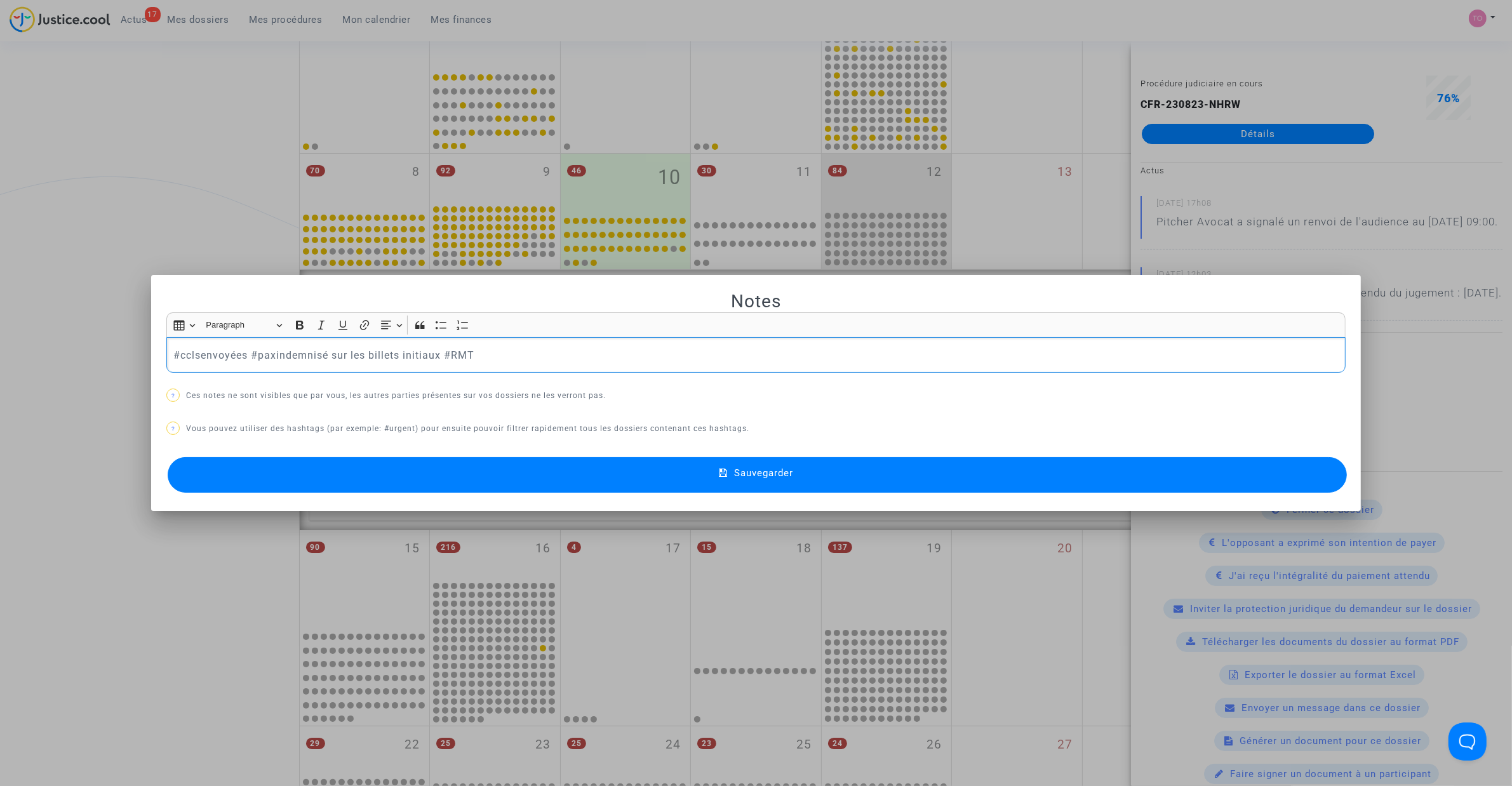
scroll to position [0, 0]
drag, startPoint x: 262, startPoint y: 356, endPoint x: -2, endPoint y: 353, distance: 264.0
click at [0, 353] on html "17 Actus Mes dossiers Mes procédures Mon calendrier Mes finances Mon profil Par…" at bounding box center [756, 620] width 1512 height 1704
drag, startPoint x: 236, startPoint y: 352, endPoint x: 153, endPoint y: 356, distance: 83.1
click at [153, 356] on mat-dialog-container "Notes Rich Text Editor Insert table Insert table Heading Paragraph Paragraph He…" at bounding box center [756, 393] width 1209 height 237
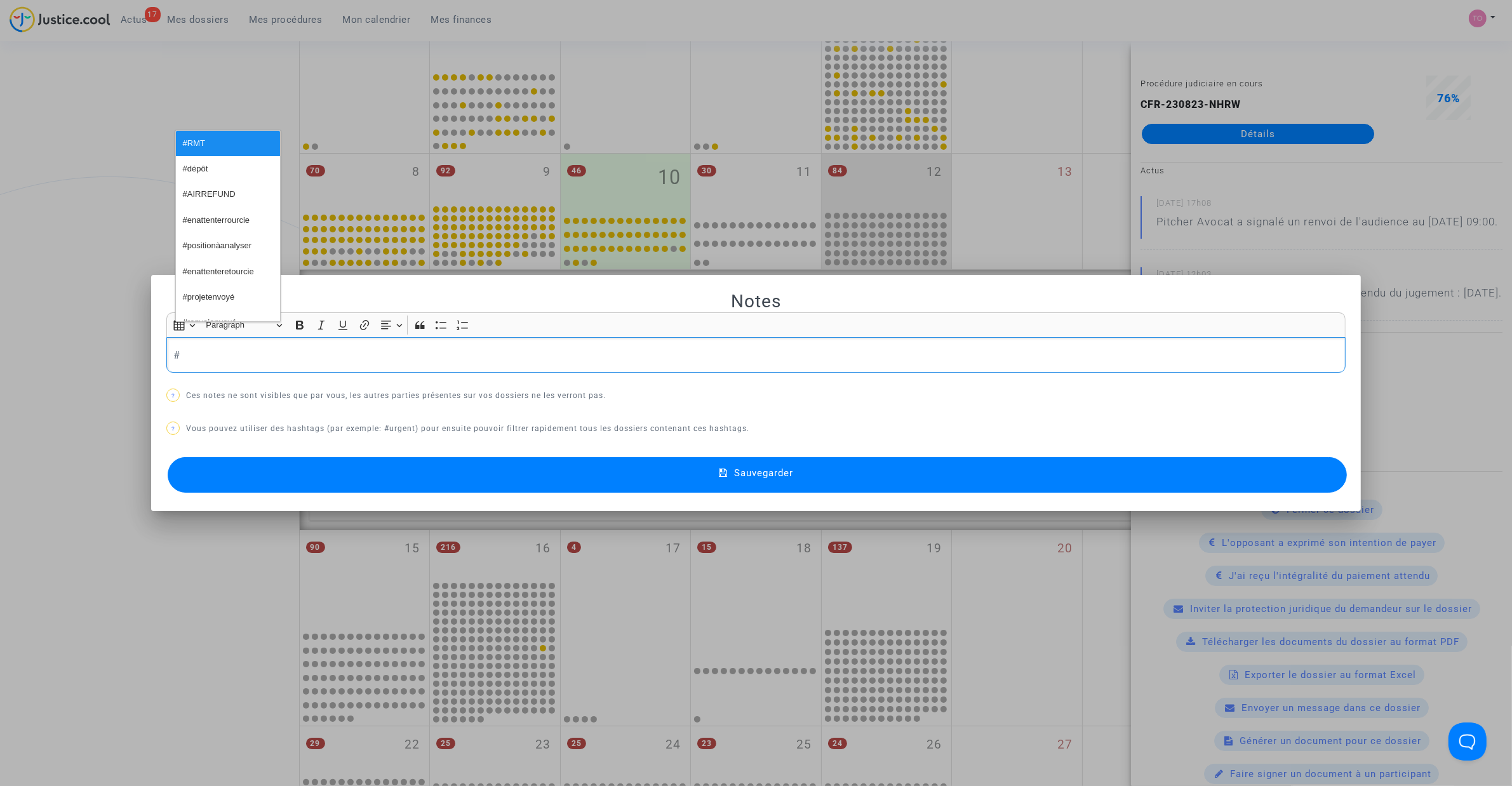
click at [89, 170] on div at bounding box center [756, 393] width 1512 height 786
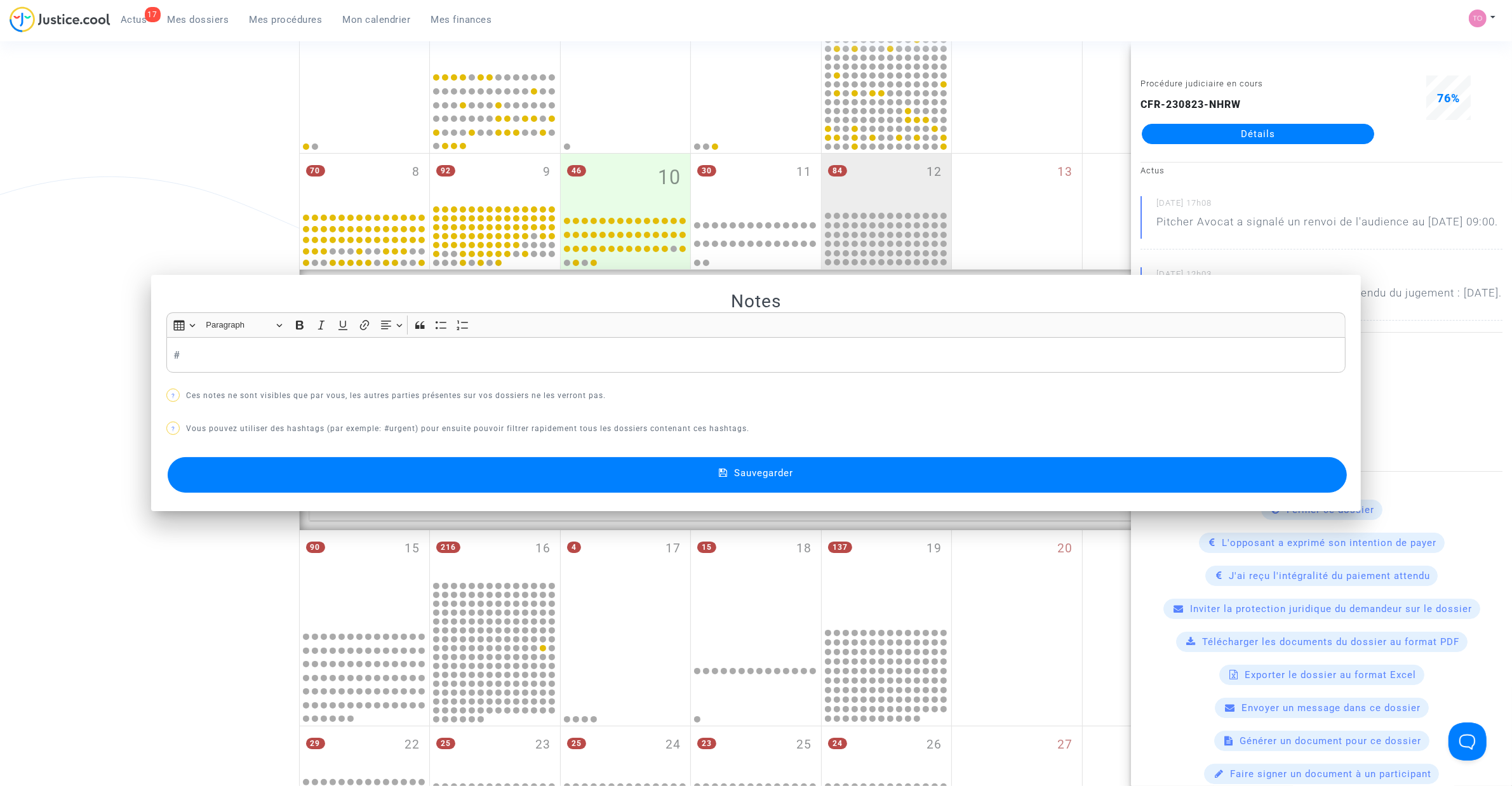
scroll to position [232, 0]
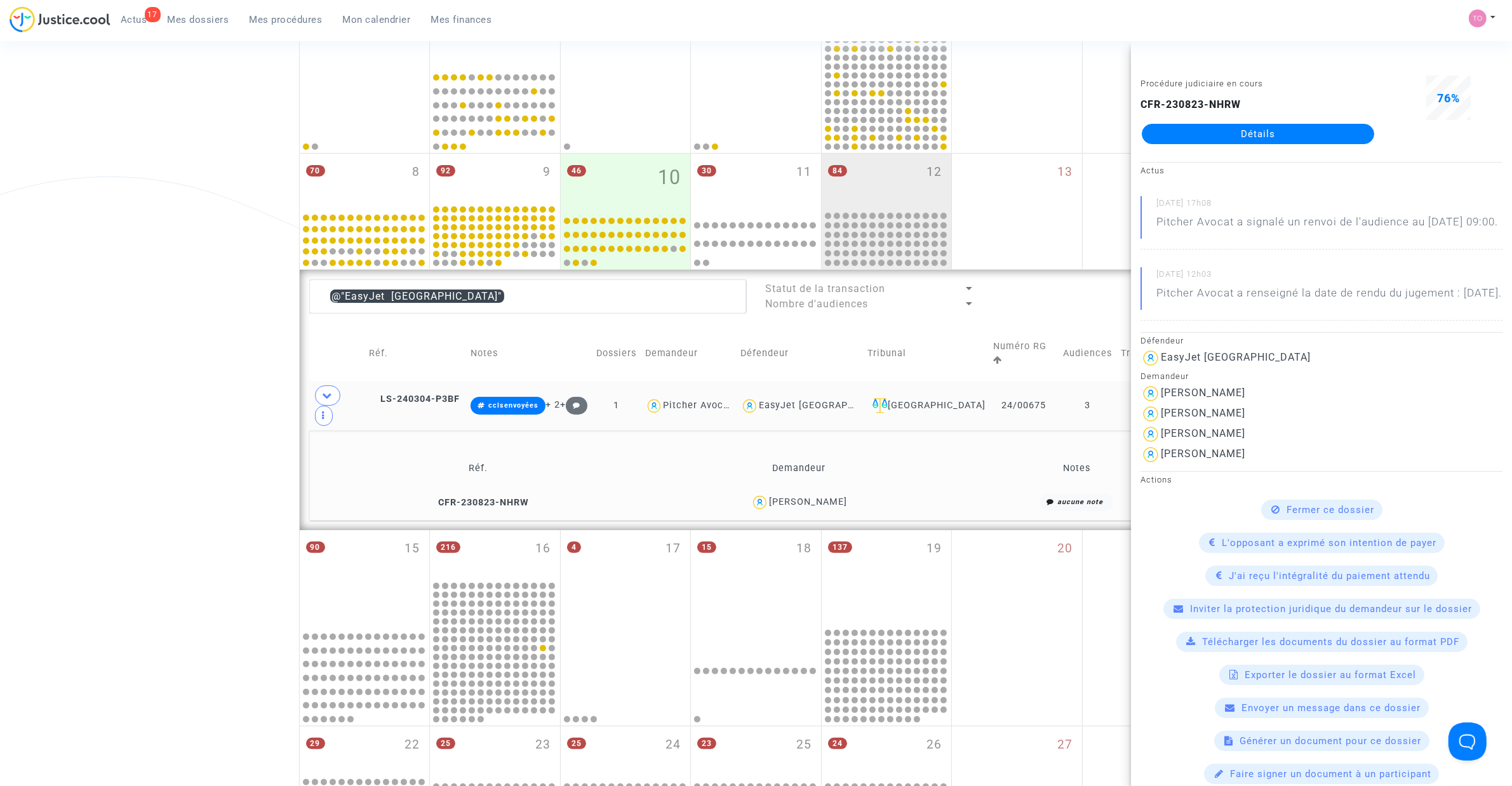
click at [157, 417] on div "Date de clôture d'instruction Date de conciliation Date d'audience Date de juge…" at bounding box center [756, 417] width 1512 height 1154
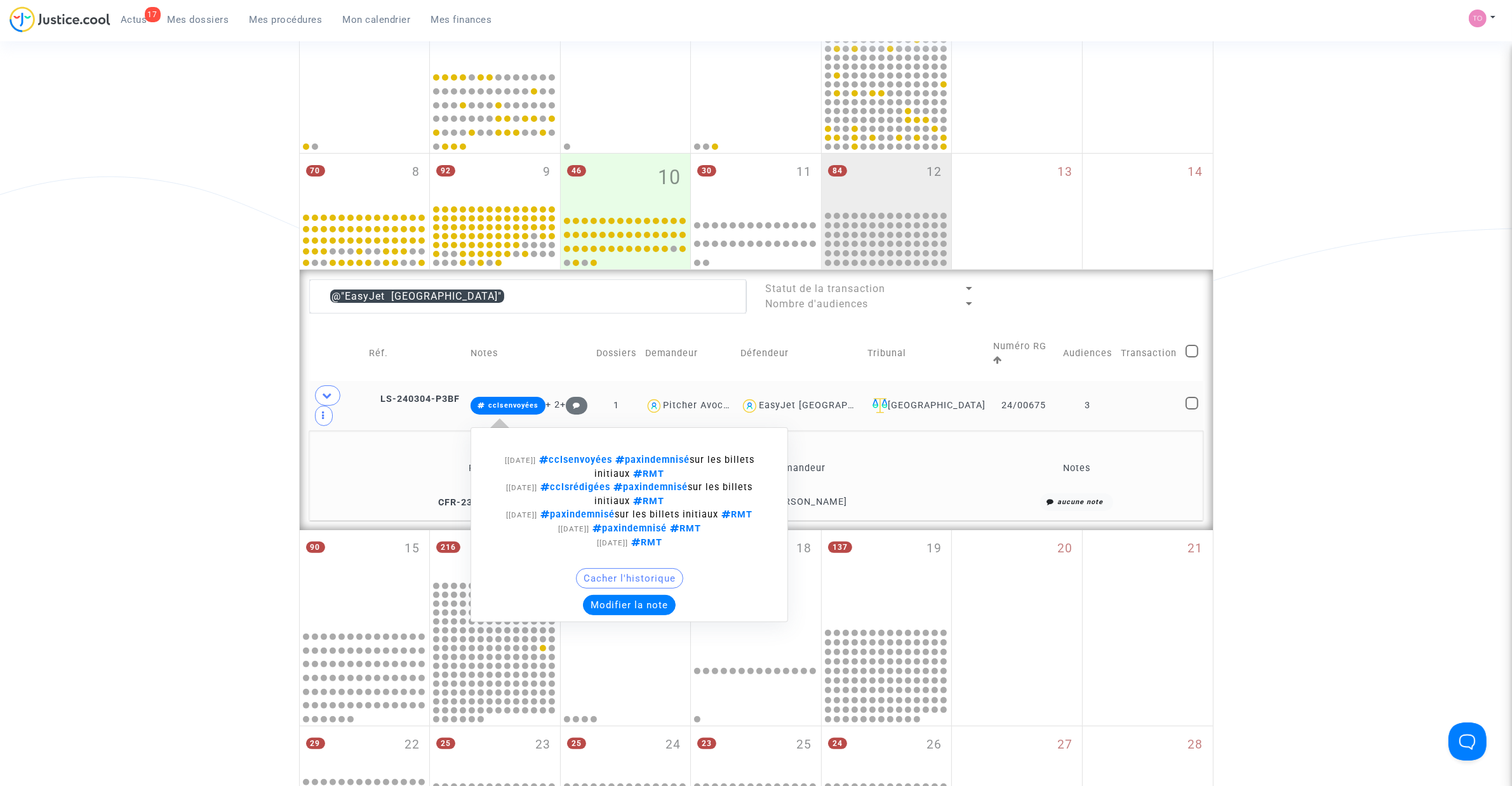
click at [635, 595] on button "Modifier la note" at bounding box center [629, 605] width 92 height 20
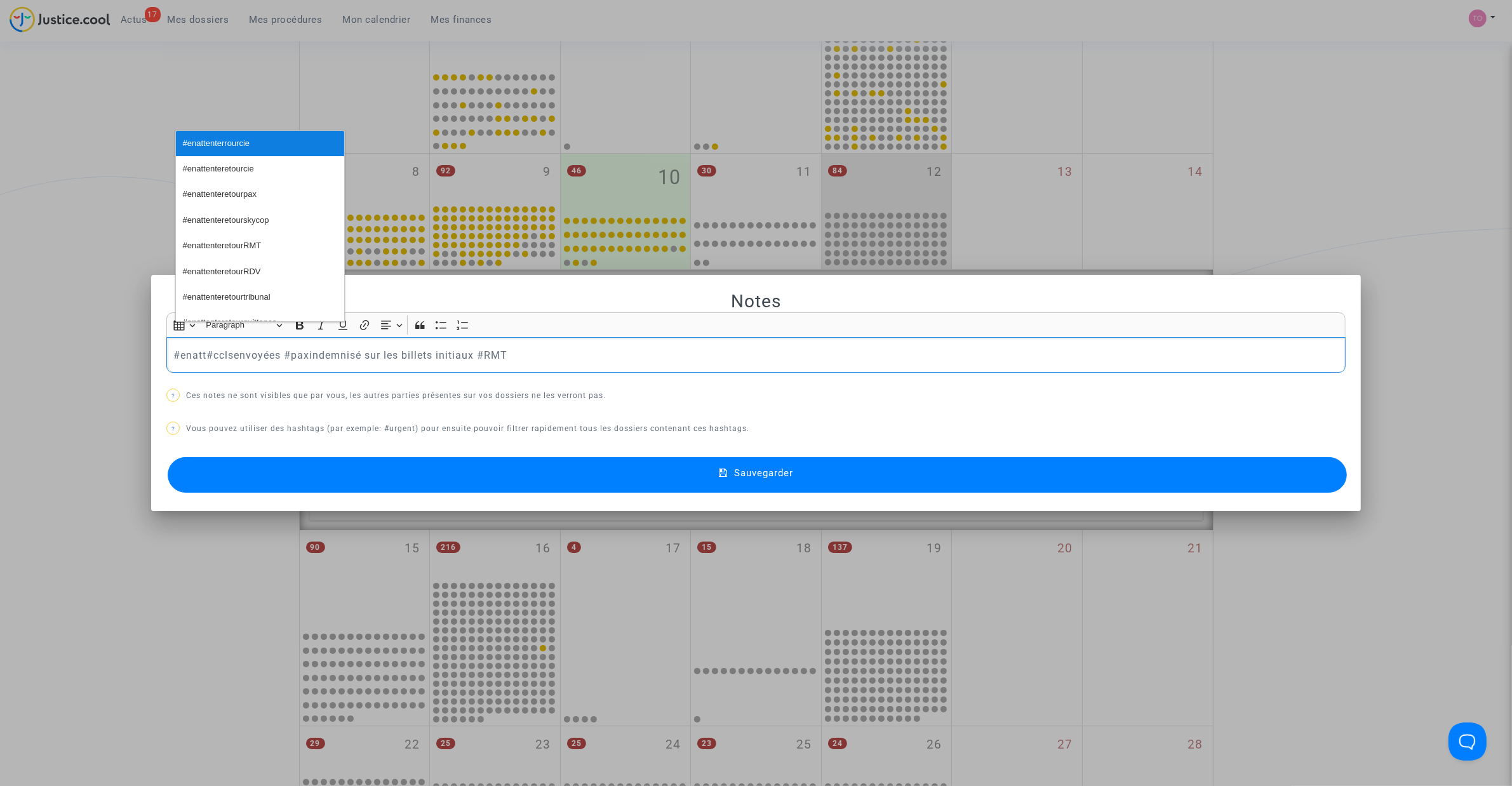
click at [238, 143] on span "#enattenterrourcie" at bounding box center [217, 144] width 67 height 18
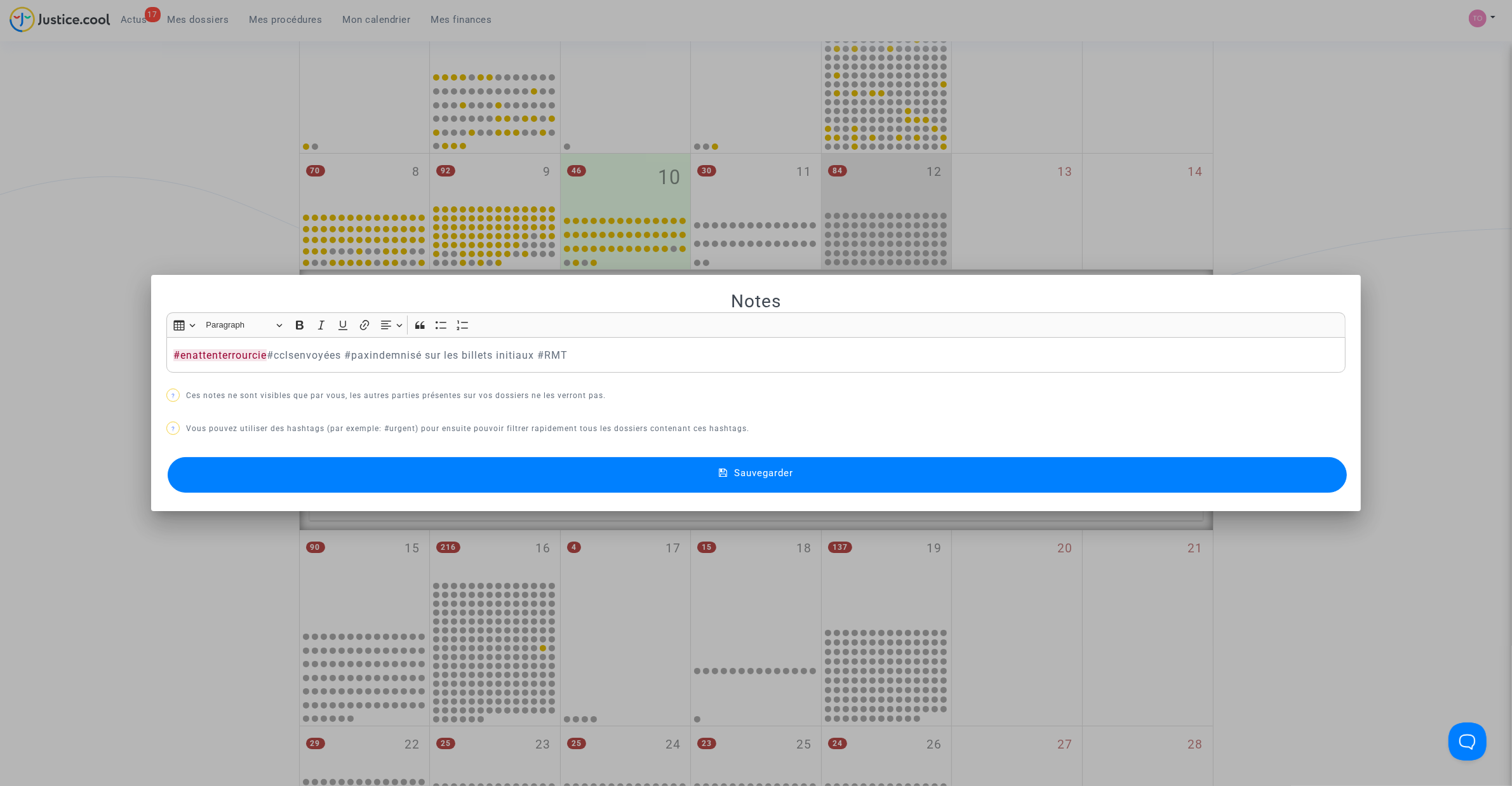
click at [348, 466] on button "Sauvegarder" at bounding box center [757, 474] width 1179 height 35
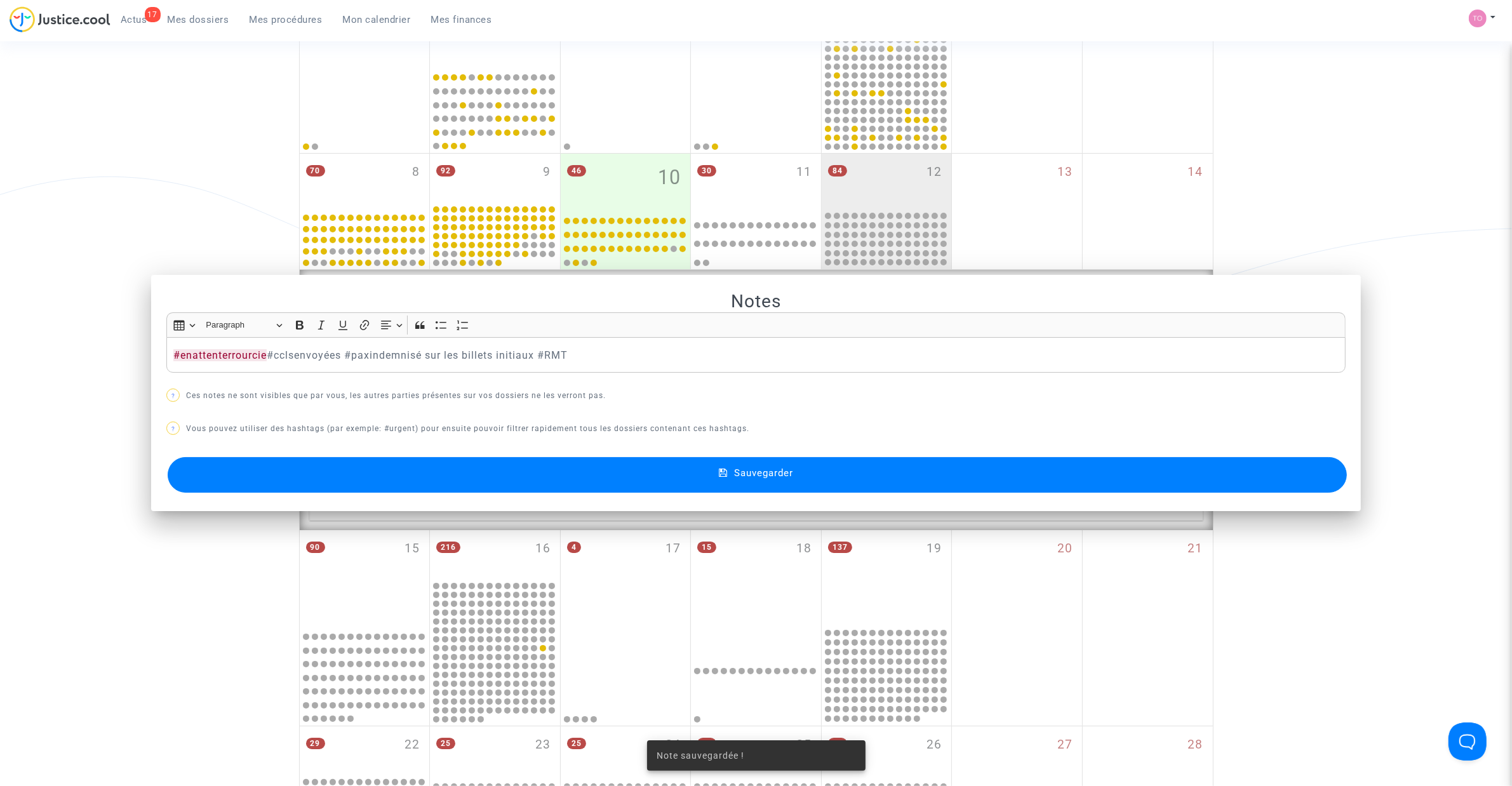
scroll to position [232, 0]
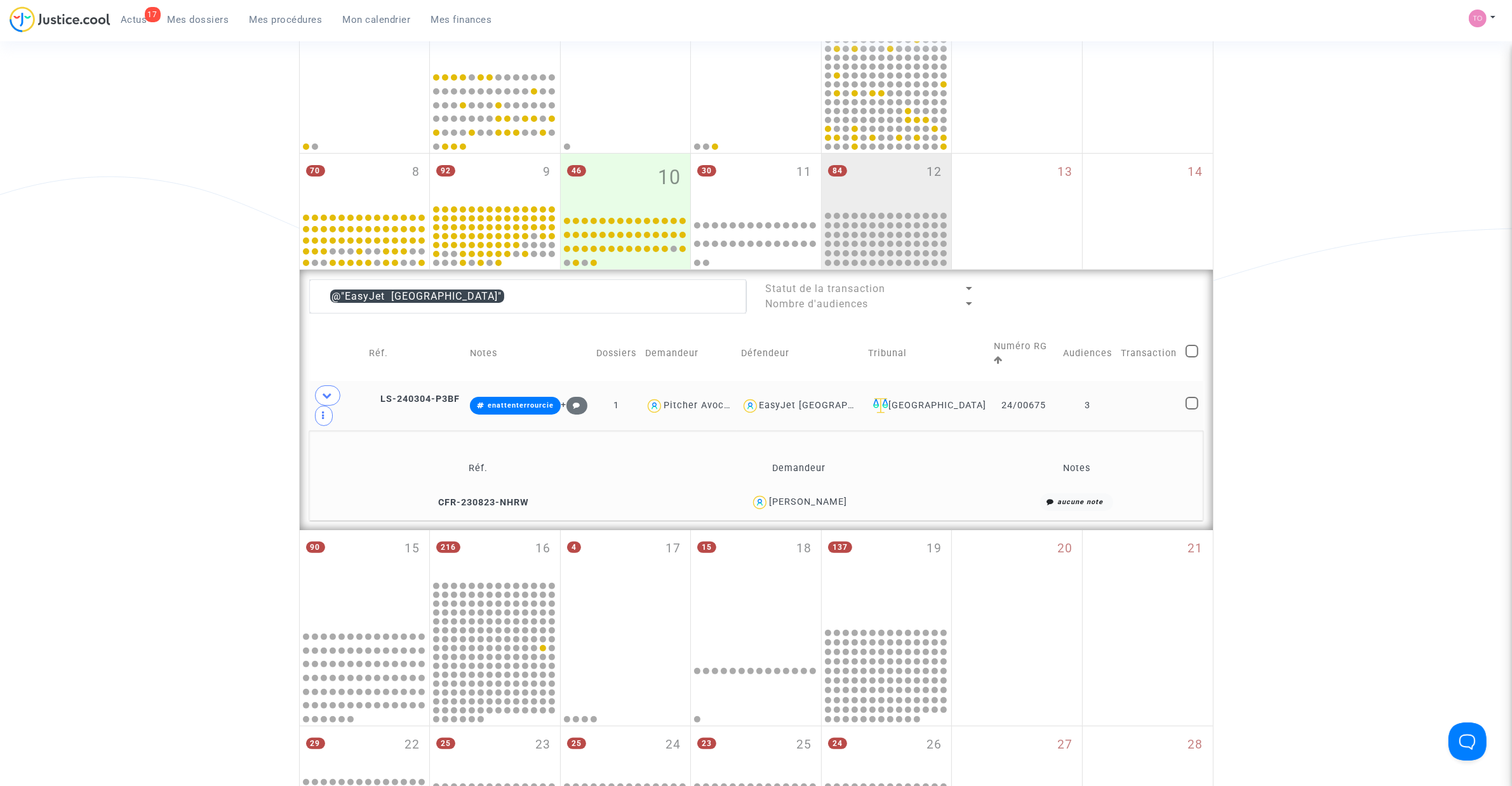
drag, startPoint x: 858, startPoint y: 469, endPoint x: 765, endPoint y: 474, distance: 93.1
click at [765, 493] on div "Benoît Charpentier" at bounding box center [798, 502] width 303 height 18
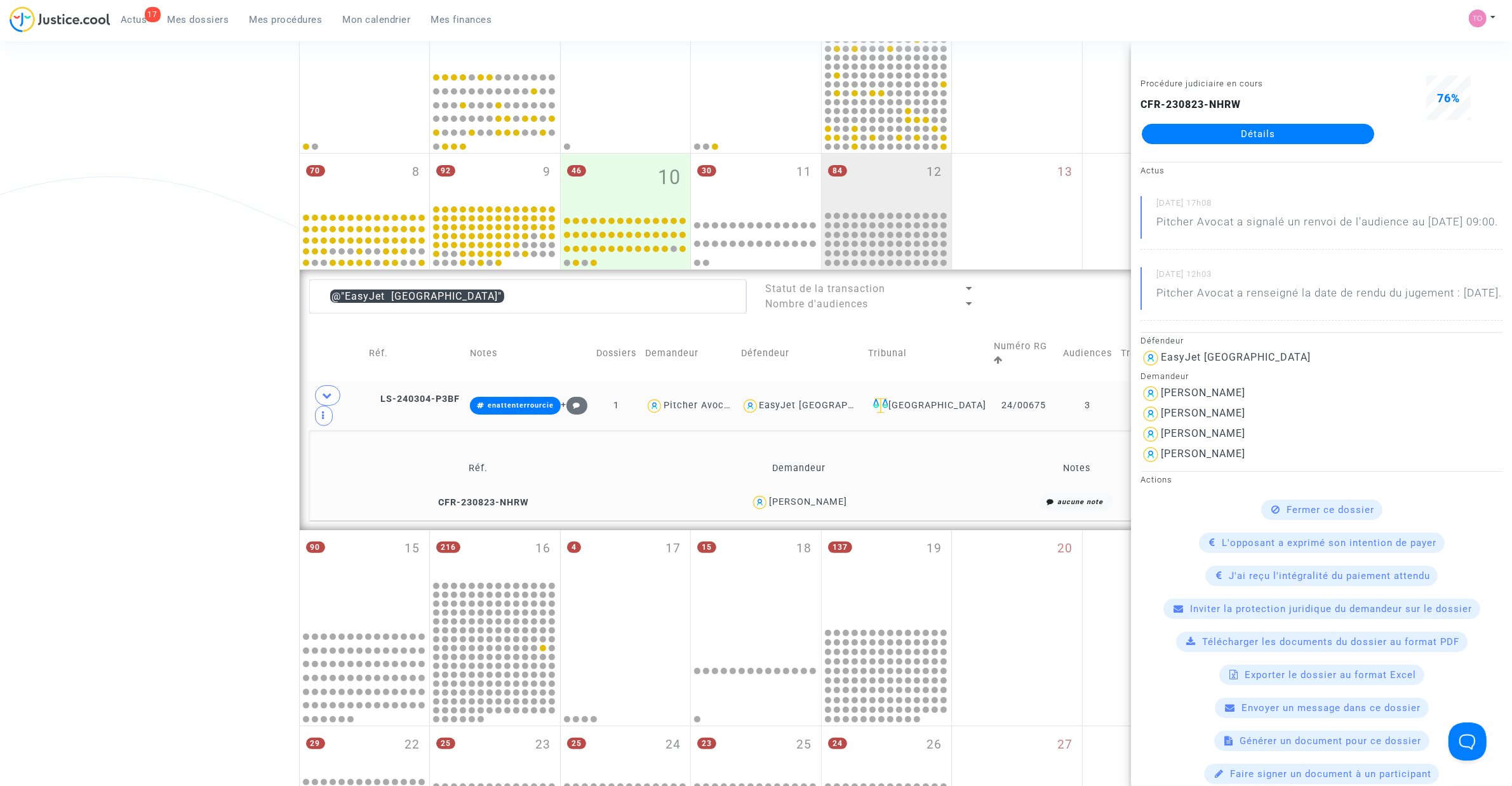
drag, startPoint x: 1045, startPoint y: 381, endPoint x: 984, endPoint y: 381, distance: 61.0
click at [989, 381] on td "24/00675" at bounding box center [1024, 405] width 70 height 50
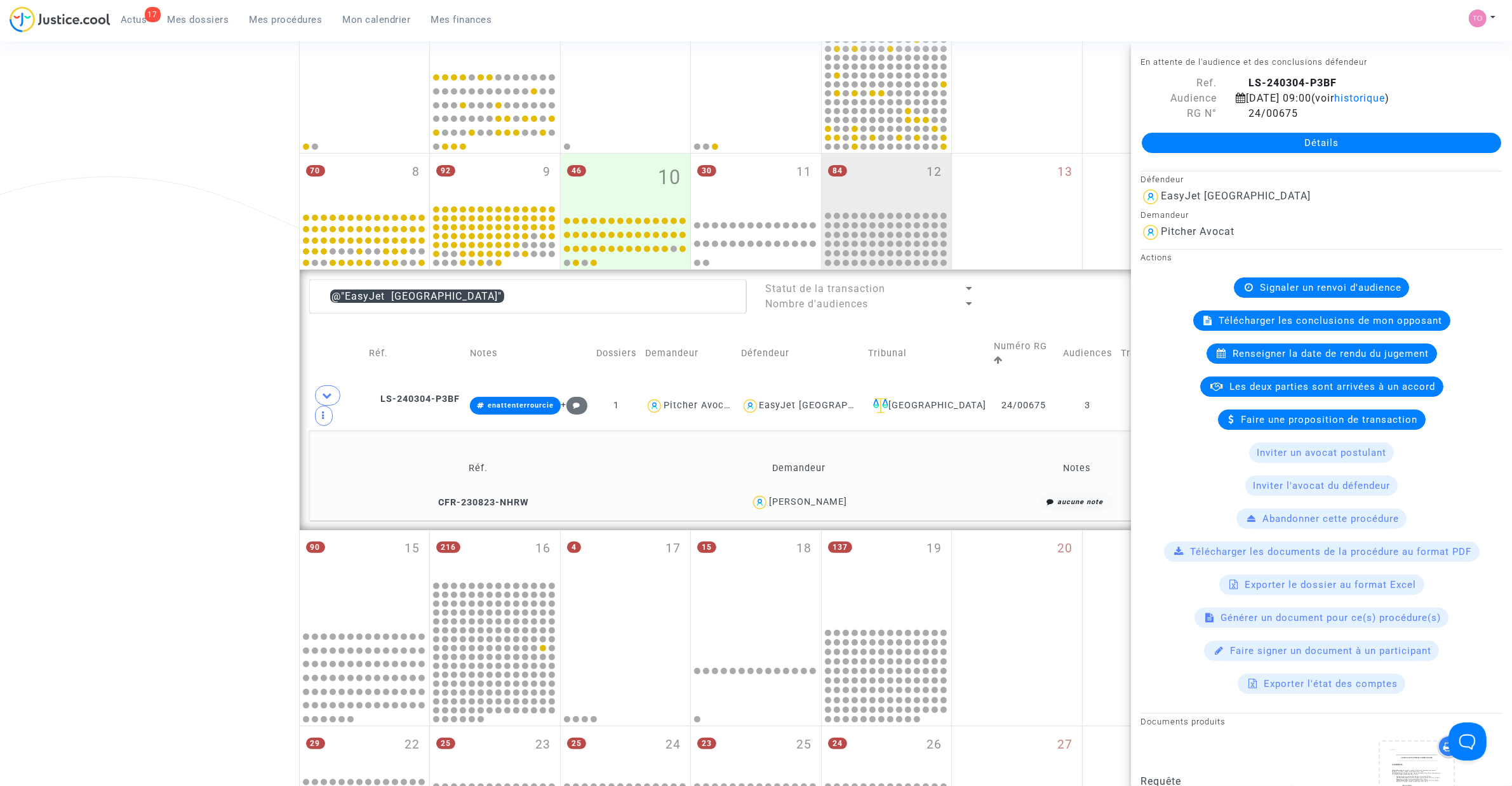
click at [178, 324] on div "Date de clôture d'instruction Date de conciliation Date d'audience Date de juge…" at bounding box center [756, 417] width 1512 height 1154
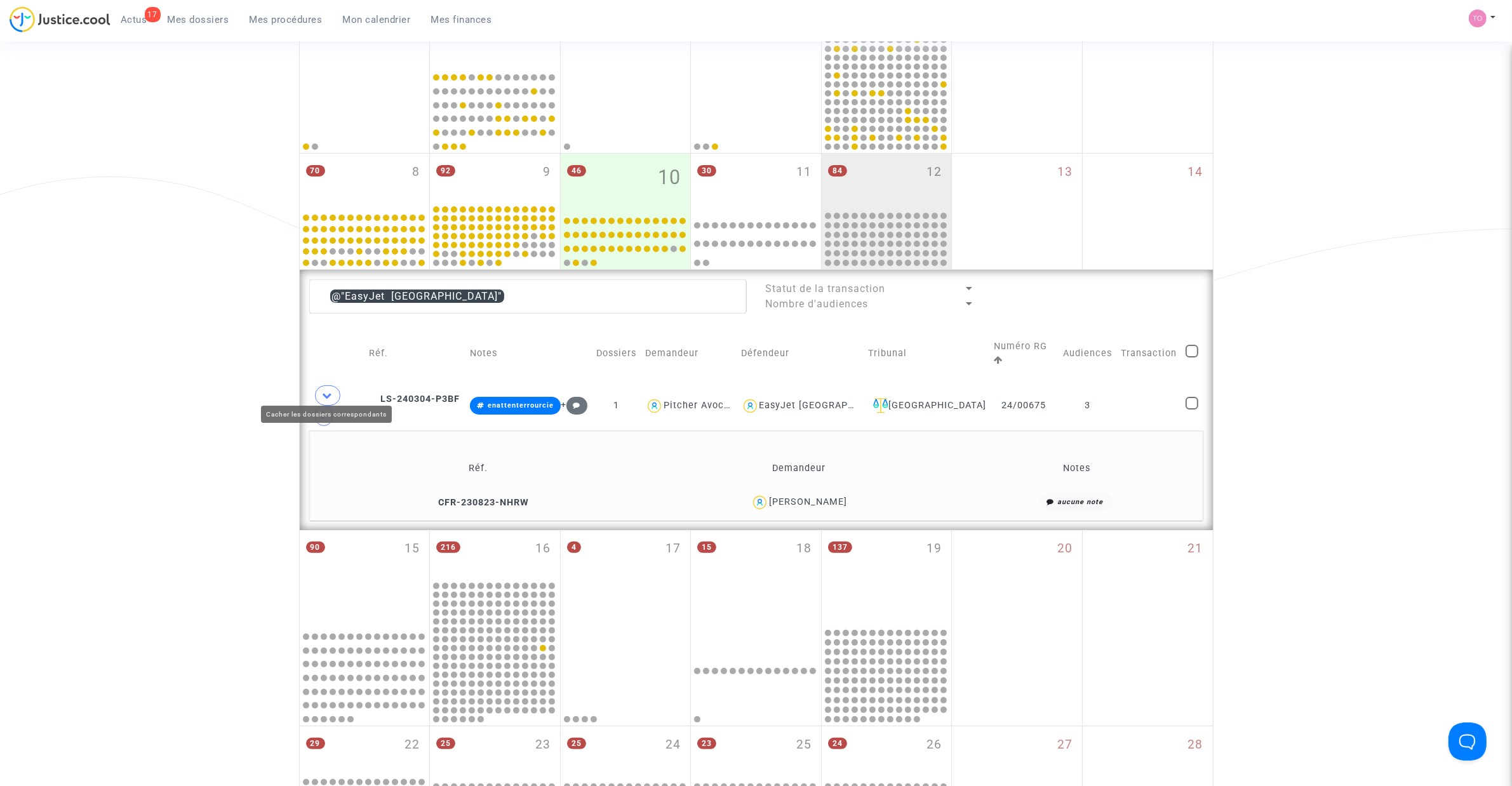
click at [320, 385] on span at bounding box center [328, 395] width 26 height 20
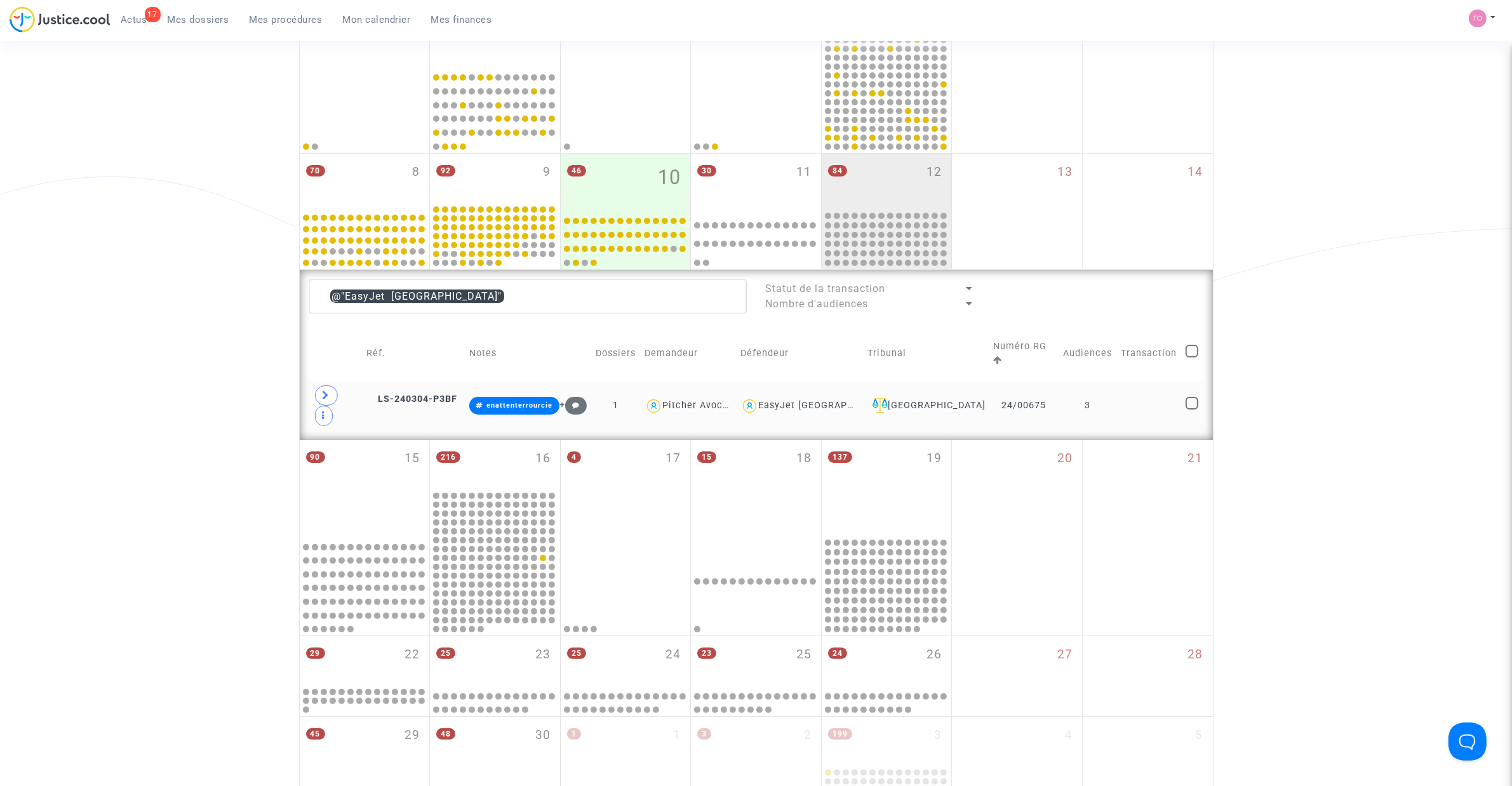
click at [846, 400] on div "EasyJet Switzerland" at bounding box center [828, 405] width 138 height 10
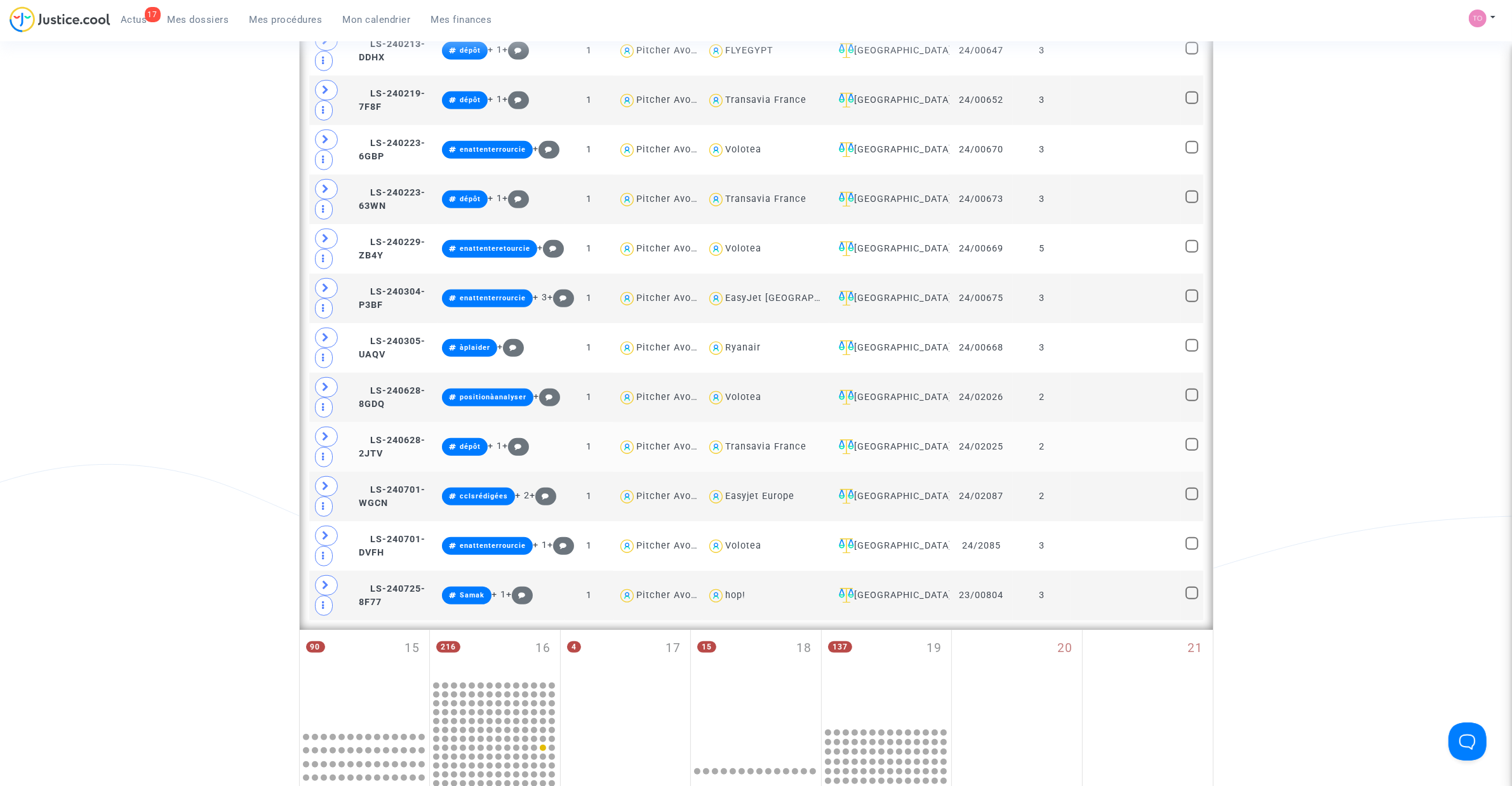
scroll to position [788, 0]
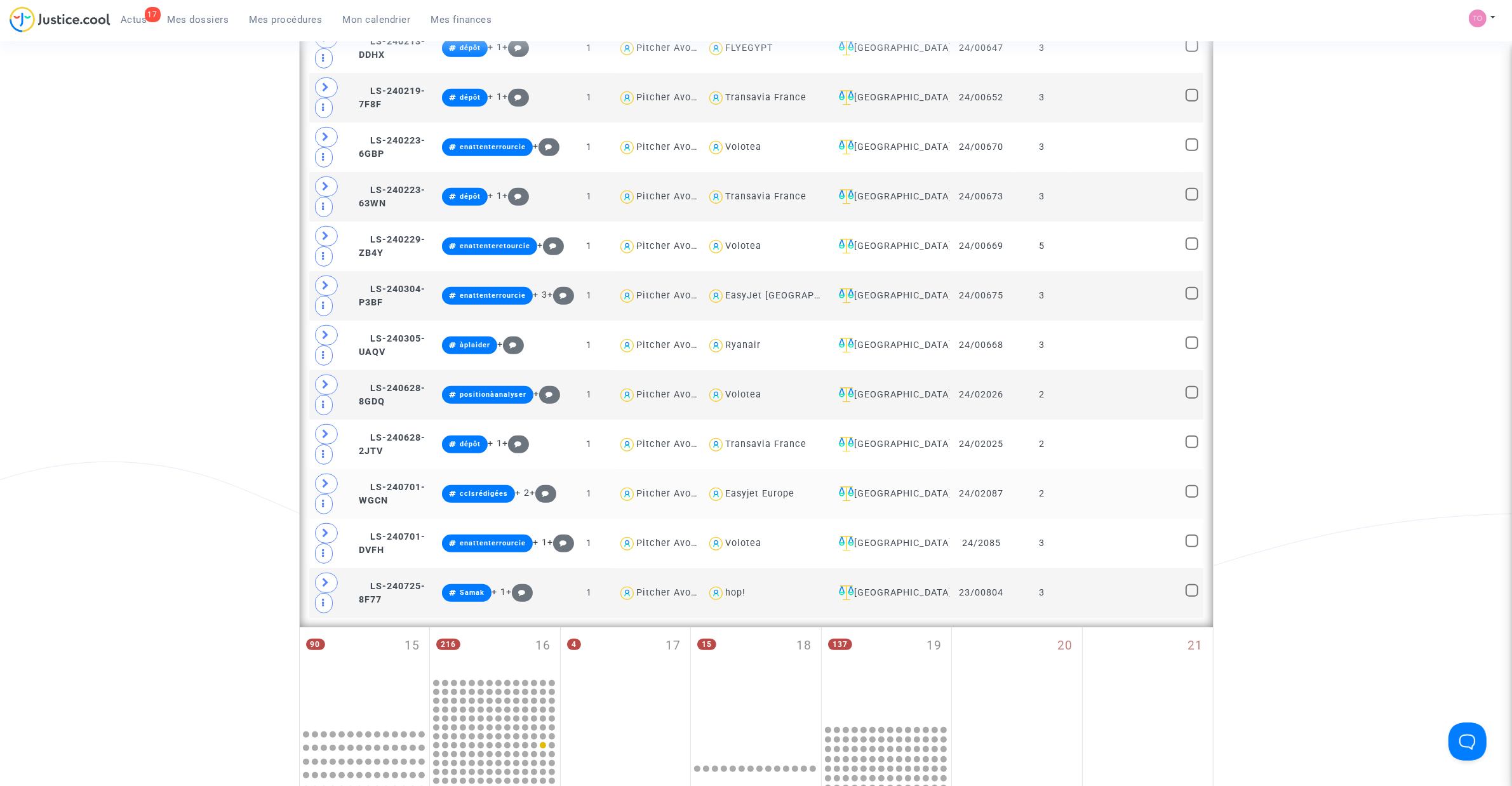
click at [785, 499] on div "Easyjet Europe" at bounding box center [760, 493] width 69 height 10
type textarea "@"Easyjet Europe""
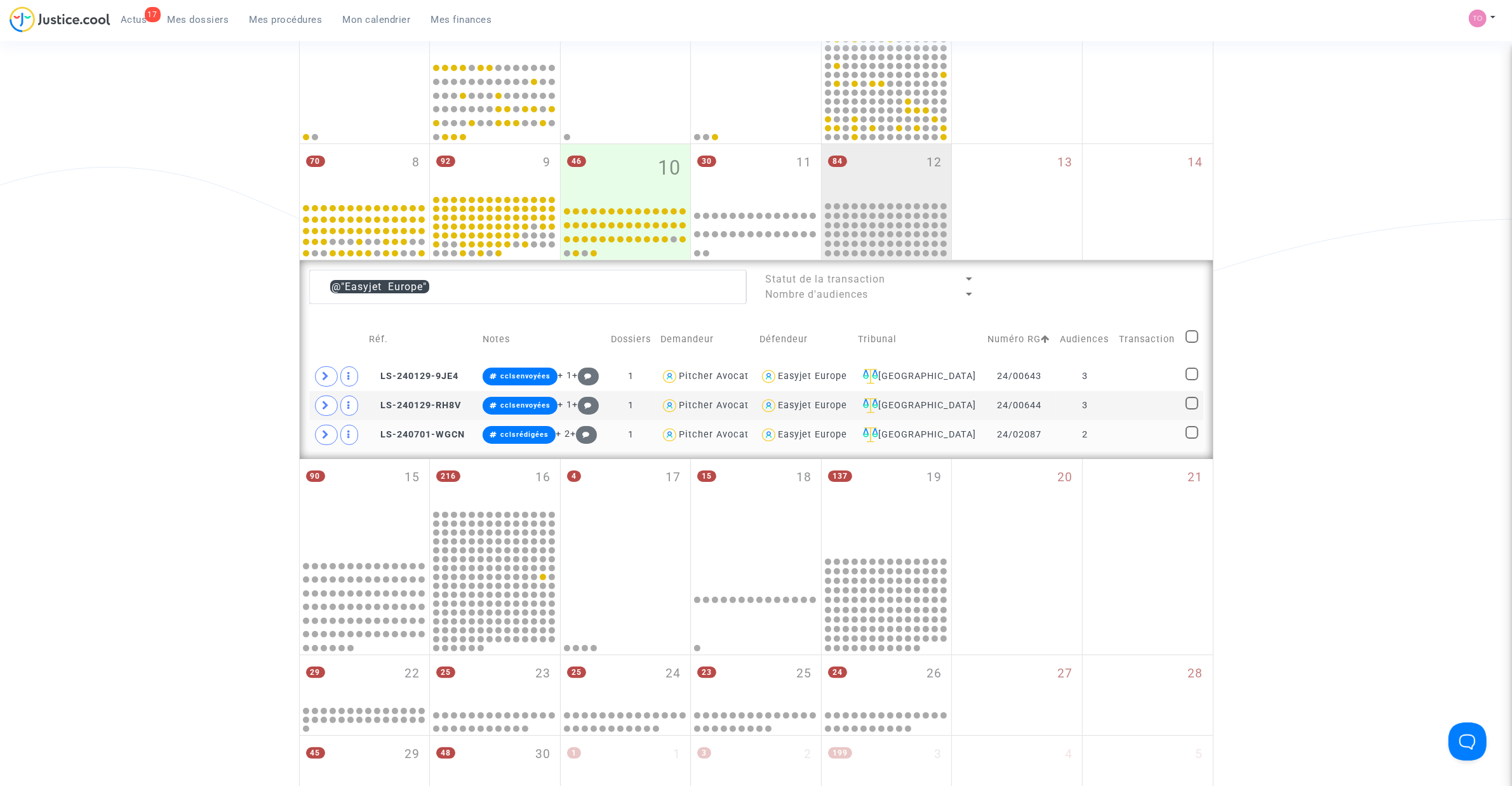
scroll to position [232, 0]
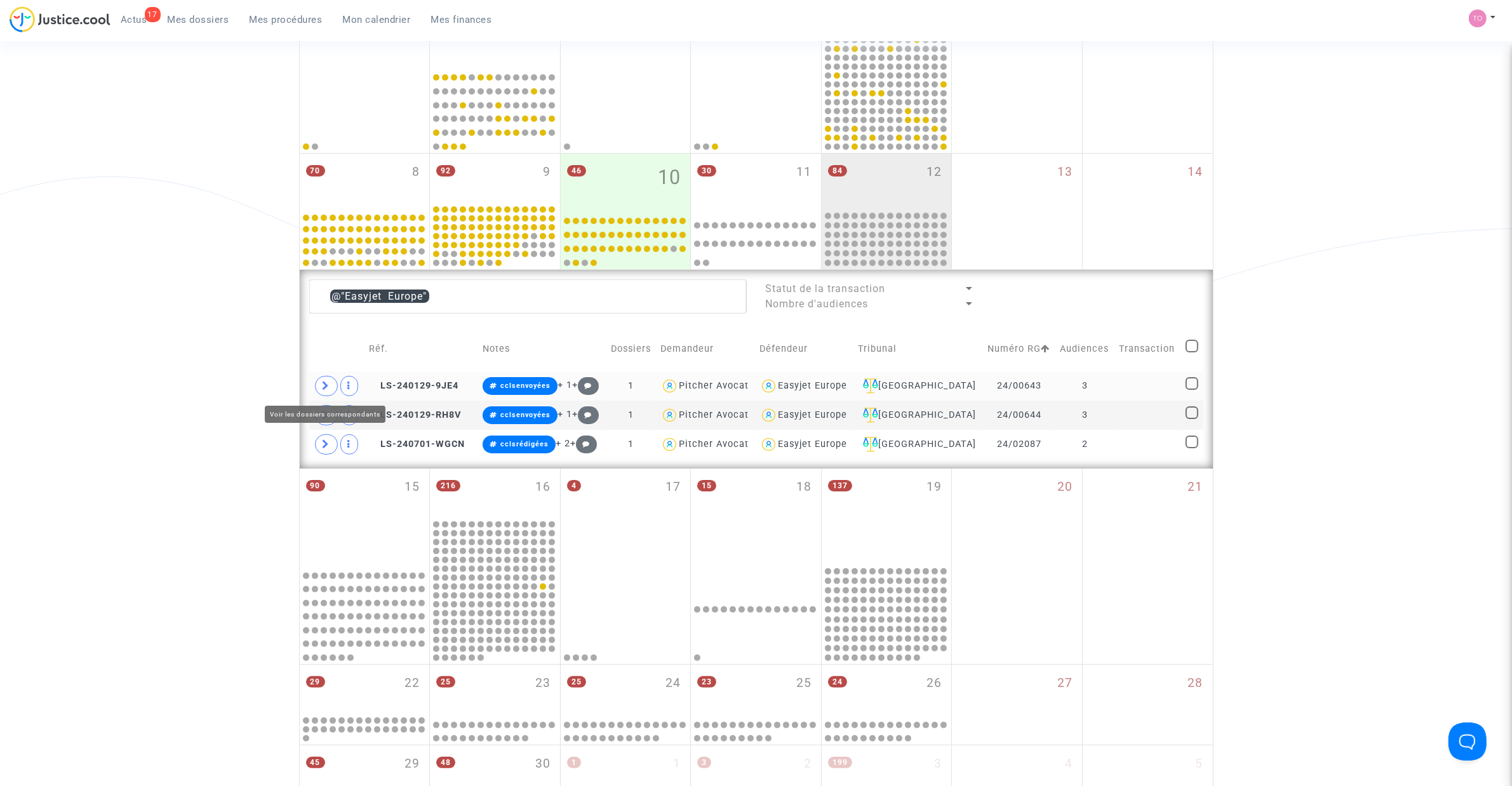
click at [316, 385] on span at bounding box center [326, 385] width 22 height 20
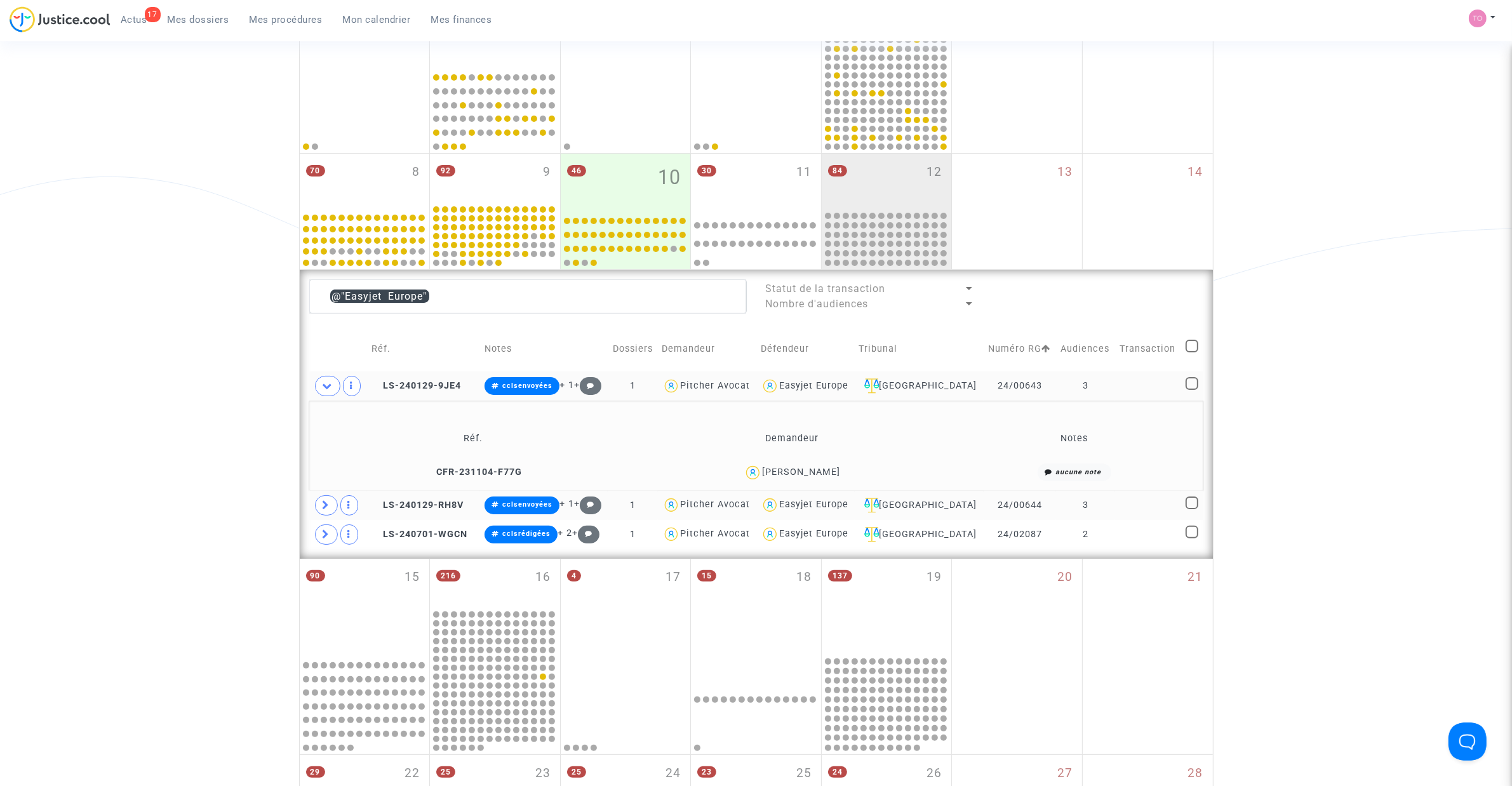
click at [333, 502] on span at bounding box center [326, 505] width 22 height 20
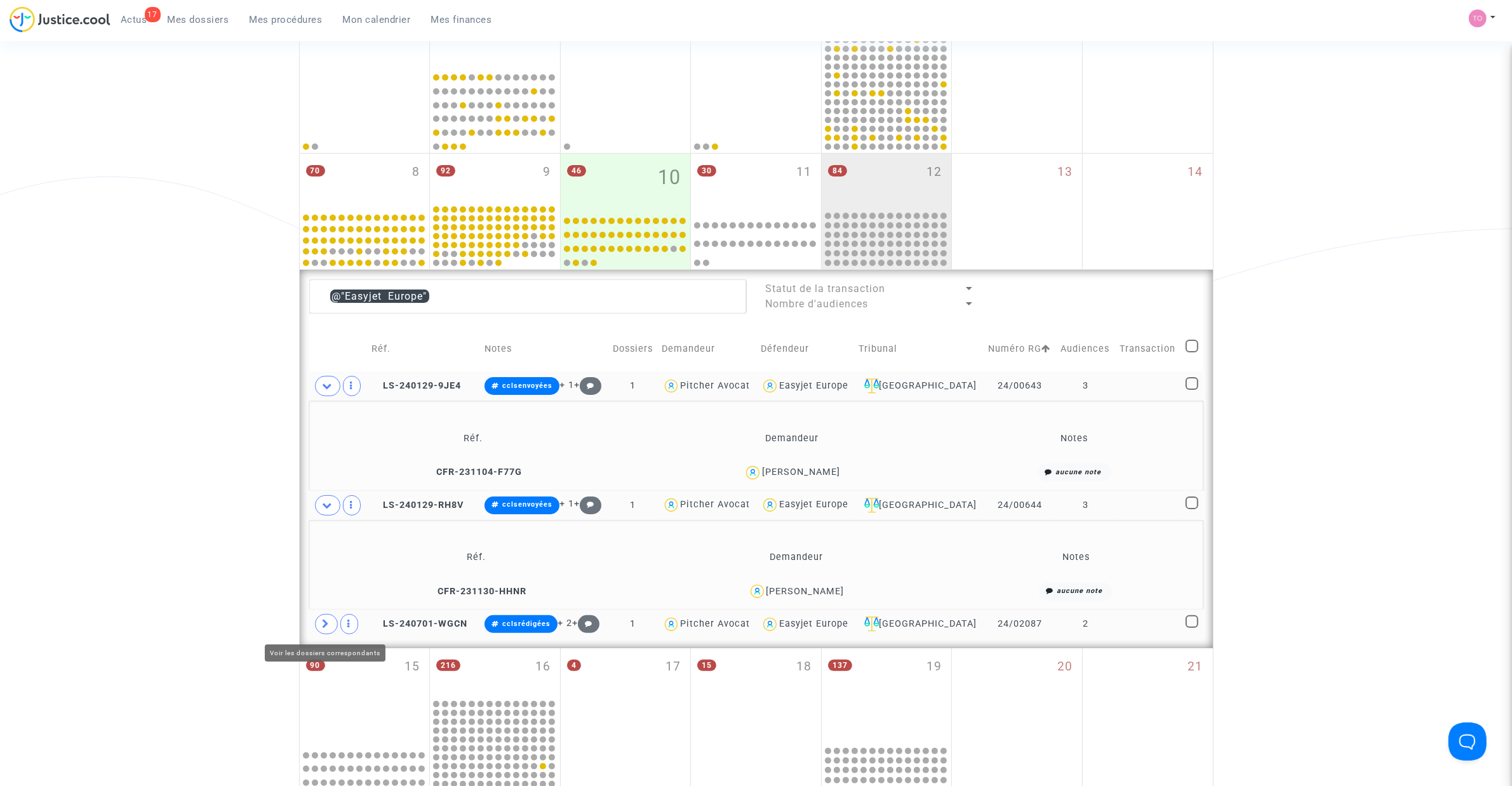
click at [330, 633] on span at bounding box center [326, 624] width 22 height 20
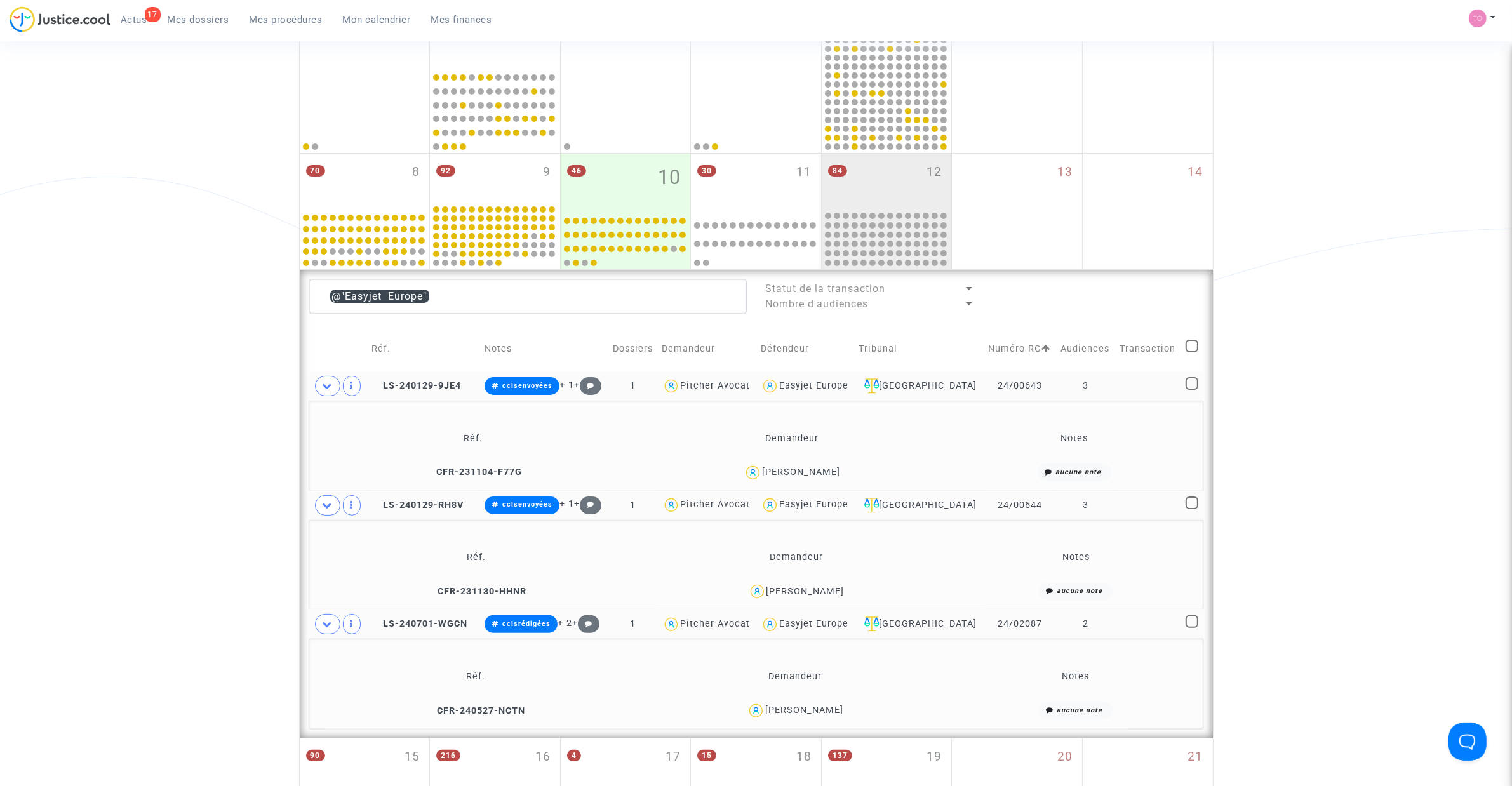
click at [829, 470] on div "Jean-Baptiste Masméjan" at bounding box center [801, 471] width 78 height 10
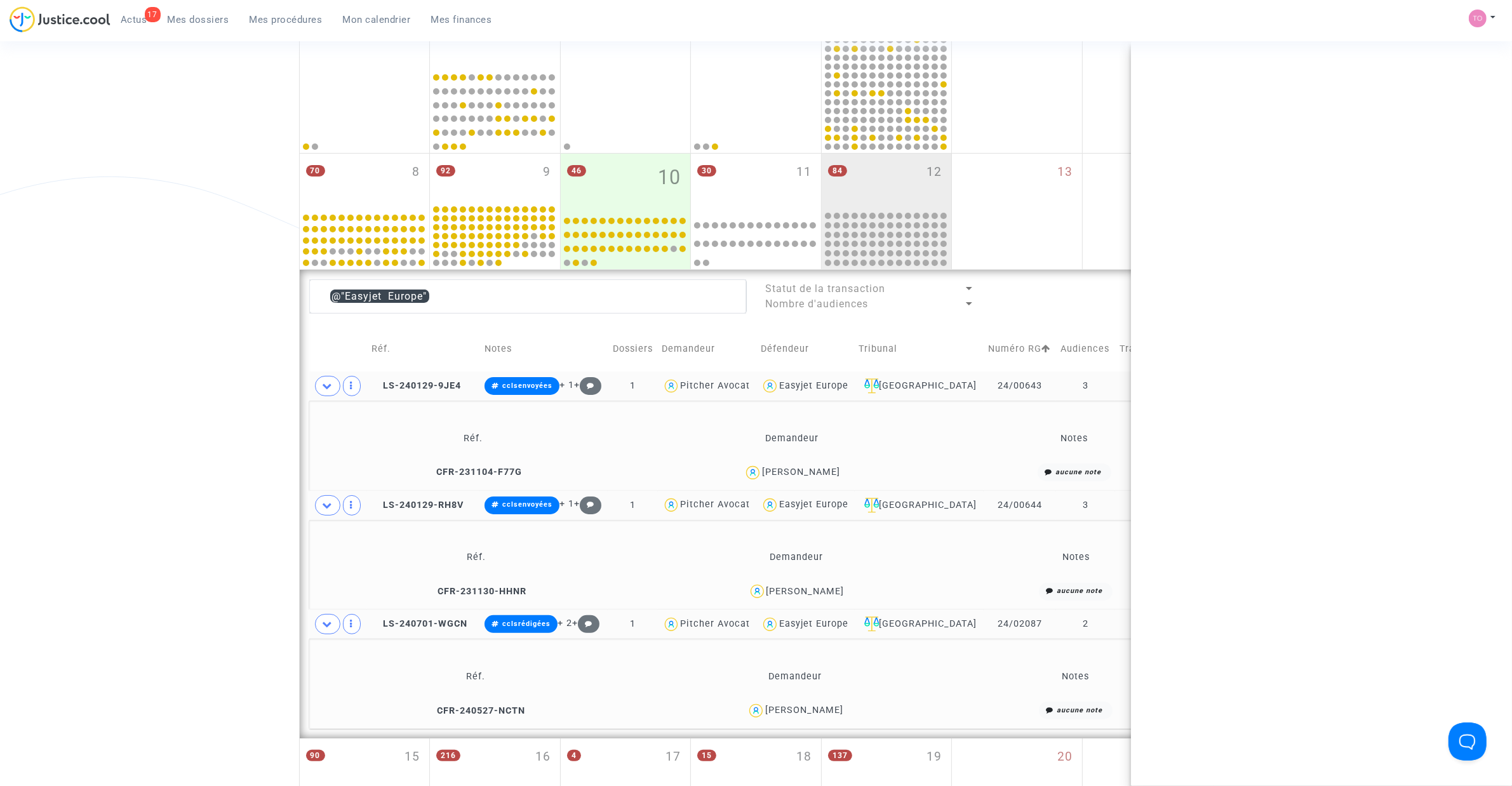
click at [829, 470] on div "Jean-Baptiste Masméjan" at bounding box center [801, 471] width 78 height 10
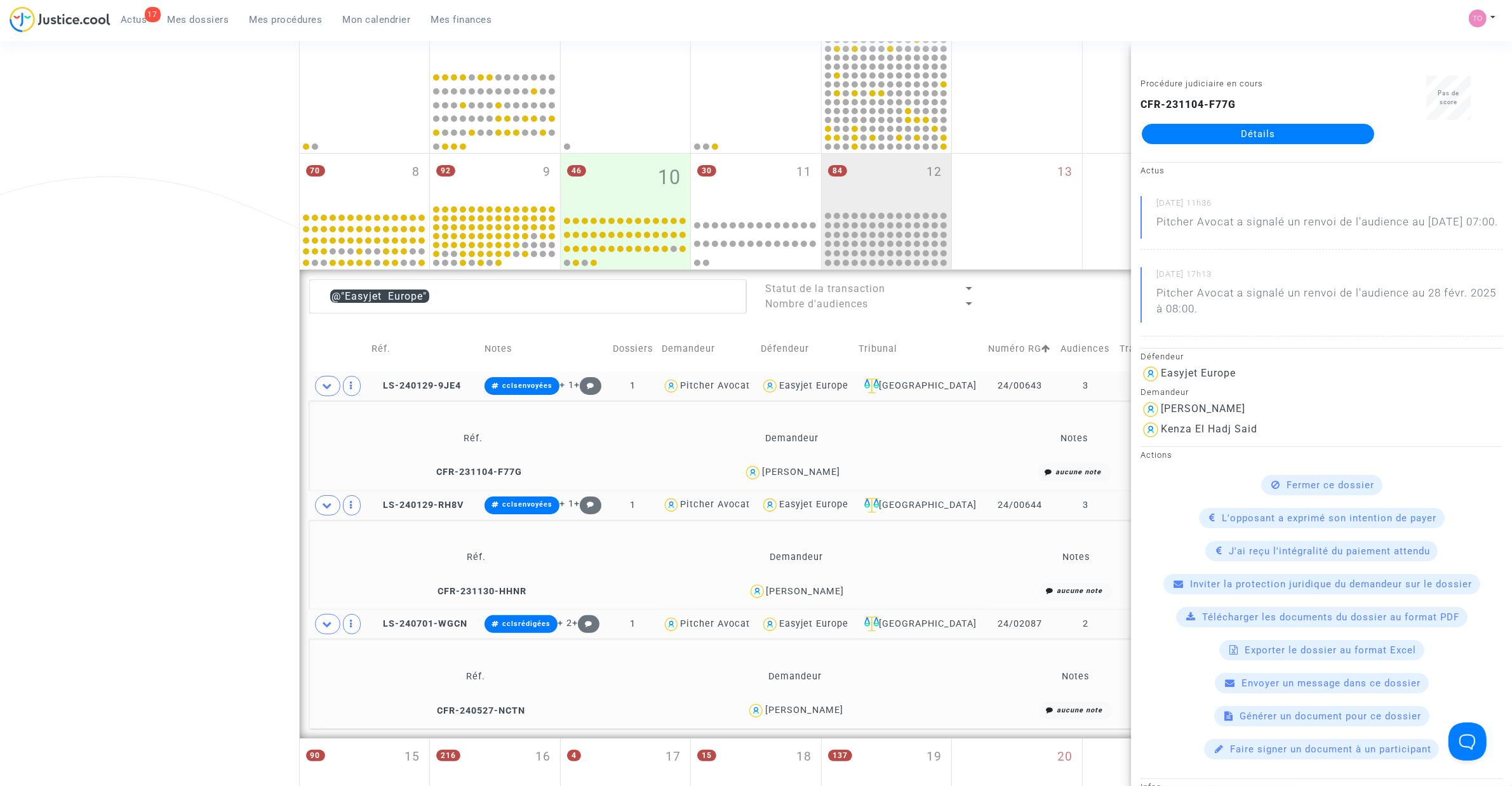
click at [842, 711] on div "Caroline Cotten" at bounding box center [795, 711] width 306 height 18
click at [832, 709] on div "Caroline Cotten" at bounding box center [804, 710] width 78 height 10
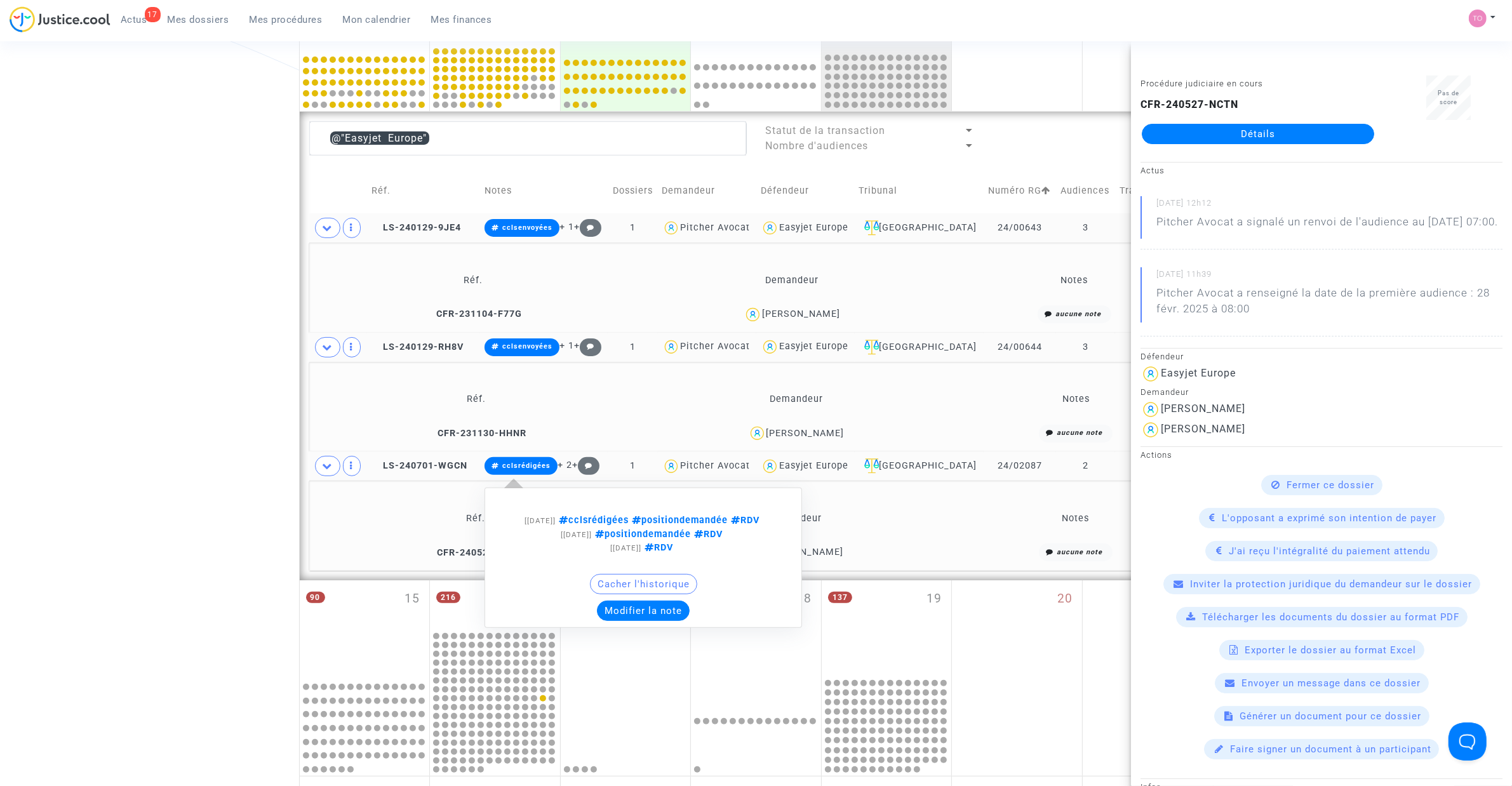
scroll to position [391, 0]
click at [650, 609] on button "Modifier la note" at bounding box center [642, 609] width 92 height 20
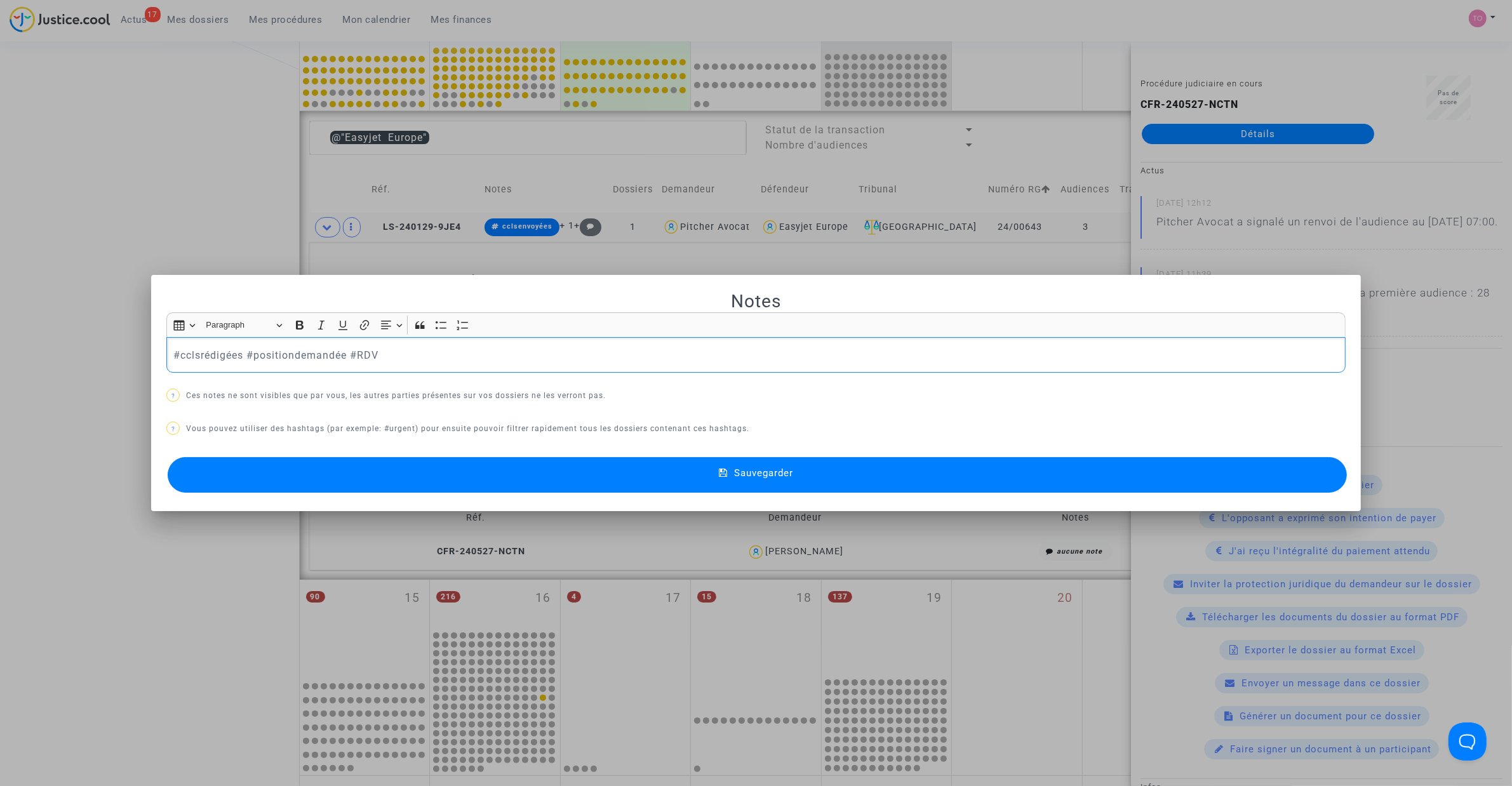
drag, startPoint x: 240, startPoint y: 353, endPoint x: 75, endPoint y: 351, distance: 165.0
click at [75, 351] on div "Notes Rich Text Editor Insert table Insert table Heading Paragraph Paragraph He…" at bounding box center [756, 393] width 1512 height 786
drag, startPoint x: 266, startPoint y: 353, endPoint x: 39, endPoint y: 348, distance: 227.1
click at [39, 348] on div "Notes Rich Text Editor Insert table Insert table Heading Paragraph Paragraph He…" at bounding box center [756, 393] width 1512 height 786
click at [73, 186] on div at bounding box center [756, 393] width 1512 height 786
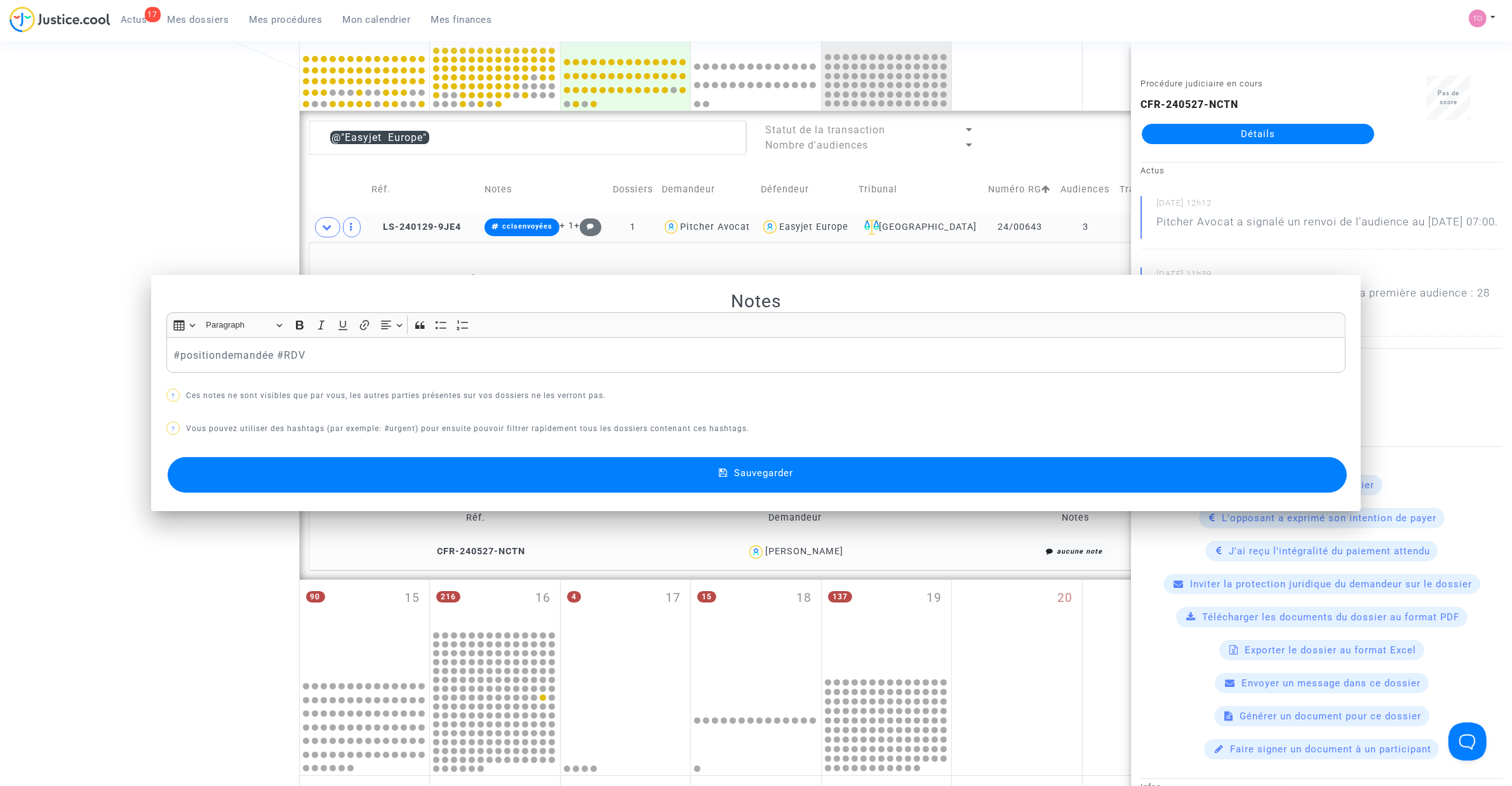
scroll to position [391, 0]
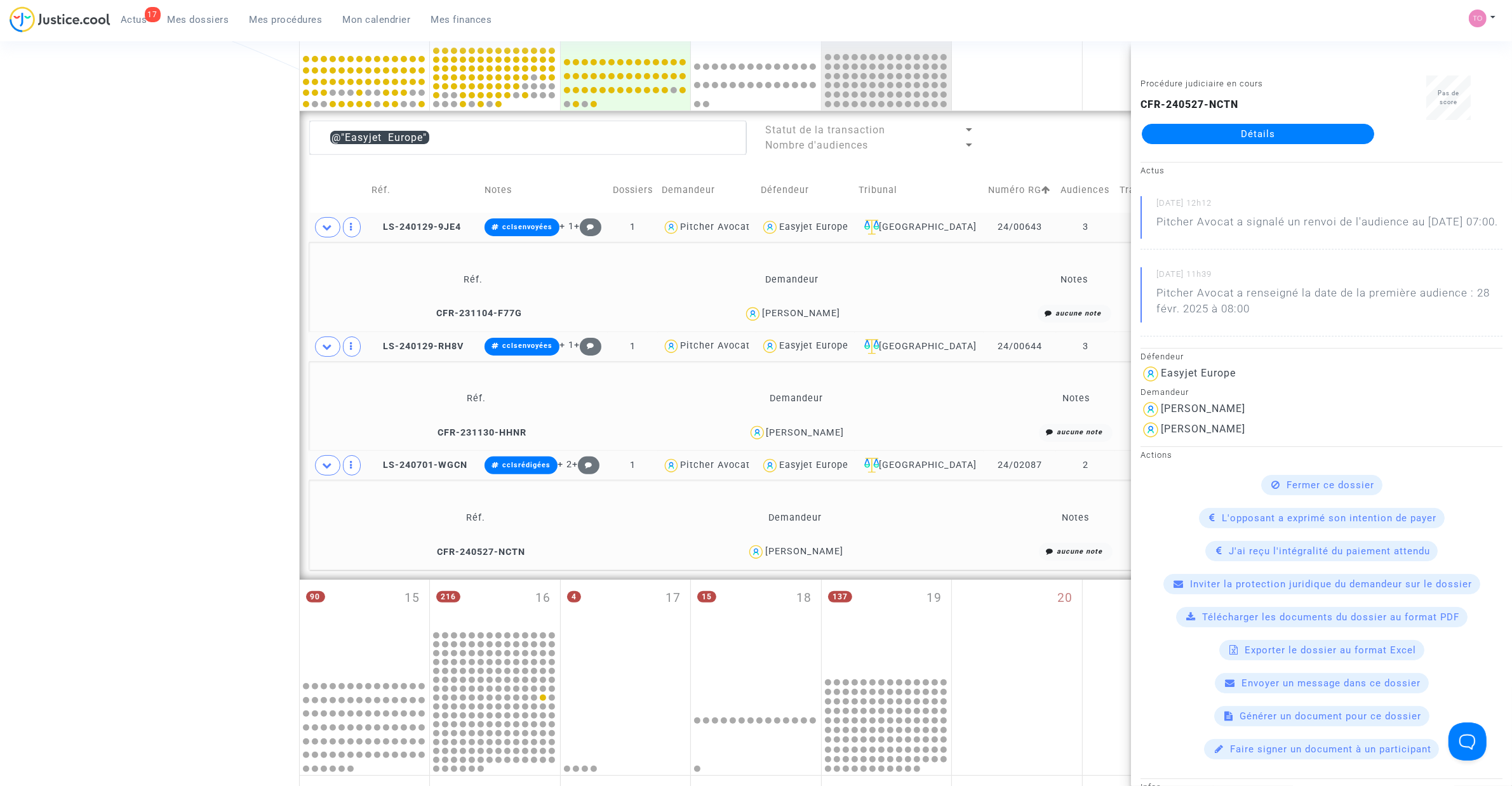
click at [842, 470] on div "Easyjet Europe" at bounding box center [813, 464] width 69 height 10
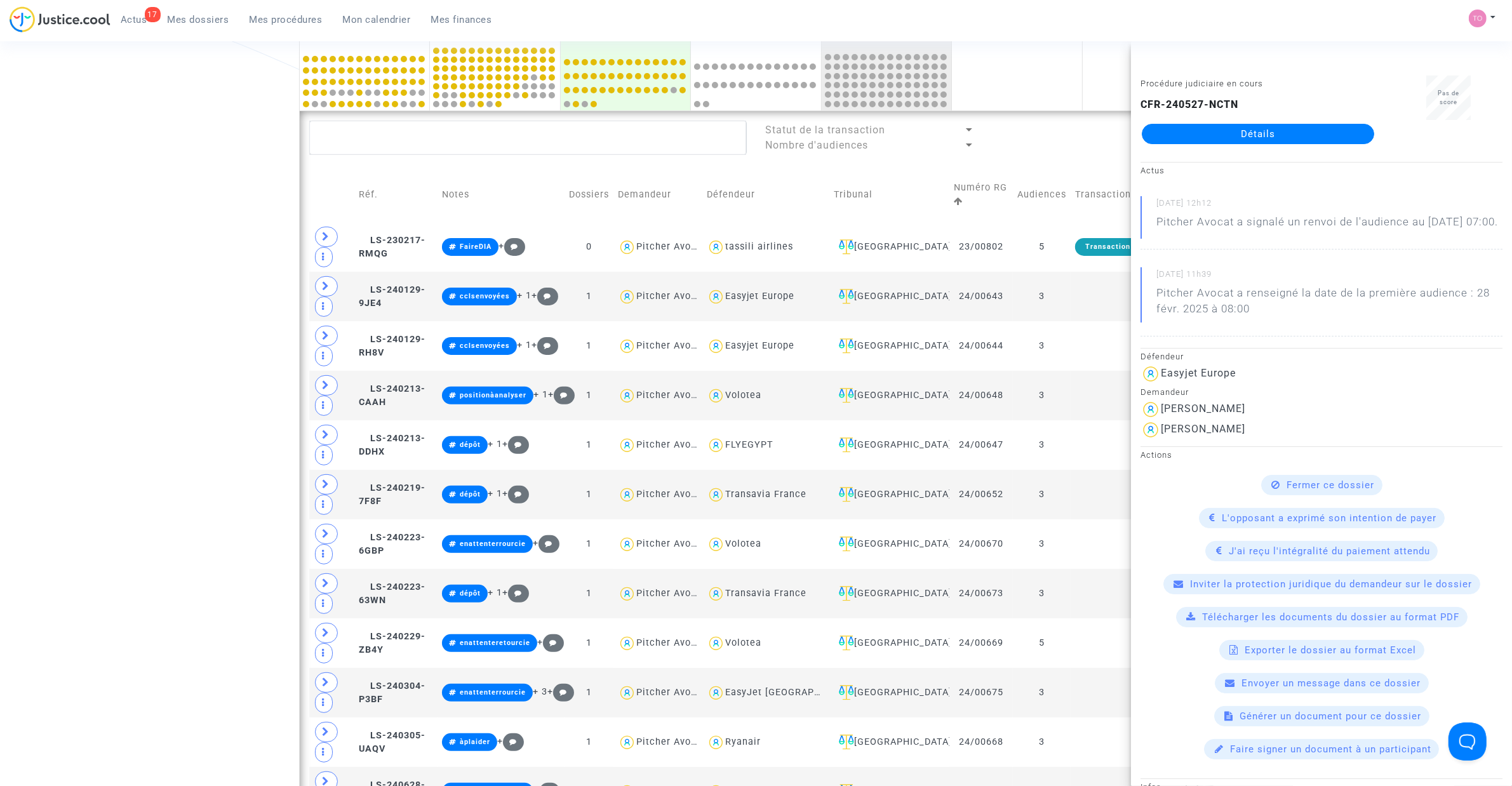
click at [110, 344] on div "Date de clôture d'instruction Date de conciliation Date d'audience Date de juge…" at bounding box center [756, 585] width 1512 height 1806
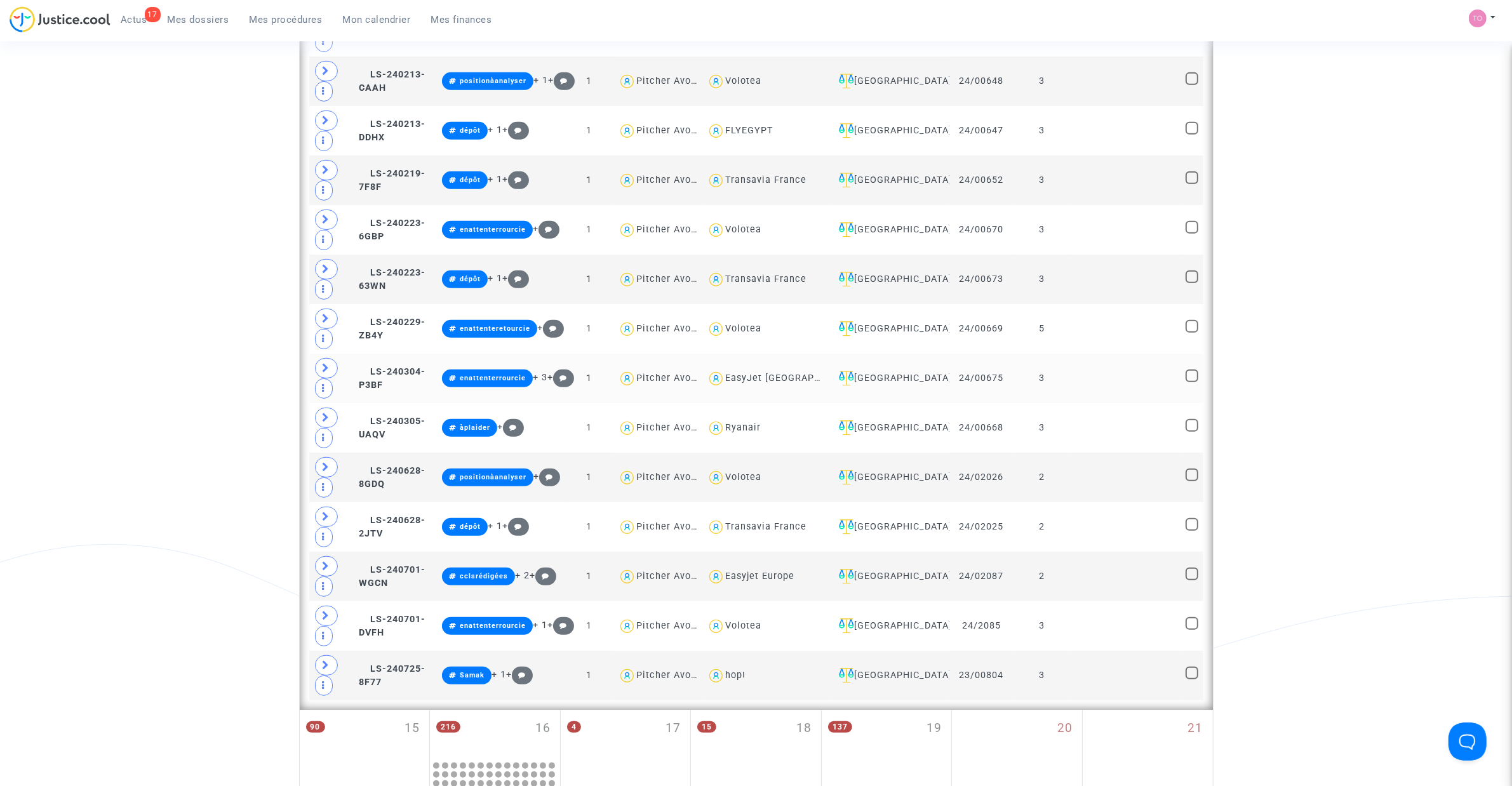
scroll to position [708, 0]
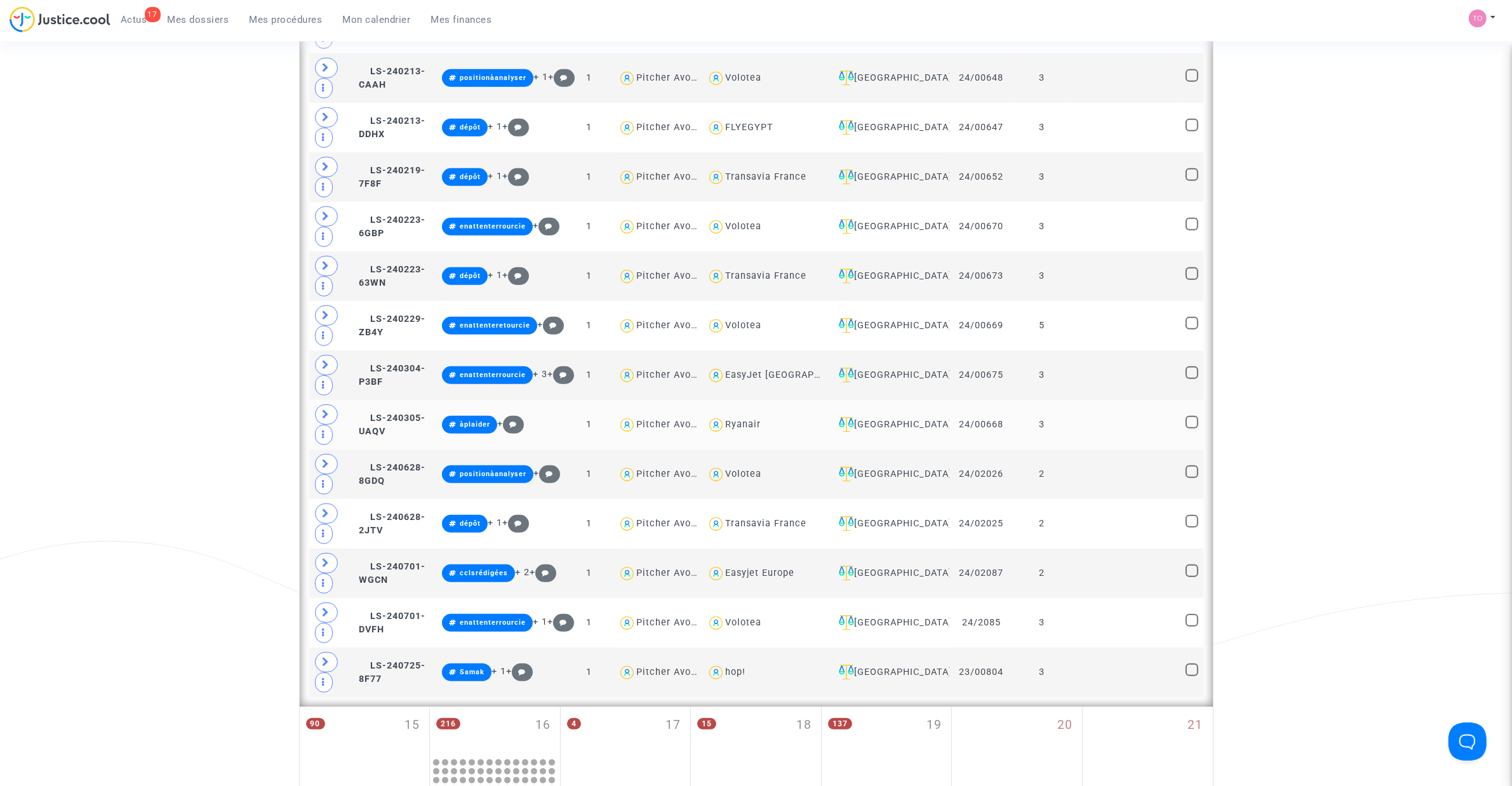
click at [760, 430] on div "Ryanair" at bounding box center [743, 424] width 35 height 10
type textarea "@Ryanair"
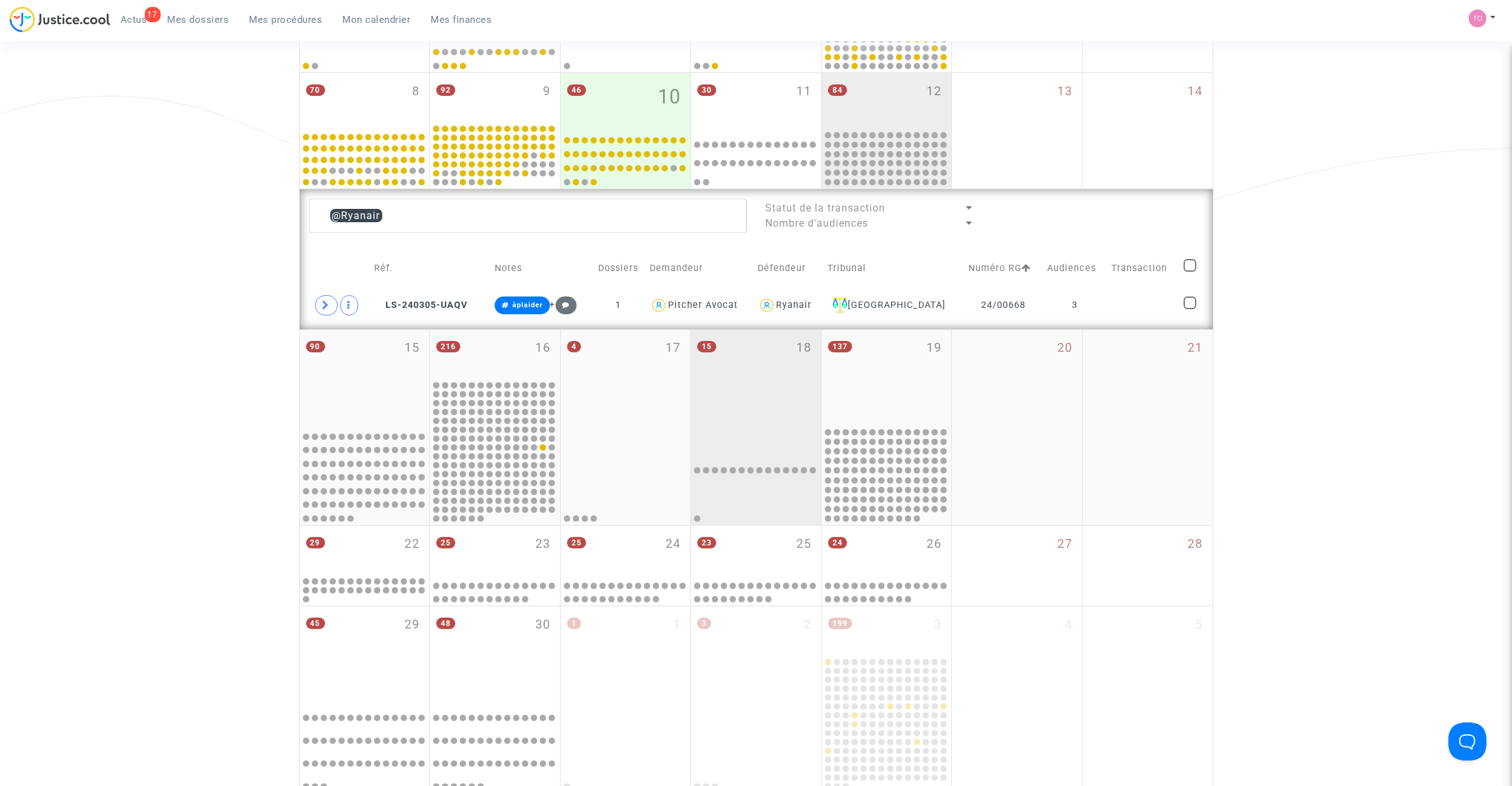
scroll to position [312, 0]
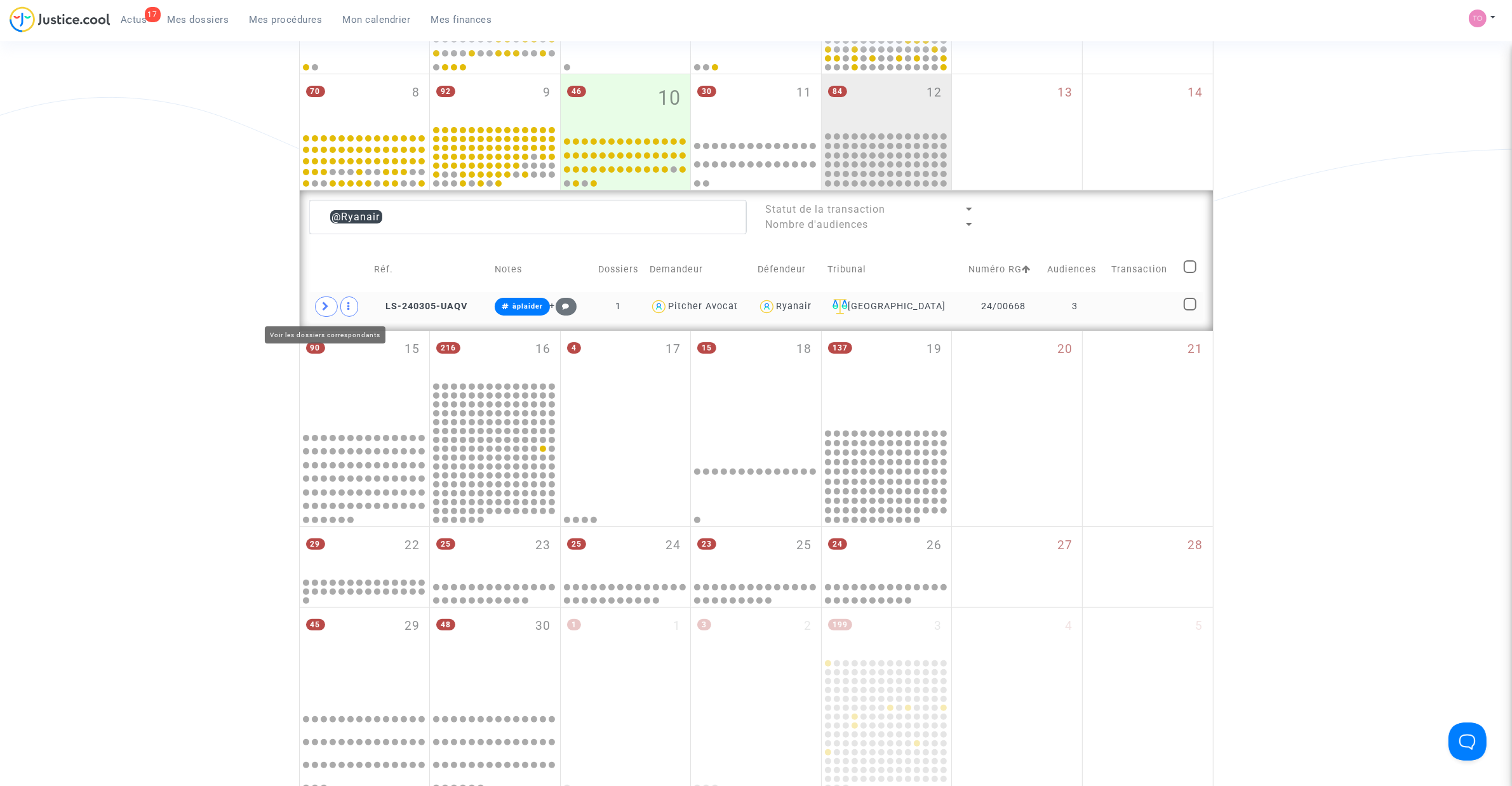
click at [330, 310] on span at bounding box center [326, 306] width 22 height 20
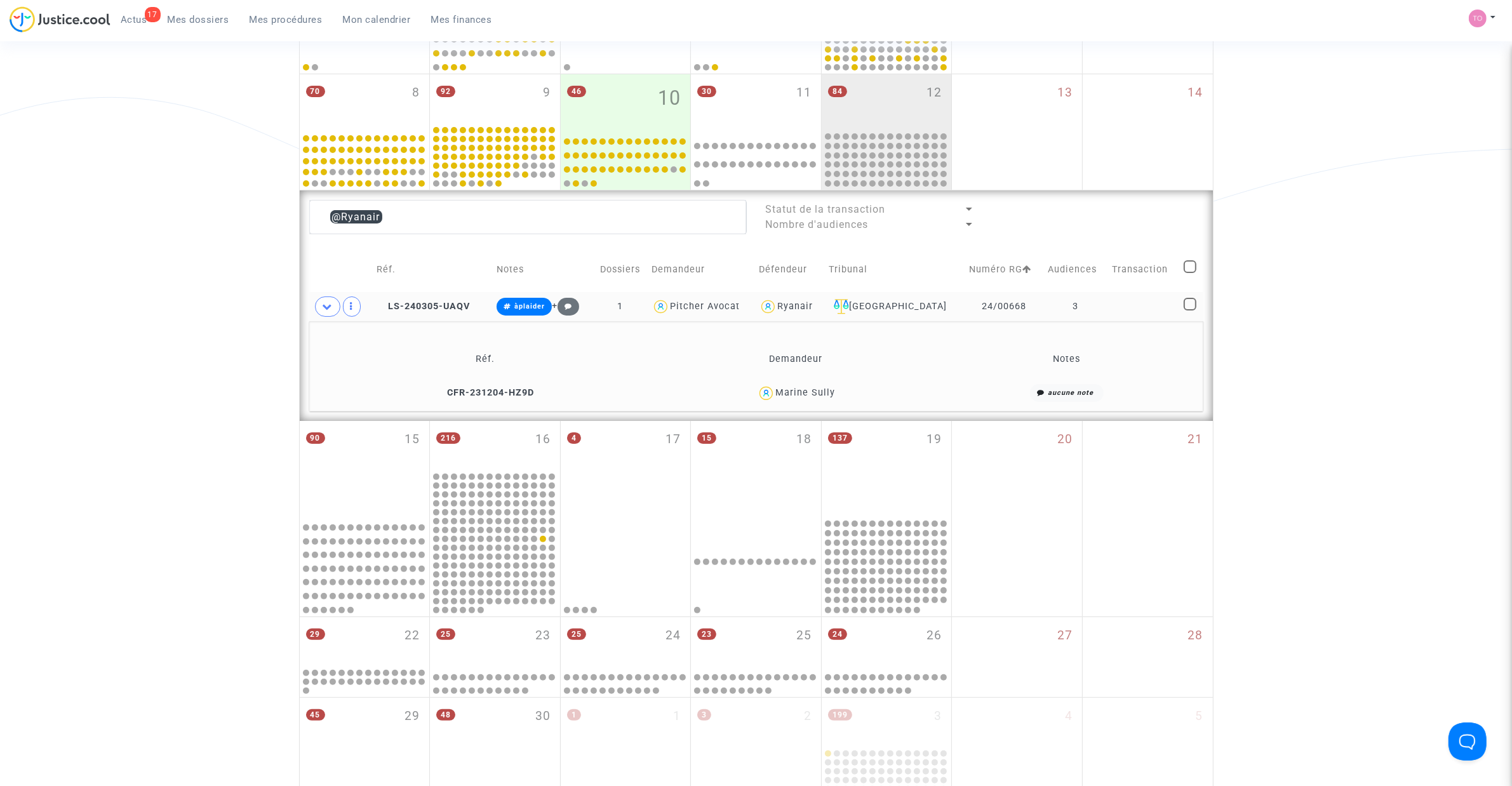
click at [826, 390] on div "Marine Sully" at bounding box center [805, 392] width 59 height 10
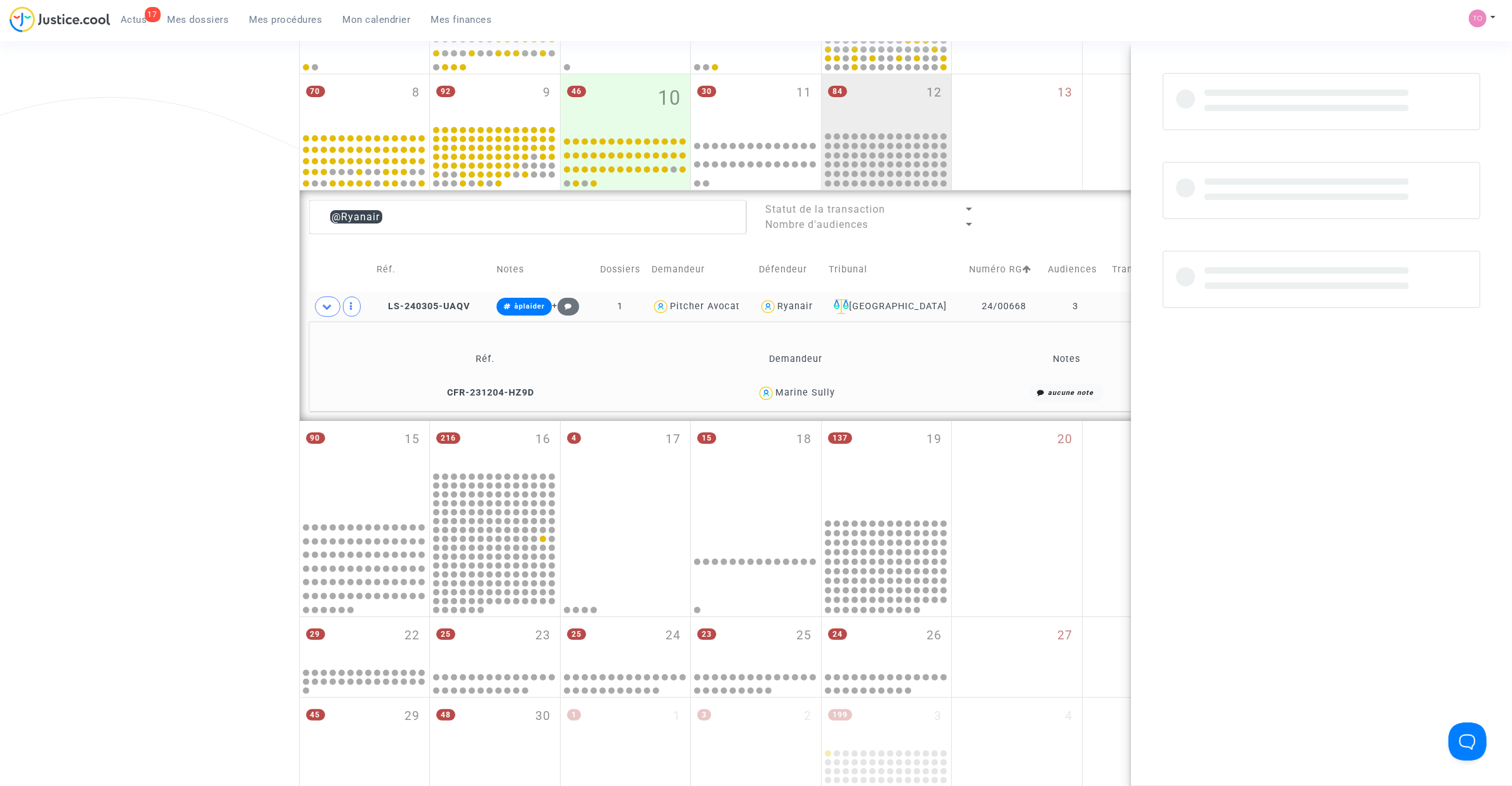
click at [826, 390] on div "Marine Sully" at bounding box center [805, 392] width 59 height 10
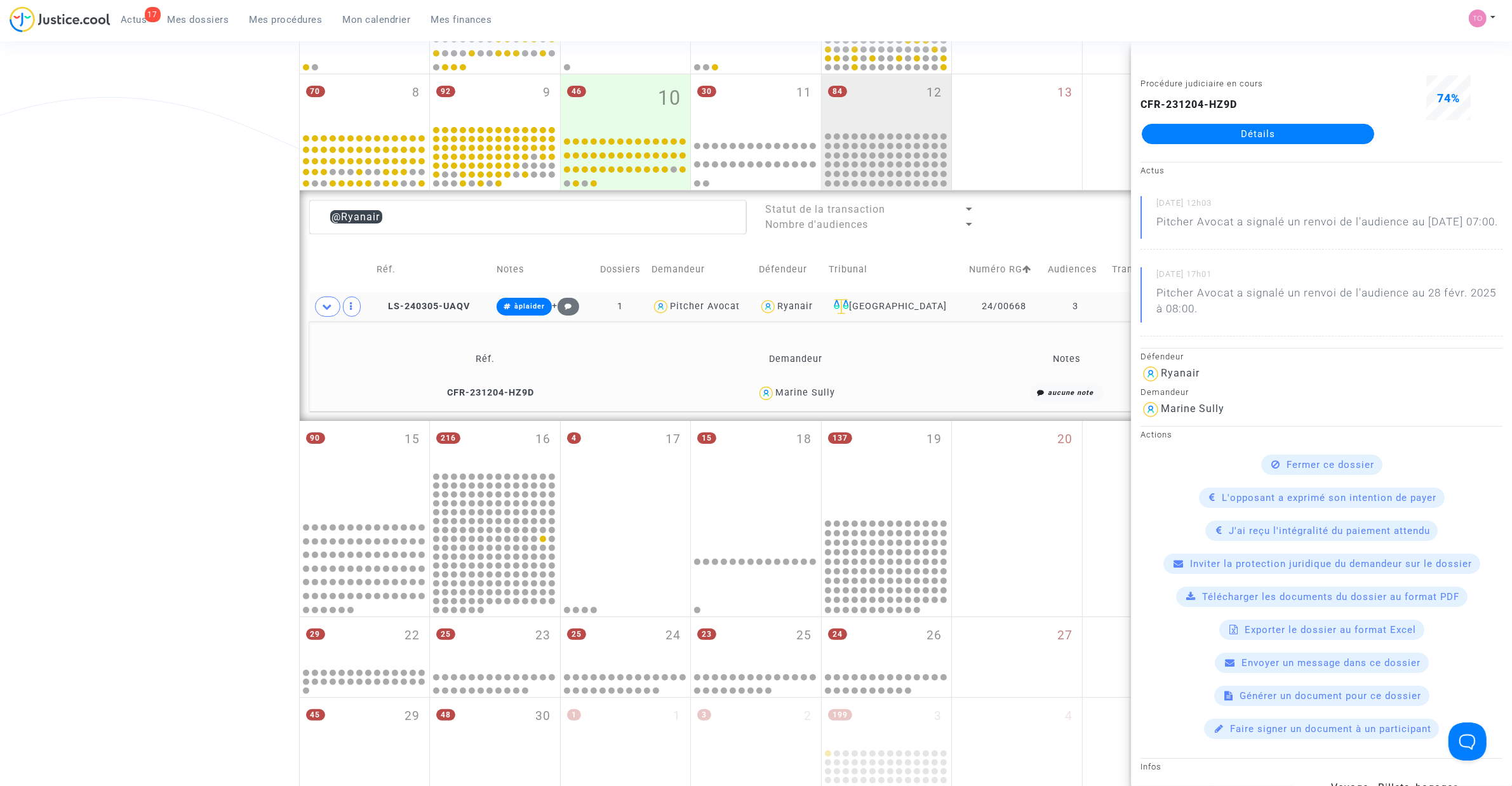
click at [194, 678] on div "Date de clôture d'instruction Date de conciliation Date d'audience Date de juge…" at bounding box center [756, 324] width 1512 height 1124
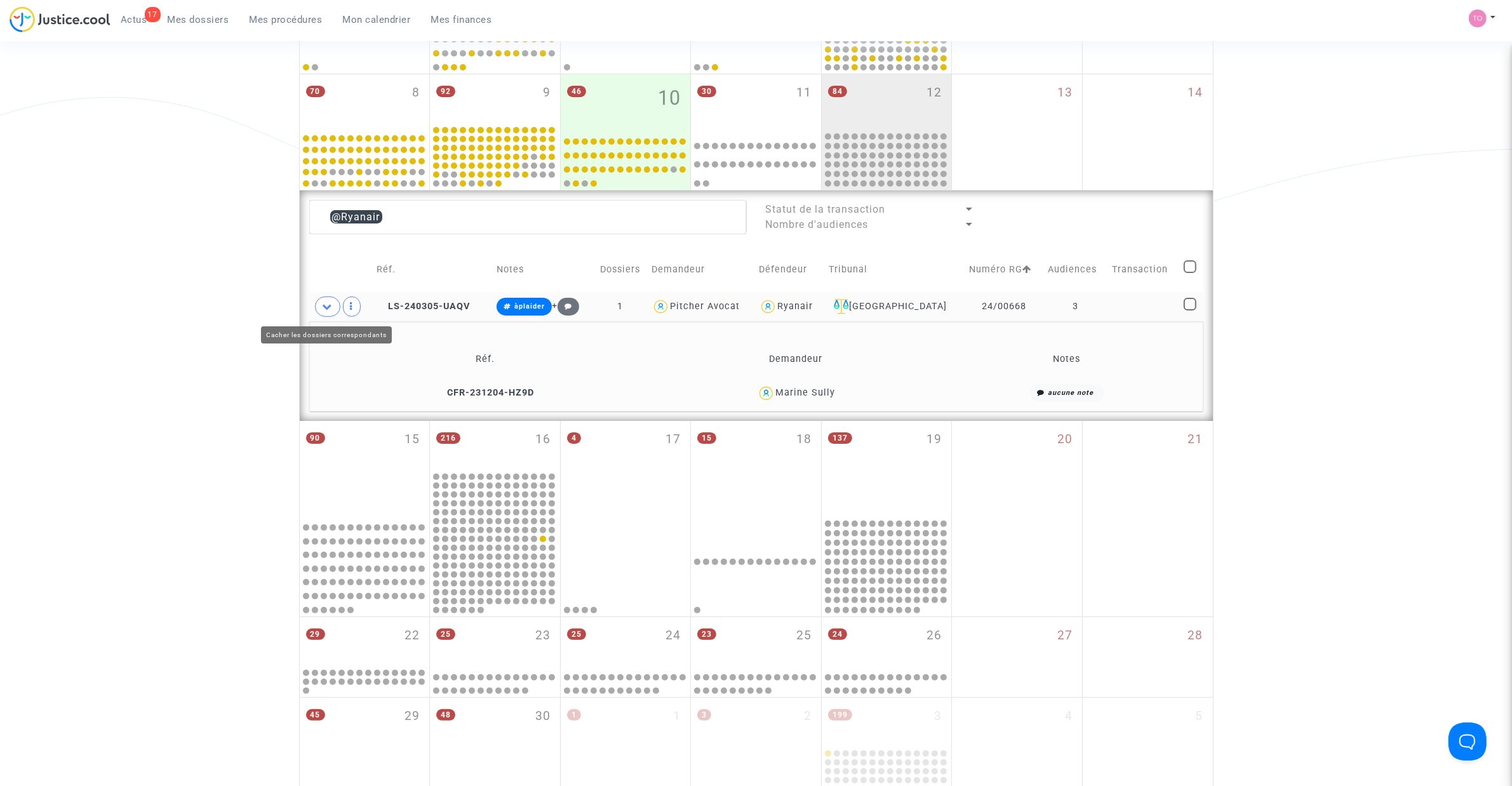
click at [318, 307] on span at bounding box center [328, 306] width 26 height 20
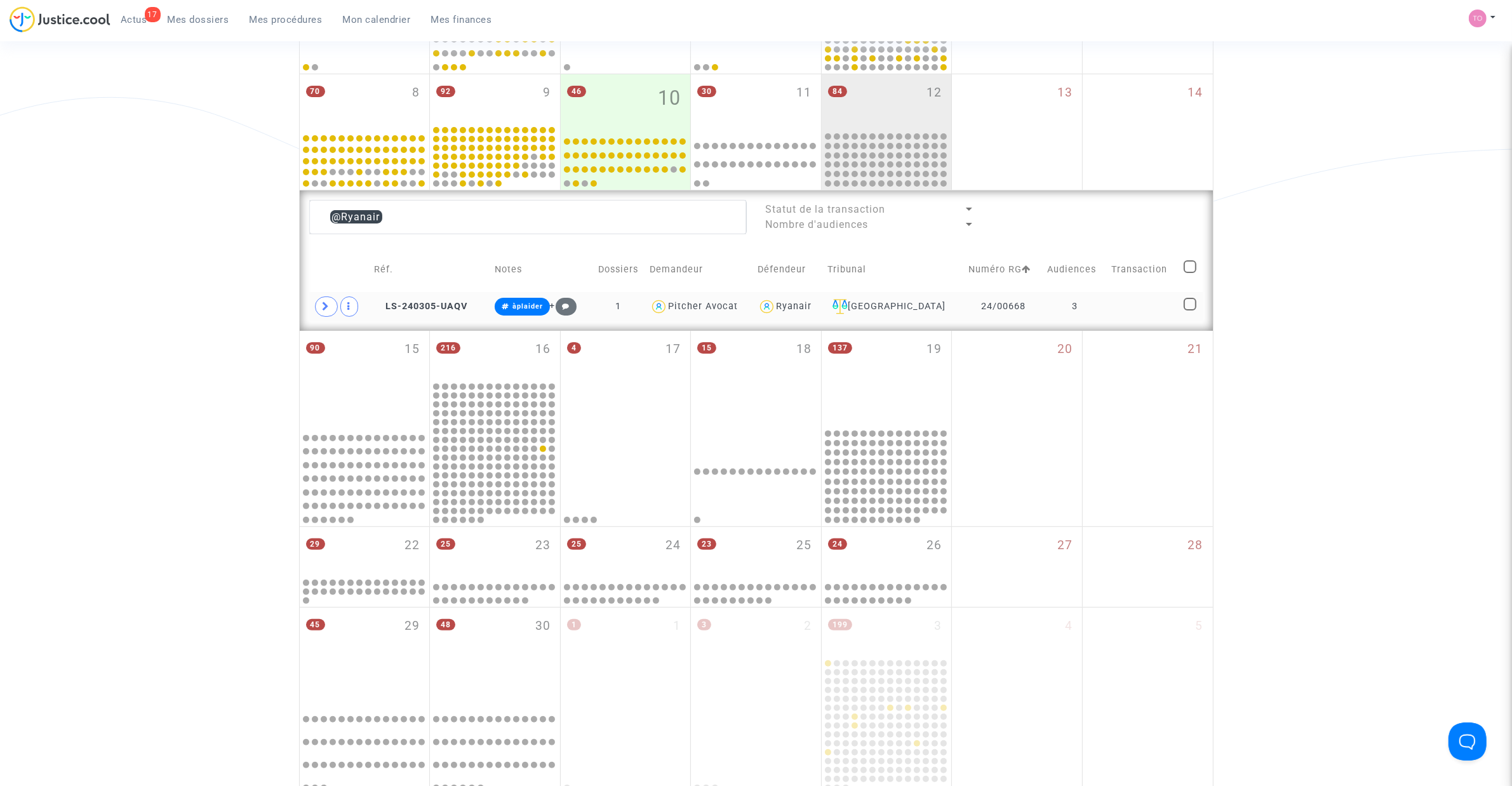
click at [812, 309] on div "Ryanair" at bounding box center [793, 306] width 35 height 10
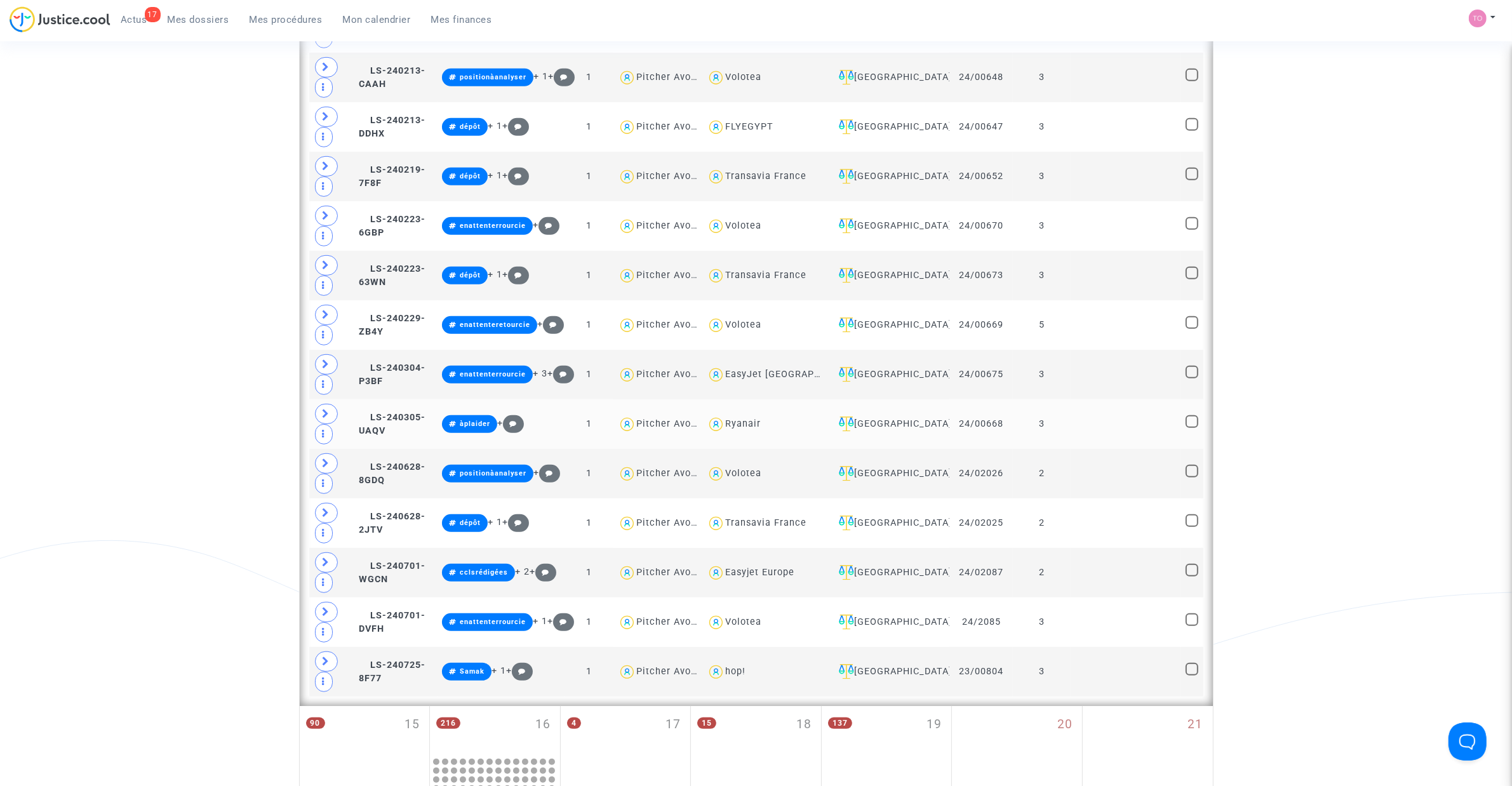
scroll to position [788, 0]
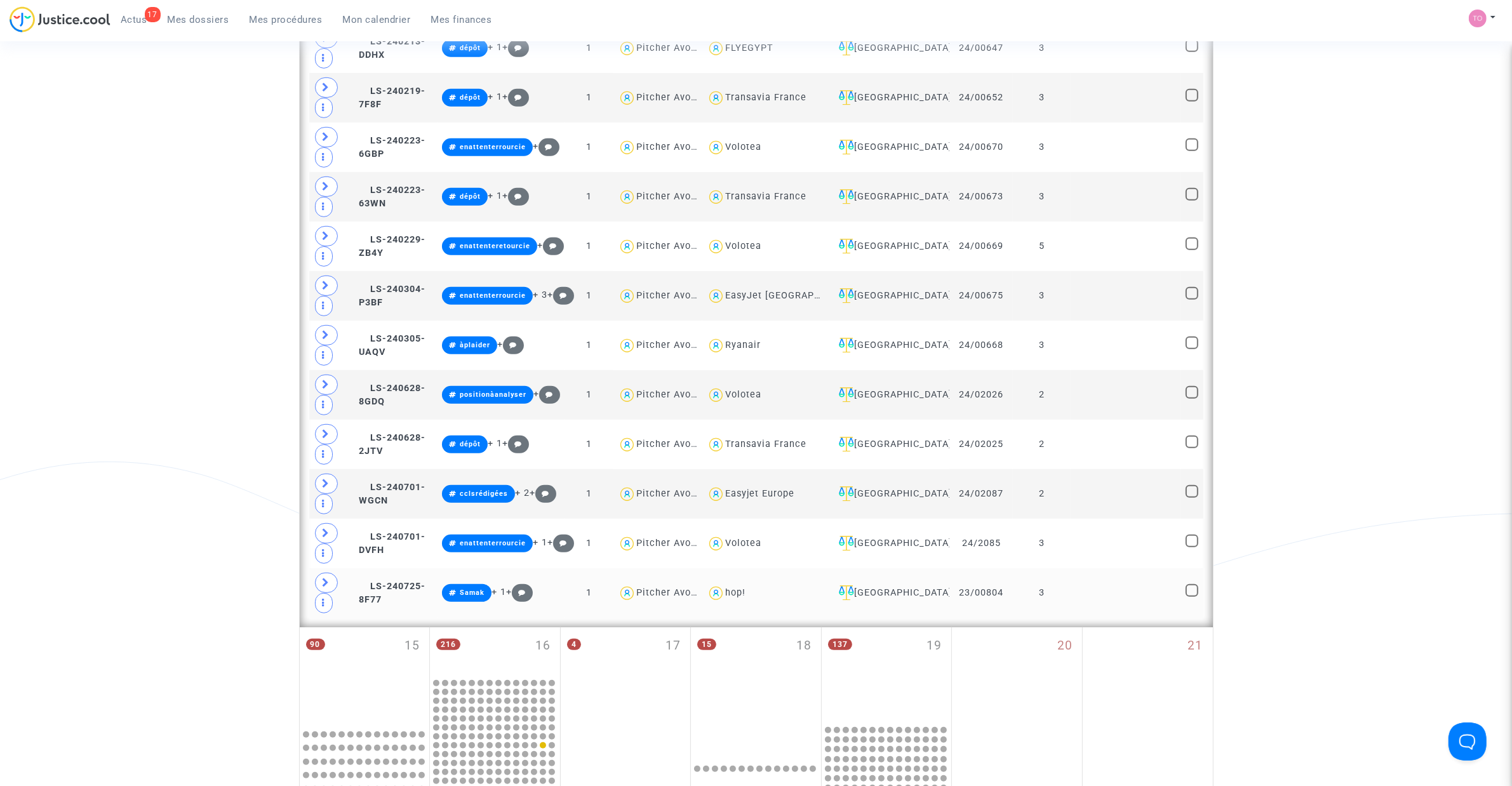
click at [745, 598] on div "hop!" at bounding box center [735, 592] width 20 height 10
type textarea "@hop!"
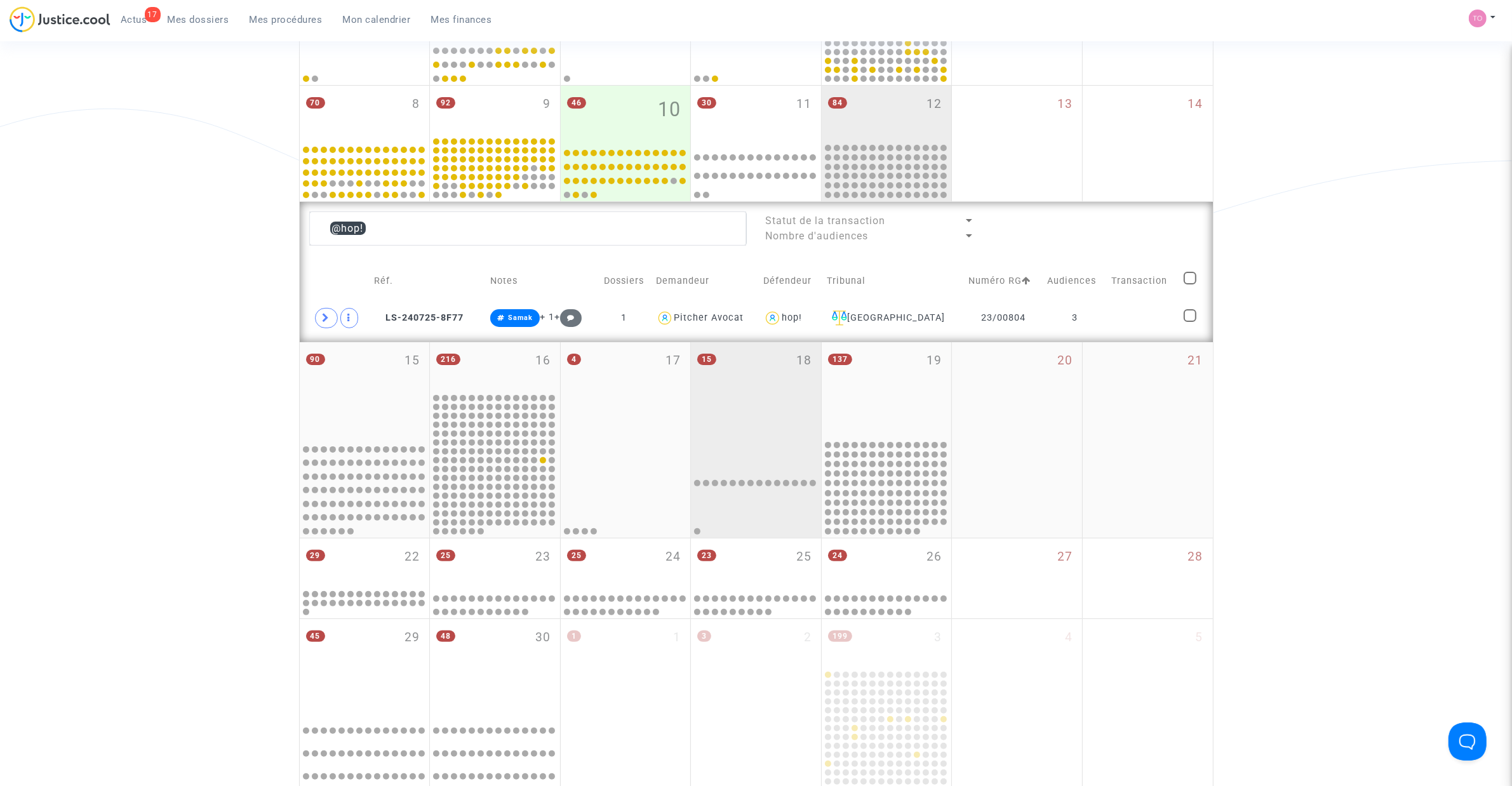
scroll to position [232, 0]
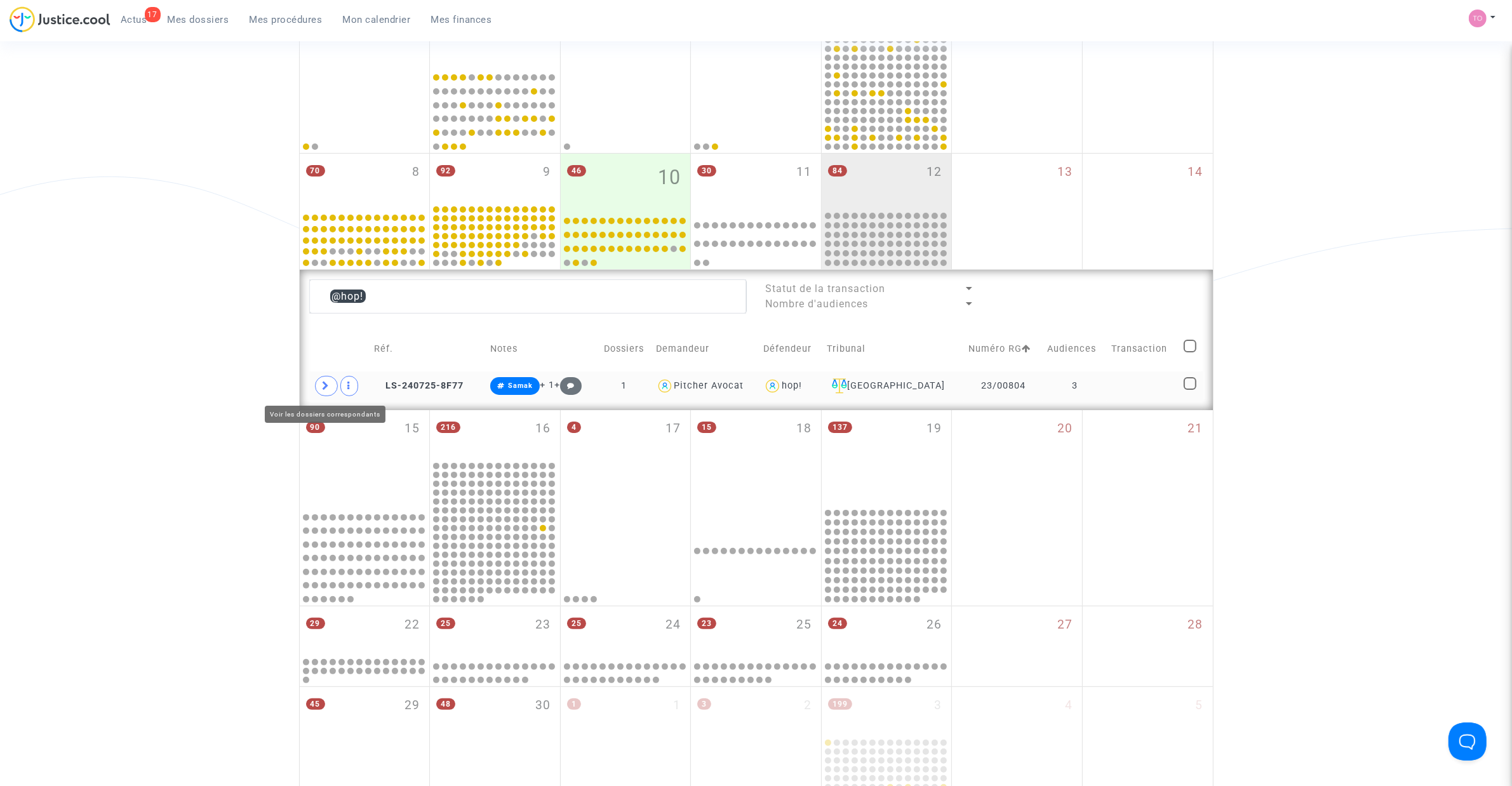
click at [324, 387] on icon at bounding box center [326, 385] width 7 height 10
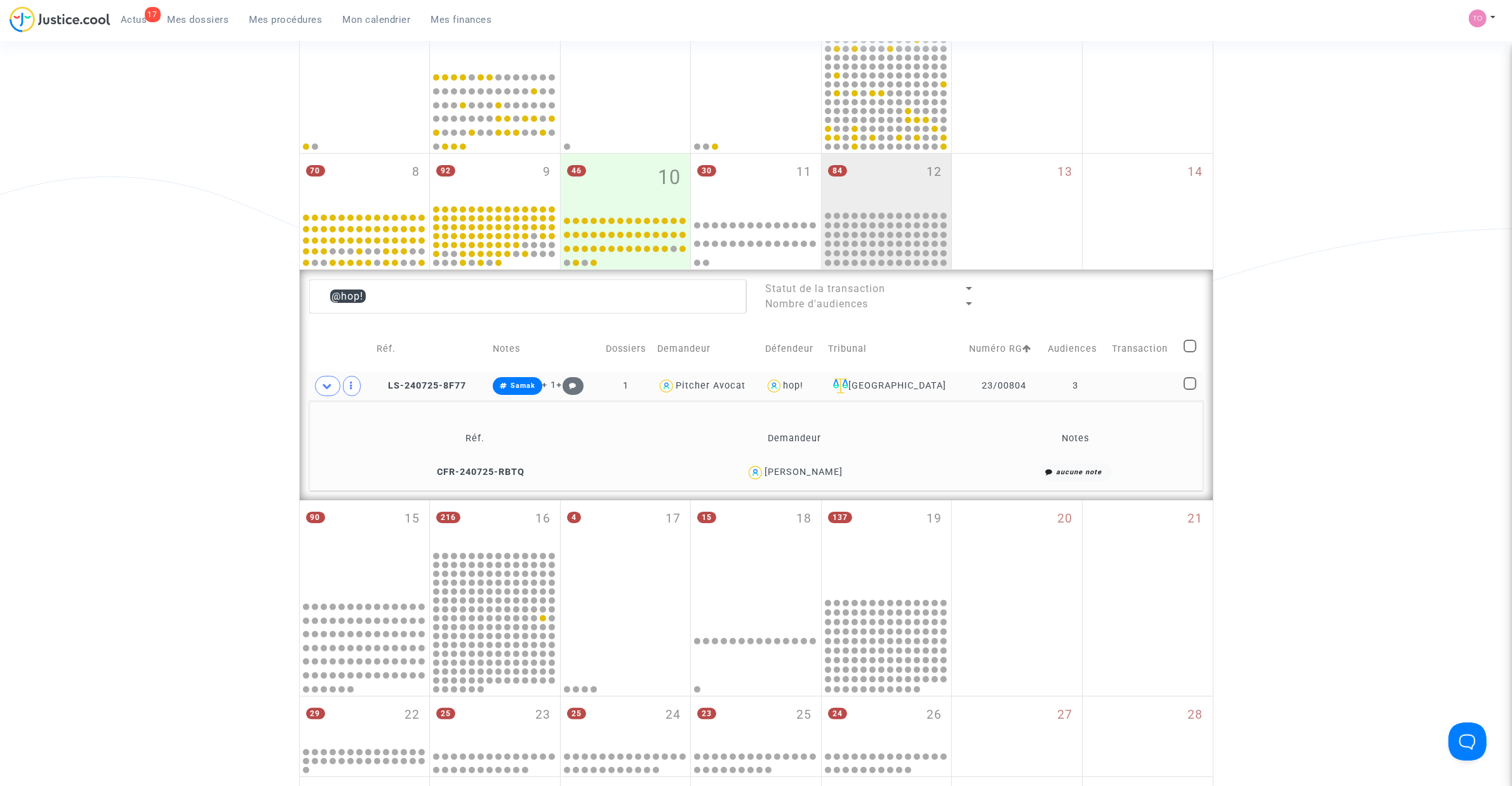
click at [822, 474] on div "Jerome Petit" at bounding box center [803, 471] width 78 height 10
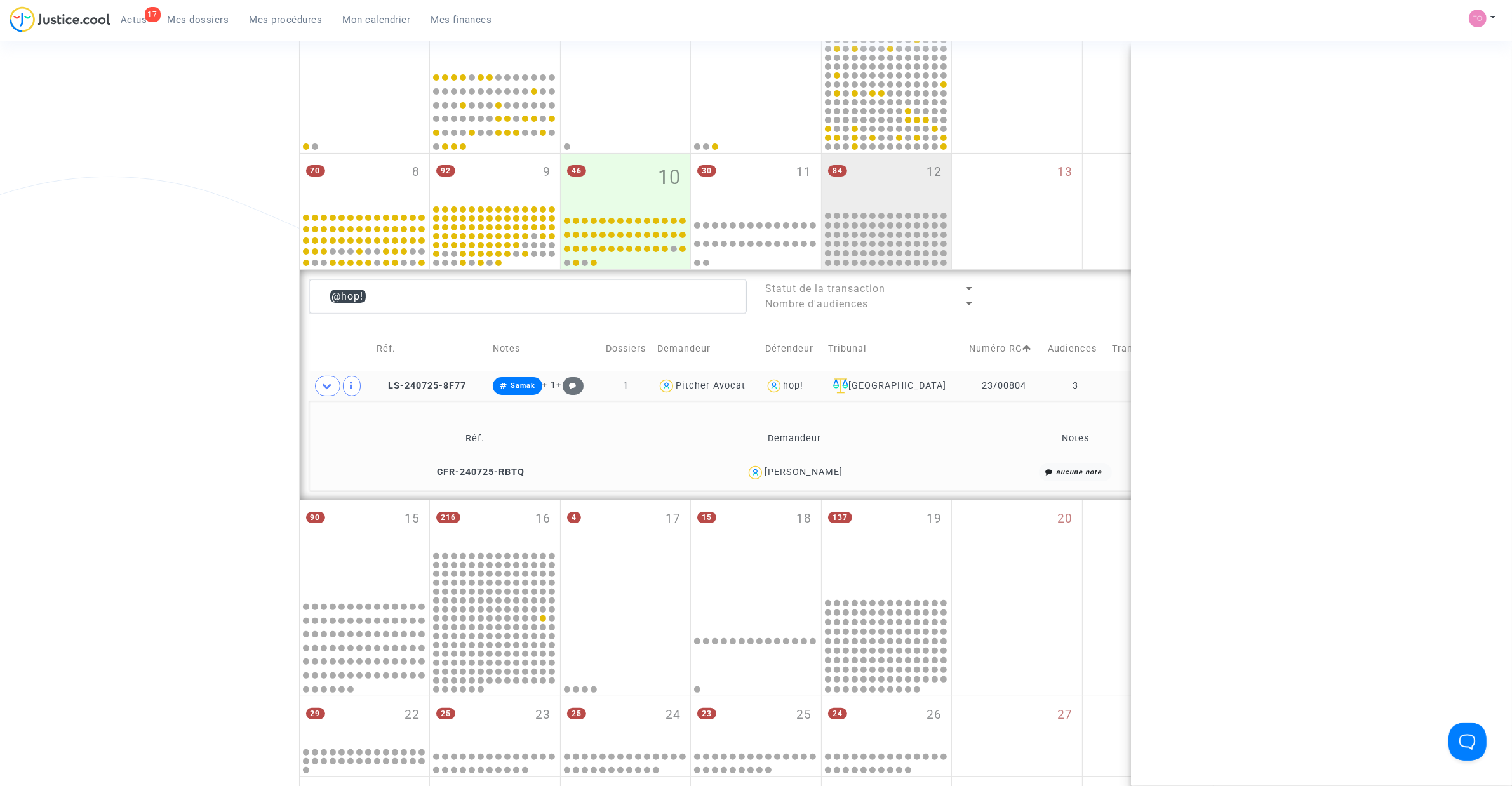
click at [823, 474] on div "Jerome Petit" at bounding box center [803, 471] width 78 height 10
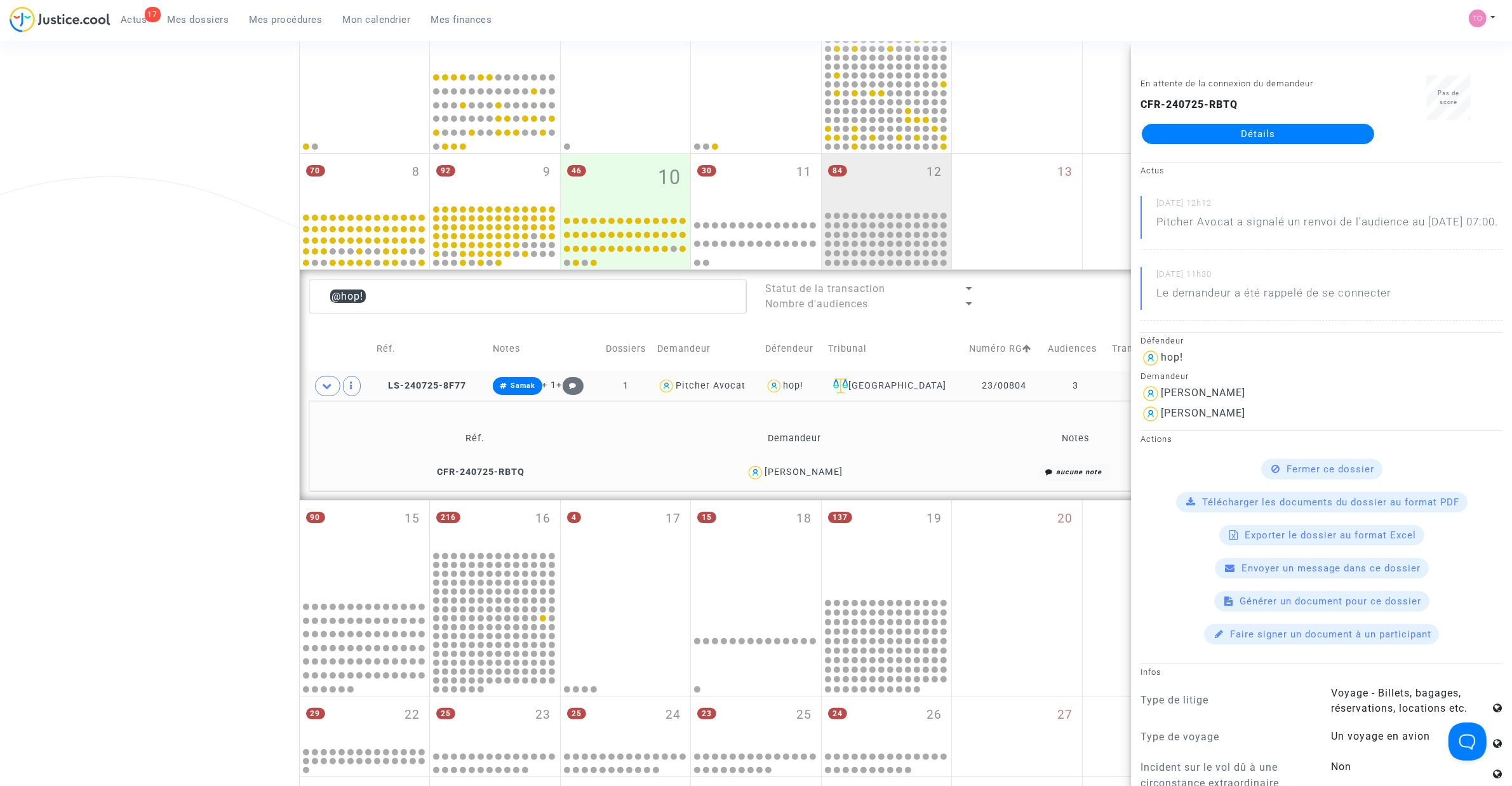
click at [84, 397] on div "Date de clôture d'instruction Date de conciliation Date d'audience Date de juge…" at bounding box center [756, 403] width 1512 height 1124
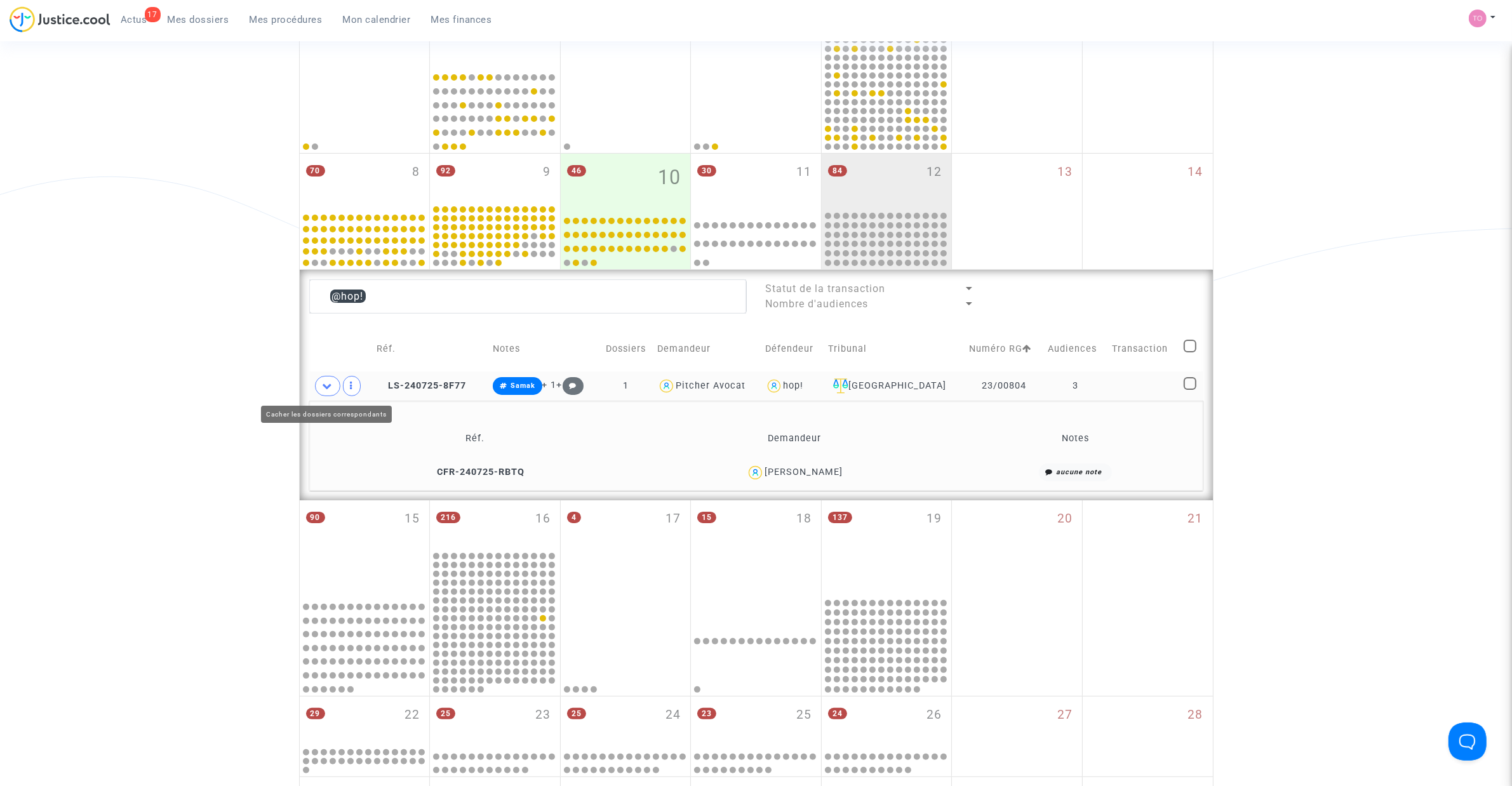
click at [324, 381] on icon at bounding box center [328, 385] width 10 height 10
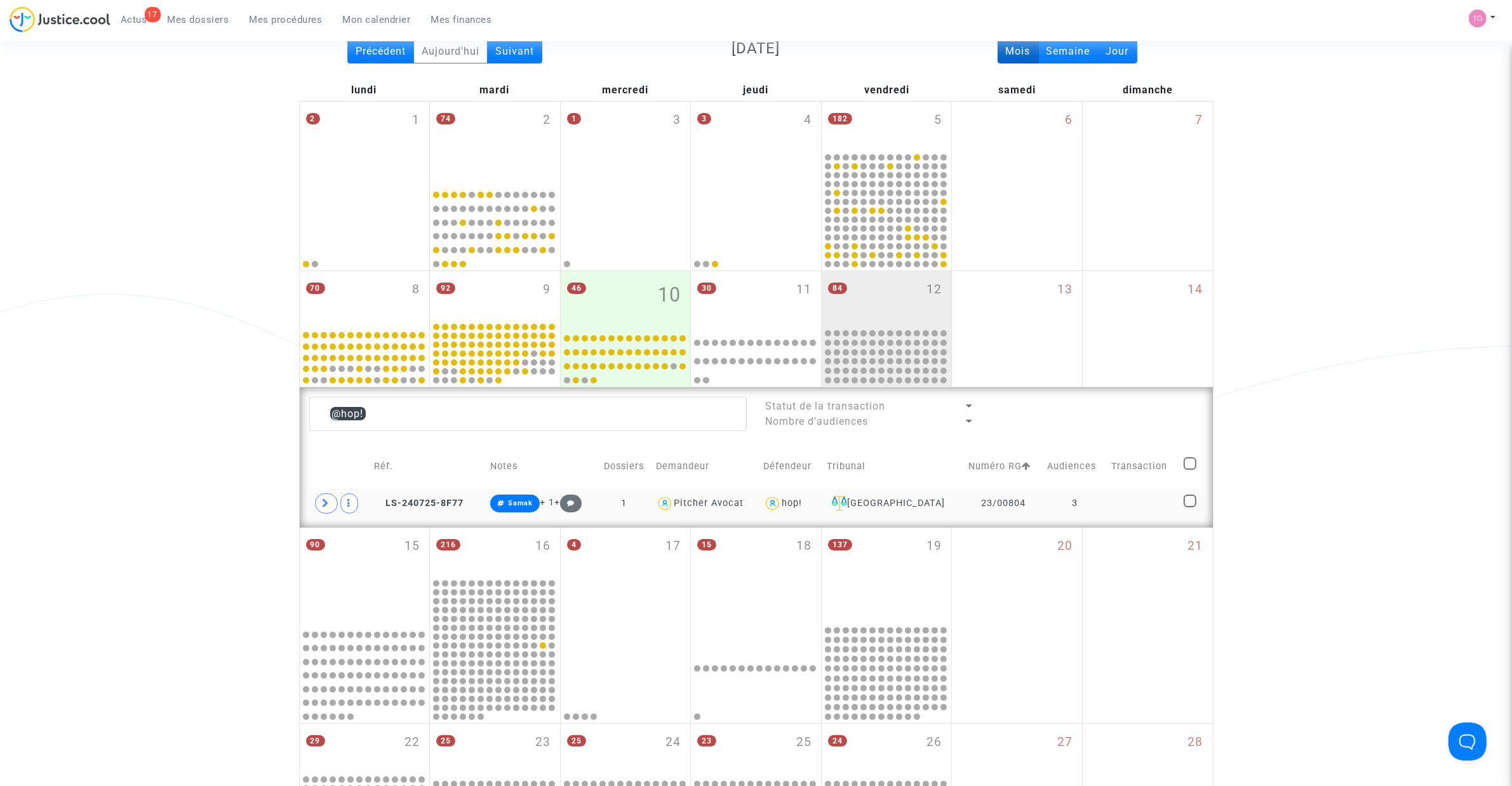
scroll to position [74, 0]
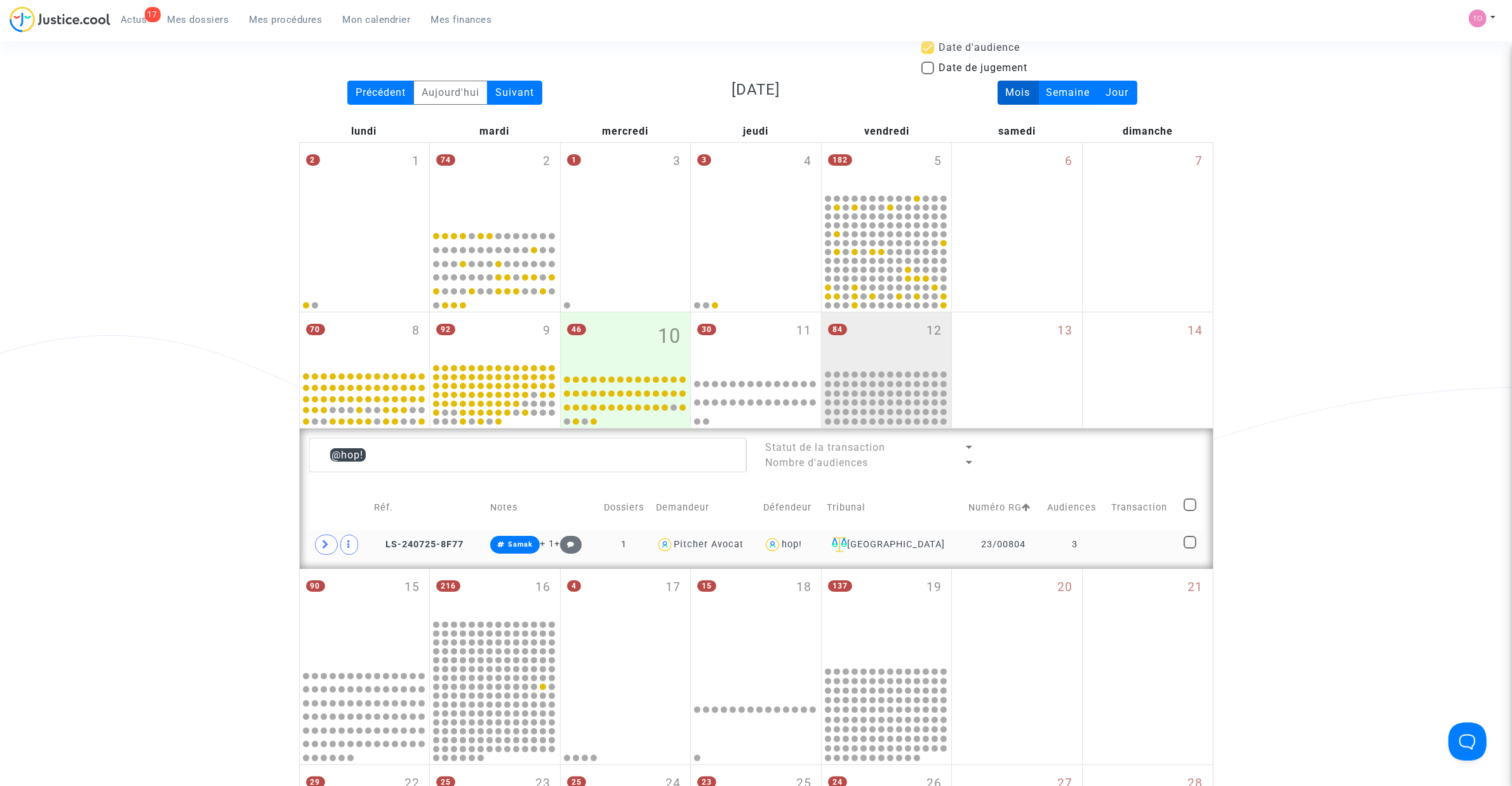
click at [802, 544] on div "hop!" at bounding box center [791, 544] width 20 height 10
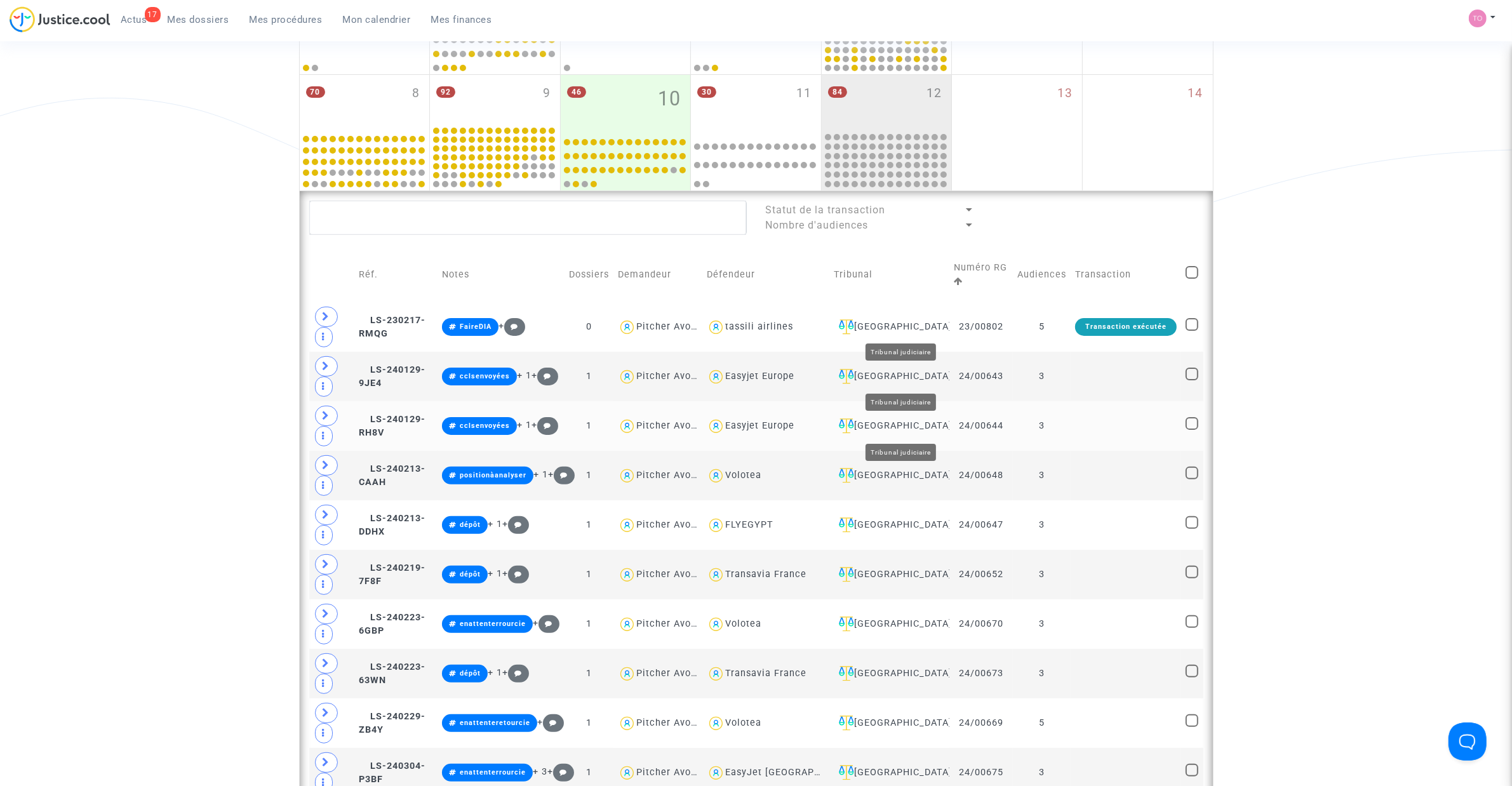
scroll to position [312, 0]
click at [915, 377] on div "Nantes" at bounding box center [889, 376] width 111 height 15
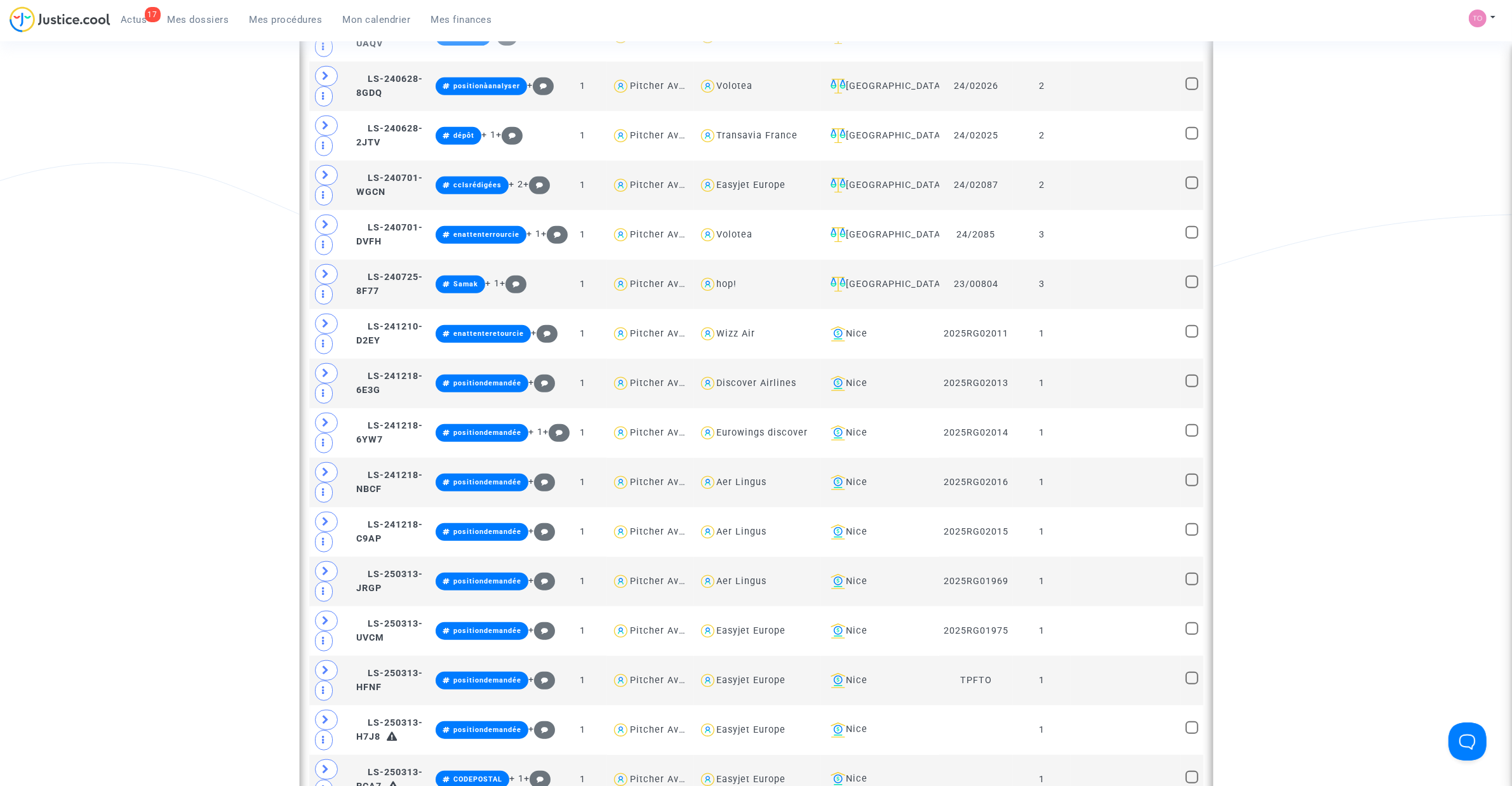
scroll to position [1184, 0]
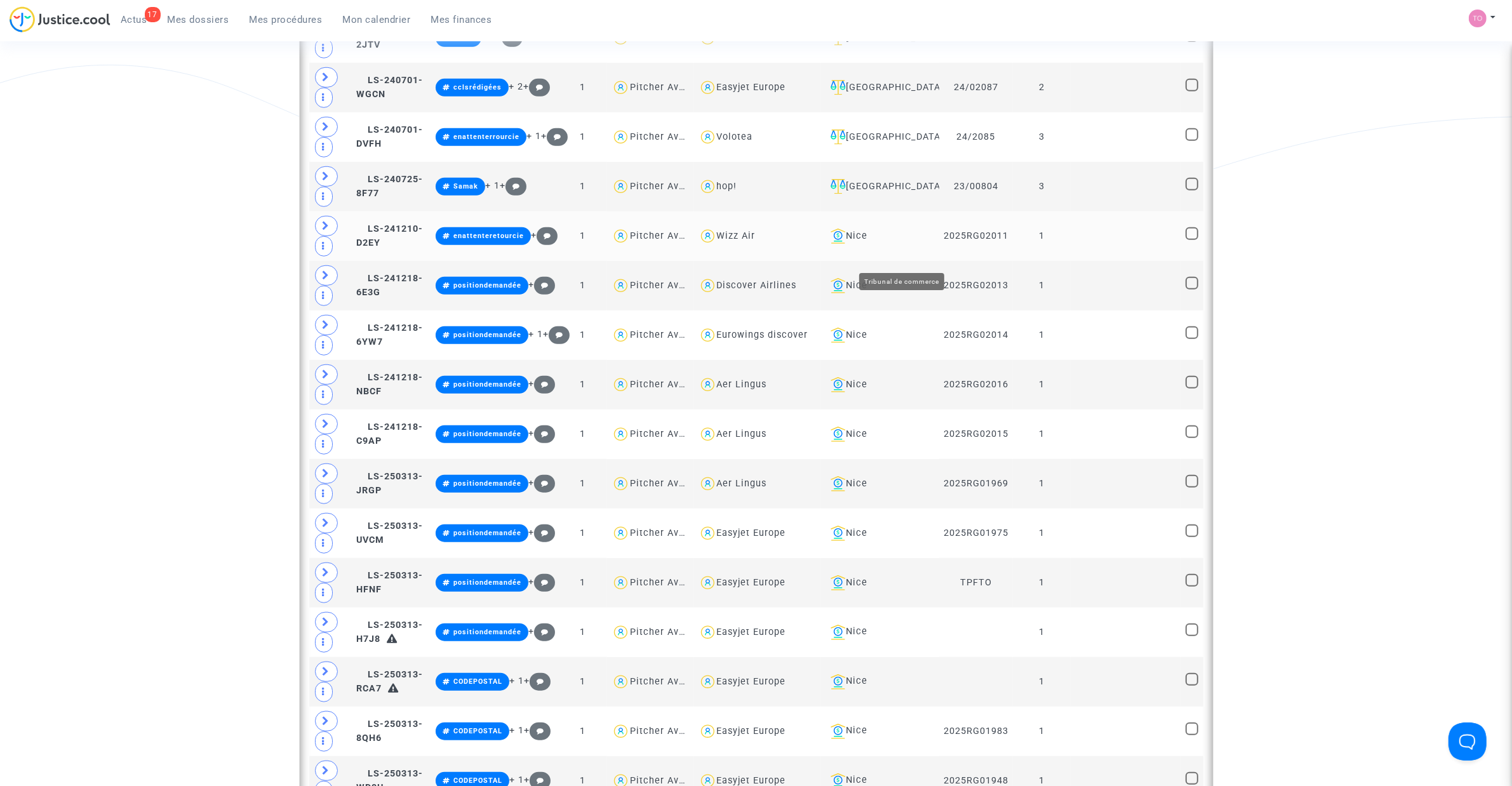
click at [912, 244] on div "Nice" at bounding box center [880, 236] width 109 height 15
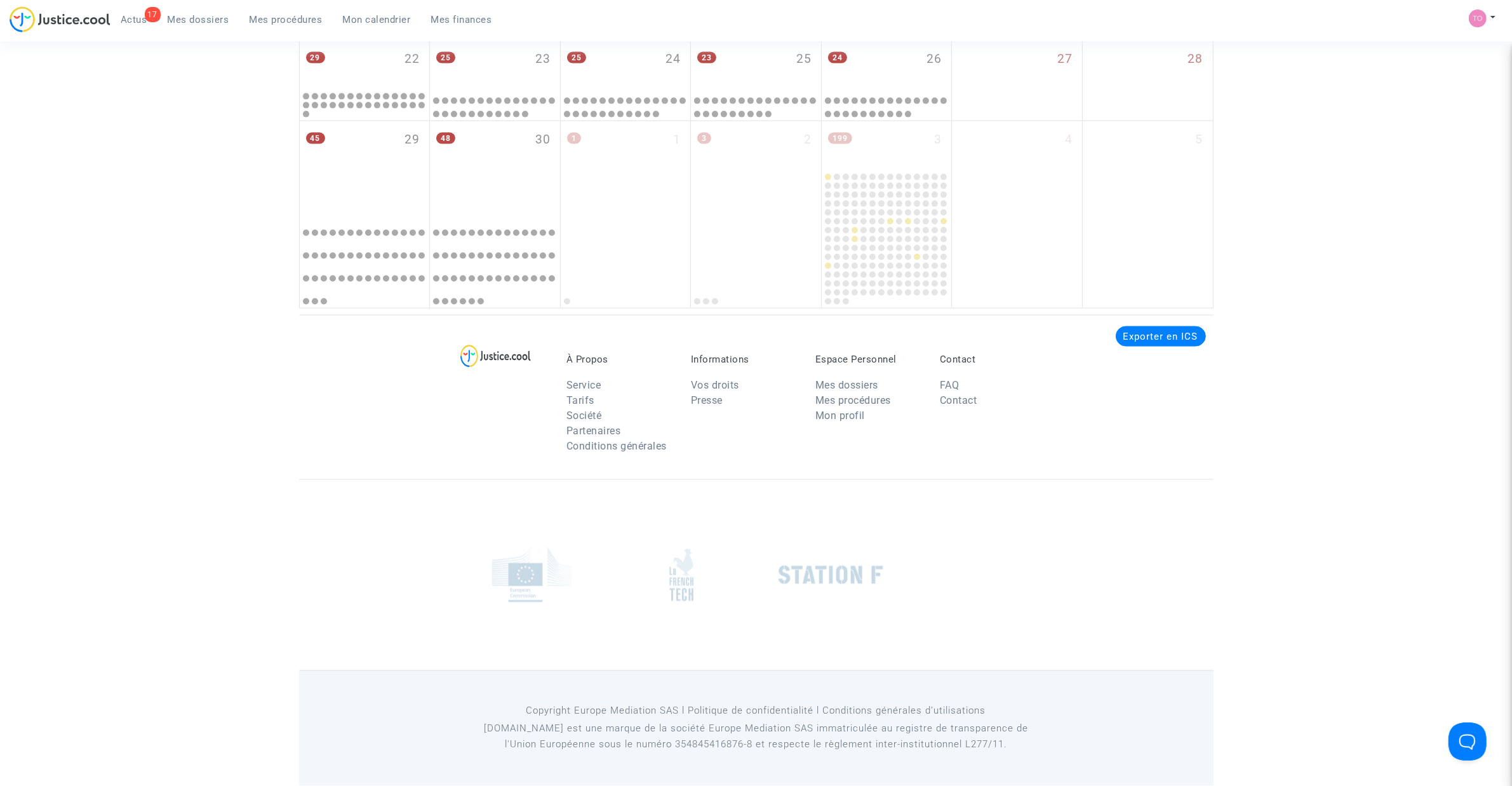
scroll to position [2534, 0]
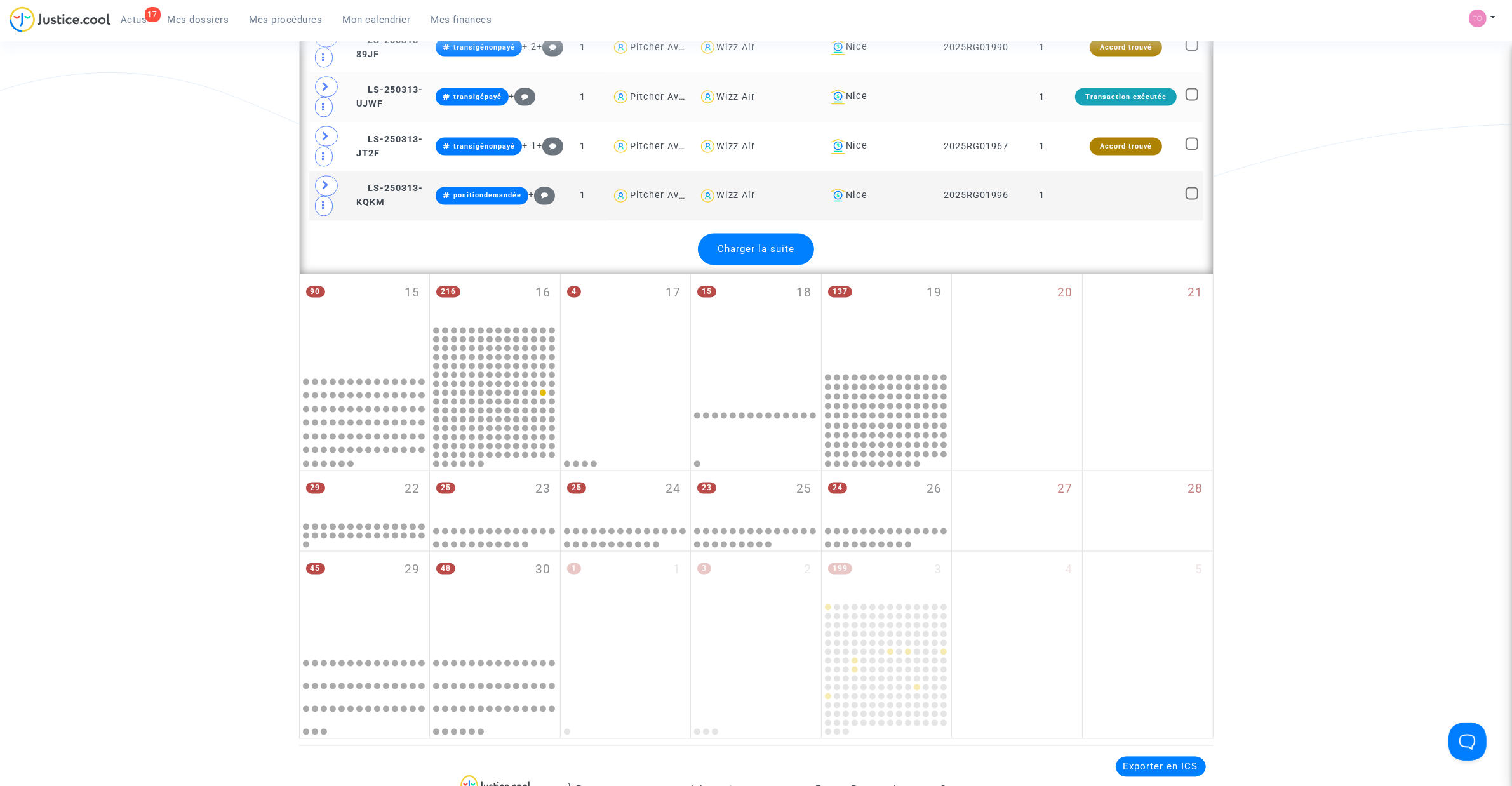
scroll to position [2930, 0]
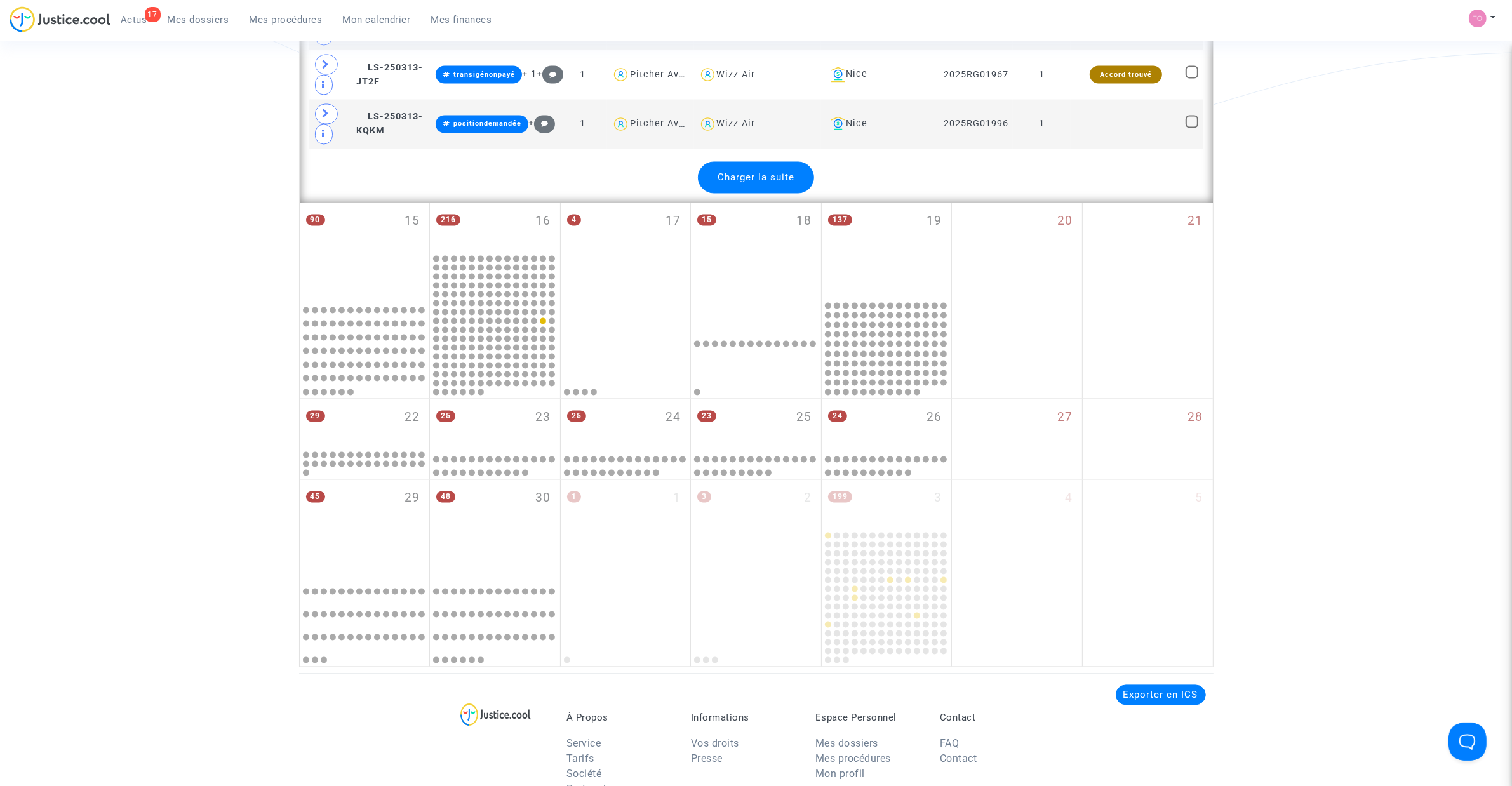
click at [759, 184] on span "Charger la suite" at bounding box center [756, 177] width 77 height 11
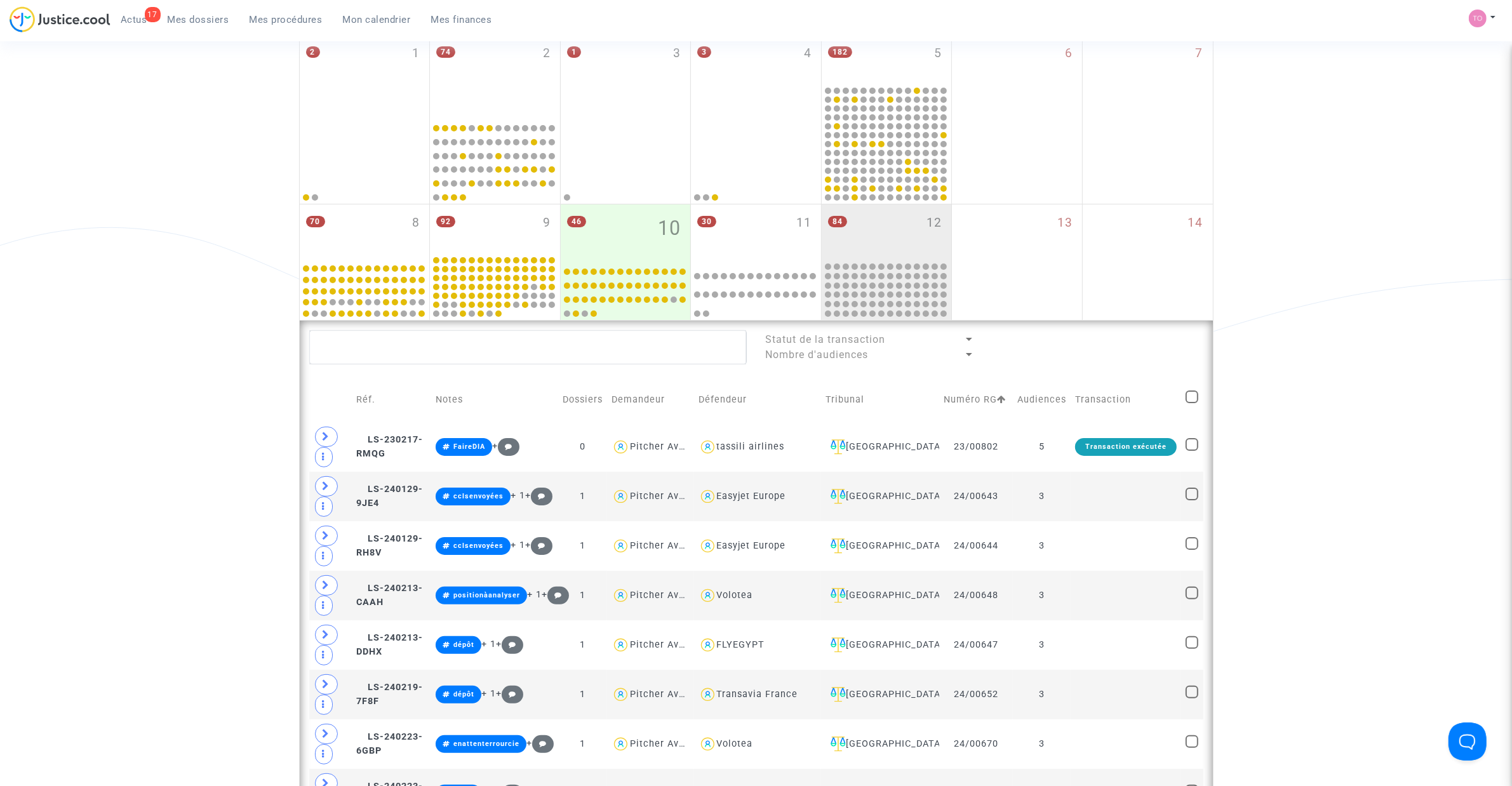
scroll to position [238, 0]
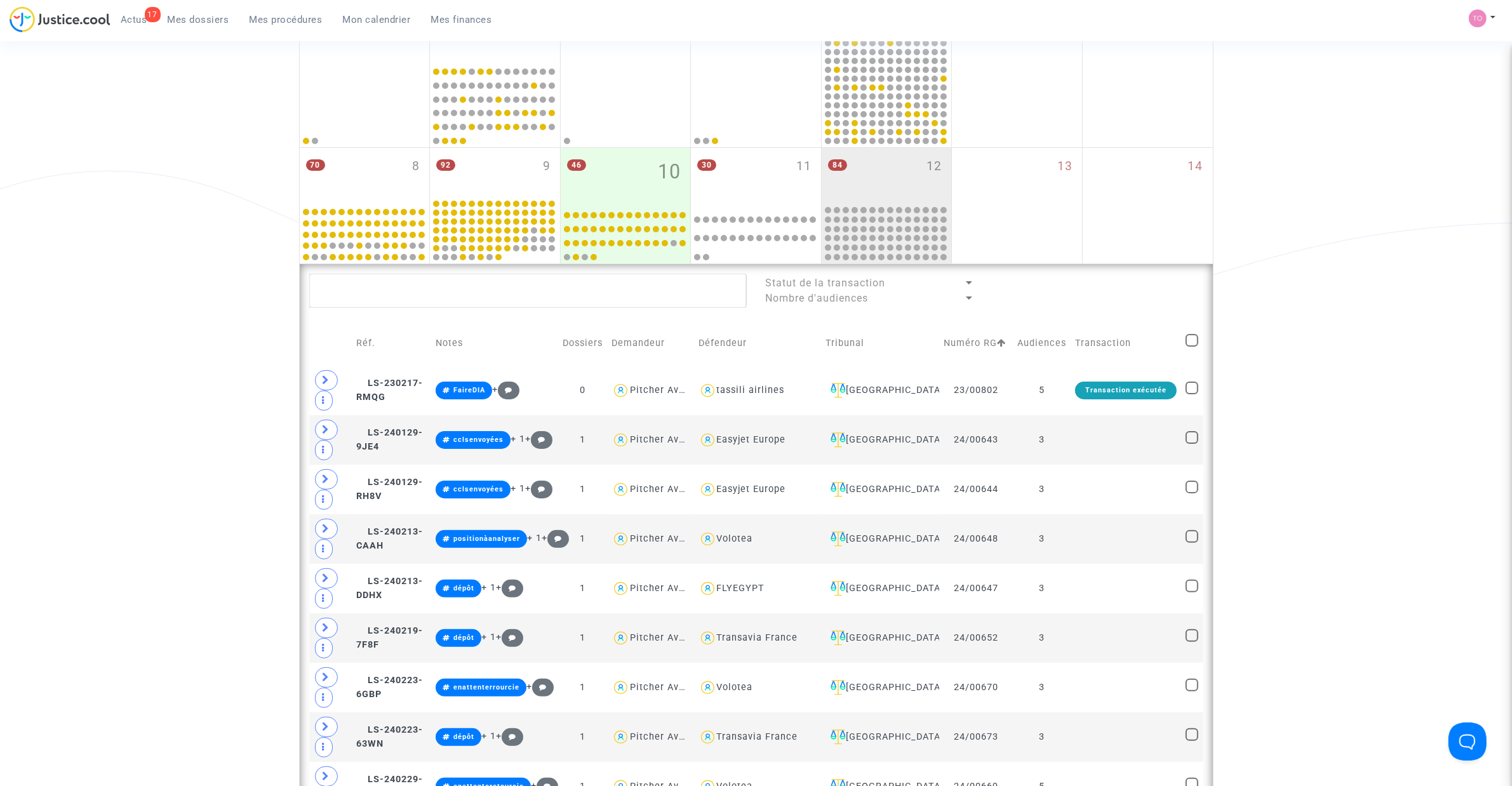
drag, startPoint x: 765, startPoint y: 172, endPoint x: 729, endPoint y: 283, distance: 116.7
click at [765, 172] on div "30 11" at bounding box center [756, 176] width 130 height 56
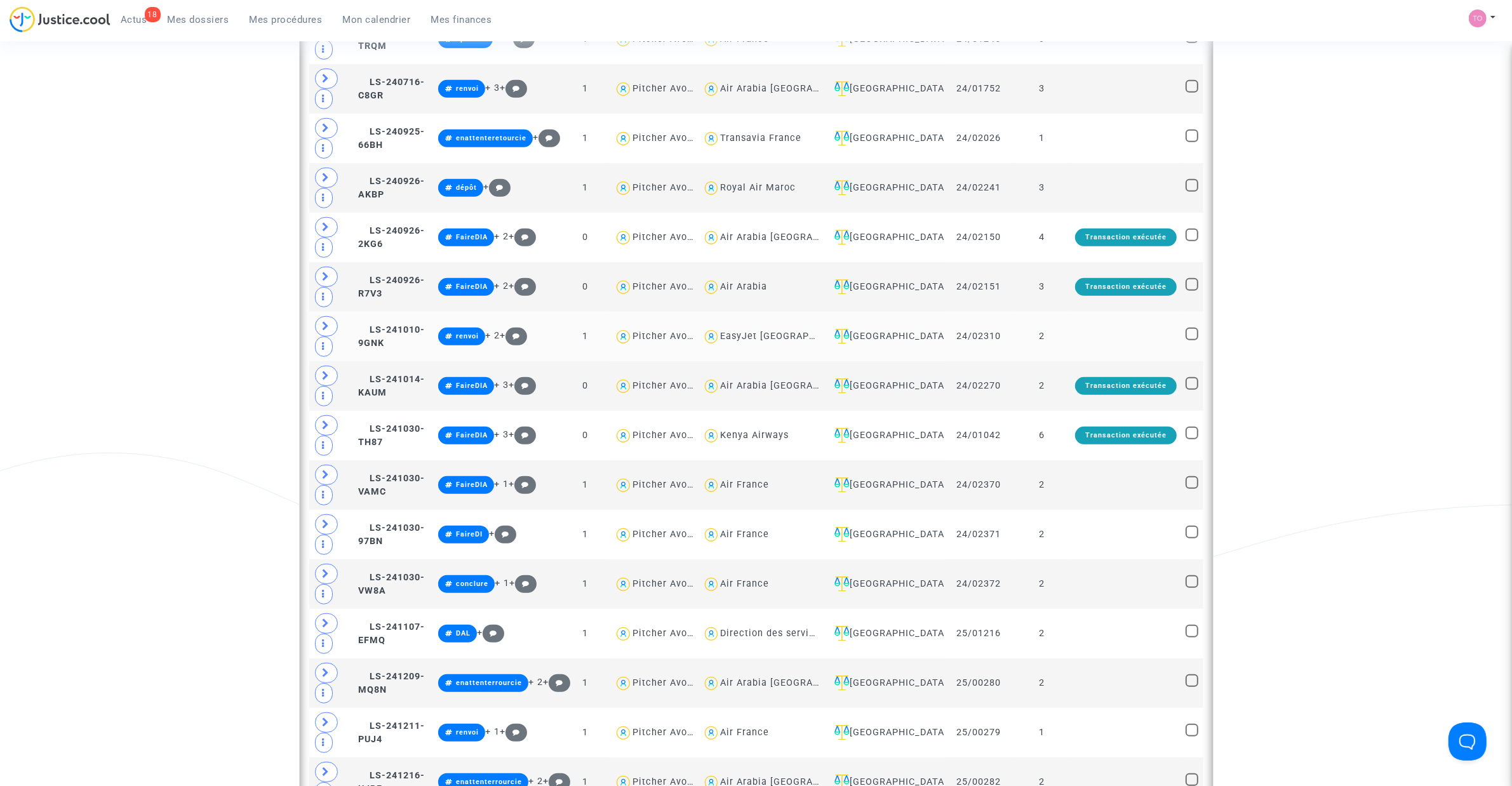
scroll to position [793, 0]
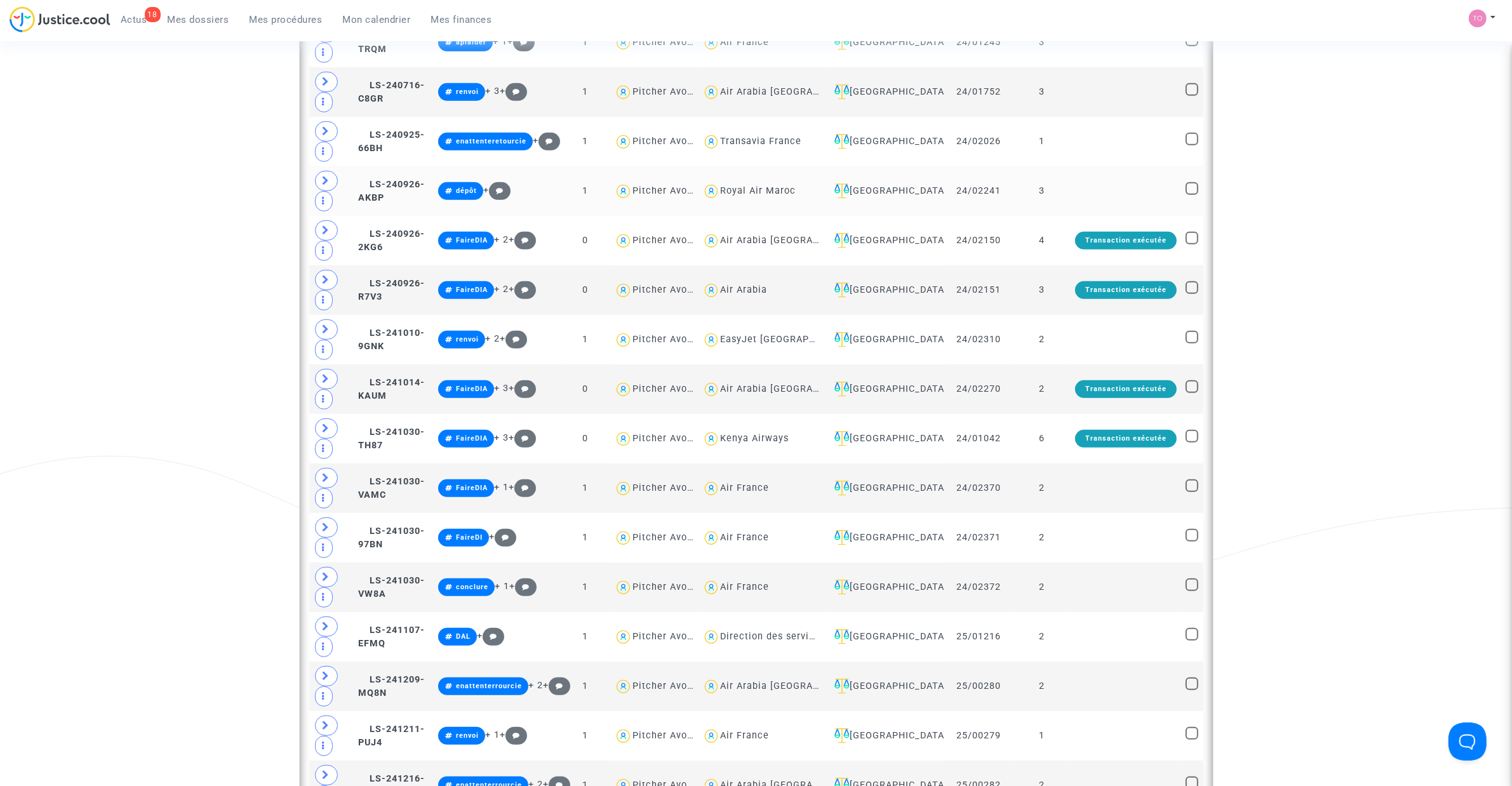
click at [330, 187] on span at bounding box center [326, 181] width 22 height 20
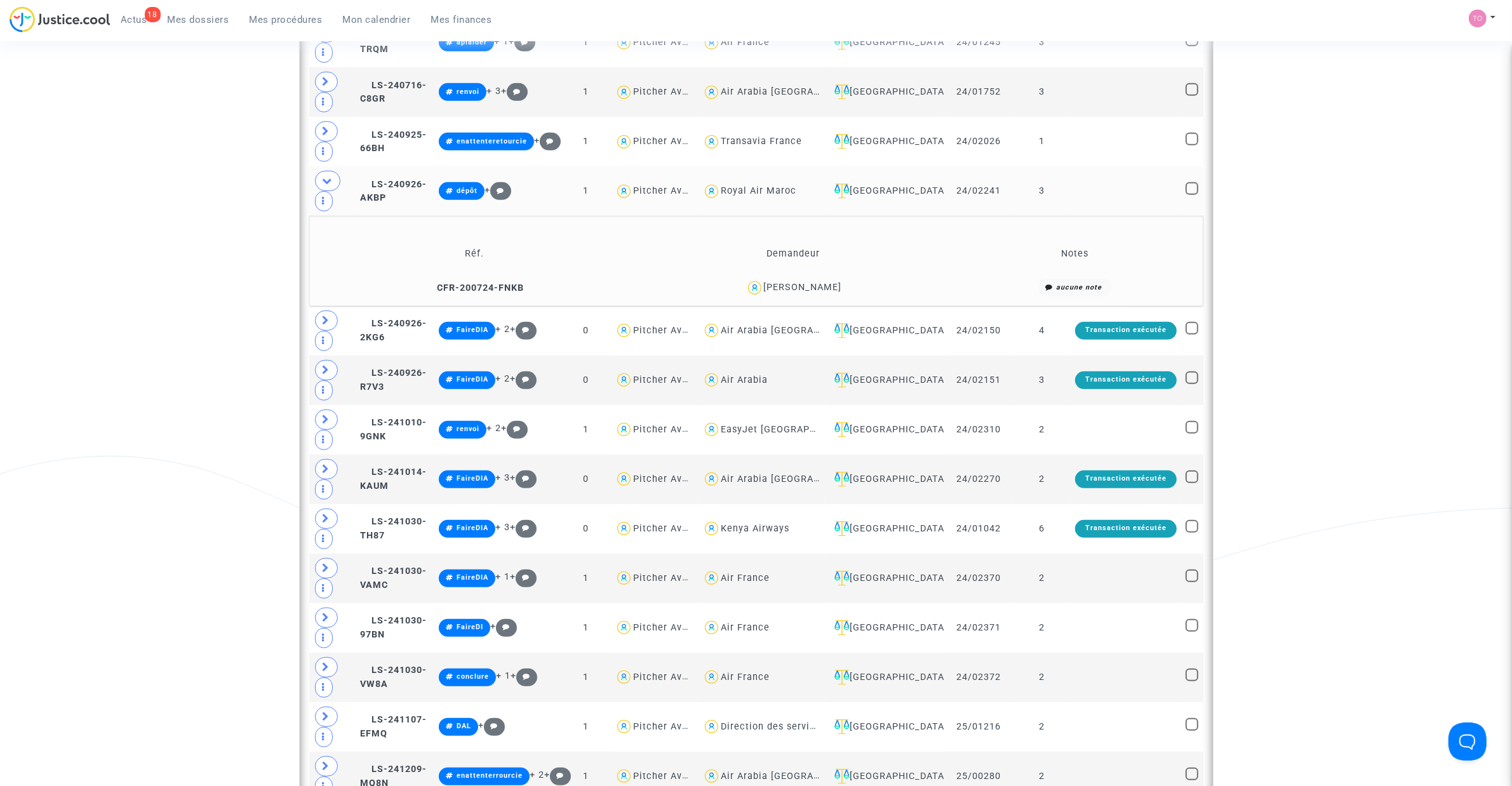
click at [813, 287] on div "SYLVIE MONTANARI" at bounding box center [802, 287] width 78 height 10
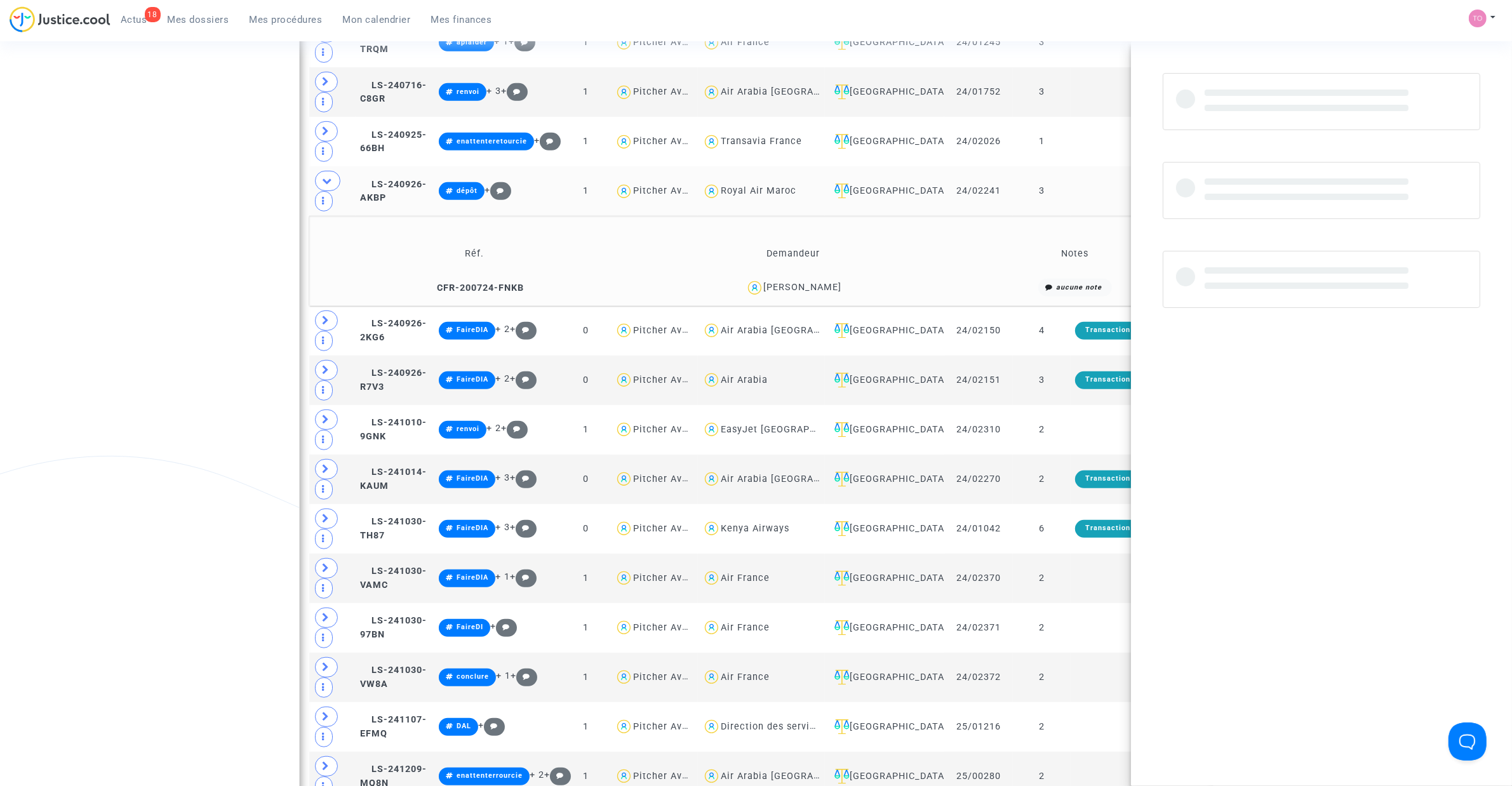
click at [813, 287] on div "SYLVIE MONTANARI" at bounding box center [802, 287] width 78 height 10
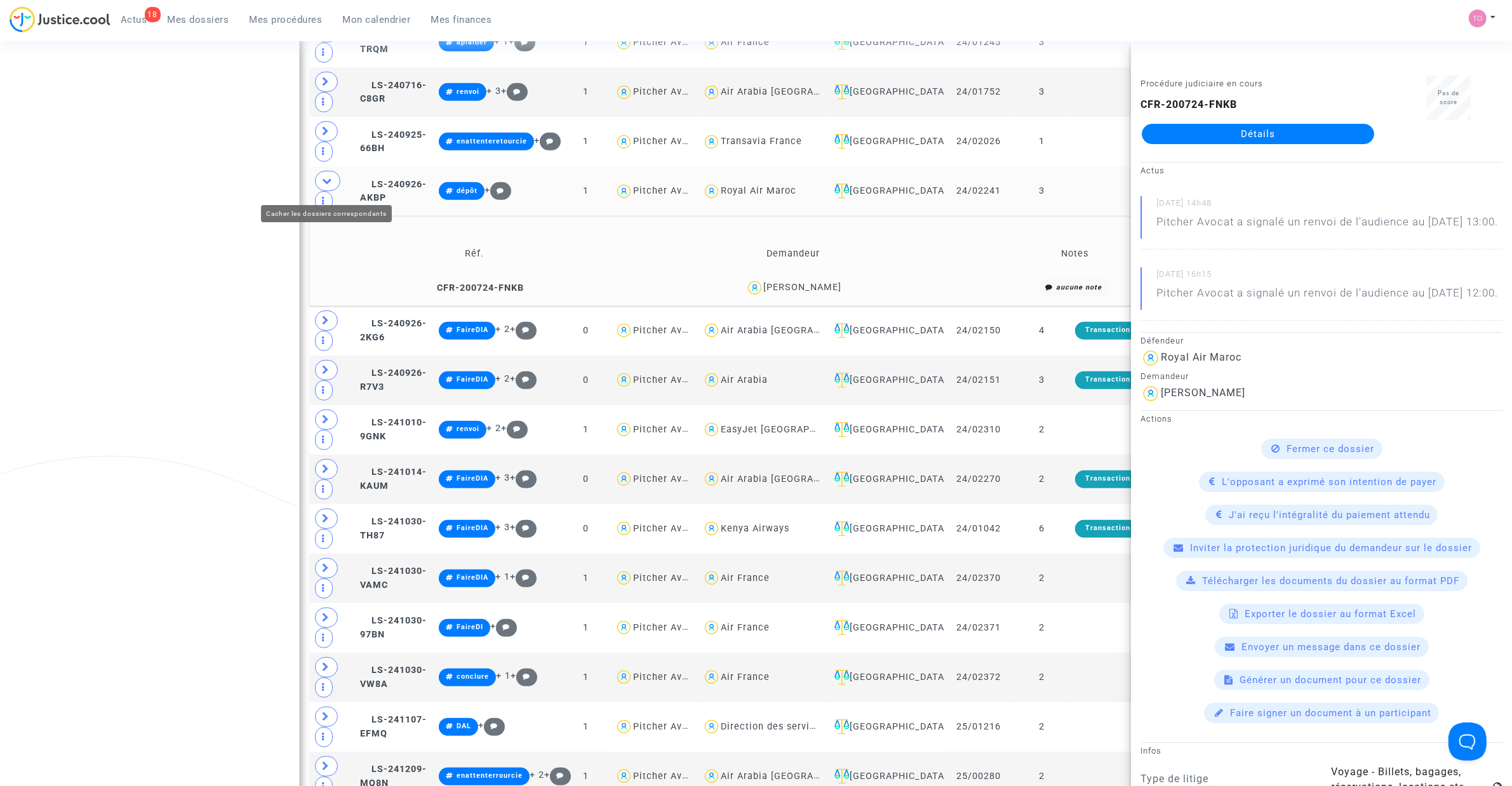
click at [321, 181] on span at bounding box center [328, 181] width 26 height 20
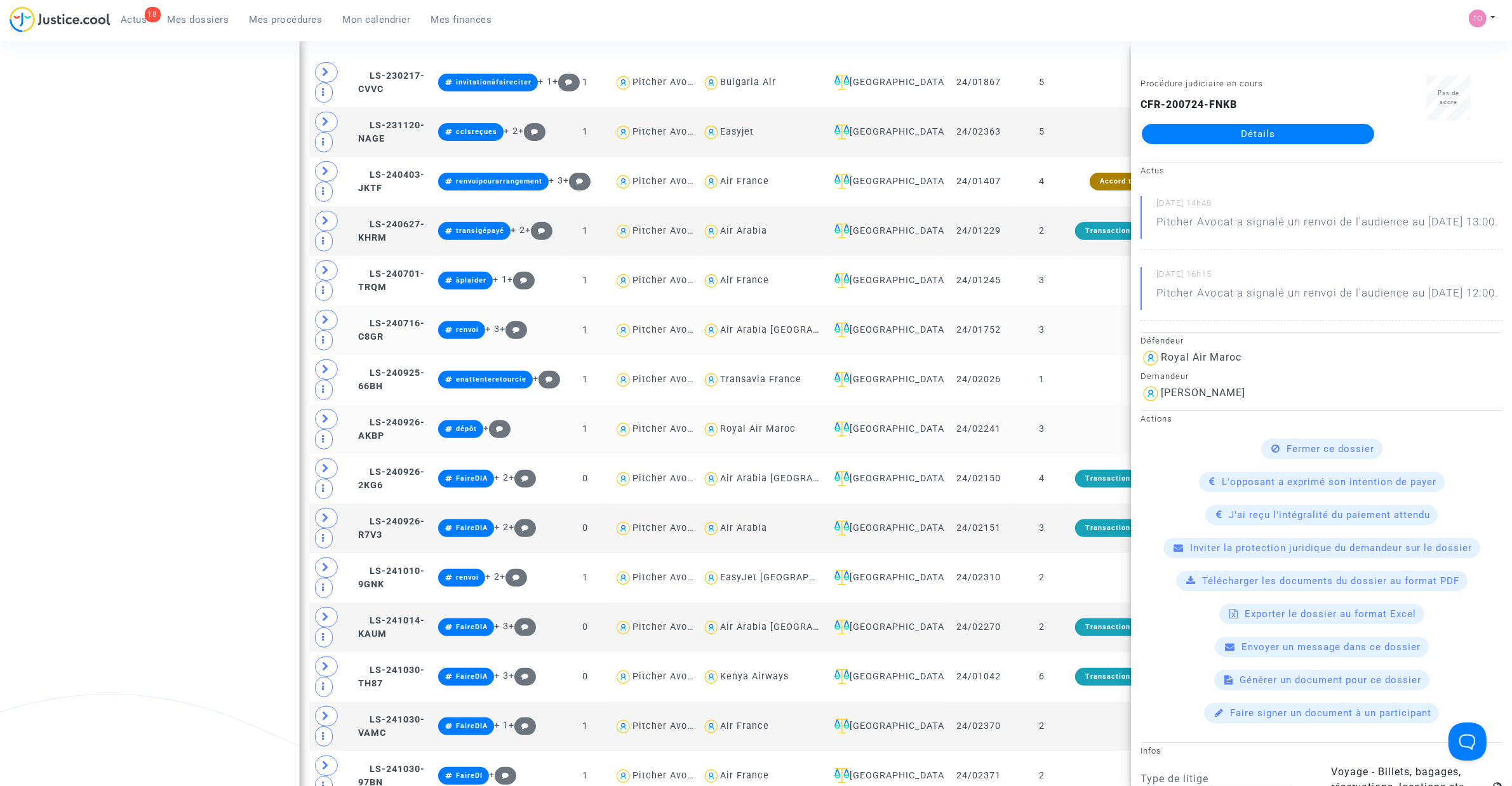
scroll to position [635, 0]
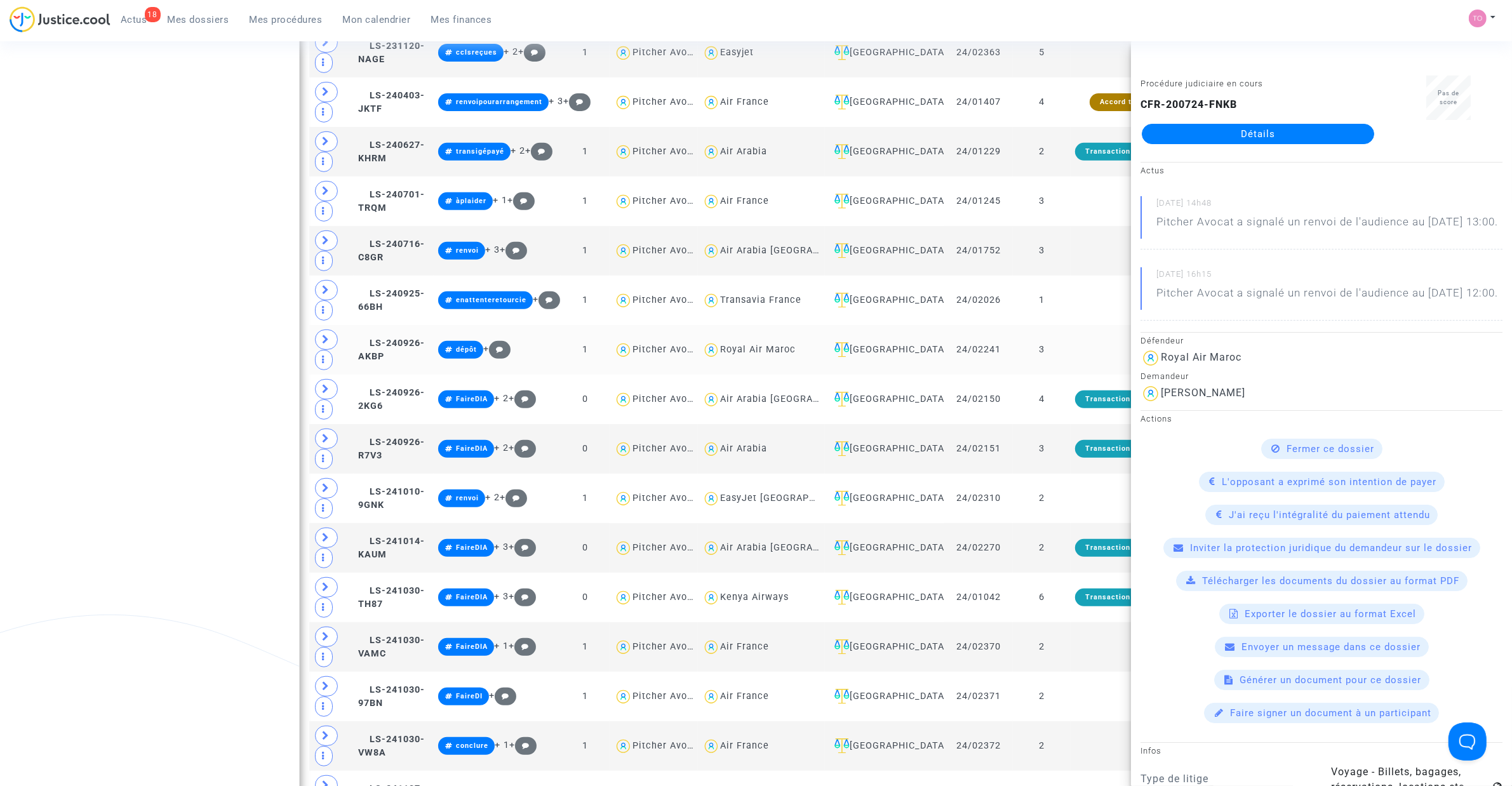
click at [229, 369] on div "Date de clôture d'instruction Date de conciliation Date d'audience Date de juge…" at bounding box center [756, 662] width 1512 height 2450
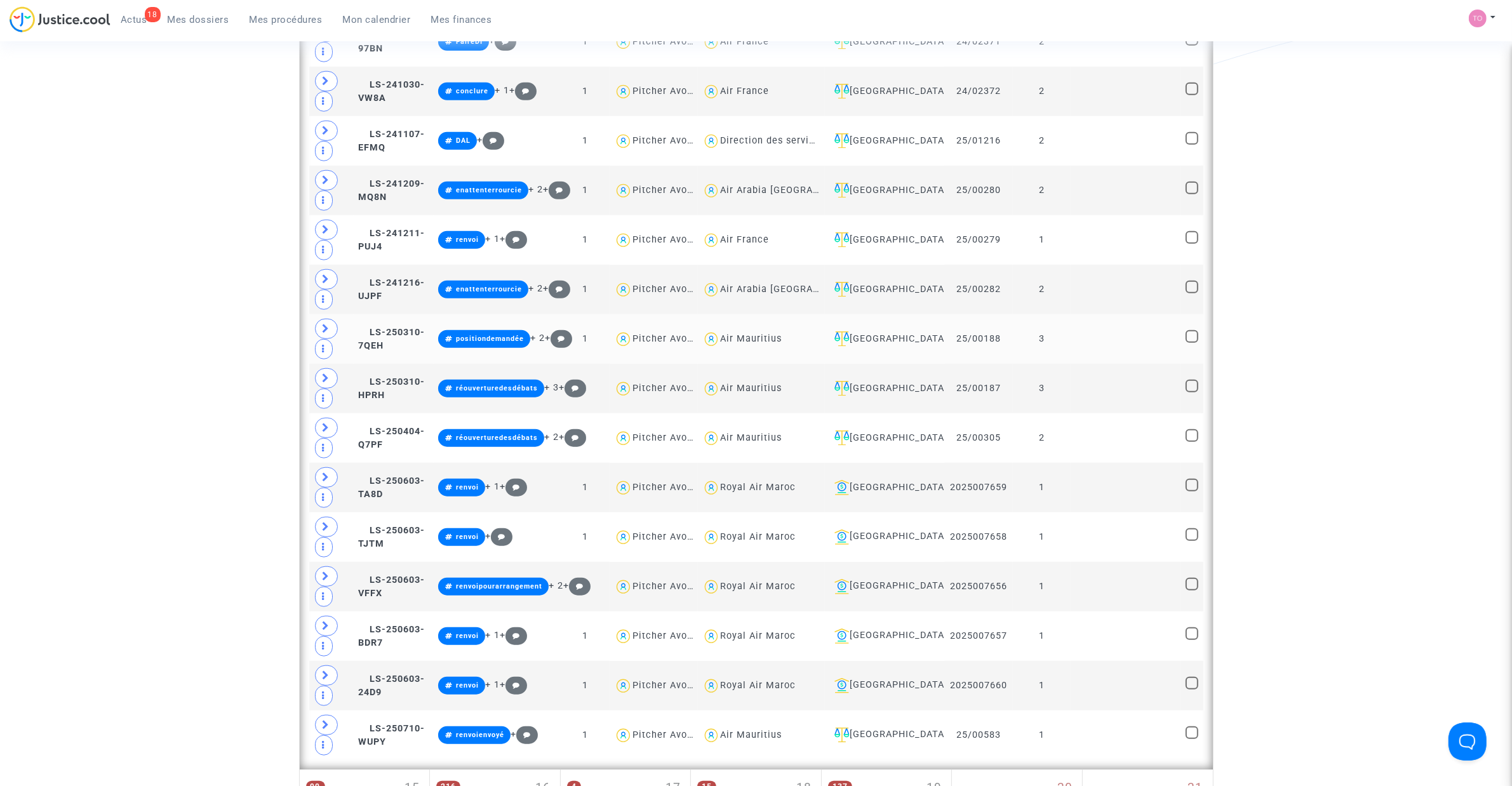
scroll to position [1269, 0]
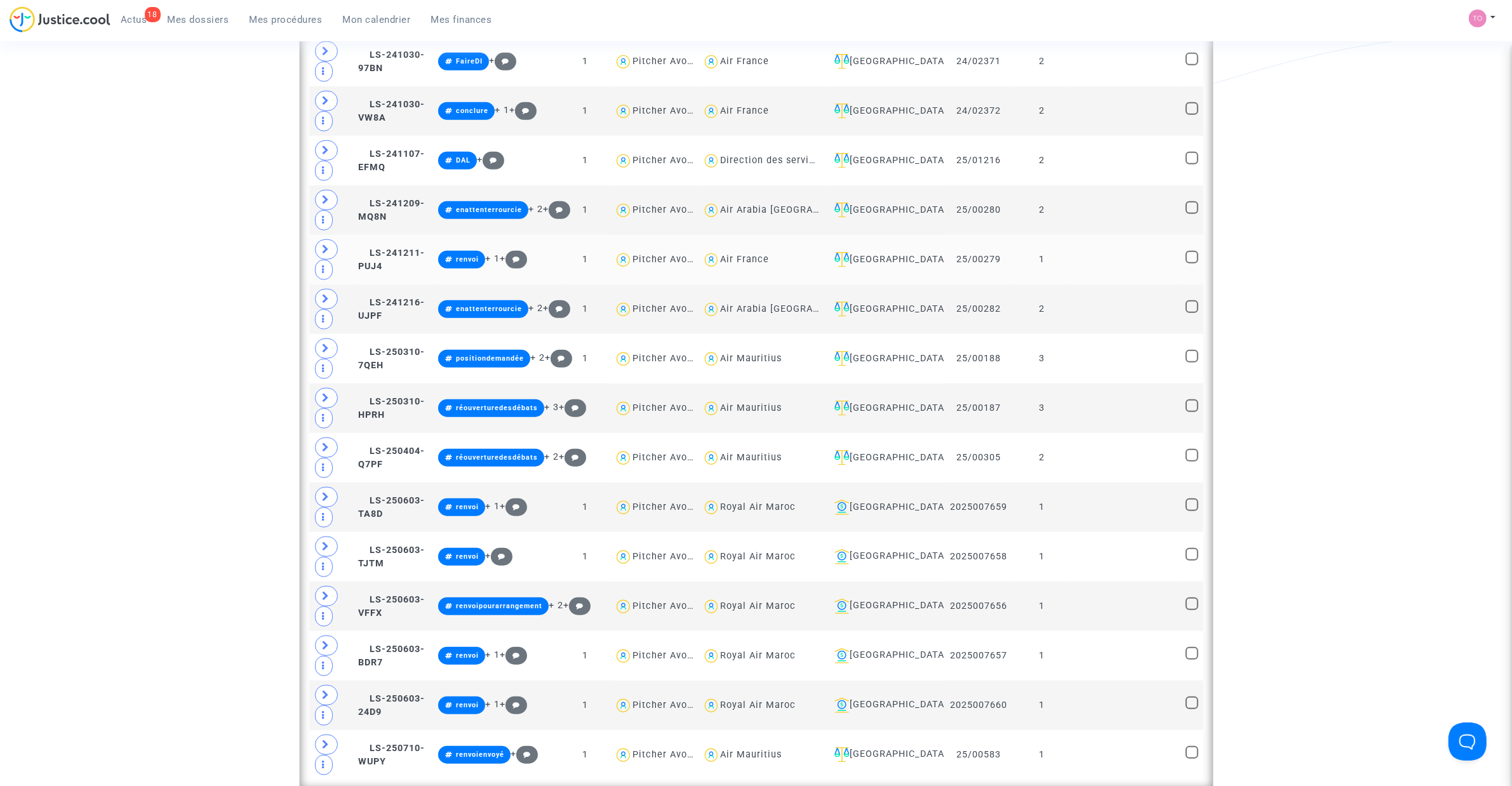
click at [721, 265] on div "Air France" at bounding box center [744, 259] width 49 height 10
type textarea "@"Air France""
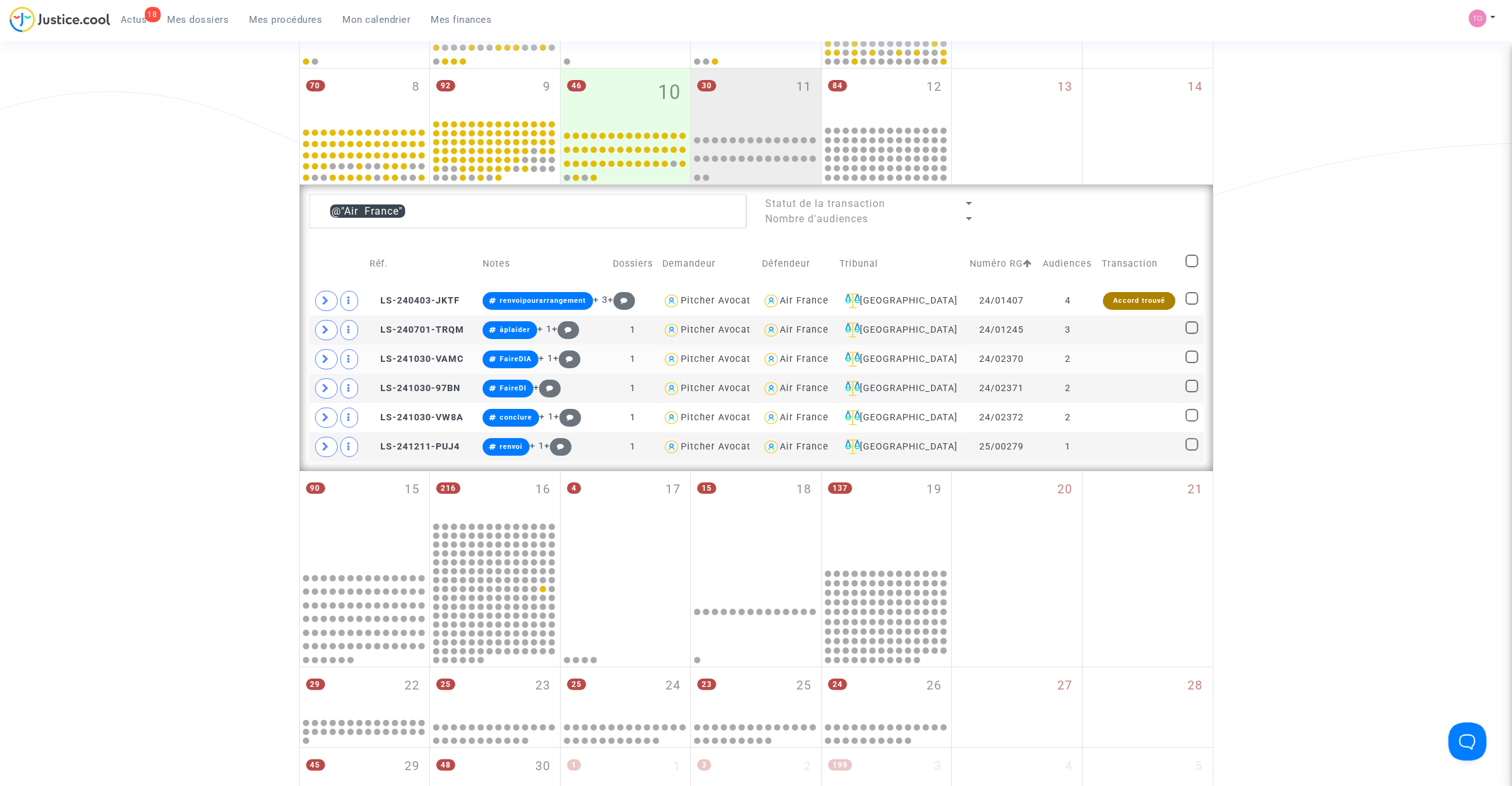
scroll to position [232, 0]
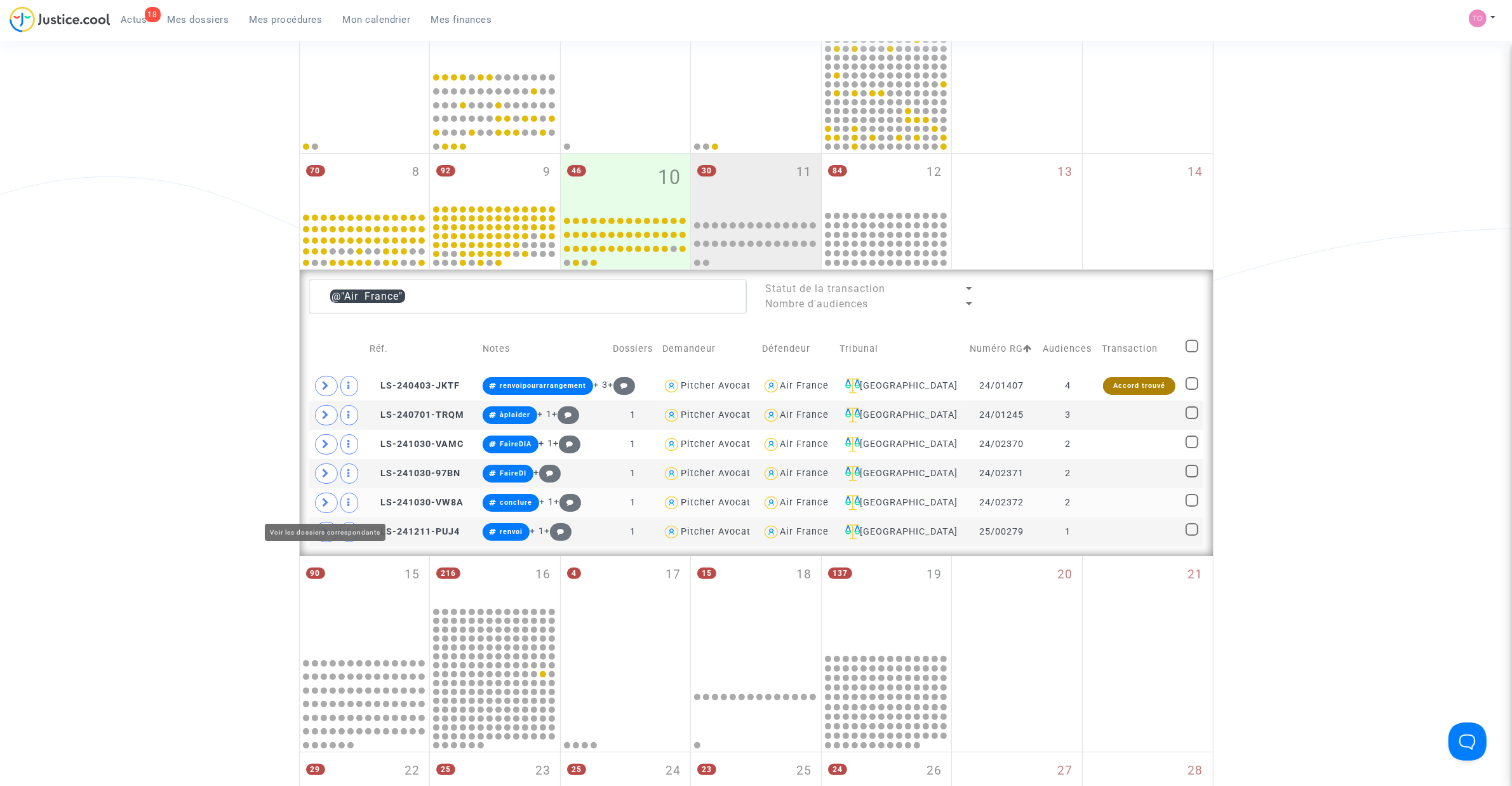
click at [320, 505] on span at bounding box center [326, 503] width 22 height 20
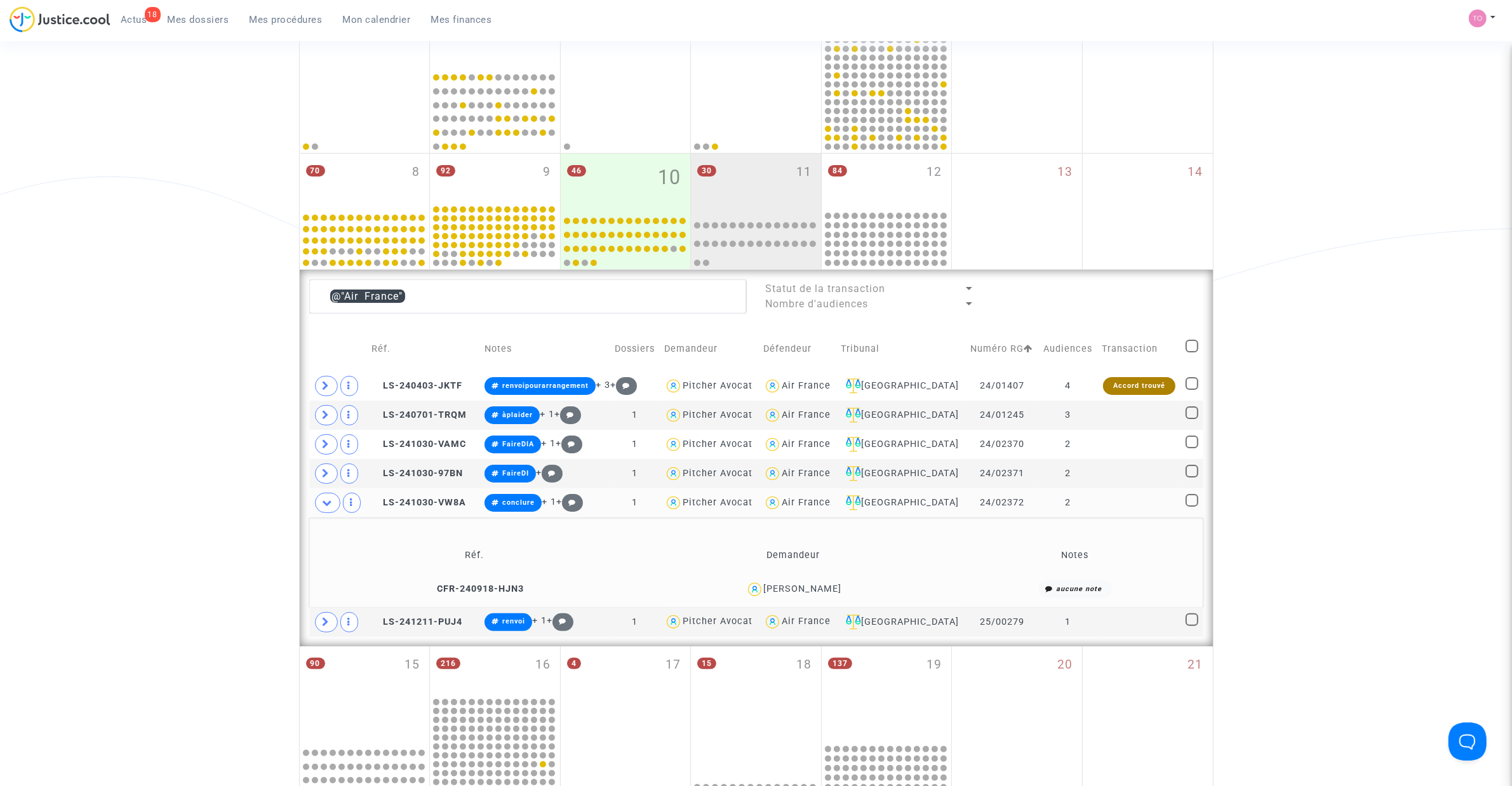
click at [816, 593] on div "Julien Ichama" at bounding box center [802, 588] width 78 height 10
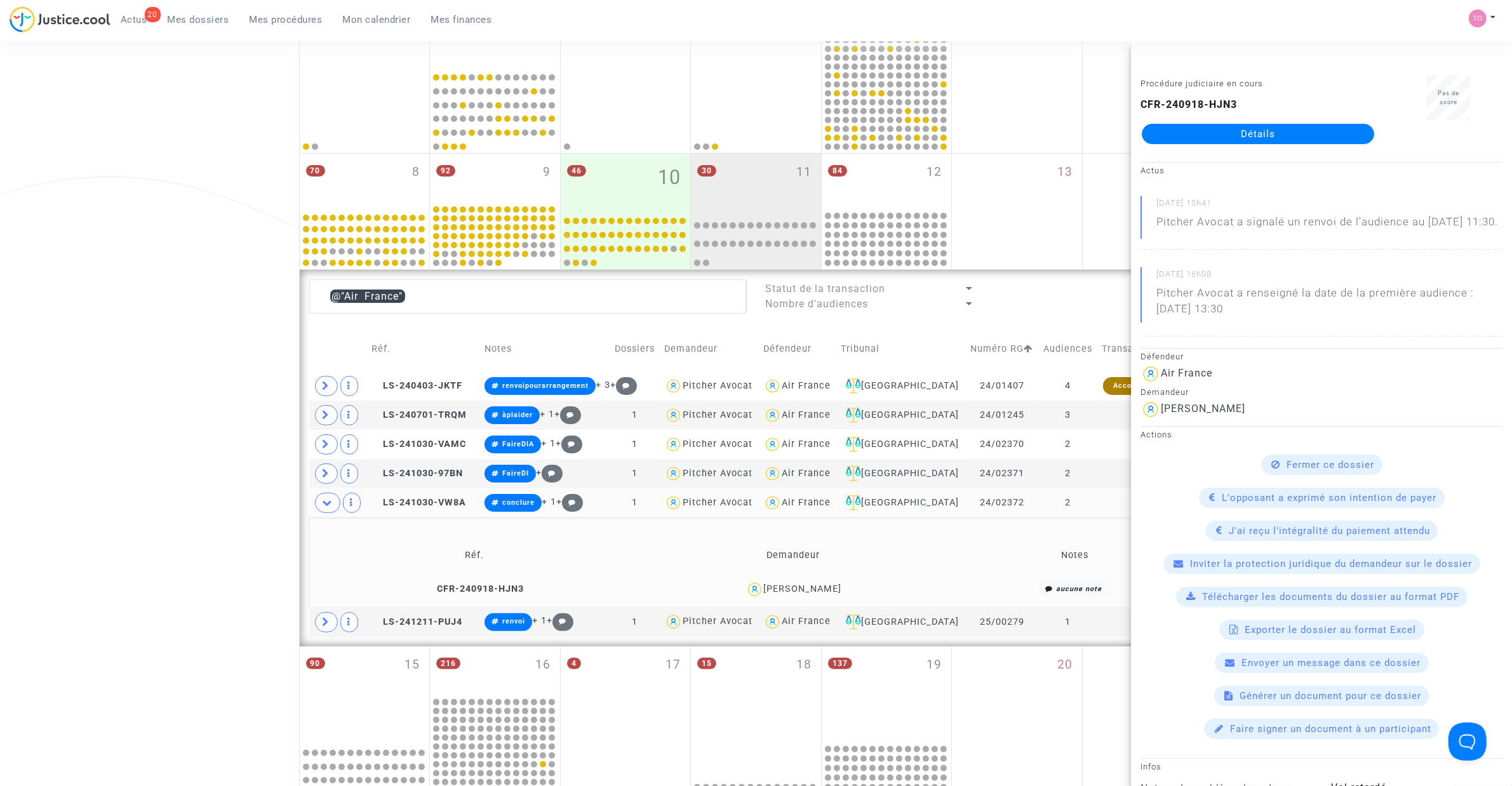
click at [137, 324] on div "Date de clôture d'instruction Date de conciliation Date d'audience Date de juge…" at bounding box center [756, 475] width 1512 height 1269
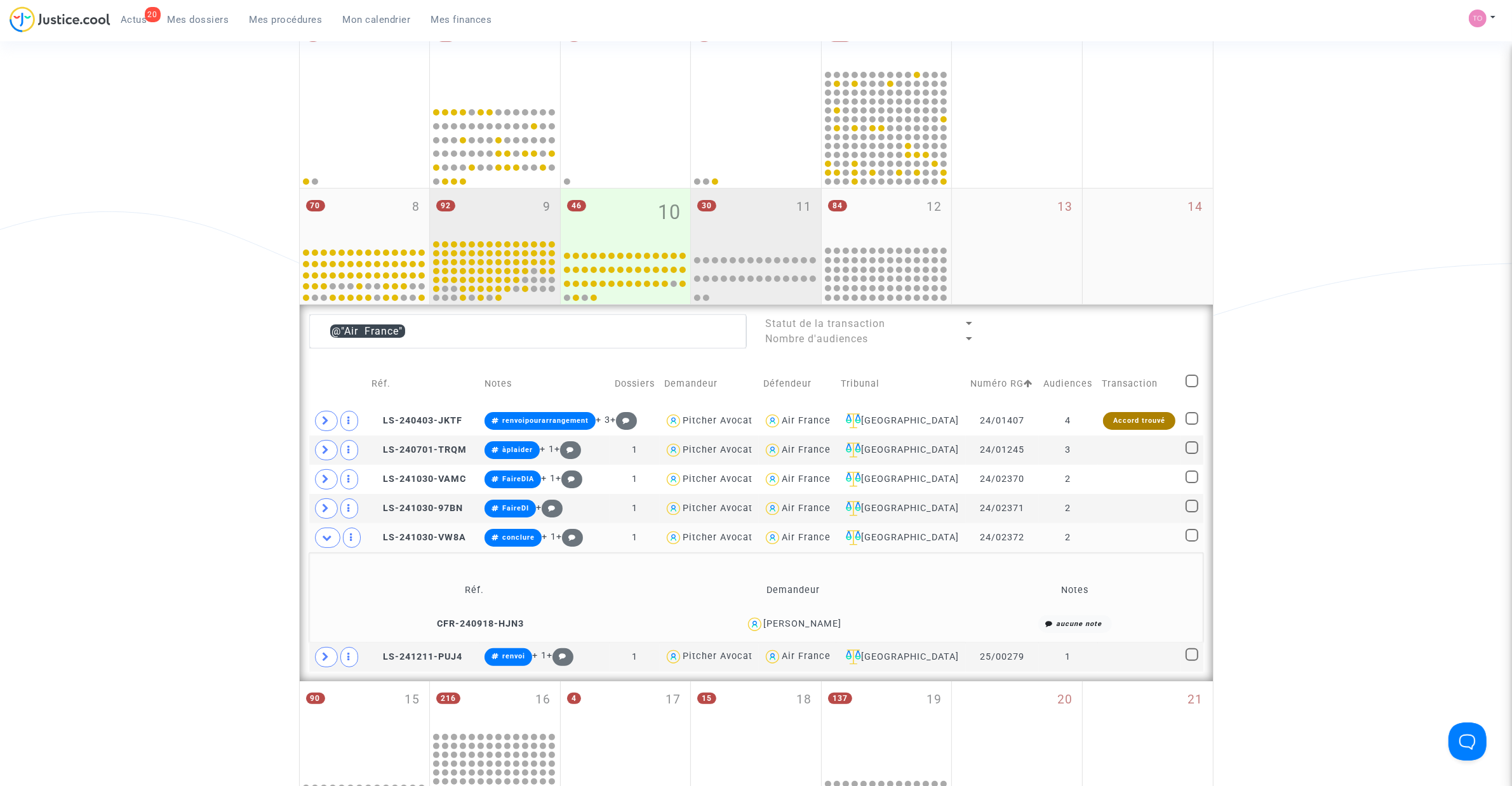
scroll to position [153, 0]
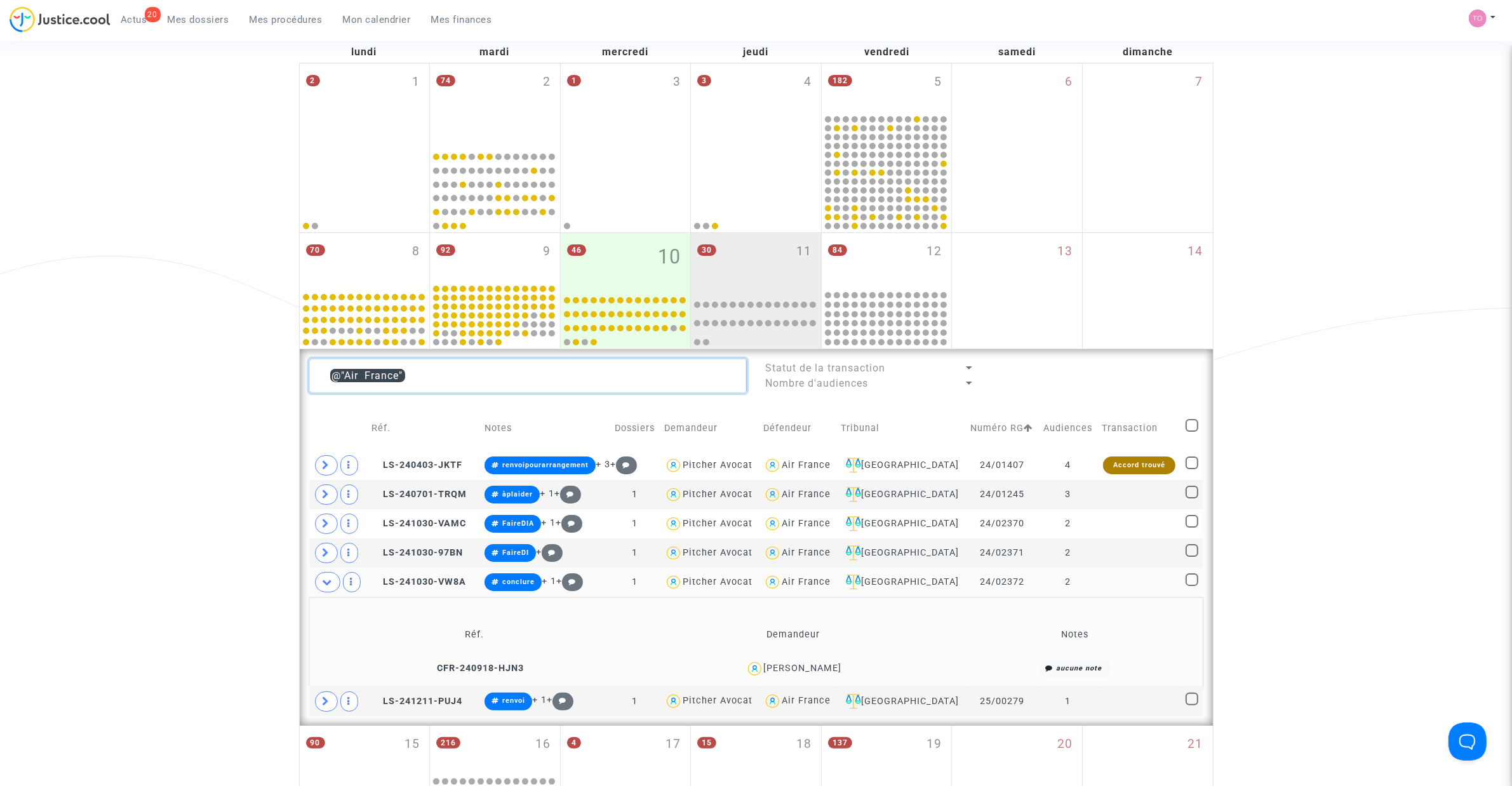
click at [440, 372] on textarea at bounding box center [528, 376] width 438 height 35
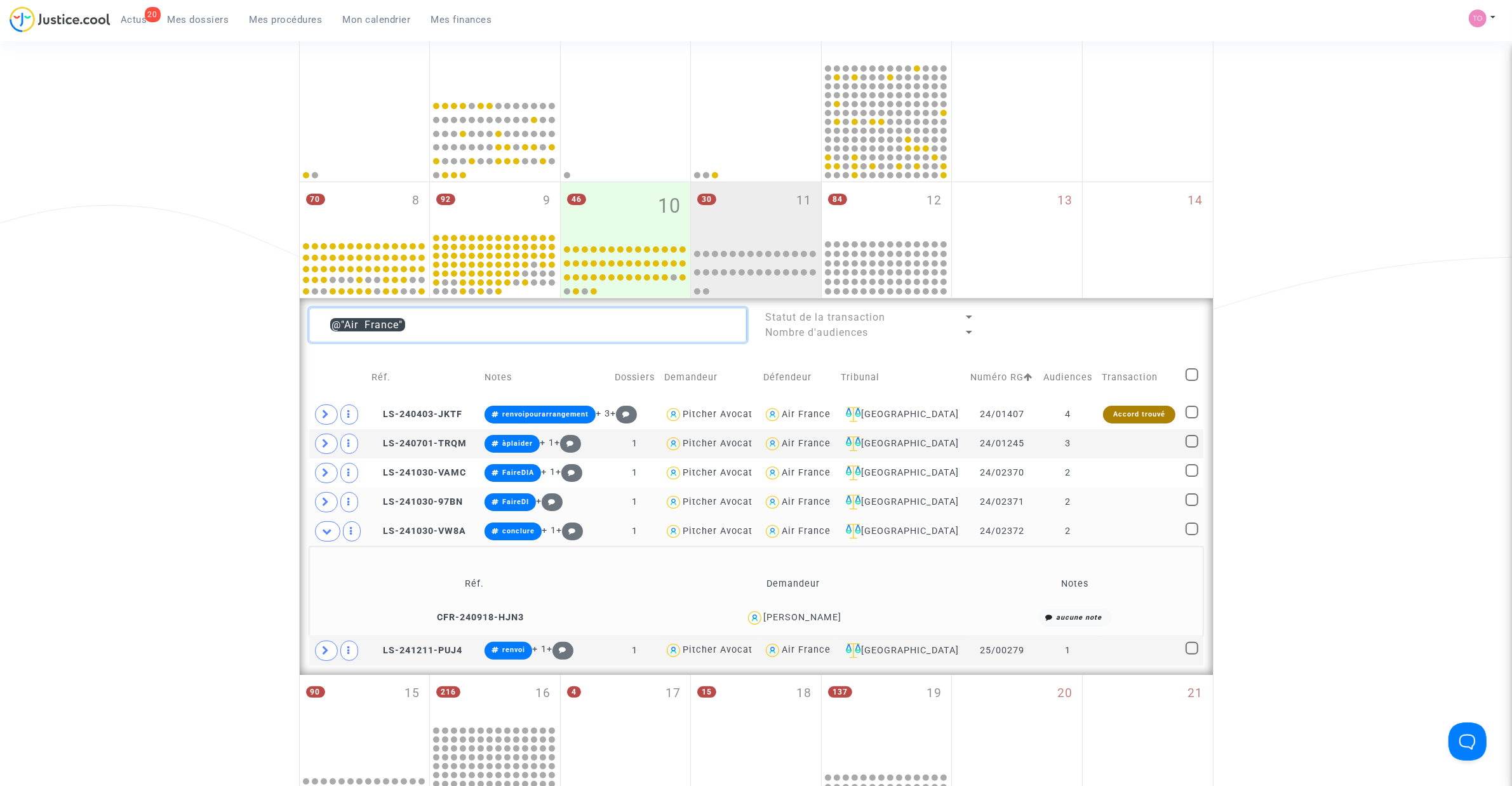
scroll to position [232, 0]
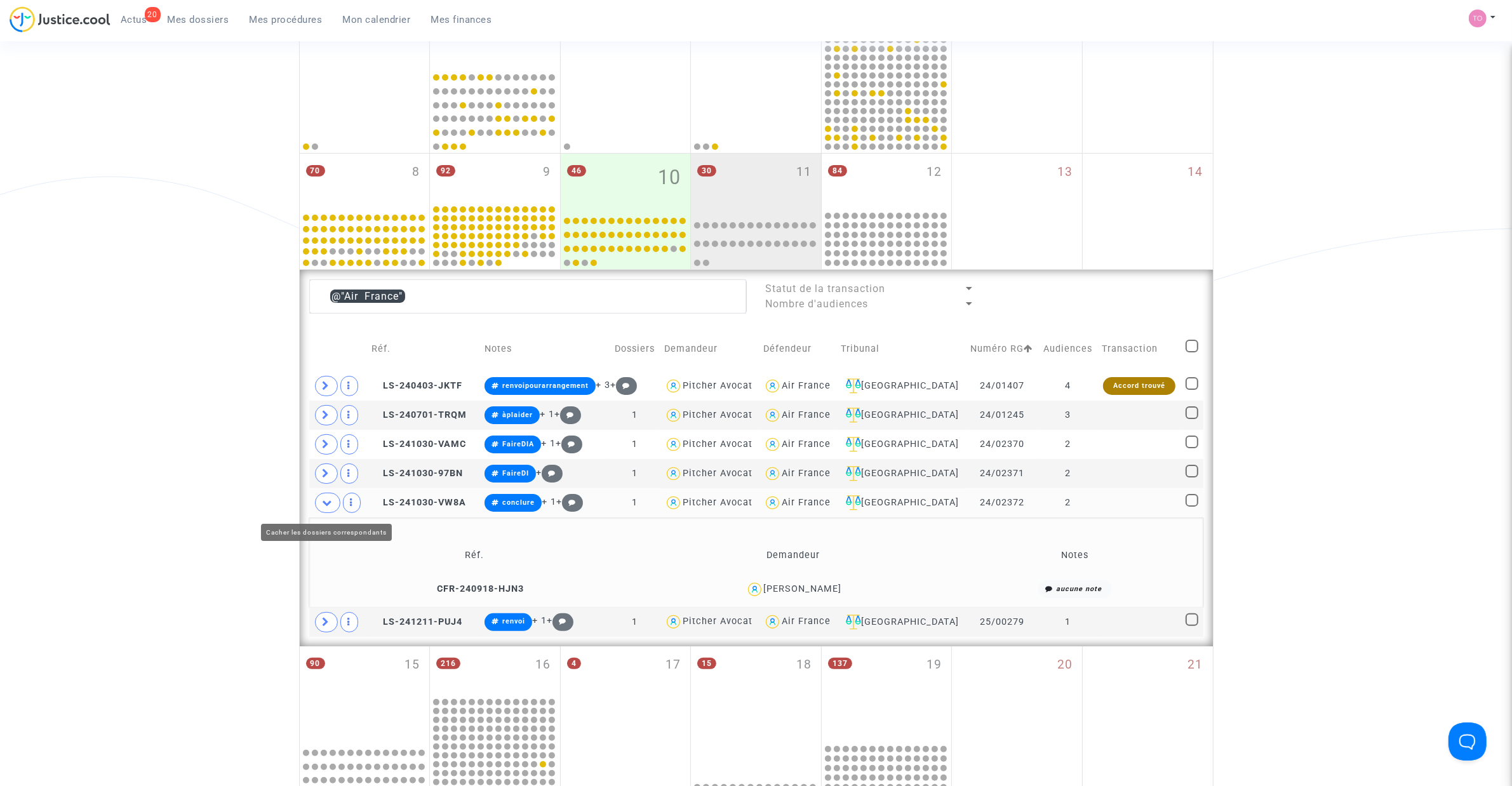
click at [335, 507] on span at bounding box center [328, 503] width 26 height 20
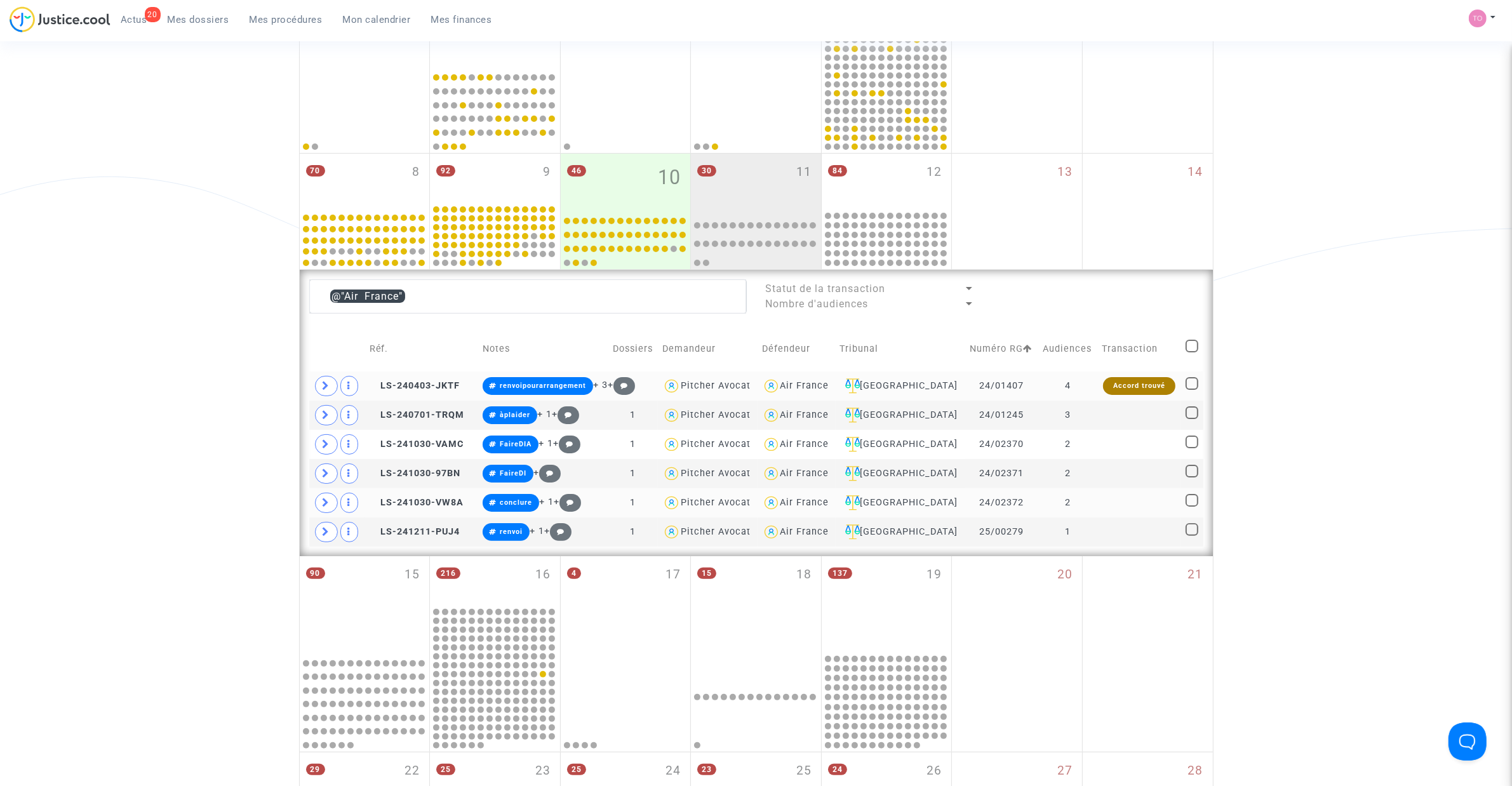
click at [829, 383] on div "Air France" at bounding box center [805, 385] width 49 height 10
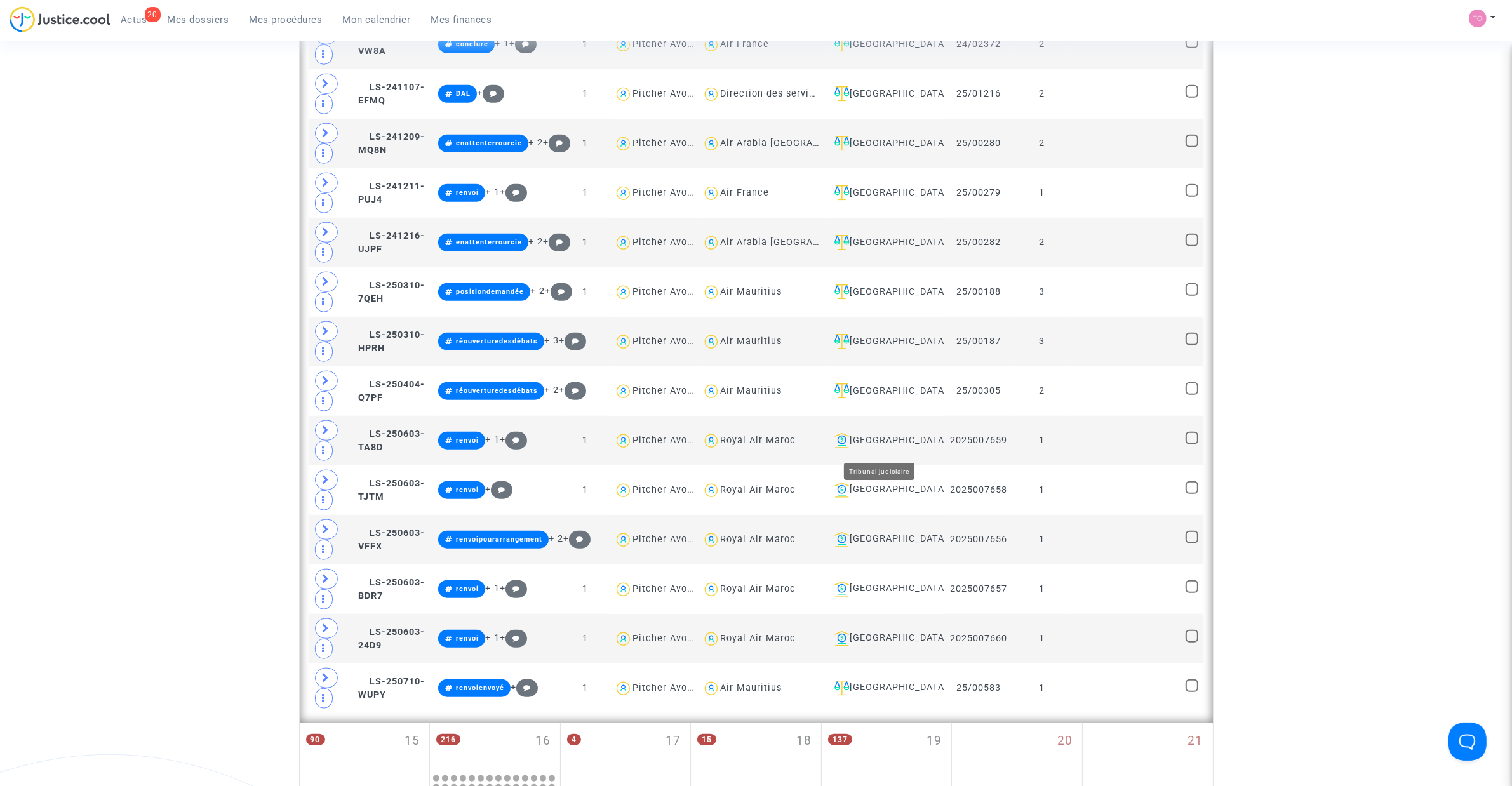
scroll to position [1343, 0]
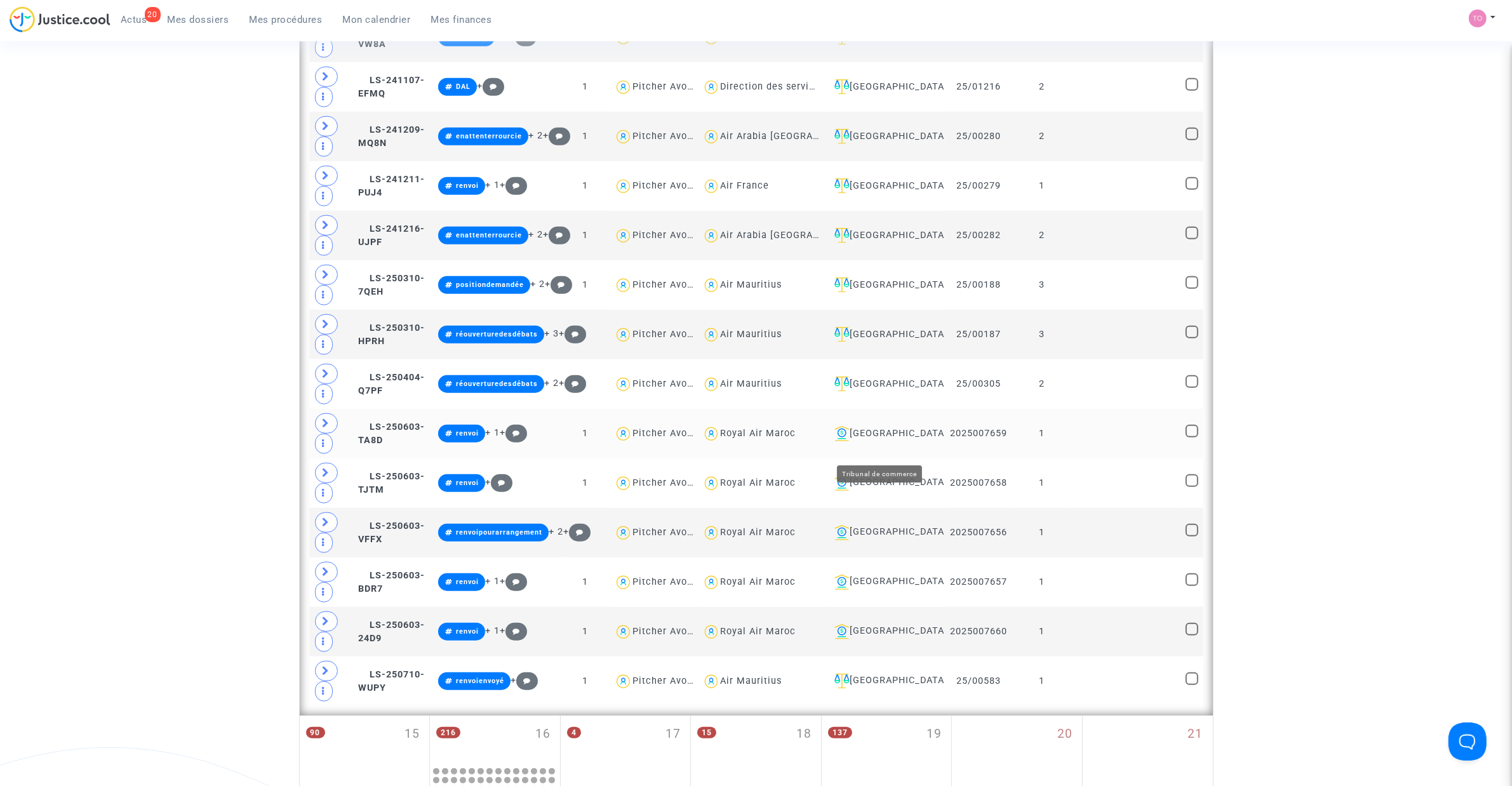
click at [872, 442] on div "Nantes" at bounding box center [885, 434] width 111 height 15
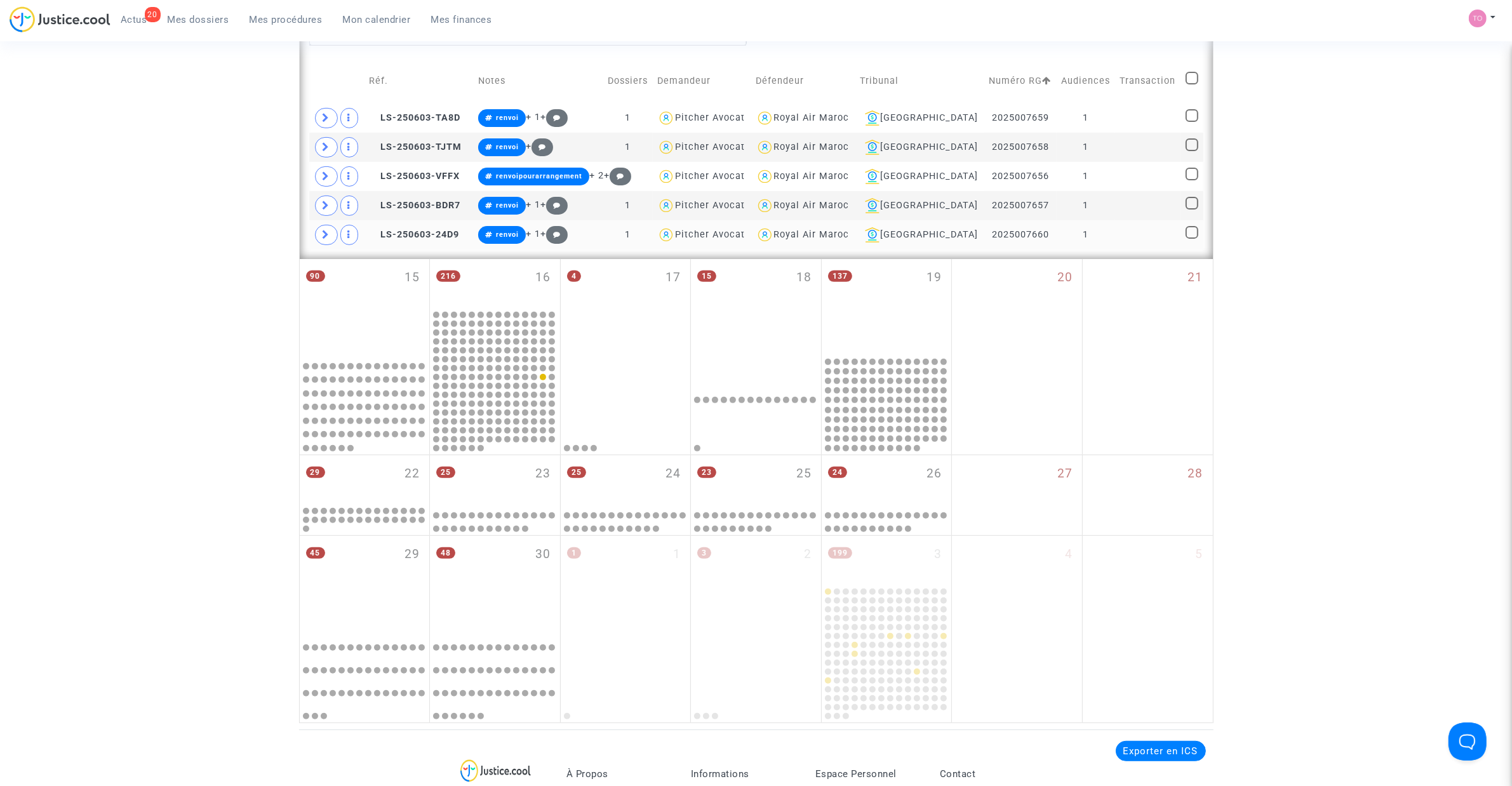
scroll to position [283, 0]
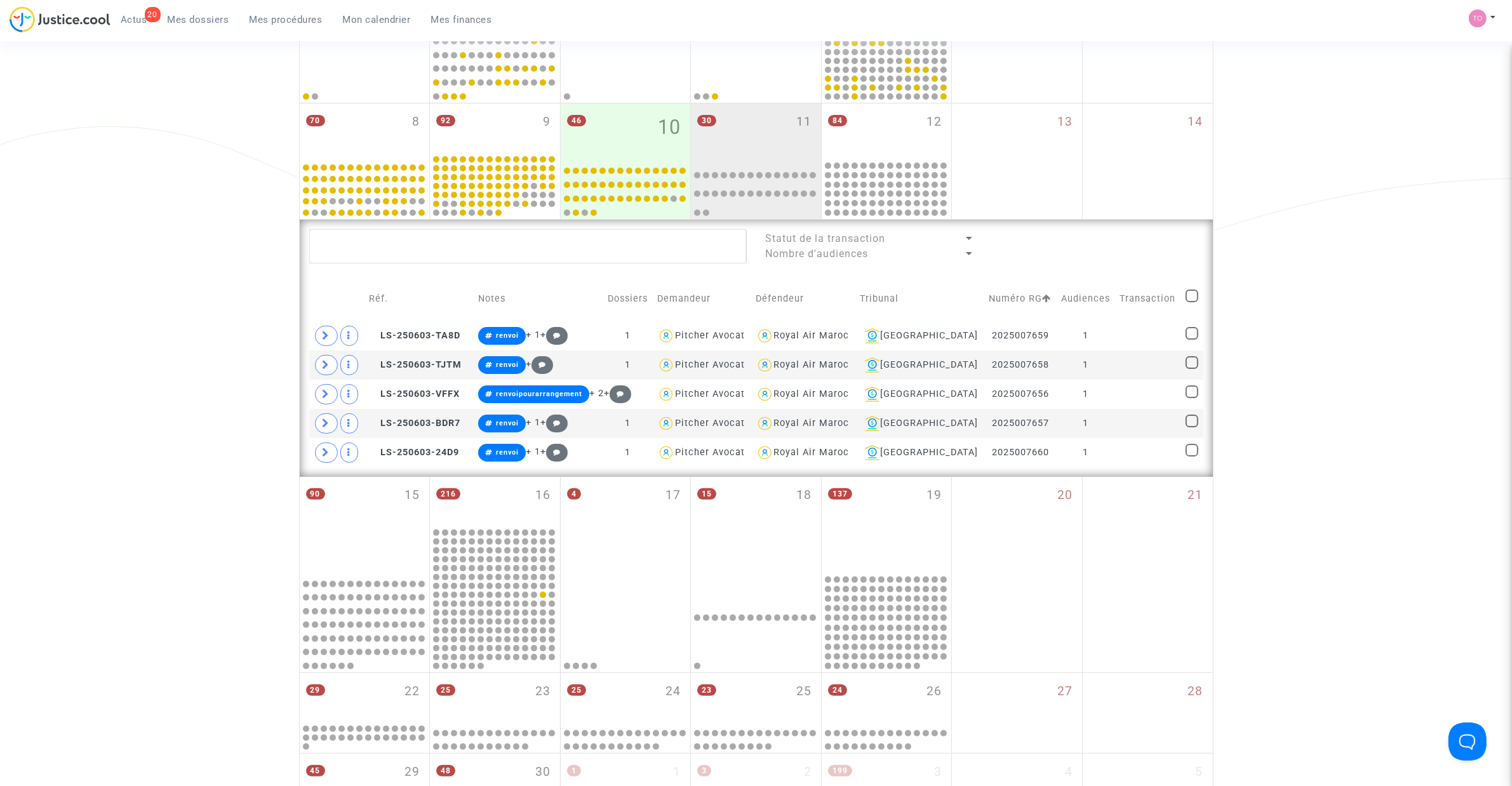
click at [1184, 290] on td at bounding box center [1192, 299] width 22 height 45
click at [1186, 292] on span at bounding box center [1192, 296] width 13 height 13
click at [1191, 302] on input "checkbox" at bounding box center [1191, 302] width 1 height 1
checkbox input "true"
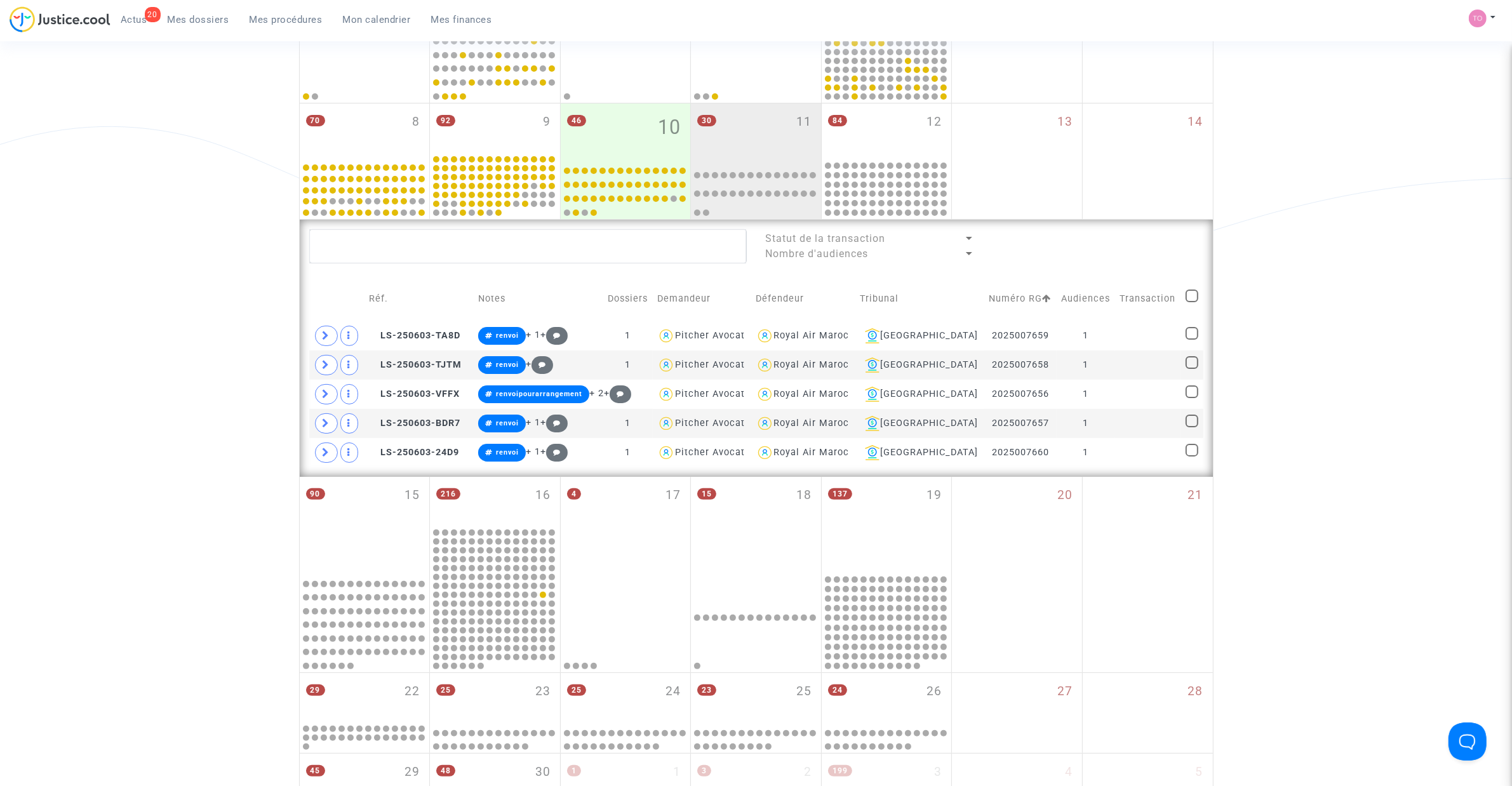
checkbox input "true"
click at [323, 336] on icon at bounding box center [326, 336] width 7 height 10
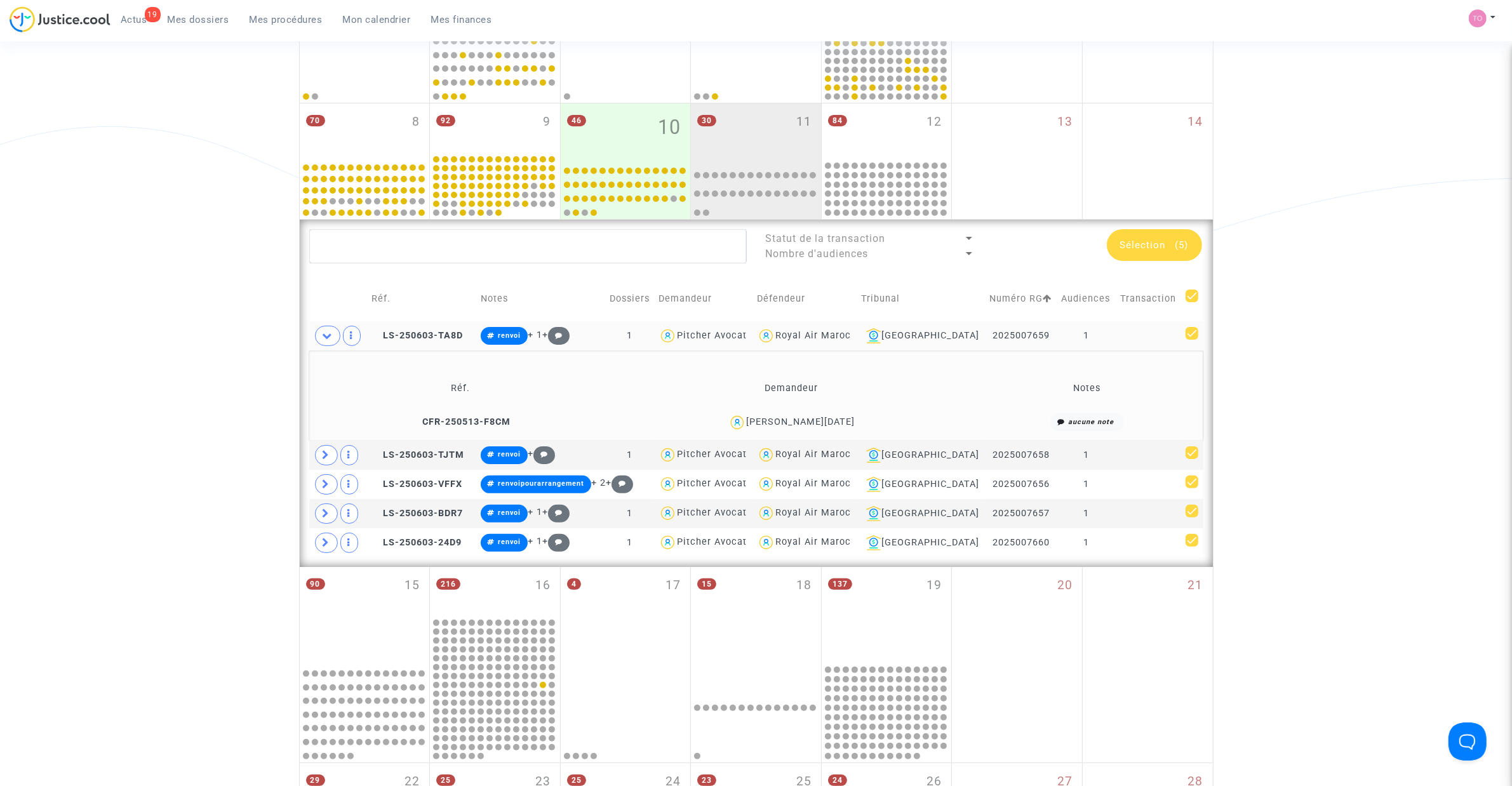
drag, startPoint x: 699, startPoint y: 442, endPoint x: 817, endPoint y: 437, distance: 118.1
click at [707, 442] on table "Réf. Notes Dossiers Demandeur Défendeur Tribunal Numéro RG Audiences Transactio…" at bounding box center [756, 417] width 894 height 281
click at [861, 419] on div "Jean Noel Quesson" at bounding box center [791, 422] width 359 height 18
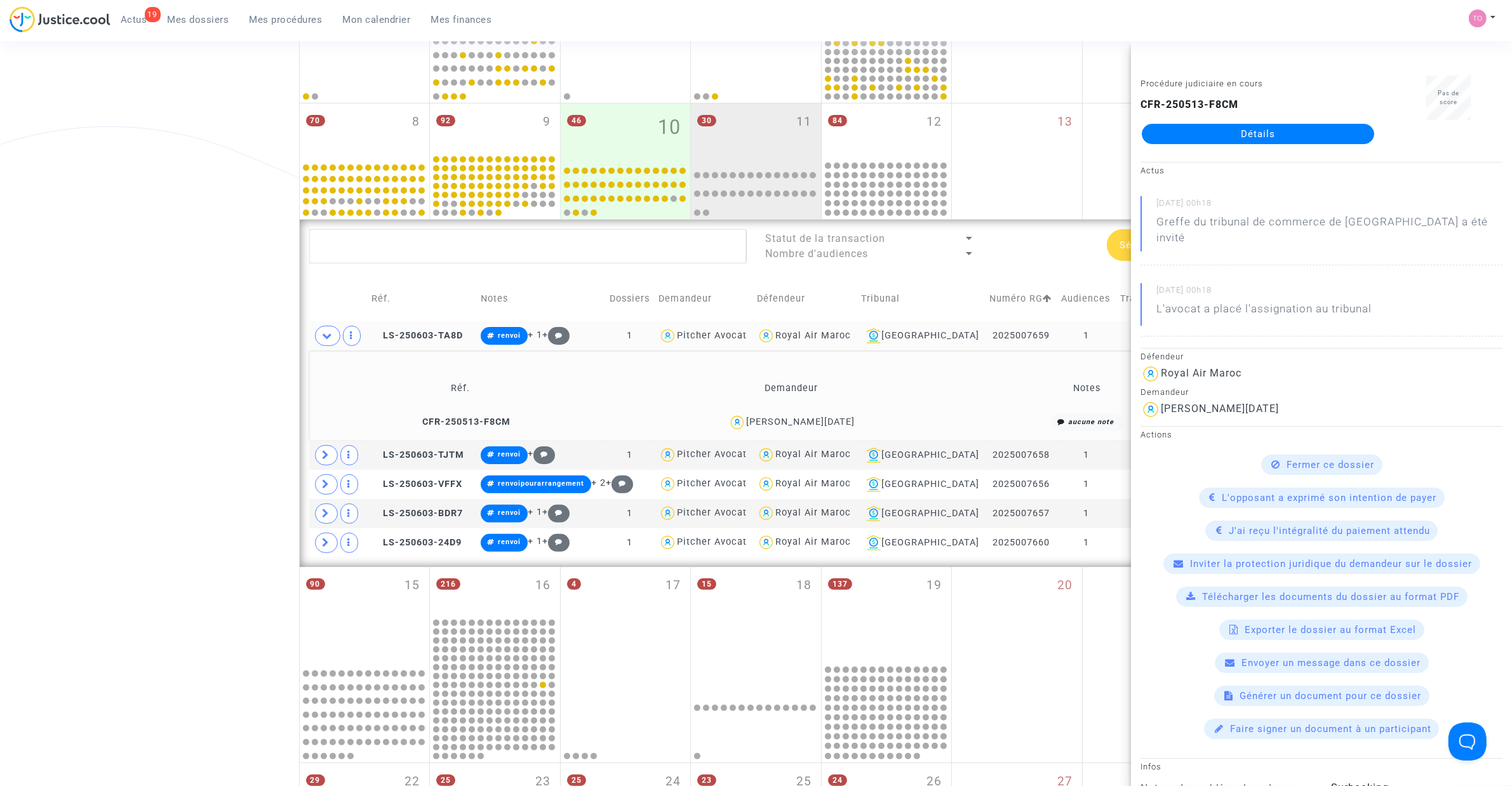
drag, startPoint x: 824, startPoint y: 422, endPoint x: 760, endPoint y: 423, distance: 64.0
click at [760, 423] on div "Jean Noel Quesson" at bounding box center [791, 422] width 359 height 18
drag, startPoint x: 883, startPoint y: 334, endPoint x: 801, endPoint y: 340, distance: 82.2
click at [801, 340] on div "Royal Air Maroc" at bounding box center [805, 336] width 96 height 18
type textarea "@"Royal Air Maroc""
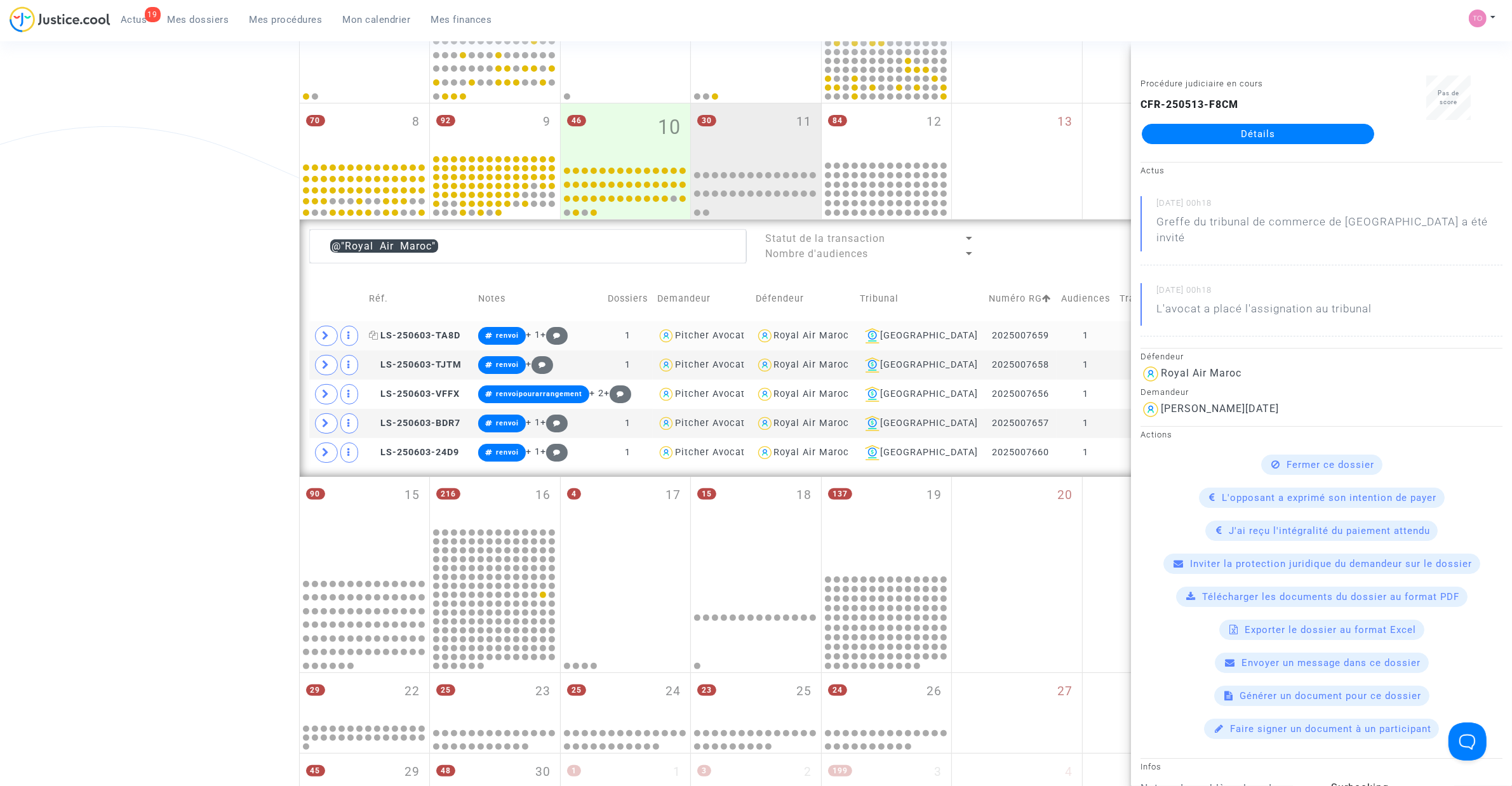
click at [419, 334] on span "LS-250603-TA8D" at bounding box center [414, 335] width 92 height 10
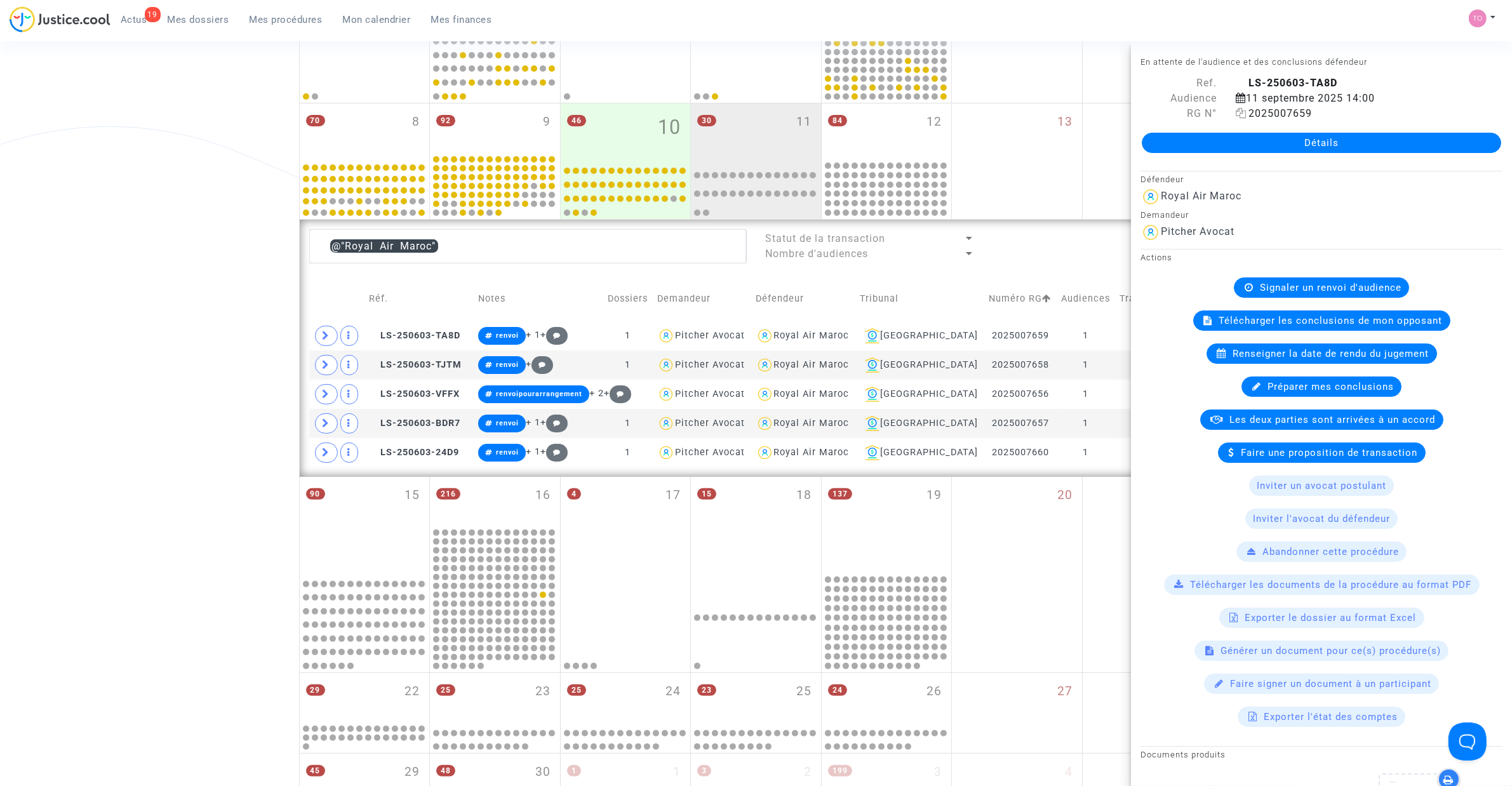
click at [1236, 114] on icon at bounding box center [1241, 112] width 10 height 10
click at [317, 366] on span at bounding box center [326, 364] width 22 height 20
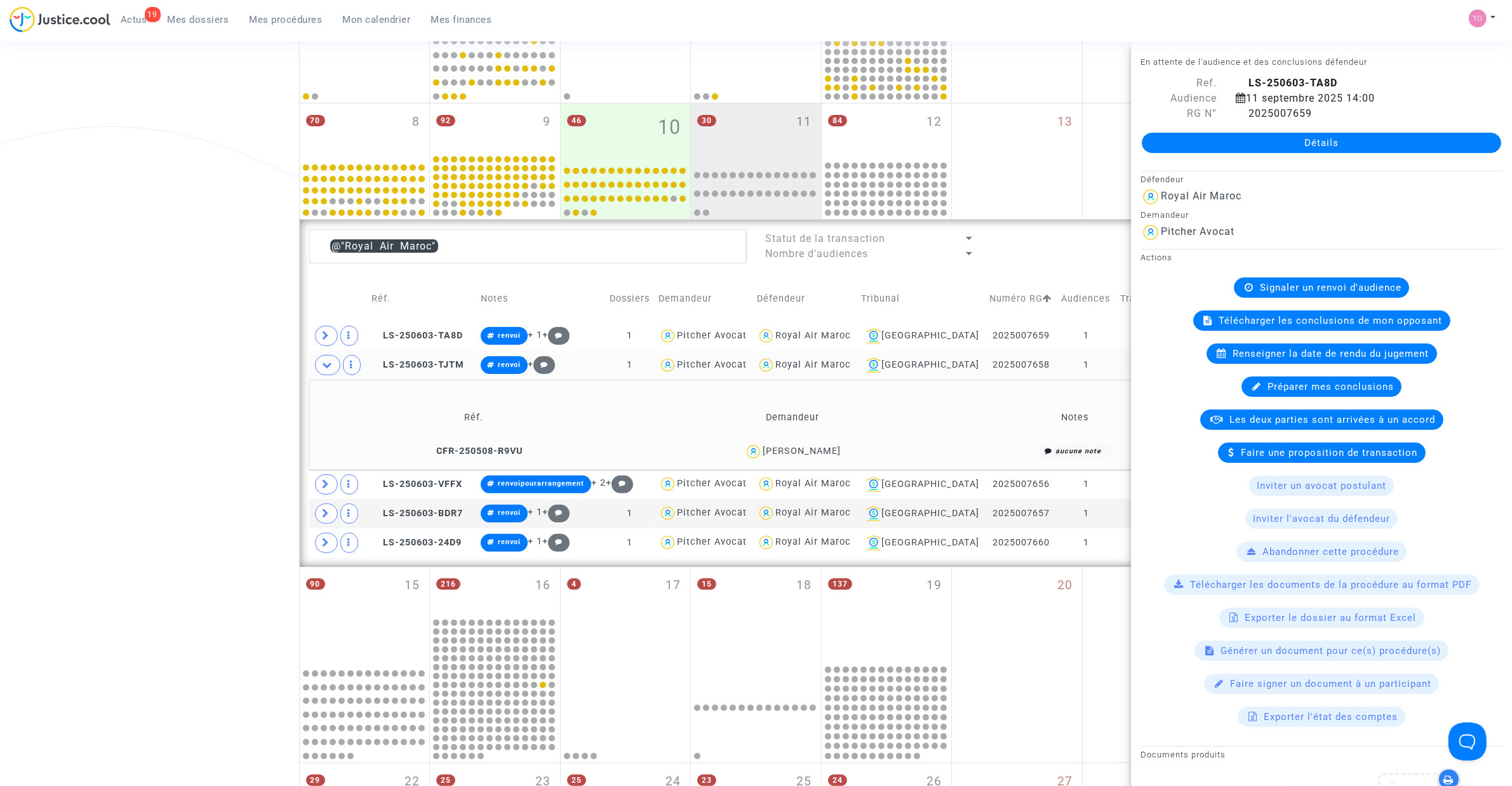
drag, startPoint x: 814, startPoint y: 448, endPoint x: 757, endPoint y: 454, distance: 57.3
click at [757, 454] on div "MAMDOUH RACHID" at bounding box center [792, 451] width 308 height 18
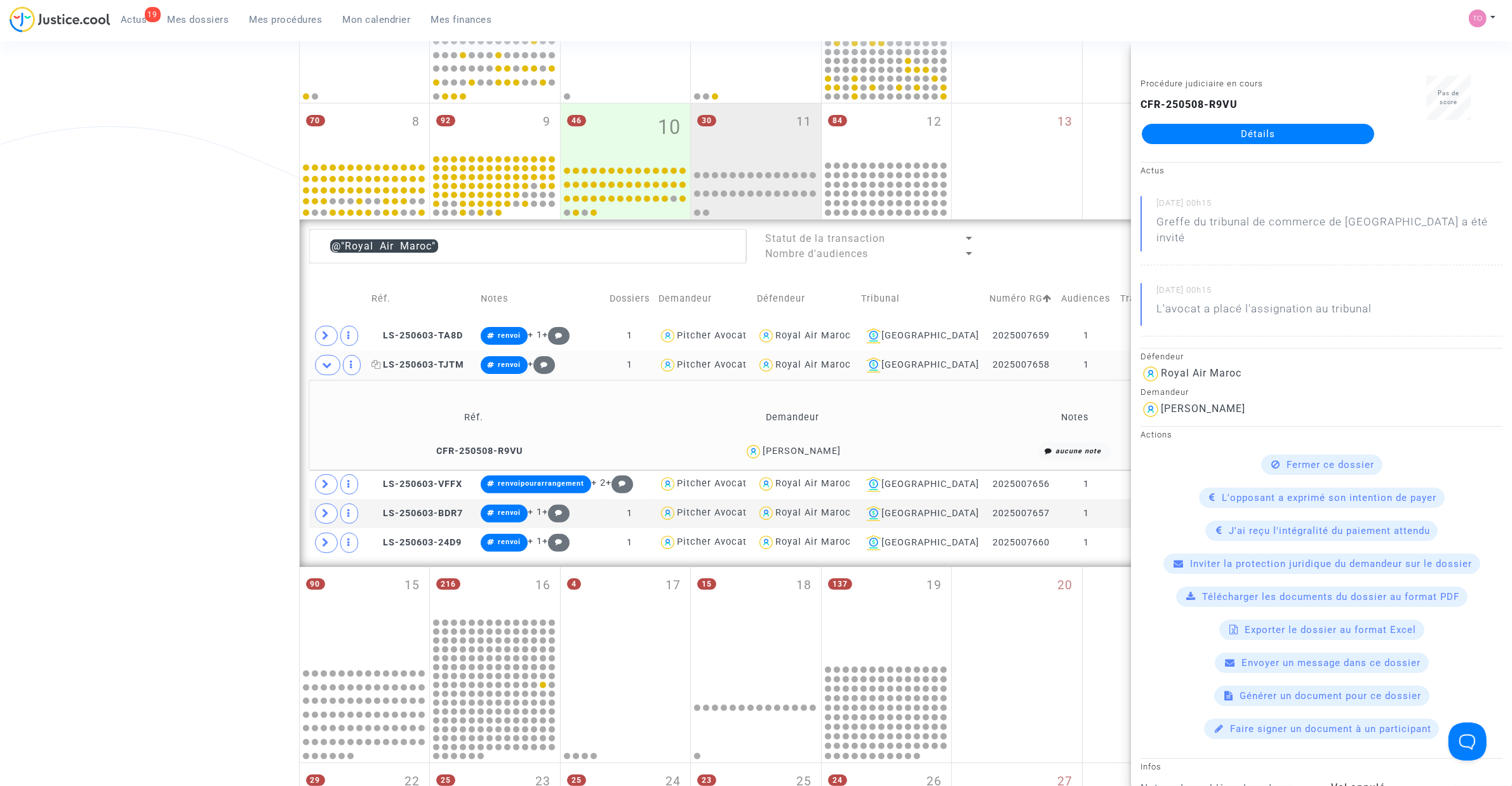
click at [443, 369] on span "LS-250603-TJTM" at bounding box center [418, 364] width 92 height 10
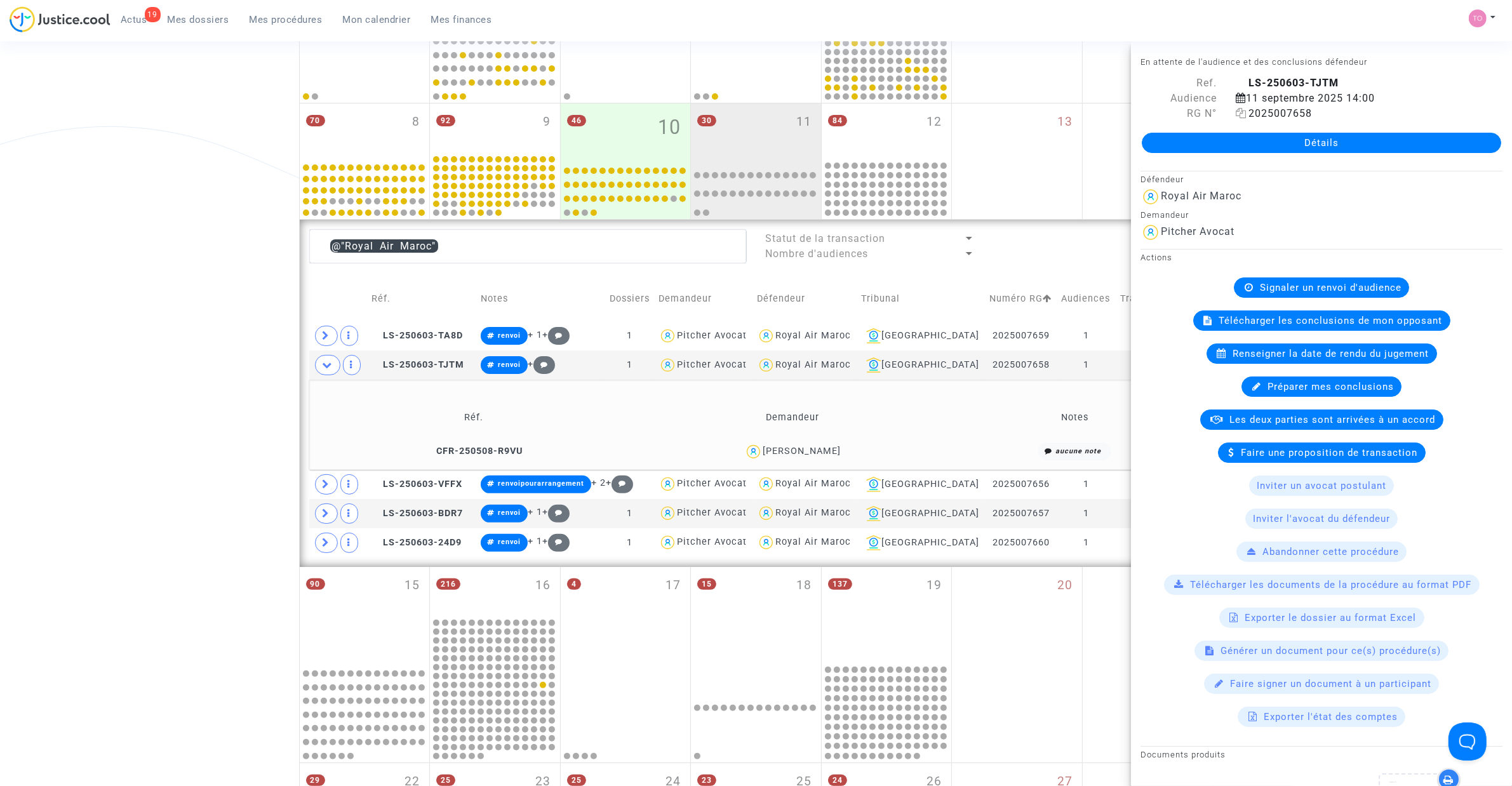
drag, startPoint x: 1331, startPoint y: 115, endPoint x: 1252, endPoint y: 116, distance: 79.0
click at [1252, 116] on div "2025007658" at bounding box center [1369, 113] width 286 height 15
click at [1239, 113] on icon at bounding box center [1241, 112] width 10 height 10
click at [427, 338] on span "LS-250603-TA8D" at bounding box center [418, 335] width 92 height 10
click at [421, 359] on td "LS-250603-TJTM" at bounding box center [422, 364] width 109 height 29
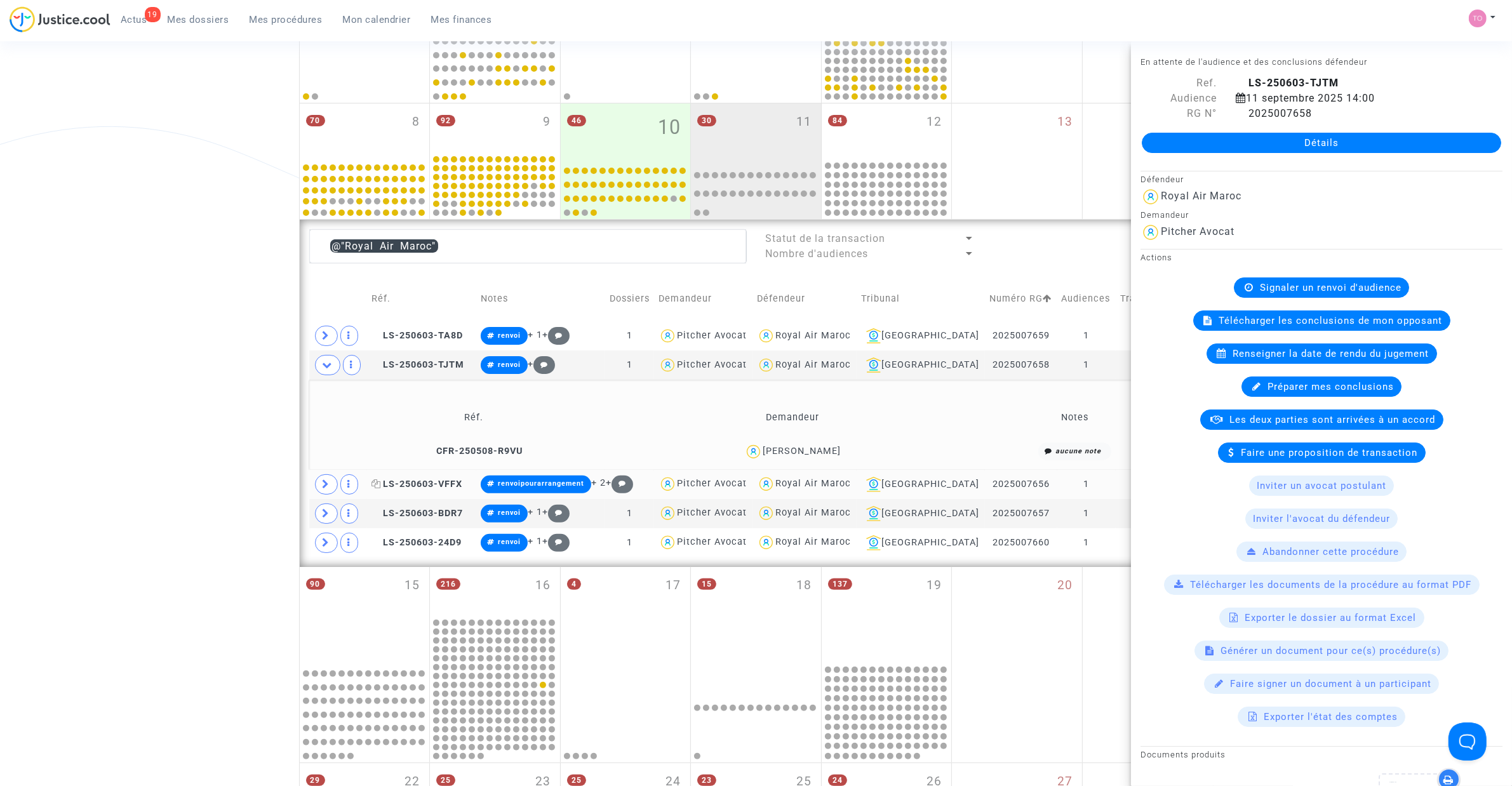
click at [418, 486] on span "LS-250603-VFFX" at bounding box center [417, 483] width 91 height 10
click at [173, 377] on div "Date de clôture d'instruction Date de conciliation Date d'audience Date de juge…" at bounding box center [756, 410] width 1512 height 1240
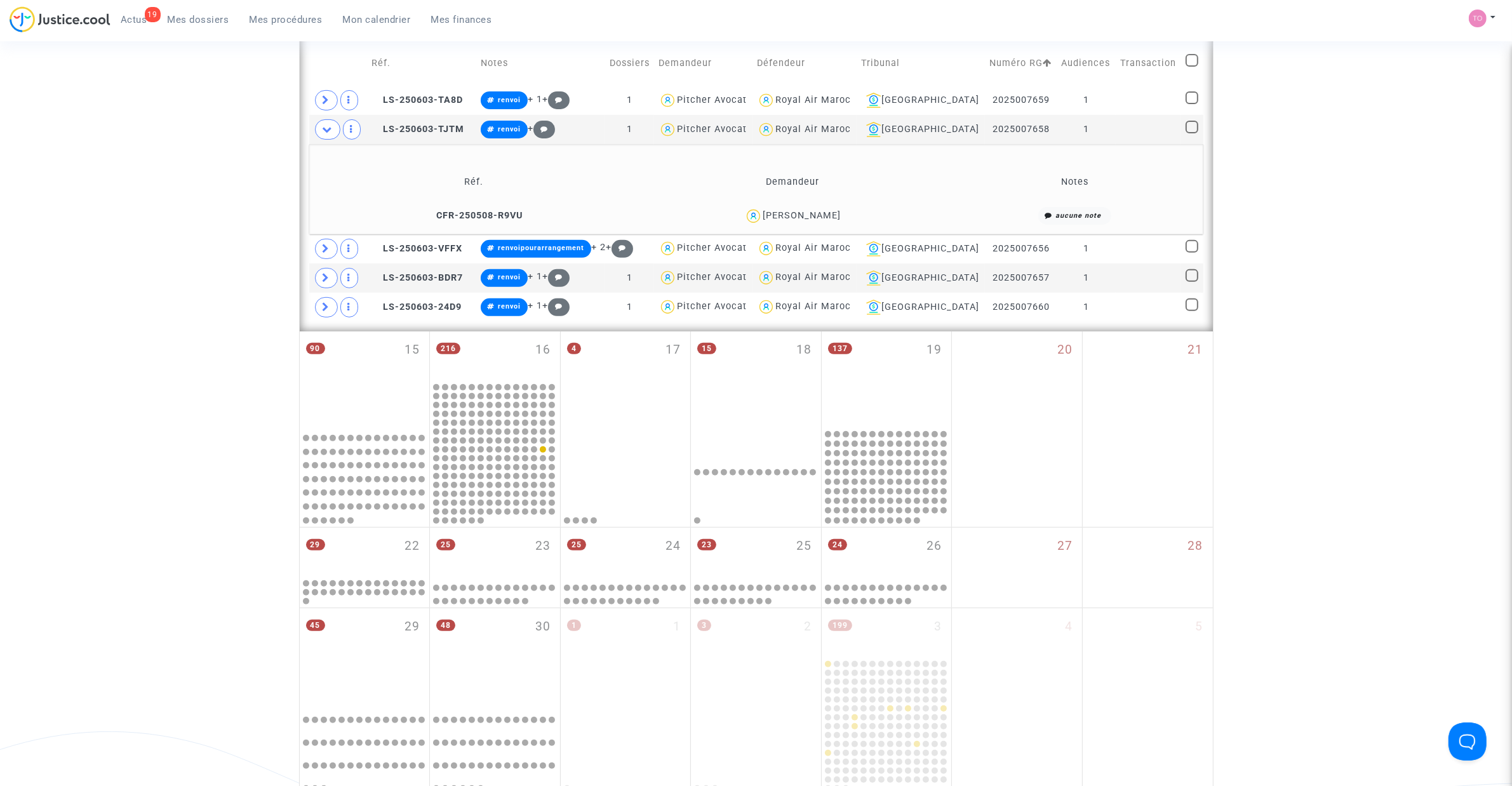
scroll to position [520, 0]
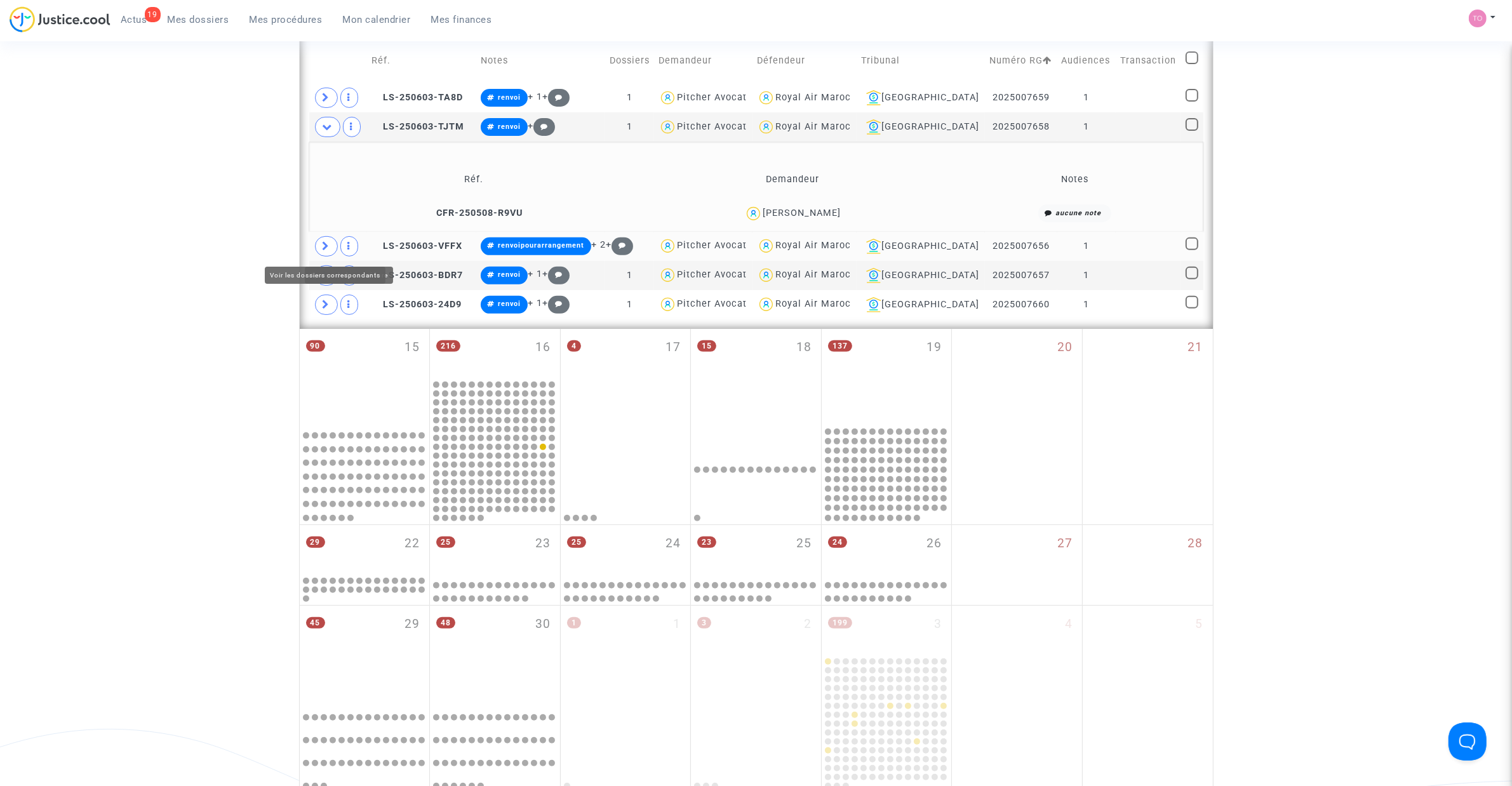
click at [323, 247] on icon at bounding box center [326, 246] width 7 height 10
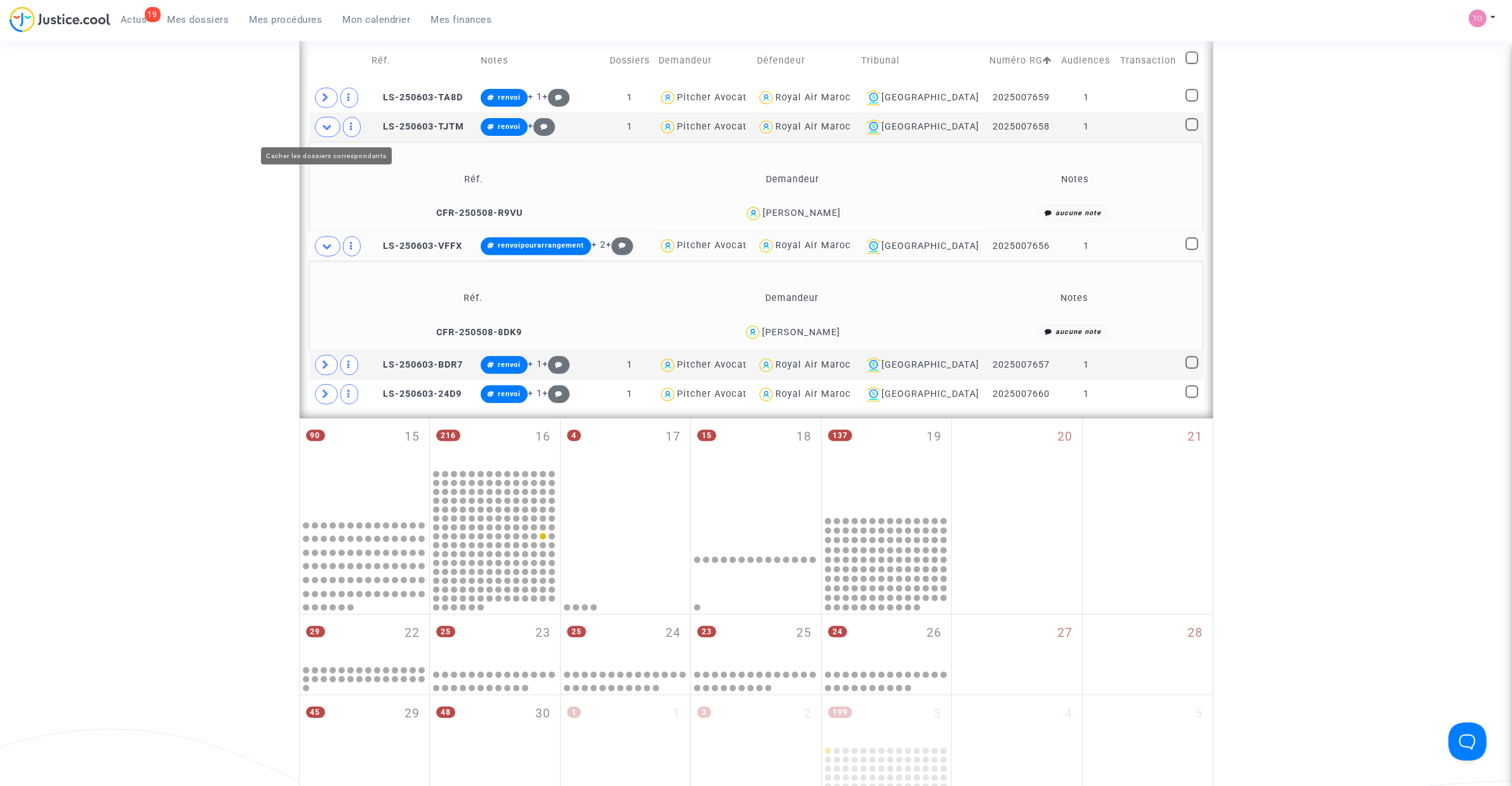
click at [330, 133] on span at bounding box center [328, 126] width 26 height 20
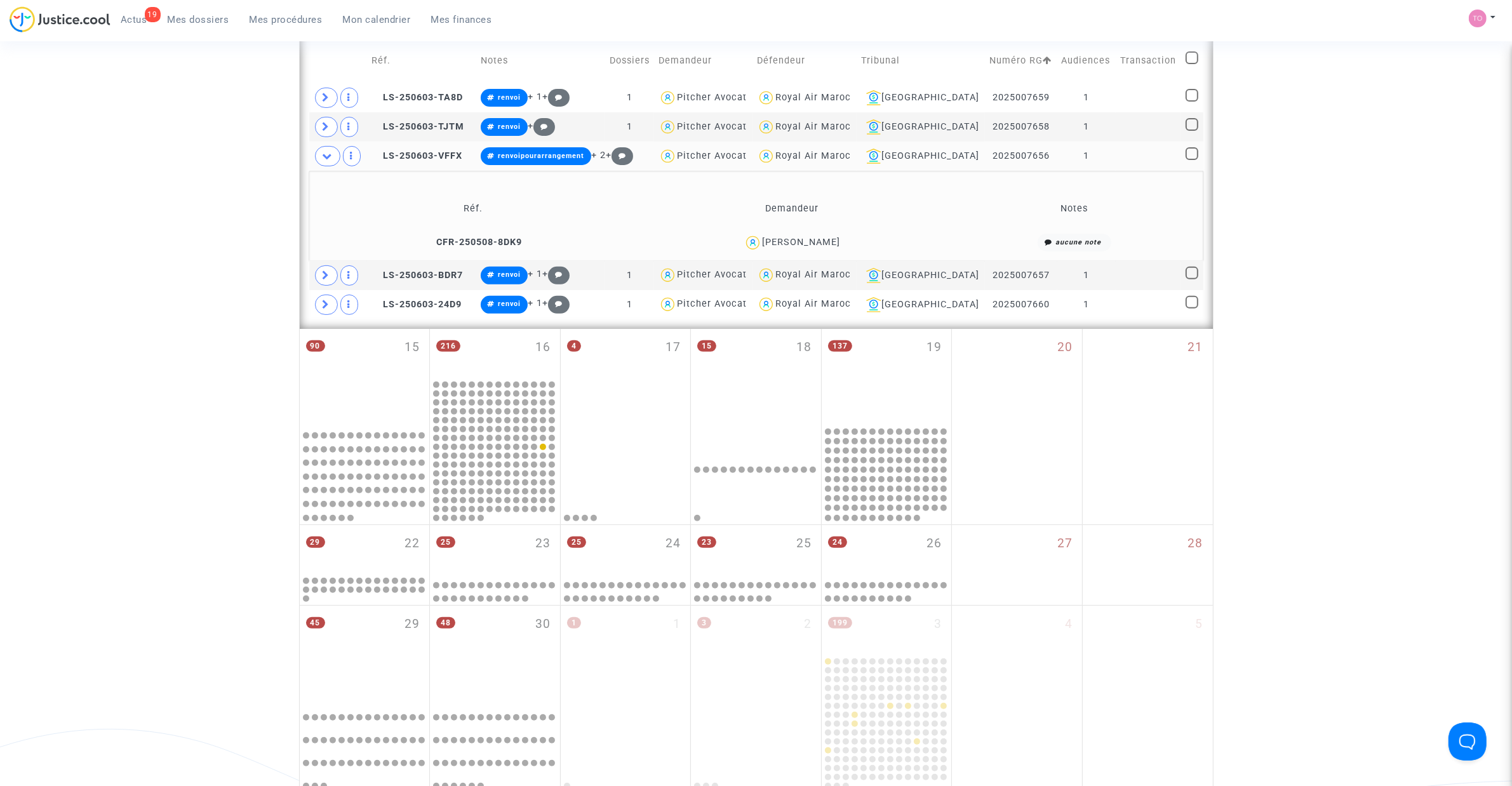
drag, startPoint x: 829, startPoint y: 247, endPoint x: 817, endPoint y: 247, distance: 12.0
click at [786, 246] on div "Mouad Zahir" at bounding box center [801, 242] width 78 height 10
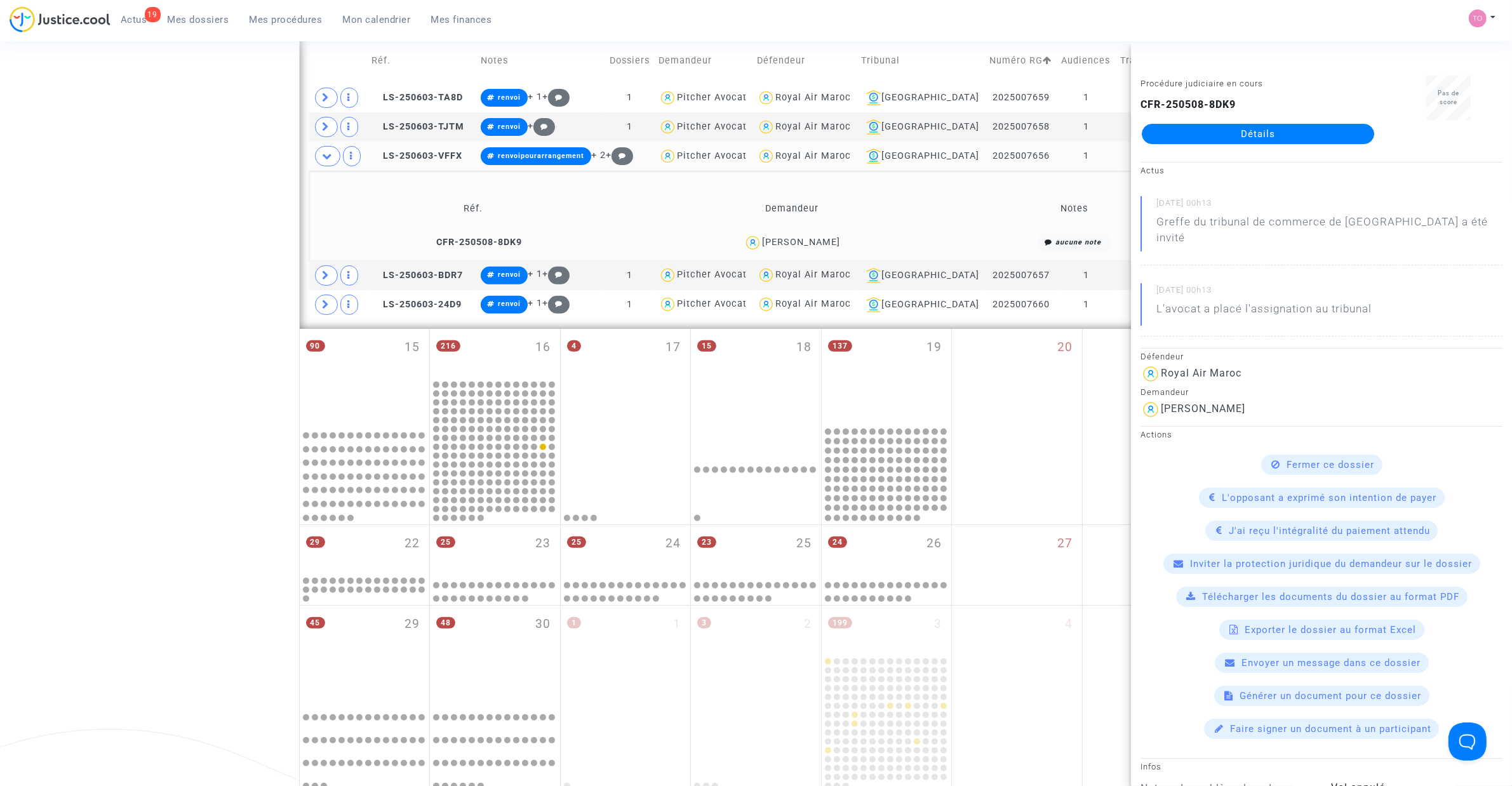
drag, startPoint x: 836, startPoint y: 241, endPoint x: 778, endPoint y: 246, distance: 58.2
click at [778, 246] on div "Mouad Zahir" at bounding box center [792, 242] width 308 height 18
click at [335, 279] on span at bounding box center [326, 275] width 22 height 20
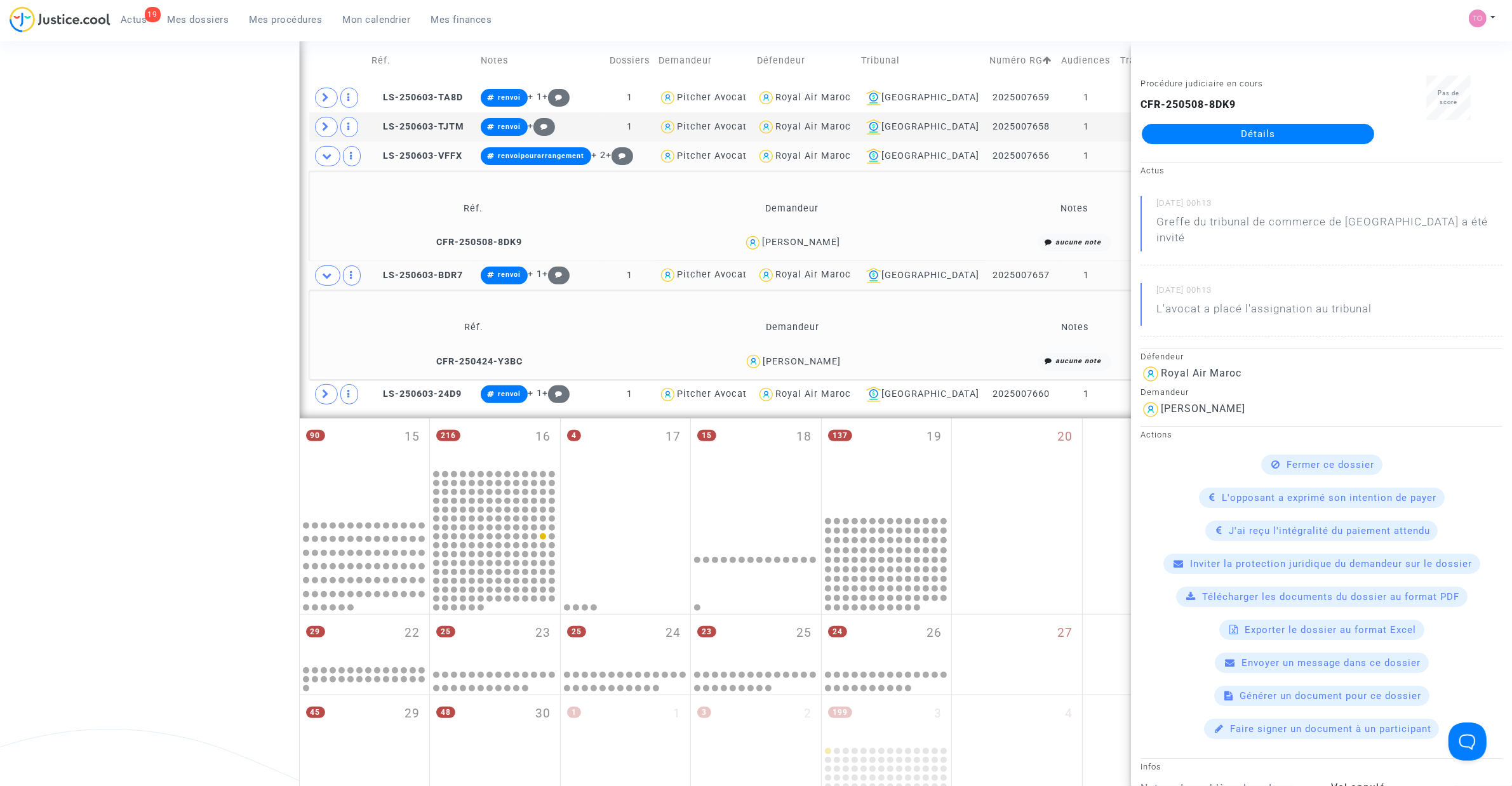
click at [196, 258] on div "Date de clôture d'instruction Date de conciliation Date d'audience Date de juge…" at bounding box center [756, 218] width 1512 height 1330
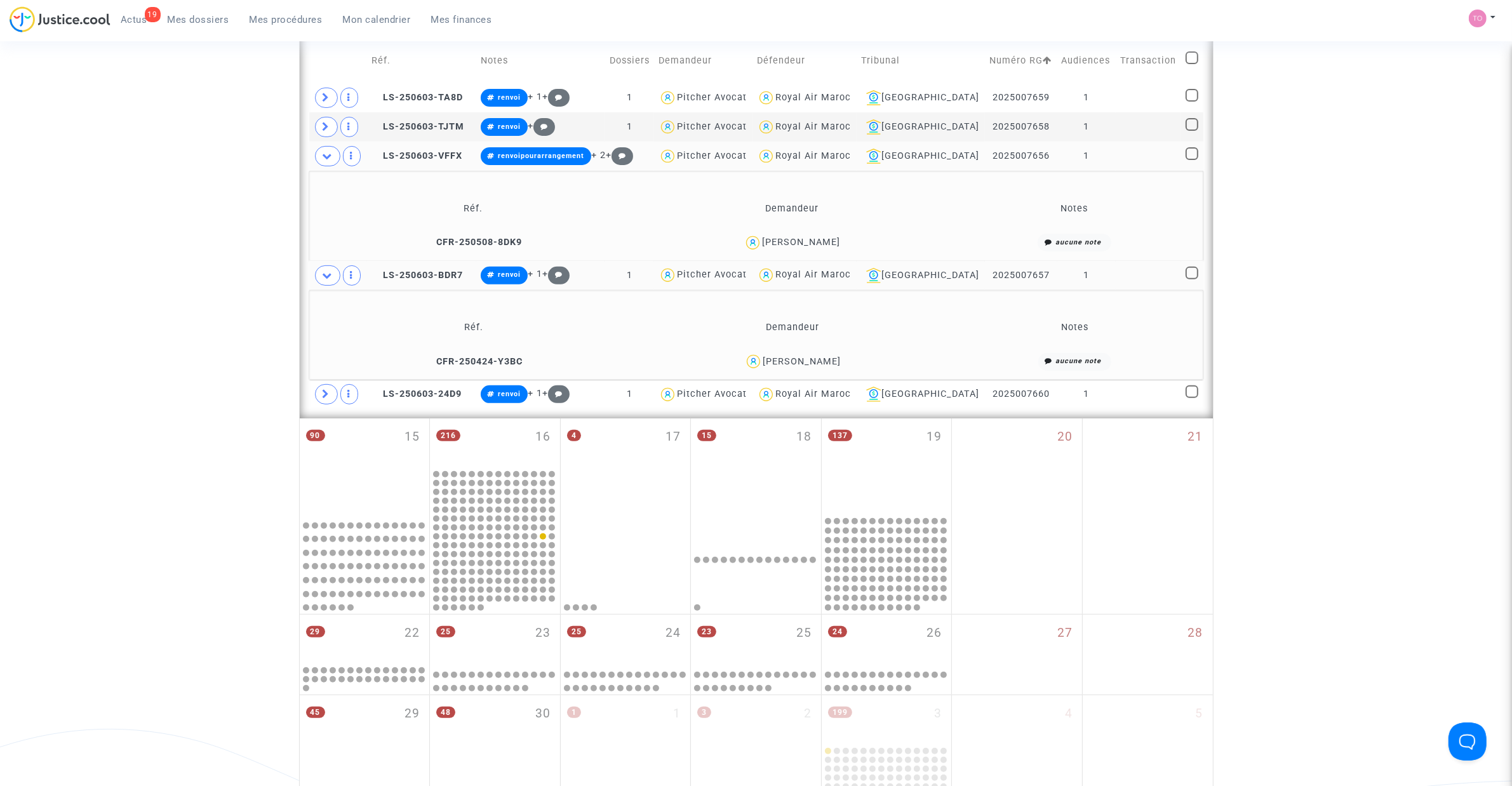
drag, startPoint x: 819, startPoint y: 362, endPoint x: 779, endPoint y: 369, distance: 40.6
click at [779, 369] on div "Hami Nadia" at bounding box center [792, 361] width 308 height 18
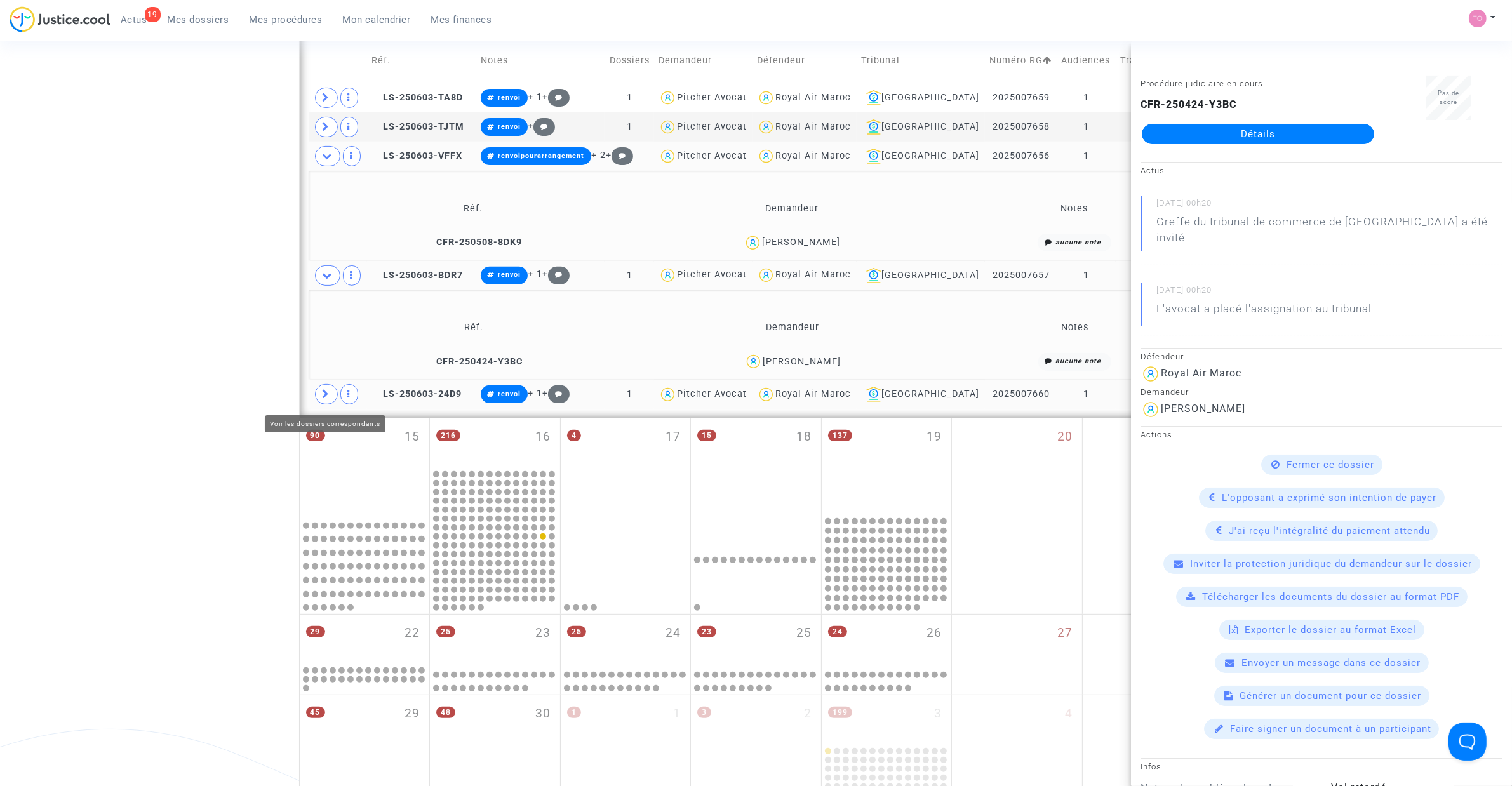
click at [331, 391] on span at bounding box center [326, 393] width 22 height 20
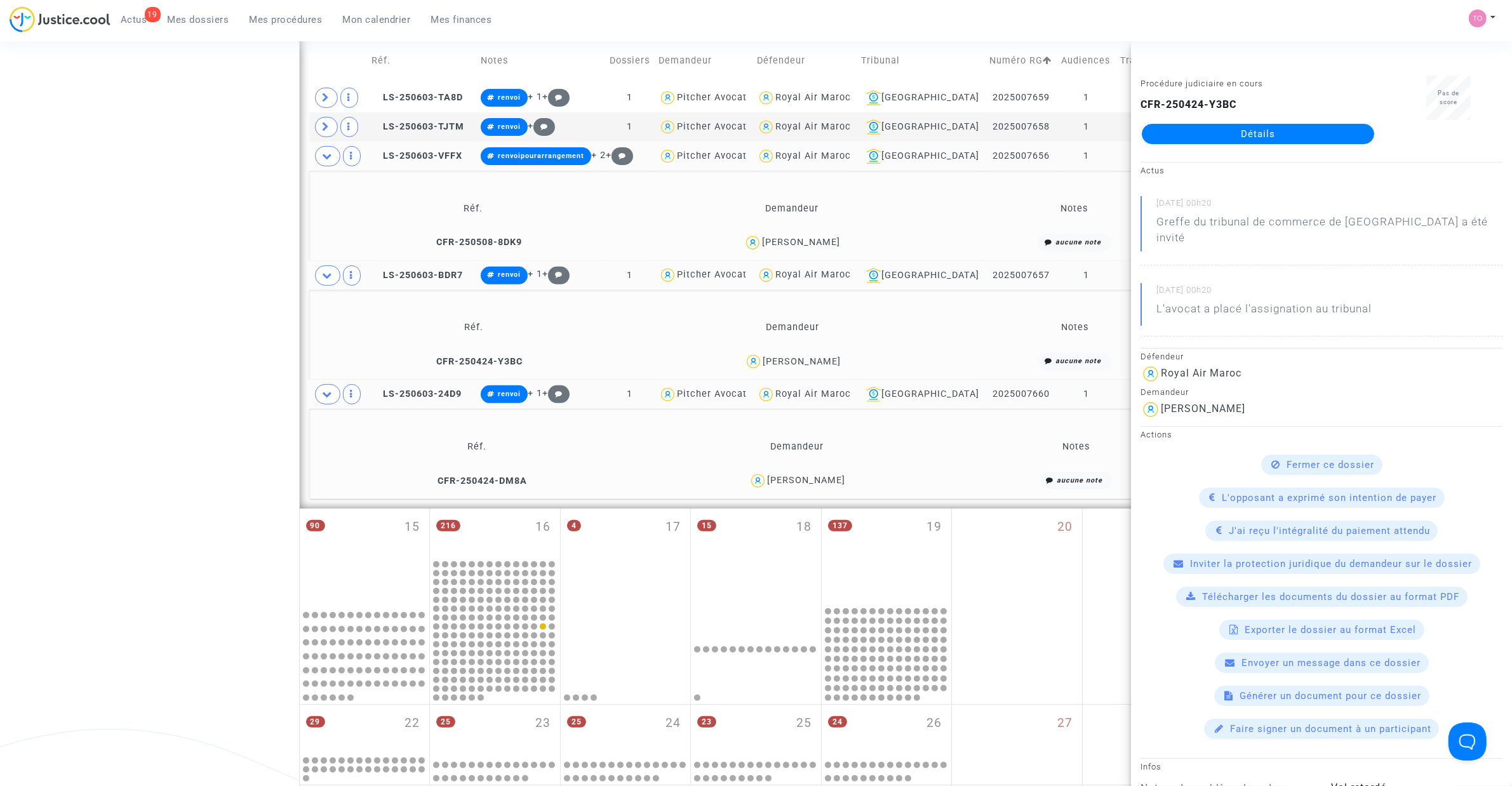
drag, startPoint x: 857, startPoint y: 479, endPoint x: 769, endPoint y: 489, distance: 88.6
click at [769, 489] on div "Nassira Derkaoui" at bounding box center [797, 480] width 304 height 18
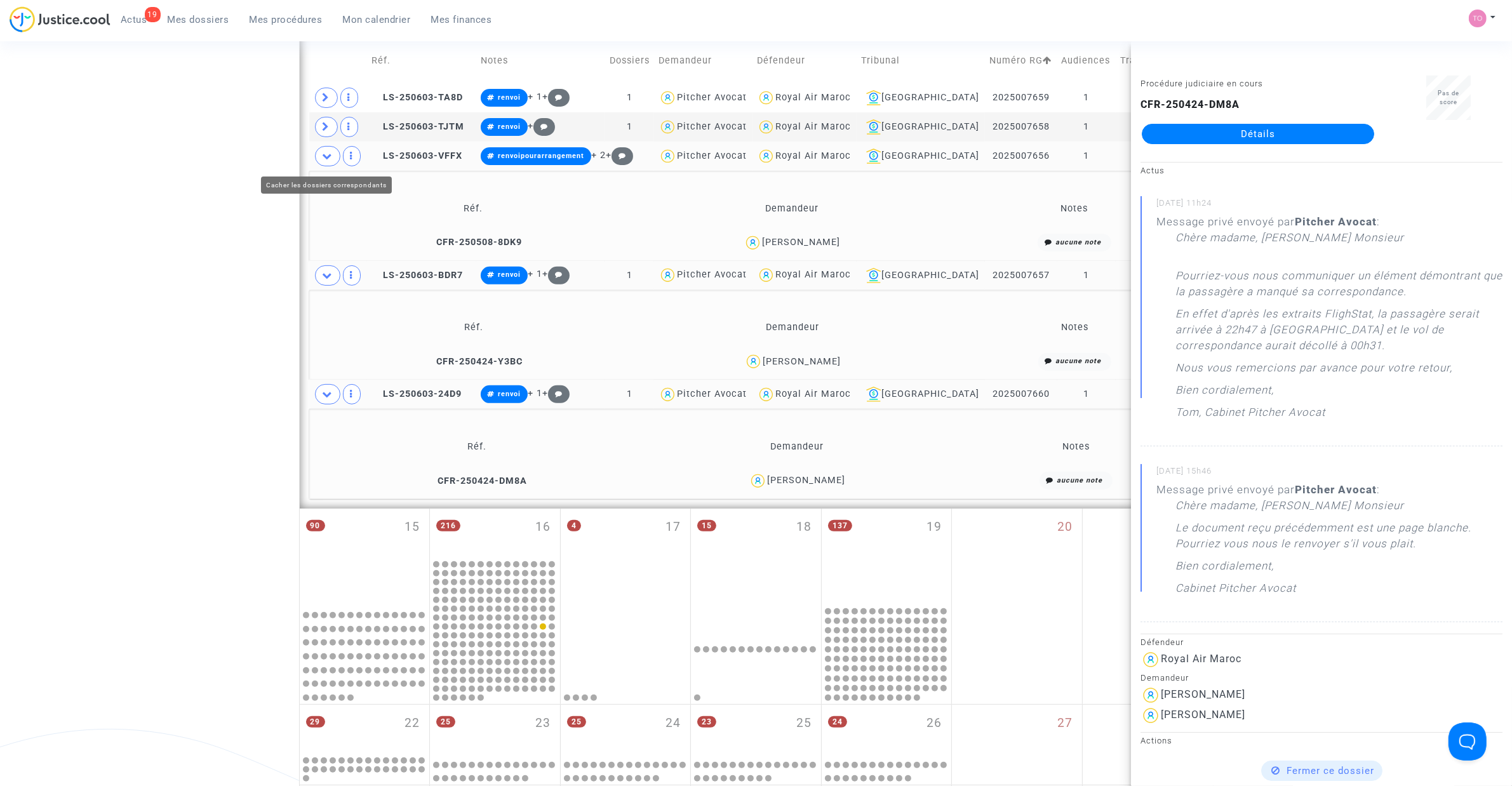
click at [324, 162] on span at bounding box center [328, 156] width 26 height 20
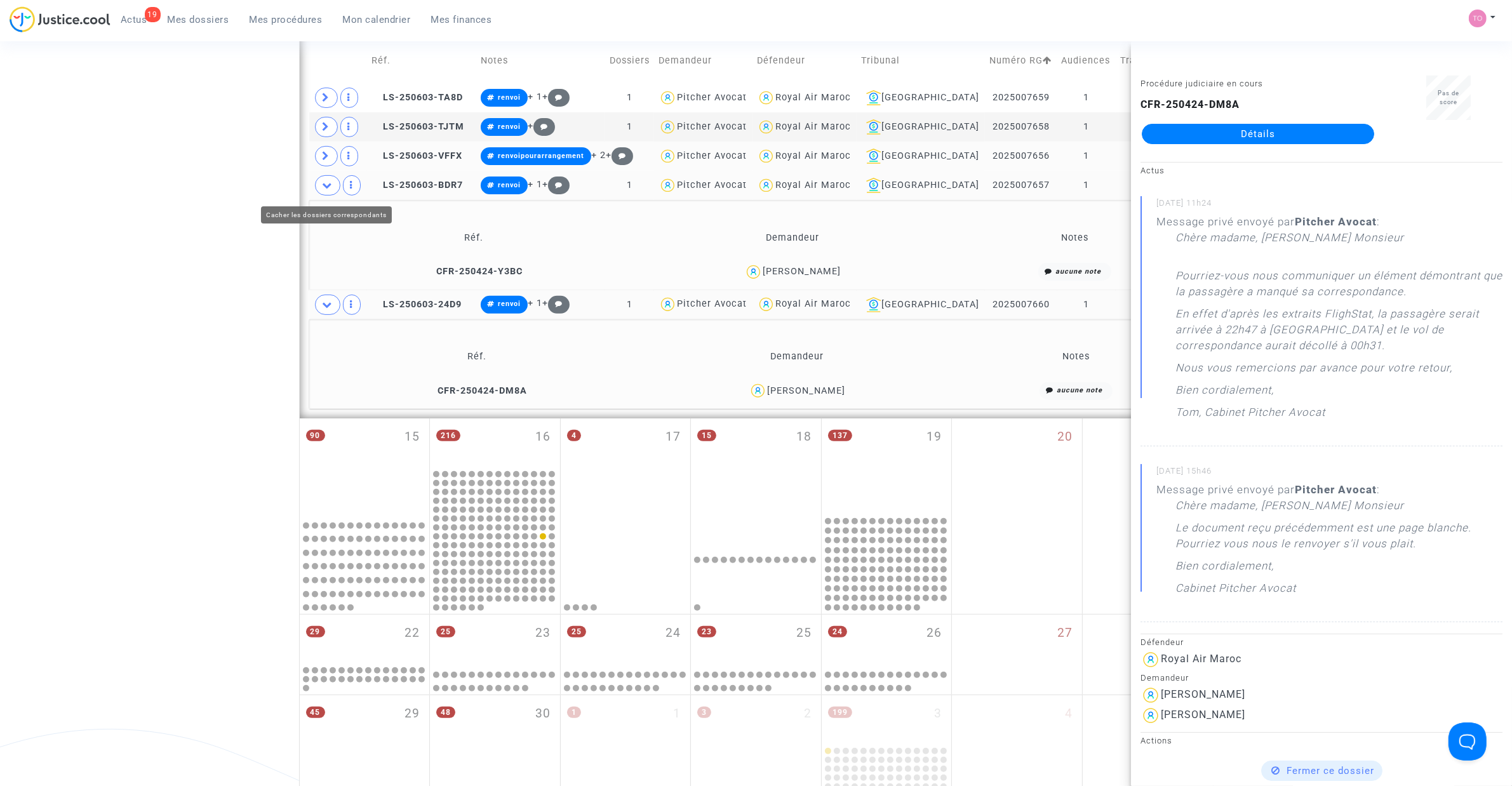
click at [324, 186] on icon at bounding box center [328, 185] width 10 height 10
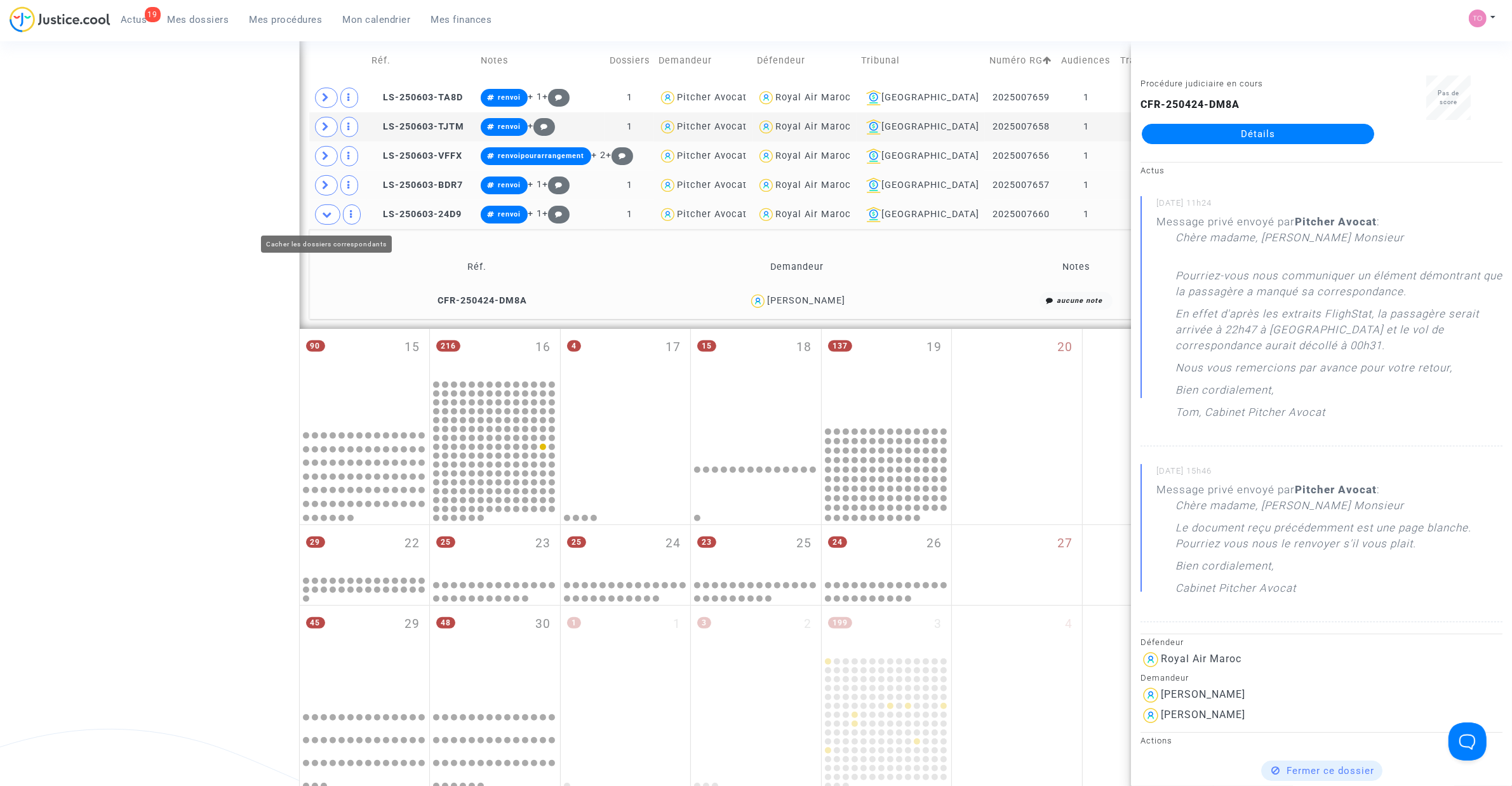
click at [325, 222] on span at bounding box center [328, 214] width 26 height 20
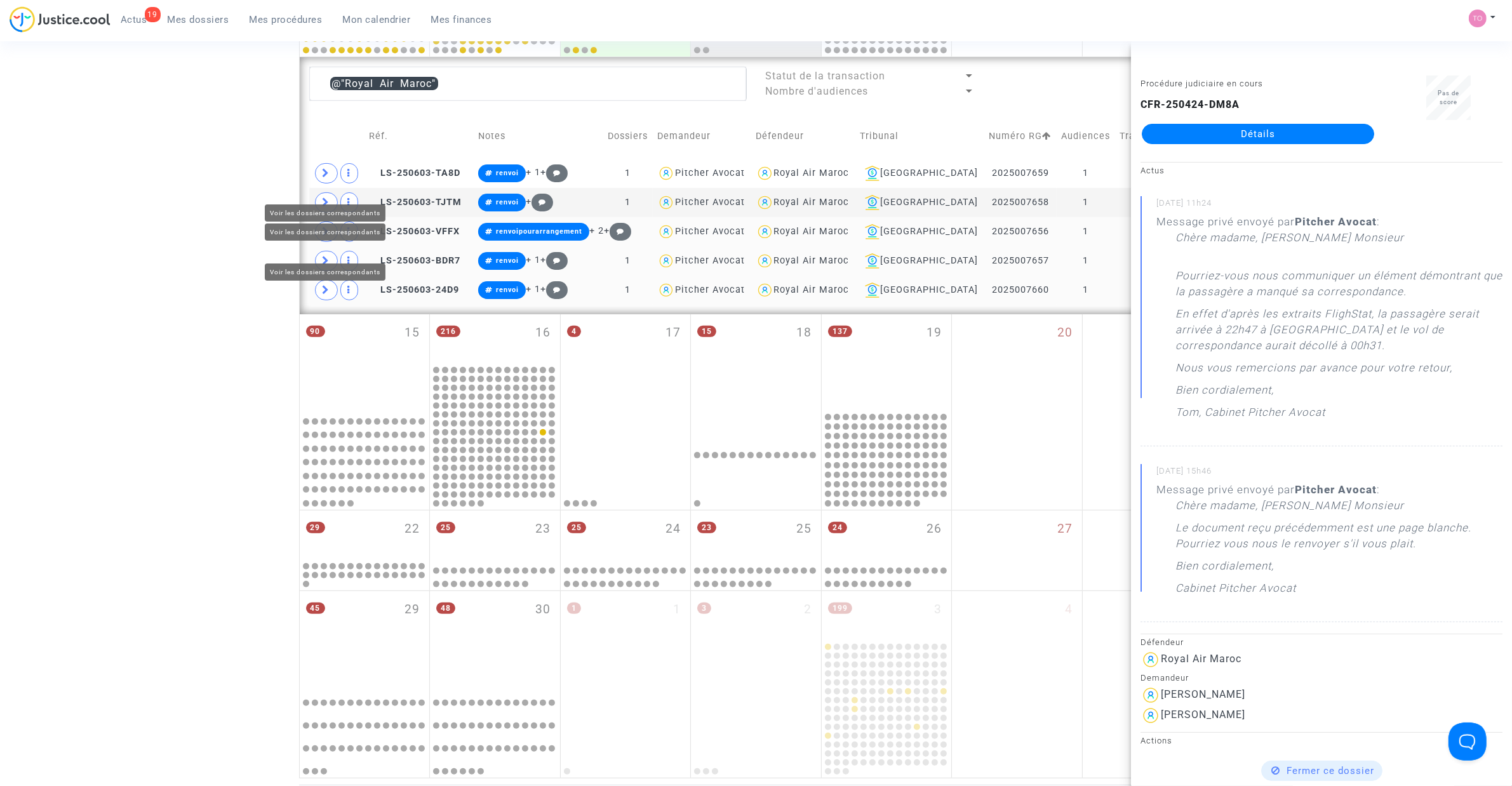
scroll to position [442, 0]
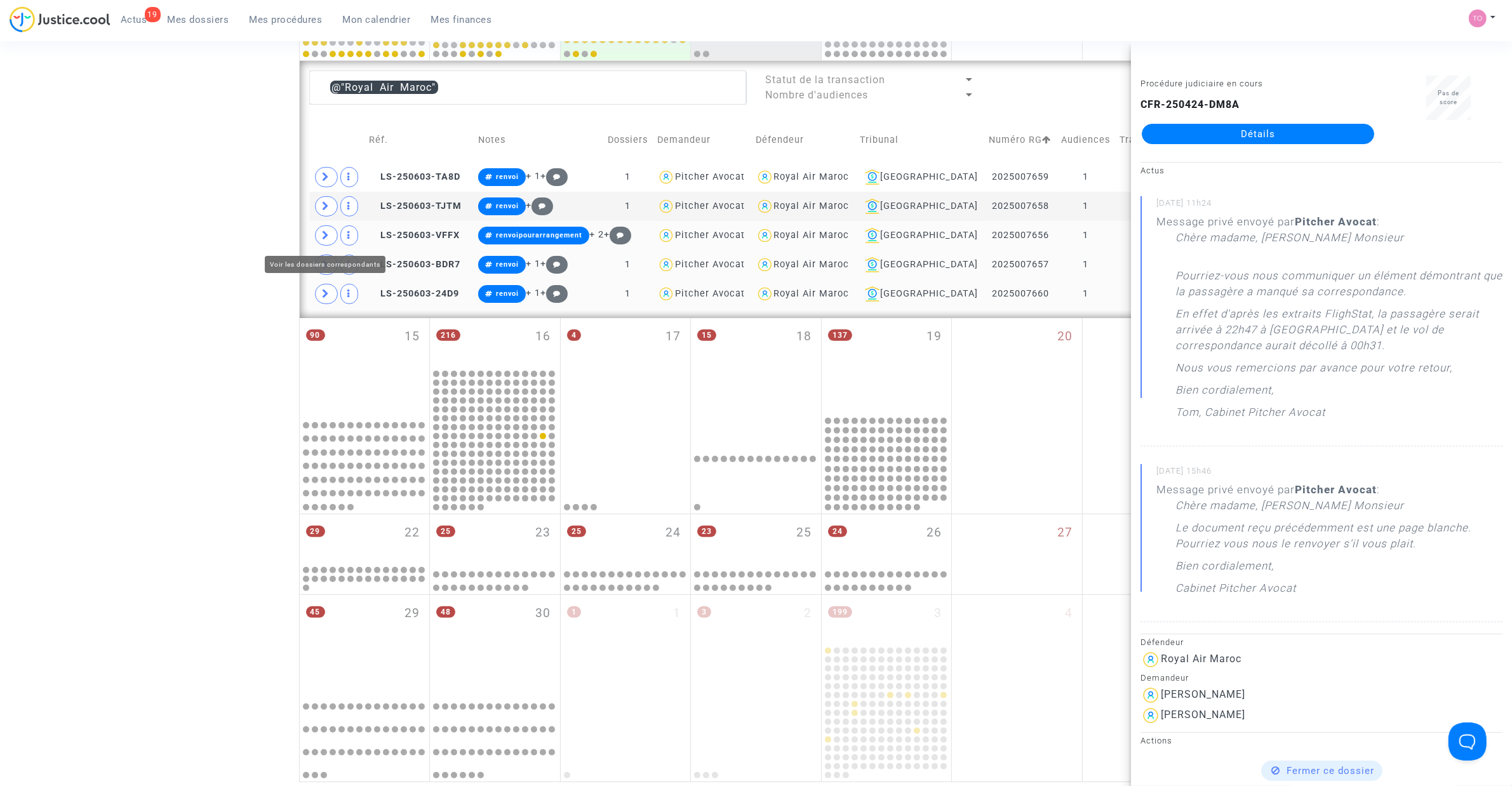
click at [320, 233] on span at bounding box center [326, 235] width 22 height 20
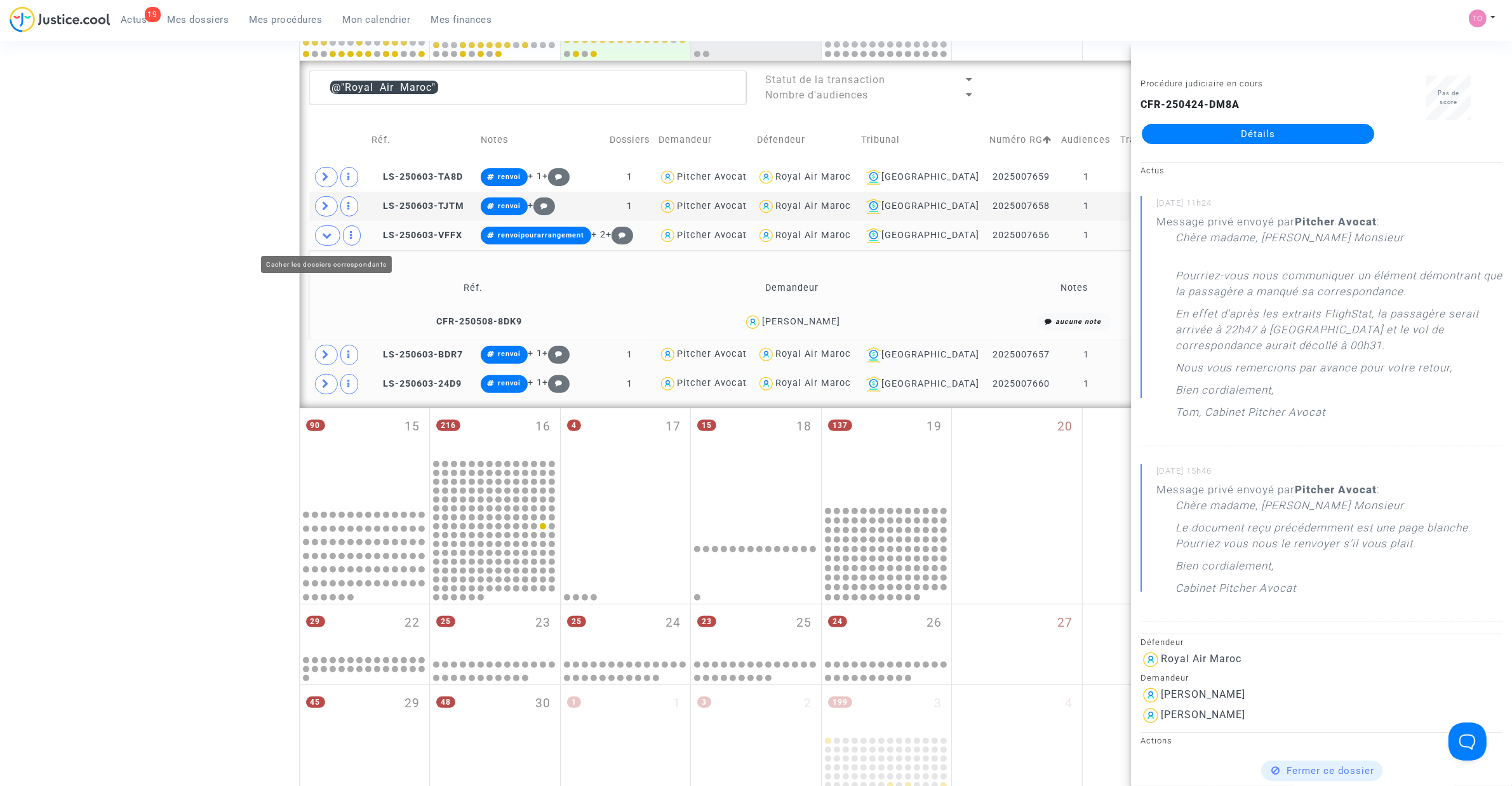
click at [213, 235] on div "Date de clôture d'instruction Date de conciliation Date d'audience Date de juge…" at bounding box center [756, 251] width 1512 height 1240
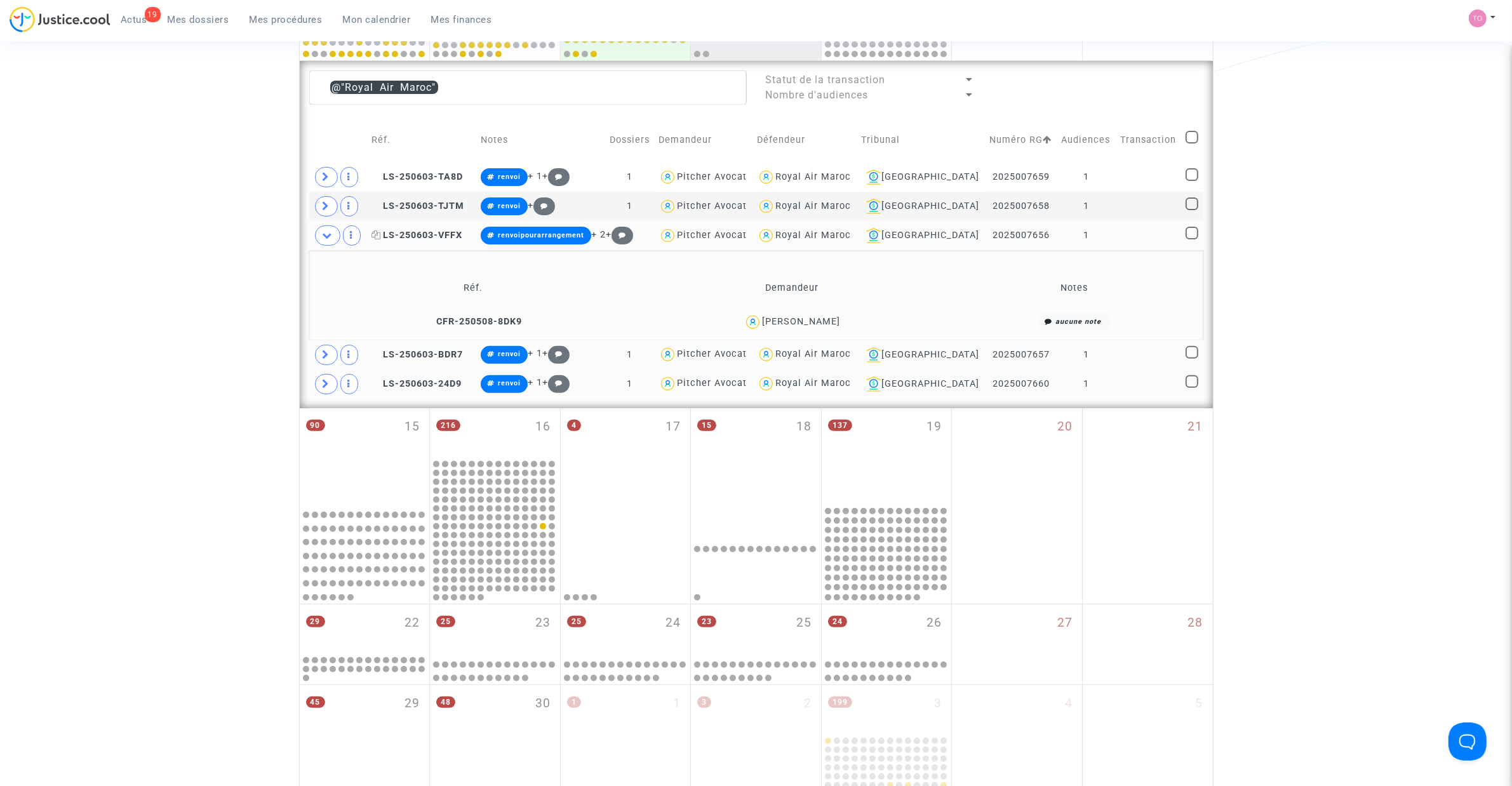
click at [419, 239] on span "LS-250603-VFFX" at bounding box center [417, 234] width 91 height 10
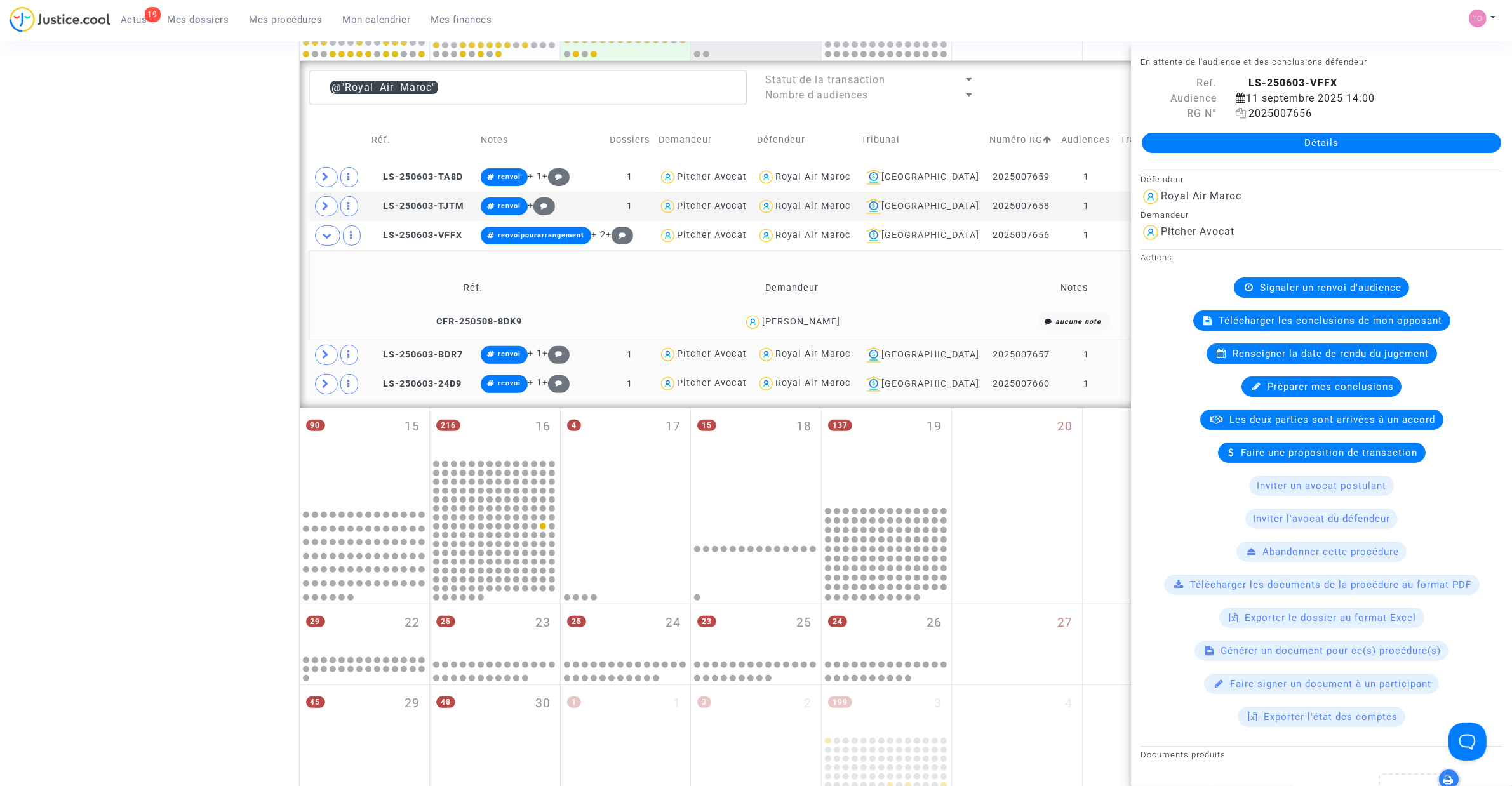
click at [1237, 114] on icon at bounding box center [1241, 112] width 10 height 10
click at [418, 350] on span "LS-250603-BDR7" at bounding box center [418, 354] width 92 height 10
click at [1237, 115] on icon at bounding box center [1241, 112] width 10 height 10
click at [432, 350] on span "LS-250603-BDR7" at bounding box center [418, 354] width 92 height 10
click at [413, 385] on span "LS-250603-24D9" at bounding box center [417, 383] width 90 height 10
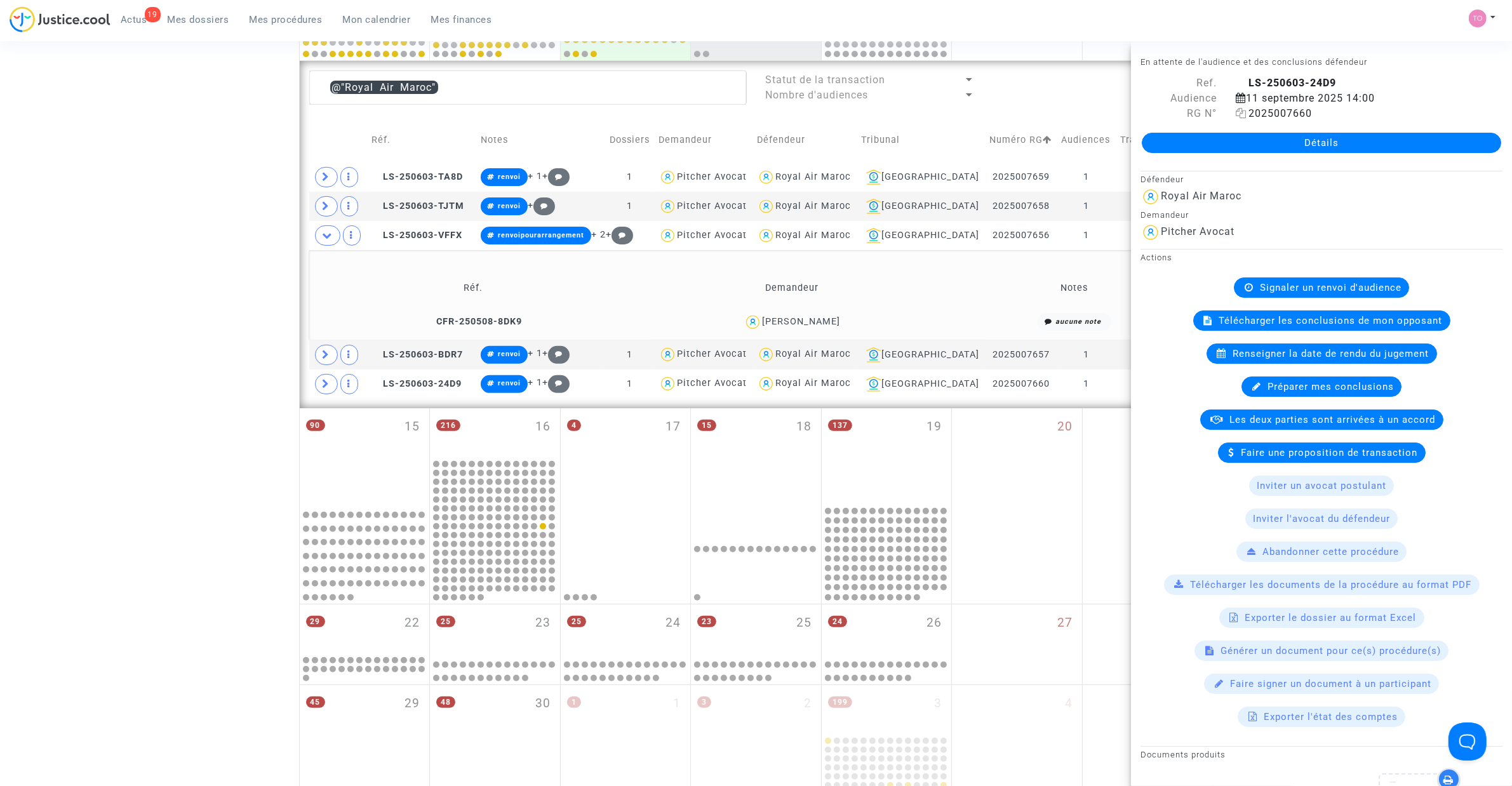
click at [1237, 116] on icon at bounding box center [1241, 112] width 10 height 10
click at [825, 321] on div "Mouad Zahir" at bounding box center [801, 321] width 78 height 10
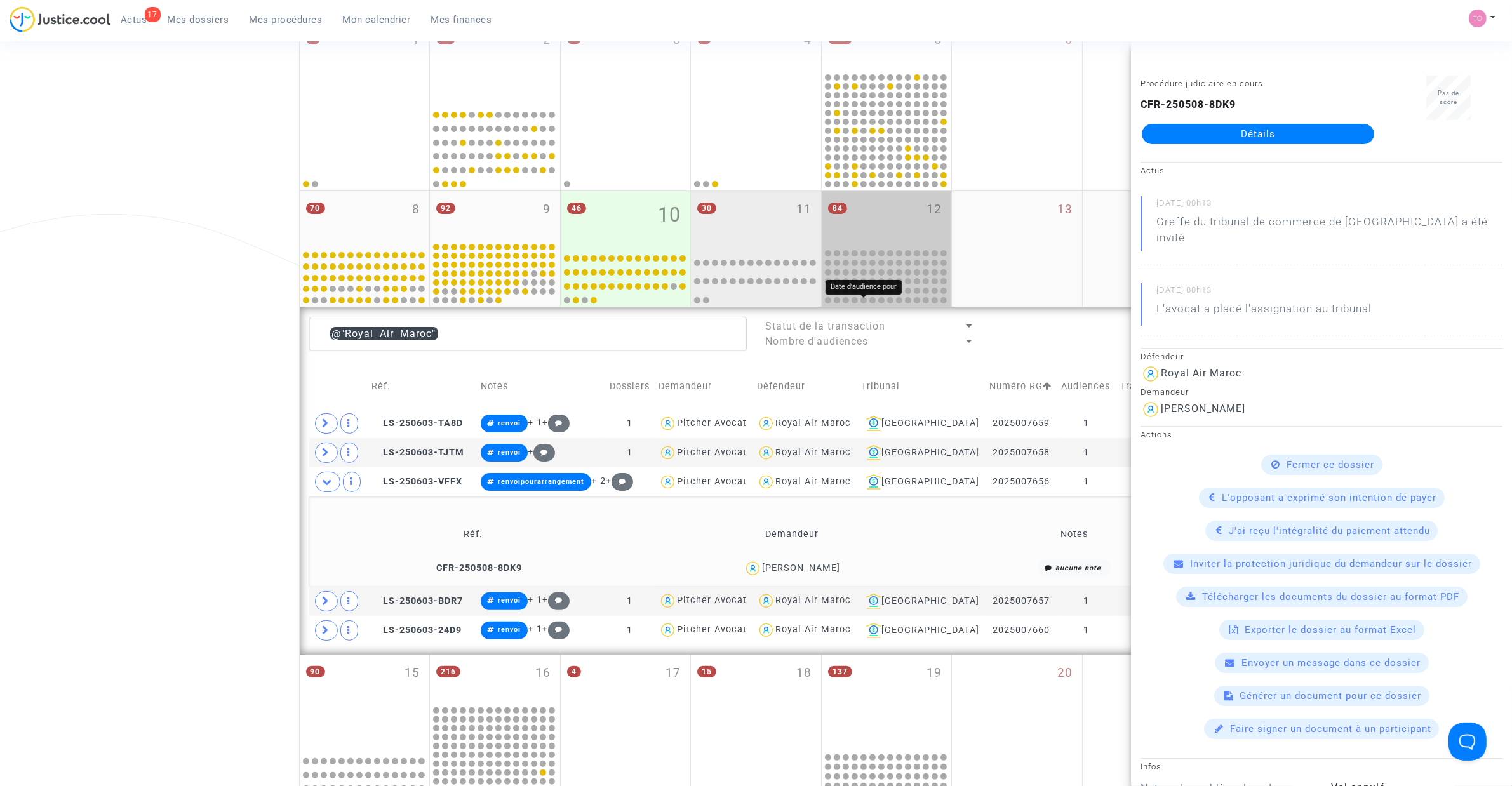
scroll to position [124, 0]
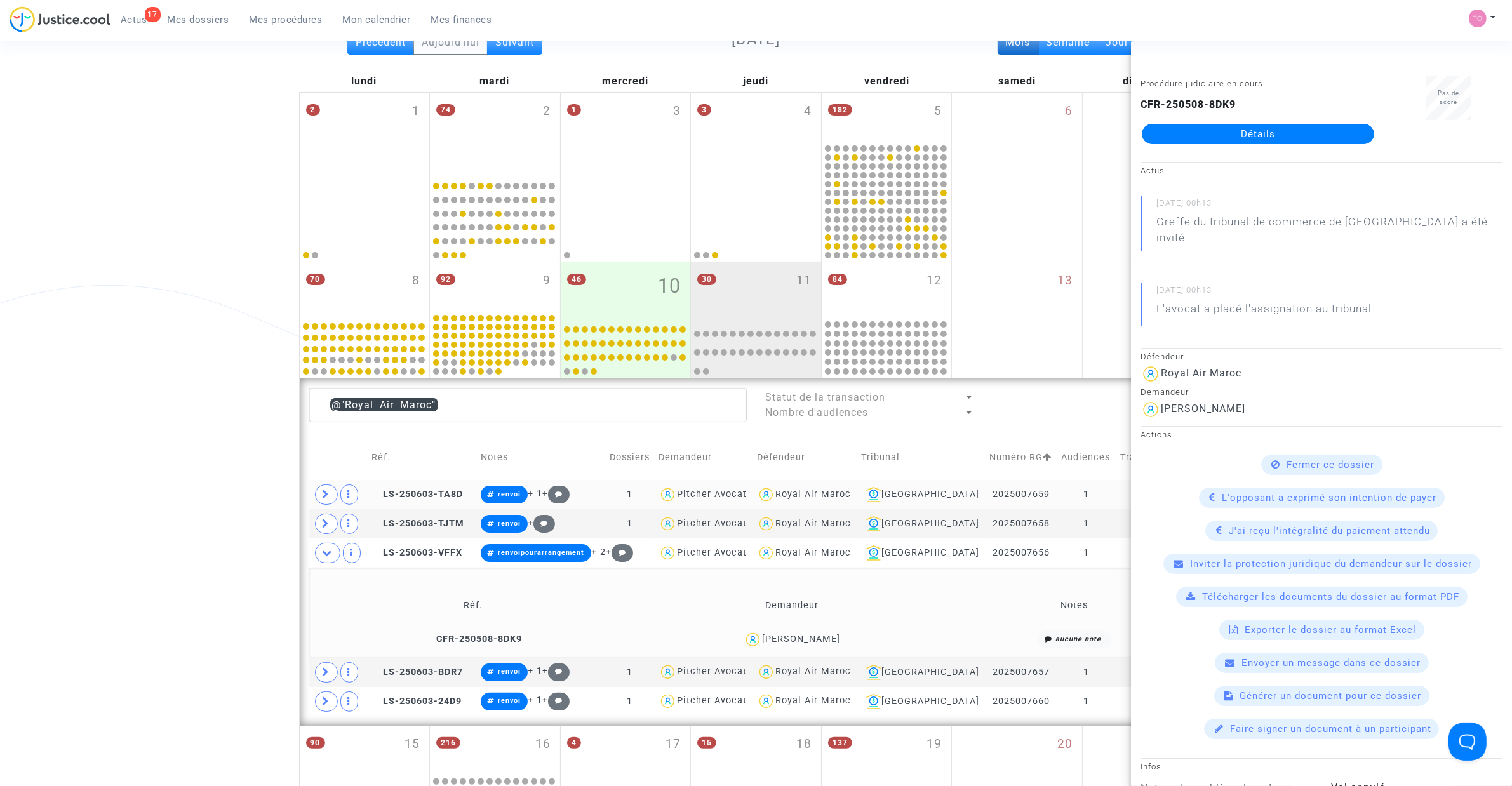
click at [851, 492] on div "Royal Air Maroc" at bounding box center [813, 494] width 75 height 10
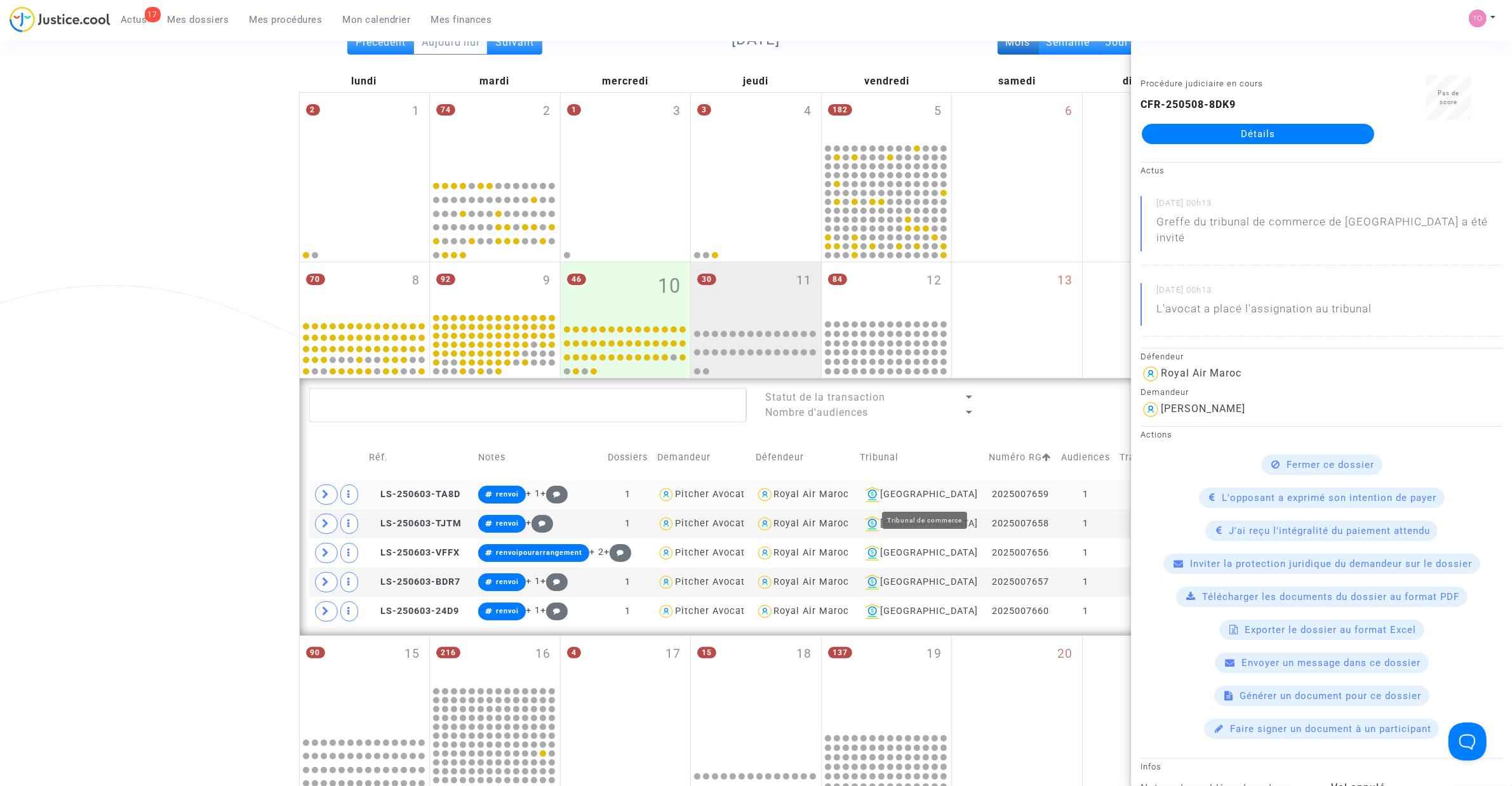
click at [943, 499] on div "Nantes" at bounding box center [919, 494] width 120 height 15
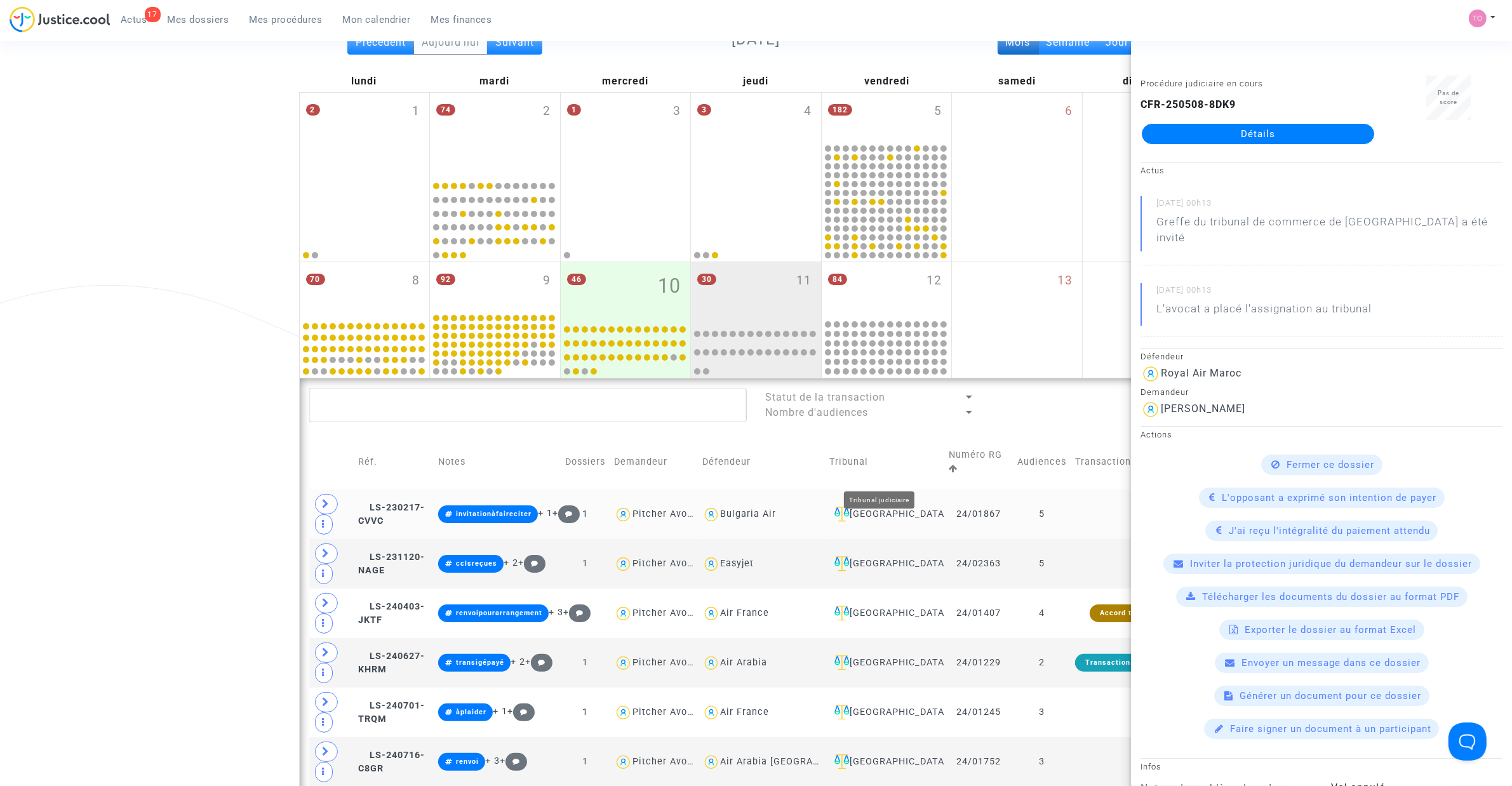
scroll to position [203, 0]
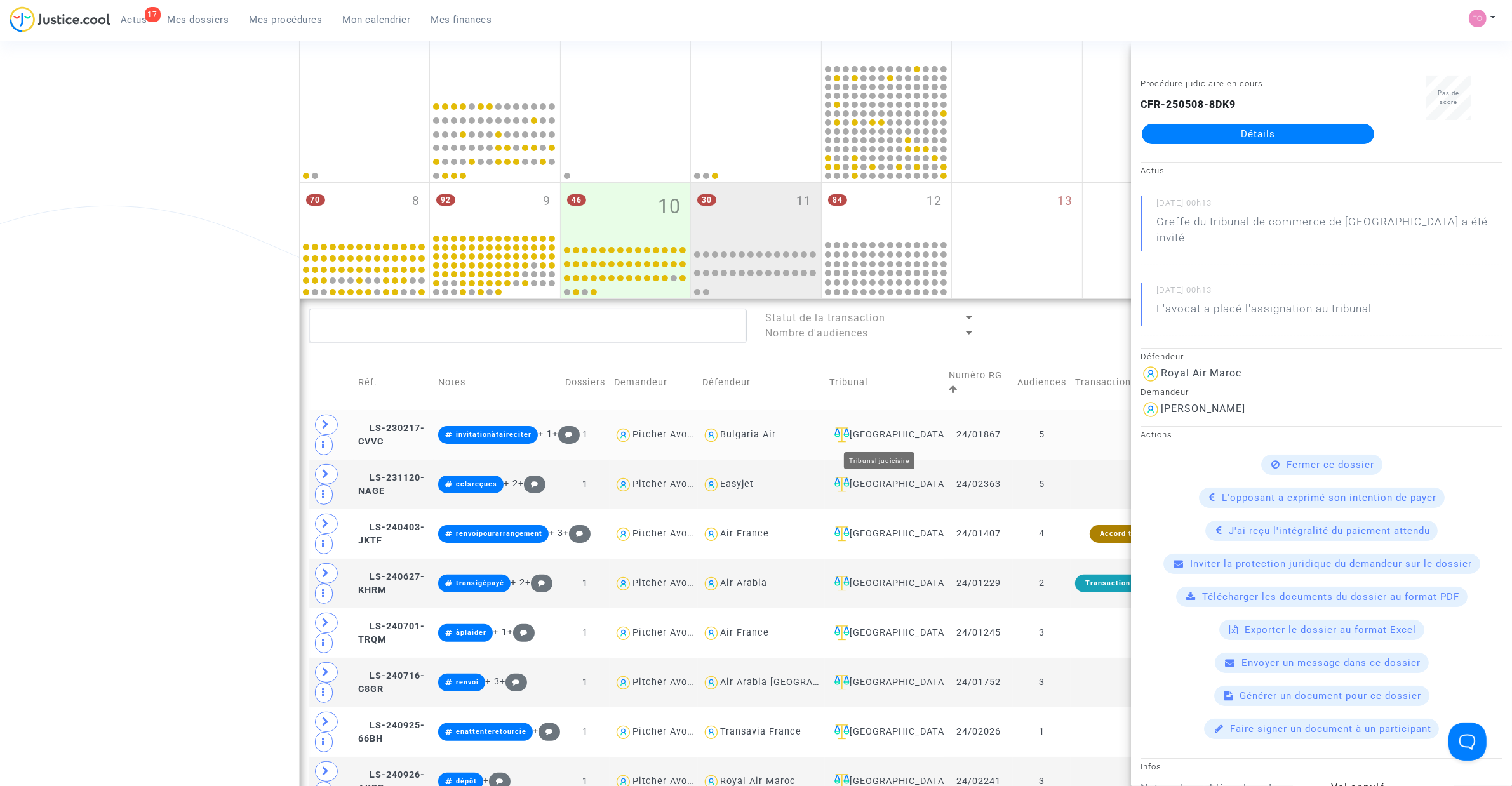
click at [870, 430] on div "[GEOGRAPHIC_DATA]" at bounding box center [885, 434] width 111 height 15
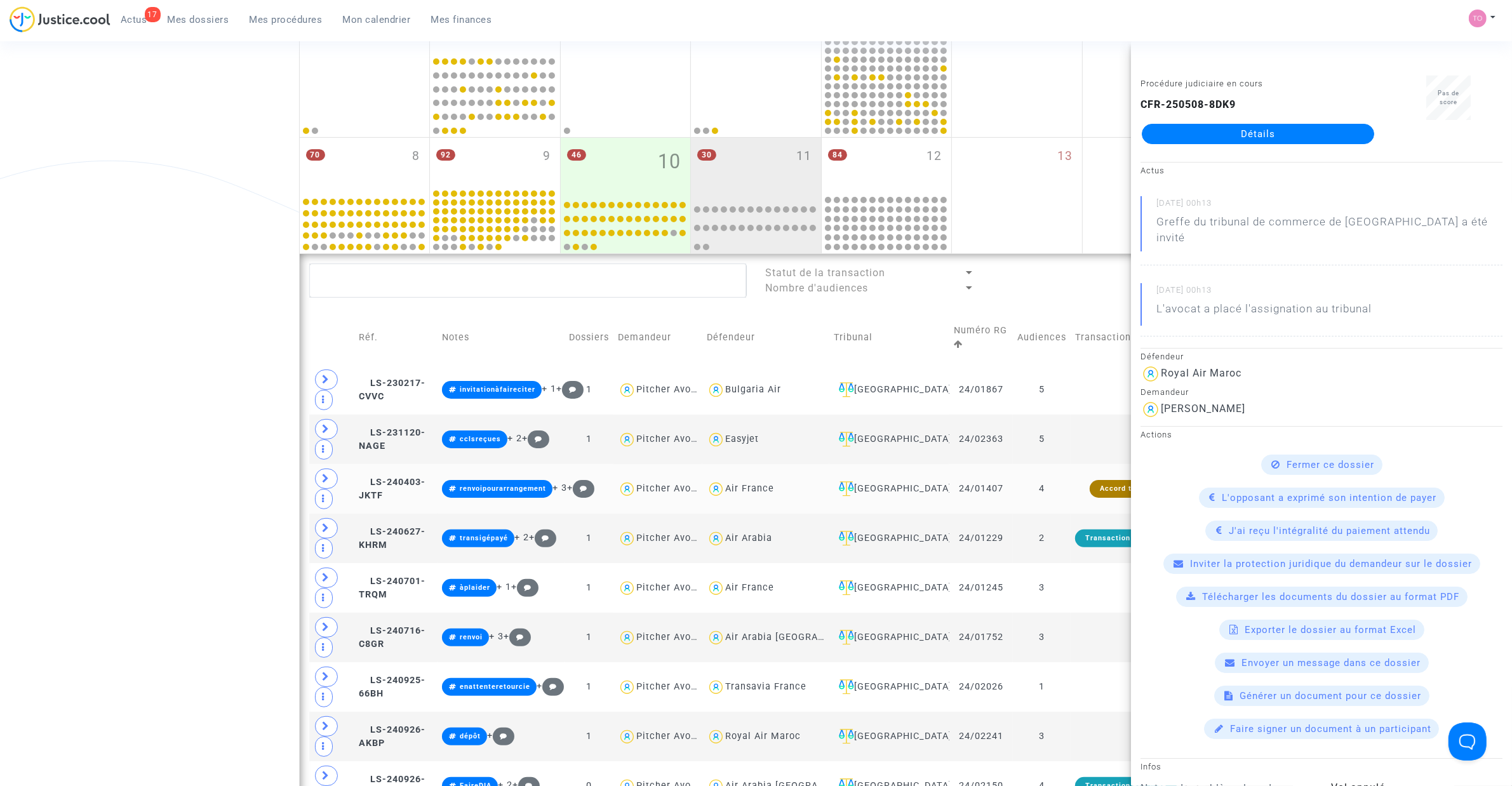
scroll to position [283, 0]
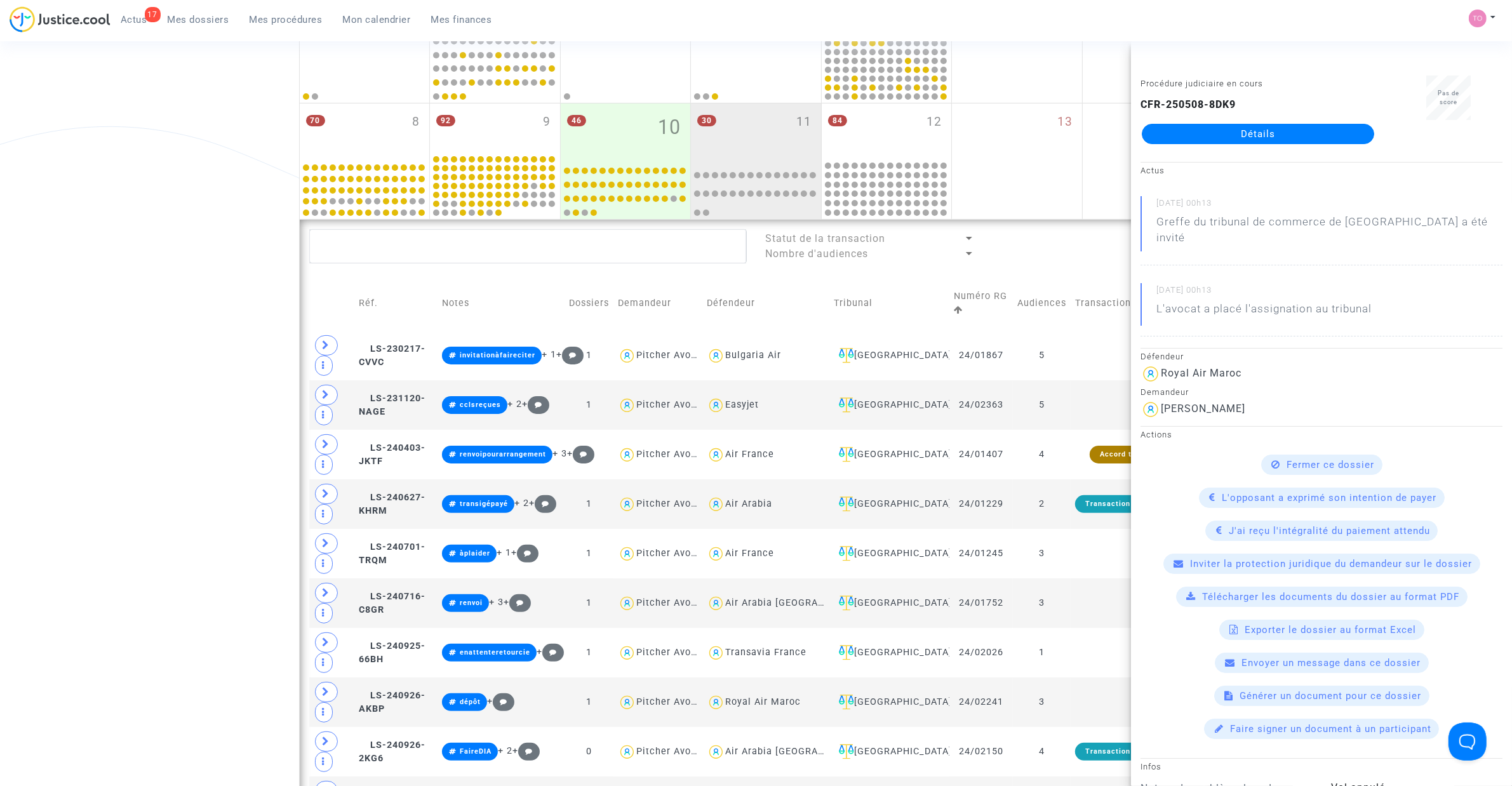
click at [131, 343] on div "Date de clôture d'instruction Date de conciliation Date d'audience Date de juge…" at bounding box center [756, 743] width 1512 height 1905
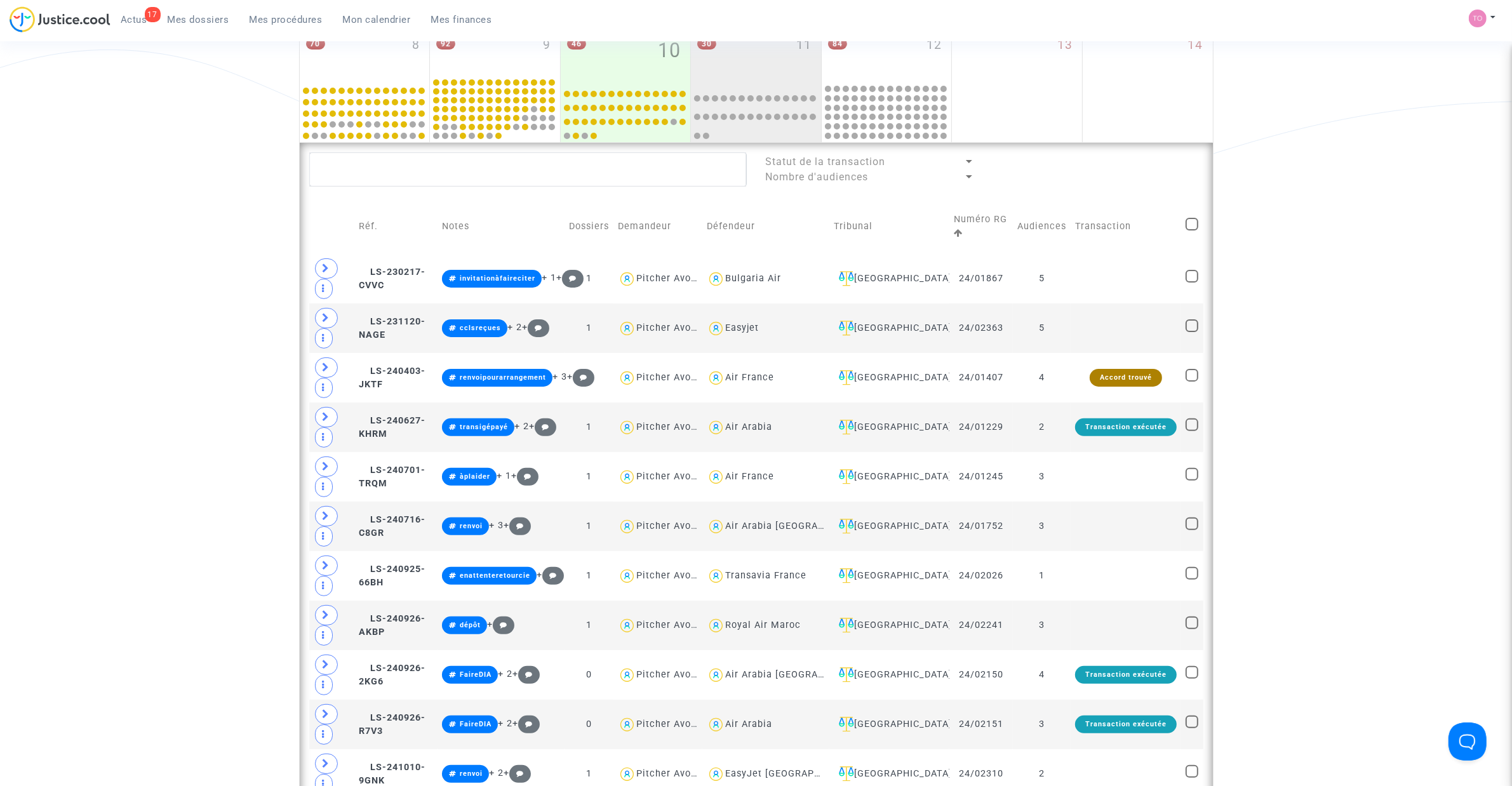
scroll to position [362, 0]
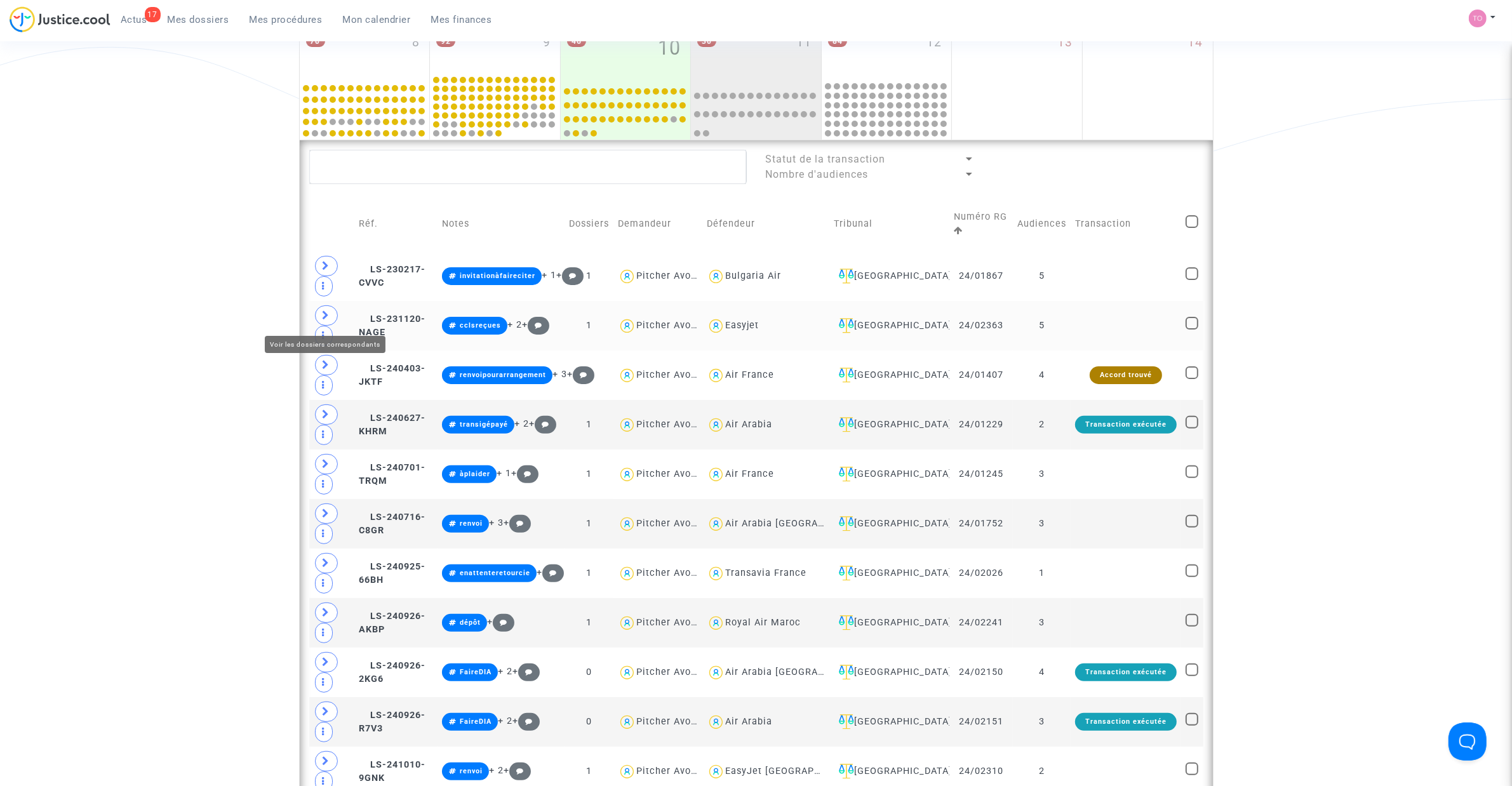
click at [320, 317] on span at bounding box center [326, 315] width 22 height 20
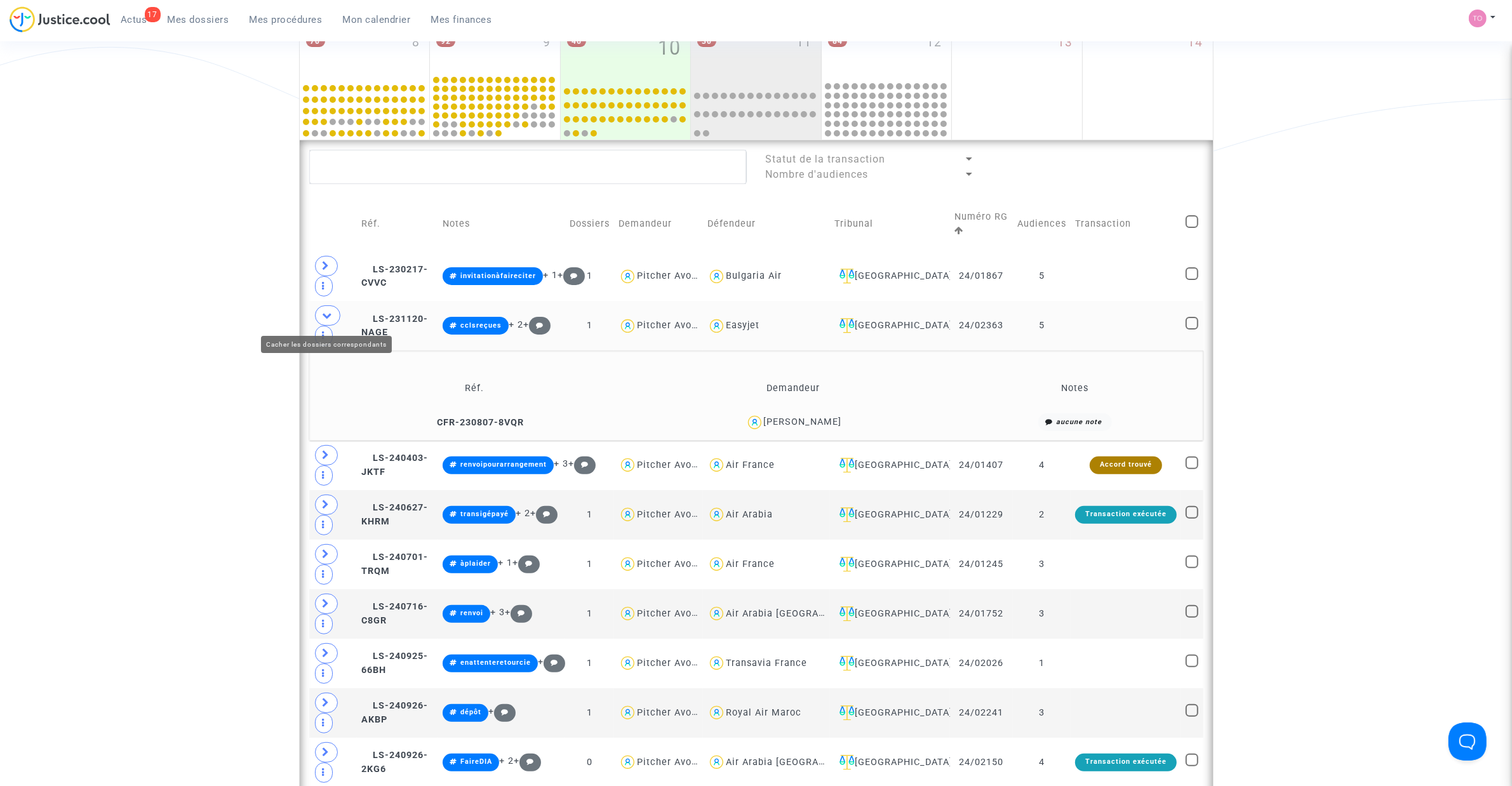
click at [320, 317] on span at bounding box center [328, 315] width 26 height 20
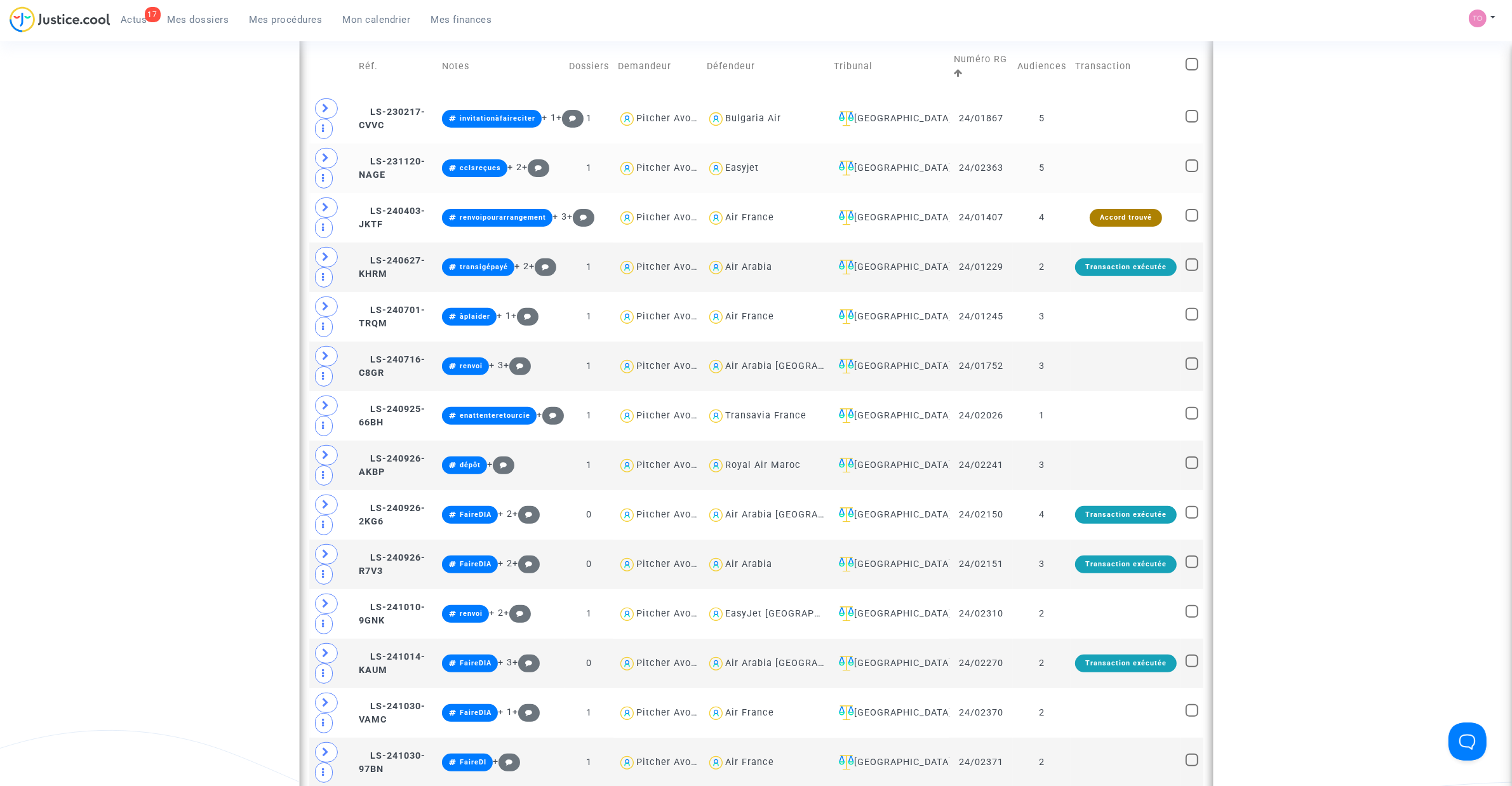
scroll to position [520, 0]
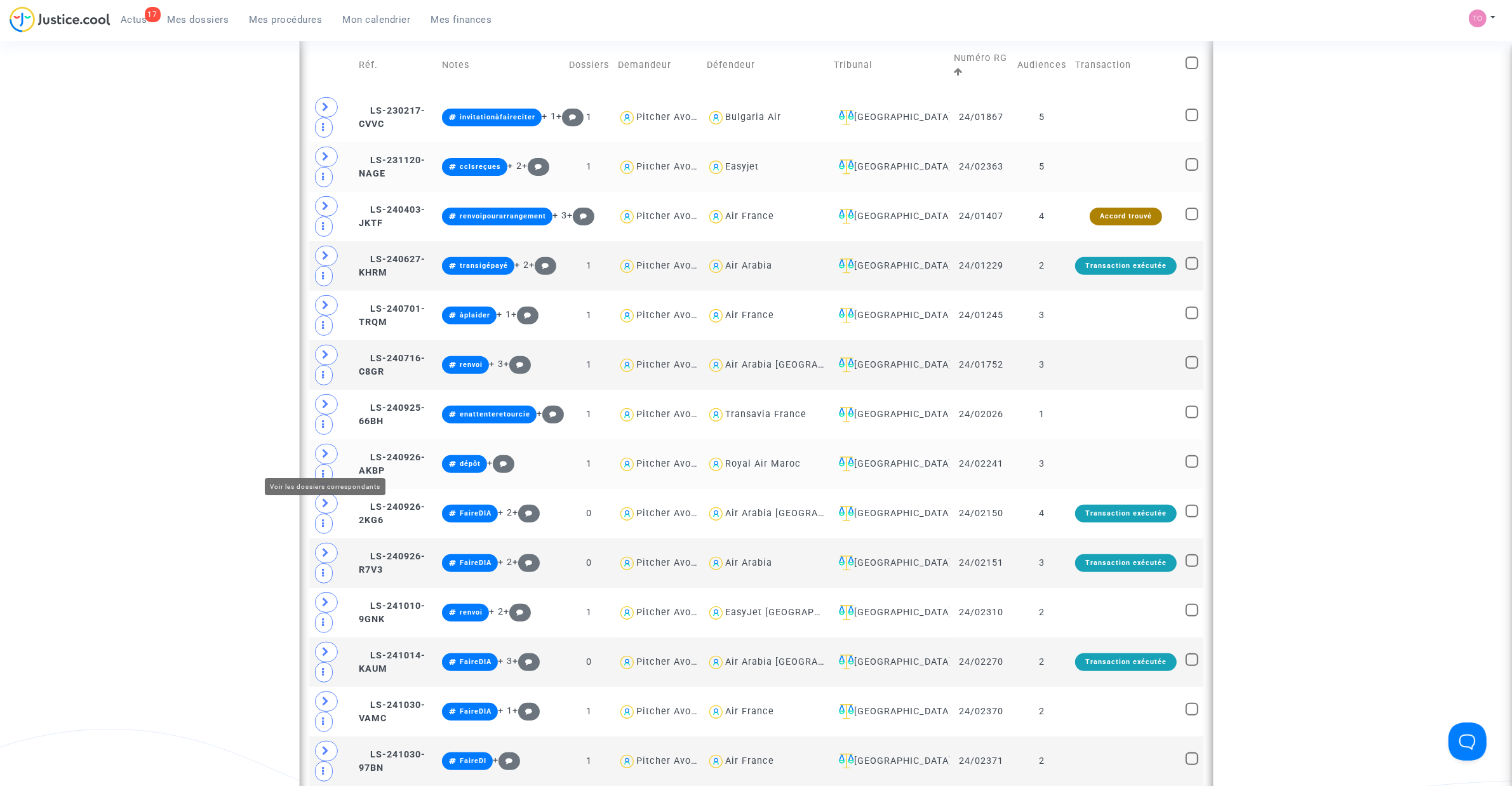
click at [327, 457] on icon at bounding box center [326, 454] width 7 height 10
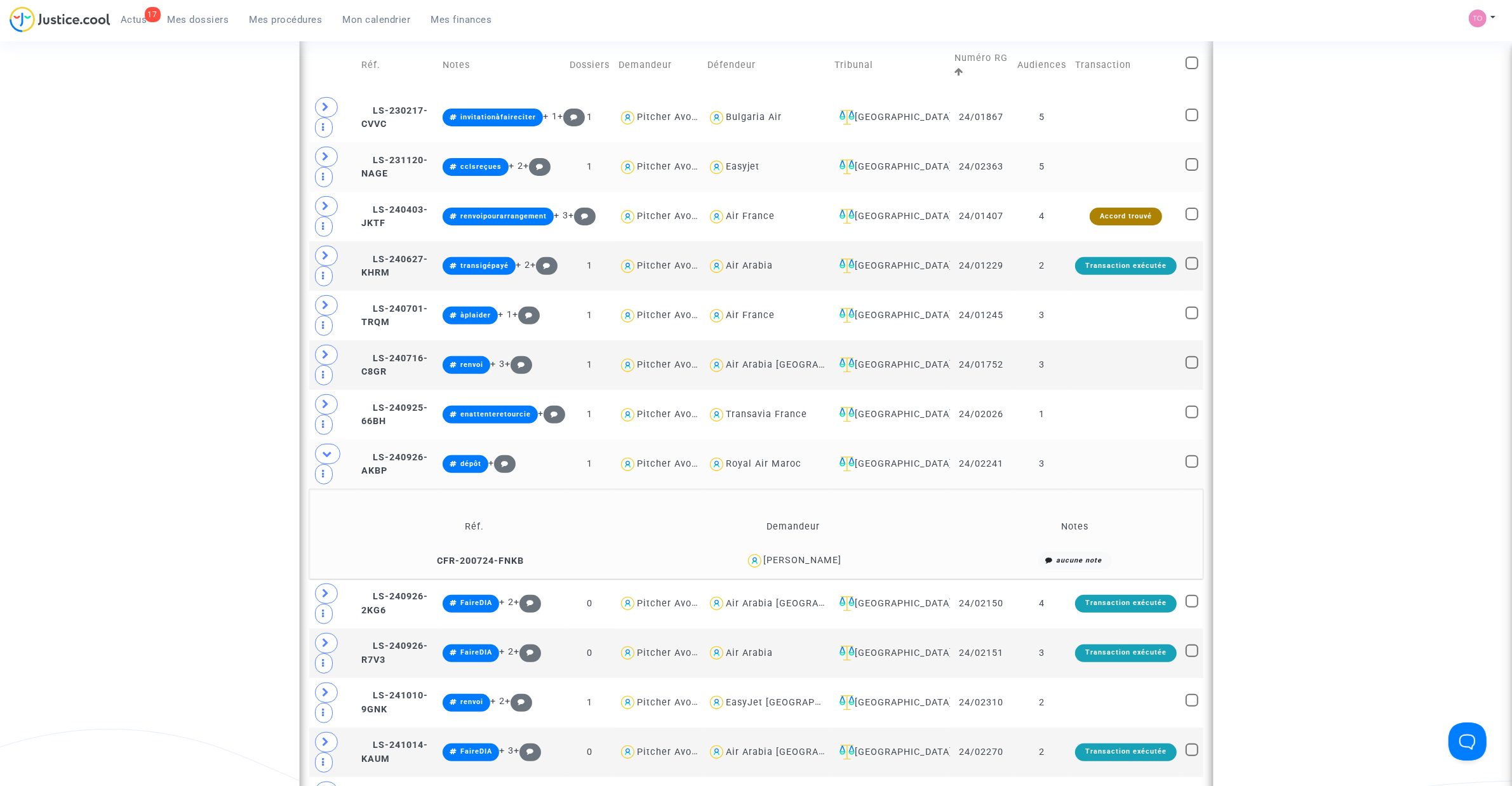
click at [816, 564] on div "SYLVIE MONTANARI" at bounding box center [802, 560] width 78 height 10
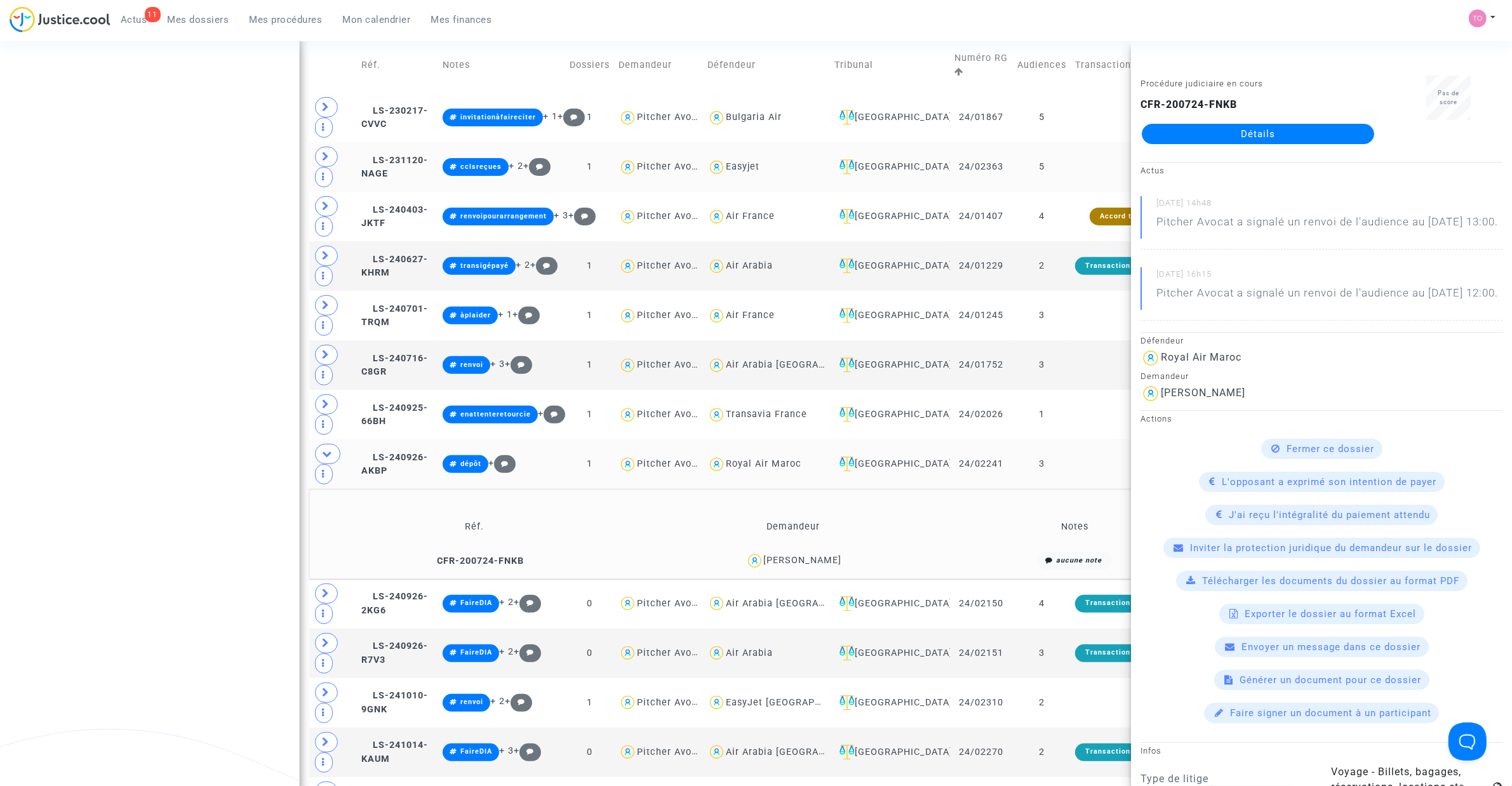
drag, startPoint x: 128, startPoint y: 364, endPoint x: 177, endPoint y: 353, distance: 50.2
click at [128, 364] on div "Date de clôture d'instruction Date de conciliation Date d'audience Date de juge…" at bounding box center [756, 550] width 1512 height 1995
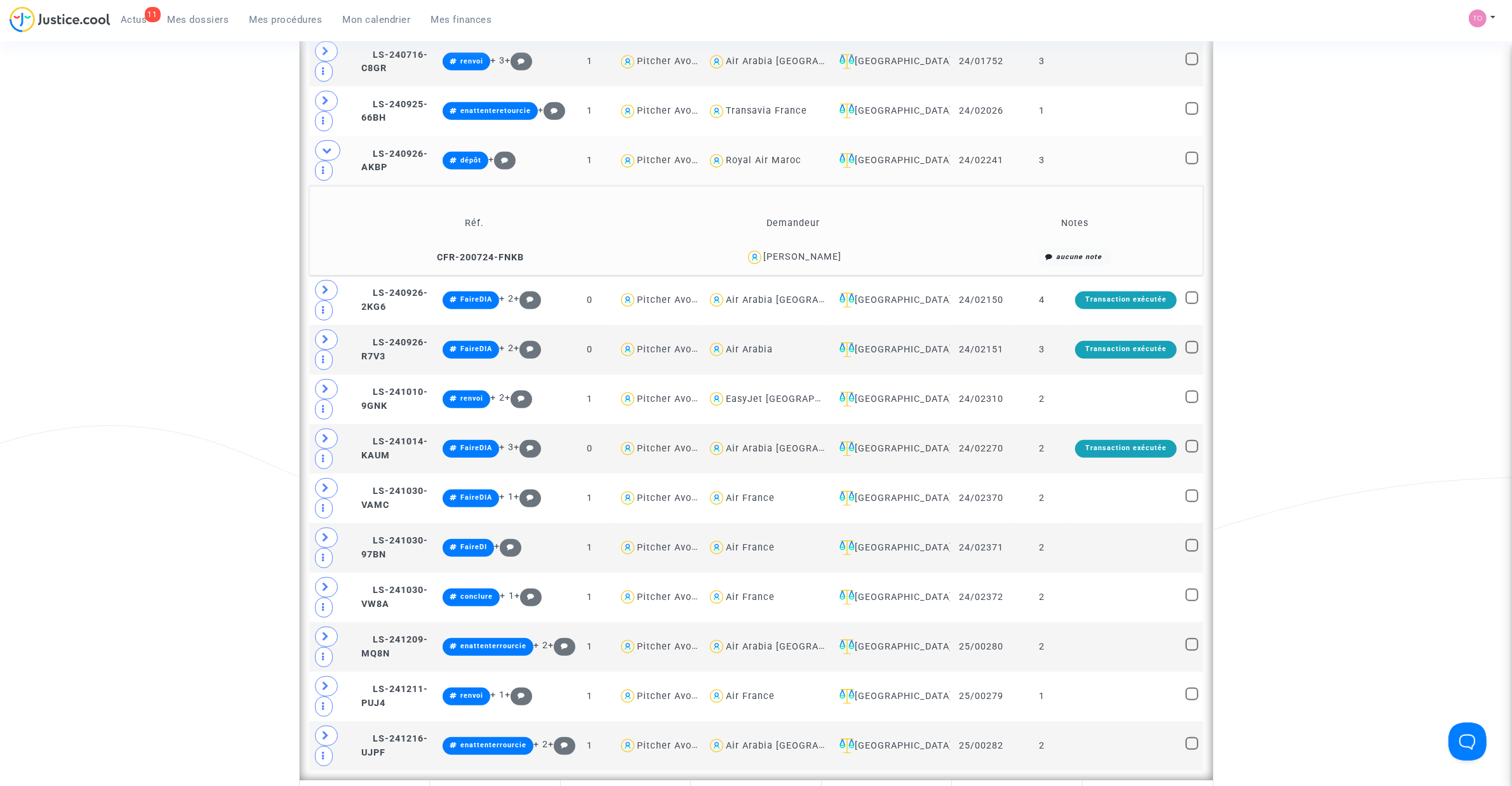
scroll to position [838, 0]
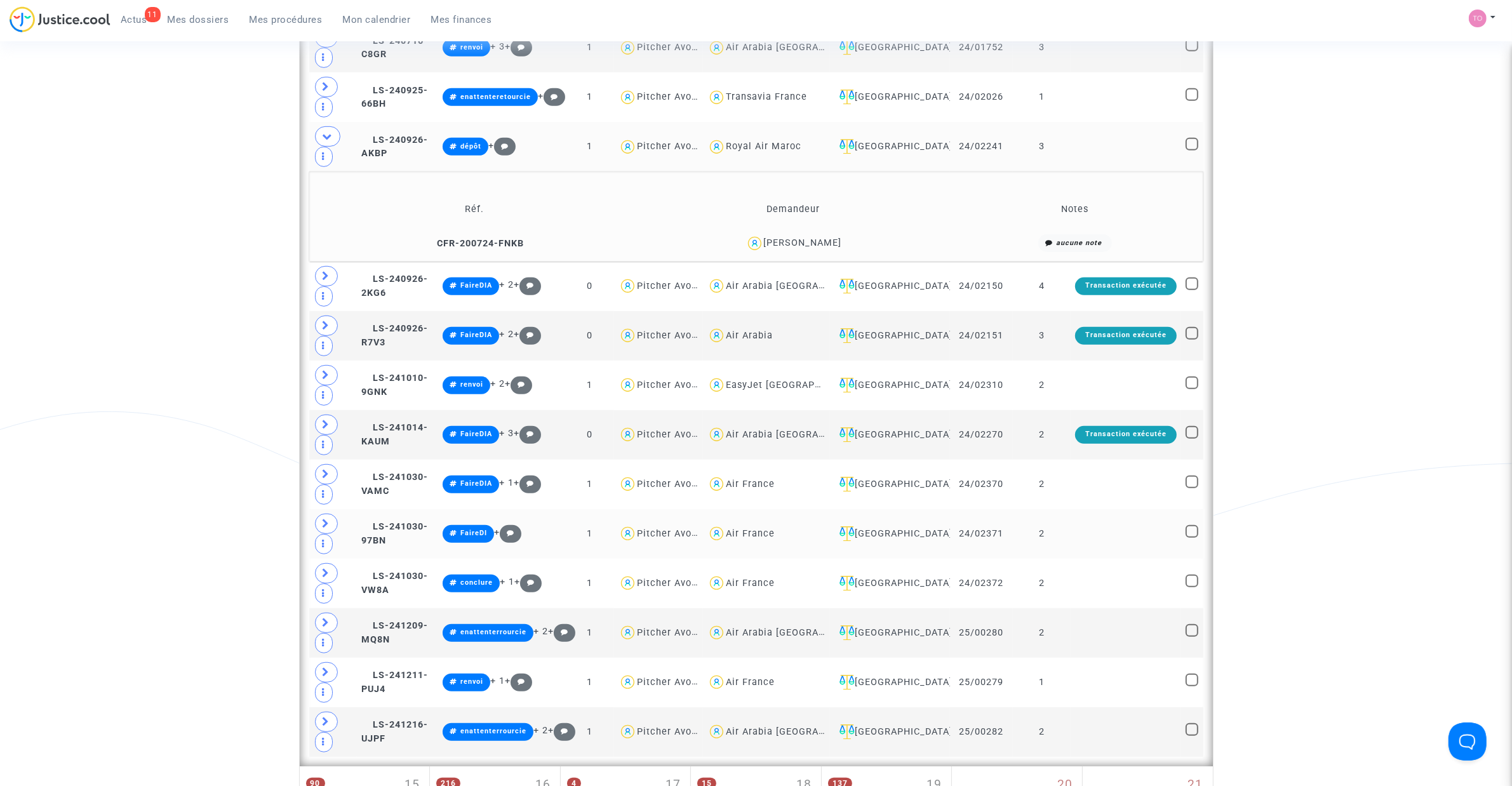
click at [772, 539] on div "Air France" at bounding box center [750, 533] width 49 height 10
type textarea "@"Air France""
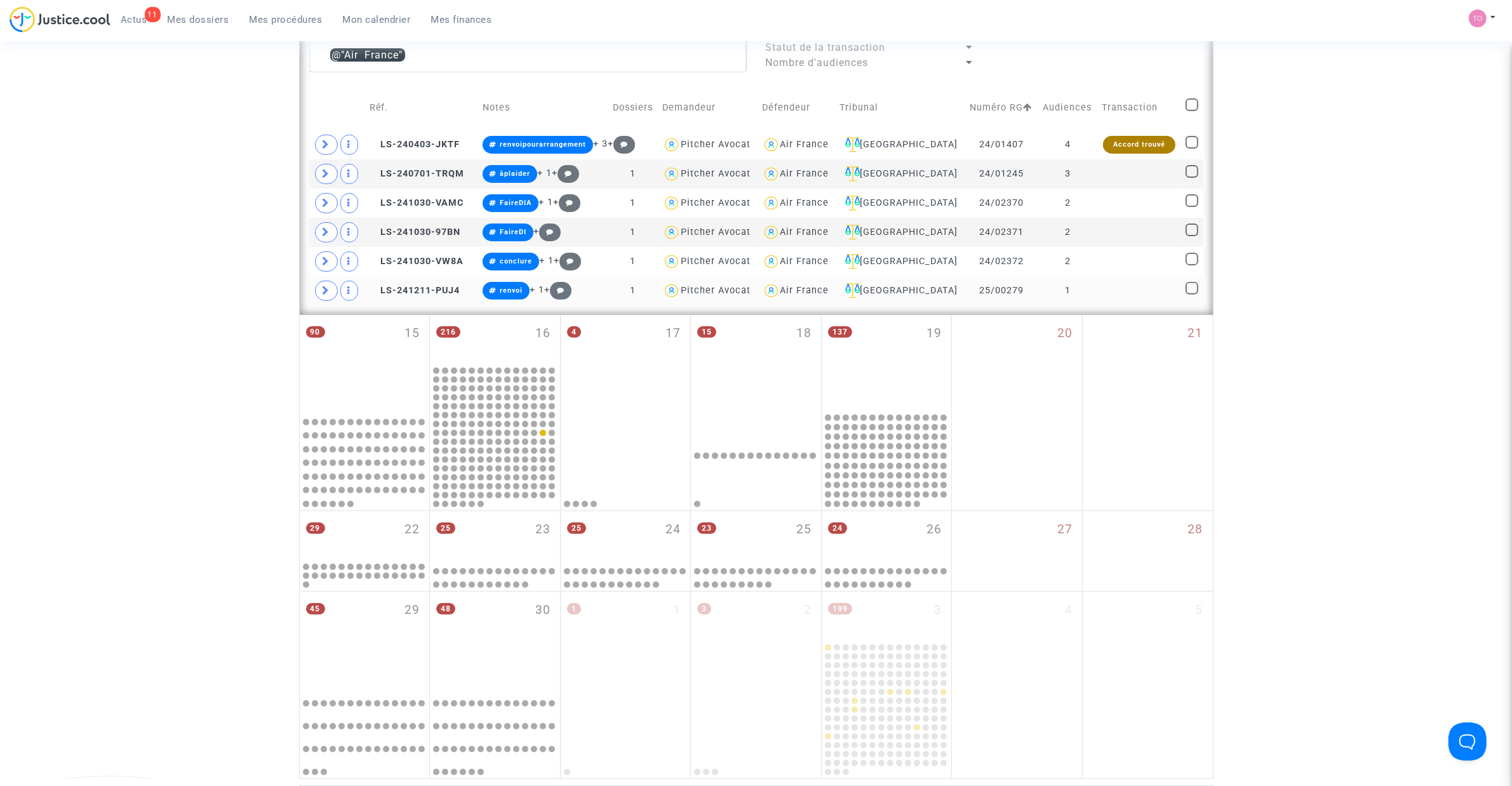
scroll to position [442, 0]
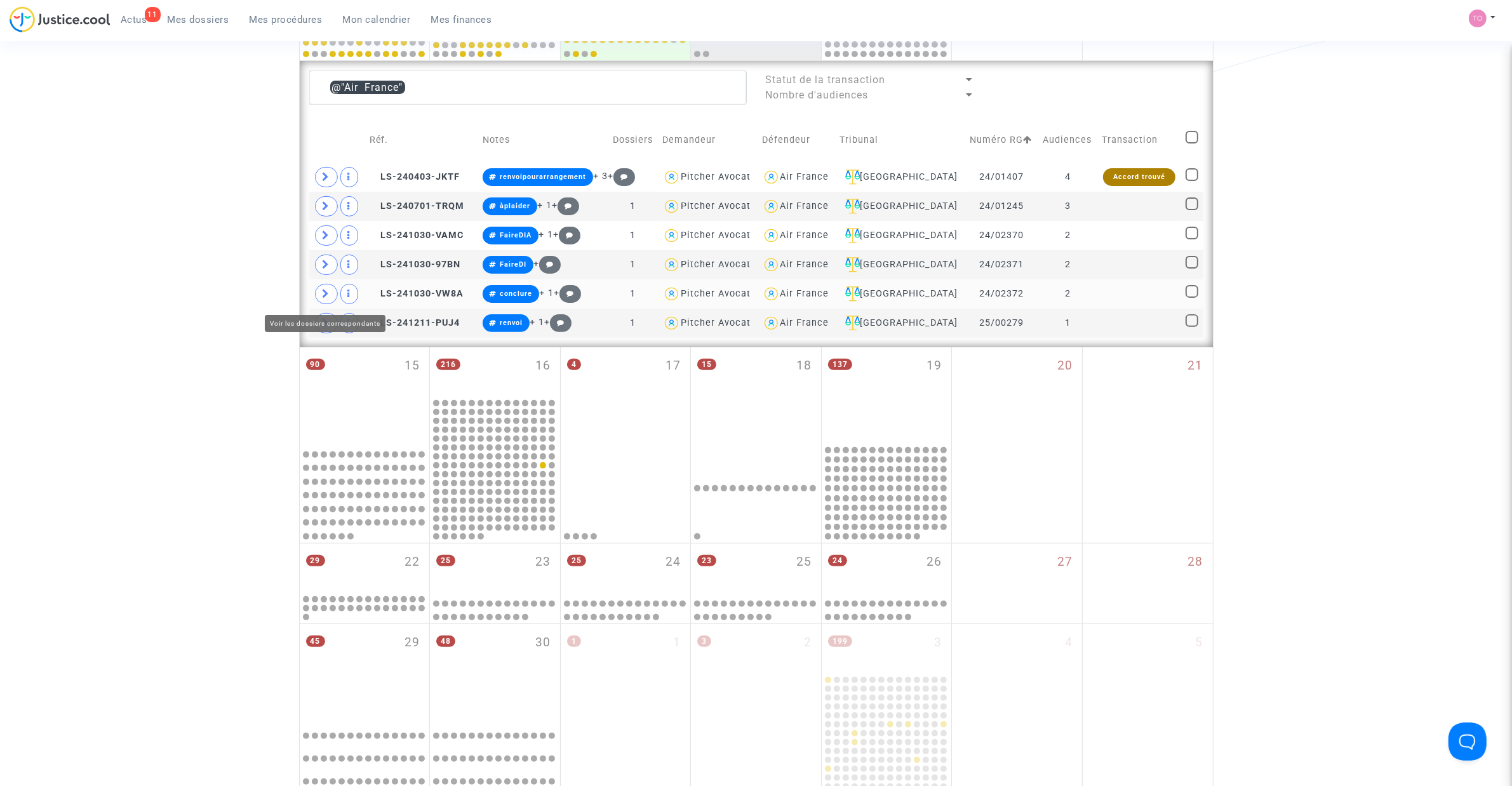
click at [328, 295] on icon at bounding box center [326, 294] width 7 height 10
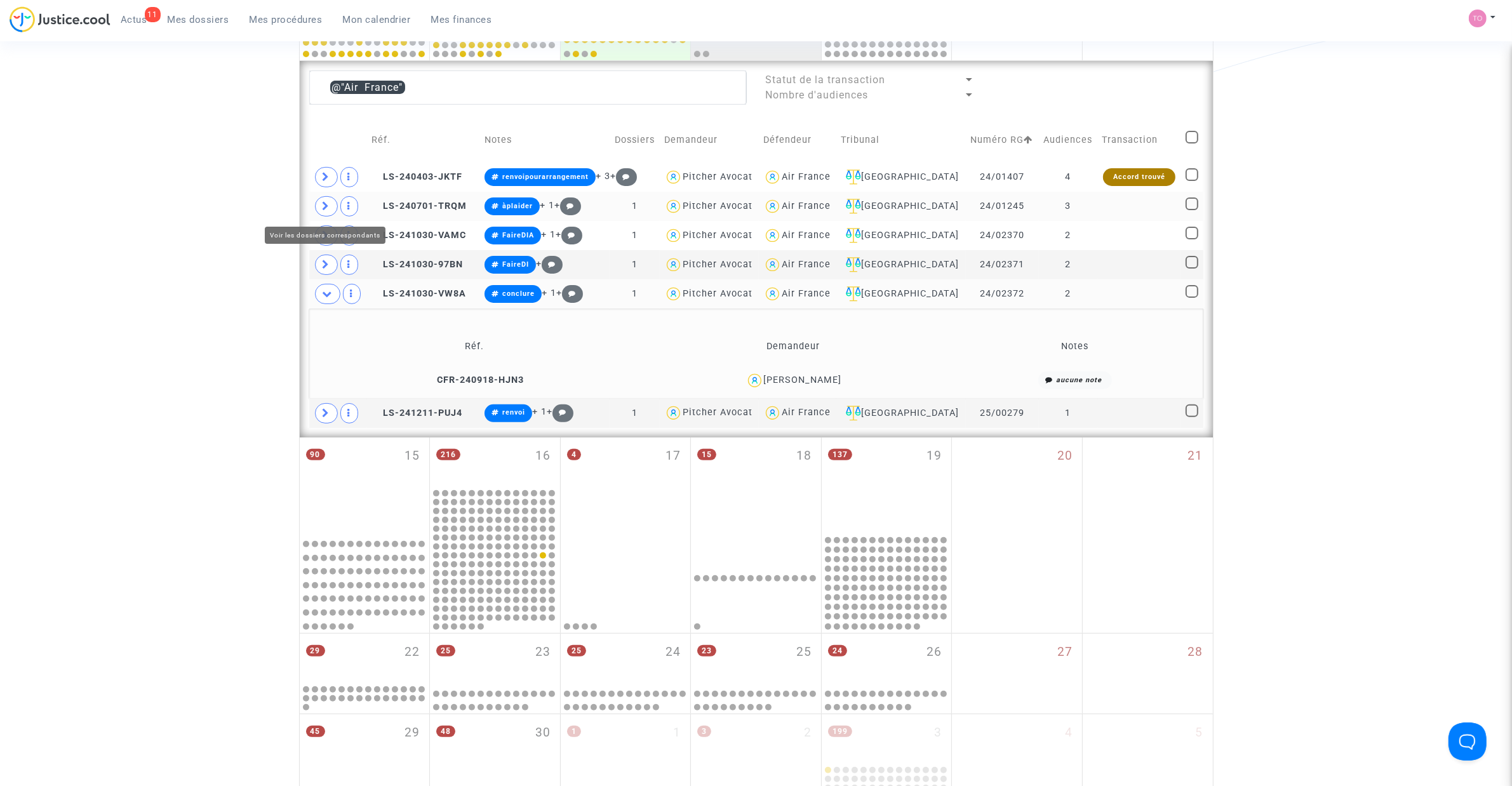
click at [328, 205] on icon at bounding box center [326, 206] width 7 height 10
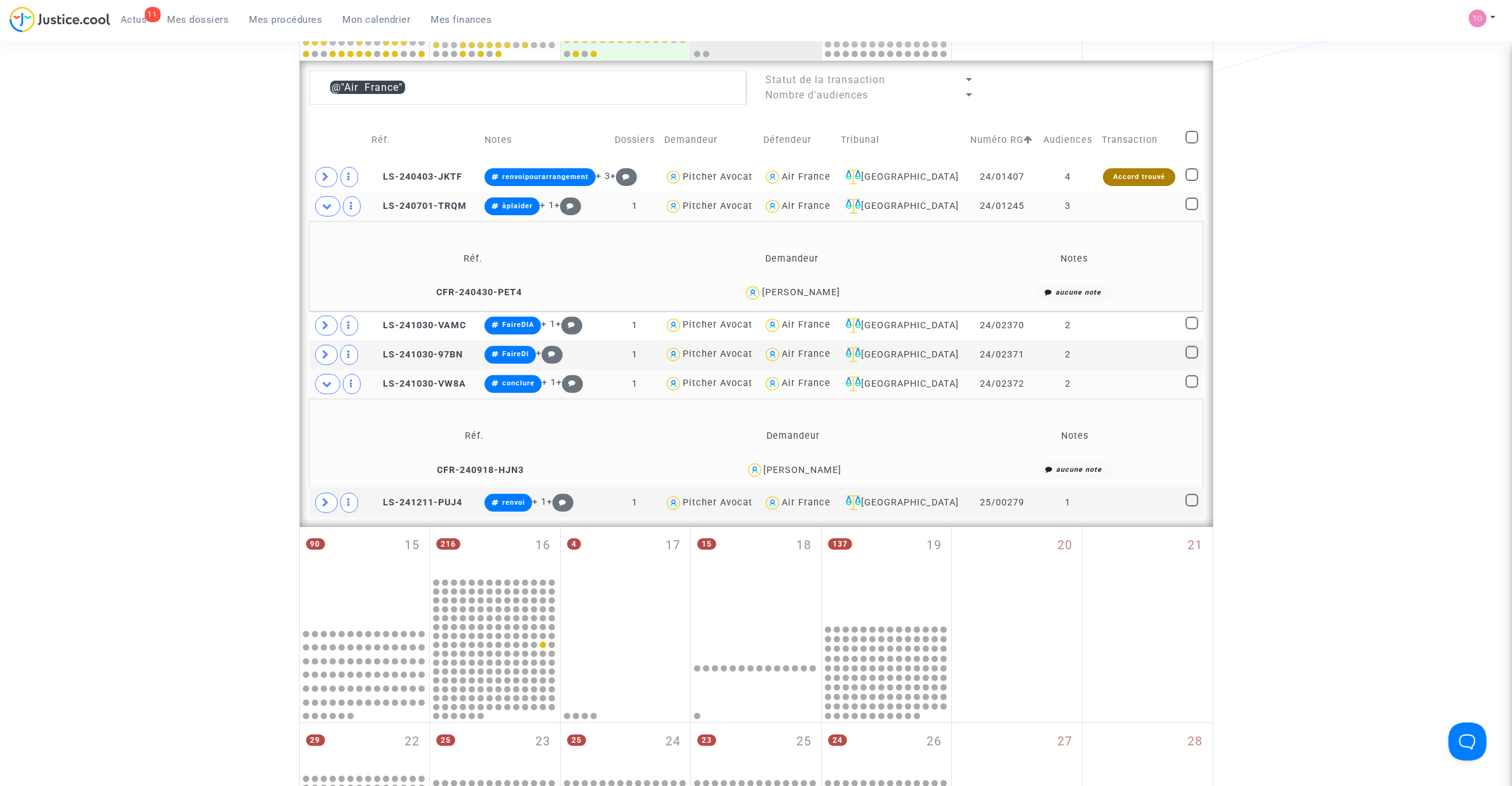
click at [821, 287] on div "William Condamine" at bounding box center [801, 291] width 78 height 10
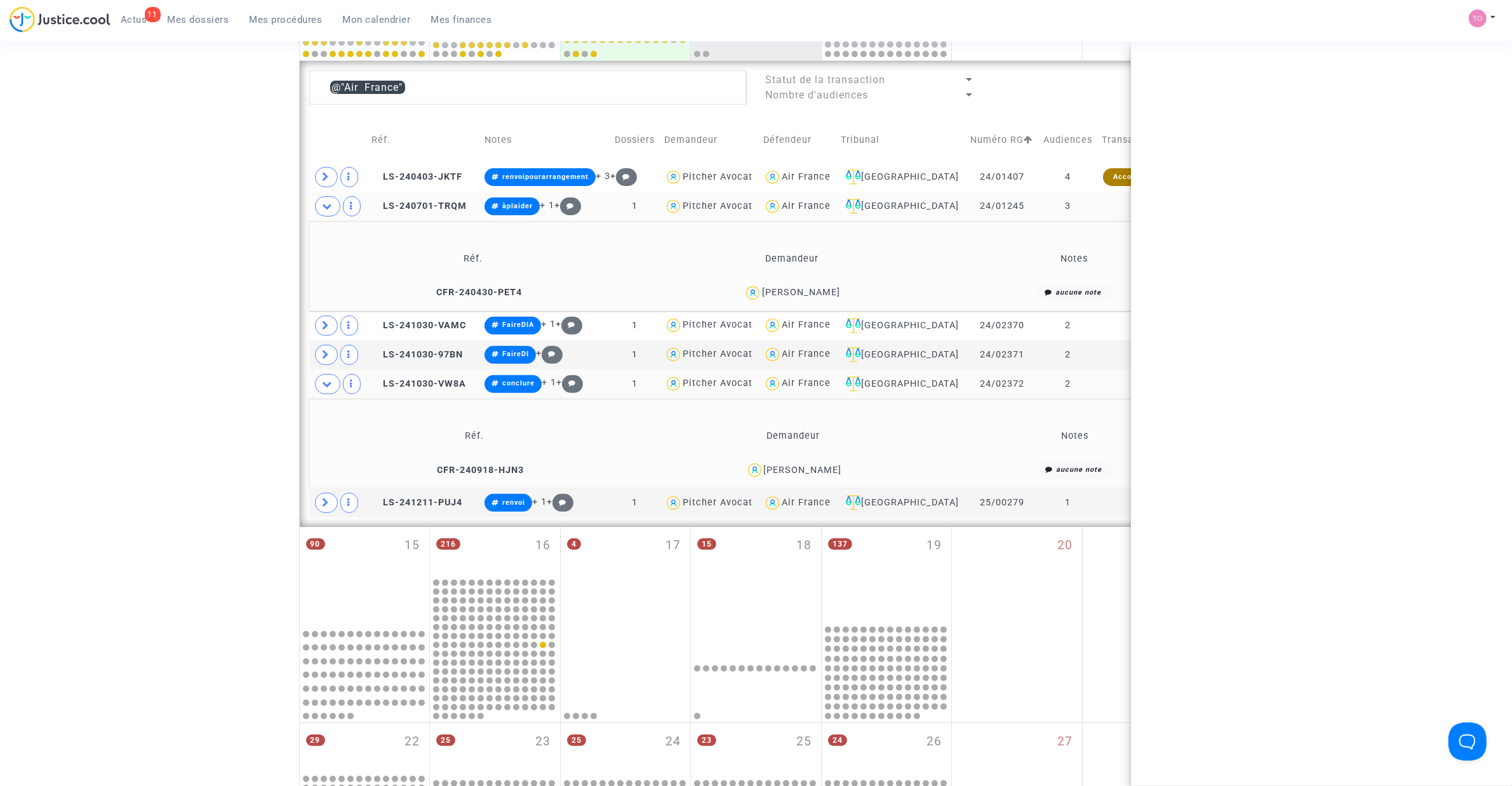
click at [821, 287] on div "William Condamine" at bounding box center [801, 291] width 78 height 10
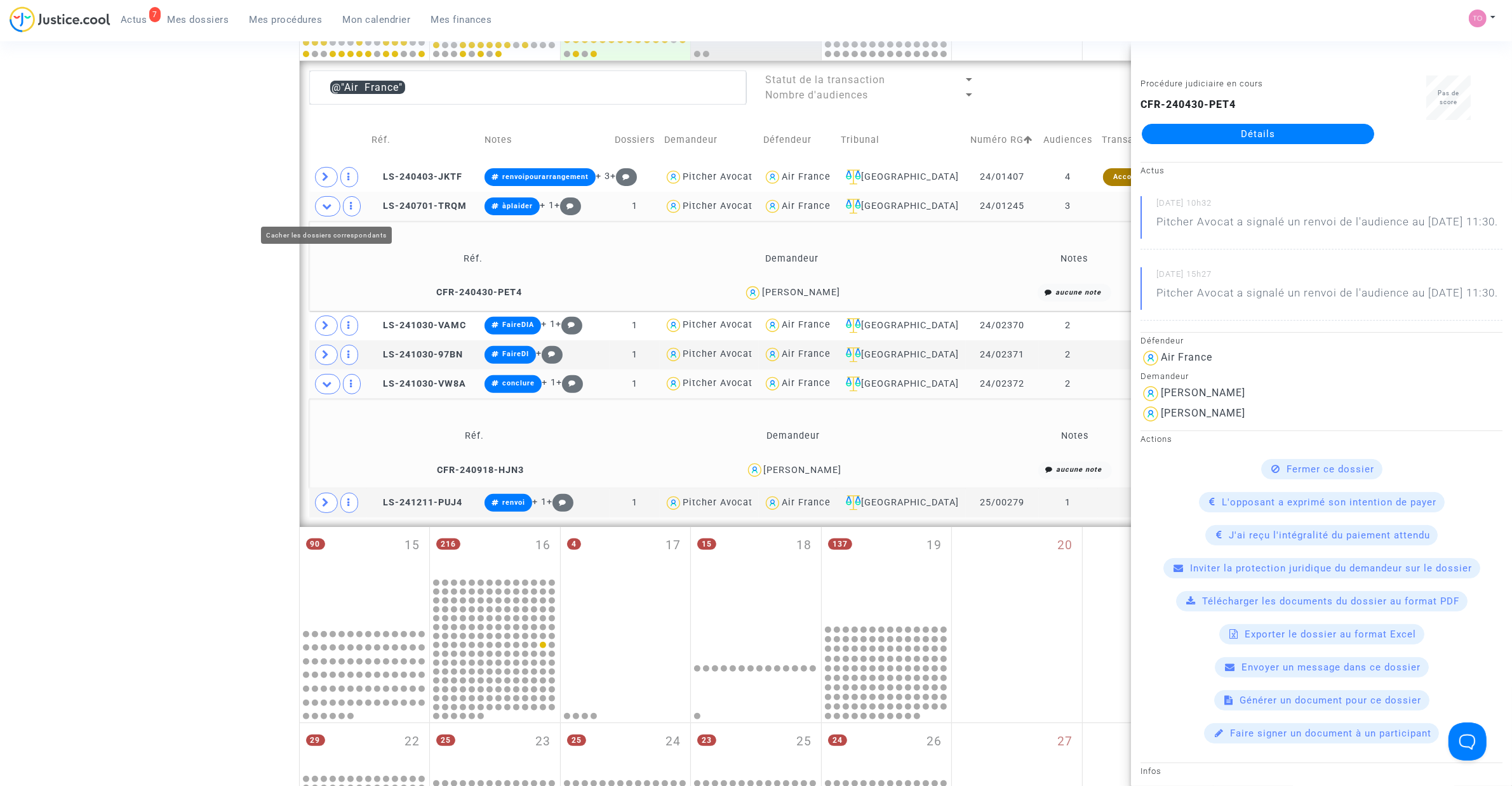
click at [336, 208] on span at bounding box center [328, 206] width 26 height 20
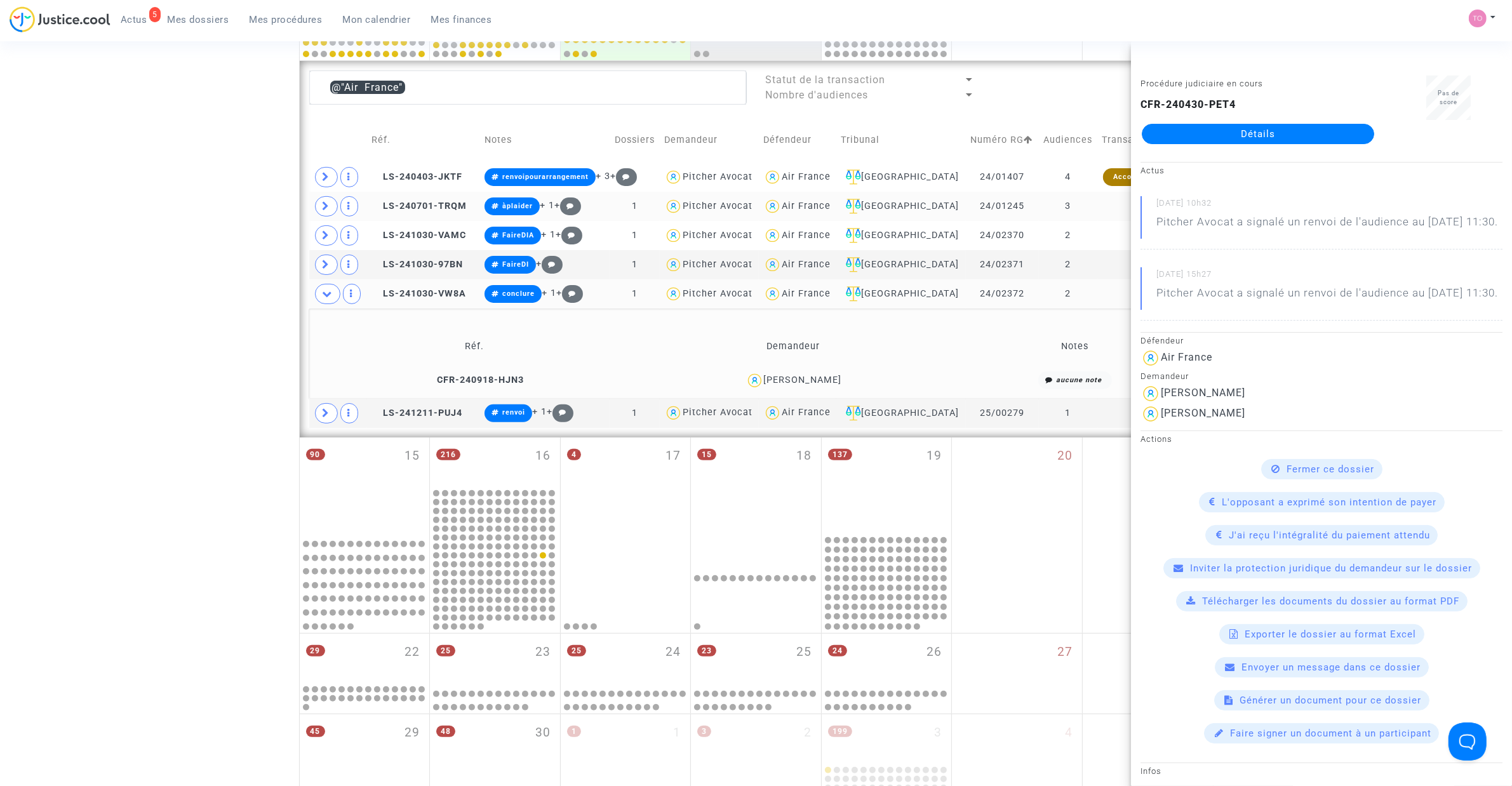
click at [803, 369] on td "Julien Ichama" at bounding box center [794, 381] width 316 height 27
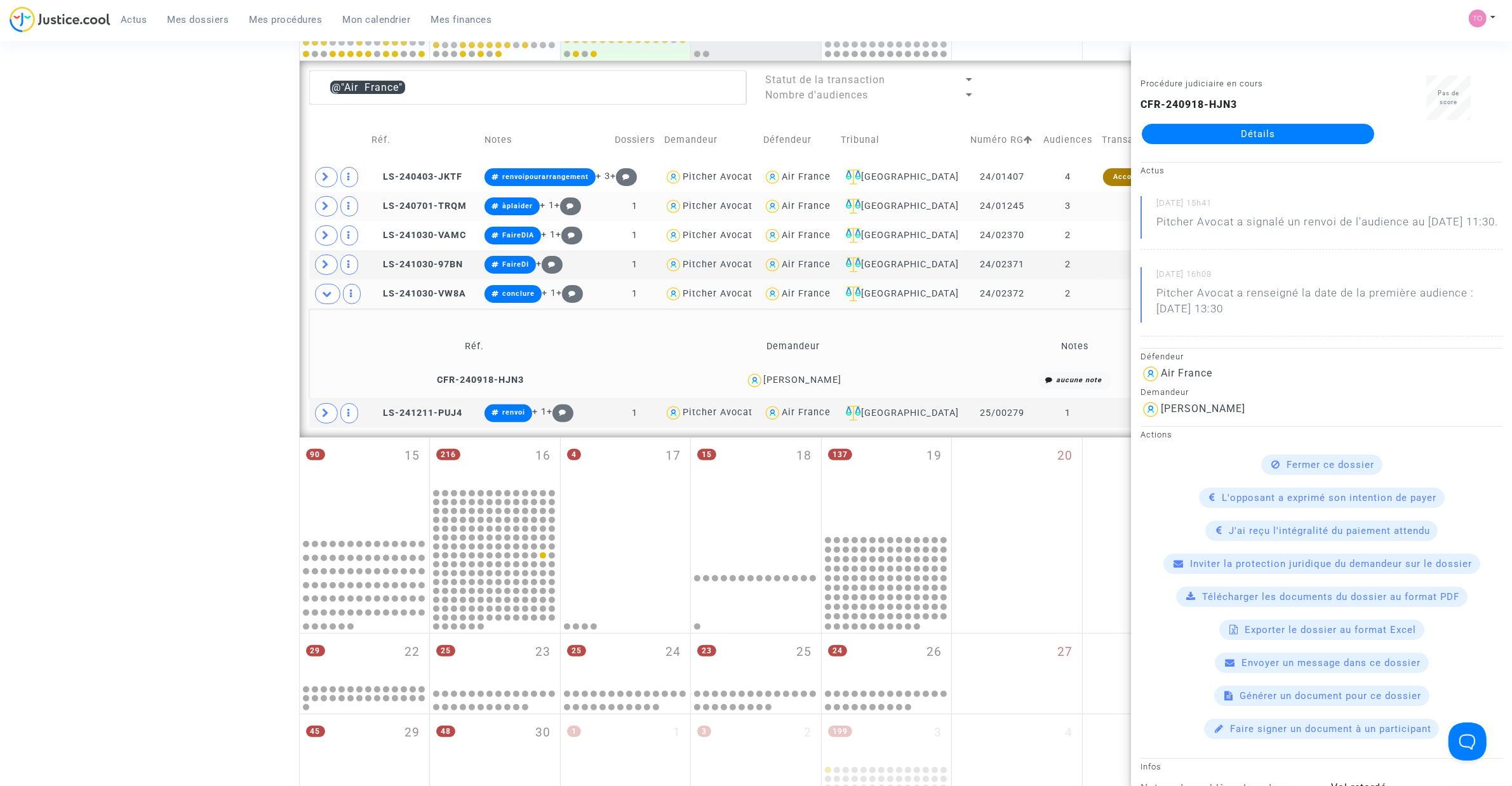
click at [205, 258] on div "Date de clôture d'instruction Date de conciliation Date d'audience Date de juge…" at bounding box center [756, 266] width 1512 height 1269
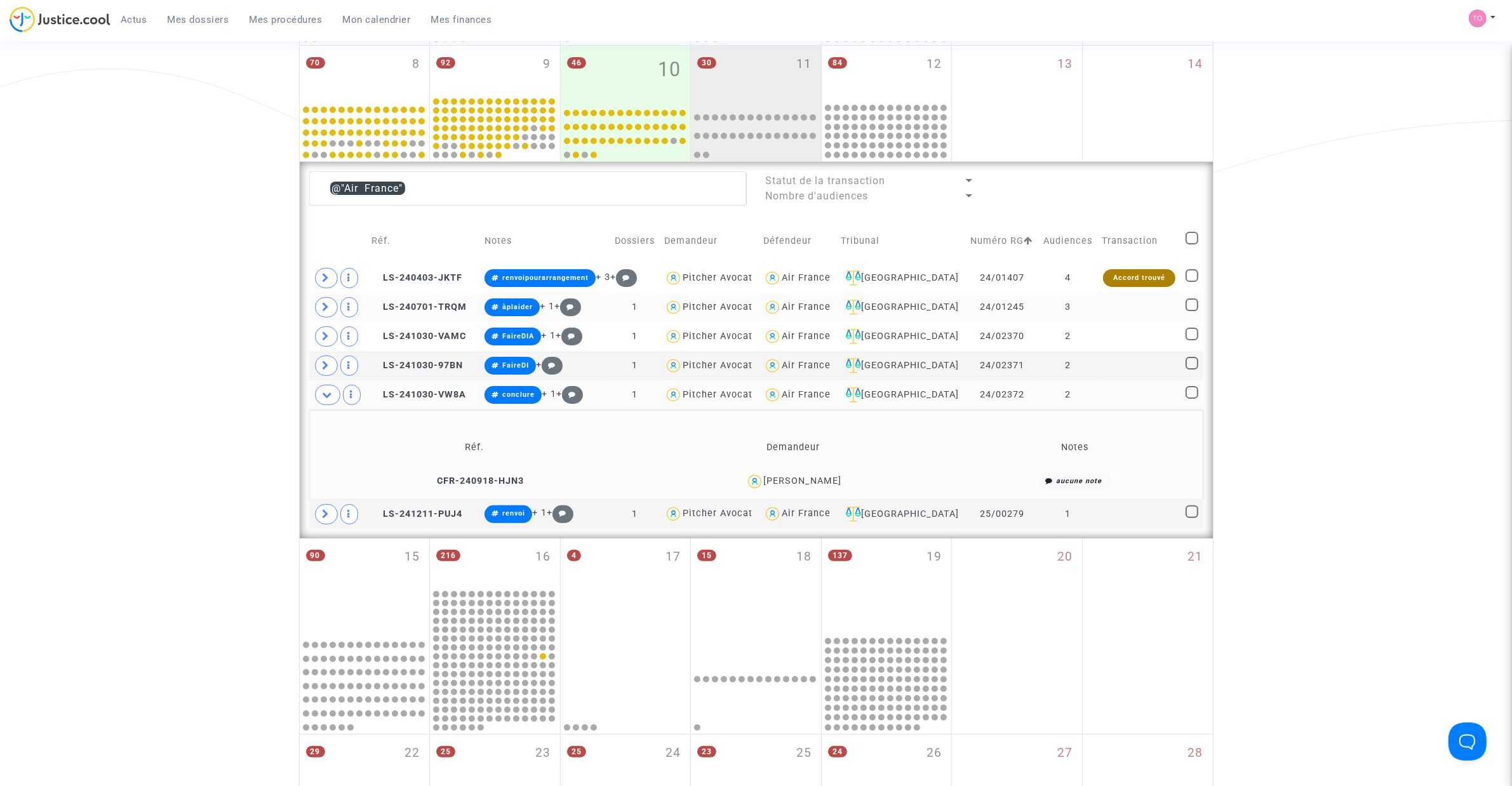
scroll to position [283, 0]
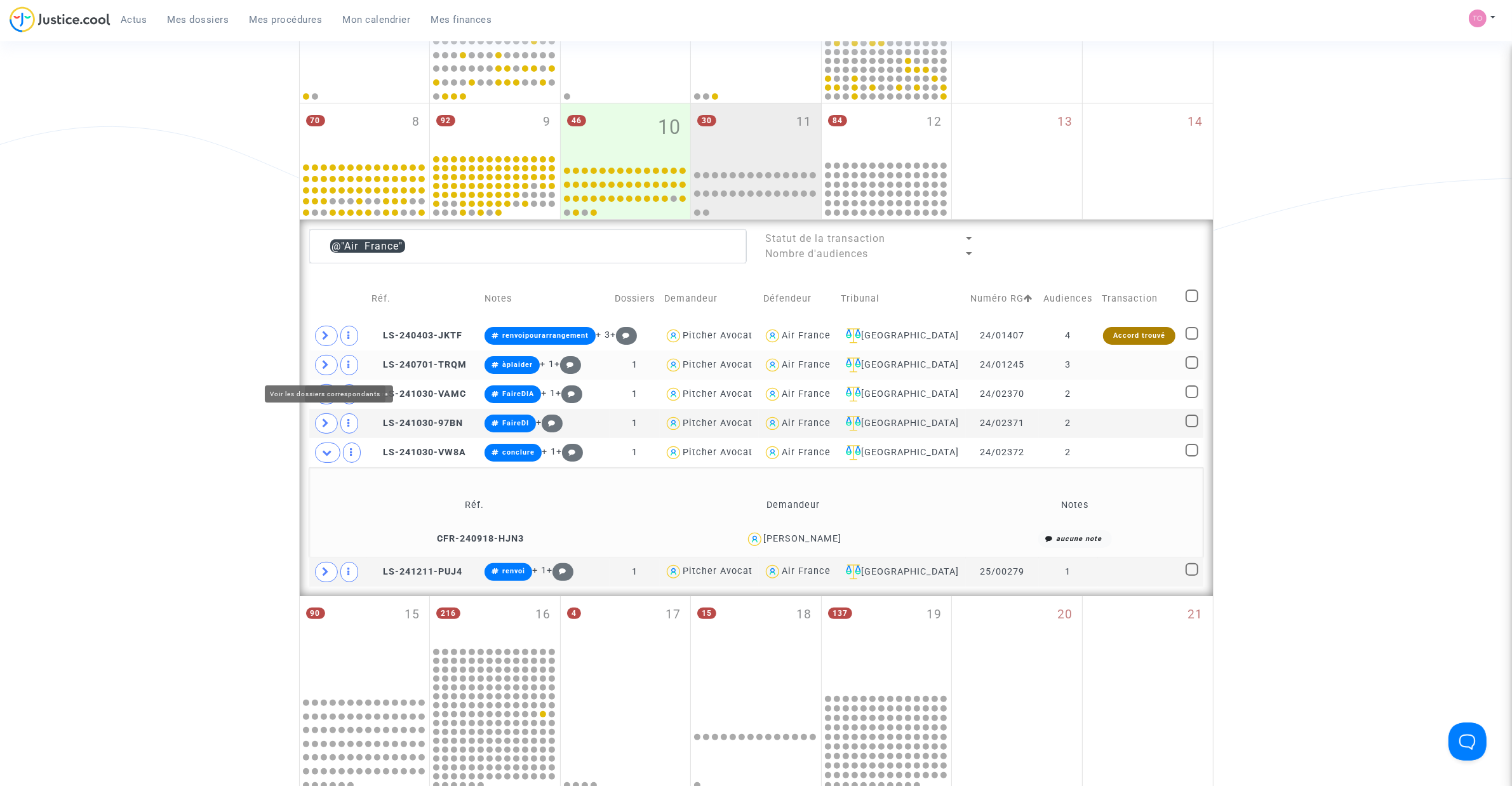
click at [329, 365] on icon at bounding box center [326, 364] width 7 height 10
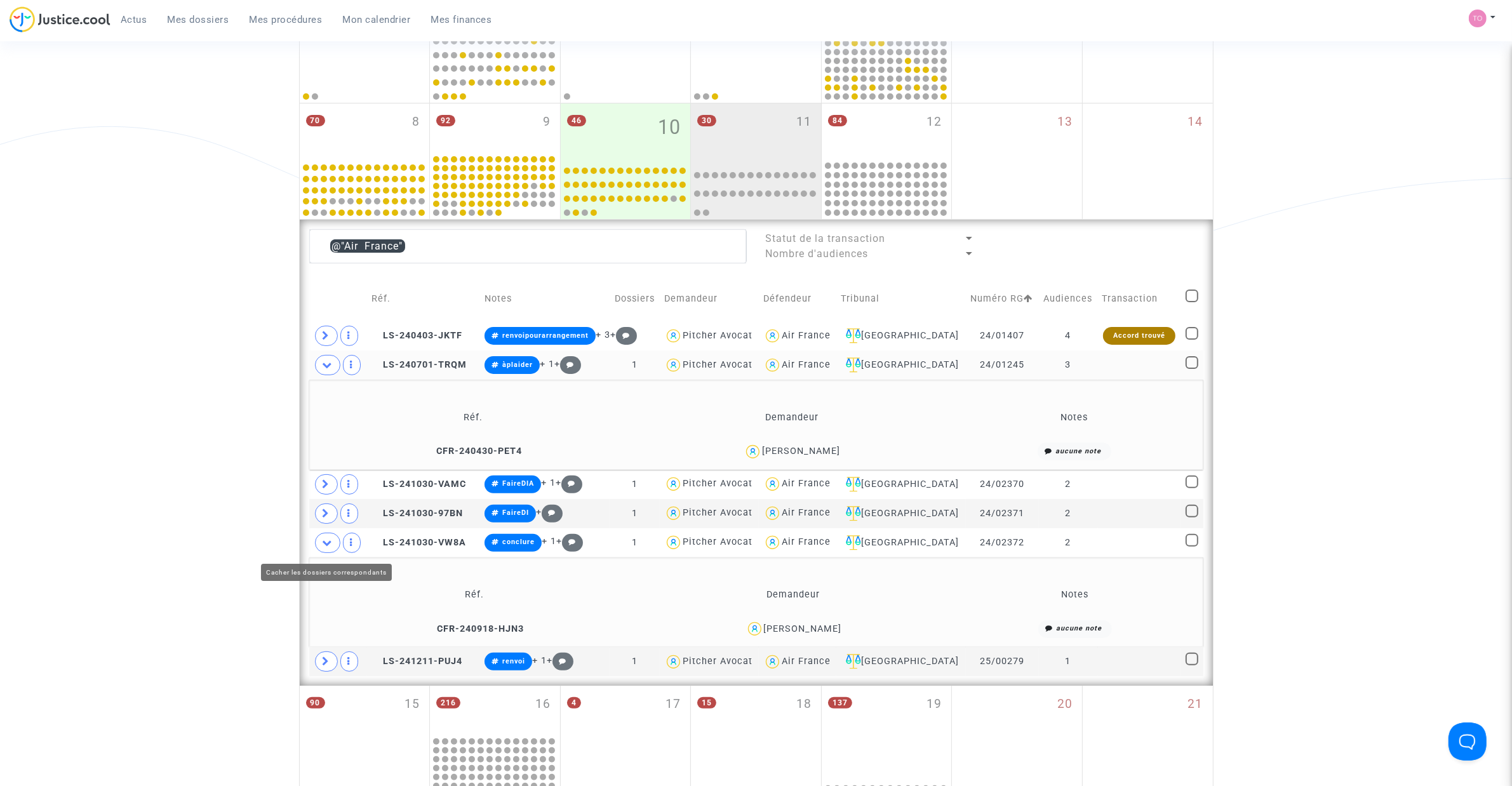
click at [320, 547] on span at bounding box center [328, 542] width 26 height 20
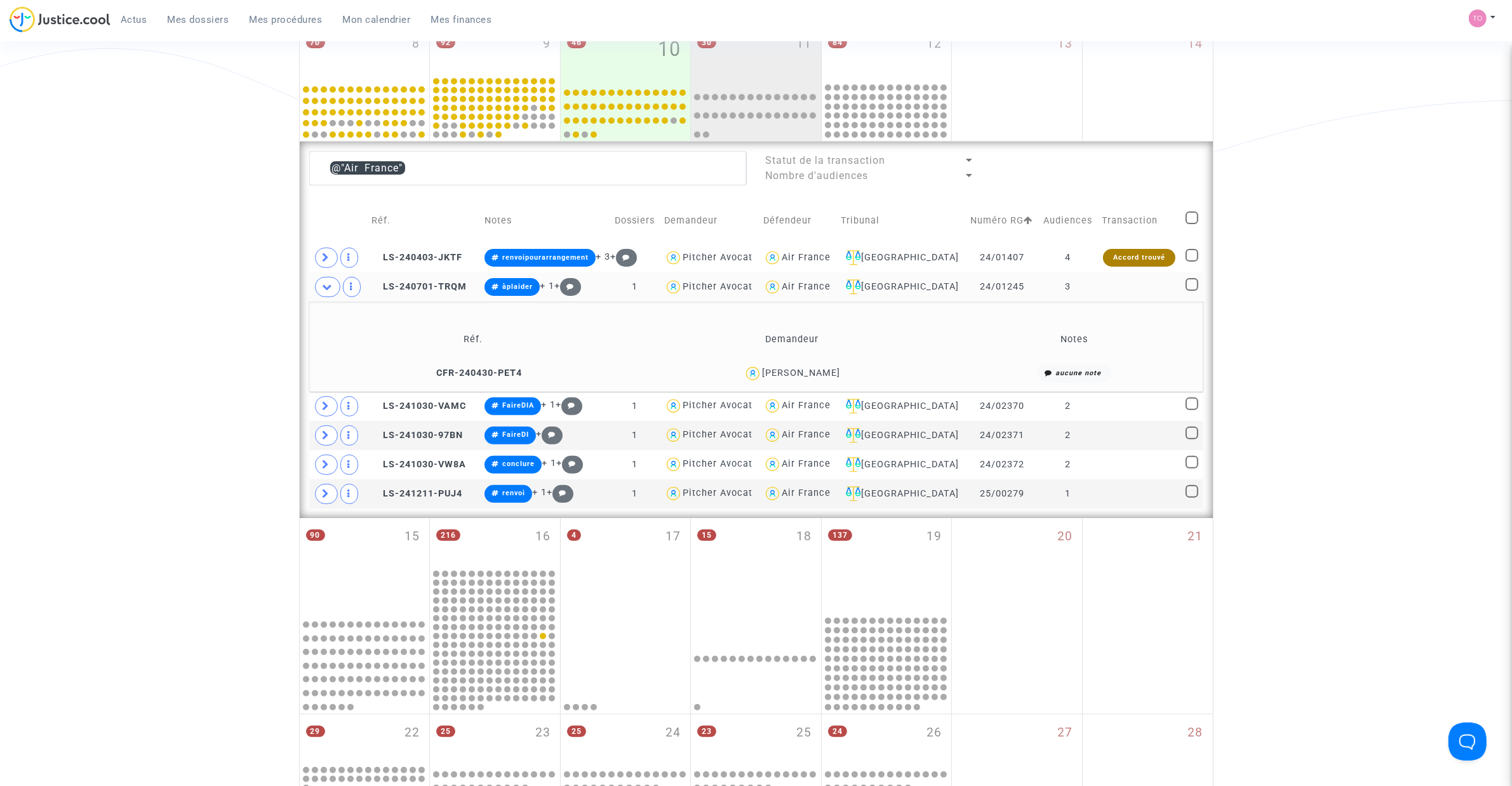
scroll to position [362, 0]
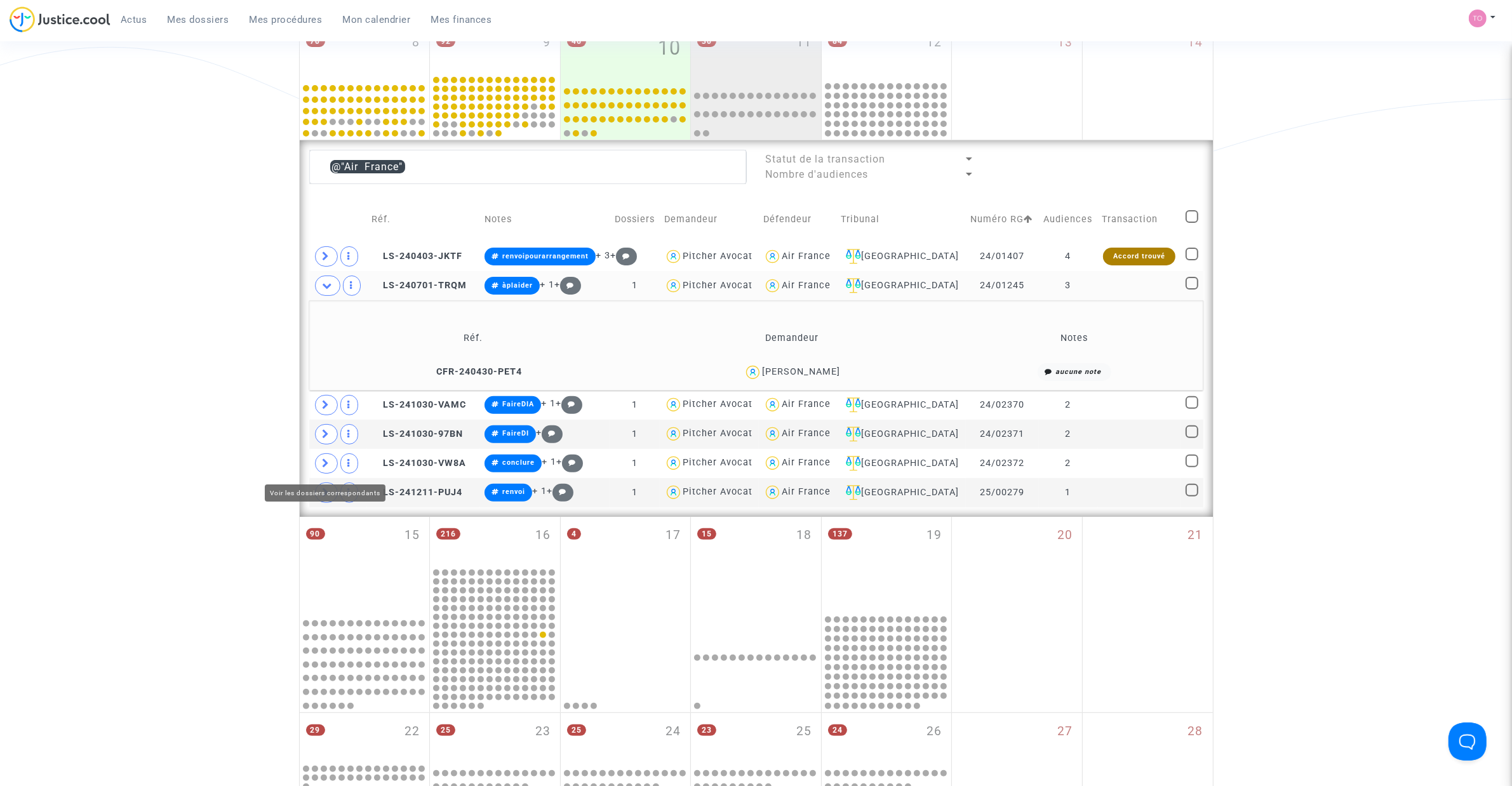
click at [324, 462] on icon at bounding box center [326, 463] width 7 height 10
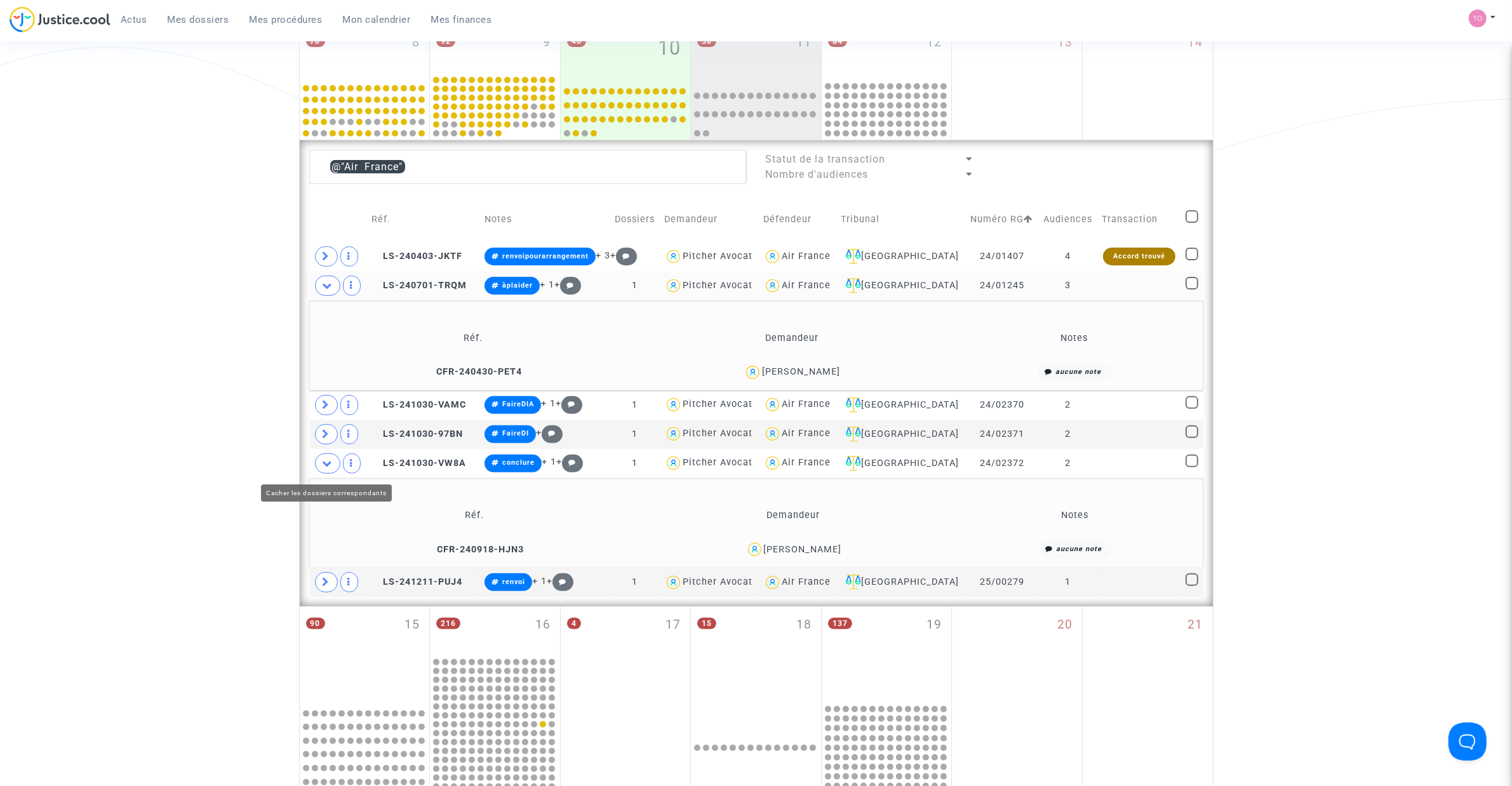
click at [326, 468] on icon at bounding box center [328, 463] width 10 height 10
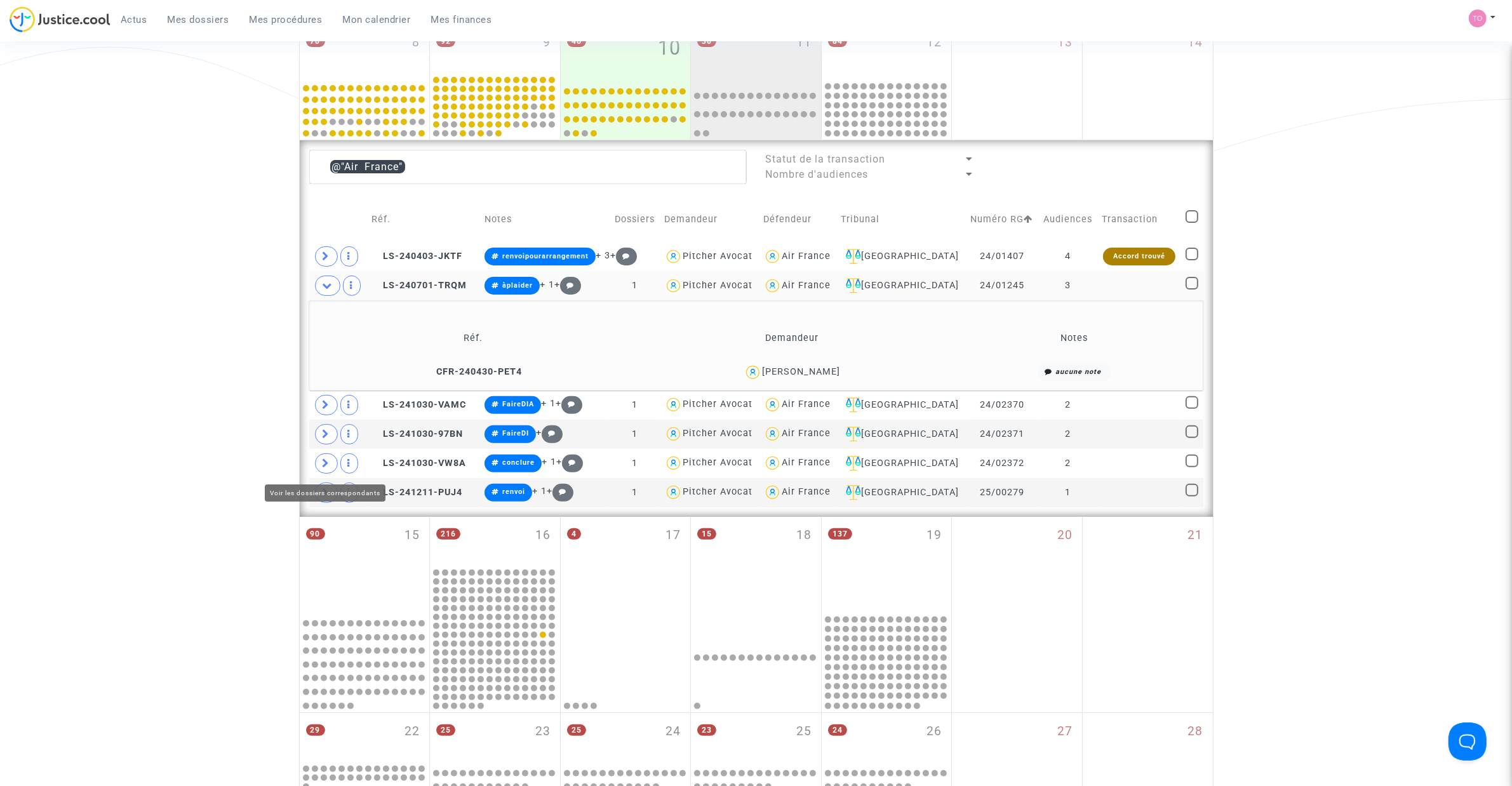
click at [326, 468] on icon at bounding box center [326, 463] width 7 height 10
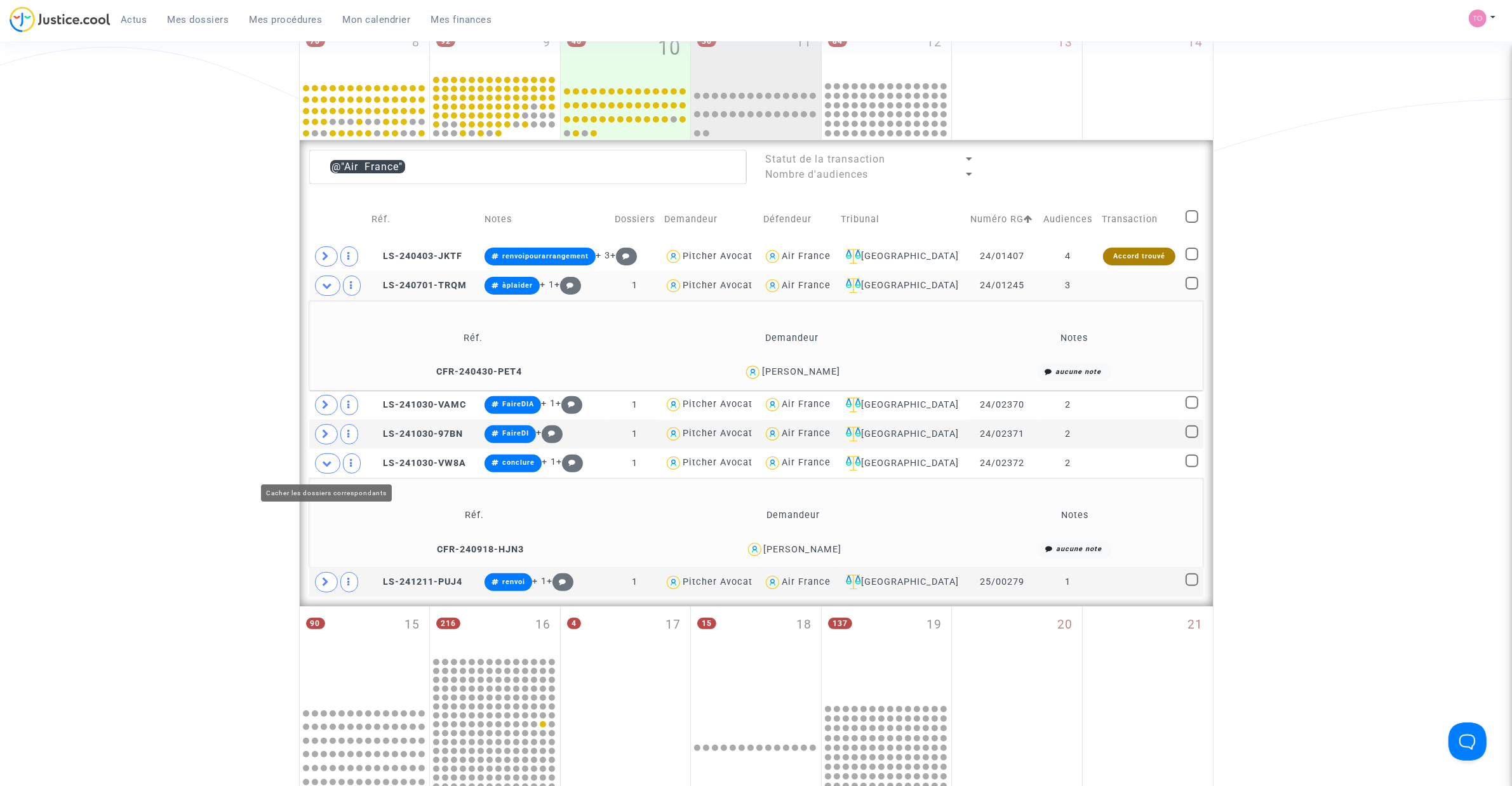
click at [324, 462] on icon at bounding box center [328, 463] width 10 height 10
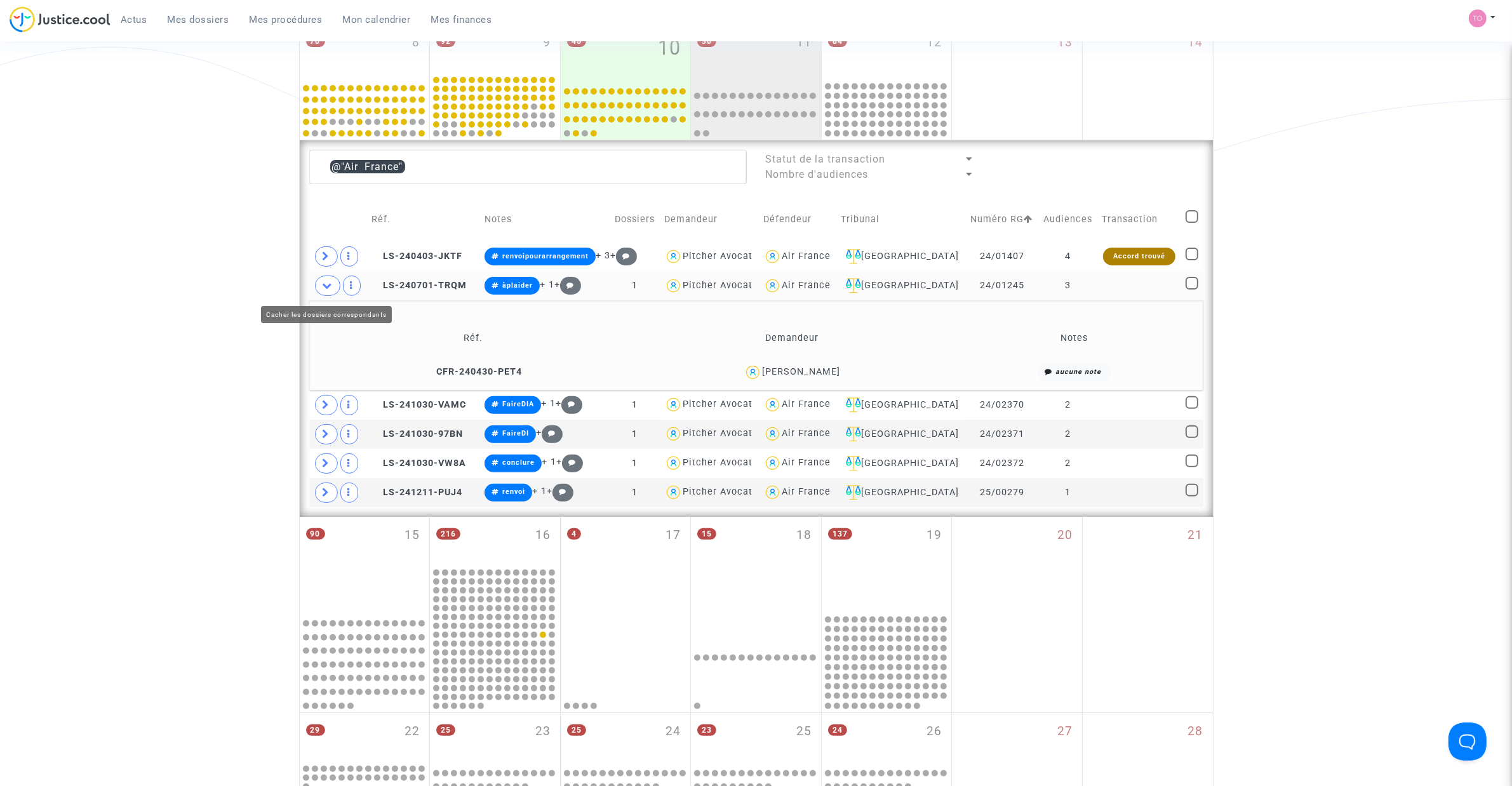
click at [320, 290] on span at bounding box center [328, 285] width 26 height 20
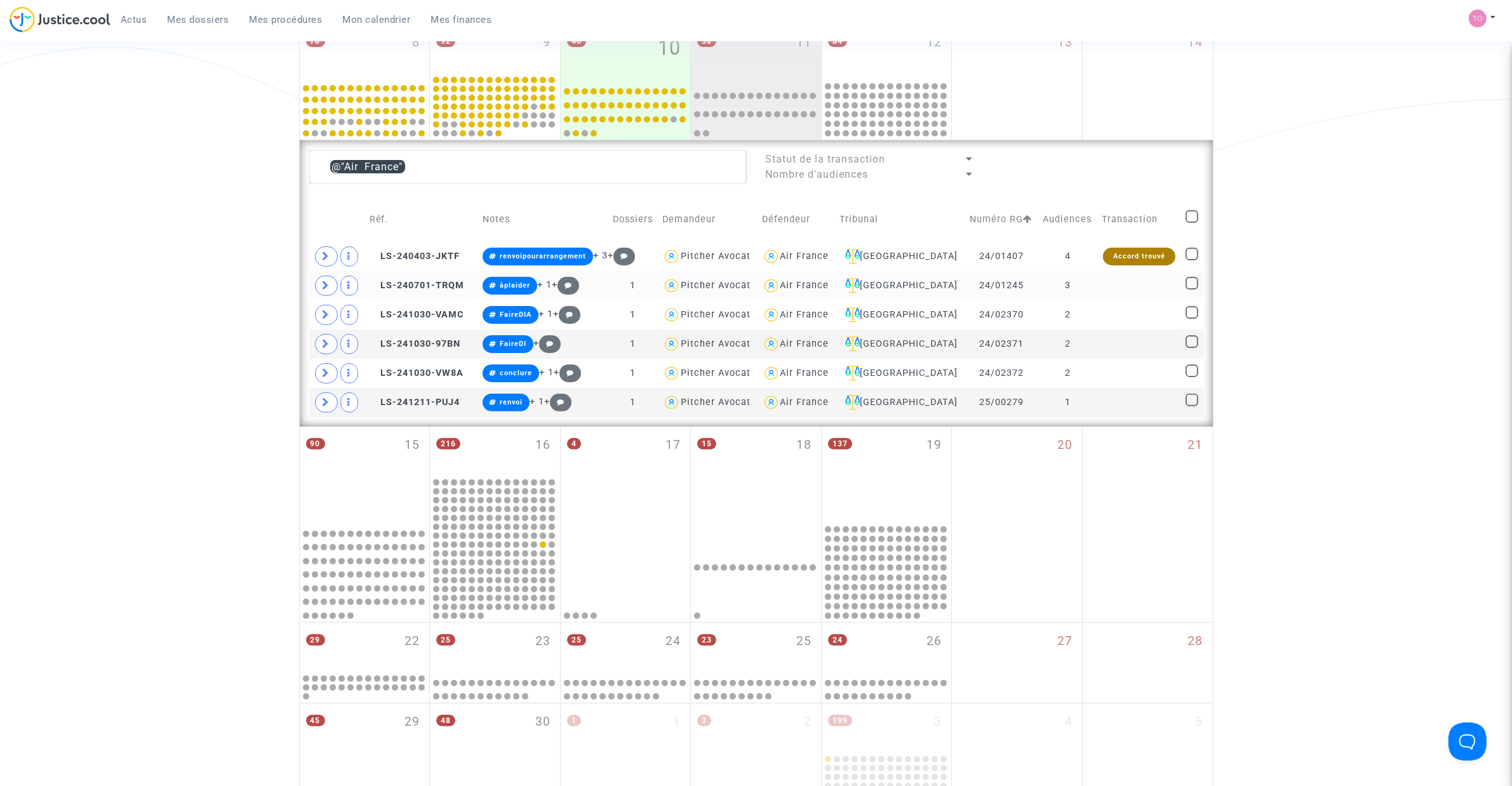
click at [322, 277] on span at bounding box center [326, 285] width 22 height 20
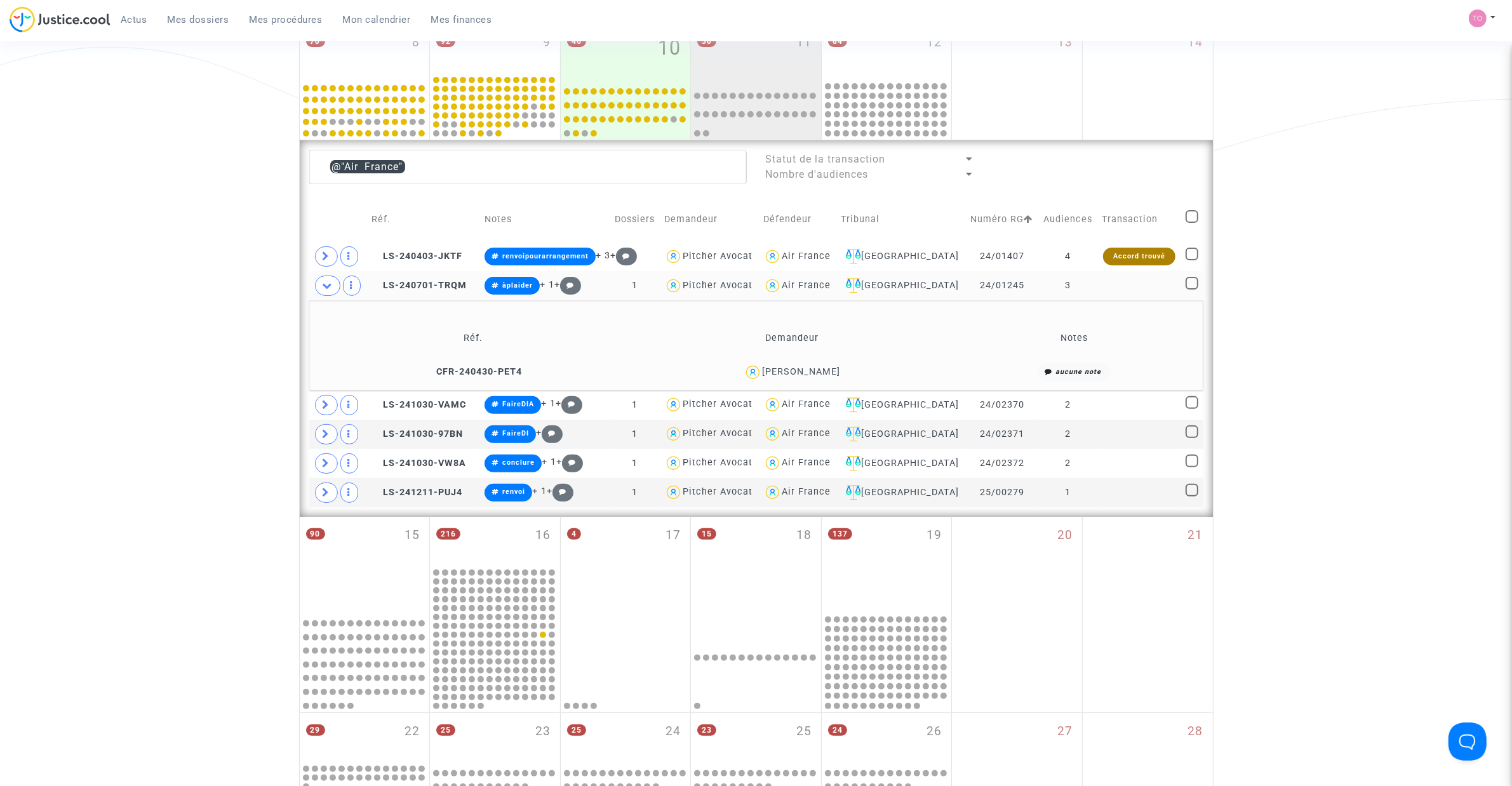
click at [812, 372] on div "William Condamine" at bounding box center [801, 371] width 78 height 10
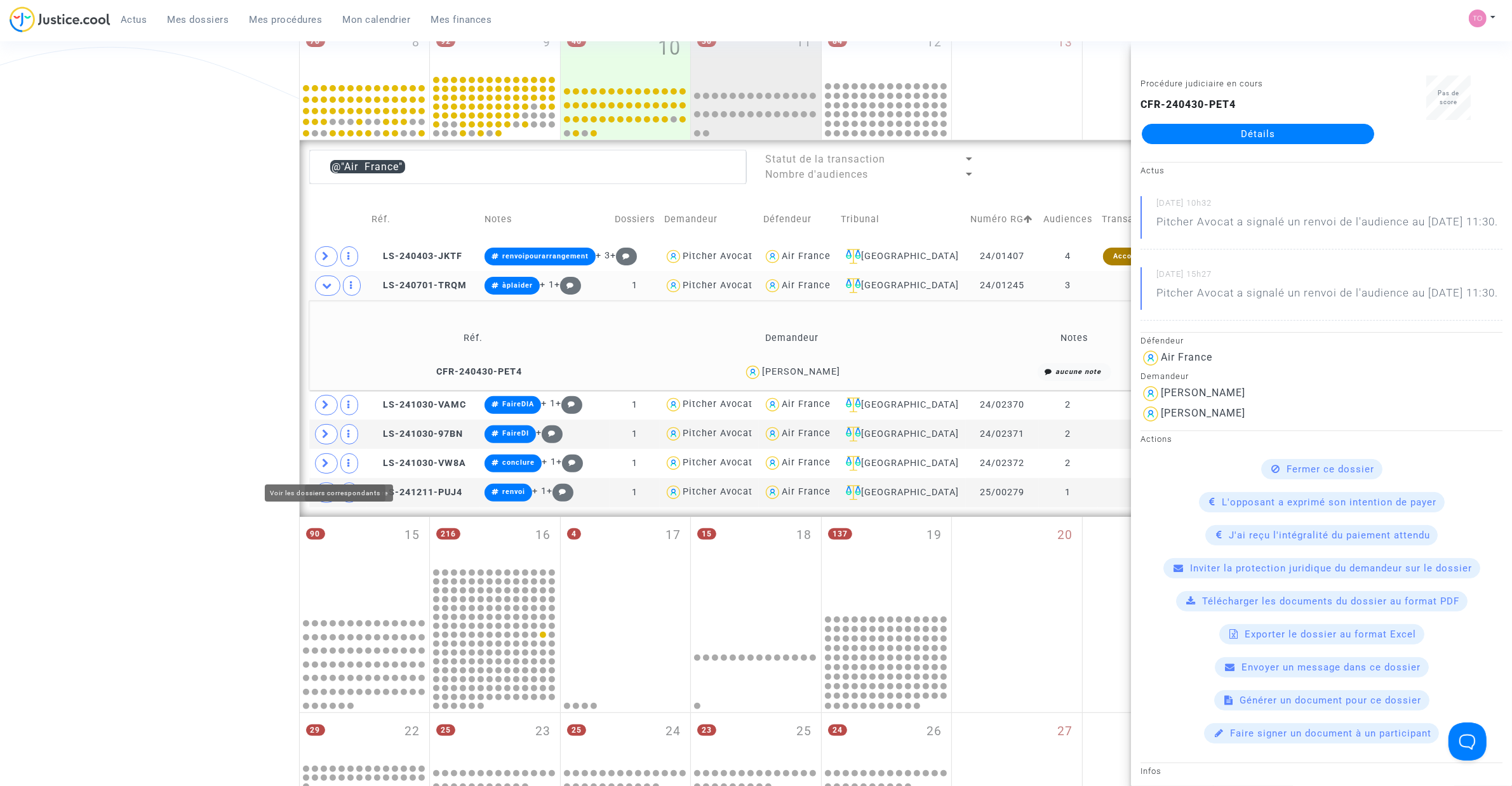
click at [324, 466] on icon at bounding box center [326, 463] width 7 height 10
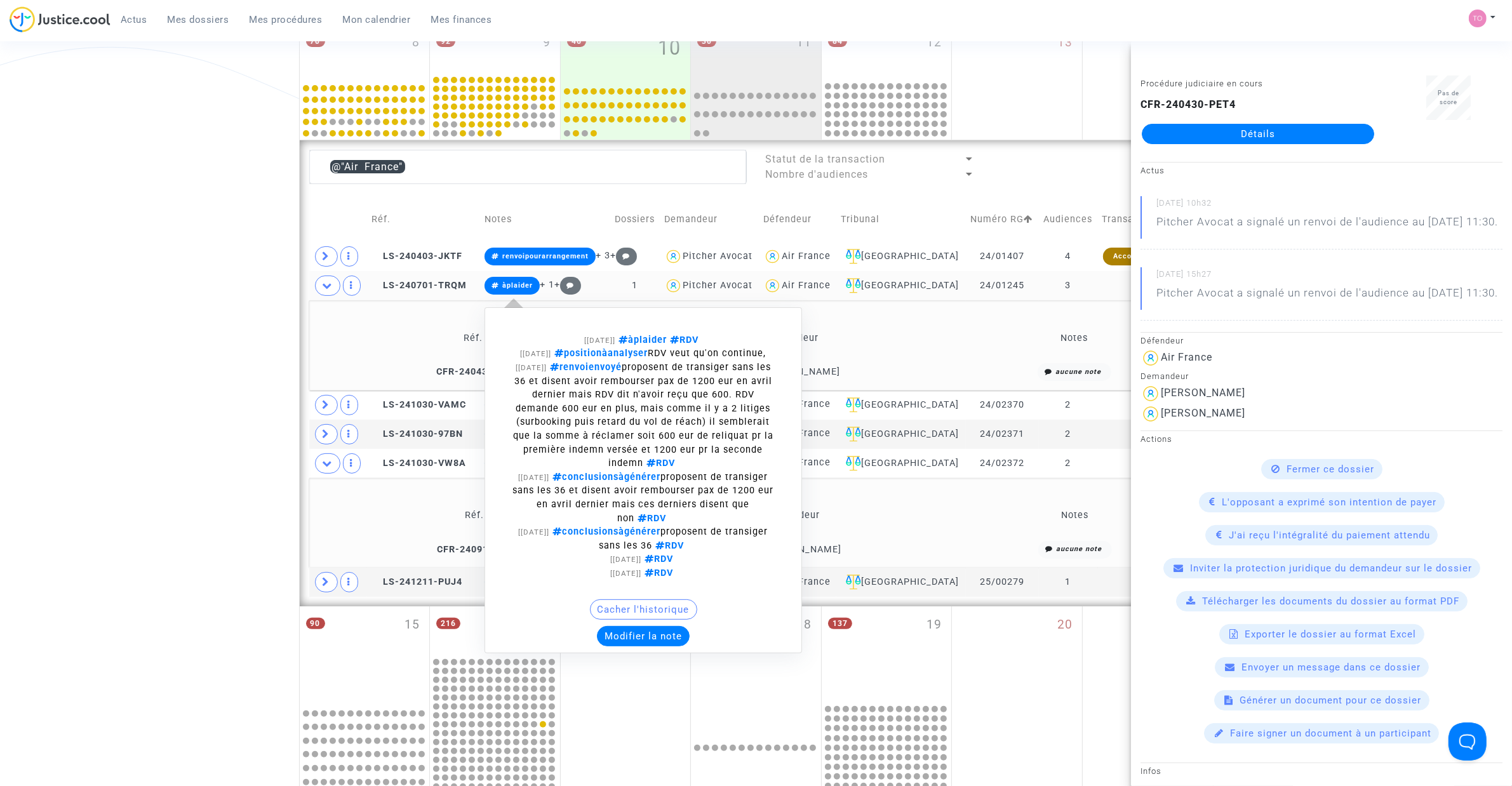
click at [637, 646] on button "Modifier la note" at bounding box center [642, 636] width 92 height 20
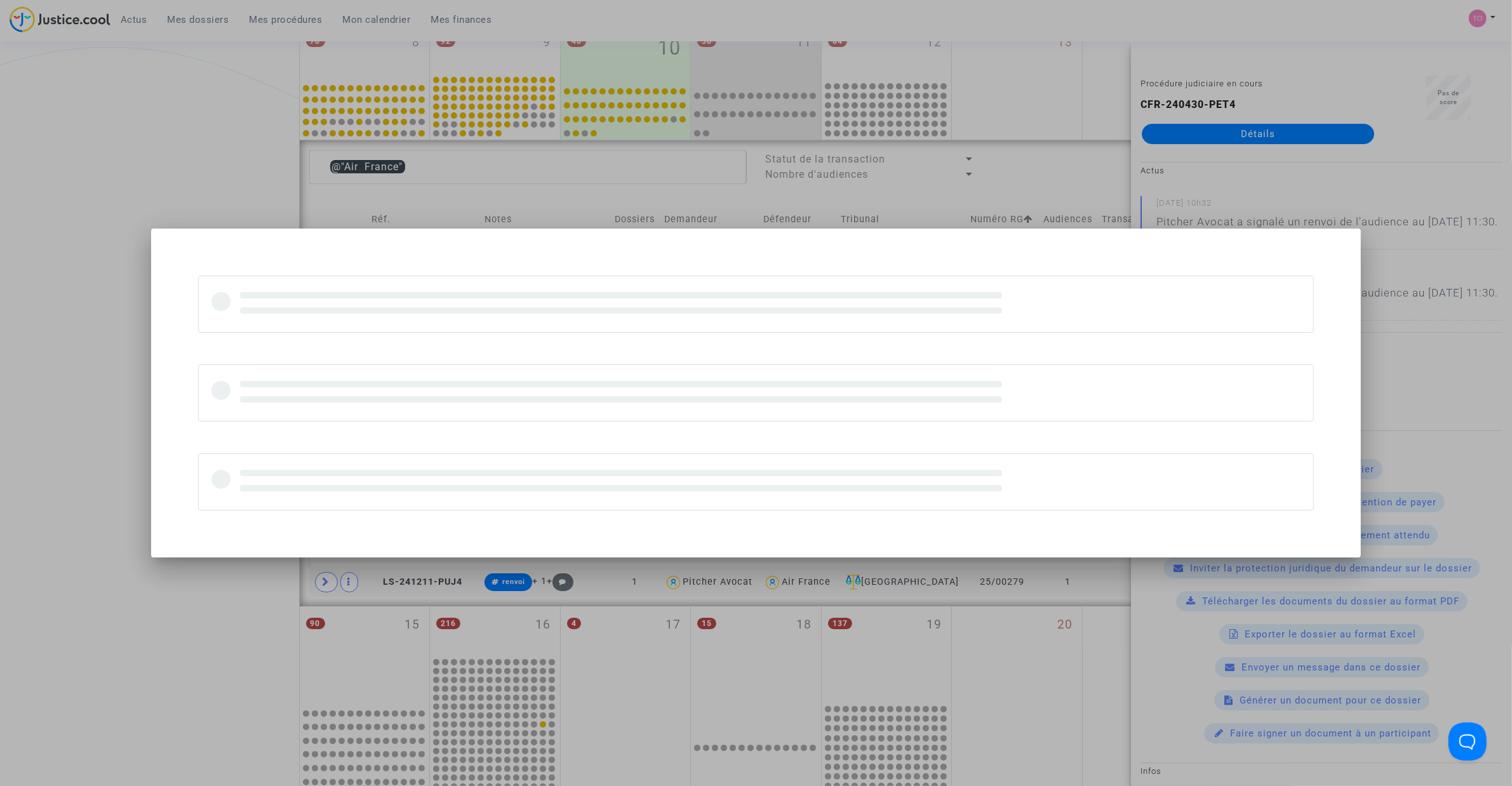
click at [96, 189] on div at bounding box center [756, 393] width 1512 height 786
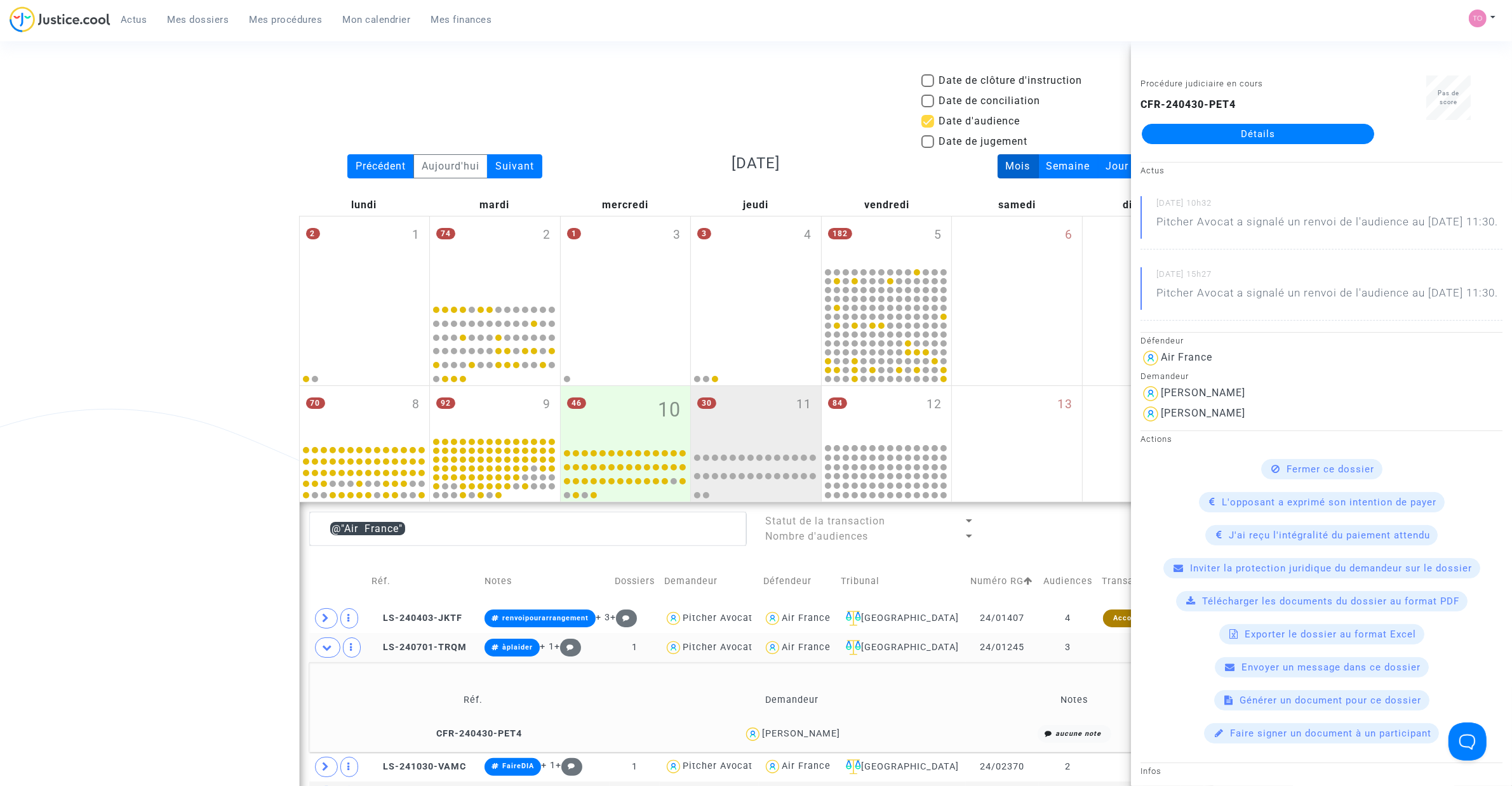
scroll to position [362, 0]
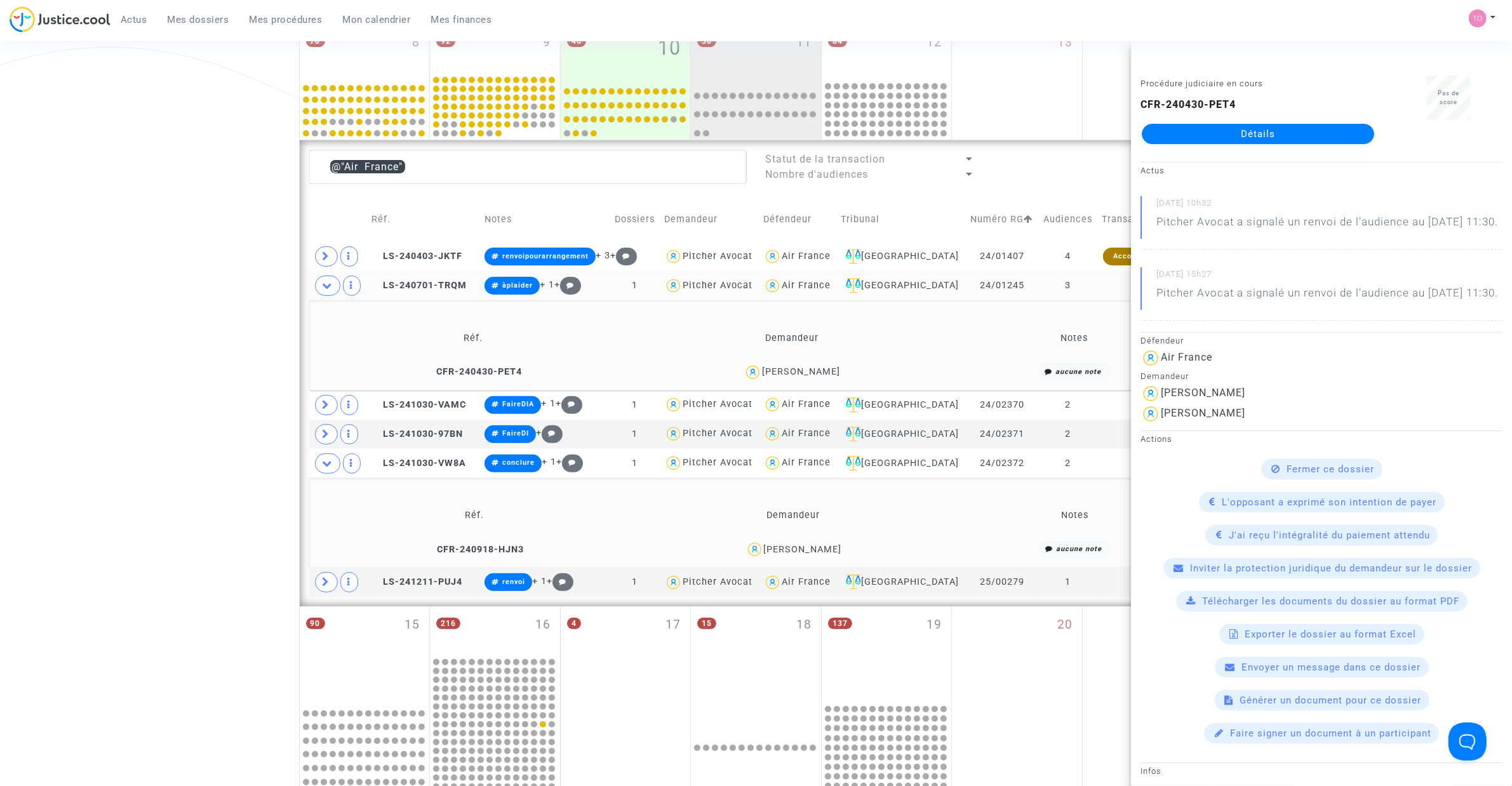
click at [812, 550] on div "Julien Ichama" at bounding box center [802, 549] width 78 height 10
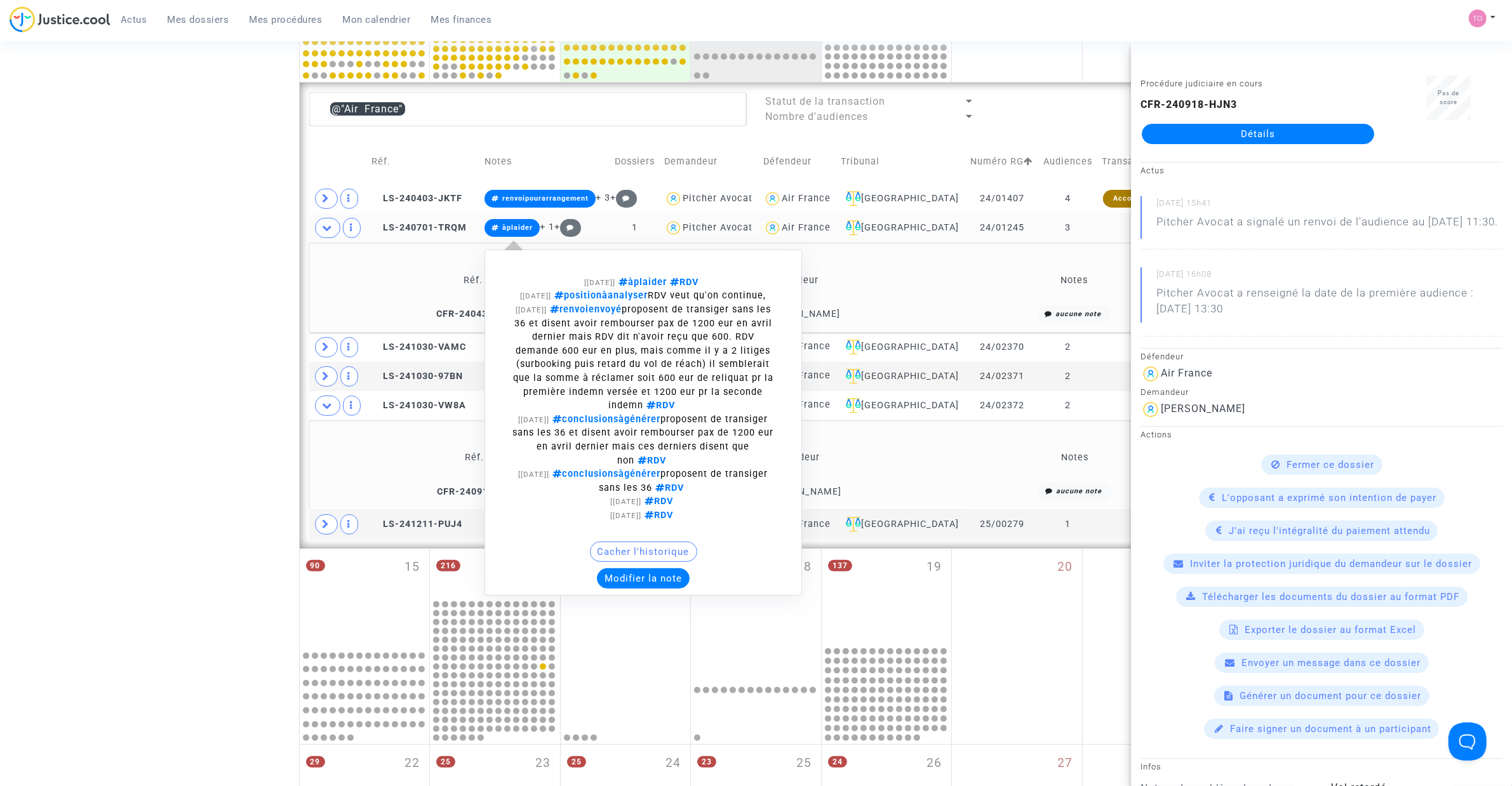
scroll to position [442, 0]
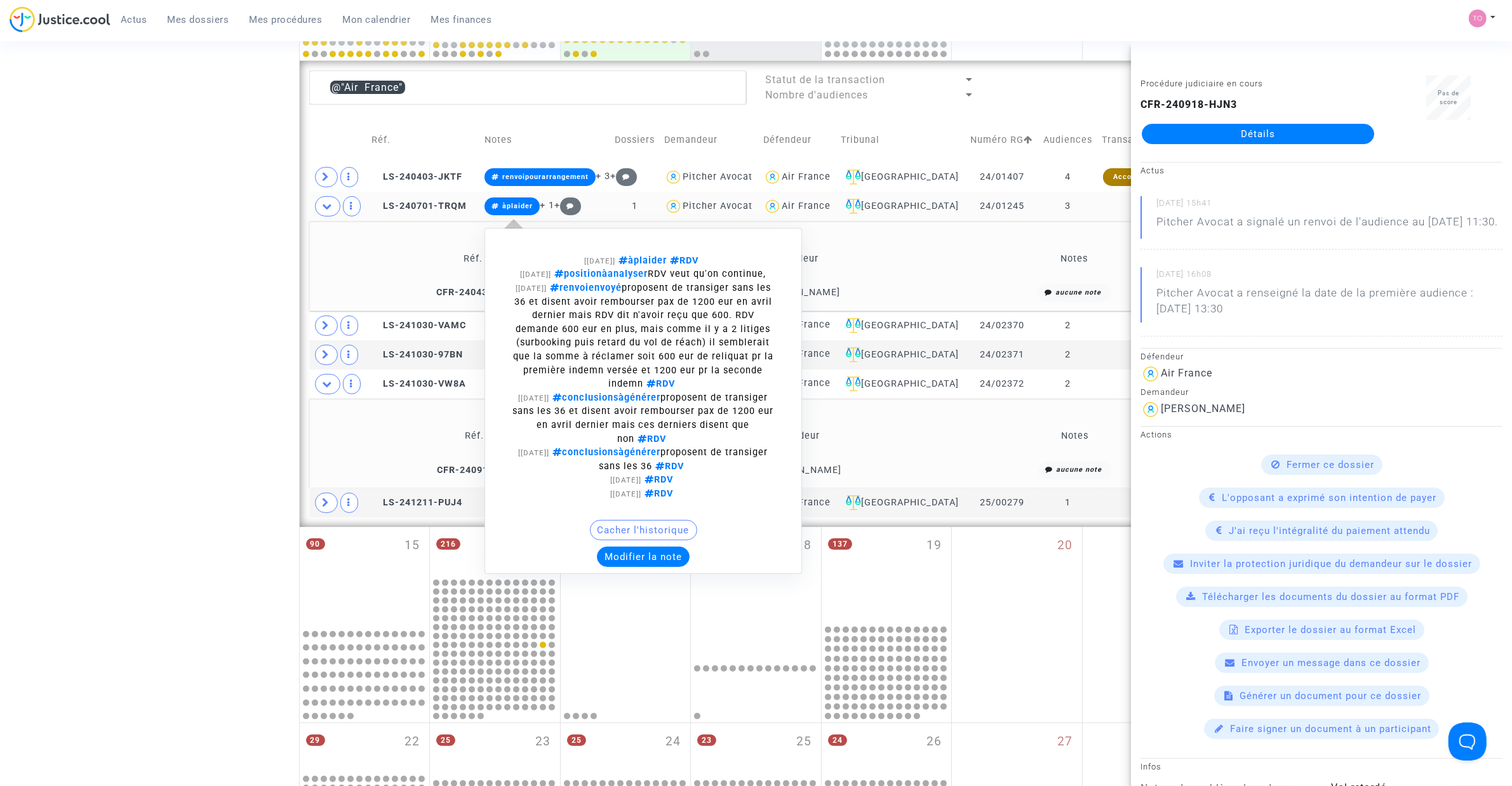
click at [632, 563] on button "Modifier la note" at bounding box center [642, 556] width 92 height 20
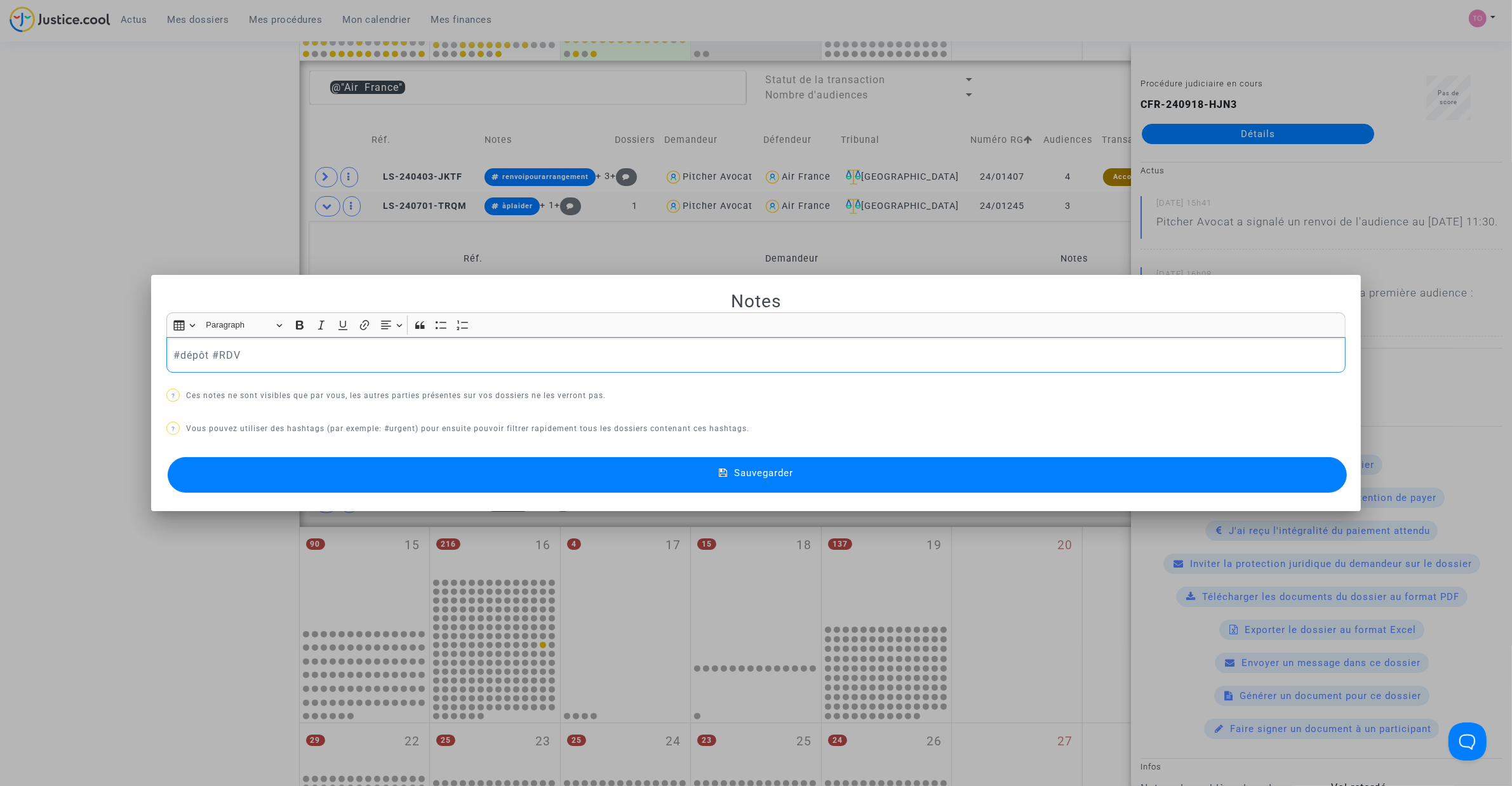
scroll to position [0, 0]
drag, startPoint x: 141, startPoint y: 200, endPoint x: 186, endPoint y: 211, distance: 46.3
click at [141, 201] on div at bounding box center [756, 393] width 1512 height 786
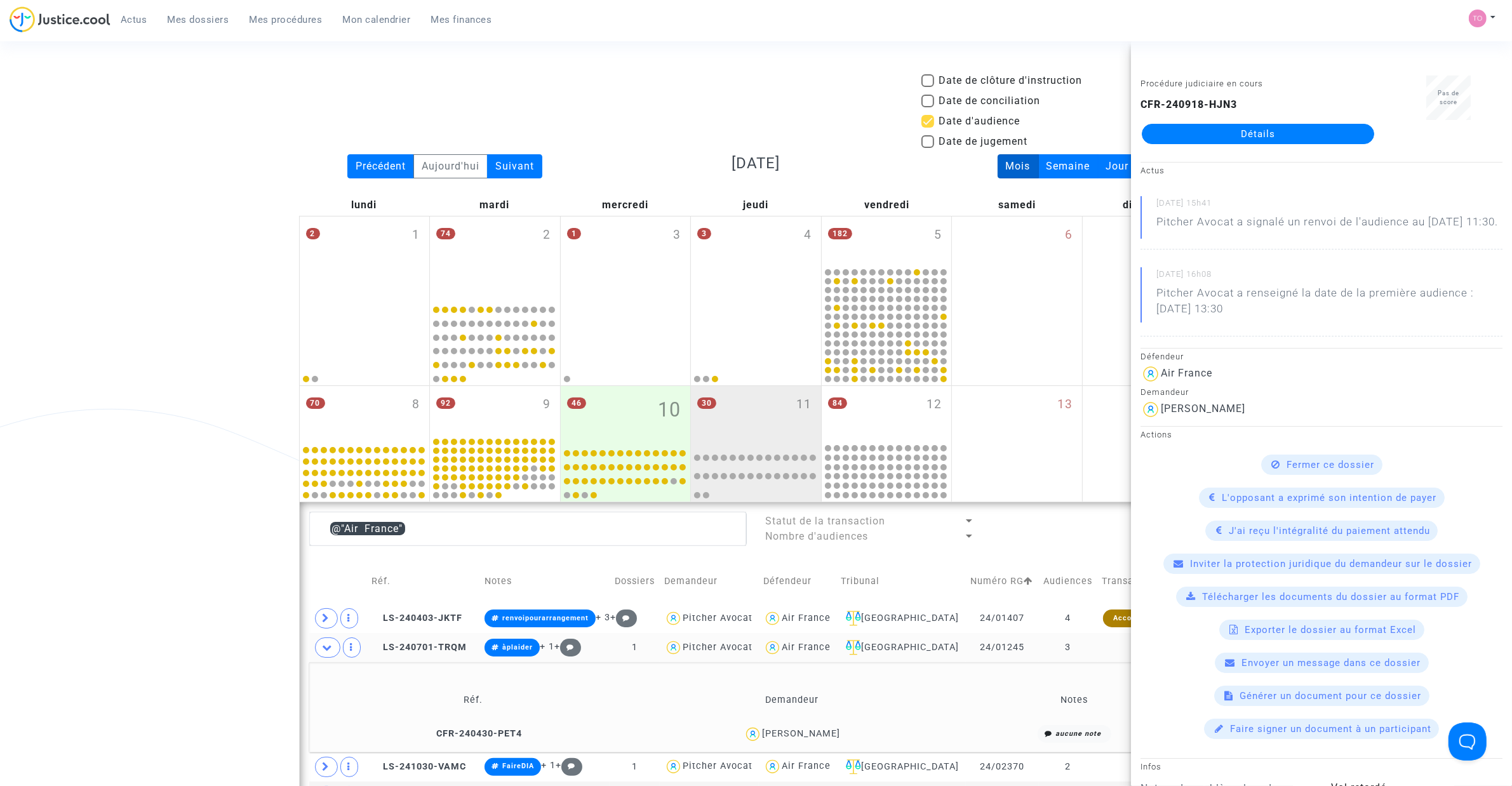
scroll to position [442, 0]
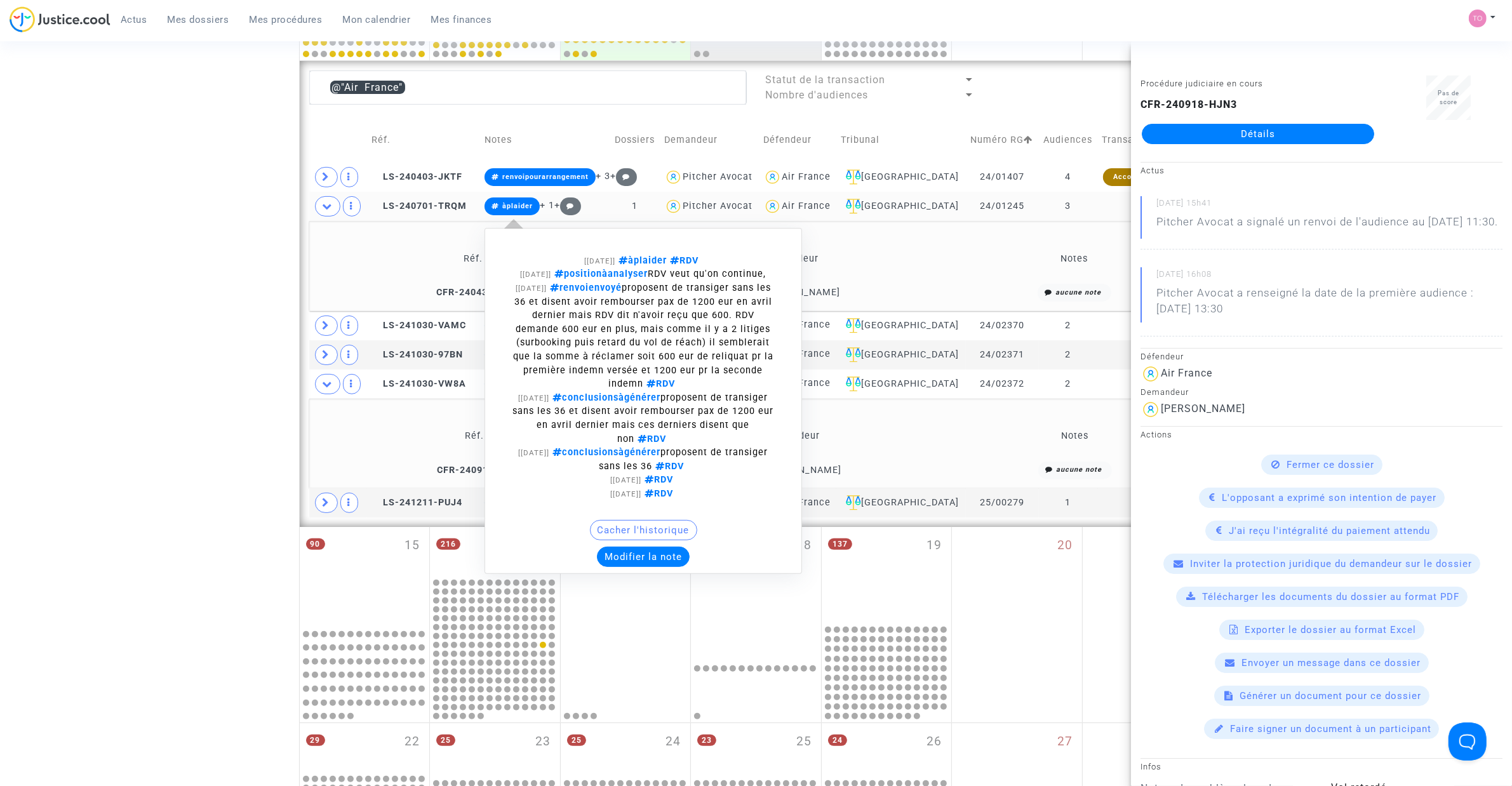
click at [666, 566] on button "Modifier la note" at bounding box center [642, 556] width 92 height 20
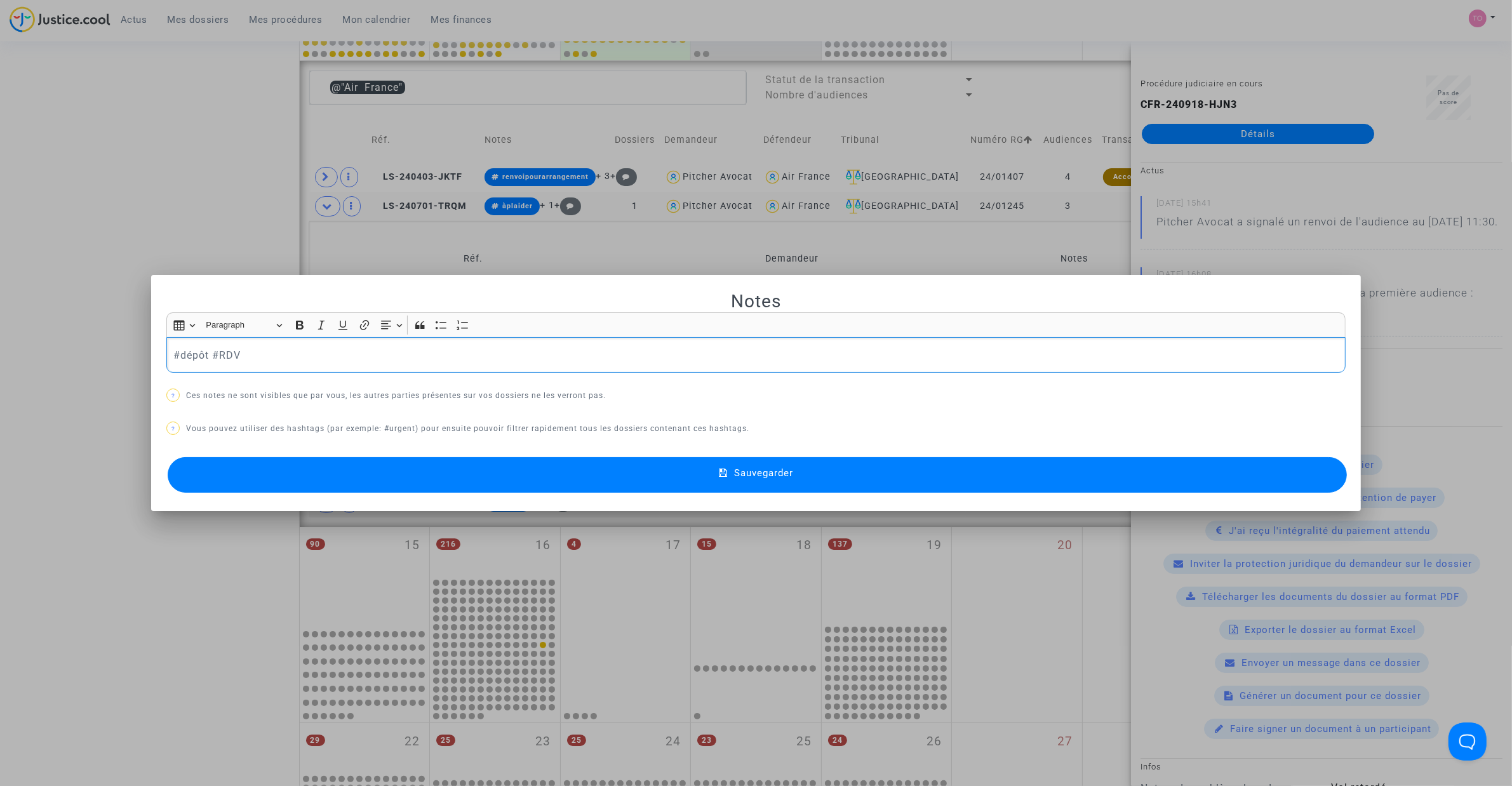
drag, startPoint x: 204, startPoint y: 352, endPoint x: 122, endPoint y: 357, distance: 82.2
click at [122, 357] on div "Notes Rich Text Editor Insert table Insert table Heading Paragraph Paragraph He…" at bounding box center [756, 393] width 1512 height 786
click at [470, 481] on button "Sauvegarder" at bounding box center [757, 474] width 1179 height 35
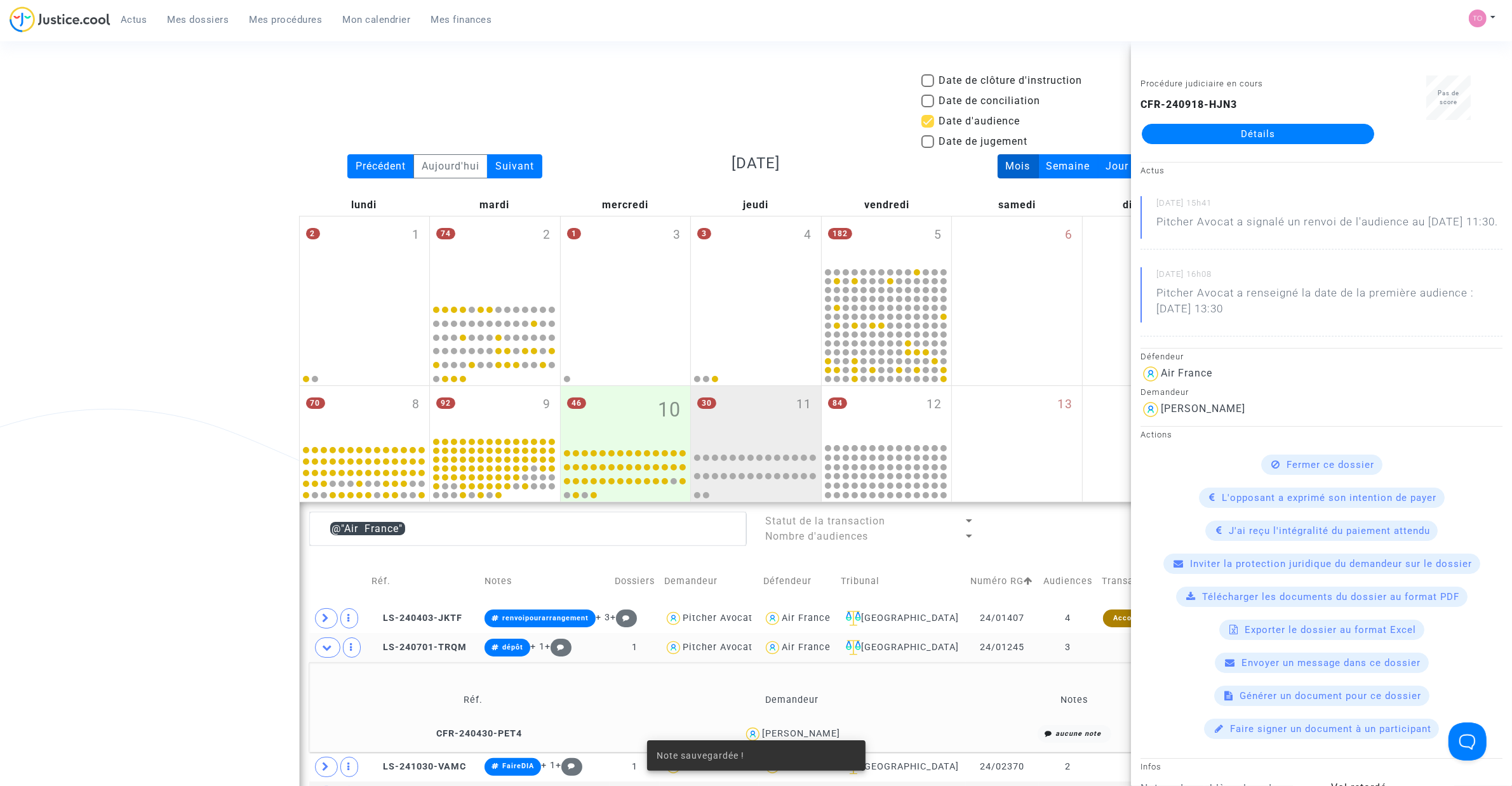
scroll to position [442, 0]
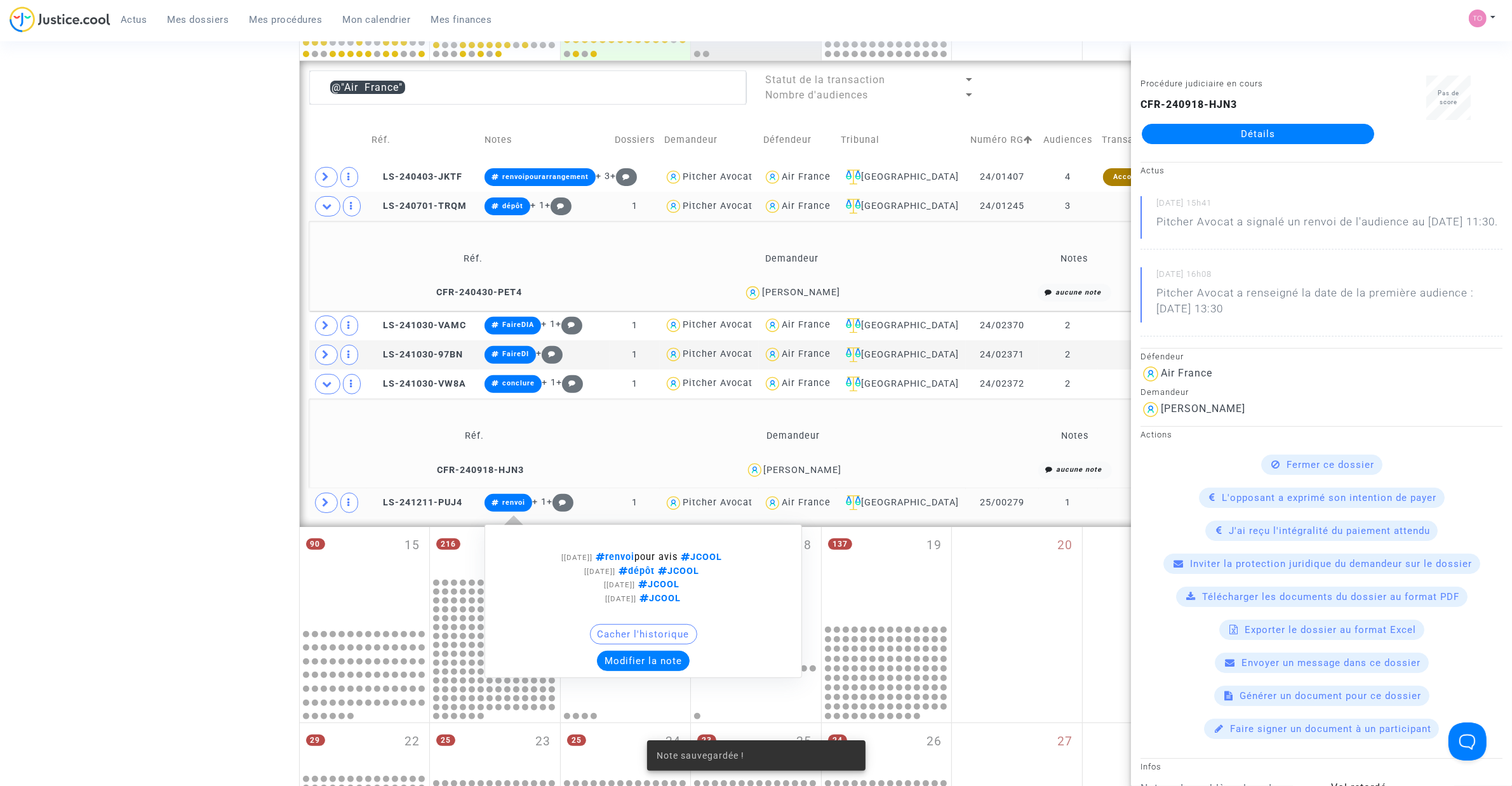
click at [639, 658] on button "Modifier la note" at bounding box center [642, 660] width 92 height 20
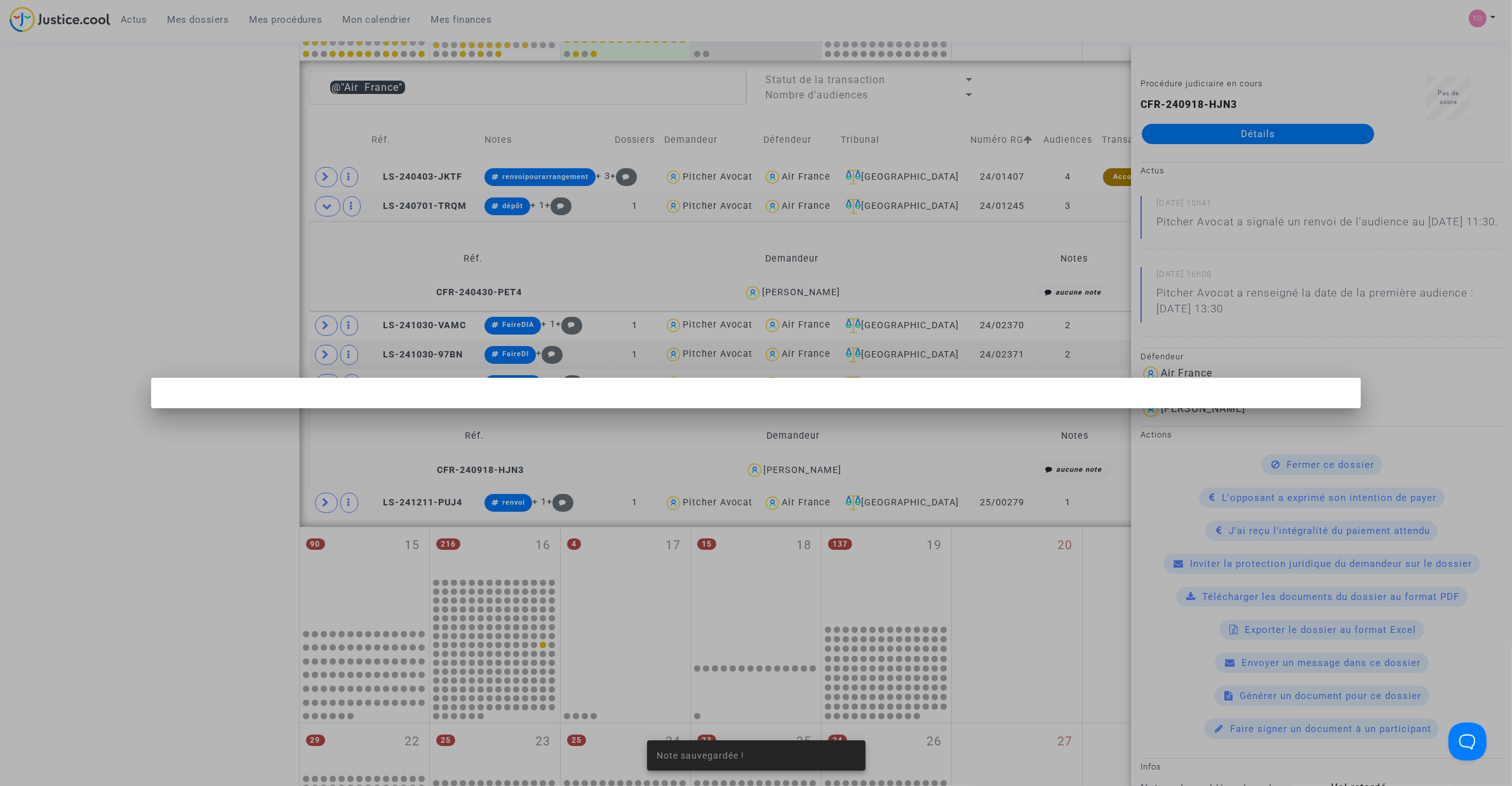
scroll to position [0, 0]
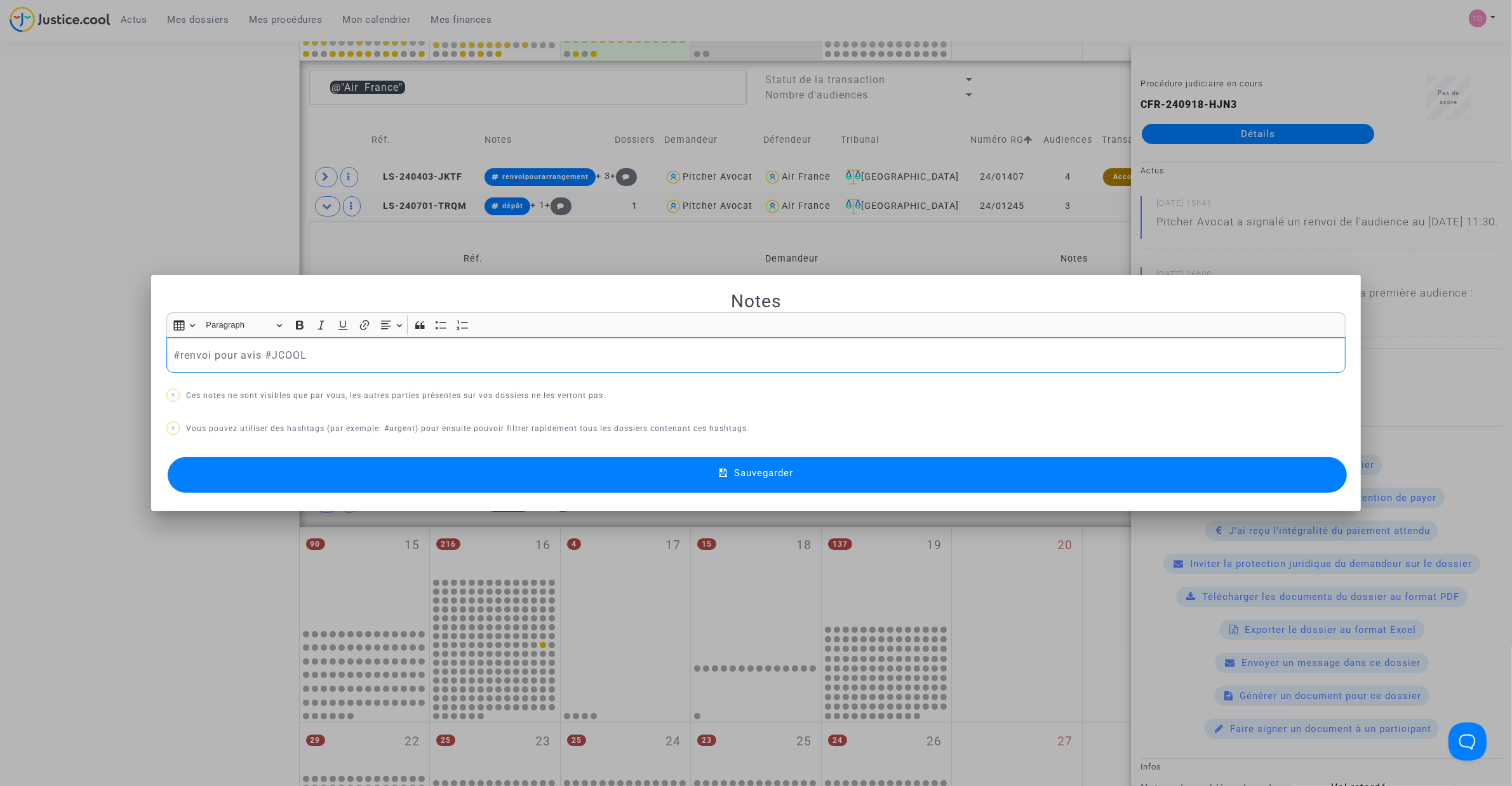
click at [18, 236] on div at bounding box center [756, 393] width 1512 height 786
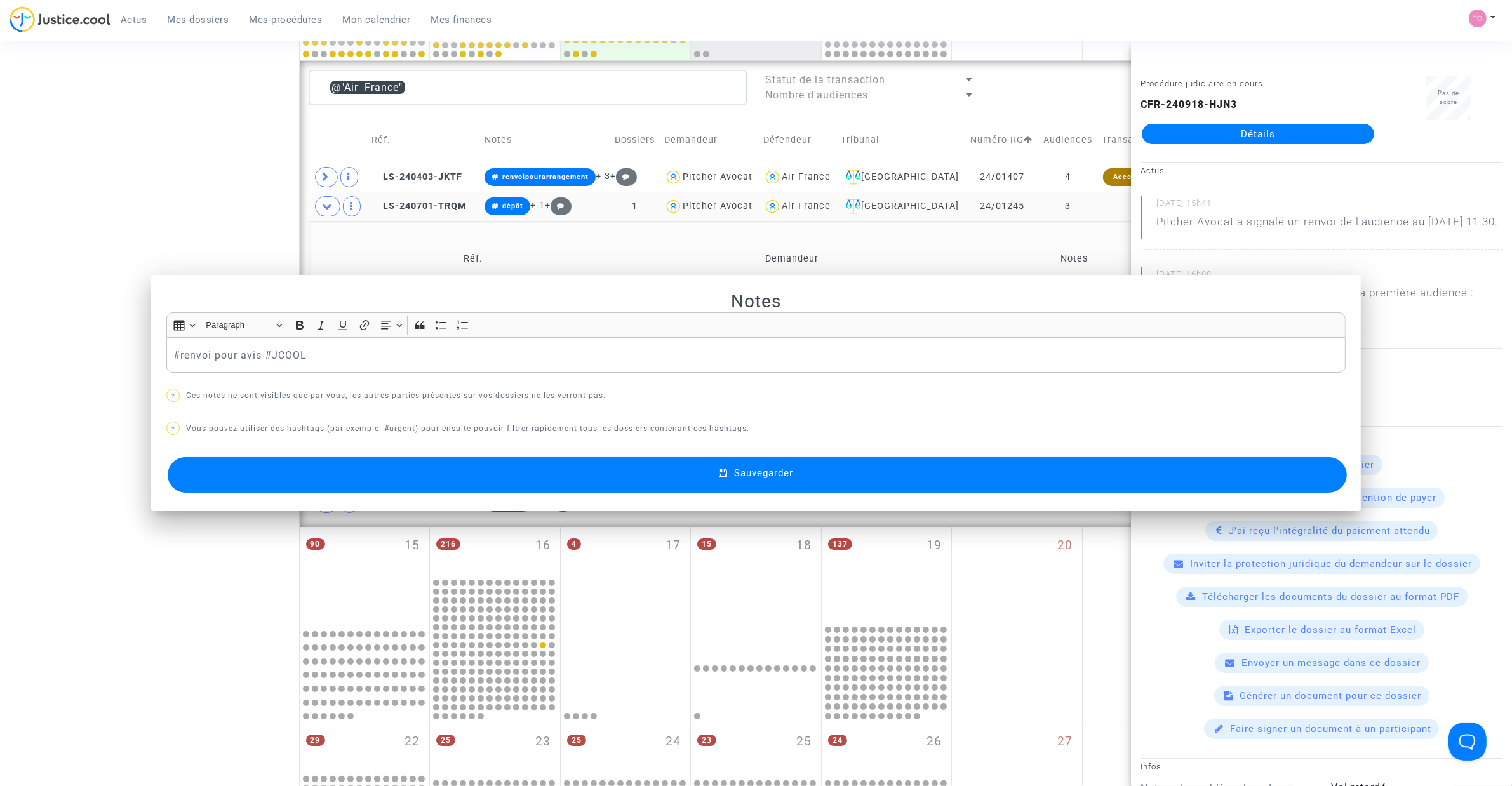
scroll to position [442, 0]
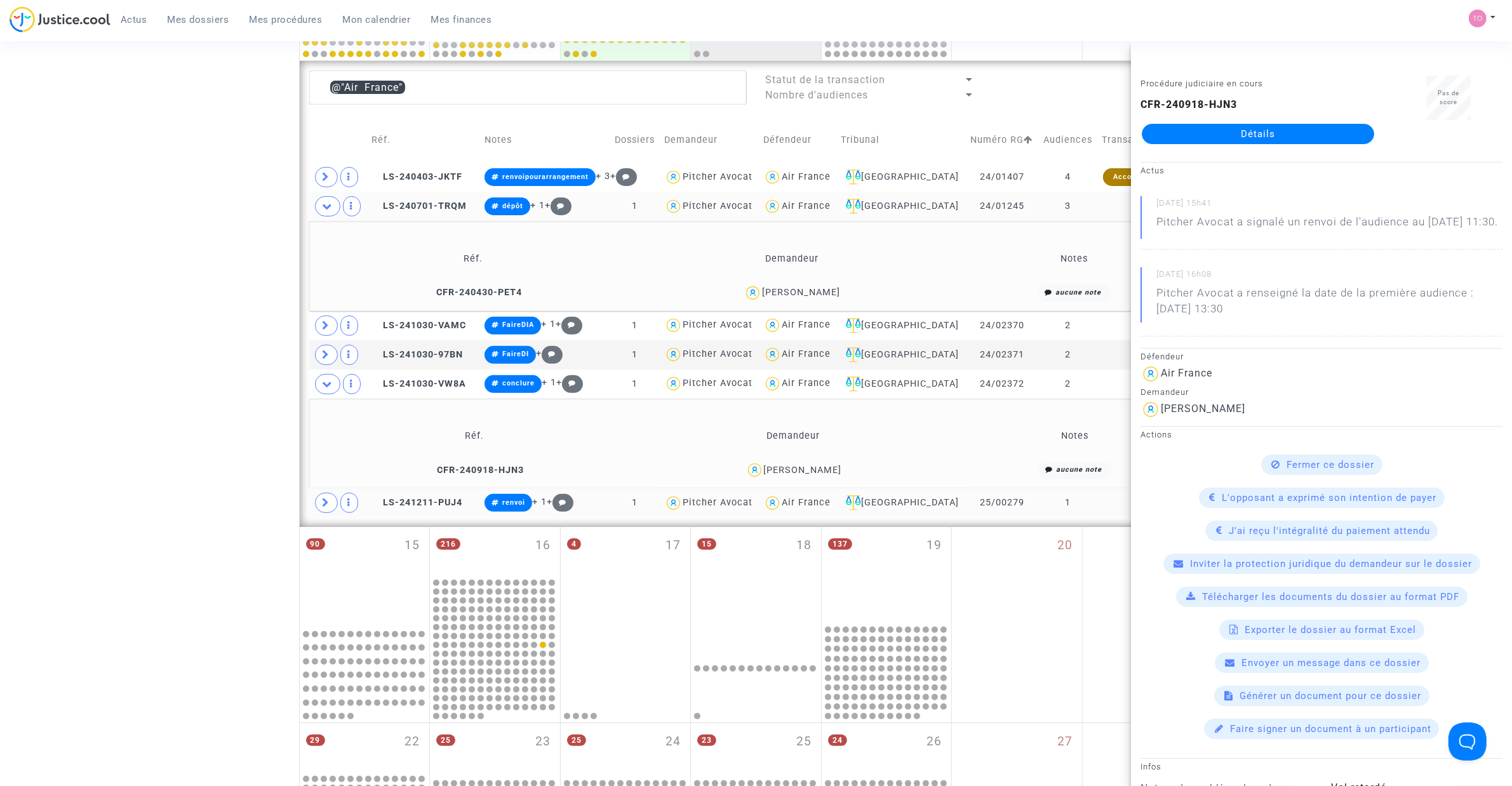
click at [801, 467] on div "Julien Ichama" at bounding box center [802, 470] width 78 height 10
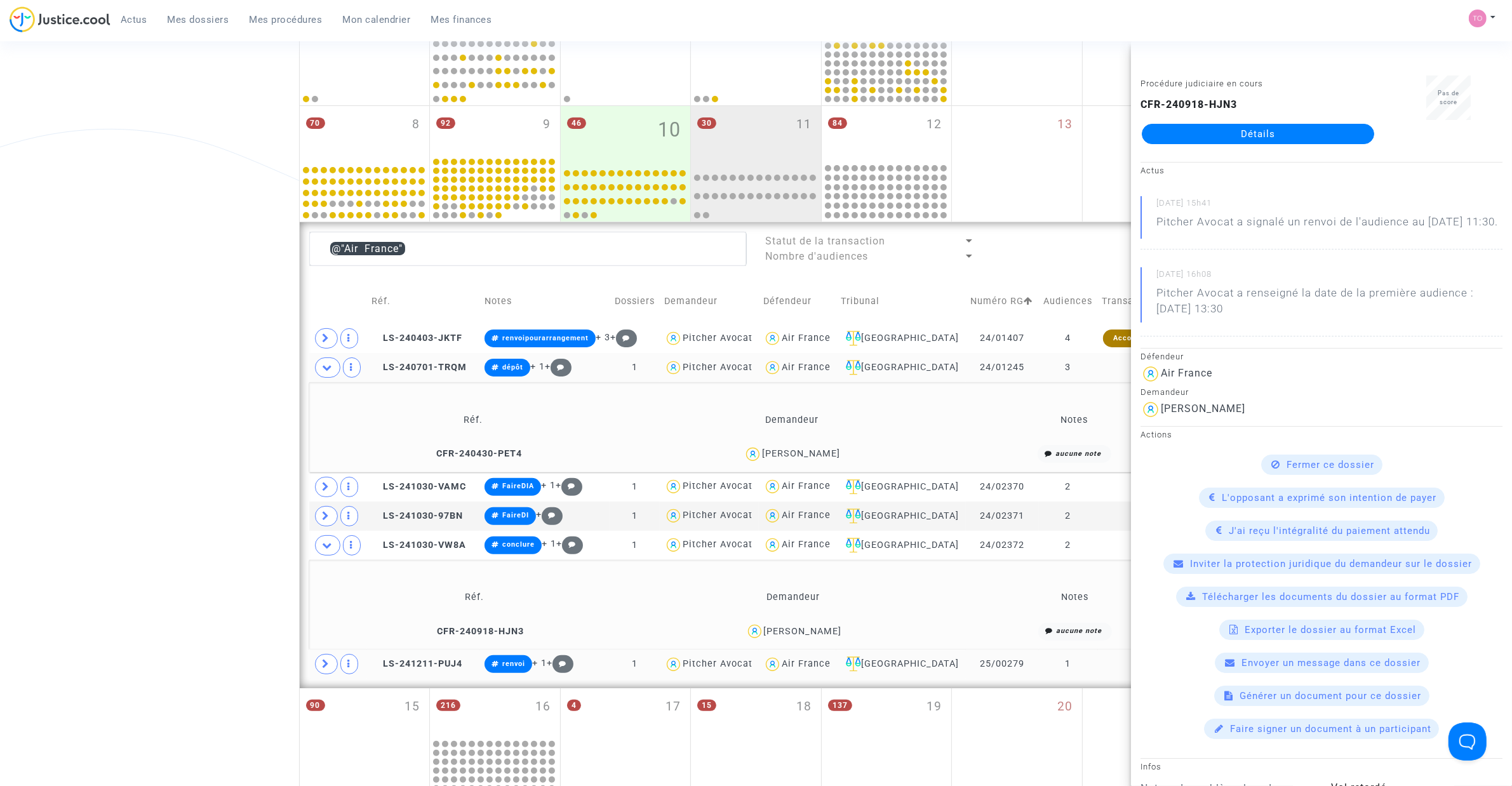
scroll to position [283, 0]
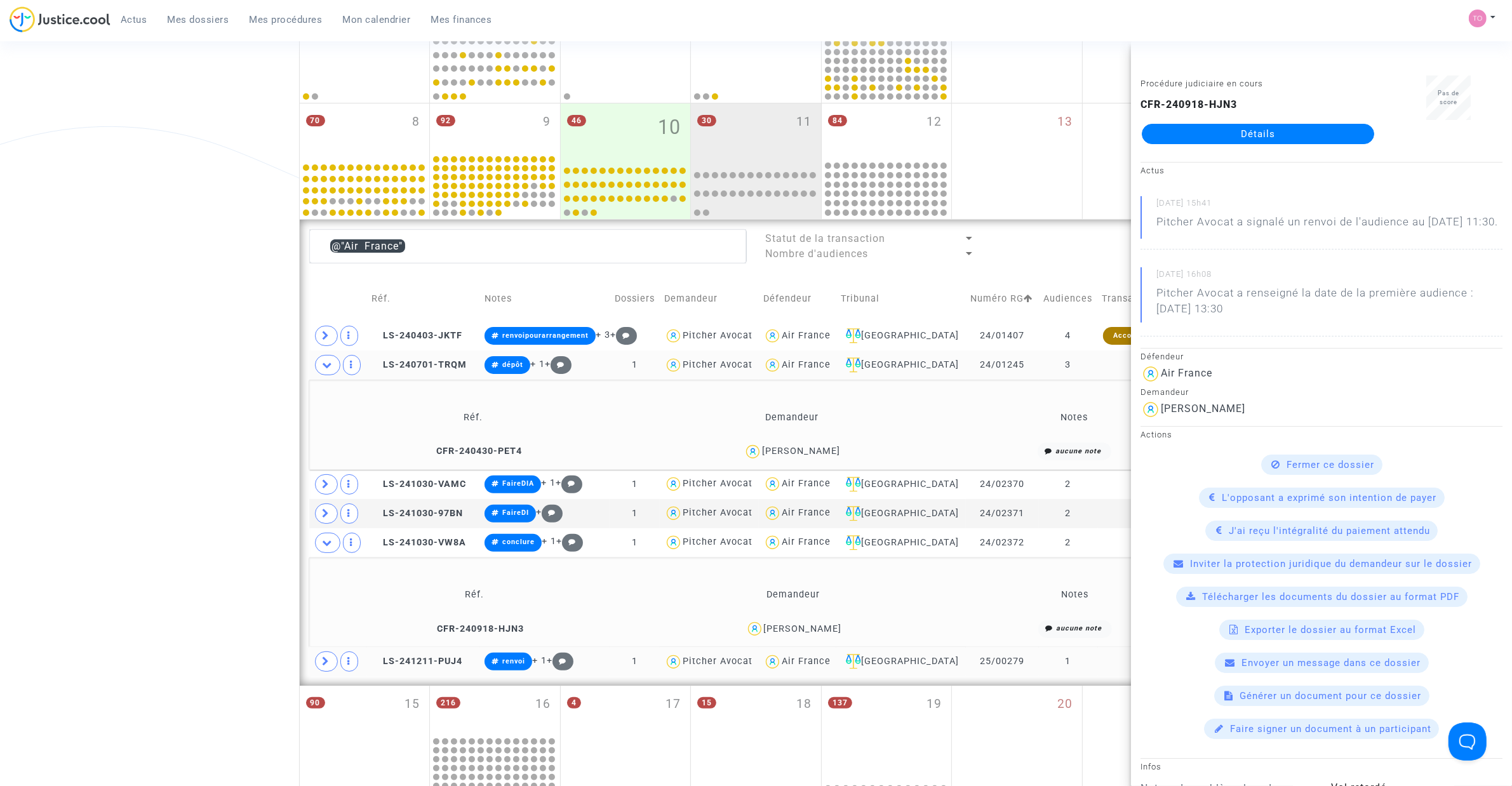
click at [164, 360] on div "Date de clôture d'instruction Date de conciliation Date d'audience Date de juge…" at bounding box center [756, 470] width 1512 height 1359
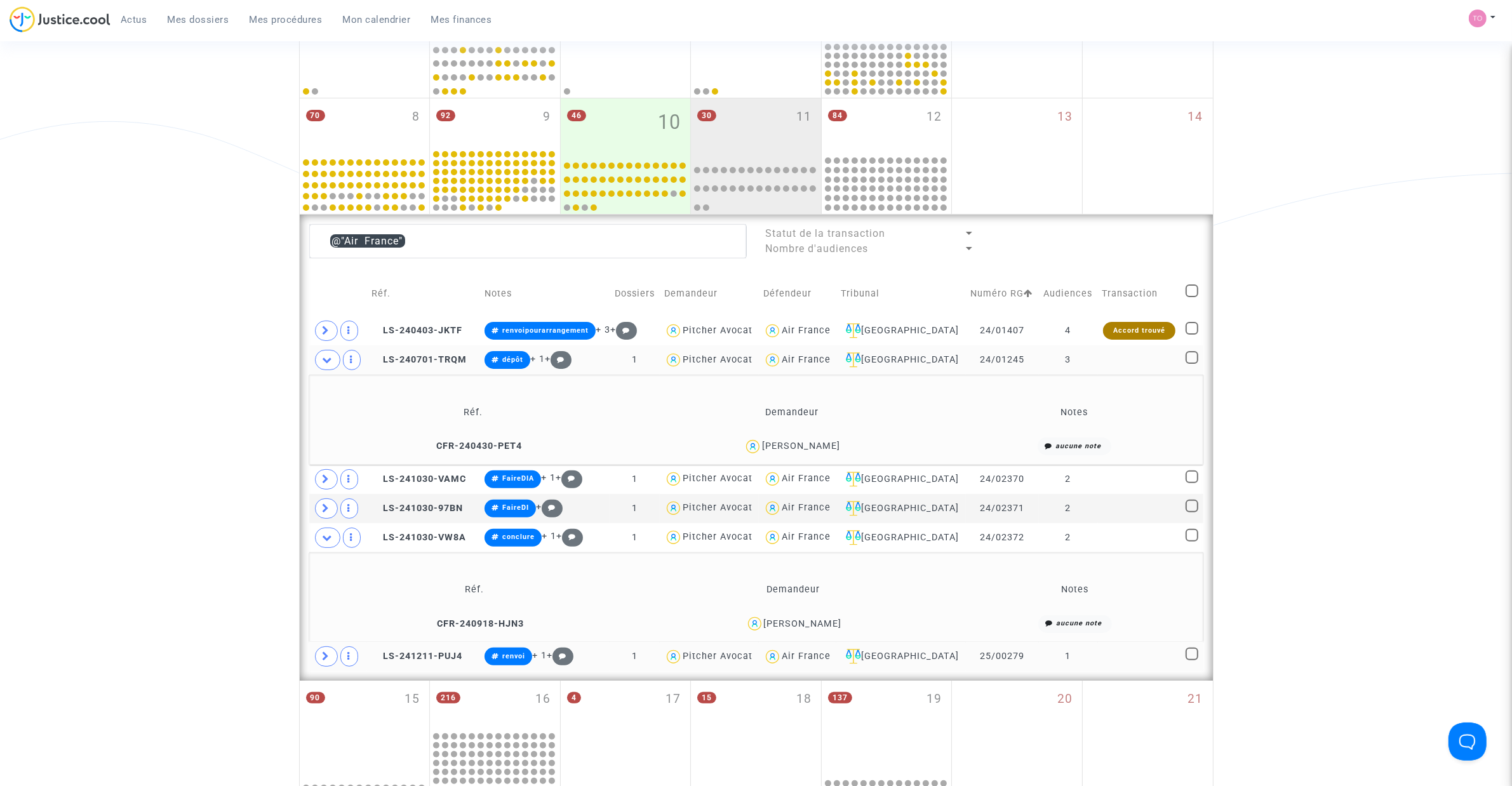
scroll to position [397, 0]
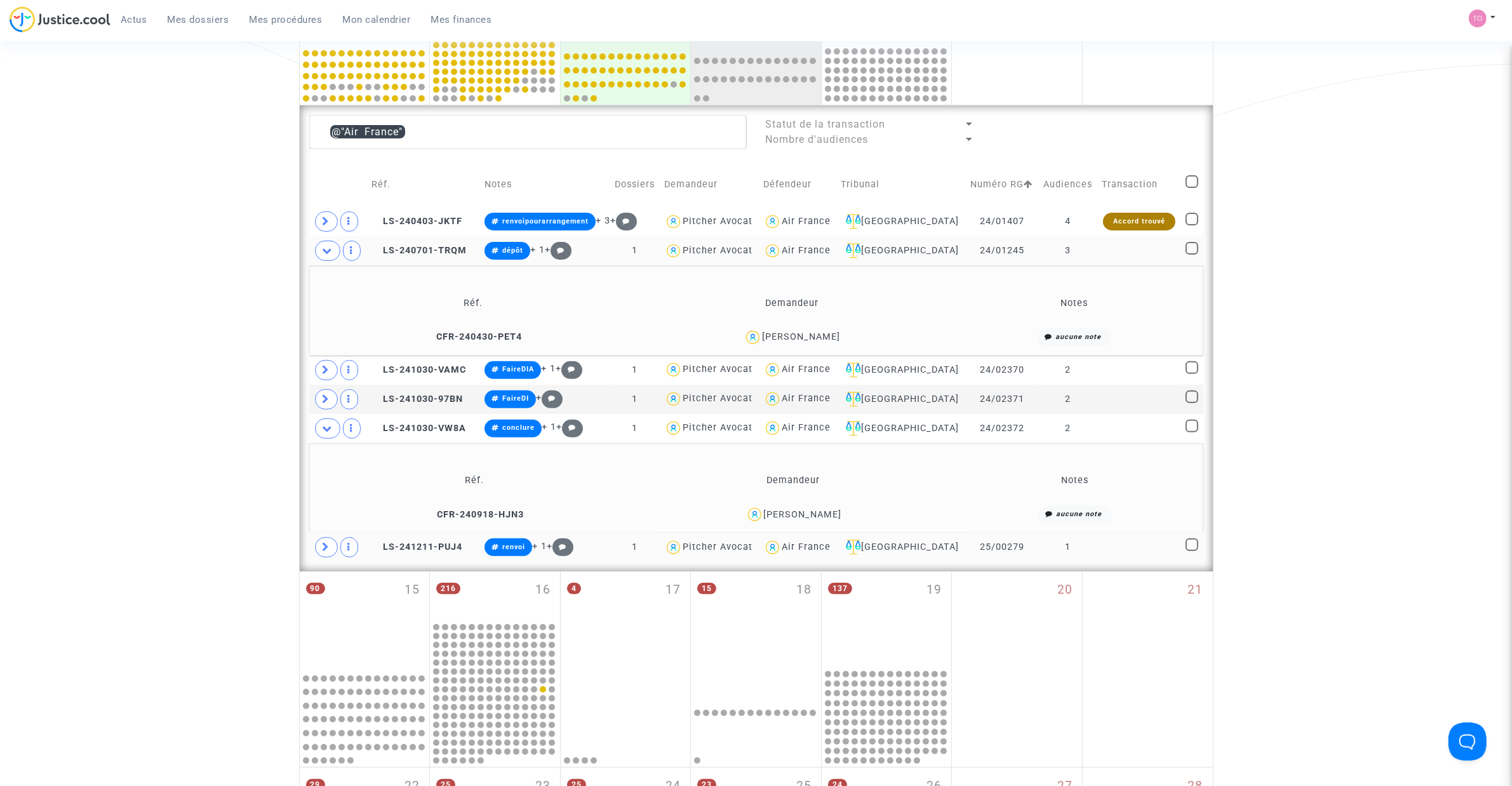
drag, startPoint x: 813, startPoint y: 515, endPoint x: 805, endPoint y: 512, distance: 8.5
click at [805, 512] on div "Julien Ichama" at bounding box center [802, 514] width 78 height 10
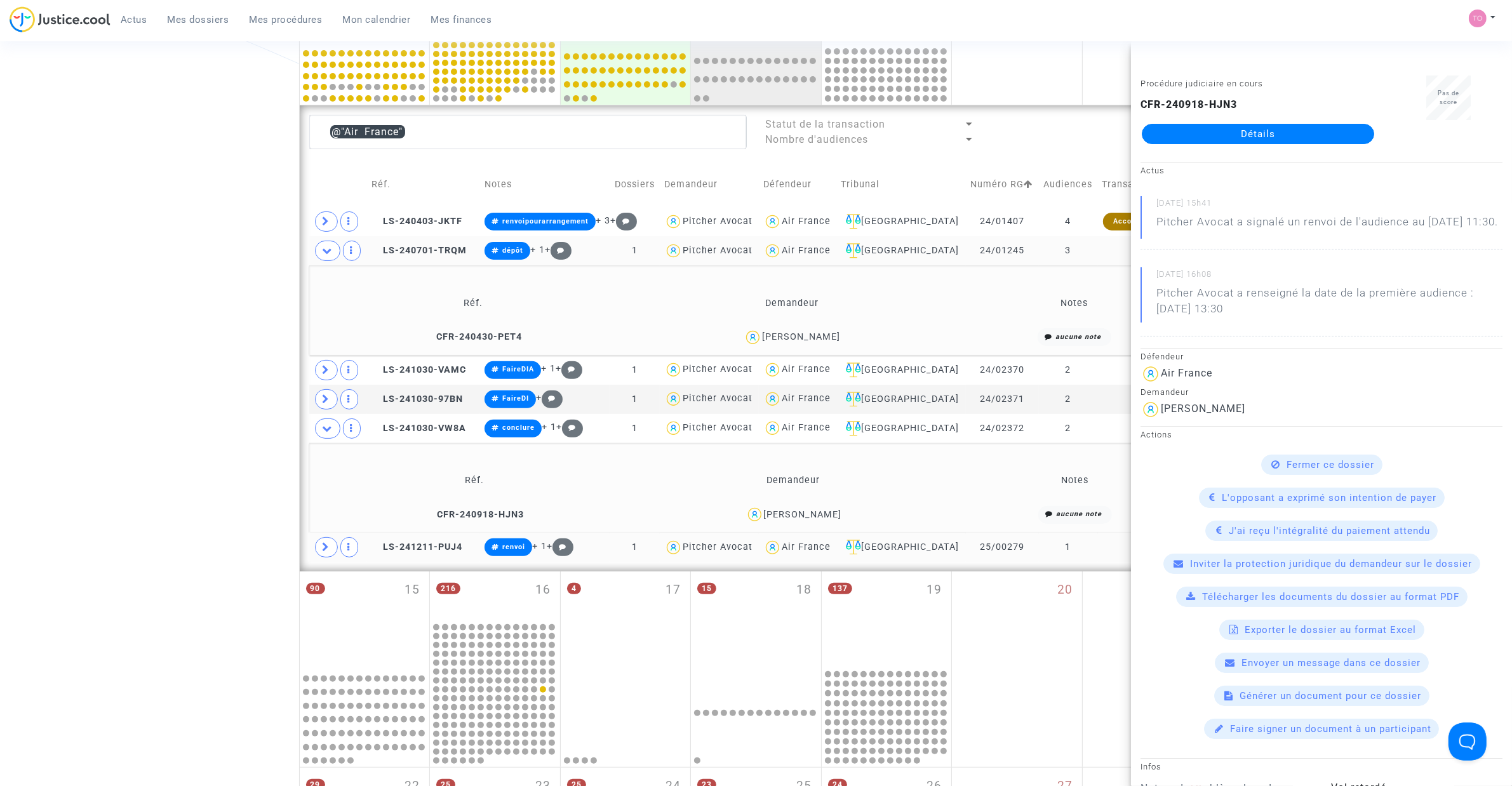
click at [126, 335] on div "Date de clôture d'instruction Date de conciliation Date d'audience Date de juge…" at bounding box center [756, 356] width 1512 height 1359
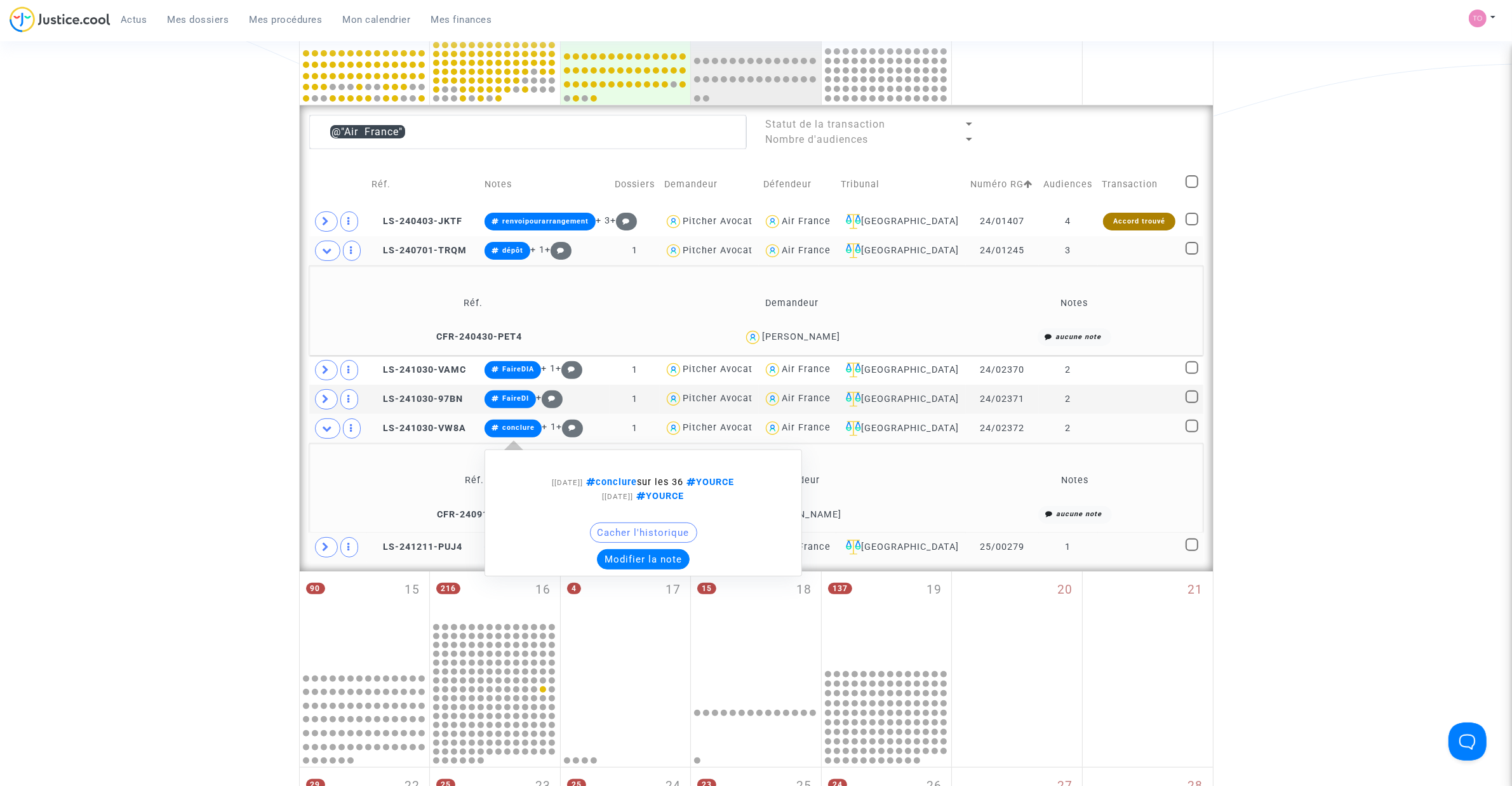
click at [652, 572] on div "[13/05/2025] conclure sur les 36 YOURCE [30/10/2024] YOURCE Cacher l'historique…" at bounding box center [642, 512] width 317 height 126
click at [638, 554] on button "Modifier la note" at bounding box center [642, 559] width 92 height 20
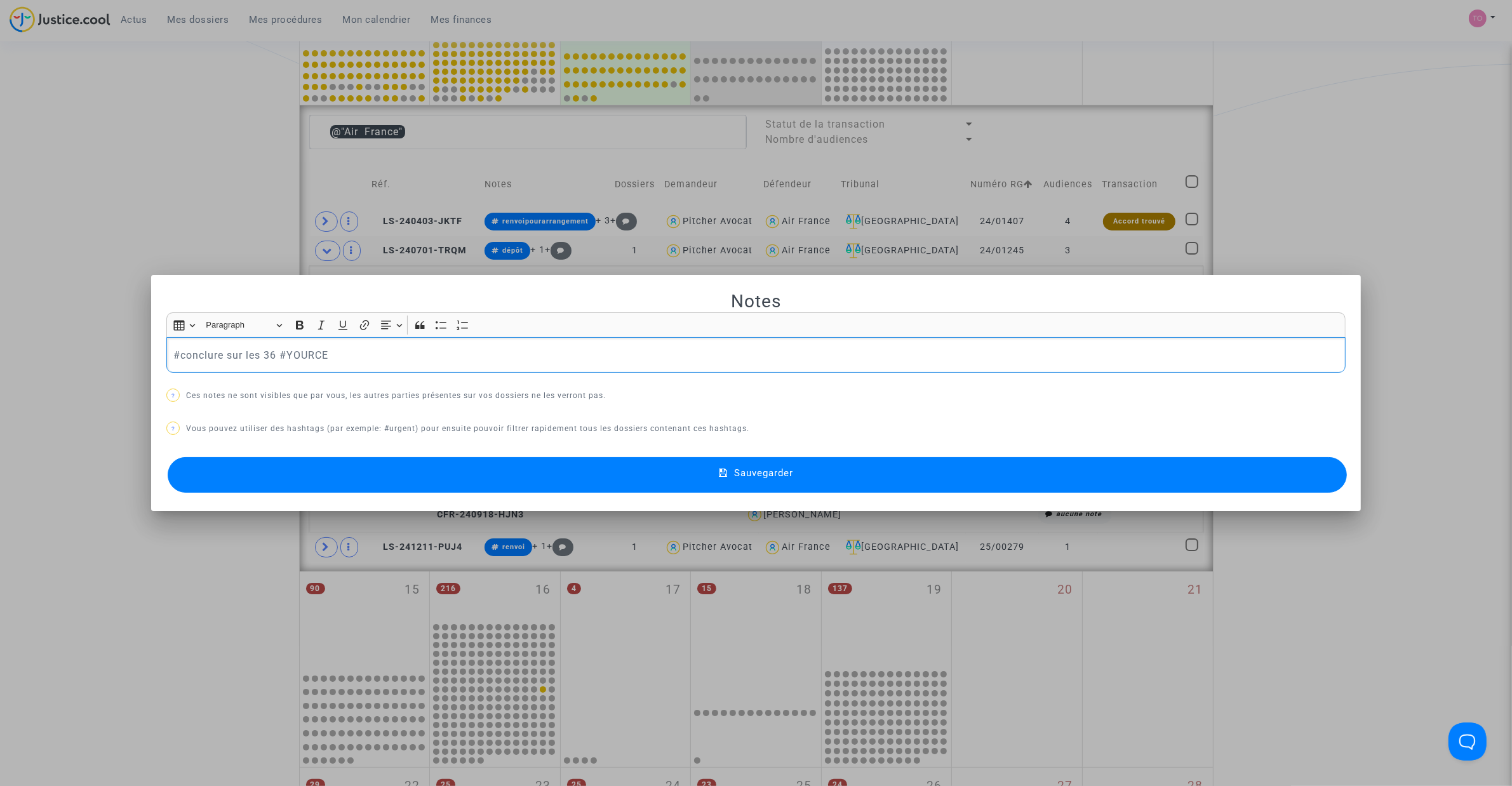
scroll to position [0, 0]
click at [421, 478] on button "Sauvegarder" at bounding box center [757, 474] width 1179 height 35
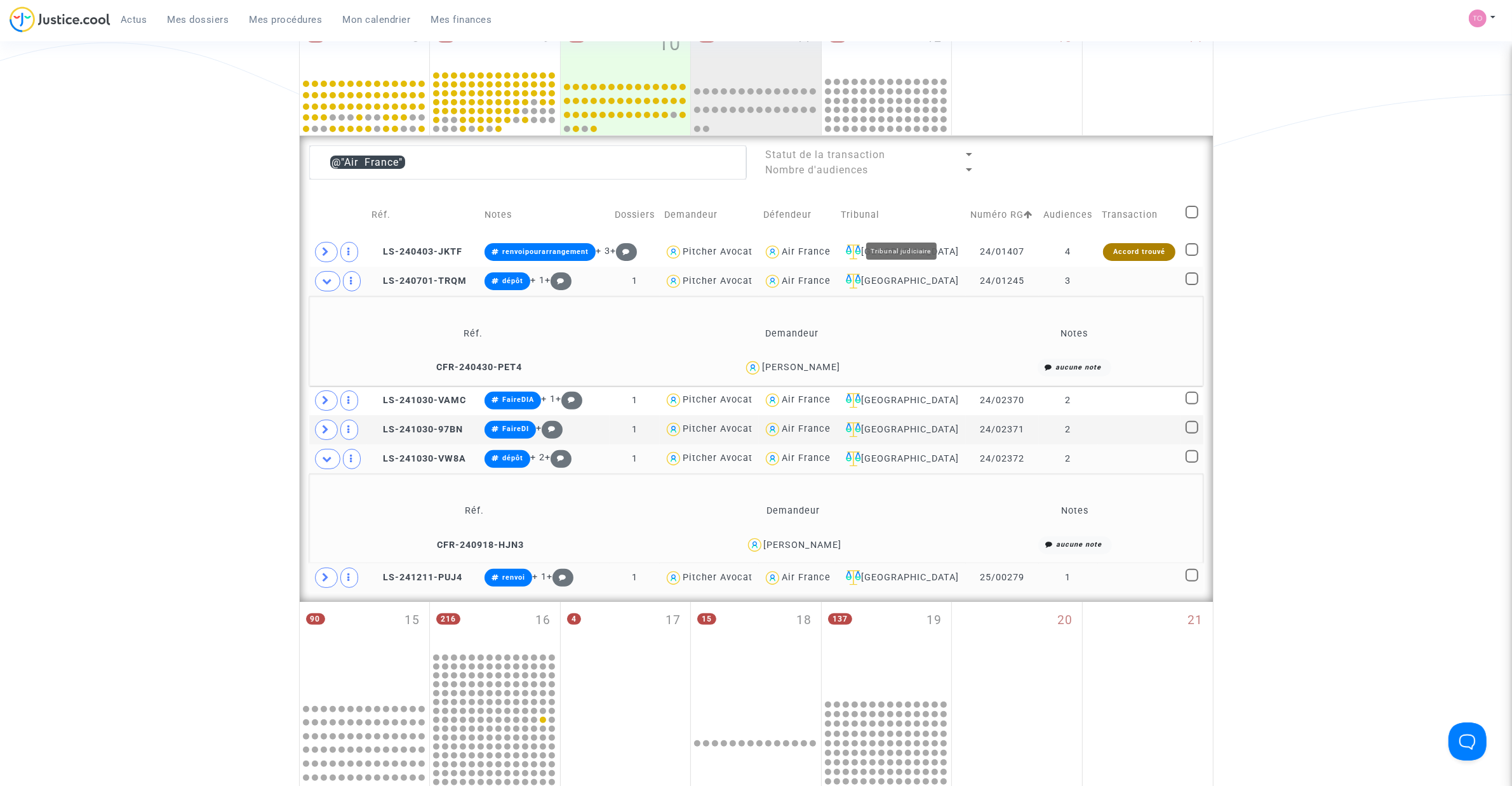
scroll to position [397, 0]
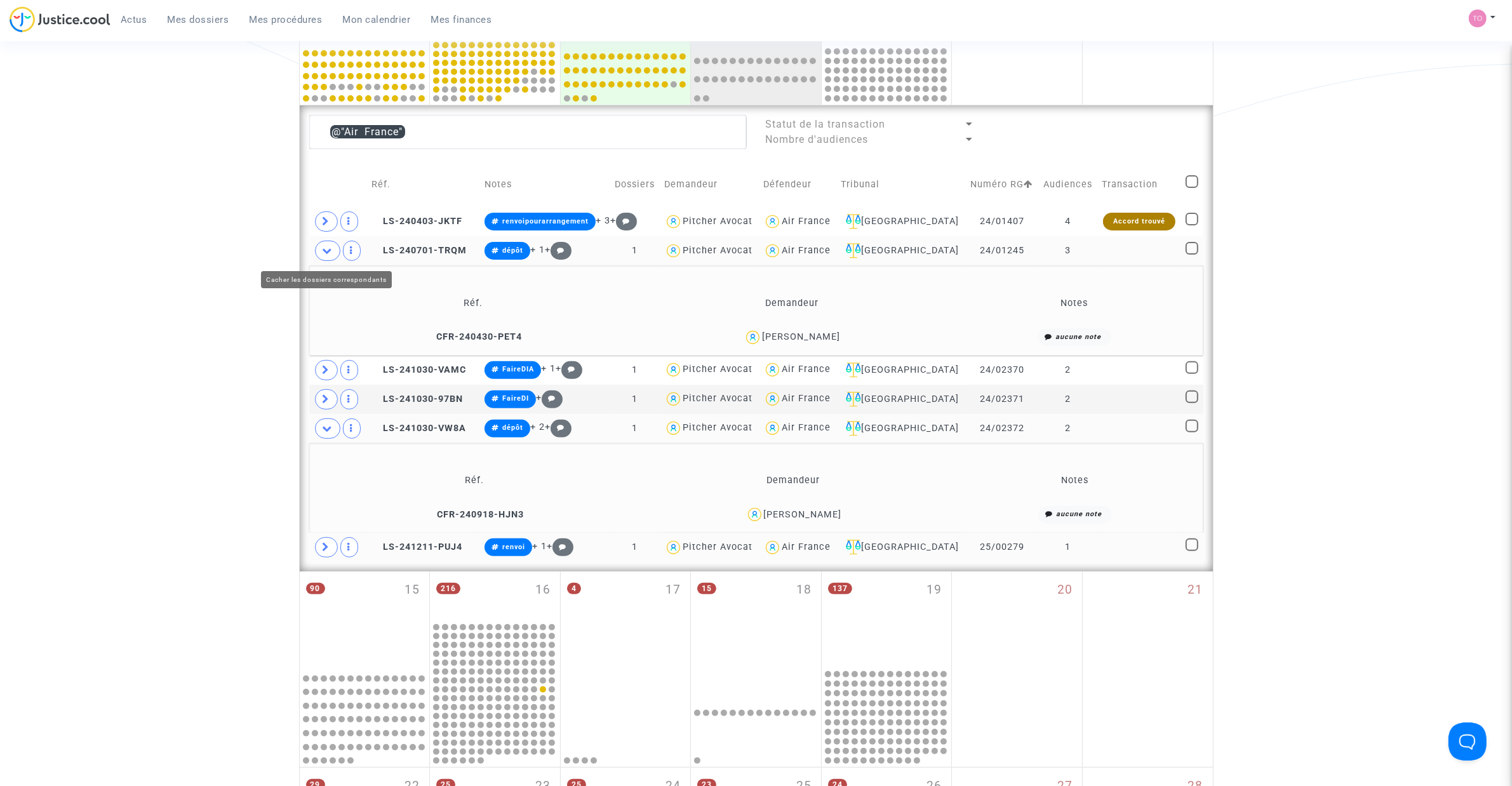
click at [326, 254] on icon at bounding box center [328, 250] width 10 height 10
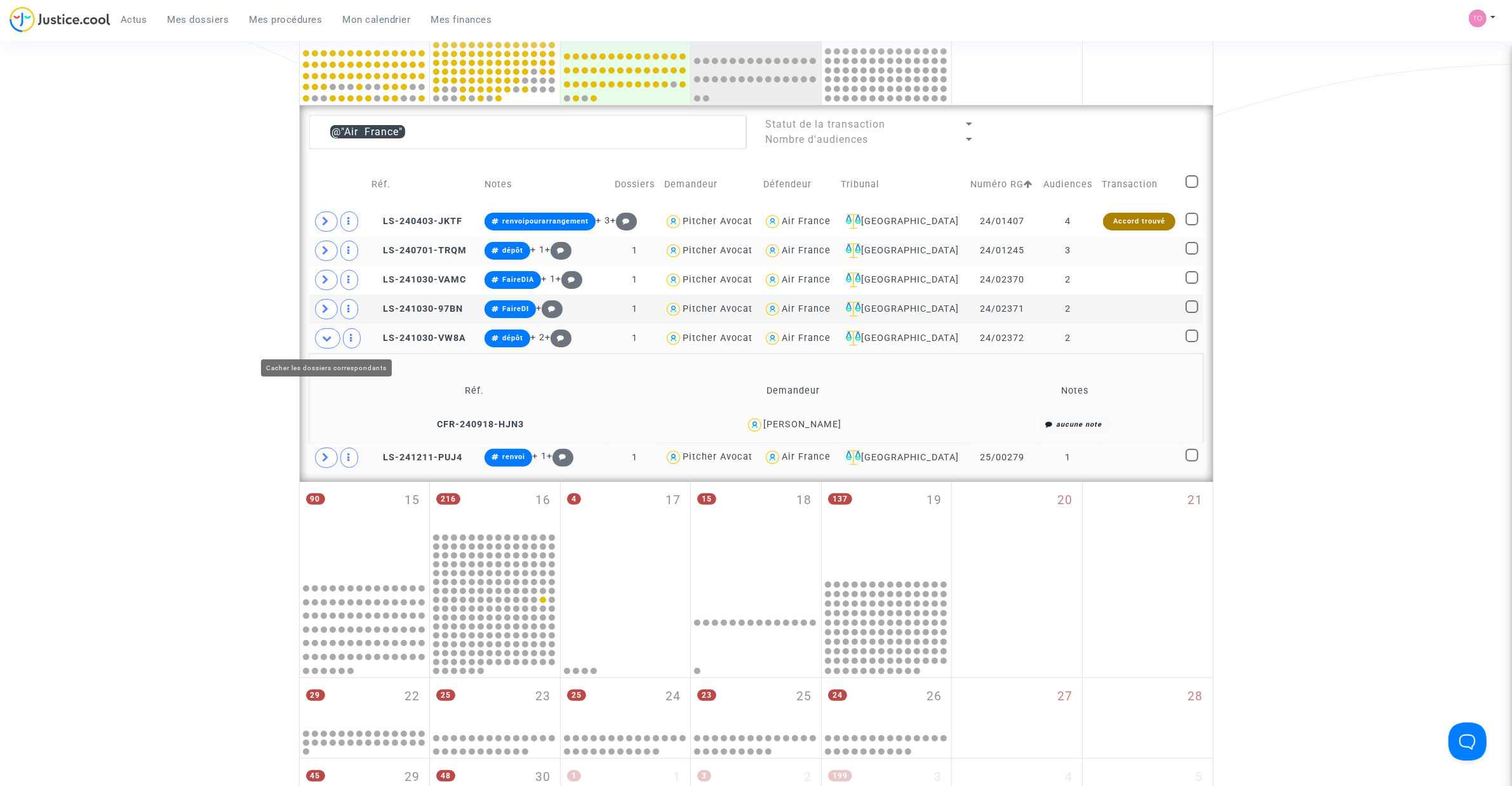
click at [332, 340] on icon at bounding box center [328, 338] width 10 height 10
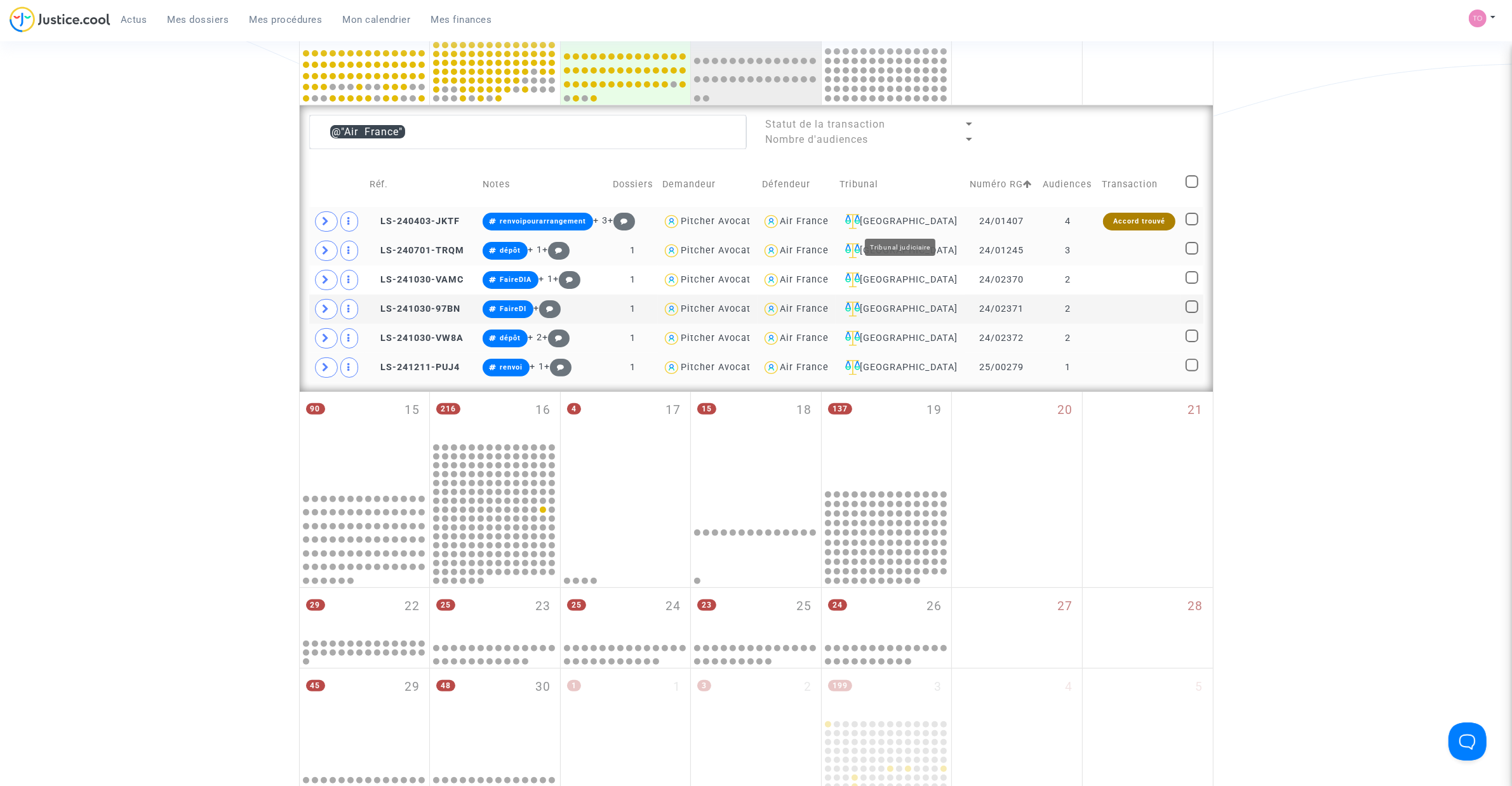
click at [903, 217] on div "[GEOGRAPHIC_DATA]" at bounding box center [900, 221] width 121 height 15
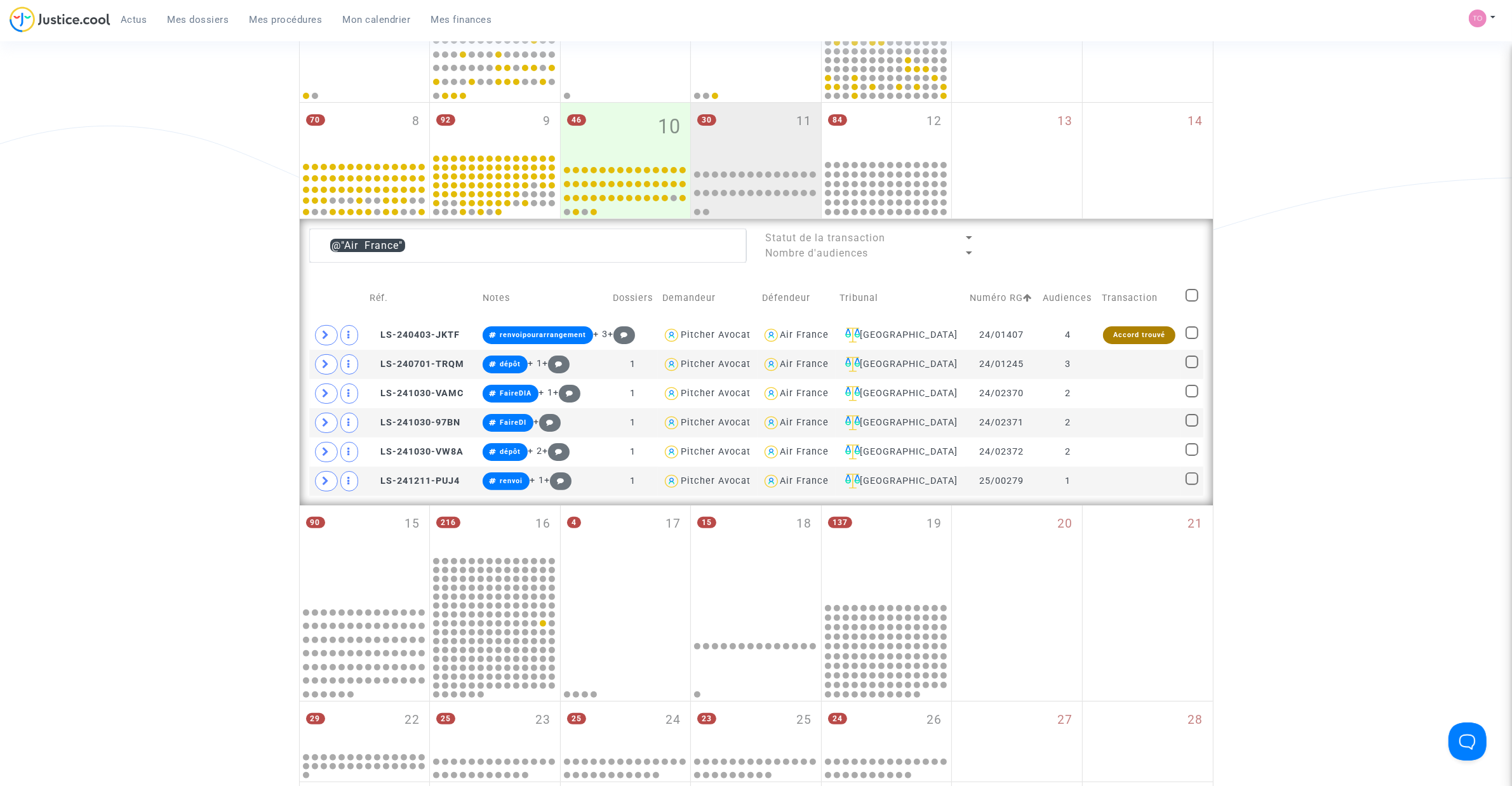
scroll to position [238, 0]
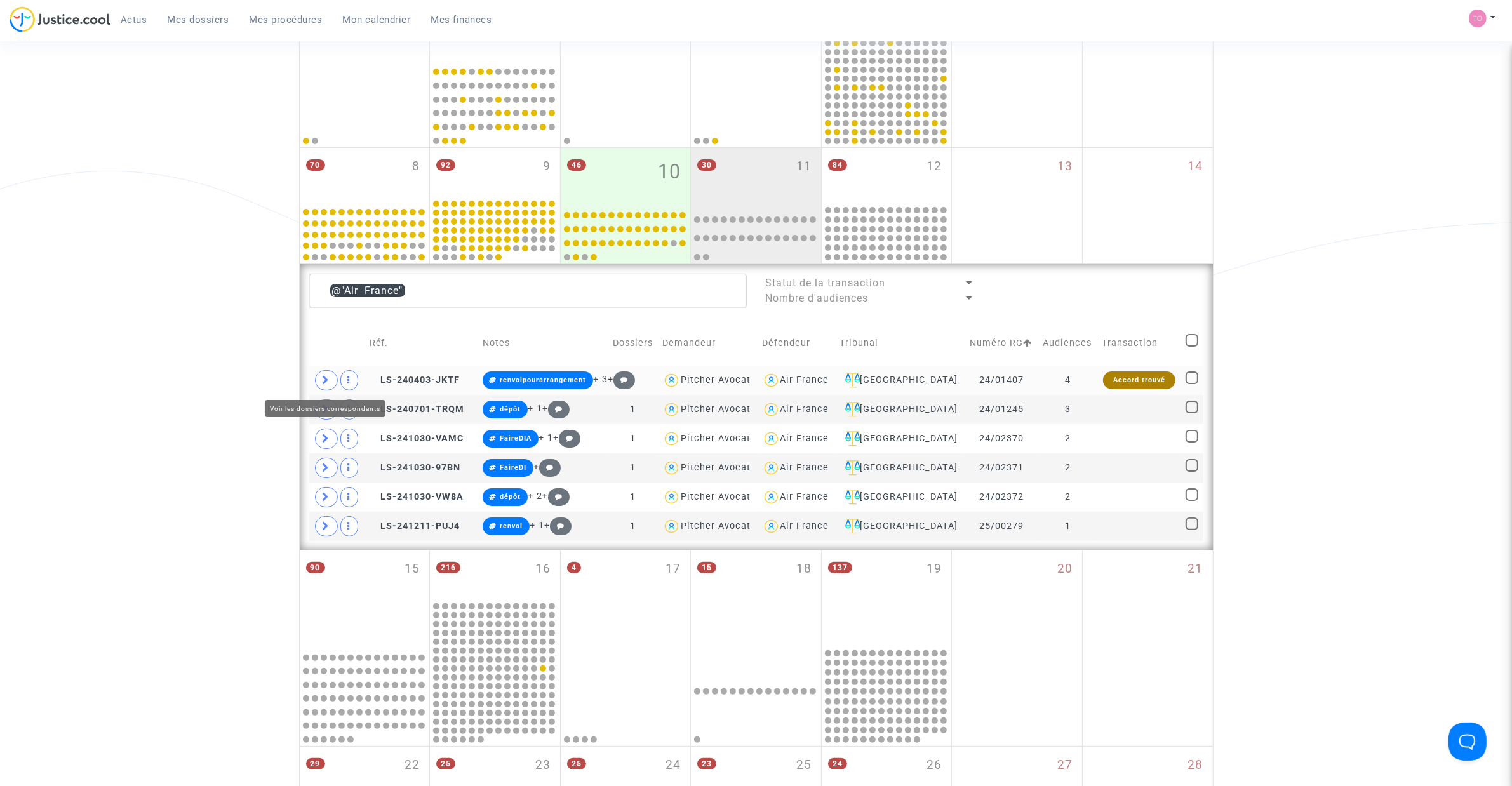
click at [319, 381] on span at bounding box center [326, 380] width 22 height 20
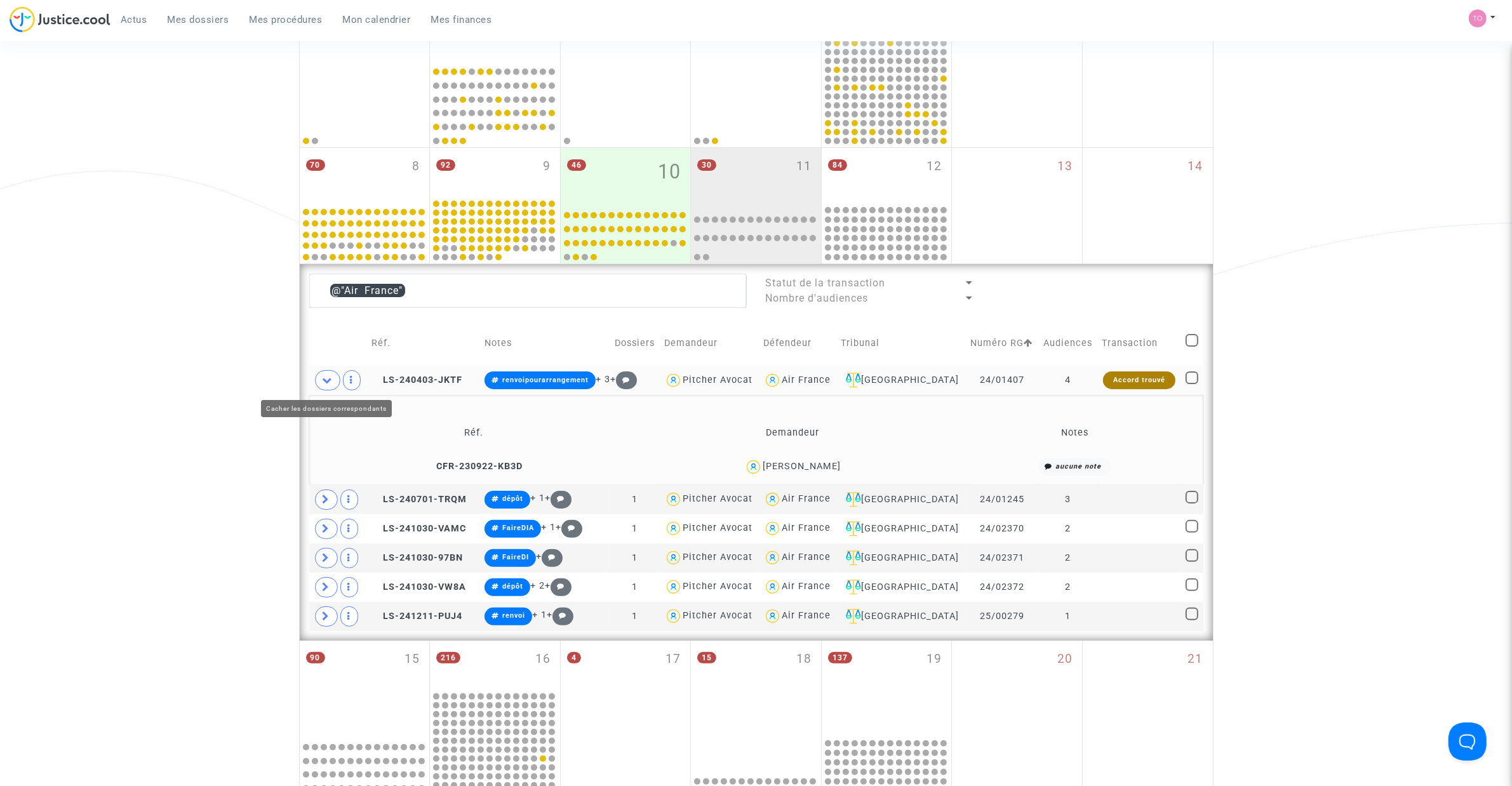
click at [332, 377] on icon at bounding box center [328, 380] width 10 height 10
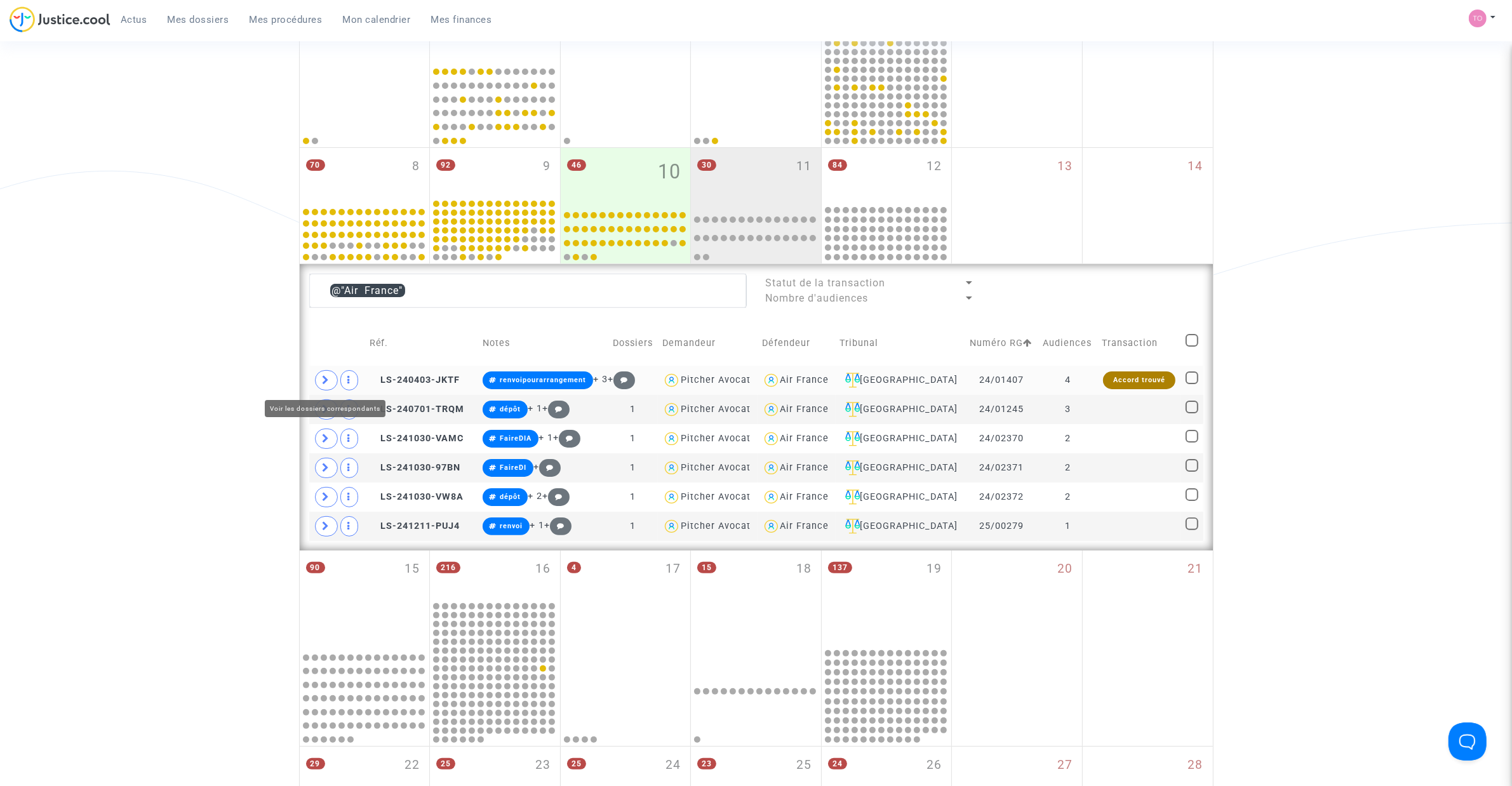
click at [333, 376] on span at bounding box center [326, 380] width 22 height 20
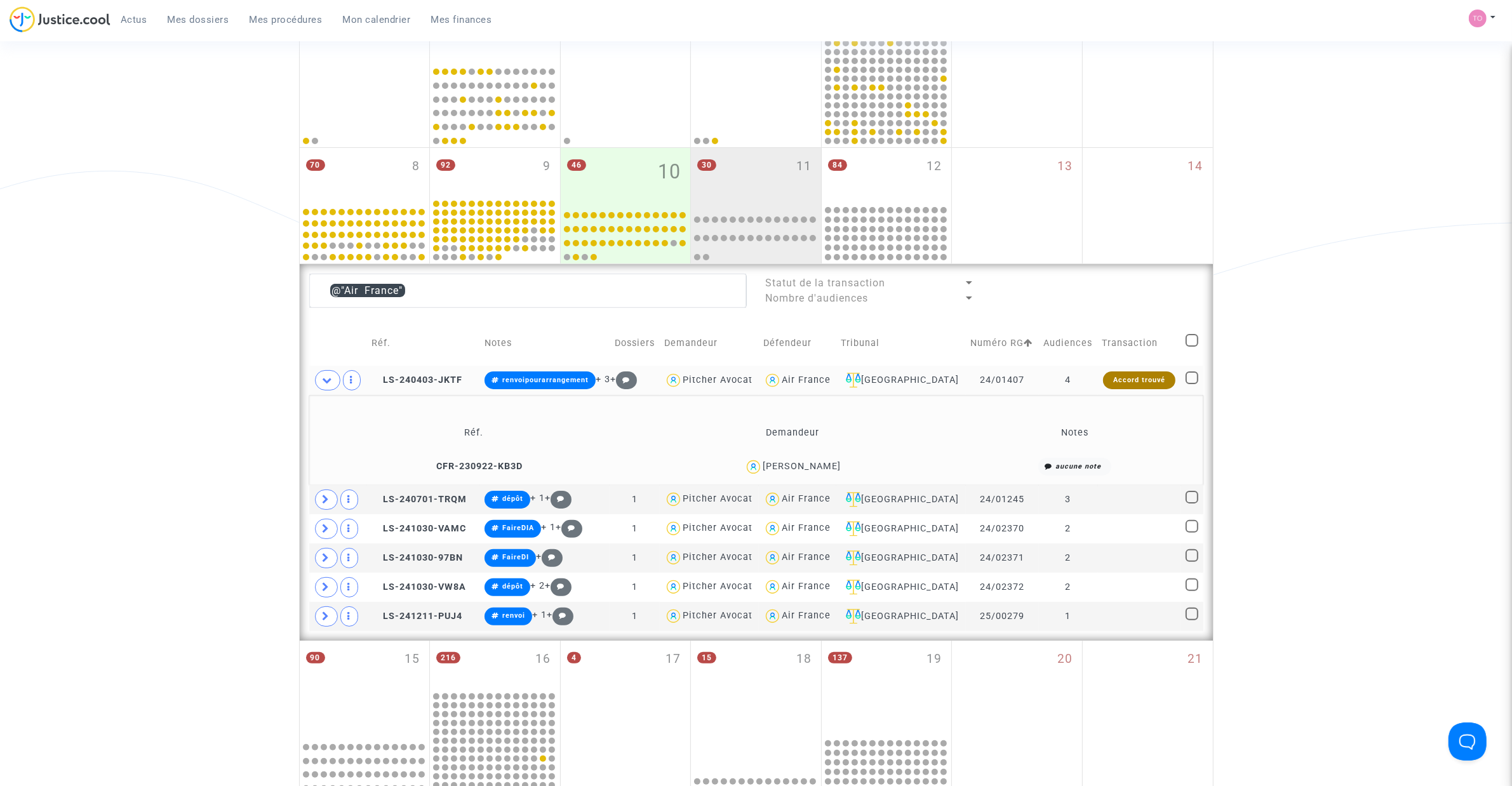
click at [226, 349] on div "Date de clôture d'instruction Date de conciliation Date d'audience Date de juge…" at bounding box center [756, 469] width 1512 height 1269
click at [328, 386] on span at bounding box center [328, 380] width 26 height 20
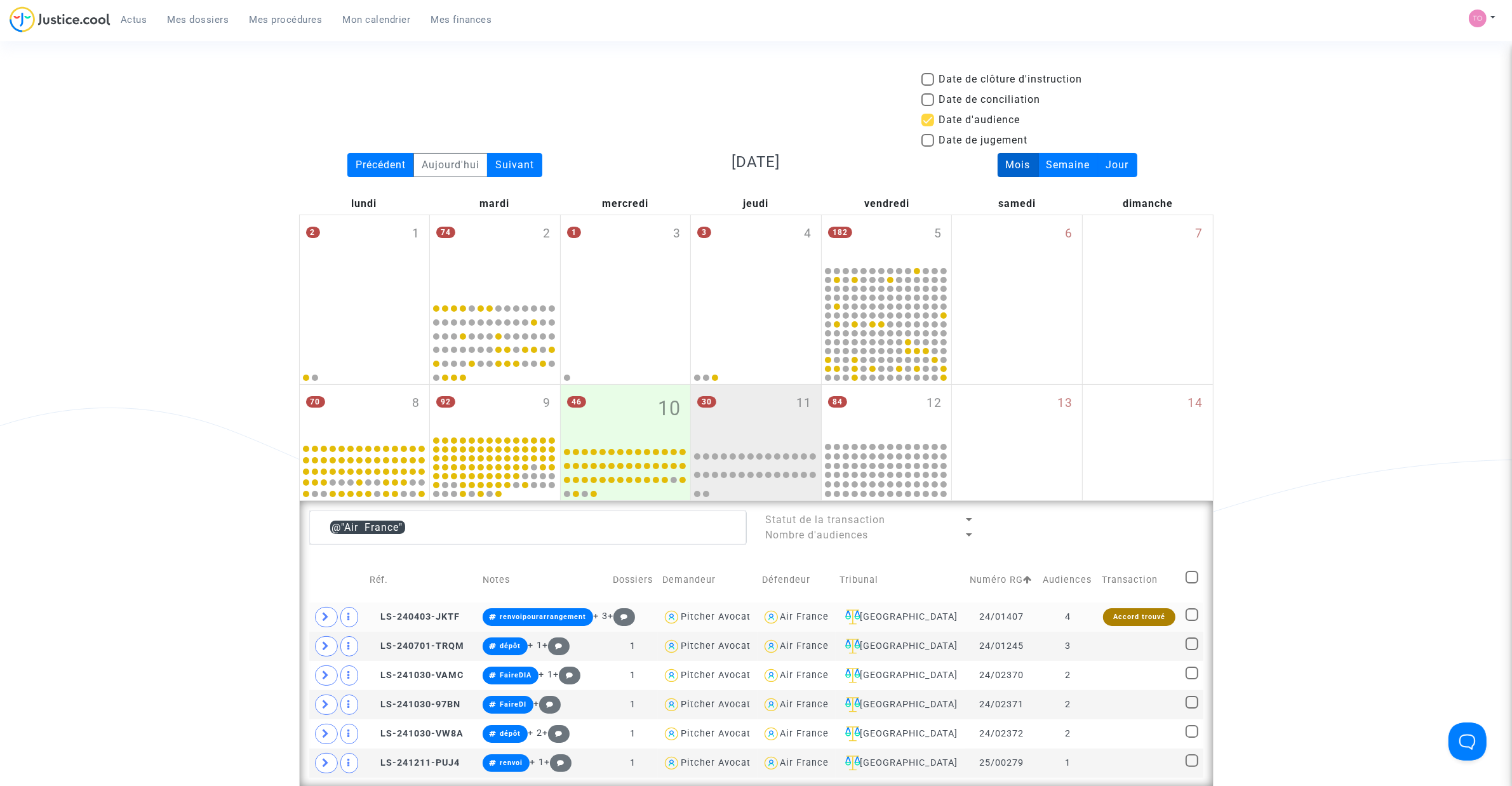
scroll to position [0, 0]
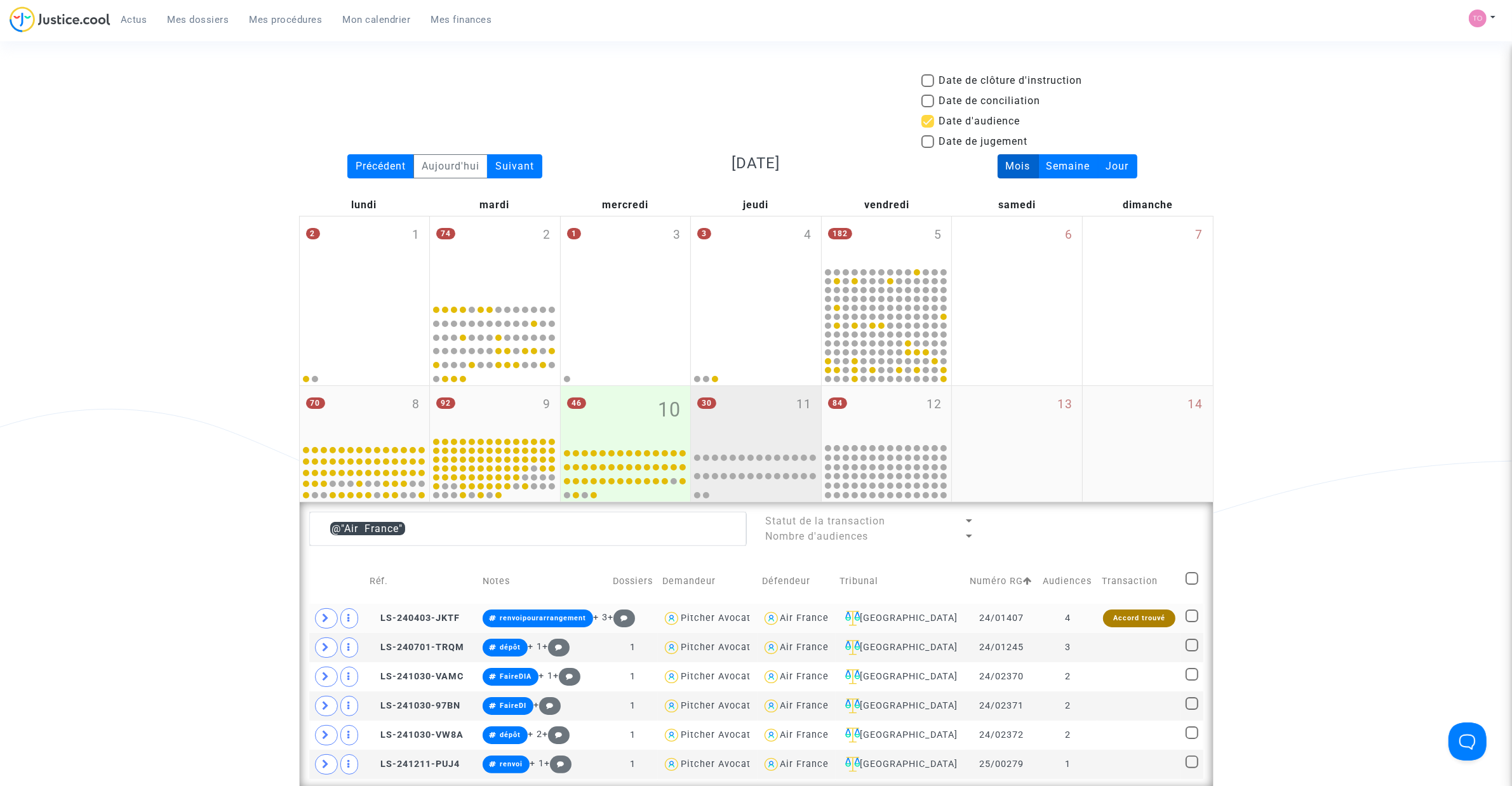
click at [753, 409] on div "30 11" at bounding box center [756, 414] width 130 height 56
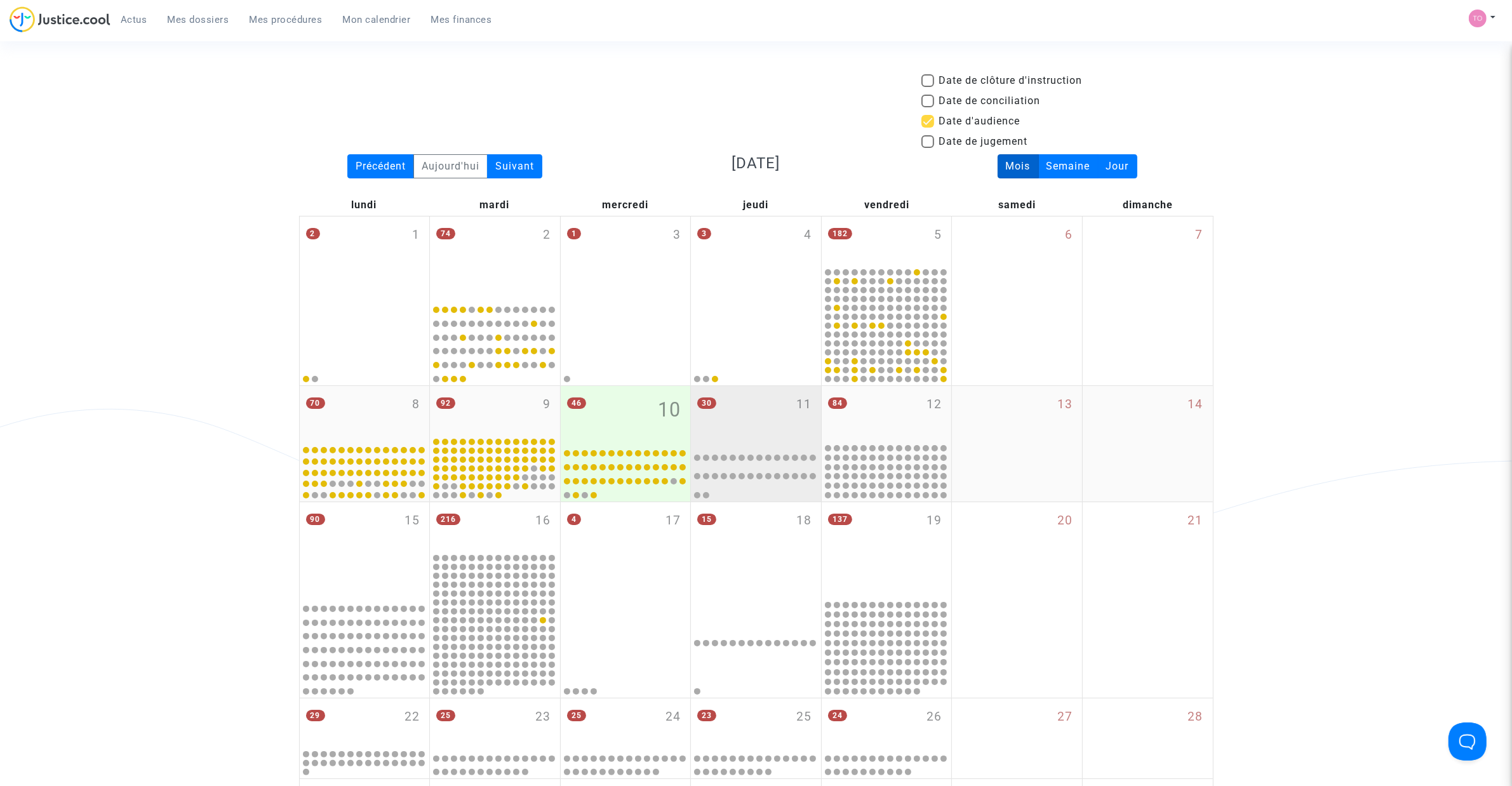
click at [753, 409] on div "30 11" at bounding box center [756, 414] width 130 height 56
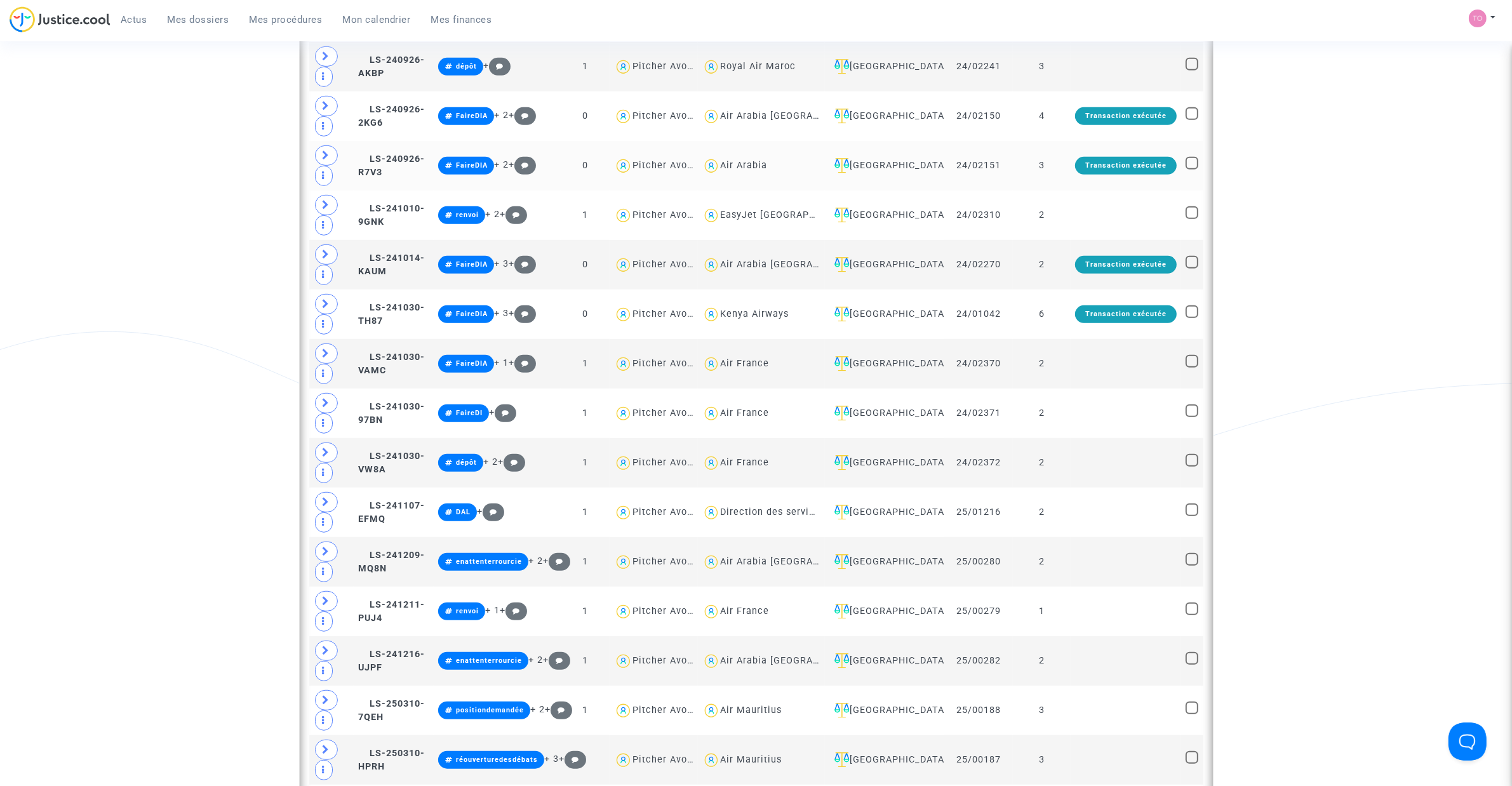
scroll to position [952, 0]
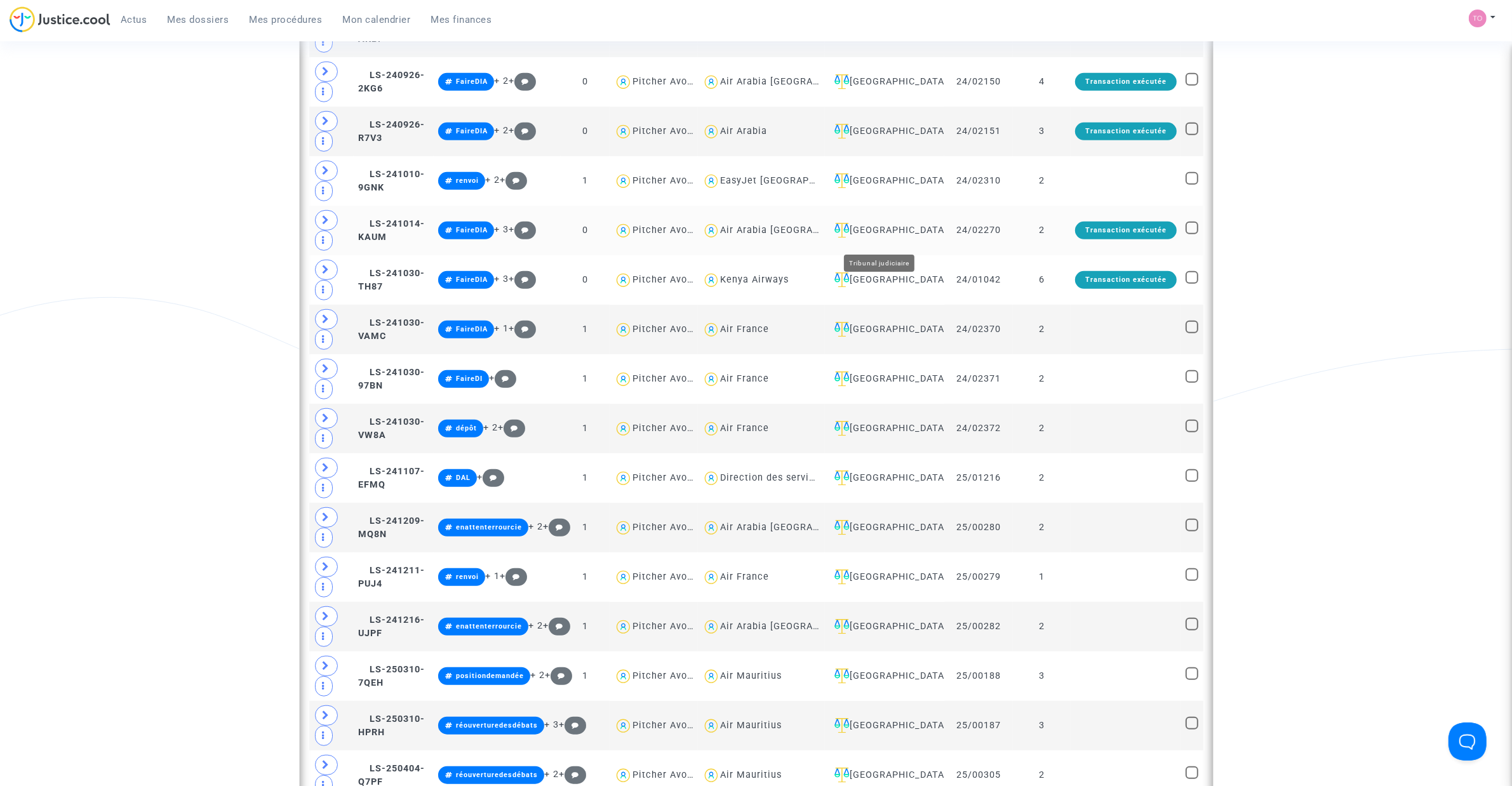
click at [867, 238] on div "[GEOGRAPHIC_DATA]" at bounding box center [885, 230] width 111 height 15
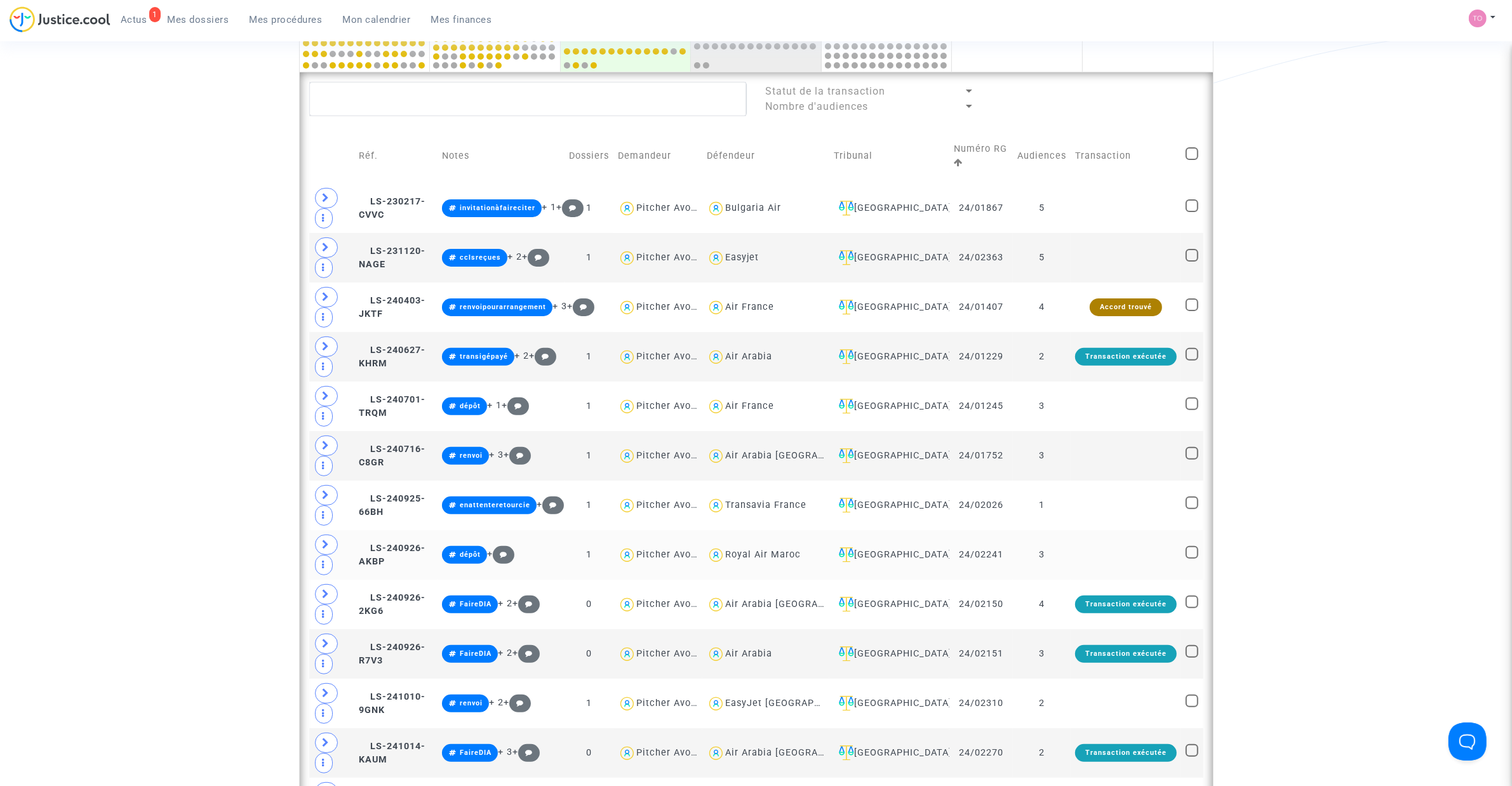
scroll to position [397, 0]
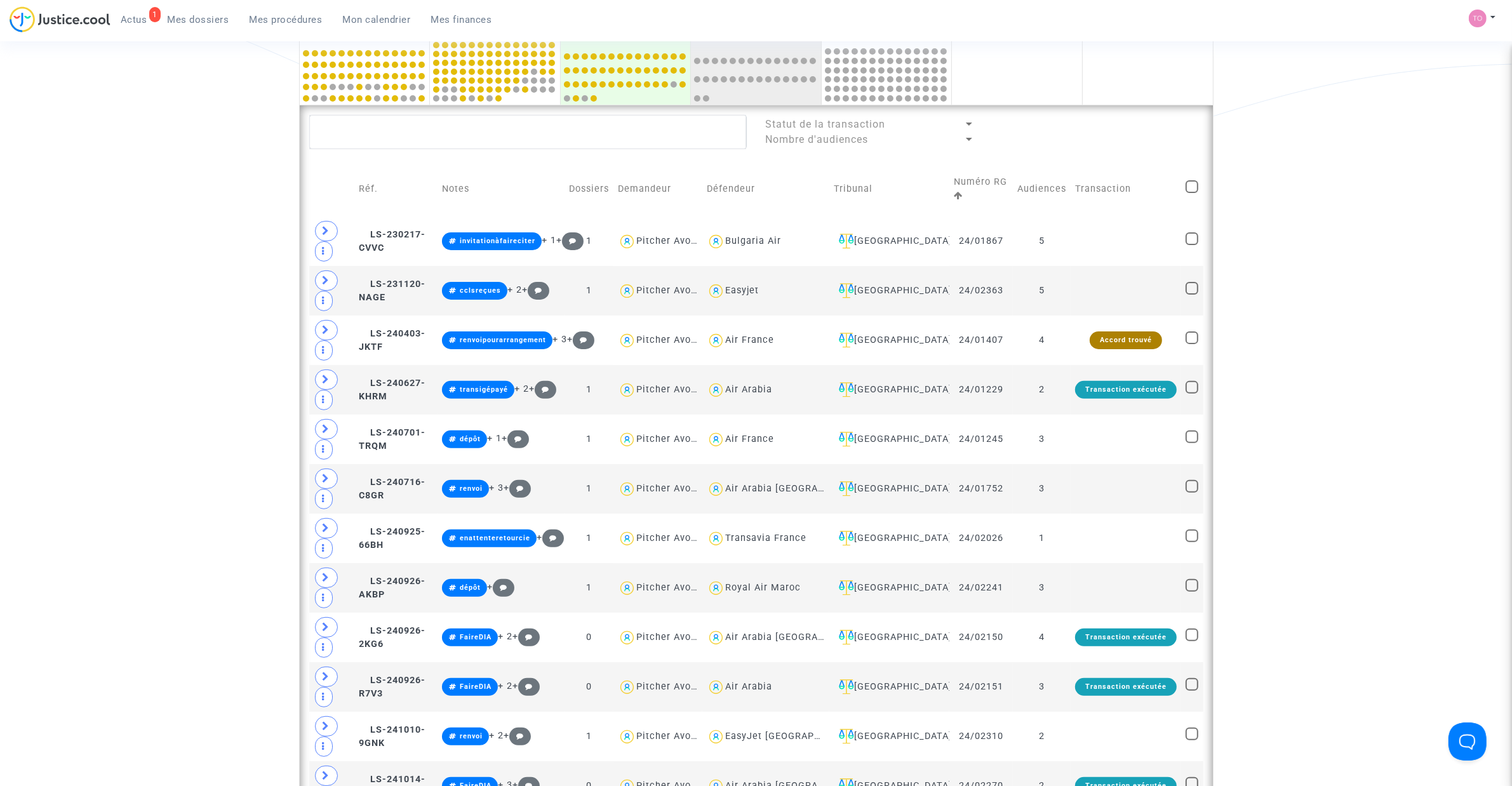
click at [1194, 184] on span at bounding box center [1192, 187] width 13 height 13
click at [1192, 193] on input "checkbox" at bounding box center [1191, 193] width 1 height 1
checkbox input "true"
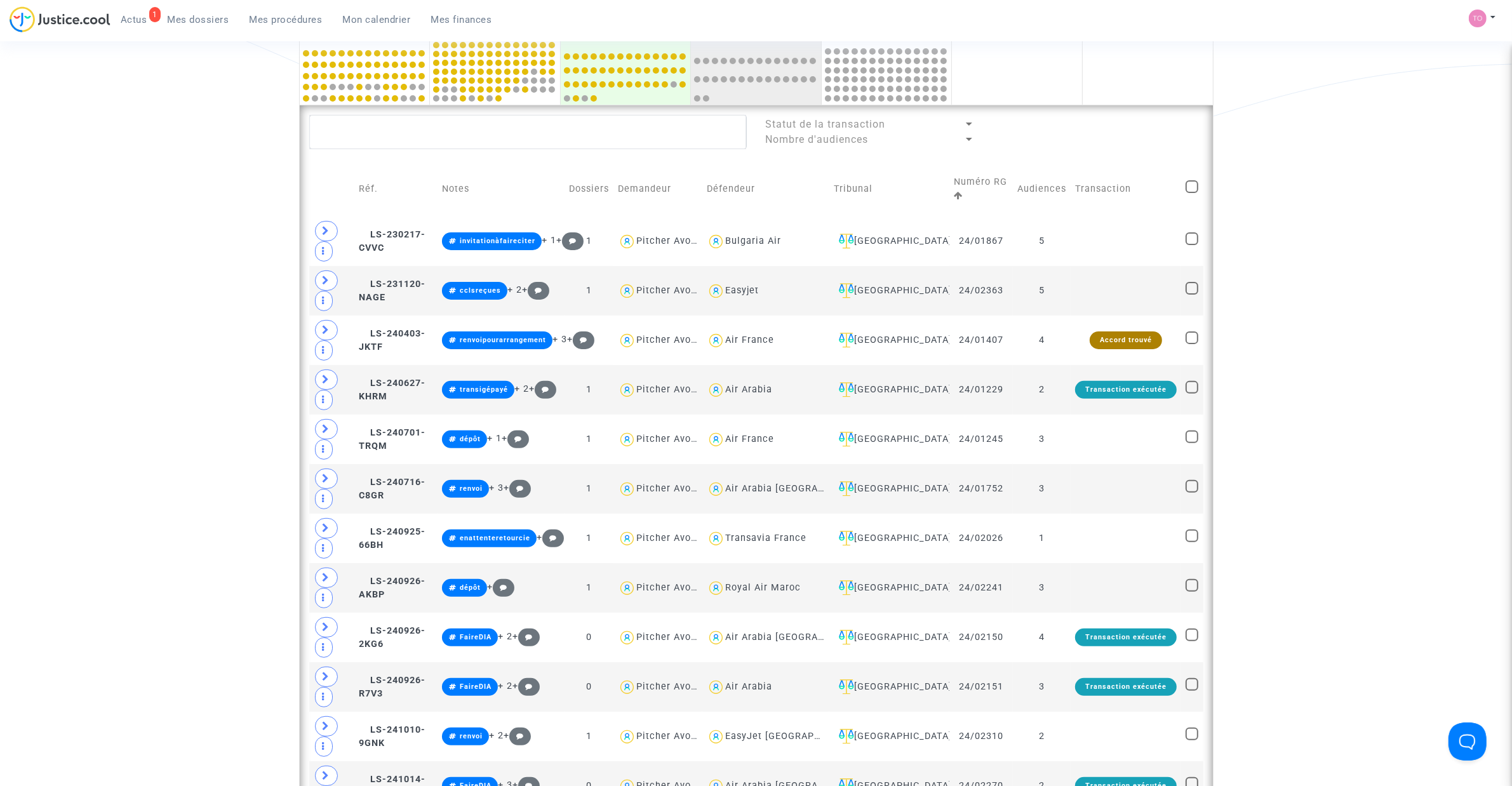
checkbox input "true"
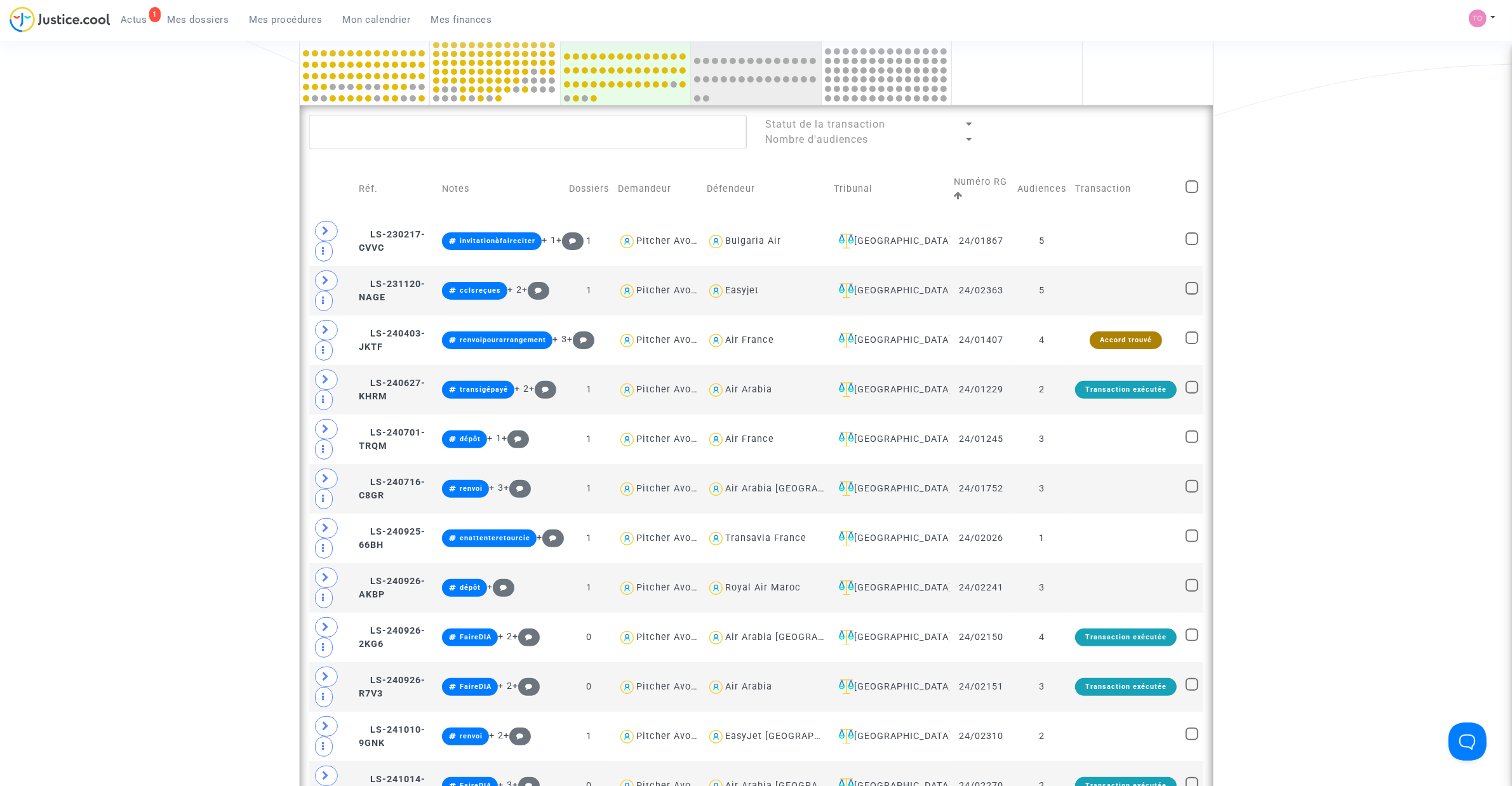
checkbox input "true"
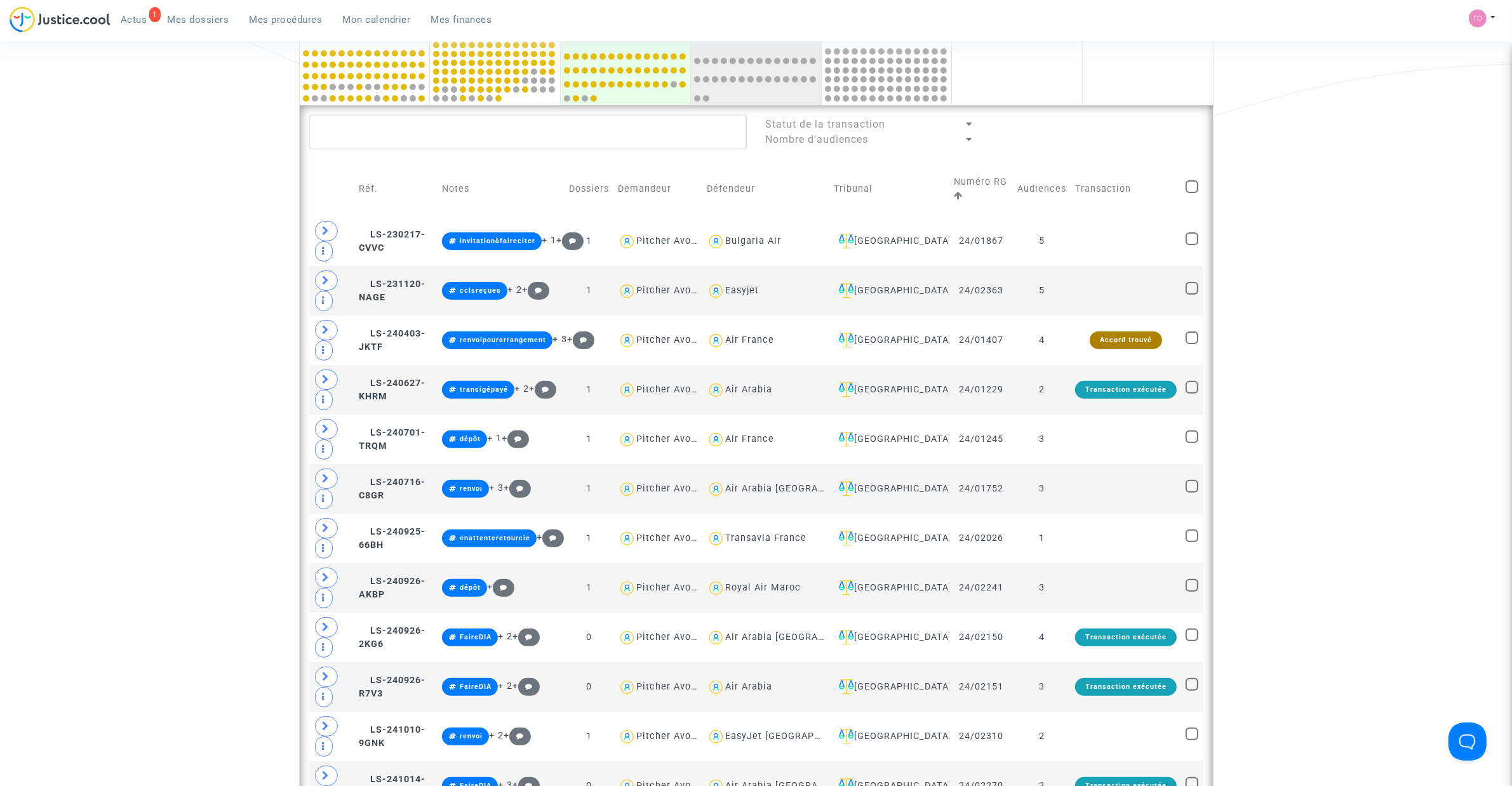
checkbox input "true"
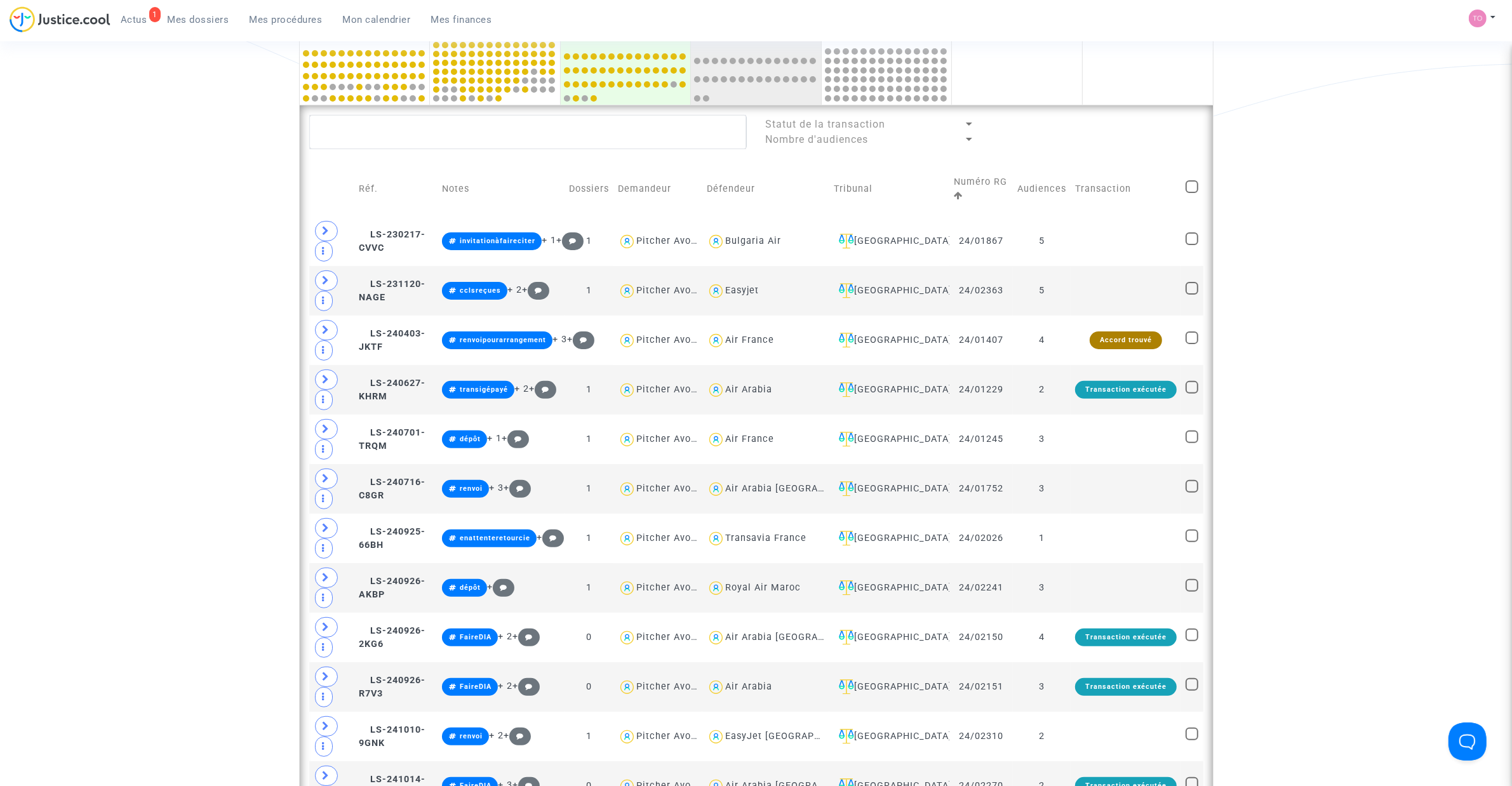
checkbox input "true"
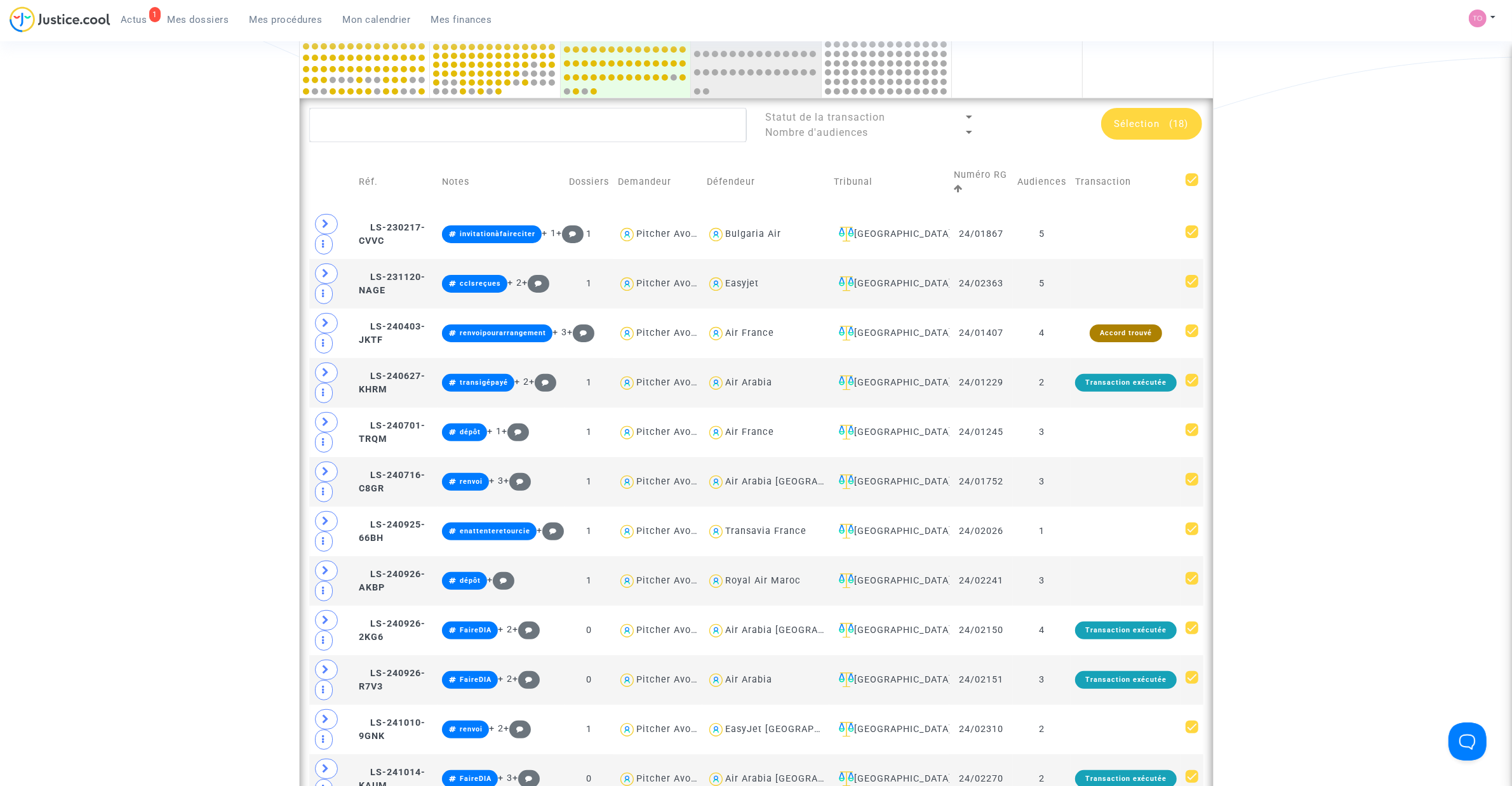
scroll to position [317, 0]
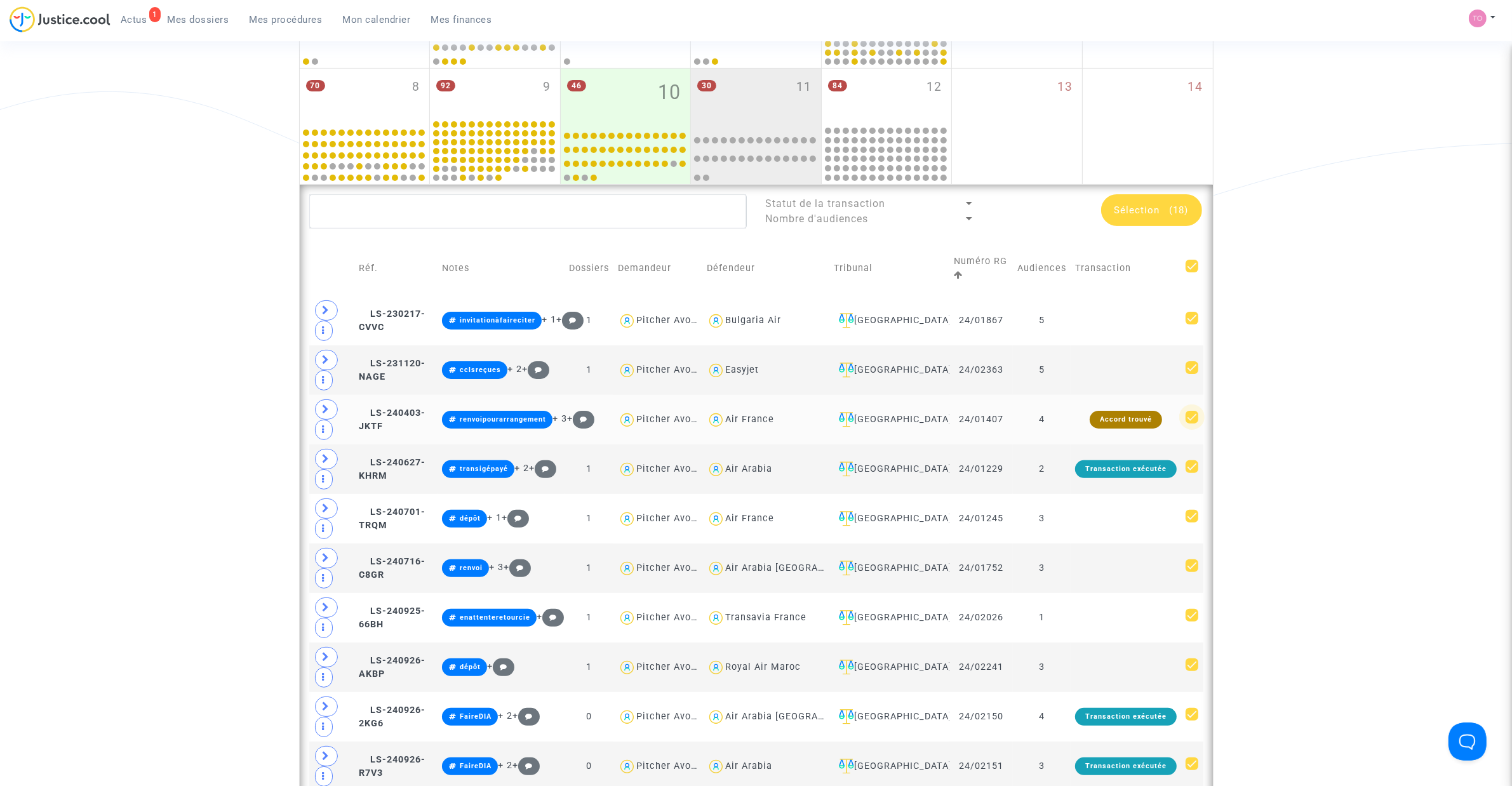
click at [1188, 416] on span at bounding box center [1192, 417] width 13 height 13
click at [1191, 423] on input "checkbox" at bounding box center [1191, 423] width 1 height 1
checkbox input "false"
click at [1186, 516] on span at bounding box center [1192, 516] width 13 height 13
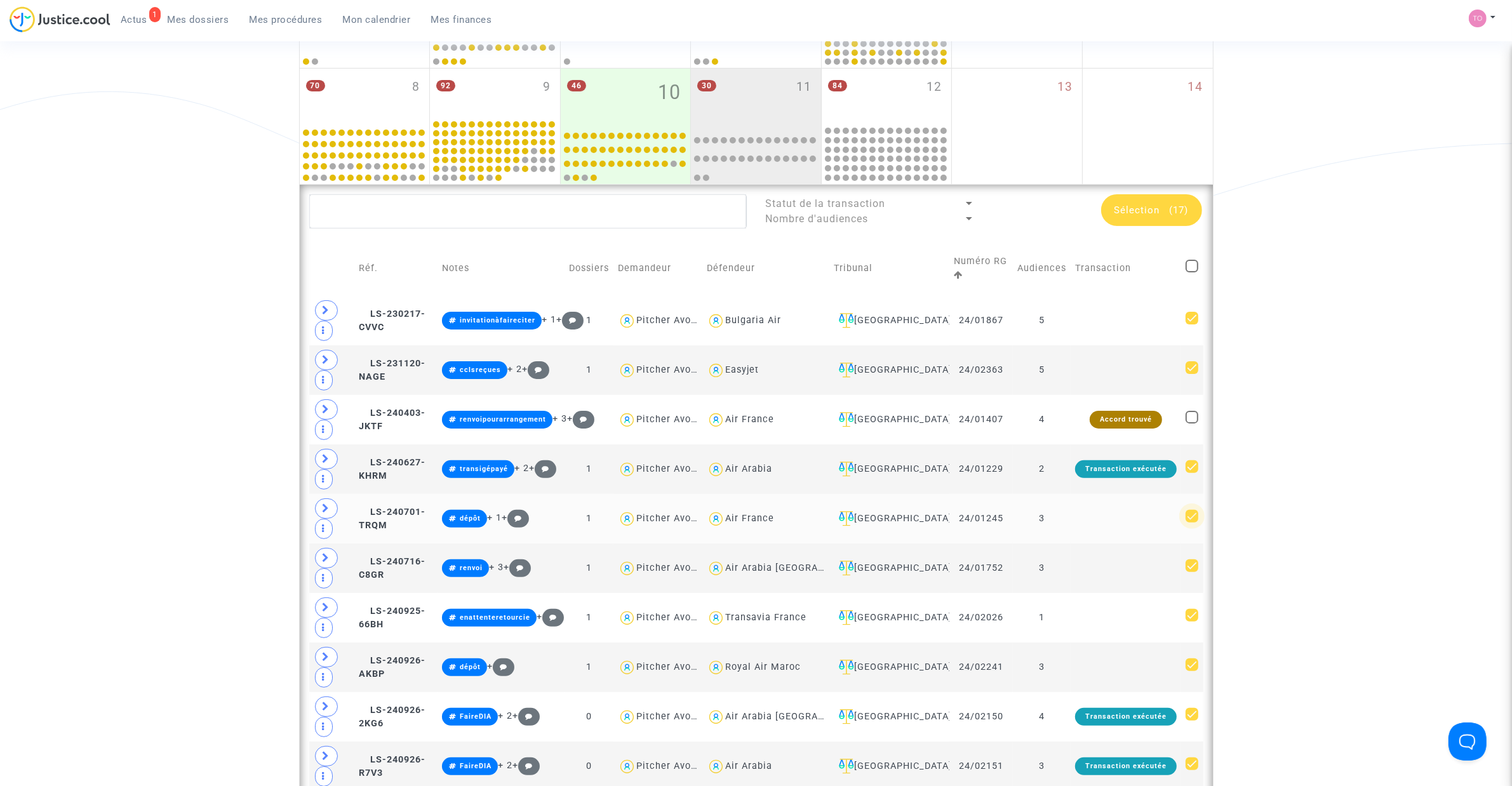
click at [1191, 523] on input "checkbox" at bounding box center [1191, 523] width 1 height 1
checkbox input "false"
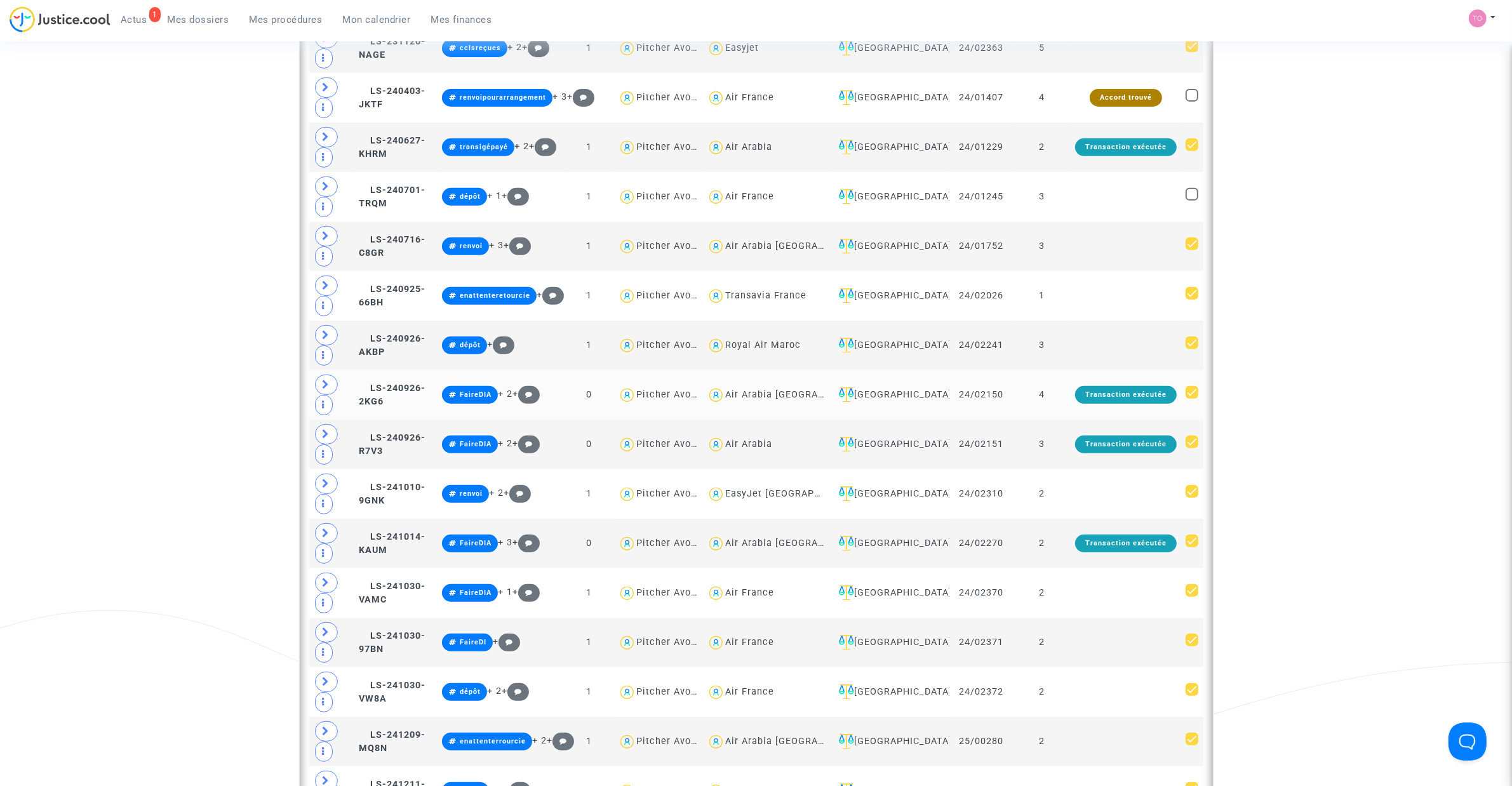
scroll to position [715, 0]
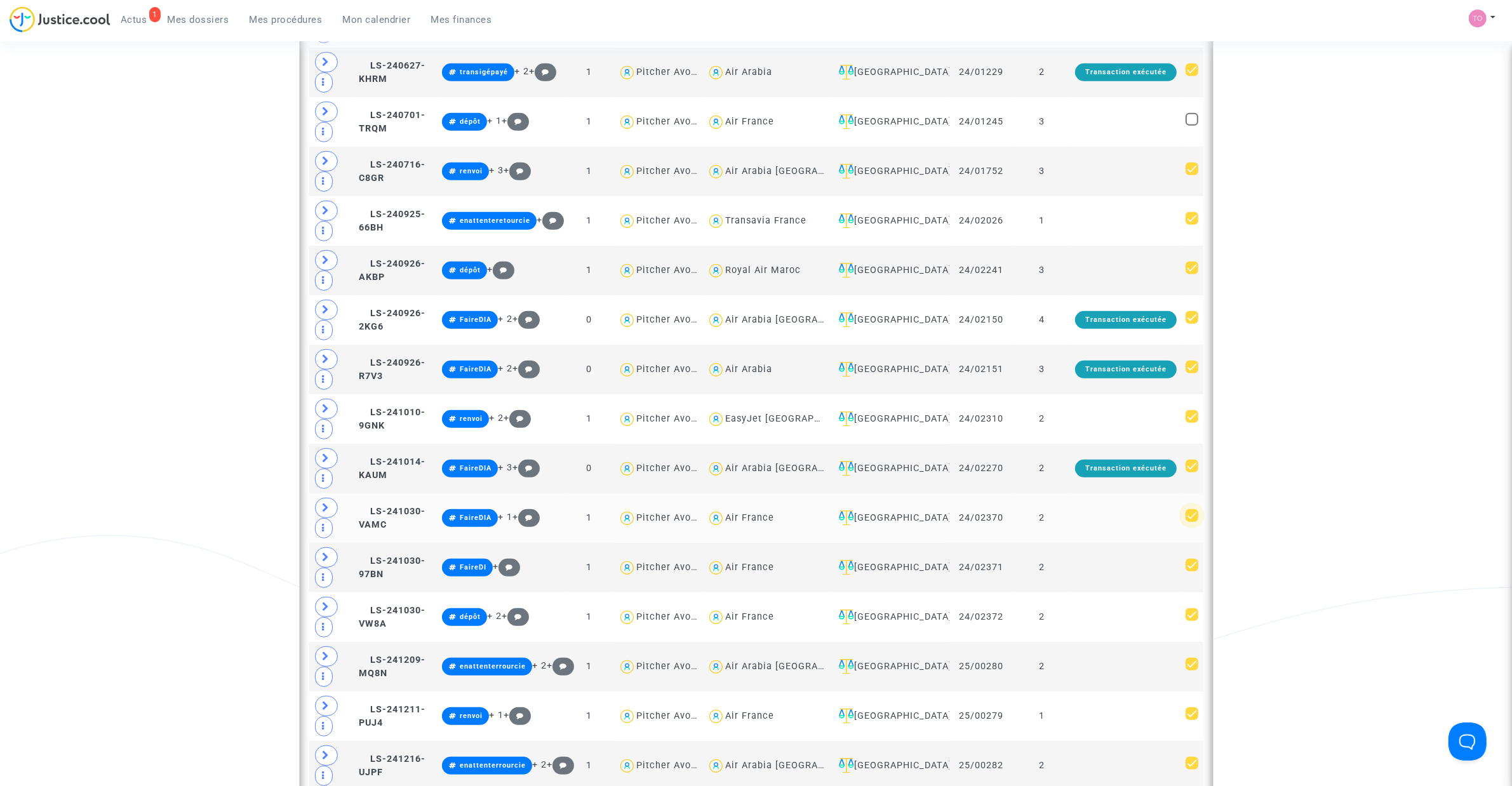
click at [1195, 522] on span at bounding box center [1192, 515] width 13 height 13
click at [1192, 523] on input "checkbox" at bounding box center [1191, 522] width 1 height 1
checkbox input "false"
click at [1189, 572] on span at bounding box center [1192, 565] width 13 height 13
click at [1191, 572] on input "checkbox" at bounding box center [1191, 572] width 1 height 1
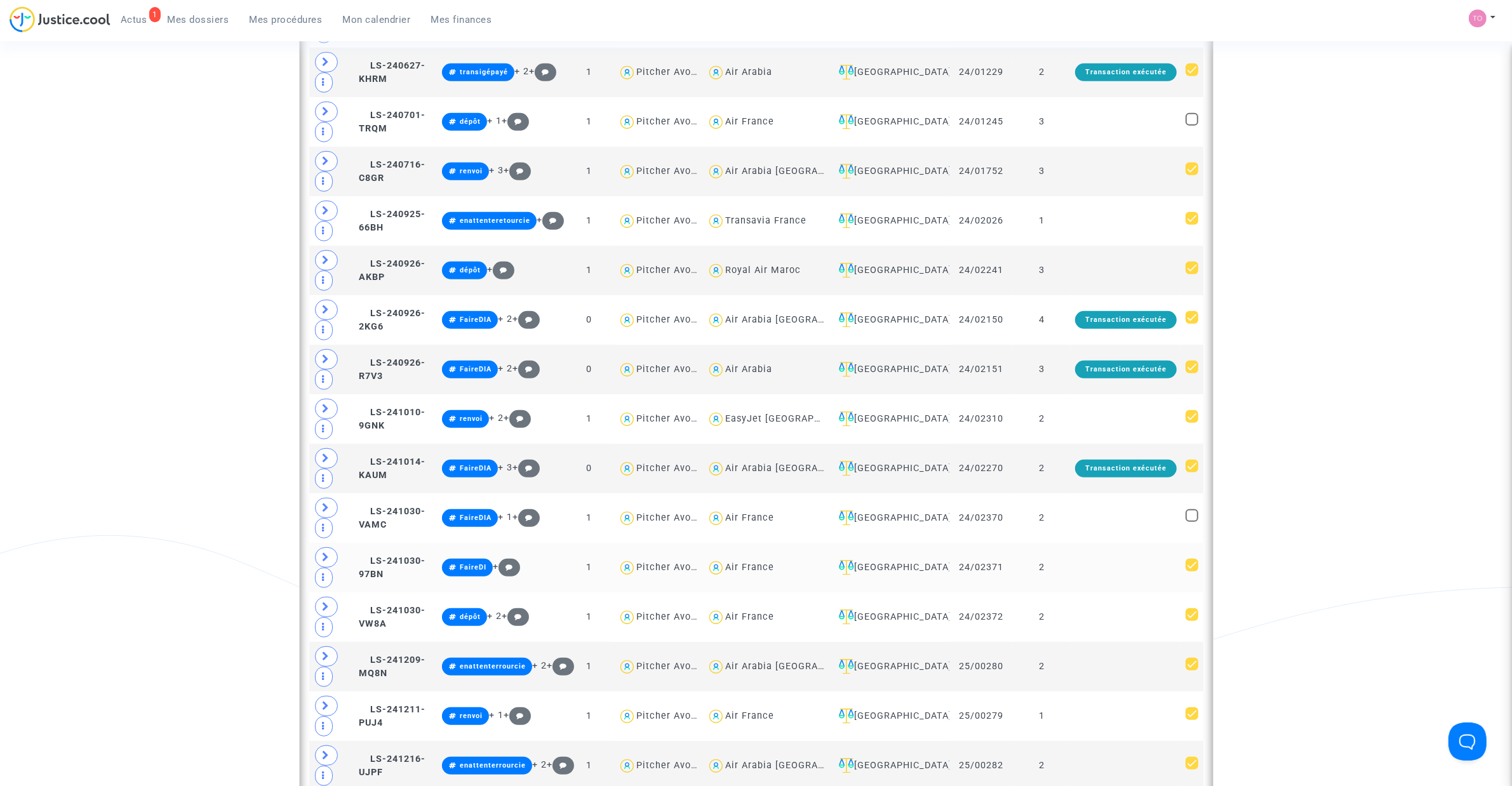
checkbox input "false"
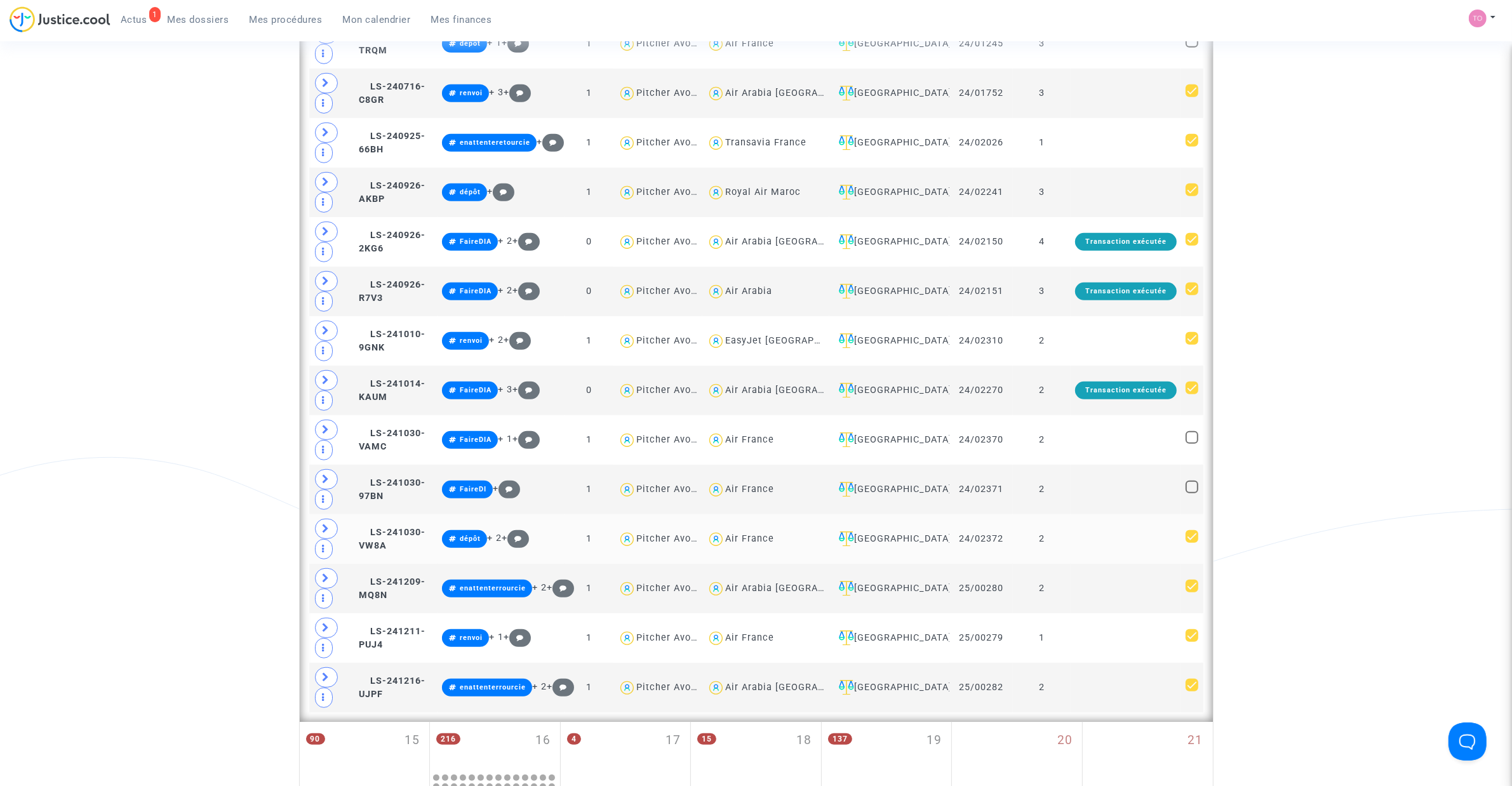
scroll to position [793, 0]
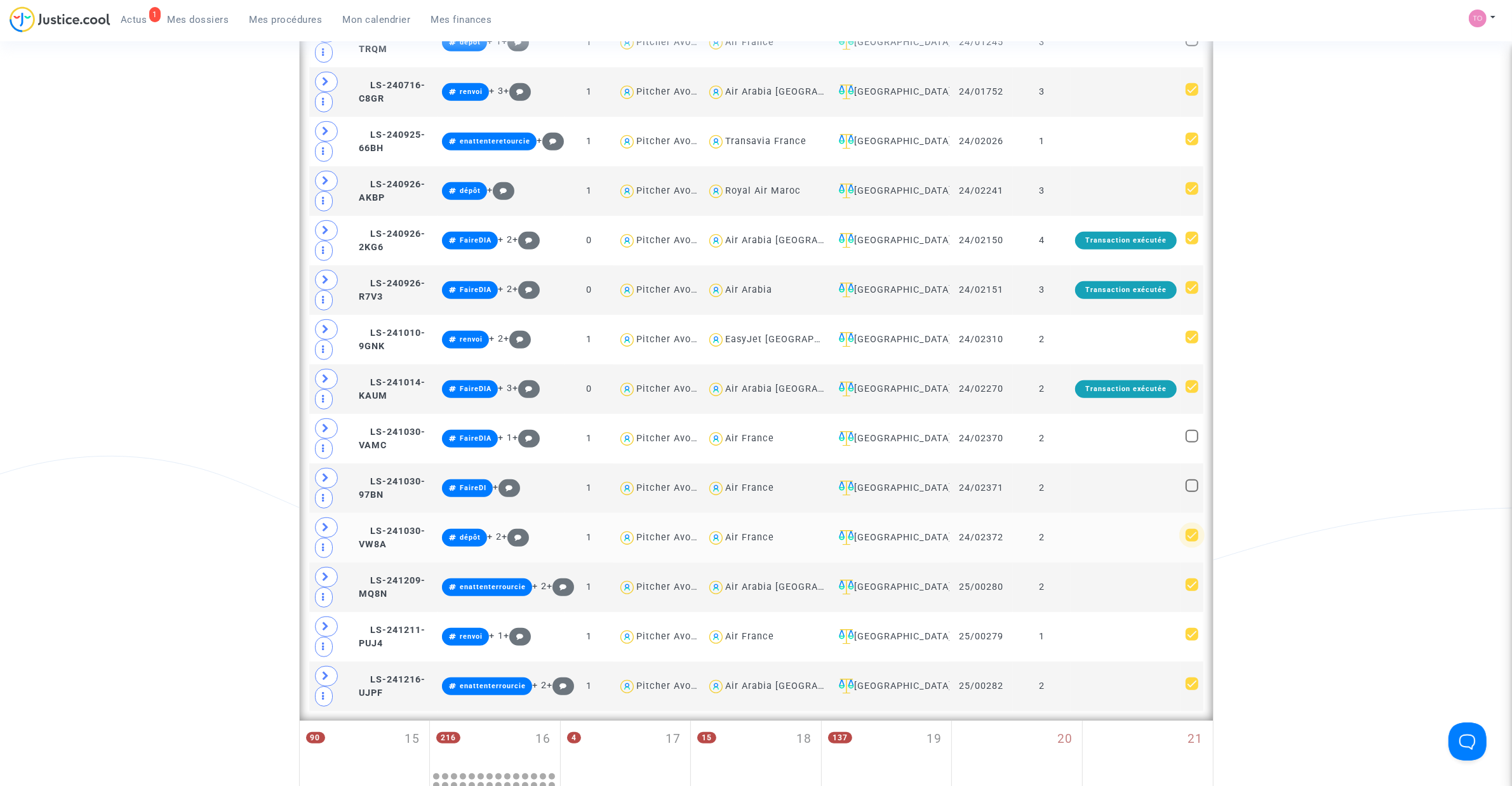
click at [1188, 541] on span at bounding box center [1192, 536] width 13 height 13
click at [1191, 542] on input "checkbox" at bounding box center [1191, 541] width 1 height 1
checkbox input "false"
click at [1195, 641] on span at bounding box center [1192, 634] width 13 height 13
click at [1192, 641] on input "checkbox" at bounding box center [1191, 641] width 1 height 1
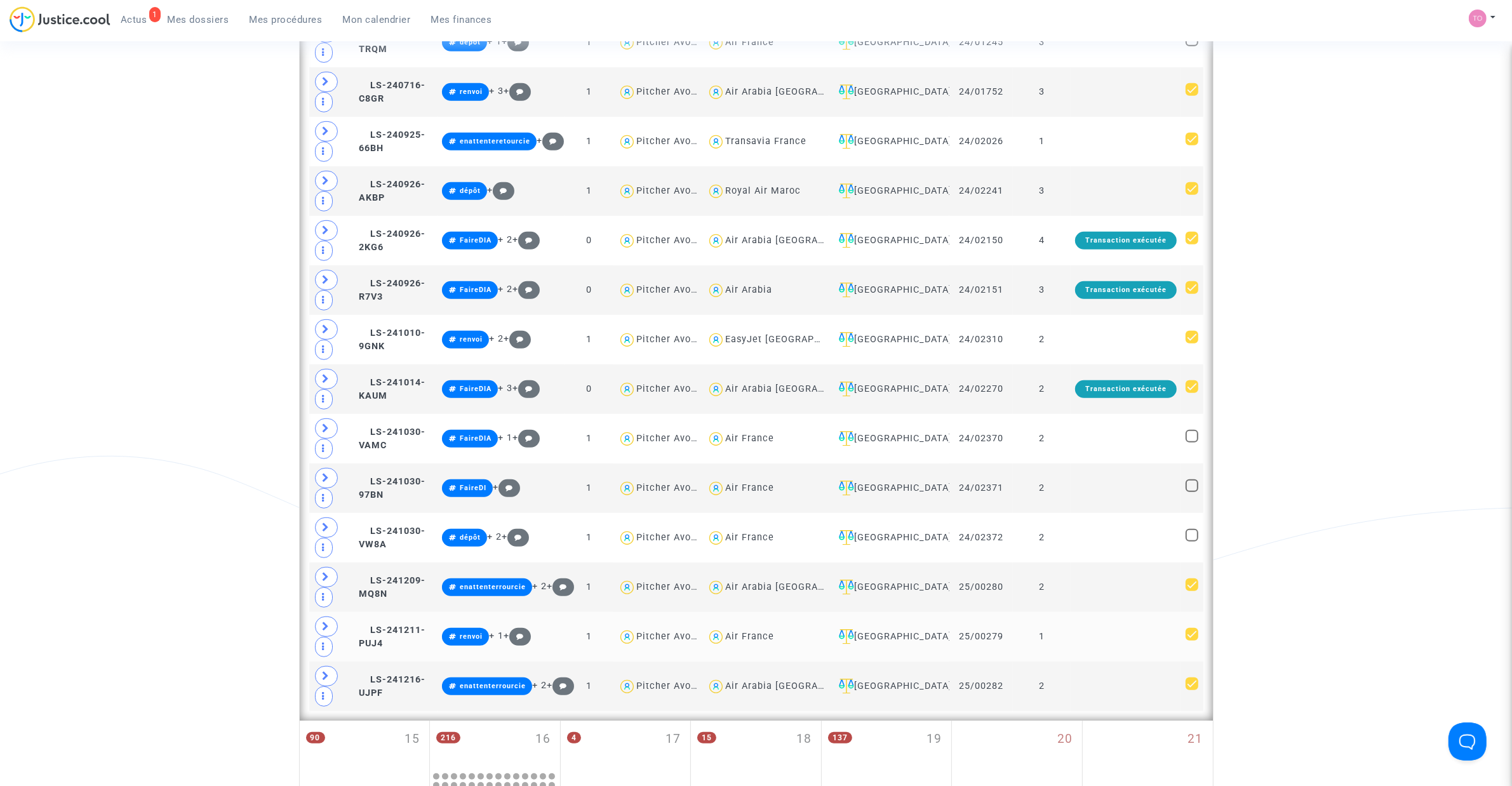
checkbox input "false"
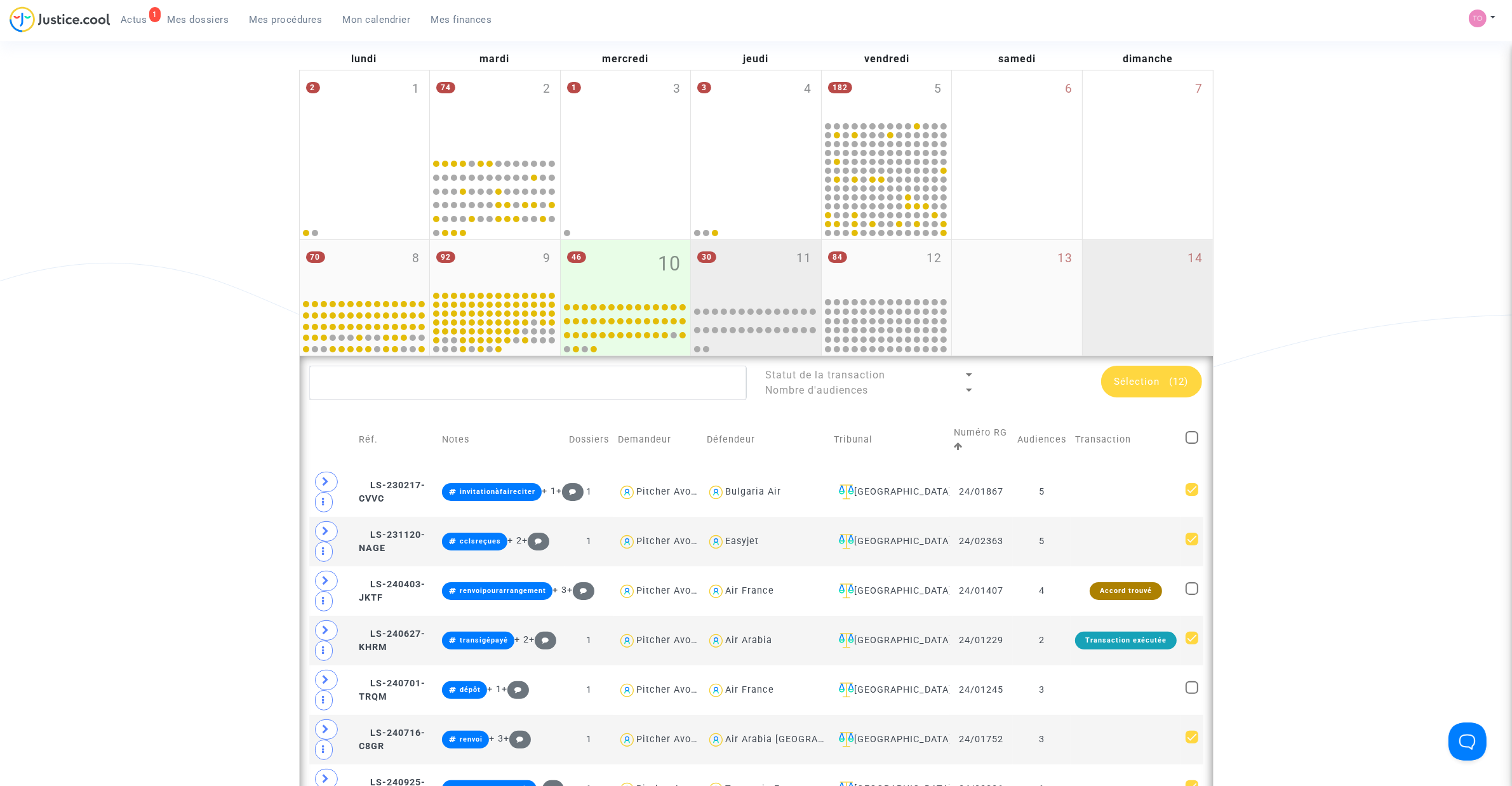
scroll to position [79, 0]
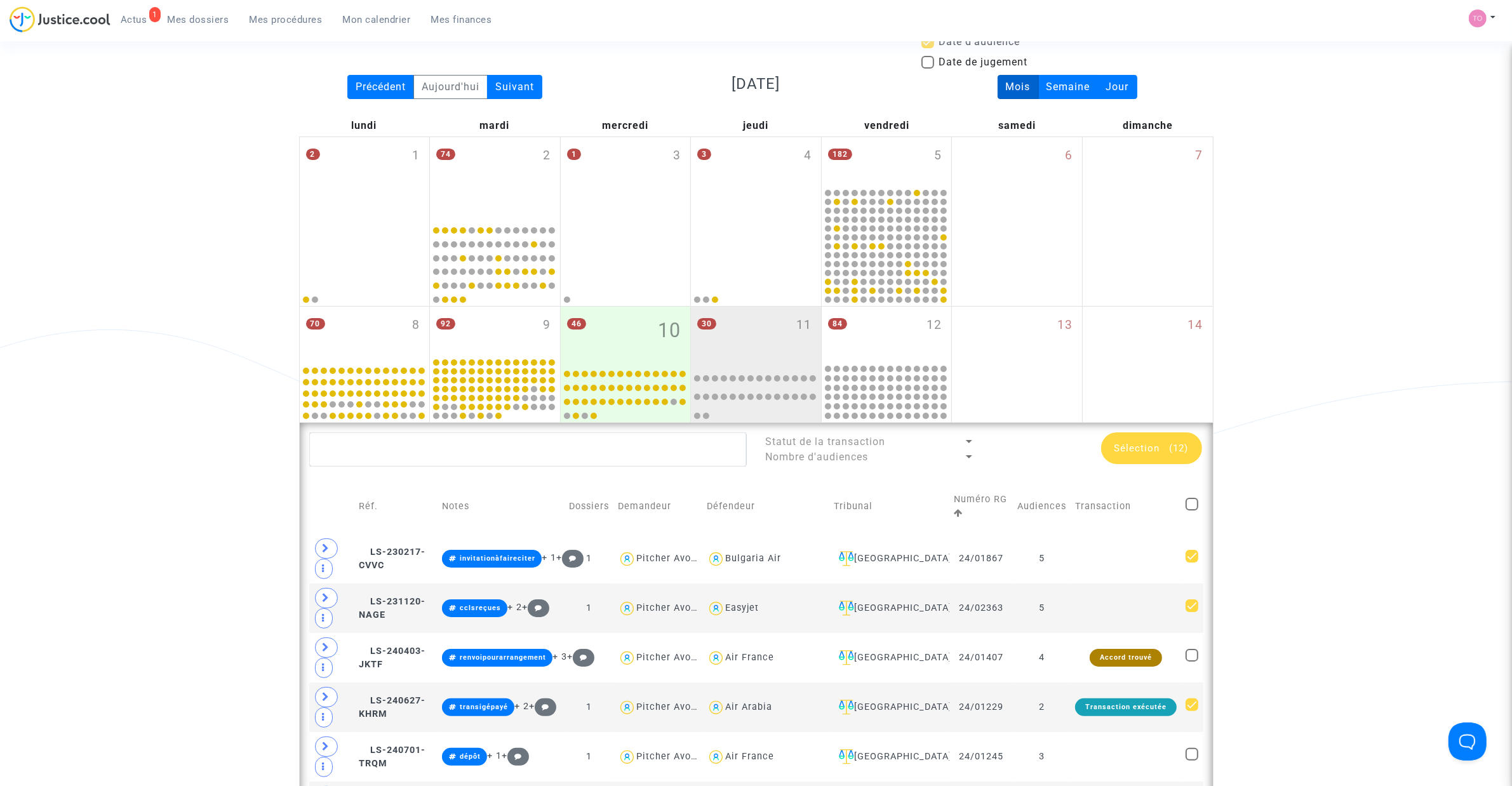
click at [1162, 453] on span "Sélection (12)" at bounding box center [1151, 448] width 75 height 11
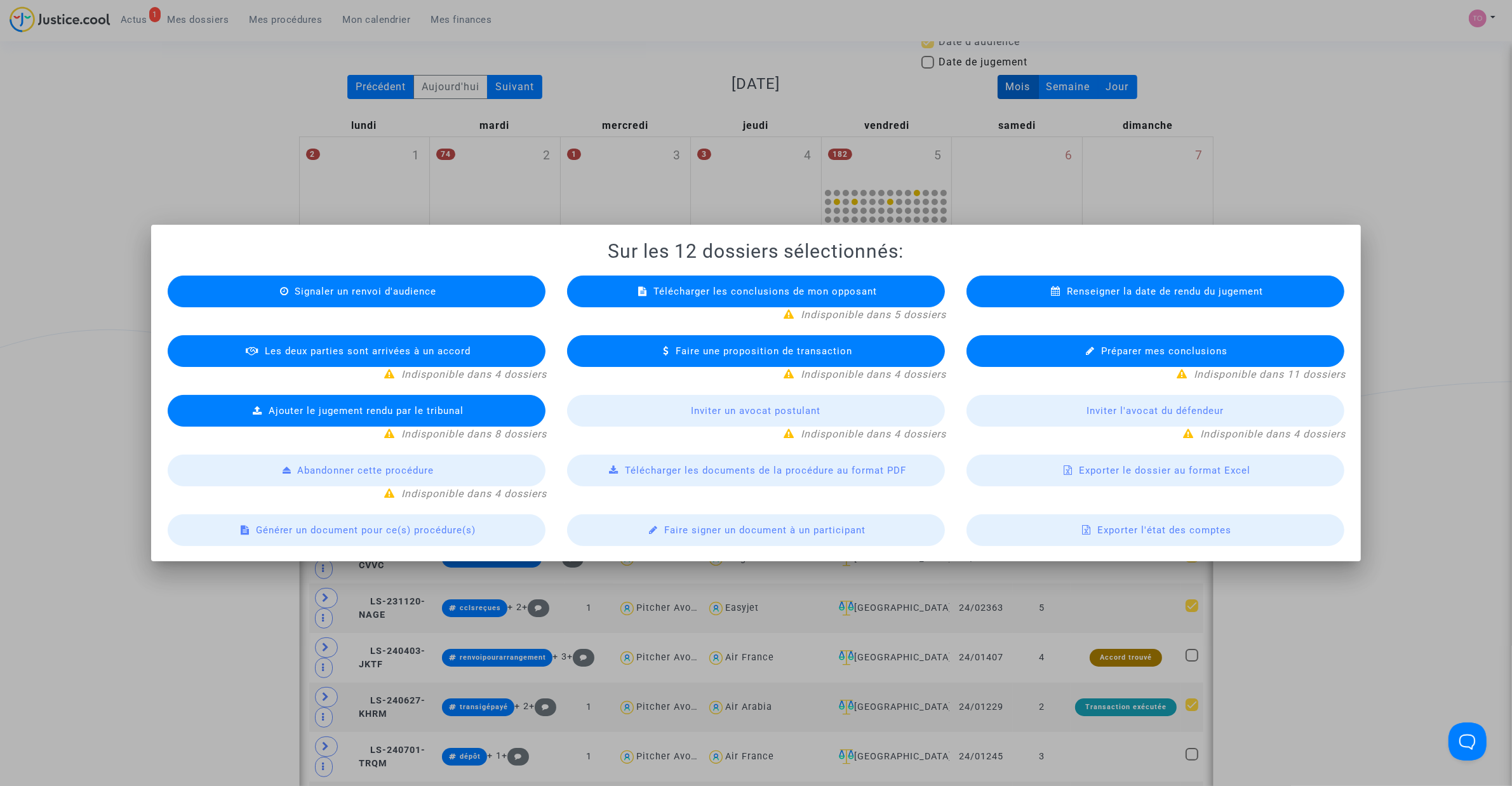
click at [1123, 473] on span "Exporter le dossier au format Excel" at bounding box center [1164, 470] width 171 height 11
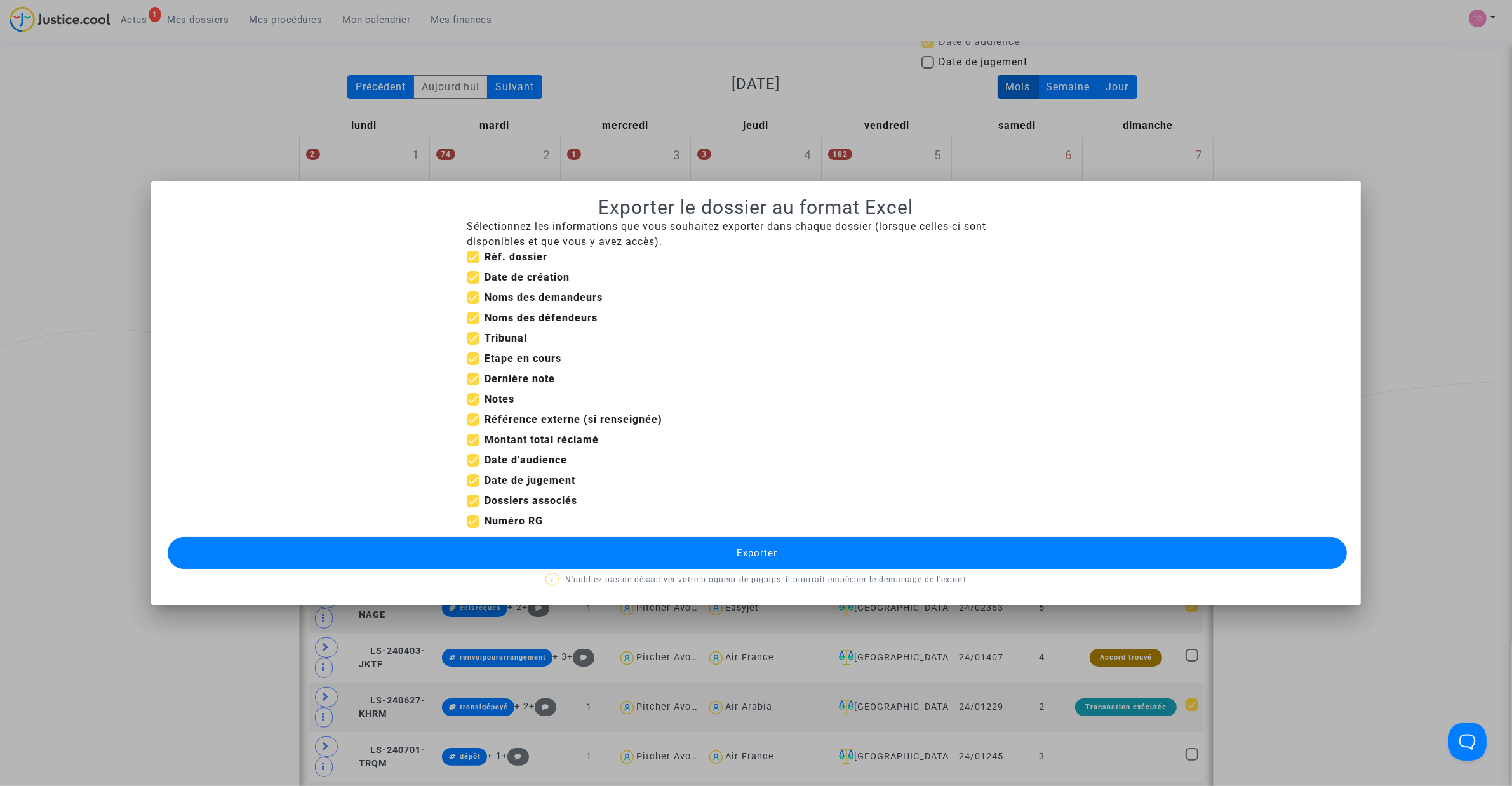
drag, startPoint x: 475, startPoint y: 276, endPoint x: 481, endPoint y: 299, distance: 23.8
click at [476, 278] on span at bounding box center [473, 278] width 13 height 13
click at [473, 283] on input "Date de création" at bounding box center [472, 283] width 1 height 1
checkbox input "false"
click at [471, 340] on span at bounding box center [473, 339] width 13 height 13
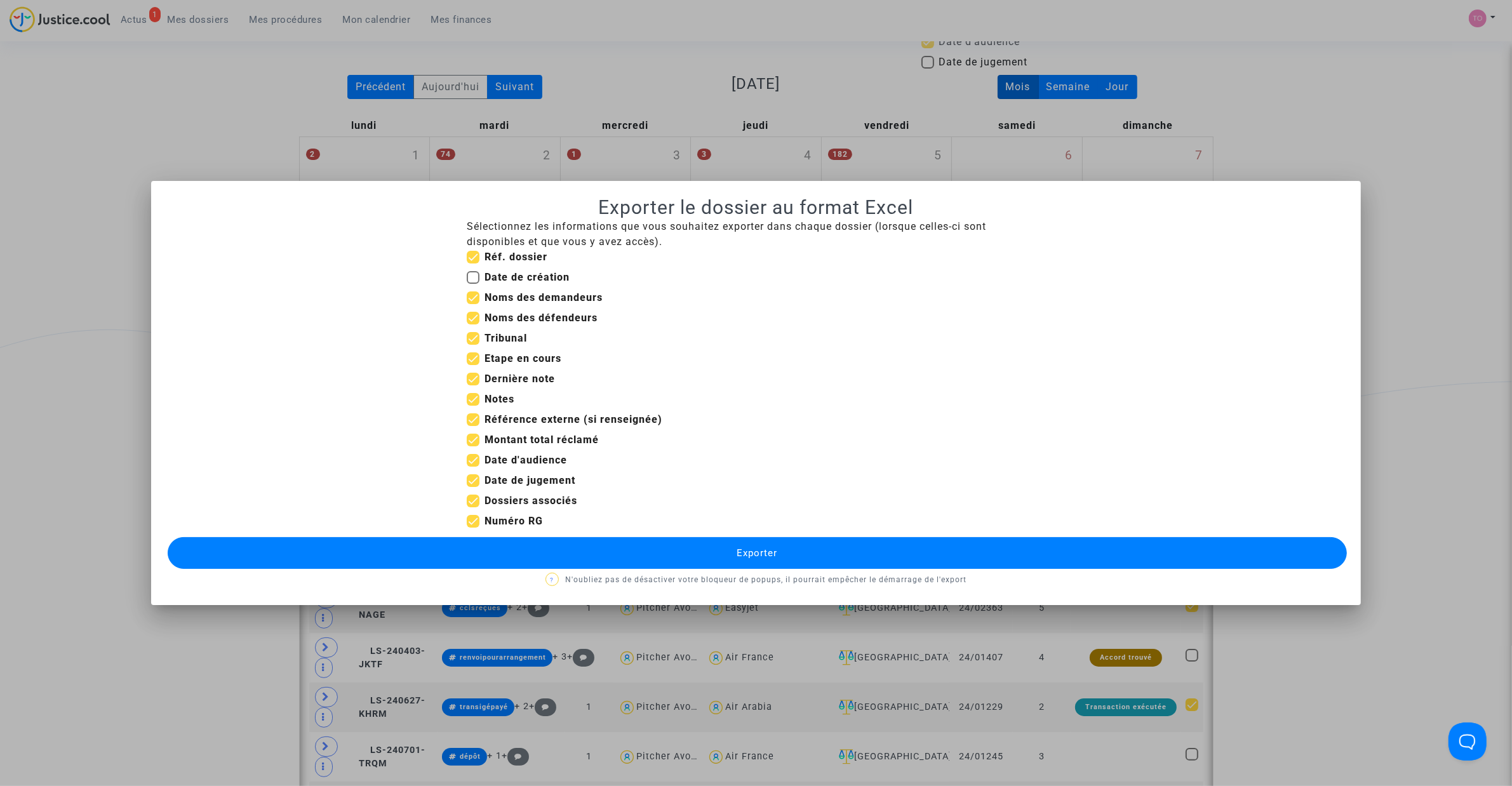
click at [472, 344] on input "Tribunal" at bounding box center [472, 344] width 1 height 1
checkbox input "false"
click at [473, 362] on span at bounding box center [473, 359] width 13 height 13
click at [473, 365] on input "Etape en cours" at bounding box center [472, 365] width 1 height 1
checkbox input "false"
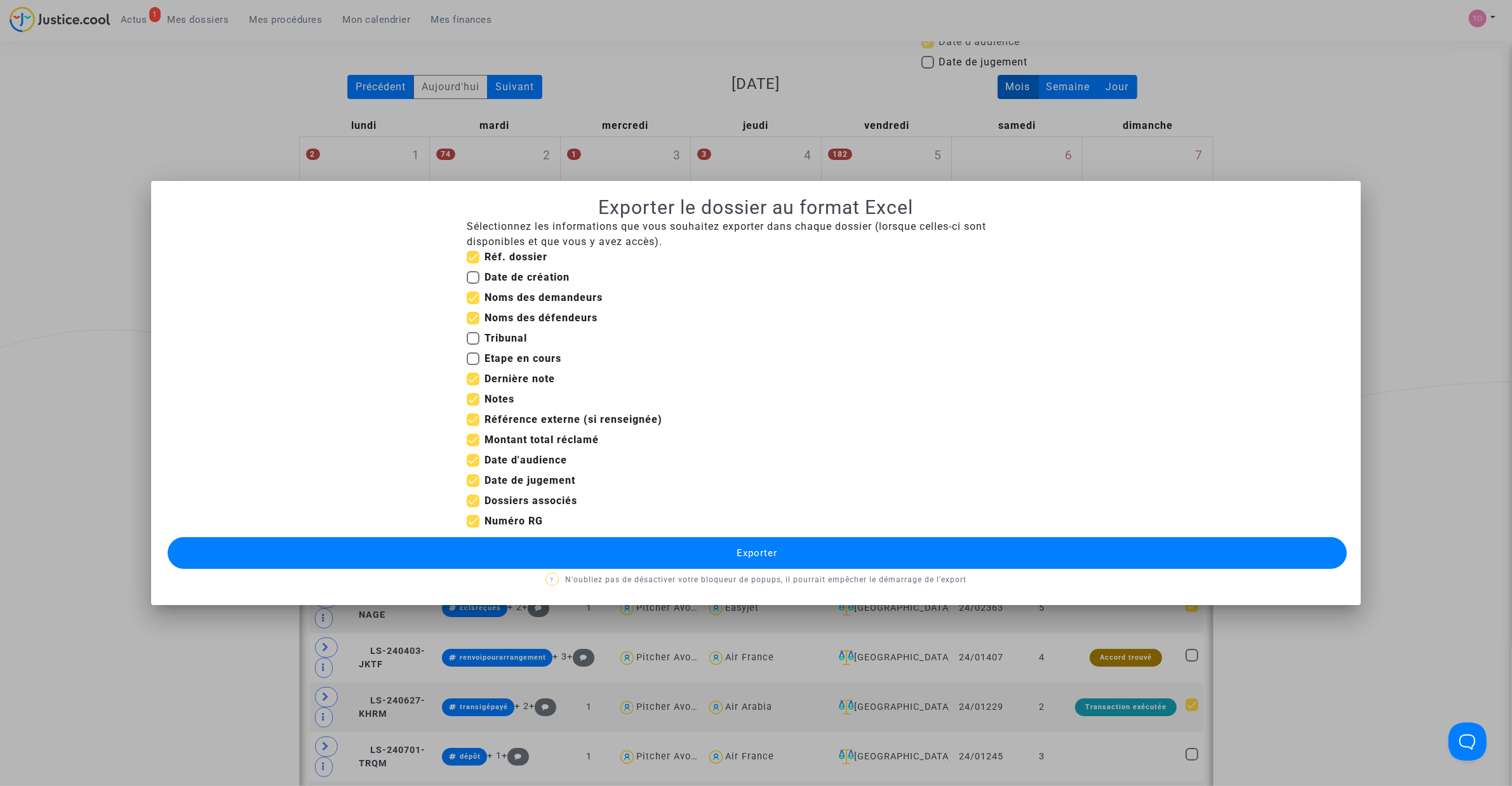
click at [471, 337] on span at bounding box center [473, 339] width 13 height 13
click at [472, 344] on input "Tribunal" at bounding box center [472, 344] width 1 height 1
checkbox input "true"
click at [474, 362] on span at bounding box center [473, 359] width 13 height 13
click at [473, 365] on input "Etape en cours" at bounding box center [472, 365] width 1 height 1
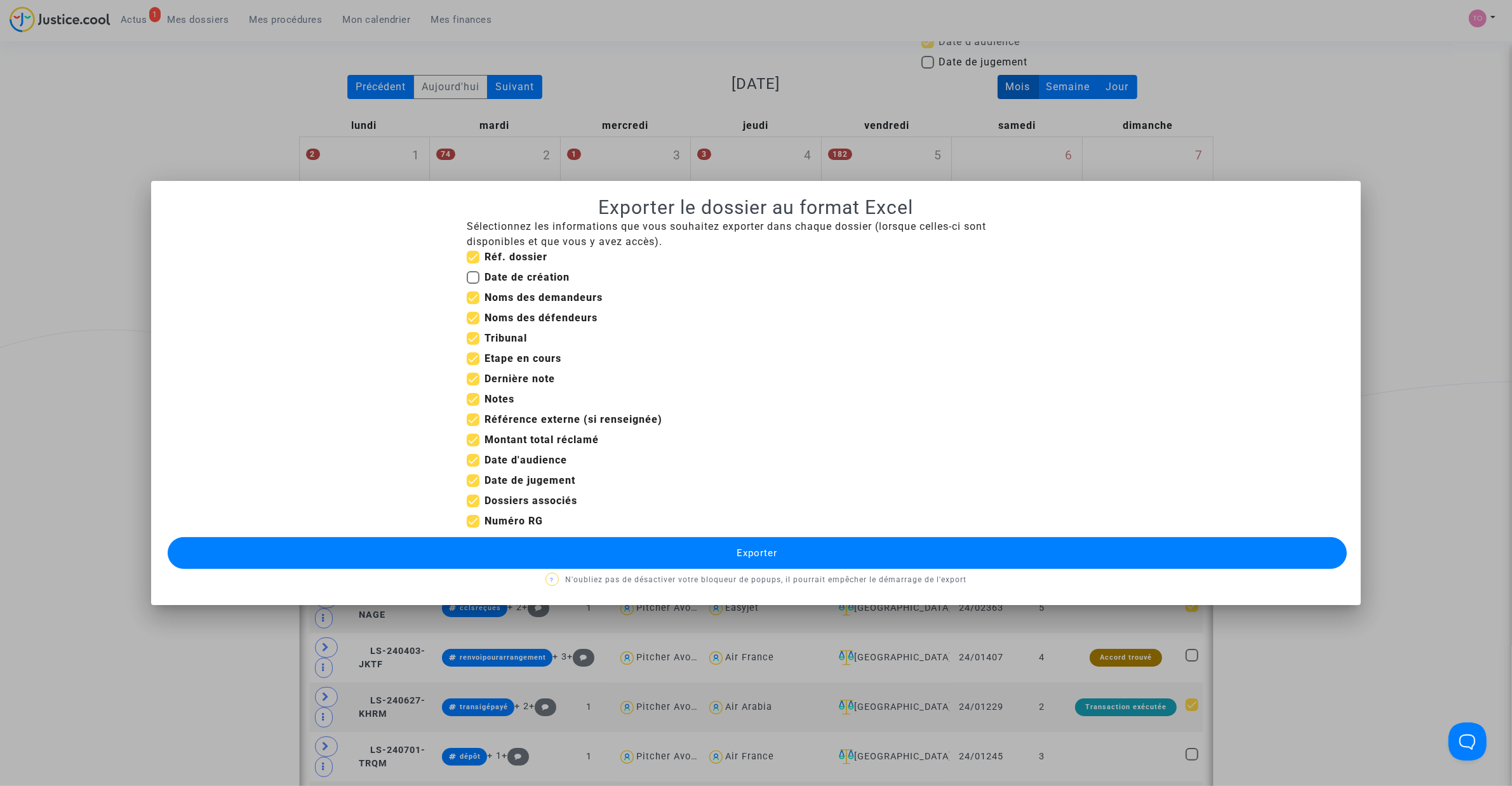
click at [471, 360] on span at bounding box center [473, 359] width 13 height 13
click at [472, 365] on input "Etape en cours" at bounding box center [472, 365] width 1 height 1
checkbox input "false"
click at [473, 442] on span at bounding box center [473, 440] width 13 height 13
click at [473, 446] on input "Montant total réclamé" at bounding box center [472, 446] width 1 height 1
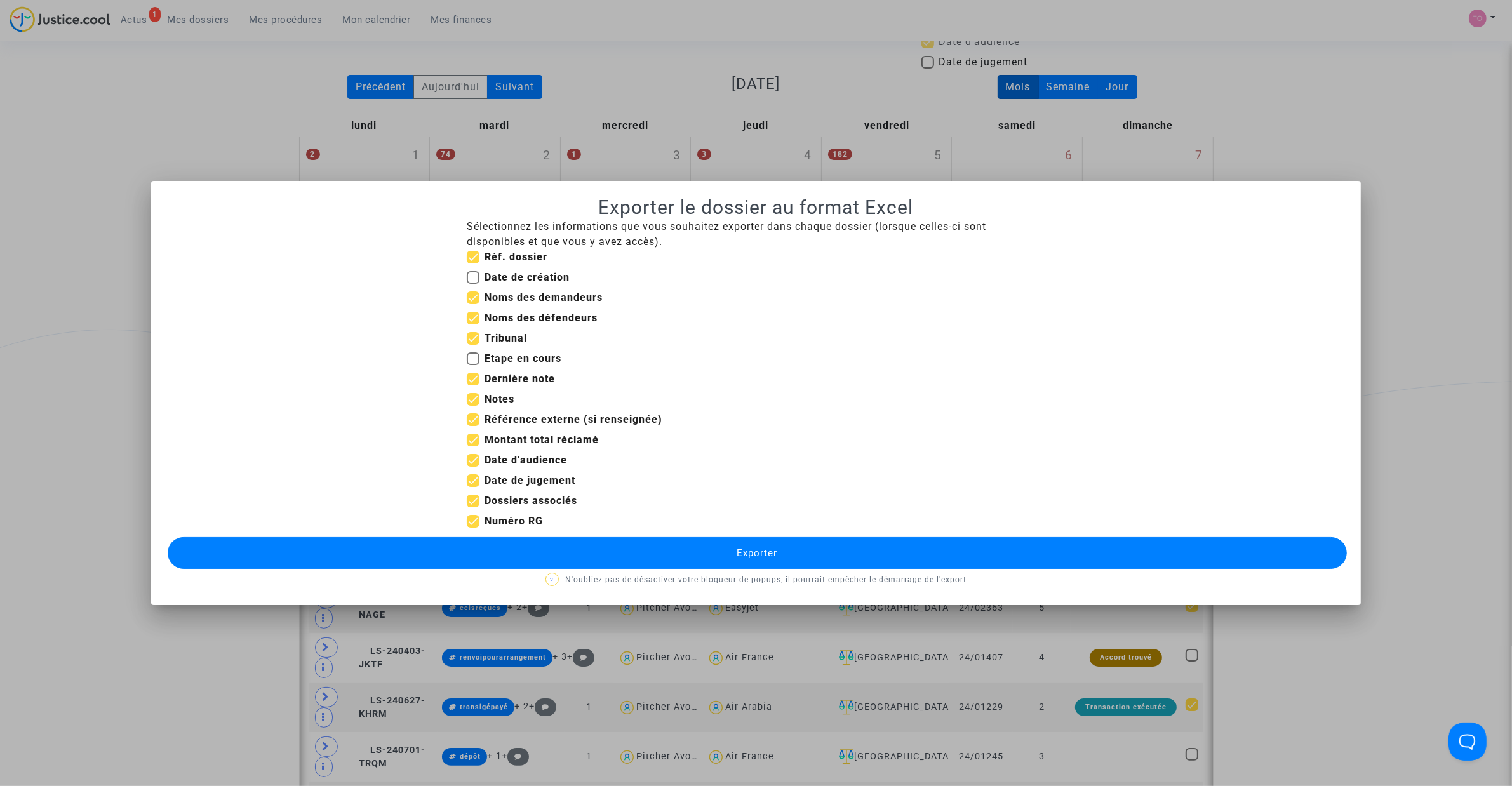
checkbox input "false"
drag, startPoint x: 471, startPoint y: 479, endPoint x: 471, endPoint y: 487, distance: 8.0
click at [471, 481] on span at bounding box center [473, 481] width 13 height 13
click at [472, 487] on input "Date de jugement" at bounding box center [472, 487] width 1 height 1
checkbox input "false"
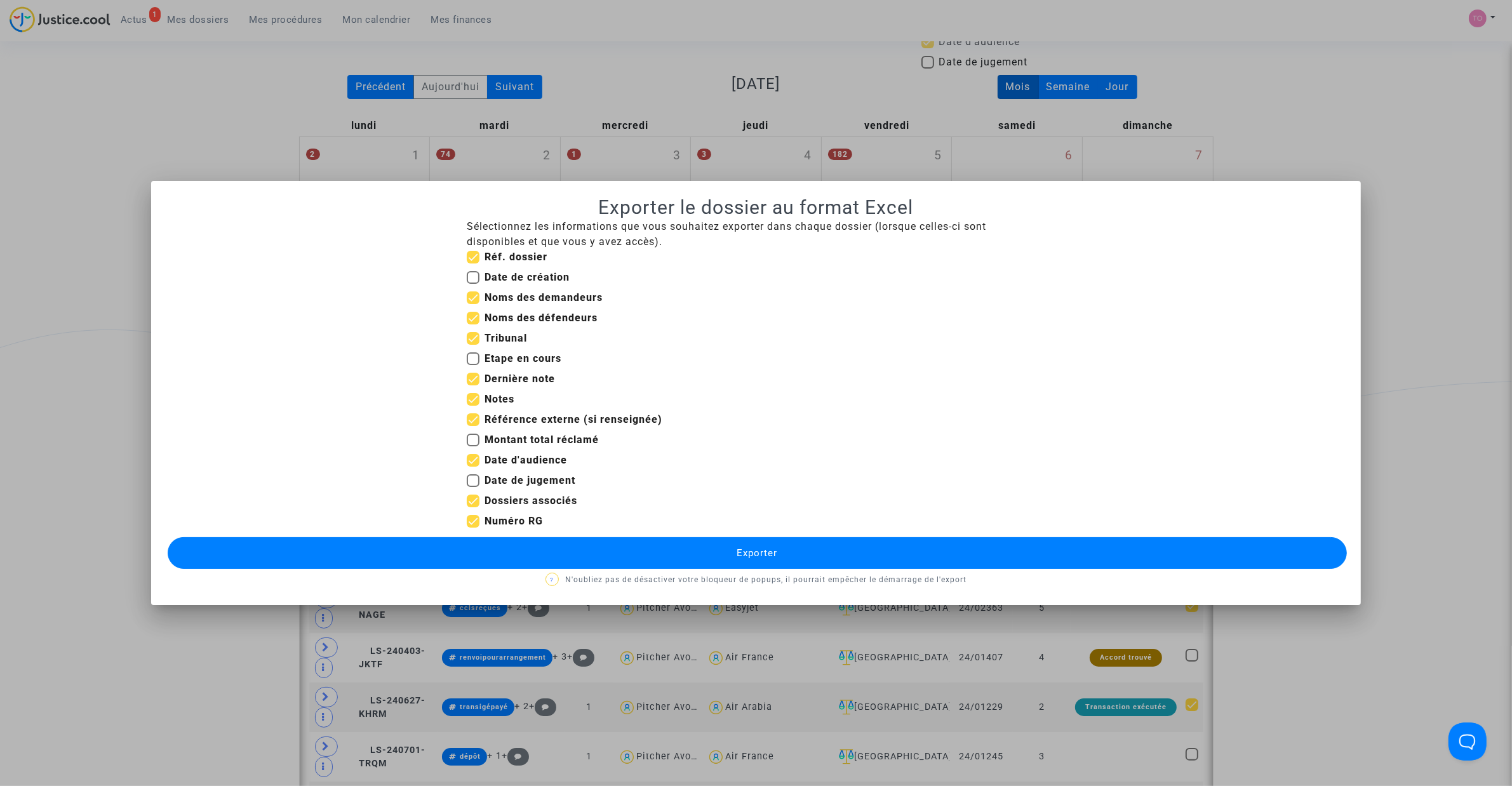
click at [611, 556] on button "Exporter" at bounding box center [757, 553] width 1179 height 32
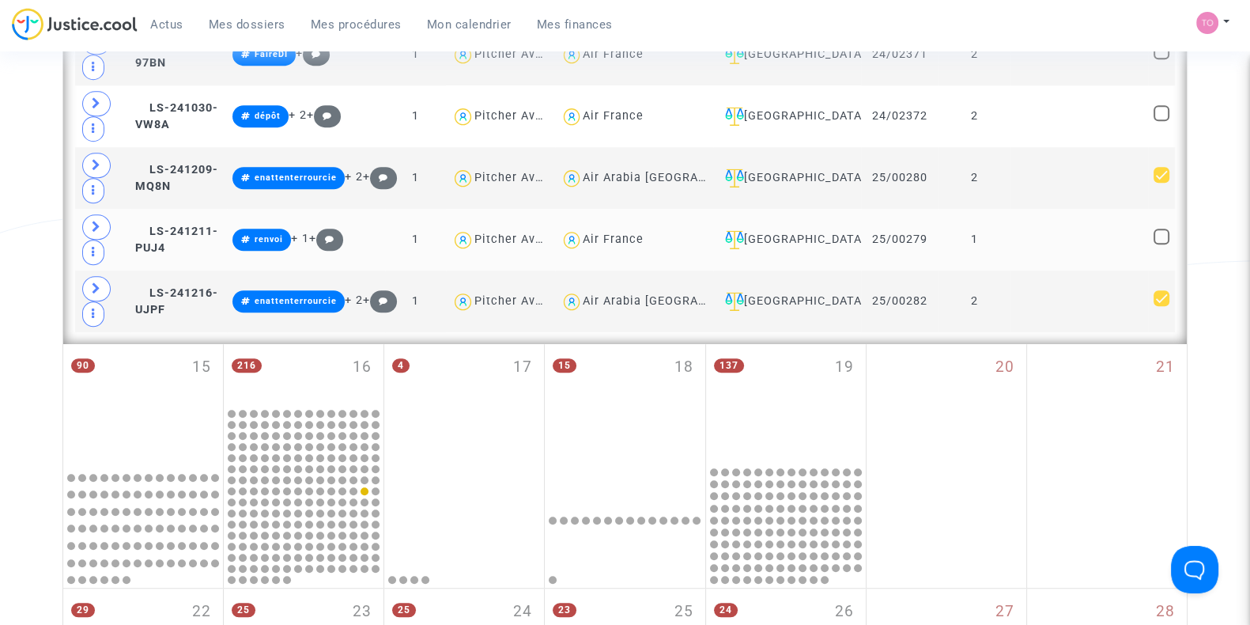
scroll to position [1482, 0]
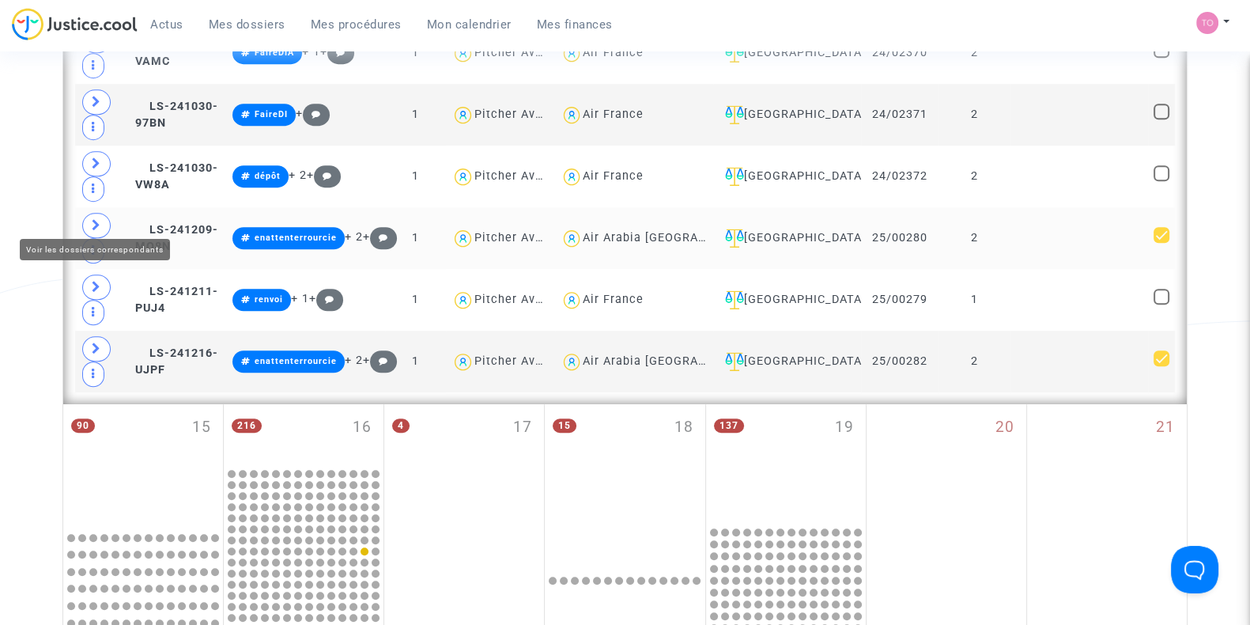
click at [89, 213] on span at bounding box center [96, 225] width 28 height 25
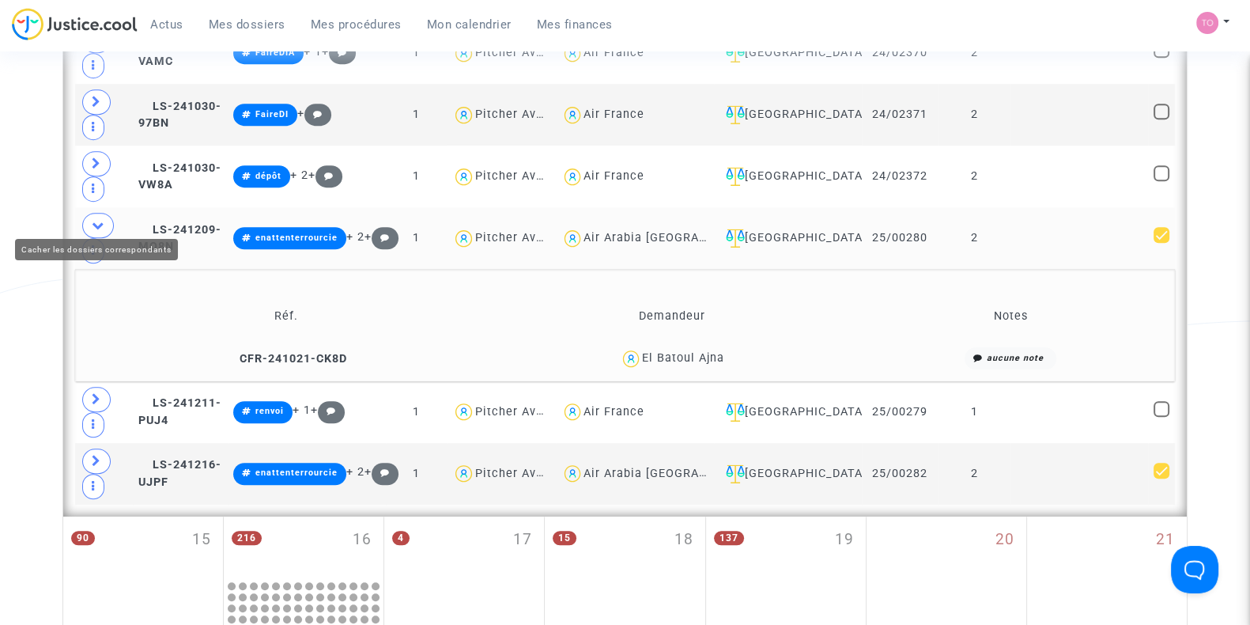
click at [89, 213] on span at bounding box center [98, 225] width 32 height 25
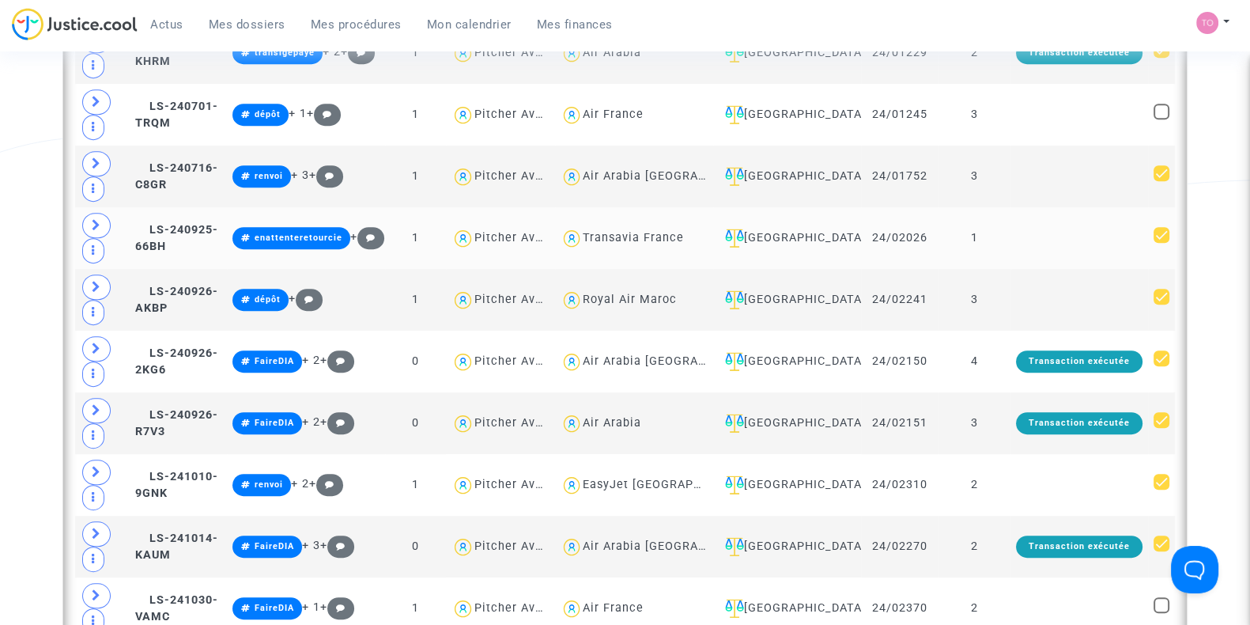
scroll to position [890, 0]
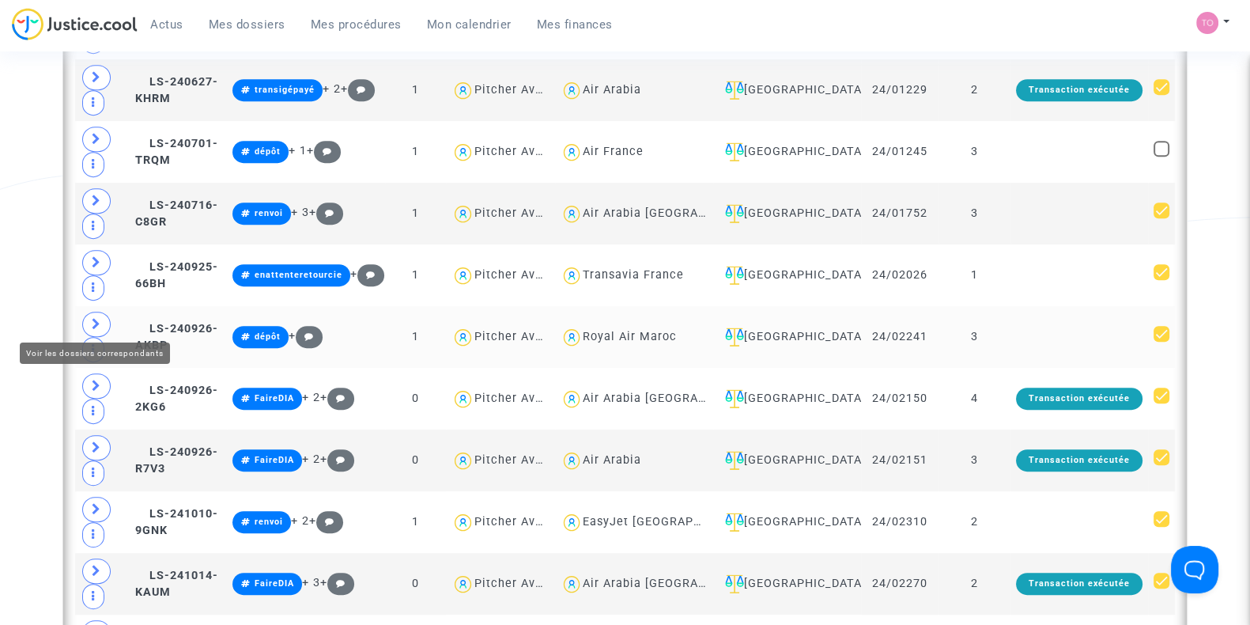
click at [104, 320] on span at bounding box center [96, 324] width 28 height 25
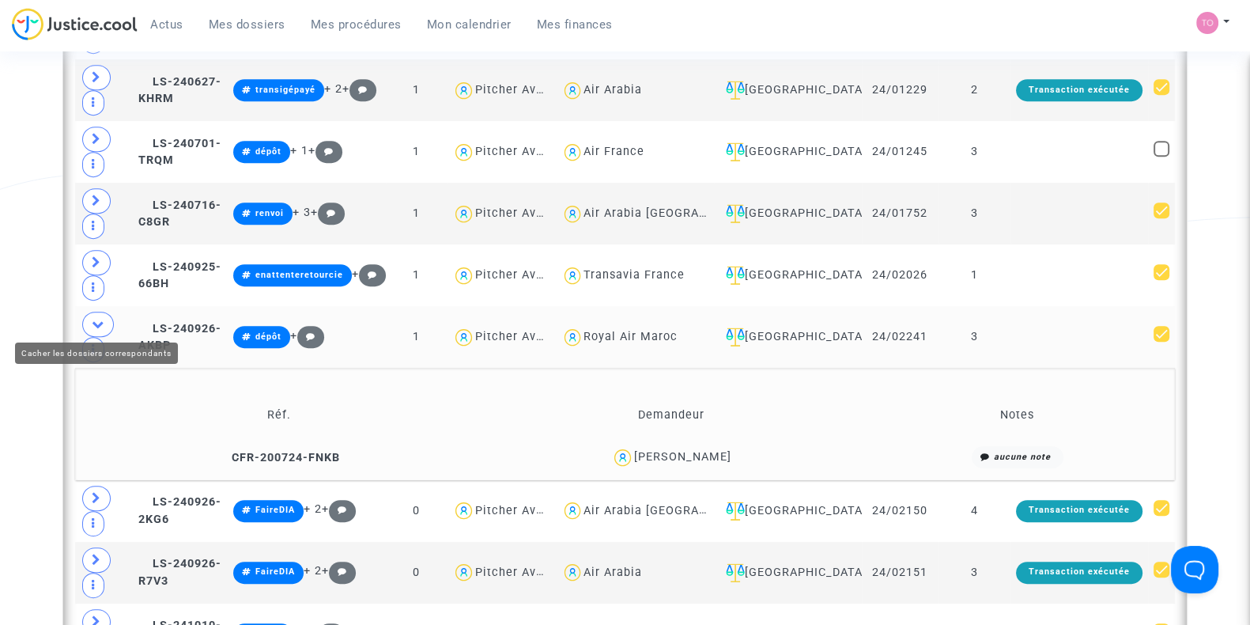
click at [99, 318] on icon at bounding box center [98, 324] width 13 height 12
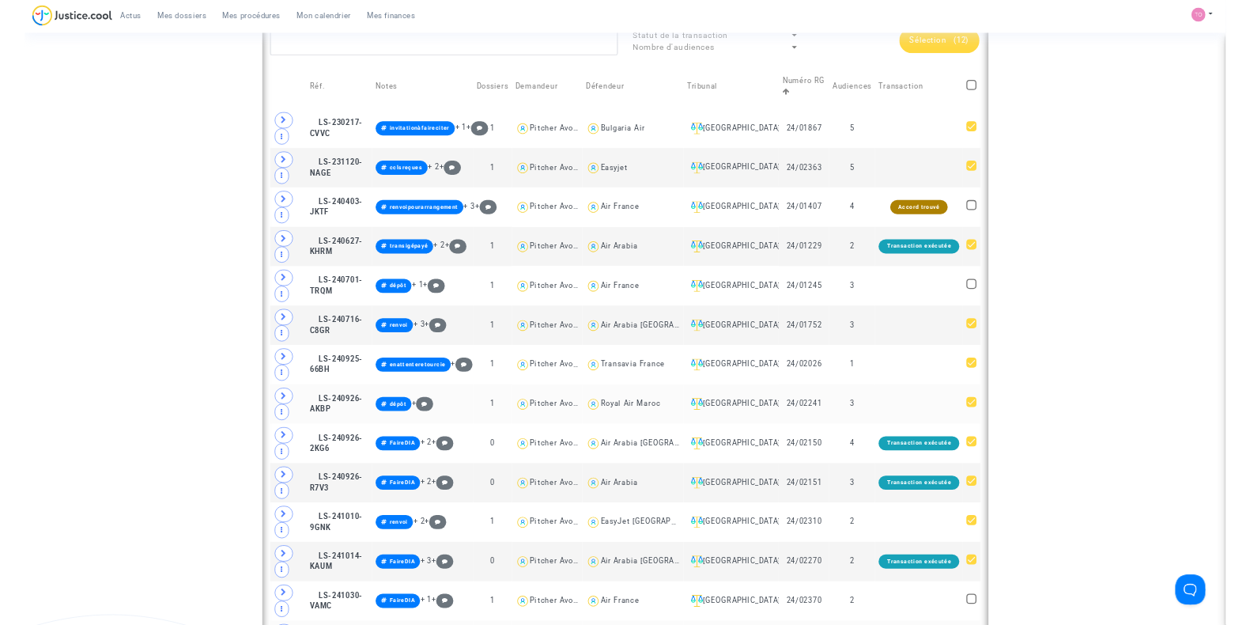
scroll to position [494, 0]
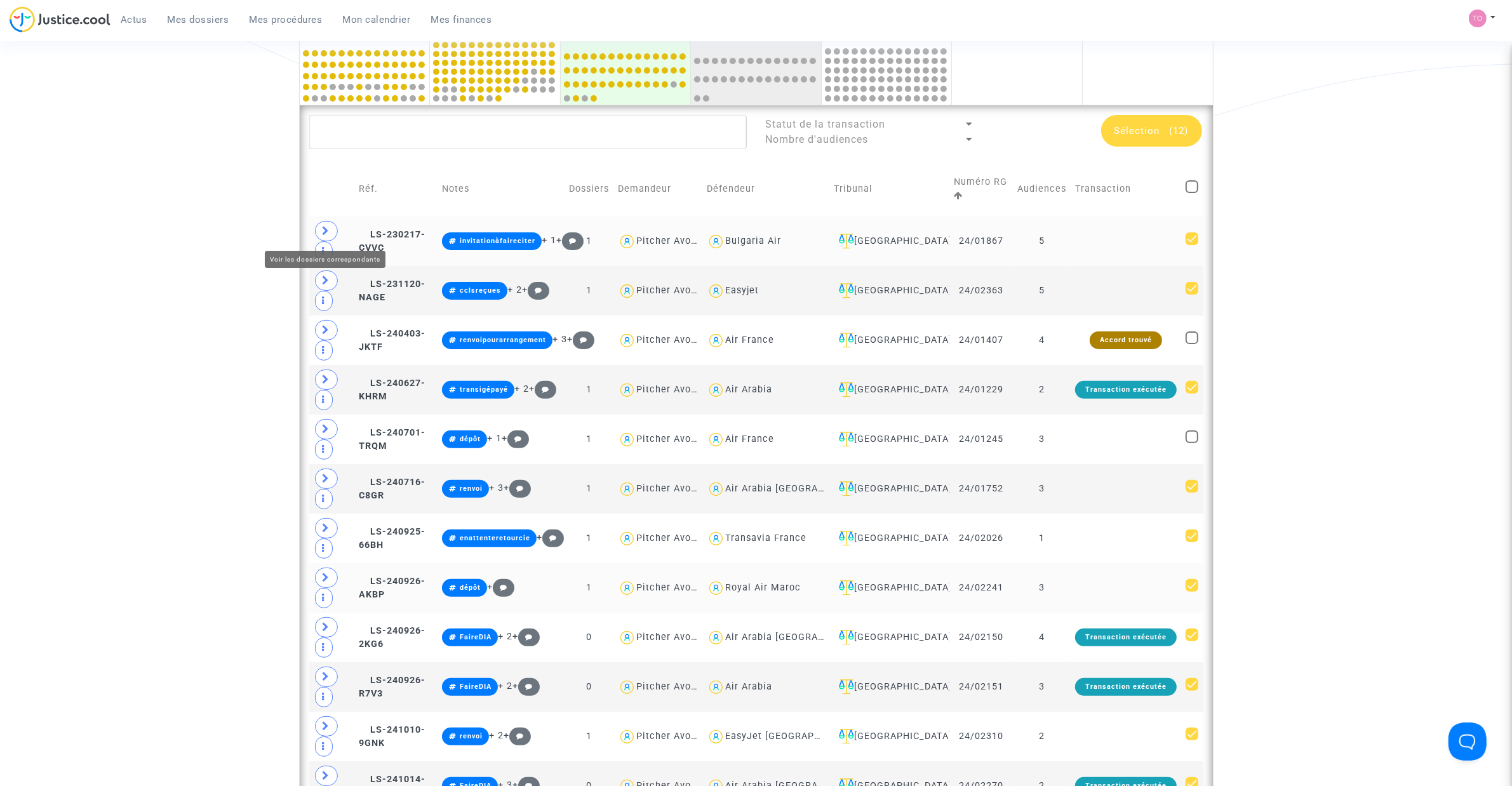
click at [334, 226] on span at bounding box center [326, 230] width 22 height 20
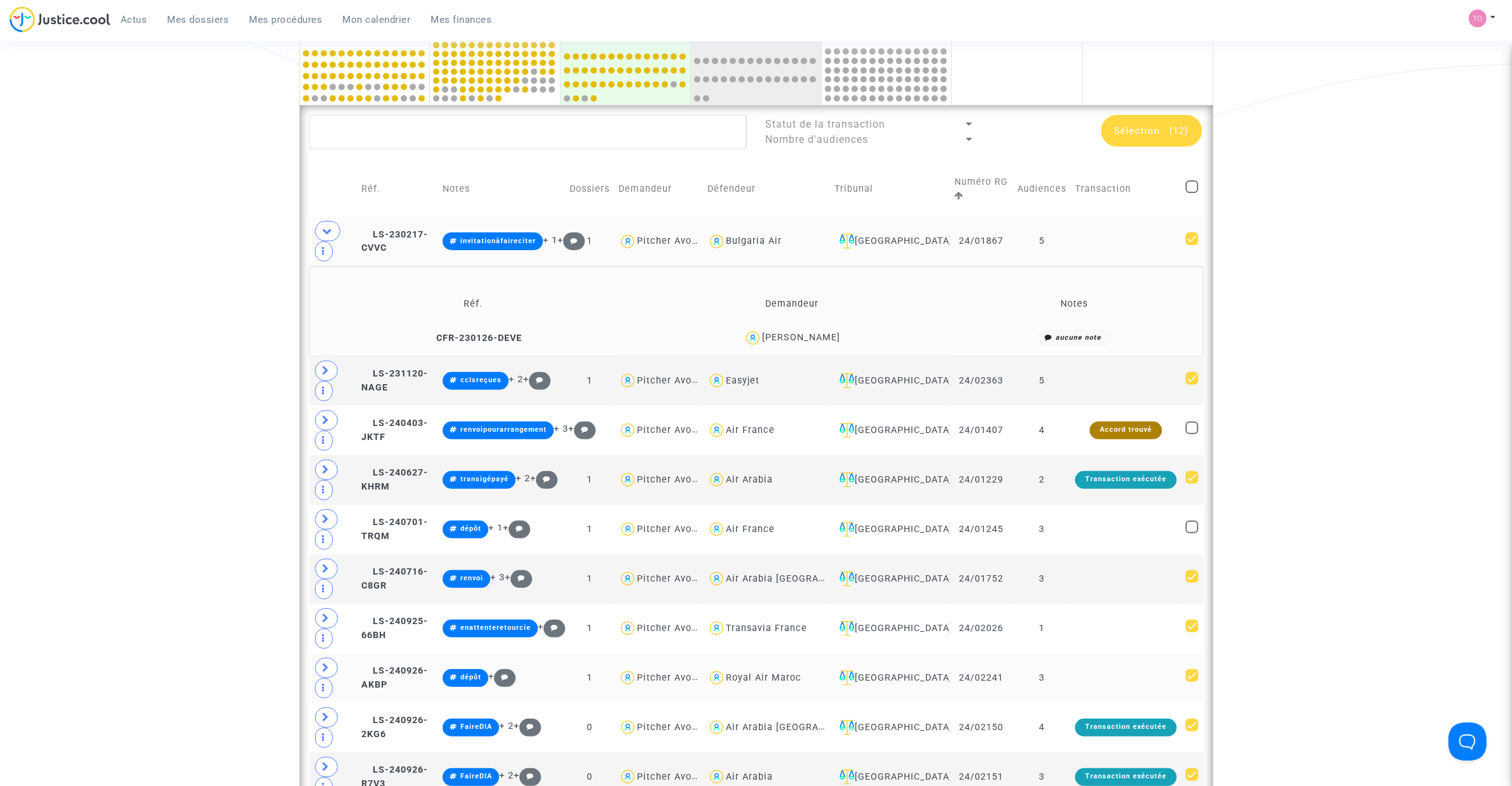
click at [812, 335] on div "Nicolas CERISEL" at bounding box center [801, 337] width 78 height 10
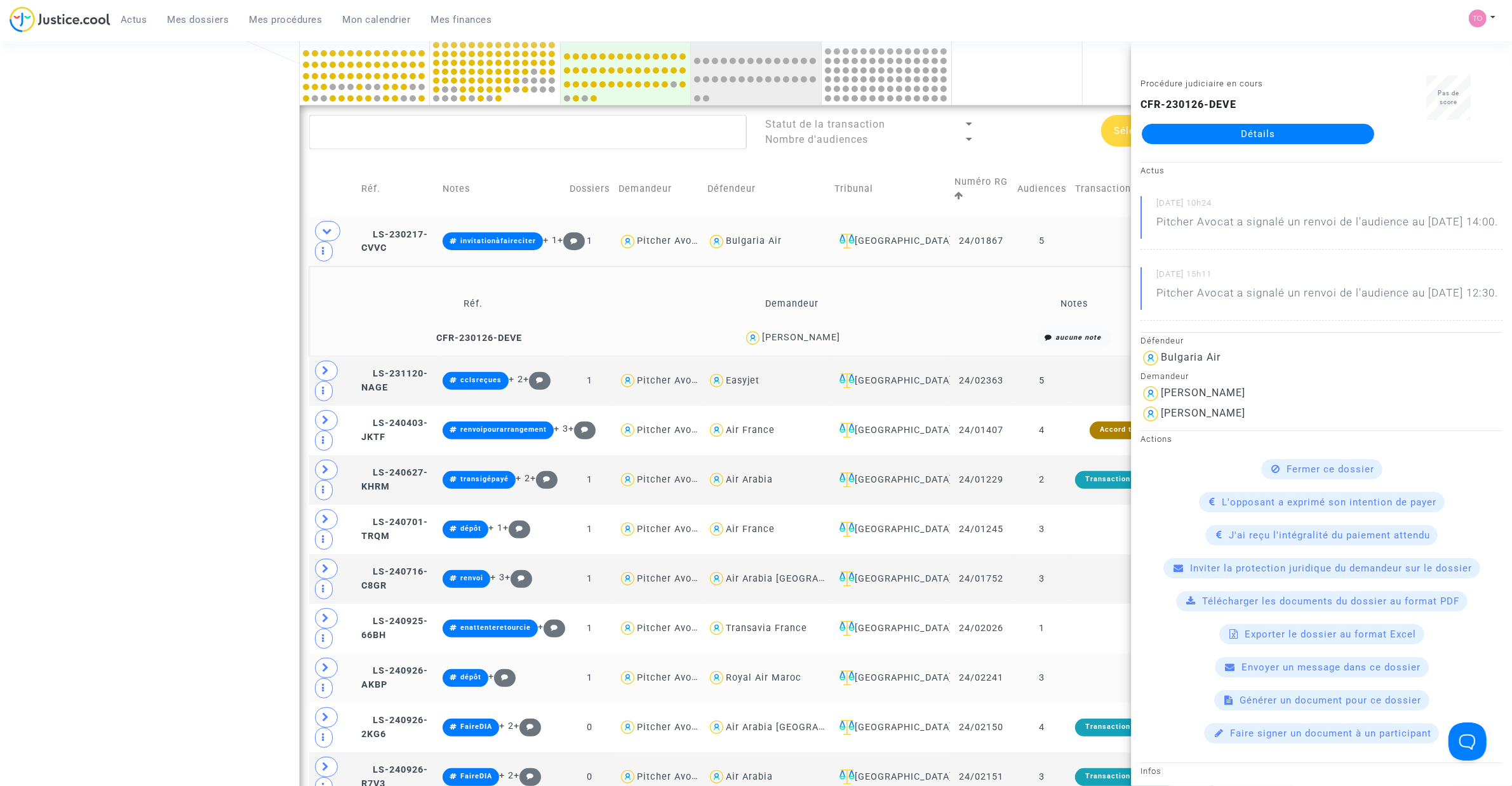
drag, startPoint x: 1207, startPoint y: 135, endPoint x: 210, endPoint y: 354, distance: 1020.8
click at [59, 344] on div "Date de clôture d'instruction Date de conciliation Date d'audience Date de juge…" at bounding box center [756, 674] width 1512 height 1995
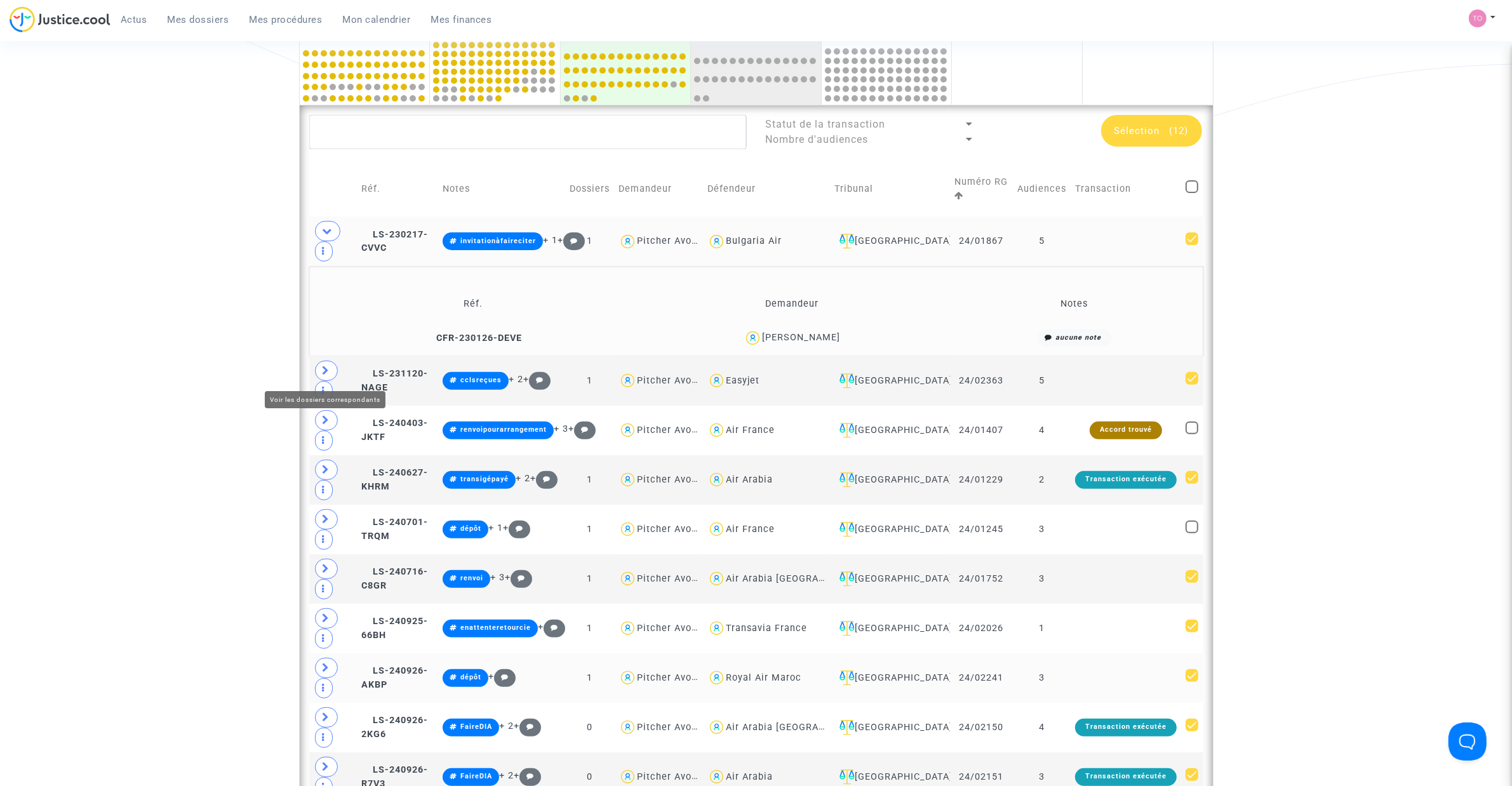
drag, startPoint x: 320, startPoint y: 369, endPoint x: 280, endPoint y: 375, distance: 40.4
click at [320, 369] on span at bounding box center [326, 370] width 22 height 20
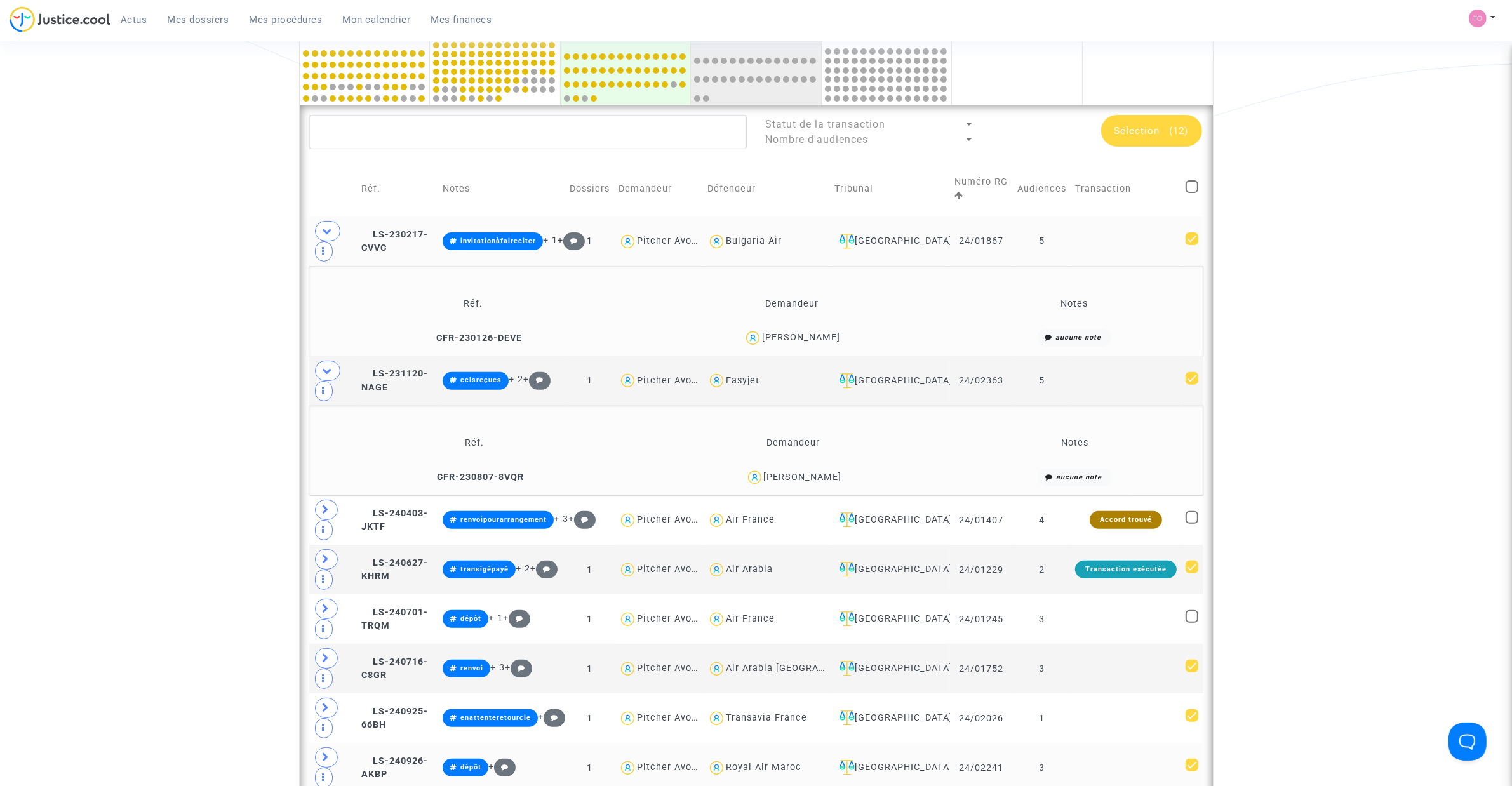
click at [798, 474] on div "Benjamin Audoux" at bounding box center [802, 476] width 78 height 10
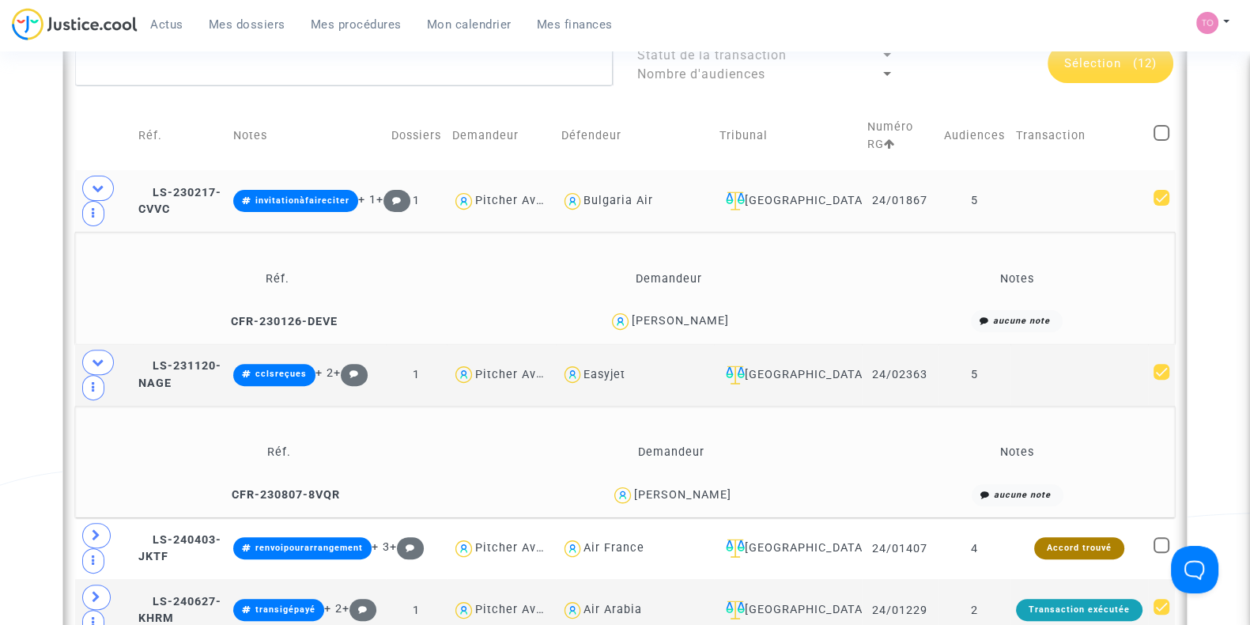
scroll to position [593, 0]
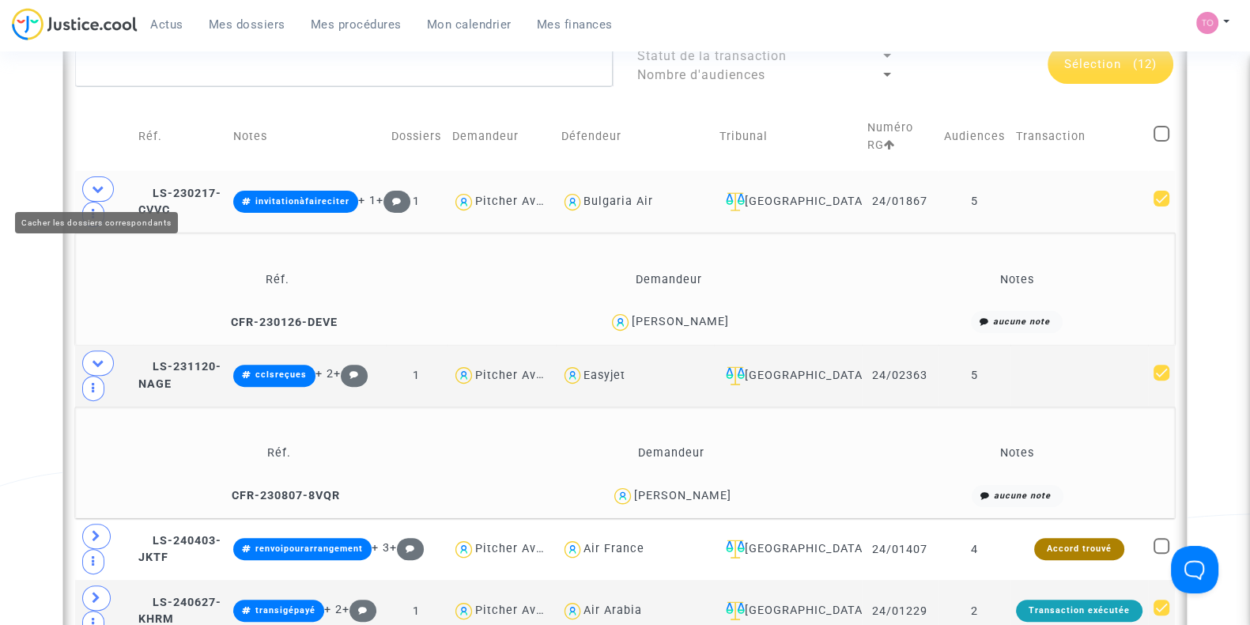
click at [94, 188] on icon at bounding box center [98, 189] width 13 height 12
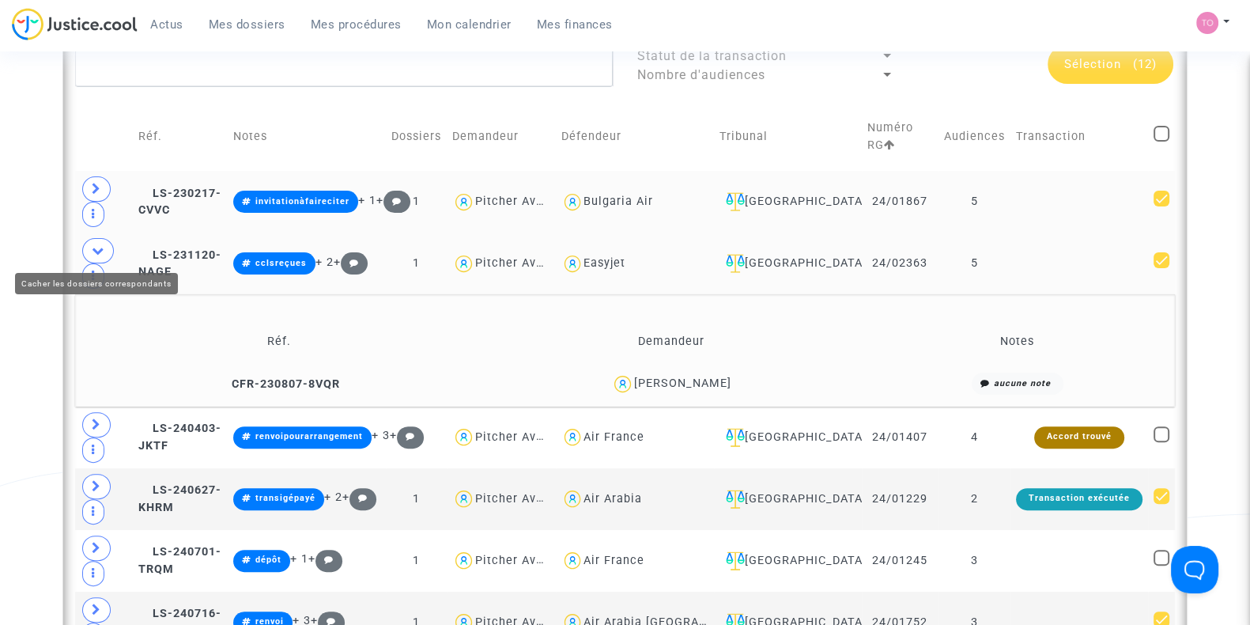
click at [93, 250] on icon at bounding box center [98, 250] width 13 height 12
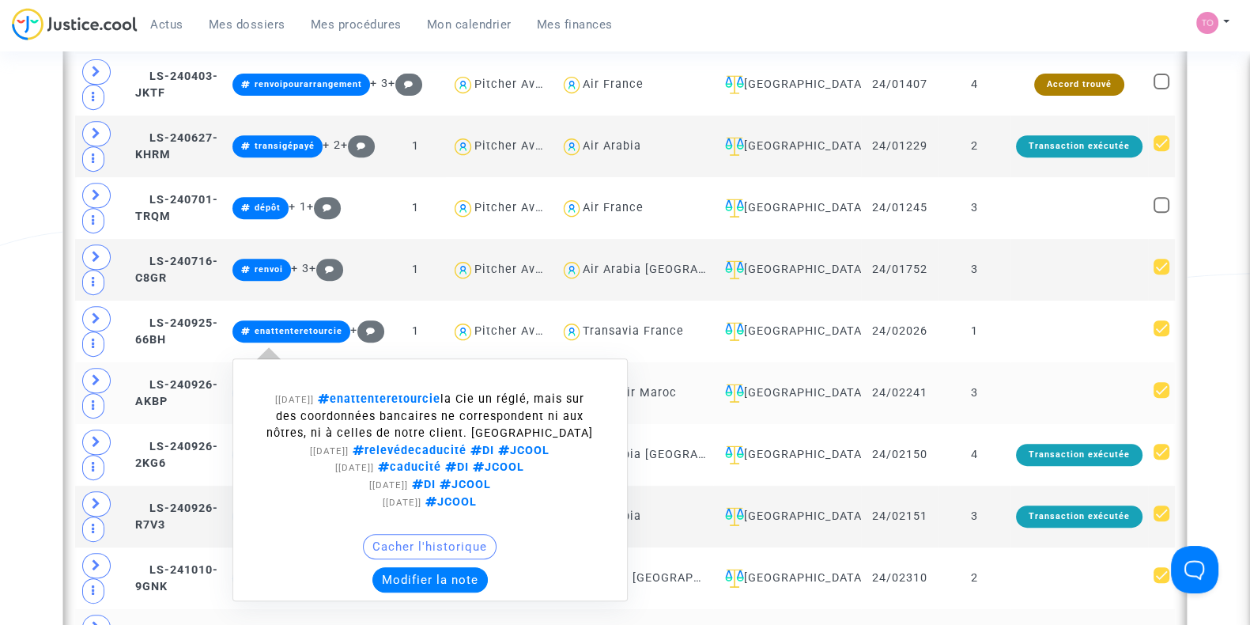
scroll to position [988, 0]
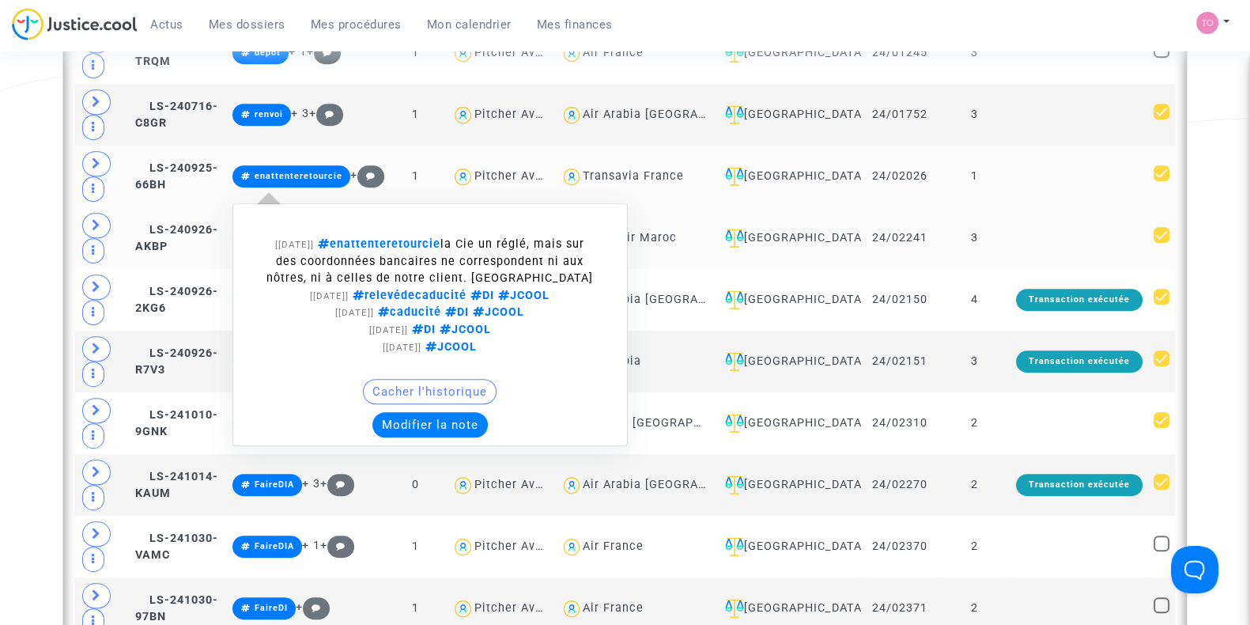
click at [451, 418] on button "Modifier la note" at bounding box center [429, 424] width 115 height 25
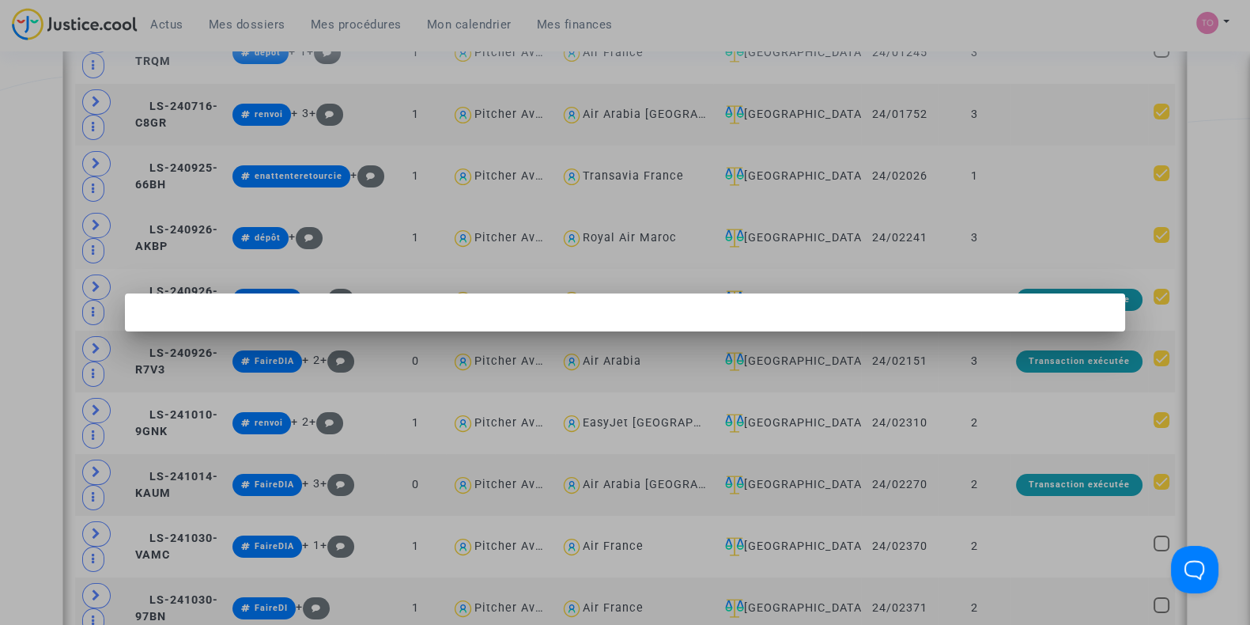
scroll to position [0, 0]
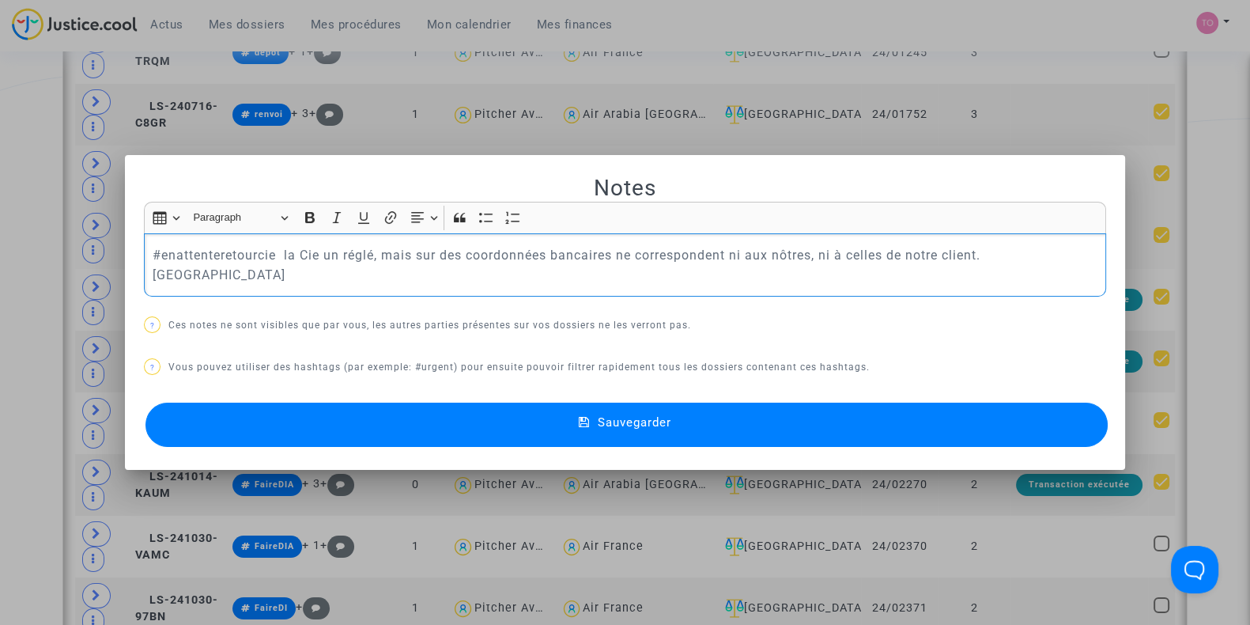
click at [273, 263] on p "#enattenteretourcie la Cie un réglé, mais sur des coordonnées bancaires ne corr…" at bounding box center [626, 265] width 946 height 40
click at [9, 189] on div at bounding box center [625, 312] width 1250 height 625
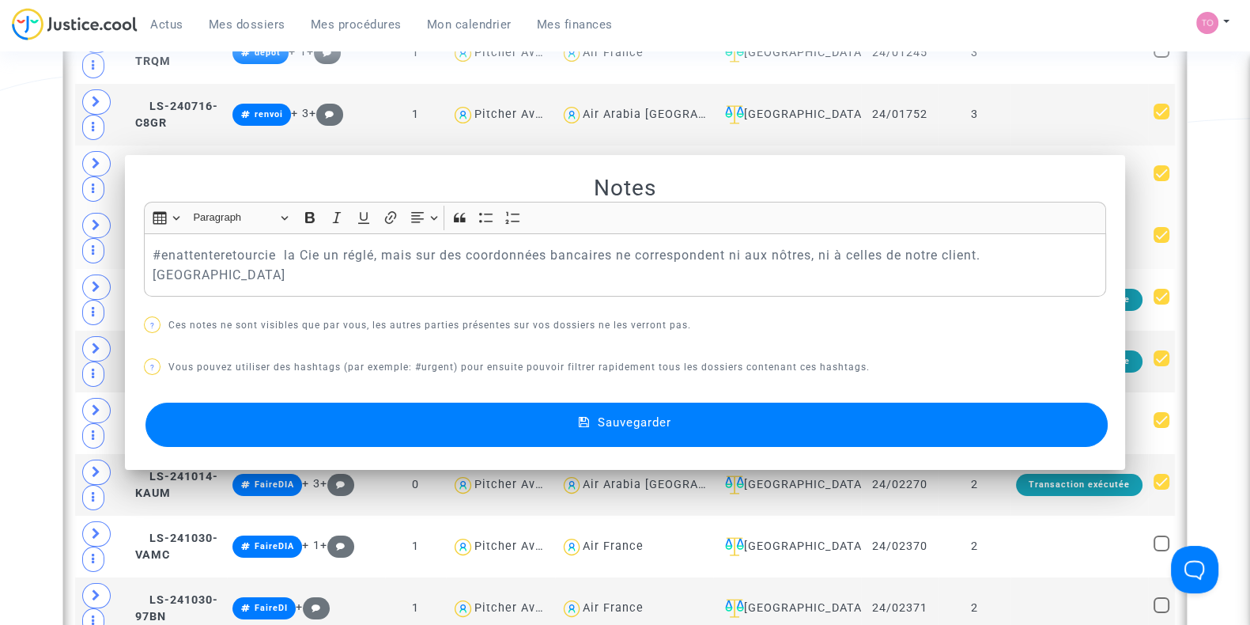
scroll to position [988, 0]
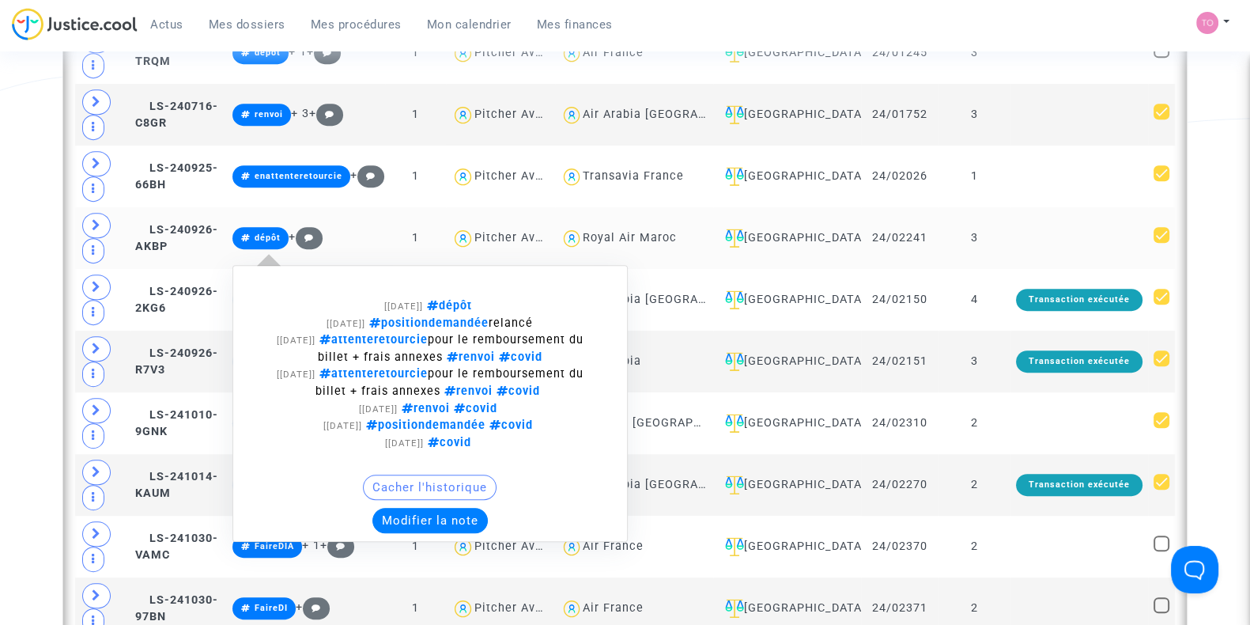
click at [419, 512] on button "Modifier la note" at bounding box center [429, 520] width 115 height 25
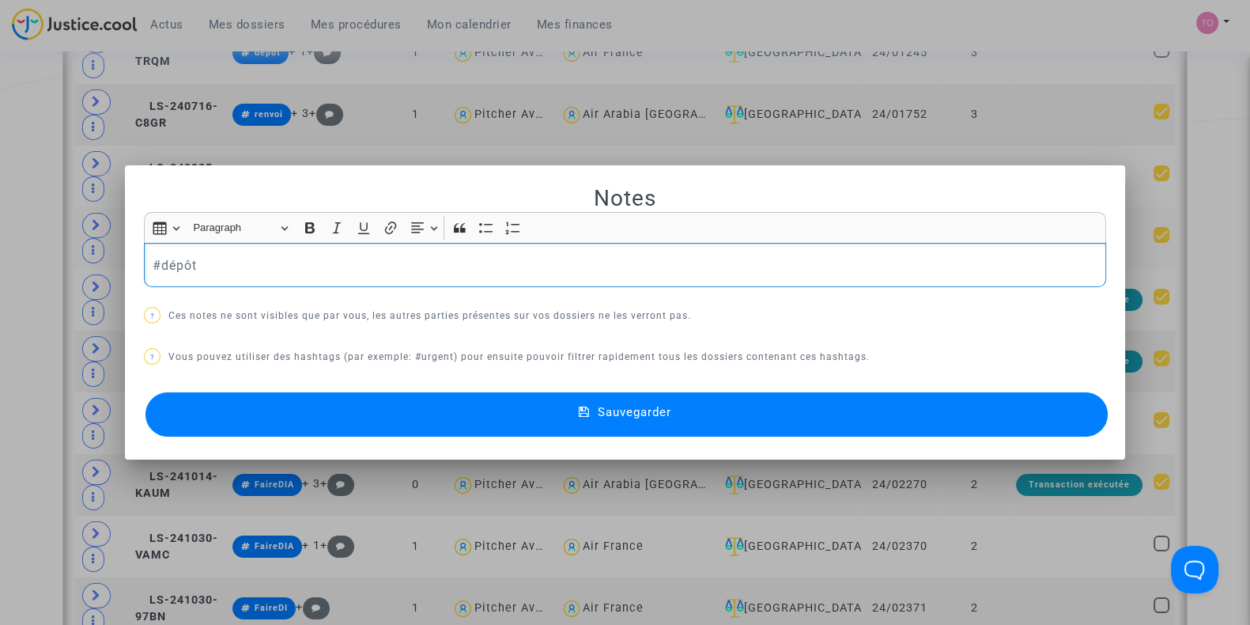
drag, startPoint x: 202, startPoint y: 257, endPoint x: 73, endPoint y: 262, distance: 129.8
click at [73, 262] on div "Notes Rich Text Editor Insert table Insert table Heading Paragraph Paragraph He…" at bounding box center [625, 312] width 1250 height 625
click at [352, 418] on button "Sauvegarder" at bounding box center [626, 414] width 962 height 44
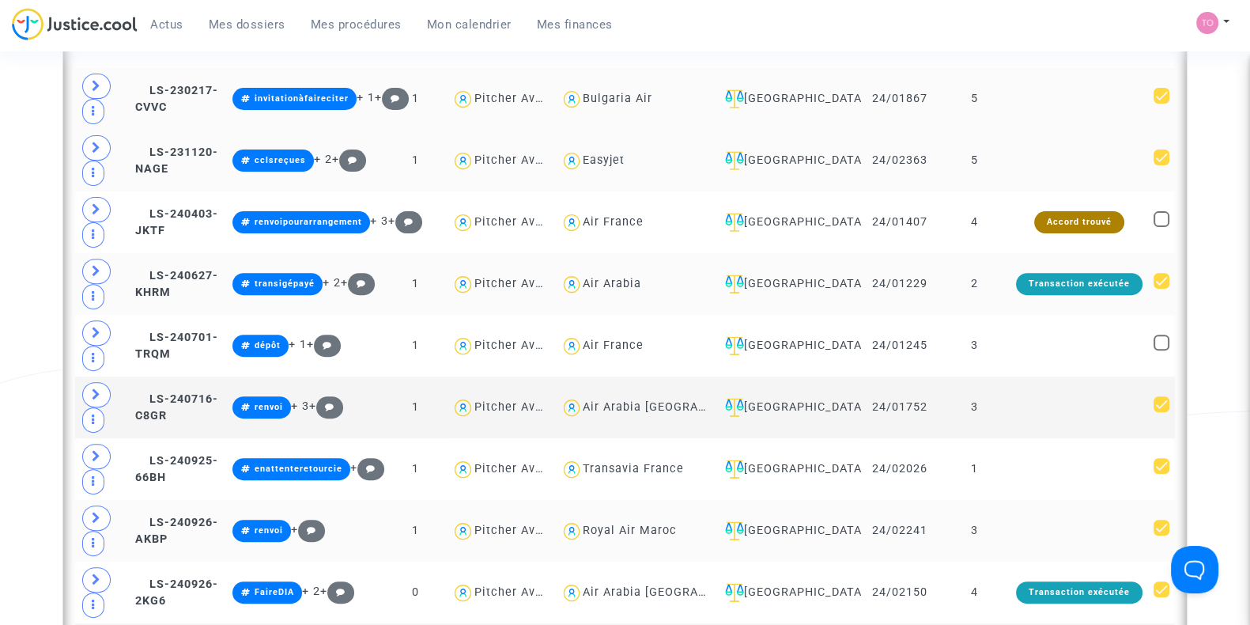
scroll to position [691, 0]
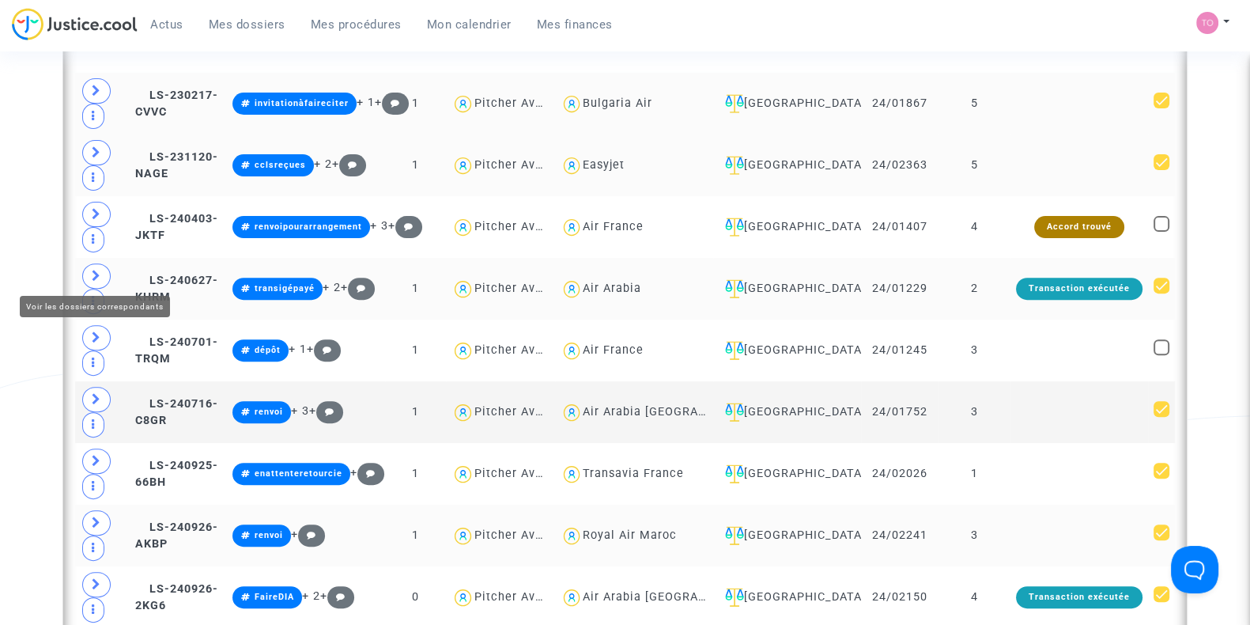
click at [103, 267] on span at bounding box center [96, 275] width 28 height 25
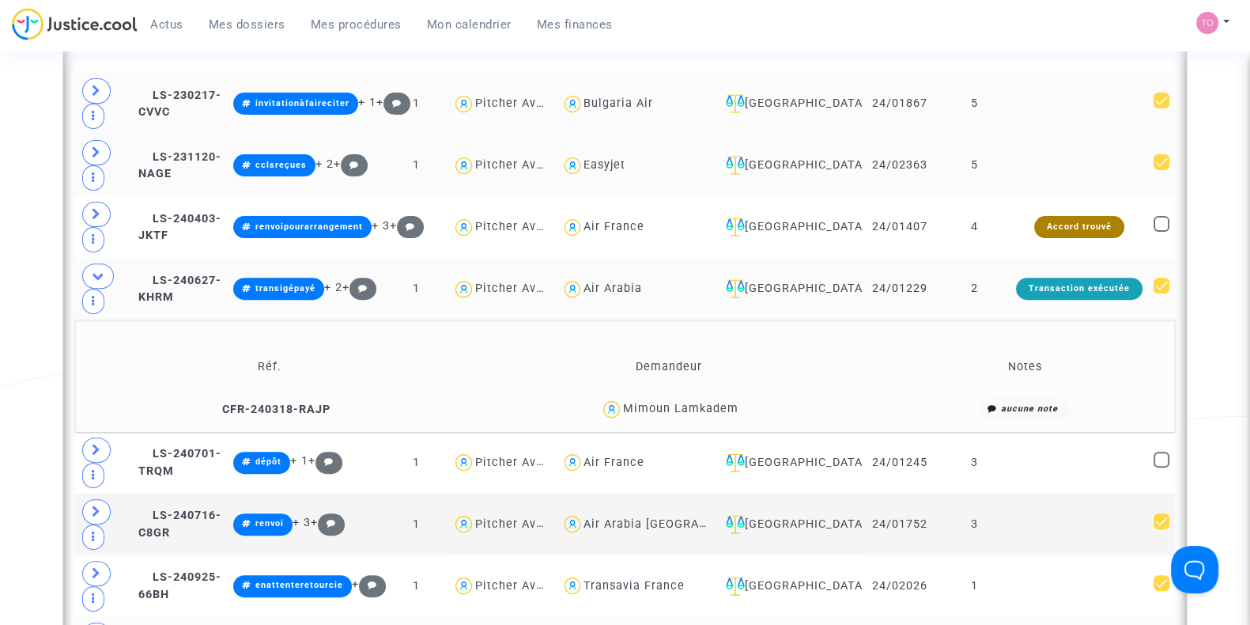
click at [693, 402] on div "Mimoun Lamkadem" at bounding box center [680, 408] width 115 height 13
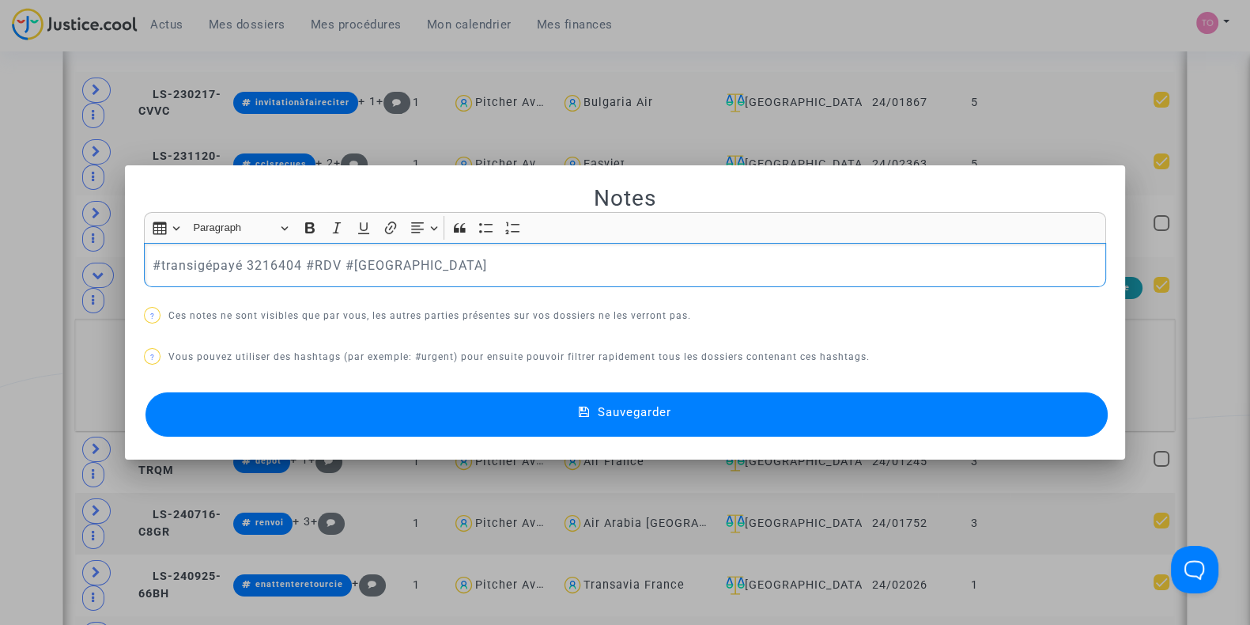
scroll to position [0, 0]
drag, startPoint x: 268, startPoint y: 275, endPoint x: 9, endPoint y: 278, distance: 259.4
click at [9, 278] on div "Notes Rich Text Editor Insert table Insert table Heading Paragraph Paragraph He…" at bounding box center [625, 312] width 1250 height 625
click at [342, 417] on button "Sauvegarder" at bounding box center [626, 414] width 962 height 44
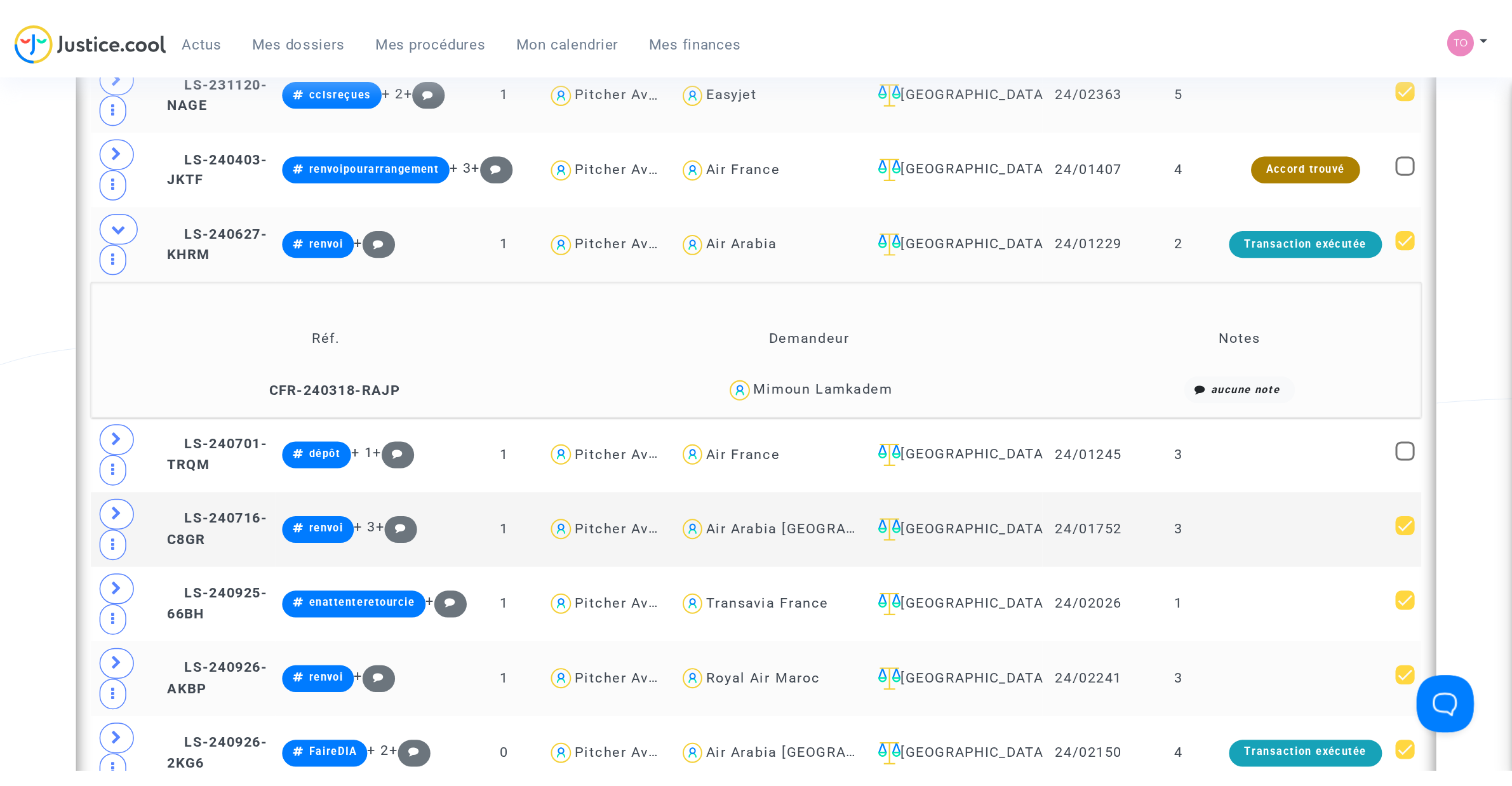
scroll to position [635, 0]
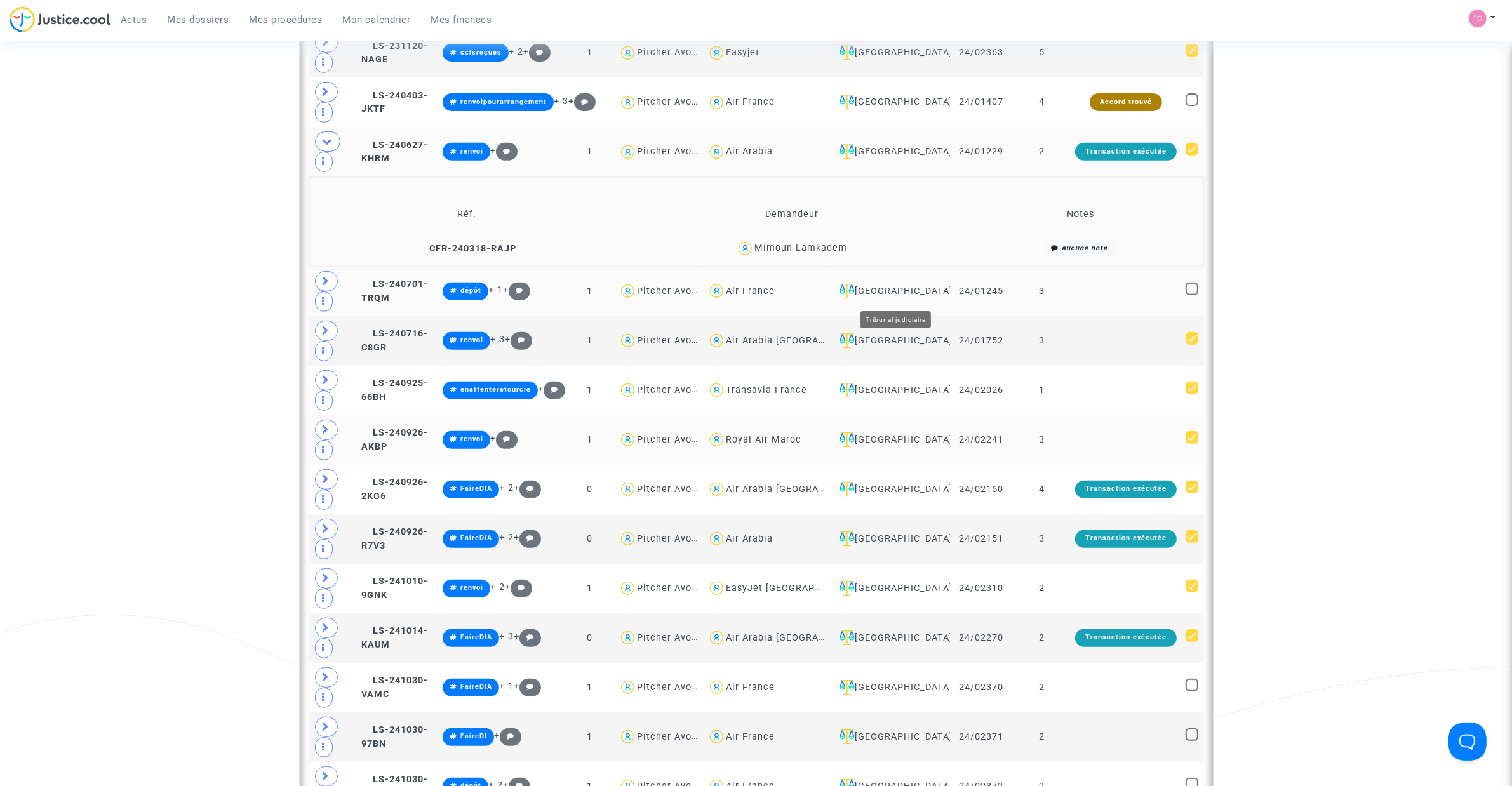
click at [906, 299] on div "[GEOGRAPHIC_DATA]" at bounding box center [890, 291] width 111 height 15
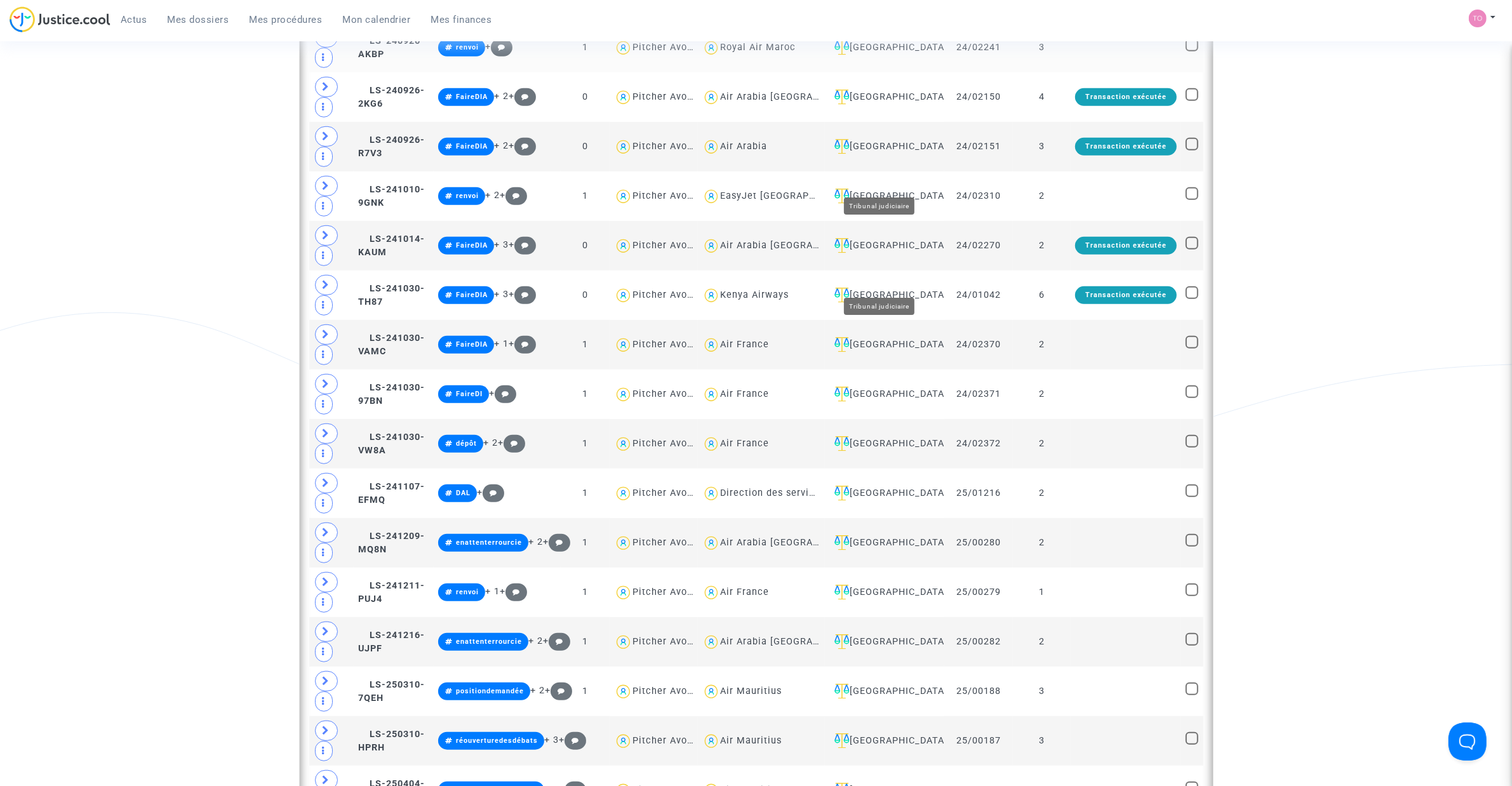
scroll to position [952, 0]
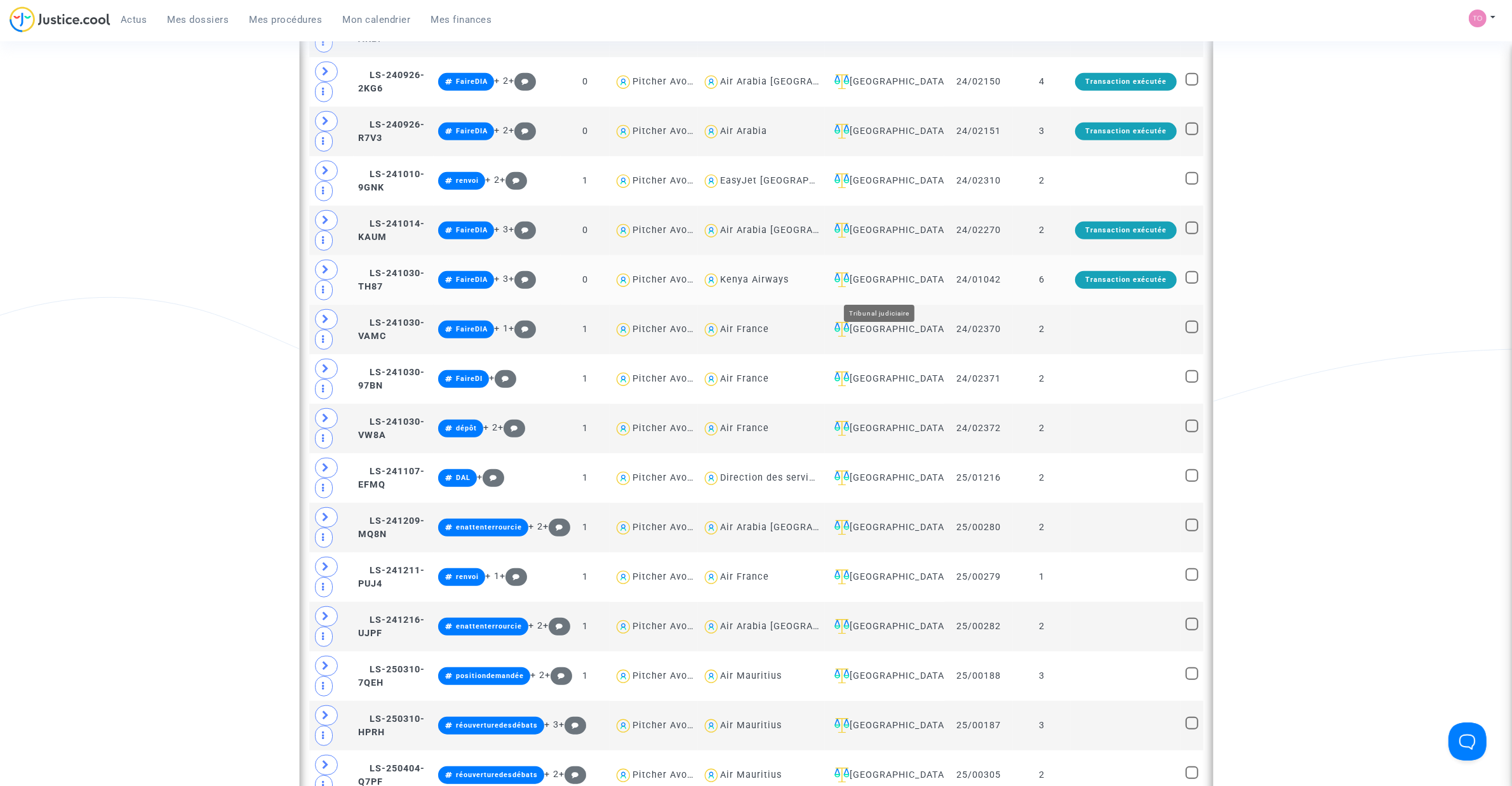
click at [880, 287] on div "Saint-Denis-de-La-Réunion" at bounding box center [885, 279] width 111 height 15
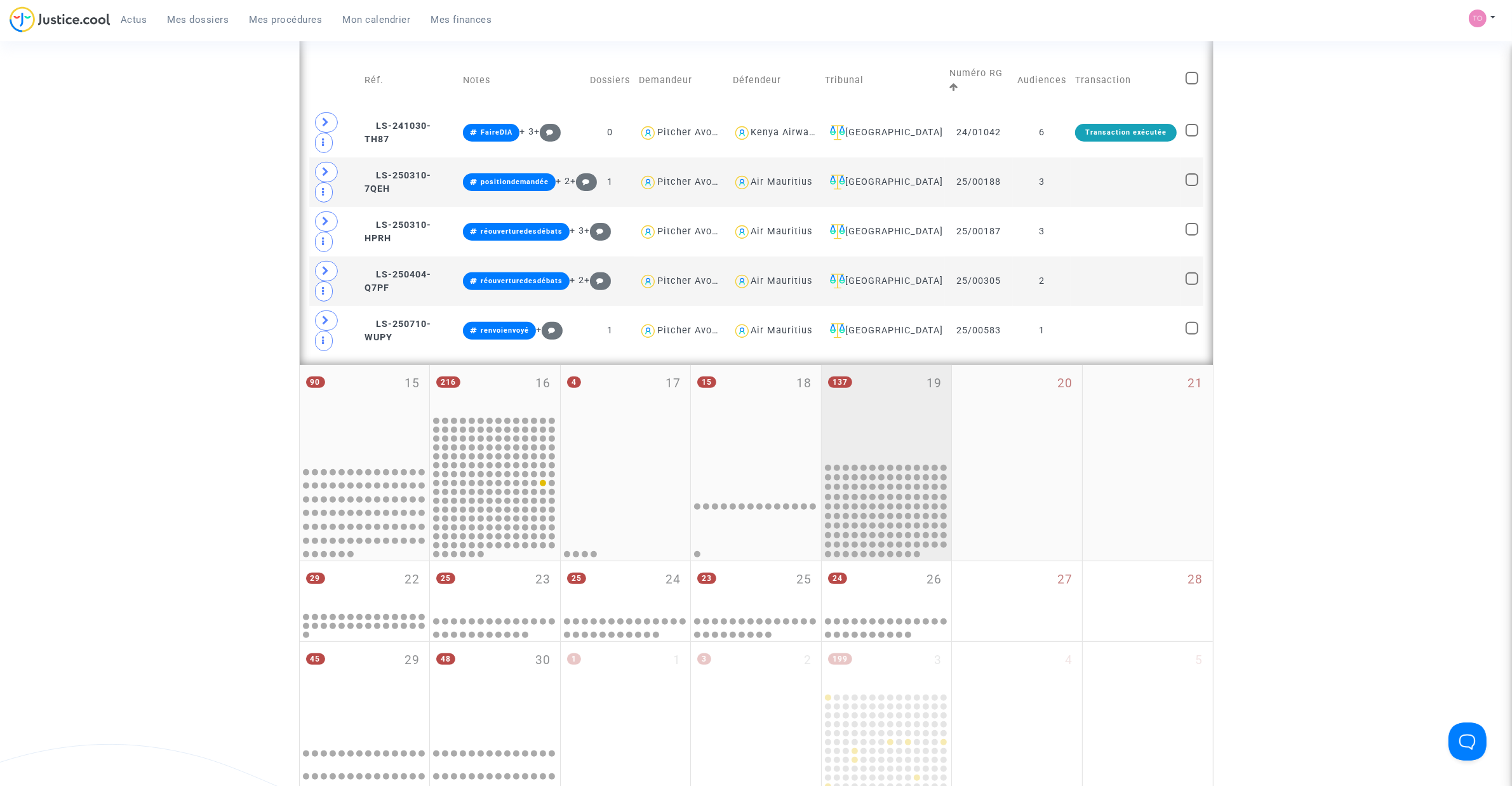
scroll to position [476, 0]
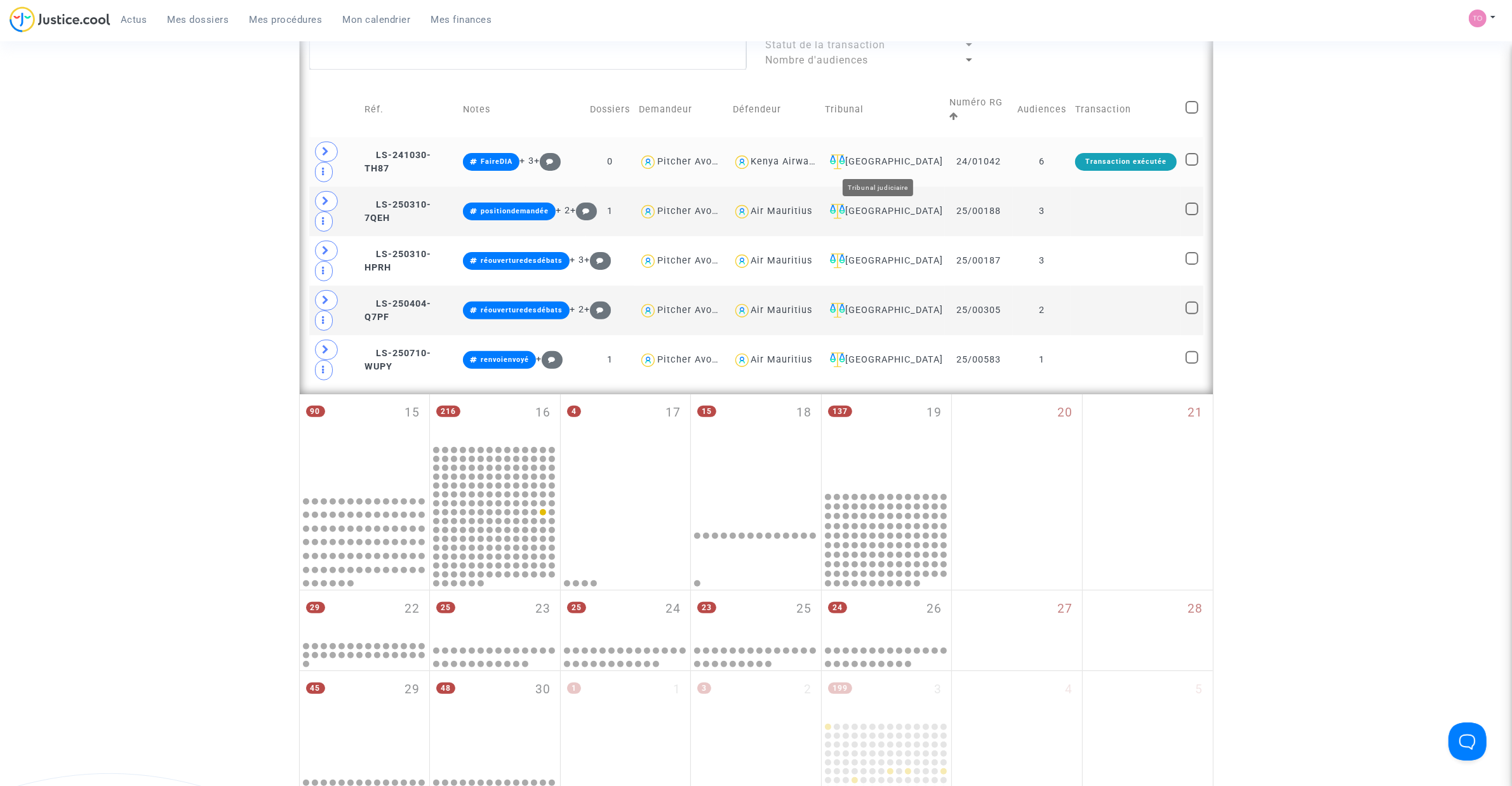
click at [874, 159] on div "Saint-Denis-de-La-Réunion" at bounding box center [882, 161] width 116 height 15
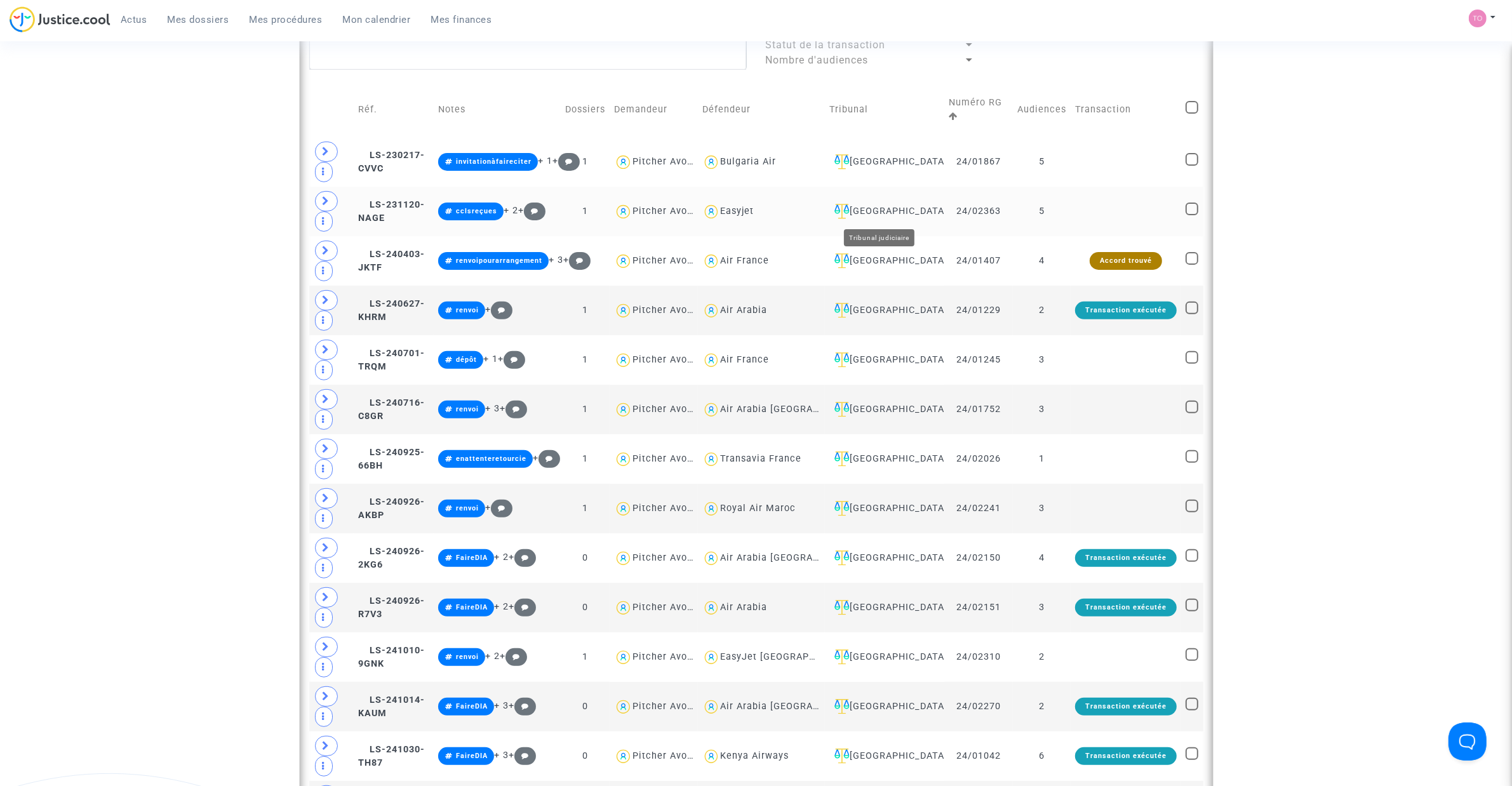
click at [870, 208] on div "[GEOGRAPHIC_DATA]" at bounding box center [885, 211] width 111 height 15
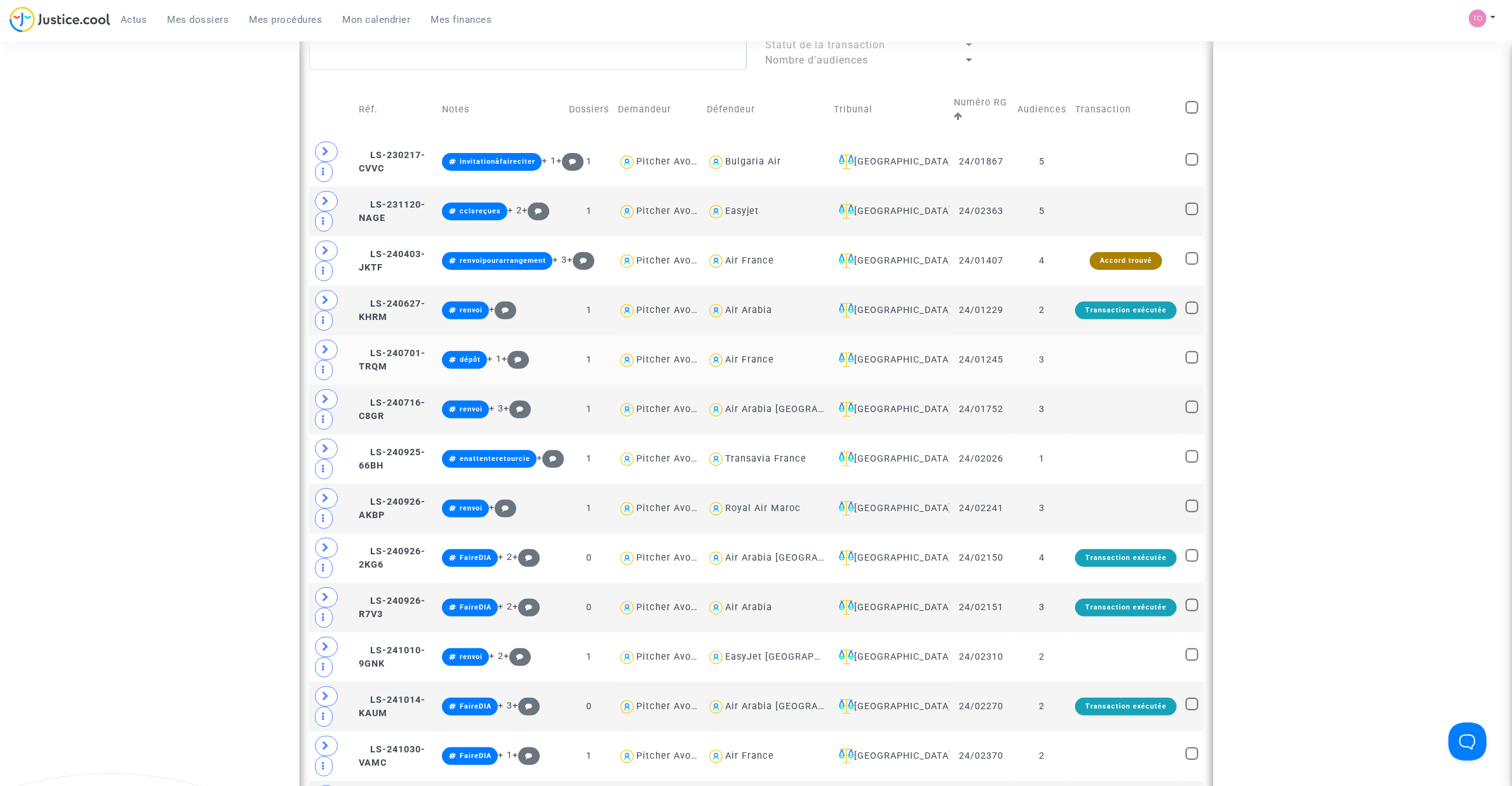
click at [774, 363] on div "Air France" at bounding box center [749, 359] width 49 height 10
type textarea "@"Air France""
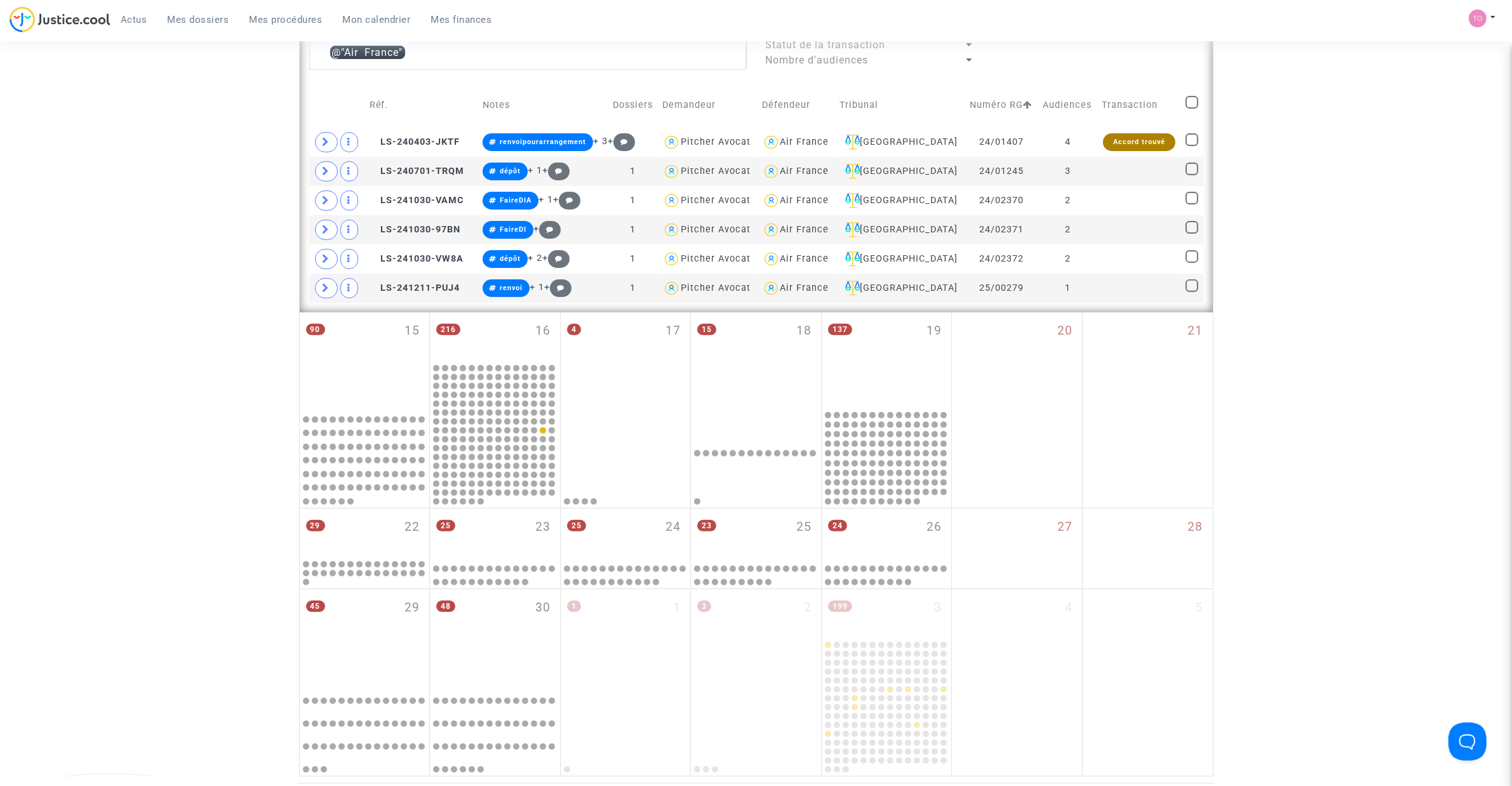
click at [1191, 102] on span at bounding box center [1192, 102] width 13 height 13
click at [1191, 108] on input "checkbox" at bounding box center [1191, 108] width 1 height 1
checkbox input "true"
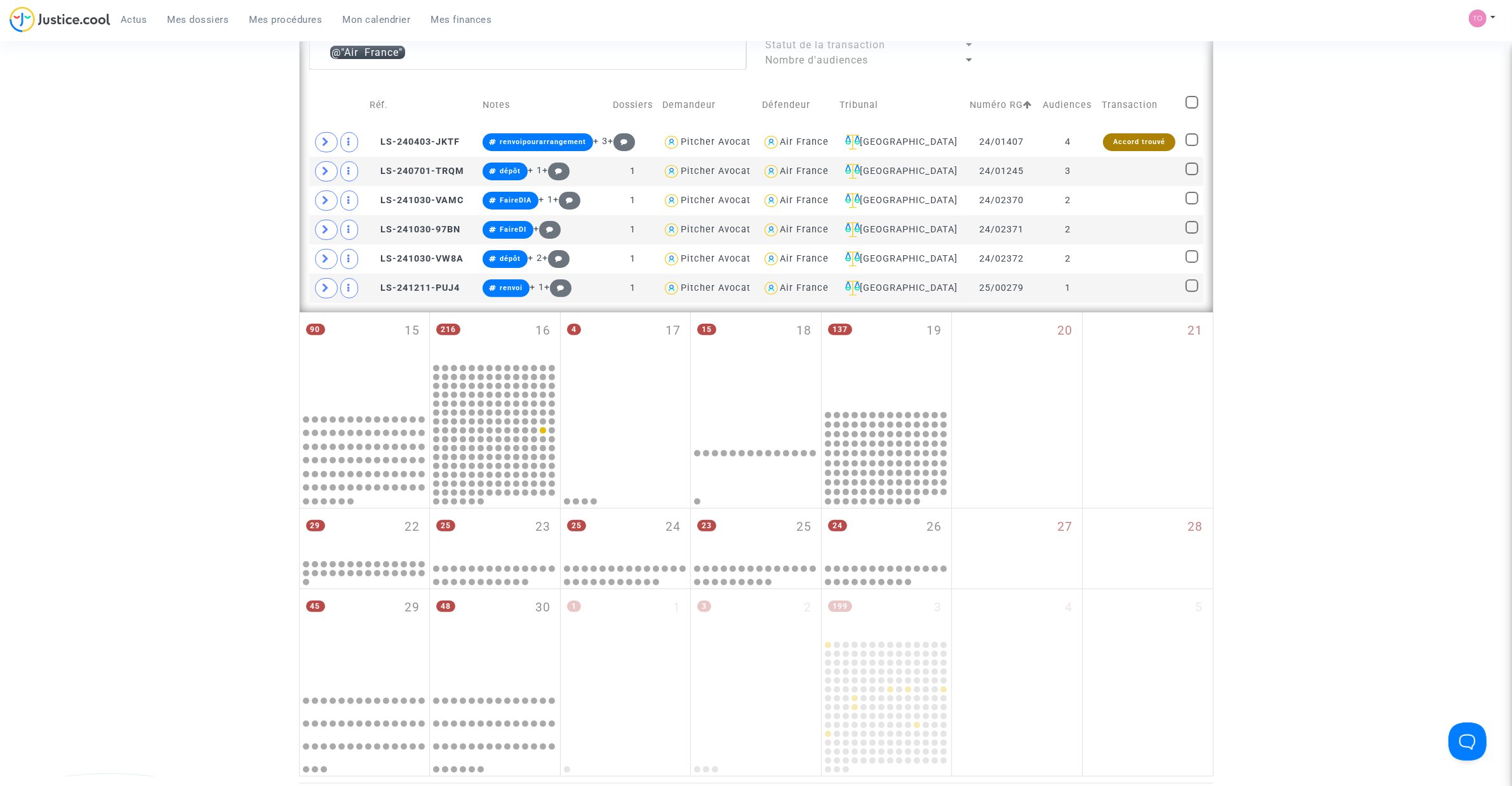
checkbox input "true"
click at [1135, 55] on span "Sélection" at bounding box center [1143, 51] width 46 height 11
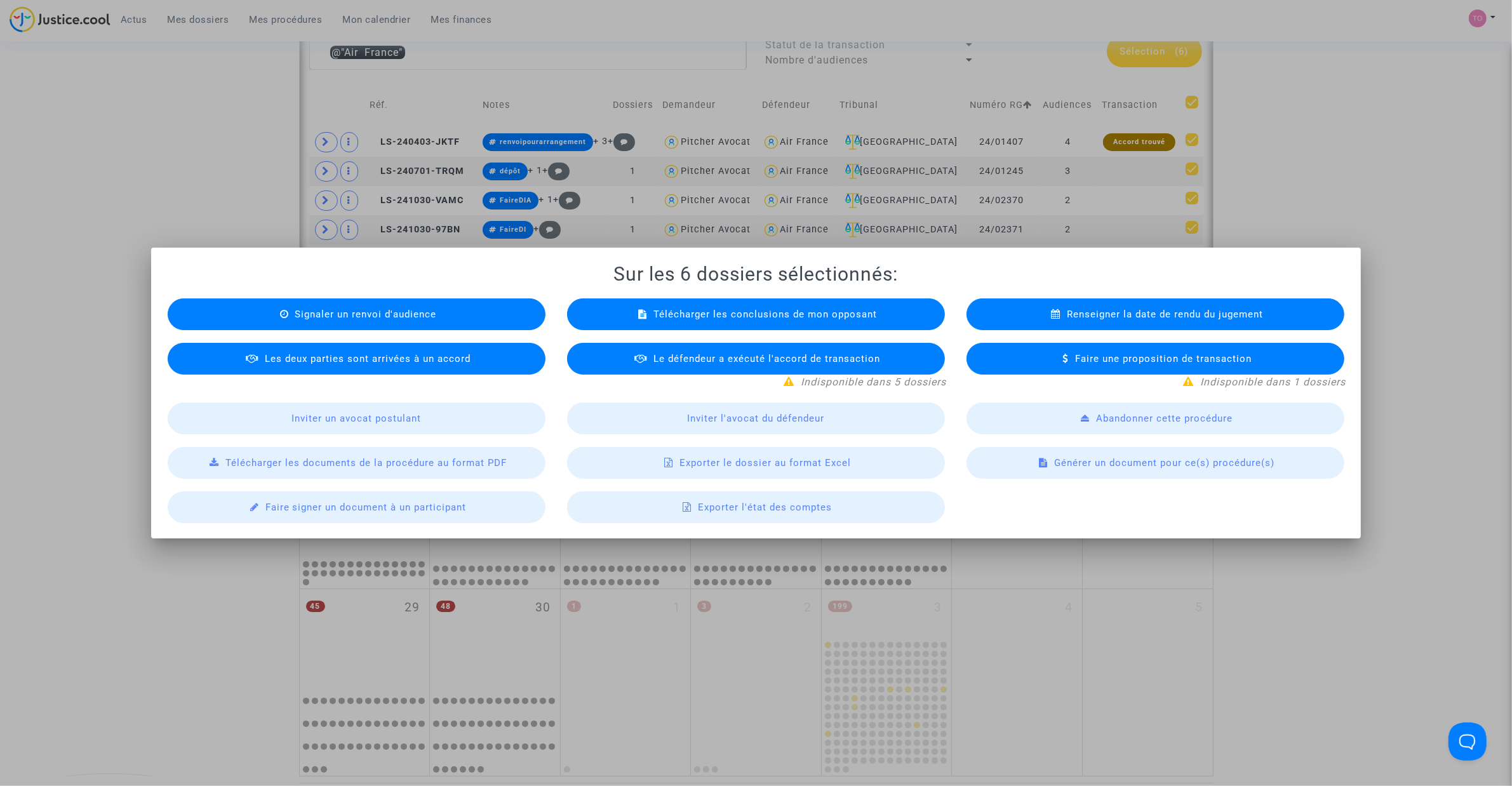
click at [782, 462] on span "Exporter le dossier au format Excel" at bounding box center [764, 462] width 171 height 11
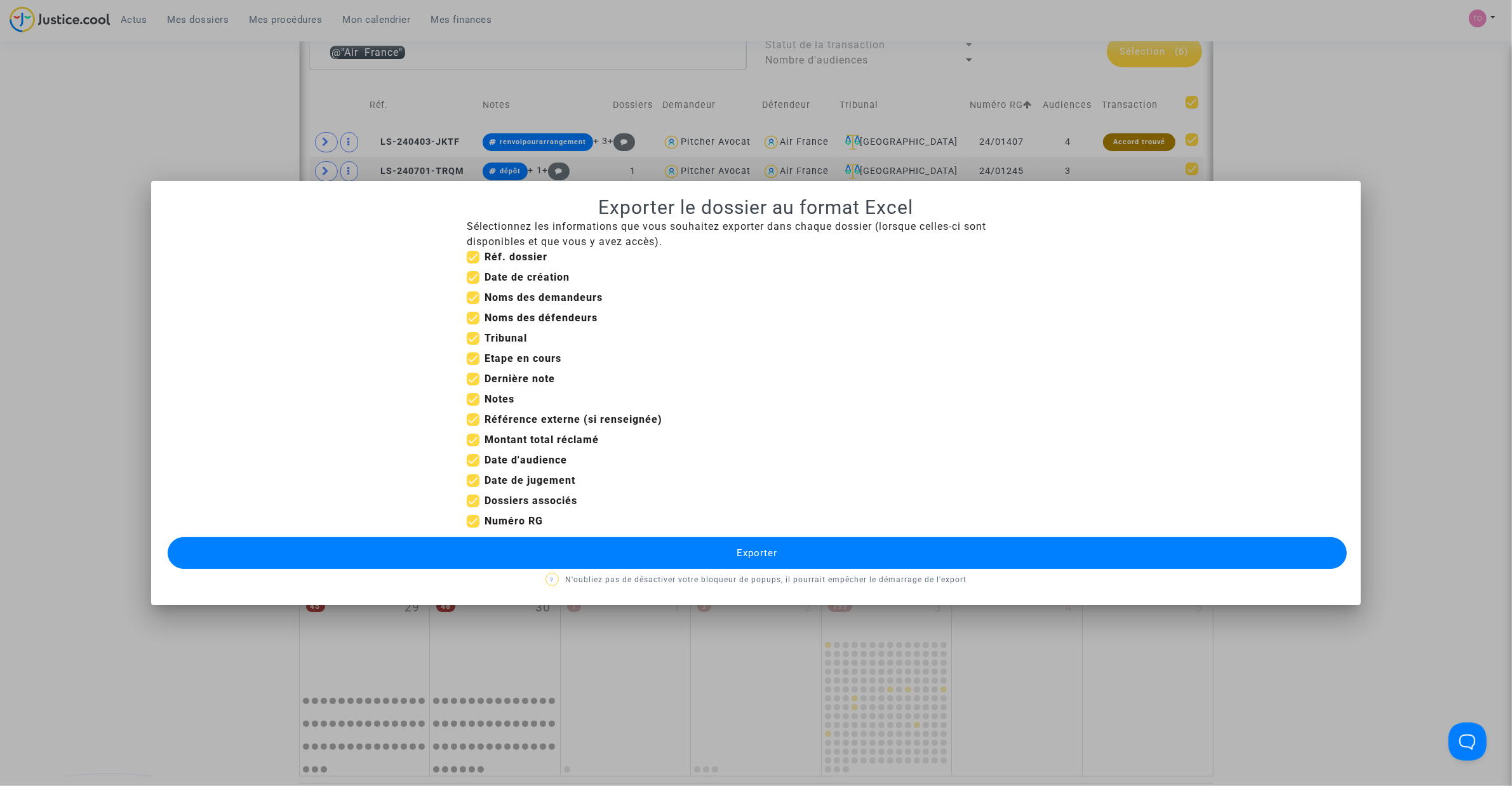
click at [613, 563] on button "Exporter" at bounding box center [757, 553] width 1179 height 32
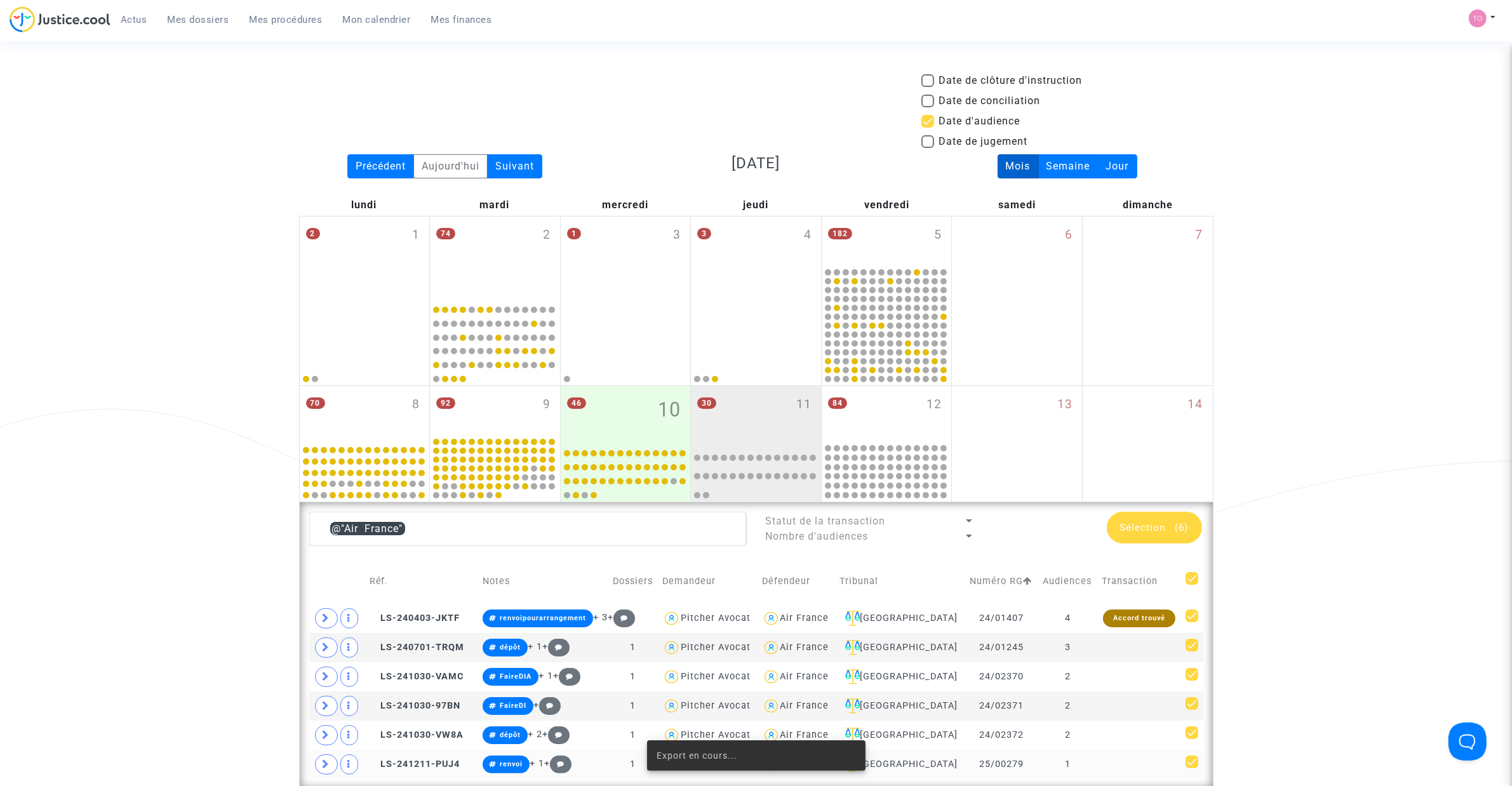
scroll to position [476, 0]
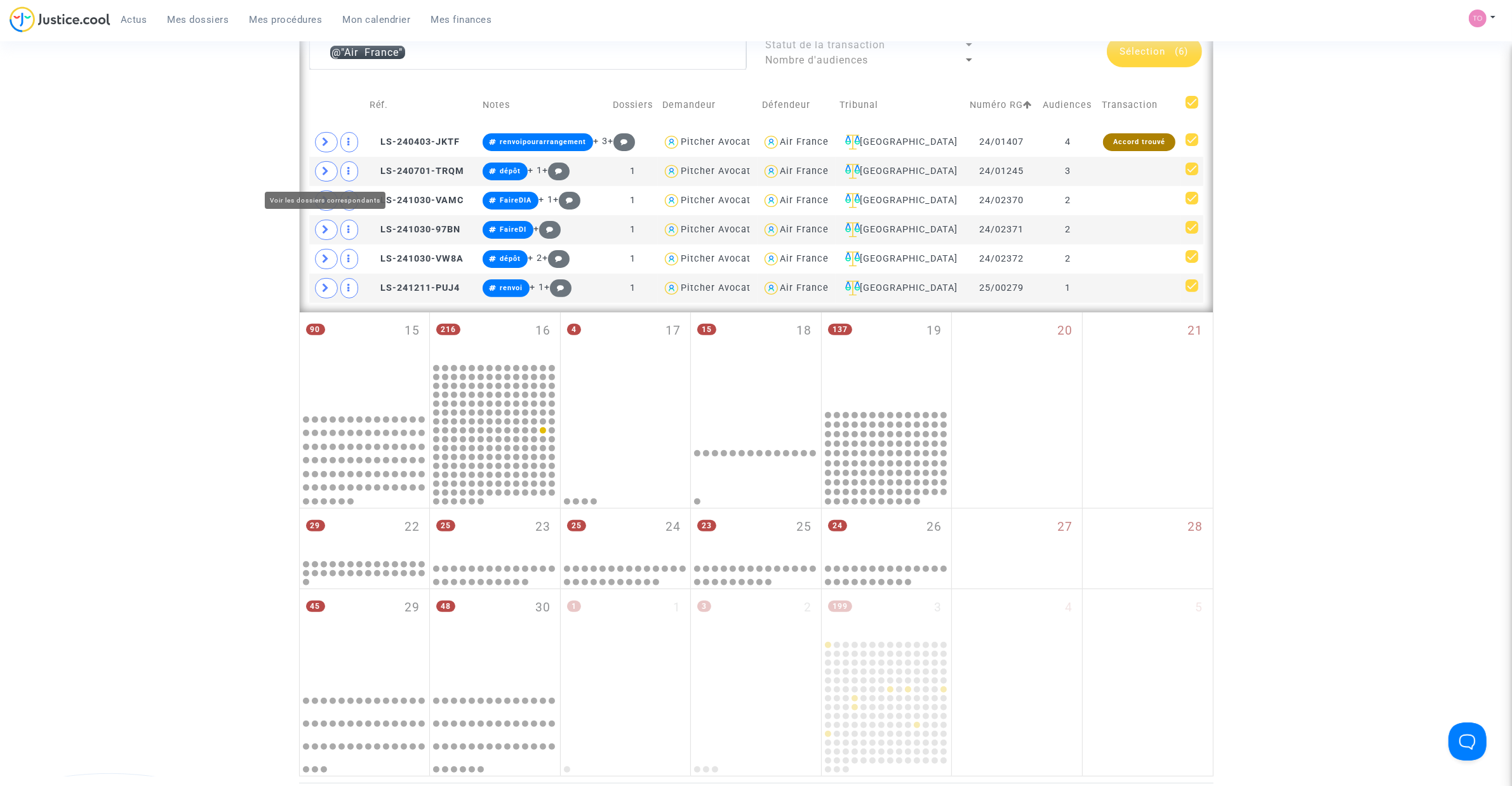
click at [62, 184] on div "Date de clôture d'instruction Date de conciliation Date d'audience Date de juge…" at bounding box center [756, 186] width 1512 height 1179
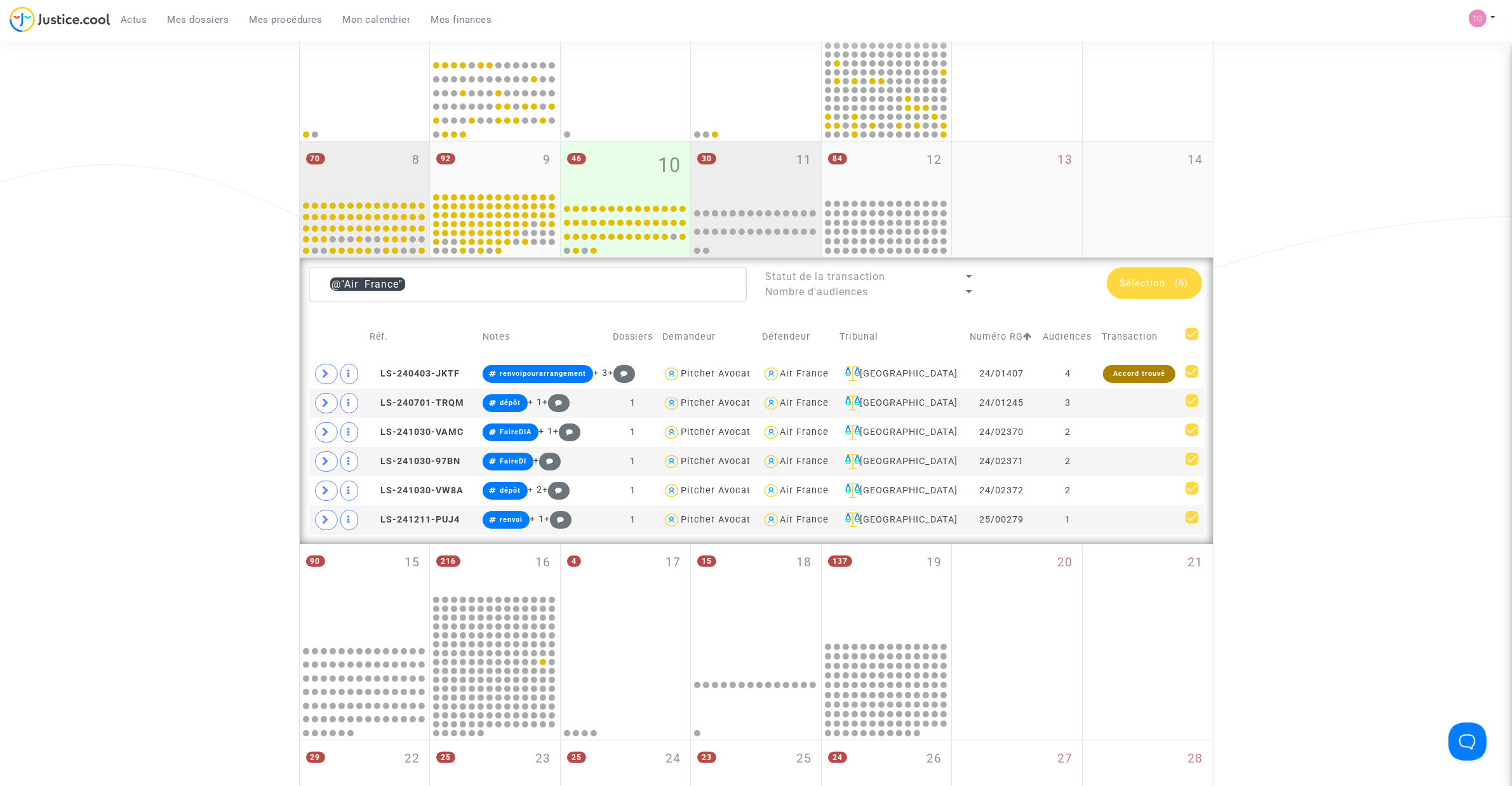
scroll to position [238, 0]
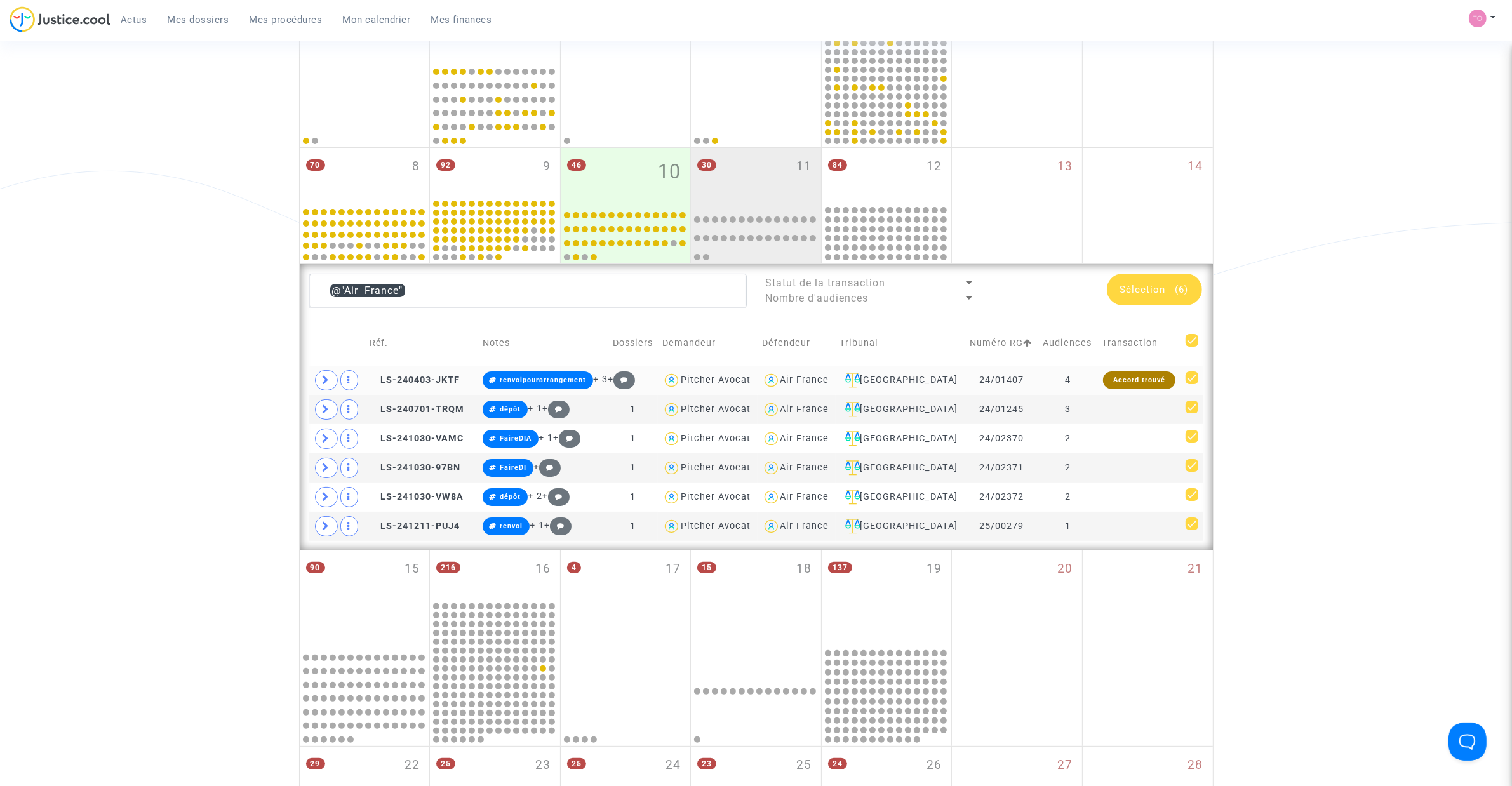
click at [825, 384] on div "Air France" at bounding box center [805, 380] width 49 height 10
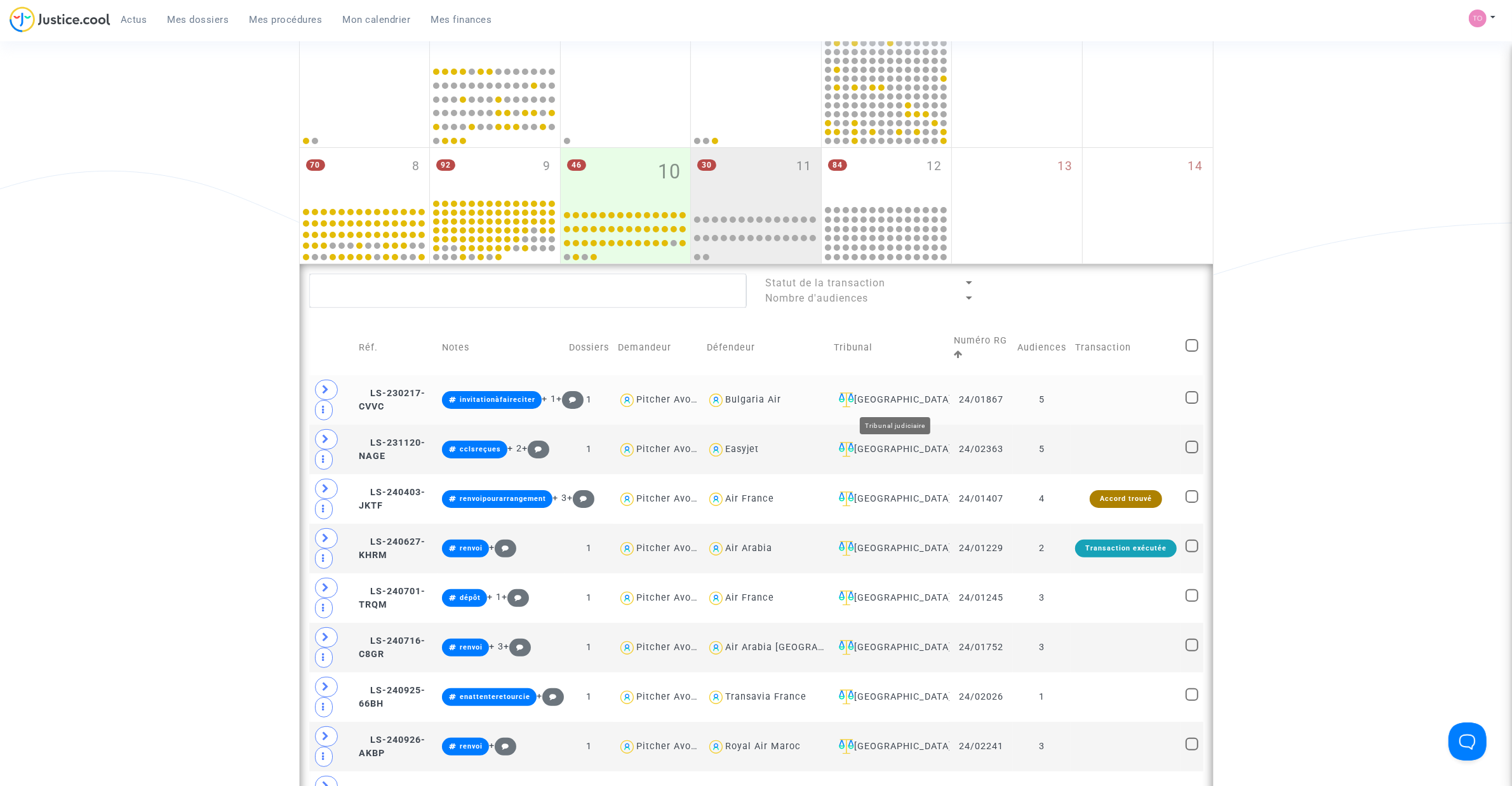
click at [905, 396] on div "[GEOGRAPHIC_DATA]" at bounding box center [889, 400] width 111 height 15
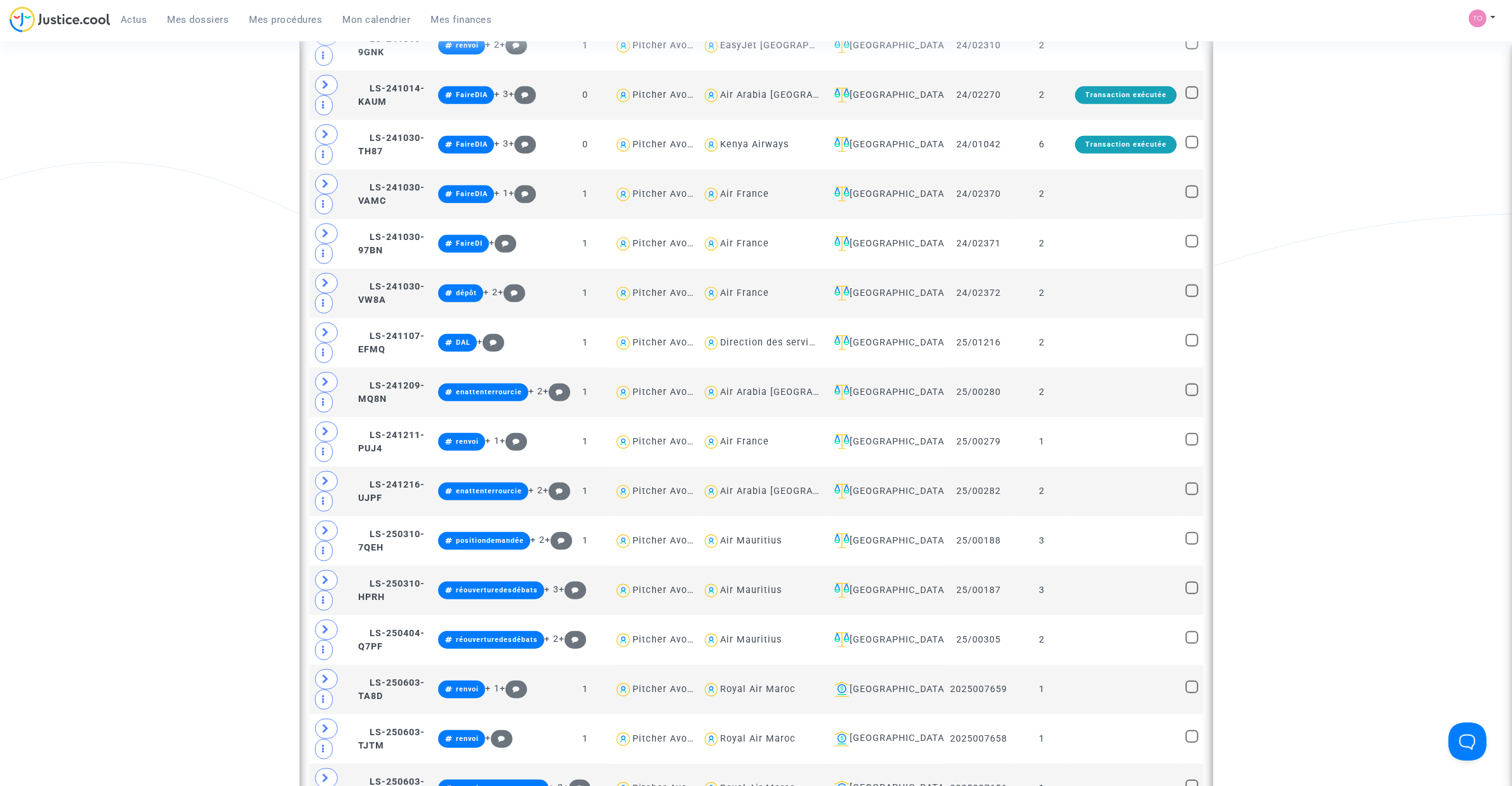
scroll to position [1111, 0]
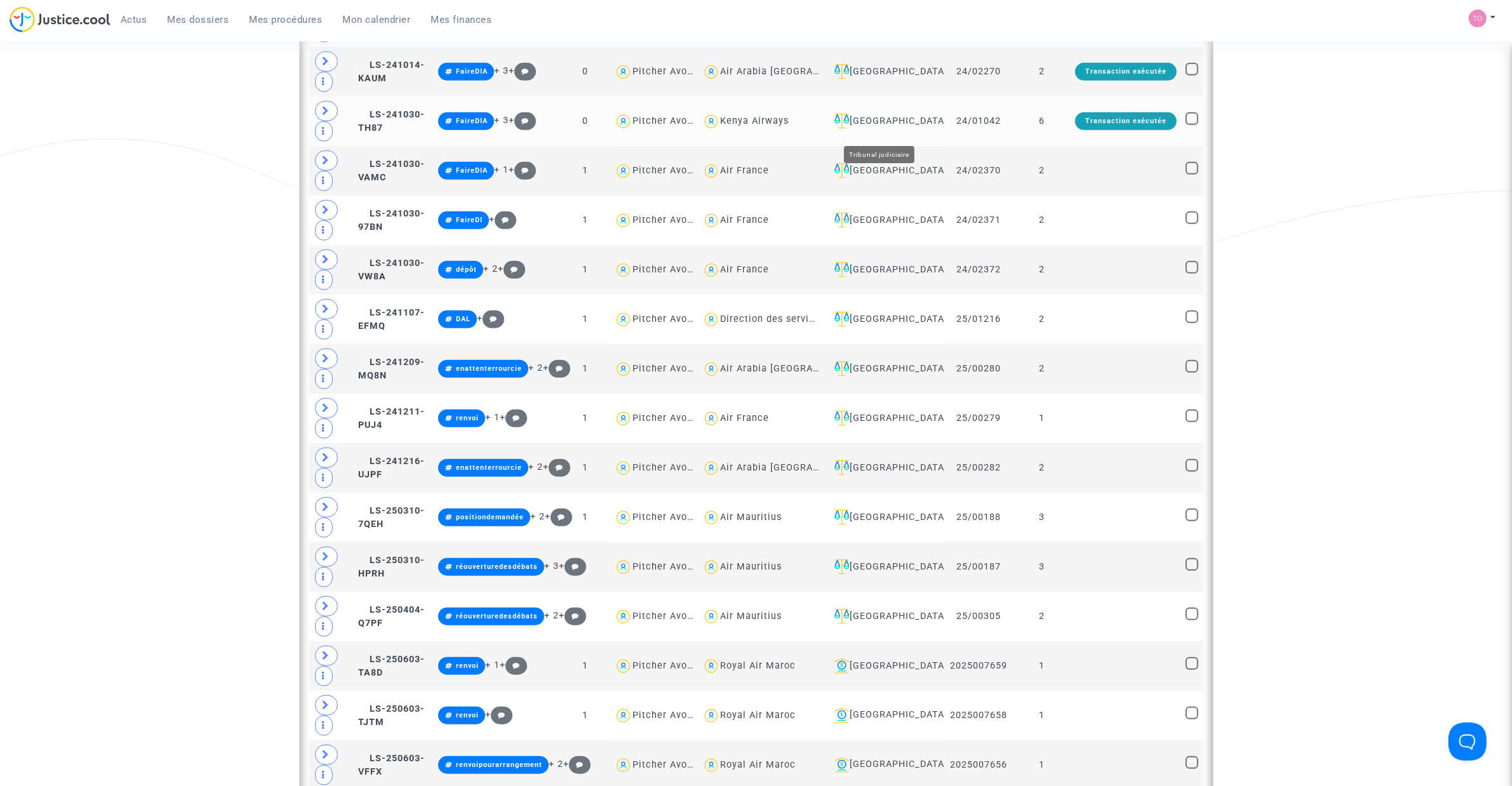
click at [896, 129] on div "Saint-Denis-de-La-Réunion" at bounding box center [885, 121] width 111 height 15
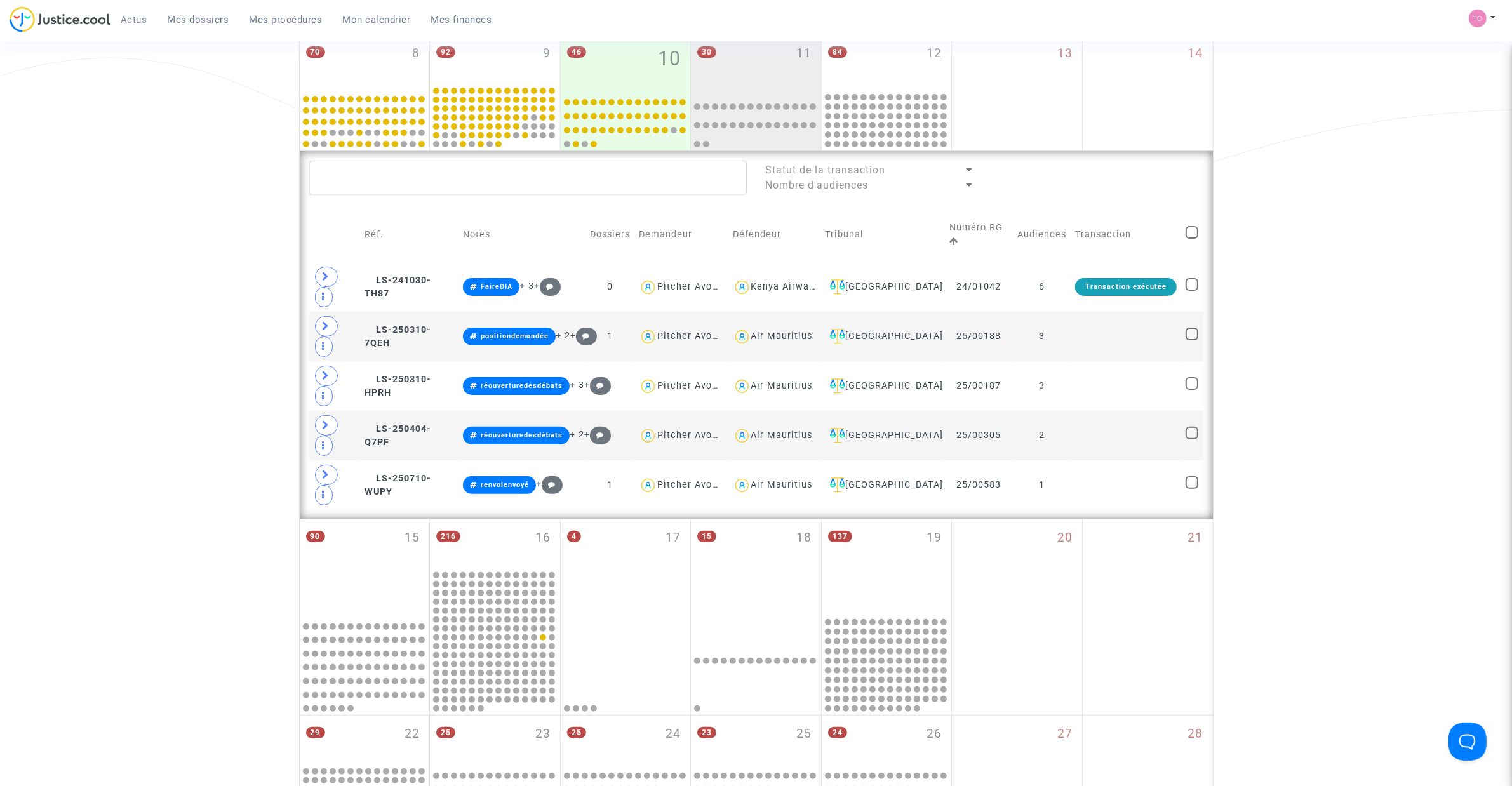
scroll to position [316, 0]
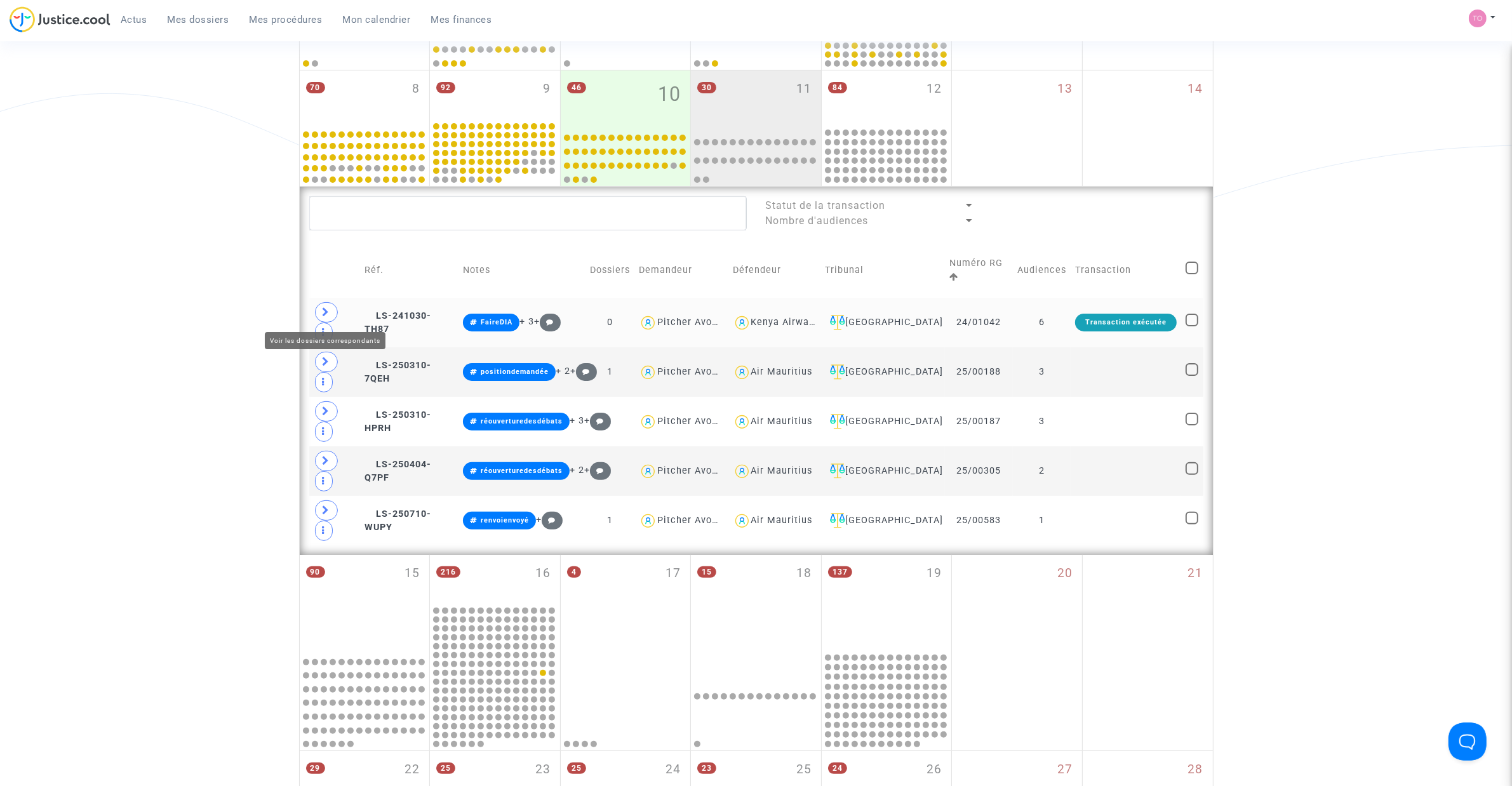
click at [324, 309] on icon at bounding box center [326, 312] width 7 height 10
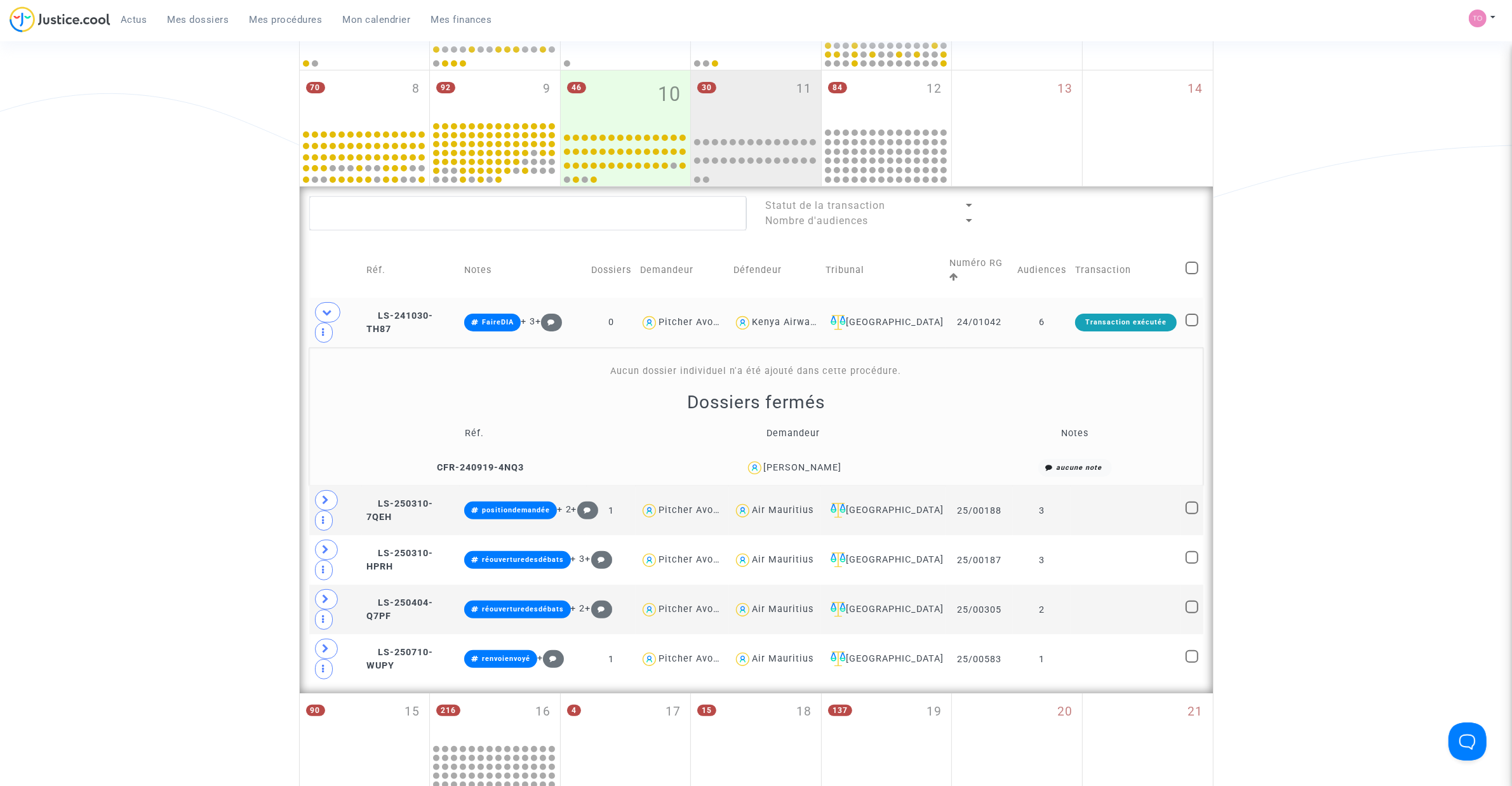
click at [820, 470] on div "Placide Ruzindaza" at bounding box center [802, 467] width 78 height 10
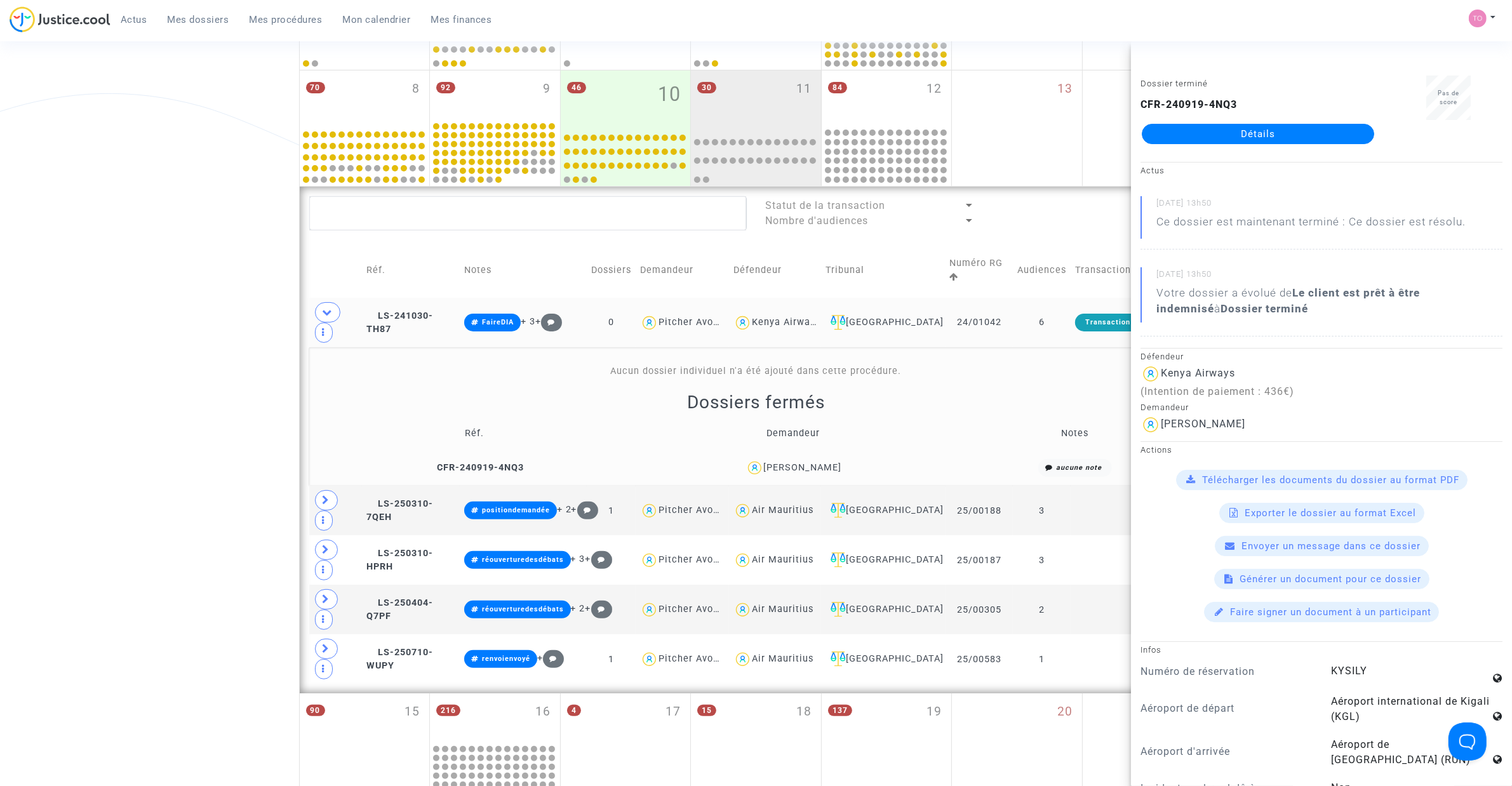
click at [173, 332] on div "Date de clôture d'instruction Date de conciliation Date d'audience Date de juge…" at bounding box center [756, 458] width 1512 height 1400
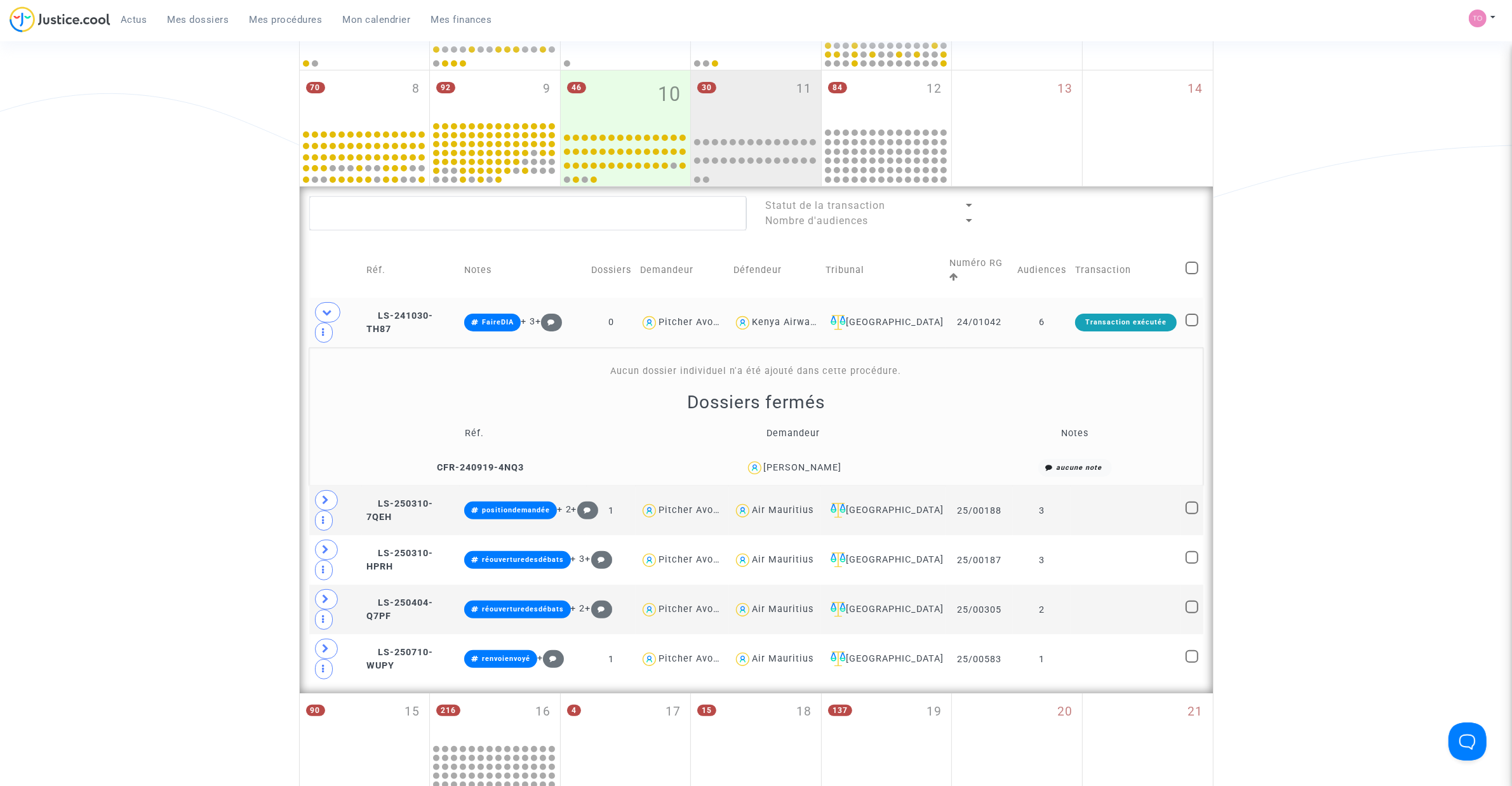
drag, startPoint x: 858, startPoint y: 467, endPoint x: 762, endPoint y: 469, distance: 96.0
click at [762, 469] on div "Placide Ruzindaza" at bounding box center [793, 468] width 308 height 18
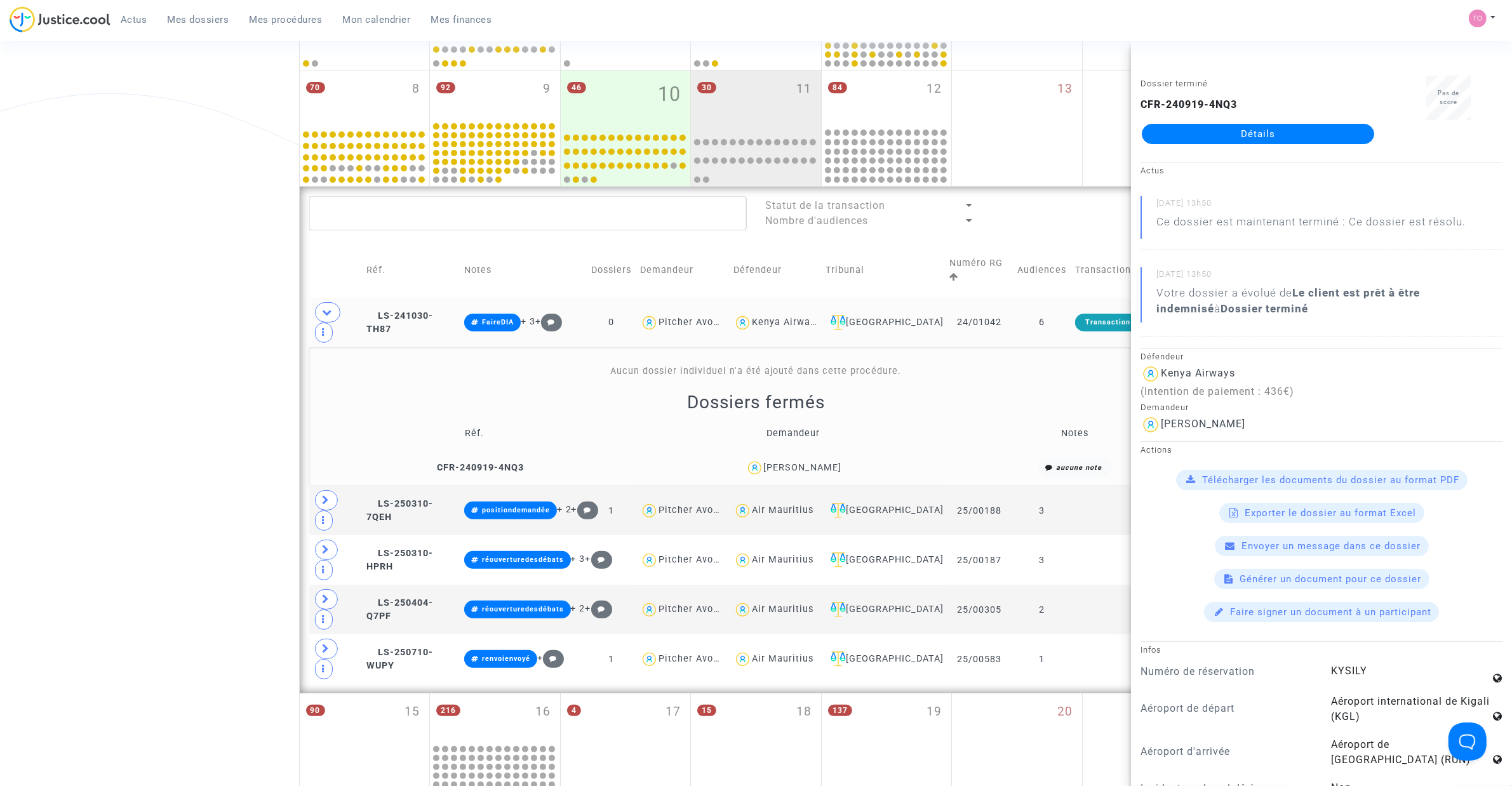
drag, startPoint x: 760, startPoint y: 324, endPoint x: 769, endPoint y: 321, distance: 9.5
click at [769, 321] on div "Kenya Airways" at bounding box center [785, 322] width 68 height 10
type textarea "@"Kenya Airways""
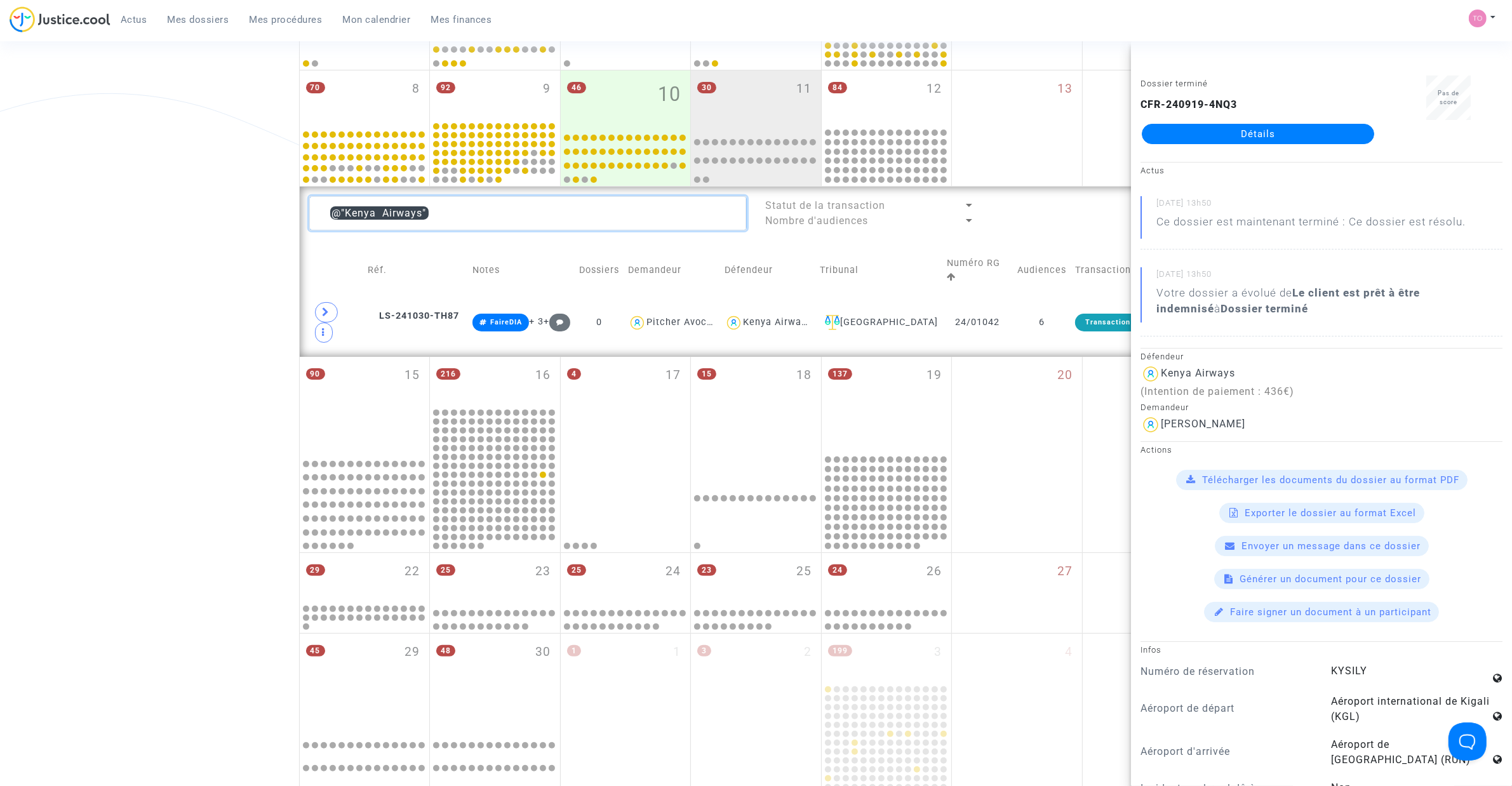
drag, startPoint x: 420, startPoint y: 211, endPoint x: 347, endPoint y: 211, distance: 73.0
click at [347, 211] on textarea at bounding box center [528, 213] width 438 height 35
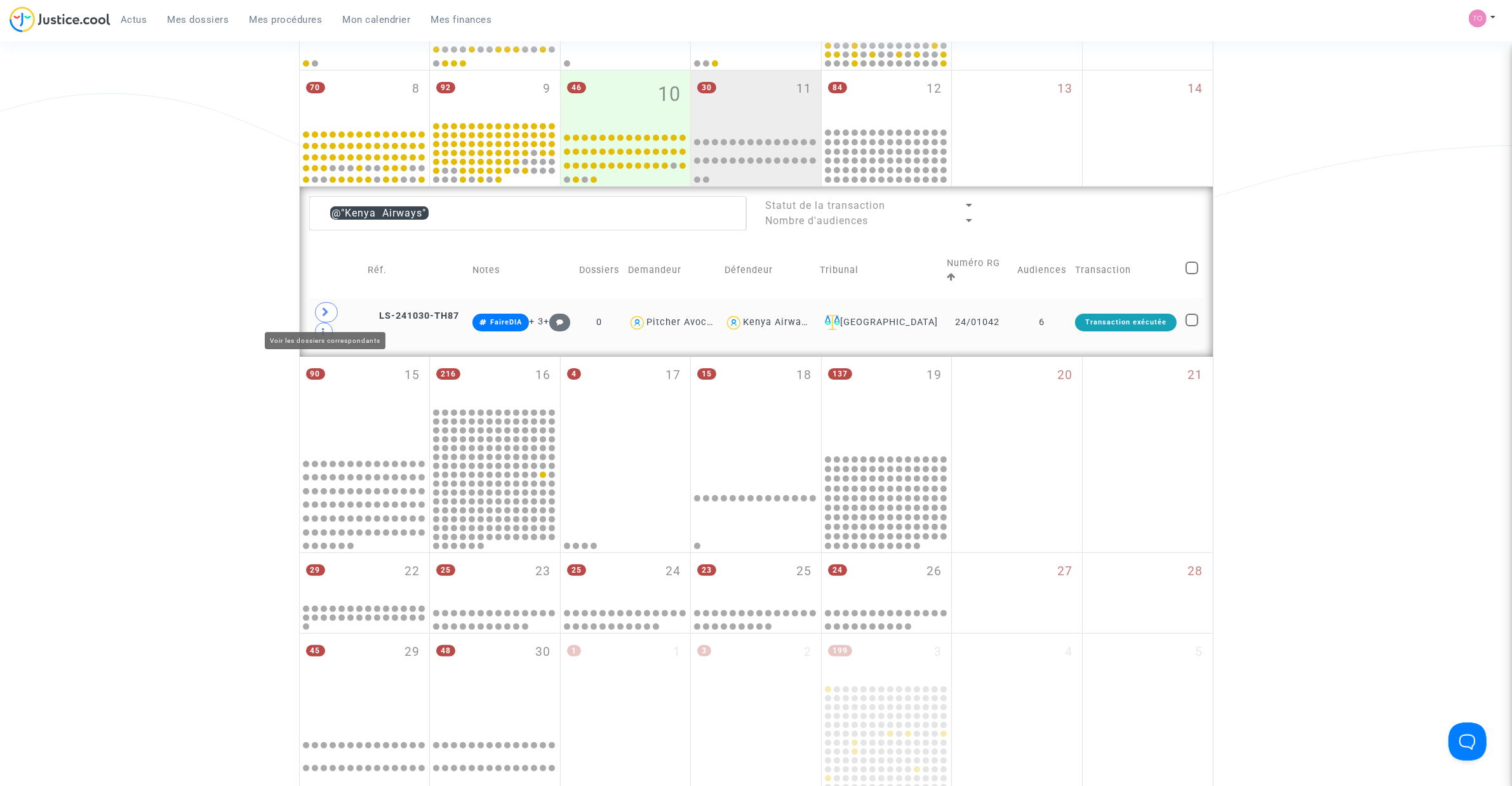
click at [332, 306] on span at bounding box center [326, 312] width 22 height 20
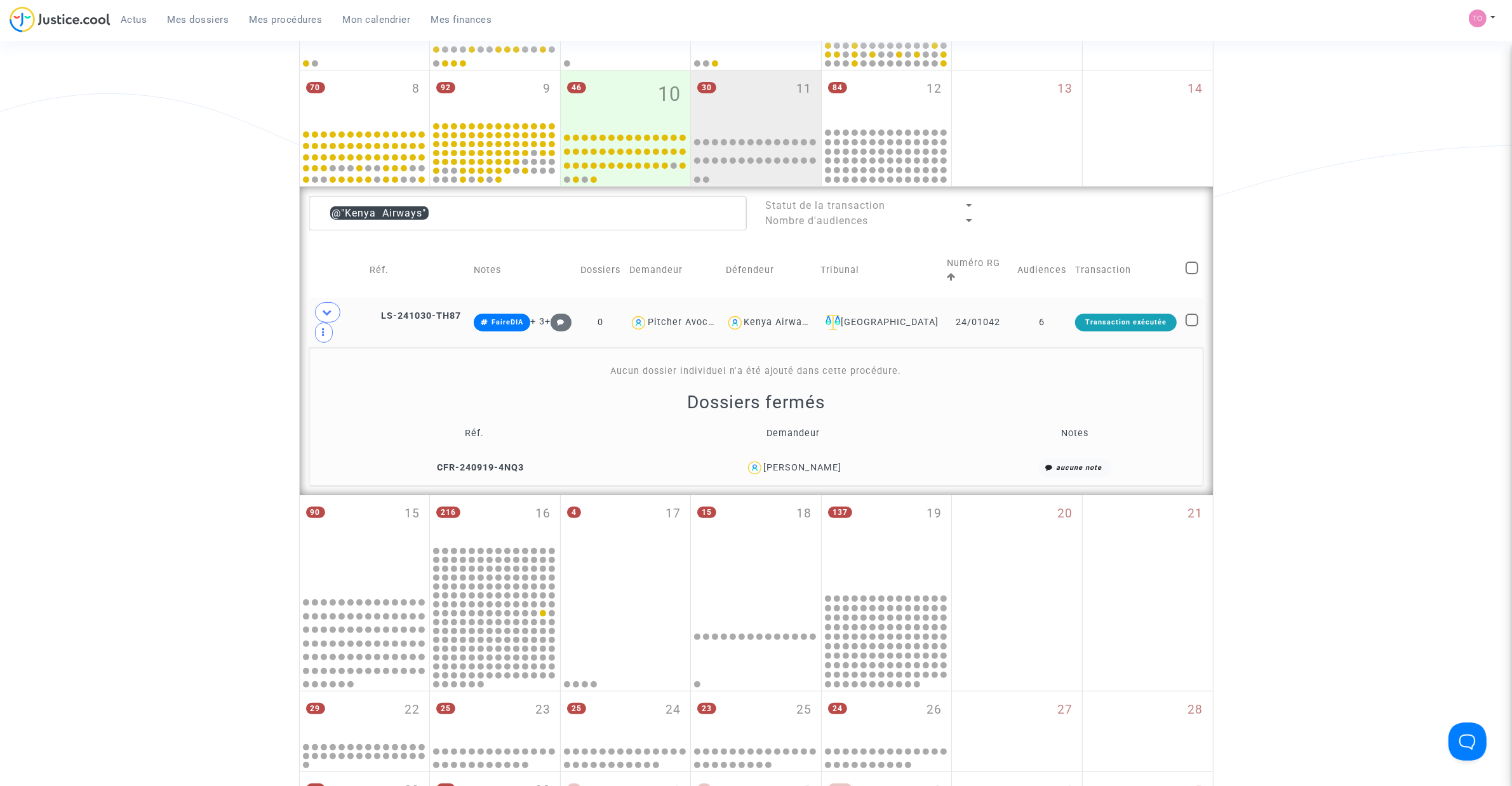
click at [397, 308] on td "LS-241030-TH87" at bounding box center [418, 323] width 104 height 50
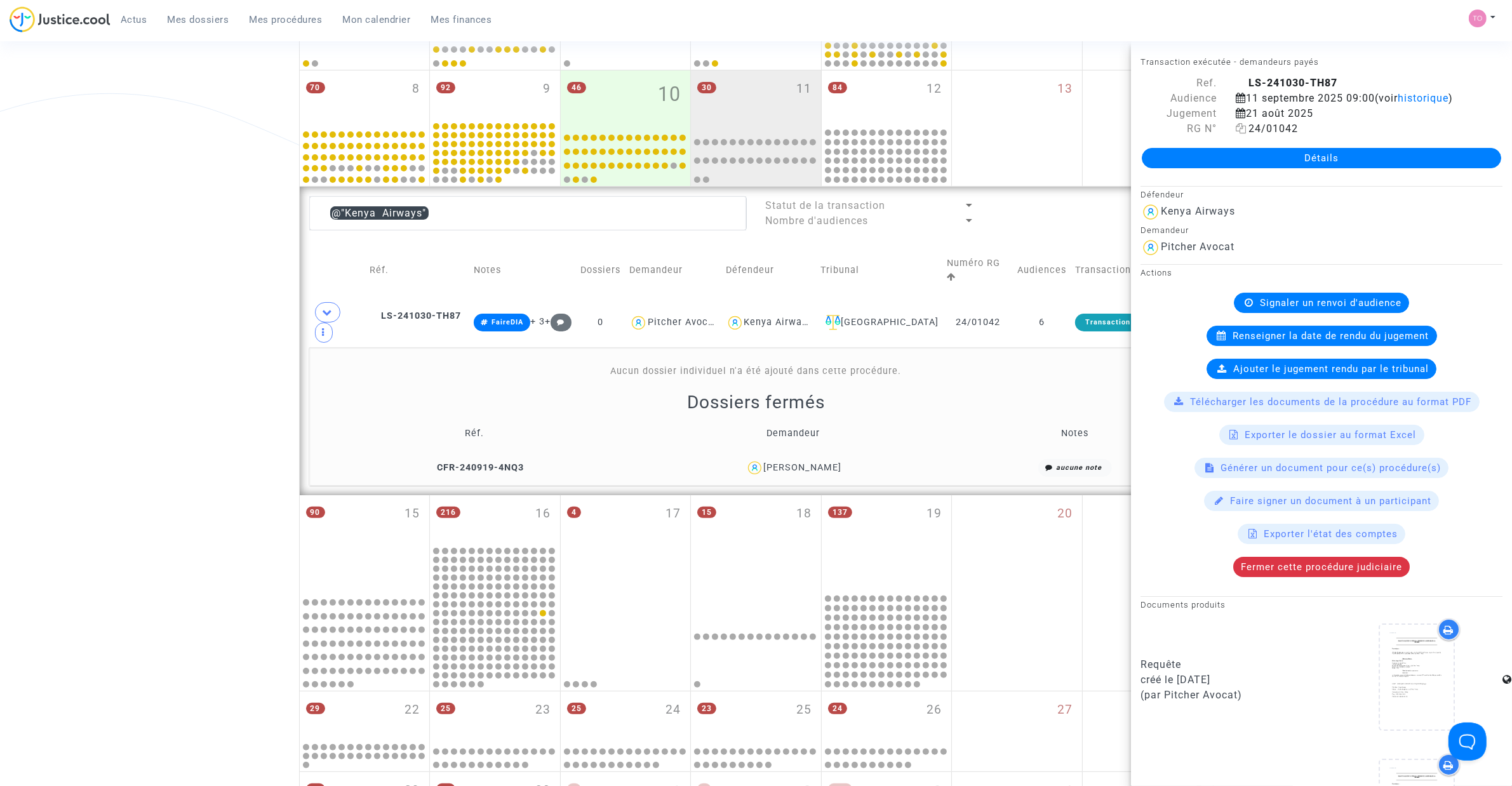
click at [1240, 133] on icon at bounding box center [1241, 128] width 10 height 10
click at [174, 344] on div "Date de clôture d'instruction Date de conciliation Date d'audience Date de juge…" at bounding box center [756, 358] width 1512 height 1202
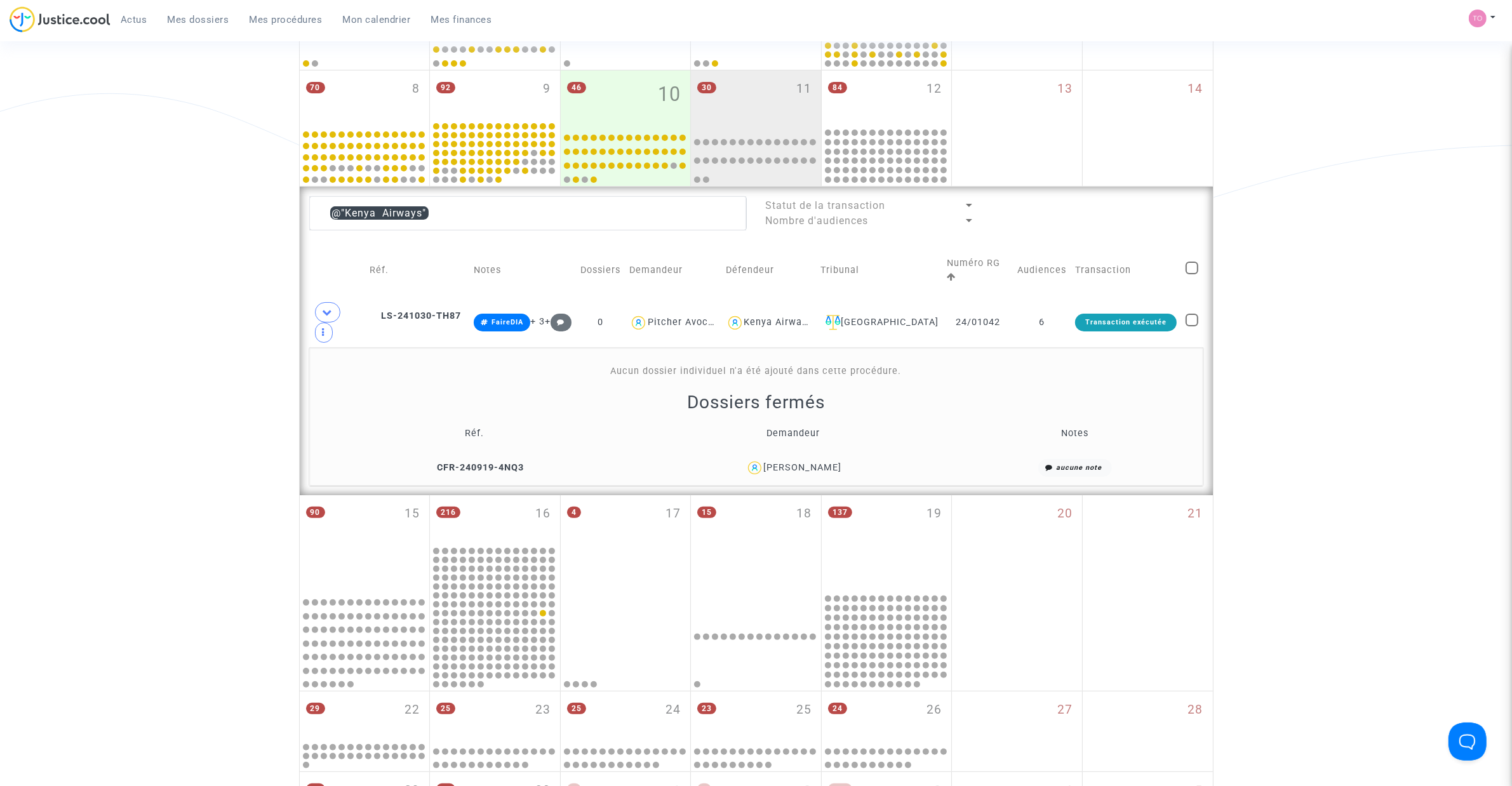
click at [821, 476] on div "Placide Ruzindaza" at bounding box center [793, 468] width 308 height 18
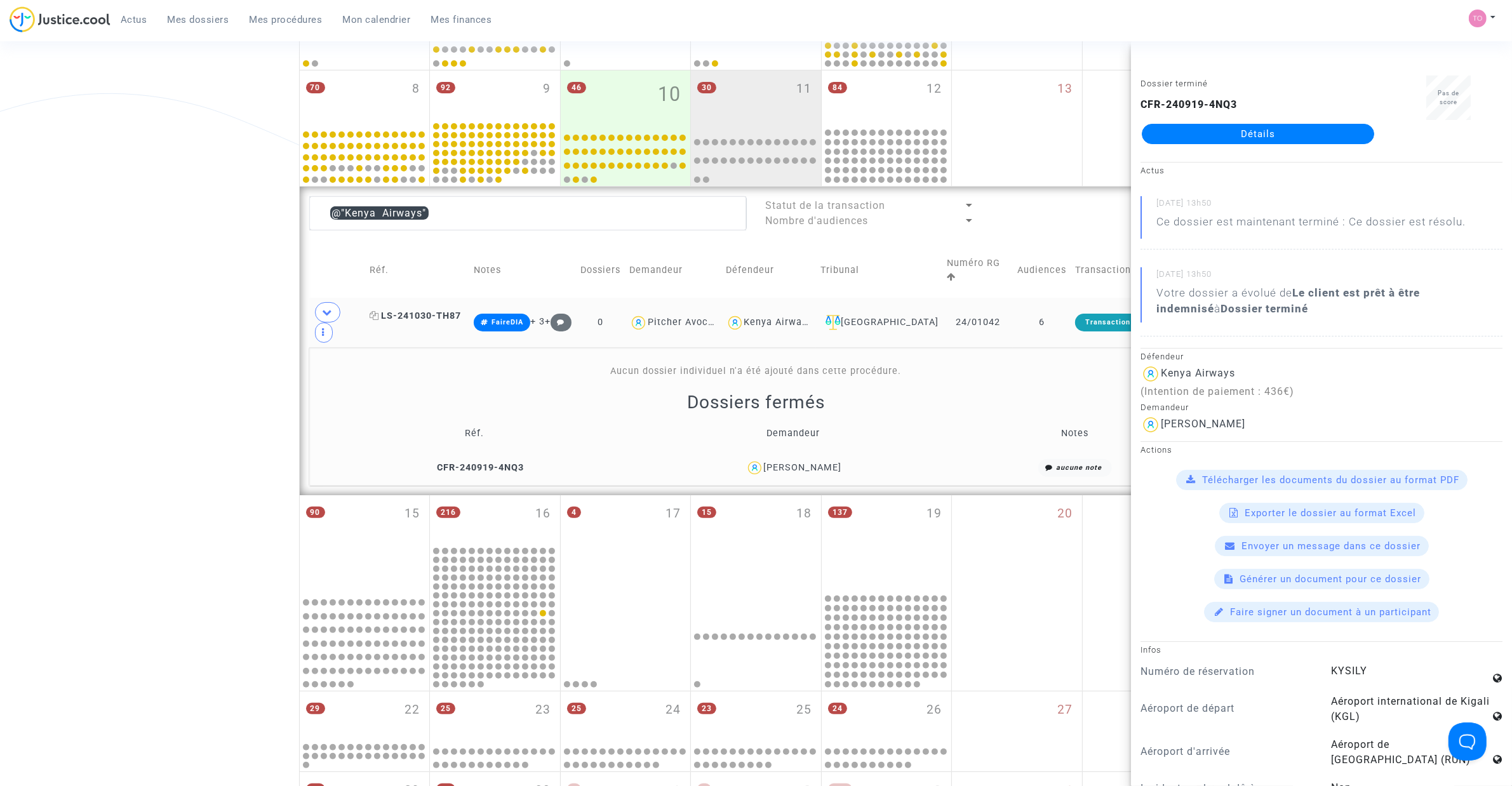
click at [395, 320] on span "LS-241030-TH87" at bounding box center [415, 316] width 92 height 10
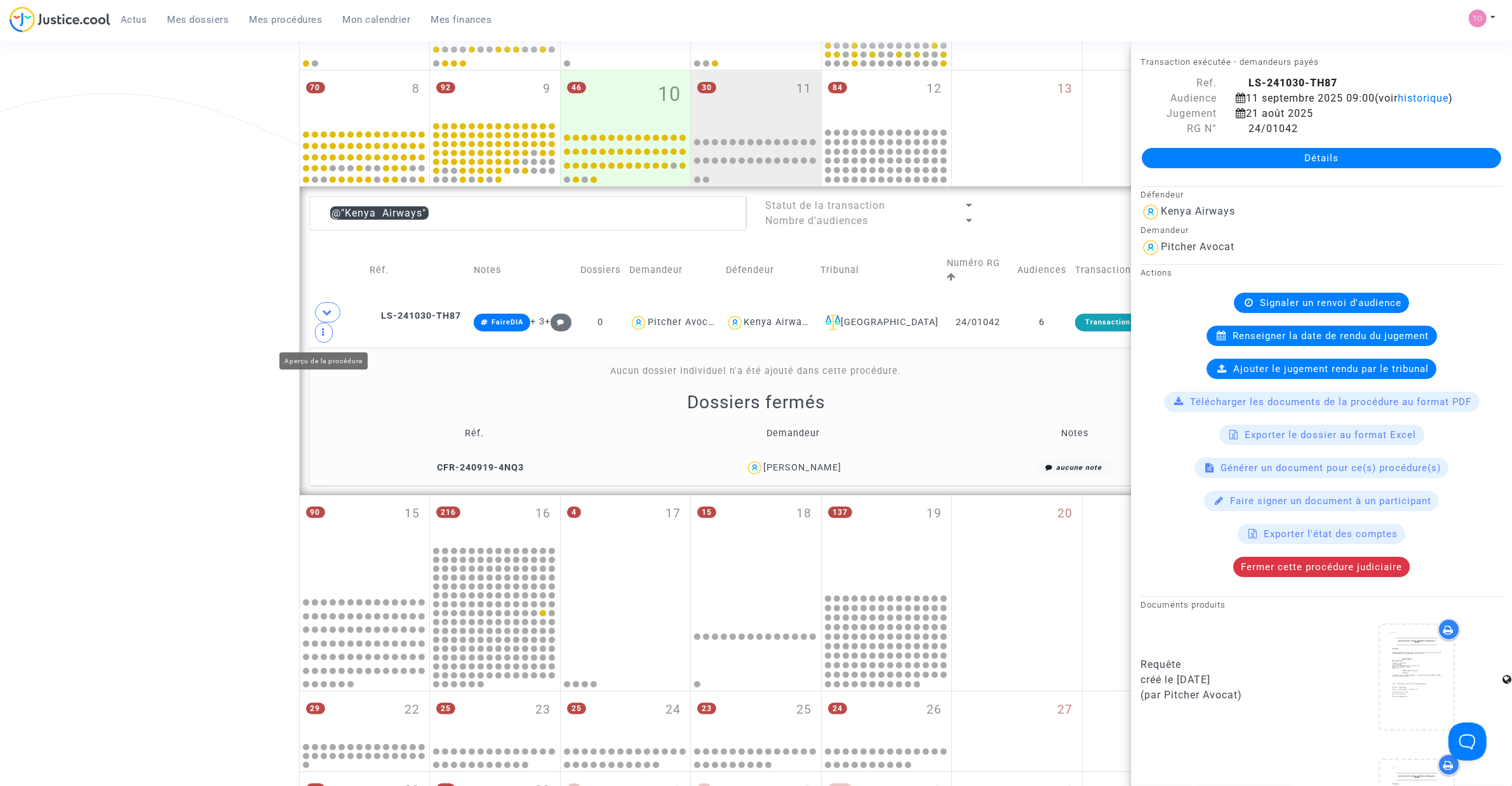
click at [132, 280] on div "Date de clôture d'instruction Date de conciliation Date d'audience Date de juge…" at bounding box center [756, 358] width 1512 height 1202
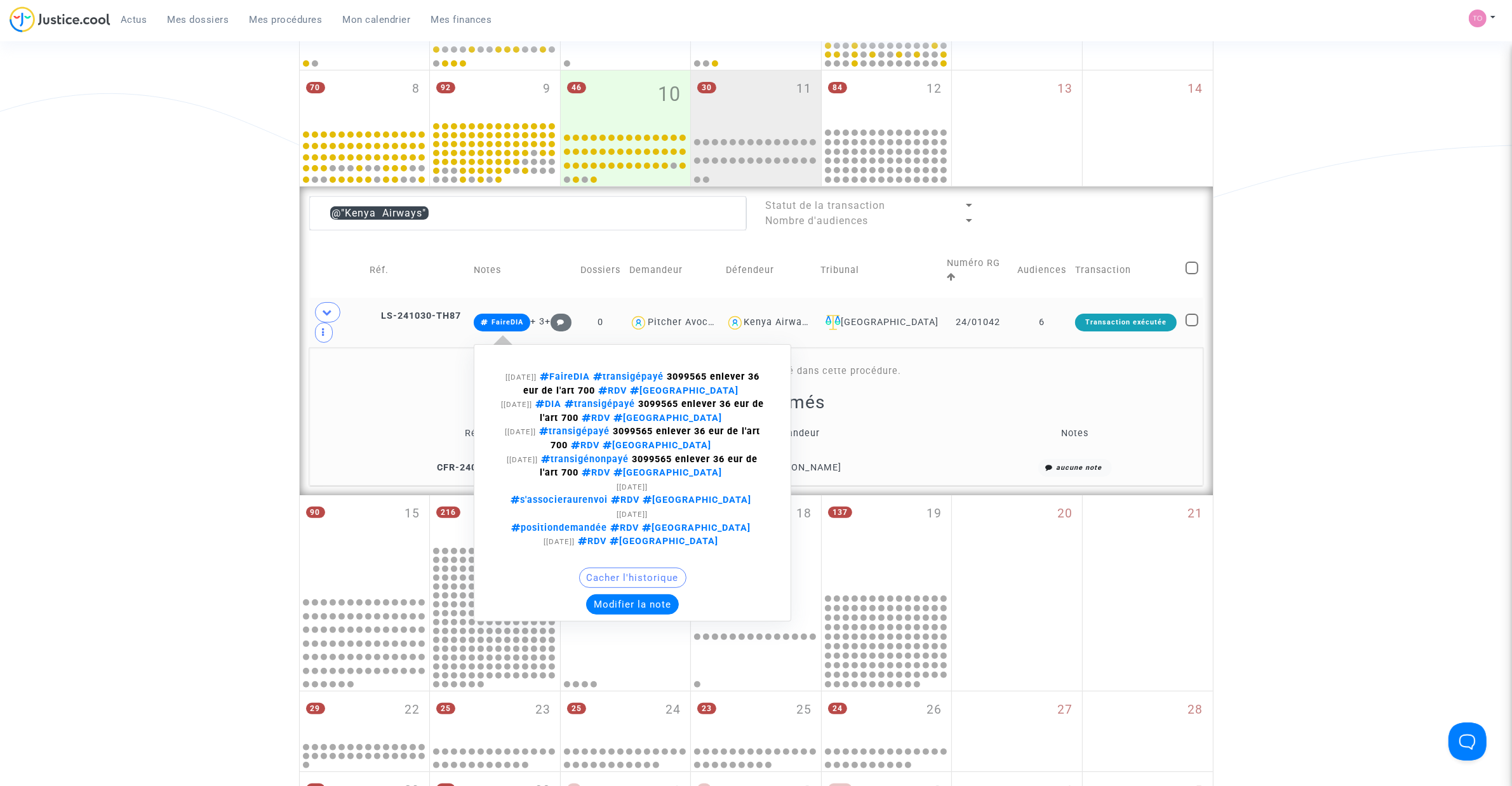
click at [617, 594] on button "Modifier la note" at bounding box center [632, 604] width 92 height 20
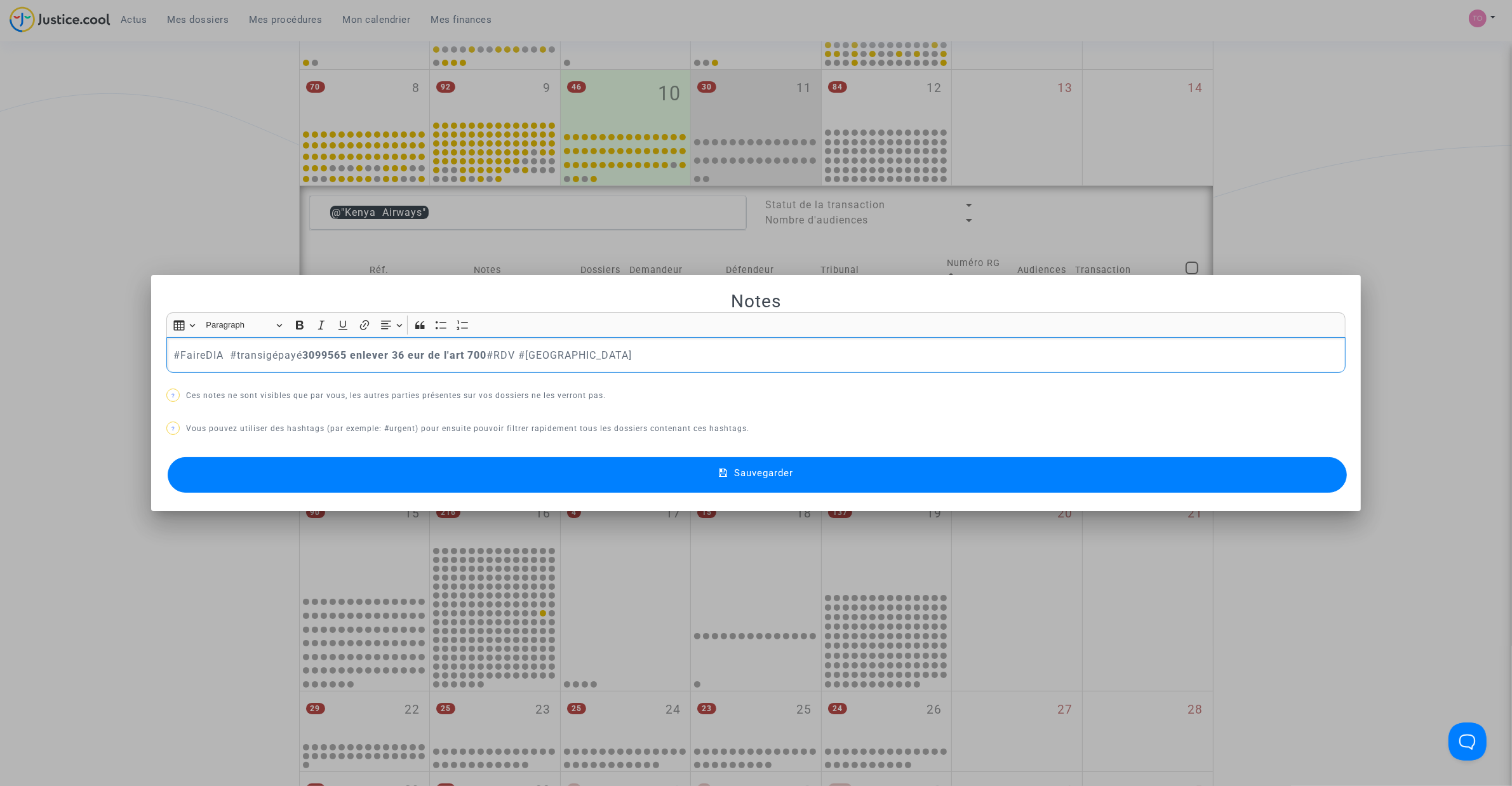
drag, startPoint x: 206, startPoint y: 357, endPoint x: 10, endPoint y: 362, distance: 196.1
click at [14, 362] on div "Notes Rich Text Editor Insert table Insert table Heading Paragraph Paragraph He…" at bounding box center [756, 393] width 1512 height 786
click at [340, 469] on button "Sauvegarder" at bounding box center [757, 474] width 1179 height 35
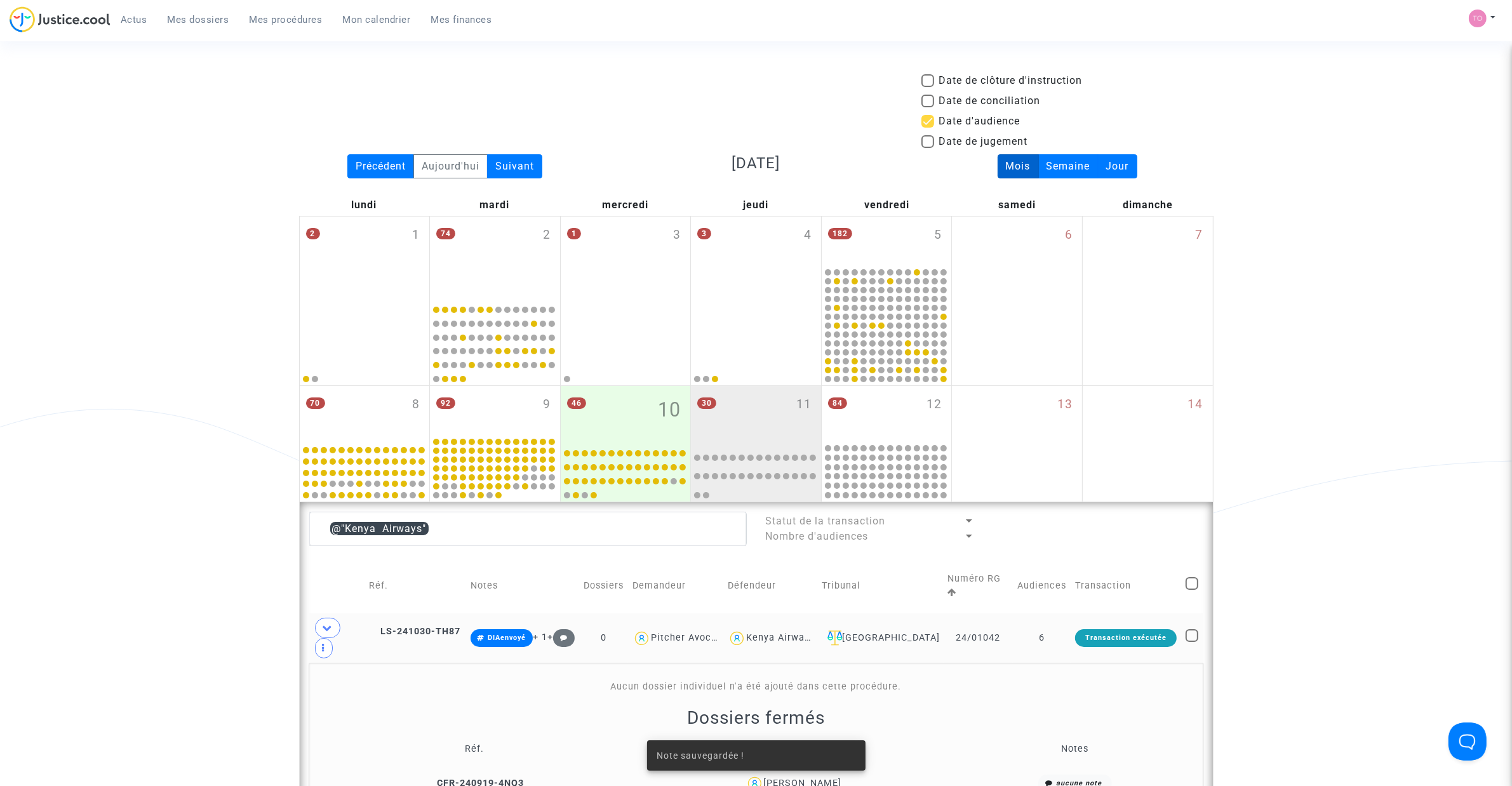
scroll to position [316, 0]
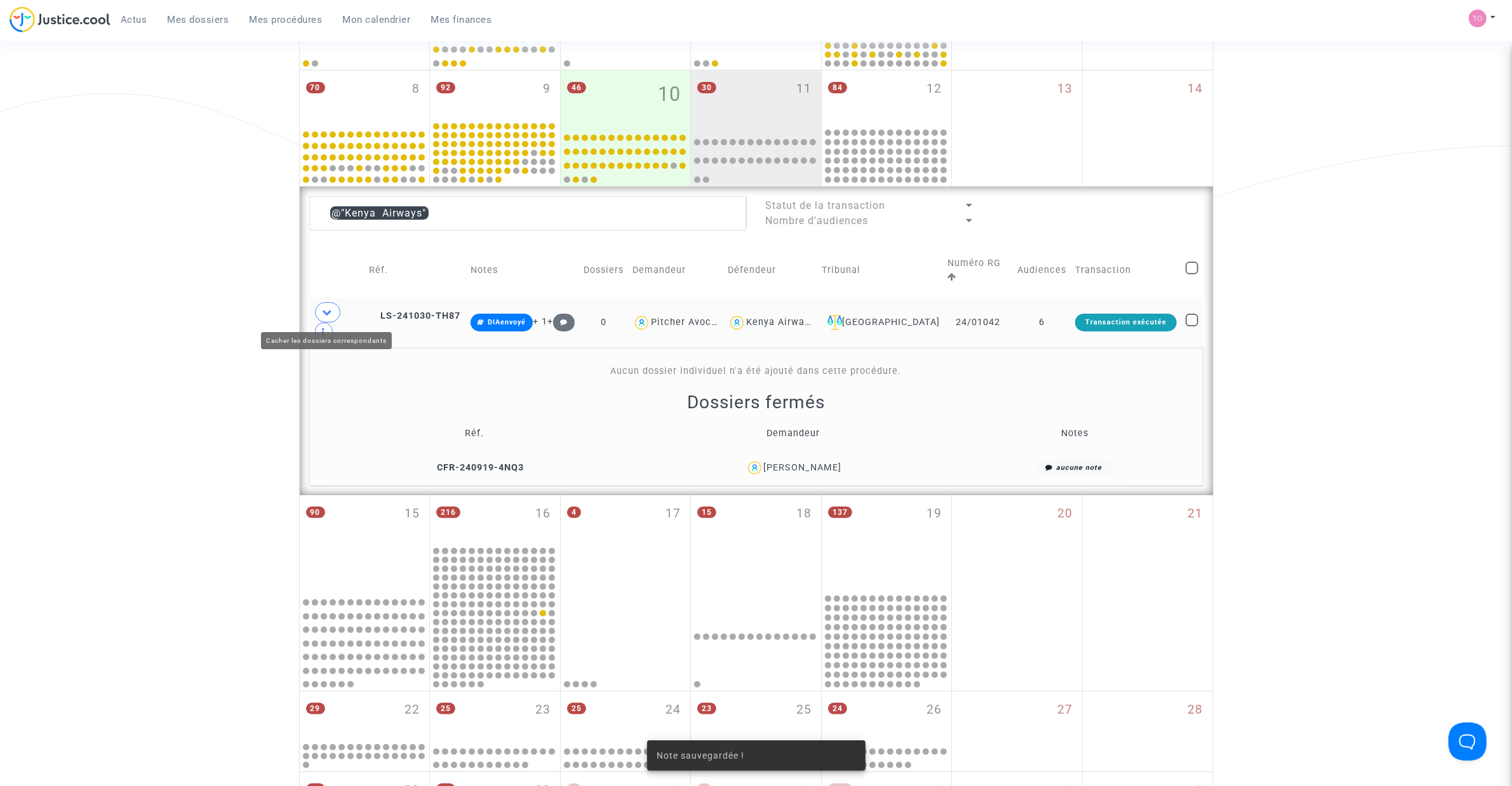
click at [328, 307] on icon at bounding box center [328, 312] width 10 height 10
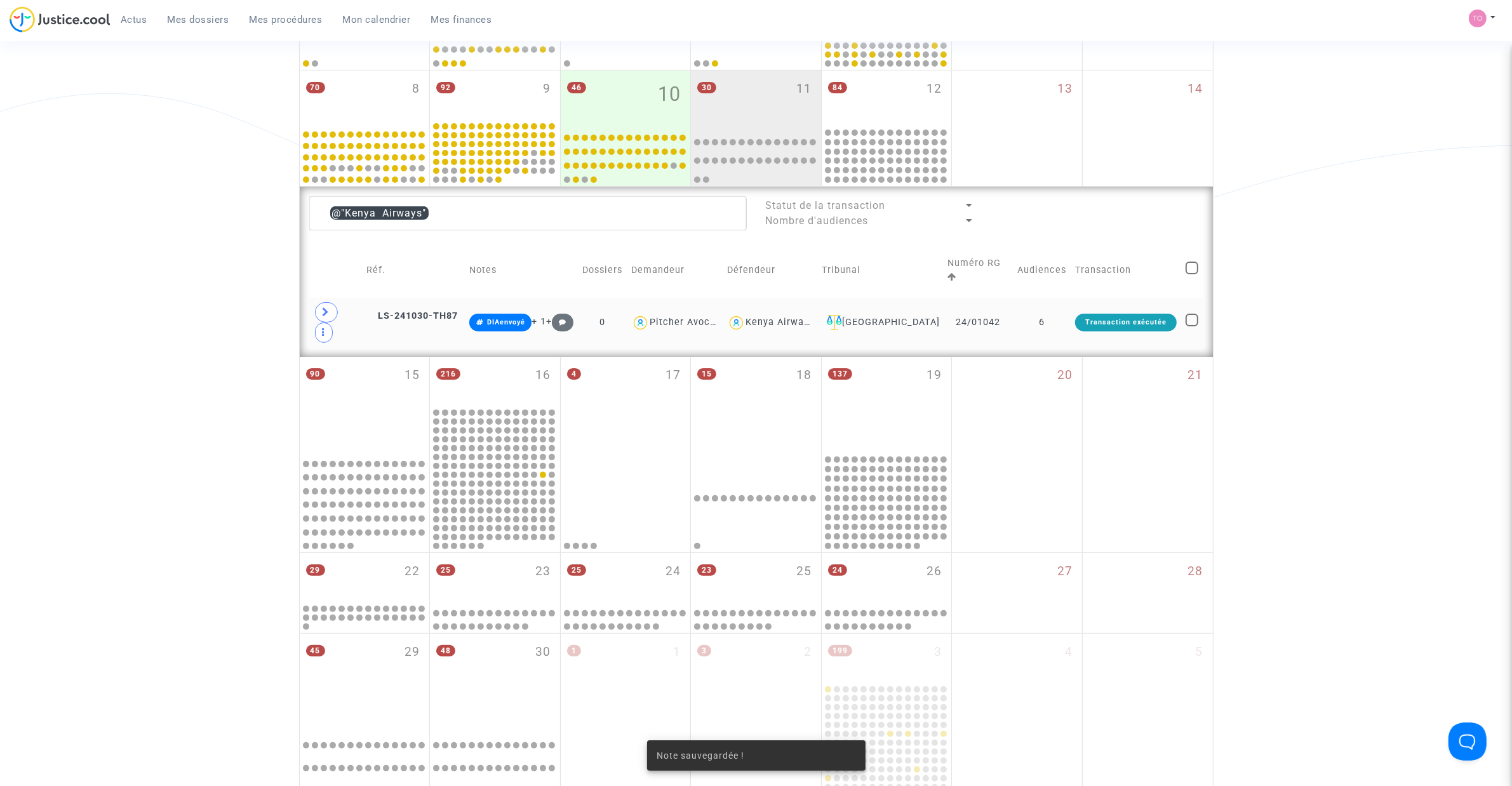
click at [760, 320] on div "Kenya Airways" at bounding box center [779, 322] width 68 height 10
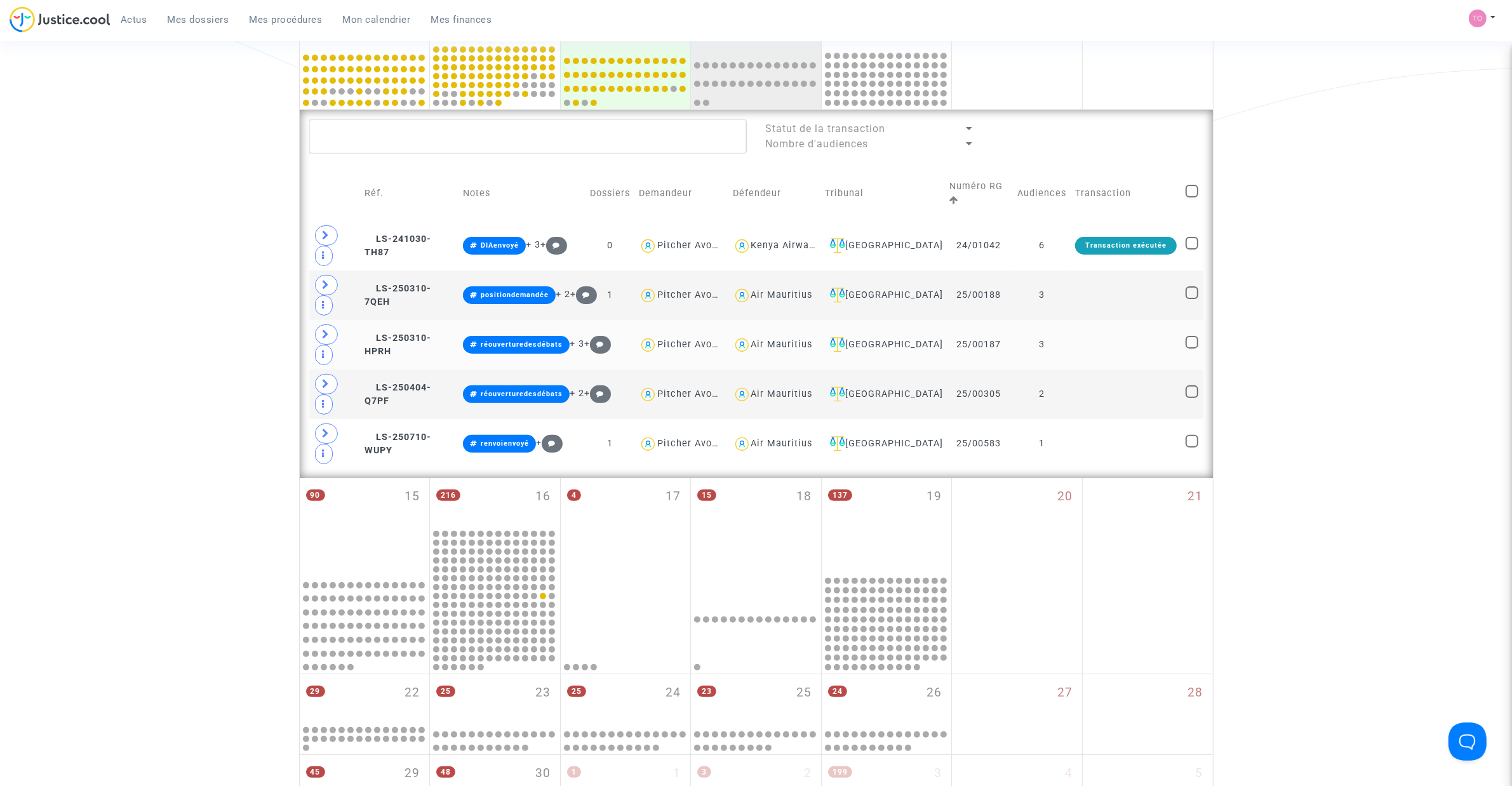
scroll to position [395, 0]
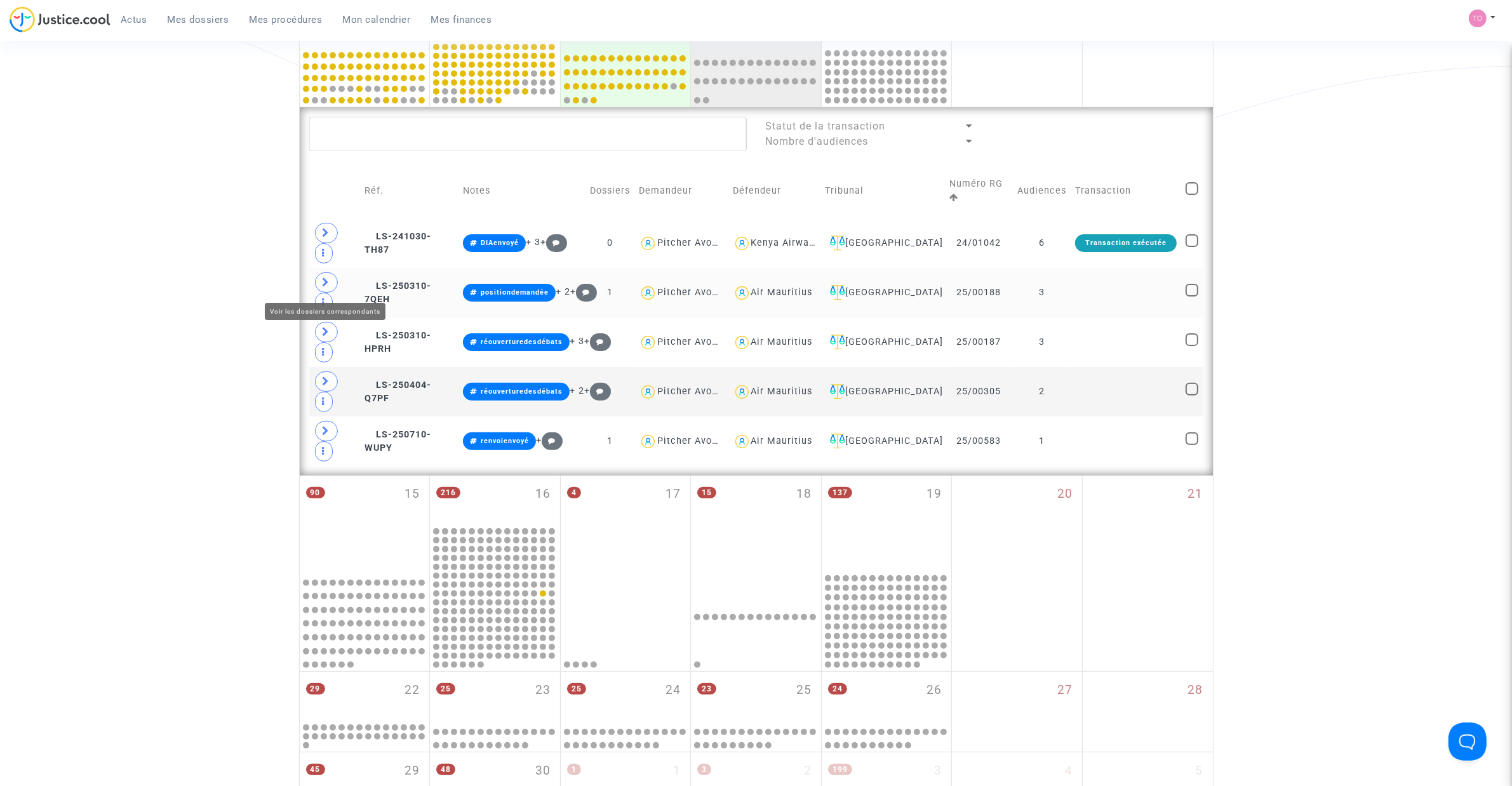
click at [323, 283] on icon at bounding box center [326, 283] width 7 height 10
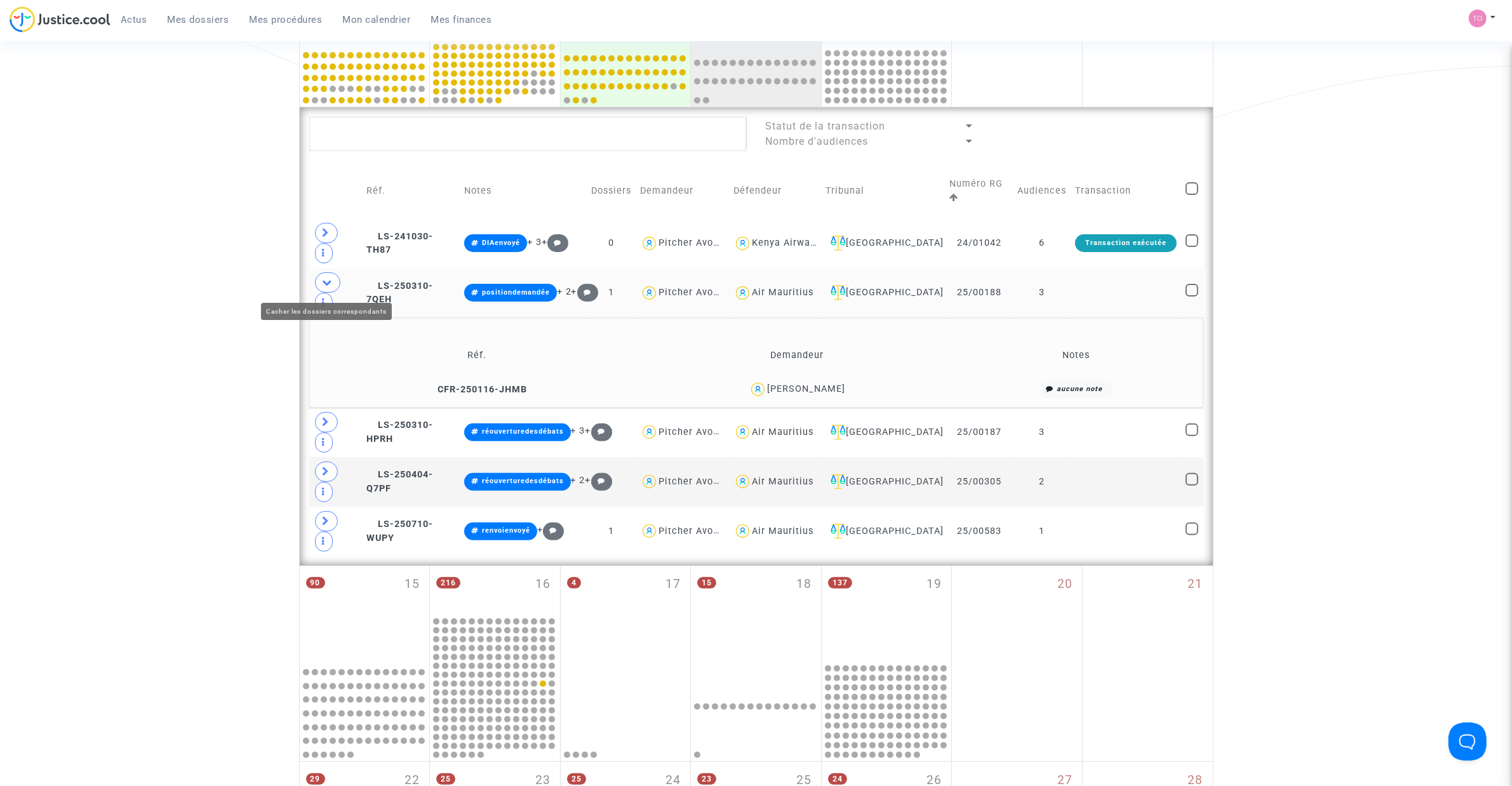
click at [324, 287] on icon at bounding box center [328, 283] width 10 height 10
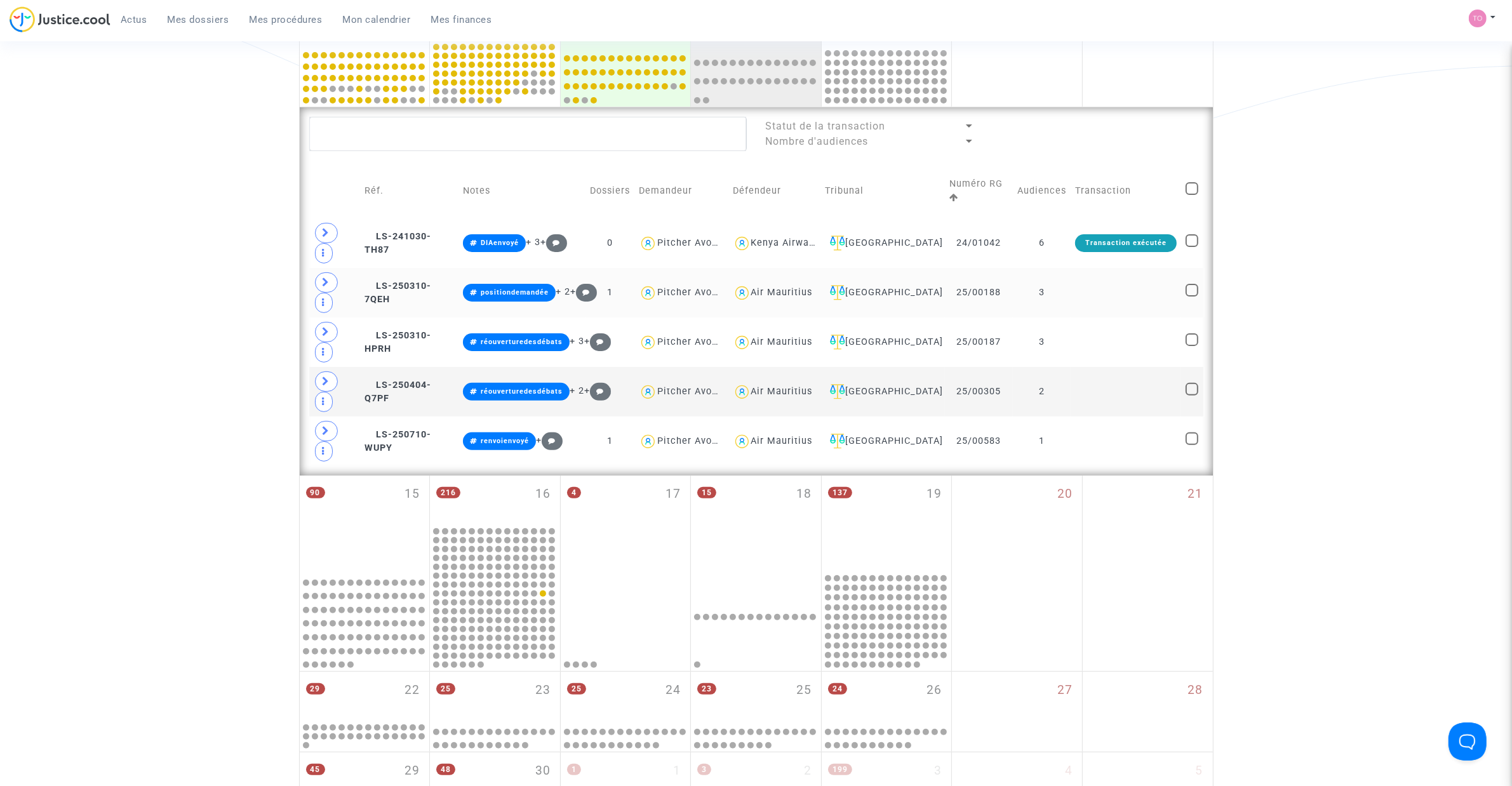
click at [1371, 174] on div "Date de clôture d'instruction Date de conciliation Date d'audience Date de juge…" at bounding box center [756, 308] width 1512 height 1261
click at [320, 283] on span at bounding box center [326, 282] width 22 height 20
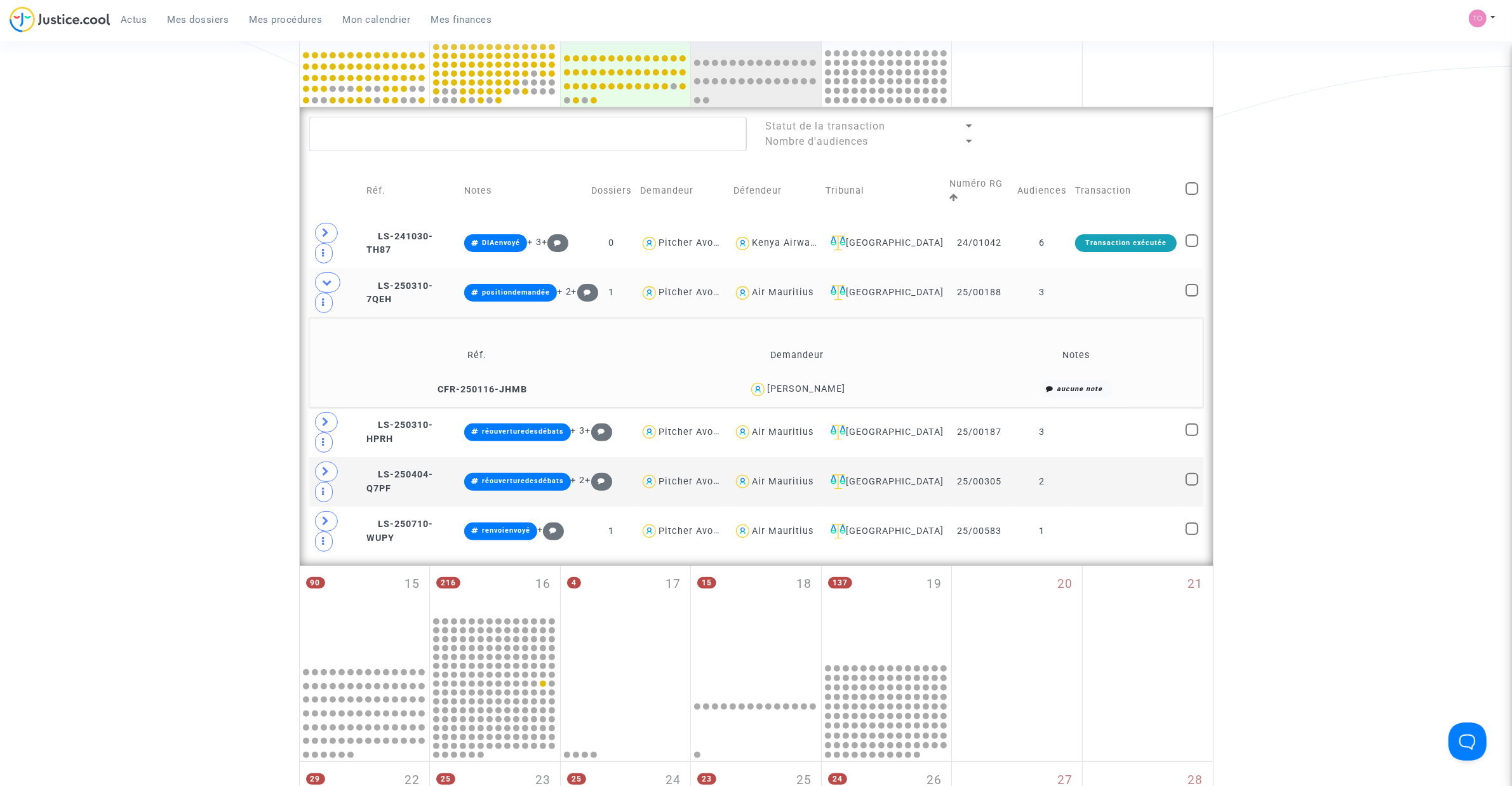
click at [766, 290] on div "Air Mauritius" at bounding box center [782, 291] width 62 height 10
type textarea "@"Air Mauritius""
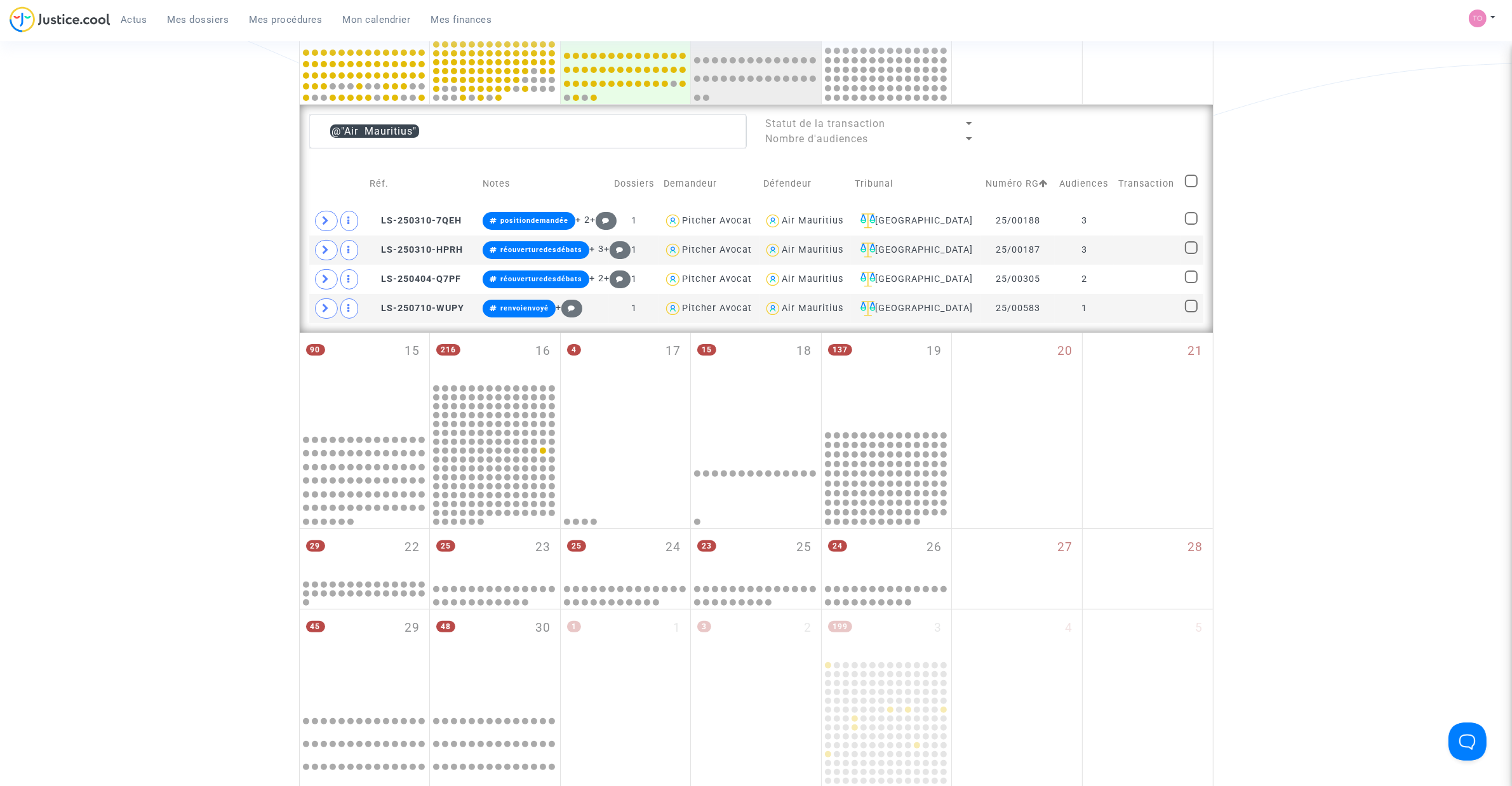
scroll to position [316, 0]
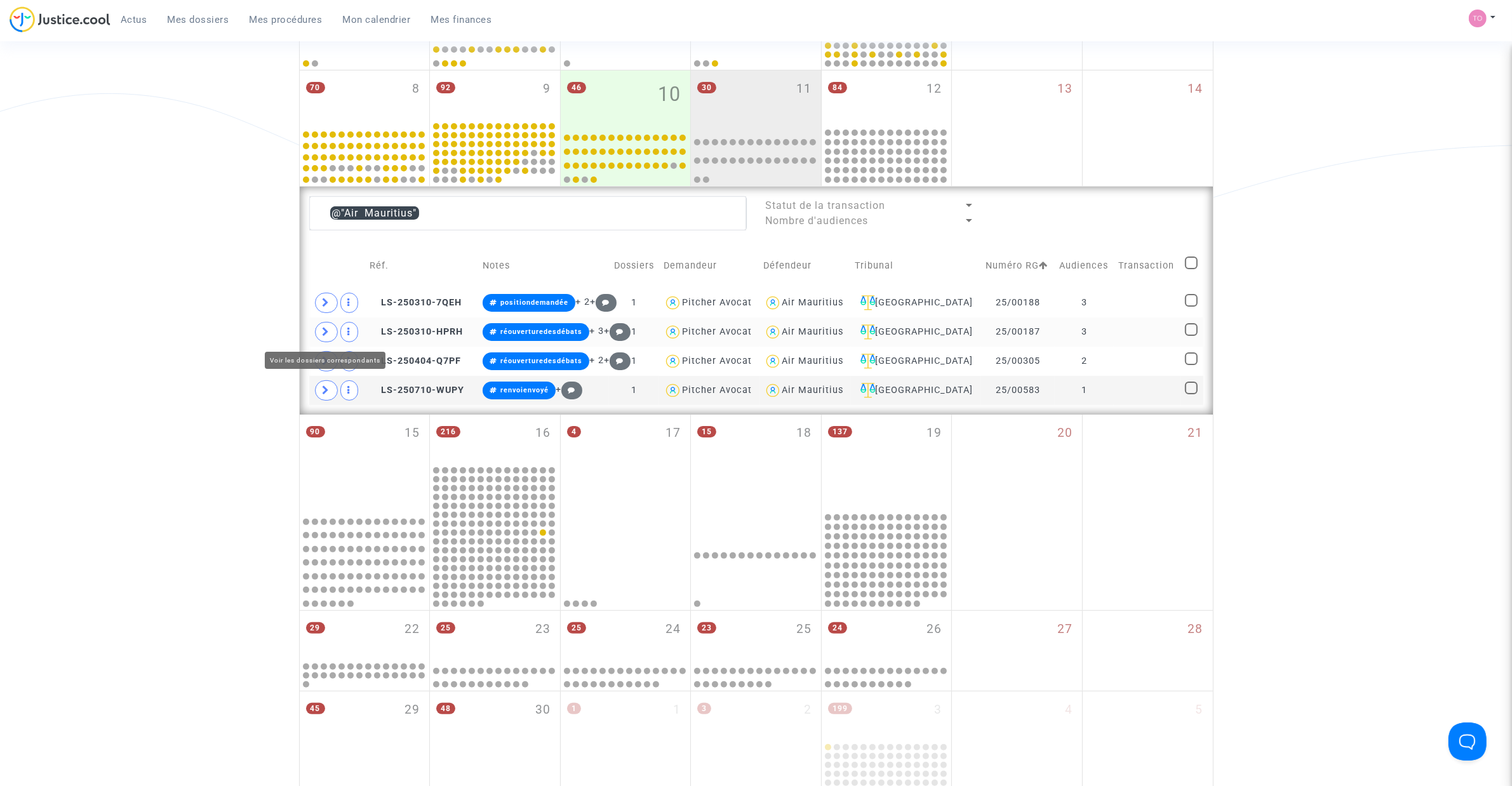
click at [327, 327] on icon at bounding box center [326, 332] width 7 height 10
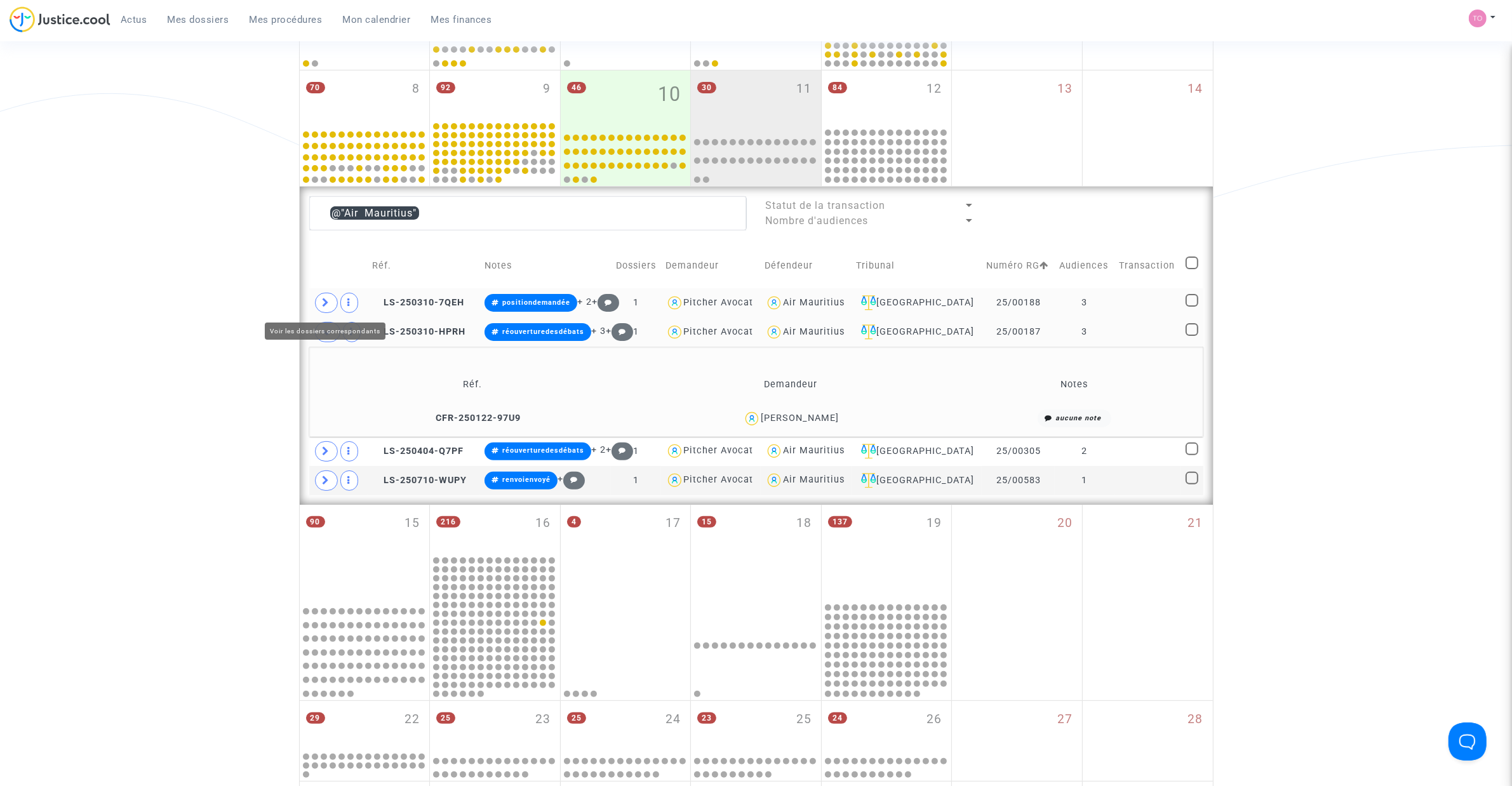
click at [332, 300] on span at bounding box center [326, 303] width 22 height 20
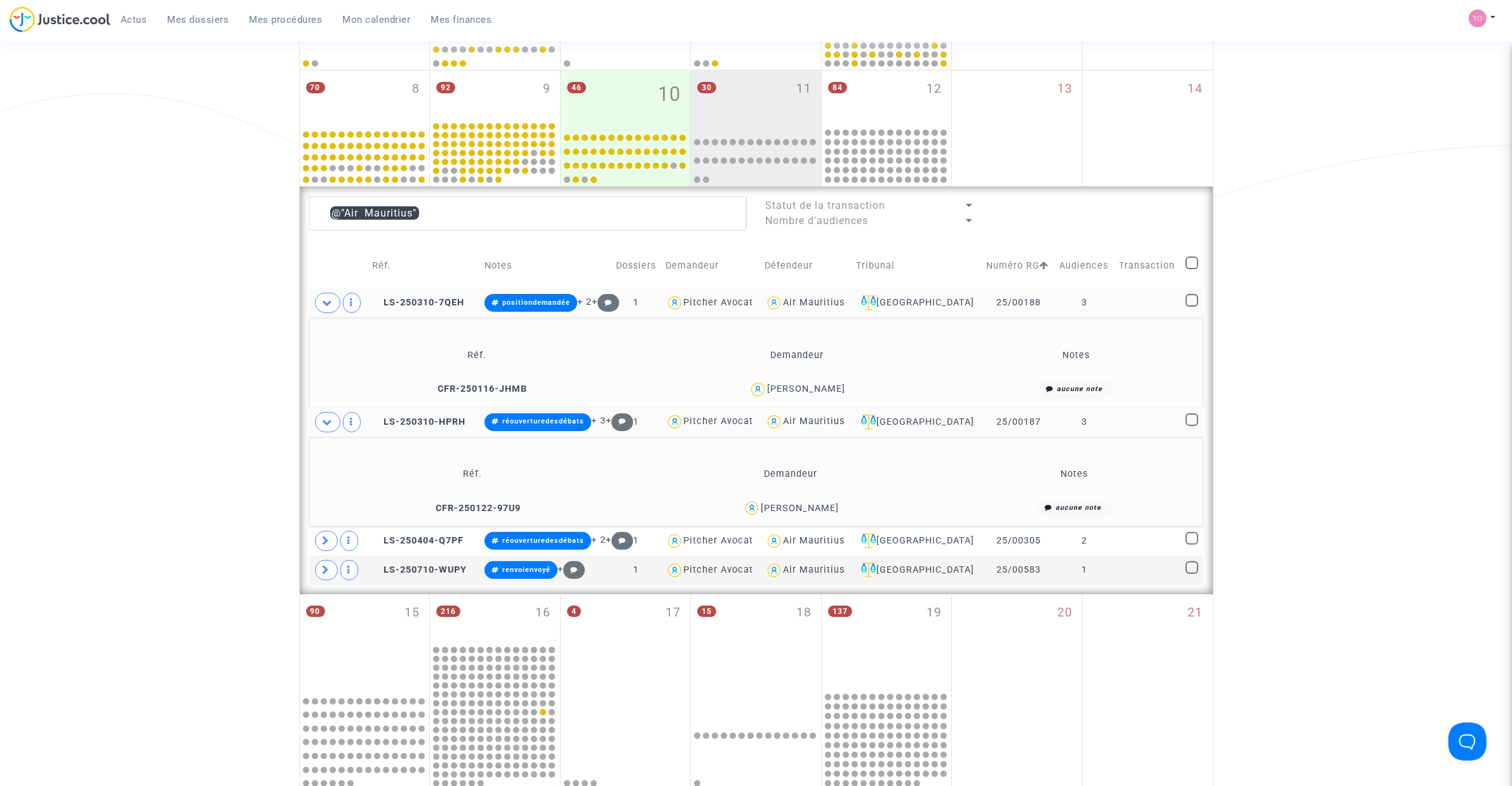
drag, startPoint x: 845, startPoint y: 388, endPoint x: 747, endPoint y: 393, distance: 98.1
click at [747, 393] on div "Enrique Gisbert Tijeras" at bounding box center [797, 389] width 304 height 18
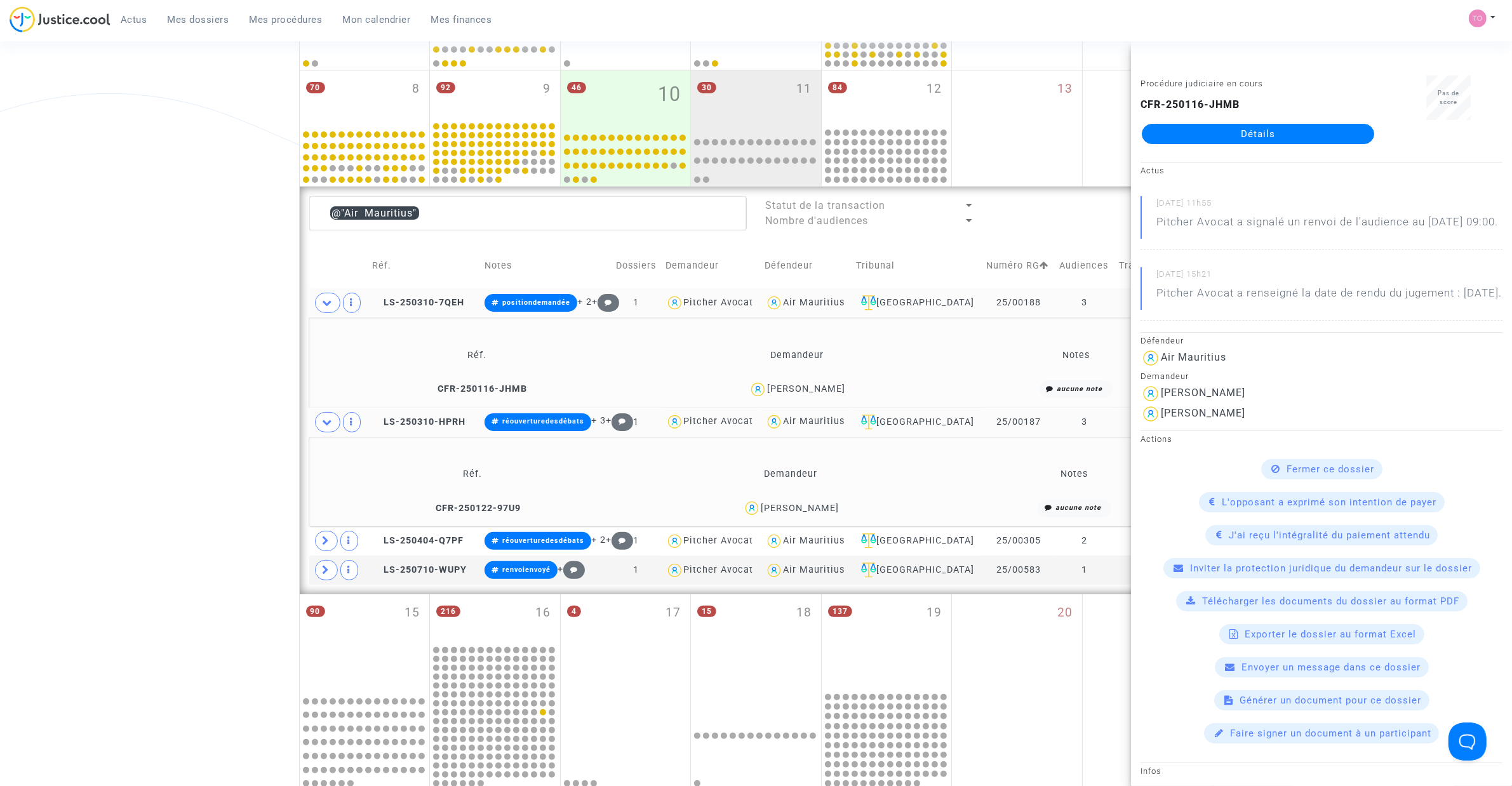
drag, startPoint x: 851, startPoint y: 508, endPoint x: 751, endPoint y: 519, distance: 100.6
click at [751, 519] on td "Jean Michel Servant" at bounding box center [791, 508] width 318 height 27
drag, startPoint x: 324, startPoint y: 535, endPoint x: 316, endPoint y: 533, distance: 8.2
click at [324, 535] on span at bounding box center [326, 540] width 22 height 20
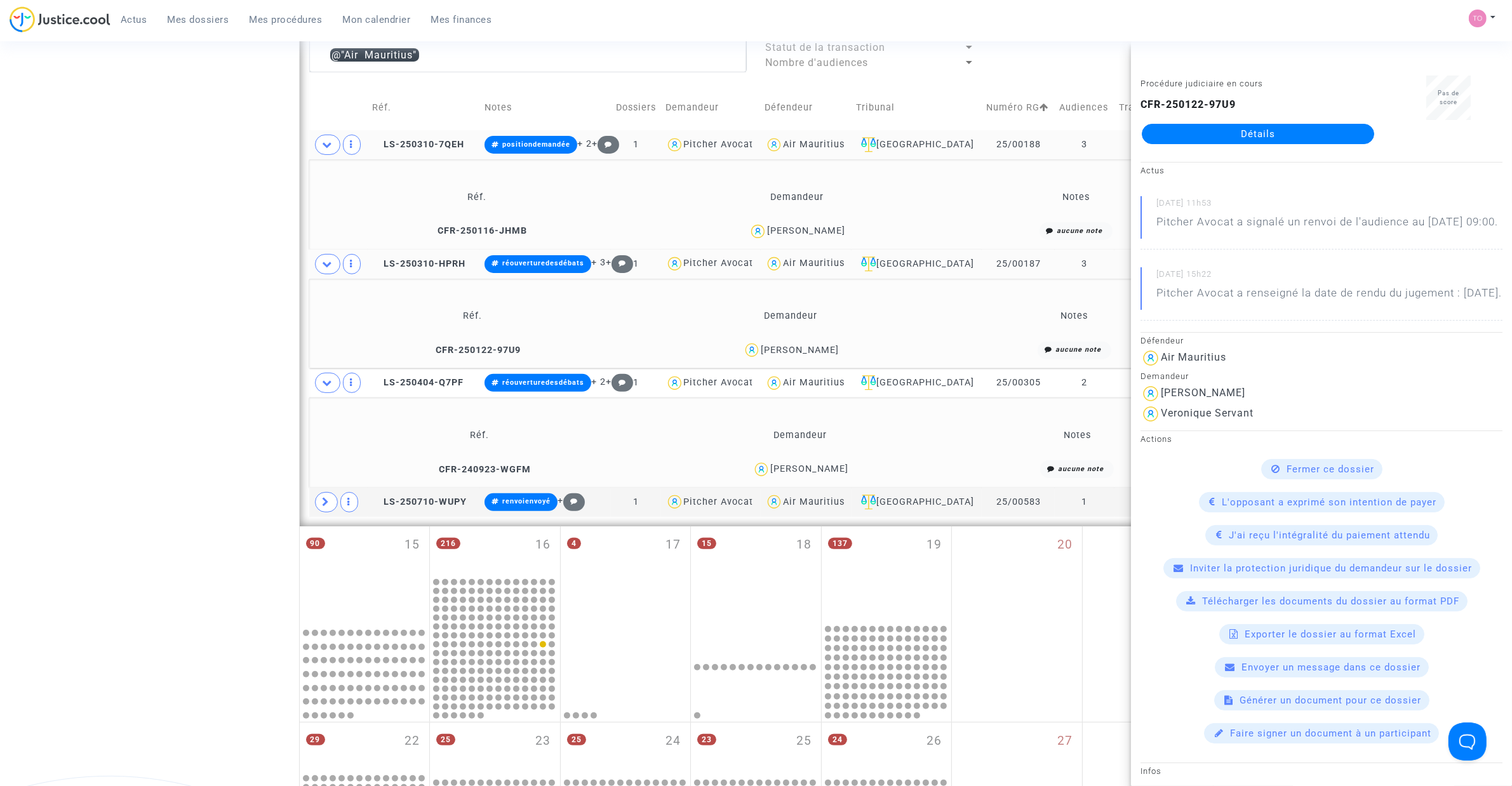
scroll to position [474, 0]
drag, startPoint x: 858, startPoint y: 469, endPoint x: 766, endPoint y: 474, distance: 92.1
click at [766, 474] on div "Laurent LEMAITRE" at bounding box center [801, 468] width 302 height 18
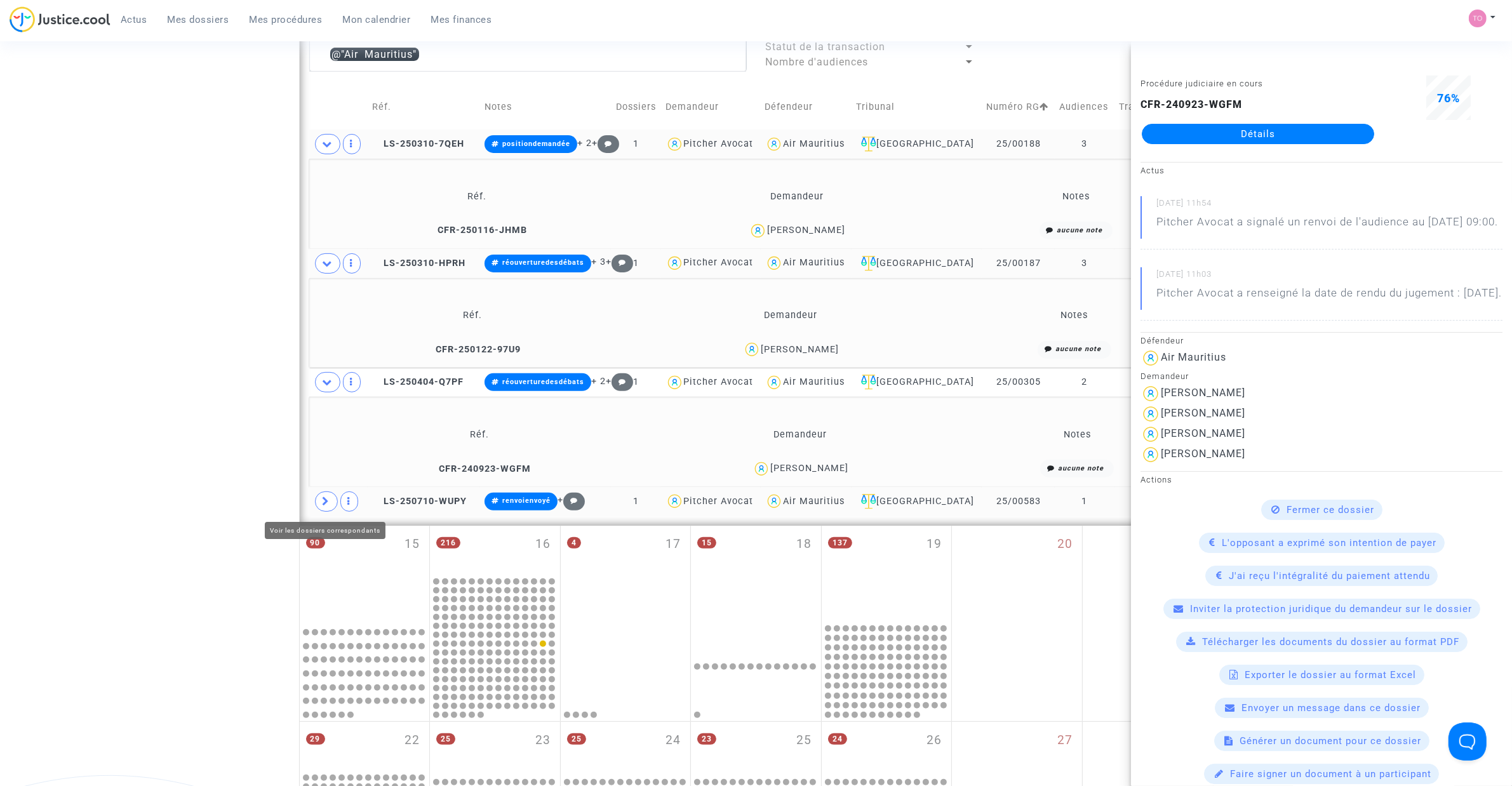
click at [332, 503] on span at bounding box center [326, 501] width 22 height 20
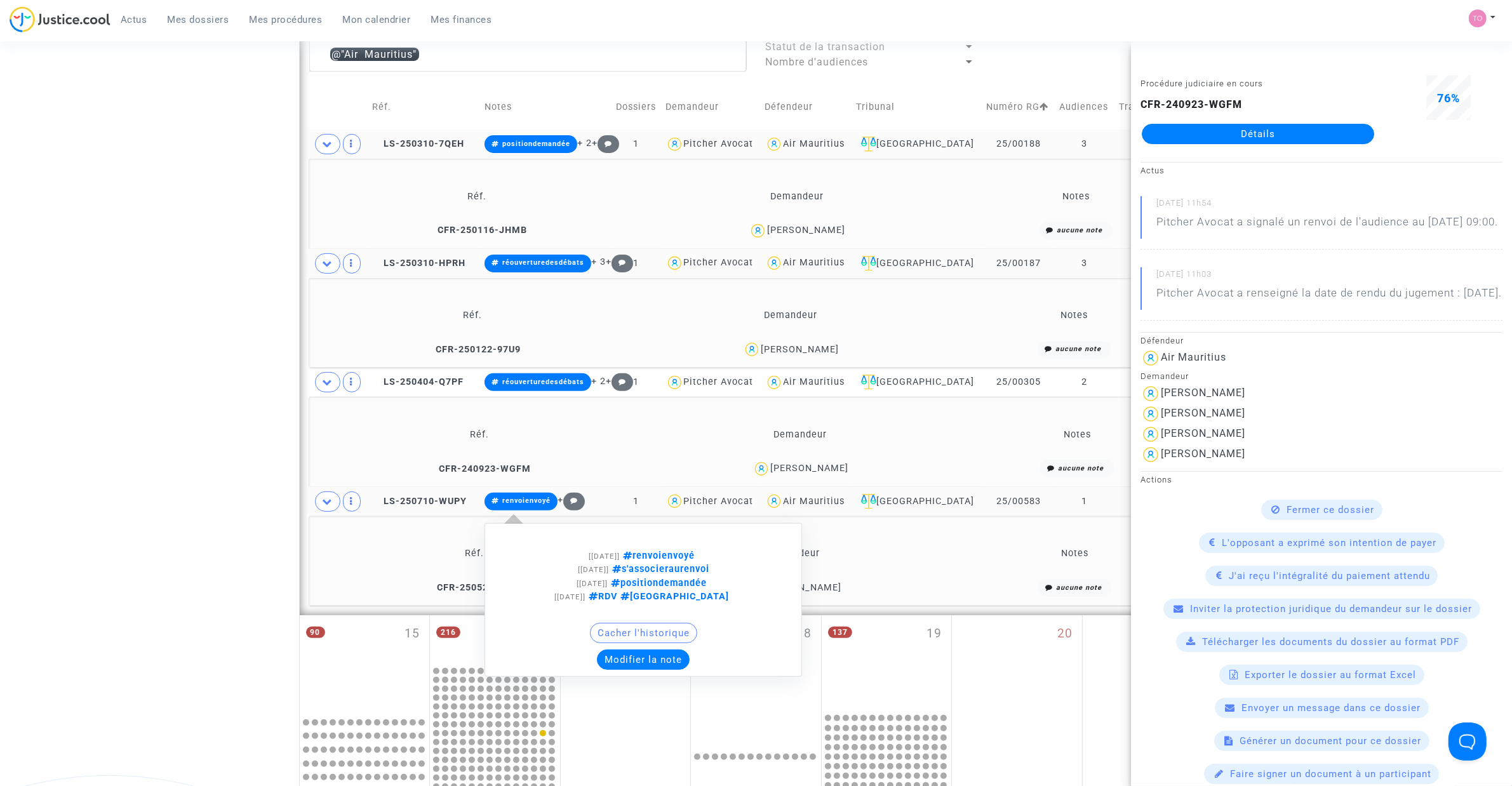
scroll to position [554, 0]
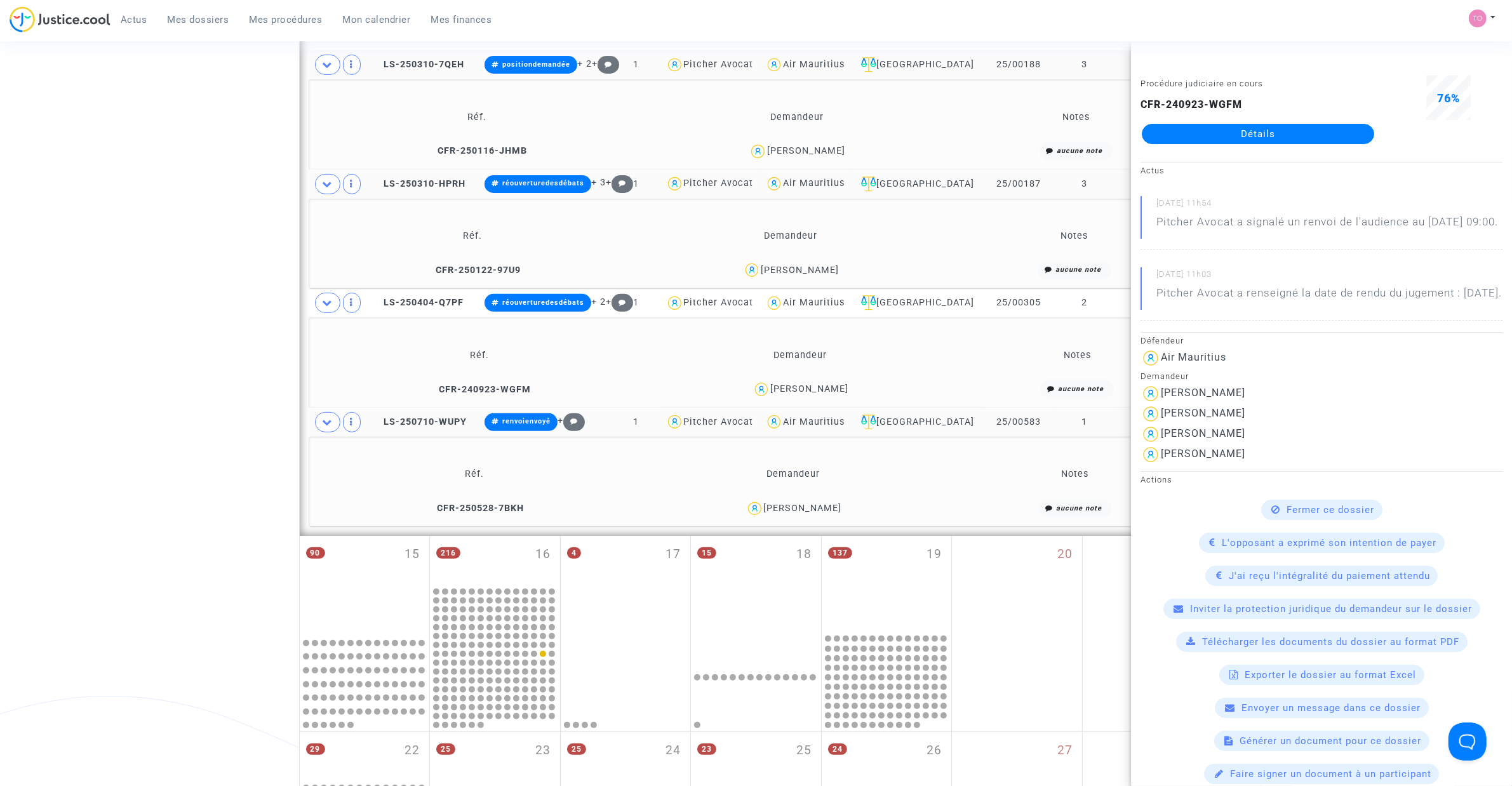
drag, startPoint x: 839, startPoint y: 508, endPoint x: 772, endPoint y: 515, distance: 67.4
click at [772, 515] on div "Julie Clamens" at bounding box center [793, 508] width 308 height 18
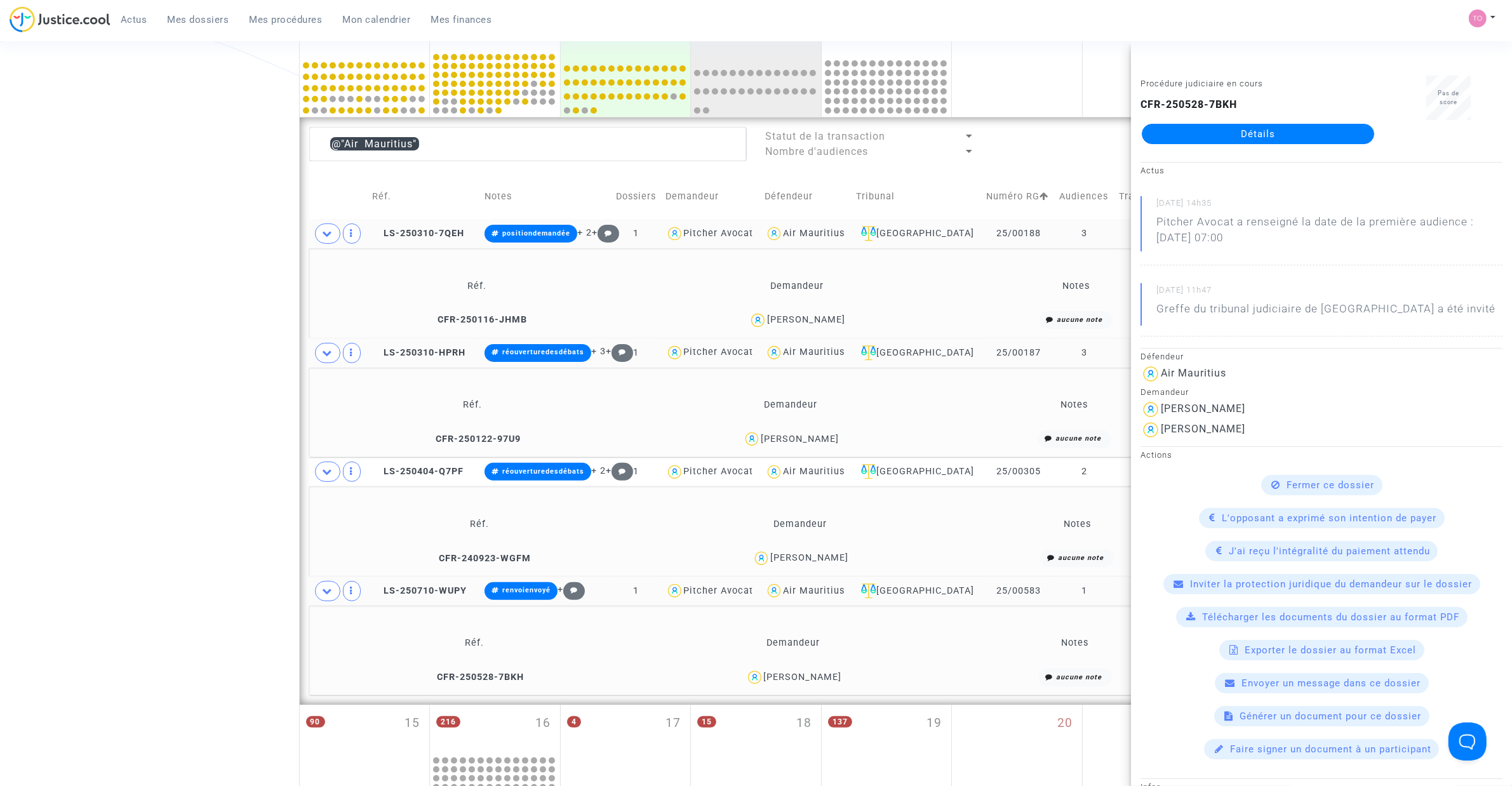
scroll to position [316, 0]
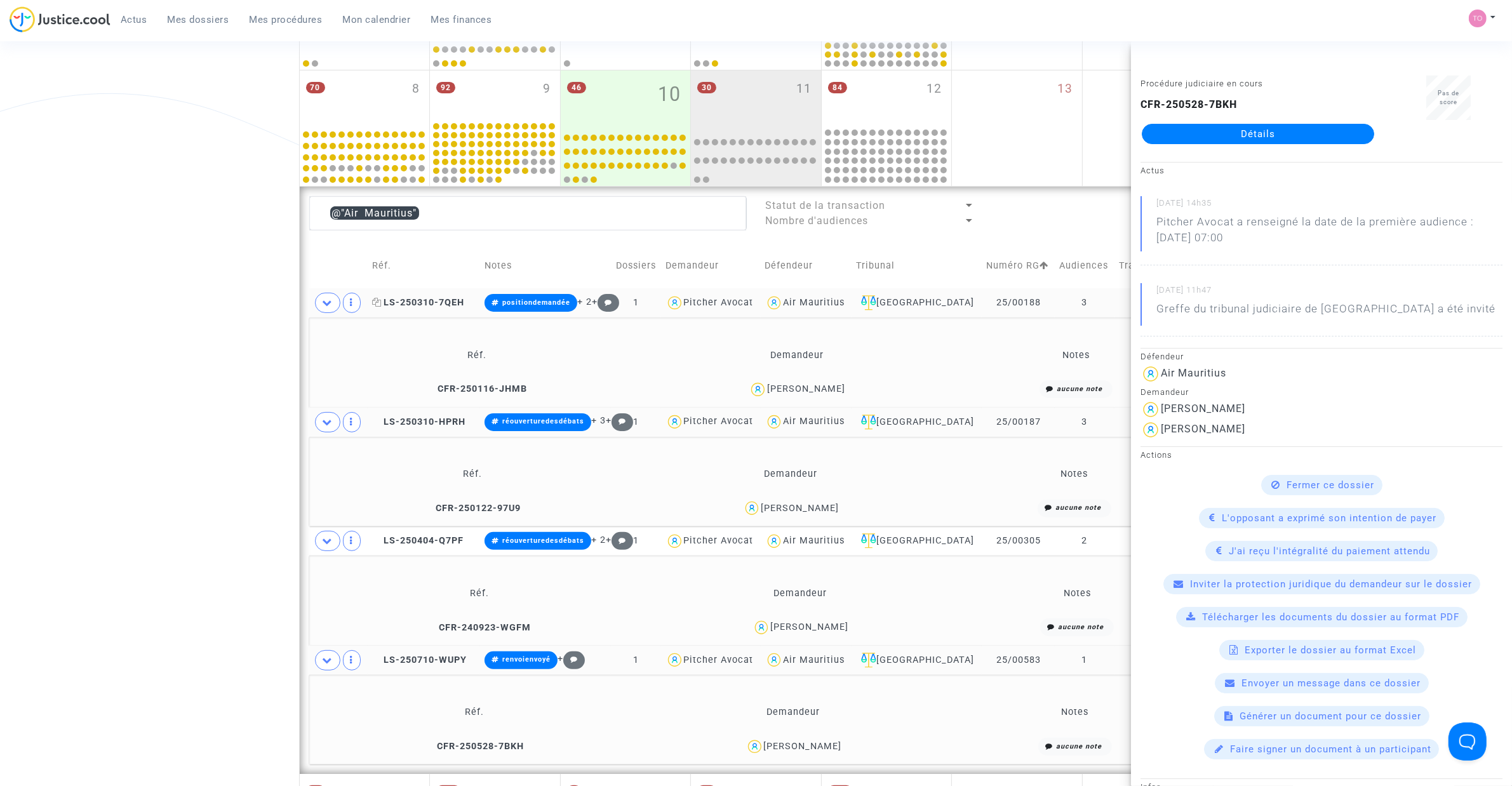
click at [407, 302] on span "LS-250310-7QEH" at bounding box center [418, 302] width 92 height 10
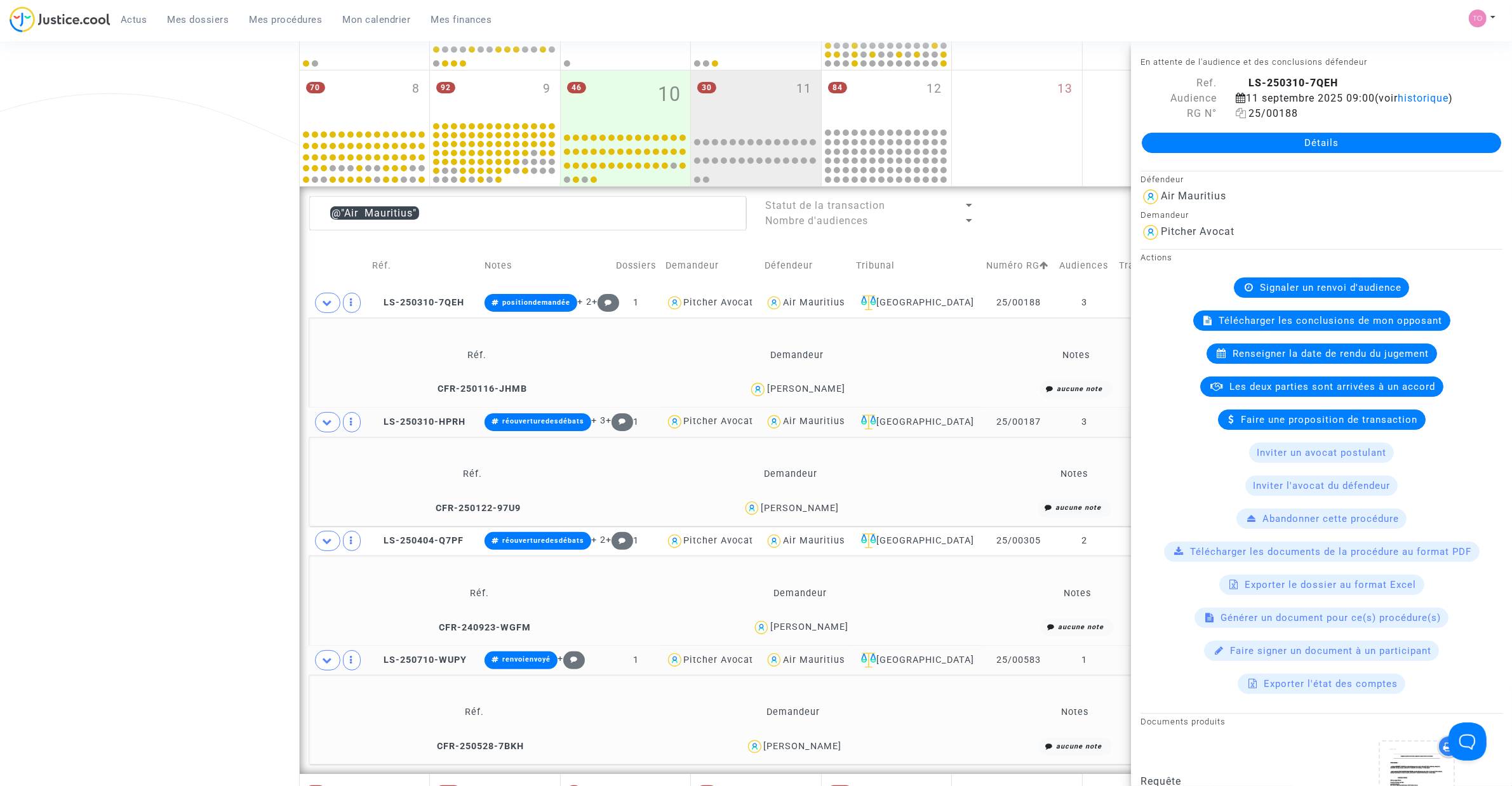
click at [1239, 118] on icon at bounding box center [1241, 112] width 10 height 10
click at [408, 420] on span "LS-250310-HPRH" at bounding box center [418, 422] width 93 height 10
click at [1242, 118] on icon at bounding box center [1241, 112] width 10 height 10
click at [416, 538] on span "LS-250404-Q7PF" at bounding box center [418, 540] width 92 height 10
click at [1236, 118] on icon at bounding box center [1241, 112] width 10 height 10
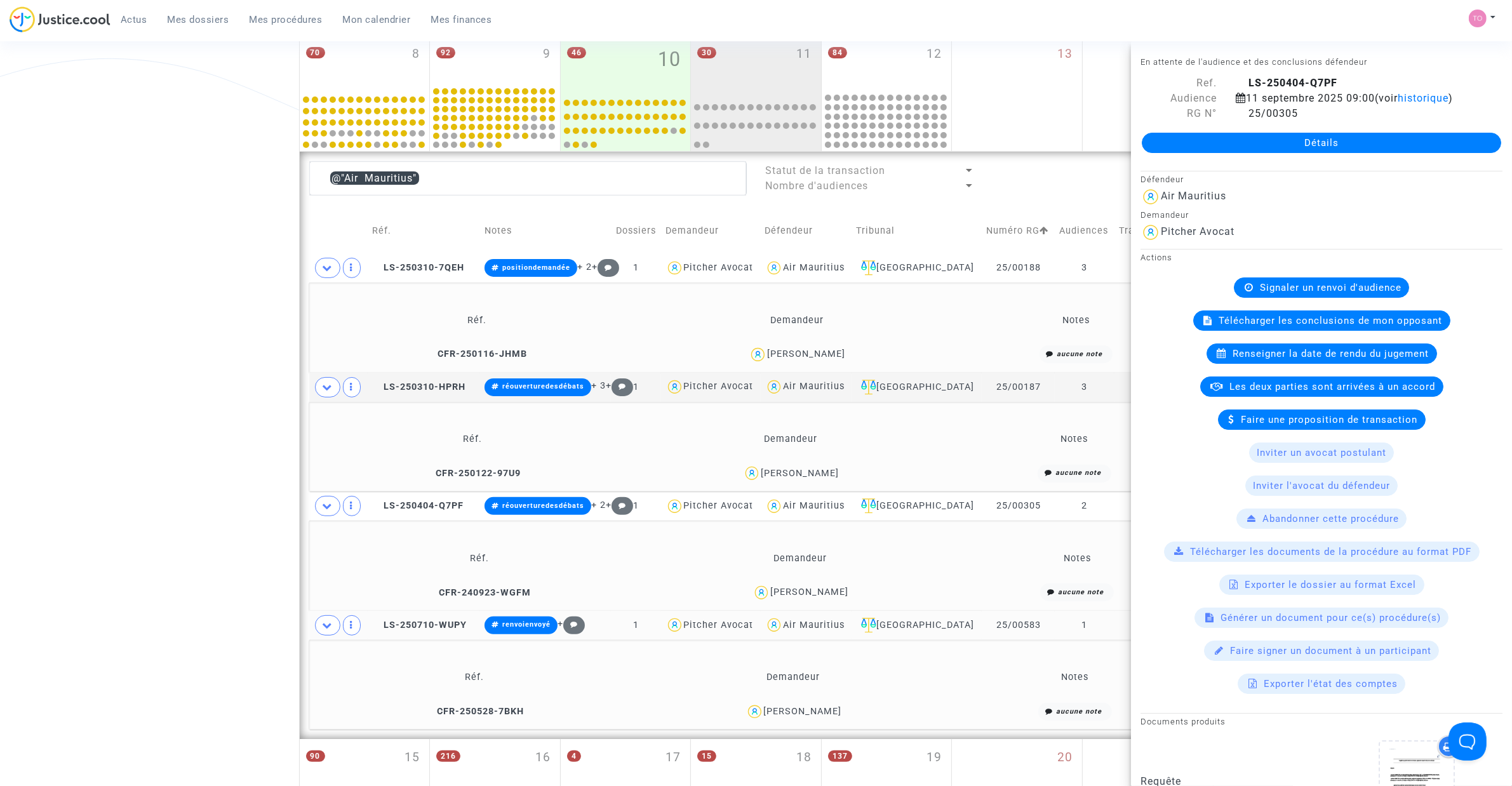
scroll to position [395, 0]
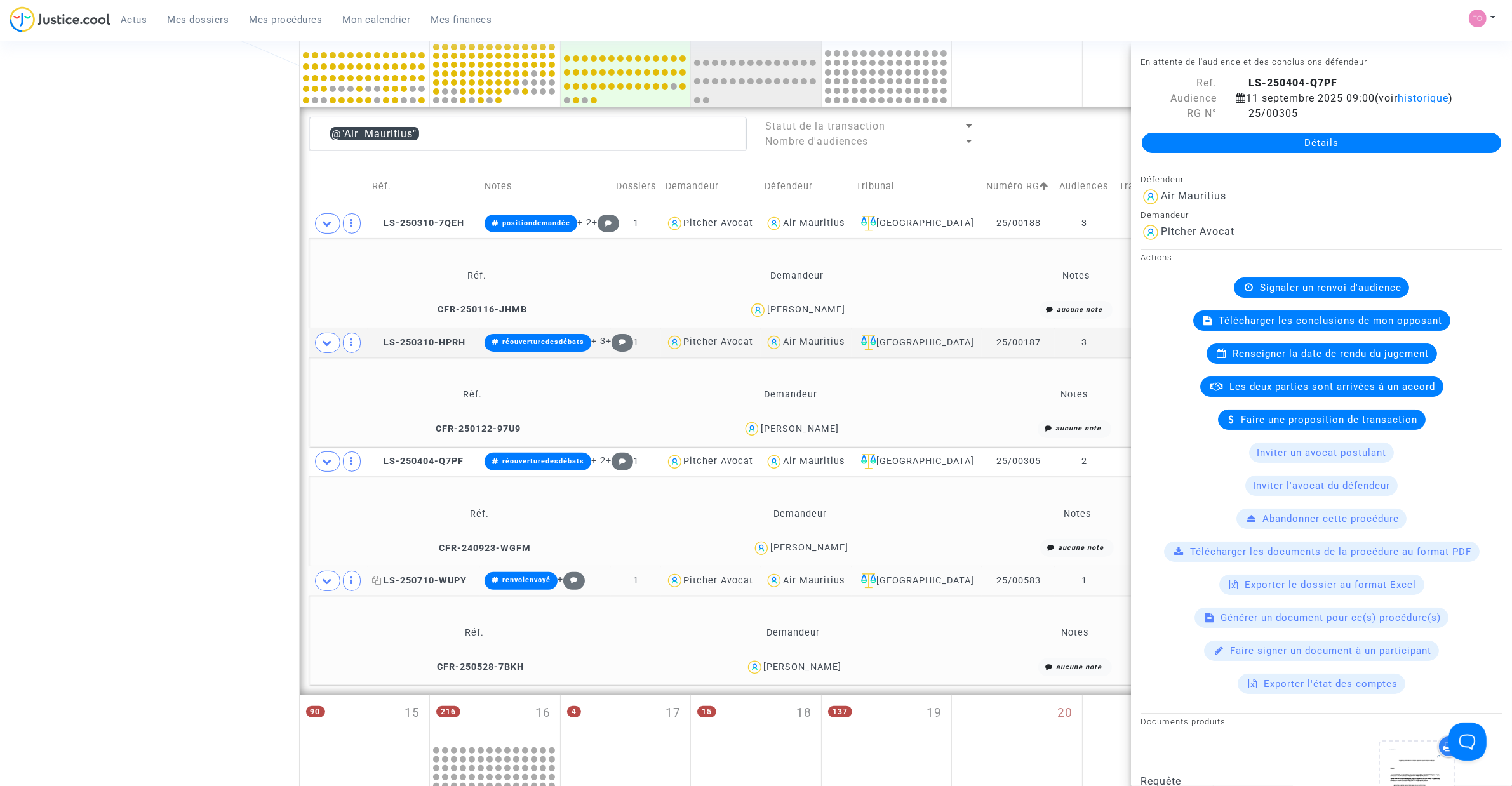
click at [375, 580] on icon at bounding box center [377, 580] width 10 height 9
click at [810, 668] on div "Julie Clamens" at bounding box center [802, 666] width 78 height 10
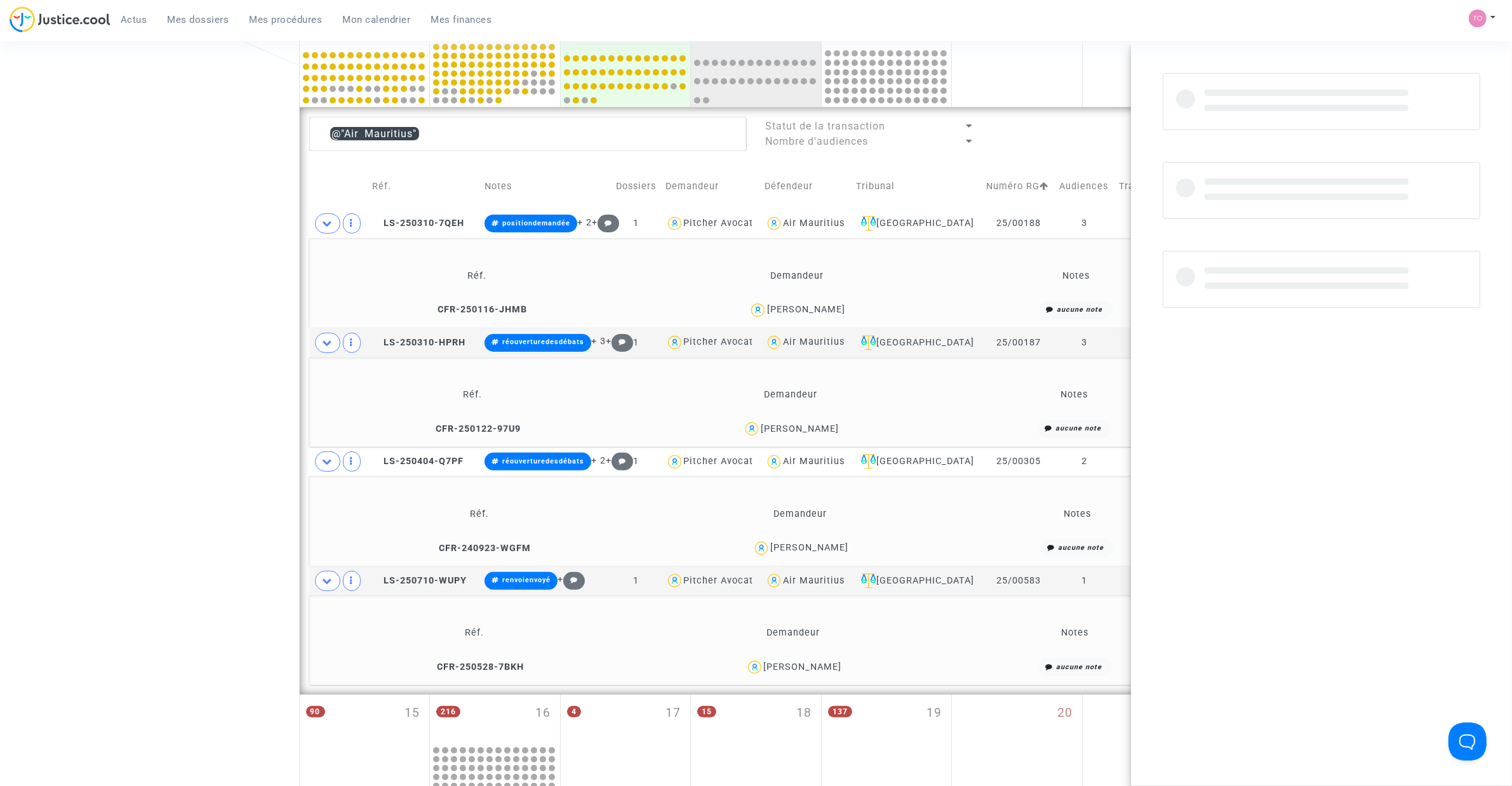
click at [810, 668] on div "Julie Clamens" at bounding box center [802, 666] width 78 height 10
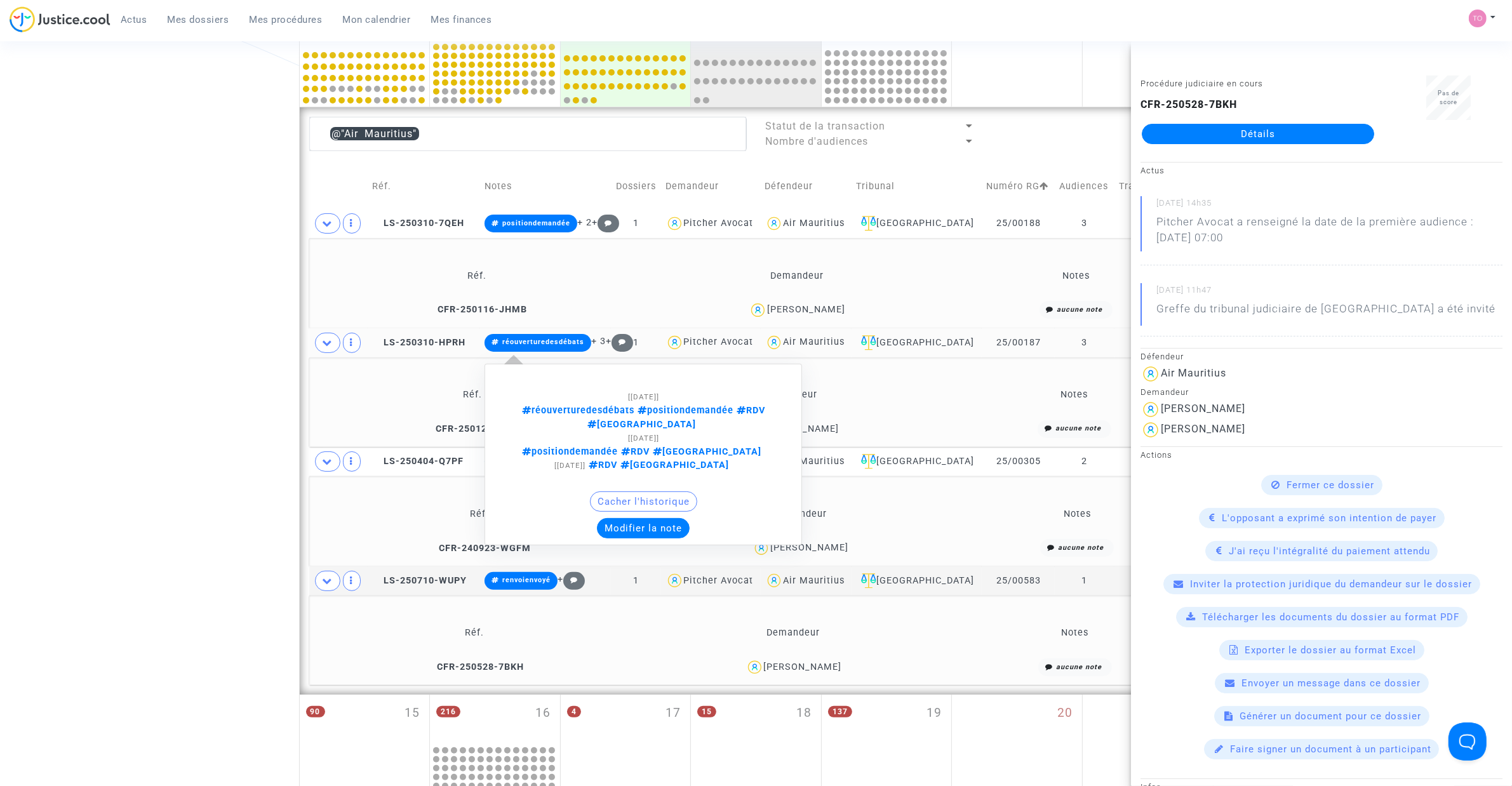
click at [629, 518] on button "Modifier la note" at bounding box center [642, 527] width 92 height 20
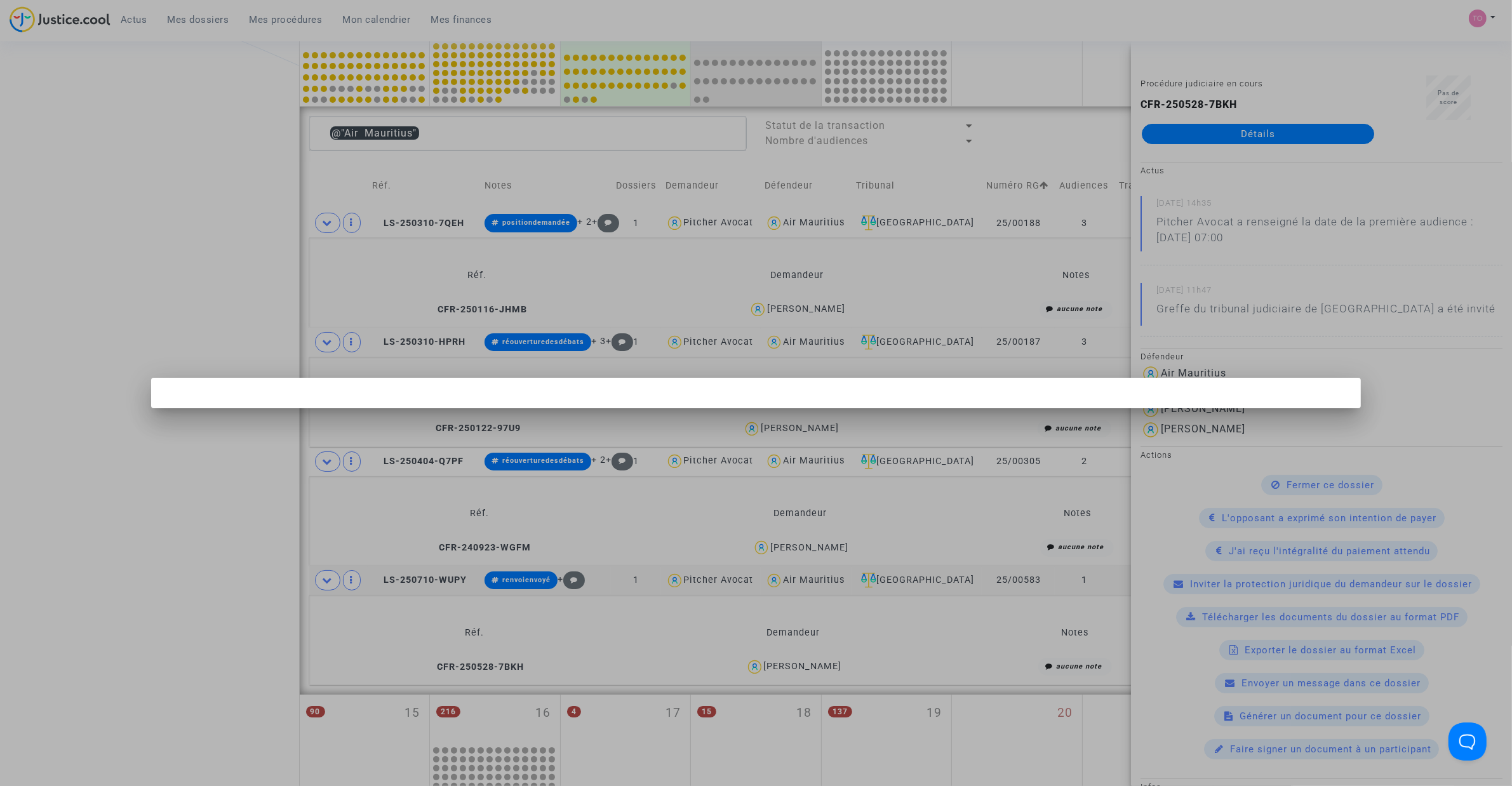
scroll to position [0, 0]
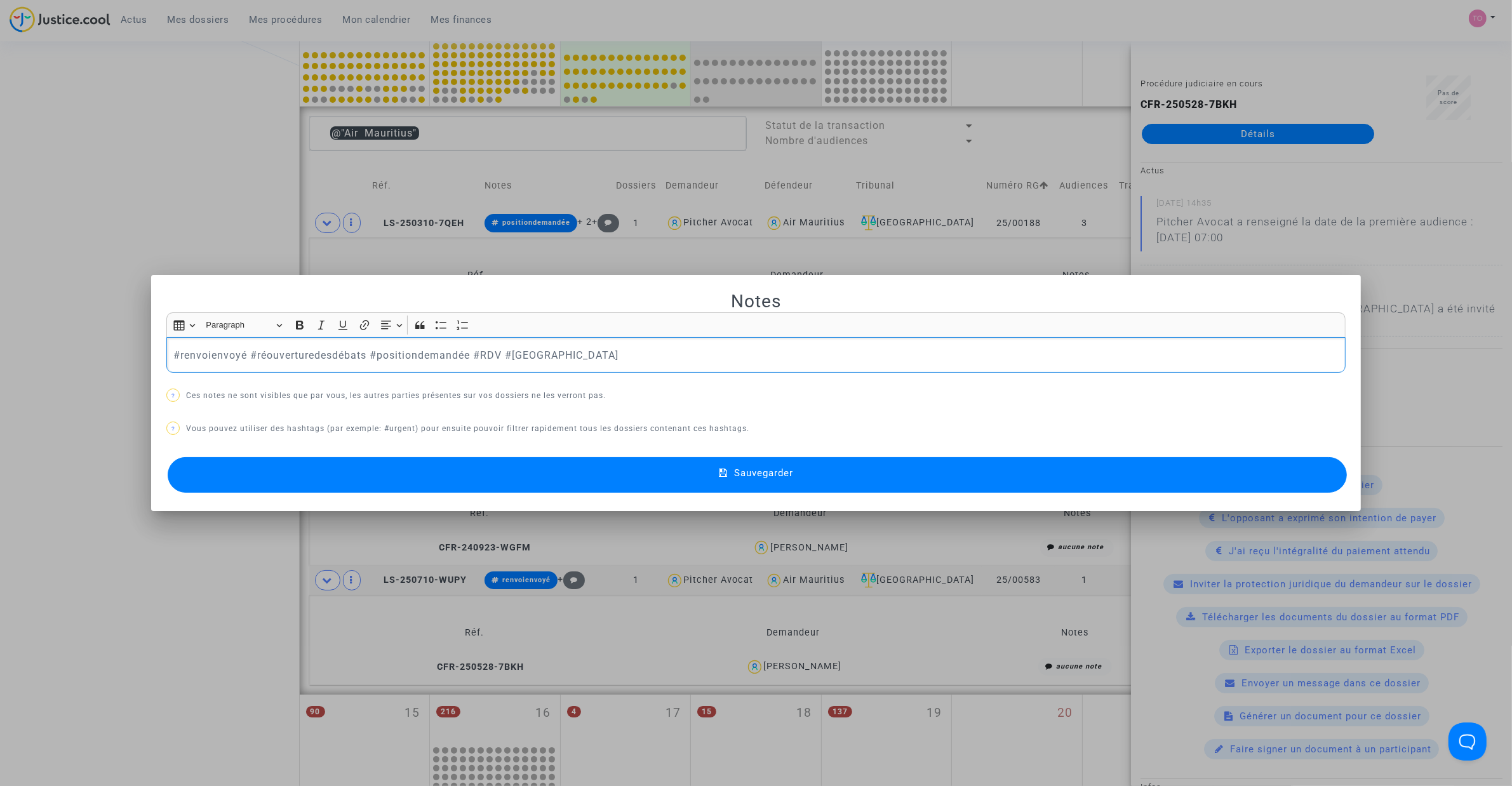
drag, startPoint x: 239, startPoint y: 350, endPoint x: 99, endPoint y: 350, distance: 140.0
click at [99, 350] on div "Notes Rich Text Editor Insert table Insert table Heading Paragraph Paragraph He…" at bounding box center [756, 393] width 1512 height 786
click at [324, 483] on button "Sauvegarder" at bounding box center [757, 474] width 1179 height 35
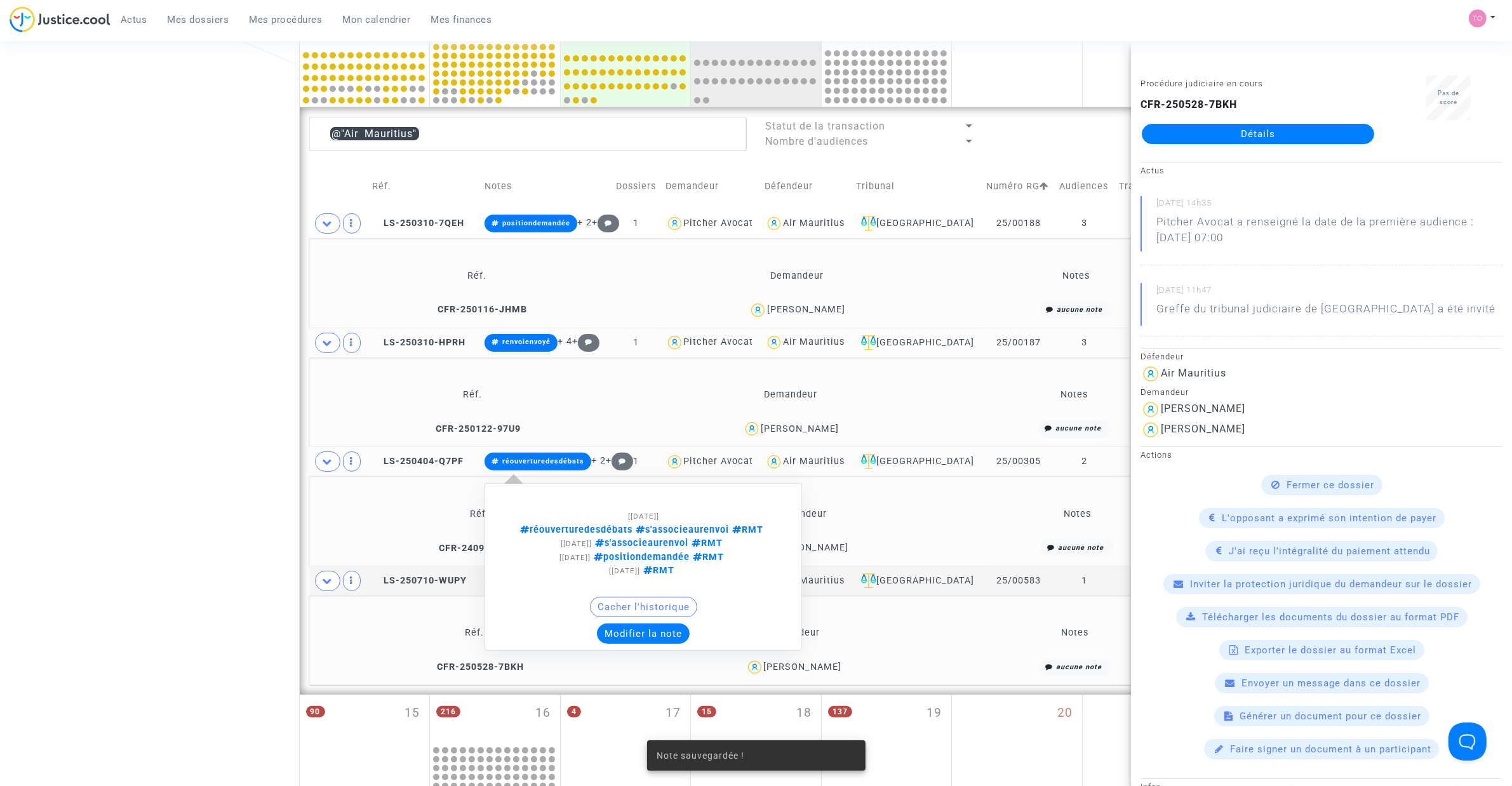
click at [649, 629] on button "Modifier la note" at bounding box center [642, 633] width 92 height 20
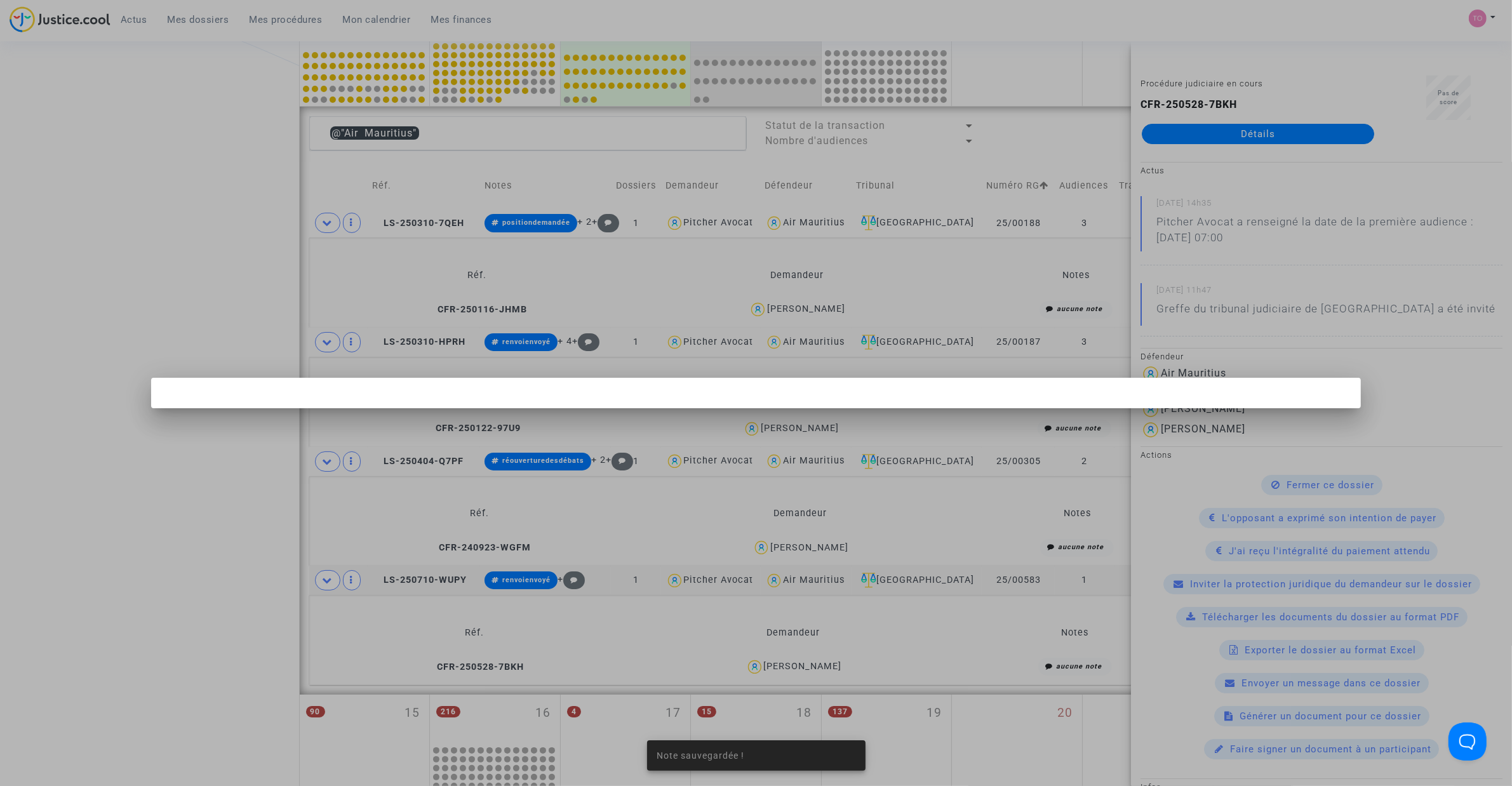
scroll to position [0, 0]
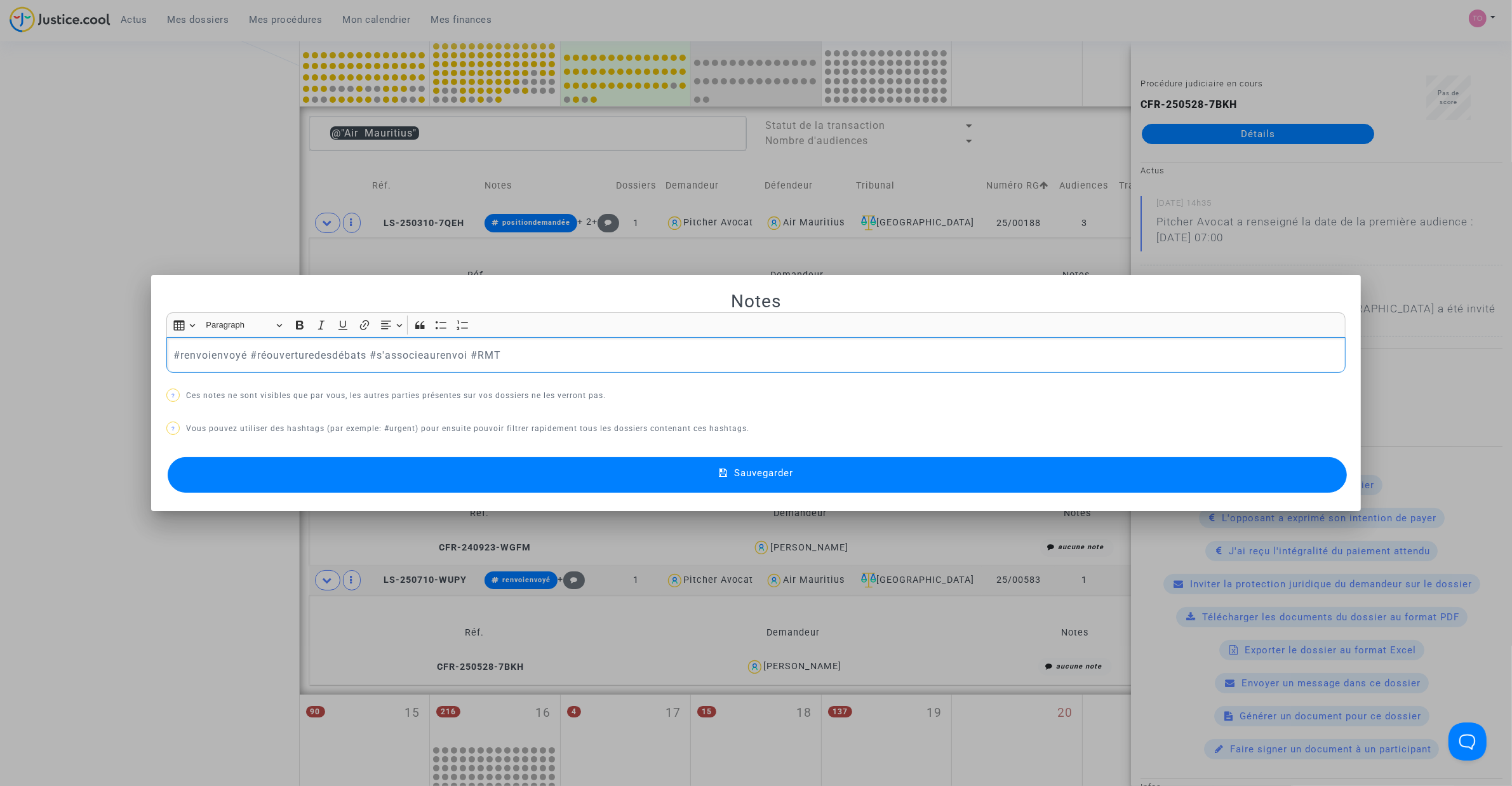
click at [390, 466] on button "Sauvegarder" at bounding box center [757, 474] width 1179 height 35
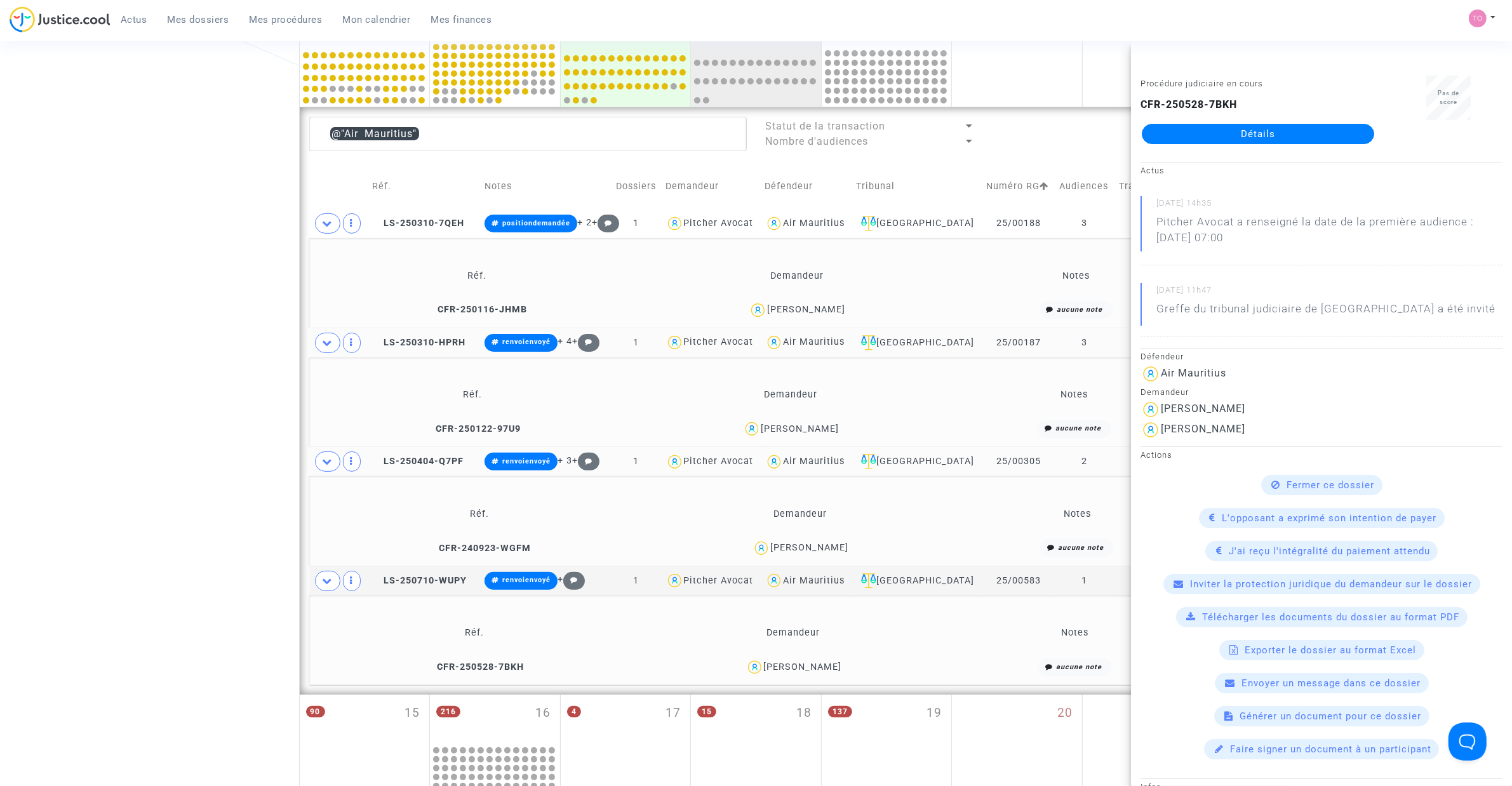
drag, startPoint x: 106, startPoint y: 448, endPoint x: 321, endPoint y: 417, distance: 217.2
click at [107, 448] on div "Date de clôture d'instruction Date de conciliation Date d'audience Date de juge…" at bounding box center [756, 418] width 1512 height 1480
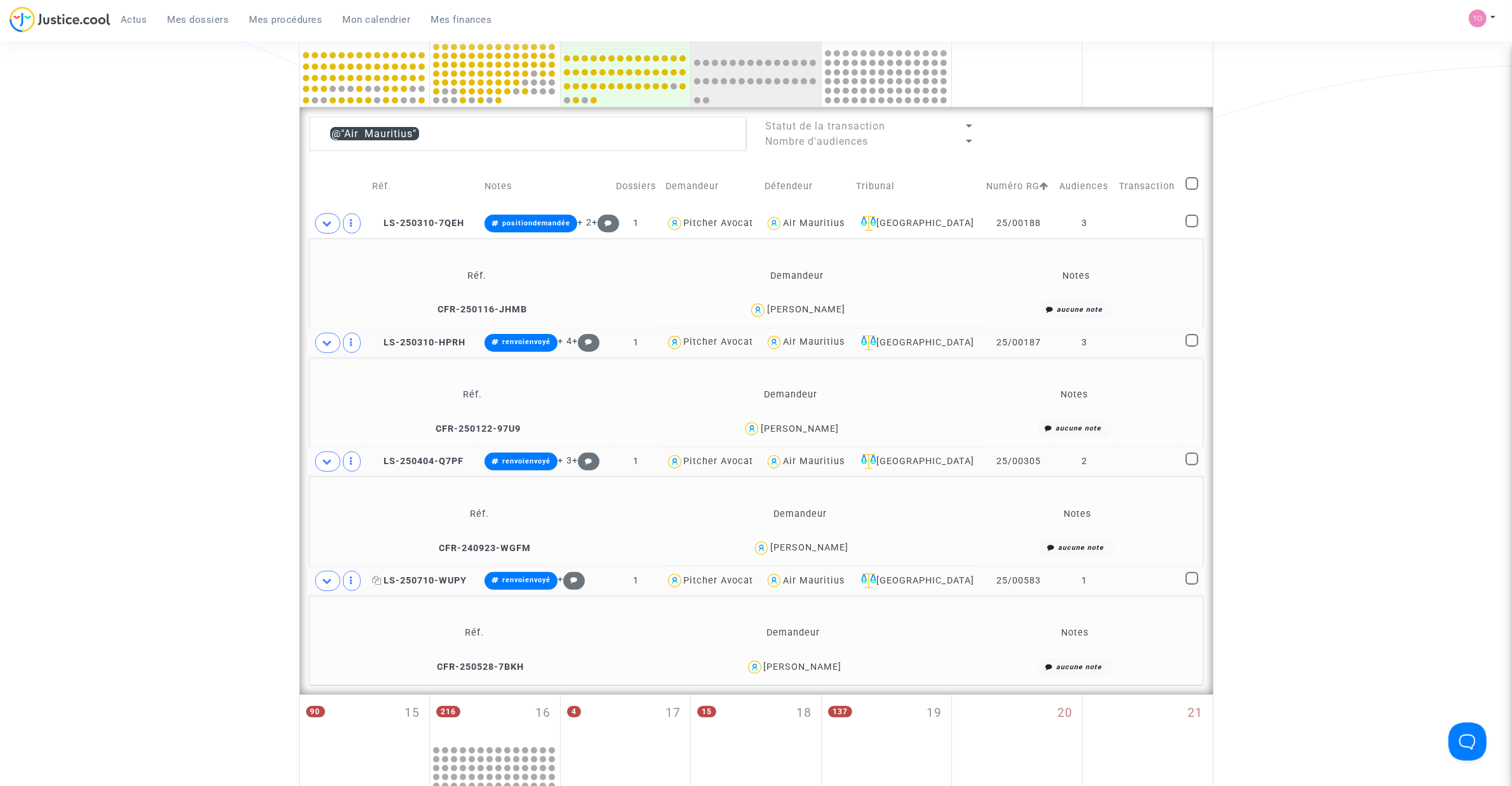
click at [426, 583] on span "LS-250710-WUPY" at bounding box center [419, 580] width 95 height 10
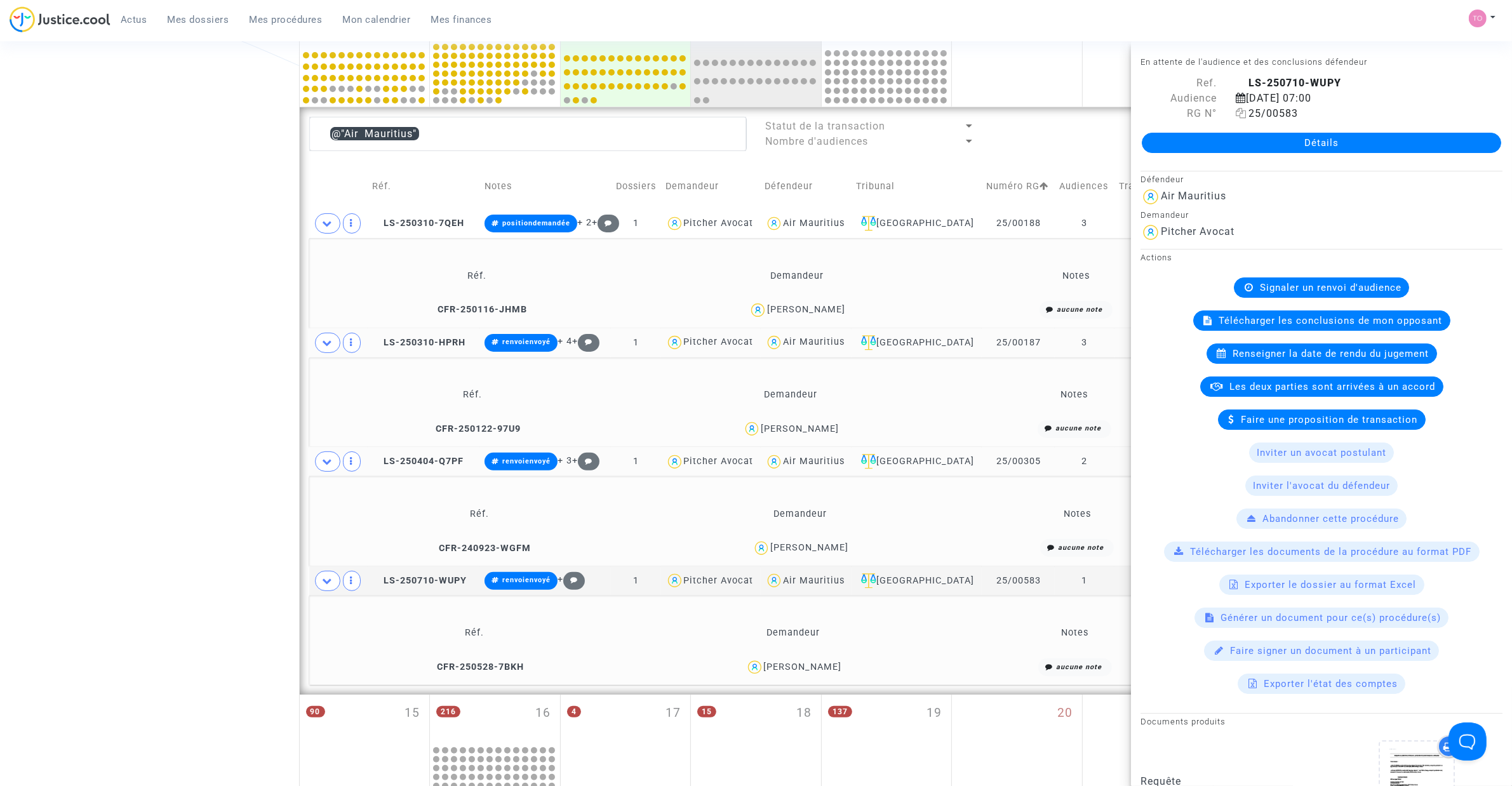
click at [1239, 113] on icon at bounding box center [1241, 112] width 10 height 10
click at [447, 458] on span "LS-250404-Q7PF" at bounding box center [418, 461] width 92 height 10
click at [430, 344] on span "LS-250310-HPRH" at bounding box center [418, 342] width 93 height 10
click at [434, 217] on td "LS-250310-7QEH" at bounding box center [424, 223] width 113 height 29
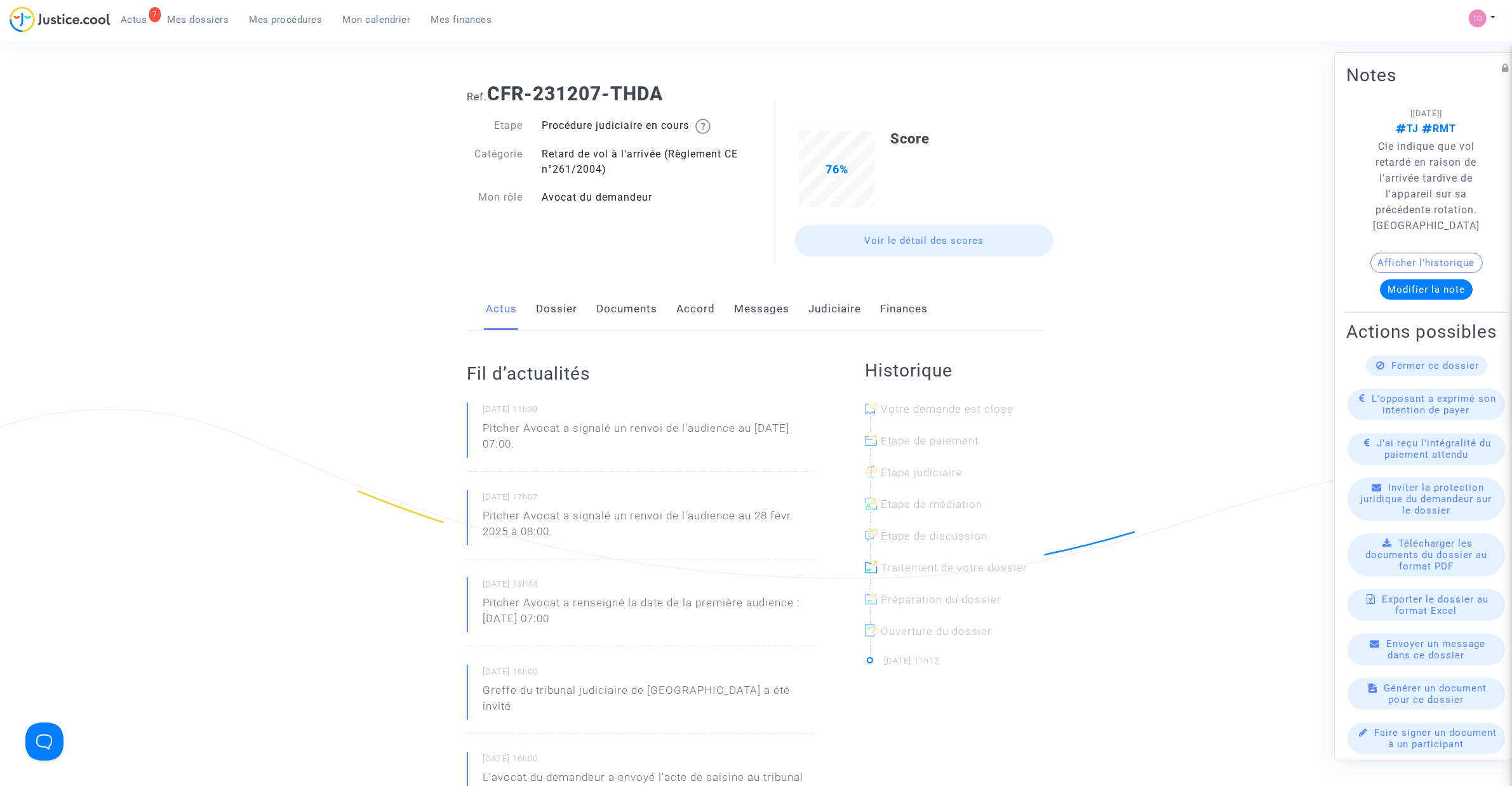
click at [552, 332] on div "Fil d’actualités 03/03/2025 - 11h38 Pitcher Avocat a signalé un renvoi de l'aud…" at bounding box center [640, 612] width 348 height 563
click at [554, 307] on link "Dossier" at bounding box center [556, 309] width 41 height 42
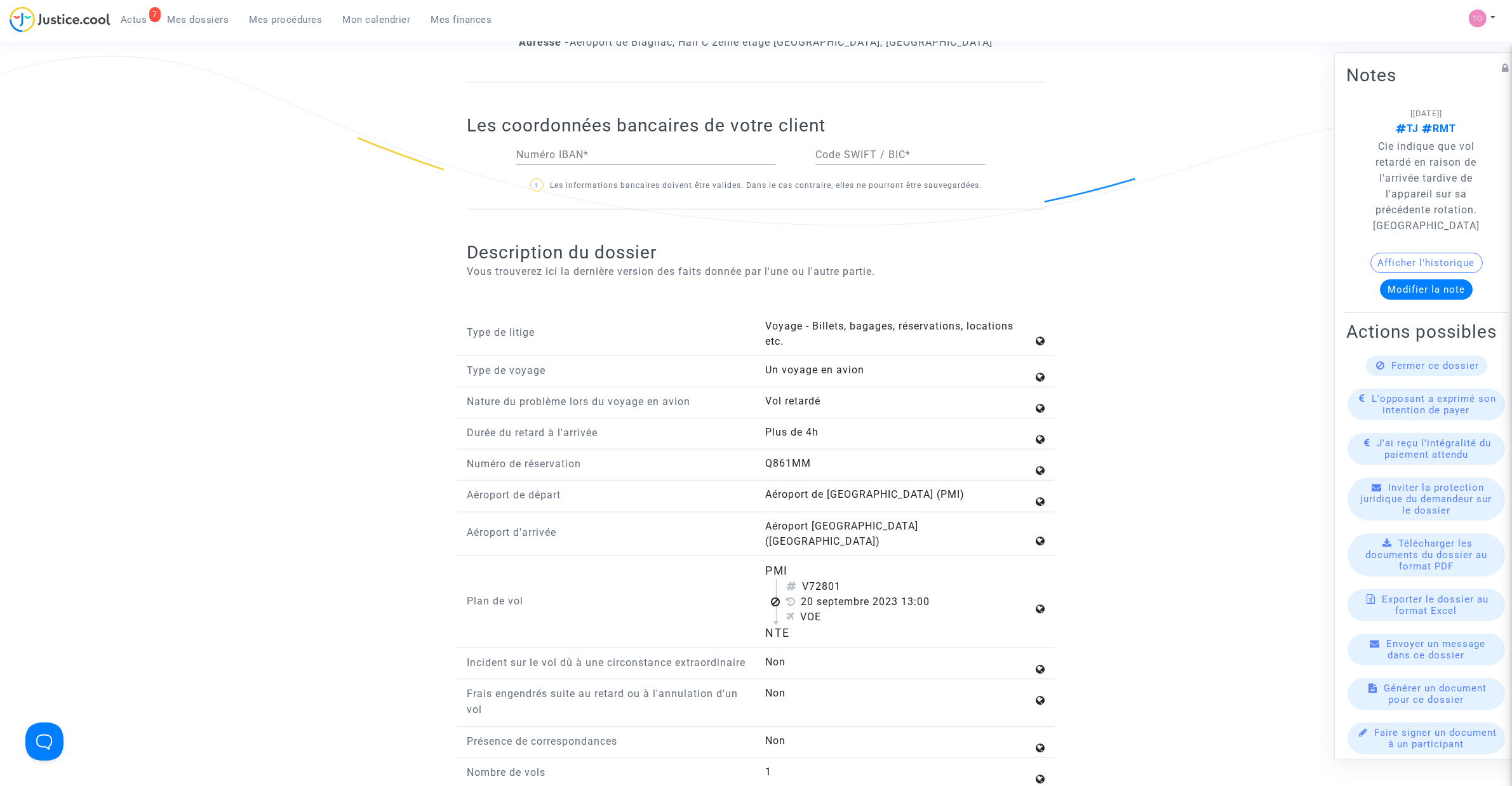
scroll to position [1428, 0]
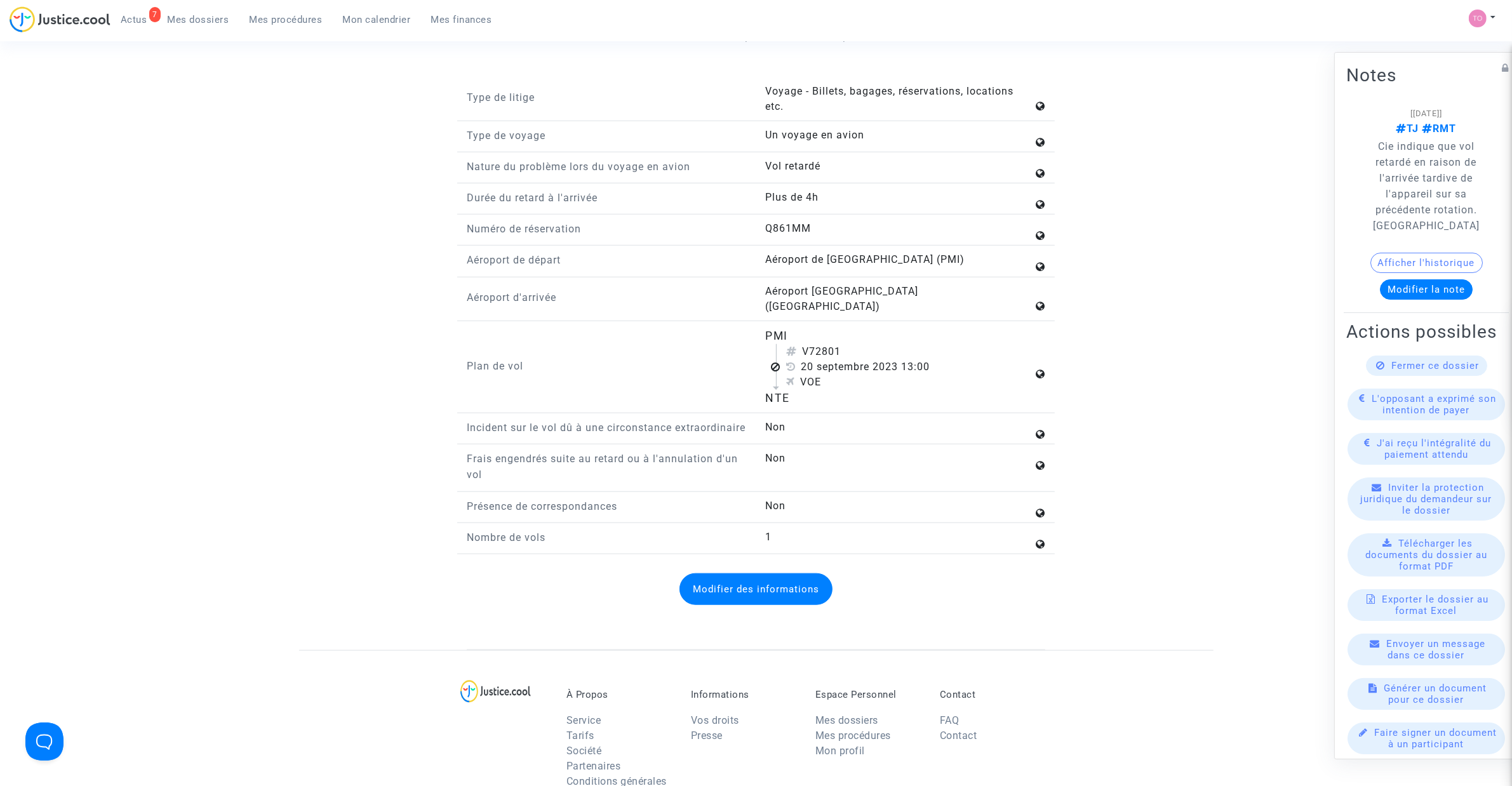
drag, startPoint x: 764, startPoint y: 327, endPoint x: 842, endPoint y: 389, distance: 99.6
click at [842, 389] on div "PMI V72801 20 septembre 2023 13:00 VOE NTE" at bounding box center [906, 367] width 299 height 79
copy flight-plan "PMI V72801 20 septembre 2023 13:00 VOE NTE"
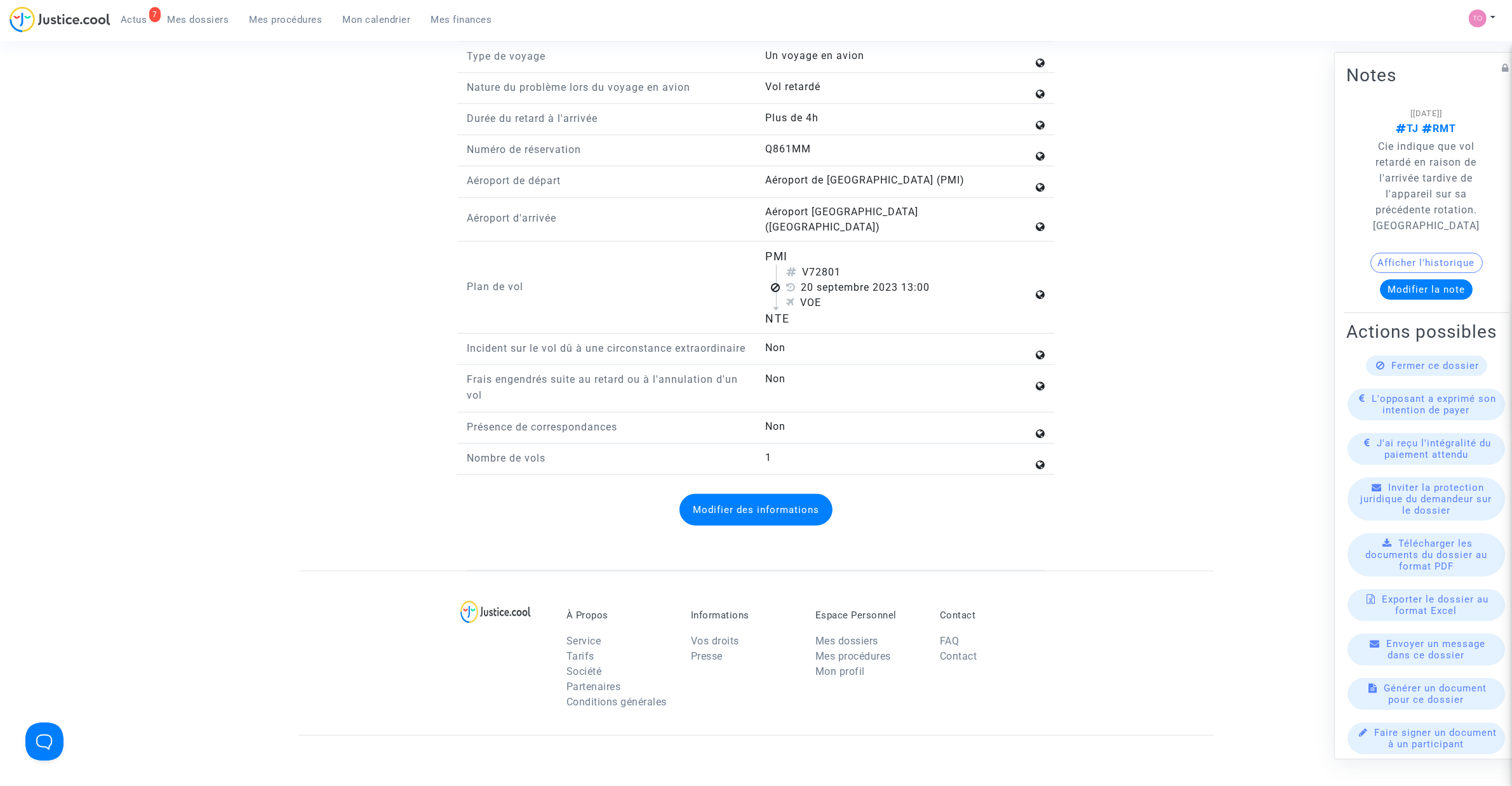
click at [669, 305] on div "Plan de vol" at bounding box center [606, 287] width 299 height 79
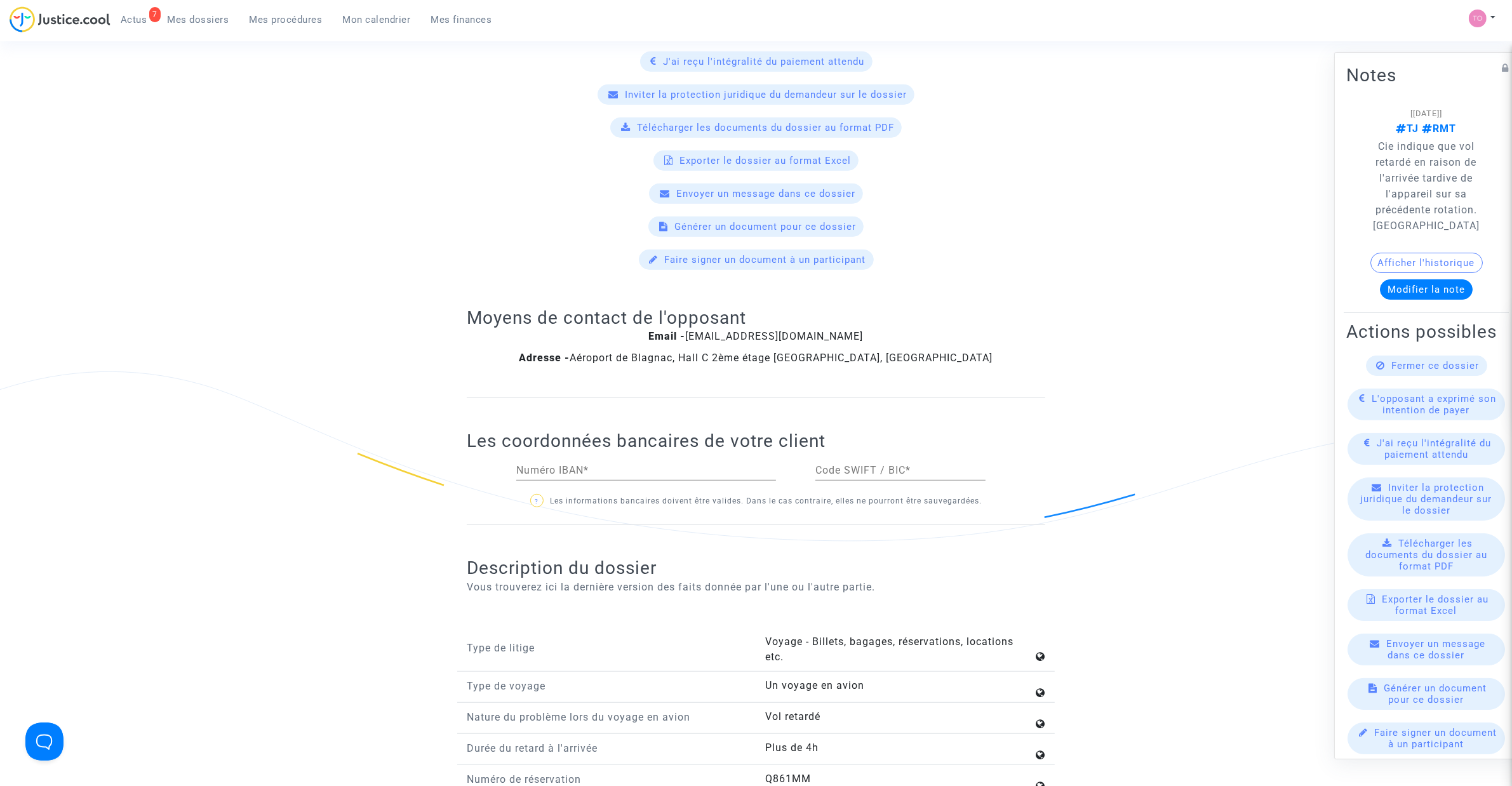
click at [680, 350] on div "Notes [13/02/2024] TJ RMT Cie indique que vol retardé en raison de l'arrivée ta…" at bounding box center [756, 479] width 578 height 1443
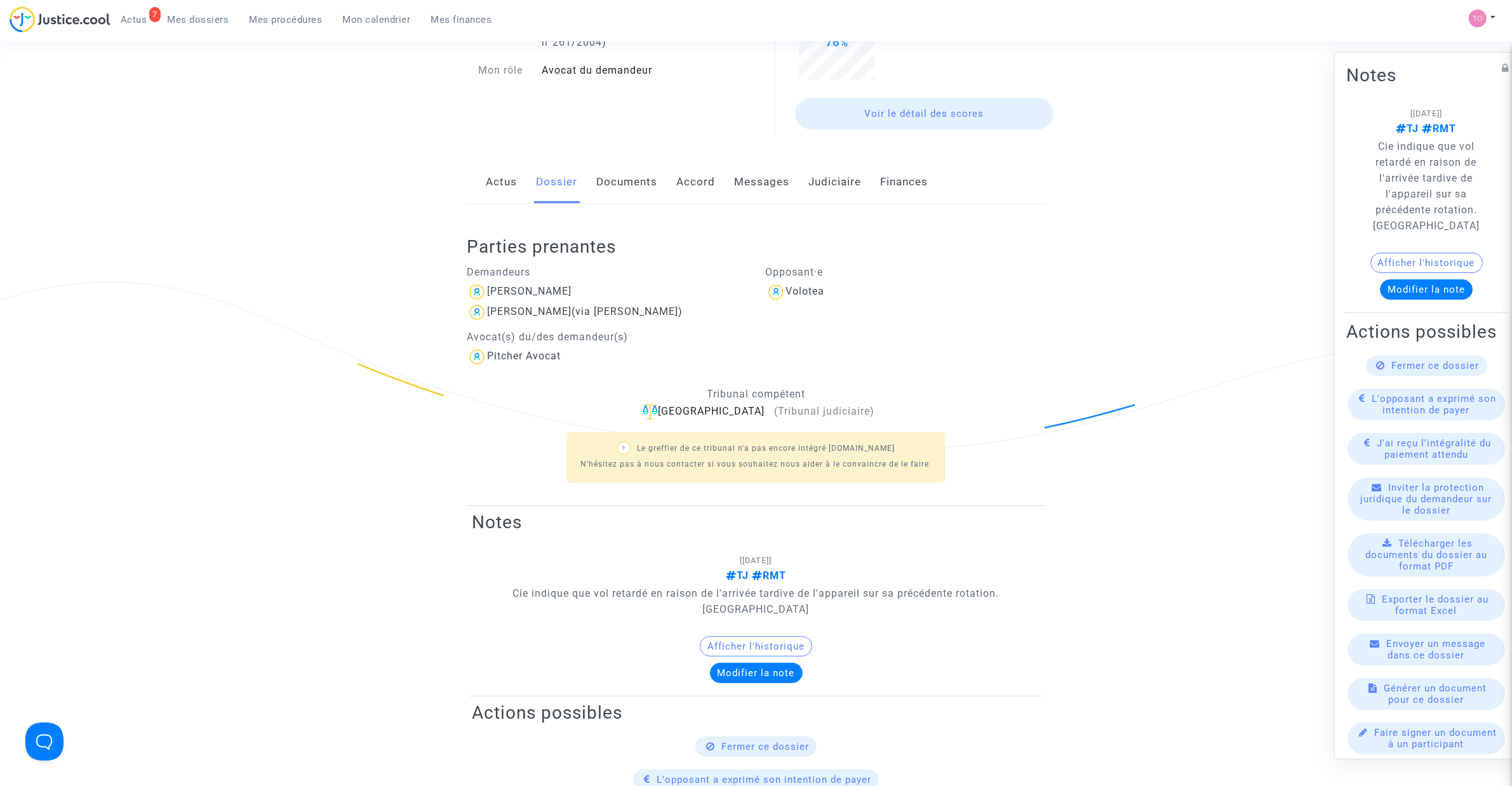
scroll to position [0, 0]
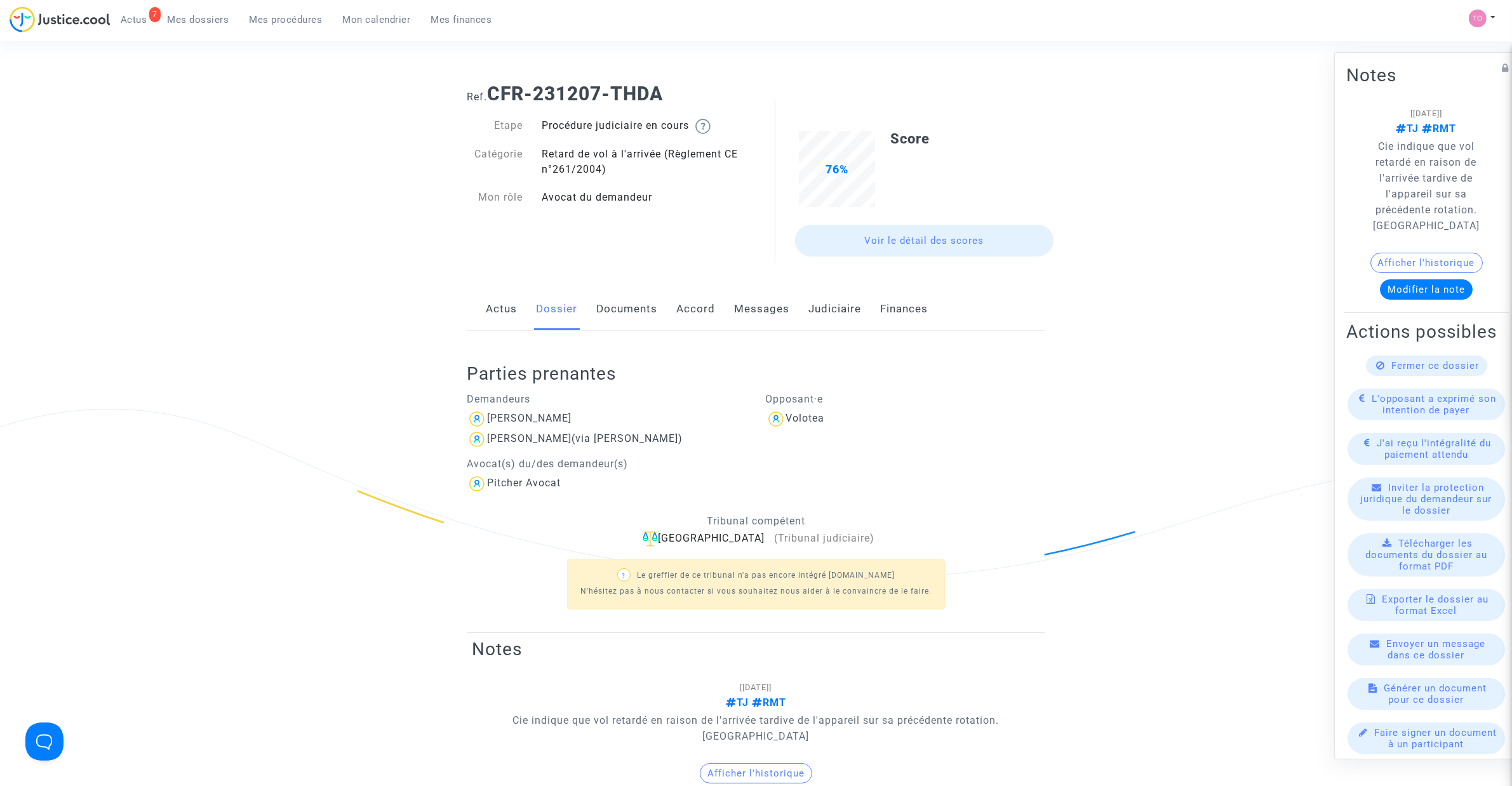
click at [687, 400] on p "Demandeurs" at bounding box center [606, 399] width 280 height 16
click at [620, 310] on link "Documents" at bounding box center [626, 309] width 61 height 42
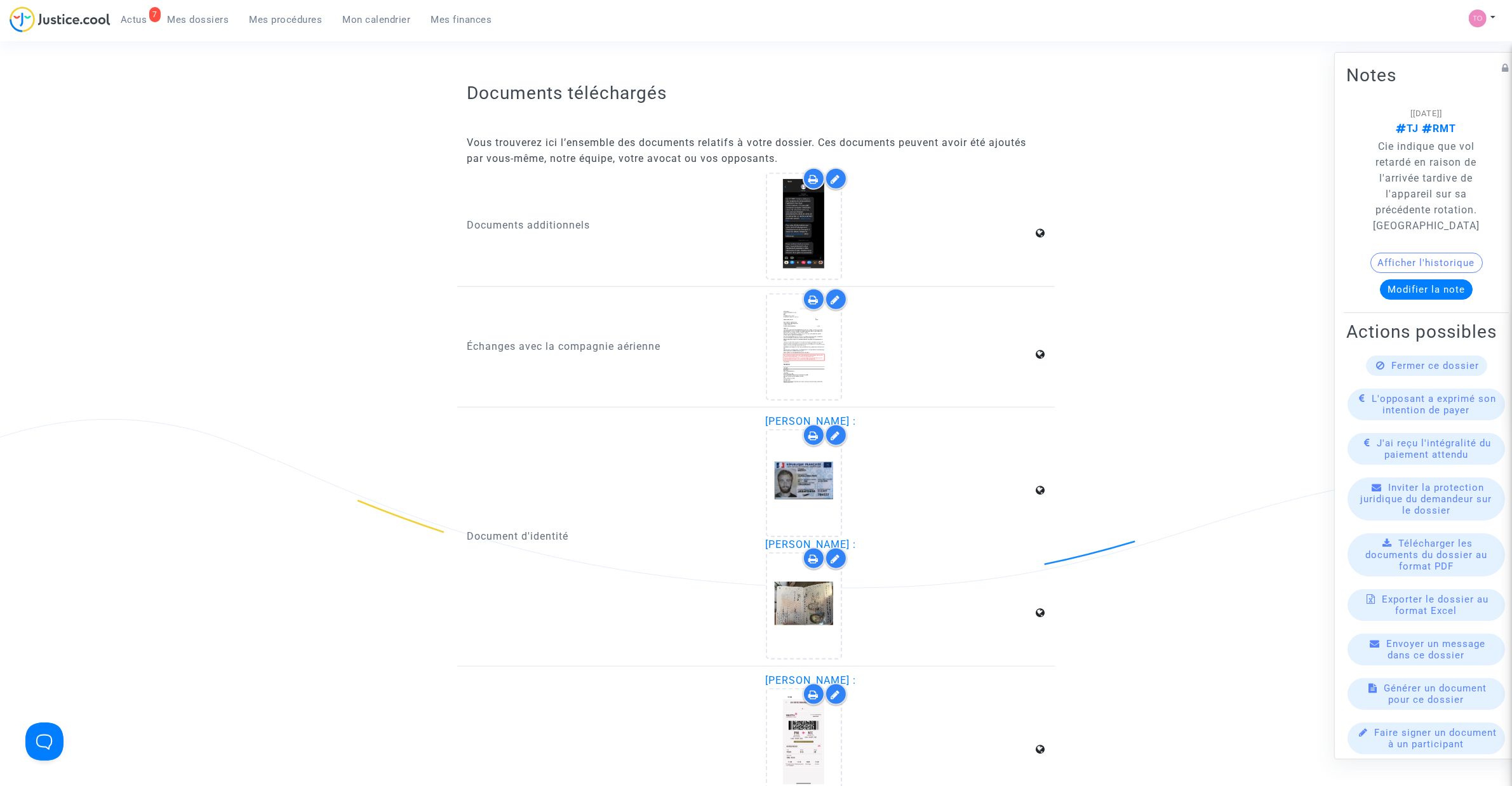
scroll to position [1667, 0]
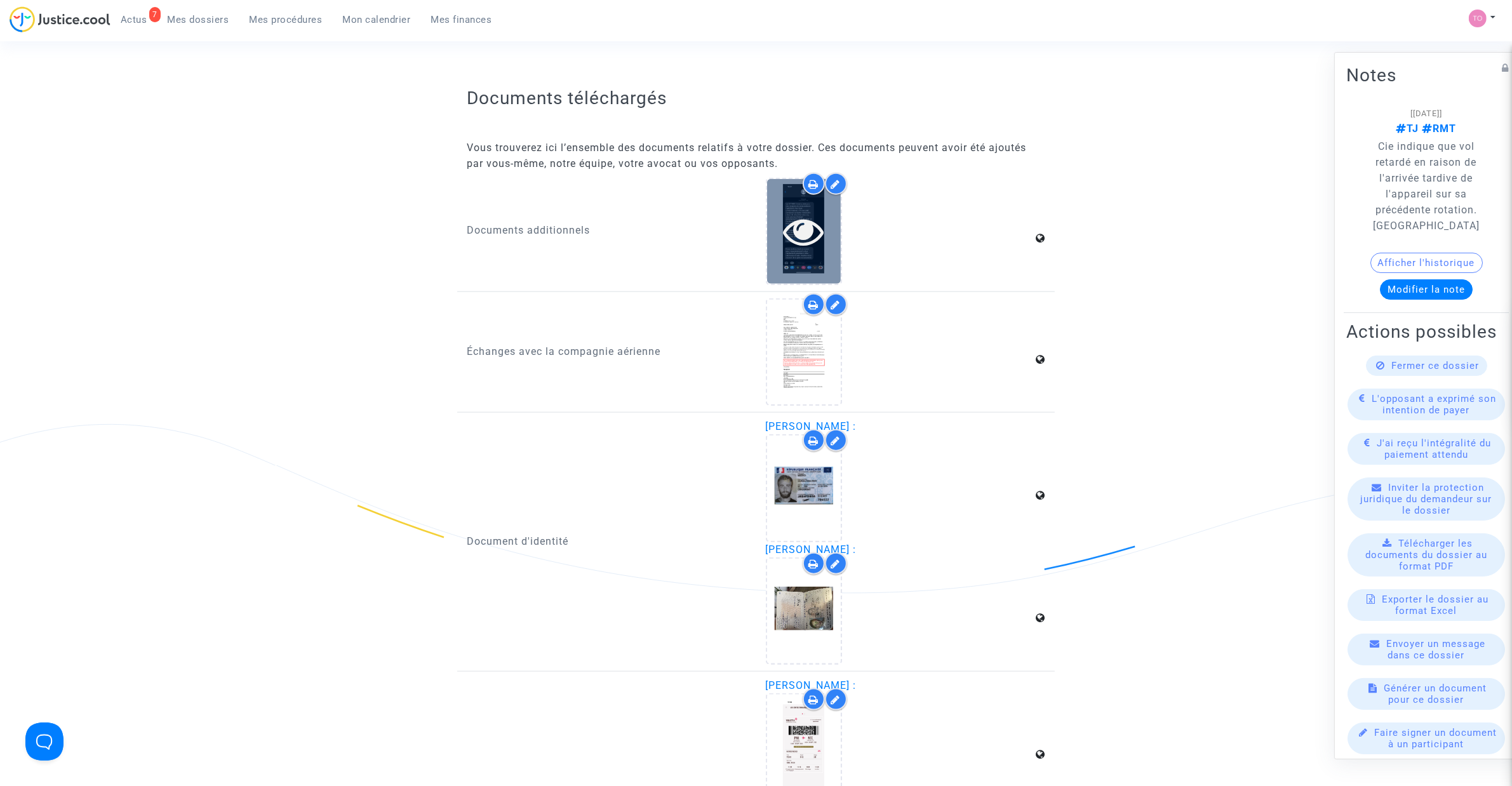
click at [817, 237] on icon at bounding box center [803, 231] width 41 height 41
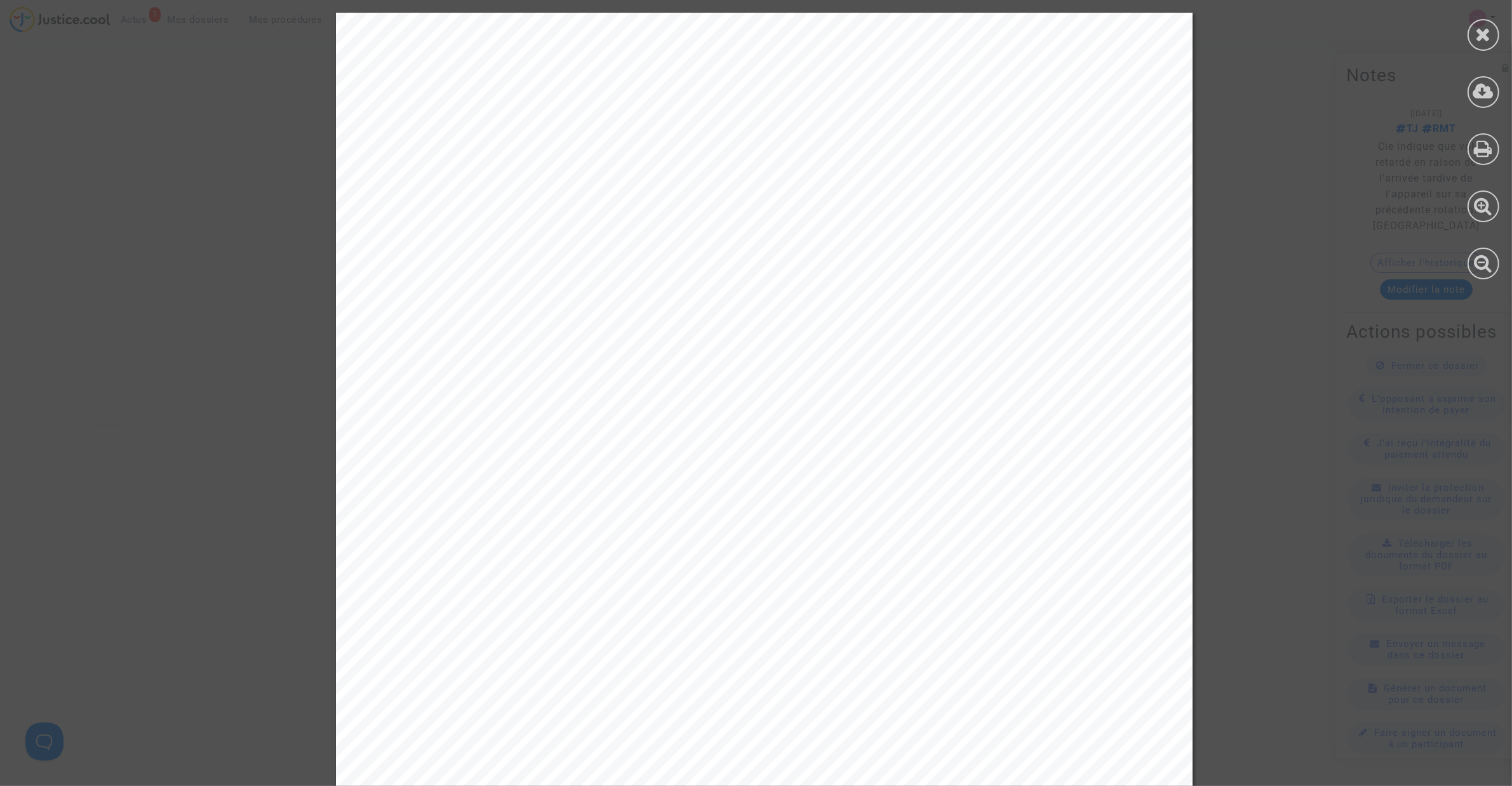
click at [1493, 38] on div at bounding box center [1483, 35] width 32 height 32
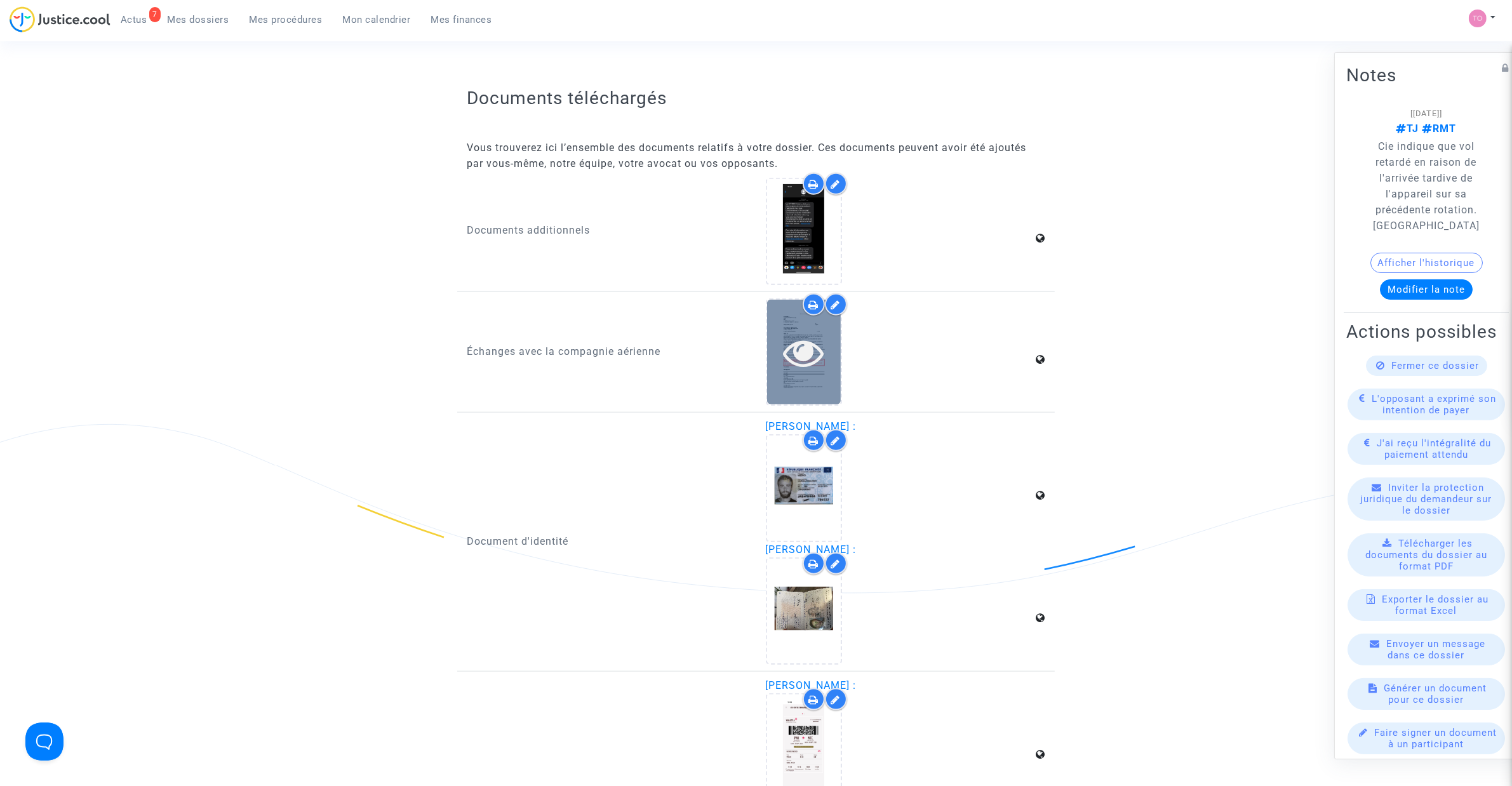
click at [817, 338] on icon at bounding box center [803, 352] width 41 height 41
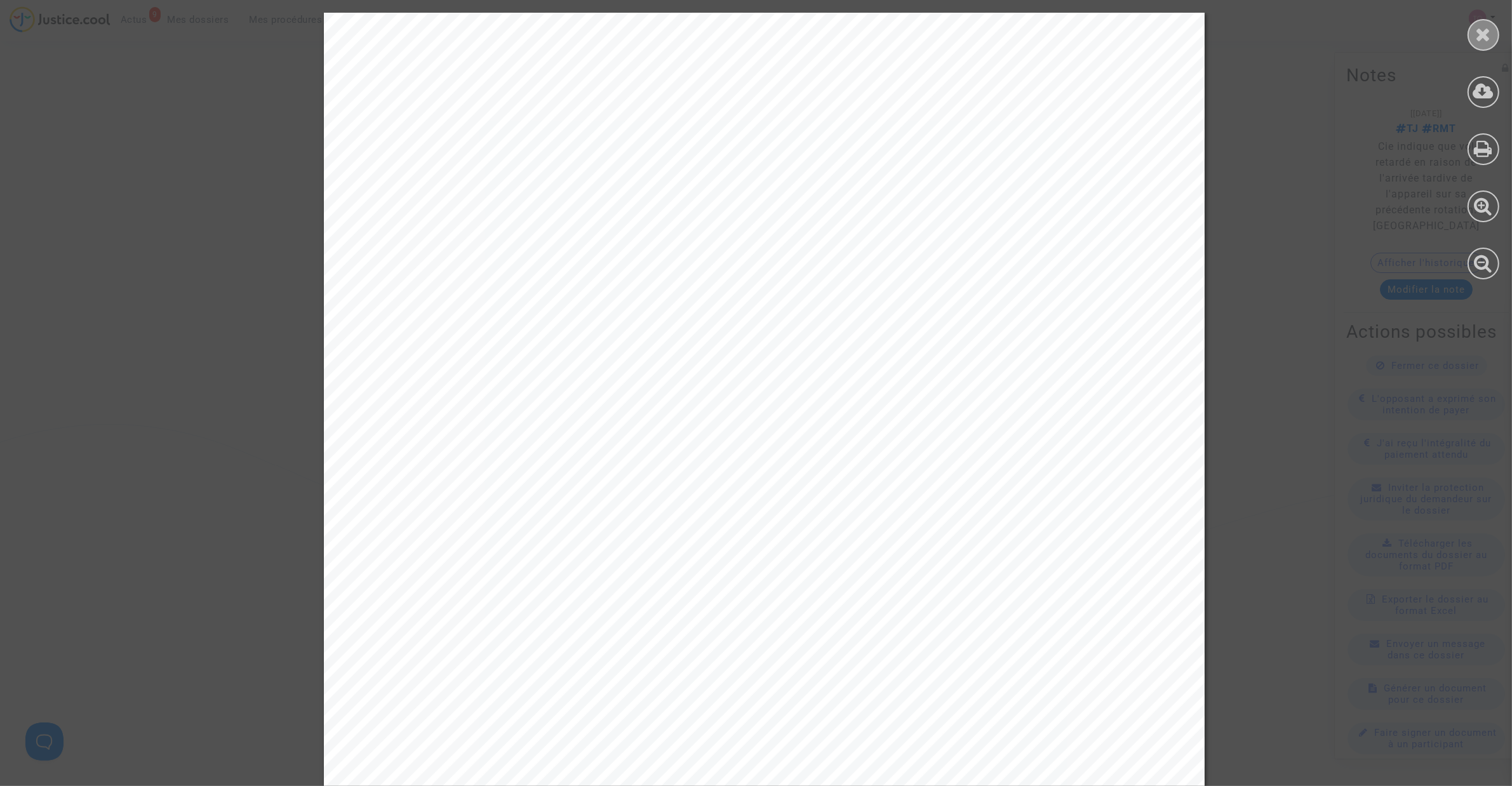
click at [1486, 29] on icon at bounding box center [1484, 35] width 16 height 19
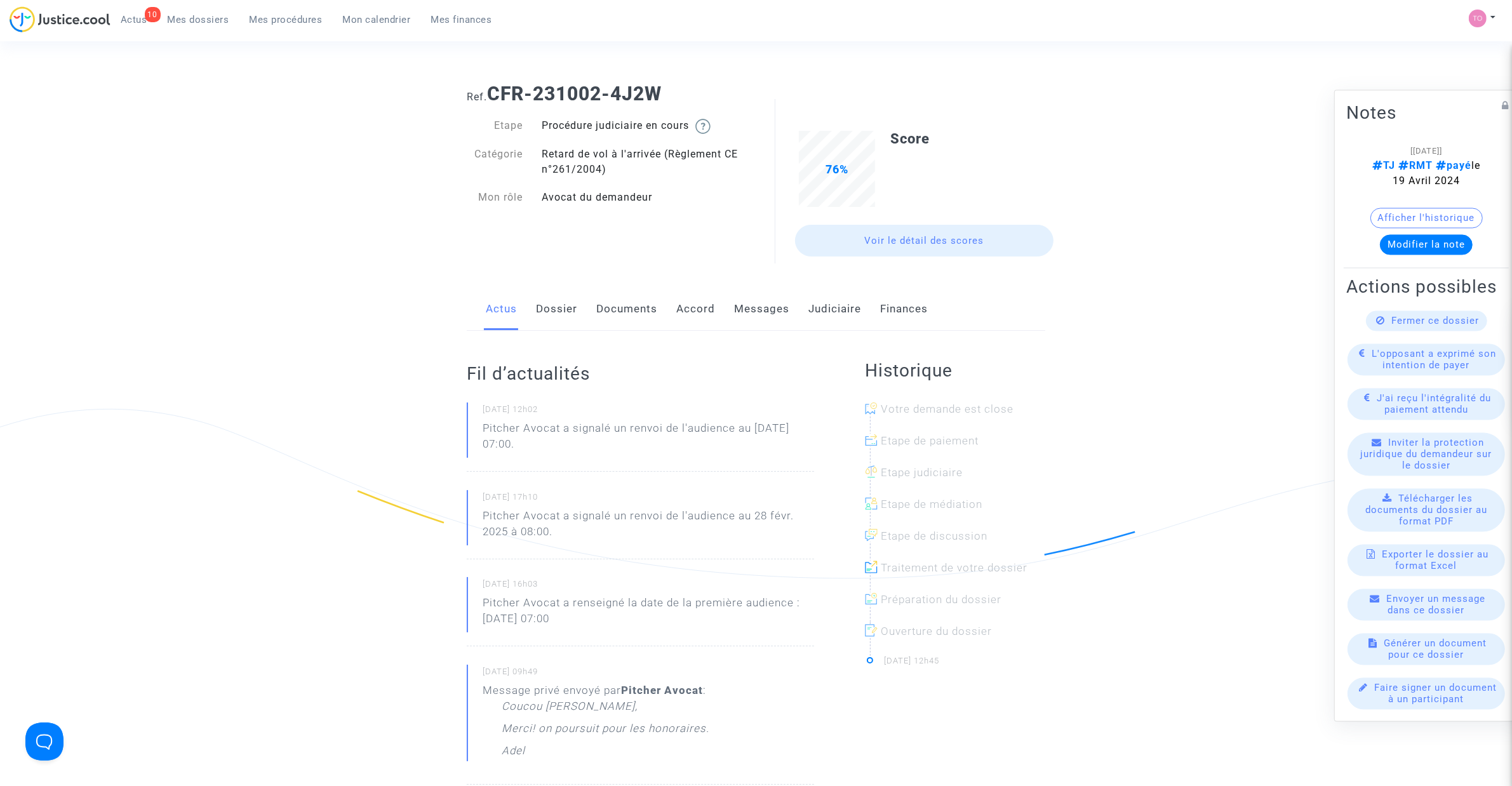
click at [572, 309] on link "Dossier" at bounding box center [556, 309] width 41 height 42
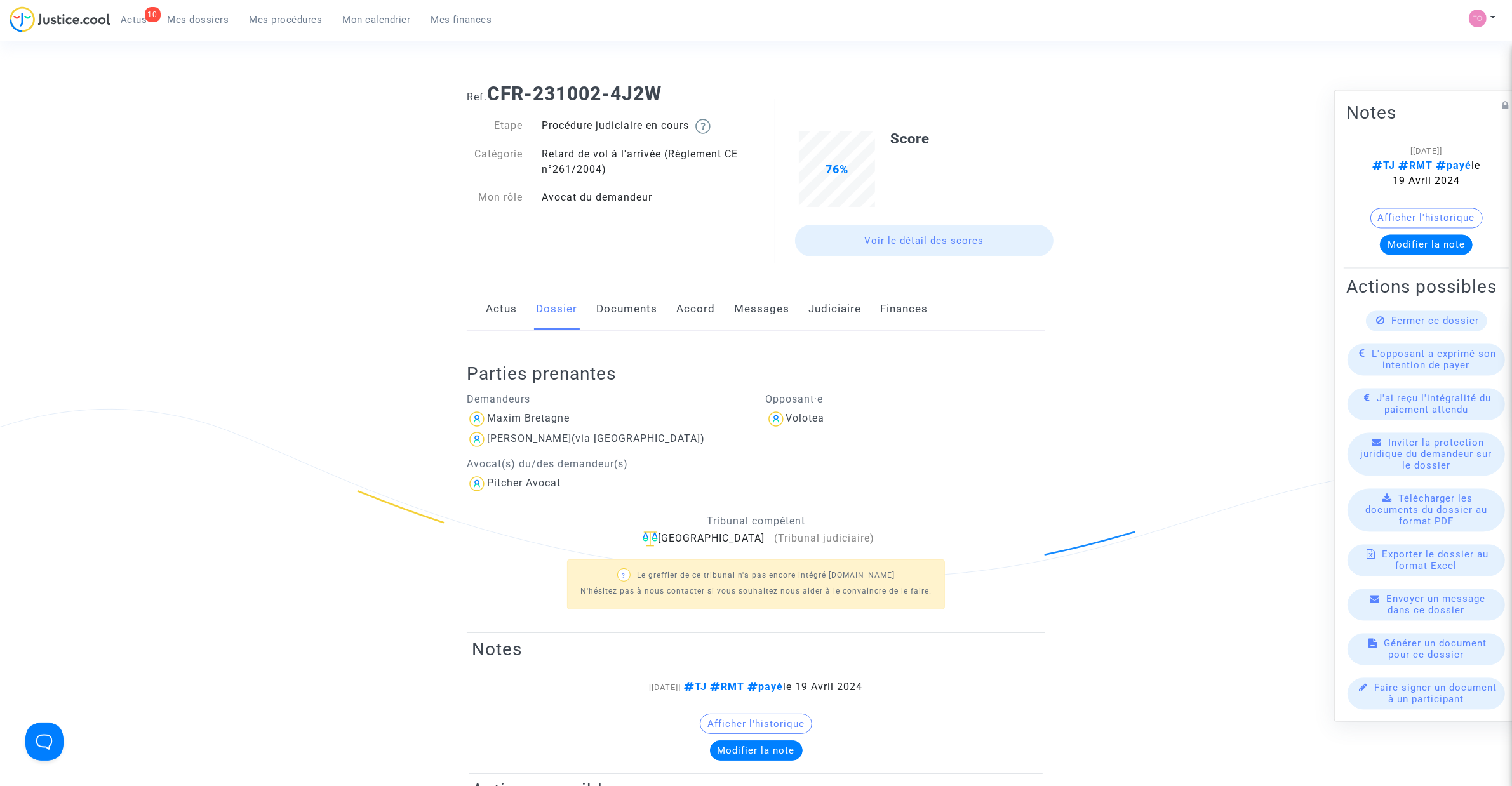
click at [626, 313] on link "Documents" at bounding box center [626, 309] width 61 height 42
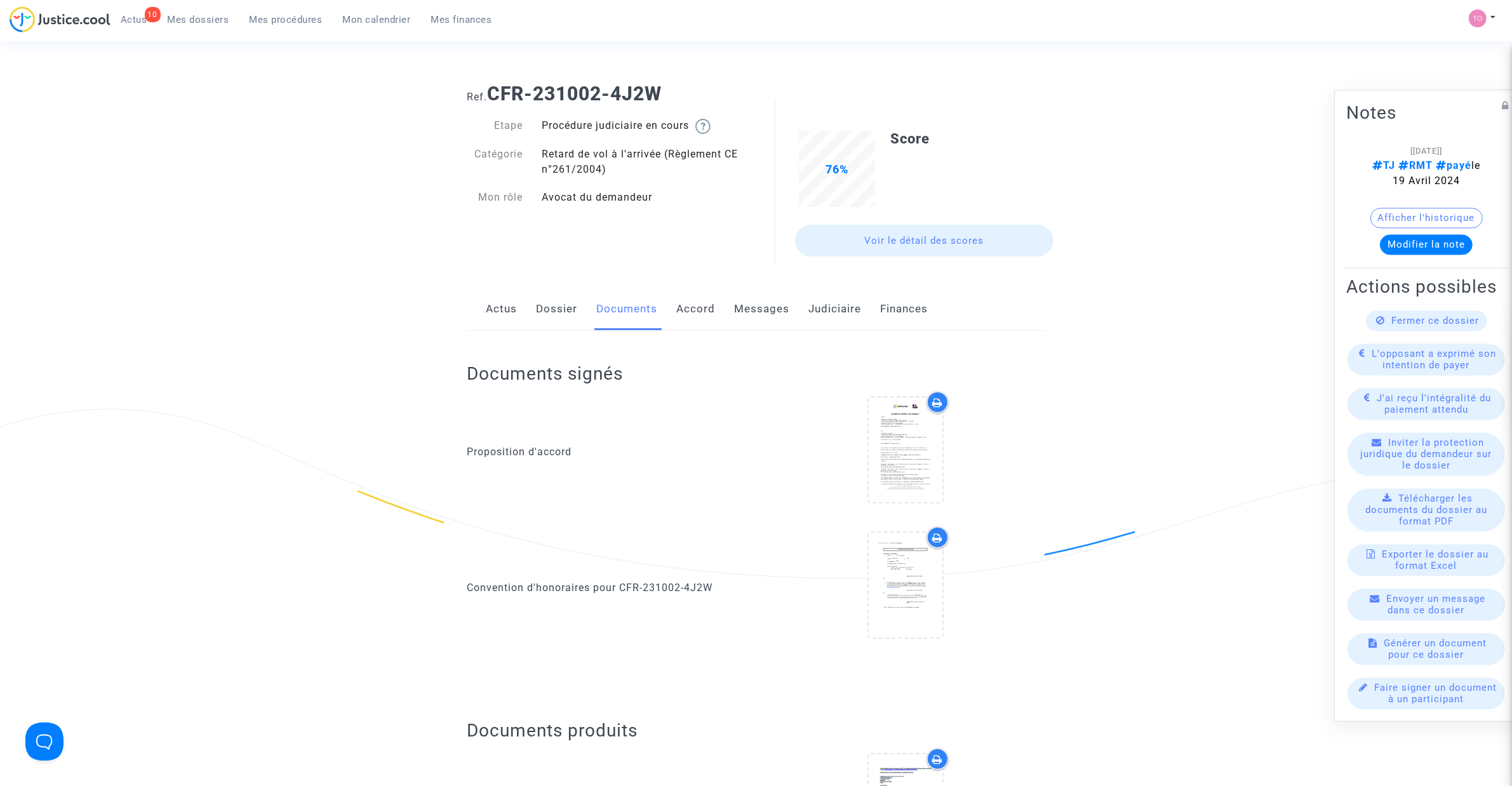
click at [762, 314] on link "Messages" at bounding box center [761, 309] width 55 height 42
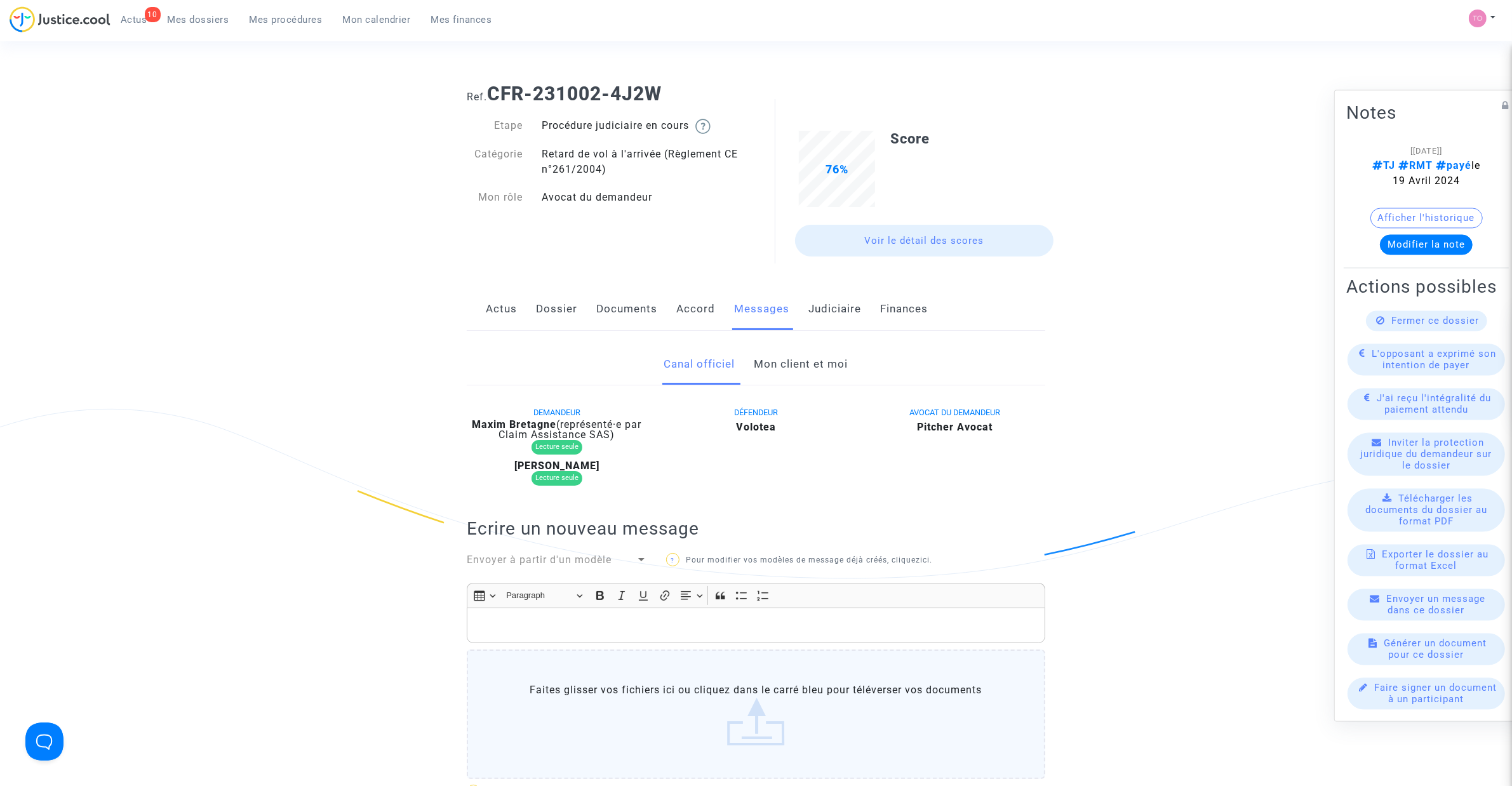
click at [781, 364] on link "Mon client et moi" at bounding box center [801, 364] width 94 height 42
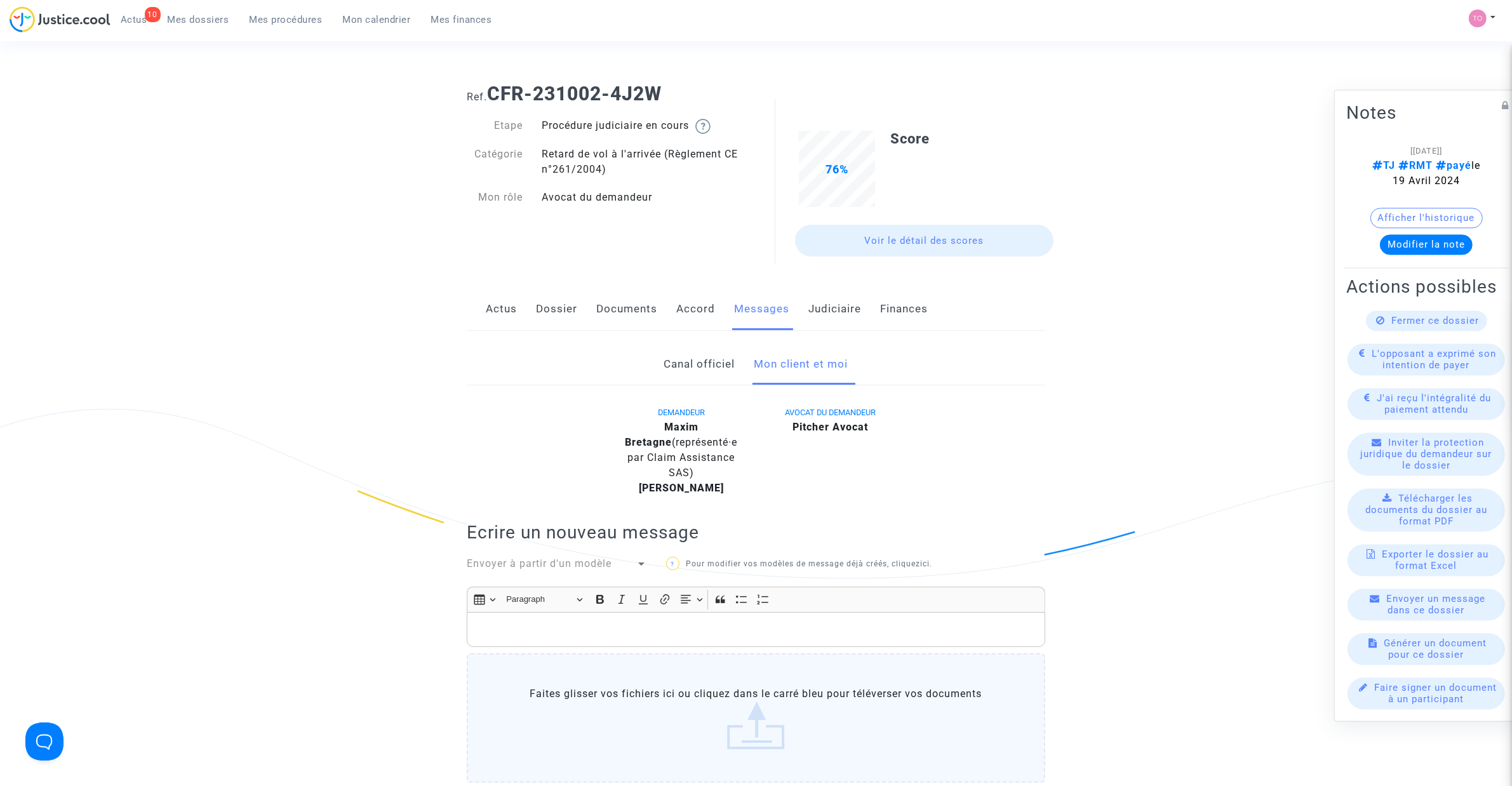
click at [826, 317] on link "Judiciaire" at bounding box center [835, 309] width 53 height 42
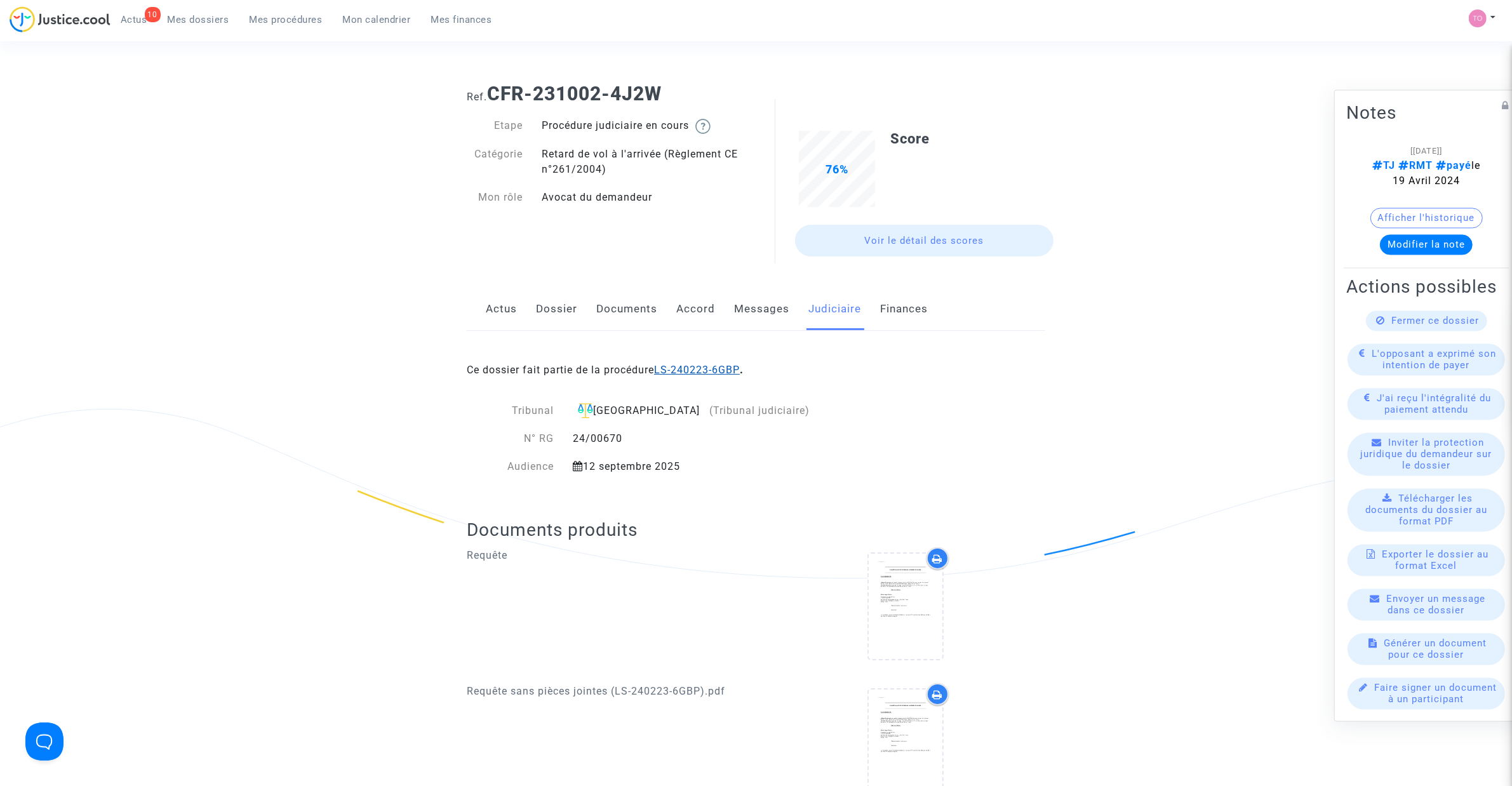
click at [718, 366] on link "LS-240223-6GBP" at bounding box center [696, 369] width 86 height 12
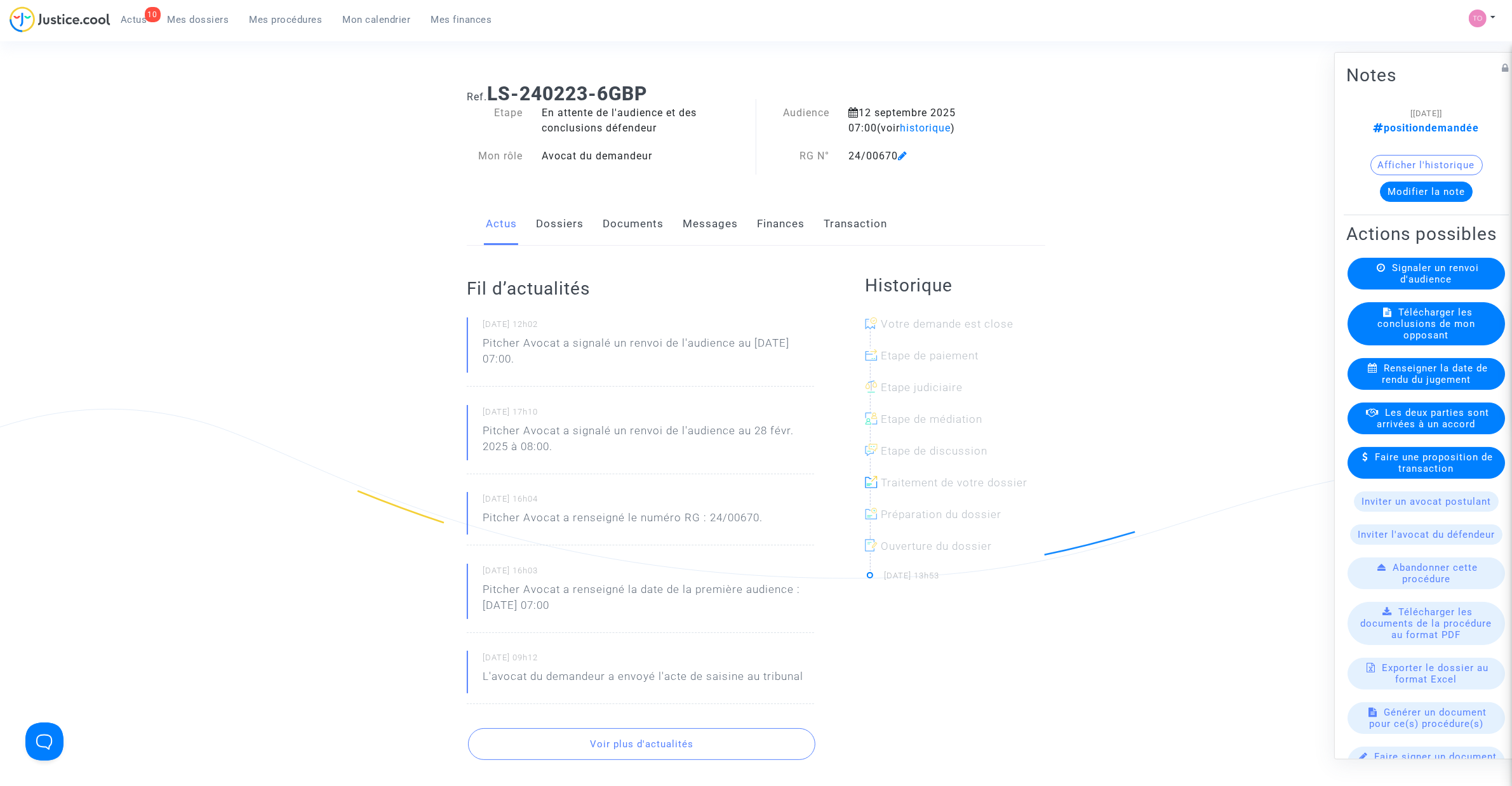
click at [760, 226] on link "Finances" at bounding box center [780, 224] width 47 height 42
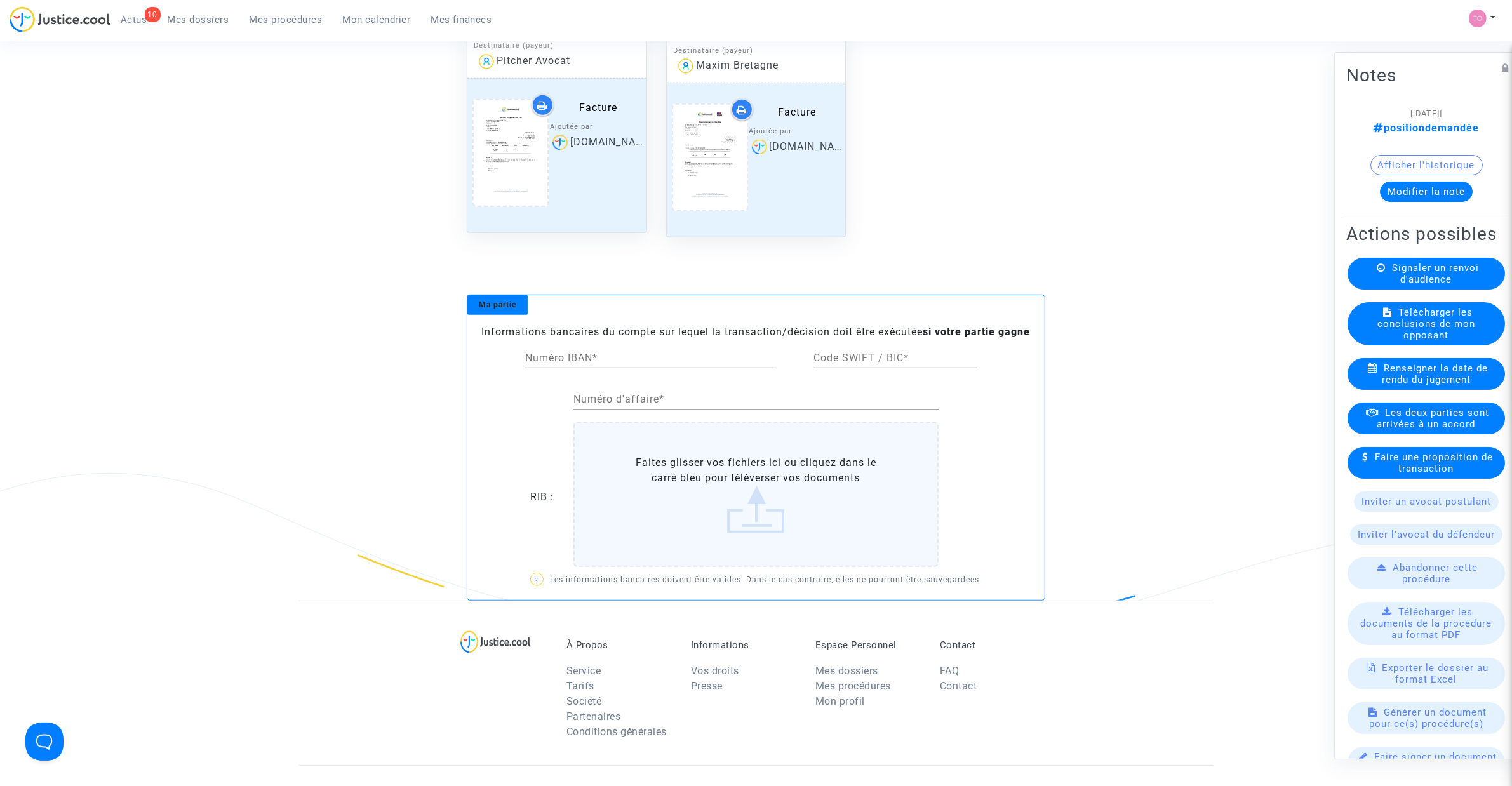
scroll to position [793, 0]
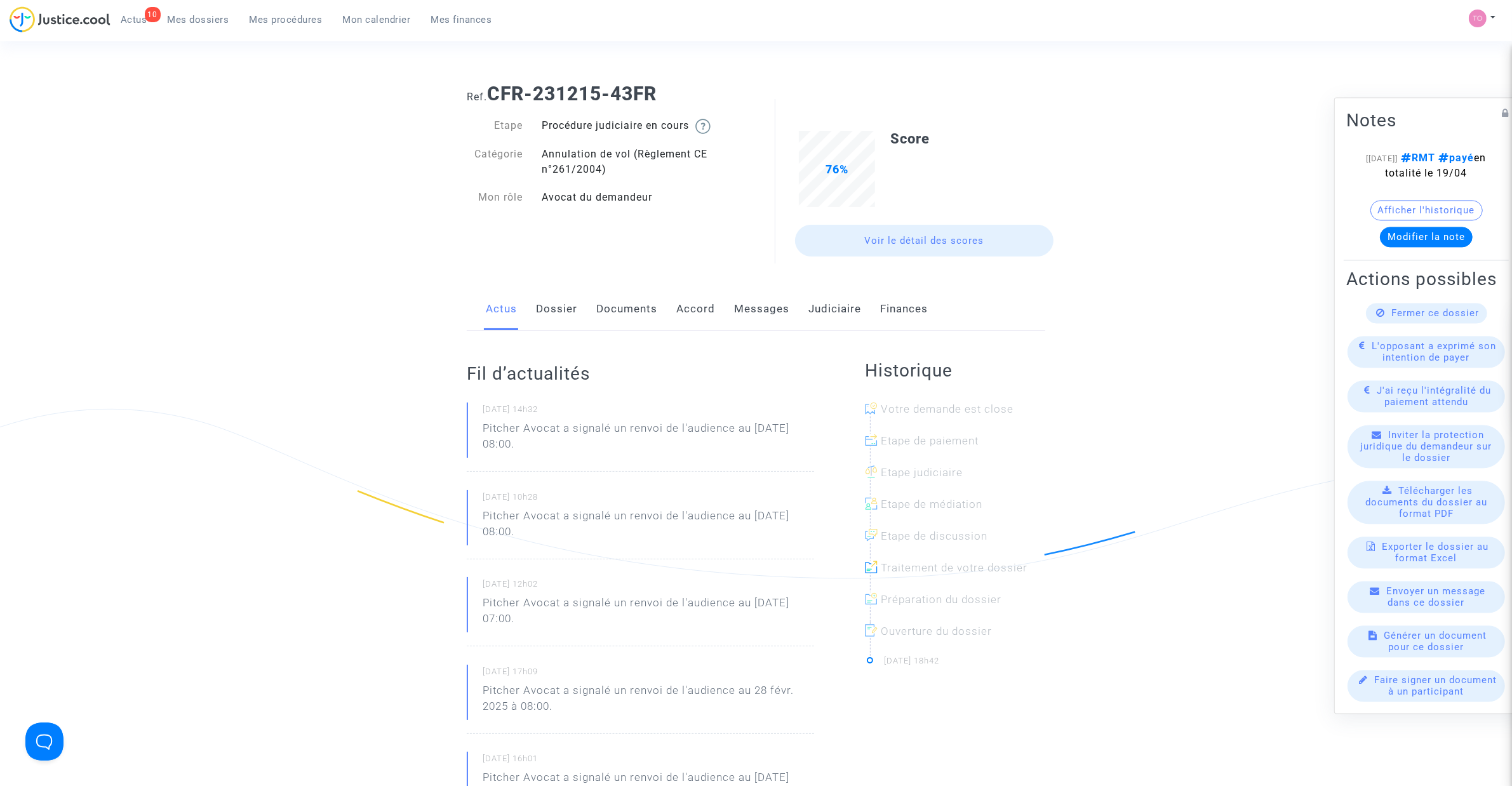
drag, startPoint x: 0, startPoint y: 0, endPoint x: 564, endPoint y: 307, distance: 642.1
click at [564, 307] on link "Dossier" at bounding box center [556, 309] width 41 height 42
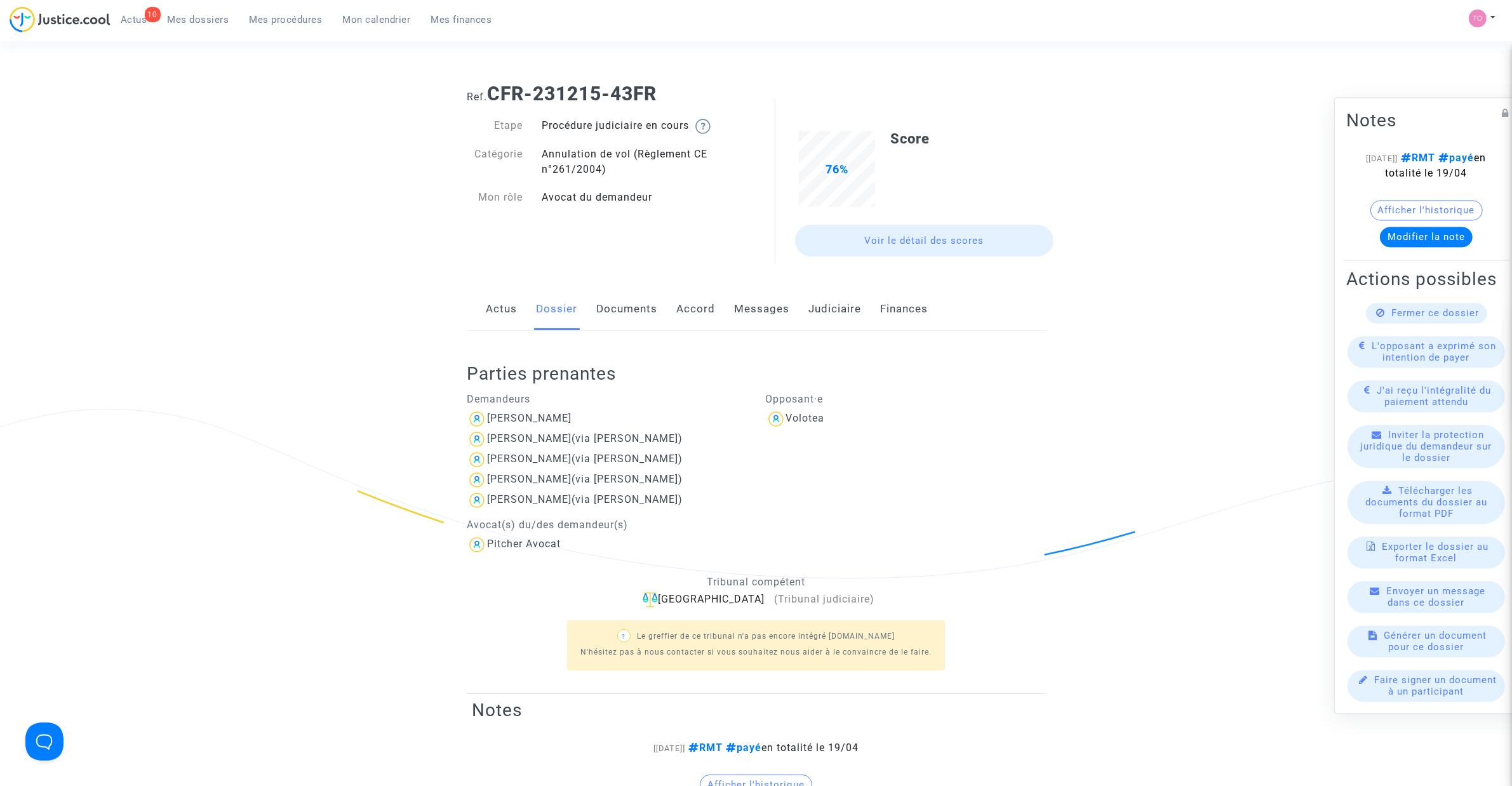
click at [678, 310] on link "Accord" at bounding box center [695, 309] width 39 height 42
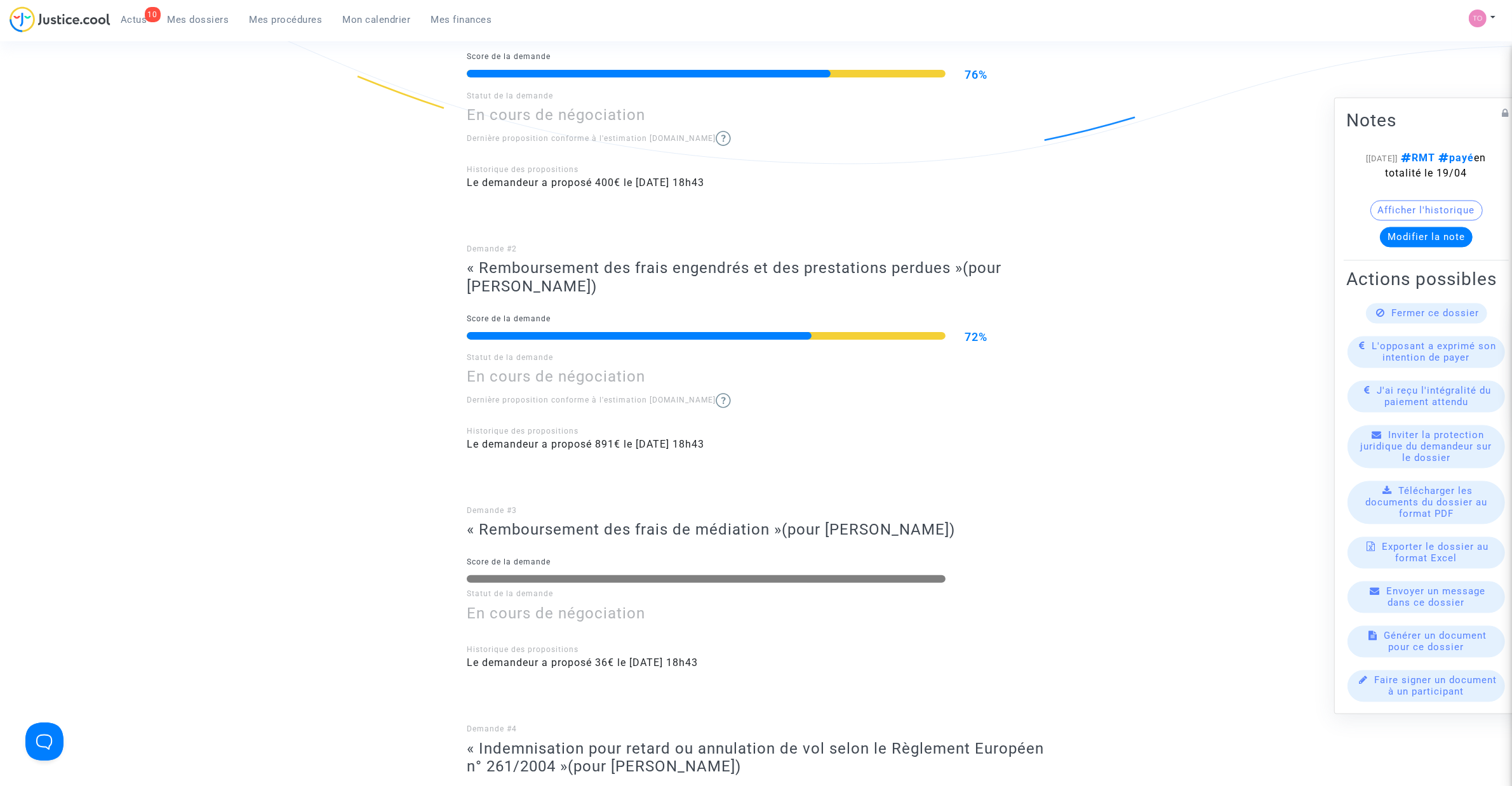
scroll to position [476, 0]
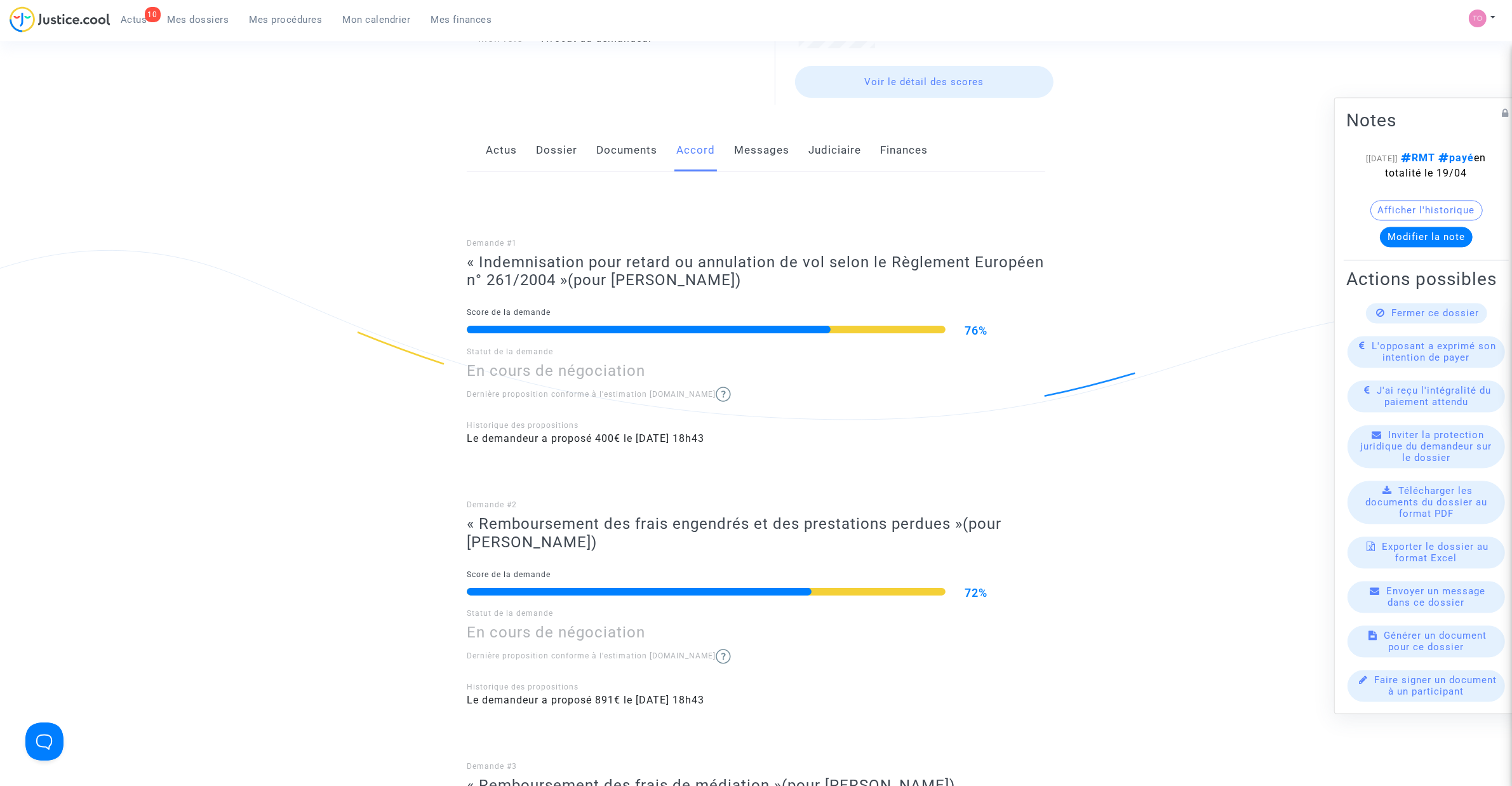
click at [783, 162] on link "Messages" at bounding box center [761, 150] width 55 height 42
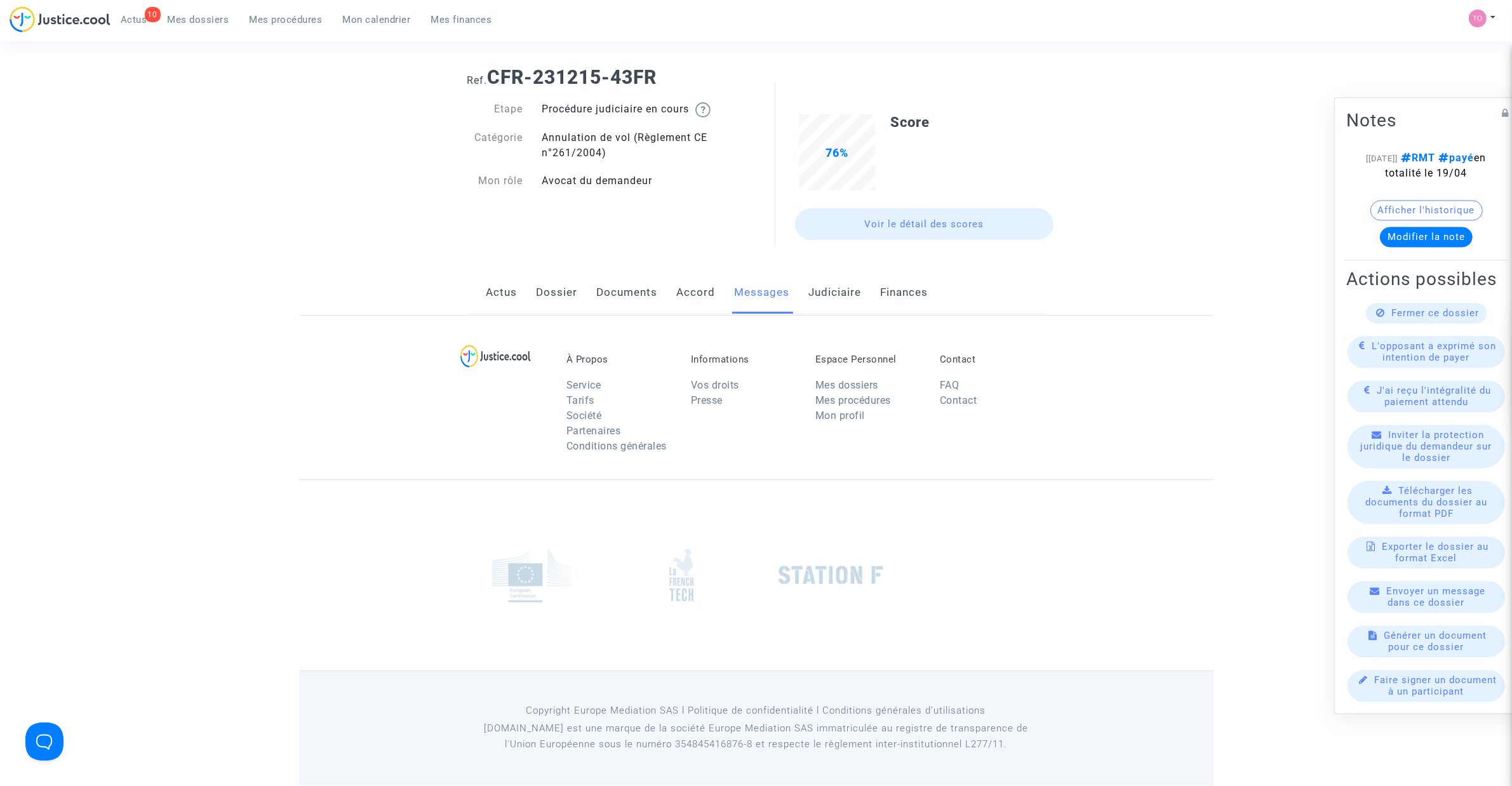
scroll to position [159, 0]
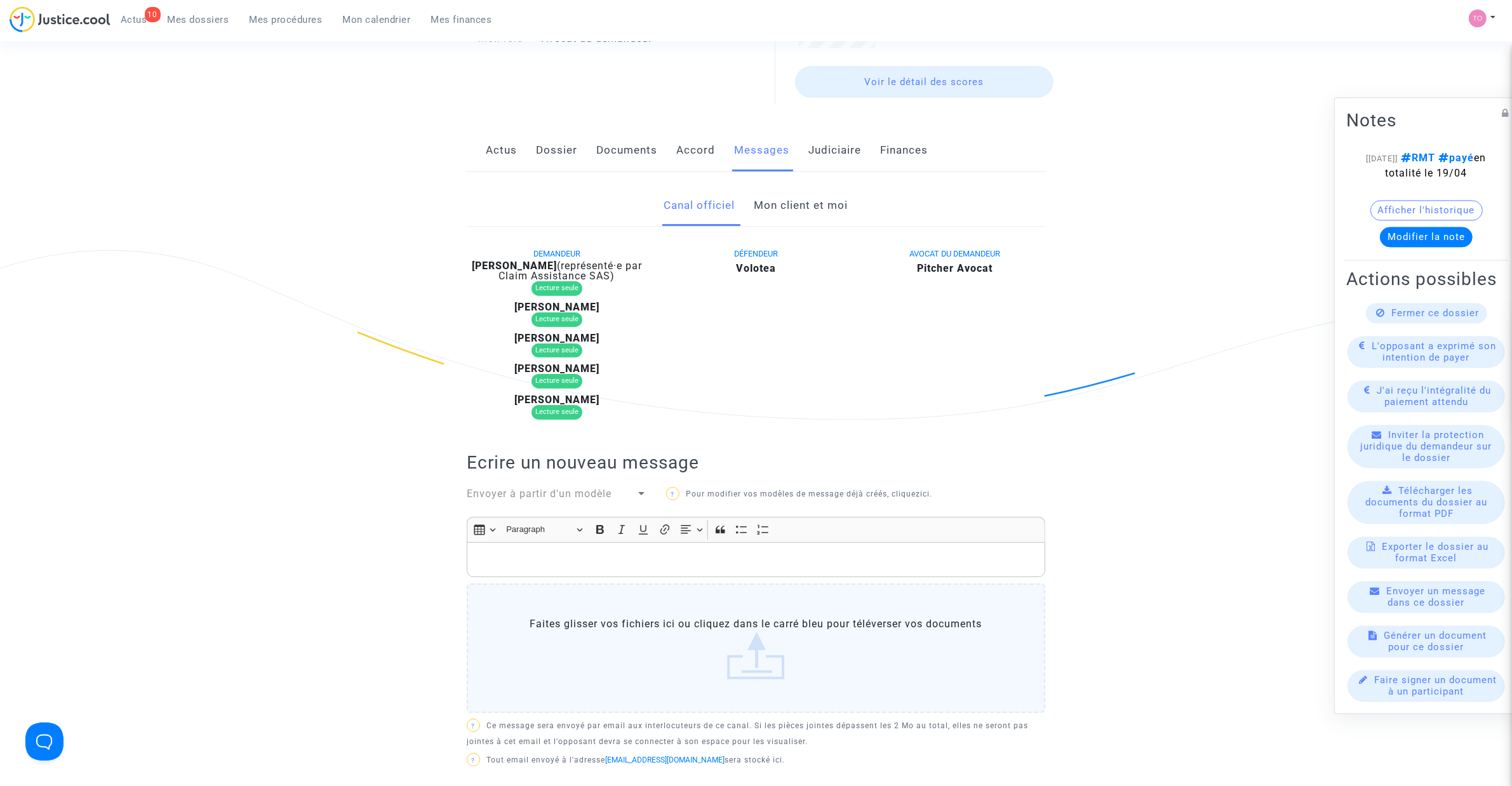
click at [781, 211] on link "Mon client et moi" at bounding box center [801, 206] width 94 height 42
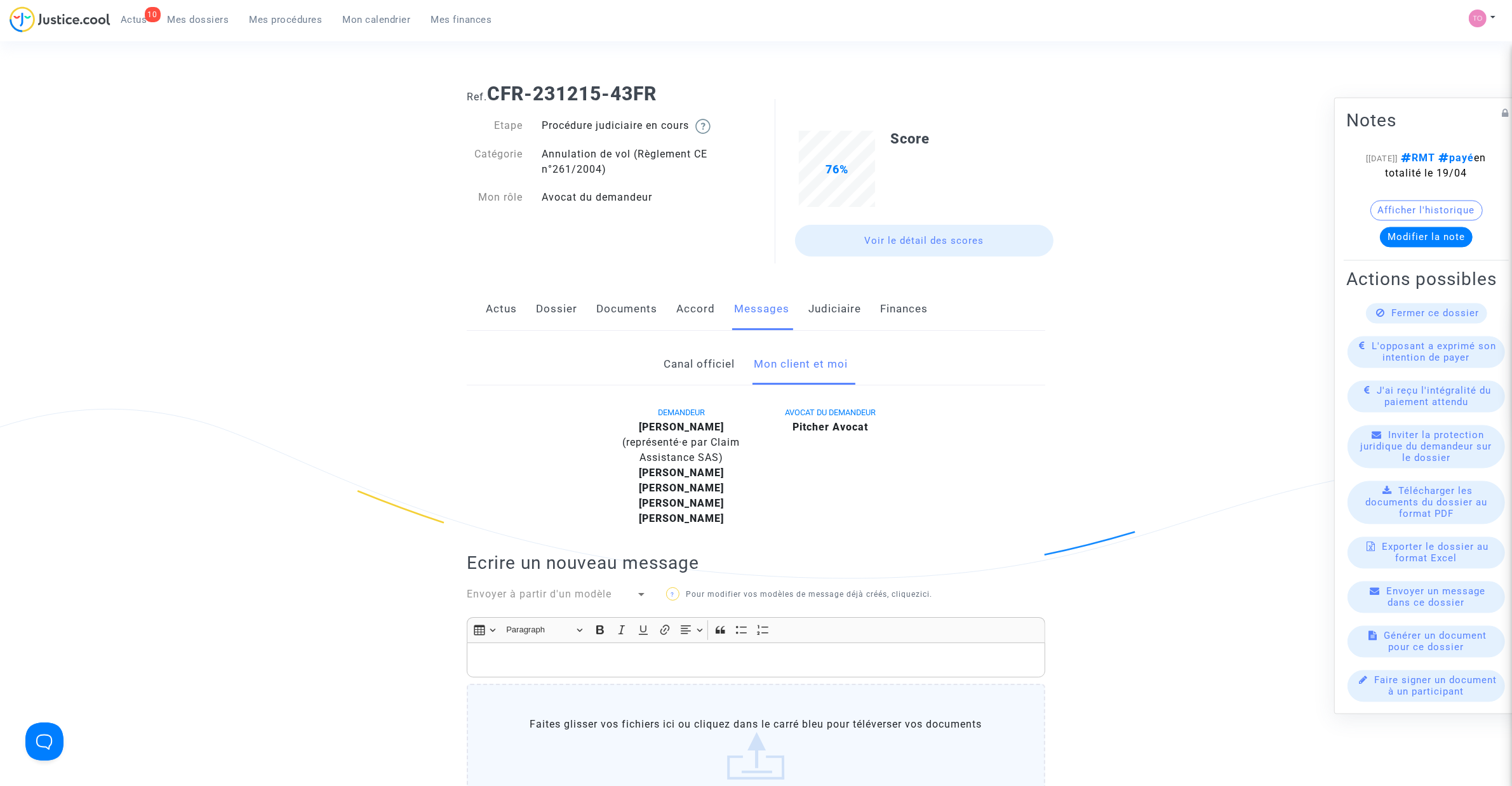
click at [833, 307] on link "Judiciaire" at bounding box center [835, 309] width 53 height 42
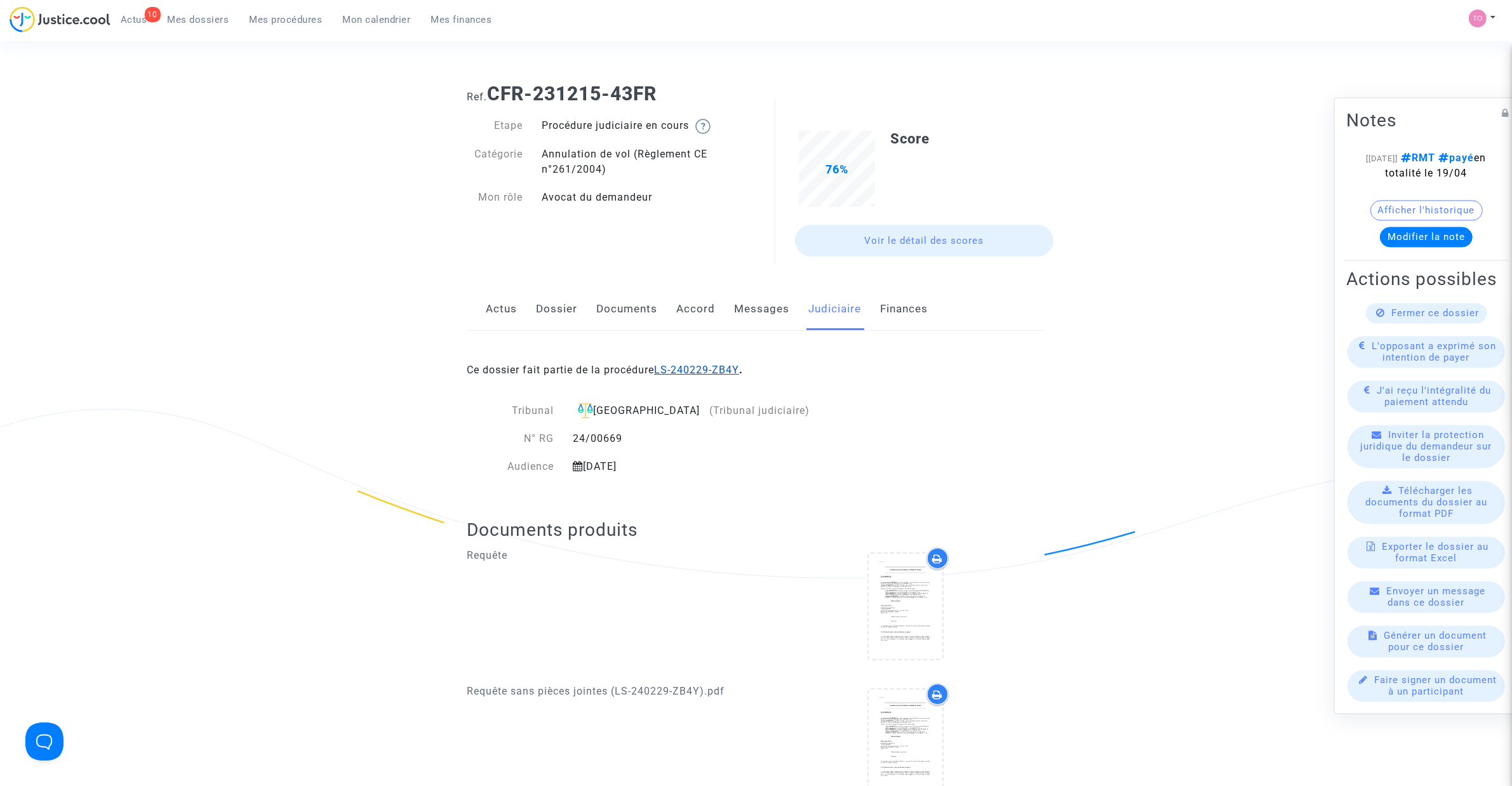
click at [699, 372] on link "LS-240229-ZB4Y" at bounding box center [696, 369] width 85 height 12
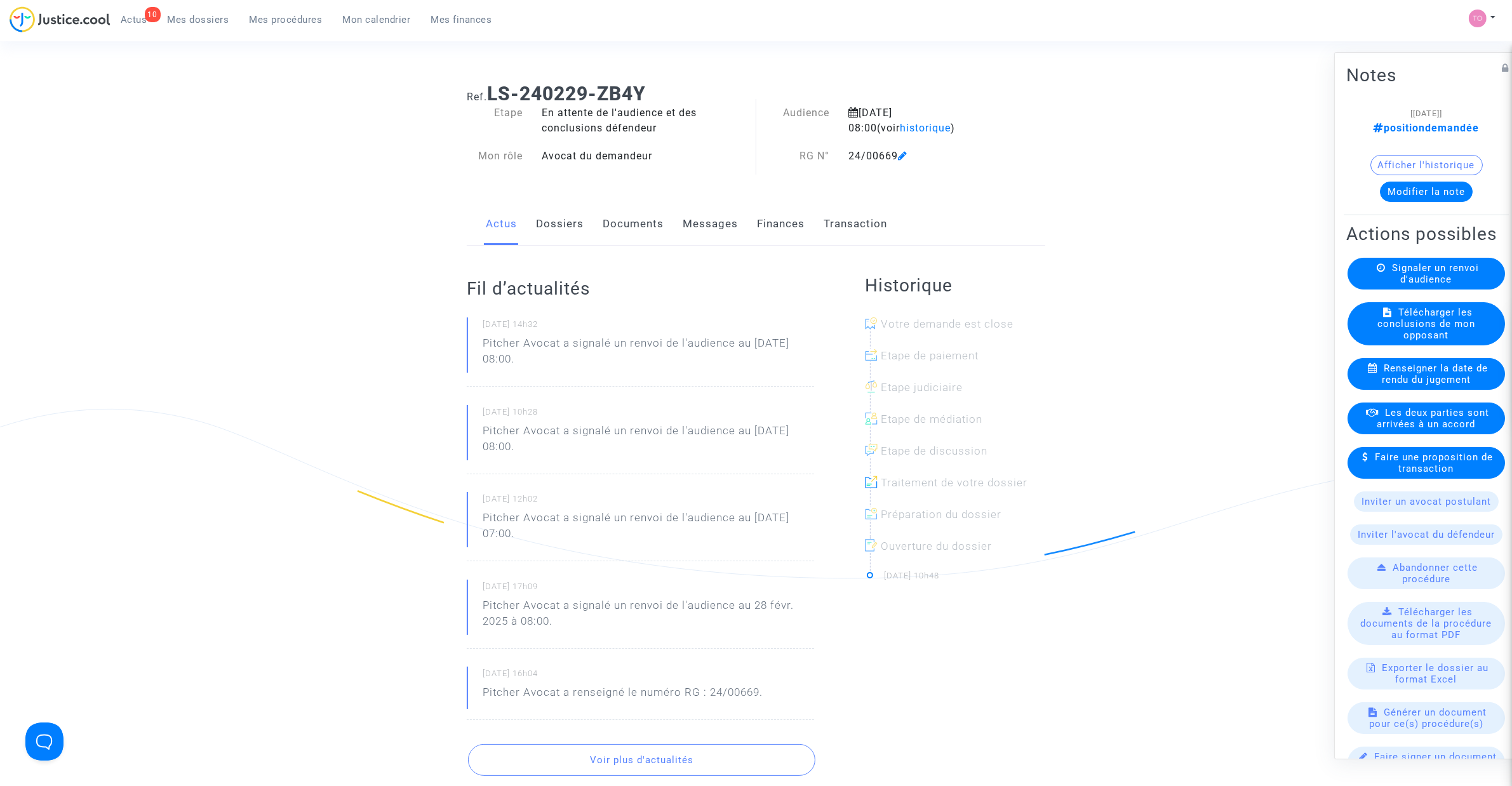
click at [1412, 189] on button "Modifier la note" at bounding box center [1425, 191] width 92 height 20
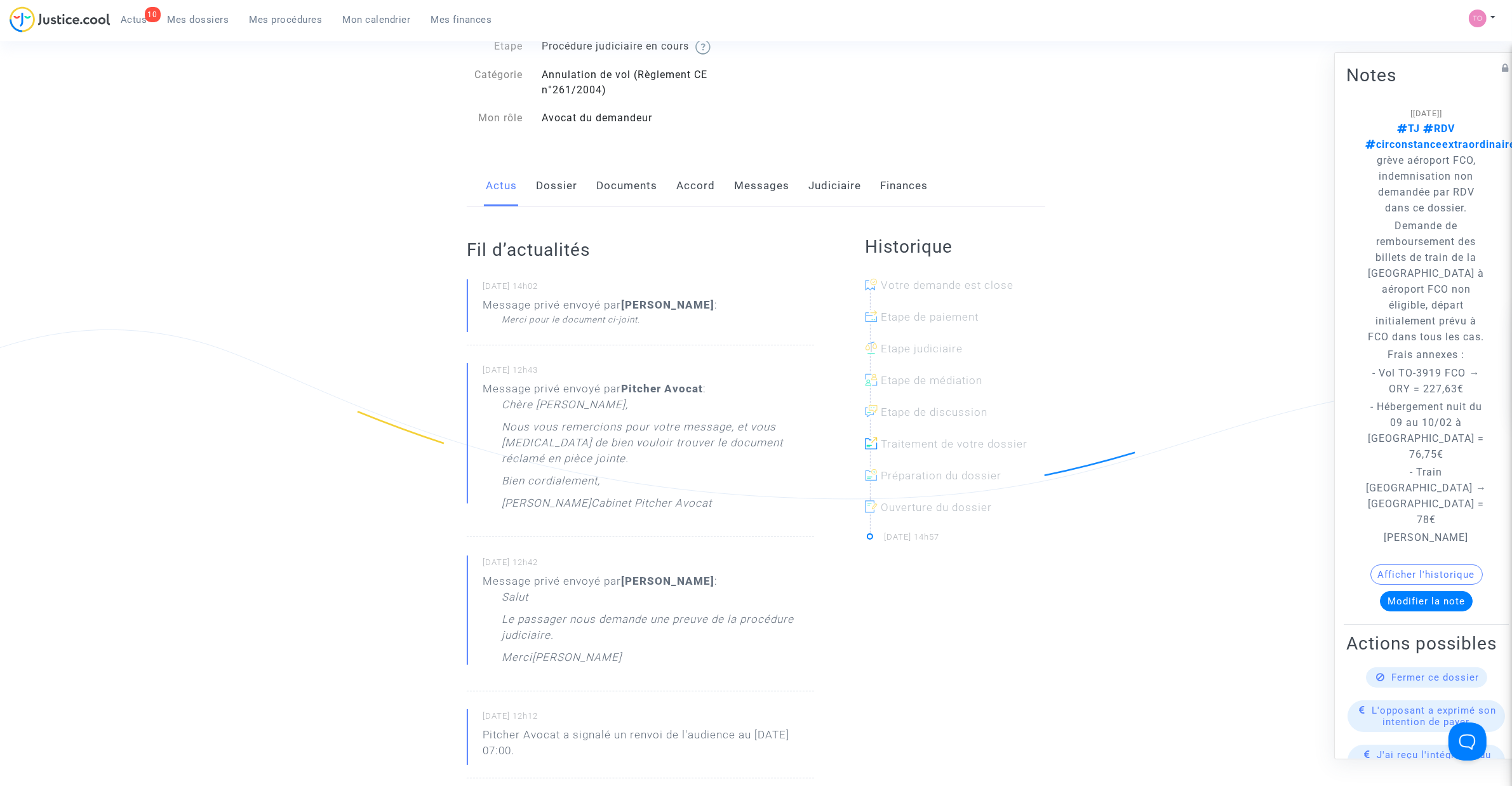
click at [569, 195] on link "Dossier" at bounding box center [556, 186] width 41 height 42
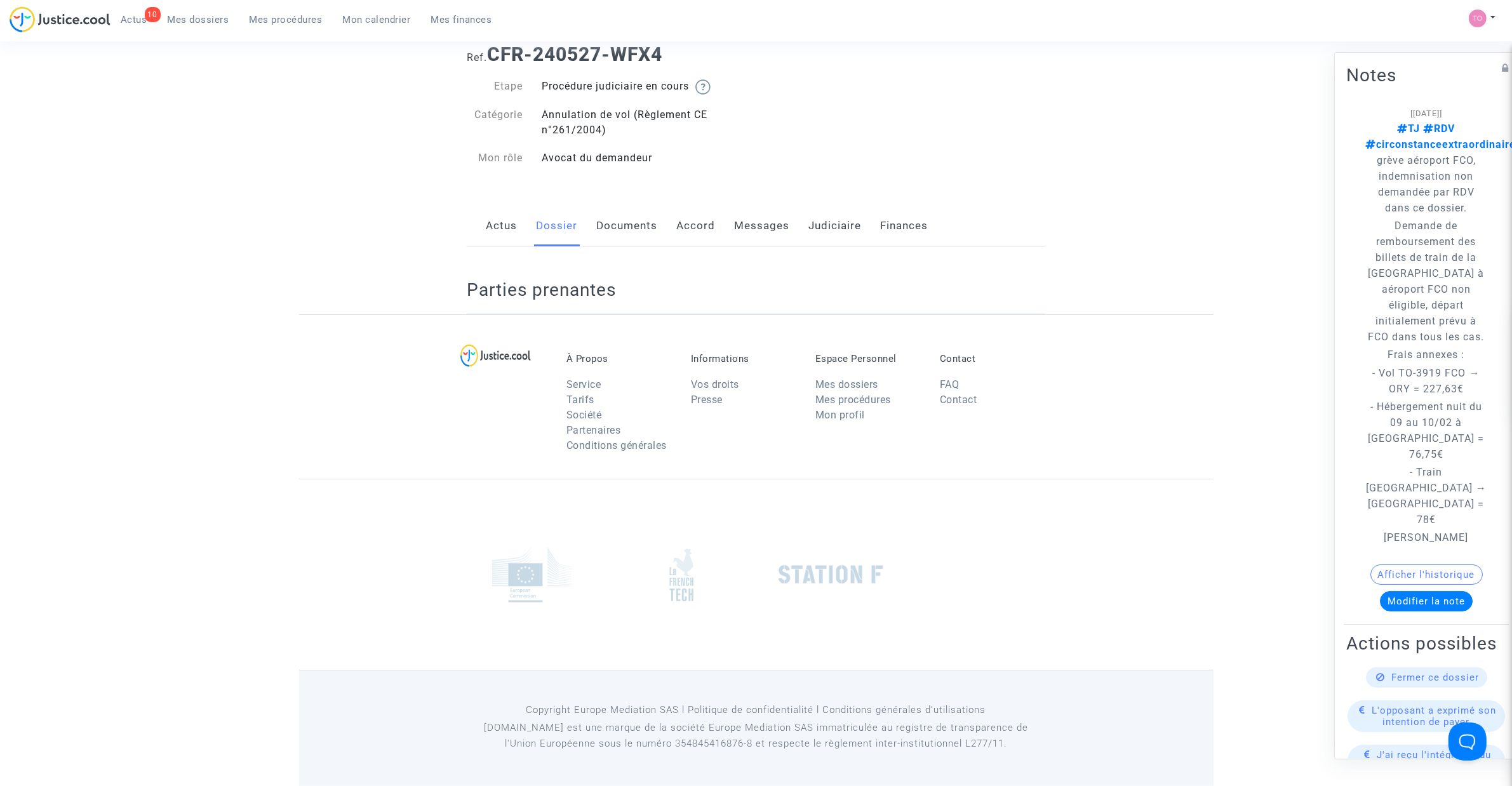
scroll to position [79, 0]
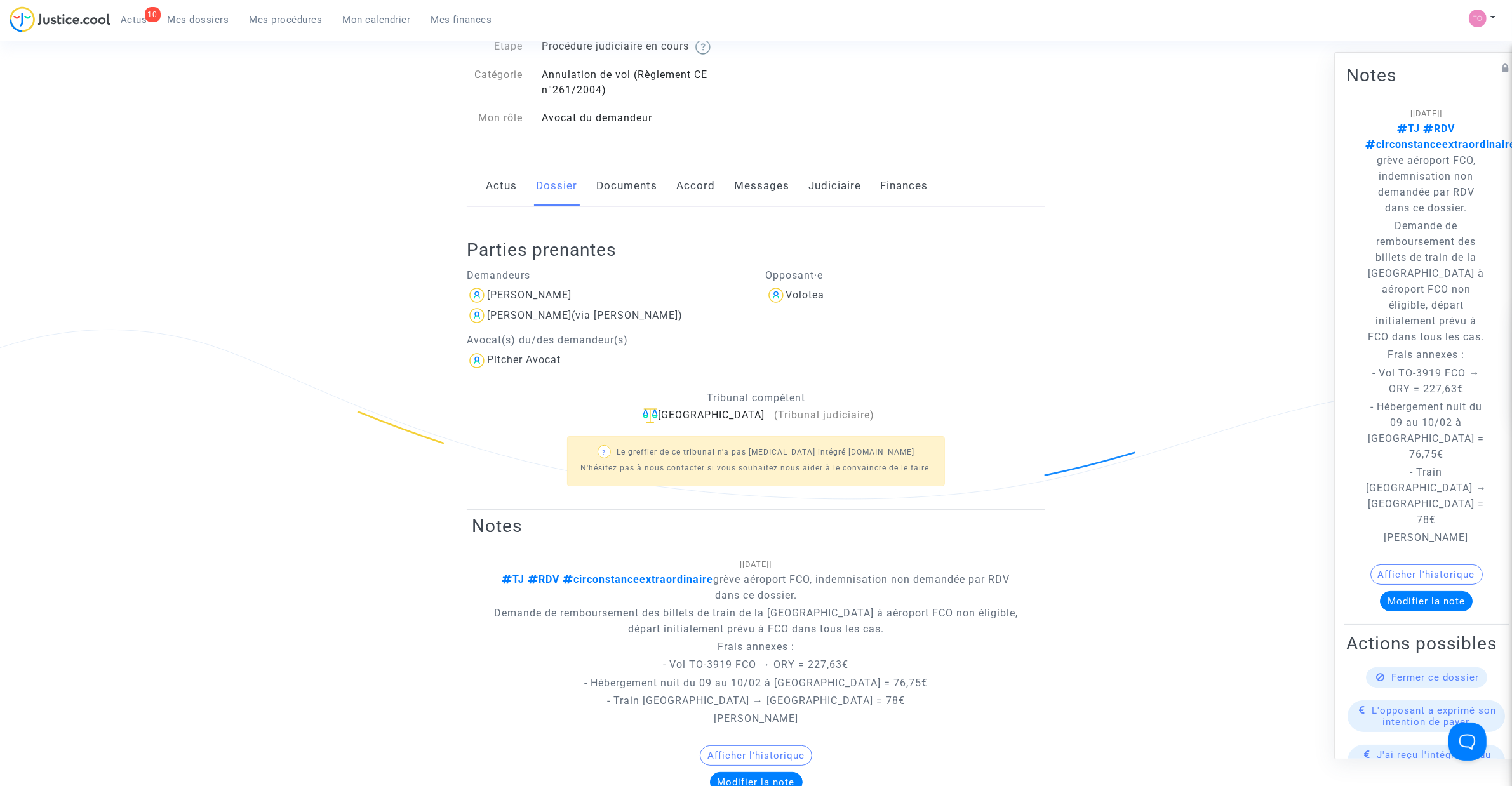
click at [781, 181] on link "Messages" at bounding box center [761, 186] width 55 height 42
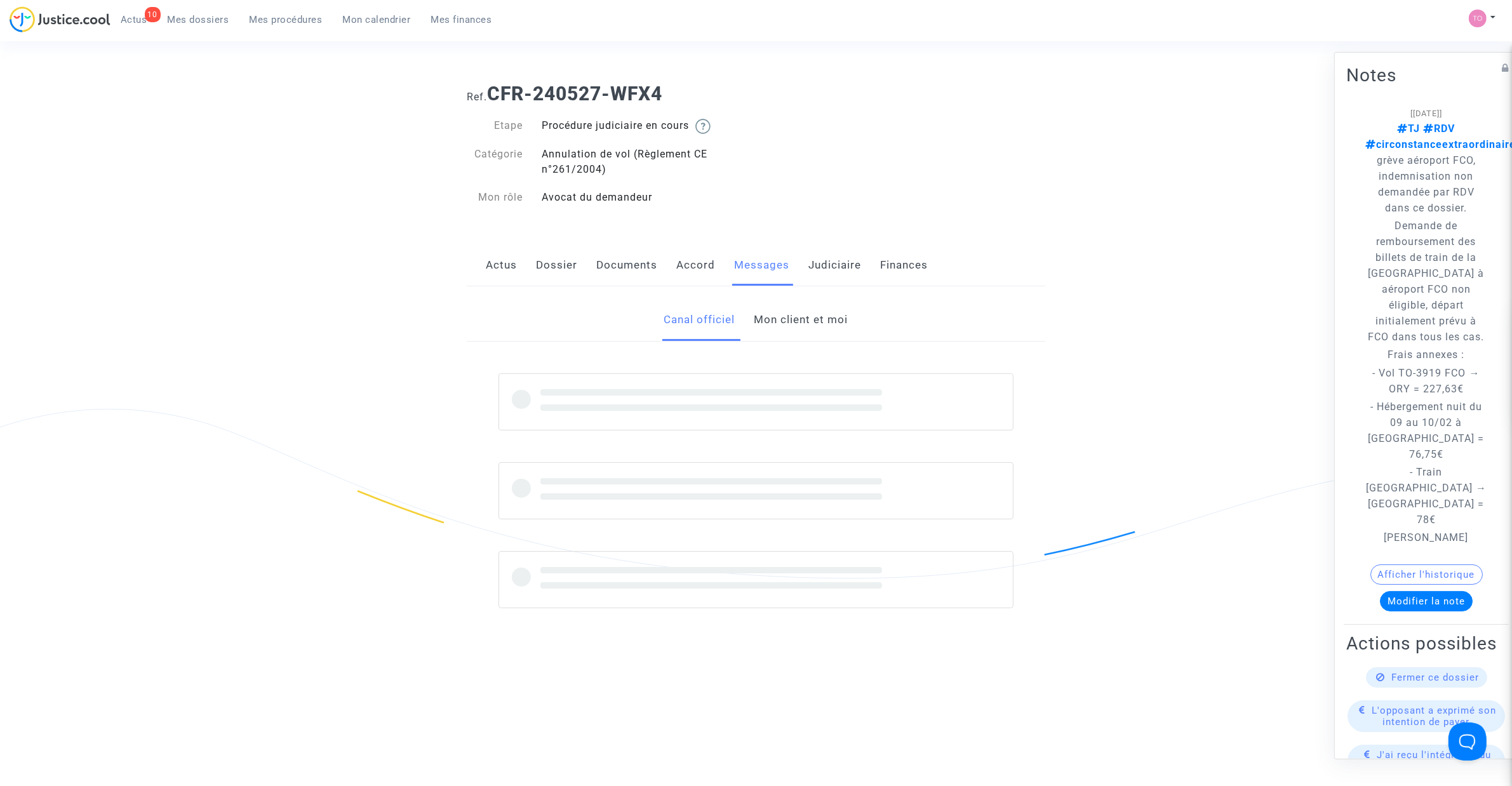
click at [787, 287] on div "Canal officiel Mon client et moi" at bounding box center [756, 470] width 578 height 366
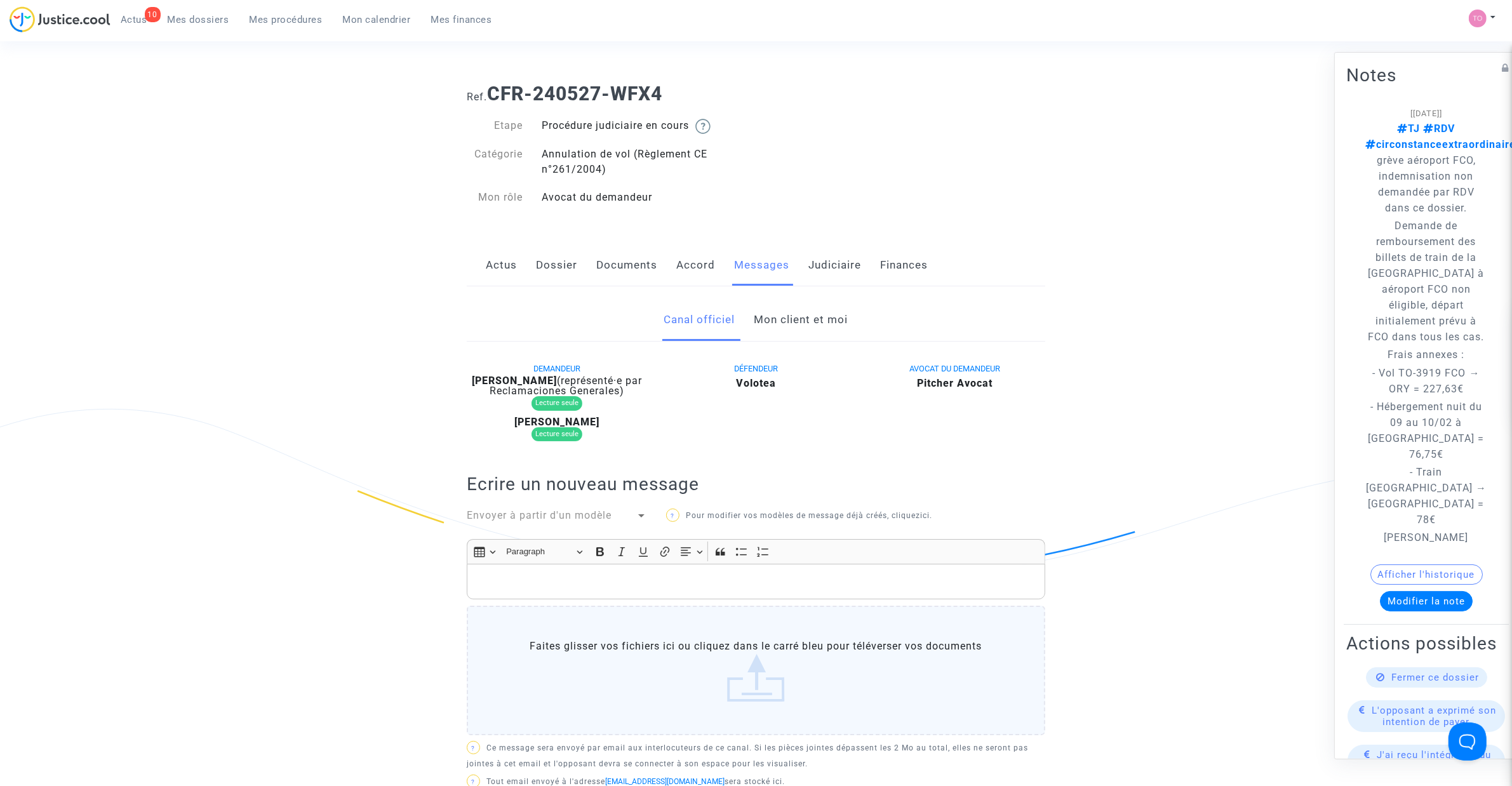
click at [806, 317] on link "Mon client et moi" at bounding box center [801, 320] width 94 height 42
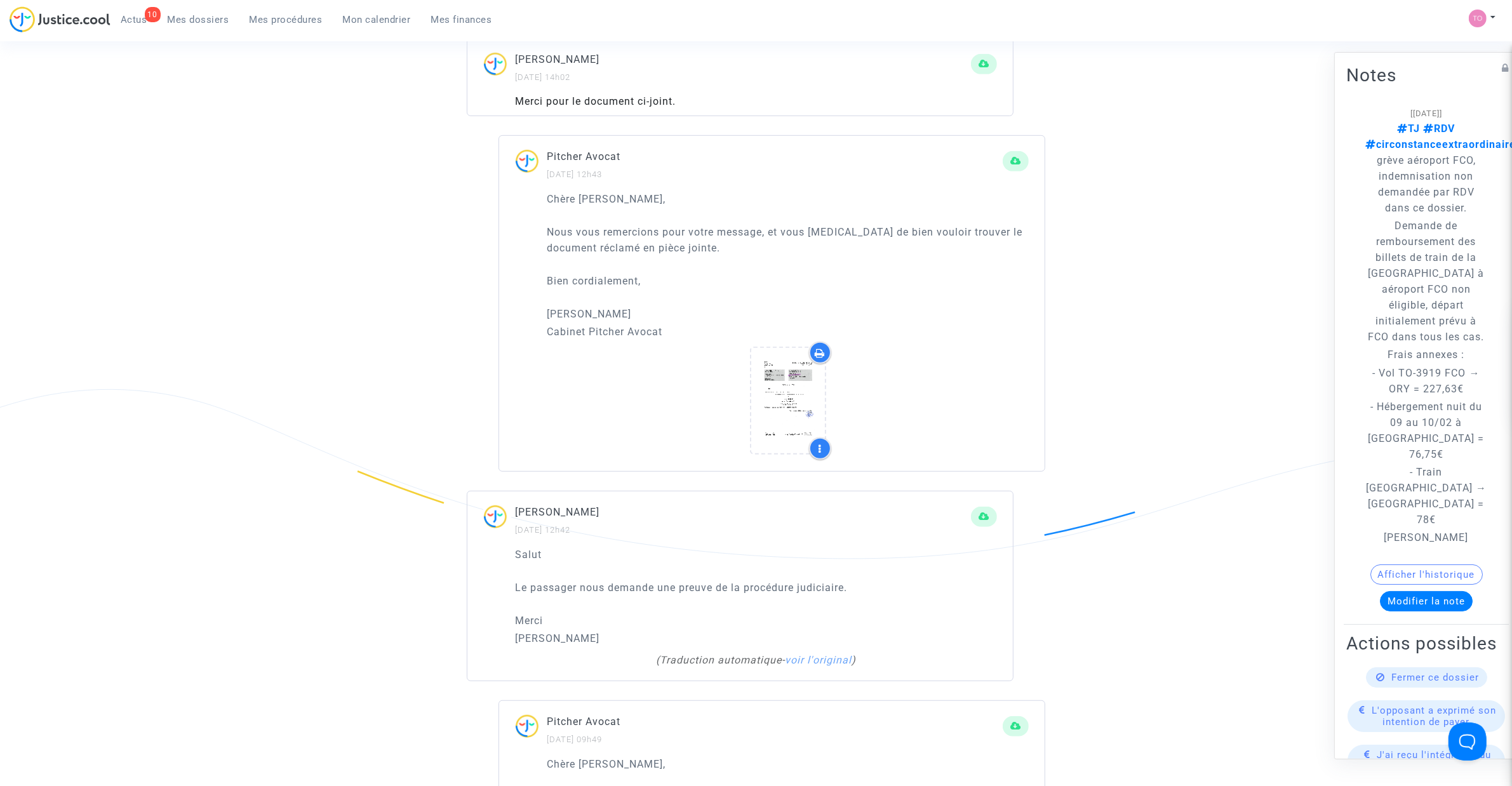
scroll to position [873, 0]
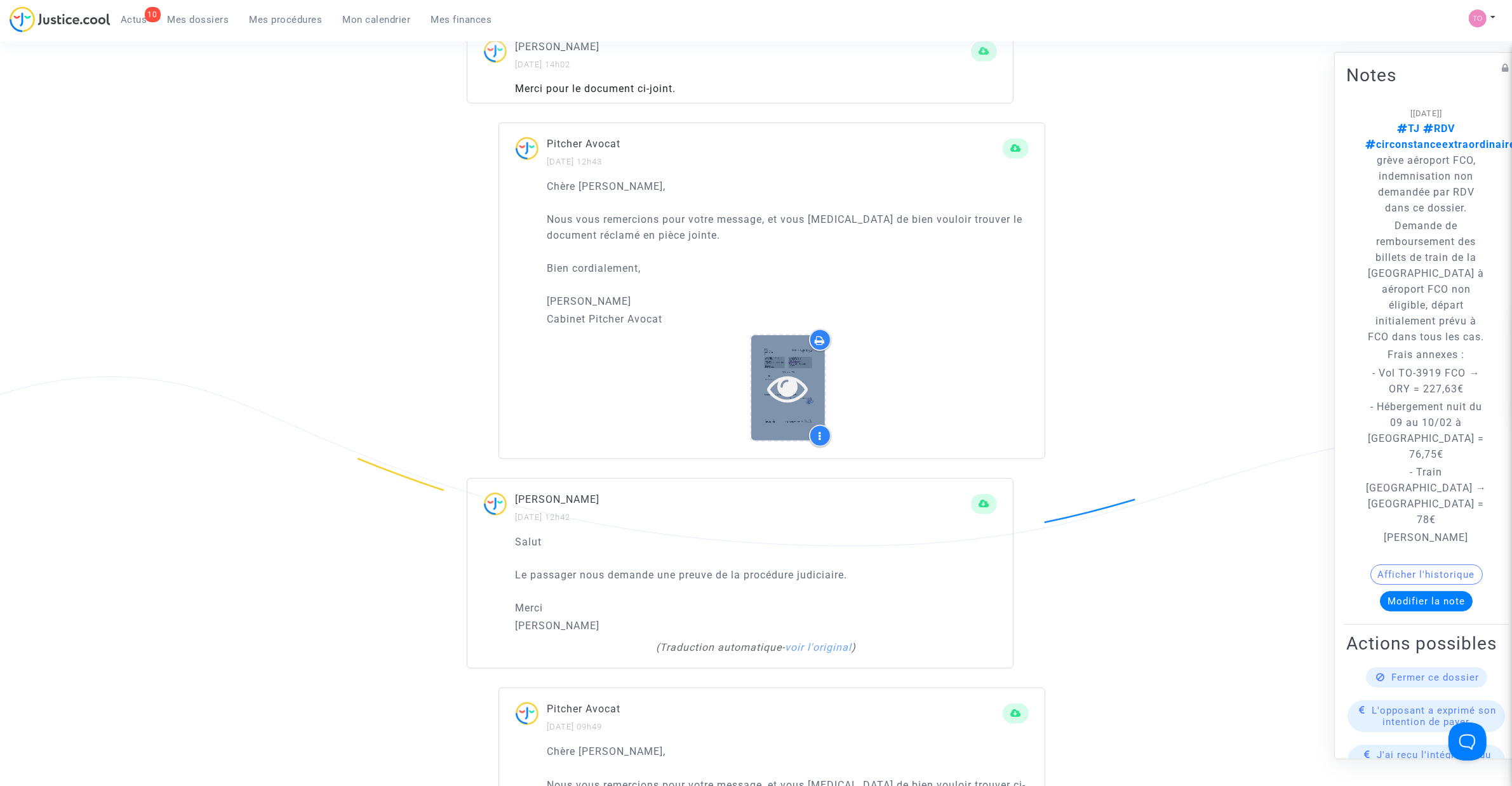
click at [778, 354] on div at bounding box center [788, 387] width 74 height 104
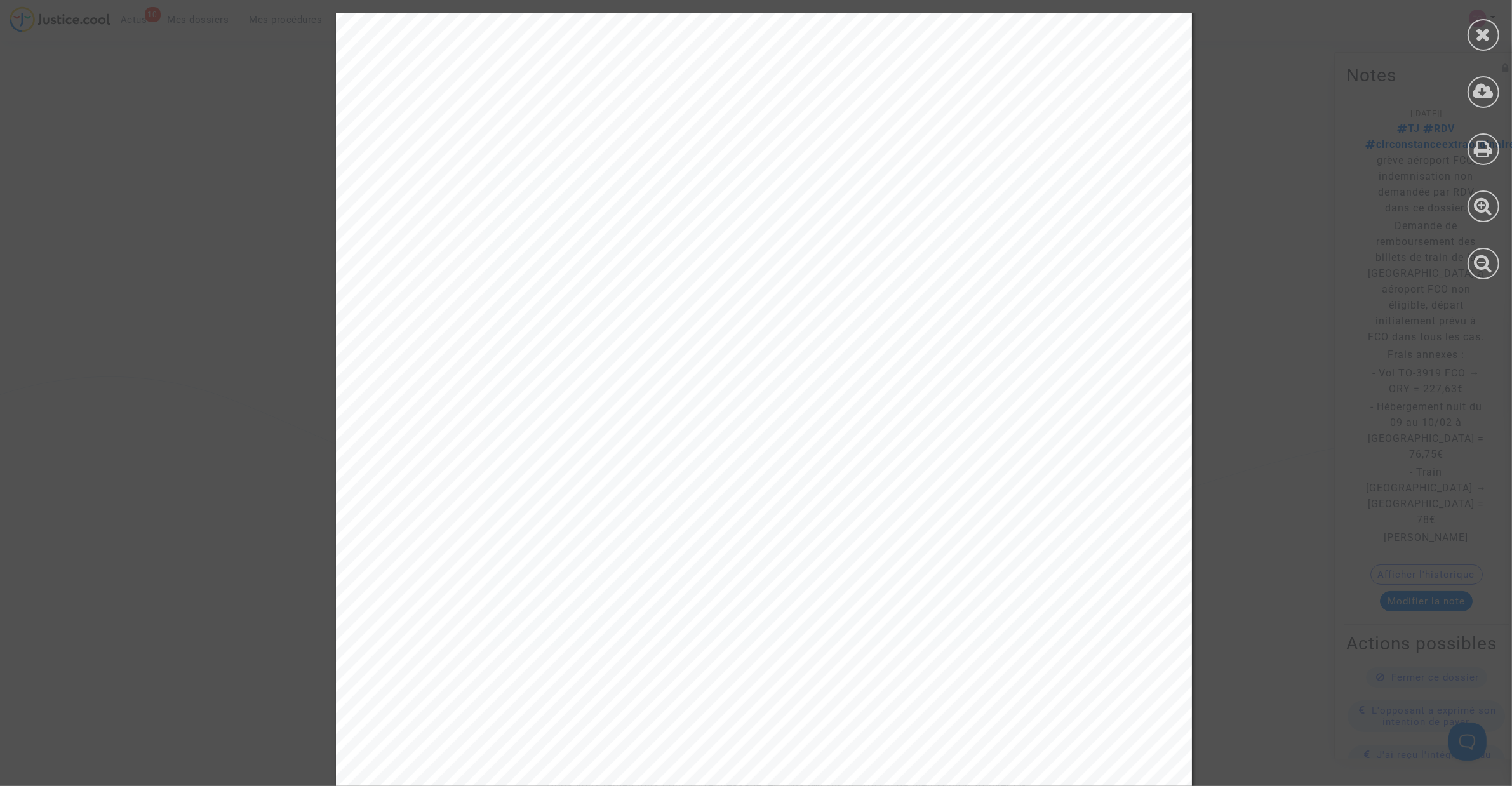
scroll to position [238, 0]
click at [1487, 29] on icon at bounding box center [1484, 35] width 16 height 19
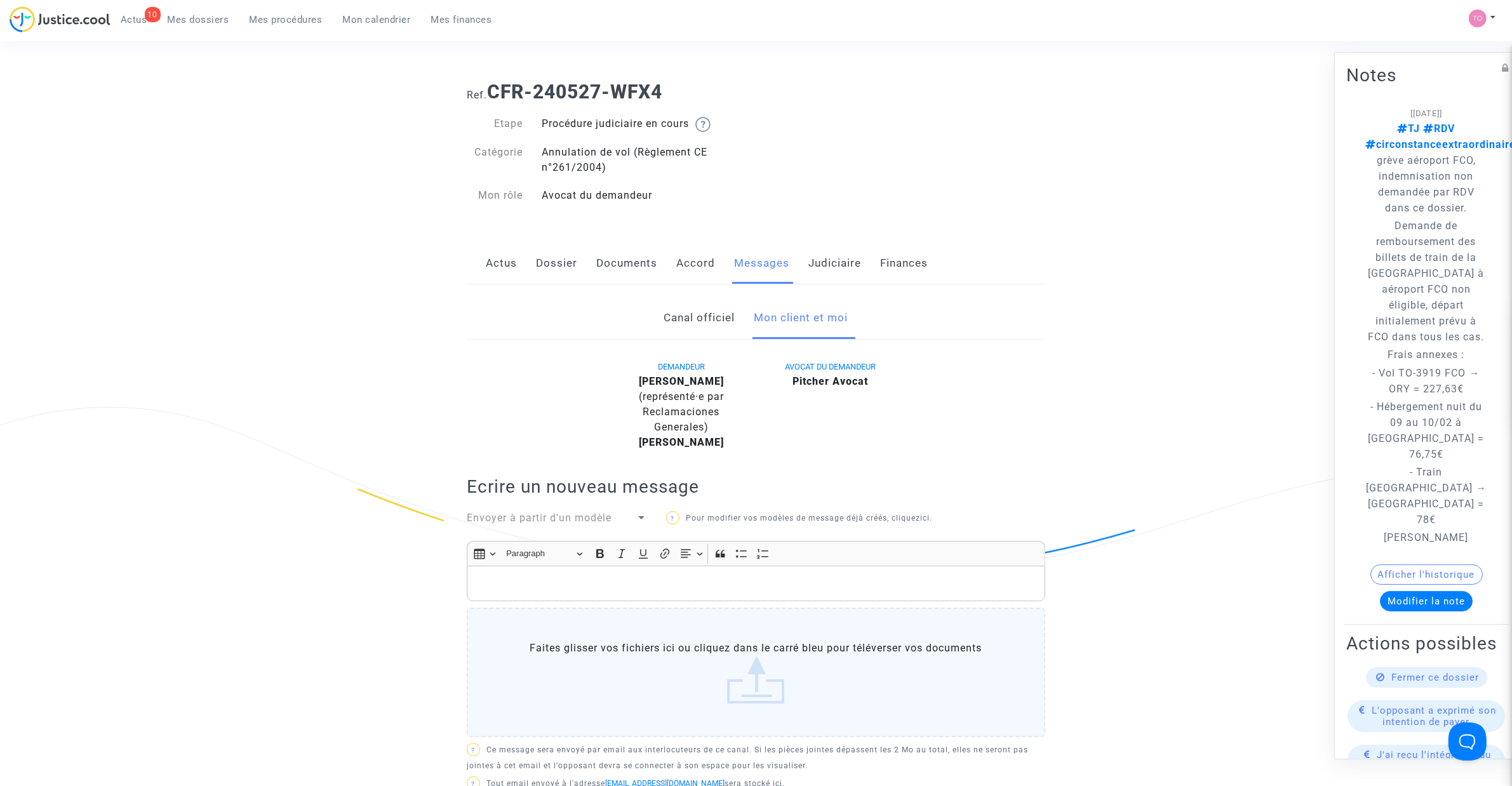
scroll to position [0, 0]
click at [560, 268] on link "Dossier" at bounding box center [556, 265] width 41 height 42
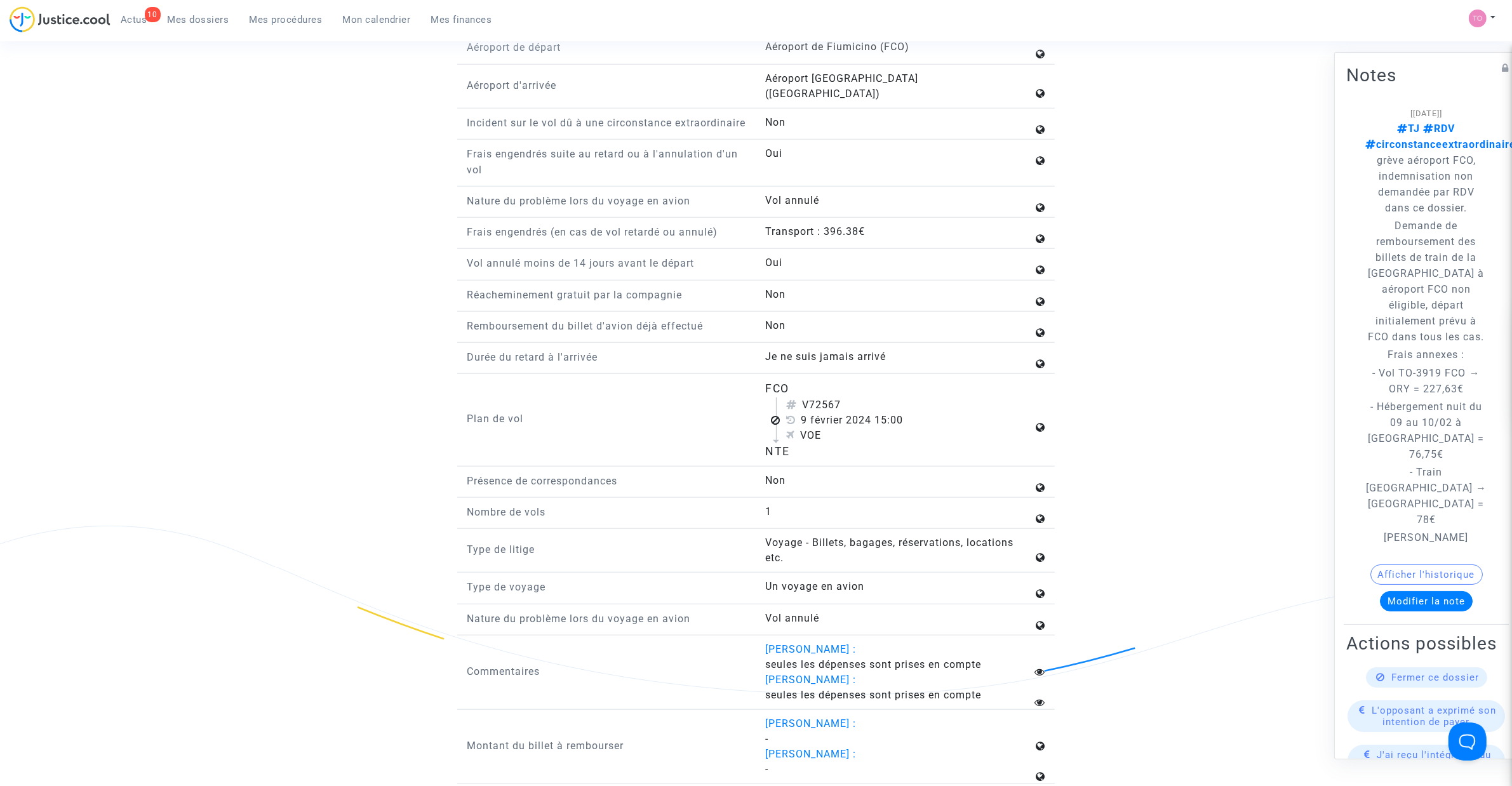
scroll to position [1667, 0]
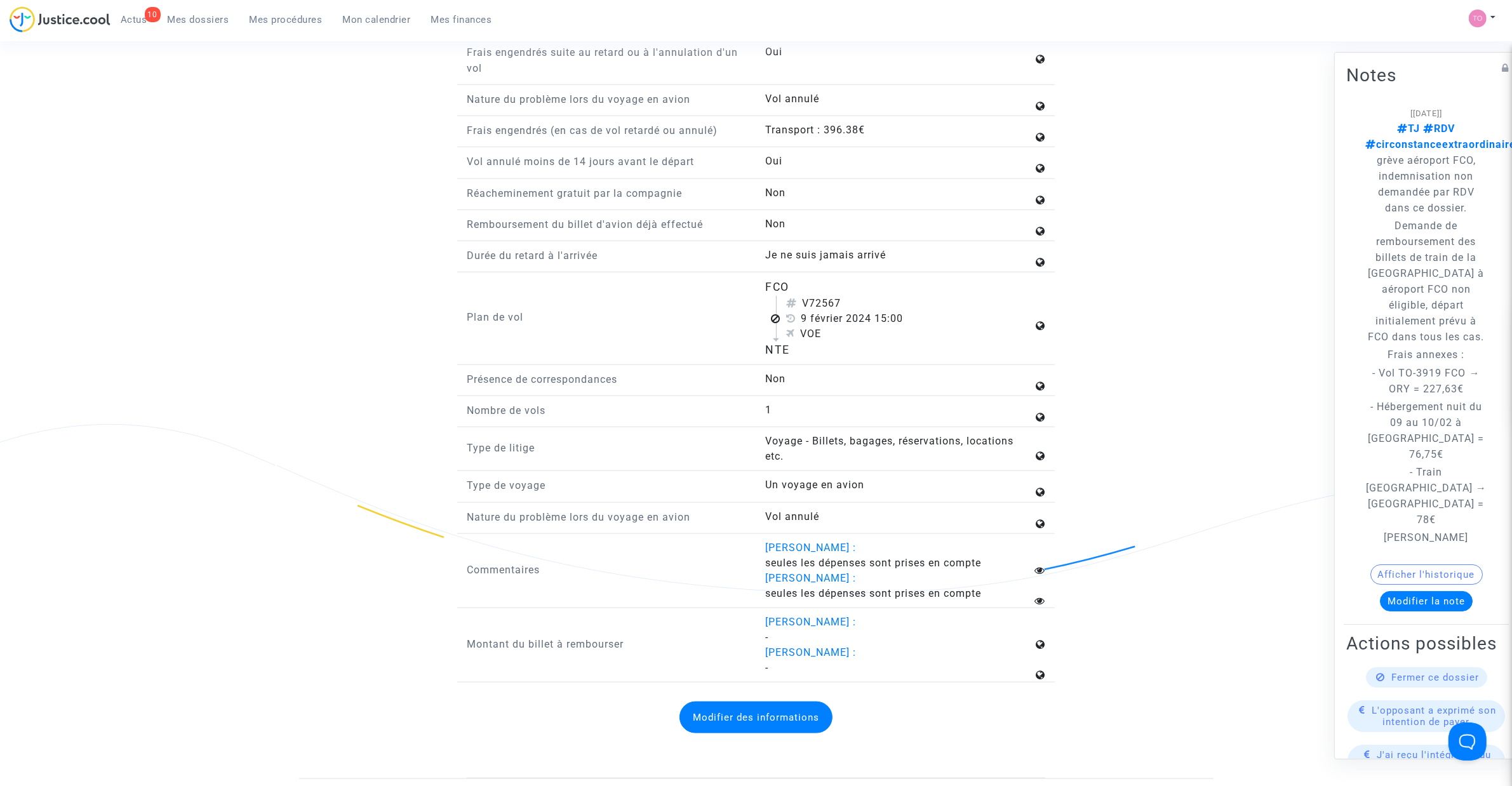
drag, startPoint x: 766, startPoint y: 293, endPoint x: 801, endPoint y: 360, distance: 75.6
click at [801, 358] on flight-plan "FCO V72567 9 février 2024 15:00 VOE NTE" at bounding box center [899, 318] width 267 height 79
click at [797, 358] on div "NTE" at bounding box center [899, 349] width 267 height 17
click at [842, 356] on div "NTE" at bounding box center [899, 349] width 267 height 17
drag, startPoint x: 817, startPoint y: 362, endPoint x: 757, endPoint y: 287, distance: 96.0
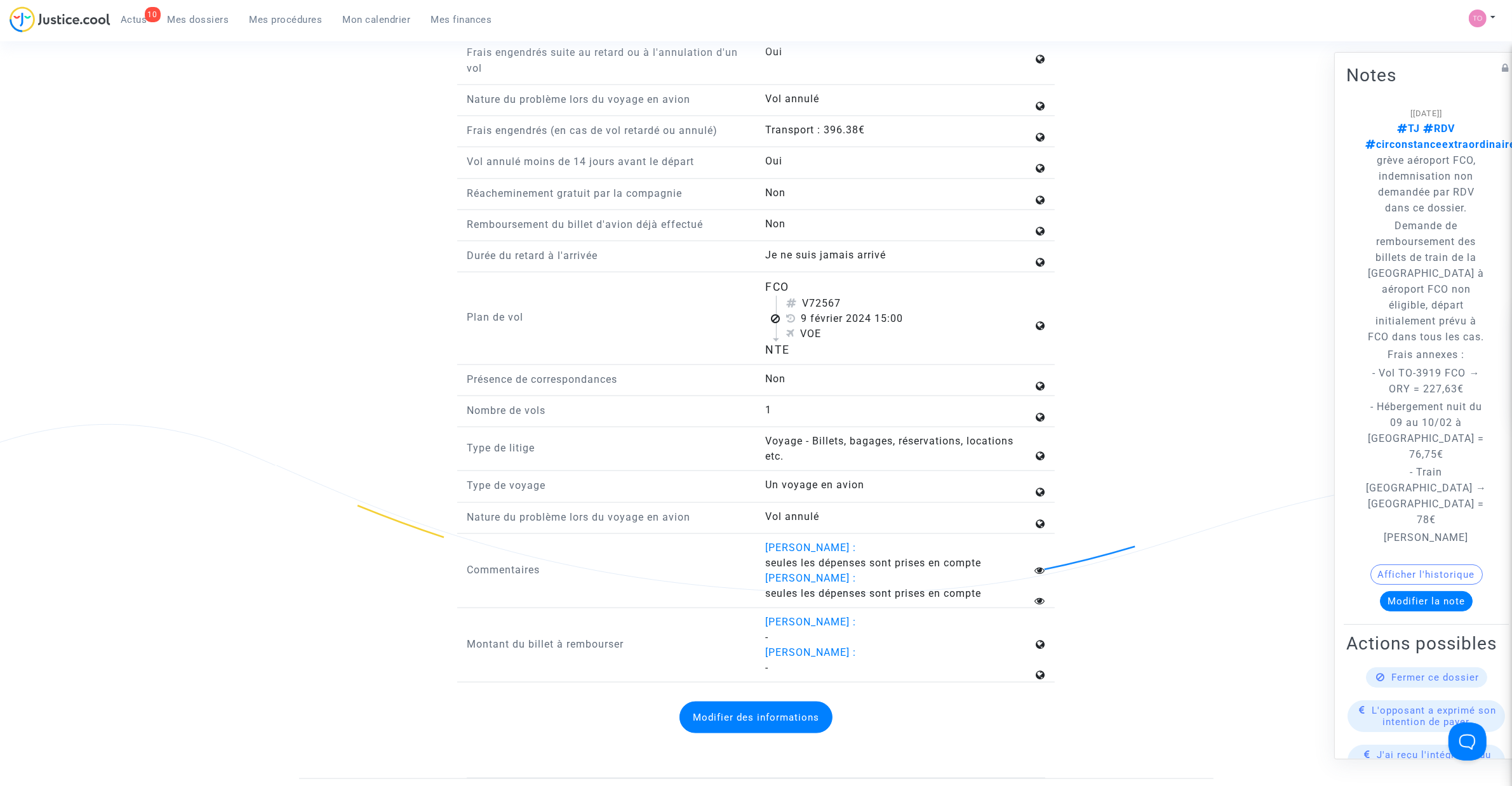
click at [757, 287] on div "Numéro de réservation LBYJ2A Aéroport de départ Aéroport de [GEOGRAPHIC_DATA] (…" at bounding box center [756, 294] width 578 height 775
copy flight-plan "FCO V72567 9 février 2024 15:00 VOE NTE"
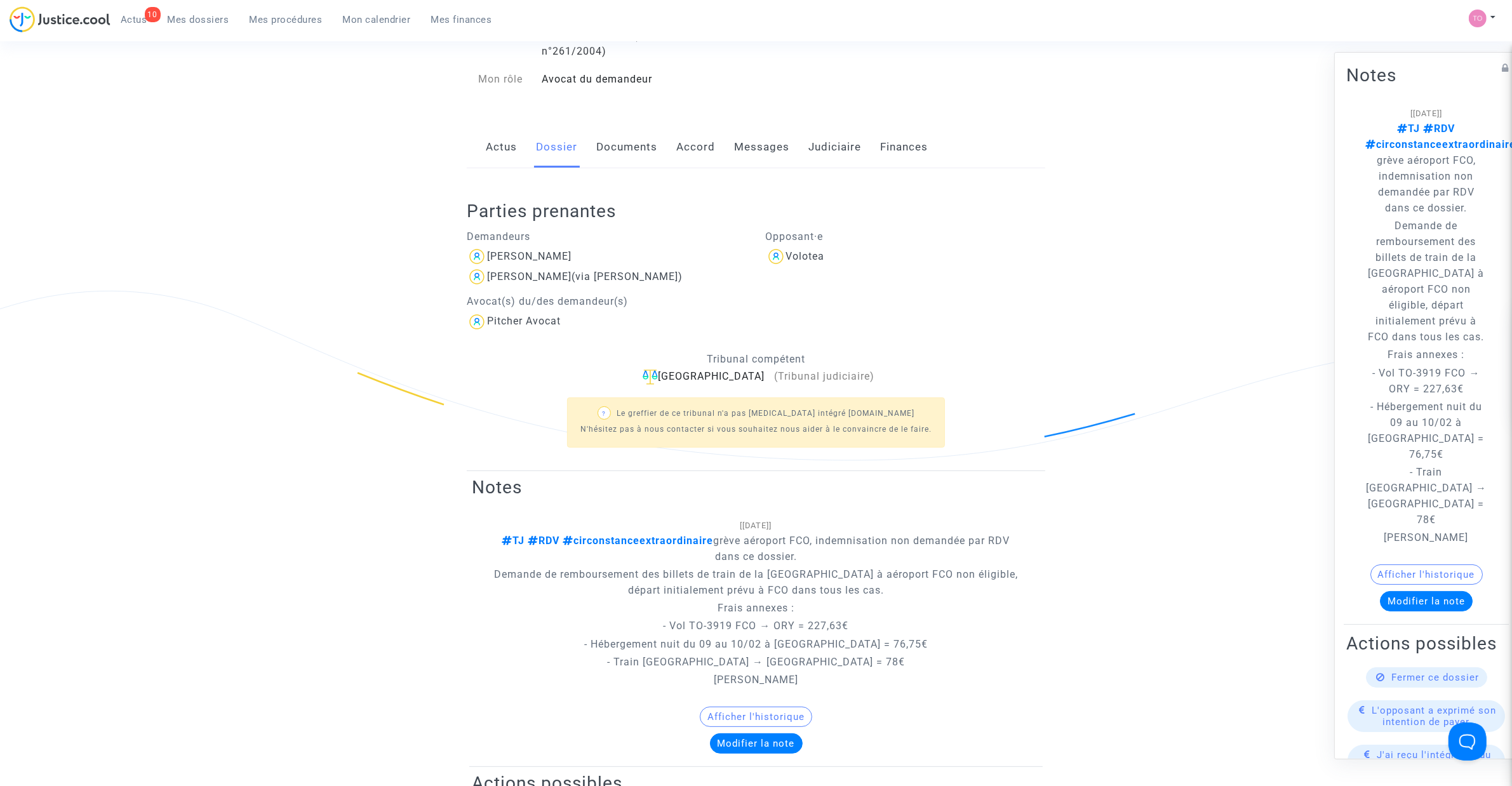
scroll to position [0, 0]
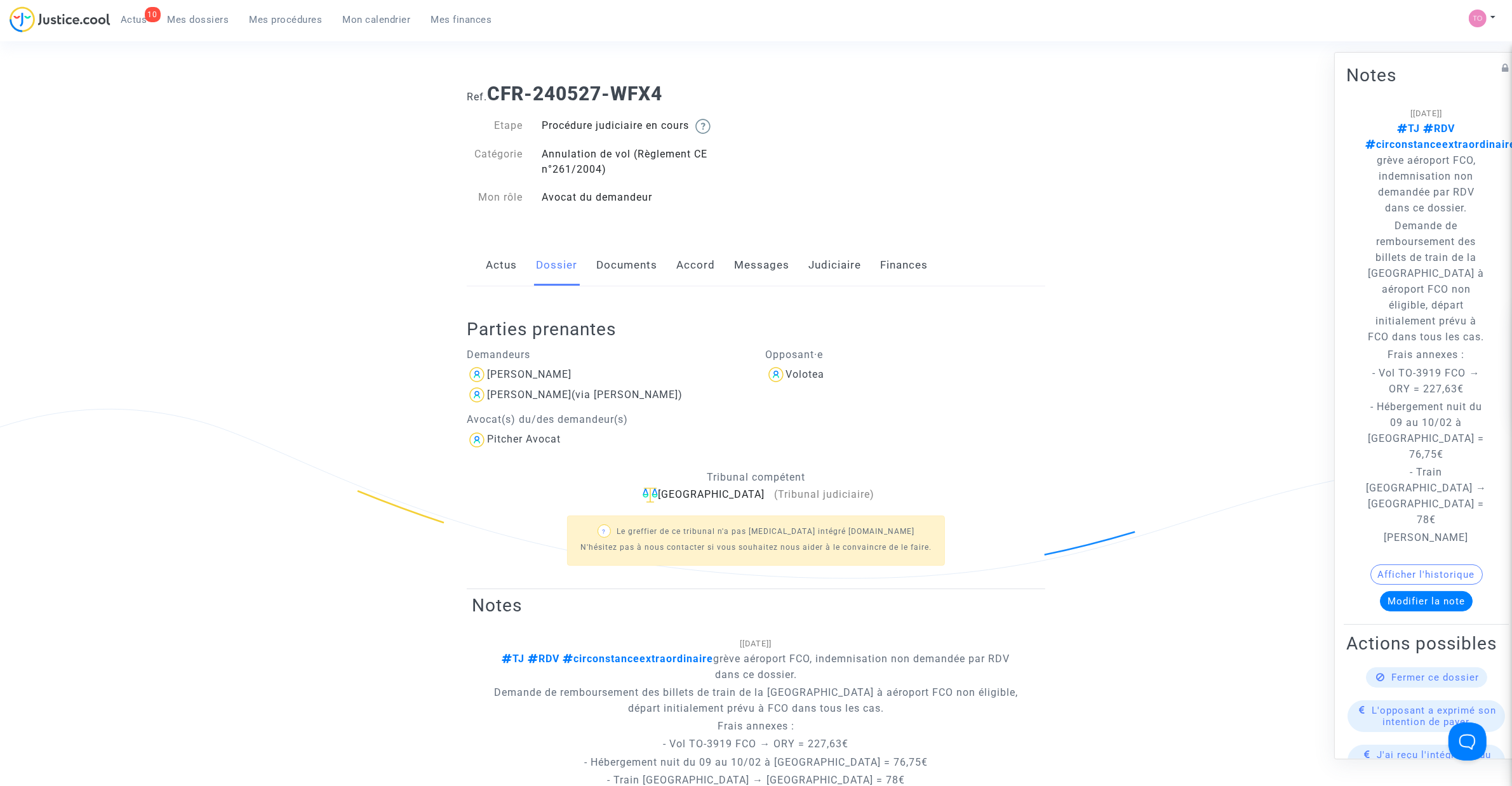
click at [658, 496] on img at bounding box center [650, 495] width 15 height 15
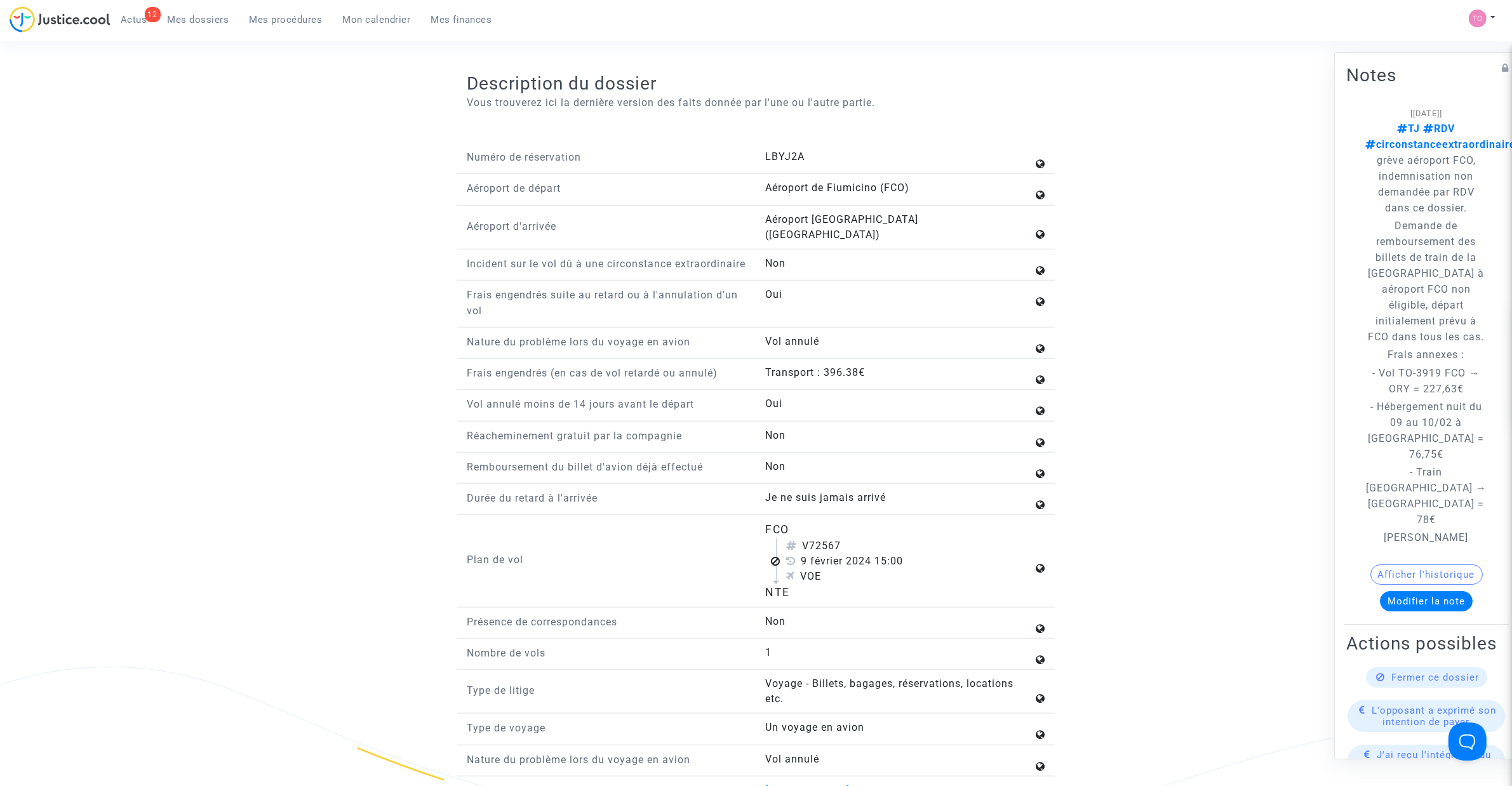
scroll to position [1428, 0]
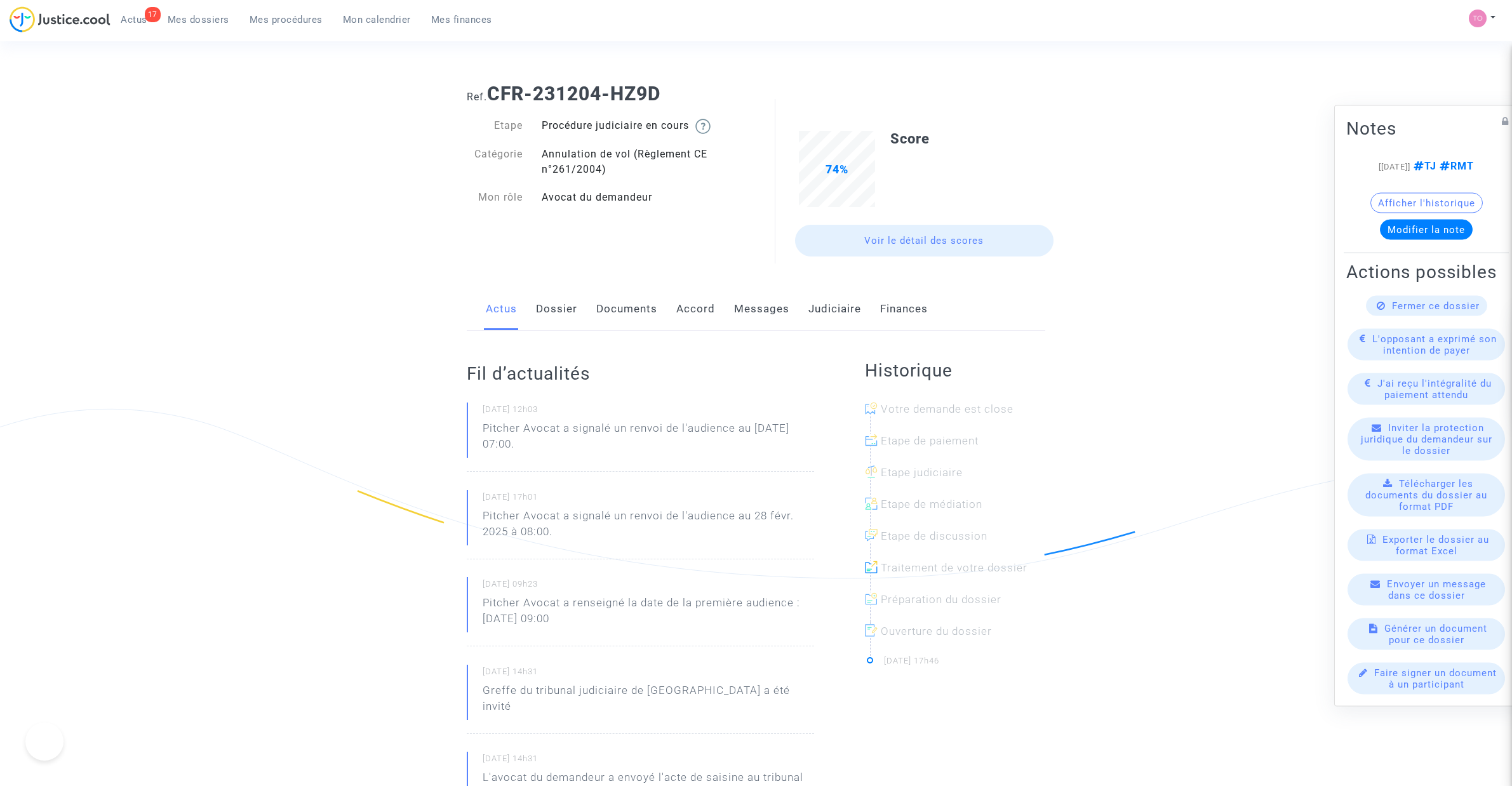
click at [813, 303] on link "Judiciaire" at bounding box center [835, 309] width 53 height 42
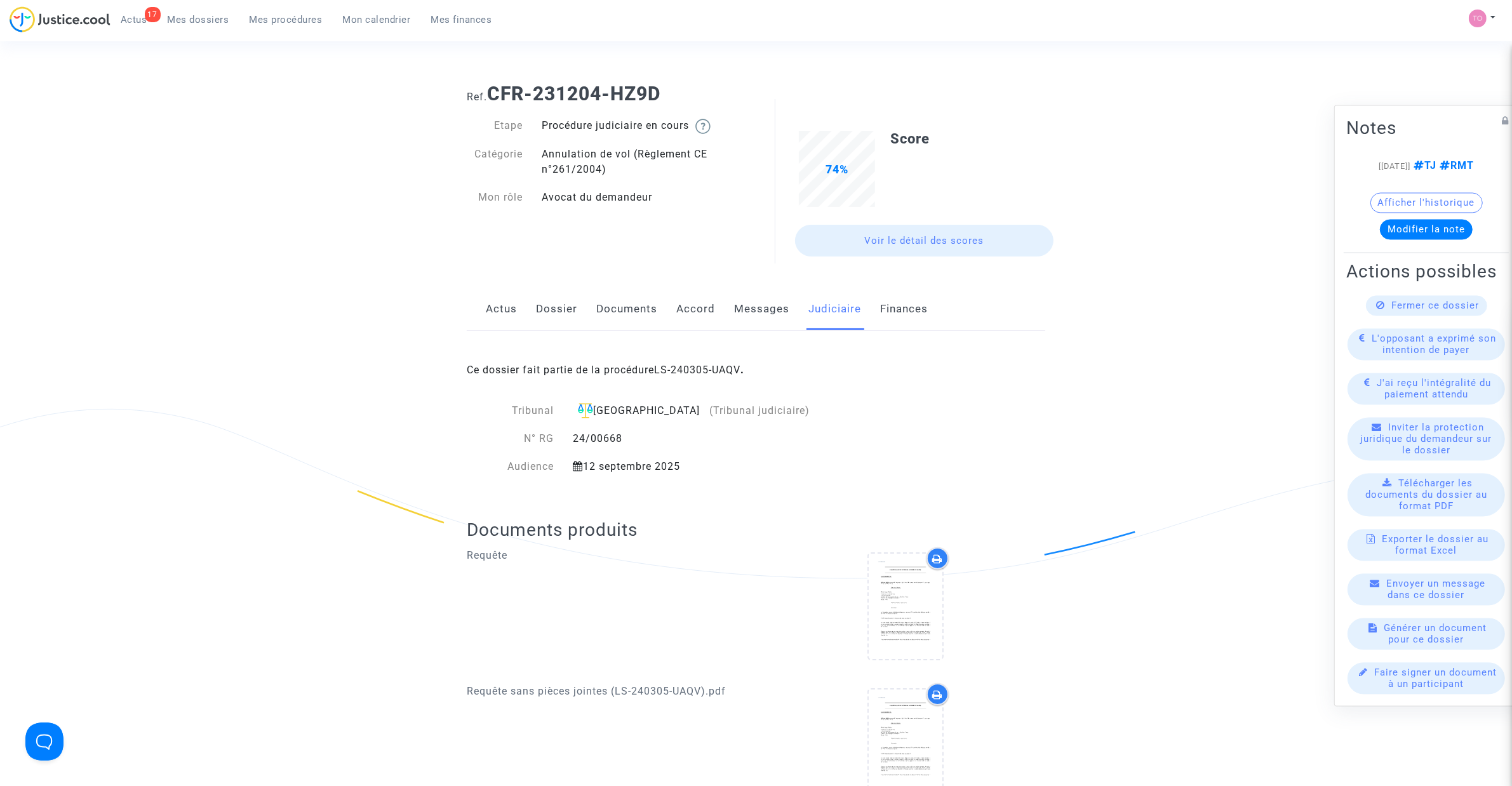
click at [705, 360] on div "Ce dossier fait partie de la procédure LS-240305-UAQV ." at bounding box center [756, 360] width 578 height 59
click at [699, 377] on div "Ce dossier fait partie de la procédure LS-240305-UAQV ." at bounding box center [756, 360] width 578 height 59
click at [696, 367] on link "LS-240305-UAQV" at bounding box center [697, 369] width 87 height 12
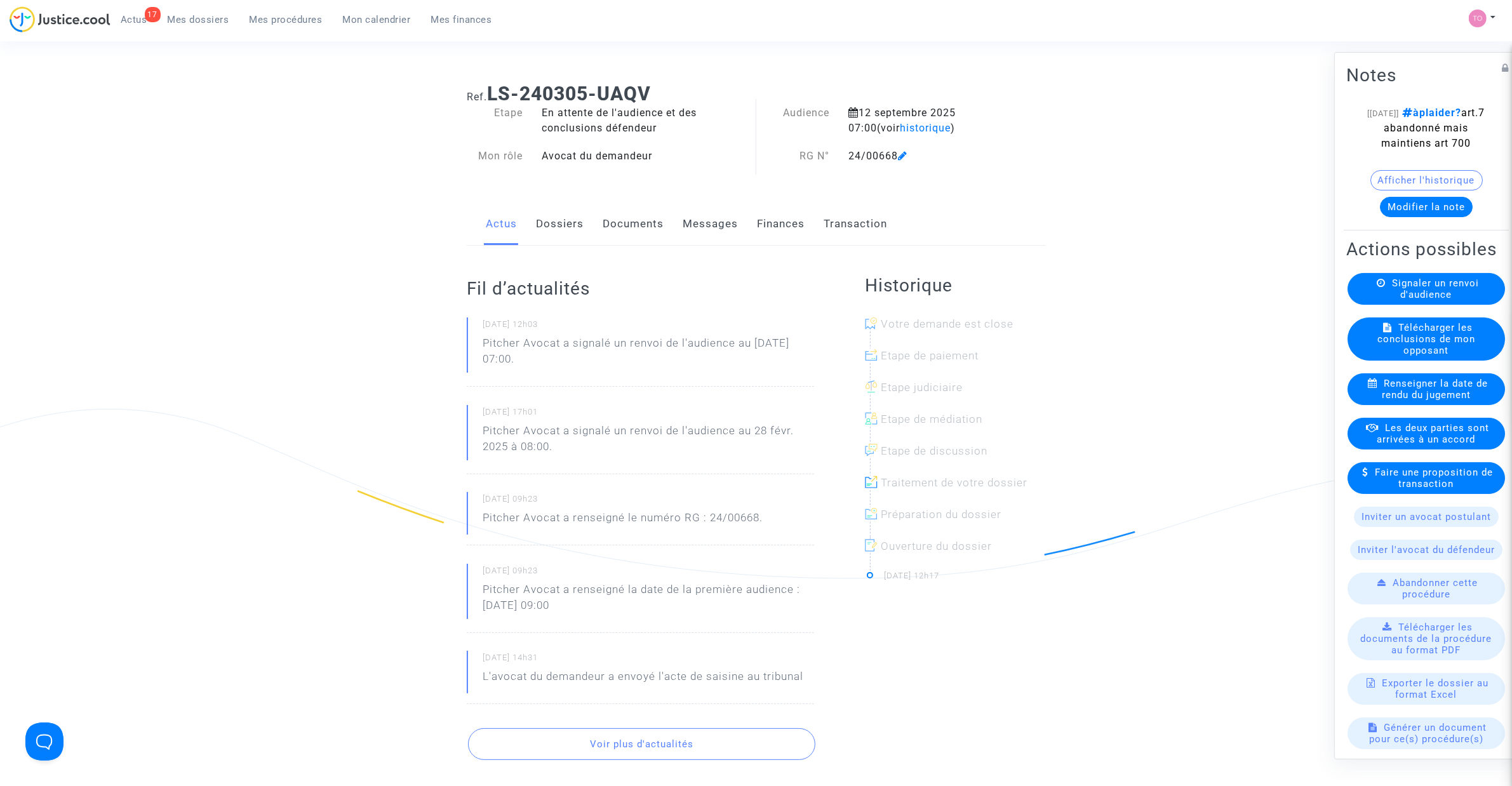
click at [703, 222] on link "Messages" at bounding box center [710, 224] width 55 height 42
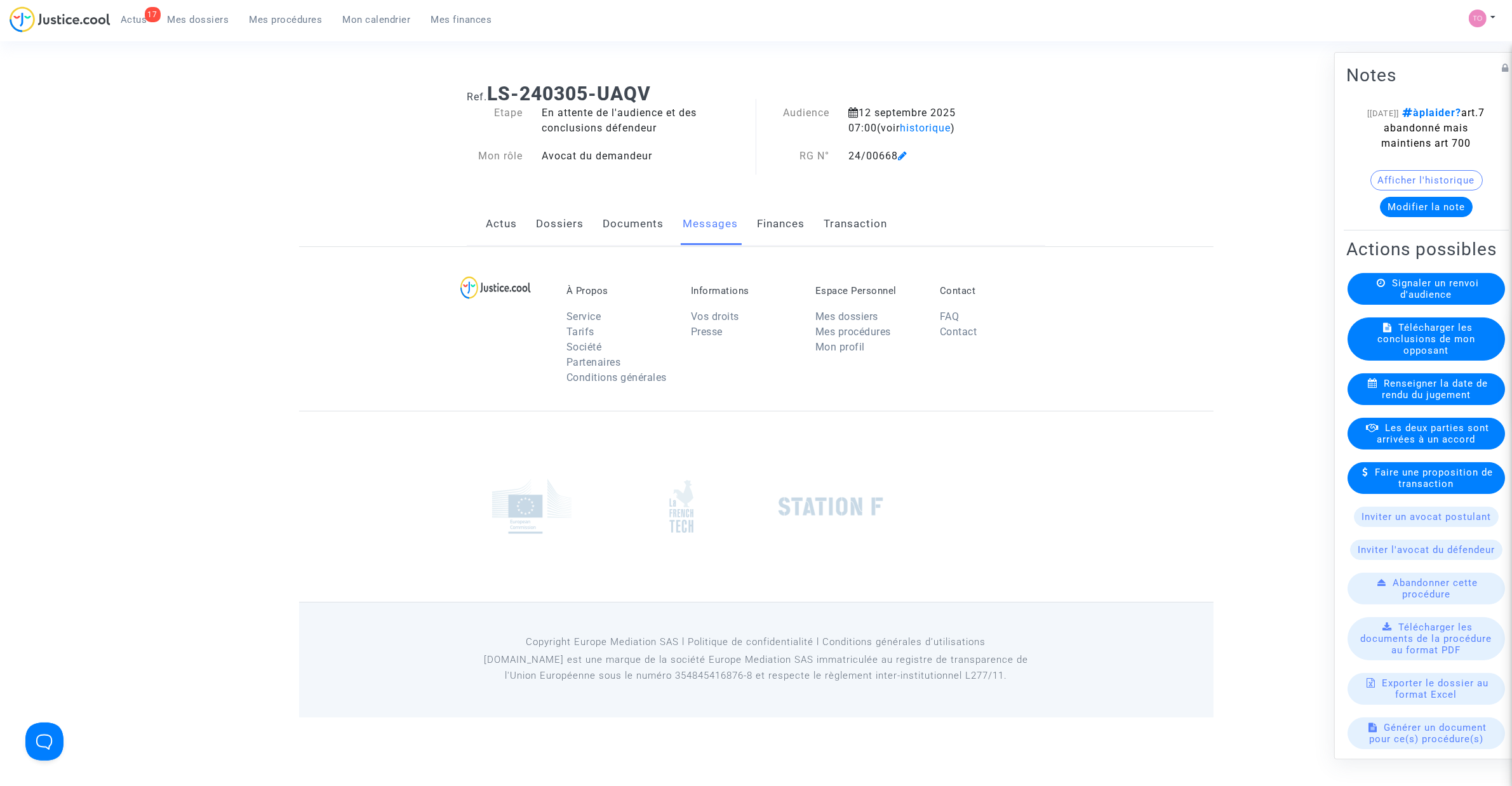
click at [609, 220] on link "Documents" at bounding box center [633, 224] width 61 height 42
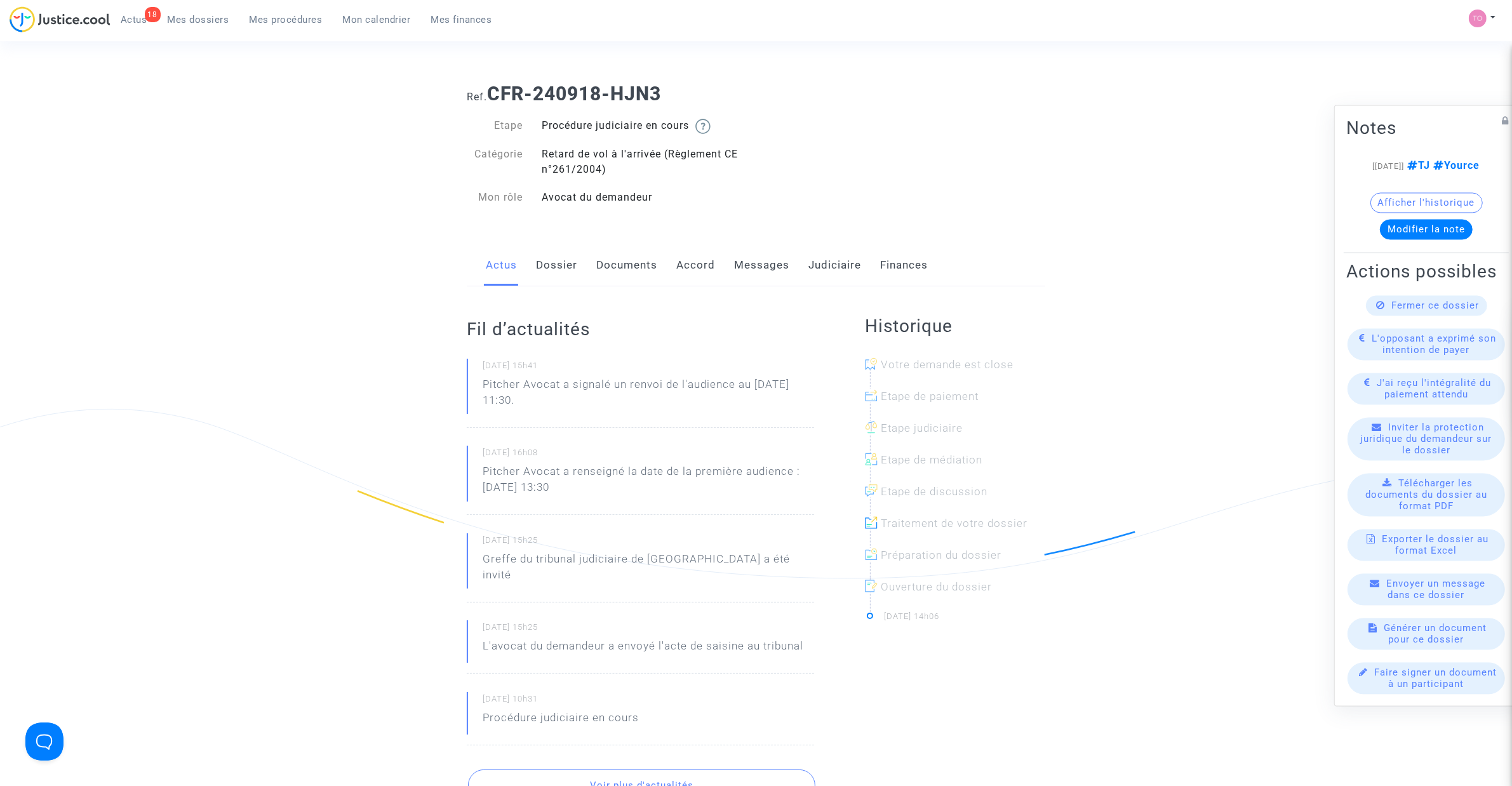
click at [636, 263] on link "Documents" at bounding box center [626, 265] width 61 height 42
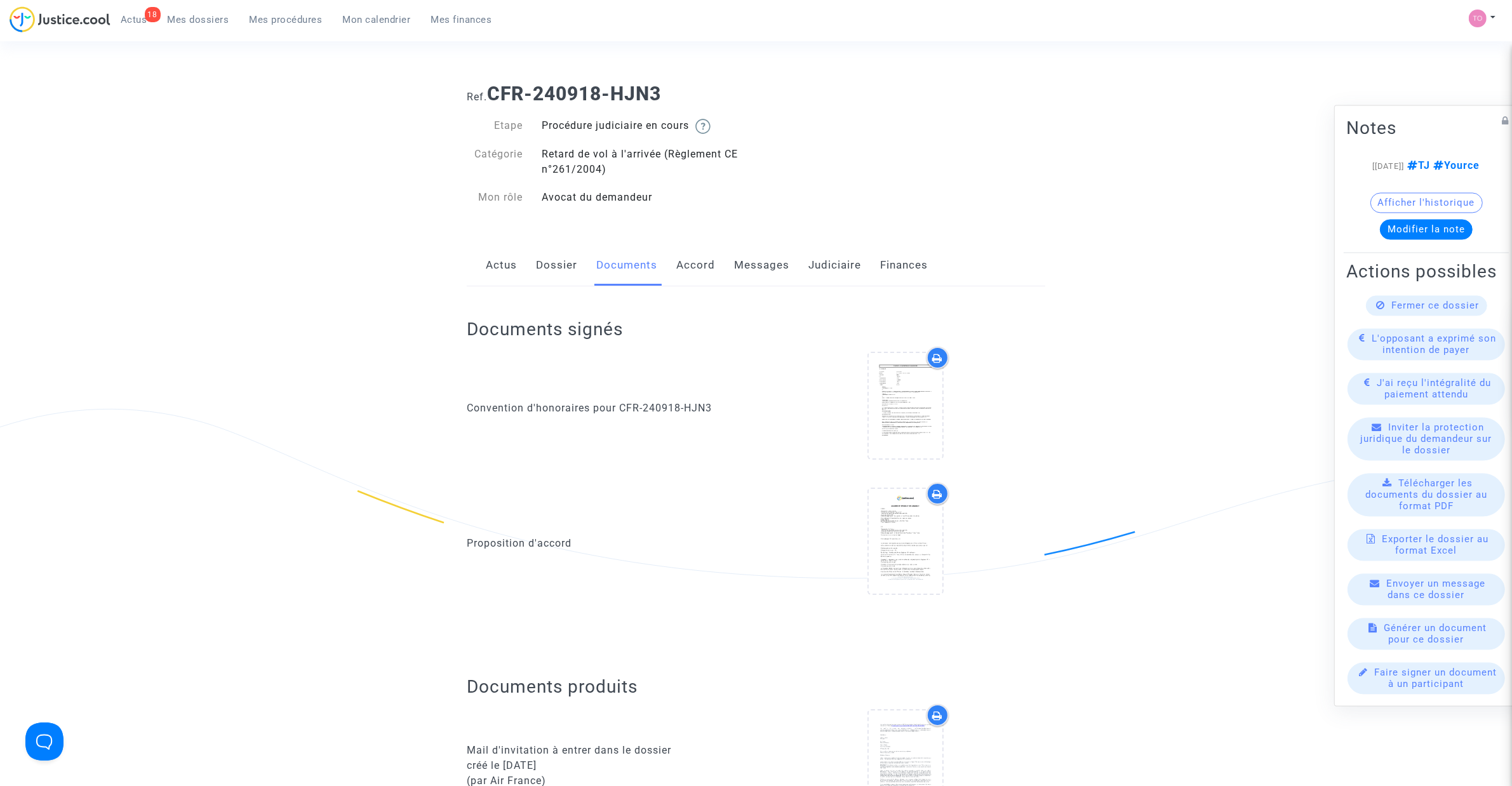
click at [716, 260] on div "Actus Dossier Documents Accord Messages Judiciaire Finances" at bounding box center [756, 265] width 578 height 43
drag, startPoint x: 702, startPoint y: 264, endPoint x: 723, endPoint y: 266, distance: 21.1
click at [702, 265] on link "Accord" at bounding box center [695, 265] width 39 height 42
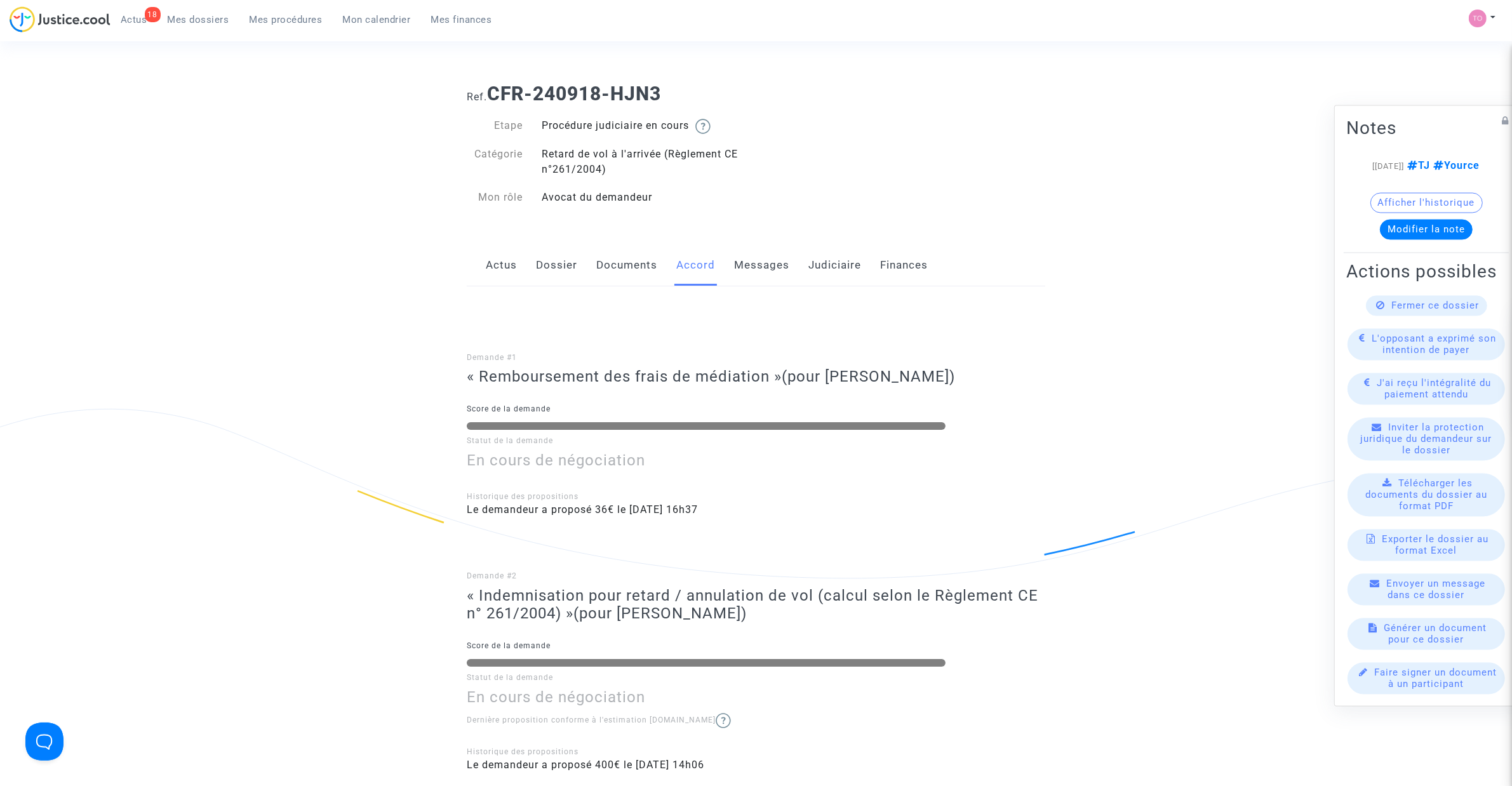
click at [826, 268] on link "Judiciaire" at bounding box center [835, 265] width 53 height 42
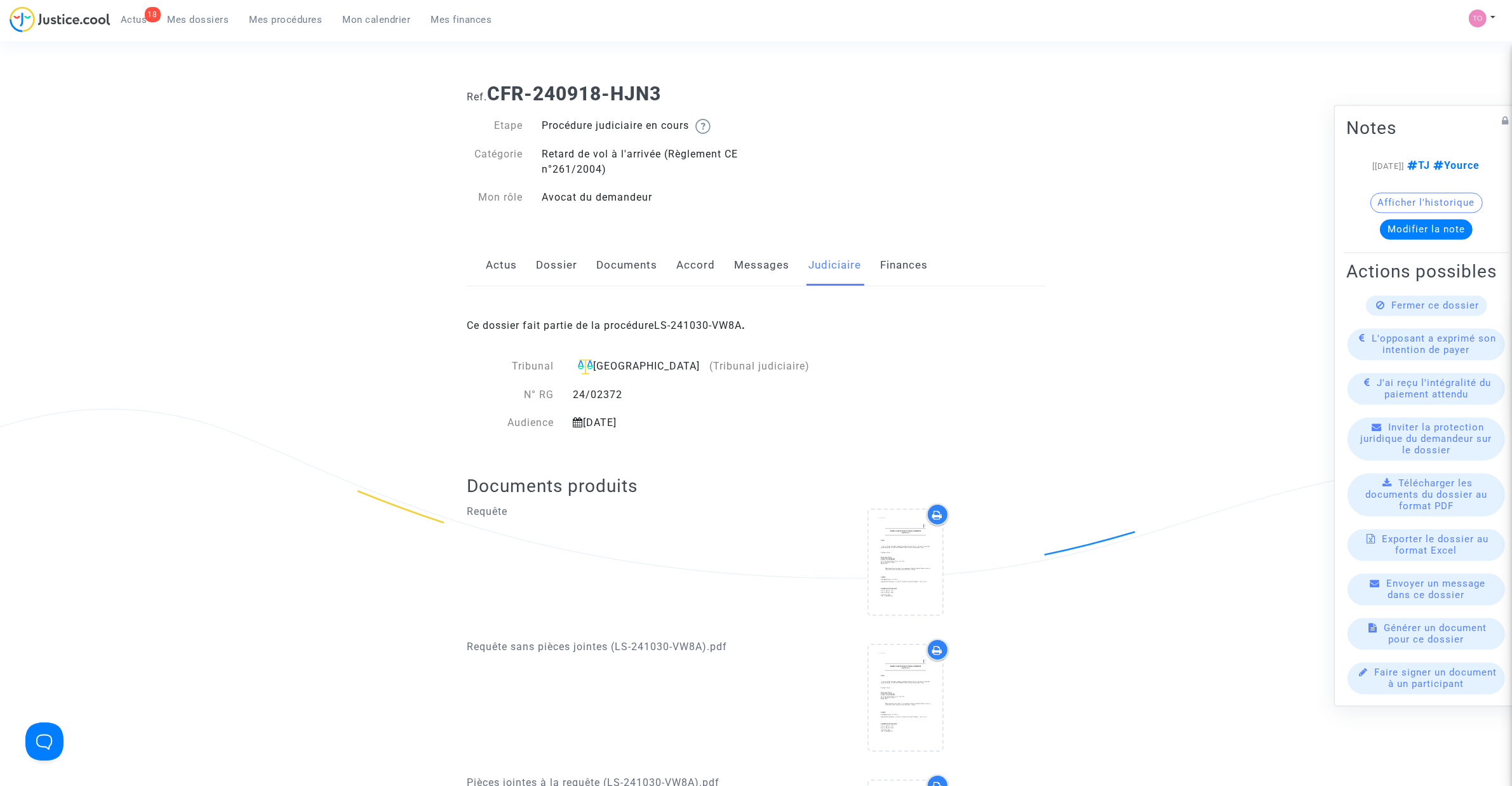
click at [713, 333] on div "Ce dossier fait partie de la procédure LS-241030-VW8A ." at bounding box center [756, 316] width 578 height 59
click at [713, 330] on link "LS-241030-VW8A" at bounding box center [697, 325] width 88 height 12
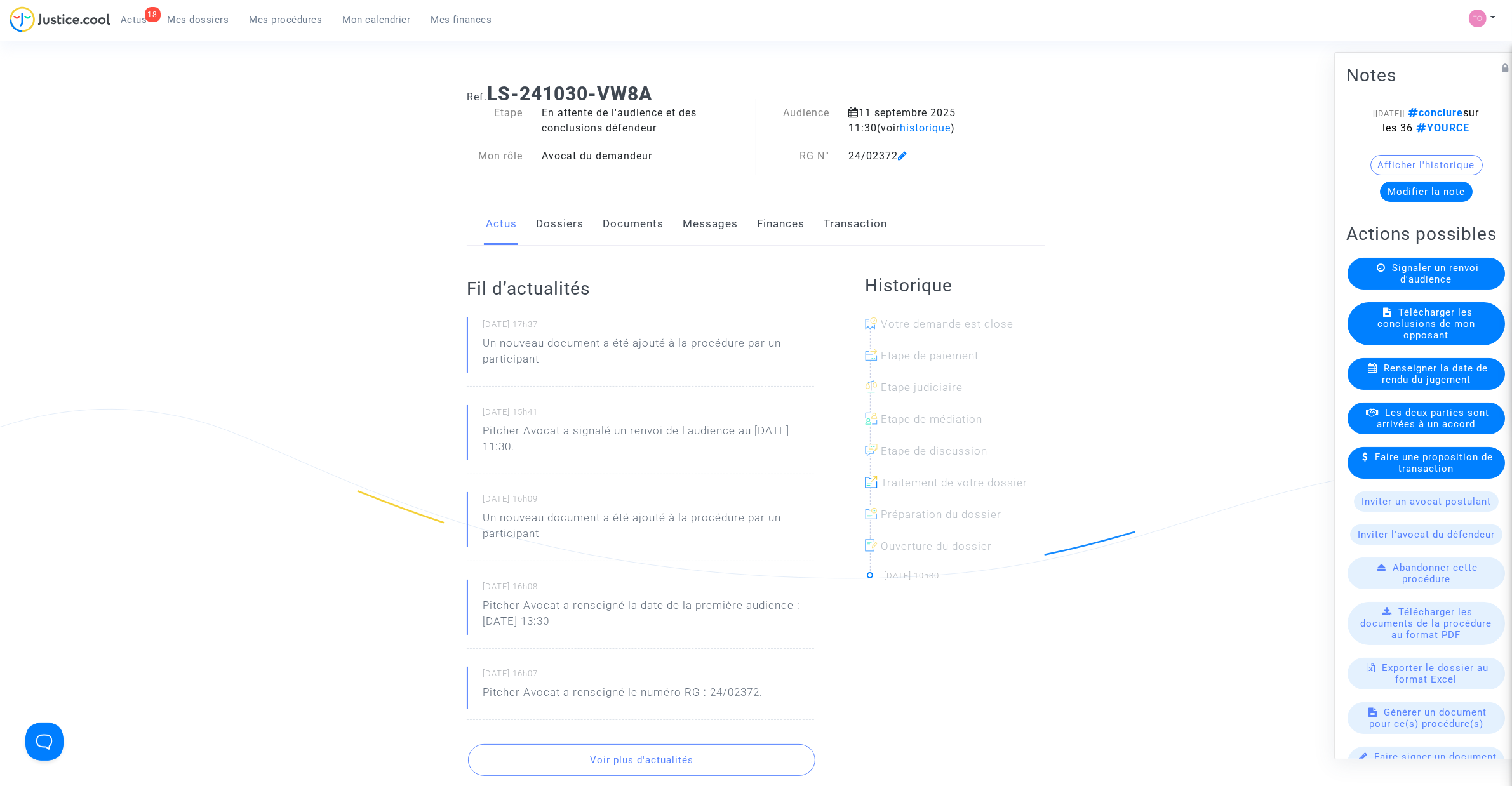
click at [623, 220] on link "Documents" at bounding box center [633, 224] width 61 height 42
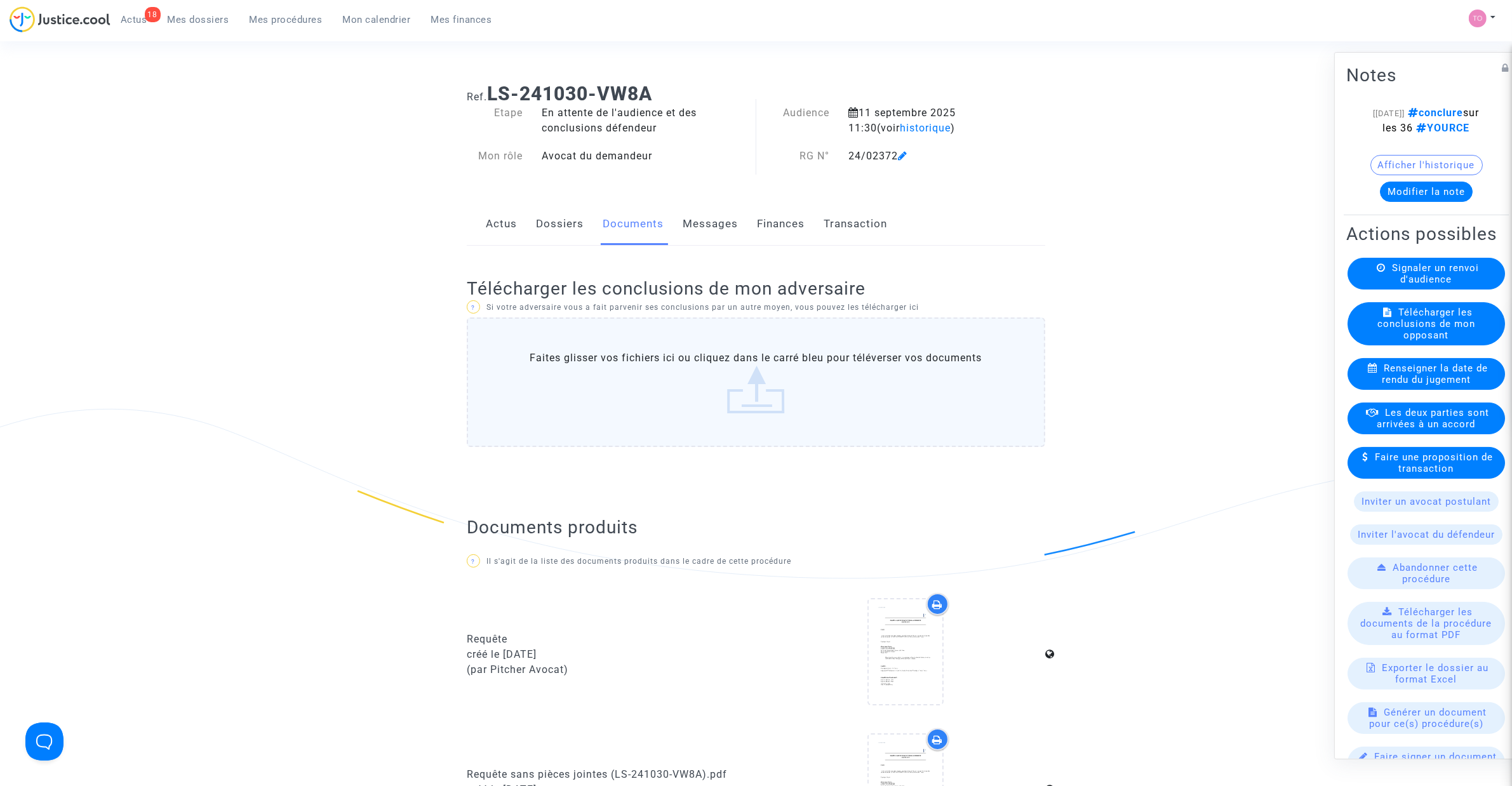
click at [528, 211] on div "Actus Dossiers Documents Messages Finances Transaction" at bounding box center [756, 224] width 578 height 43
click at [559, 226] on link "Dossiers" at bounding box center [559, 224] width 47 height 42
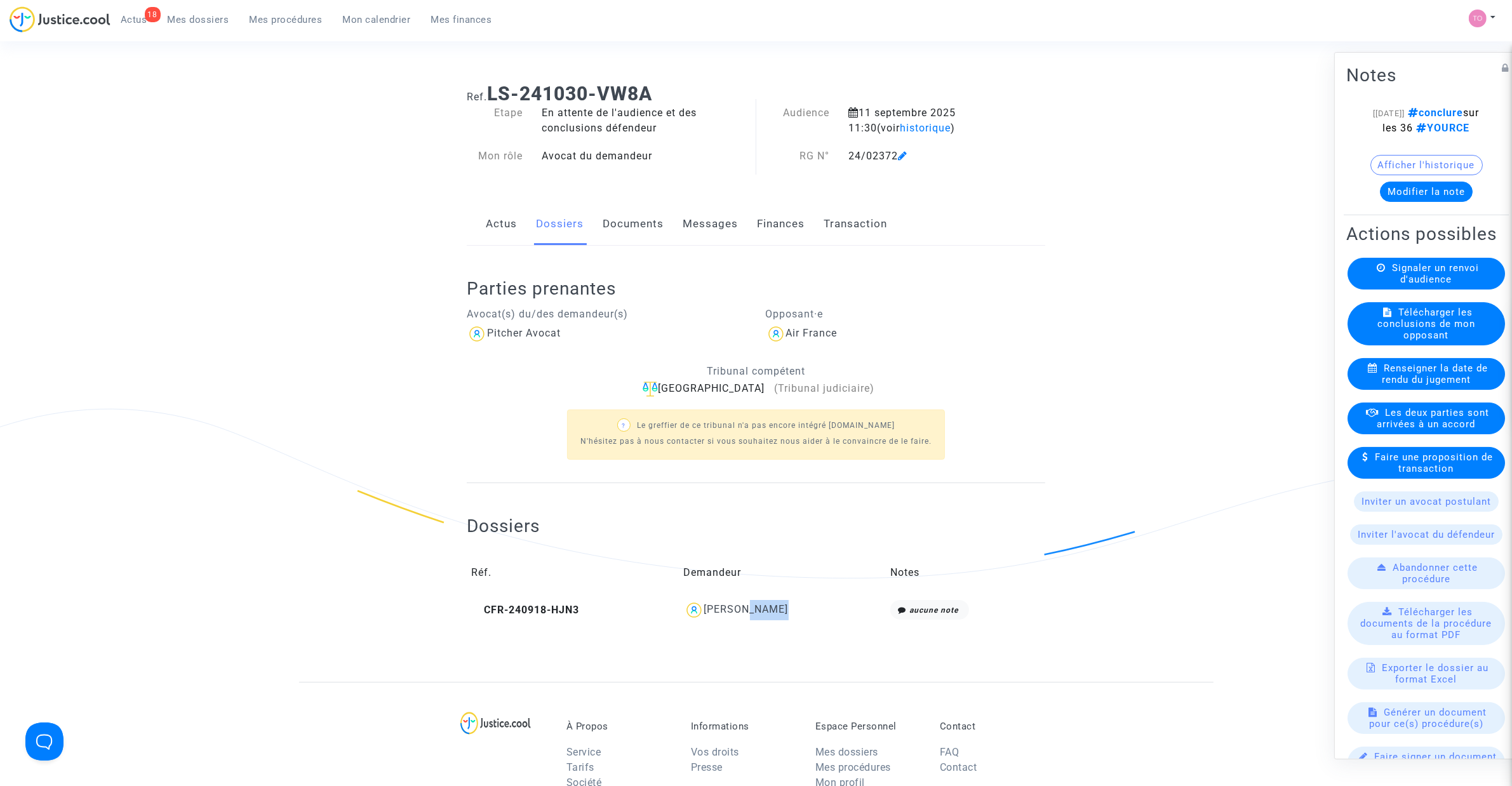
drag, startPoint x: 793, startPoint y: 605, endPoint x: 748, endPoint y: 614, distance: 45.9
click at [748, 614] on div "[PERSON_NAME]" at bounding box center [783, 609] width 198 height 20
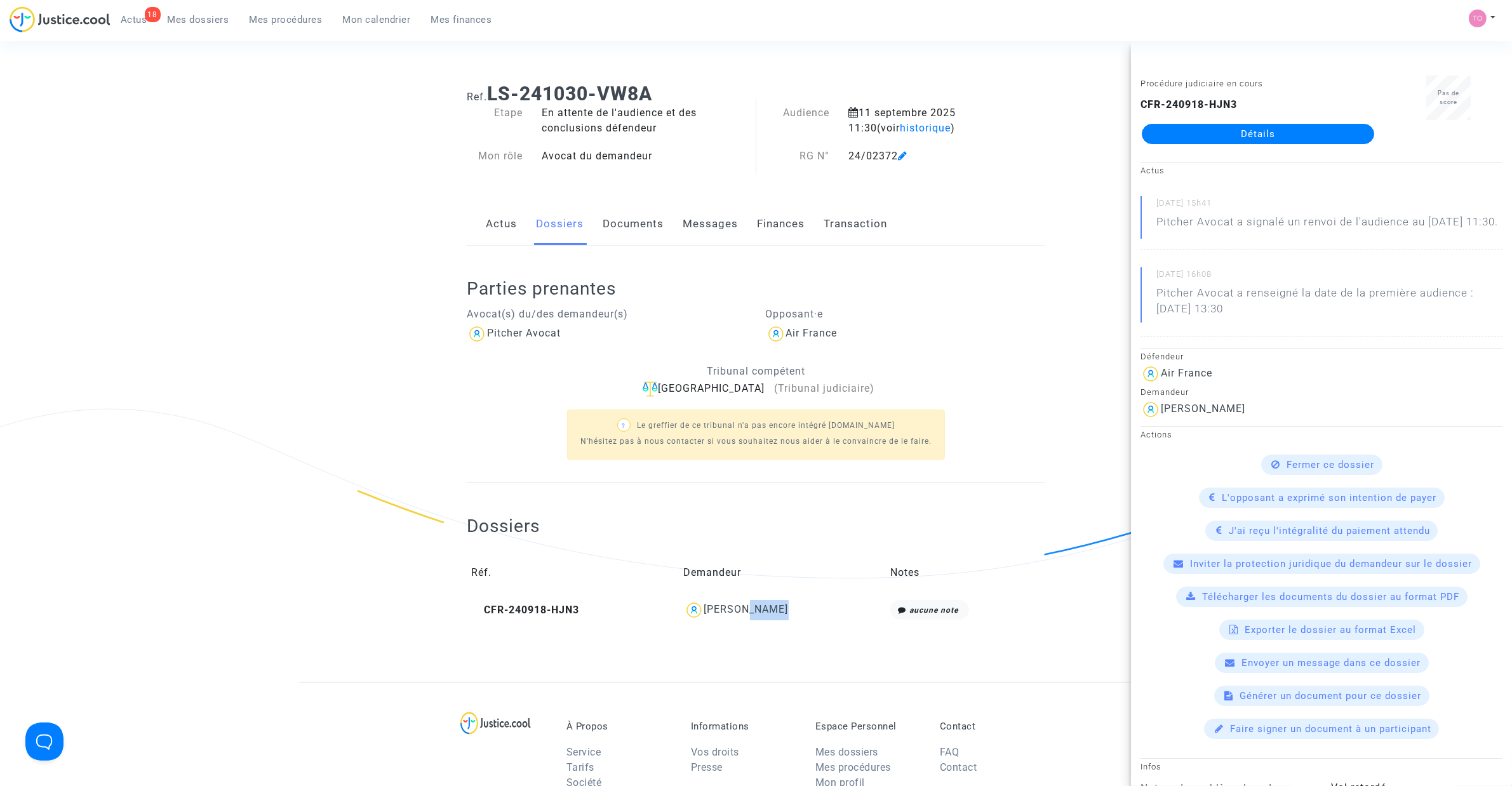
copy div "Ichama"
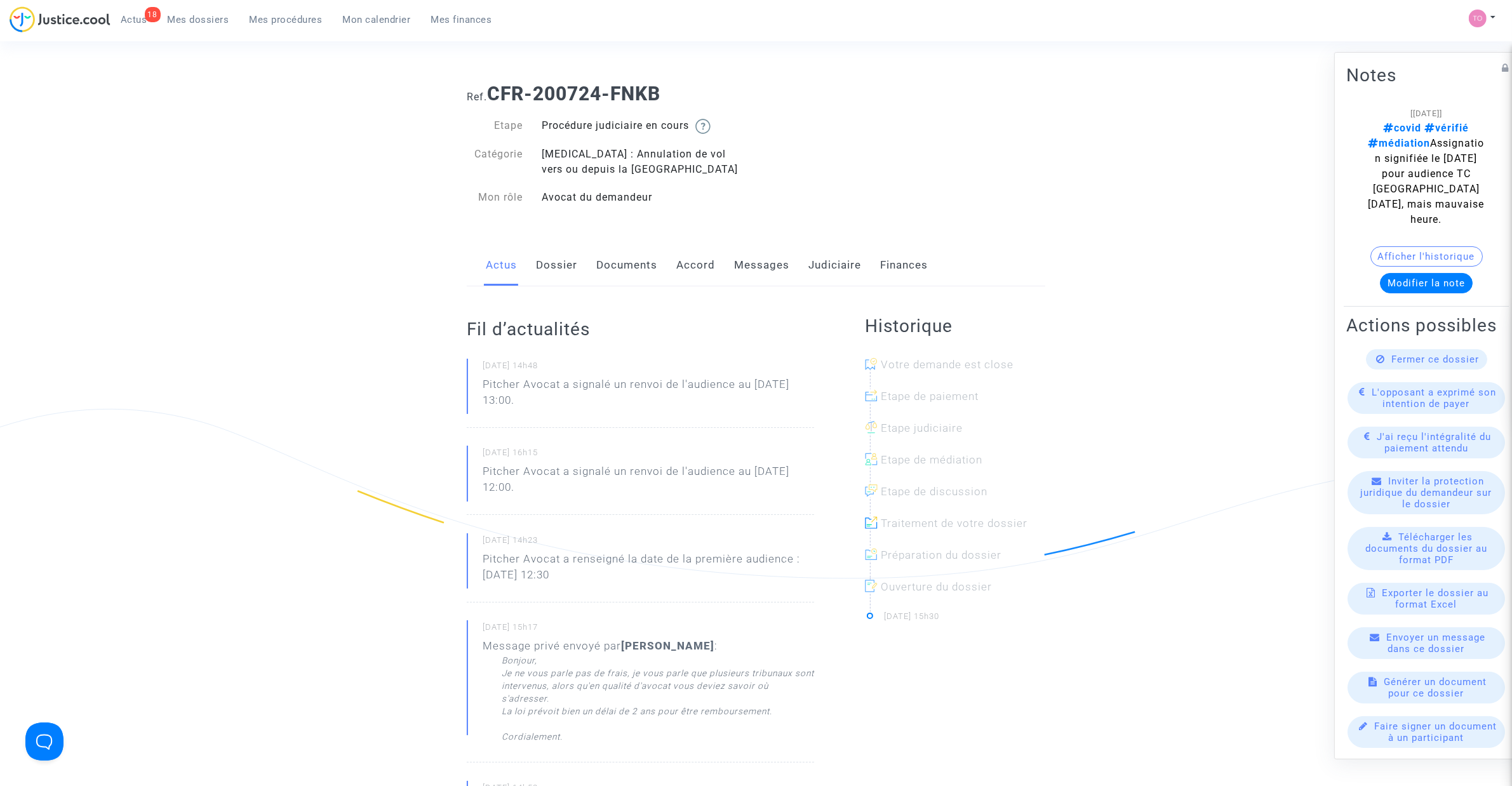
click at [549, 266] on link "Dossier" at bounding box center [556, 265] width 41 height 42
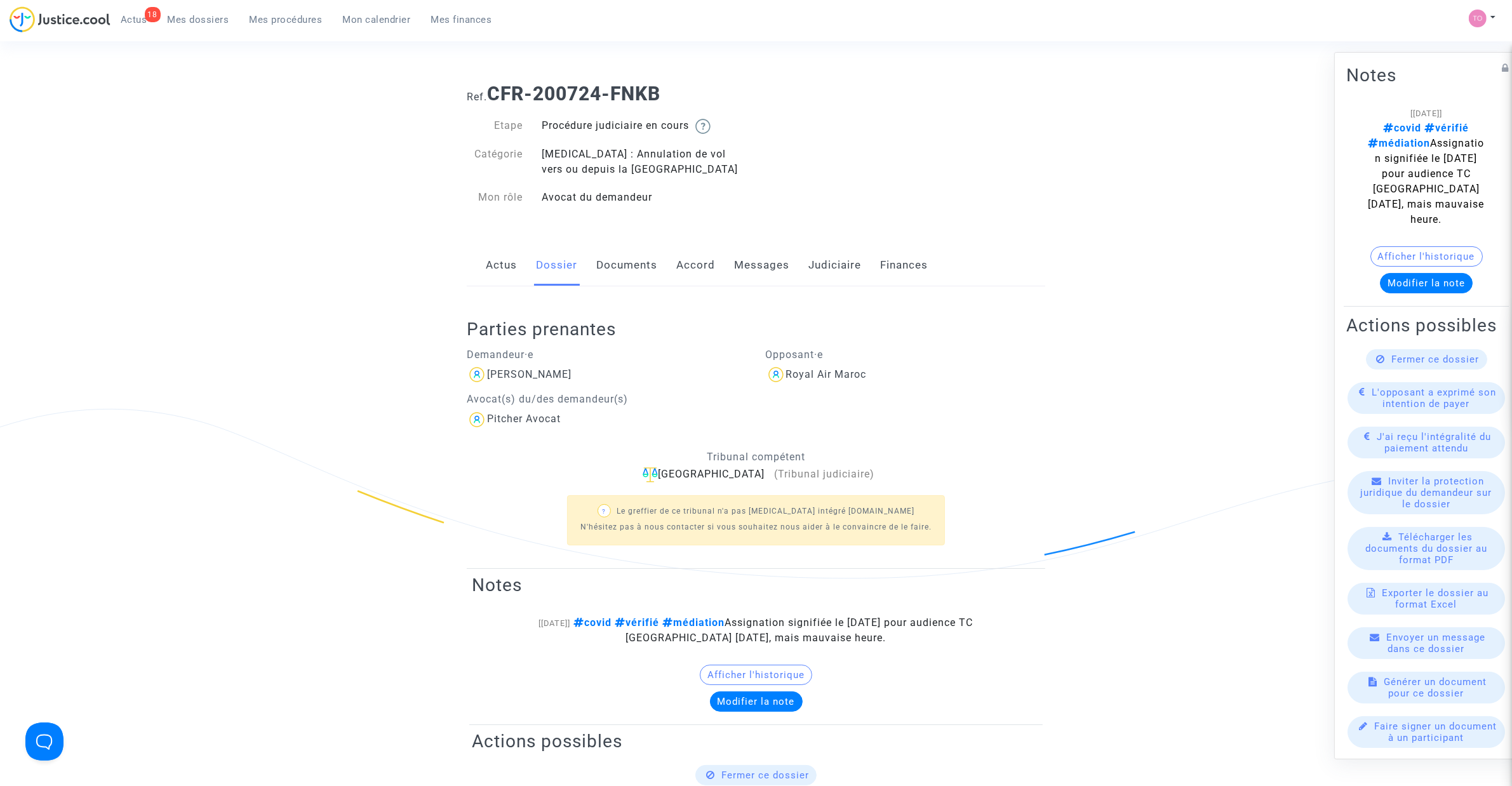
click at [626, 263] on link "Documents" at bounding box center [626, 265] width 61 height 42
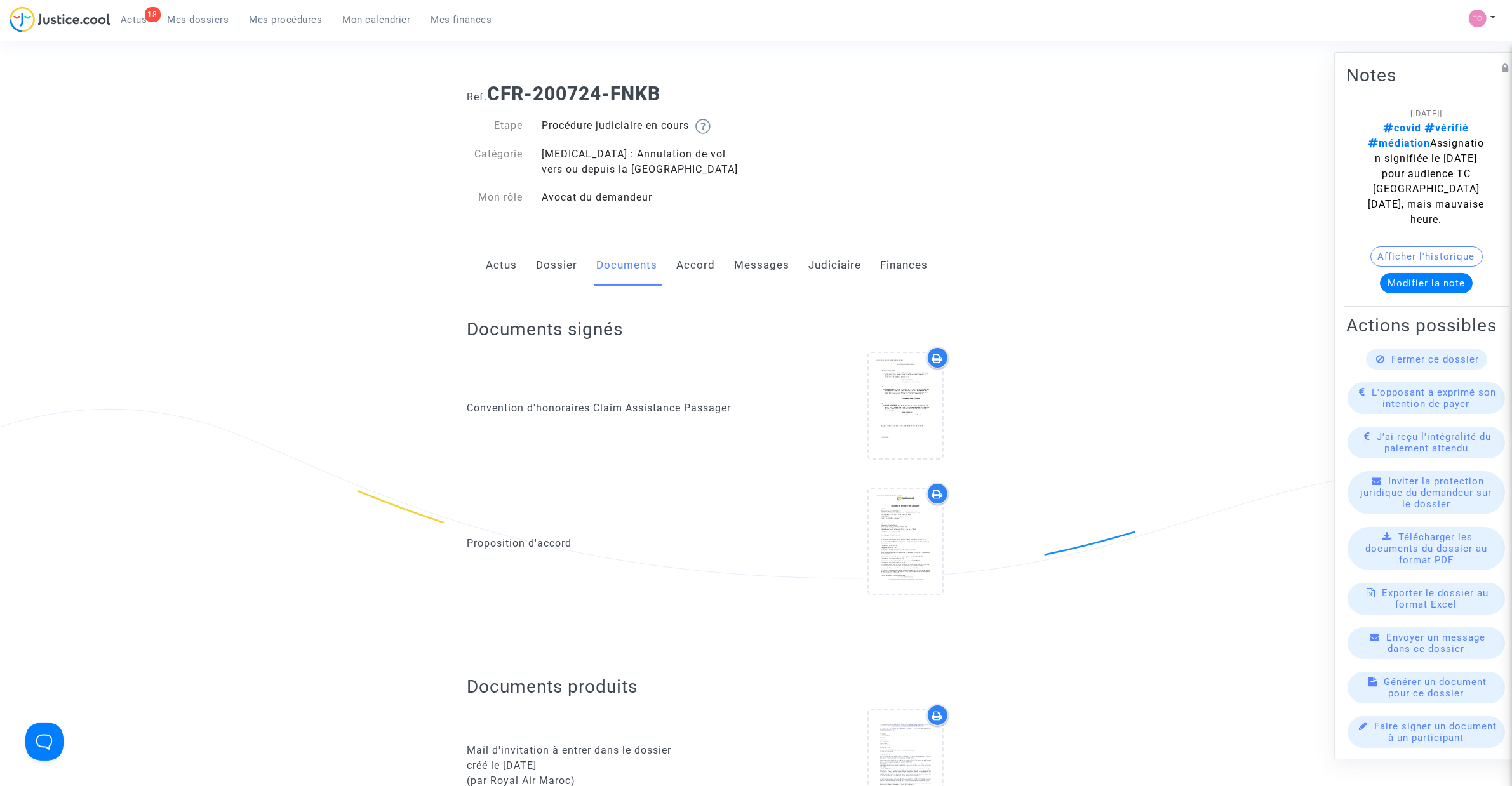
click at [837, 261] on link "Judiciaire" at bounding box center [835, 265] width 53 height 42
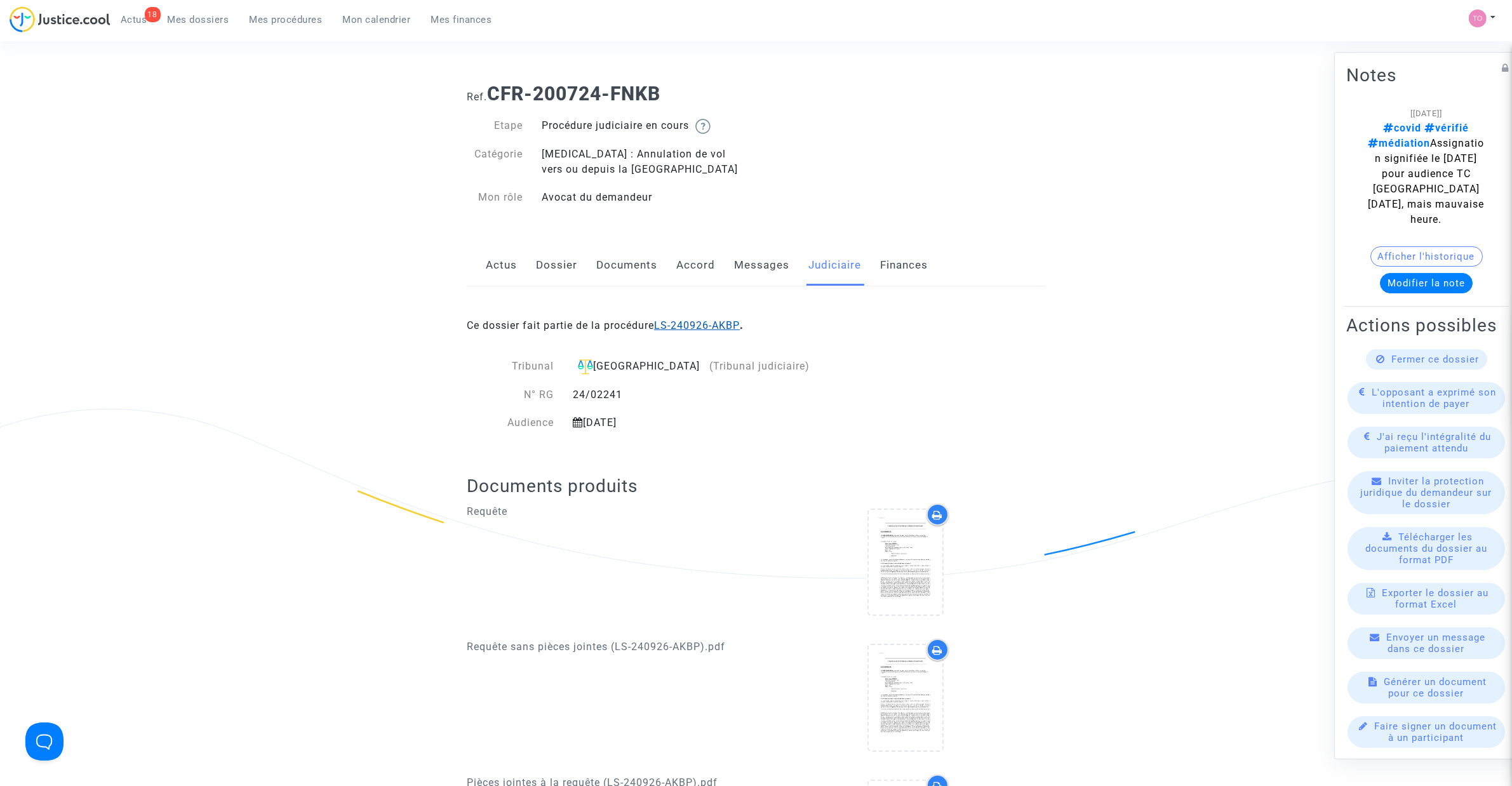
click at [707, 324] on link "LS-240926-AKBP" at bounding box center [696, 325] width 86 height 12
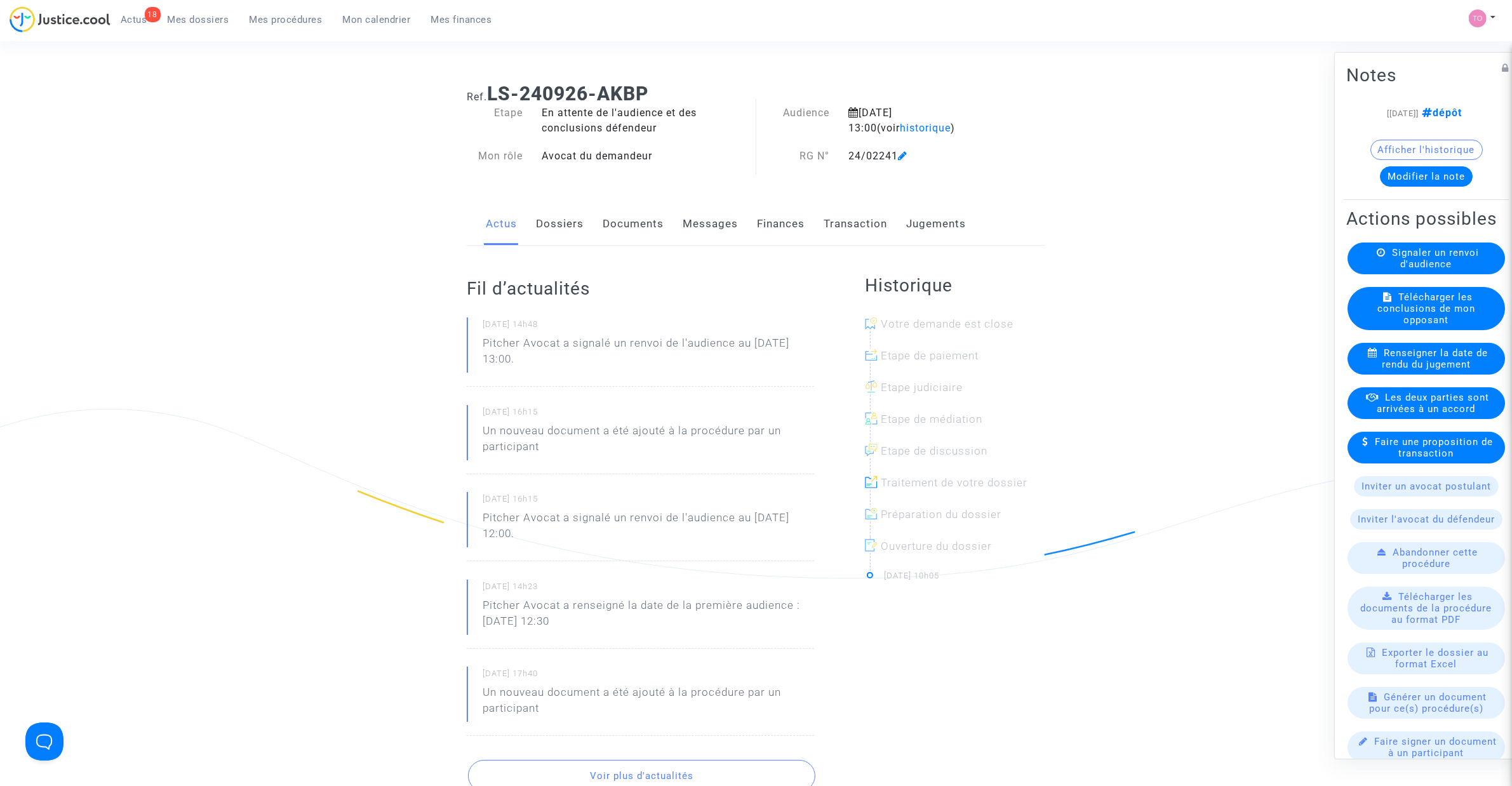
click at [633, 224] on link "Documents" at bounding box center [633, 224] width 61 height 42
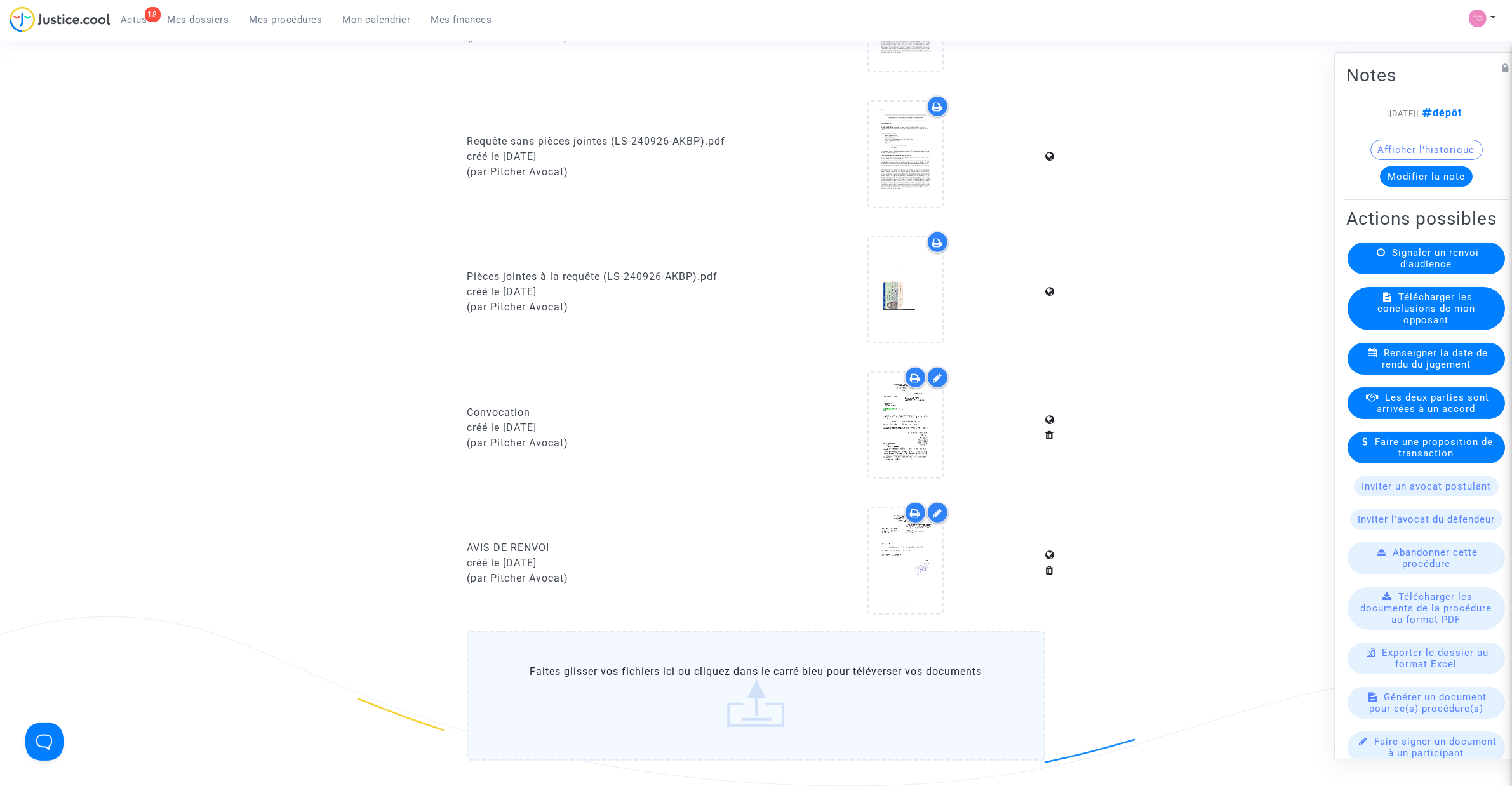
scroll to position [635, 0]
click at [918, 572] on icon at bounding box center [904, 559] width 41 height 41
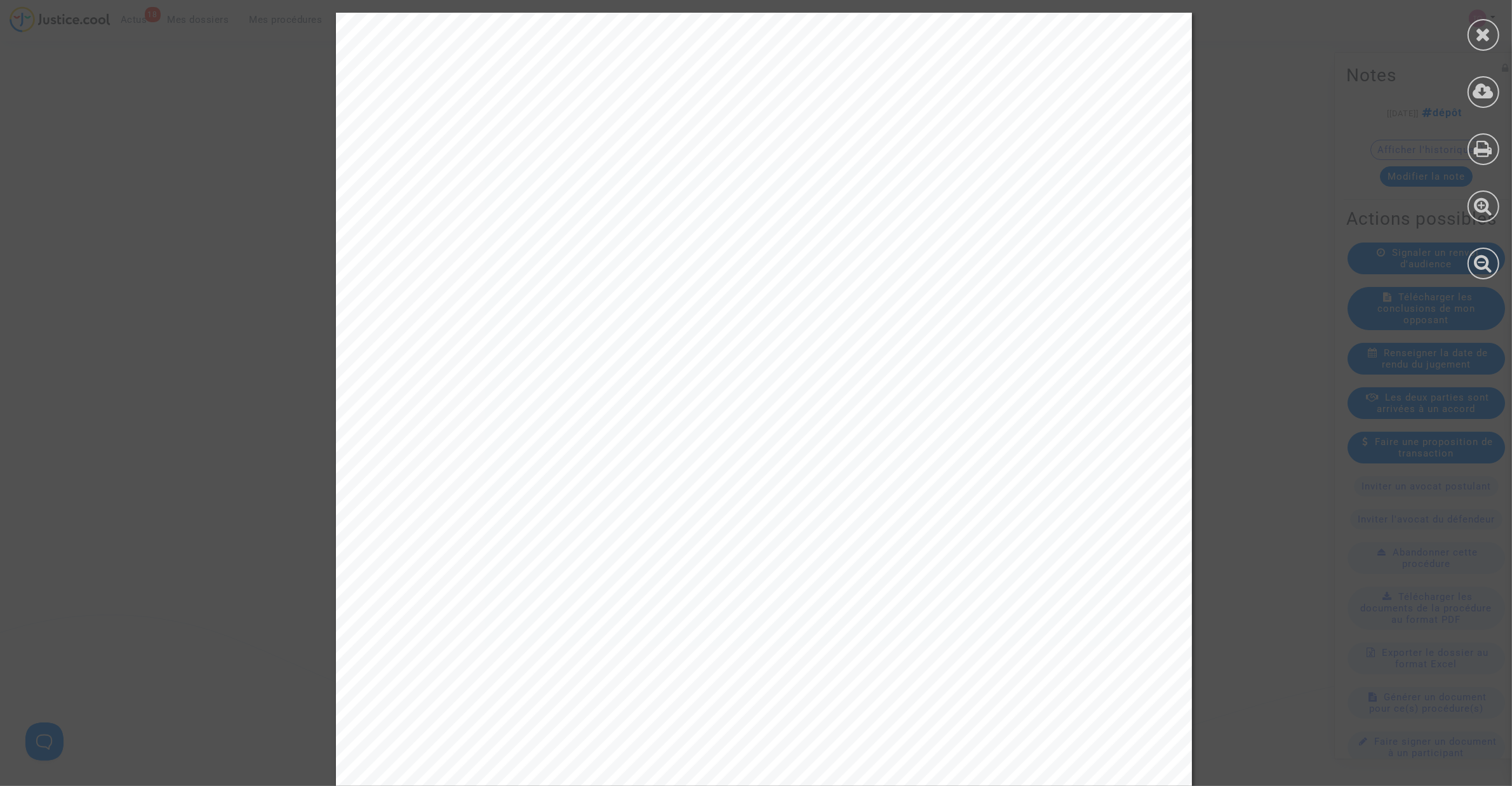
click at [1465, 39] on div at bounding box center [1483, 146] width 57 height 292
click at [1476, 33] on icon at bounding box center [1484, 35] width 16 height 19
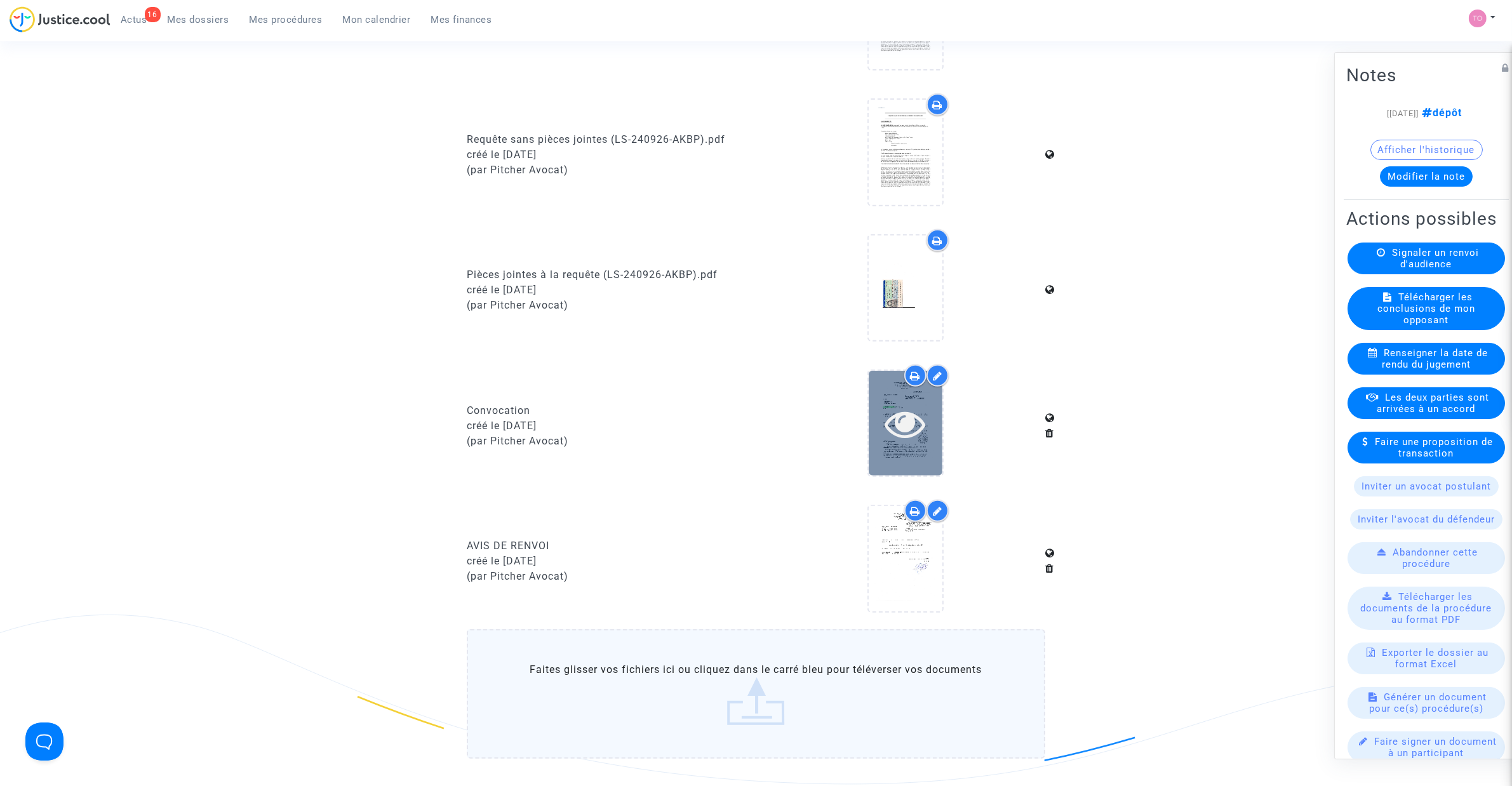
click at [910, 417] on icon at bounding box center [904, 423] width 41 height 41
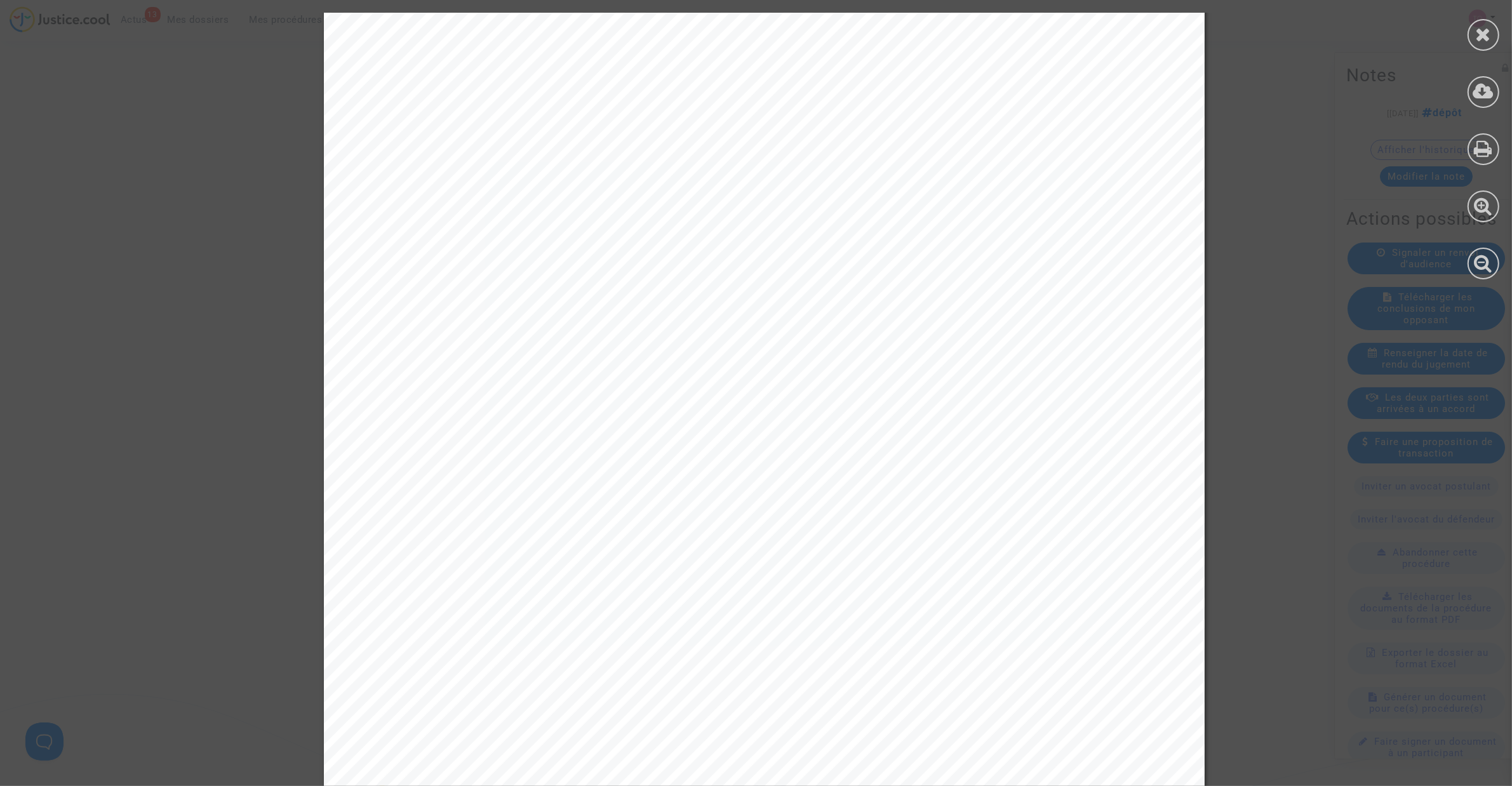
scroll to position [305, 0]
click at [1477, 41] on icon at bounding box center [1484, 35] width 16 height 19
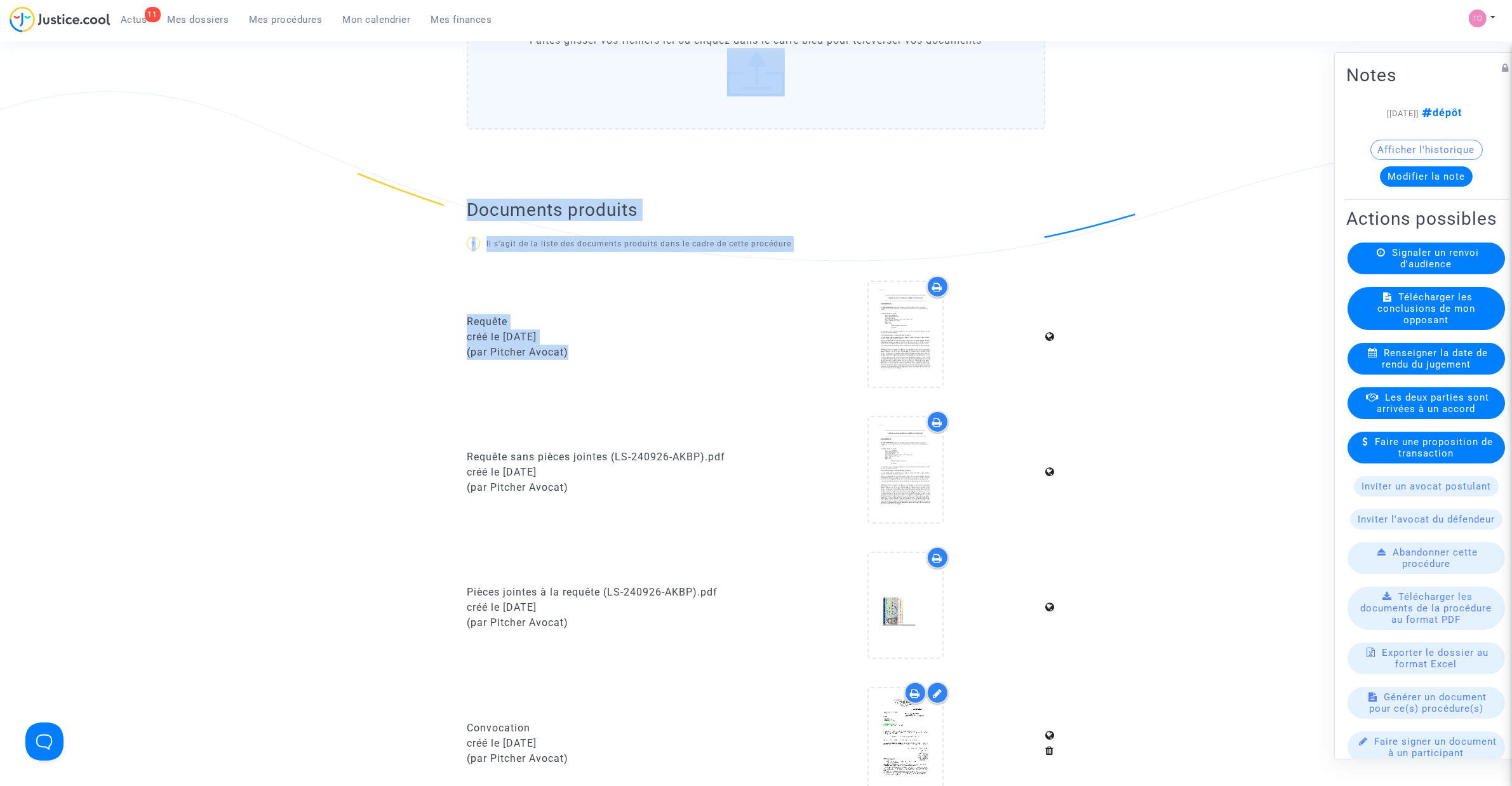
drag, startPoint x: 736, startPoint y: 171, endPoint x: 709, endPoint y: 112, distance: 64.9
click at [724, 141] on div "Télécharger les conclusions de mon adversaire ? Si votre adversaire vous a fait…" at bounding box center [756, 521] width 578 height 1185
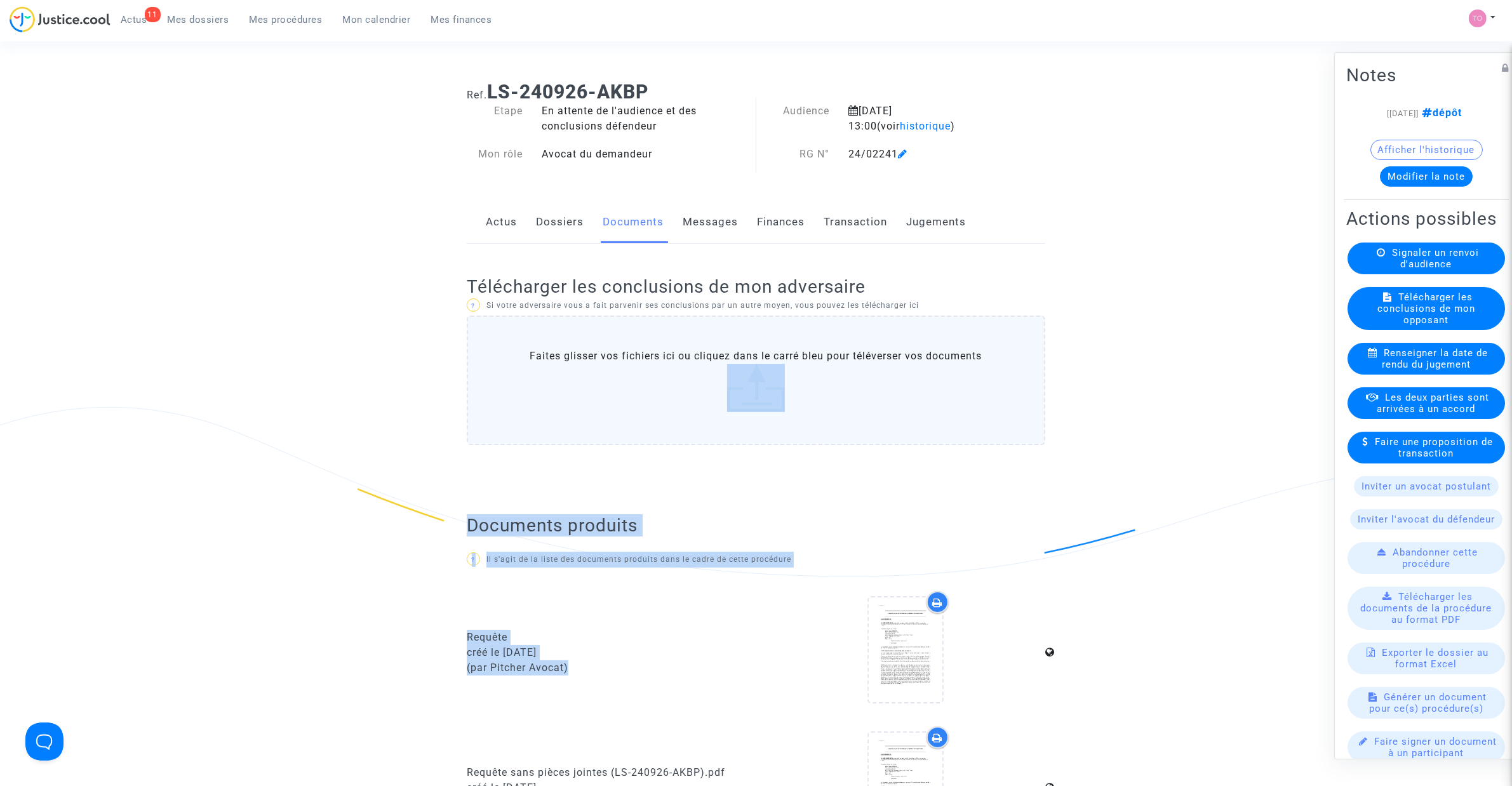
scroll to position [0, 0]
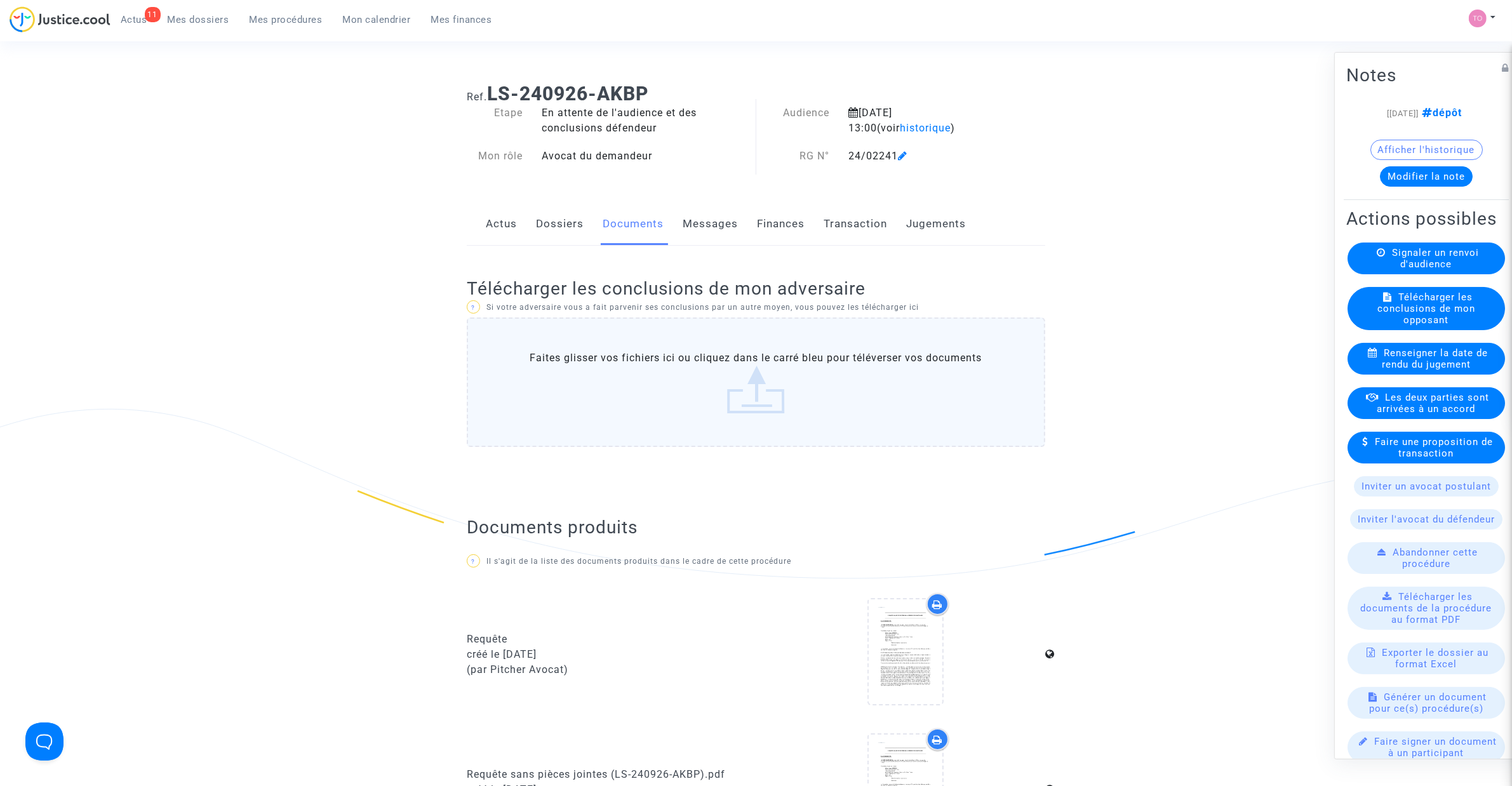
click at [299, 260] on ng-component "Ref. LS-240926-AKBP Etape En attente de l'audience et des conclusions défendeur…" at bounding box center [756, 751] width 915 height 1358
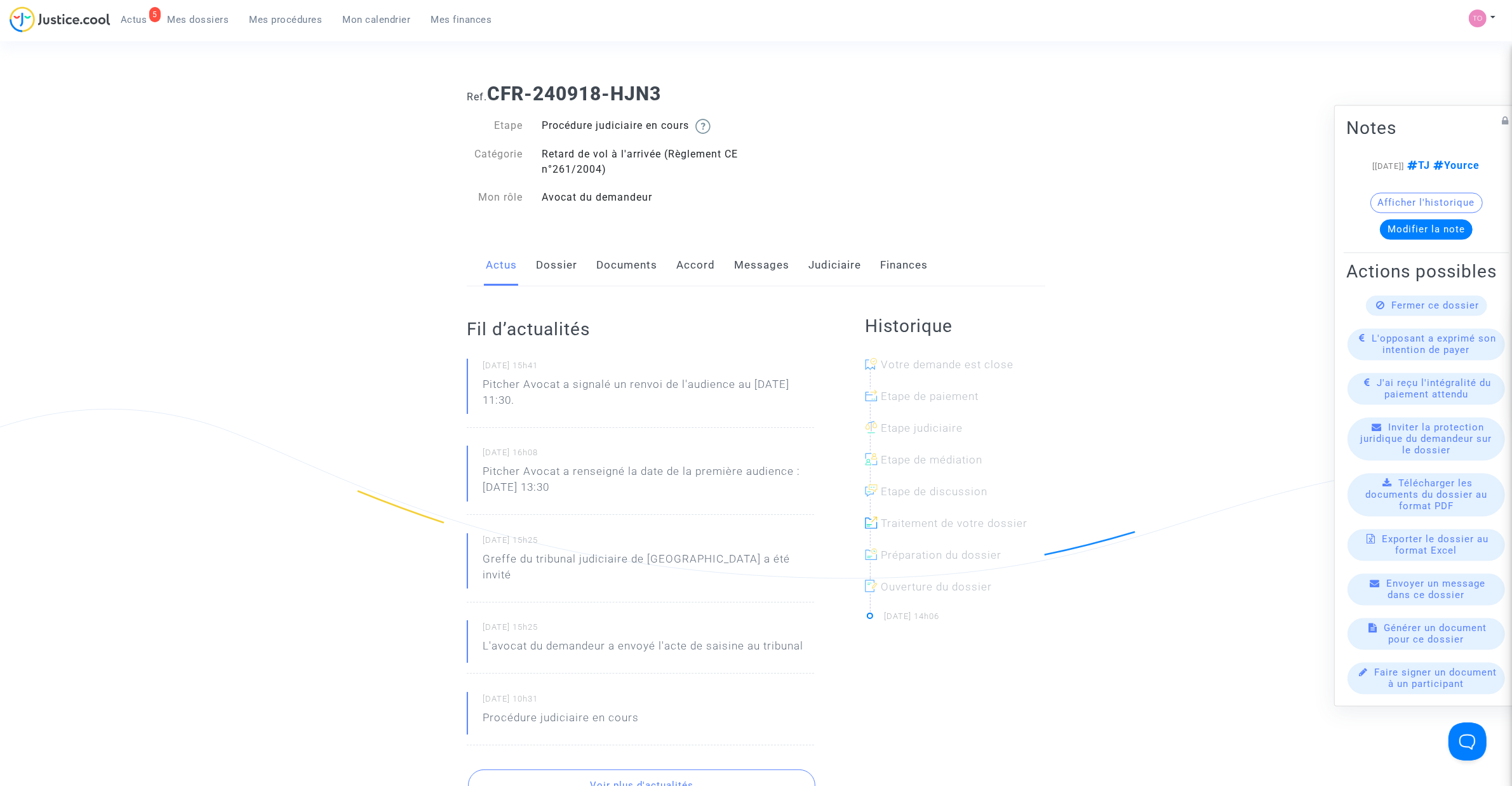
click at [634, 260] on link "Documents" at bounding box center [626, 265] width 61 height 42
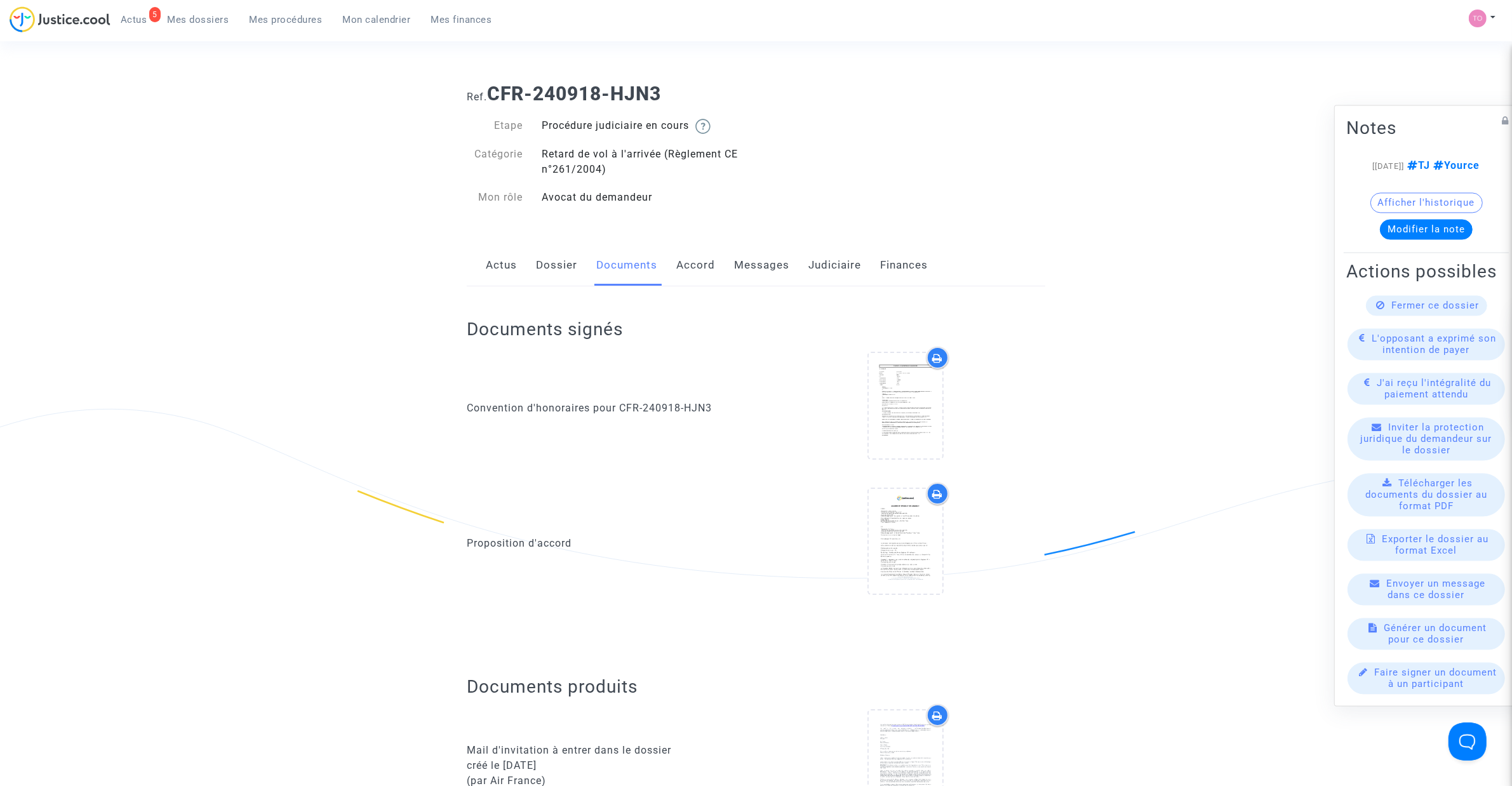
click at [772, 267] on link "Messages" at bounding box center [761, 265] width 55 height 42
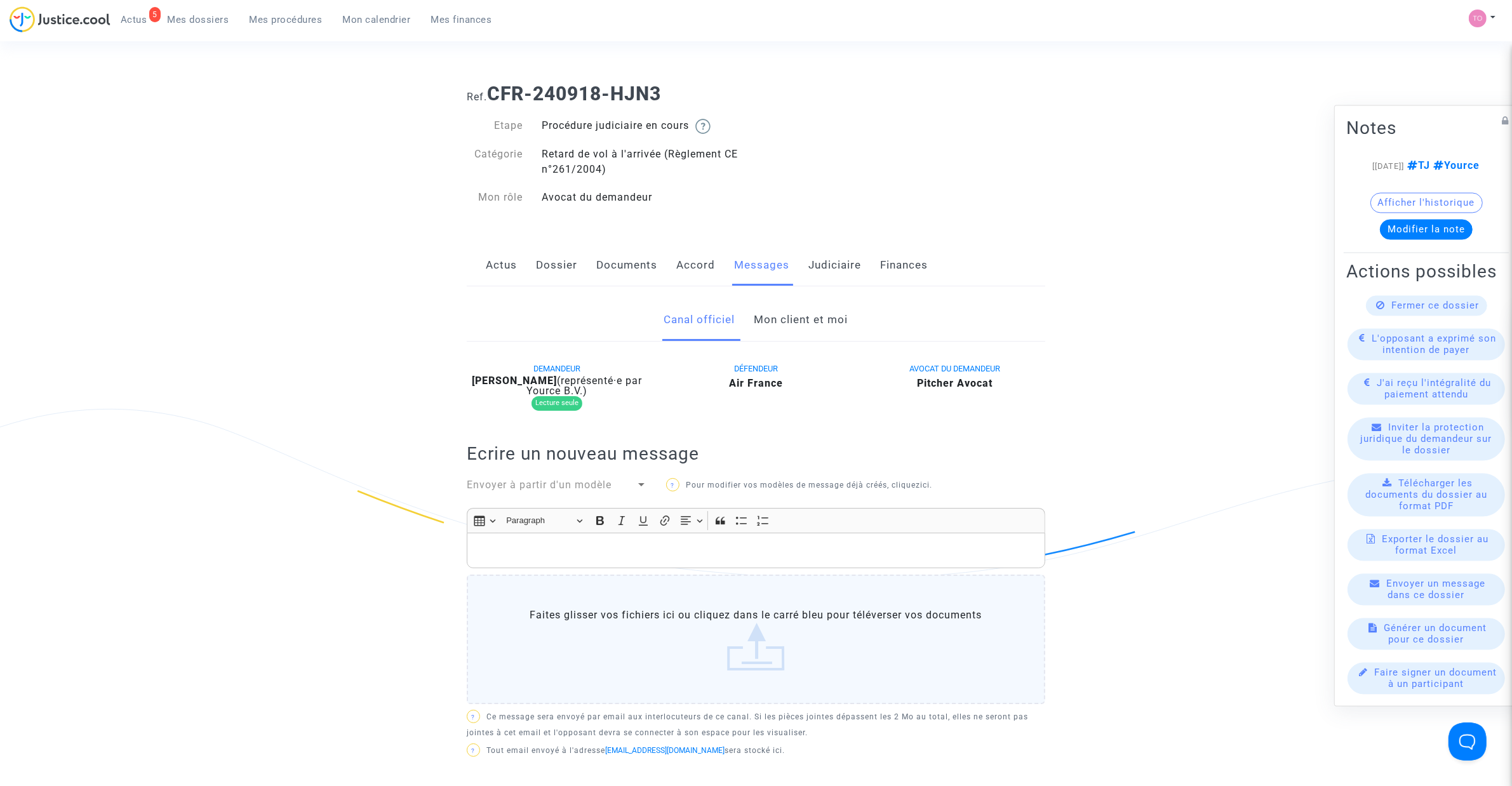
click at [690, 274] on link "Accord" at bounding box center [695, 265] width 39 height 42
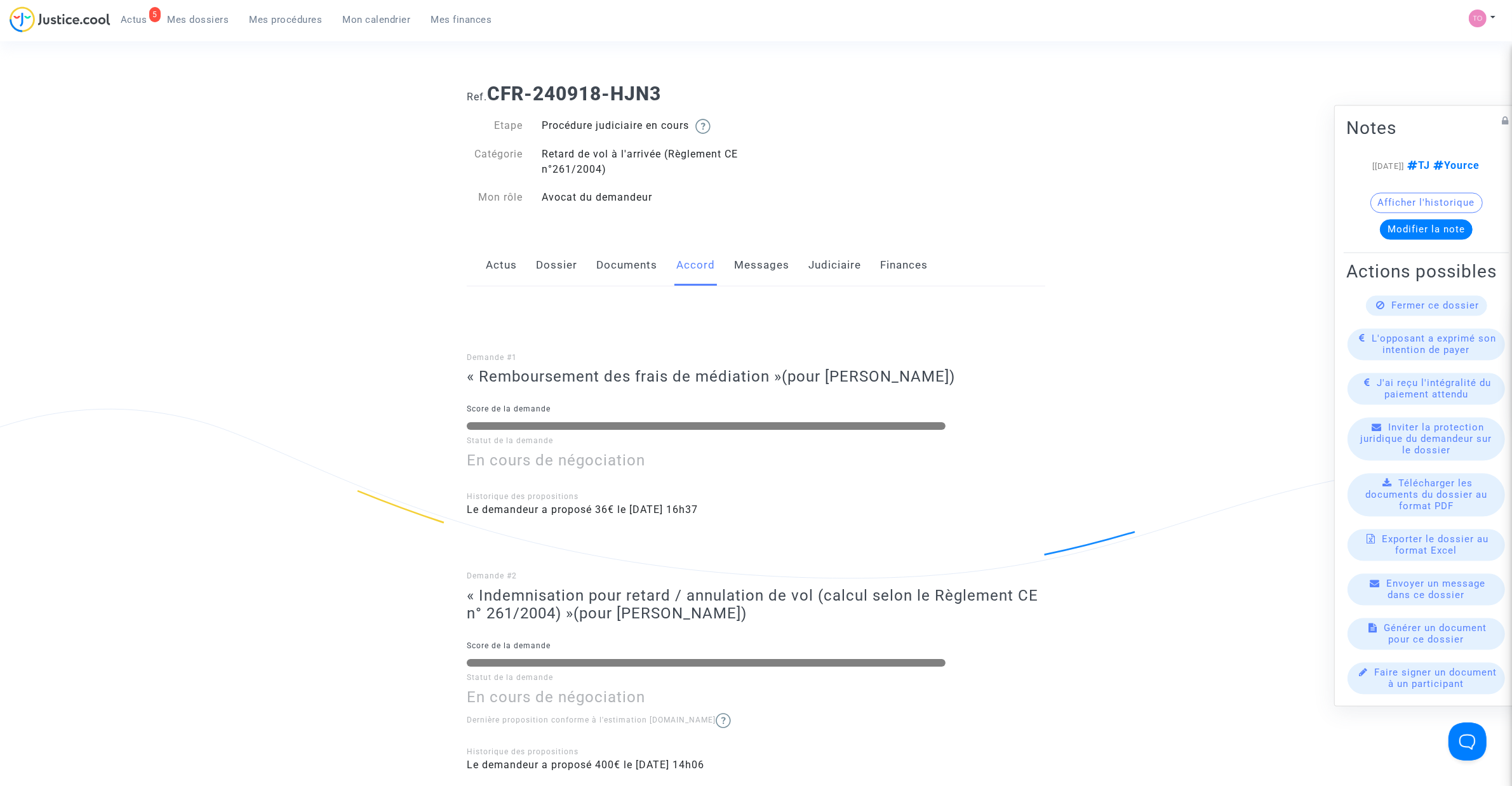
click at [763, 253] on link "Messages" at bounding box center [761, 265] width 55 height 42
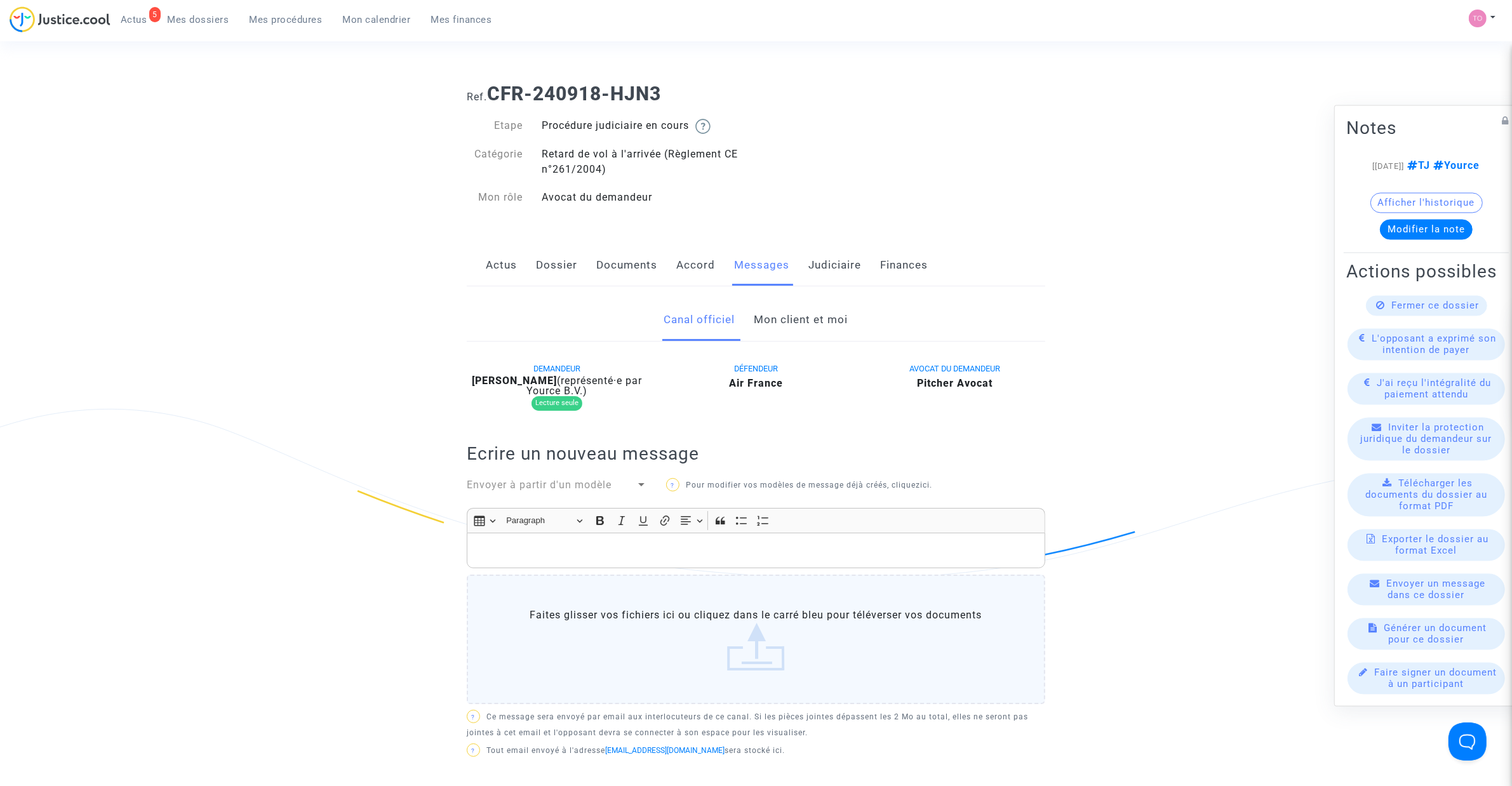
click at [785, 323] on link "Mon client et moi" at bounding box center [801, 320] width 94 height 42
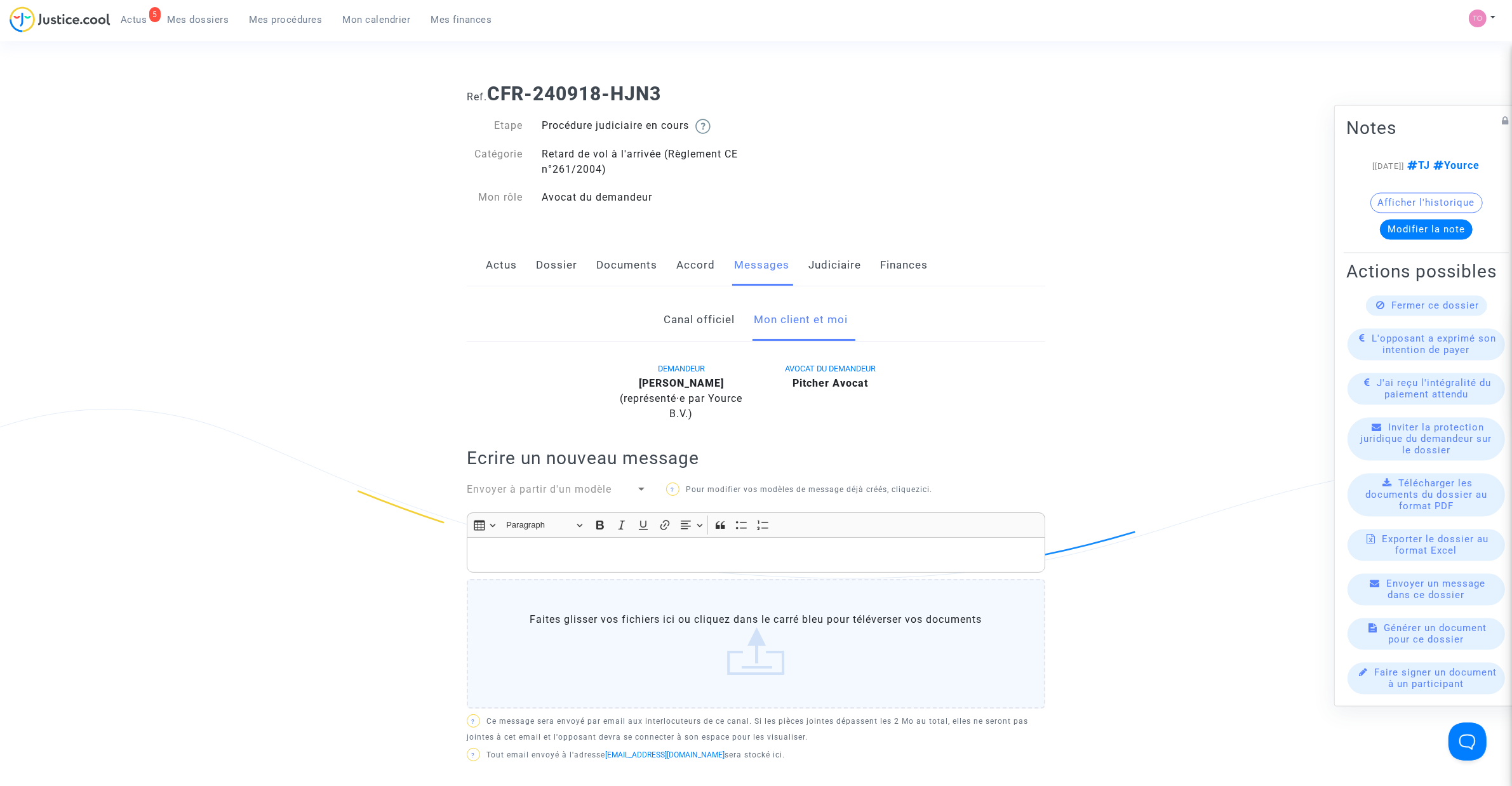
click at [822, 274] on link "Judiciaire" at bounding box center [835, 265] width 53 height 42
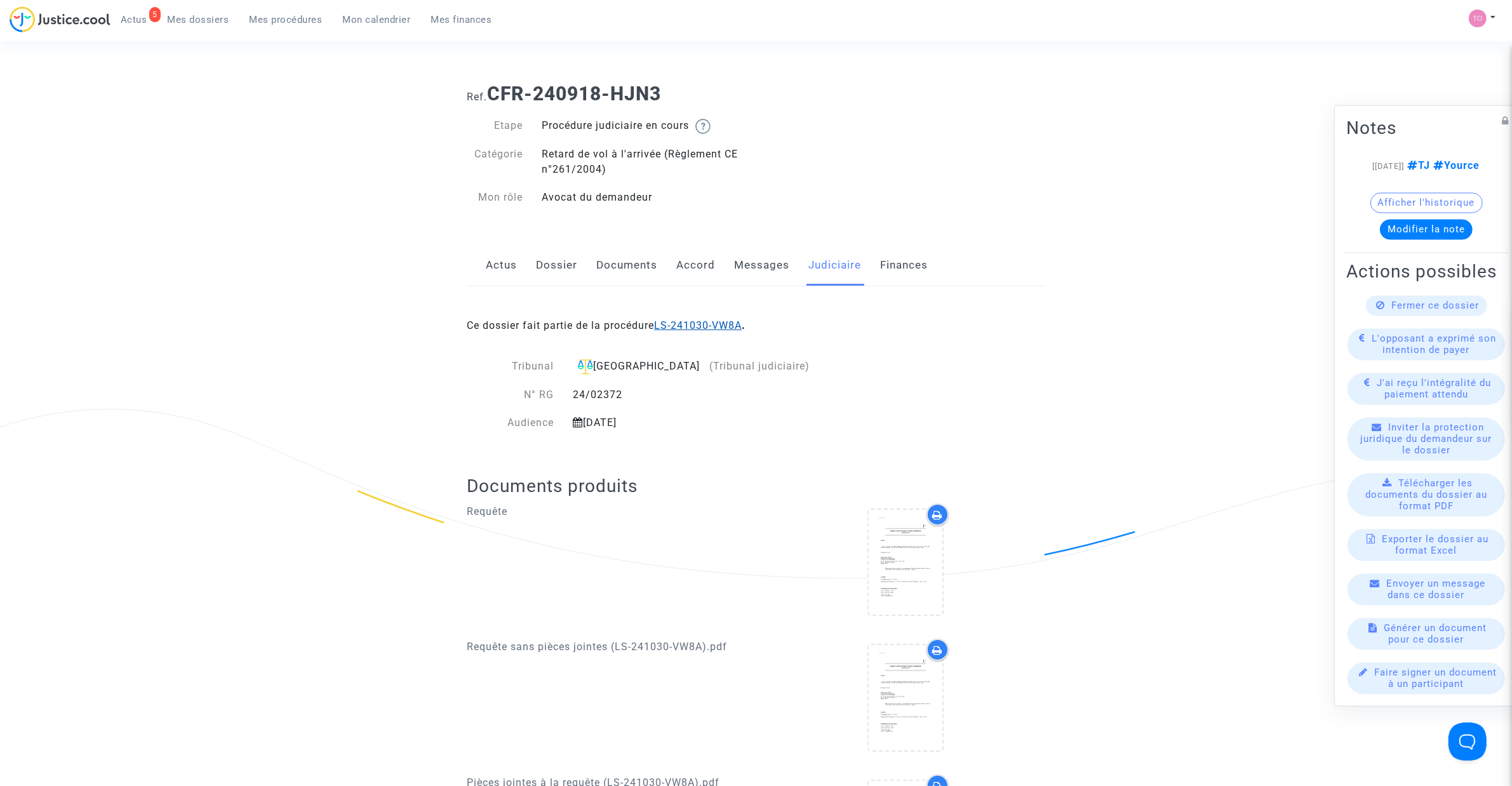
click at [711, 327] on link "LS-241030-VW8A" at bounding box center [697, 325] width 88 height 12
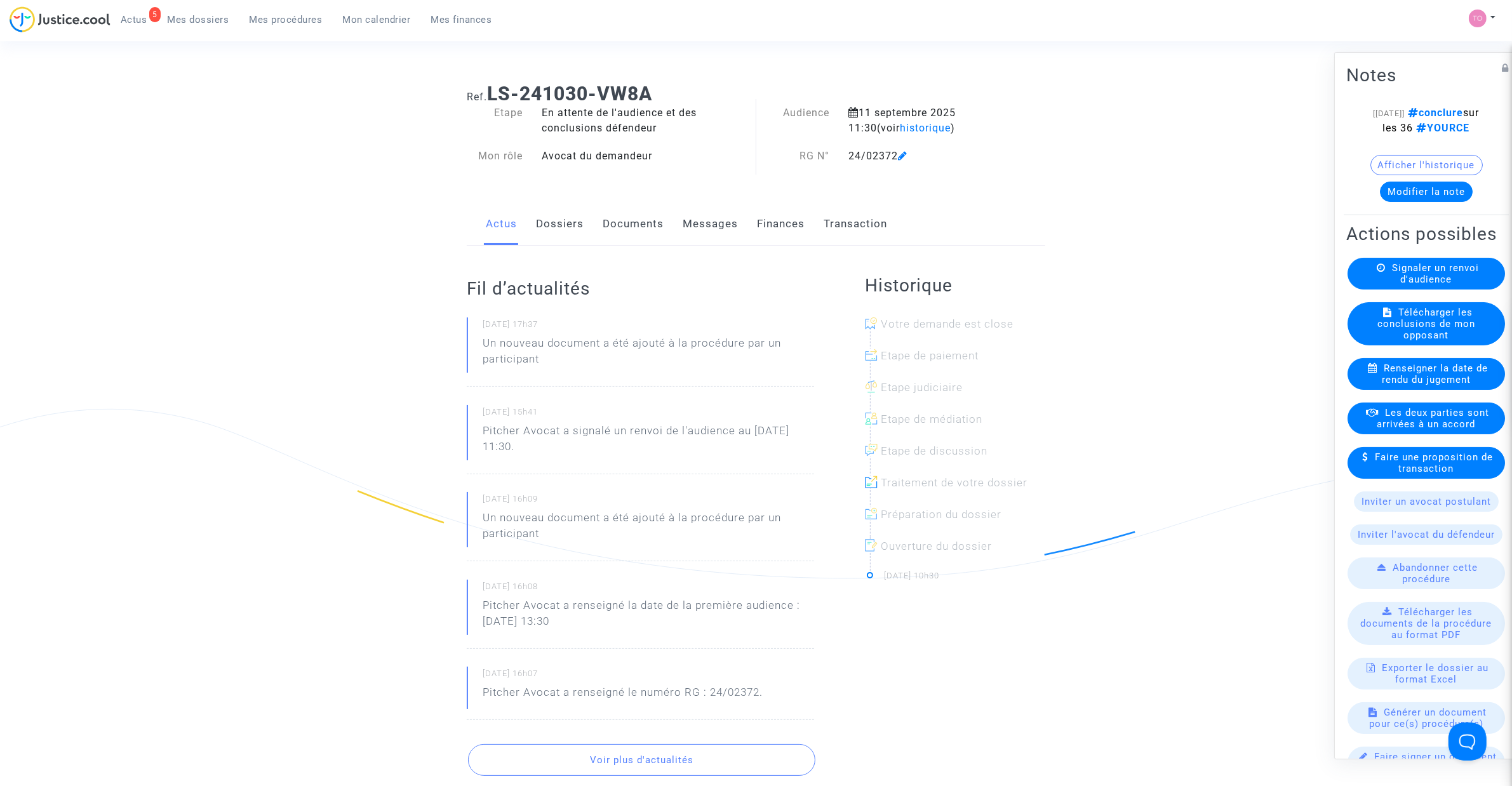
click at [602, 220] on link "Documents" at bounding box center [633, 224] width 61 height 42
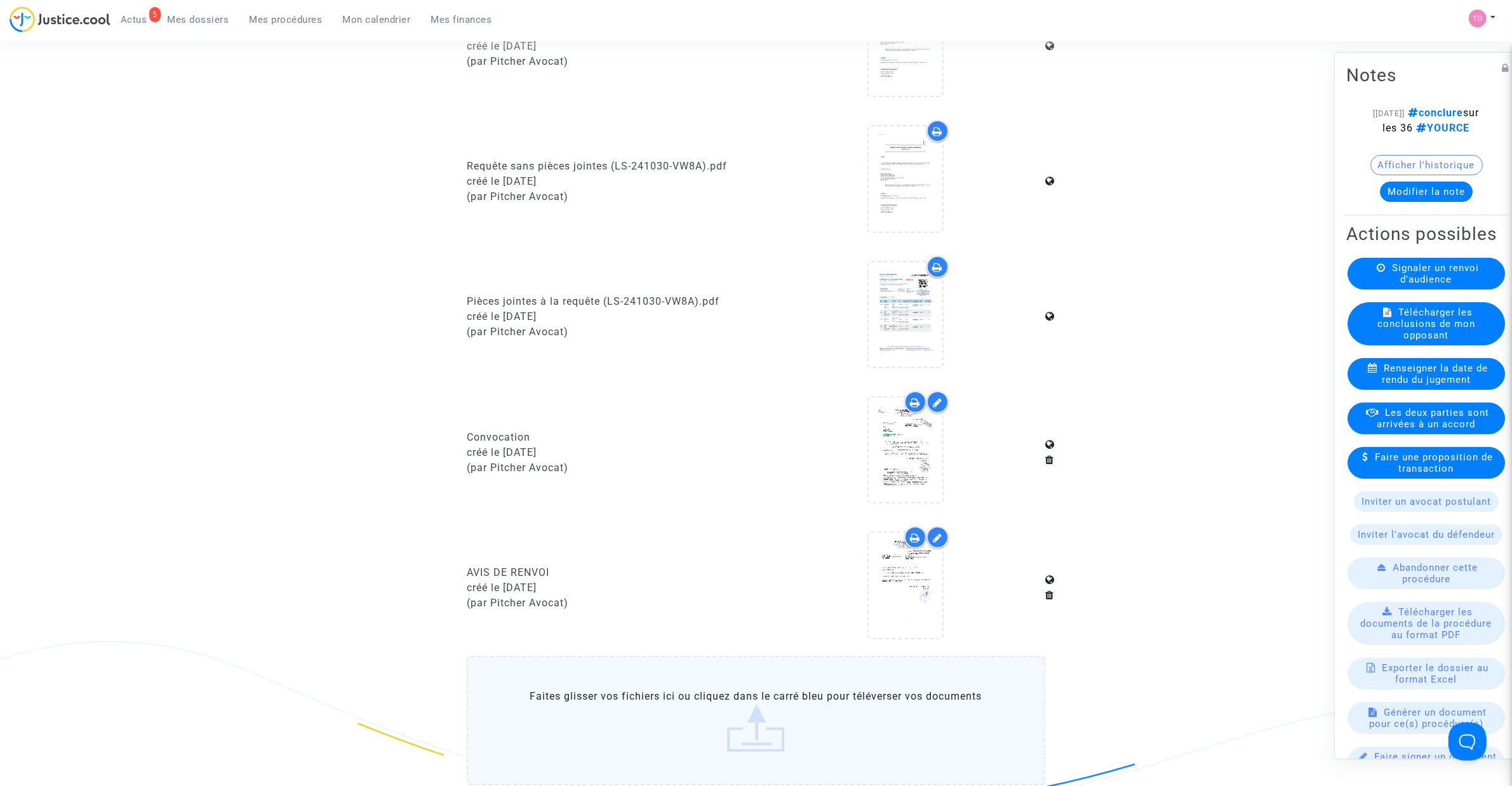
scroll to position [635, 0]
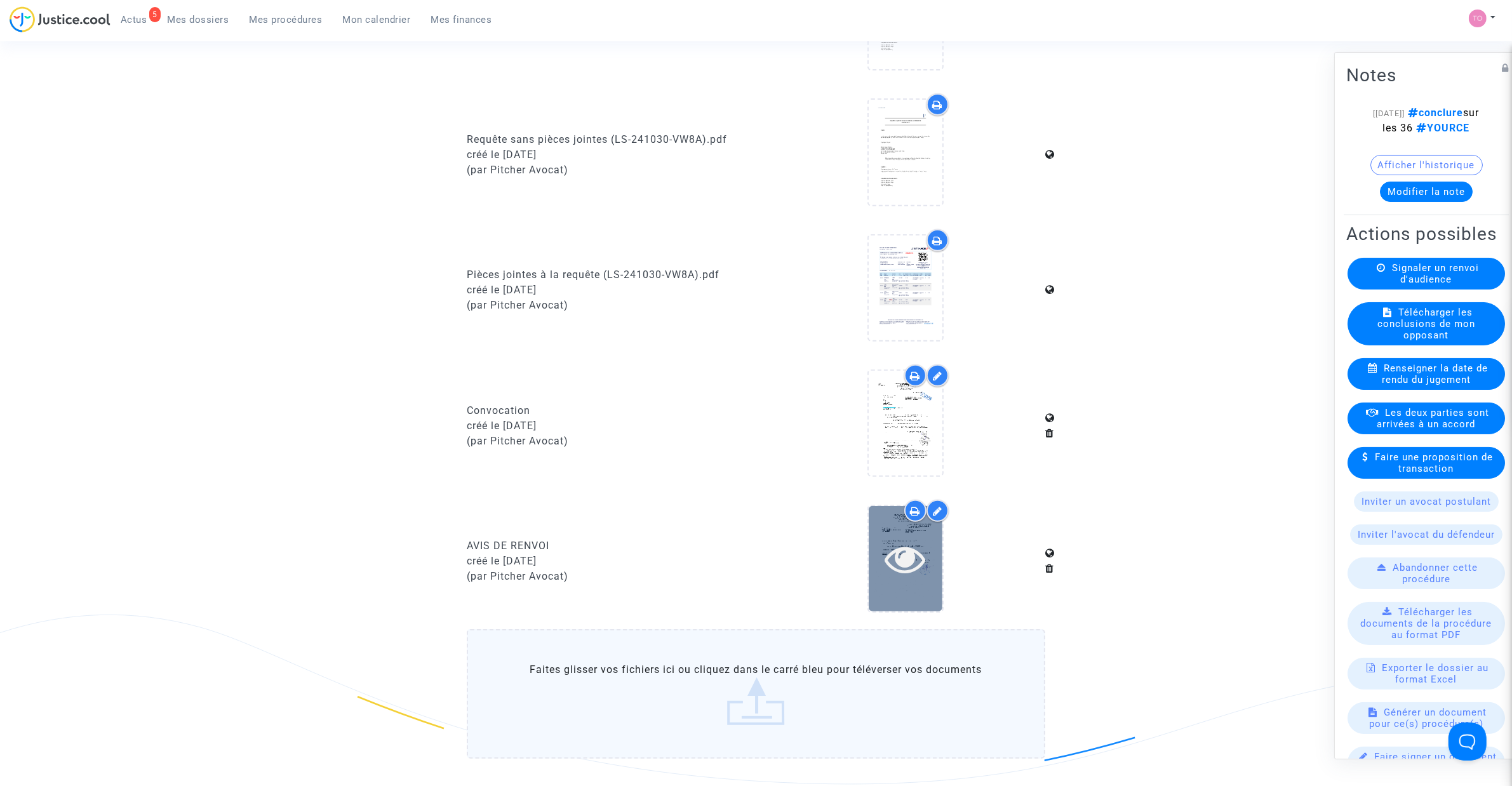
click at [903, 539] on icon at bounding box center [904, 559] width 41 height 41
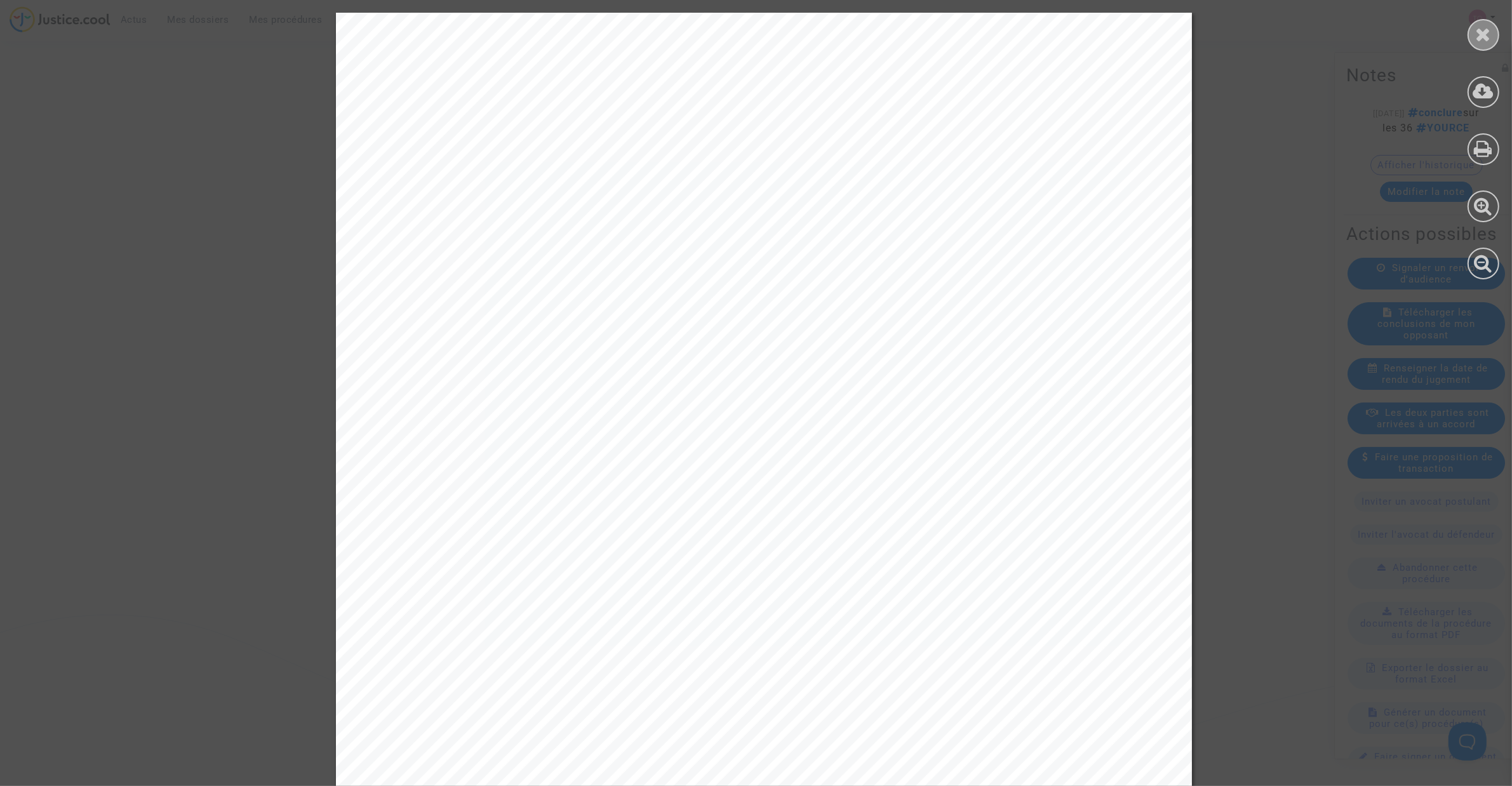
click at [1468, 32] on div at bounding box center [1483, 35] width 32 height 32
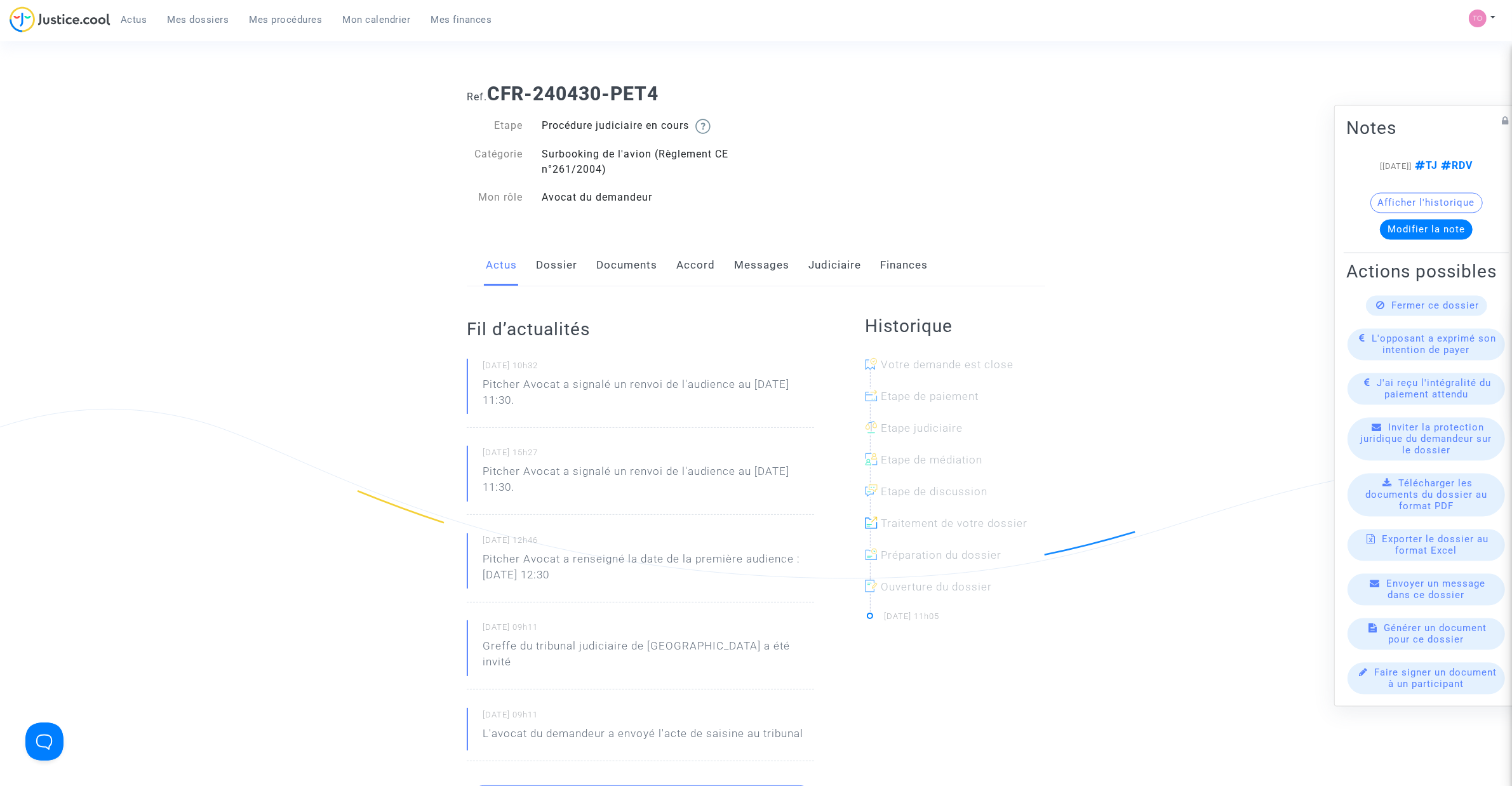
click at [756, 264] on link "Messages" at bounding box center [761, 265] width 55 height 42
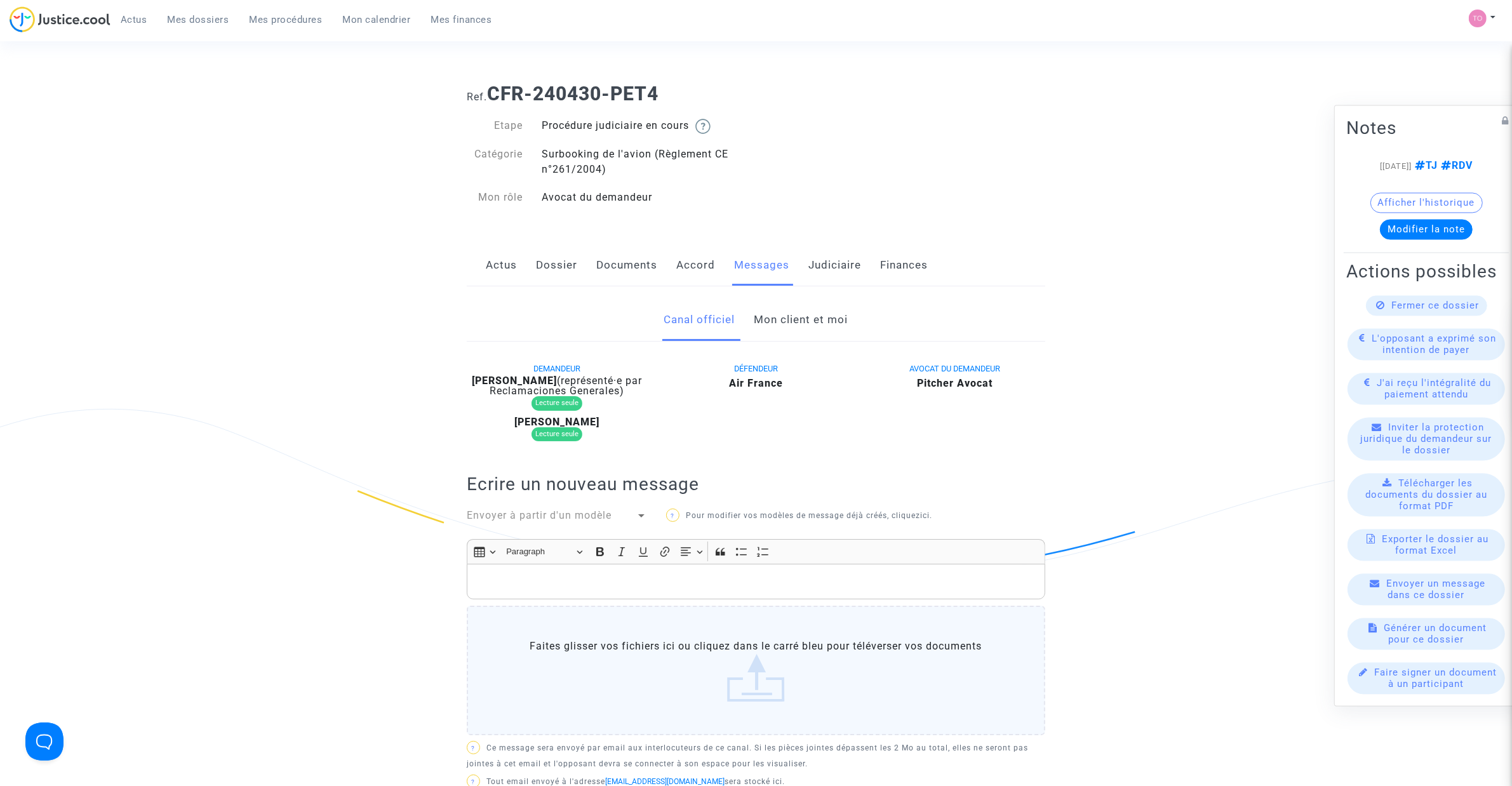
click at [627, 267] on link "Documents" at bounding box center [626, 265] width 61 height 42
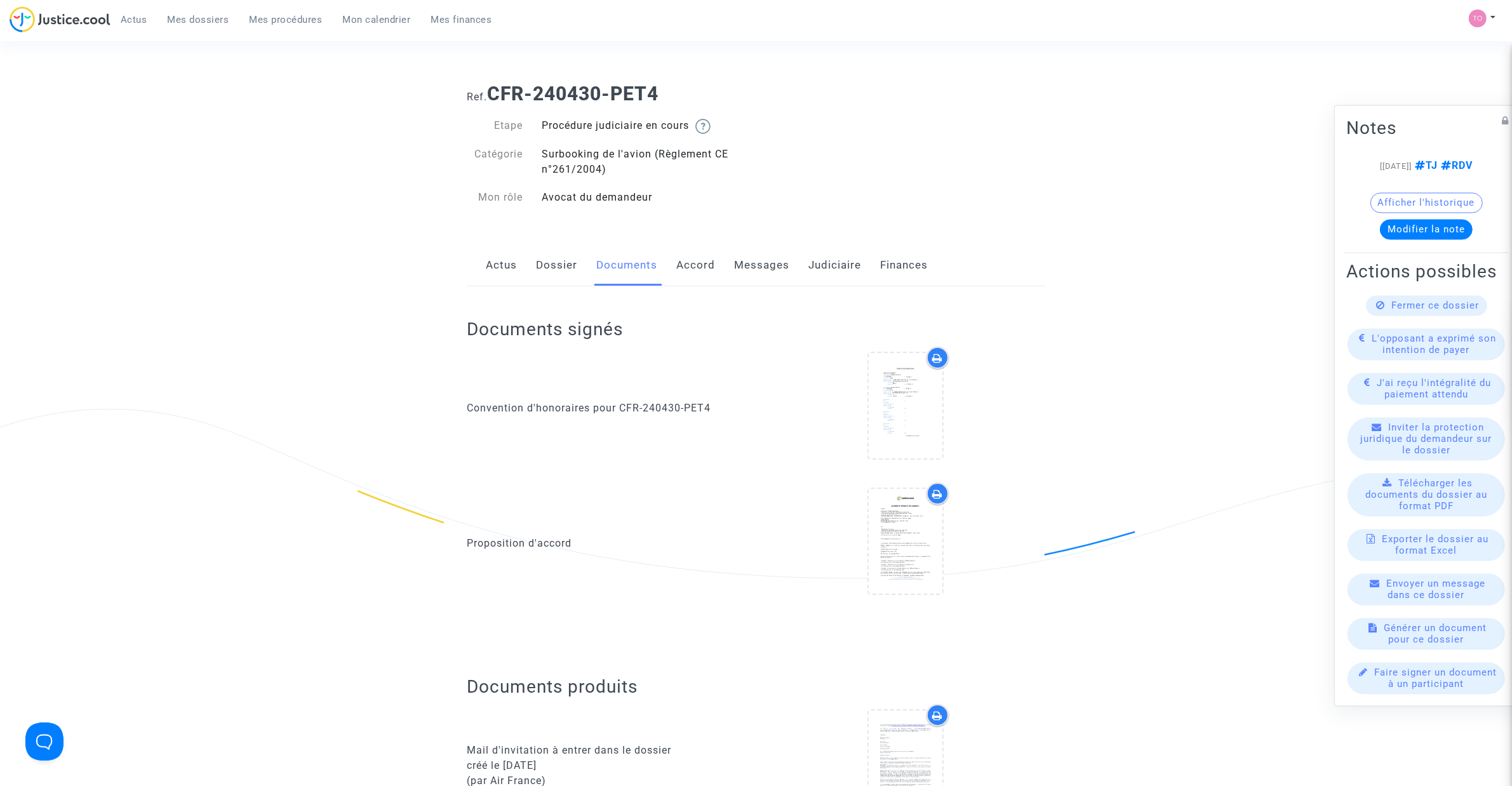
click at [754, 271] on link "Messages" at bounding box center [761, 265] width 55 height 42
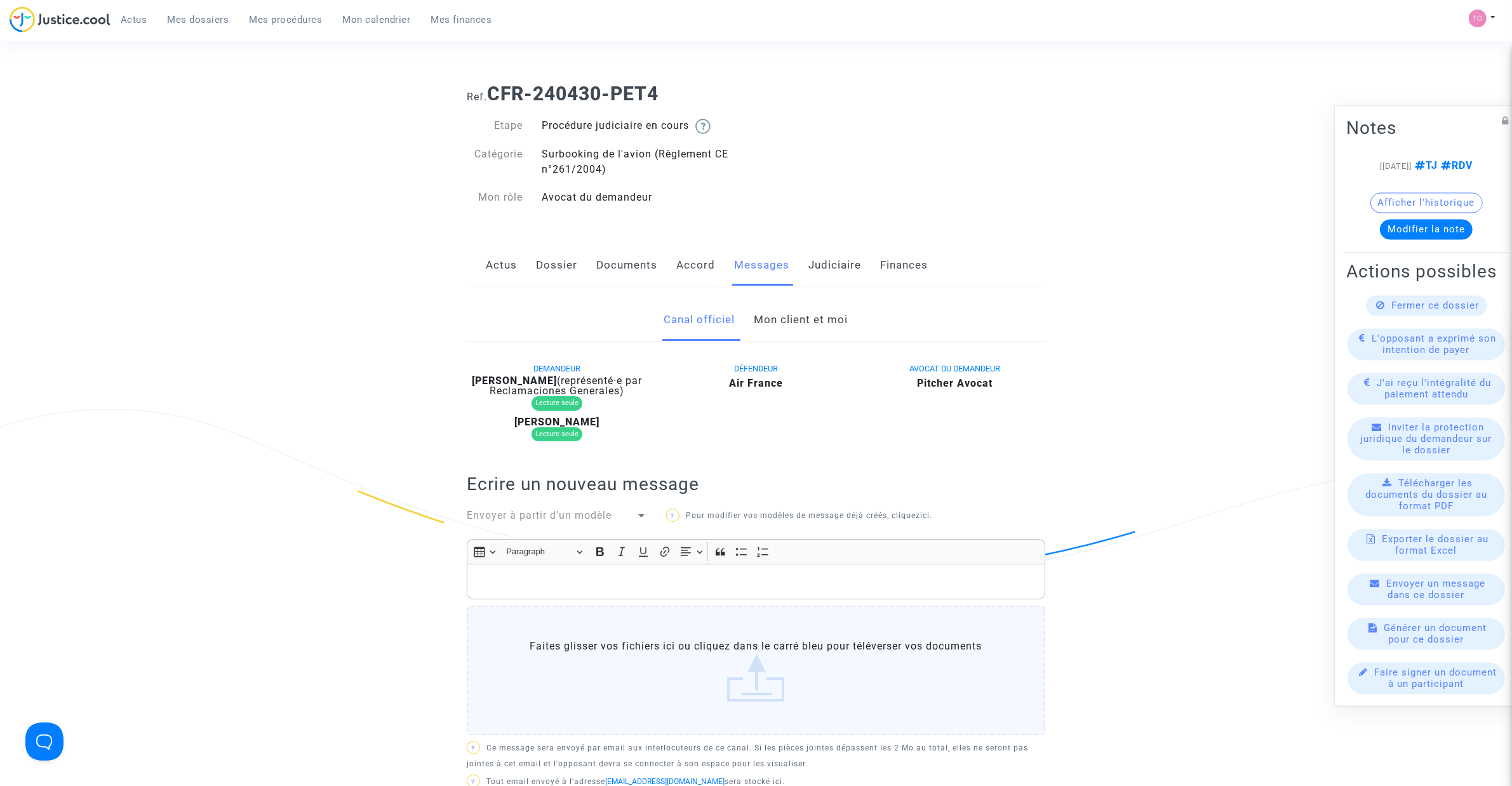
click at [611, 258] on link "Documents" at bounding box center [626, 265] width 61 height 42
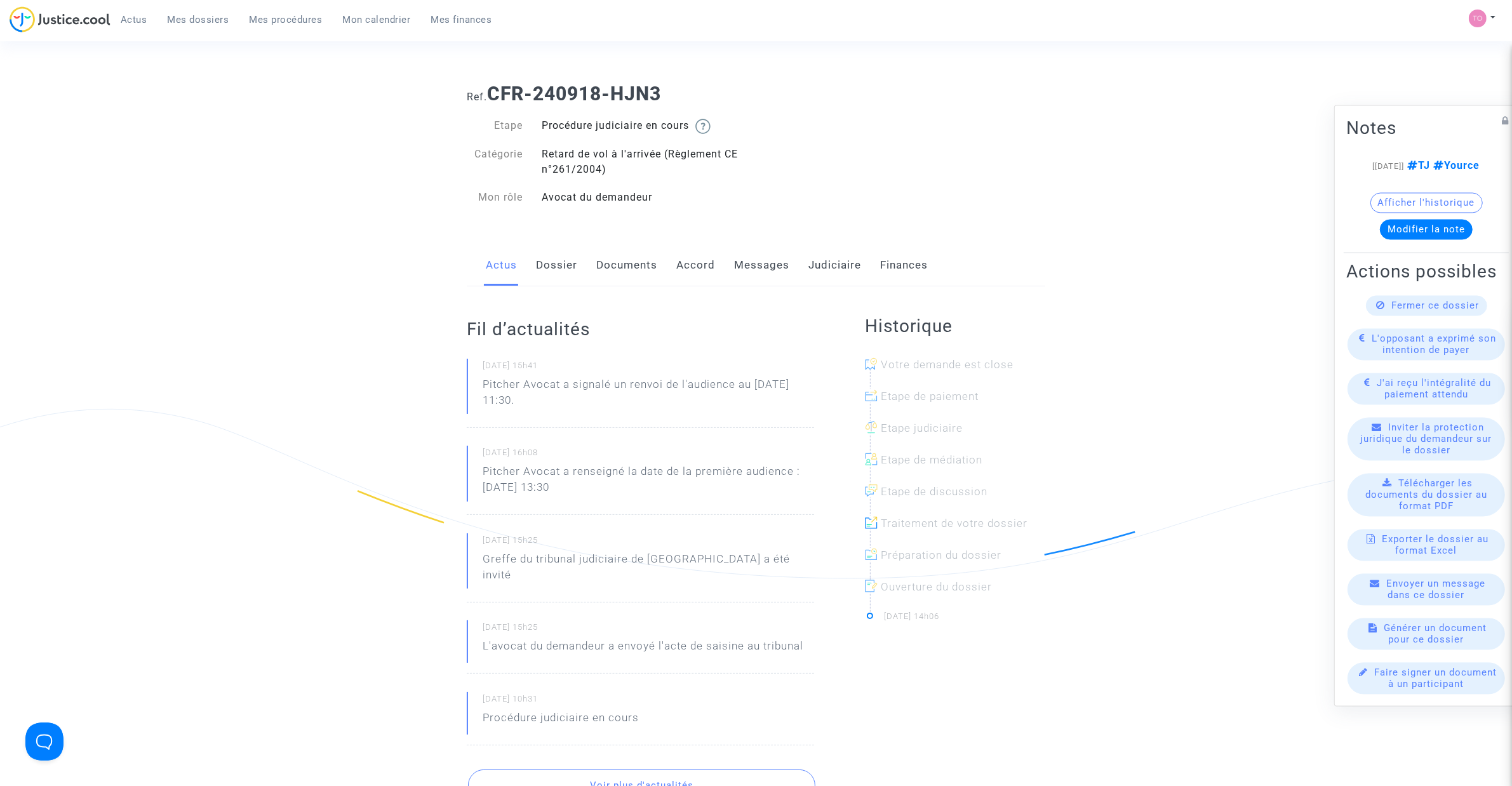
click at [673, 263] on div "Actus Dossier Documents Accord Messages Judiciaire Finances" at bounding box center [756, 265] width 578 height 43
click at [693, 266] on link "Accord" at bounding box center [695, 265] width 39 height 42
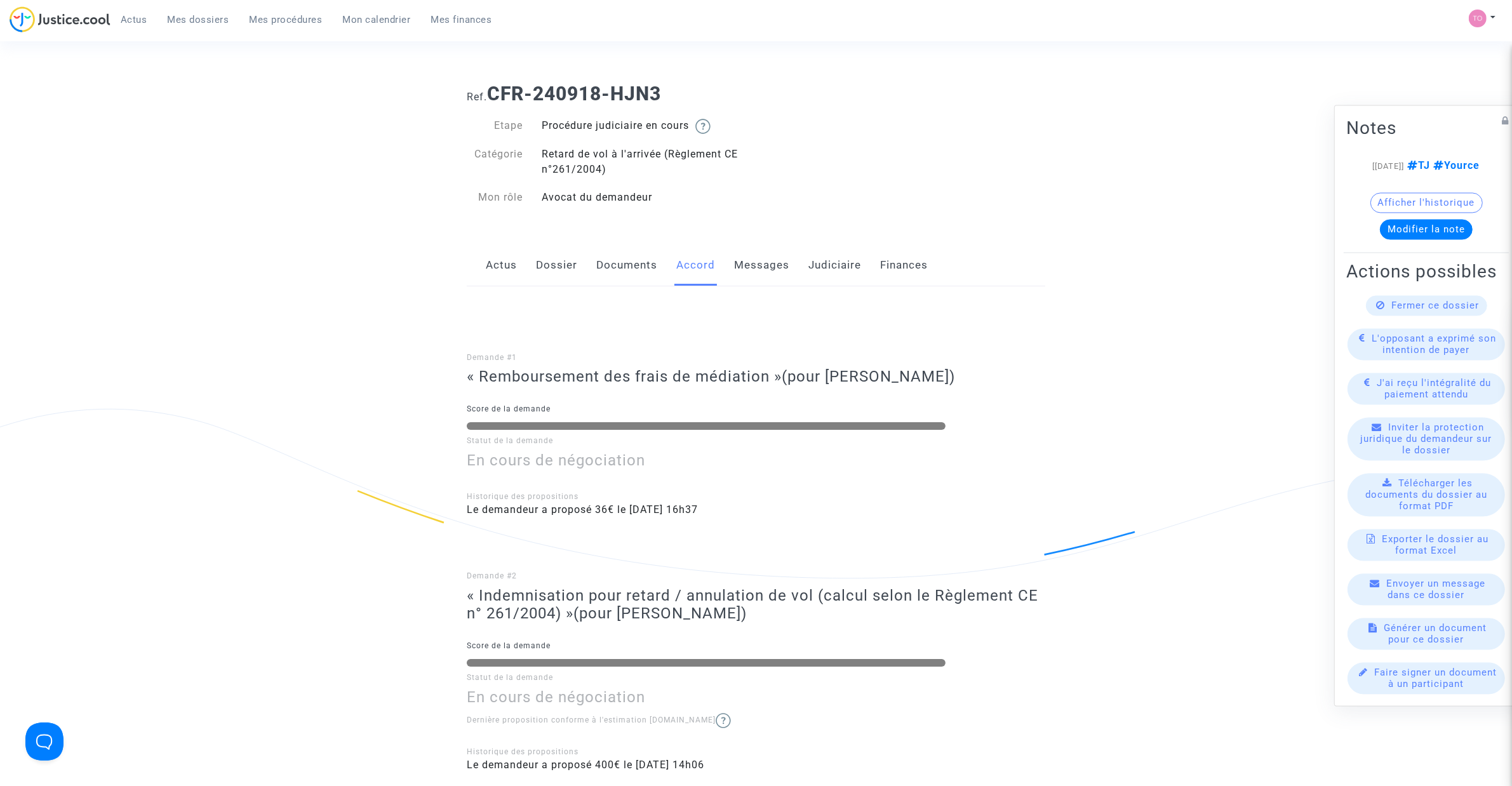
click at [827, 266] on link "Judiciaire" at bounding box center [835, 265] width 53 height 42
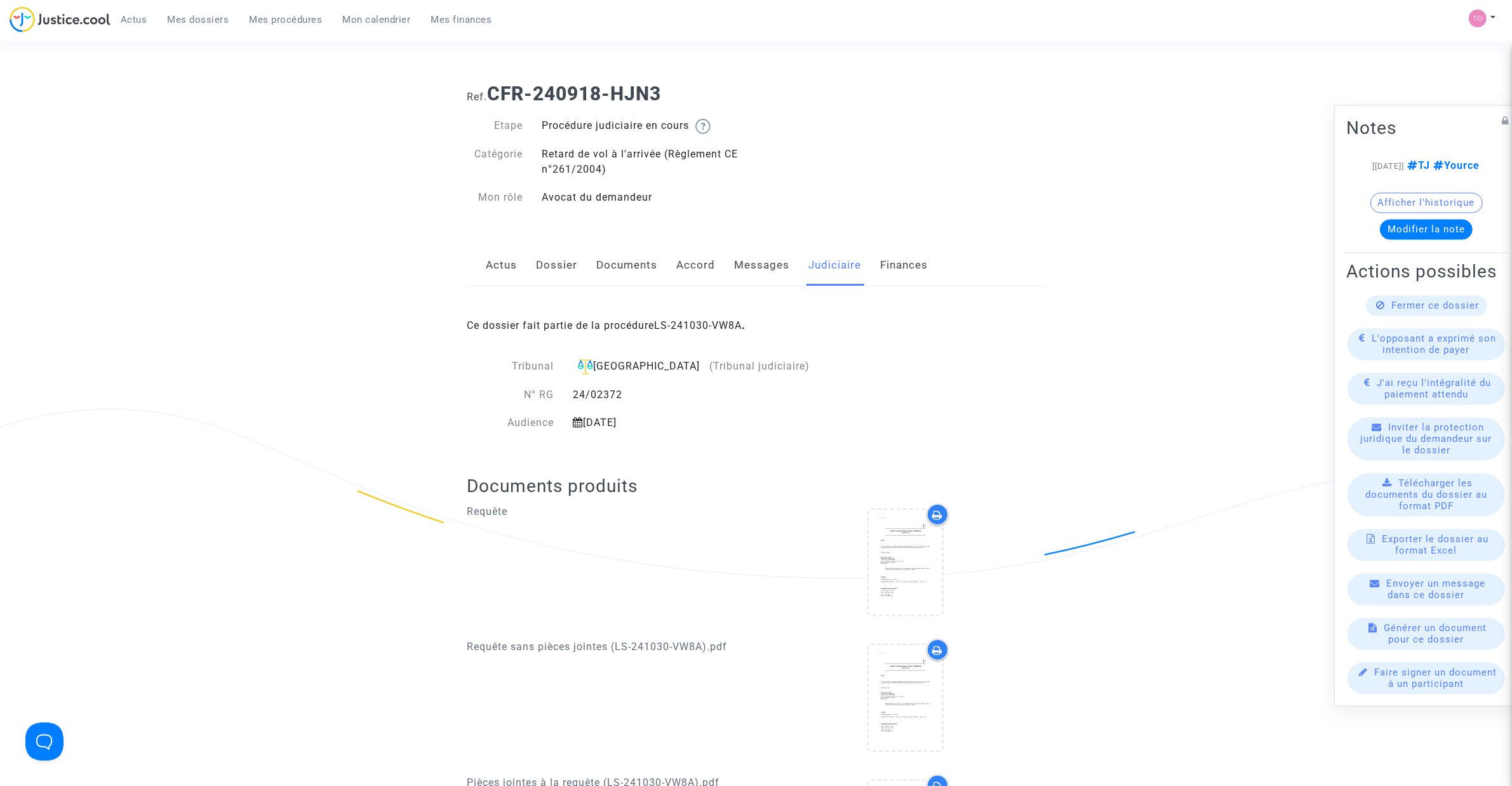
click at [699, 316] on div "Ce dossier fait partie de la procédure LS-241030-VW8A ." at bounding box center [756, 316] width 578 height 59
click at [699, 325] on link "LS-241030-VW8A" at bounding box center [697, 325] width 88 height 12
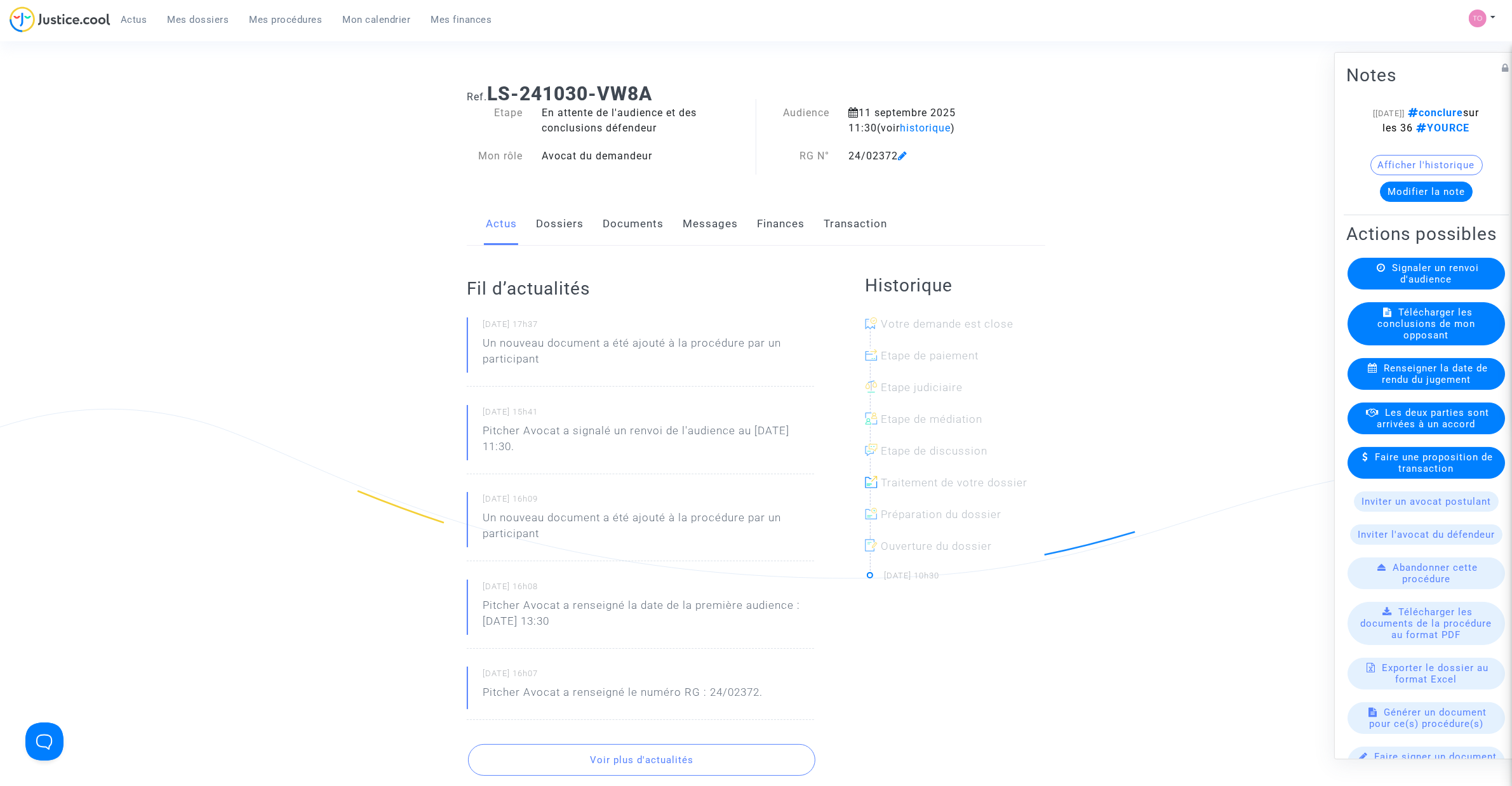
click at [610, 220] on link "Documents" at bounding box center [633, 224] width 61 height 42
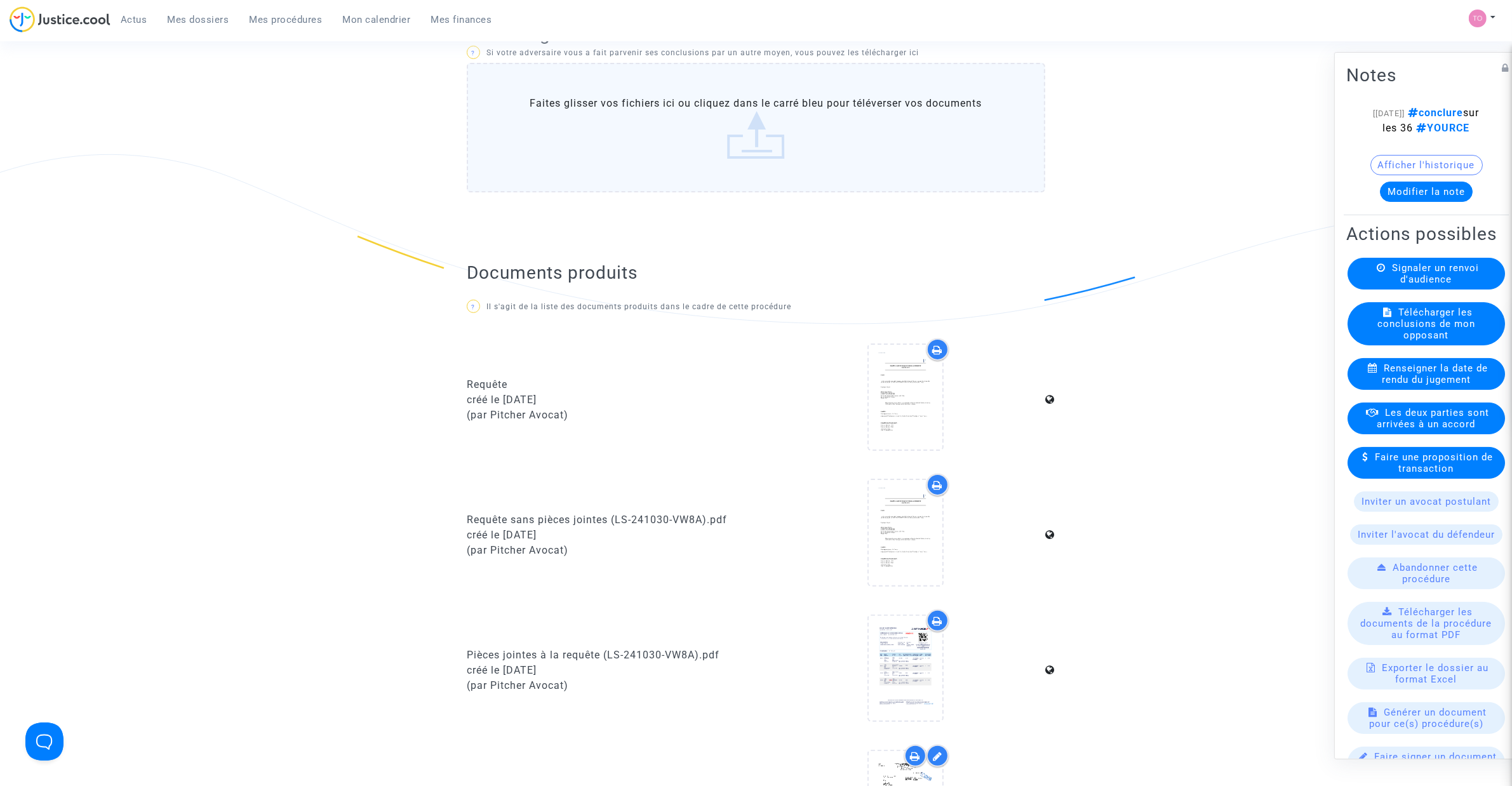
scroll to position [238, 0]
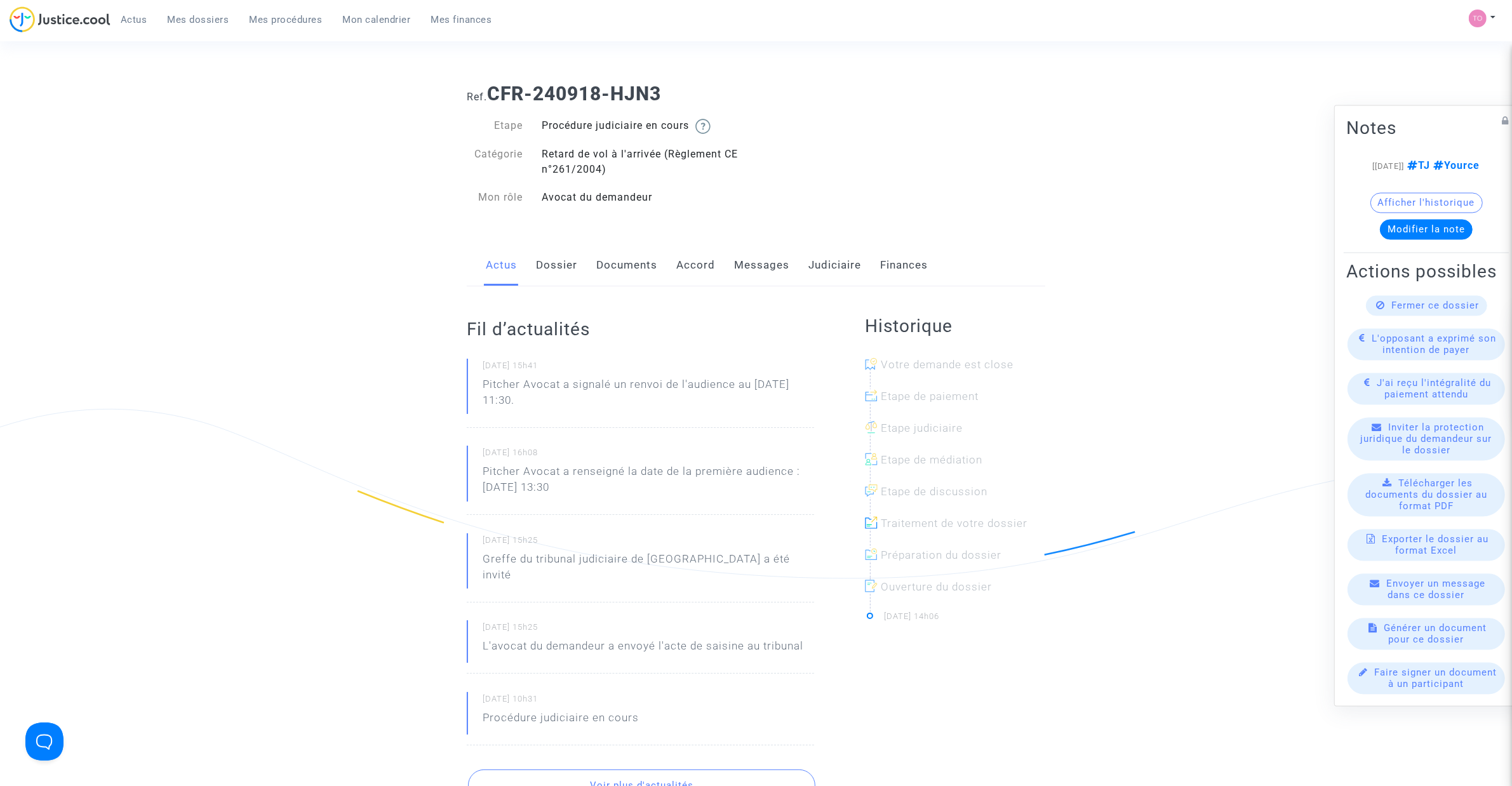
drag, startPoint x: 0, startPoint y: 0, endPoint x: 582, endPoint y: 270, distance: 641.6
click at [557, 270] on link "Dossier" at bounding box center [556, 265] width 41 height 42
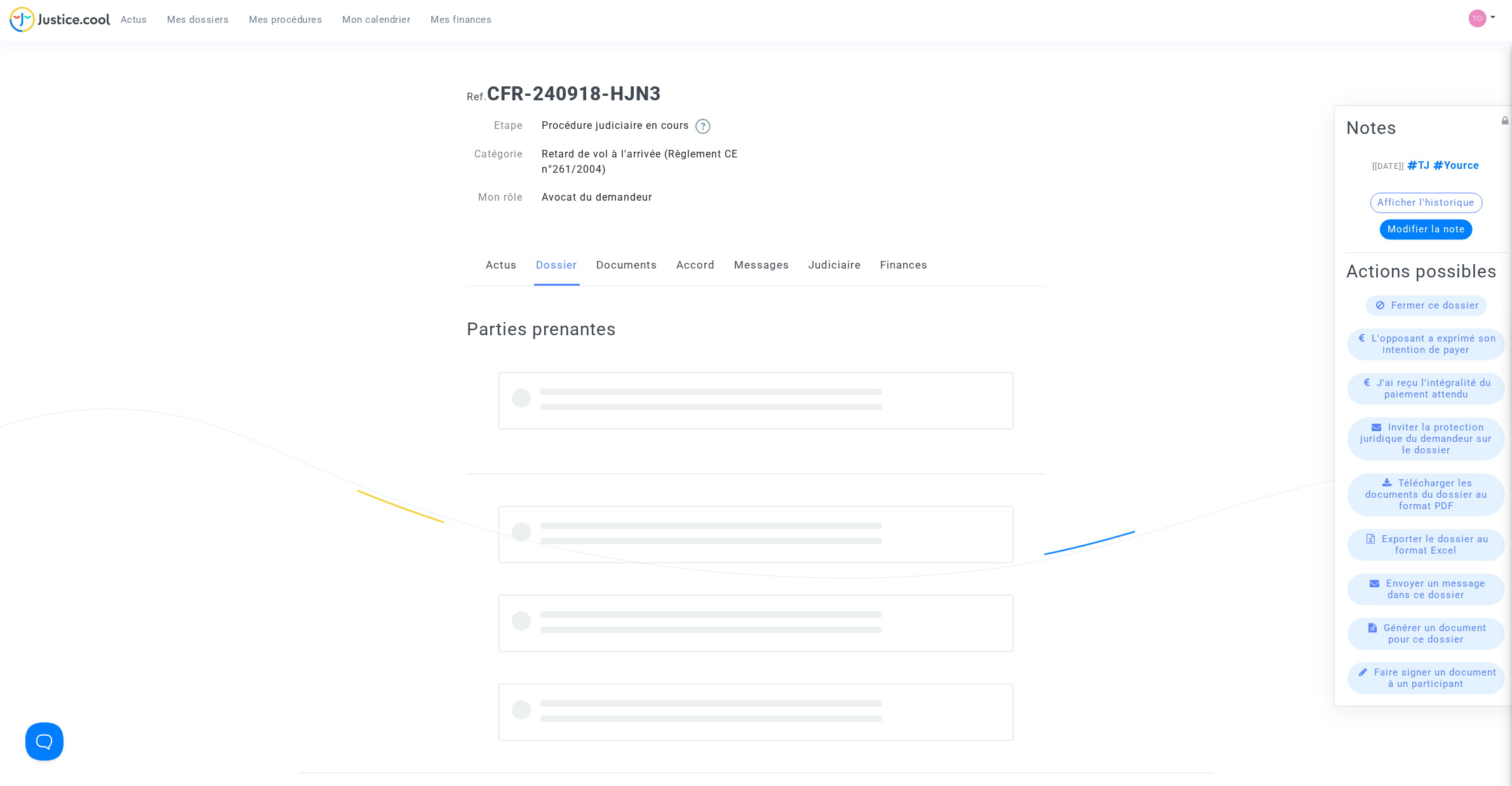
click at [633, 267] on link "Documents" at bounding box center [626, 265] width 61 height 42
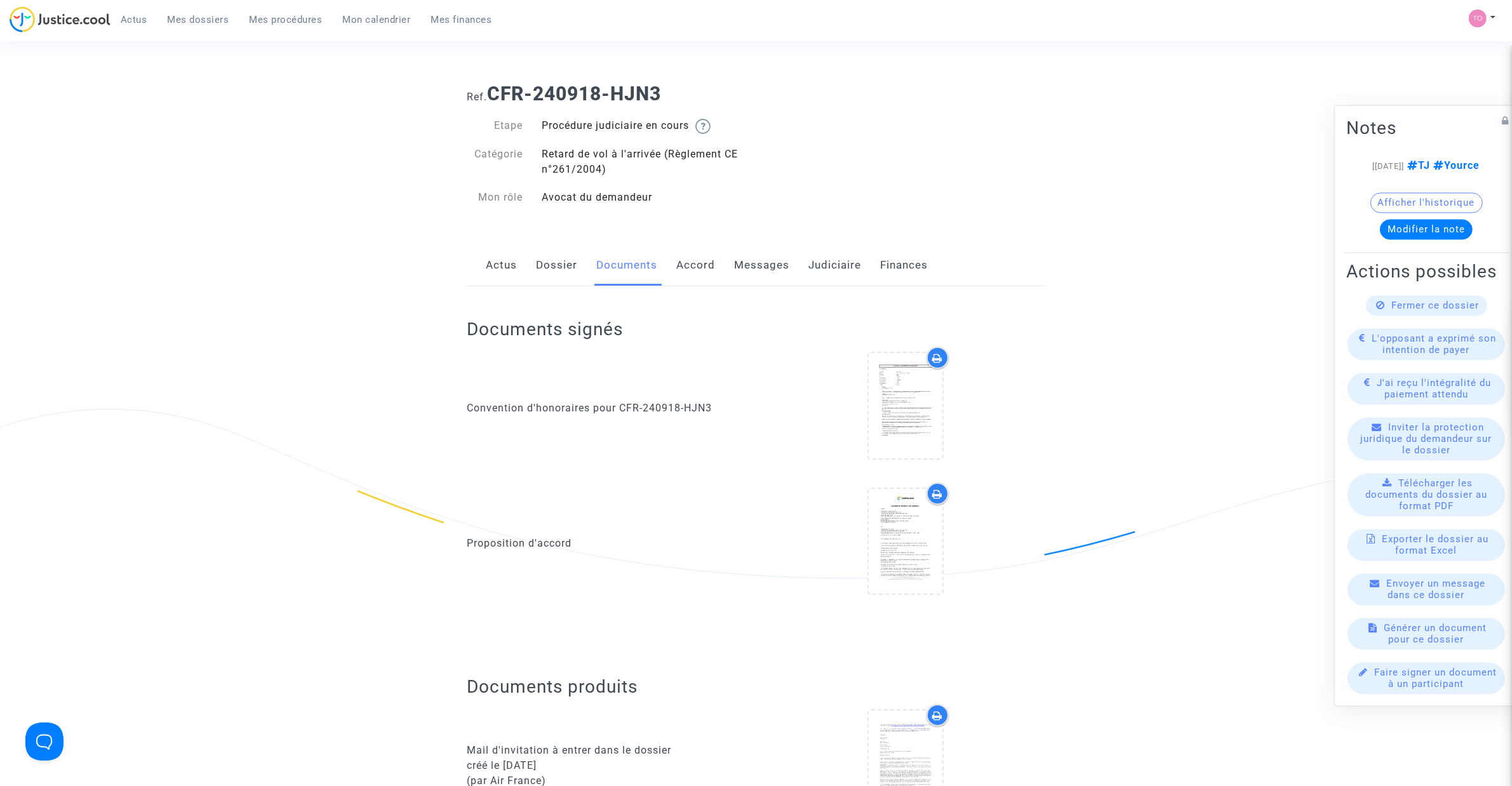
click at [820, 263] on link "Judiciaire" at bounding box center [835, 265] width 53 height 42
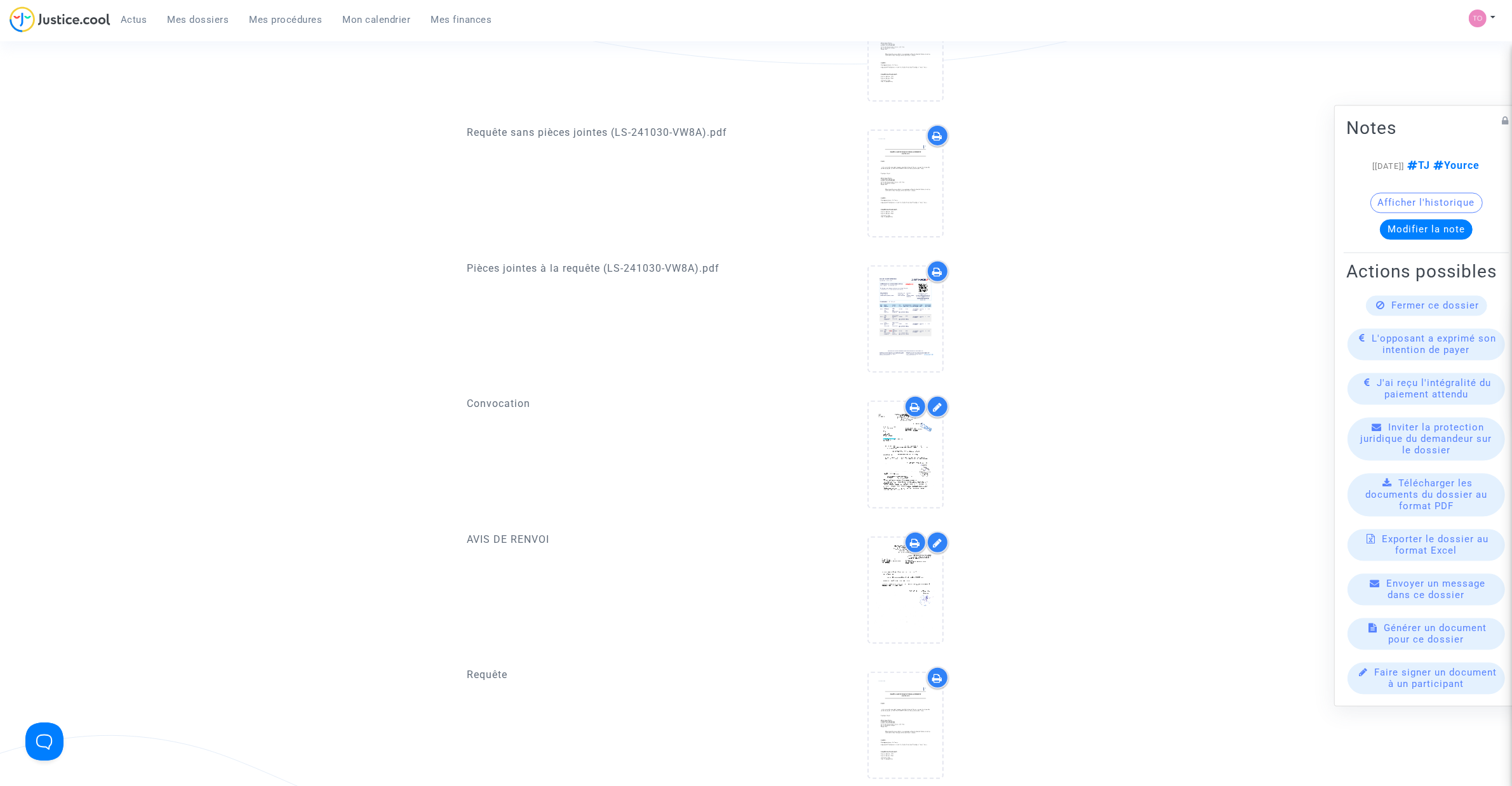
scroll to position [556, 0]
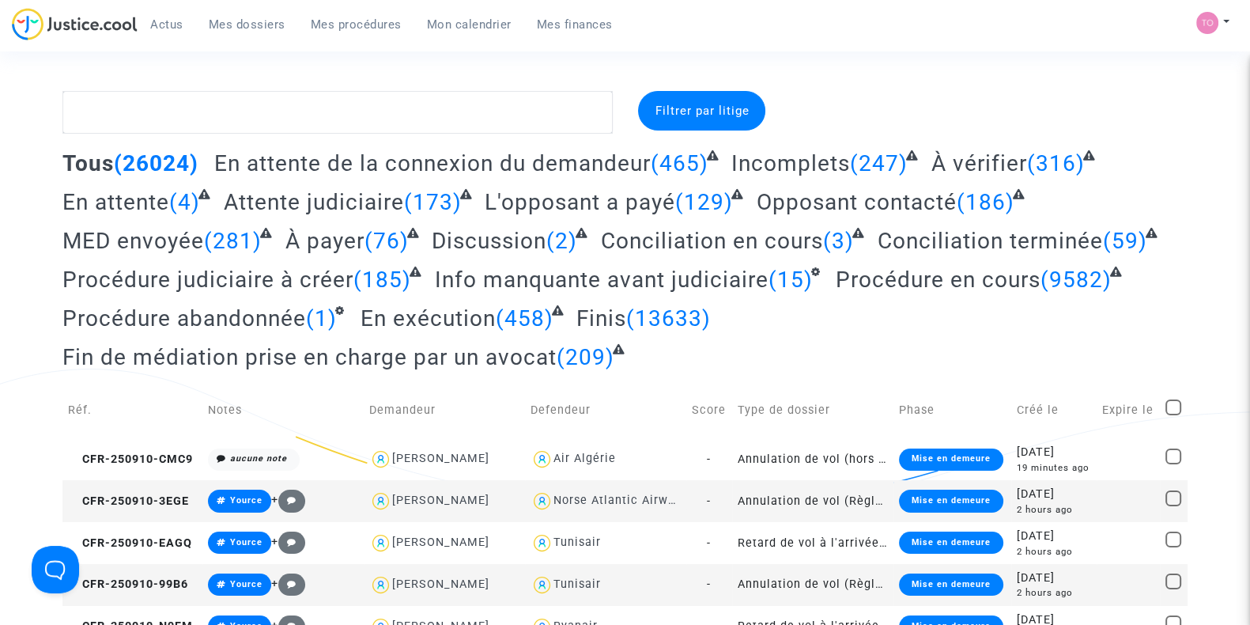
click at [467, 17] on span "Mon calendrier" at bounding box center [469, 24] width 85 height 14
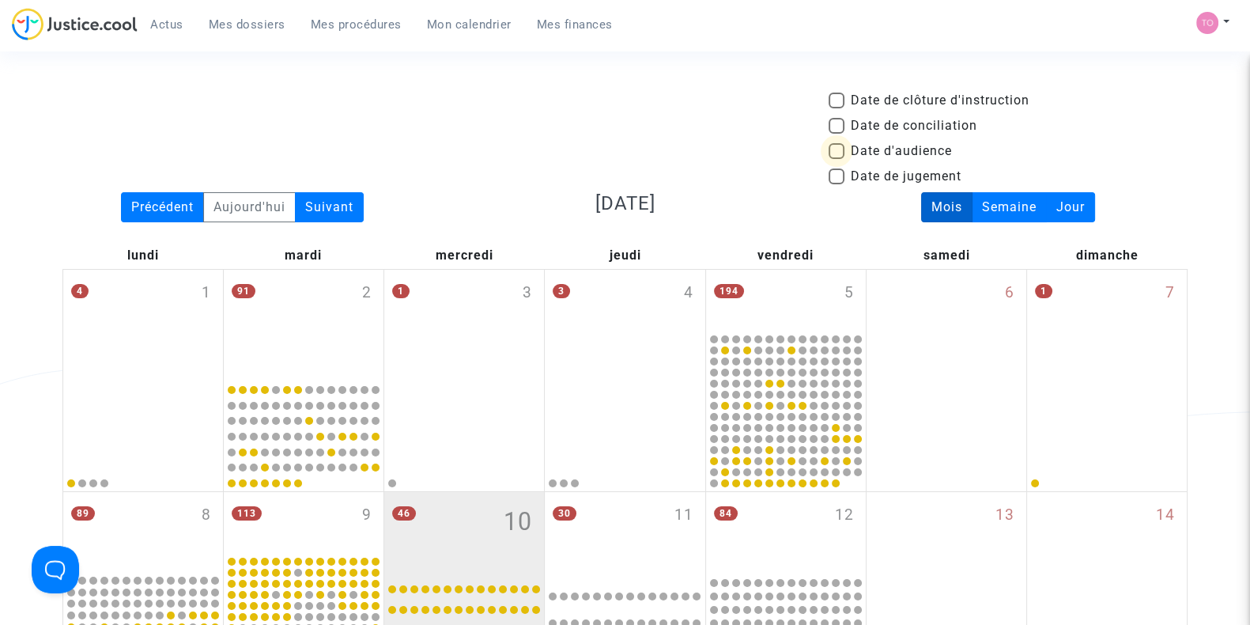
click at [837, 149] on span at bounding box center [837, 151] width 16 height 16
click at [837, 159] on input "Date d'audience" at bounding box center [836, 159] width 1 height 1
checkbox input "true"
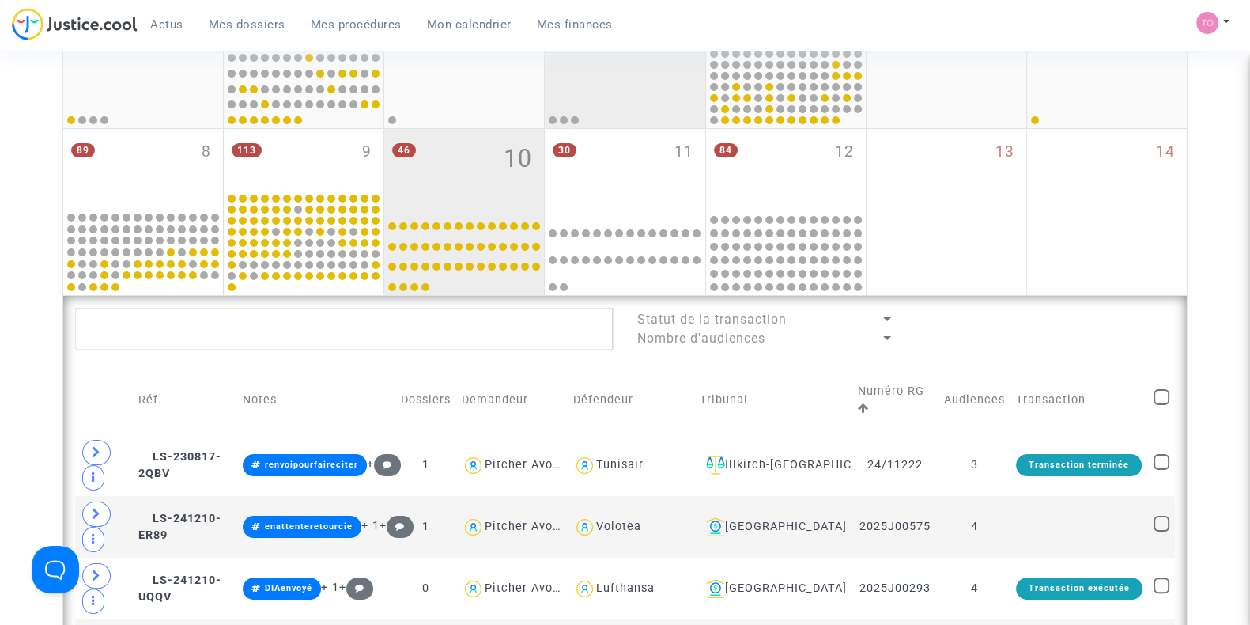
scroll to position [395, 0]
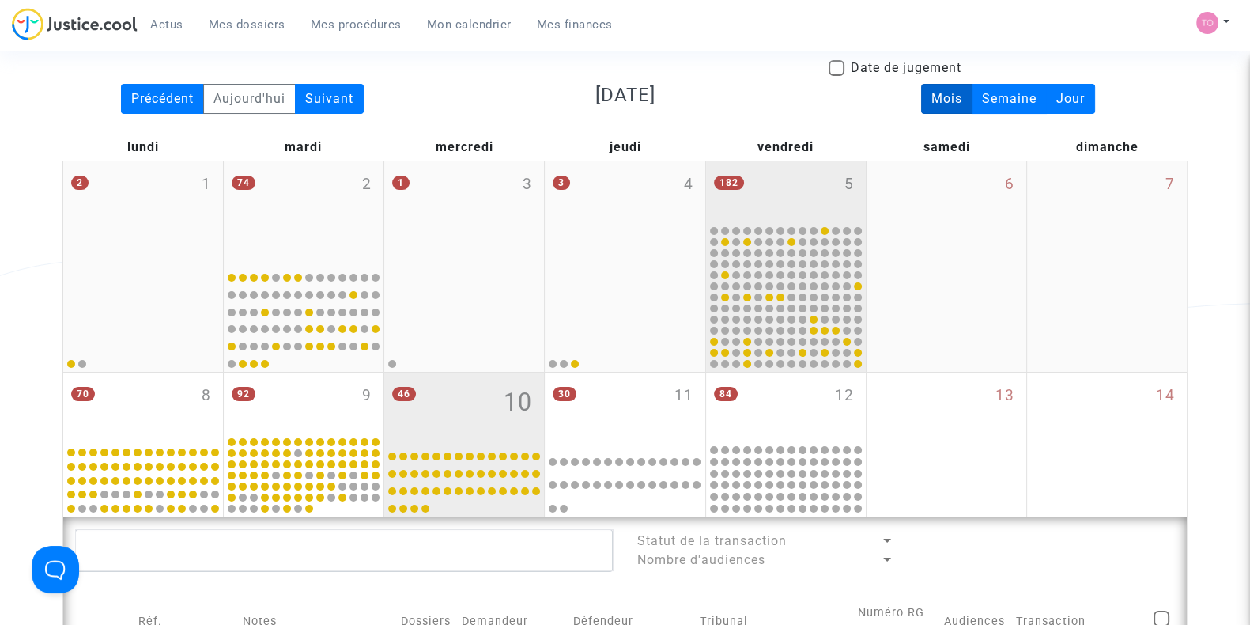
scroll to position [197, 0]
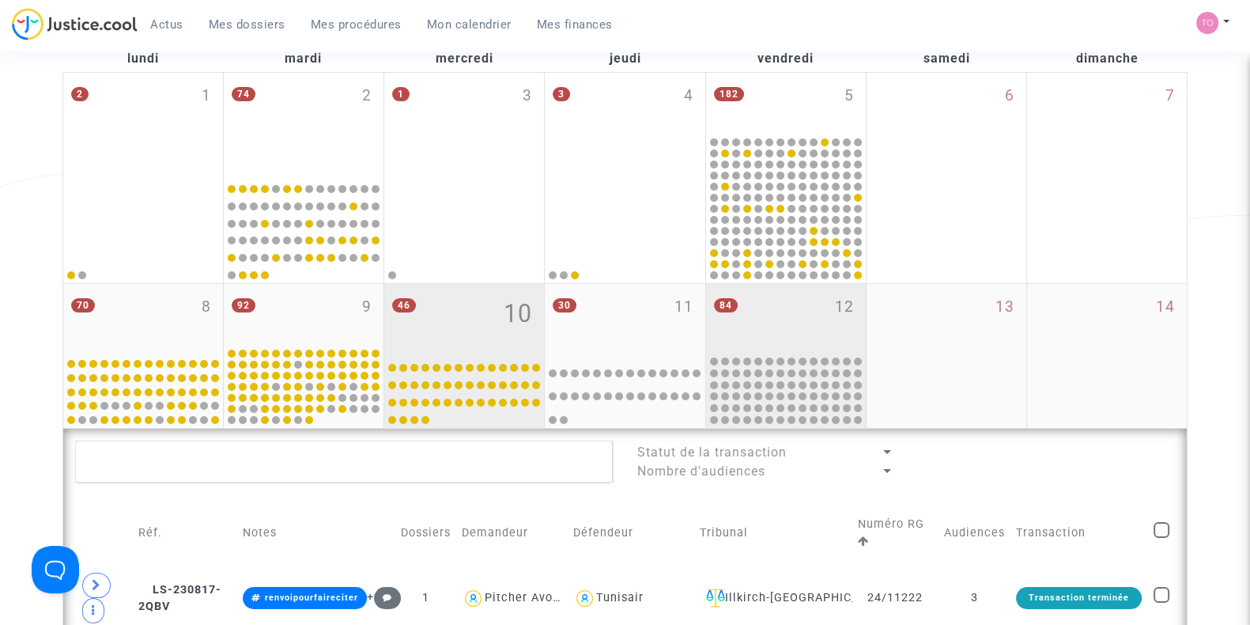
click at [789, 307] on div "84 12" at bounding box center [786, 319] width 160 height 70
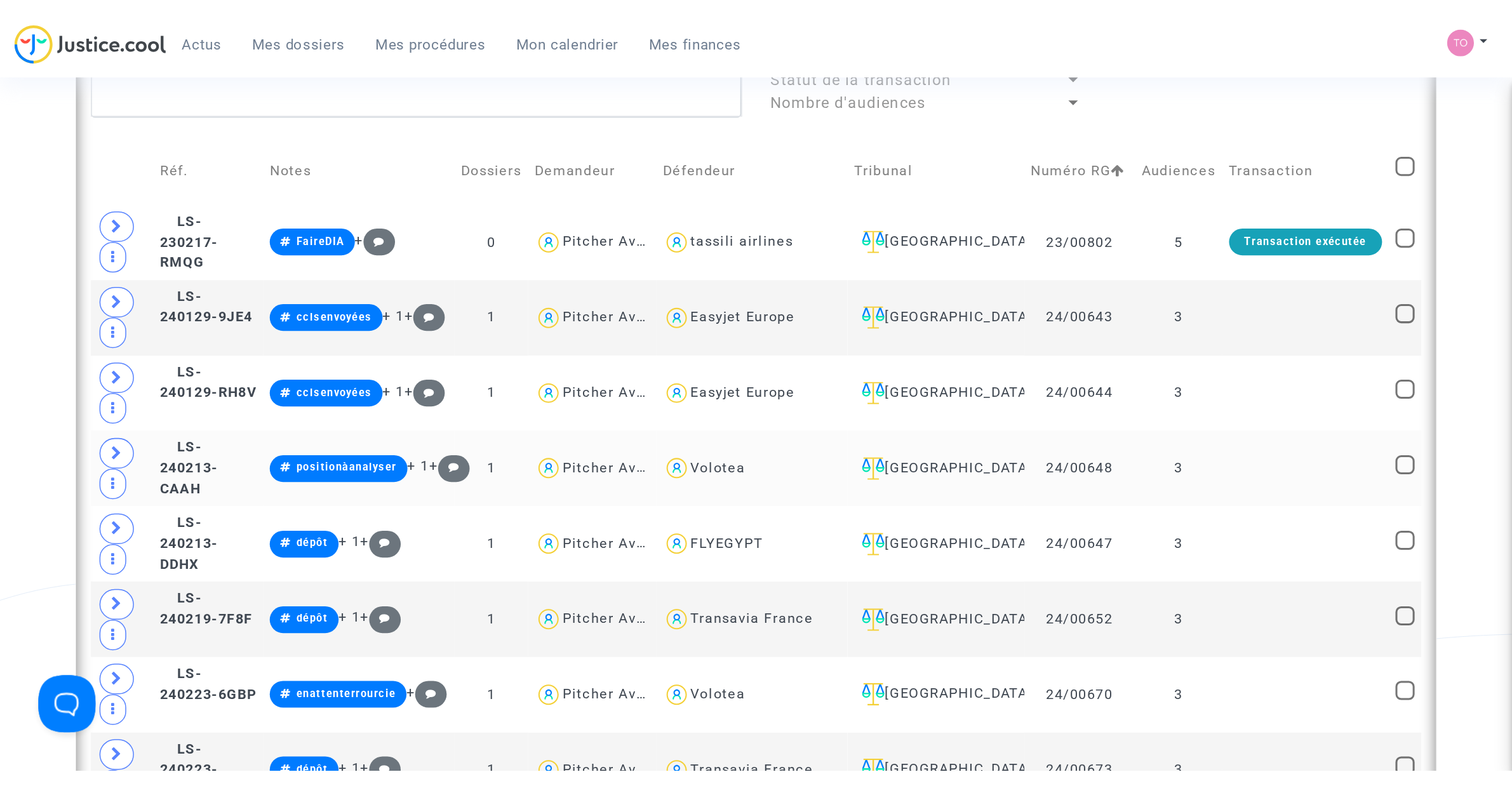
scroll to position [476, 0]
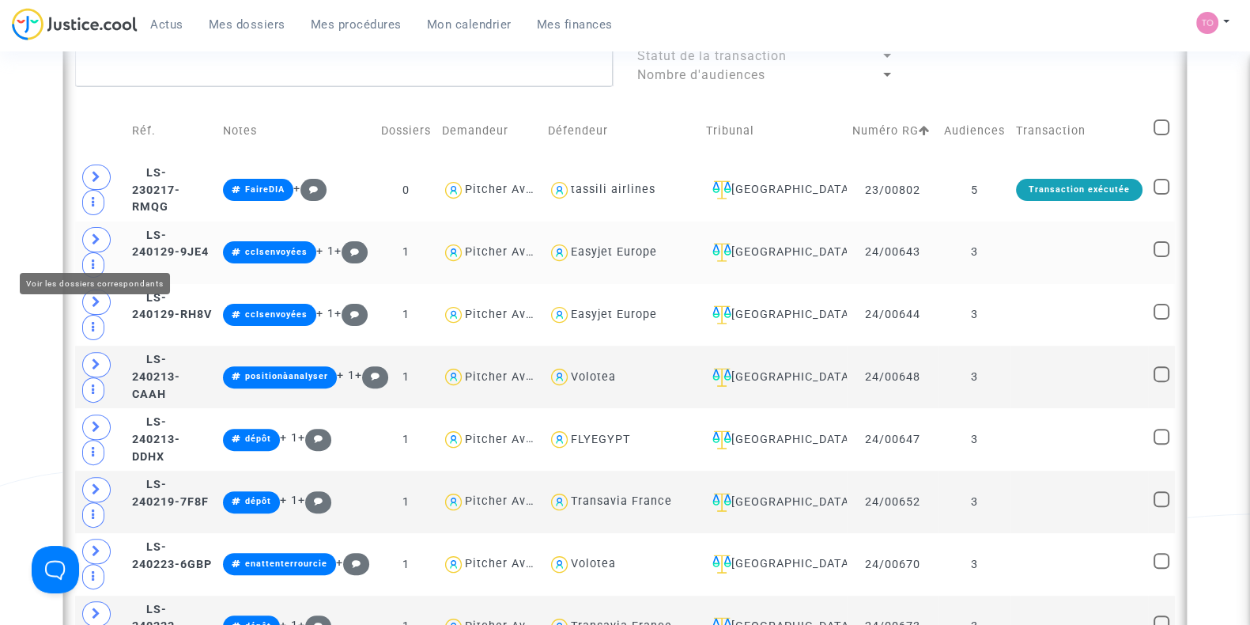
click at [95, 245] on icon at bounding box center [96, 239] width 9 height 12
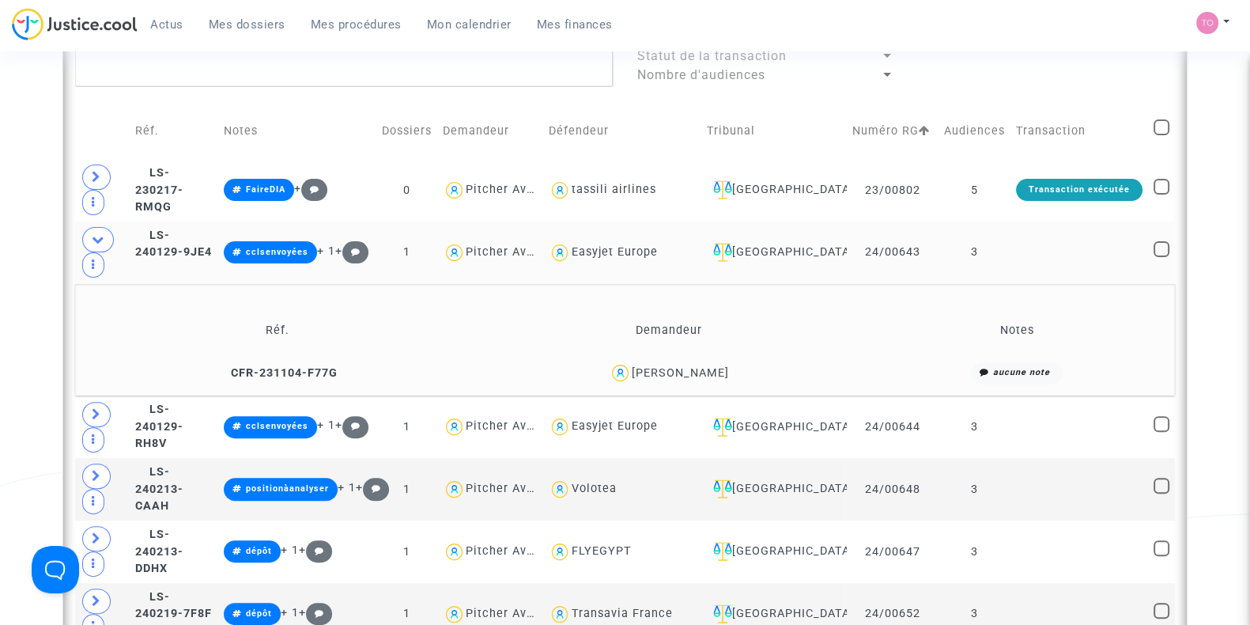
click at [688, 380] on div "Jean-Baptiste Masméjan" at bounding box center [680, 372] width 97 height 13
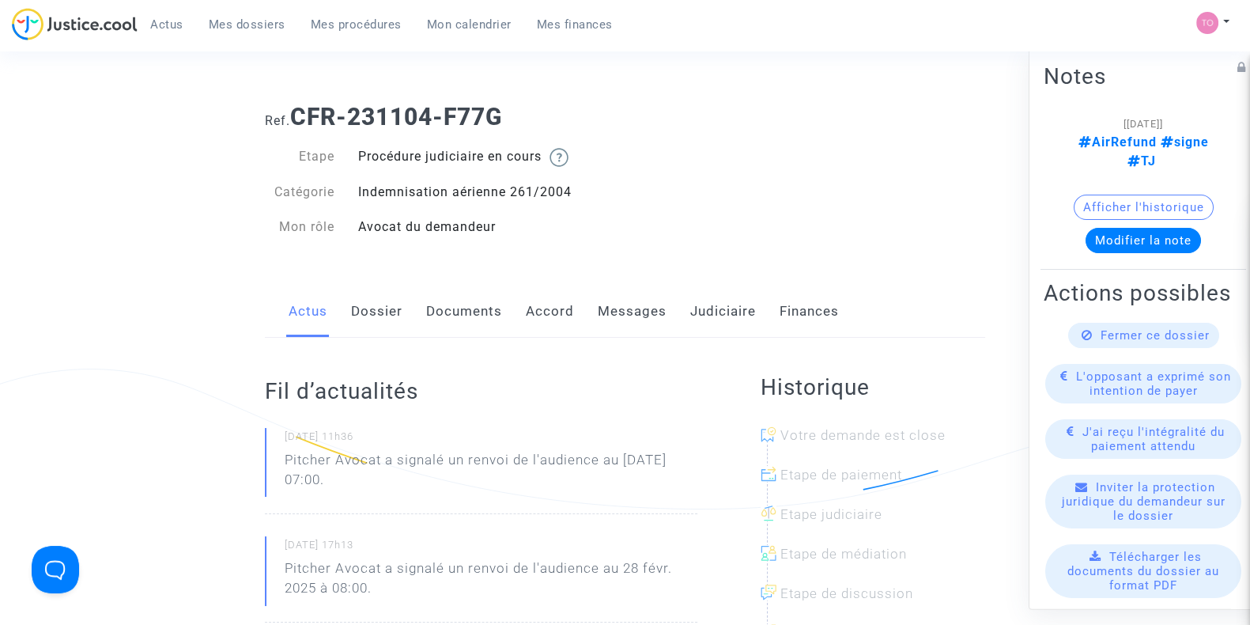
click at [698, 306] on link "Judiciaire" at bounding box center [723, 311] width 66 height 52
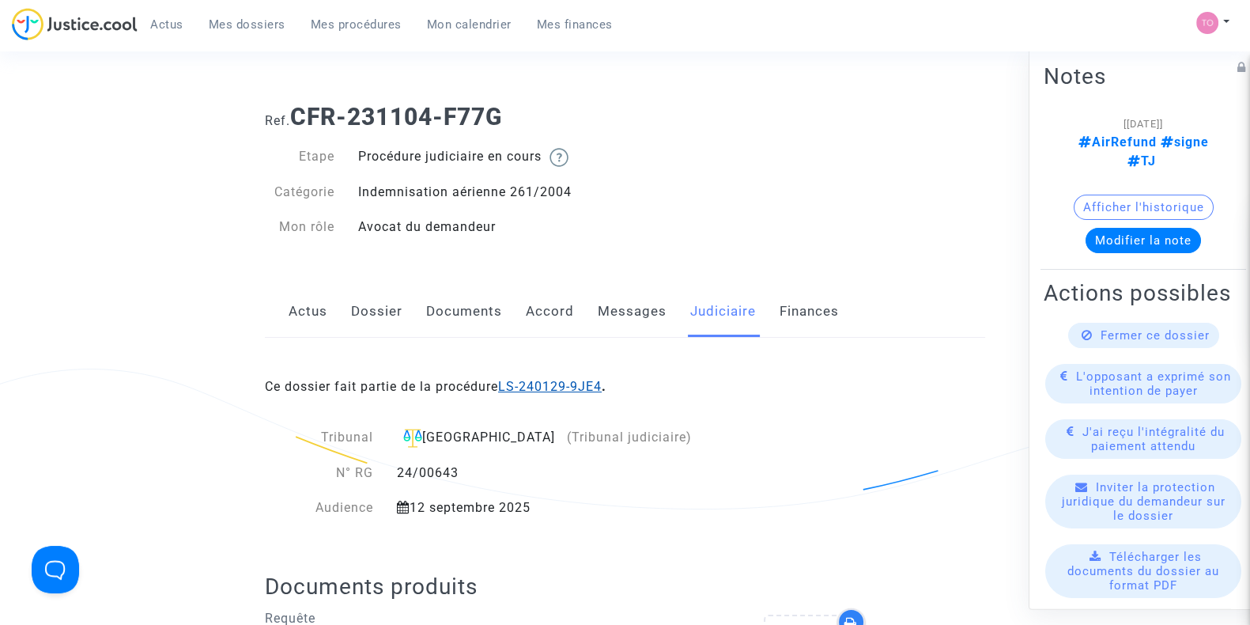
click at [542, 388] on link "LS-240129-9JE4" at bounding box center [550, 386] width 104 height 15
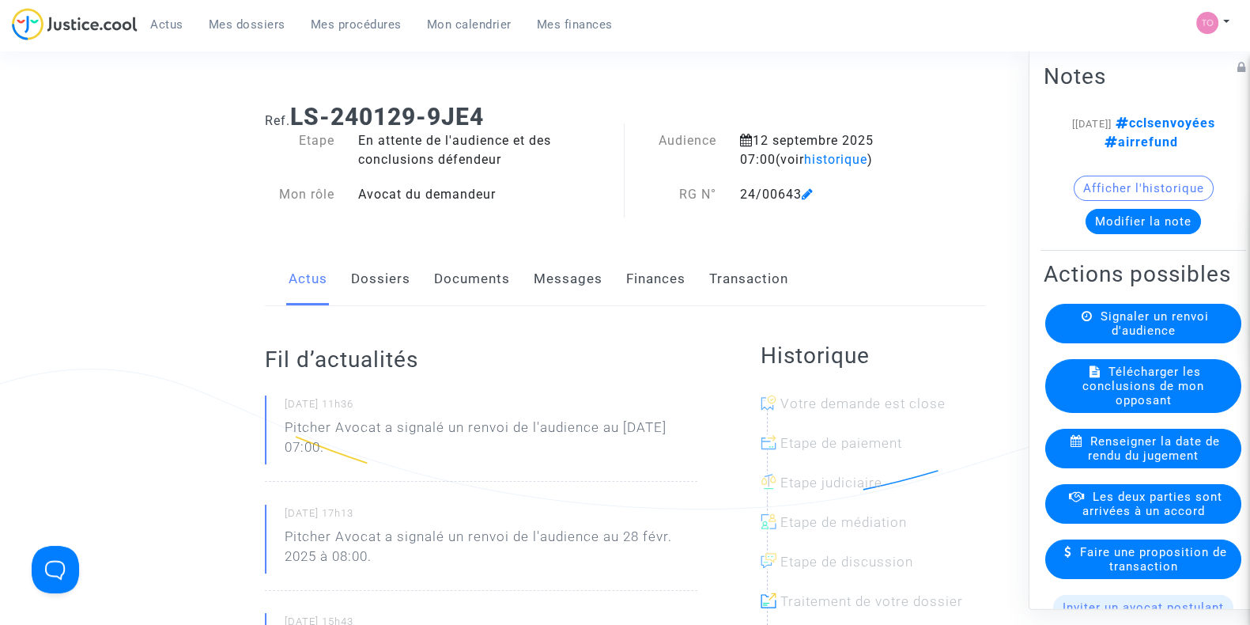
click at [486, 282] on link "Documents" at bounding box center [472, 279] width 76 height 52
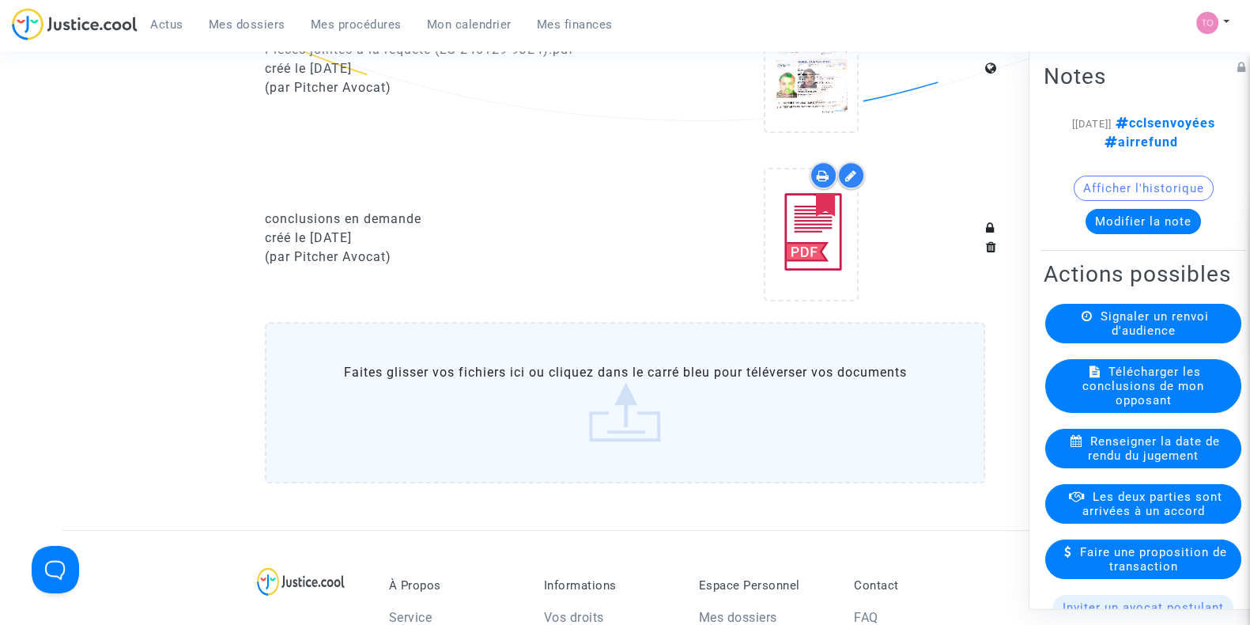
scroll to position [1087, 0]
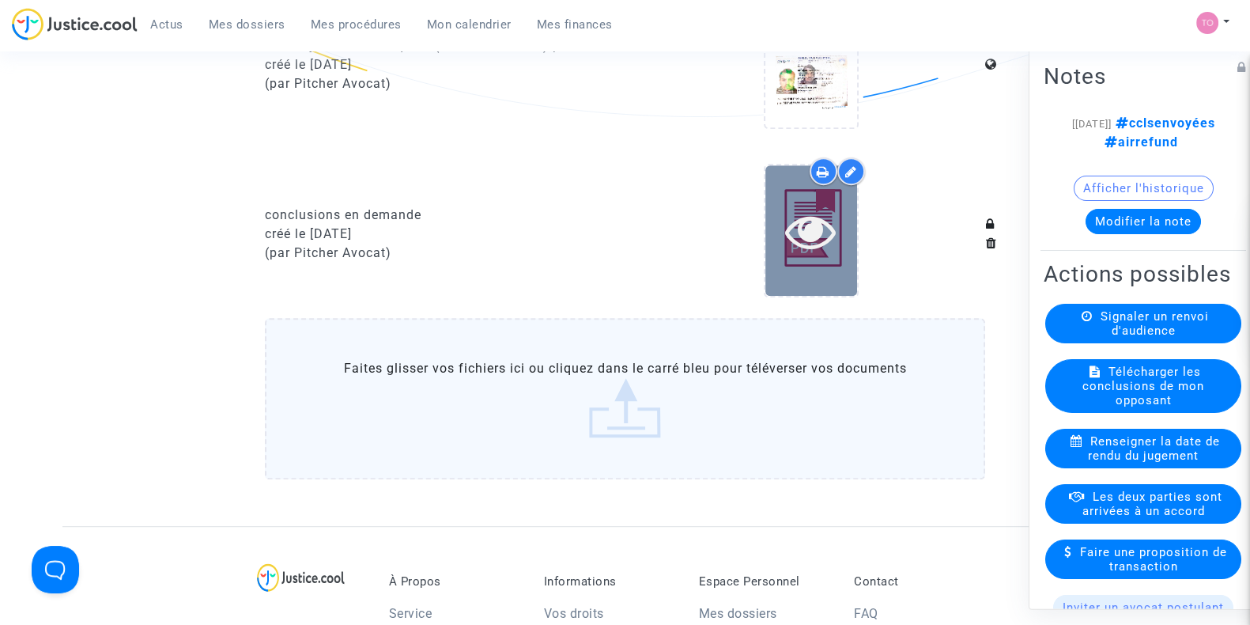
click at [783, 263] on div at bounding box center [811, 230] width 92 height 130
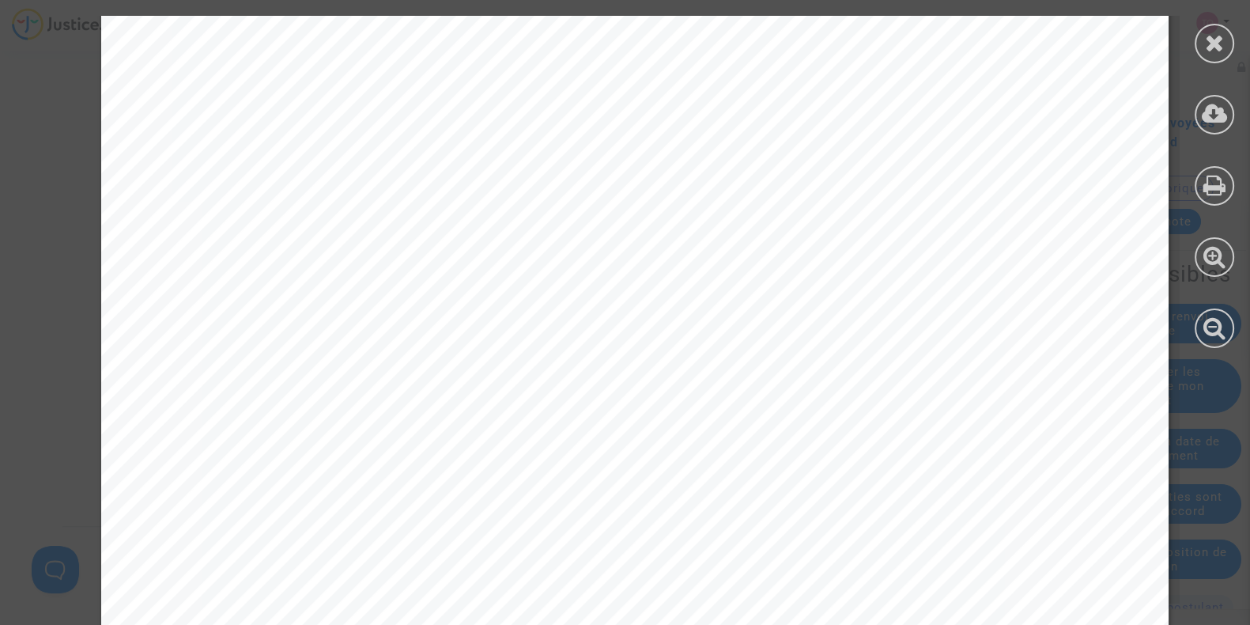
scroll to position [2273, 0]
click at [1202, 52] on div at bounding box center [1215, 44] width 40 height 40
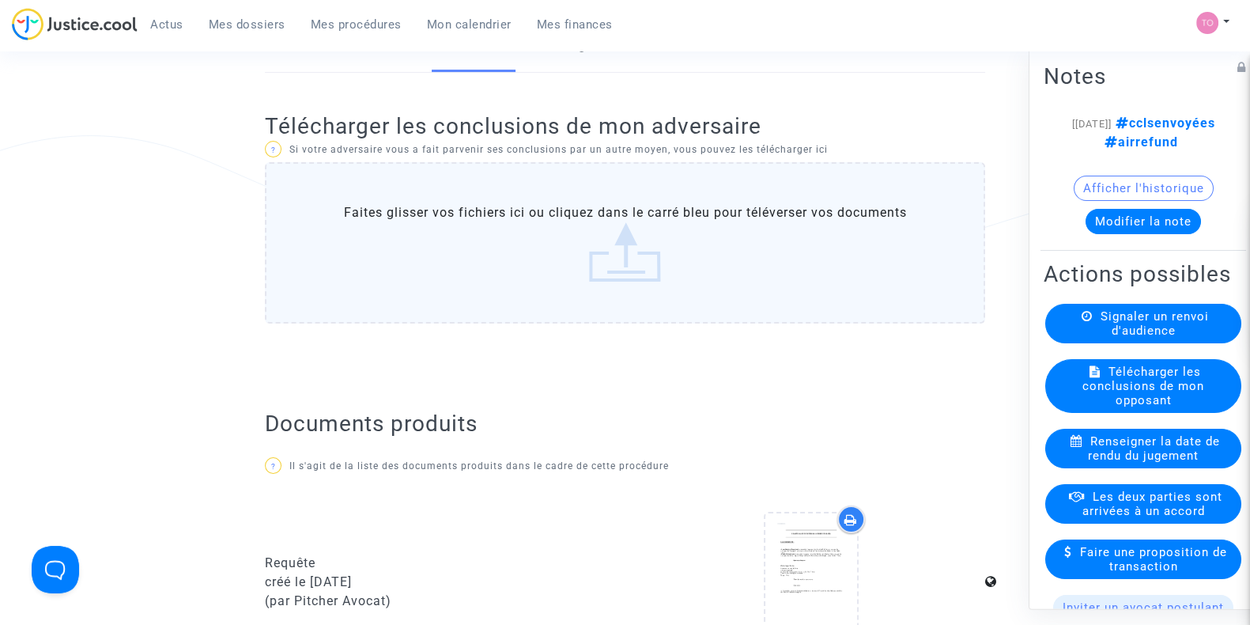
scroll to position [0, 0]
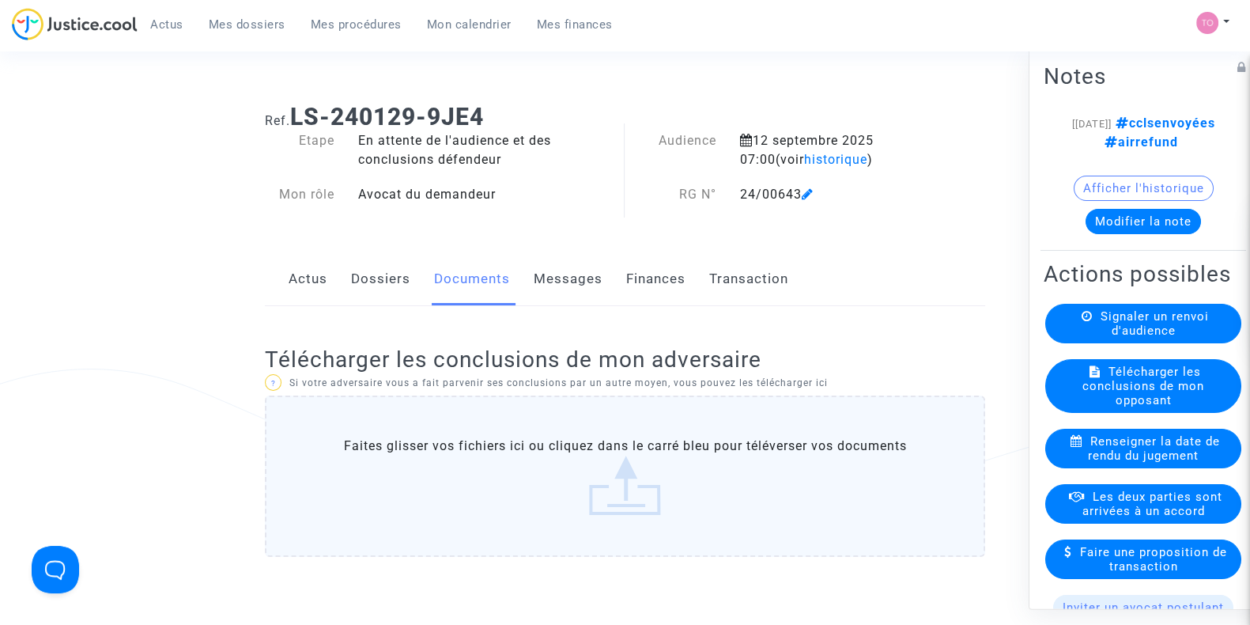
click at [360, 272] on link "Dossiers" at bounding box center [380, 279] width 59 height 52
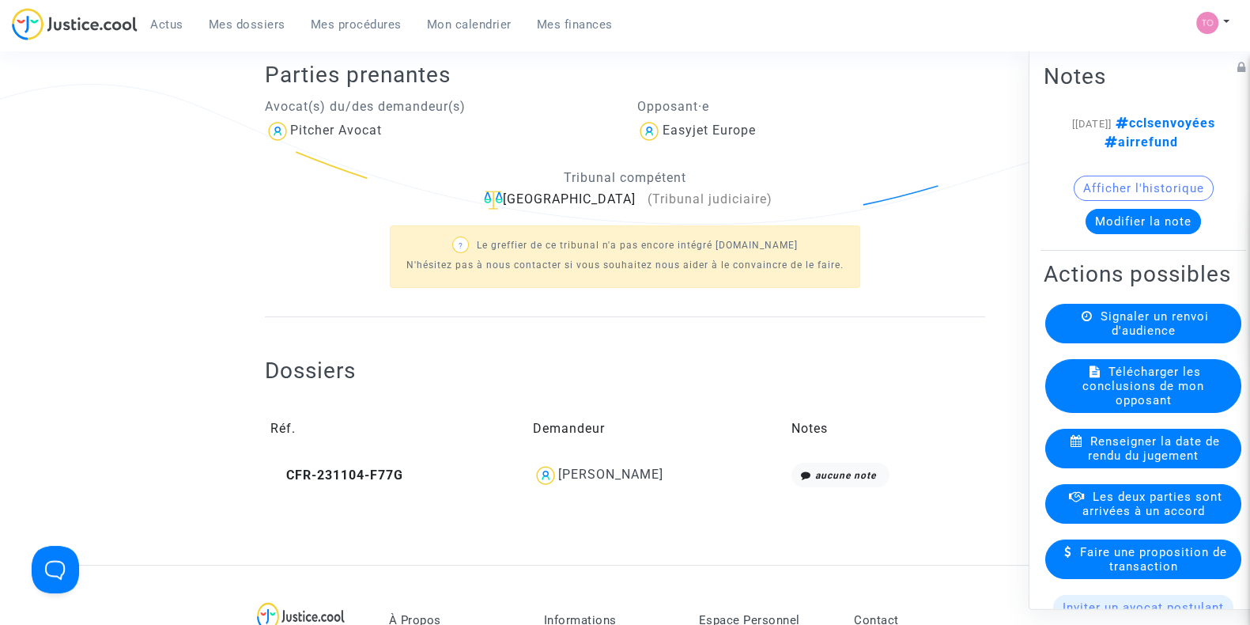
scroll to position [395, 0]
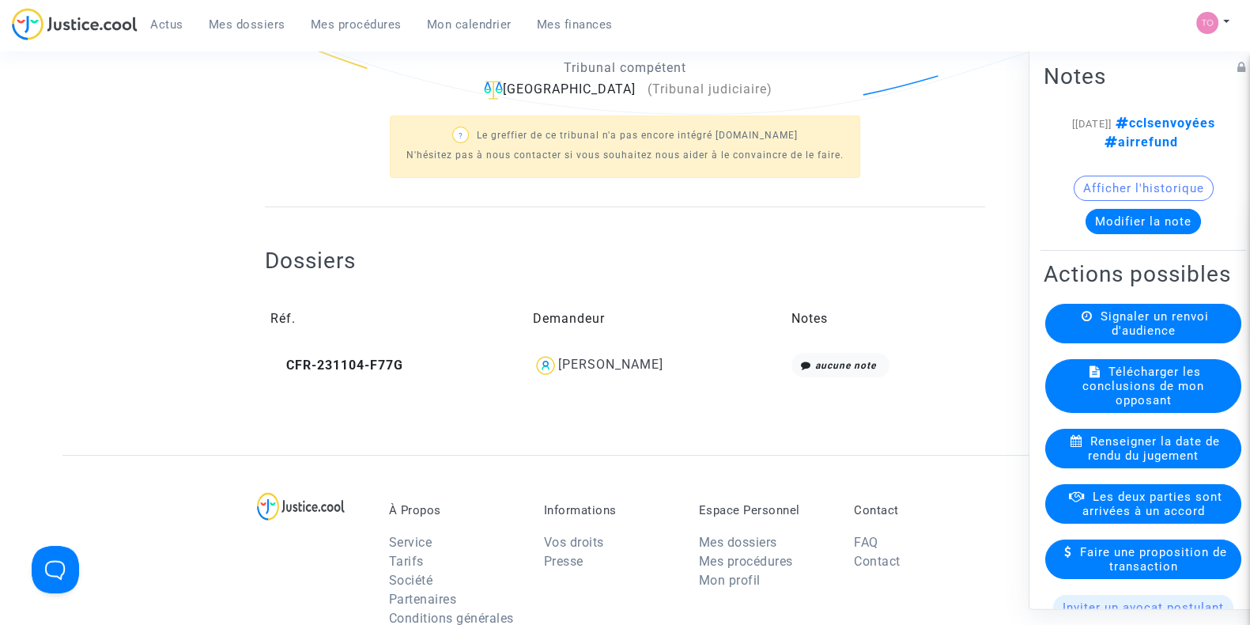
click at [609, 378] on td "Jean-Baptiste Masméjan" at bounding box center [656, 365] width 259 height 36
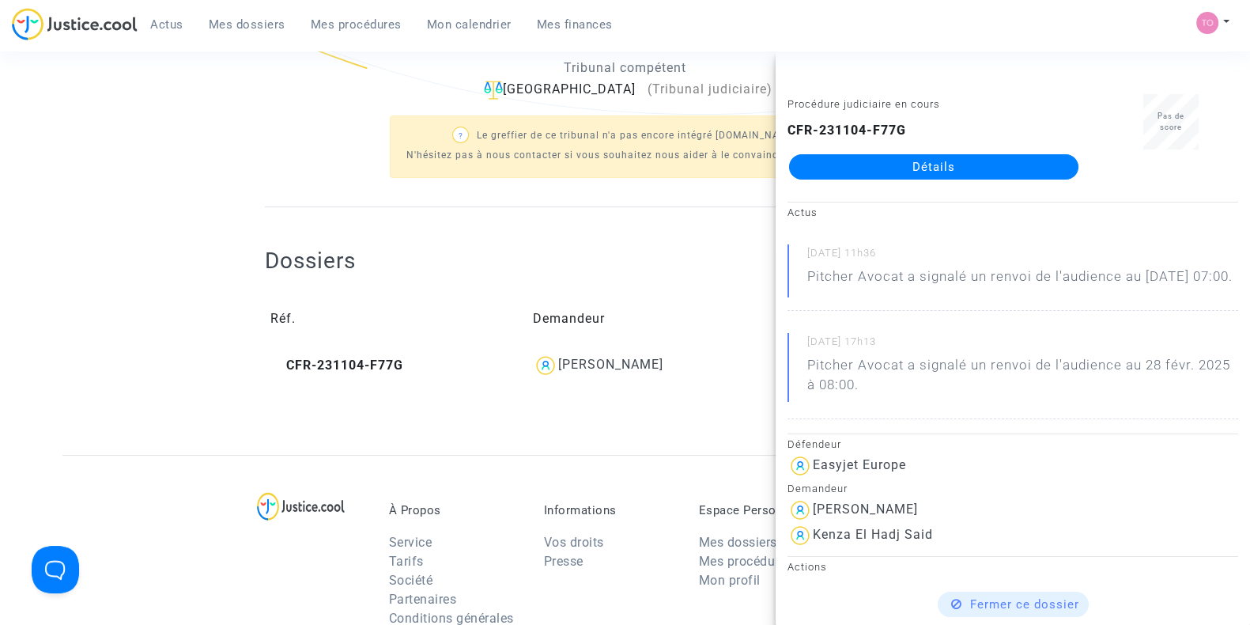
click at [862, 164] on link "Détails" at bounding box center [933, 166] width 289 height 25
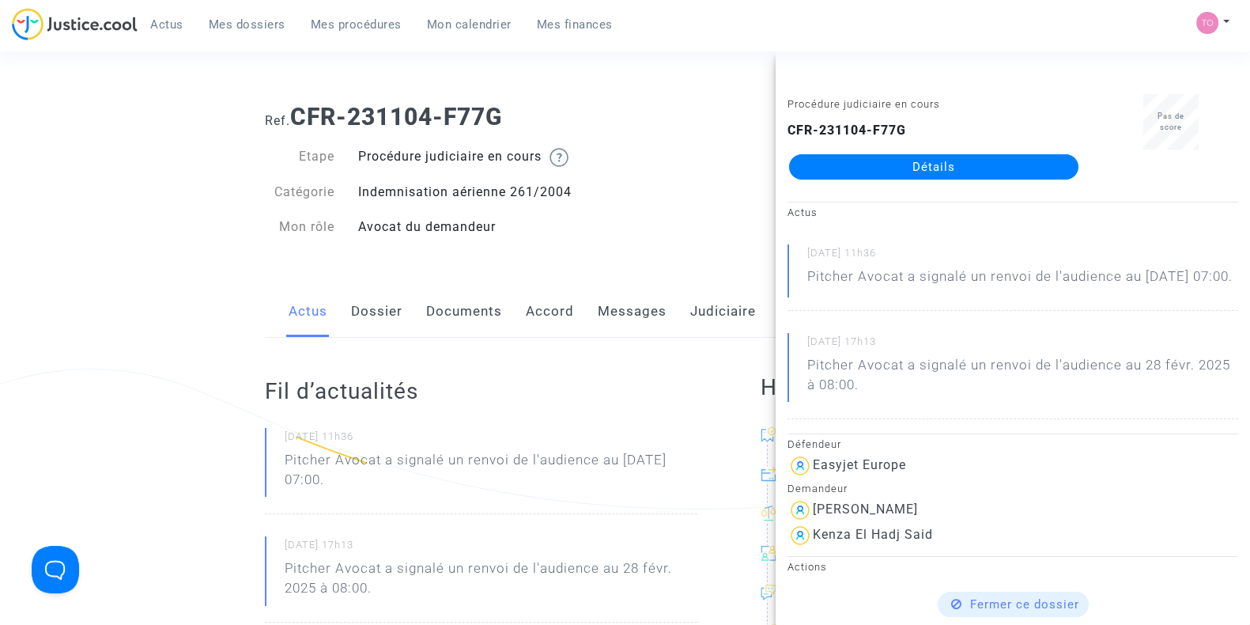
click at [391, 310] on link "Dossier" at bounding box center [376, 311] width 51 height 52
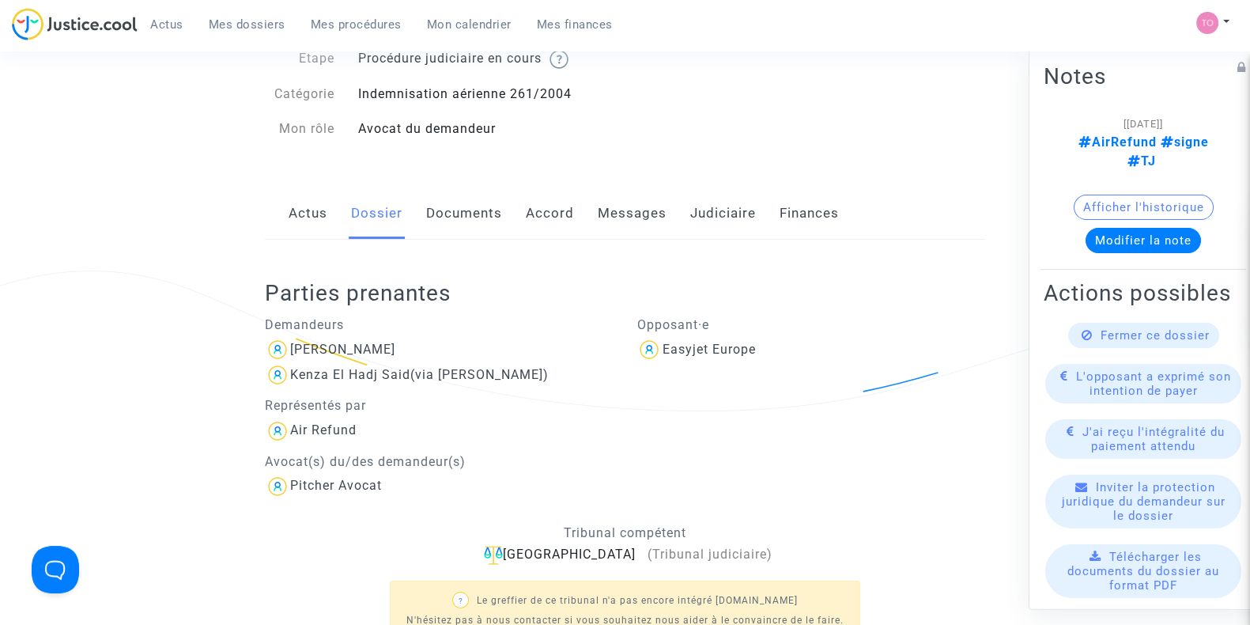
click at [450, 221] on link "Documents" at bounding box center [464, 213] width 76 height 52
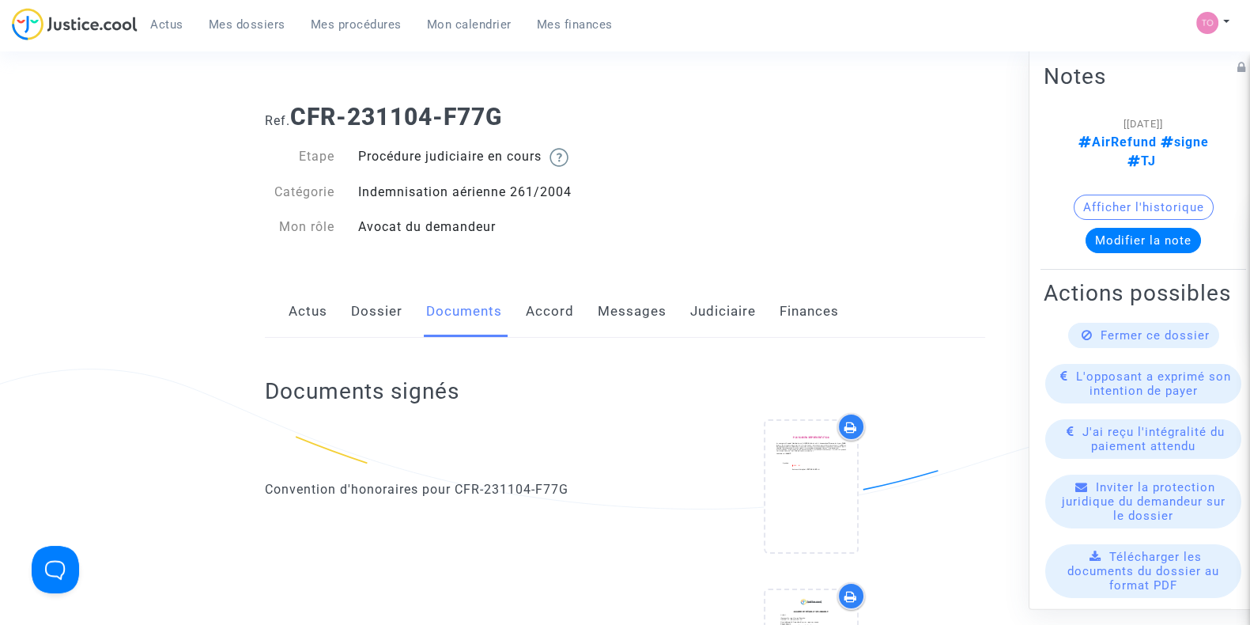
click at [384, 310] on link "Dossier" at bounding box center [376, 311] width 51 height 52
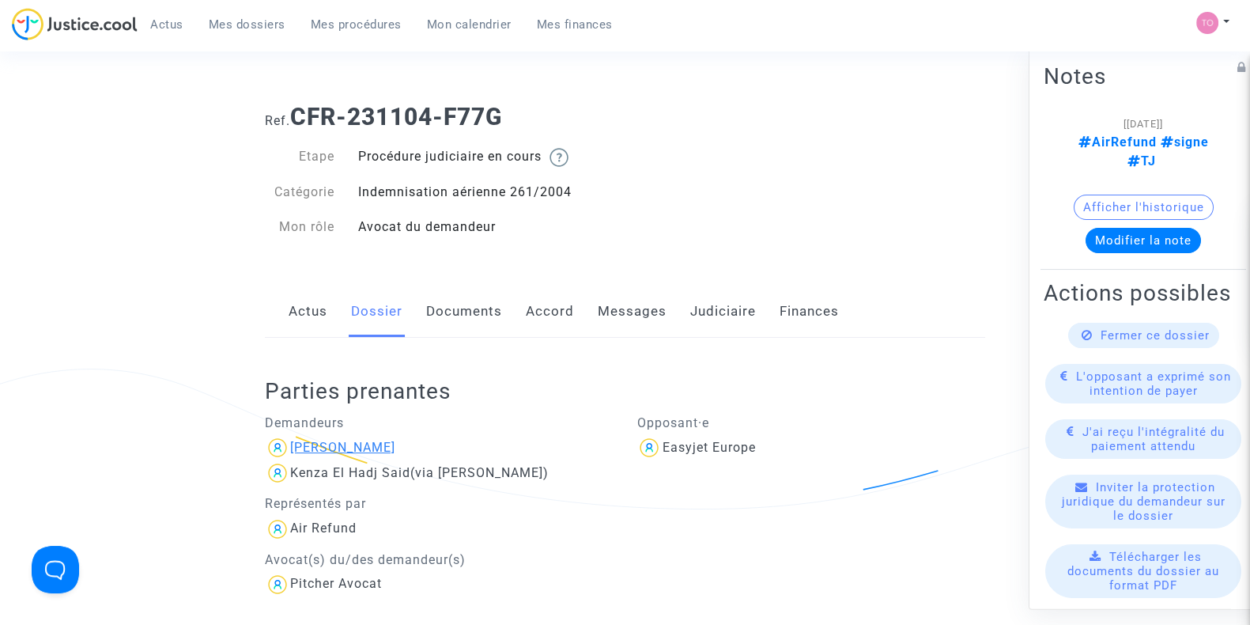
drag, startPoint x: 455, startPoint y: 444, endPoint x: 387, endPoint y: 448, distance: 68.1
click at [387, 448] on div "Jean-Baptiste Masméjan" at bounding box center [439, 447] width 349 height 25
copy div "Masméjan"
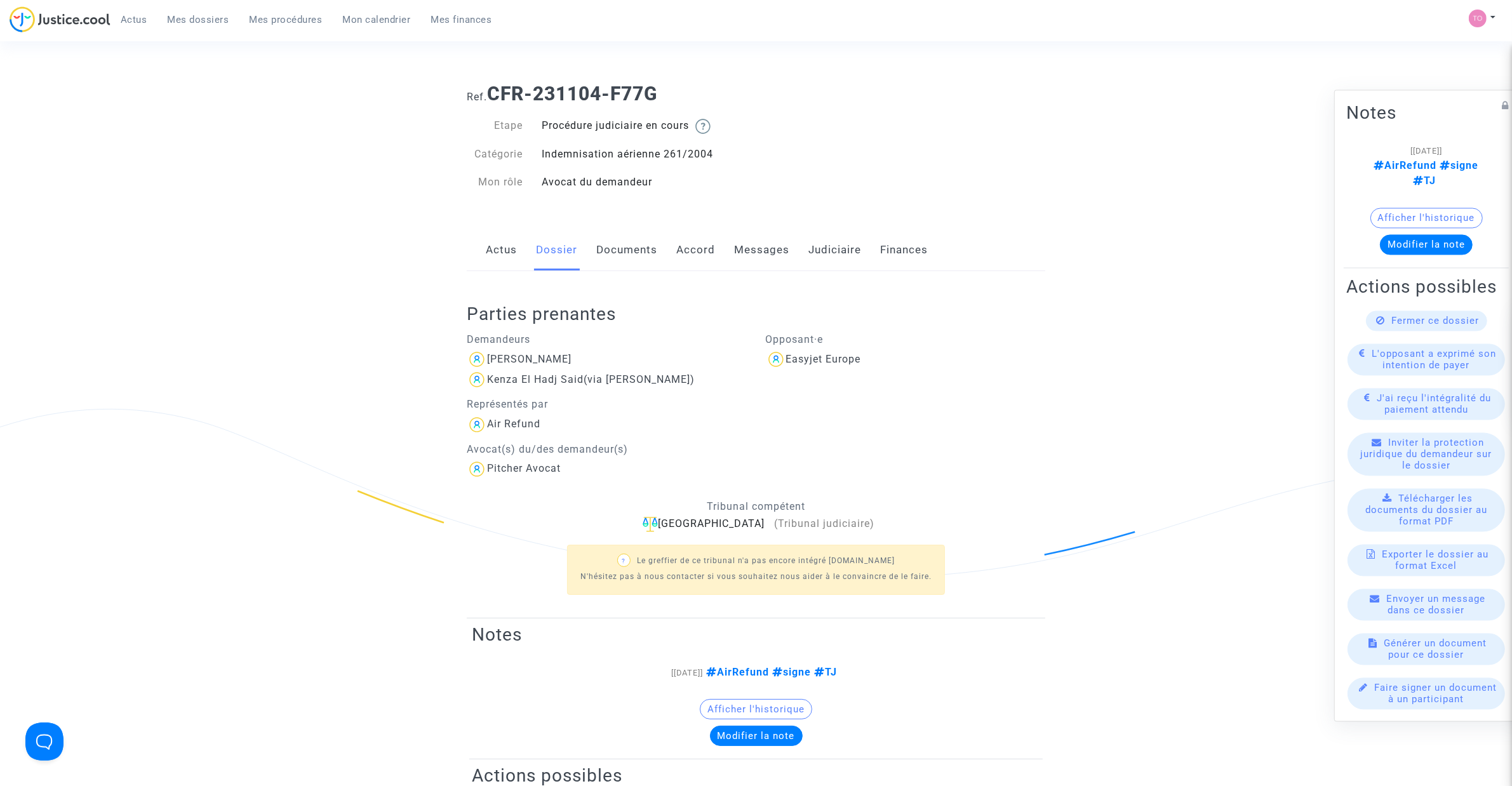
click at [190, 17] on span "Mes dossiers" at bounding box center [198, 19] width 62 height 11
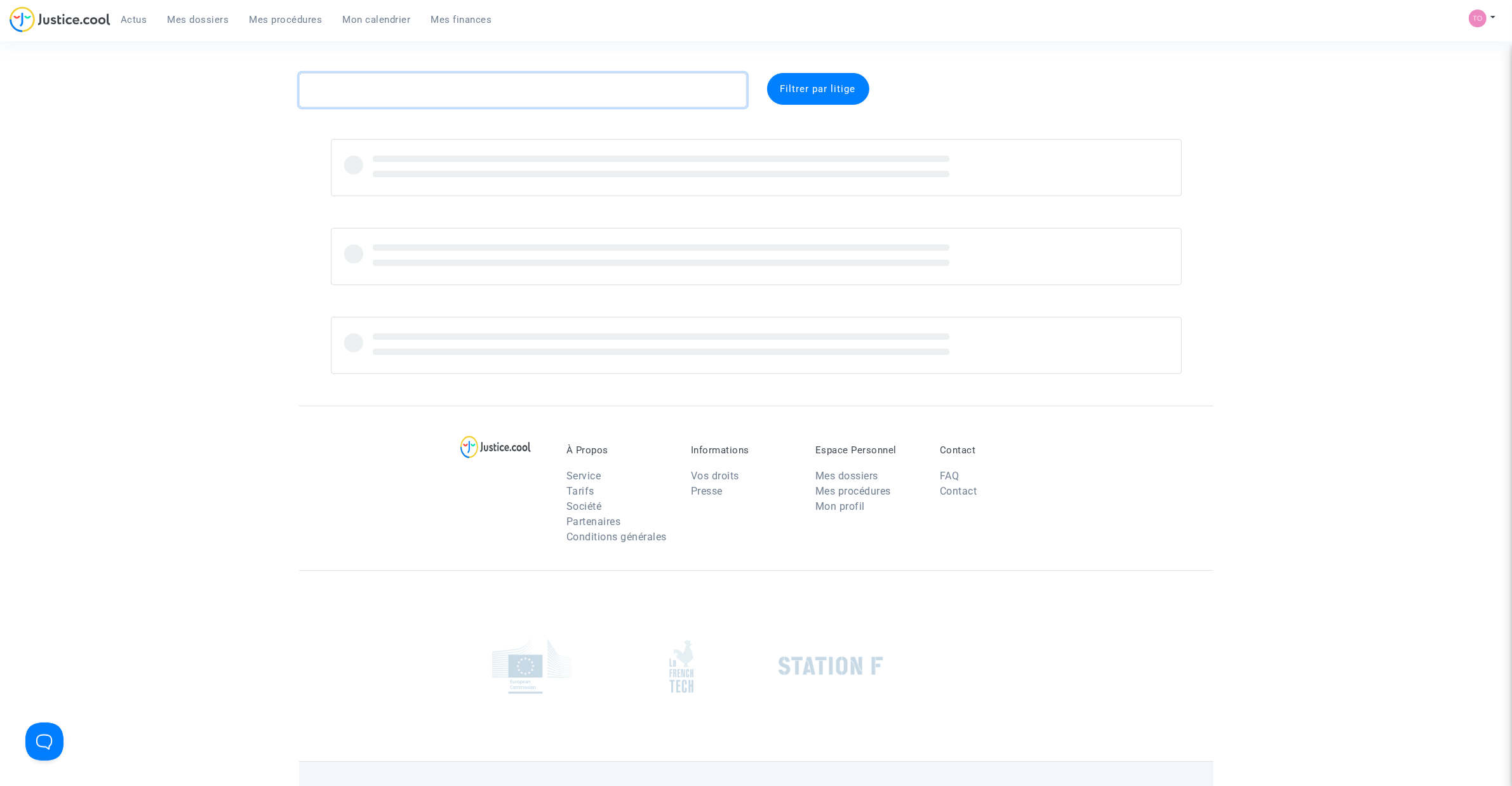
click at [350, 87] on textarea at bounding box center [522, 90] width 447 height 35
paste textarea "N2FV"
type textarea "N2FV"
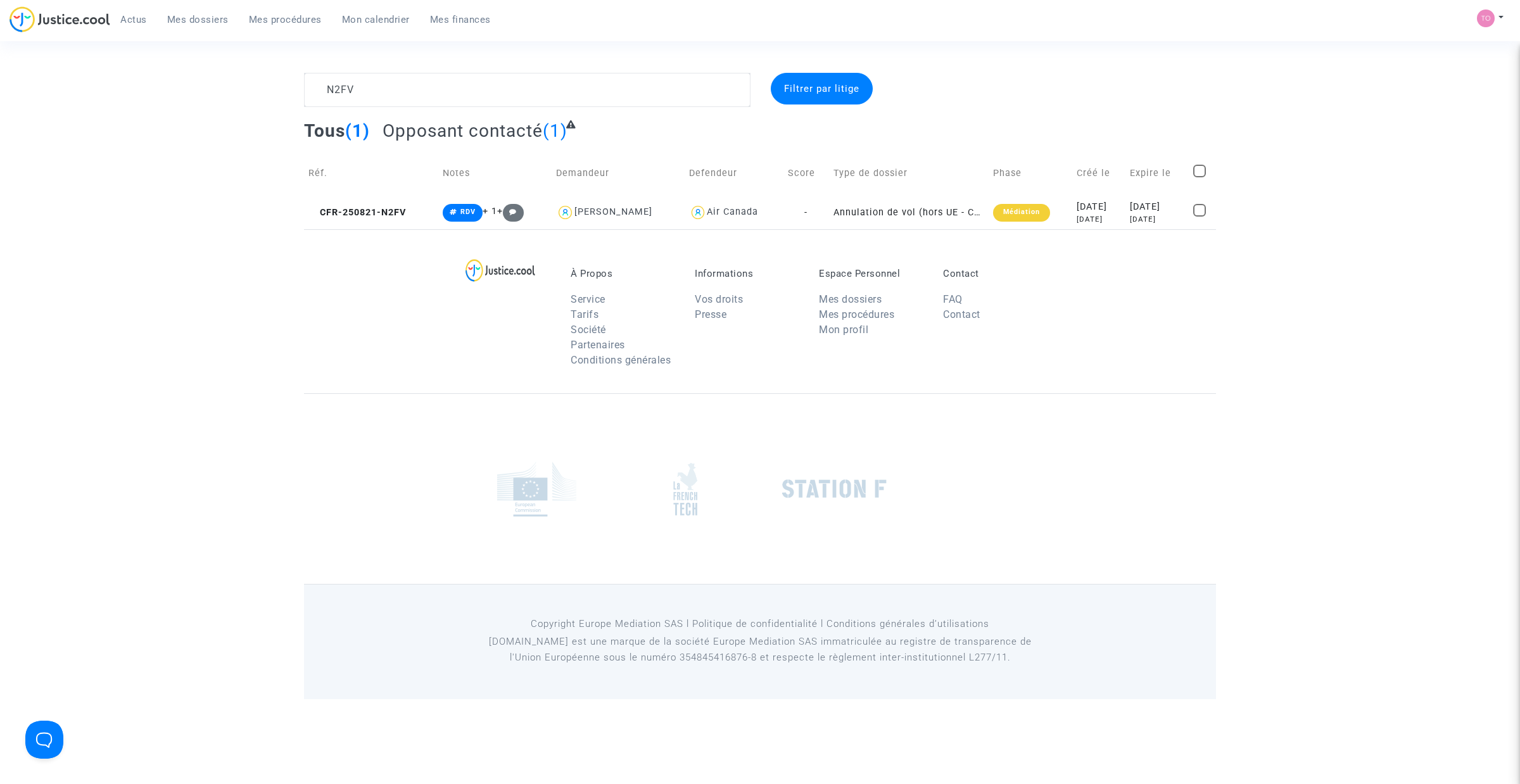
click at [293, 23] on span "Mes procédures" at bounding box center [285, 19] width 73 height 11
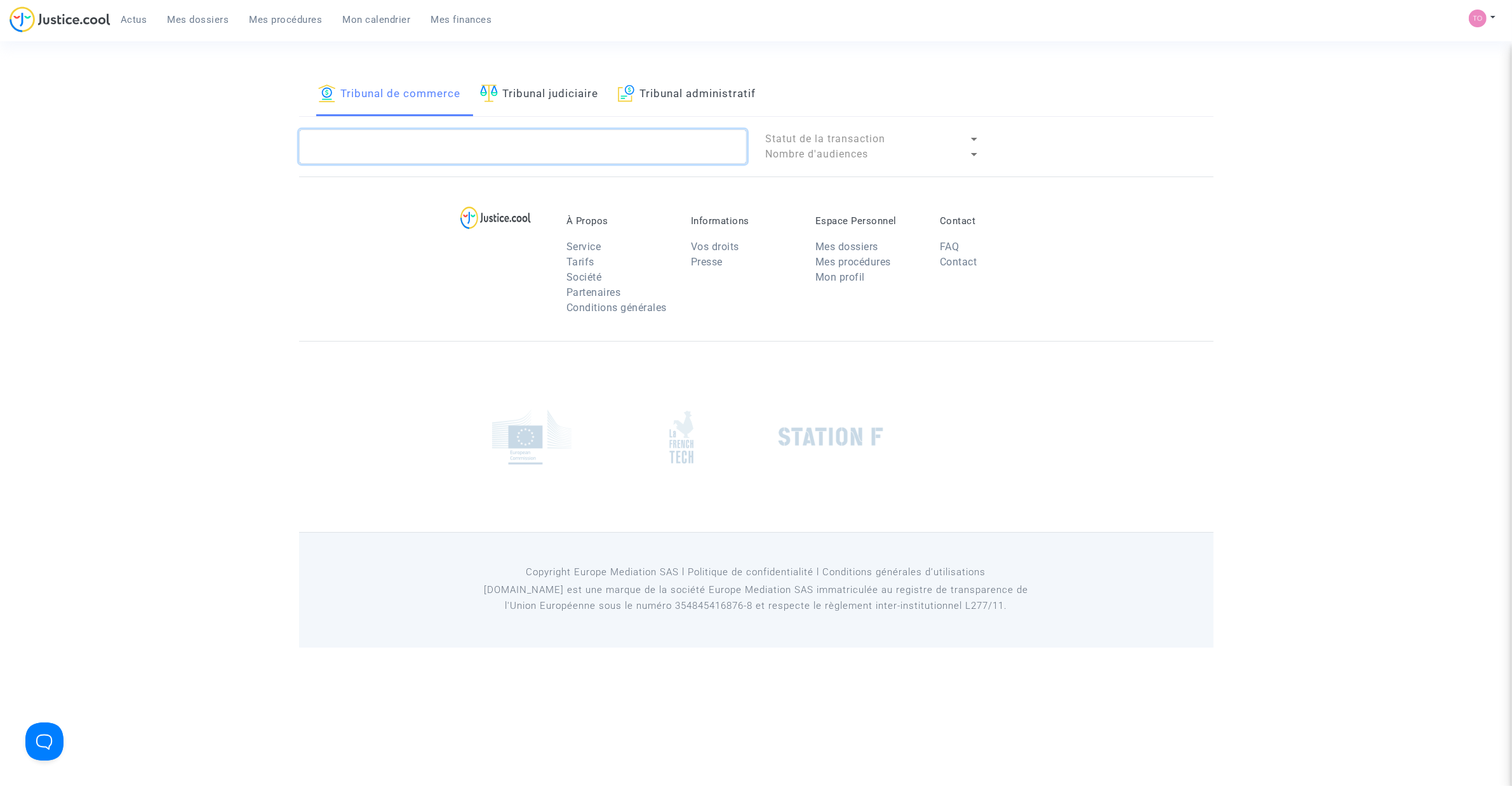
click at [377, 140] on textarea at bounding box center [522, 146] width 447 height 35
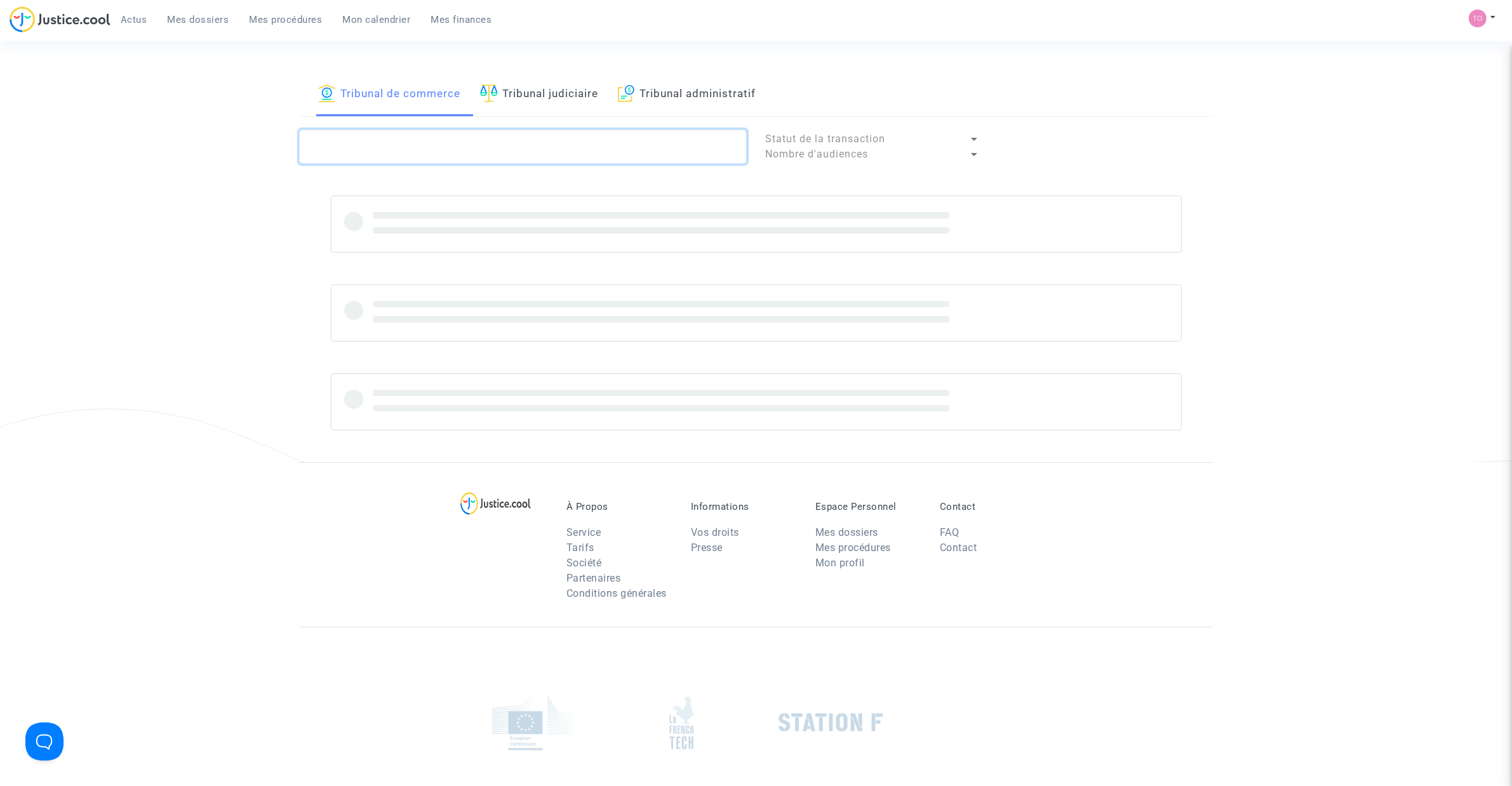
paste textarea "Q4TD"
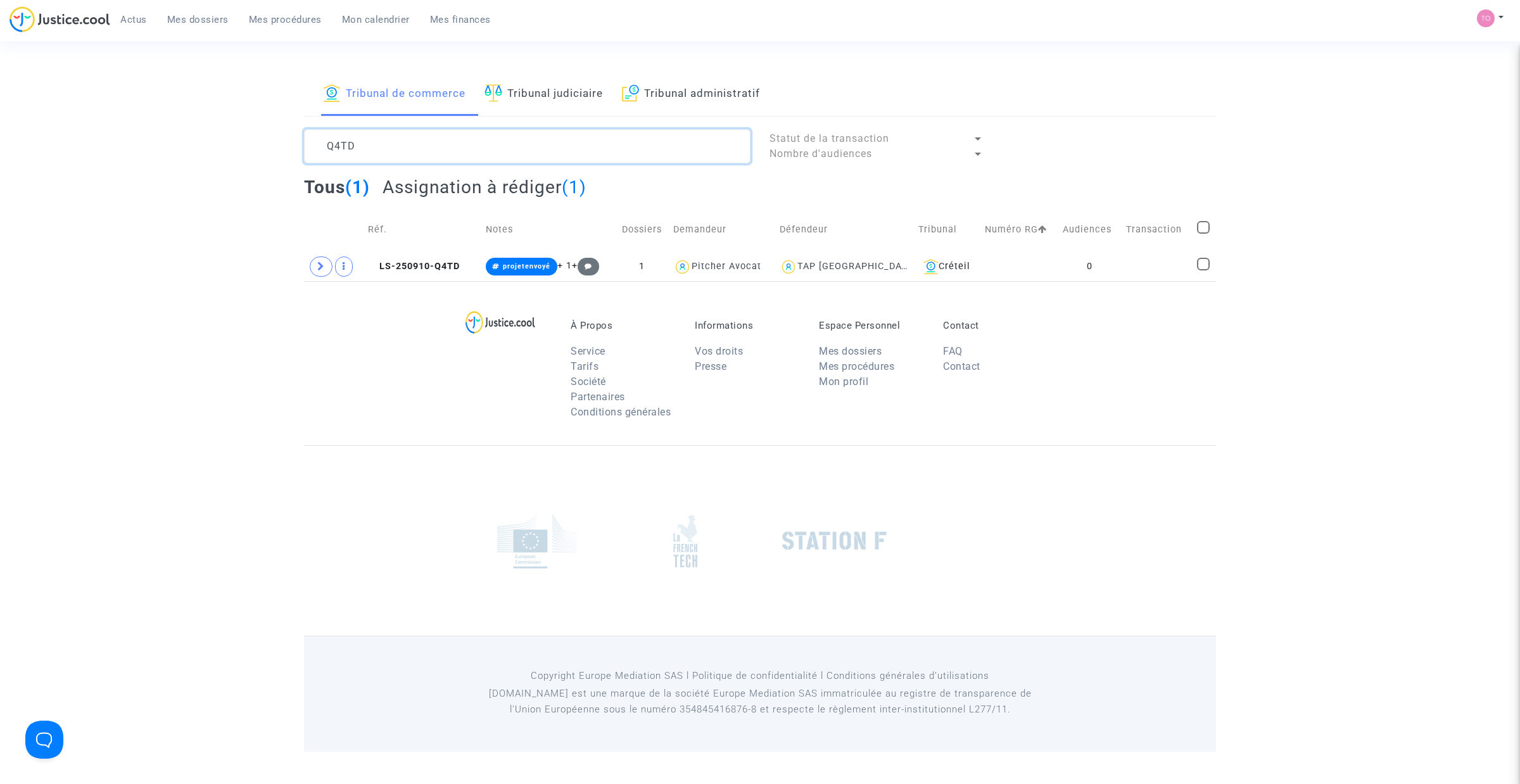
type textarea "Q4TD"
click at [980, 266] on td at bounding box center [1019, 267] width 78 height 29
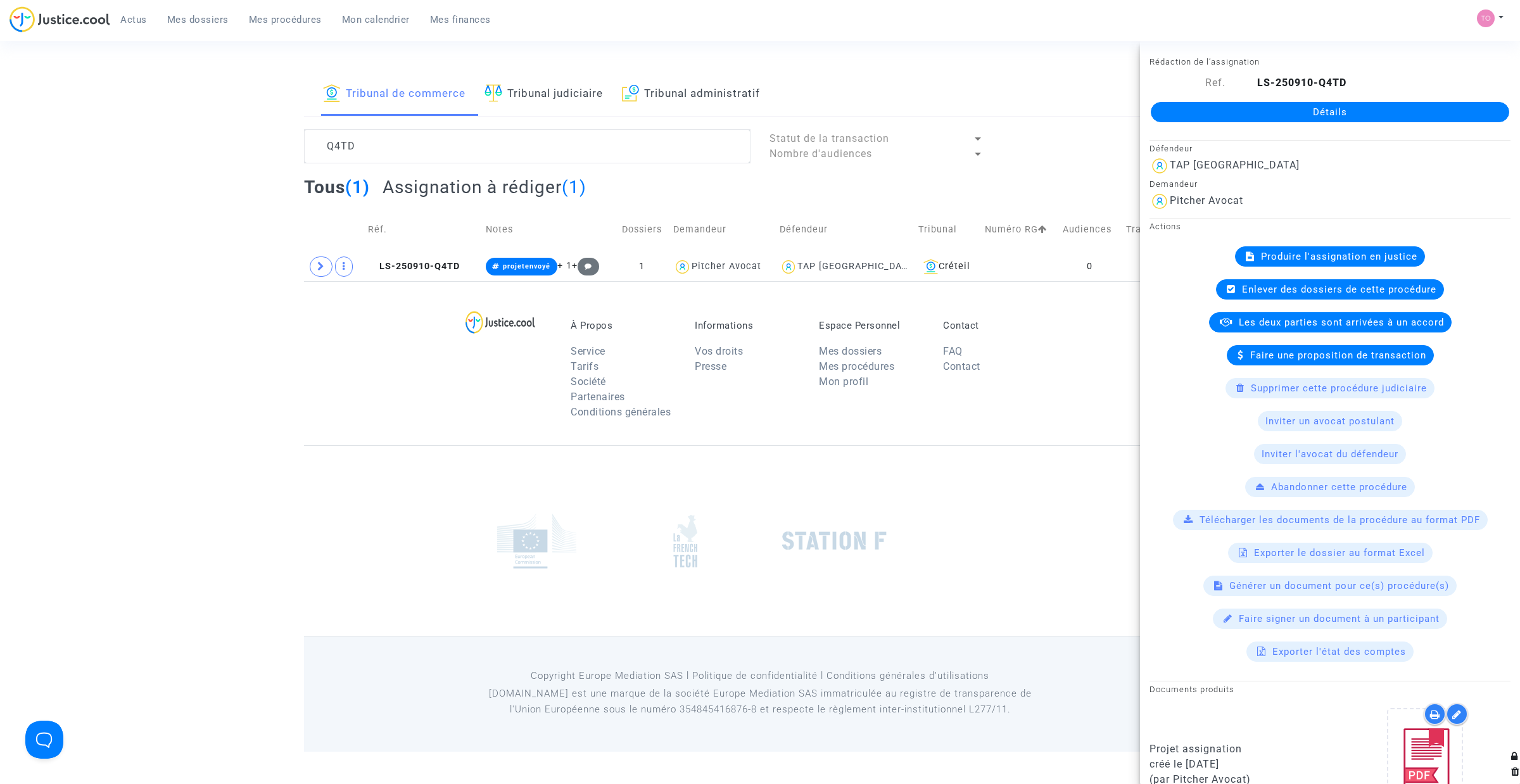
click at [1000, 113] on link "Détails" at bounding box center [1330, 111] width 359 height 20
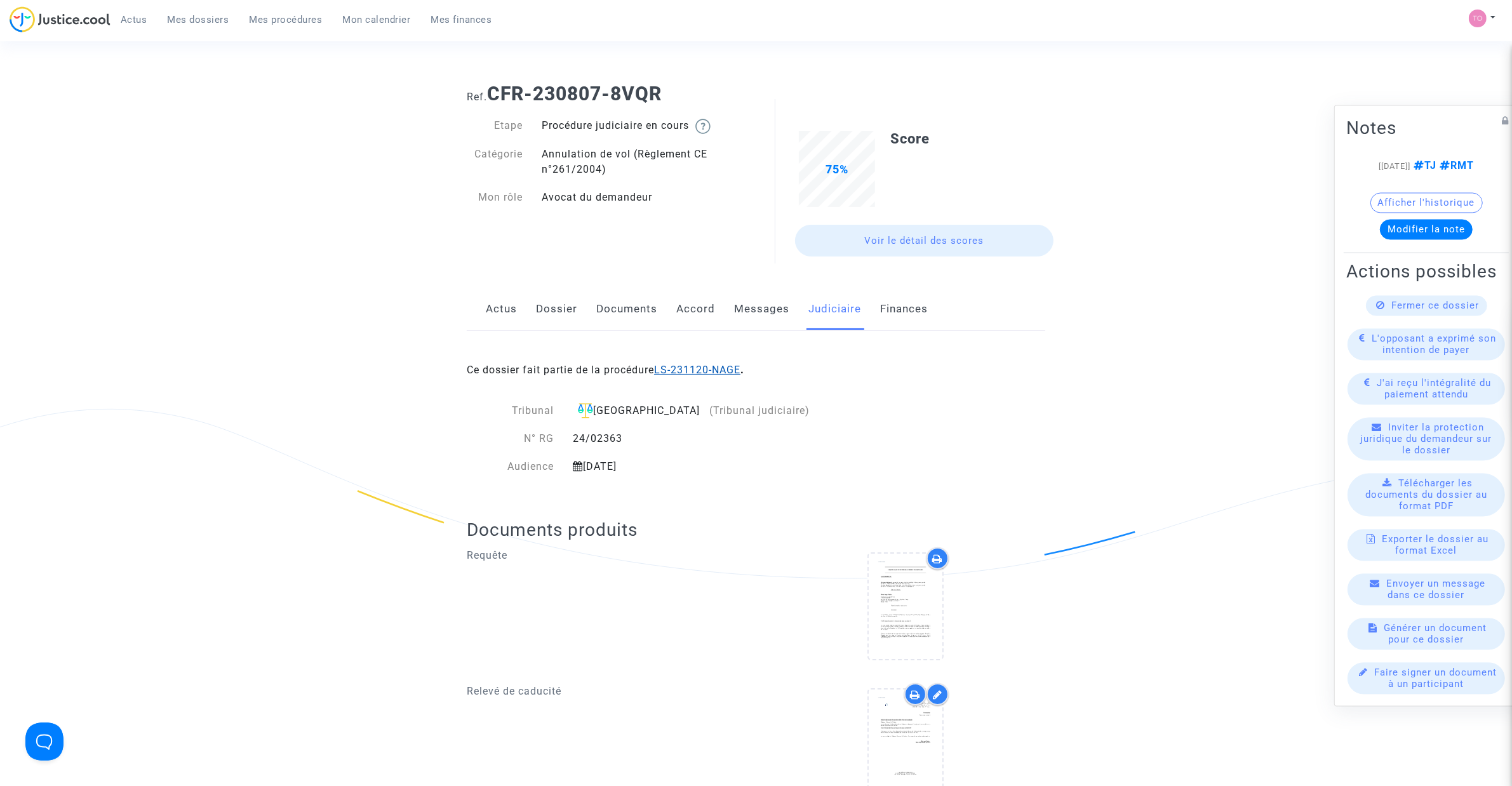
click at [687, 369] on link "LS-231120-NAGE" at bounding box center [697, 369] width 87 height 12
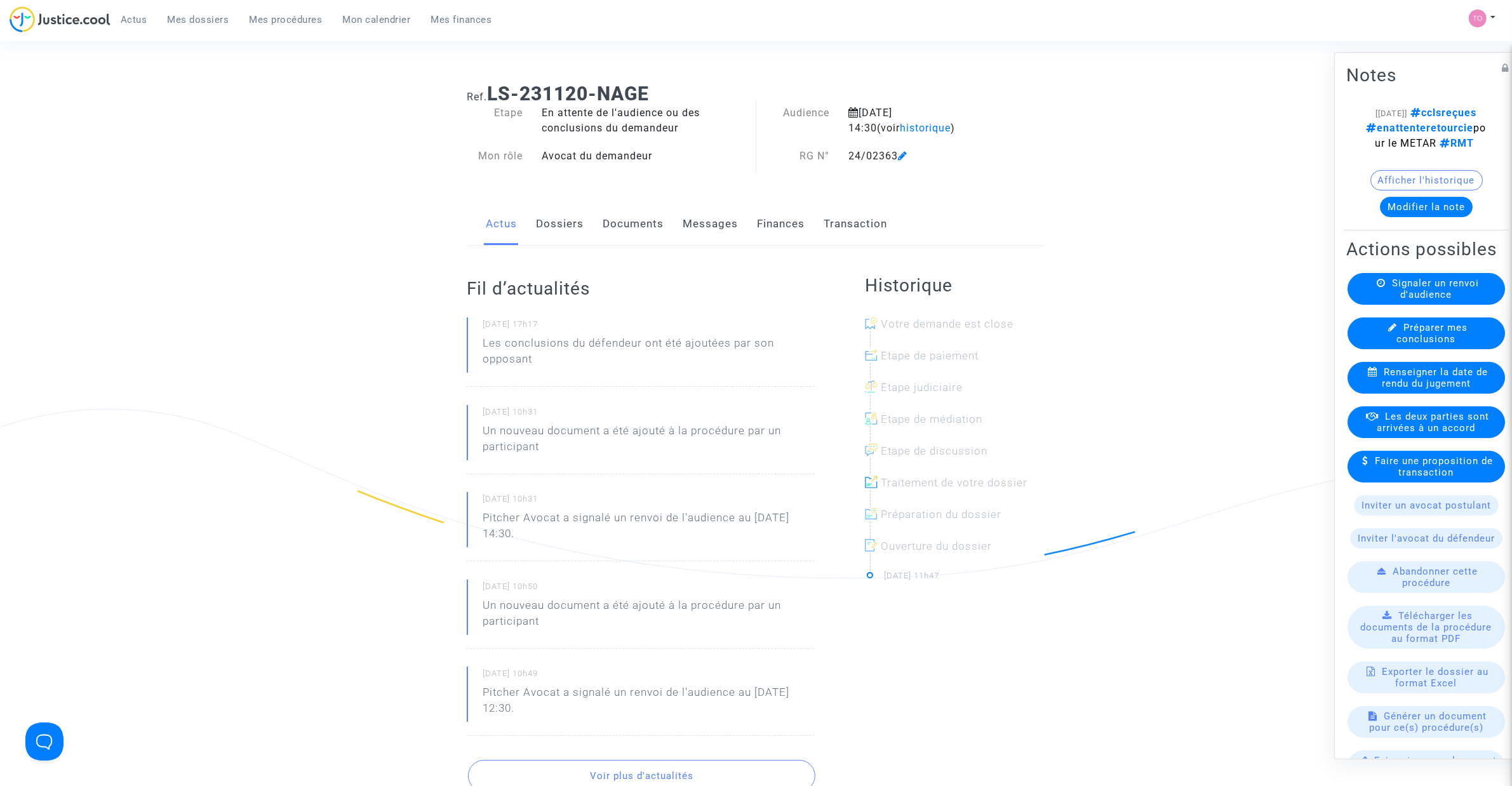
click at [597, 190] on div "Ref. LS-231120-NAGE Etape En attente de l'audience ou des conclusions du demand…" at bounding box center [756, 564] width 597 height 984
click at [640, 227] on link "Documents" at bounding box center [633, 224] width 61 height 42
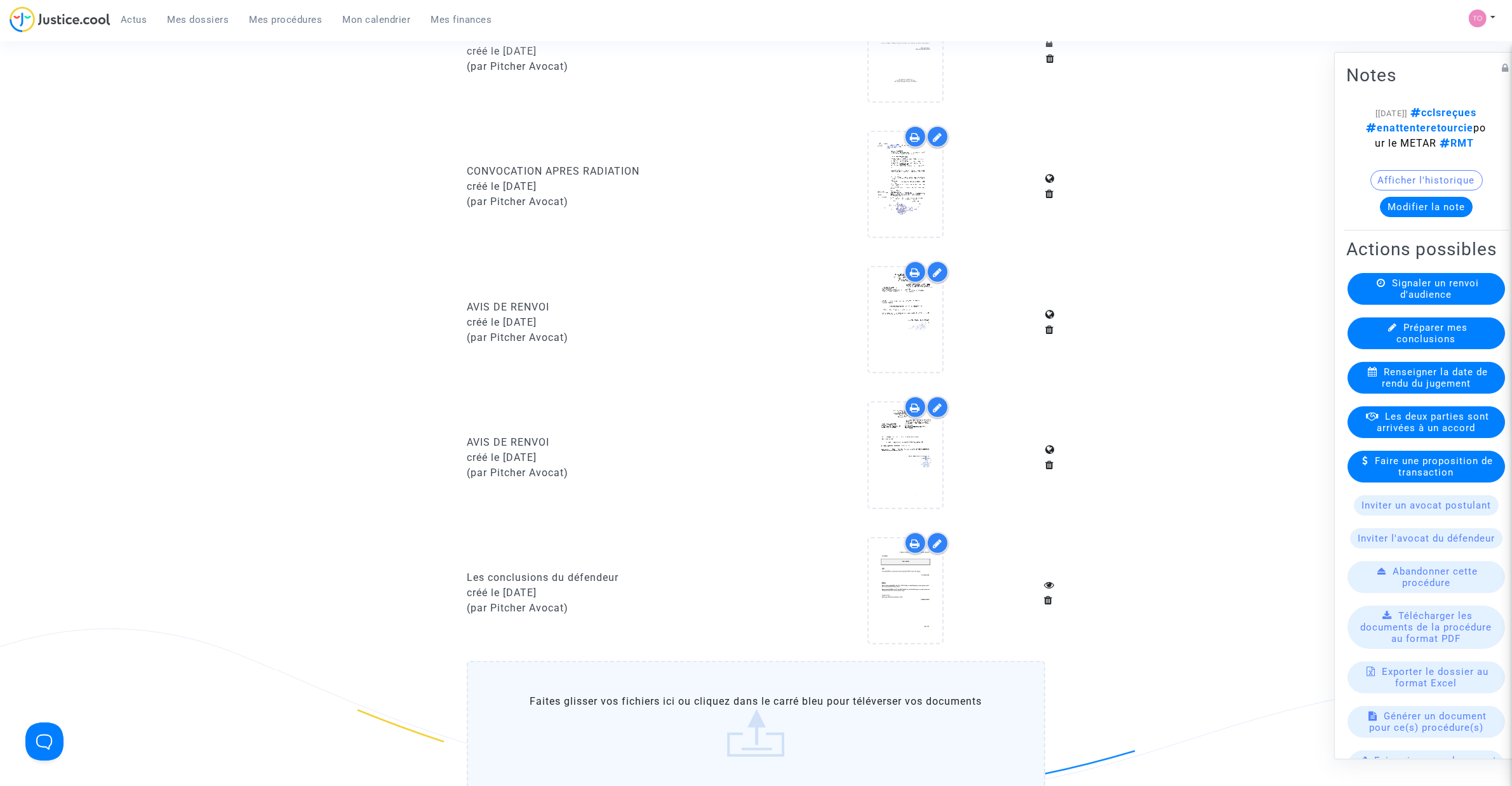
scroll to position [1508, 0]
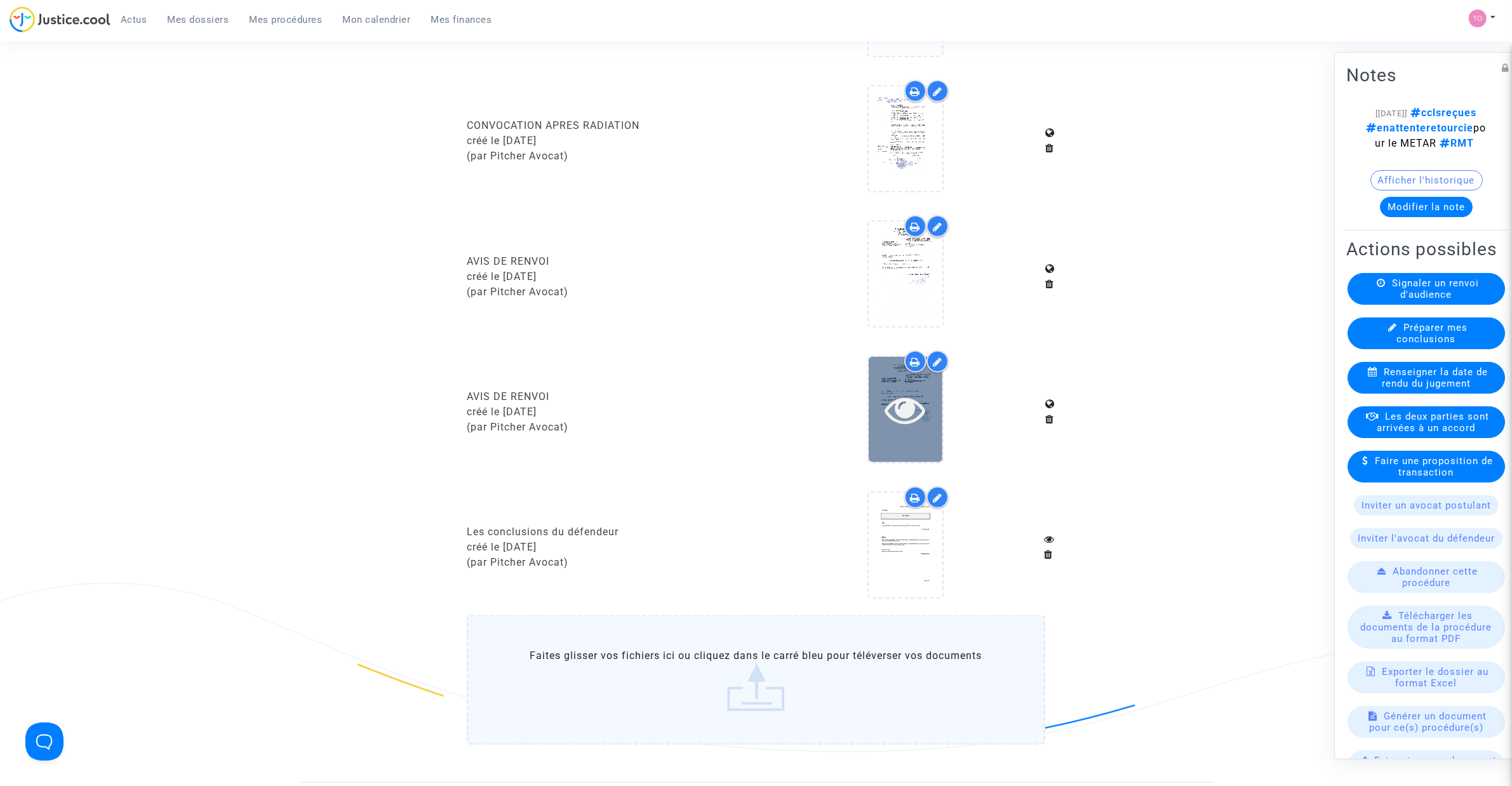
click at [896, 430] on div at bounding box center [906, 409] width 74 height 104
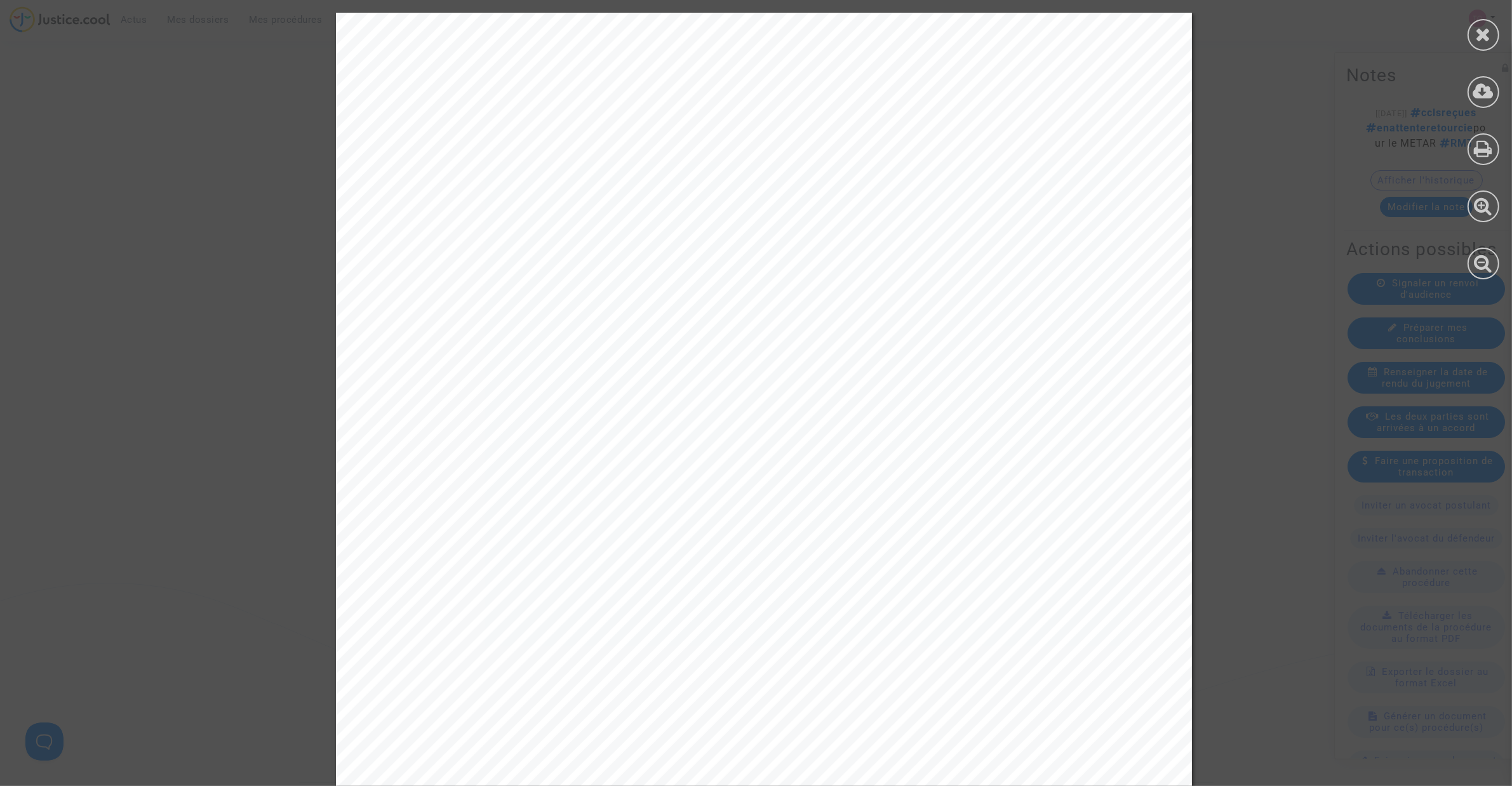
click at [1480, 51] on div at bounding box center [1483, 146] width 57 height 292
click at [1480, 42] on icon at bounding box center [1484, 35] width 16 height 19
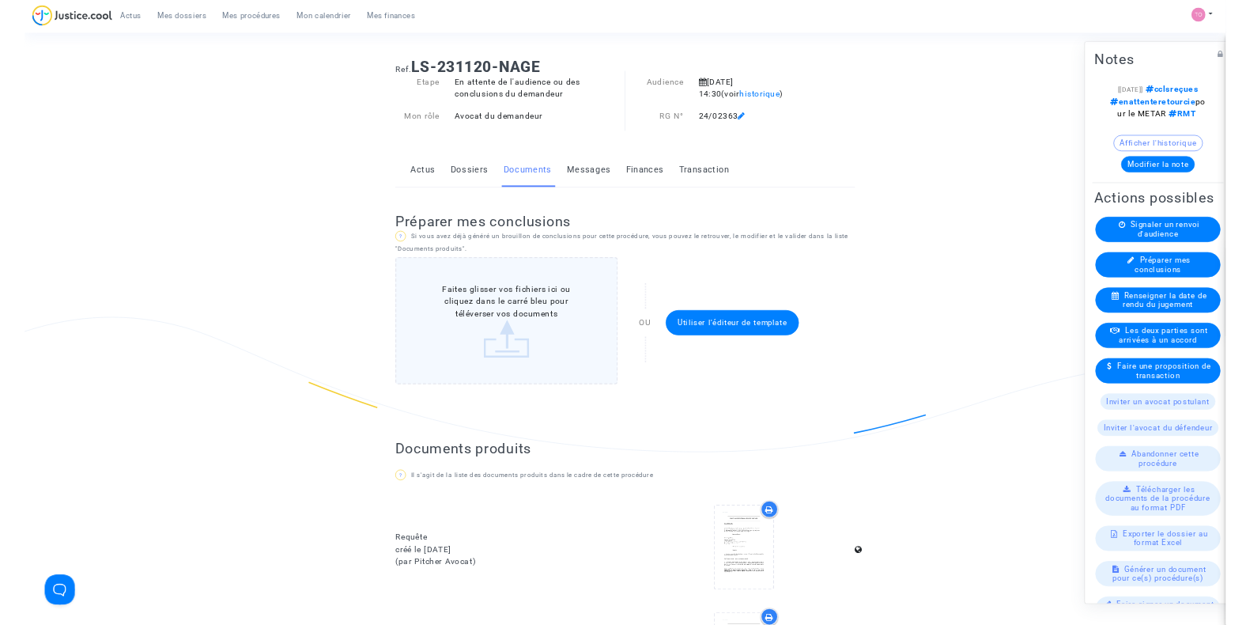
scroll to position [0, 0]
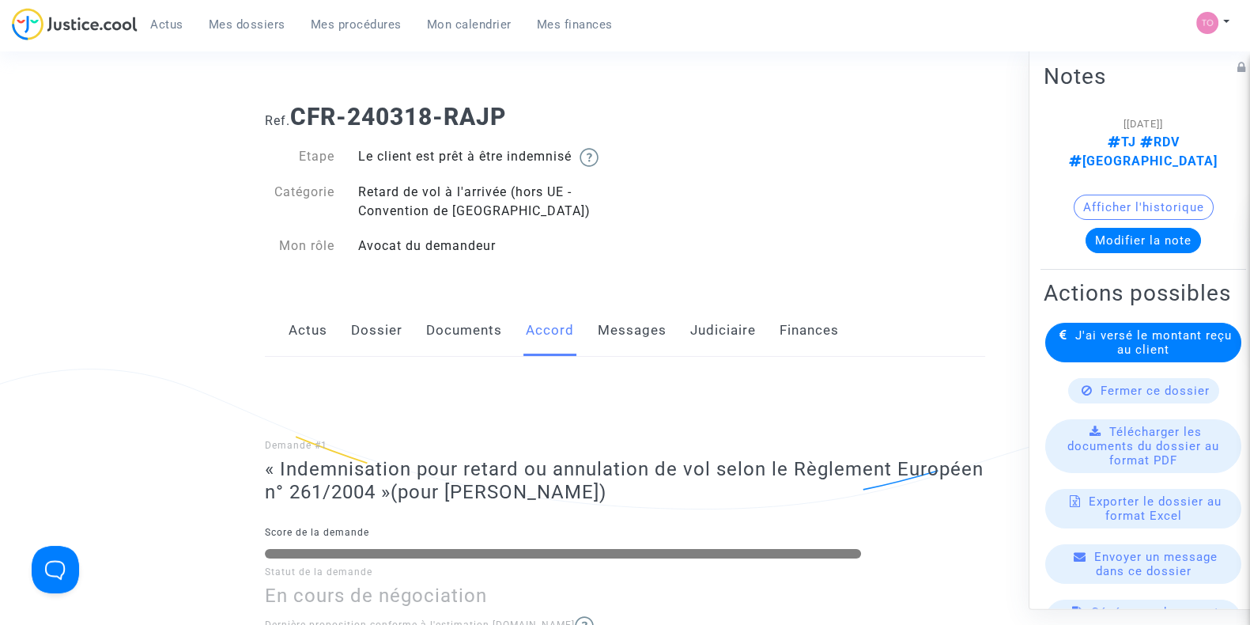
click at [392, 327] on link "Dossier" at bounding box center [376, 330] width 51 height 52
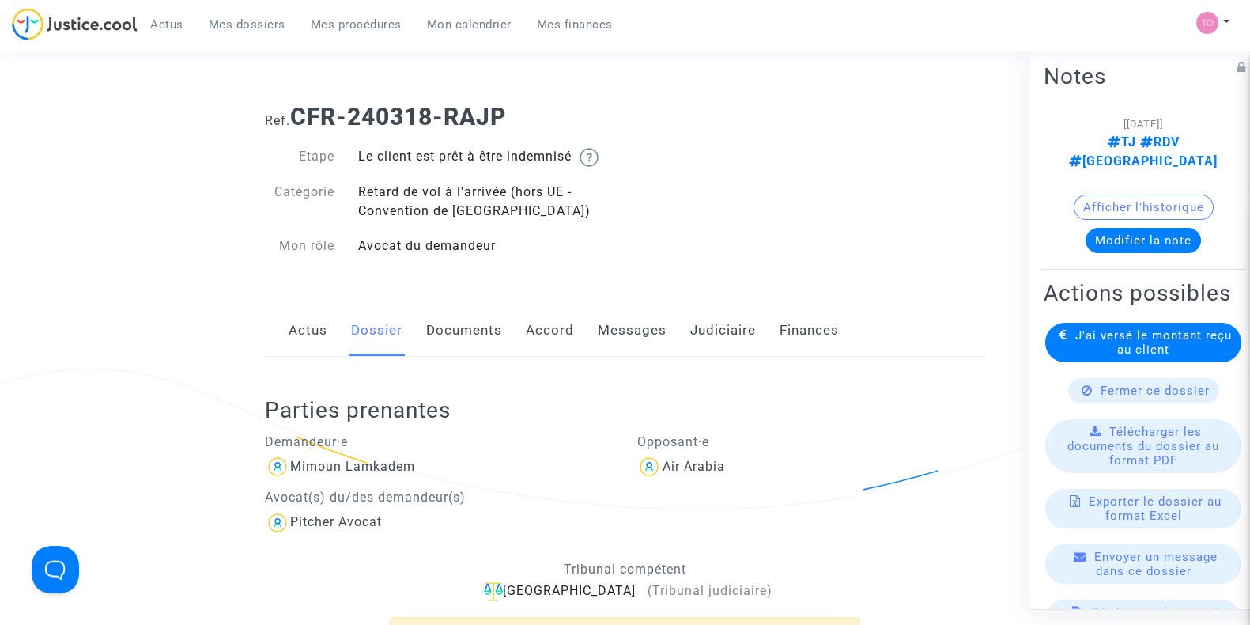
click at [549, 333] on link "Accord" at bounding box center [550, 330] width 48 height 52
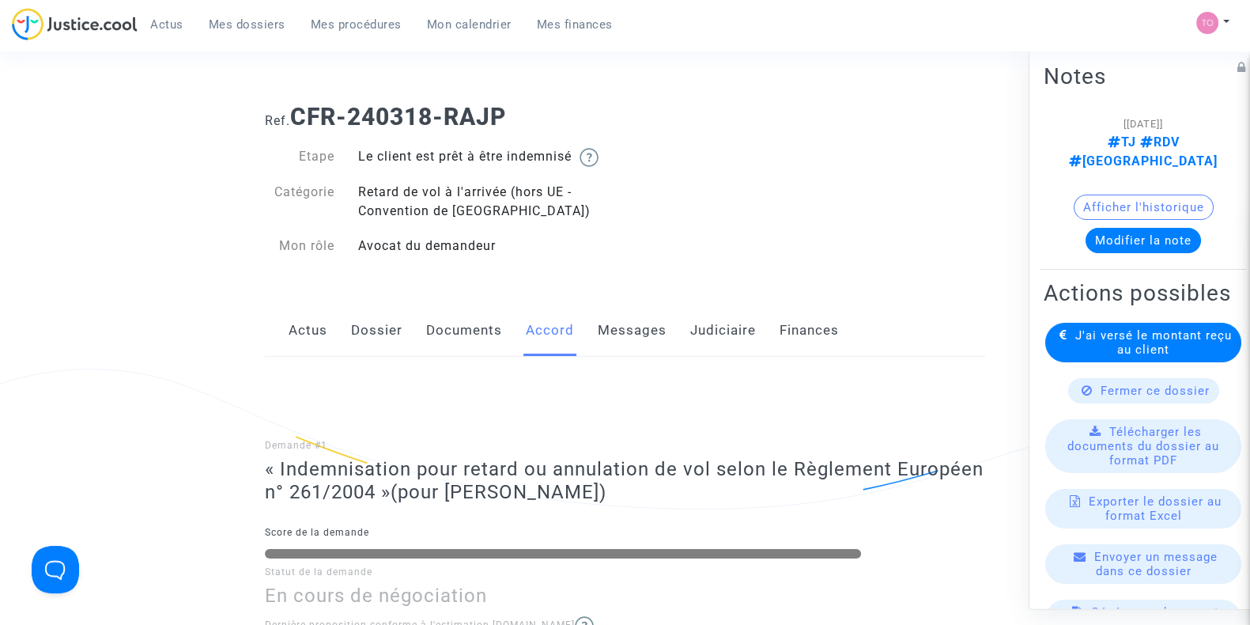
click at [724, 331] on link "Judiciaire" at bounding box center [723, 330] width 66 height 52
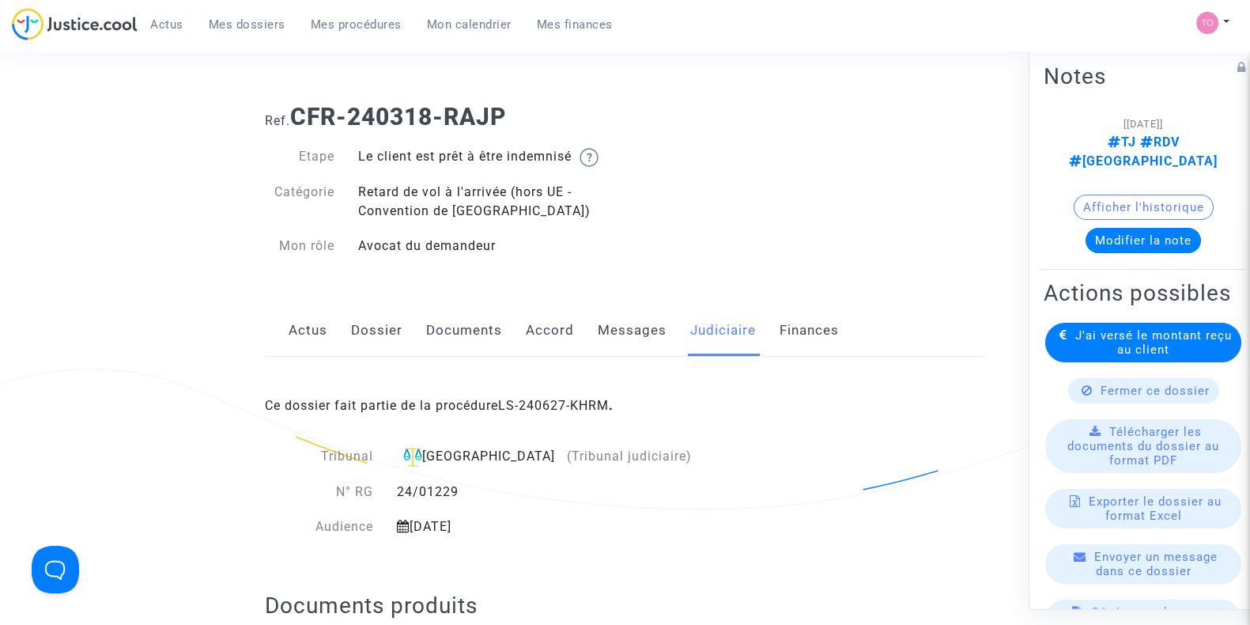
click at [621, 324] on link "Messages" at bounding box center [632, 330] width 69 height 52
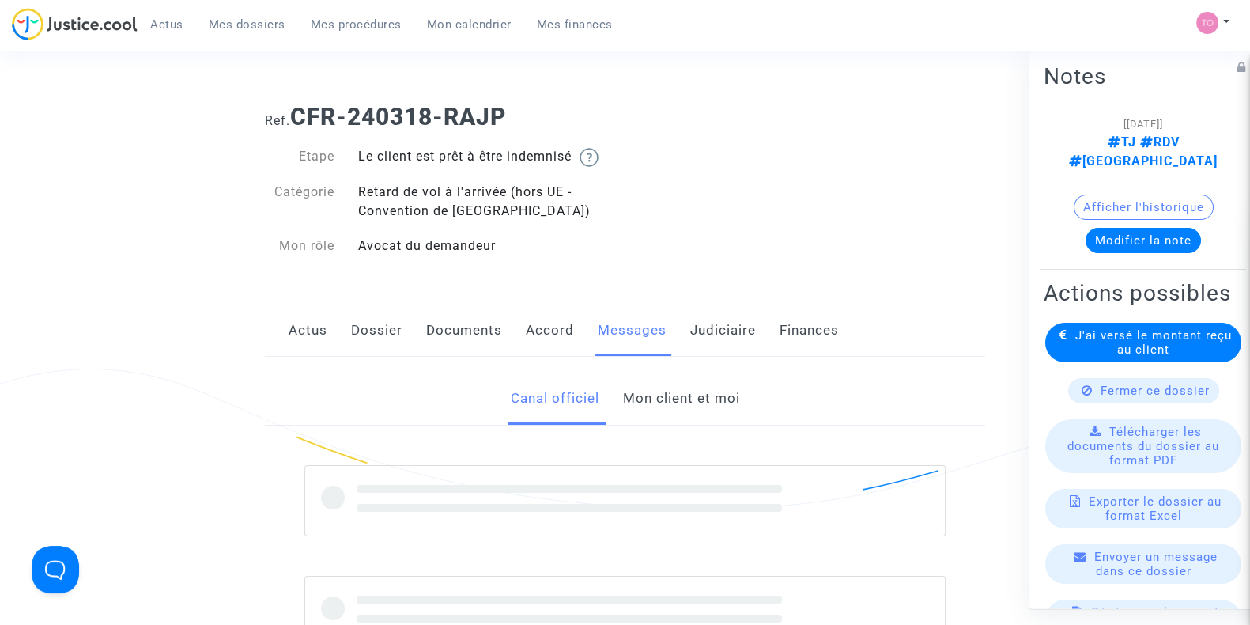
click at [545, 332] on link "Accord" at bounding box center [550, 330] width 48 height 52
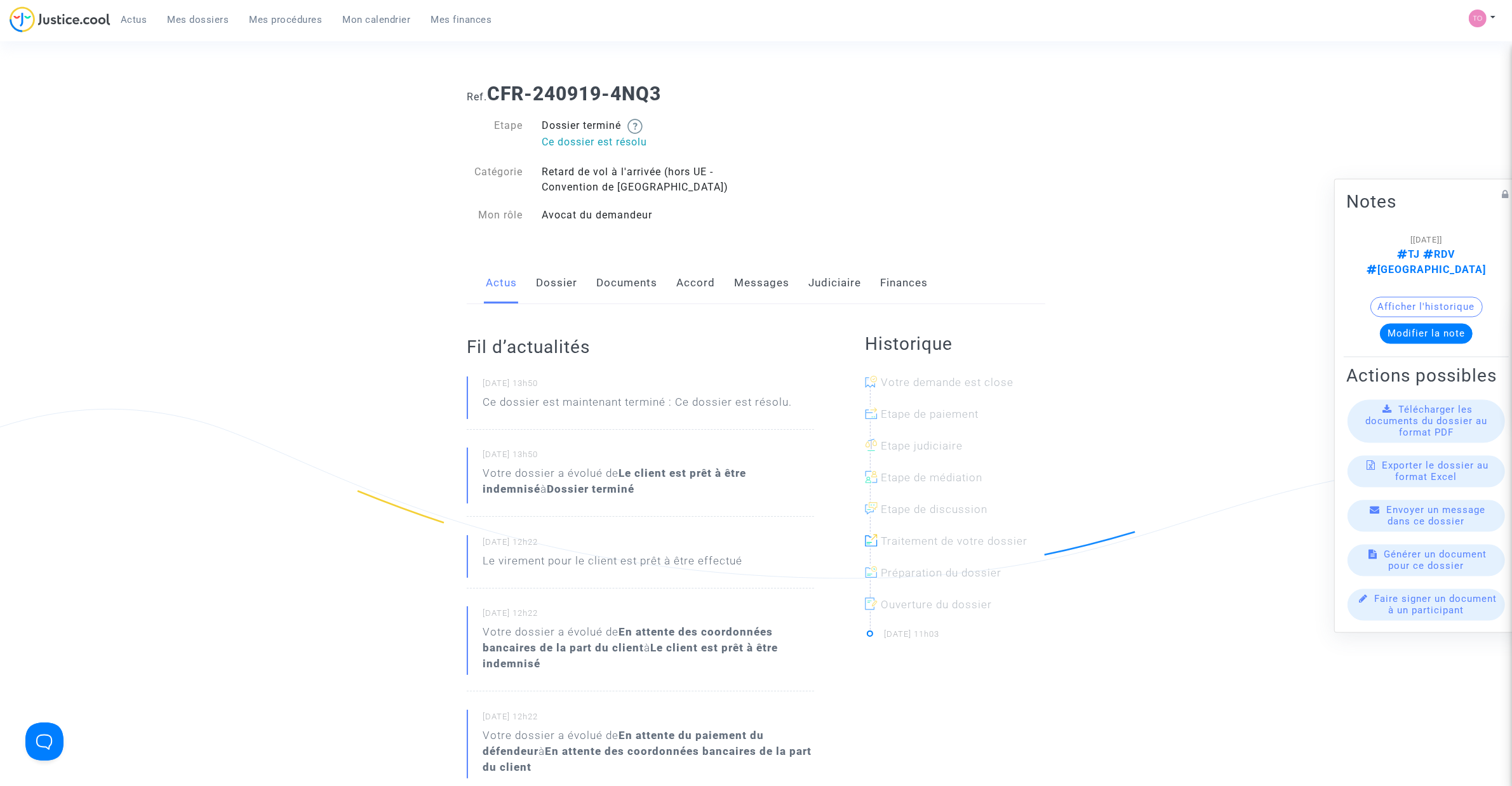
click at [764, 289] on link "Messages" at bounding box center [761, 283] width 55 height 42
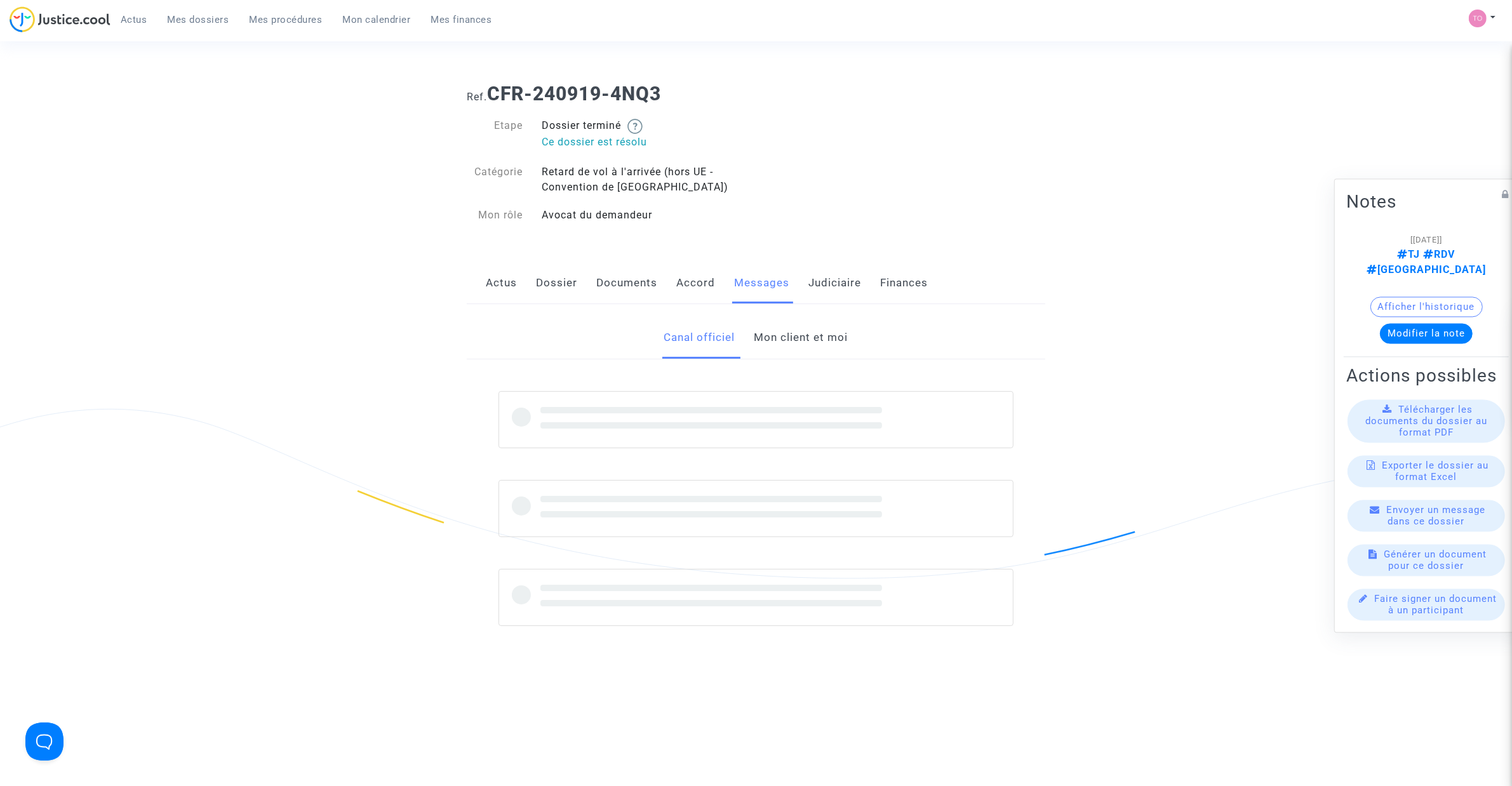
click at [793, 333] on link "Mon client et moi" at bounding box center [801, 338] width 94 height 42
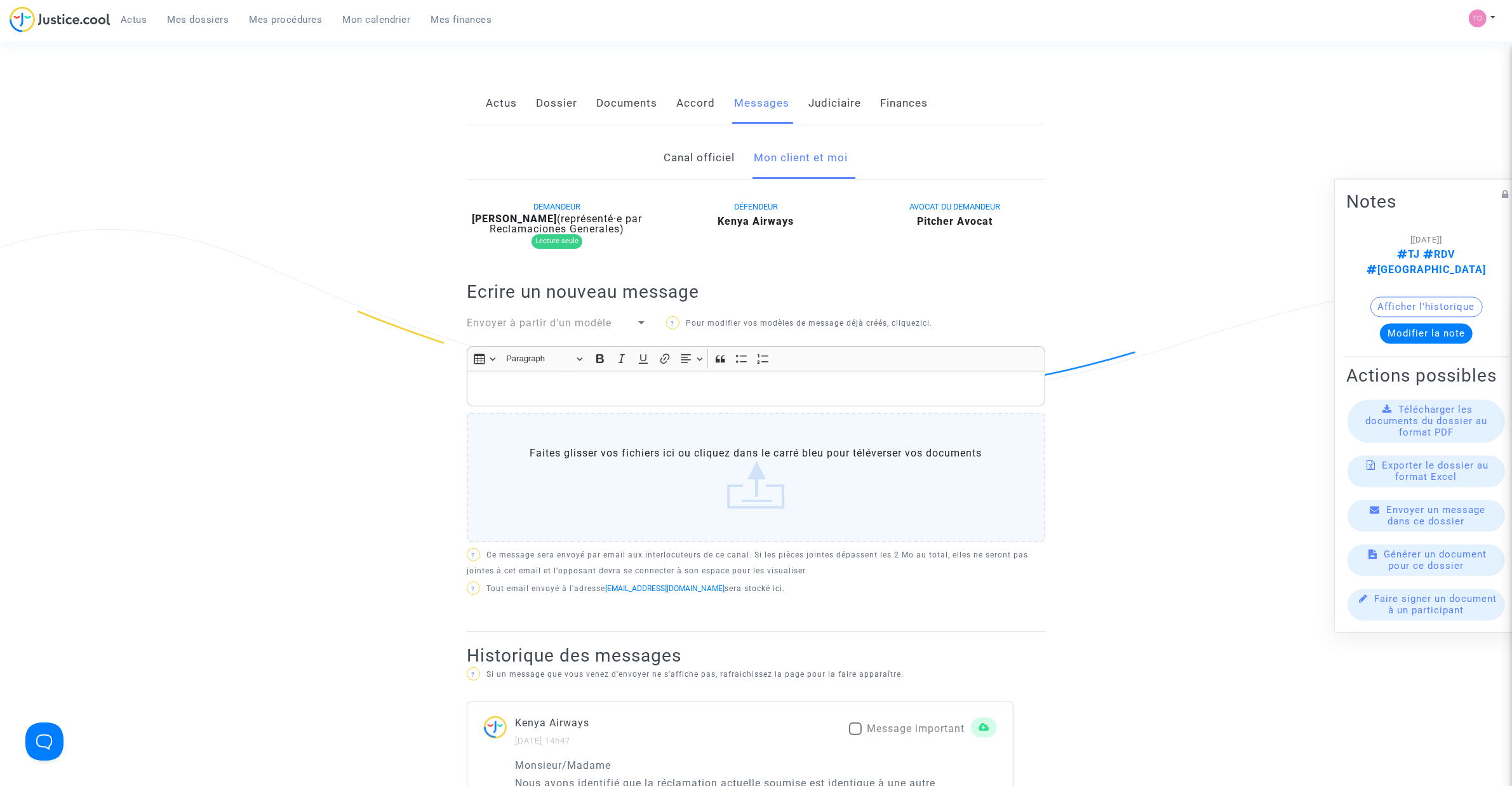
scroll to position [159, 0]
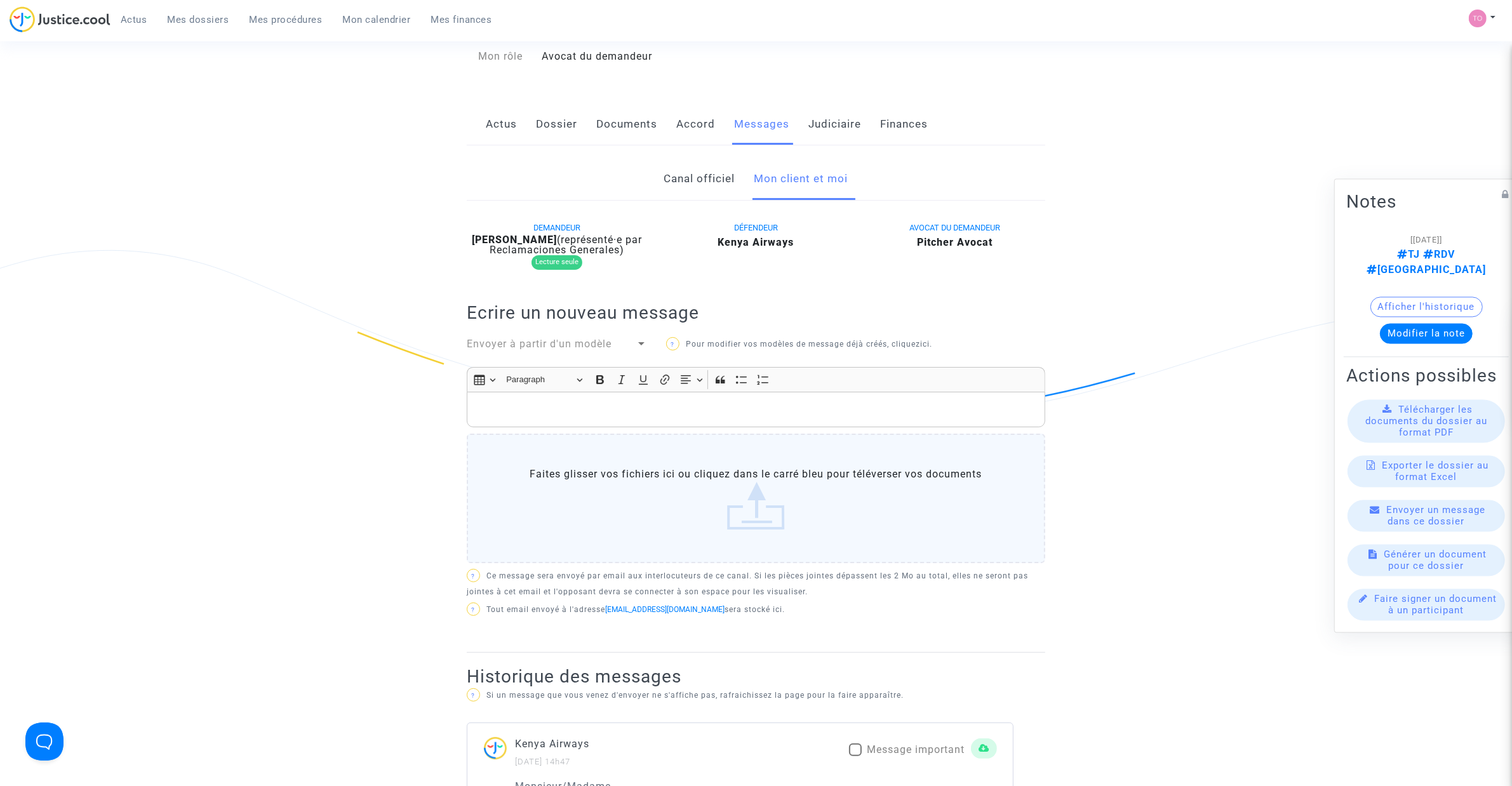
click at [673, 189] on link "Canal officiel" at bounding box center [699, 179] width 71 height 42
click at [820, 186] on link "Mon client et moi" at bounding box center [801, 179] width 94 height 42
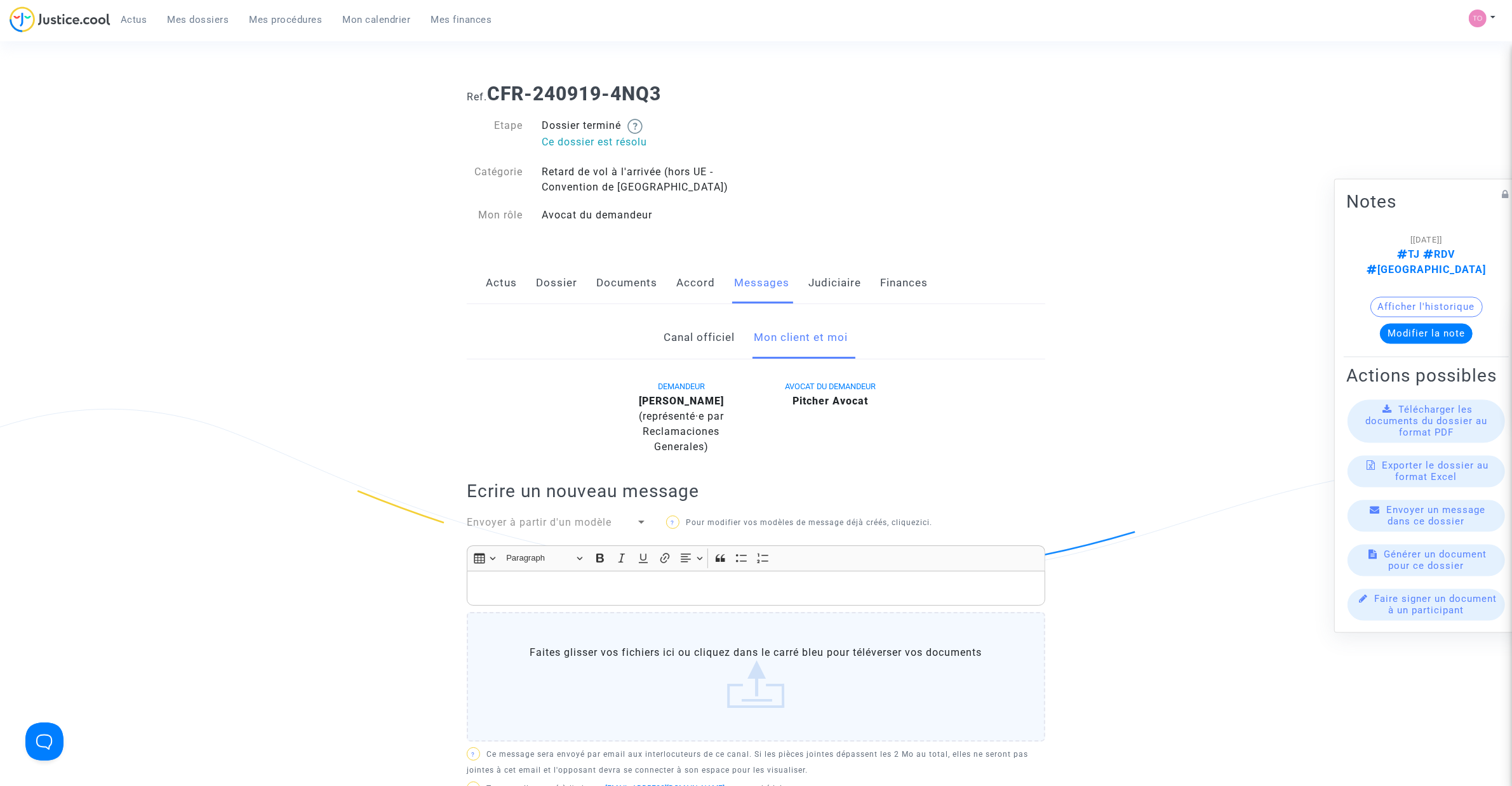
click at [690, 344] on link "Canal officiel" at bounding box center [699, 338] width 71 height 42
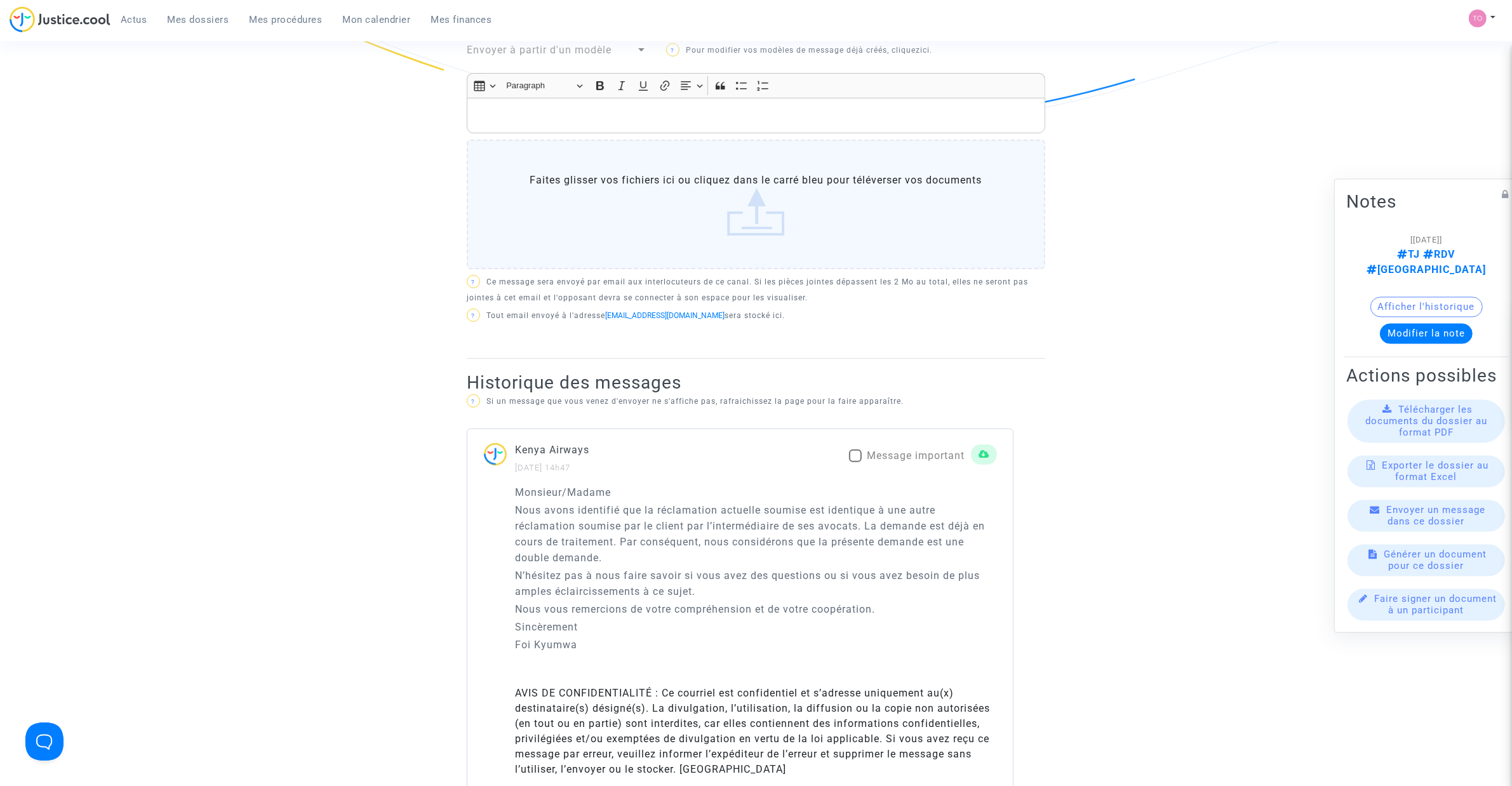
scroll to position [476, 0]
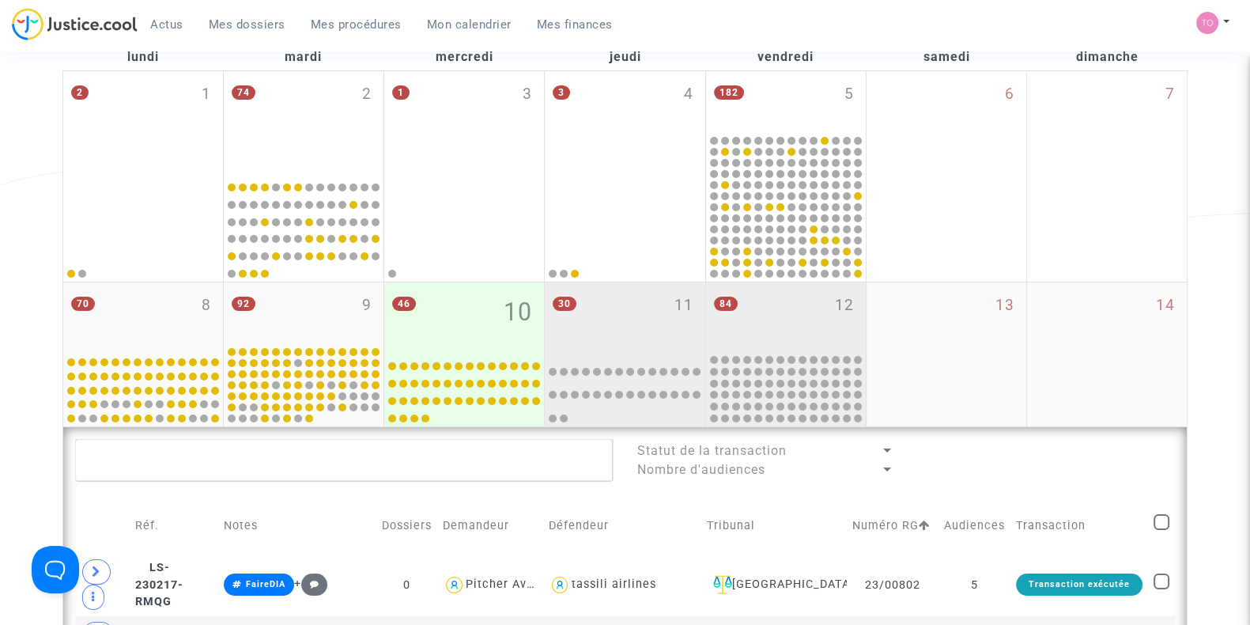
scroll to position [197, 0]
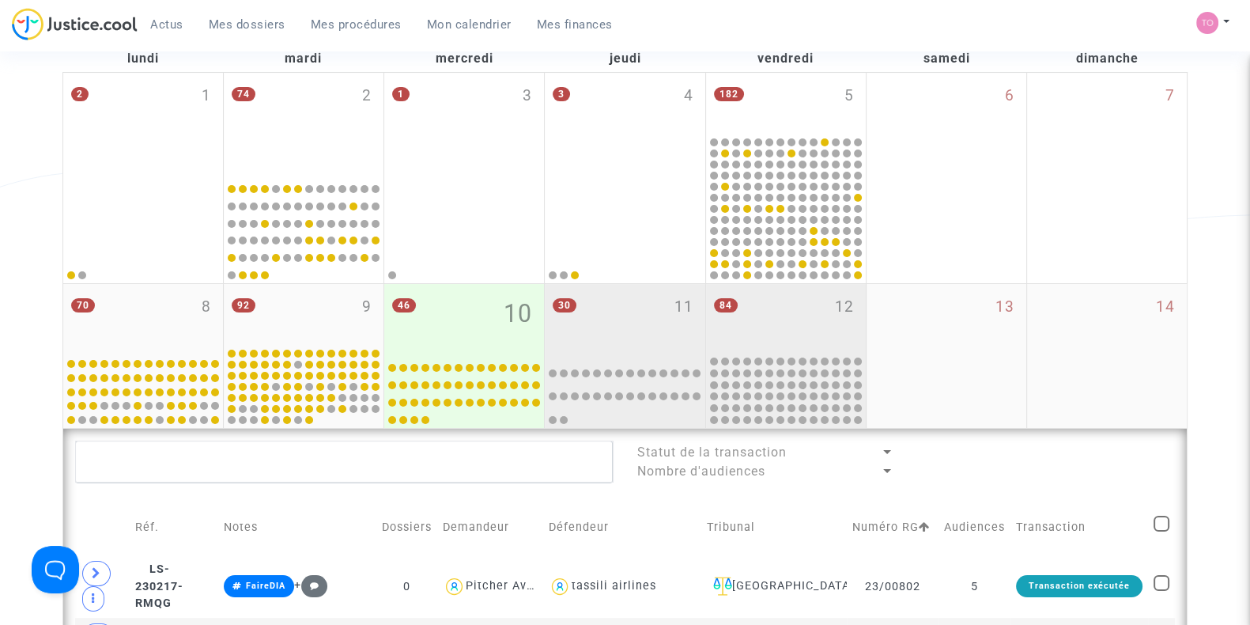
click at [656, 325] on div "30 11" at bounding box center [625, 319] width 160 height 70
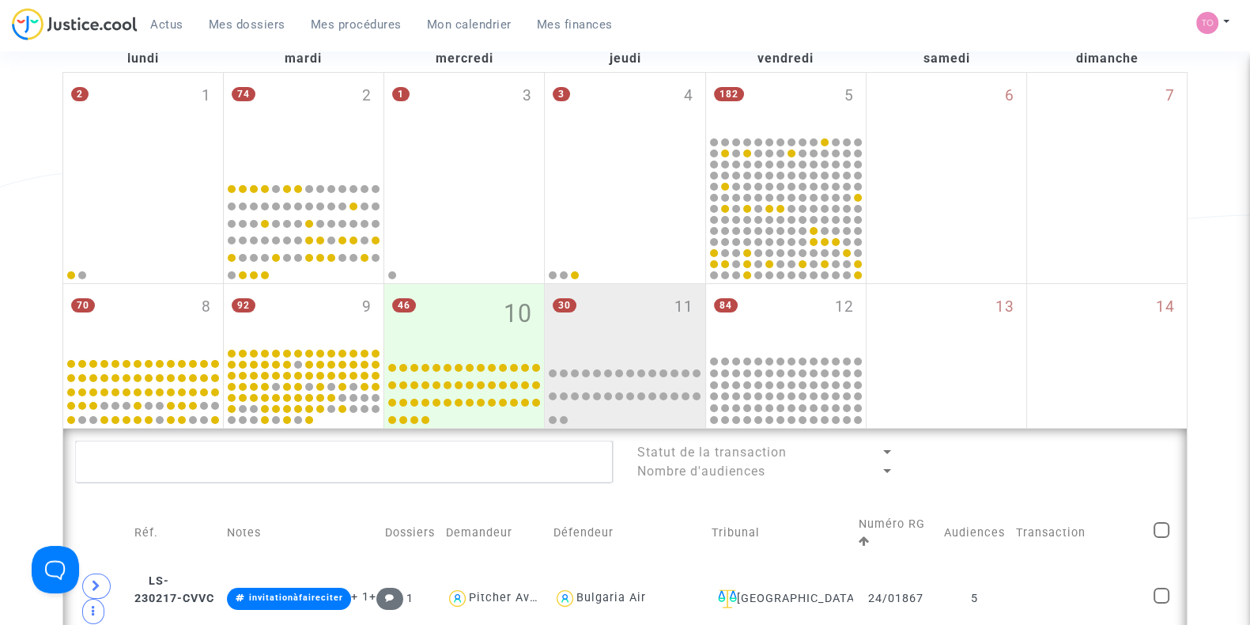
scroll to position [790, 0]
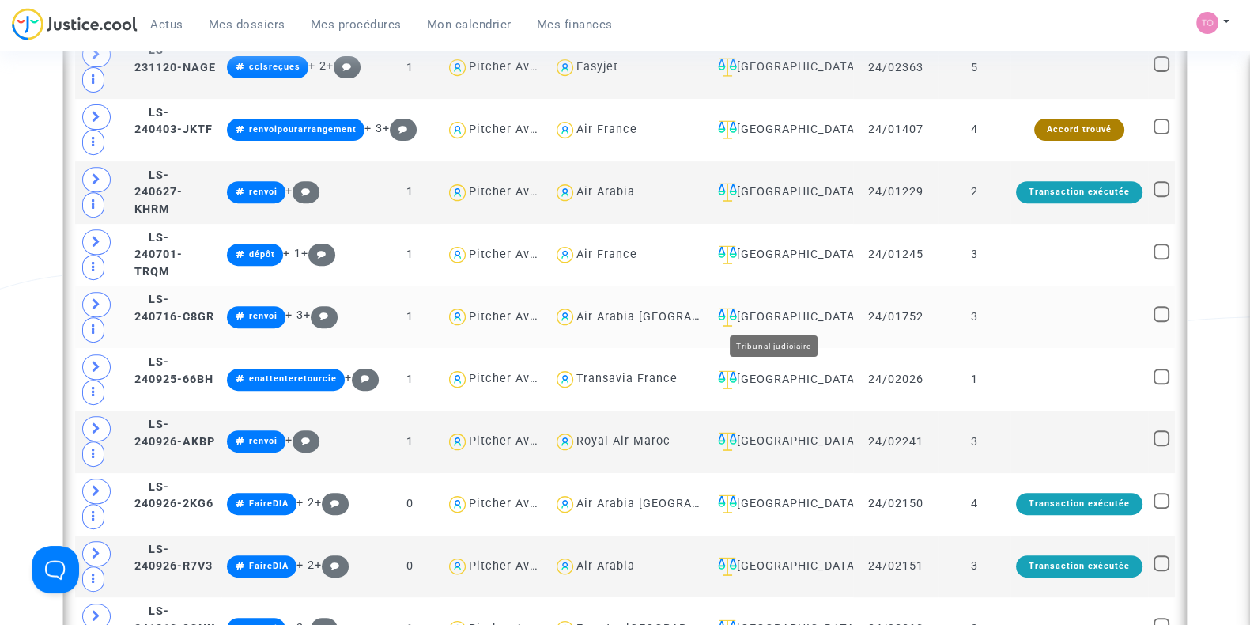
click at [758, 316] on div "[GEOGRAPHIC_DATA]" at bounding box center [780, 317] width 136 height 19
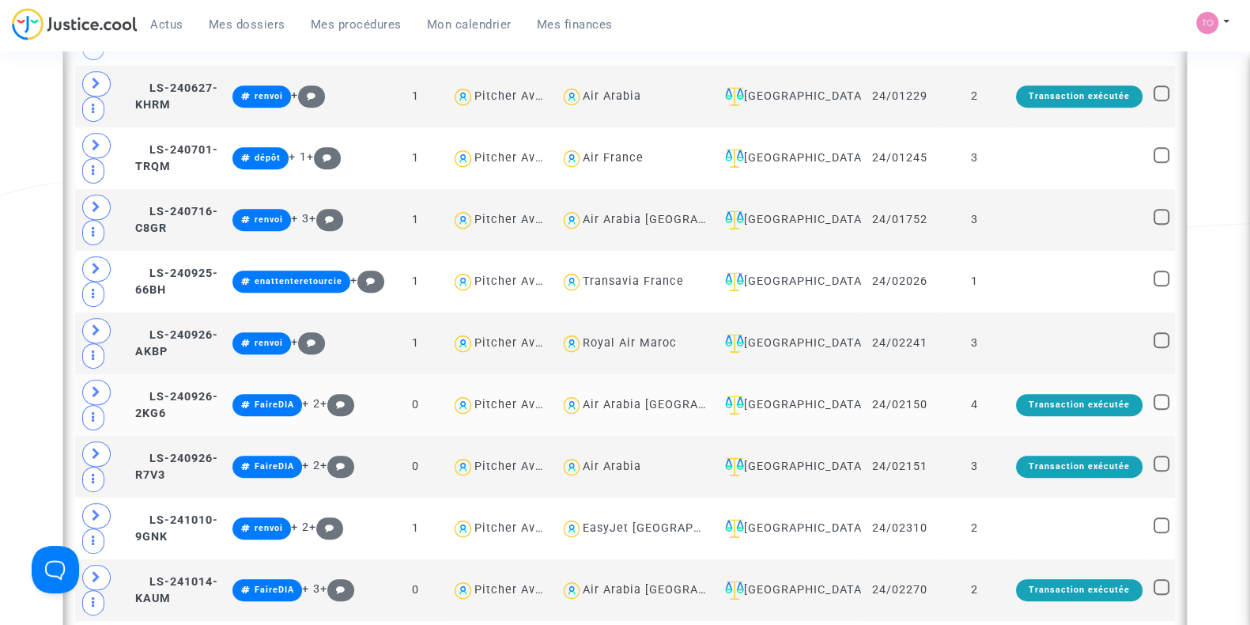
scroll to position [890, 0]
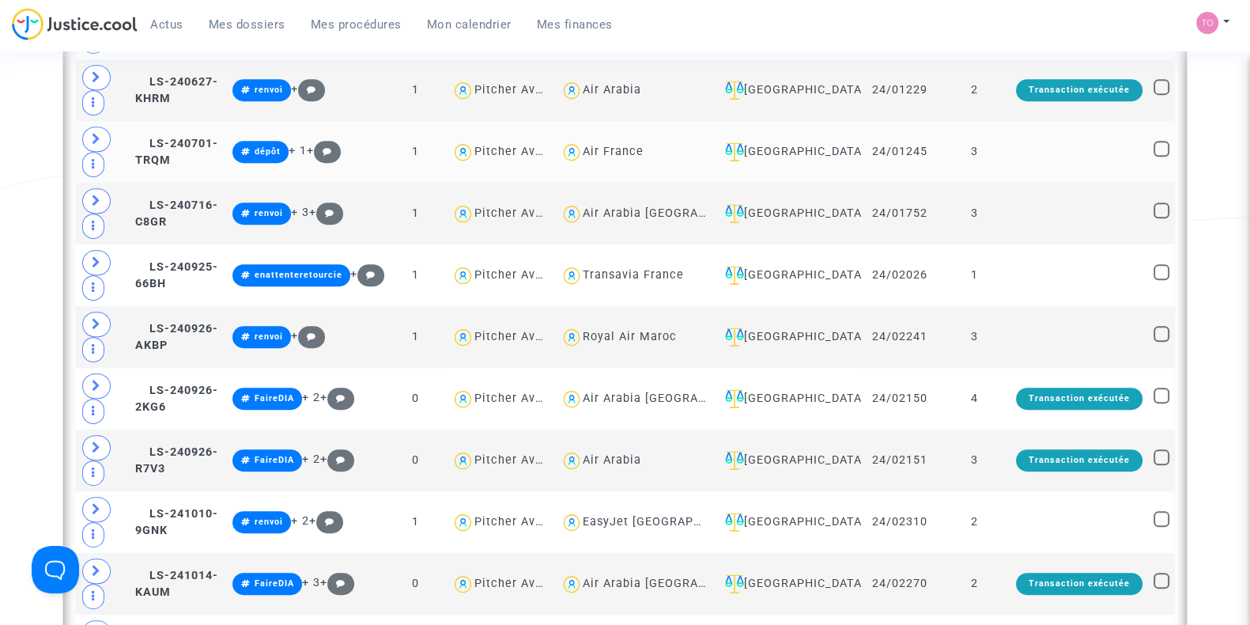
click at [648, 157] on div "Air France" at bounding box center [634, 152] width 147 height 23
type textarea "@"Air France""
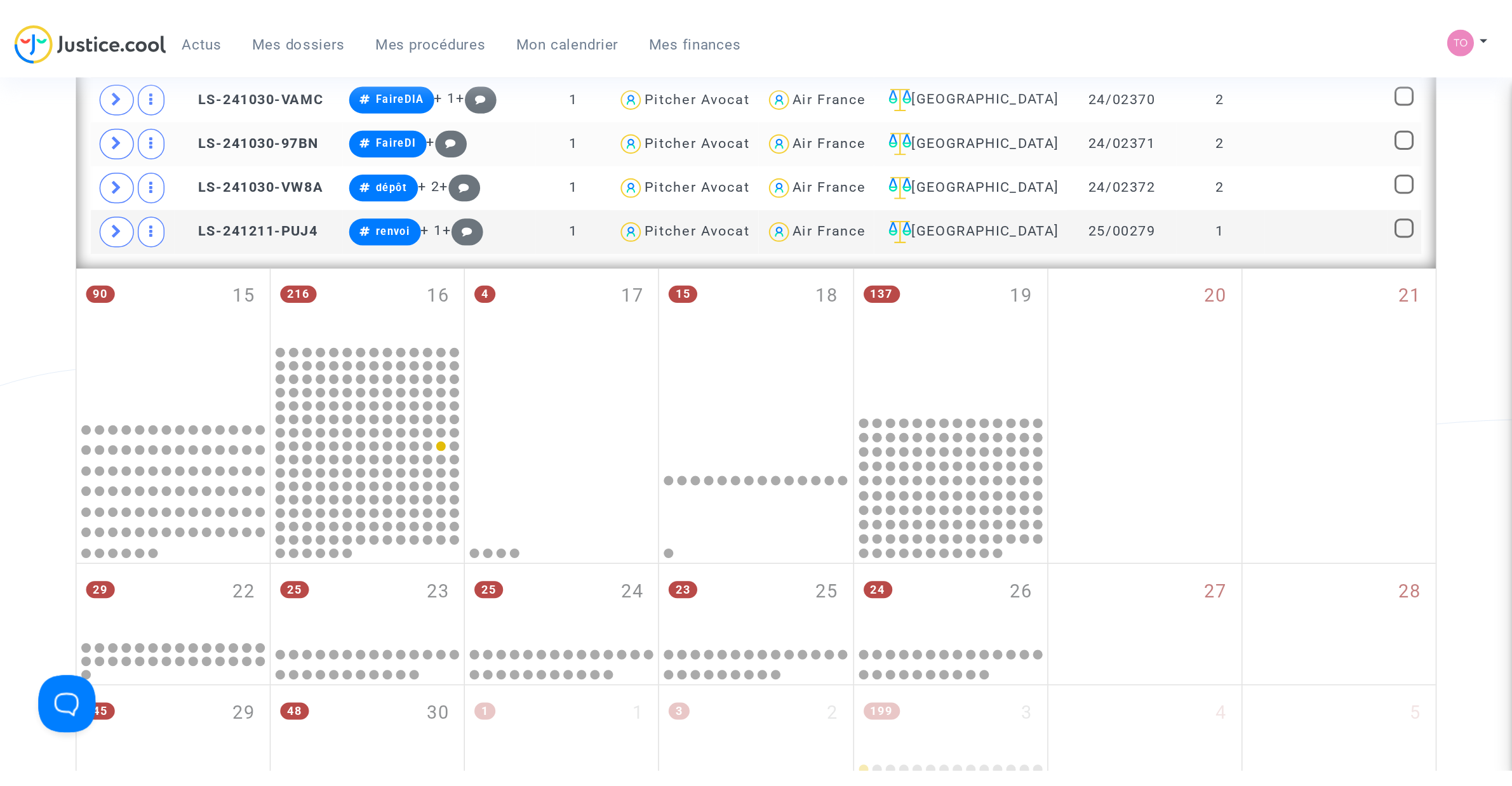
scroll to position [397, 0]
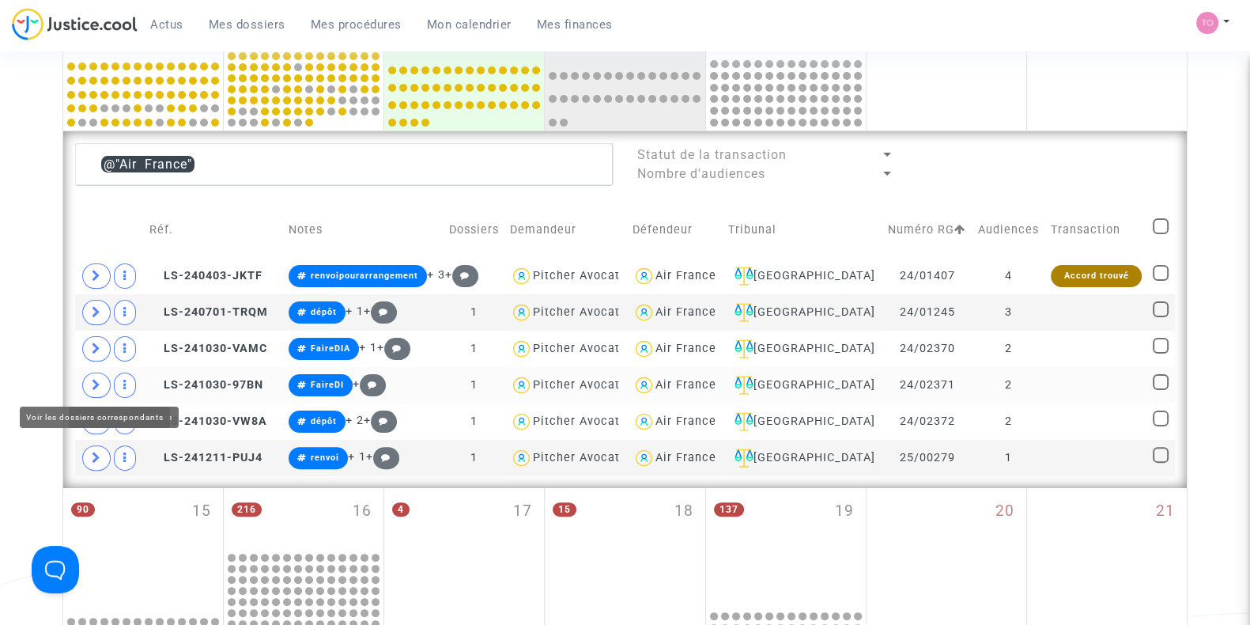
click at [95, 381] on icon at bounding box center [96, 385] width 9 height 12
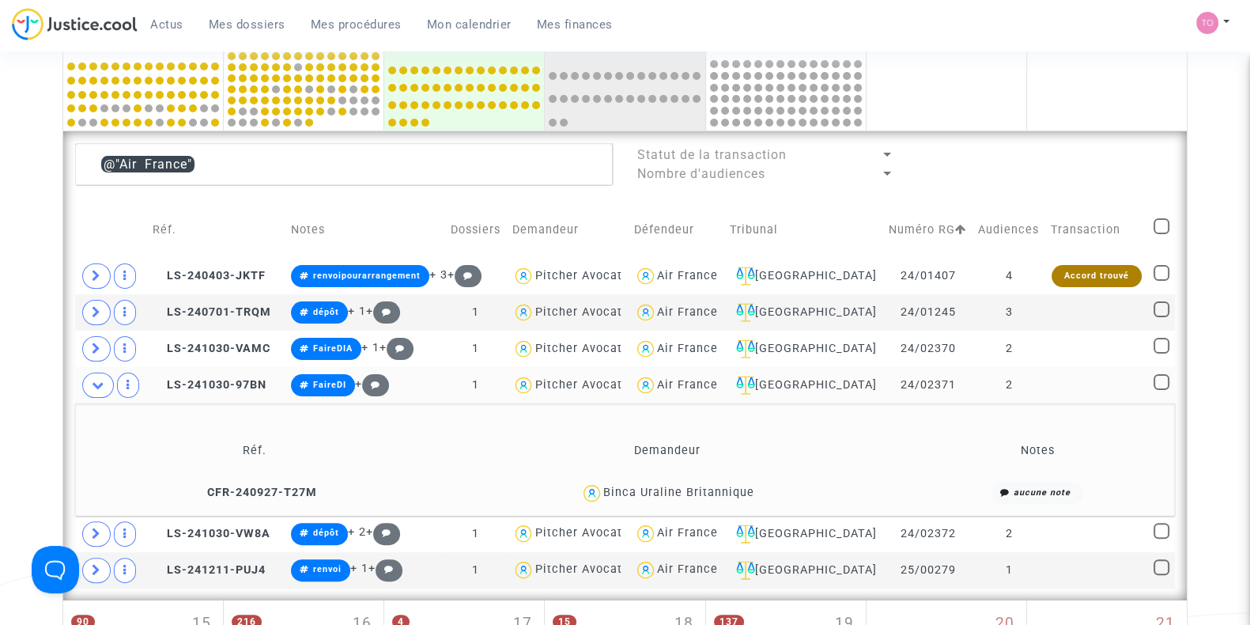
click at [712, 491] on div "Binca Uraline Britannique" at bounding box center [678, 491] width 151 height 13
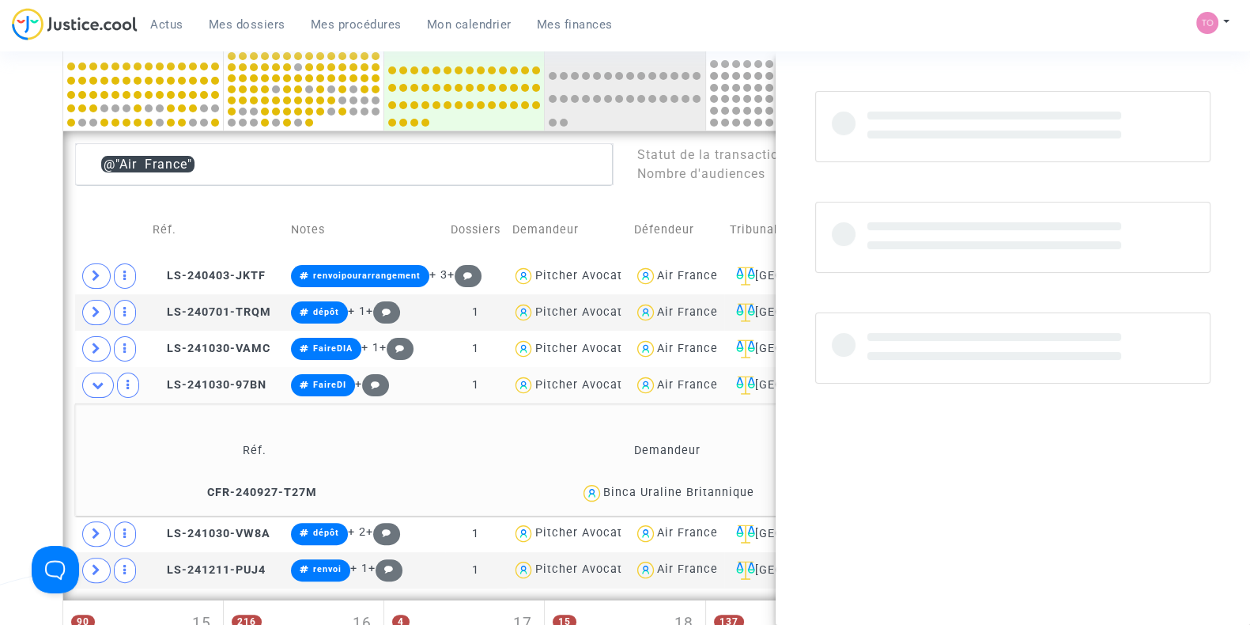
click at [712, 491] on div "Binca Uraline Britannique" at bounding box center [678, 491] width 151 height 13
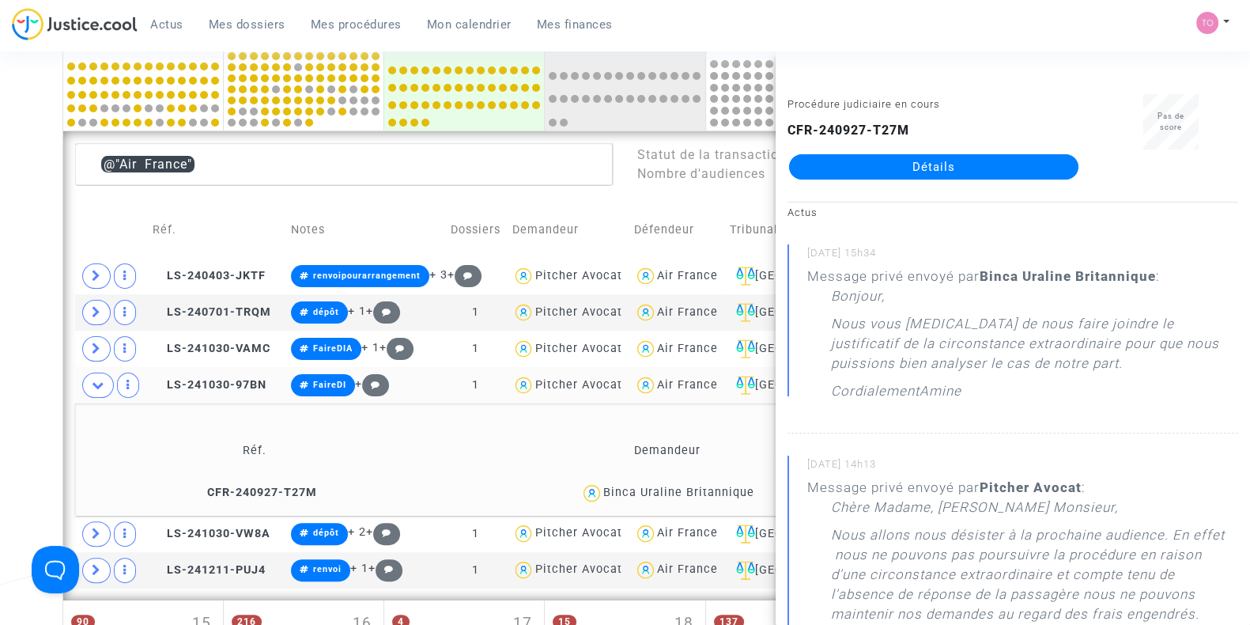
click at [656, 490] on div "Binca Uraline Britannique" at bounding box center [678, 491] width 151 height 13
copy div "Uraline"
click at [0, 203] on div "Date de clôture d'instruction Date de conciliation Date d'audience Date de juge…" at bounding box center [625, 387] width 1250 height 1581
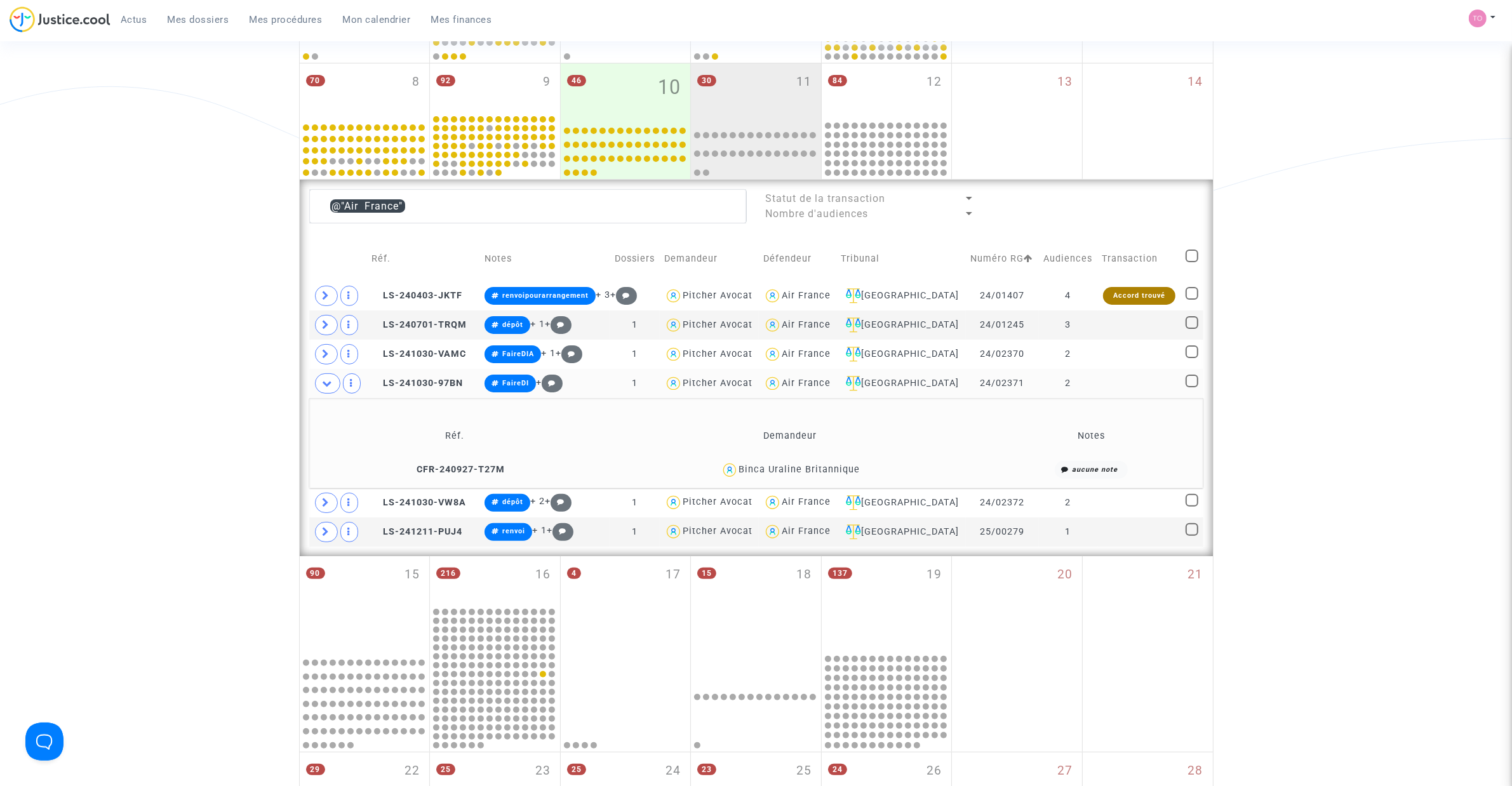
scroll to position [317, 0]
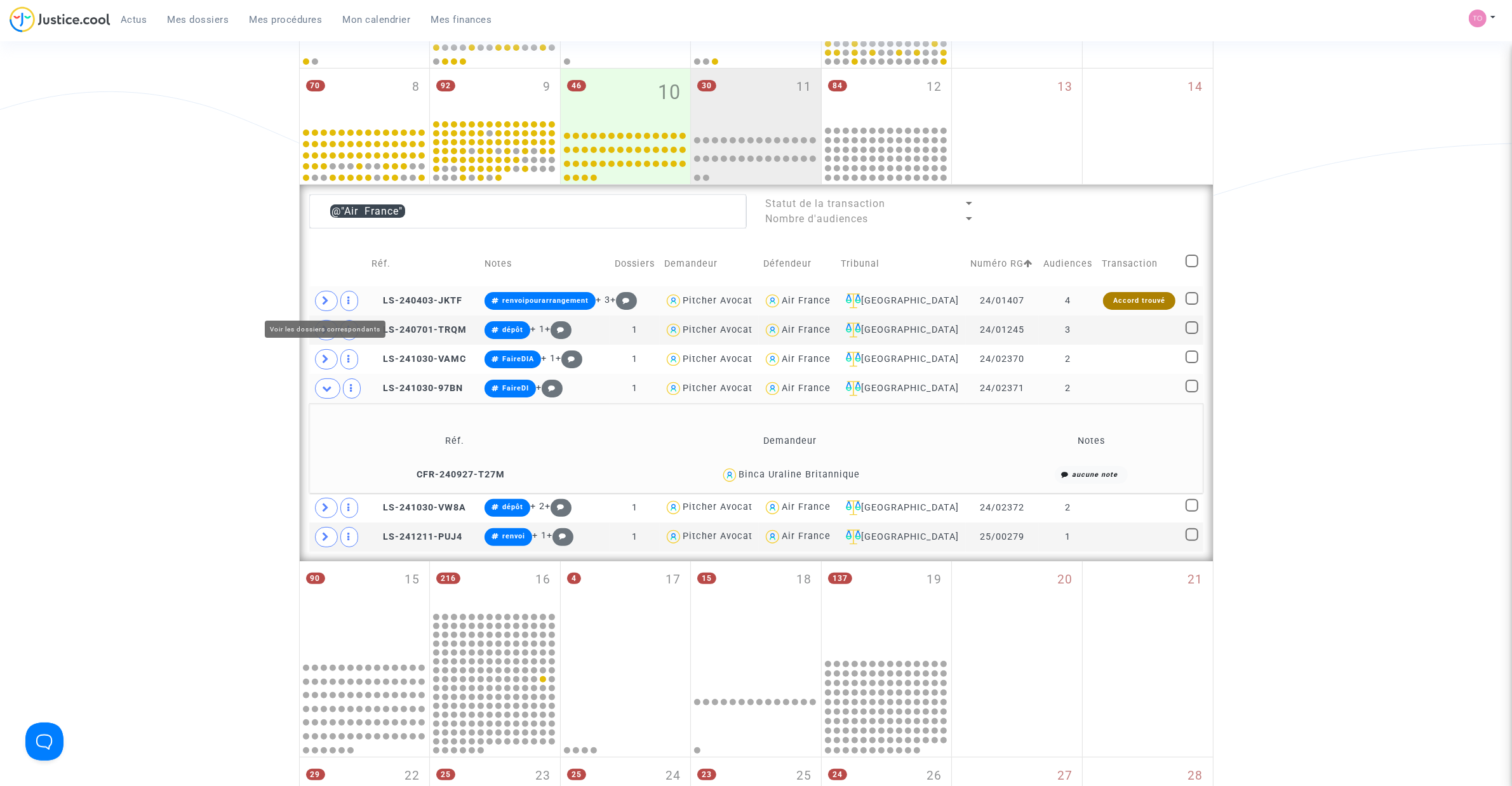
click at [329, 299] on icon at bounding box center [326, 300] width 7 height 10
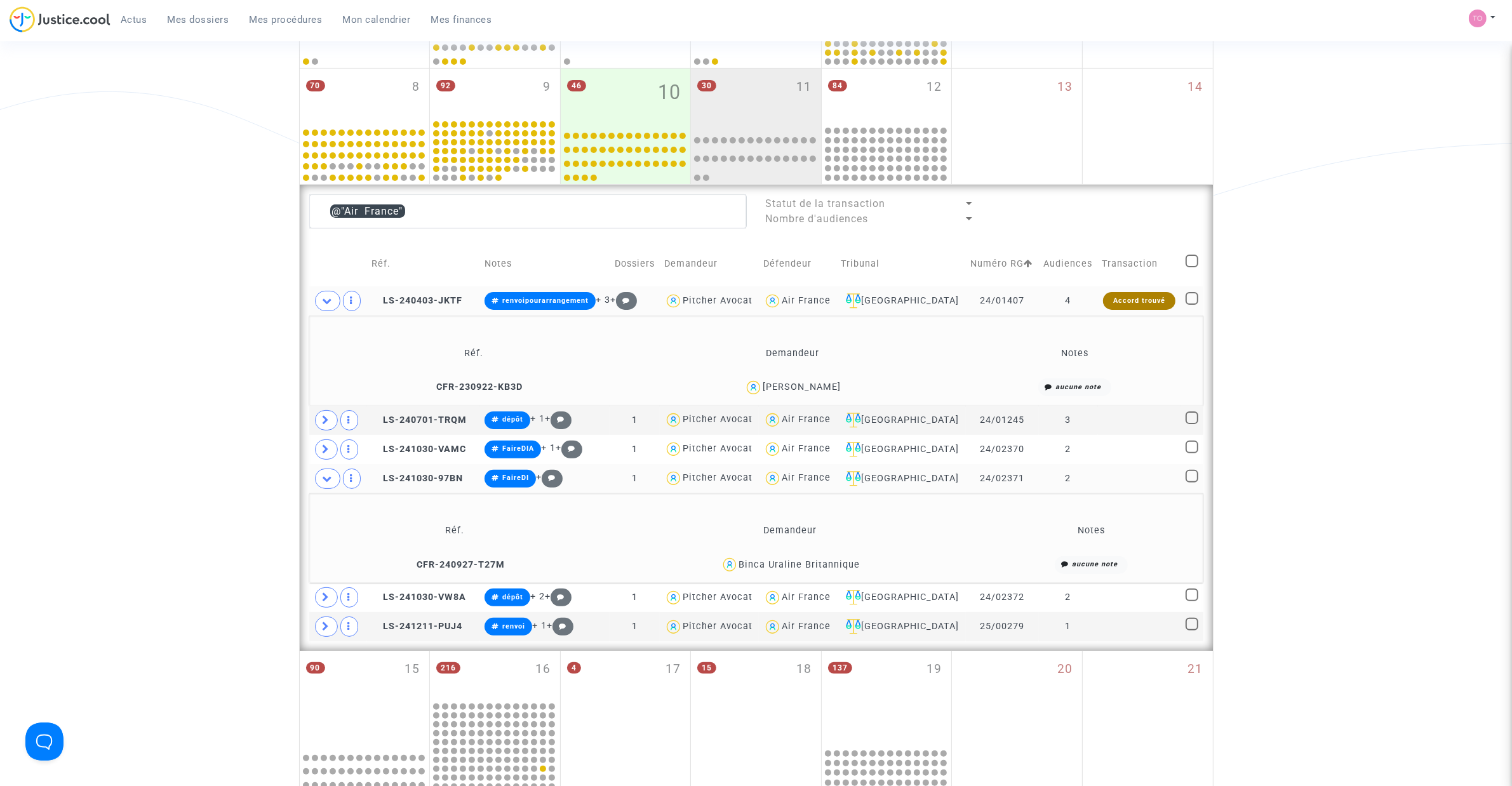
click at [797, 383] on div "[PERSON_NAME]" at bounding box center [801, 386] width 78 height 10
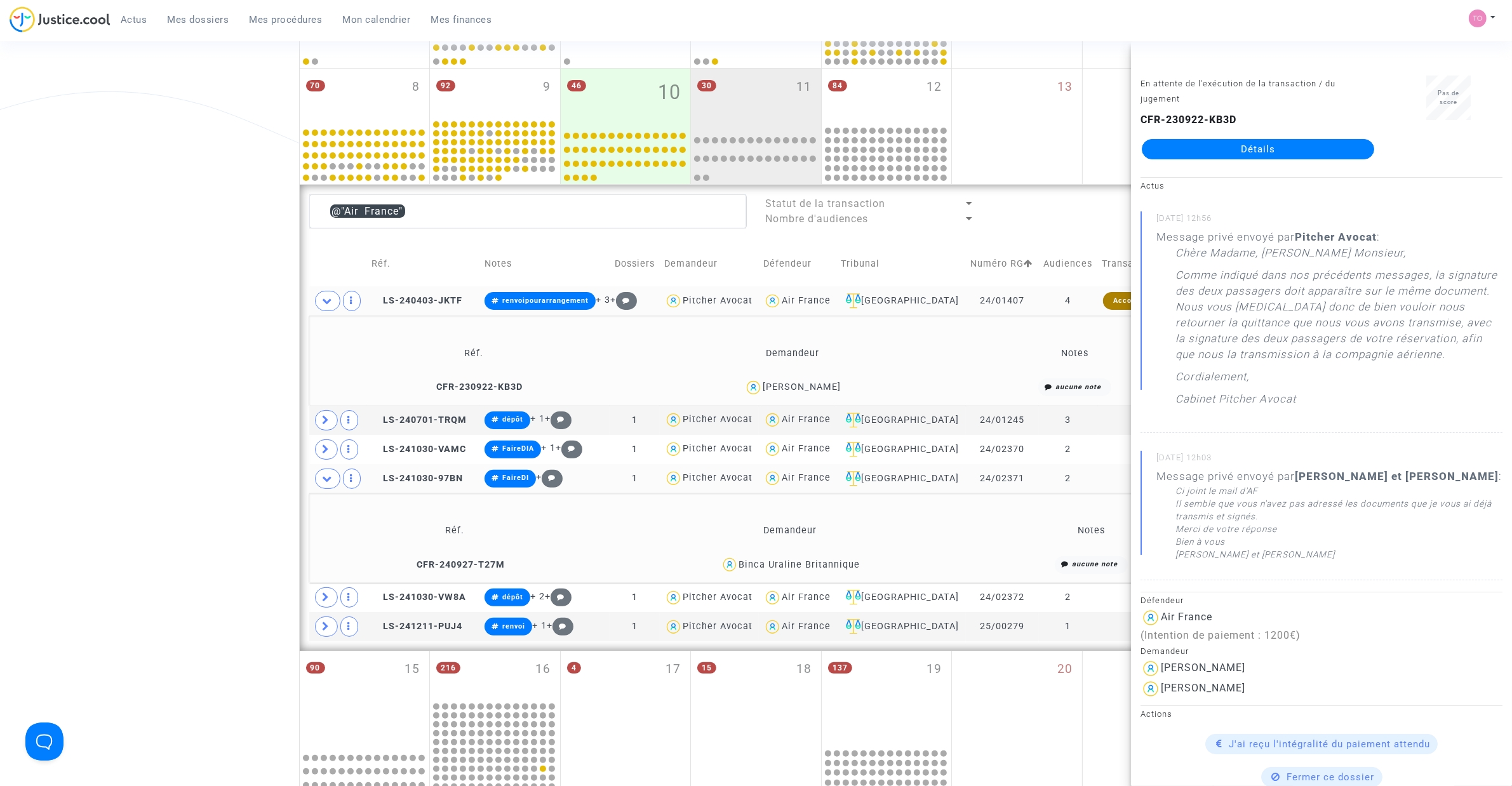
click at [124, 310] on div "Date de clôture d'instruction Date de conciliation Date d'audience Date de juge…" at bounding box center [756, 435] width 1512 height 1359
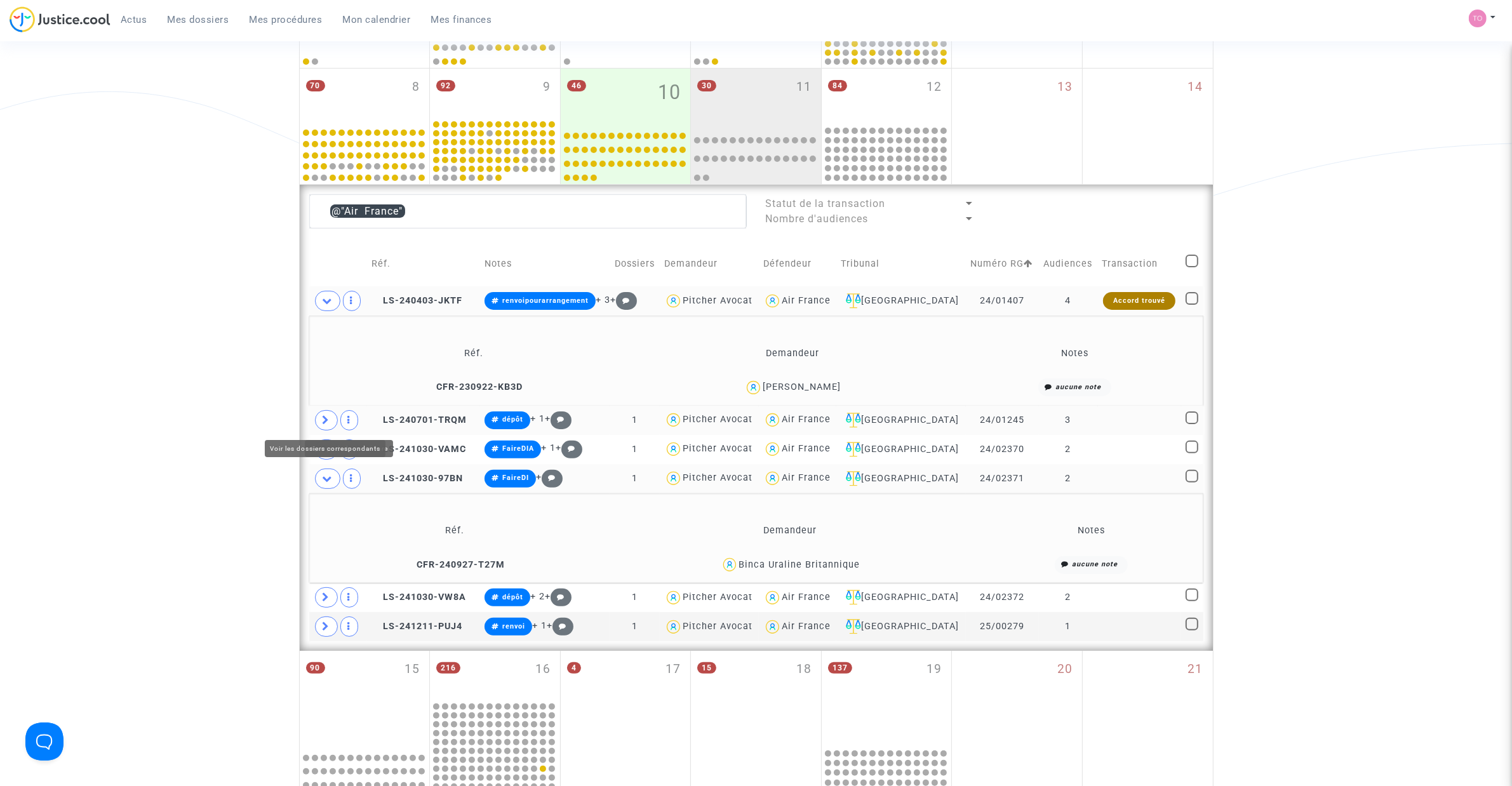
click at [327, 417] on icon at bounding box center [326, 420] width 7 height 10
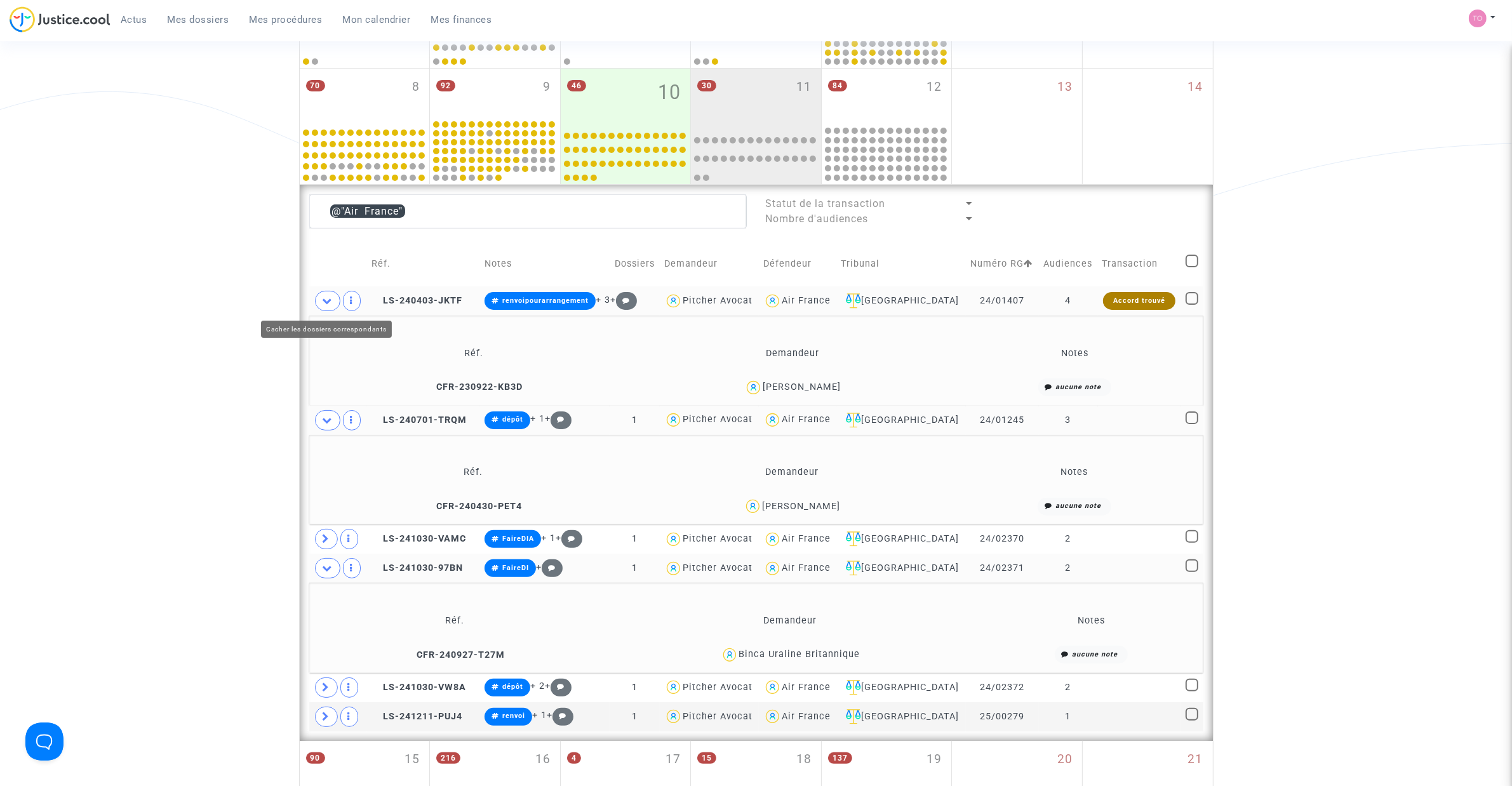
click at [329, 309] on span at bounding box center [328, 300] width 26 height 20
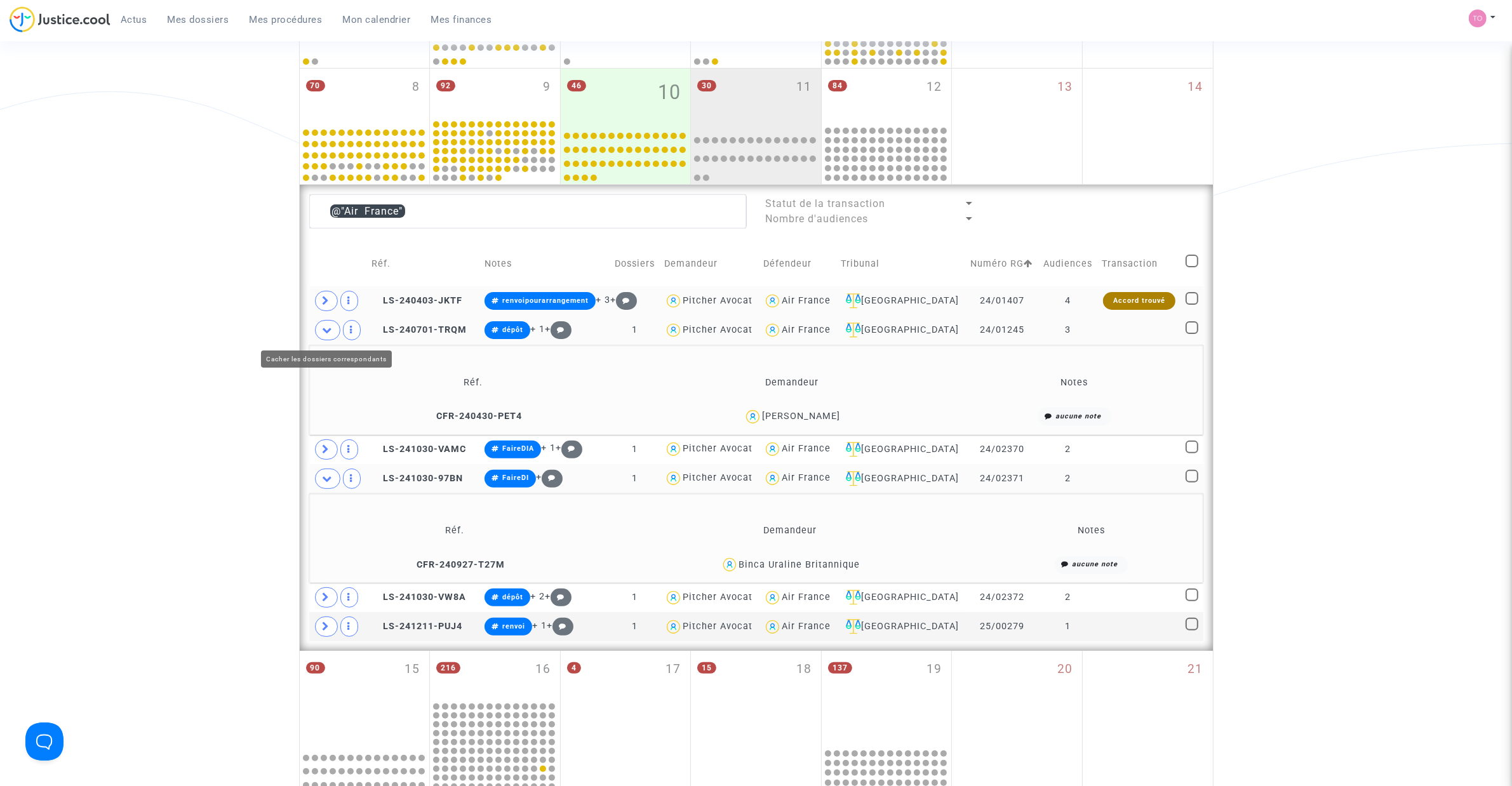
click at [327, 328] on icon at bounding box center [328, 330] width 10 height 10
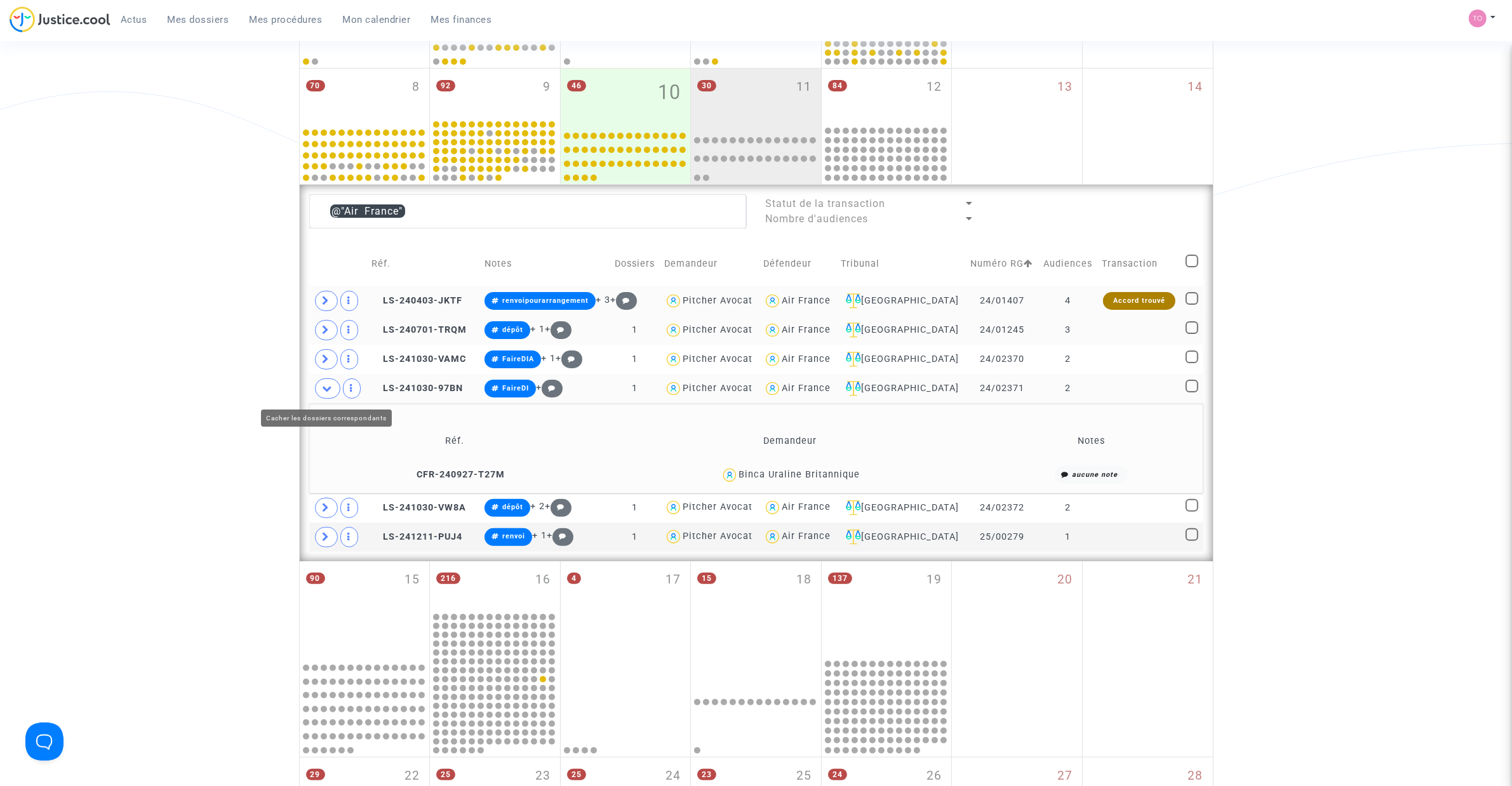
click at [325, 389] on icon at bounding box center [328, 389] width 10 height 10
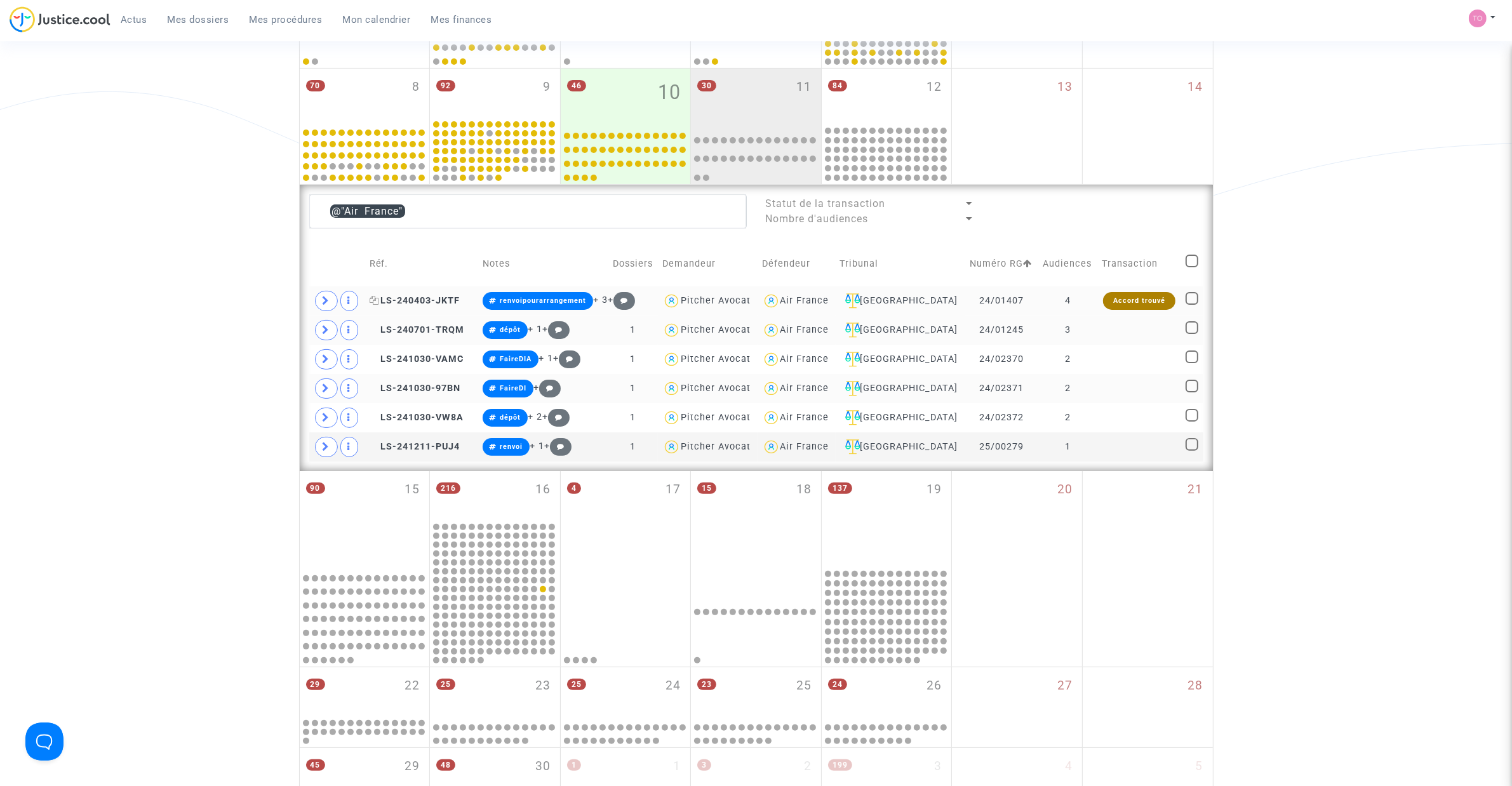
click at [432, 295] on span "LS-240403-JKTF" at bounding box center [414, 300] width 91 height 10
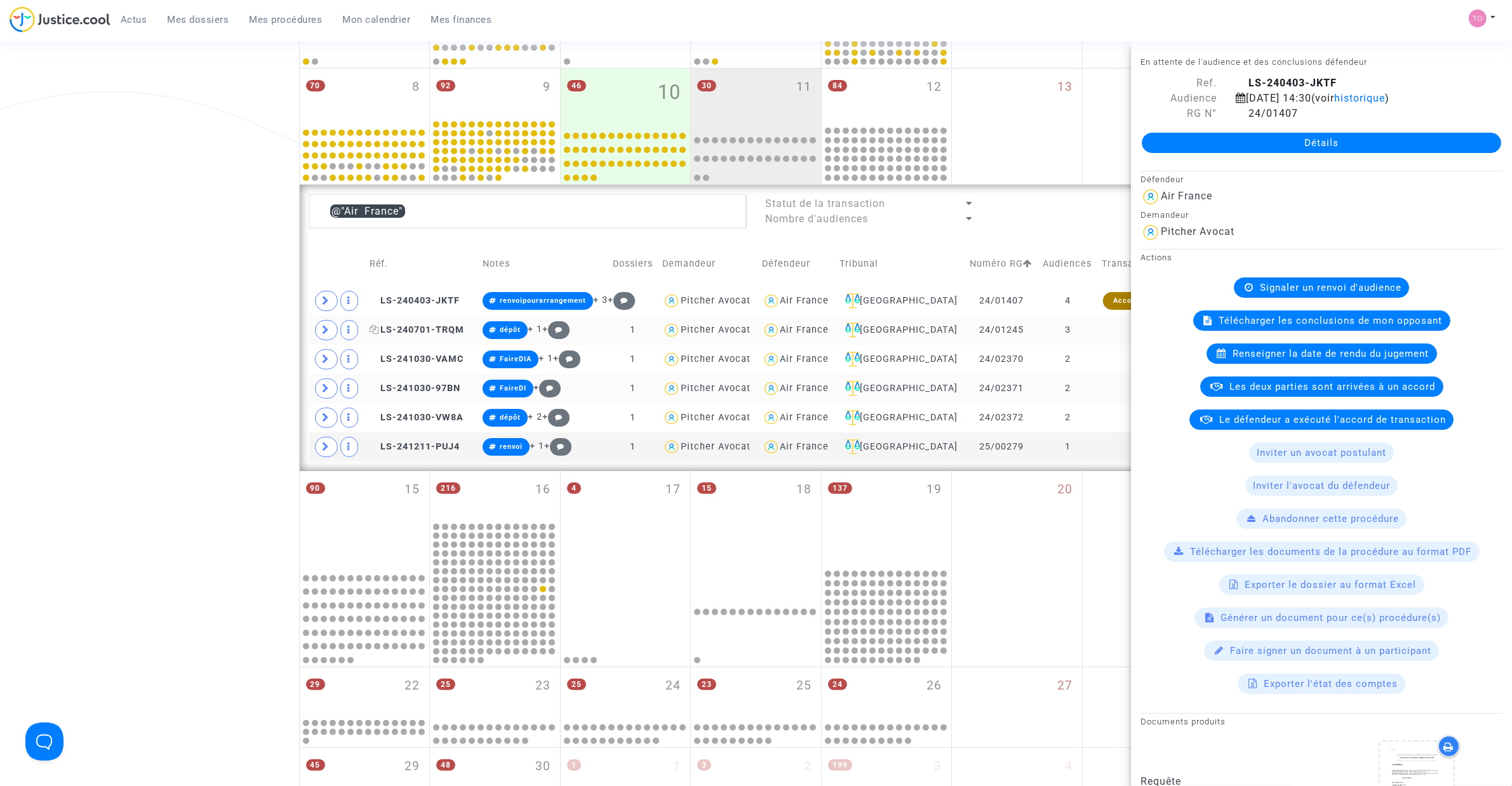
click at [434, 327] on span "LS-240701-TRQM" at bounding box center [417, 329] width 96 height 10
click at [418, 362] on span "LS-241030-VAMC" at bounding box center [417, 358] width 95 height 10
click at [414, 386] on span "LS-241030-97BN" at bounding box center [415, 388] width 92 height 10
click at [421, 417] on span "LS-241030-VW8A" at bounding box center [417, 417] width 95 height 10
click at [420, 451] on span "LS-241211-PUJ4" at bounding box center [414, 446] width 91 height 10
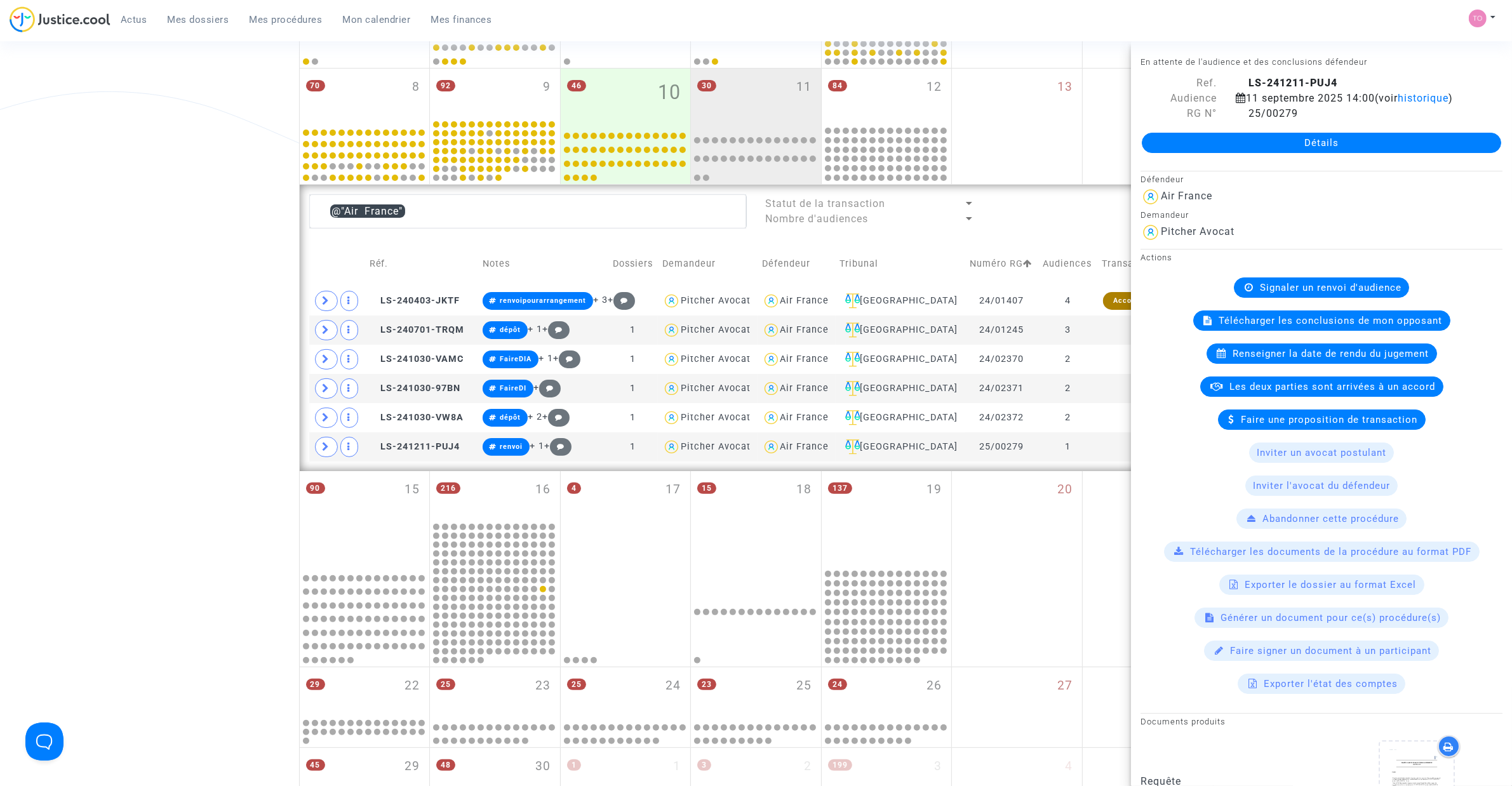
click at [63, 254] on div "Date de clôture d'instruction Date de conciliation Date d'audience Date de juge…" at bounding box center [756, 345] width 1512 height 1179
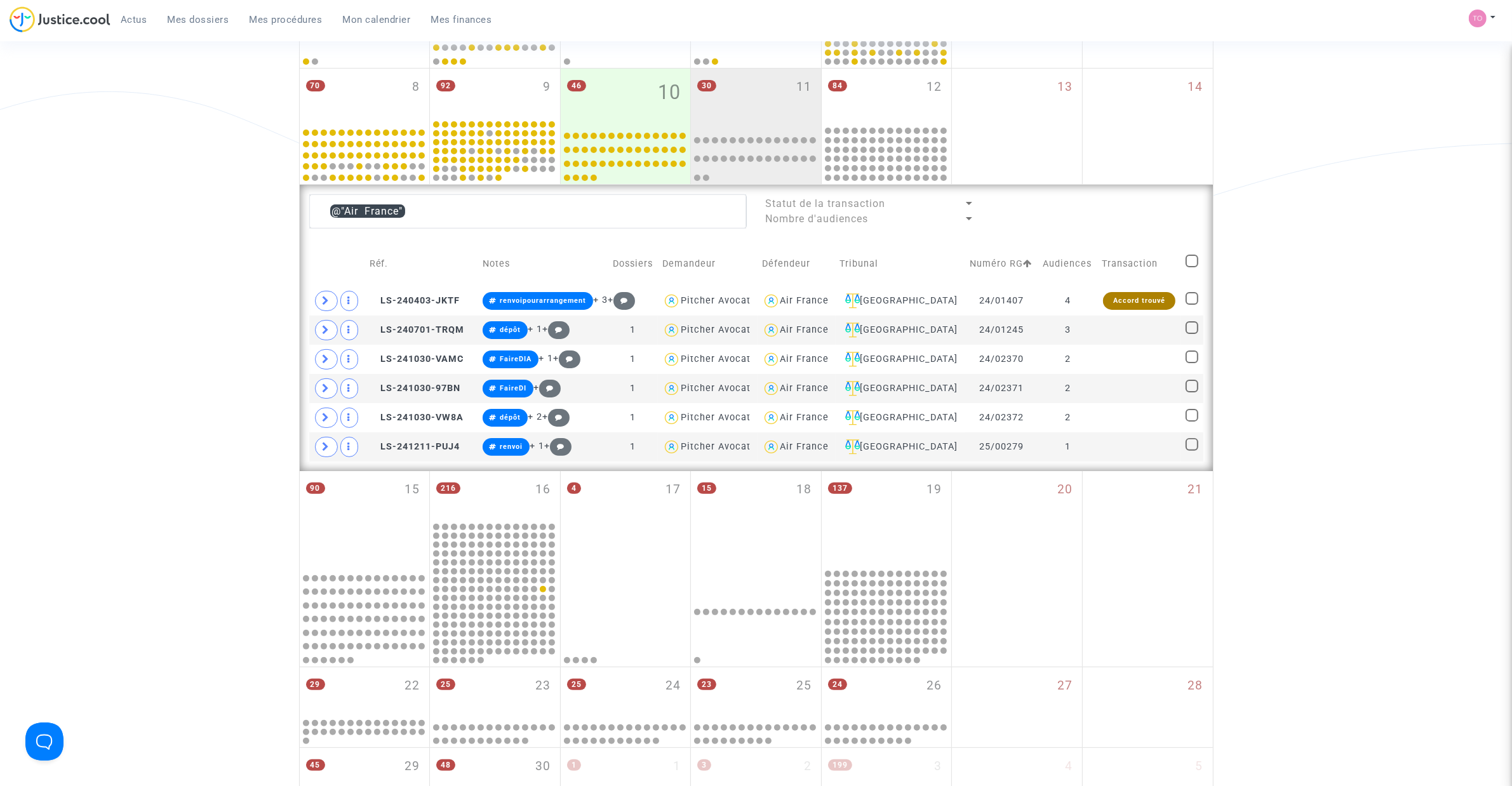
click at [318, 307] on span at bounding box center [326, 300] width 22 height 20
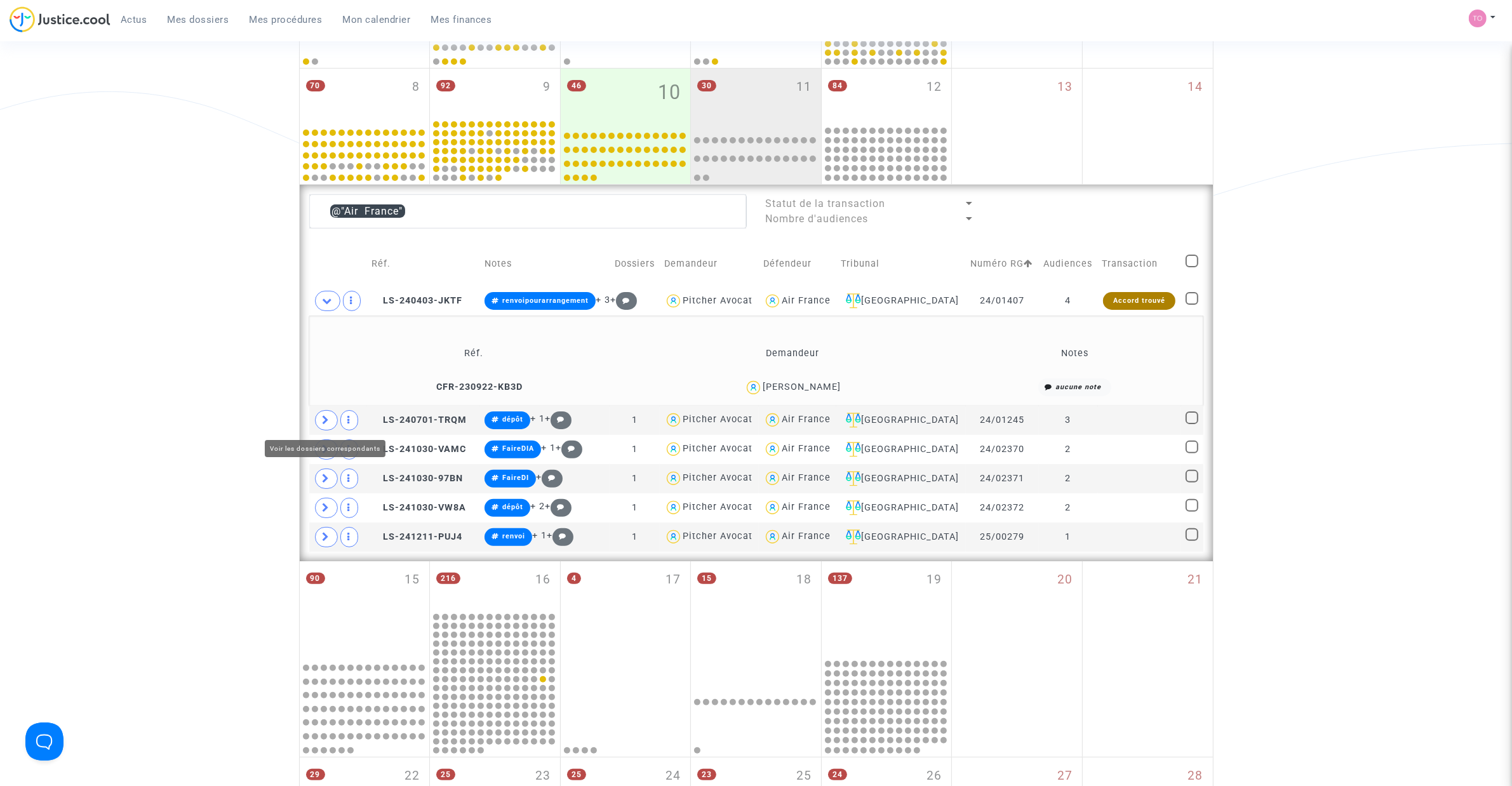
click at [328, 430] on span at bounding box center [326, 420] width 22 height 20
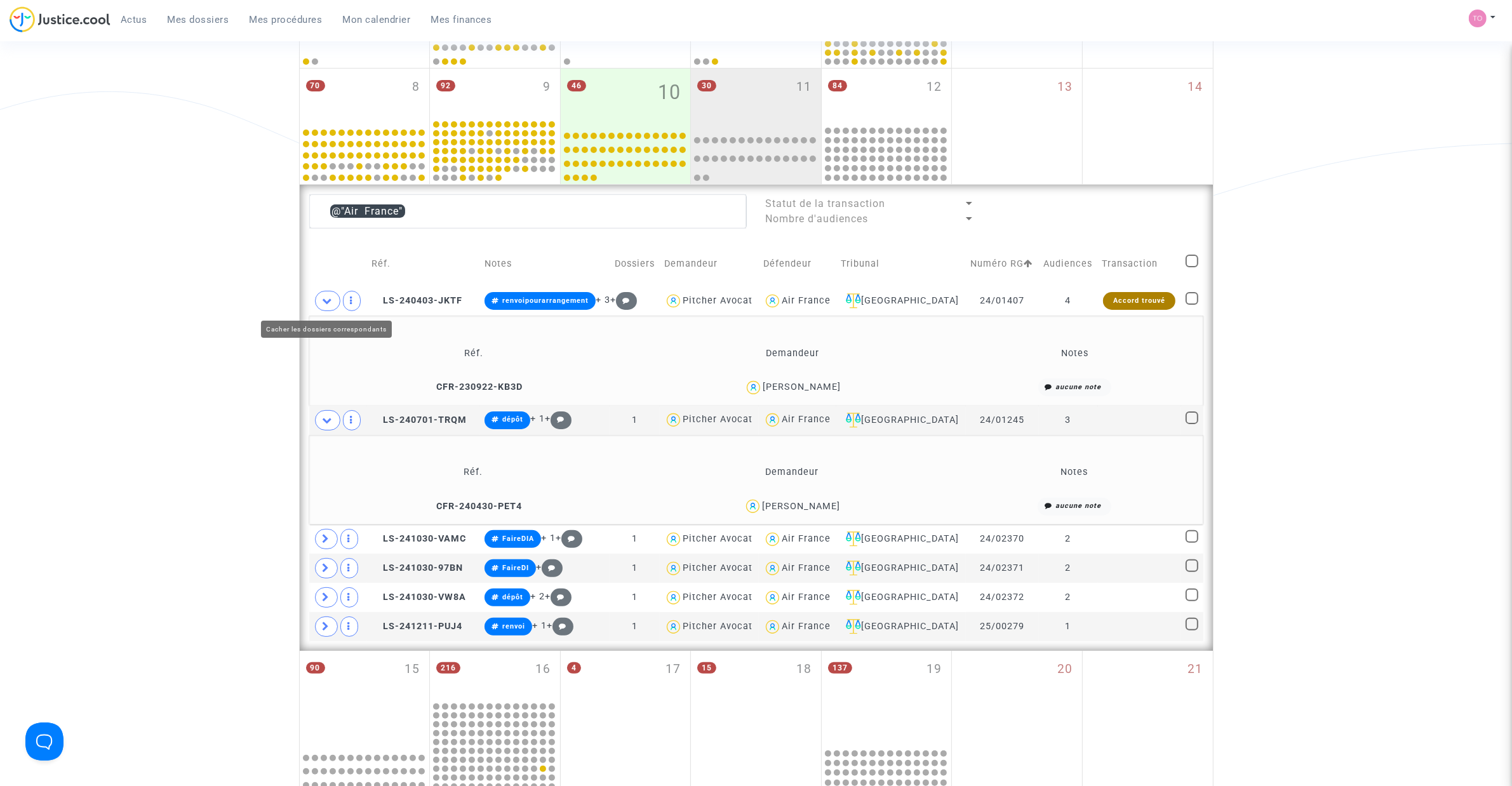
click at [320, 299] on span at bounding box center [328, 300] width 26 height 20
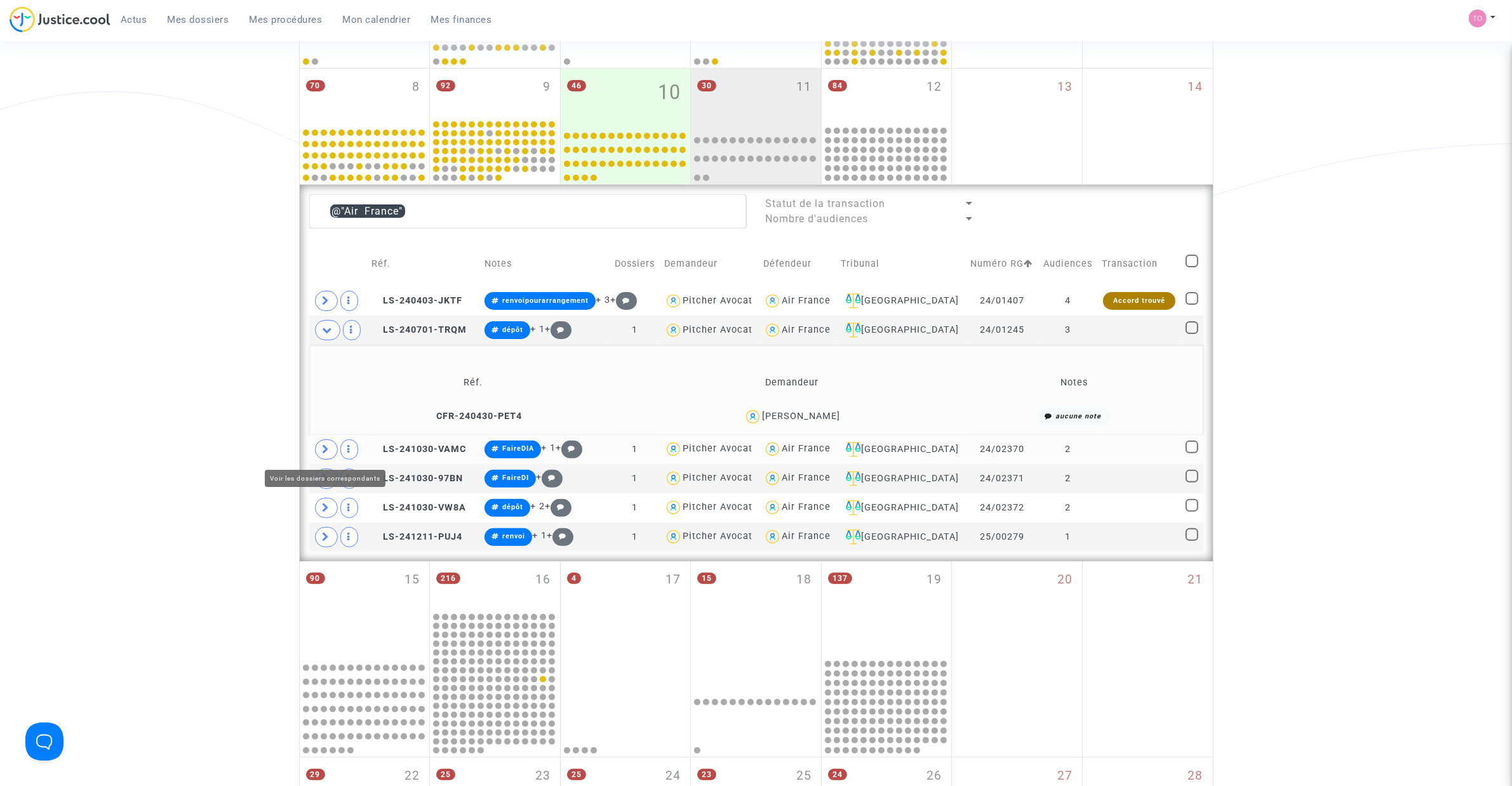
click at [328, 449] on icon at bounding box center [326, 449] width 7 height 10
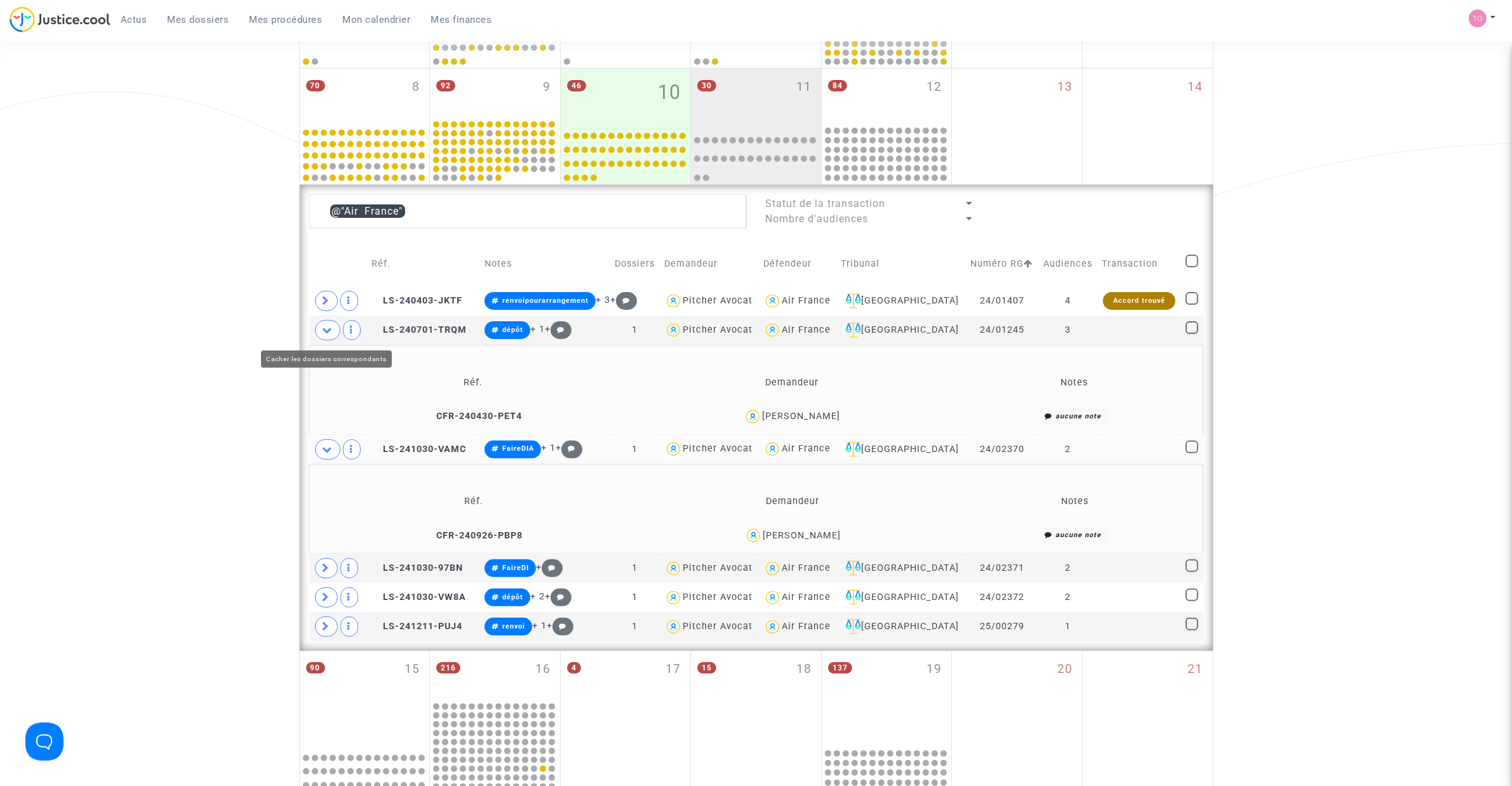
click at [327, 330] on icon at bounding box center [328, 330] width 10 height 10
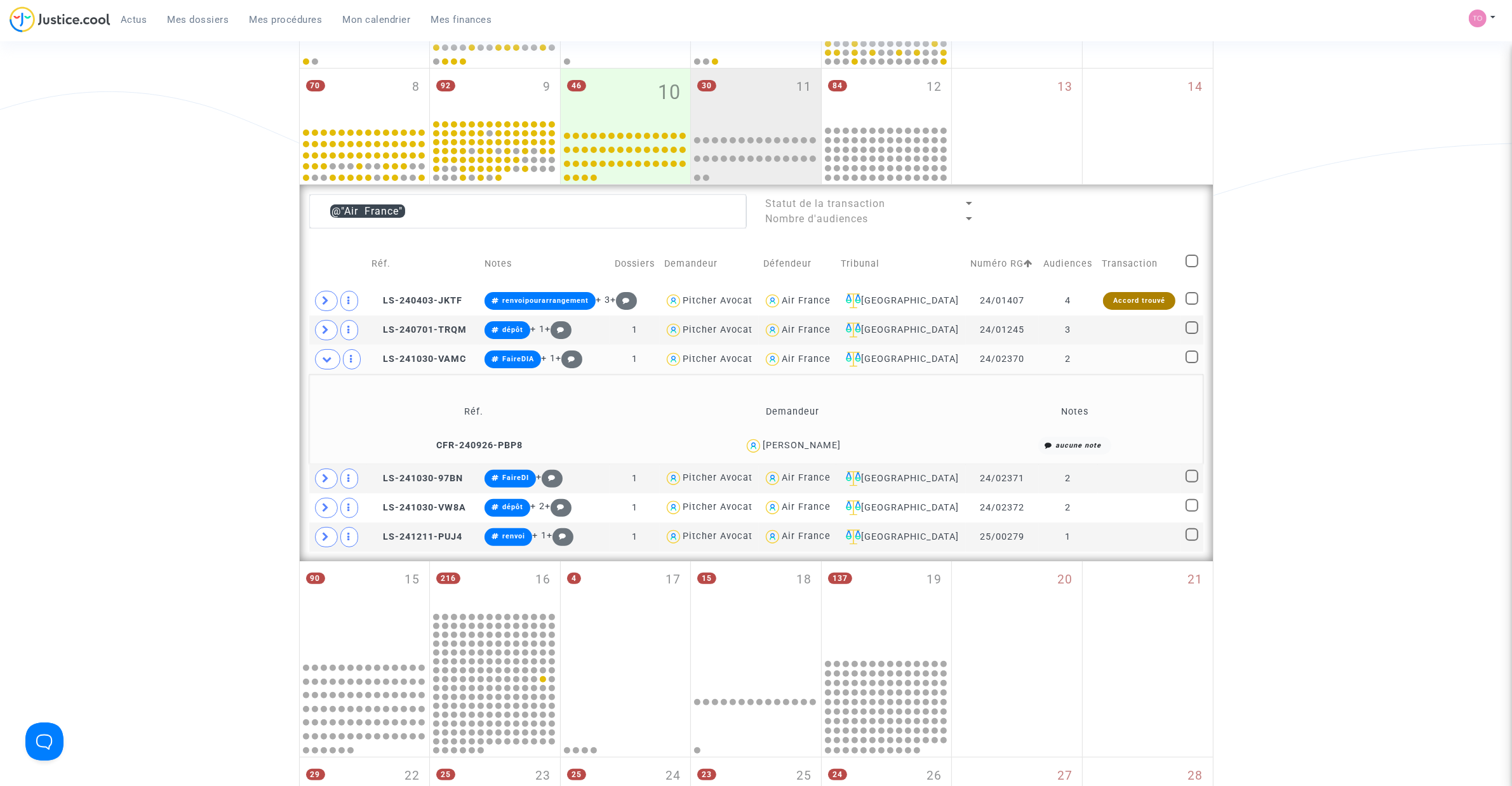
click at [320, 481] on span at bounding box center [326, 479] width 22 height 20
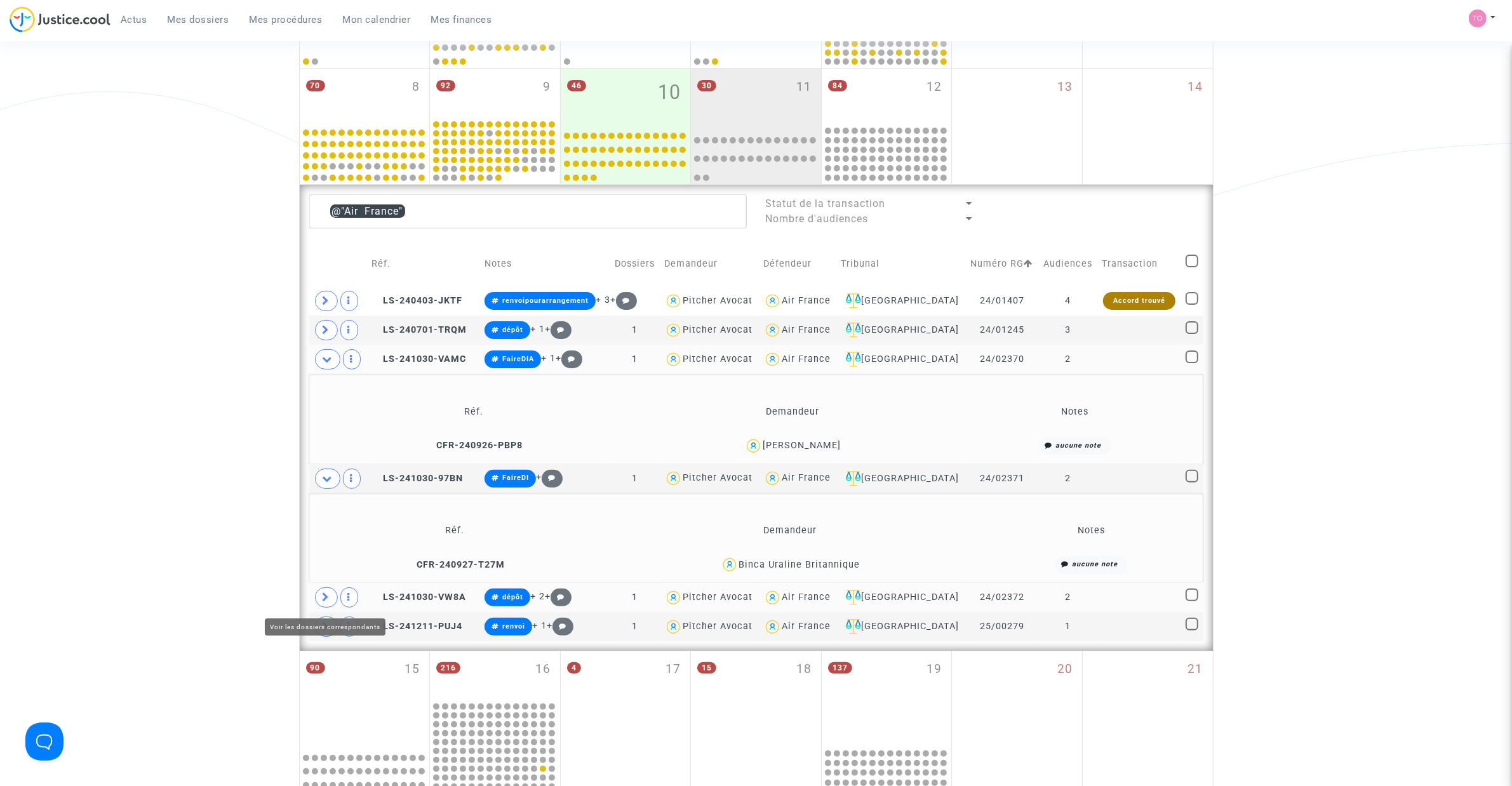
click at [333, 501] on span at bounding box center [326, 597] width 22 height 20
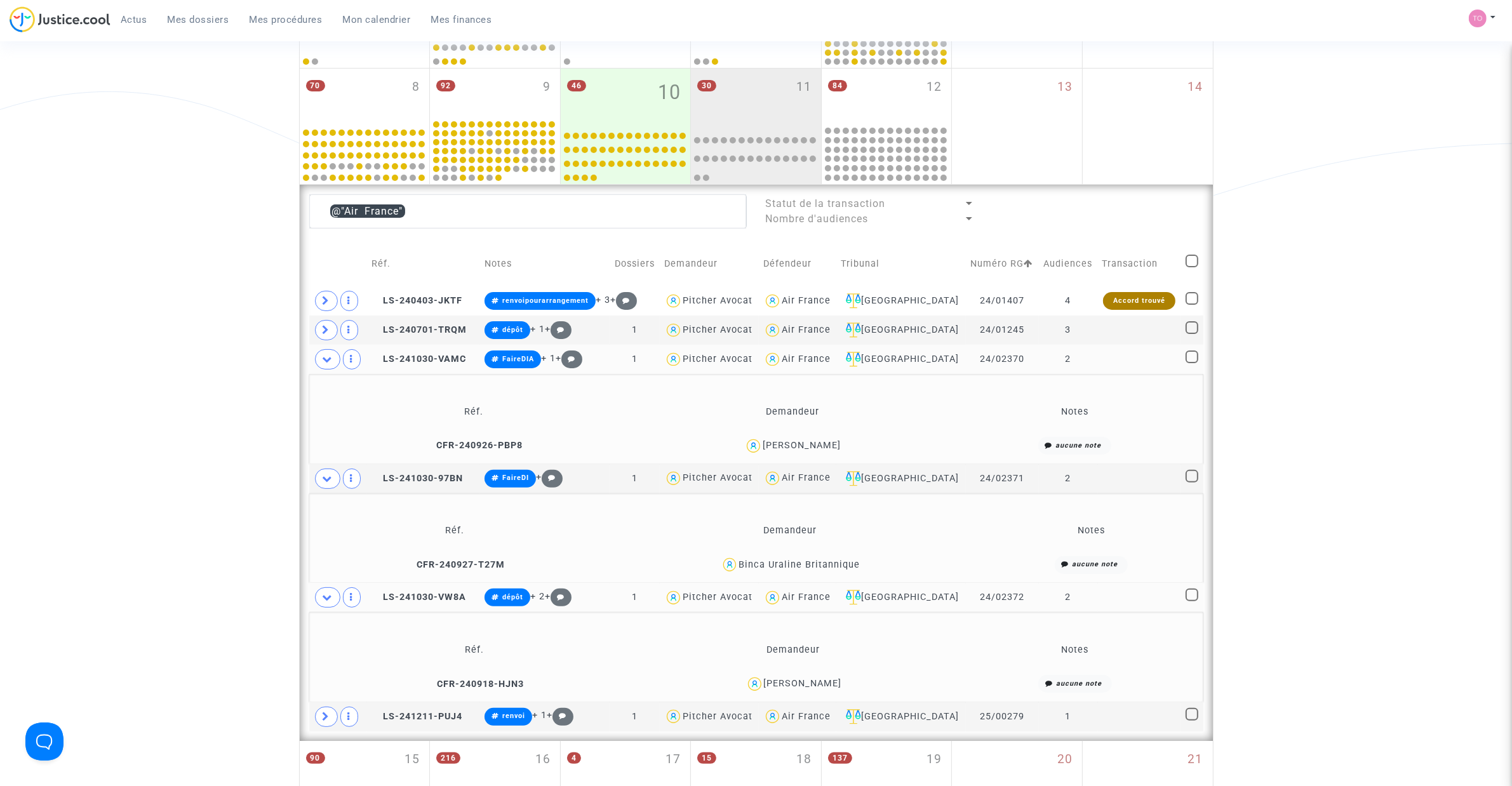
click at [329, 473] on span at bounding box center [328, 479] width 26 height 20
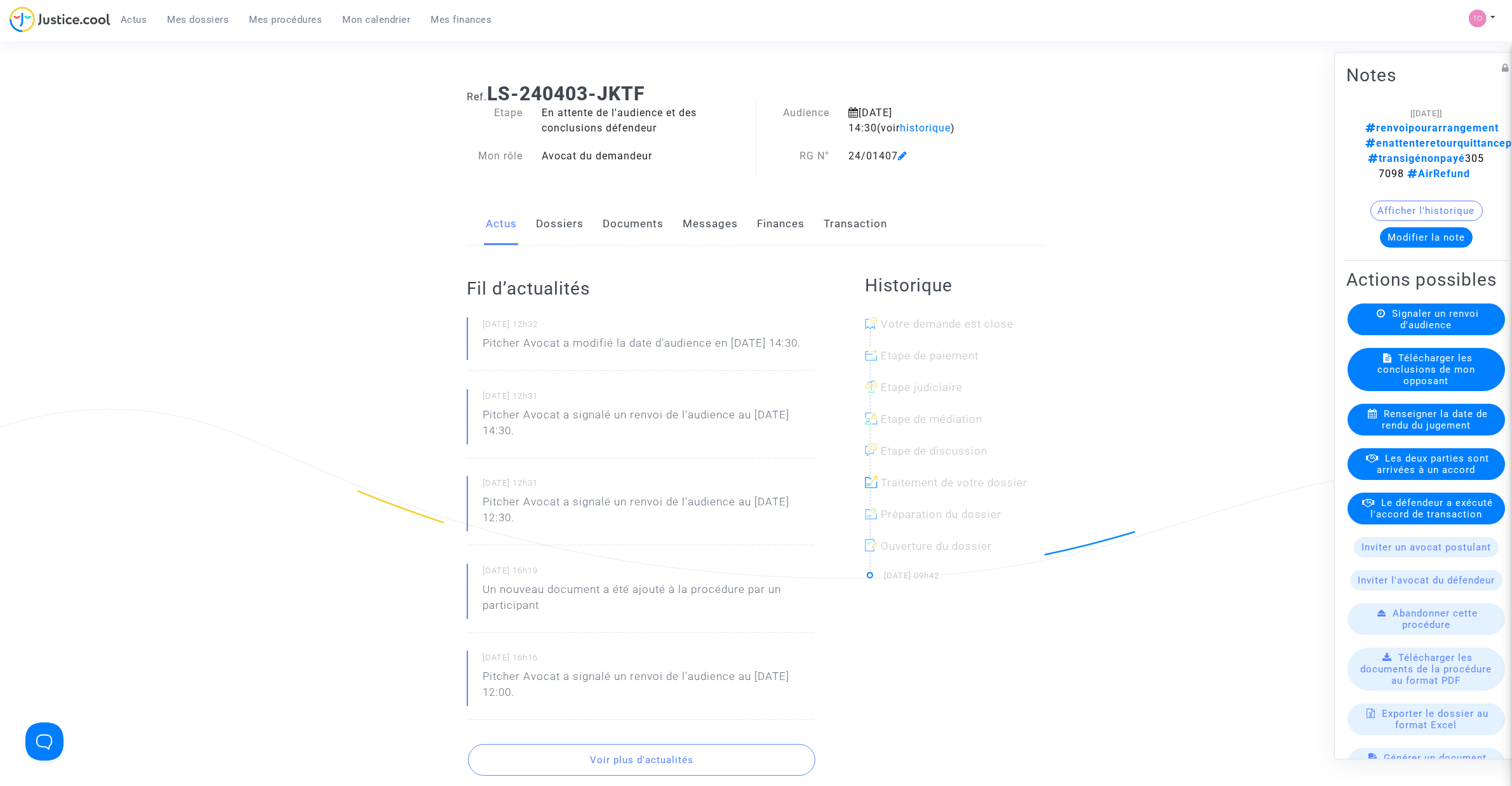
click at [544, 217] on link "Dossiers" at bounding box center [559, 224] width 47 height 42
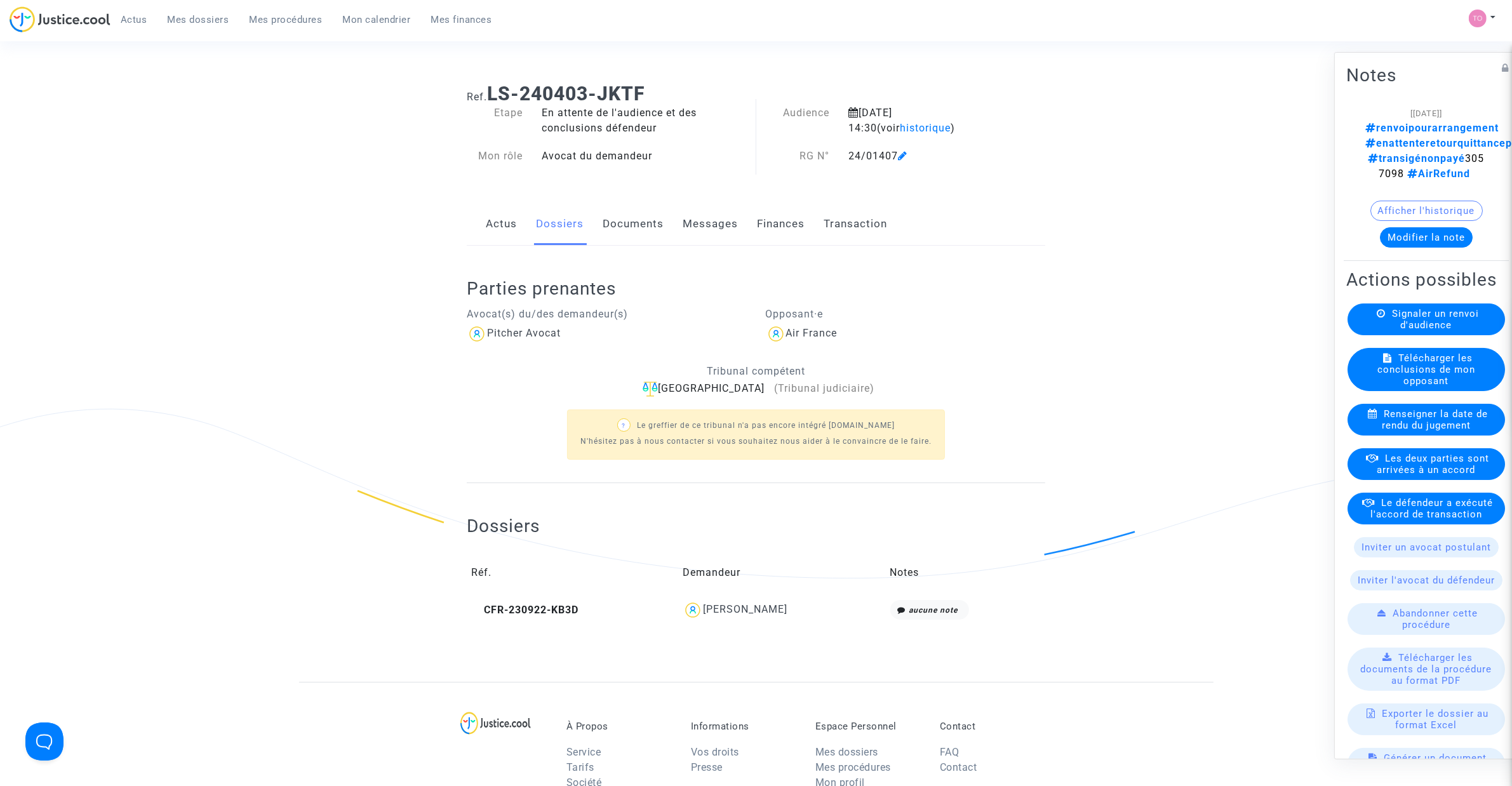
click at [616, 226] on link "Documents" at bounding box center [633, 224] width 61 height 42
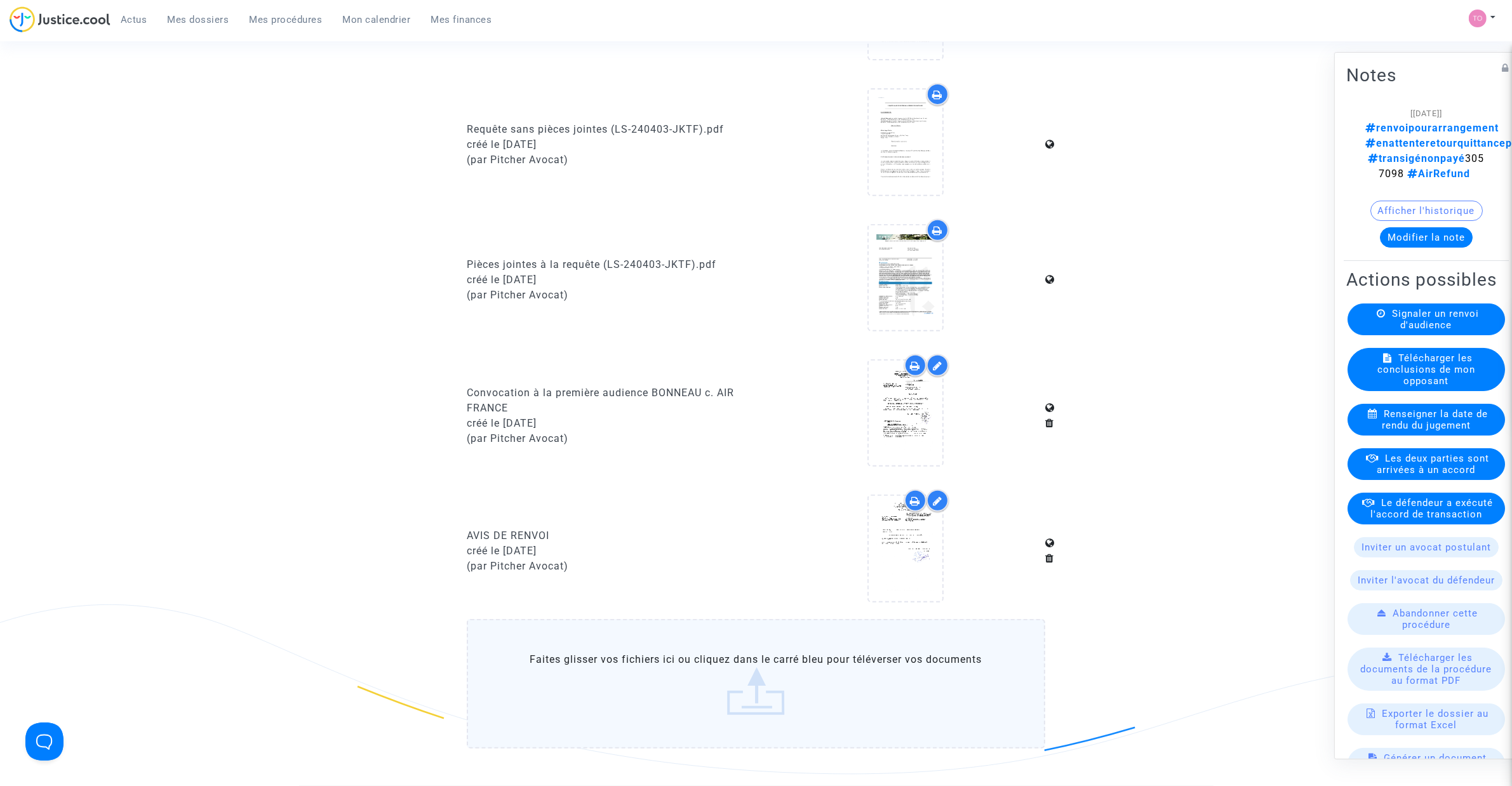
scroll to position [793, 0]
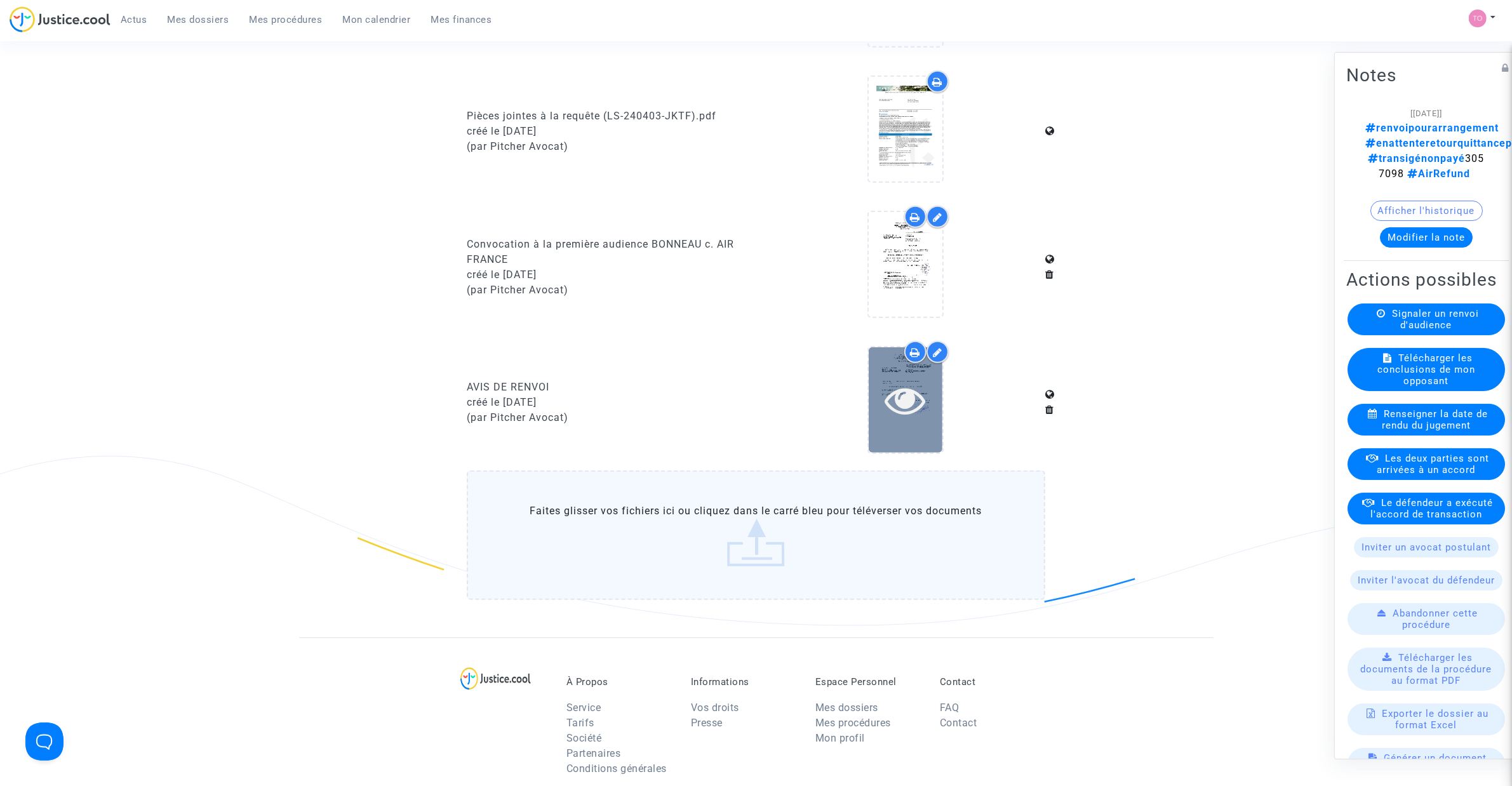
click at [887, 401] on icon at bounding box center [904, 400] width 41 height 41
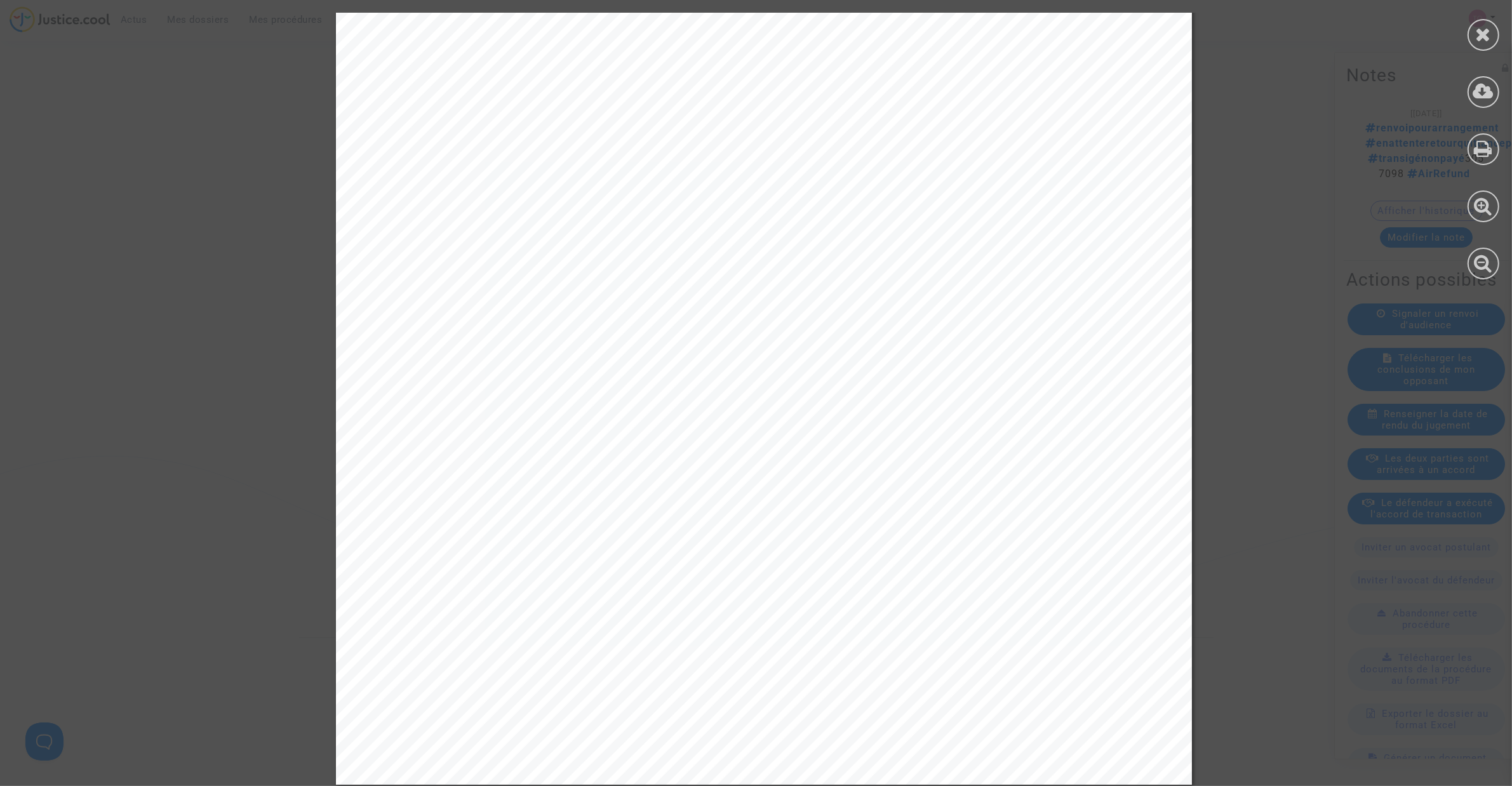
scroll to position [455, 0]
click at [1483, 29] on icon at bounding box center [1484, 35] width 16 height 19
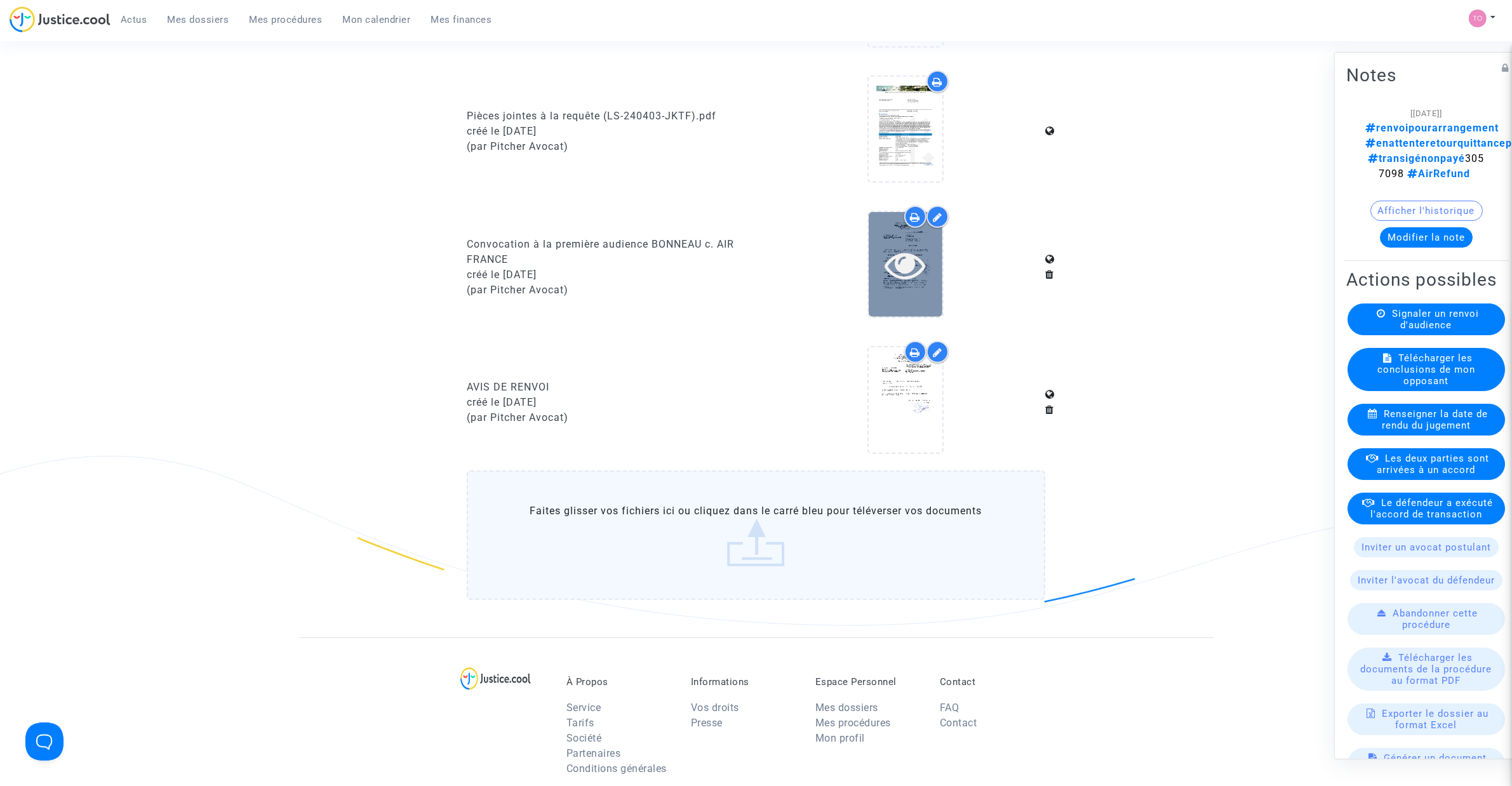
click at [896, 283] on div at bounding box center [906, 264] width 74 height 104
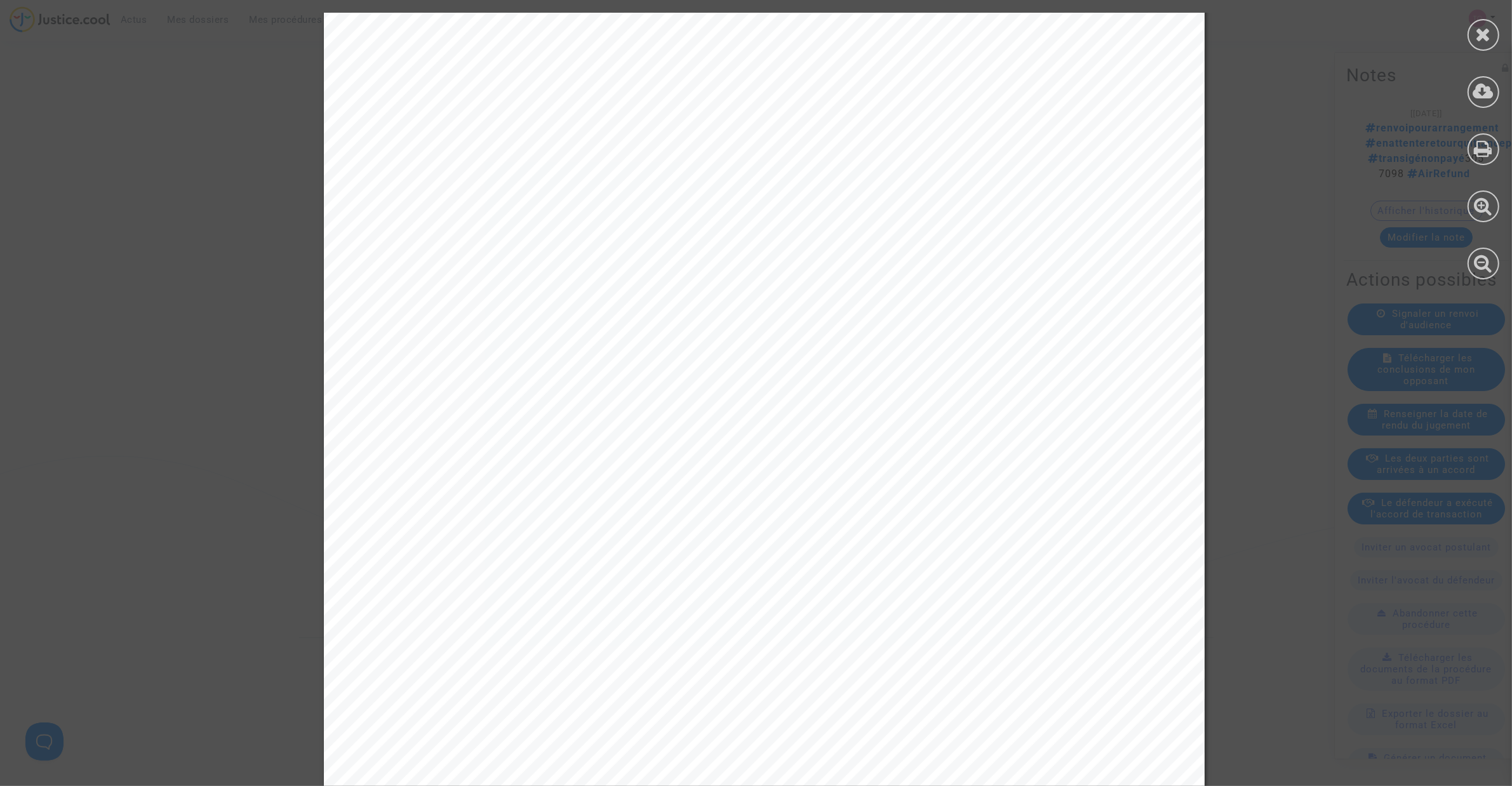
scroll to position [67, 0]
click at [1488, 29] on icon at bounding box center [1484, 35] width 16 height 19
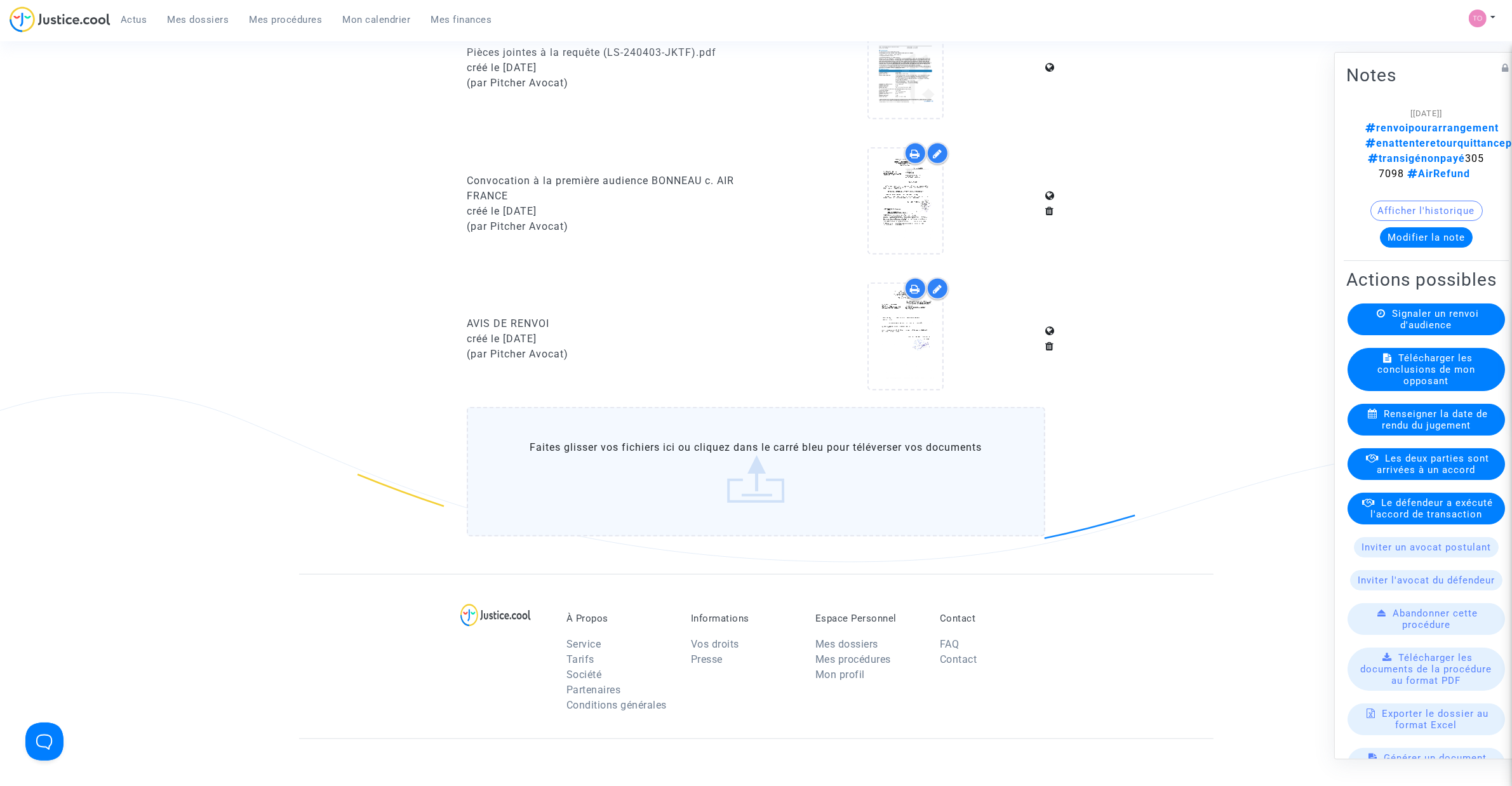
scroll to position [873, 0]
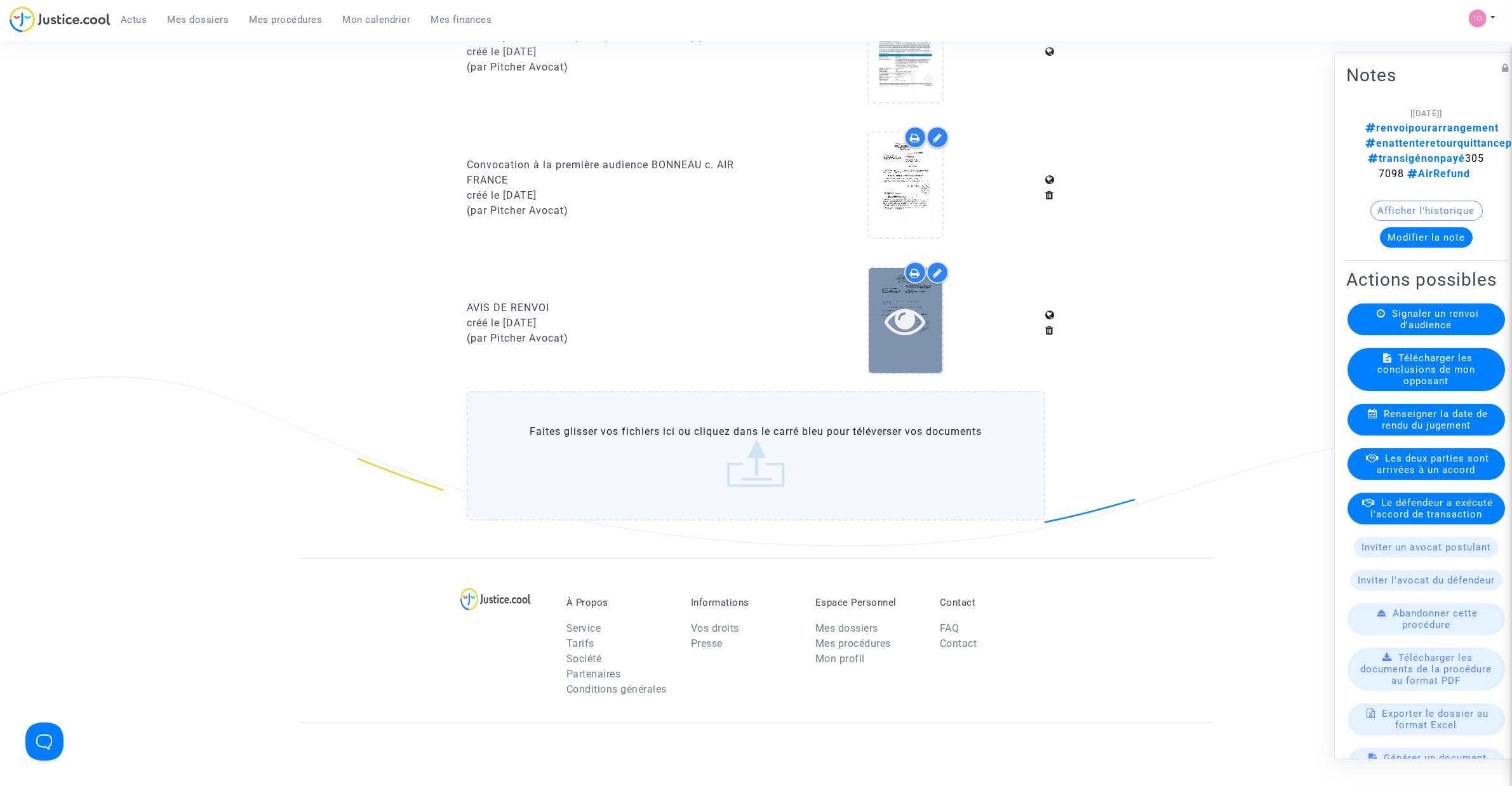
click at [893, 314] on icon at bounding box center [904, 320] width 41 height 41
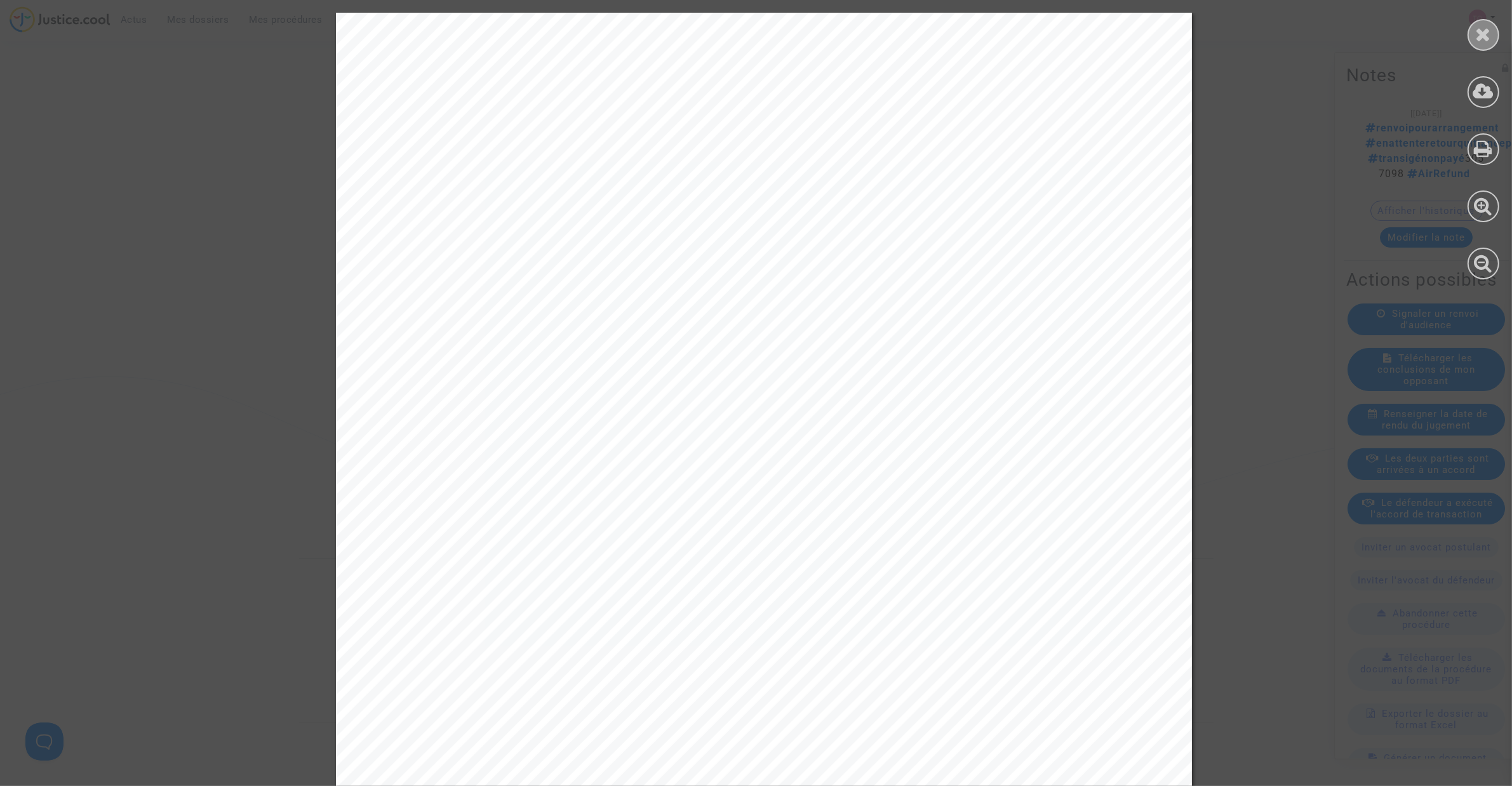
click at [1477, 34] on icon at bounding box center [1484, 35] width 16 height 19
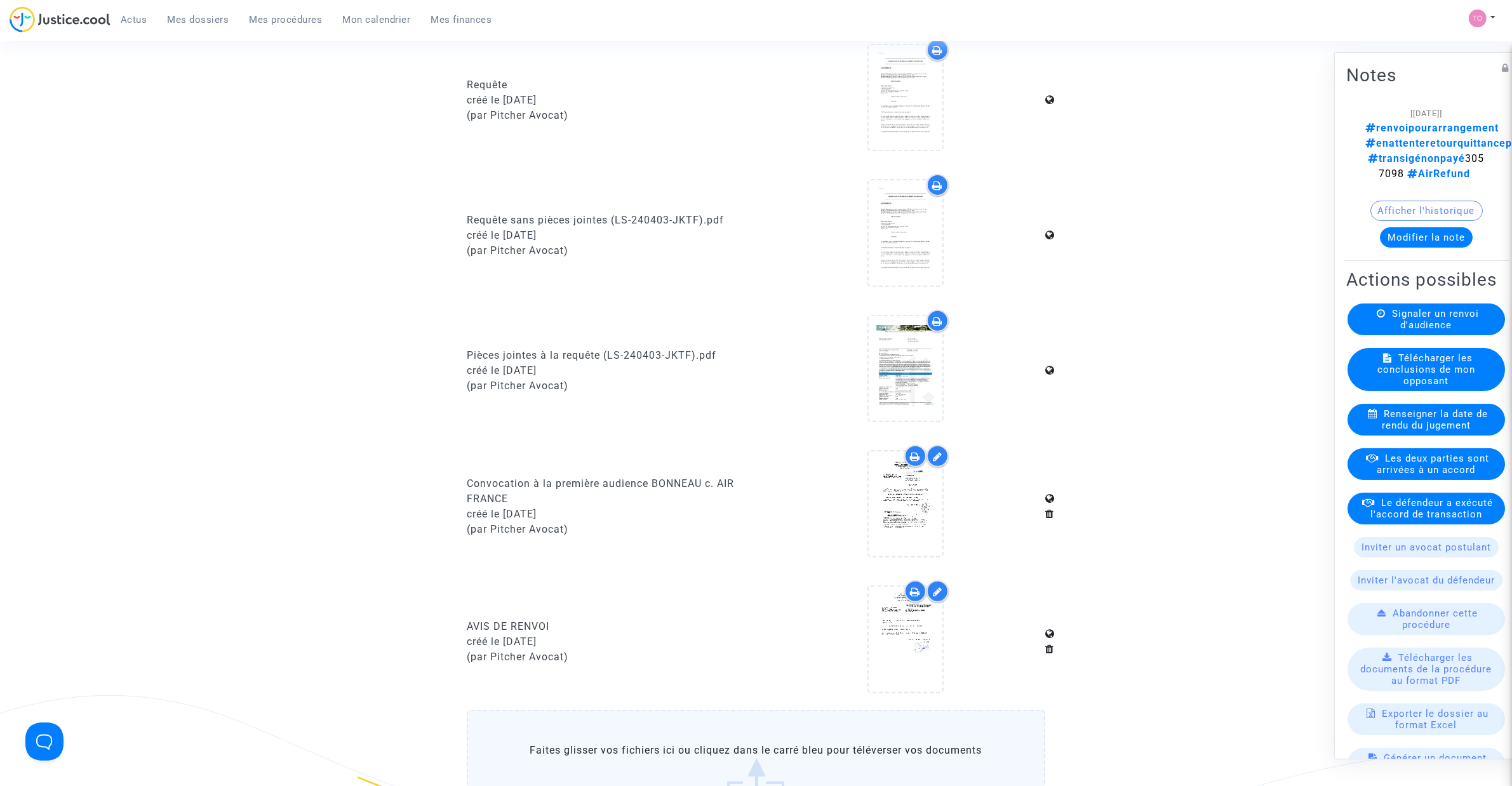
scroll to position [556, 0]
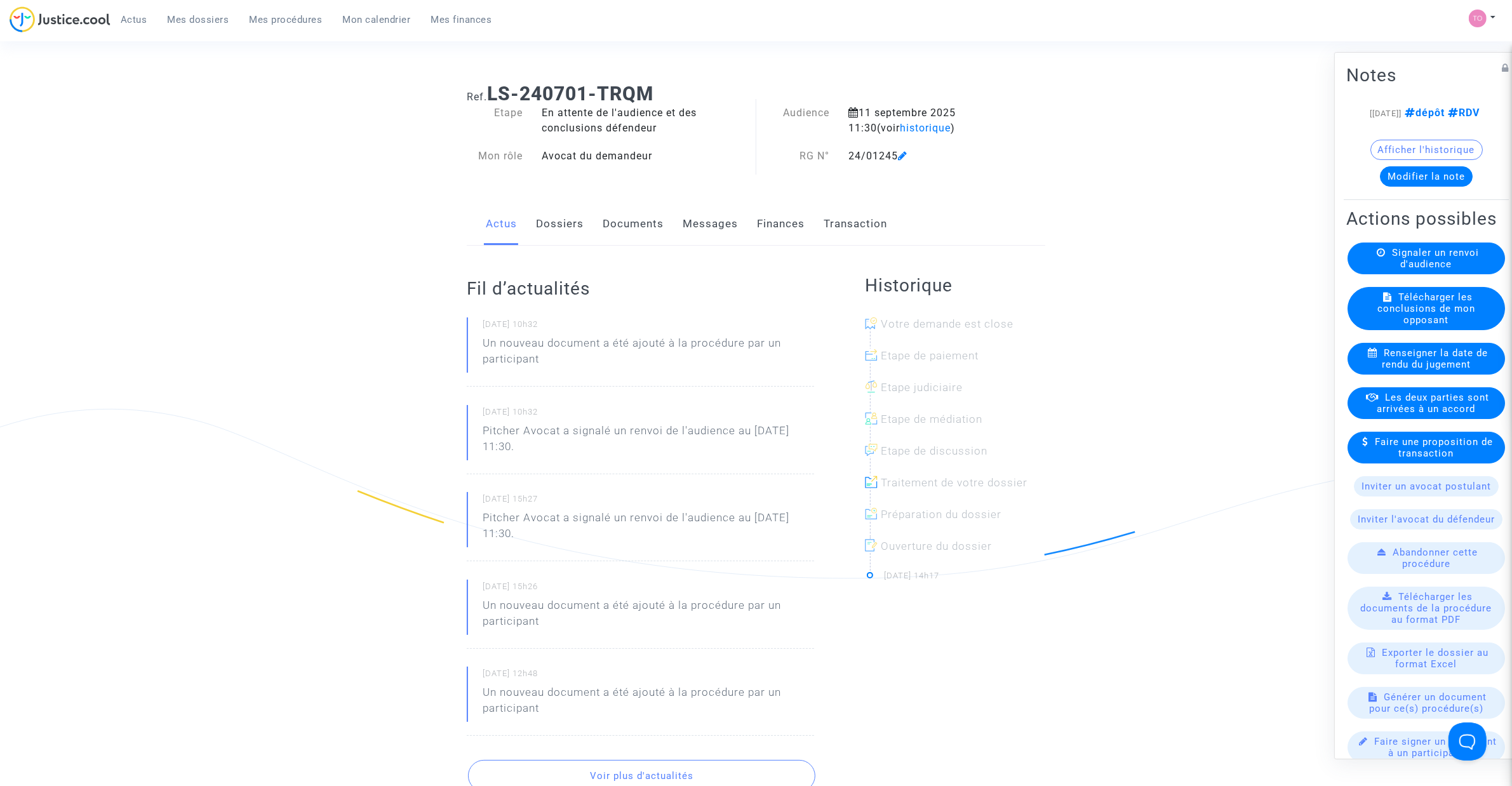
click at [620, 226] on link "Documents" at bounding box center [633, 224] width 61 height 42
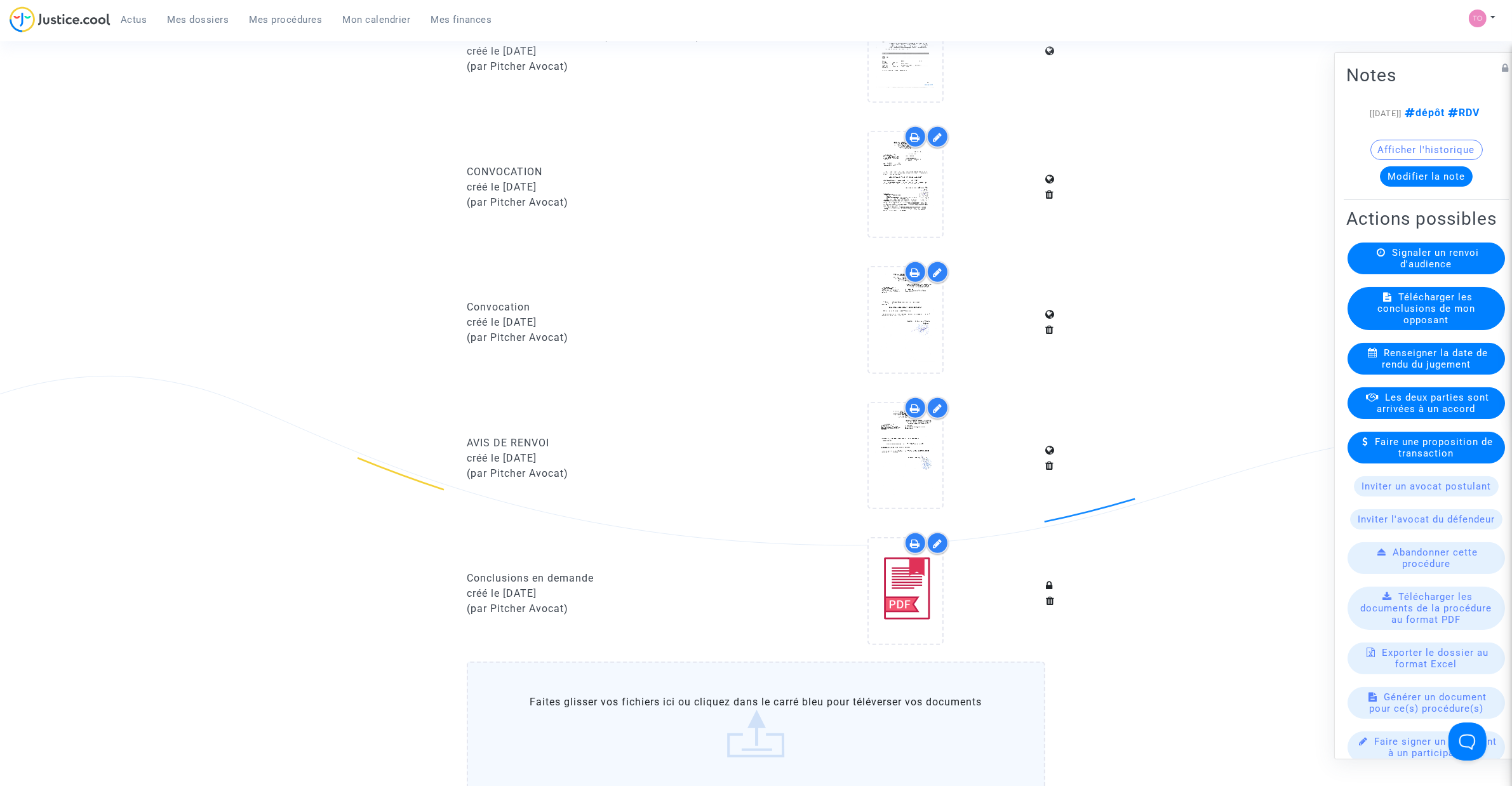
scroll to position [873, 0]
click at [882, 592] on div at bounding box center [906, 592] width 74 height 41
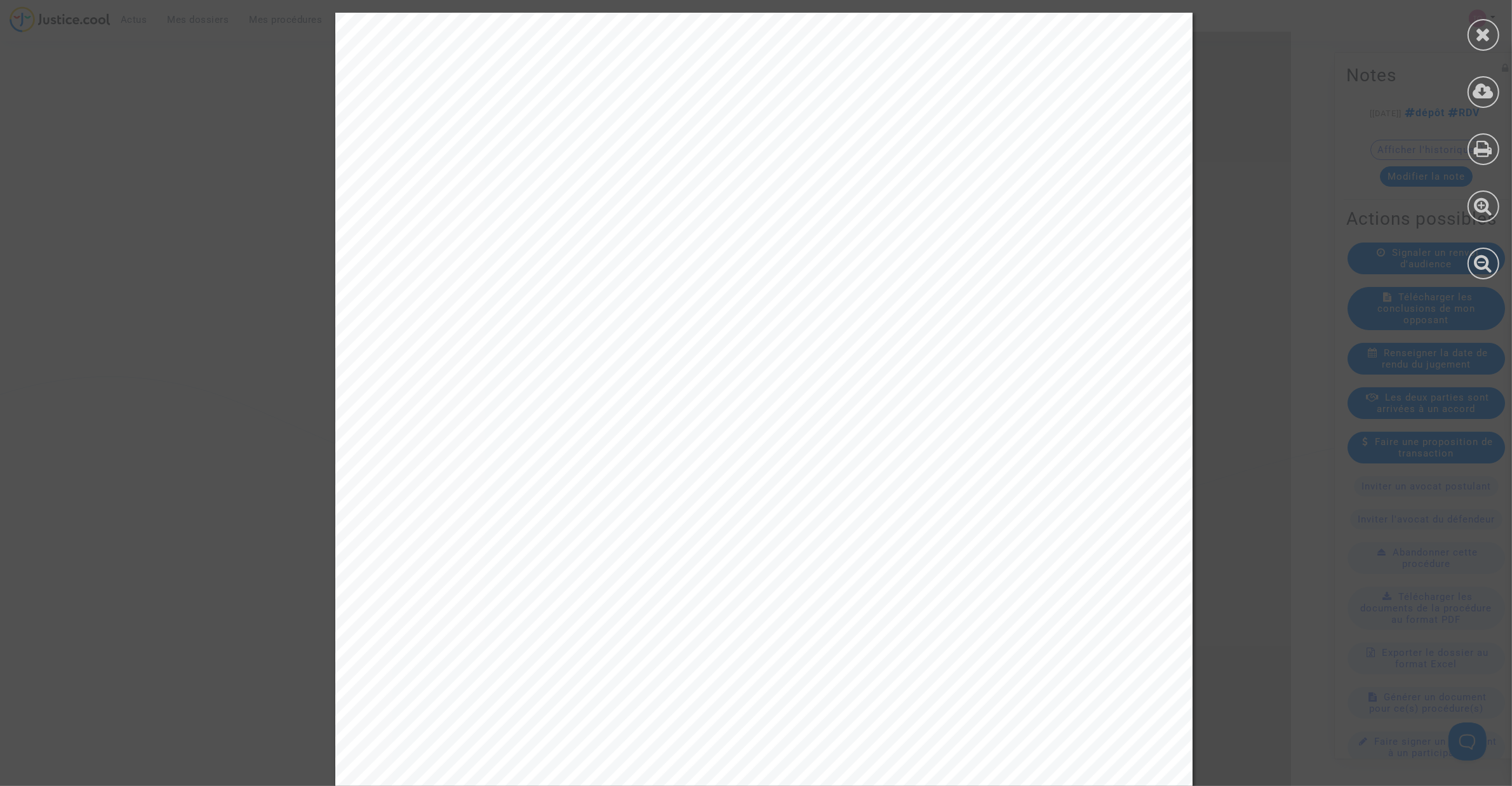
click at [1467, 35] on div at bounding box center [1483, 146] width 57 height 292
click at [1477, 29] on icon at bounding box center [1484, 35] width 16 height 19
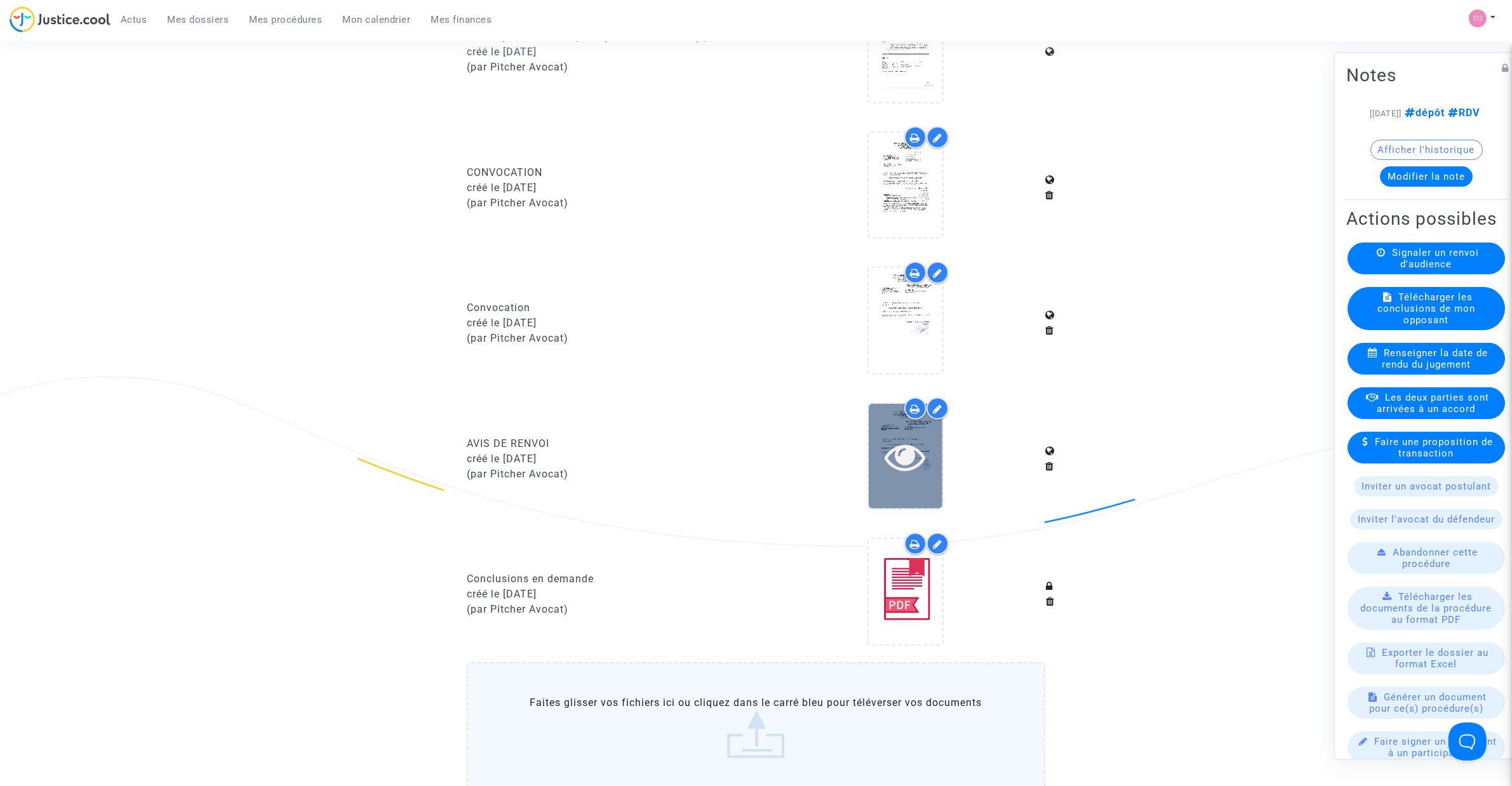
click at [895, 470] on div at bounding box center [906, 456] width 74 height 104
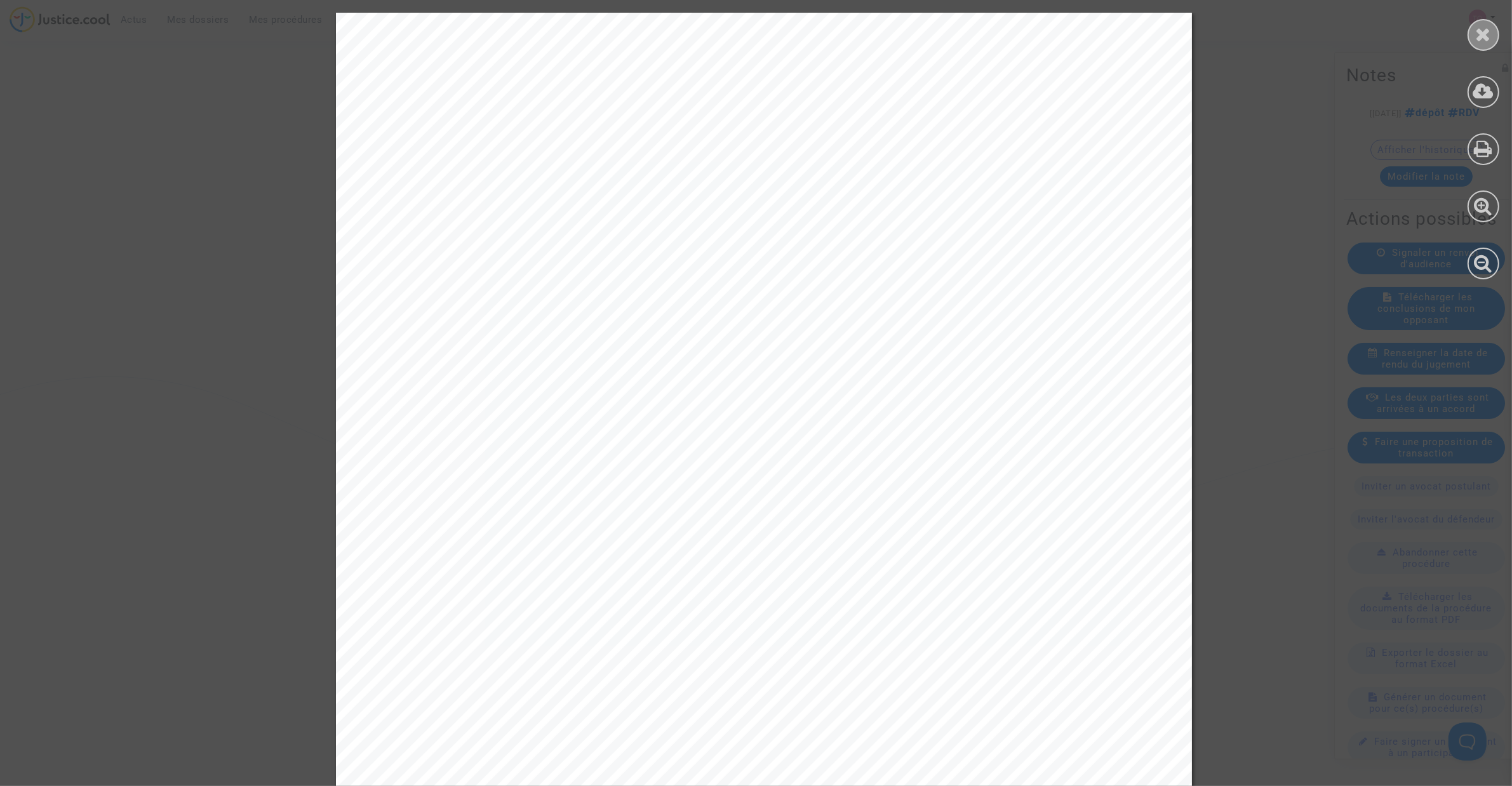
click at [1472, 35] on div at bounding box center [1483, 35] width 32 height 32
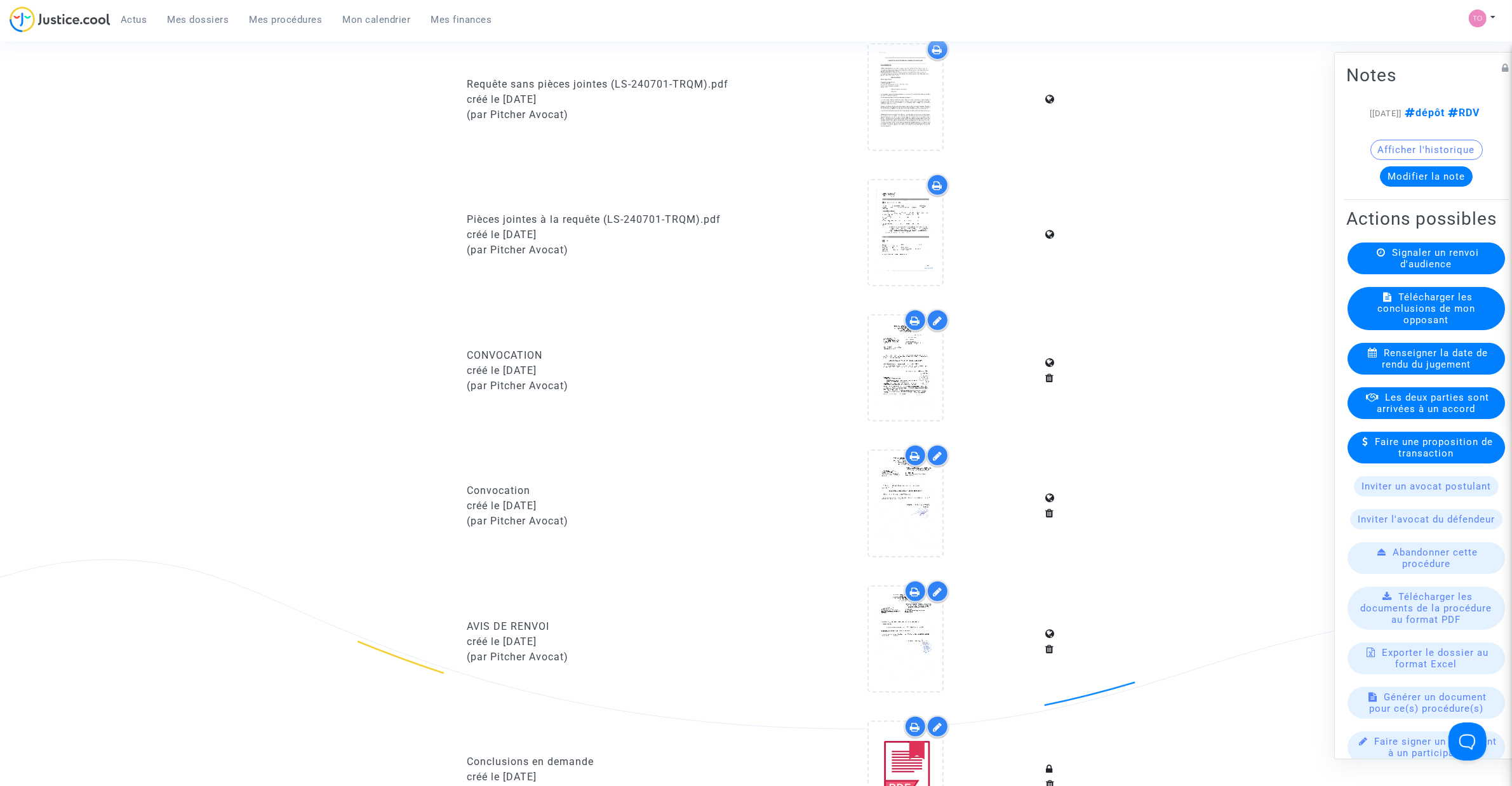
scroll to position [635, 0]
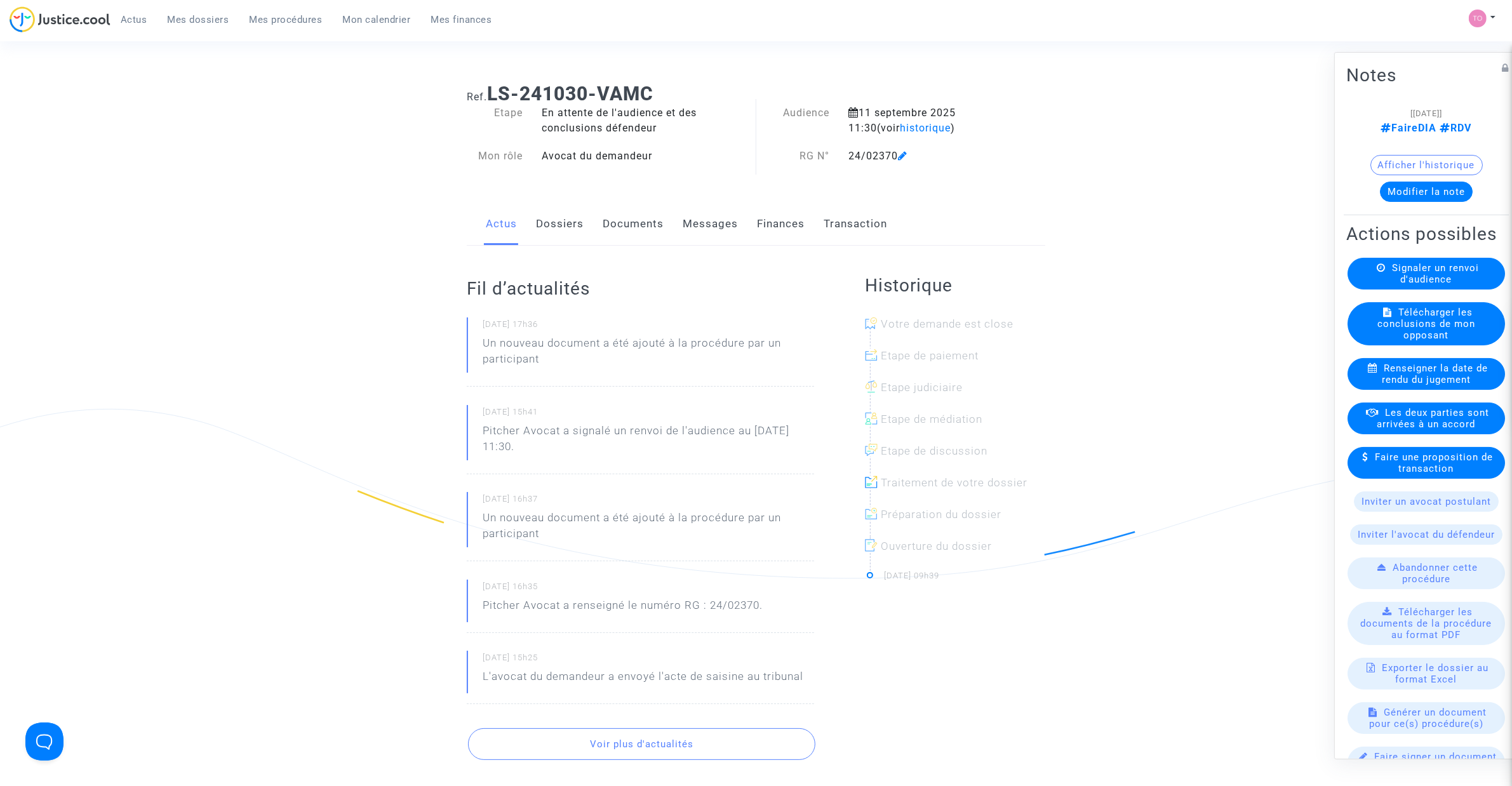
click at [553, 221] on link "Dossiers" at bounding box center [559, 224] width 47 height 42
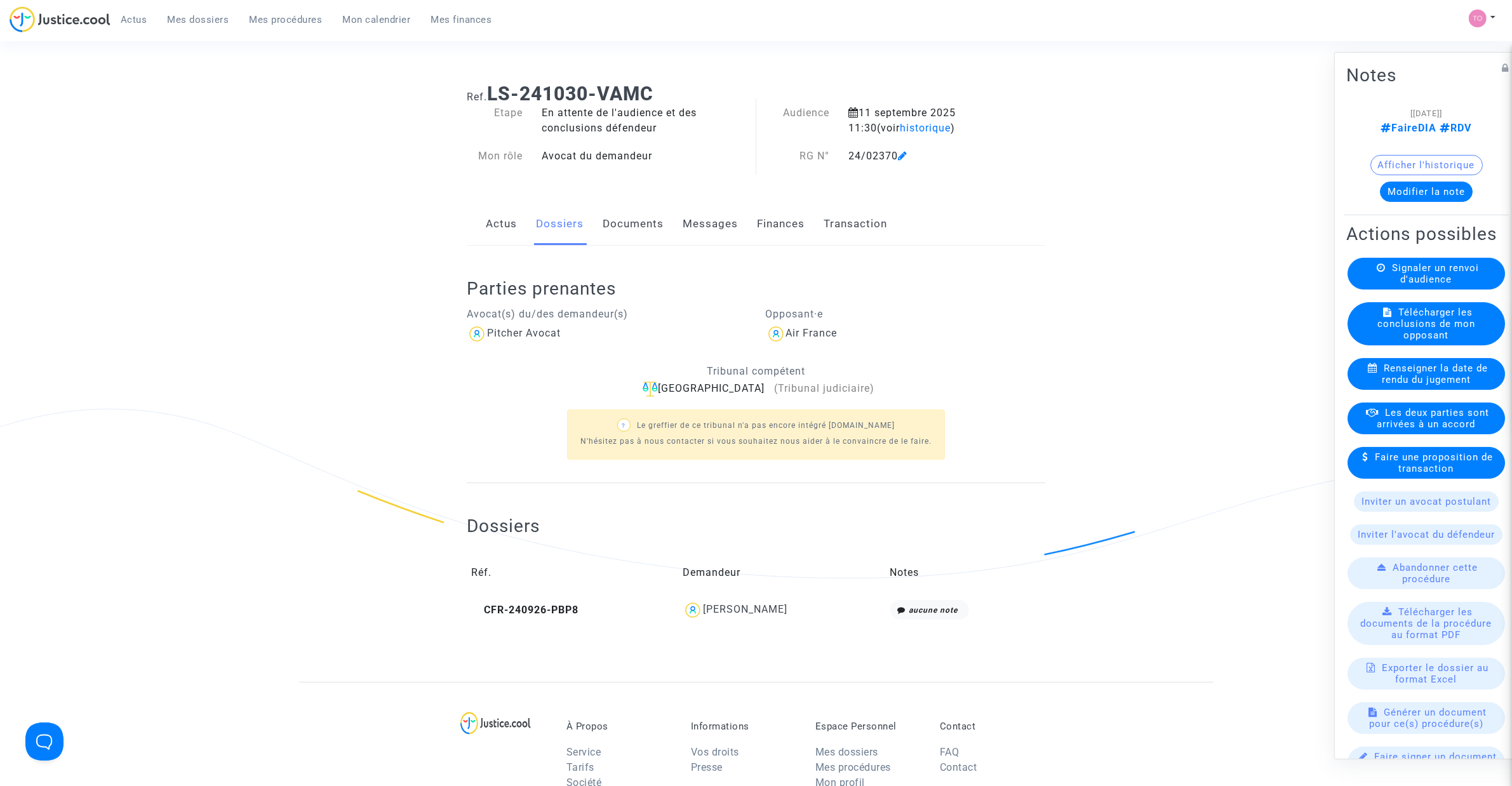
click at [626, 214] on link "Documents" at bounding box center [633, 224] width 61 height 42
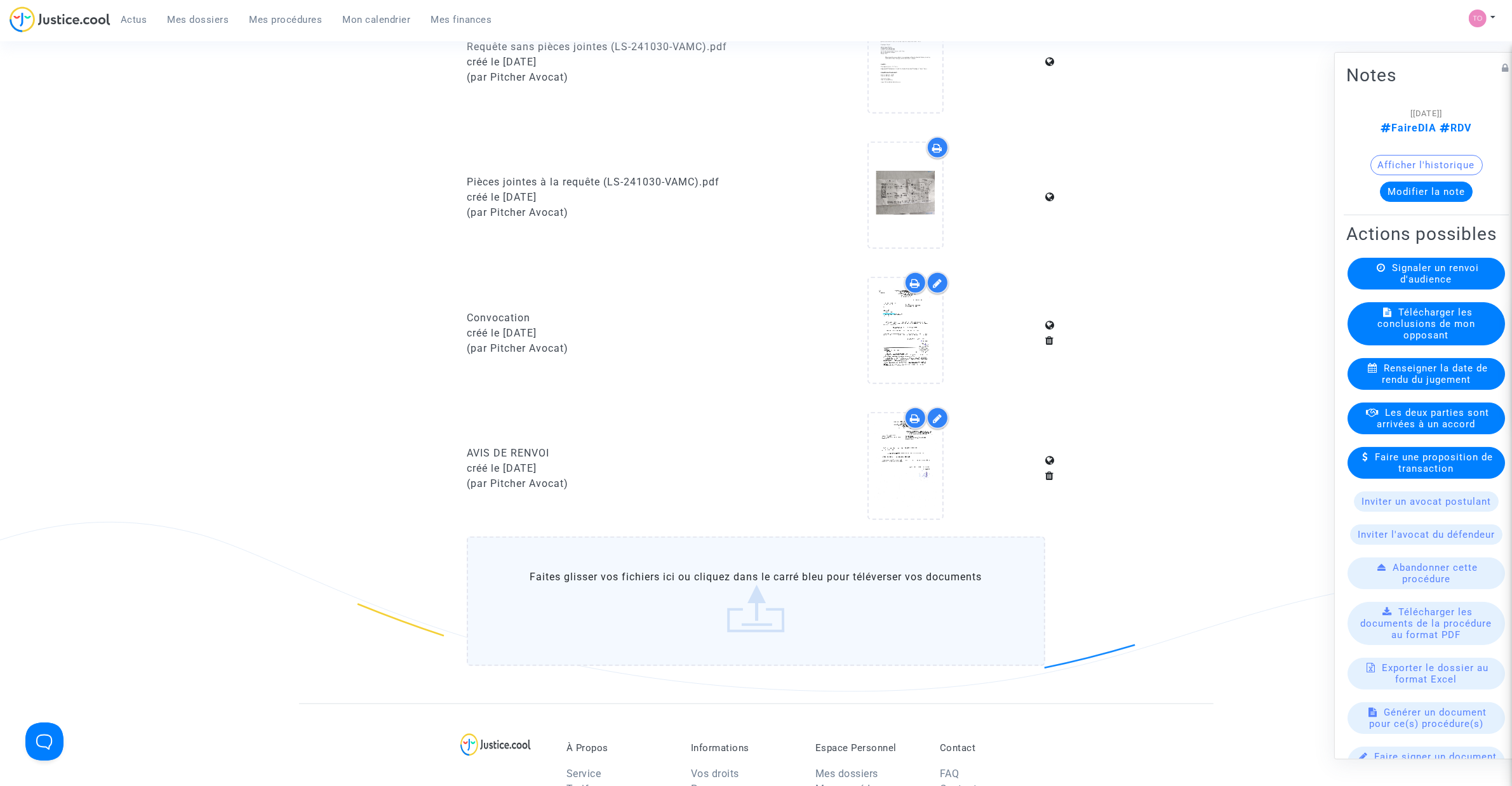
scroll to position [1032, 0]
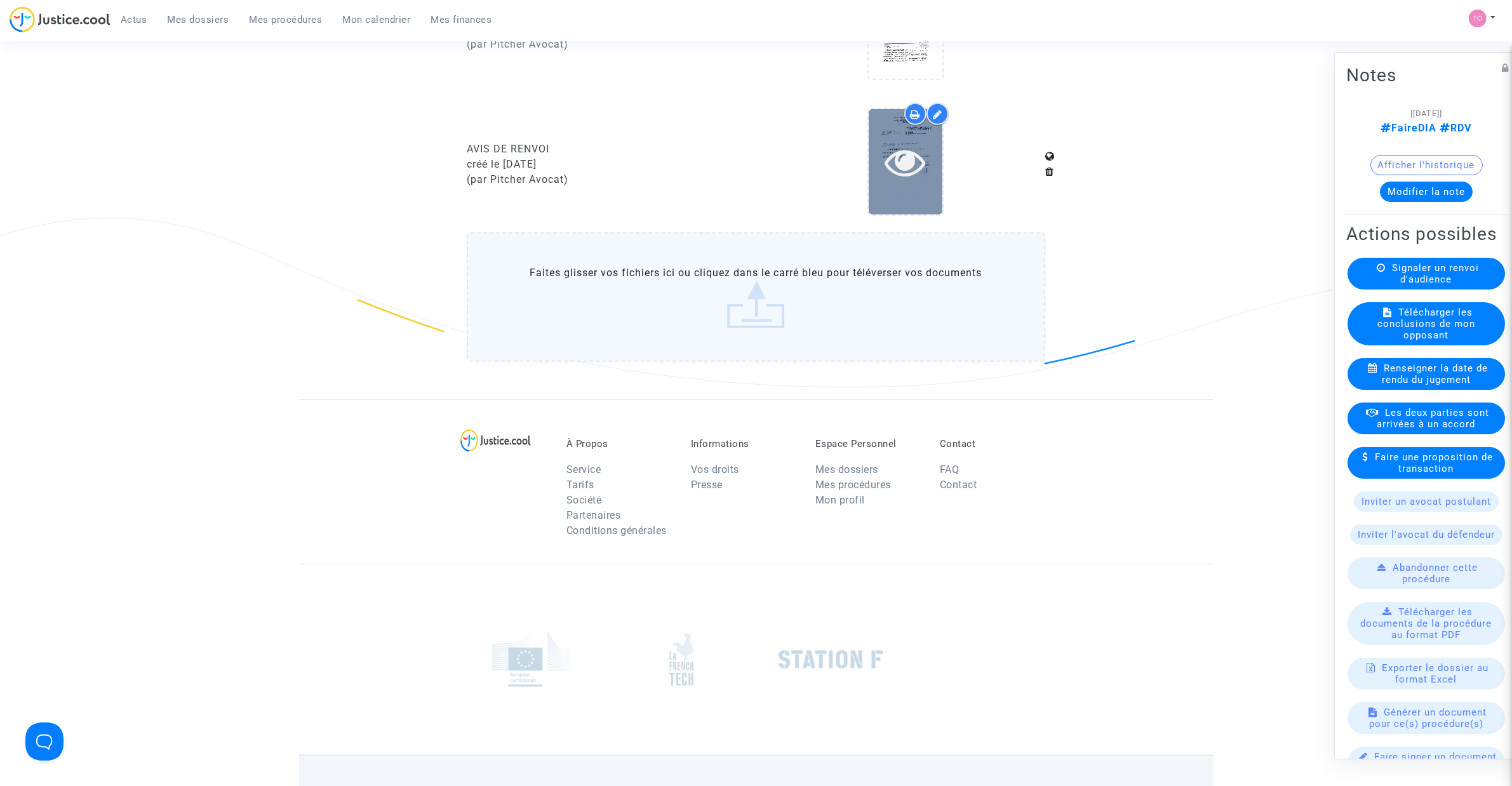
click at [899, 147] on icon at bounding box center [904, 161] width 41 height 41
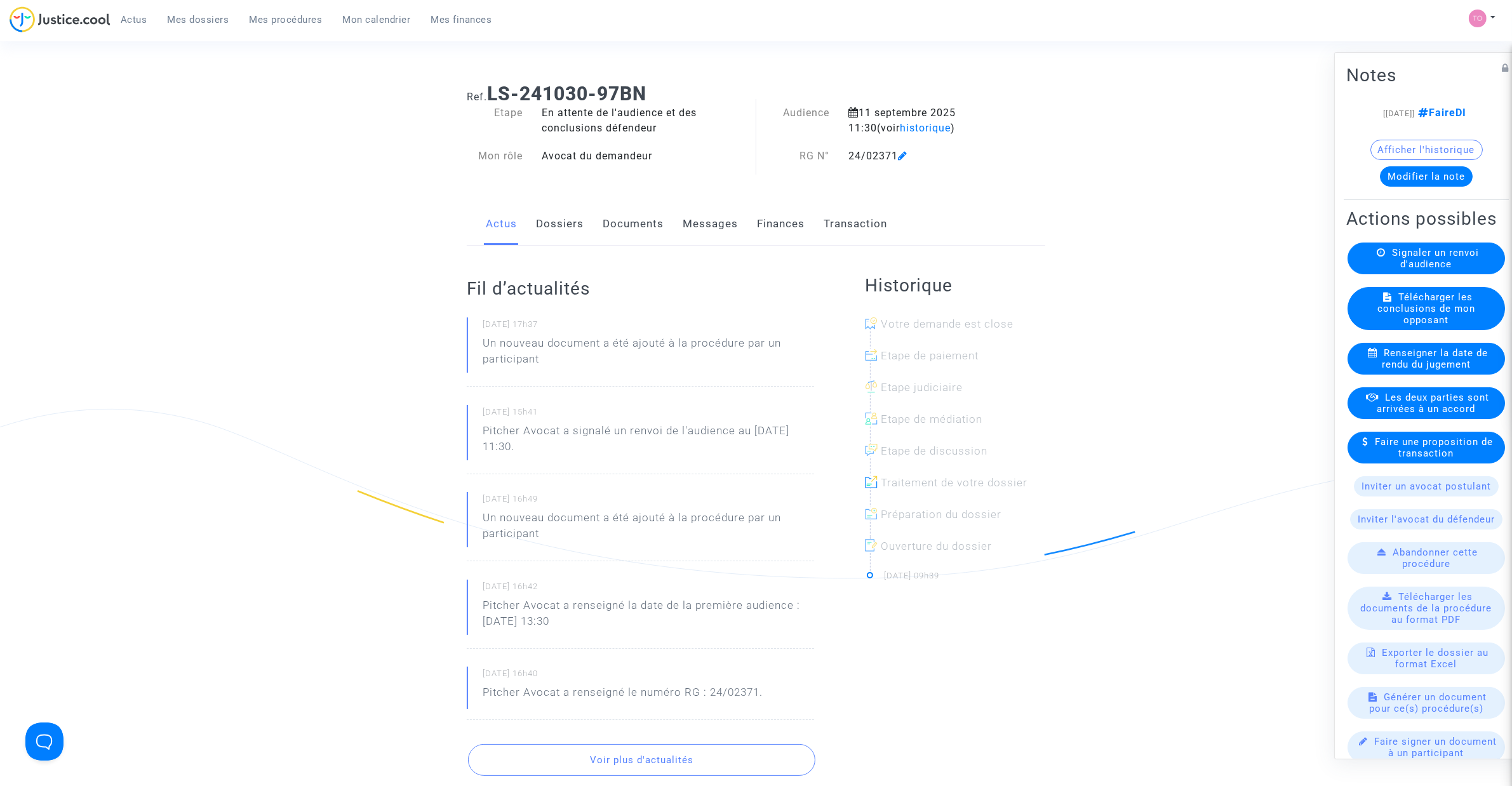
click at [549, 235] on link "Dossiers" at bounding box center [559, 224] width 47 height 42
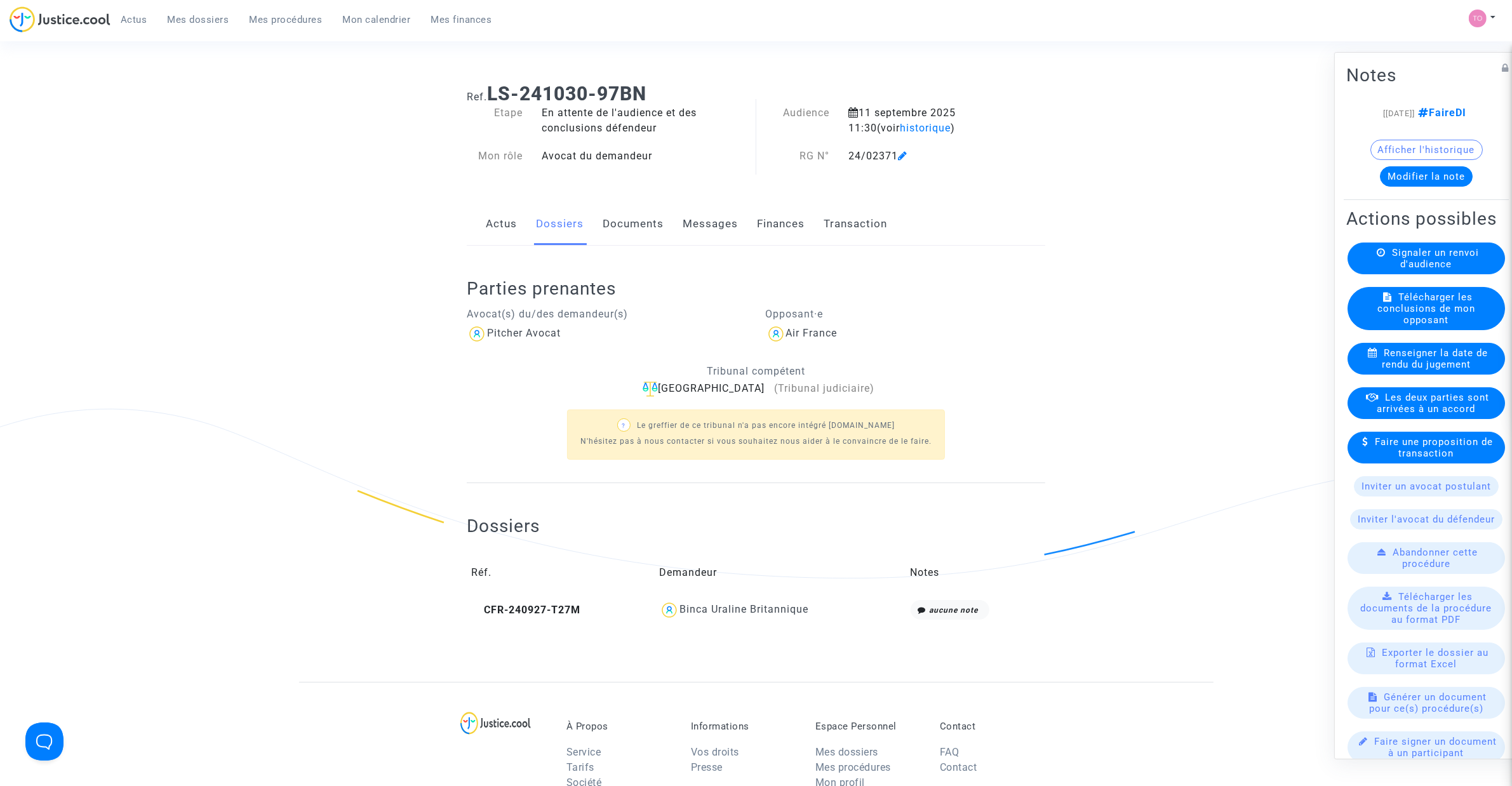
click at [633, 232] on link "Documents" at bounding box center [633, 224] width 61 height 42
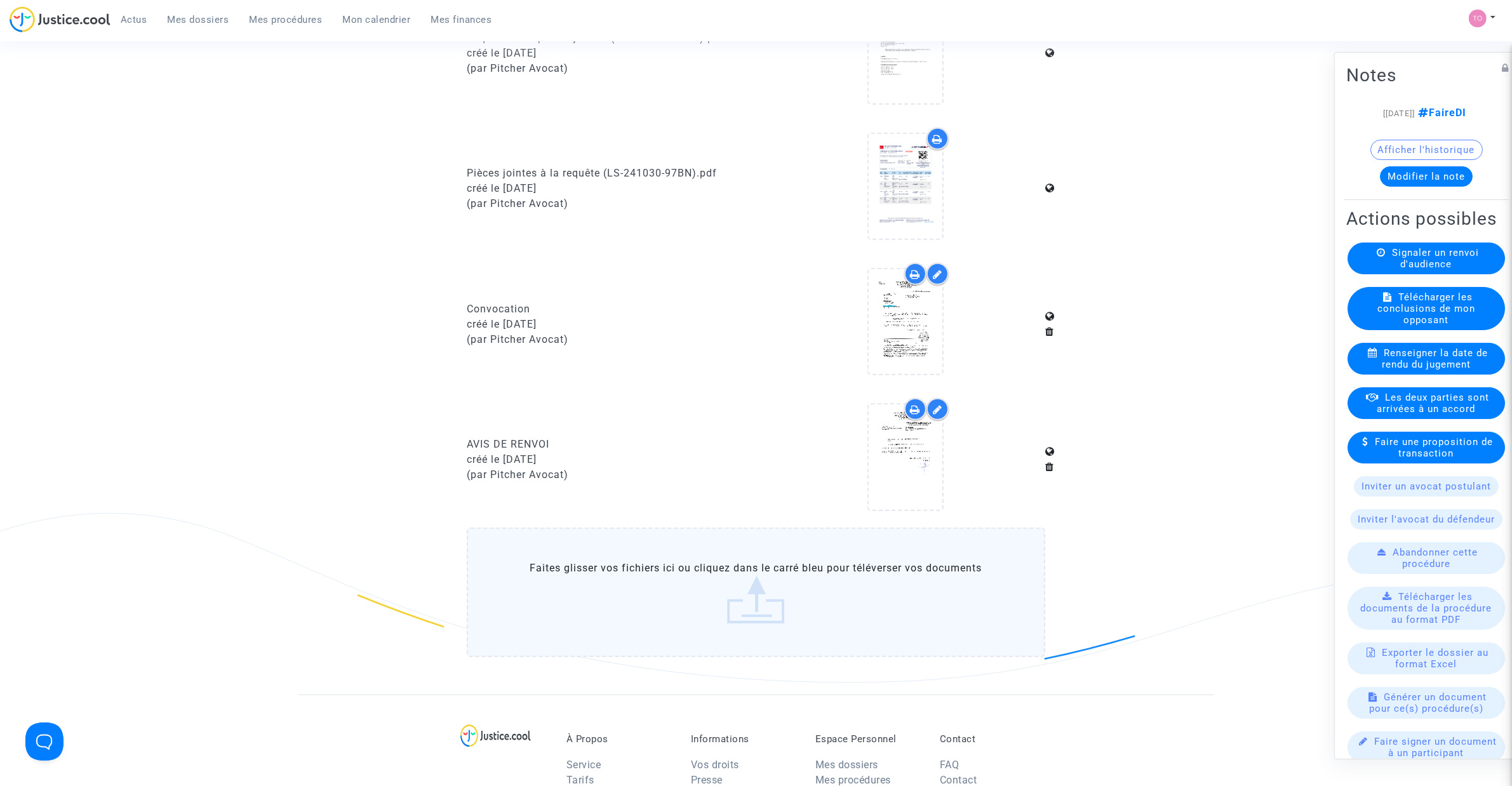
scroll to position [873, 0]
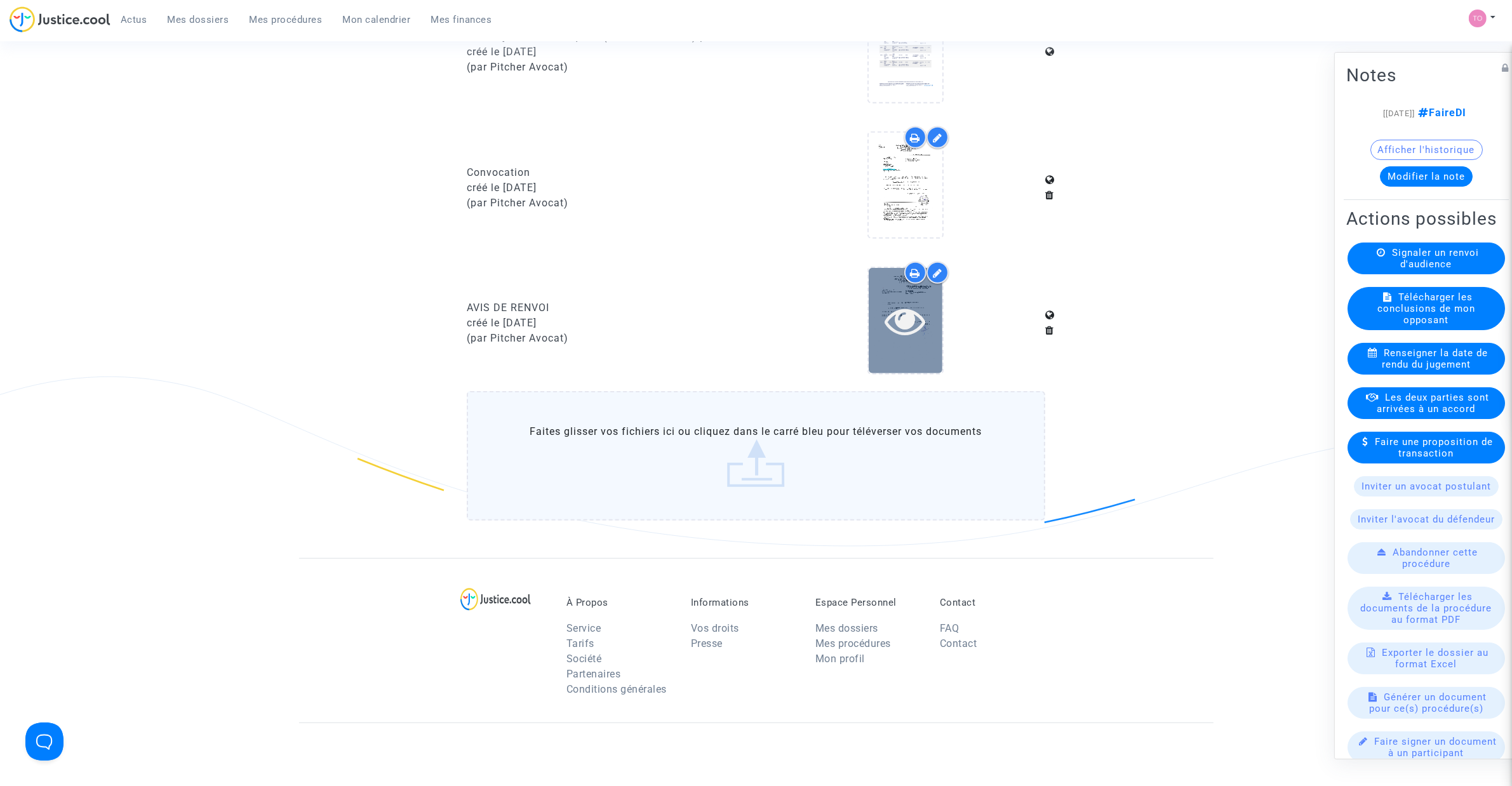
click at [899, 293] on div at bounding box center [906, 320] width 74 height 104
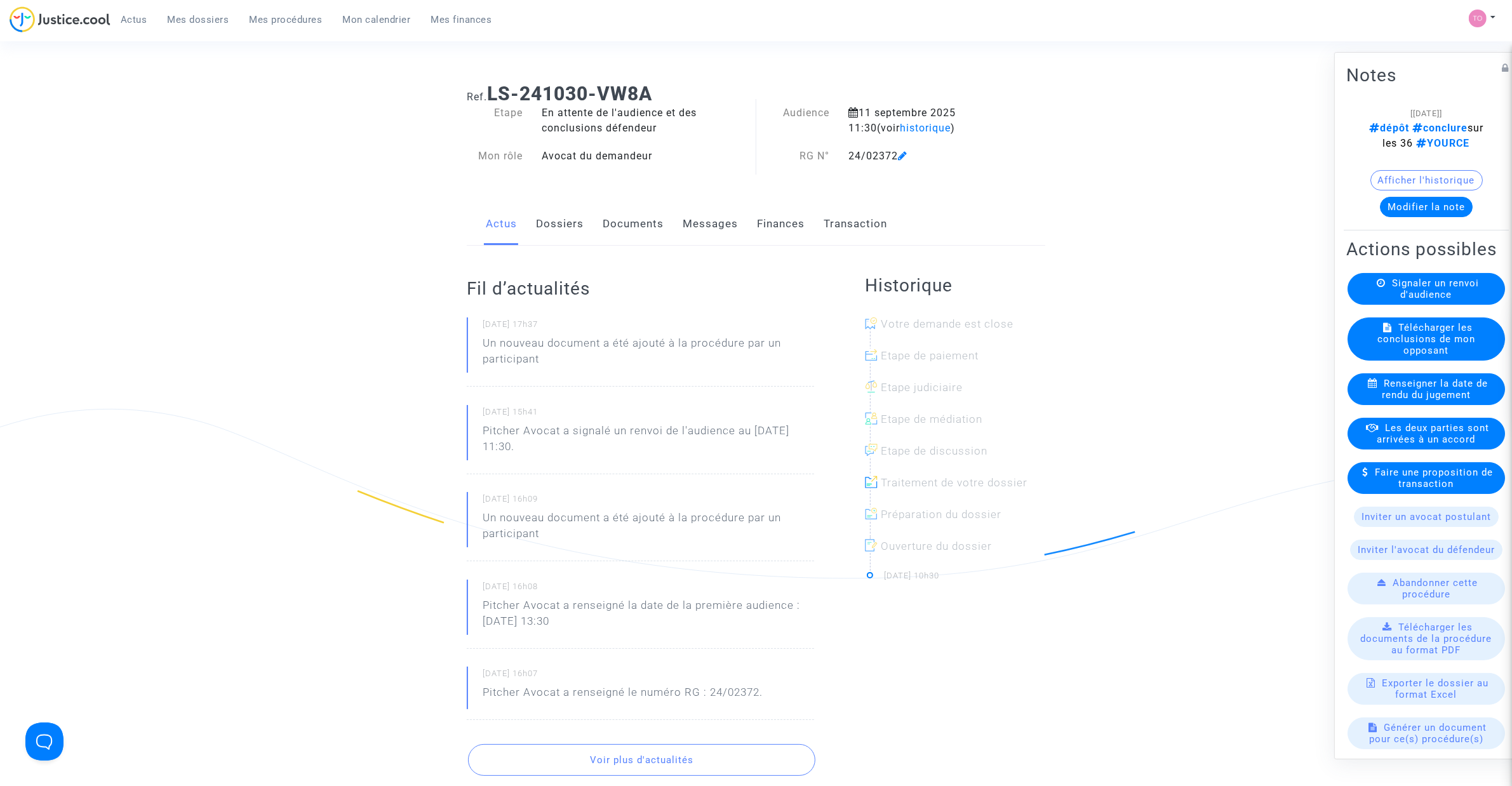
click at [606, 226] on link "Documents" at bounding box center [633, 224] width 61 height 42
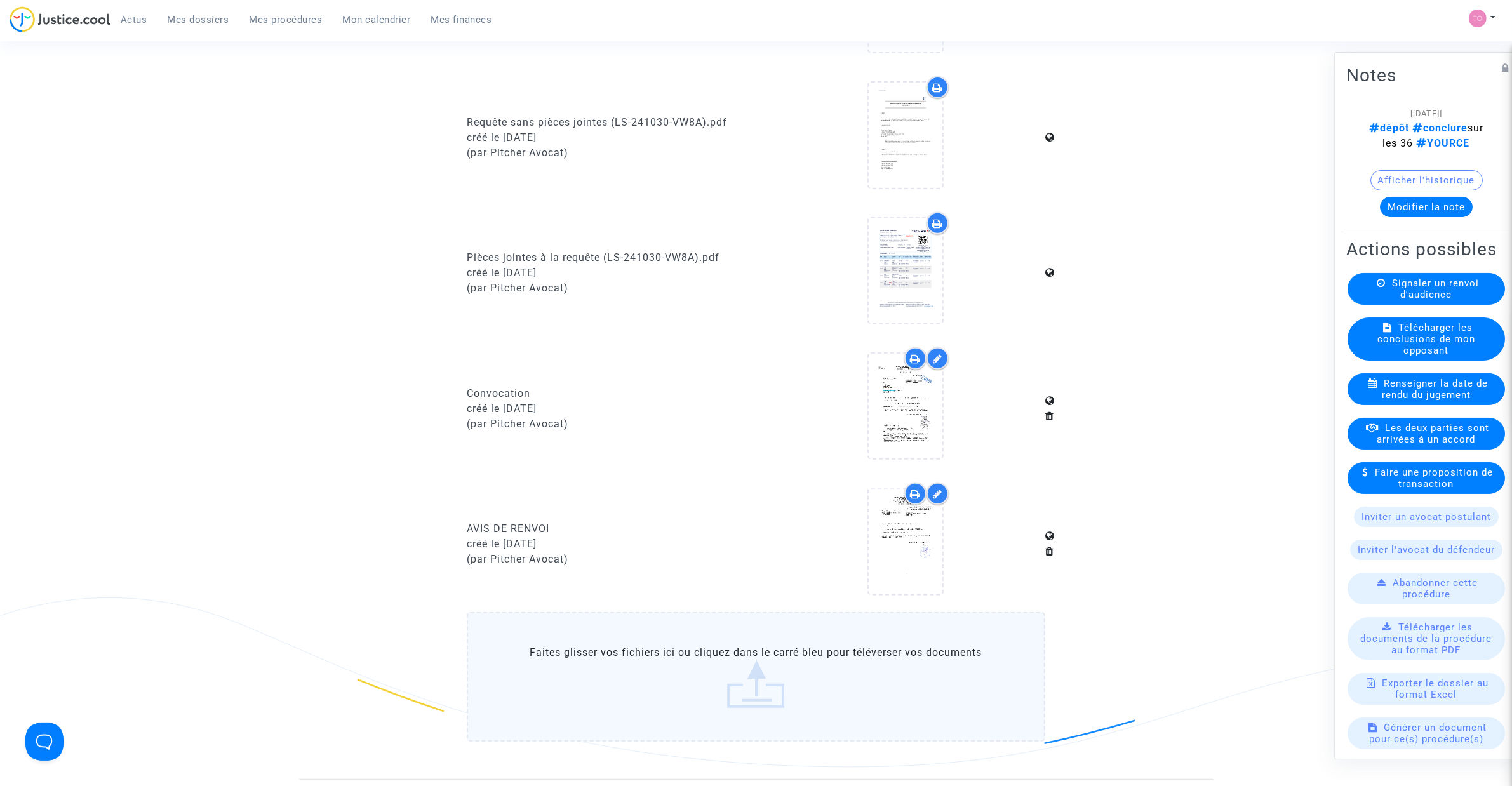
scroll to position [952, 0]
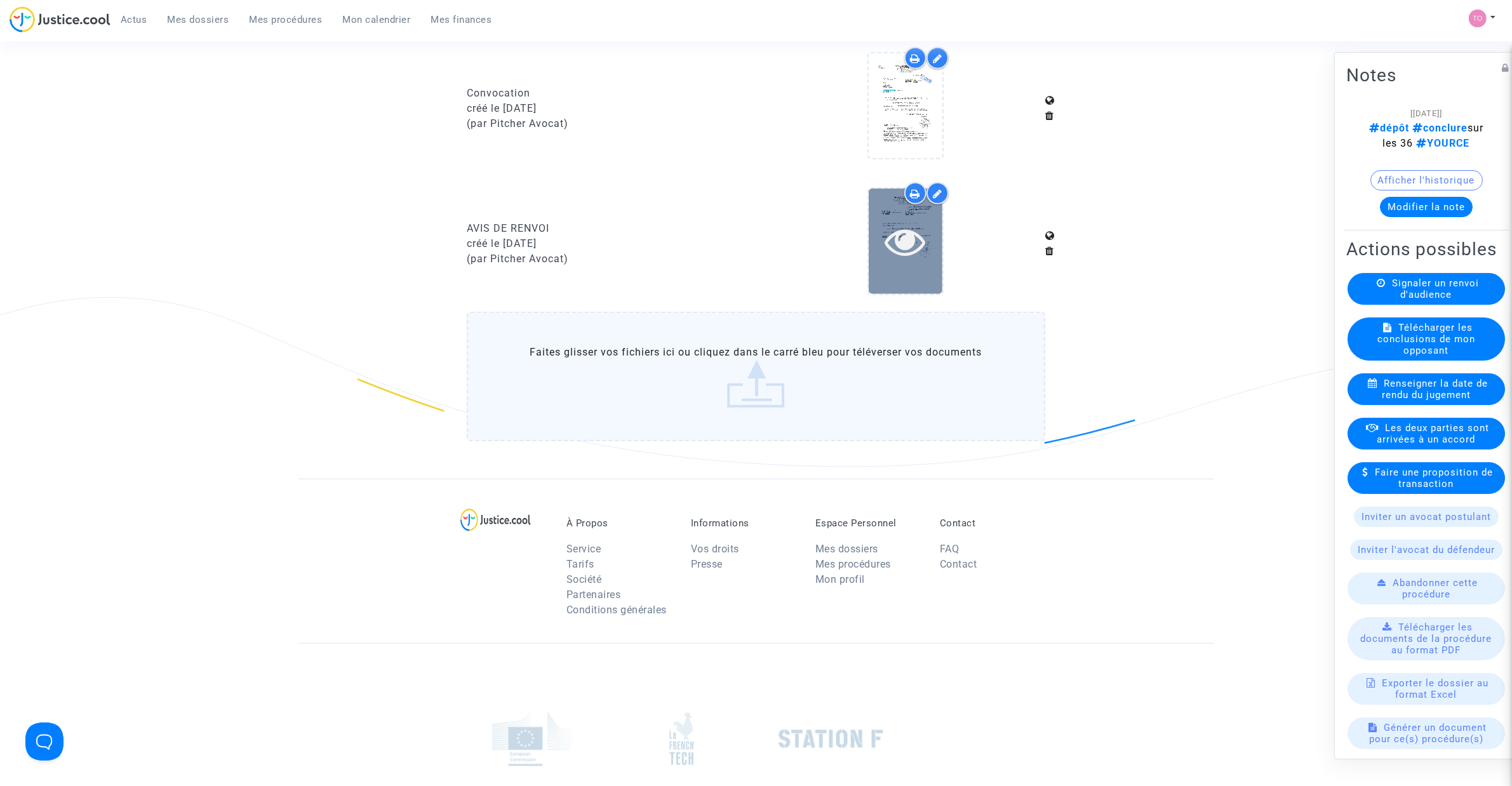
click at [894, 221] on icon at bounding box center [904, 241] width 41 height 41
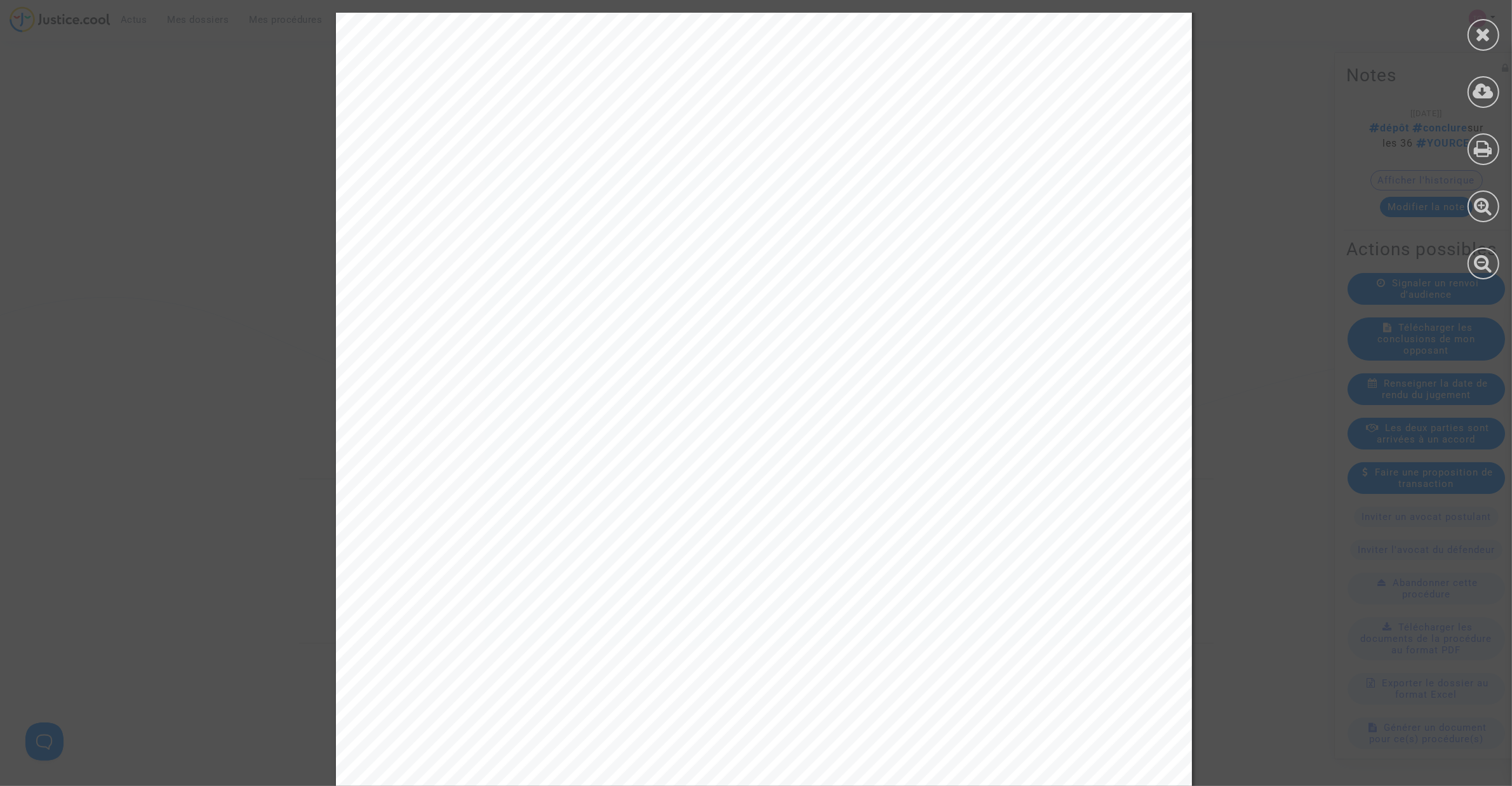
scroll to position [238, 0]
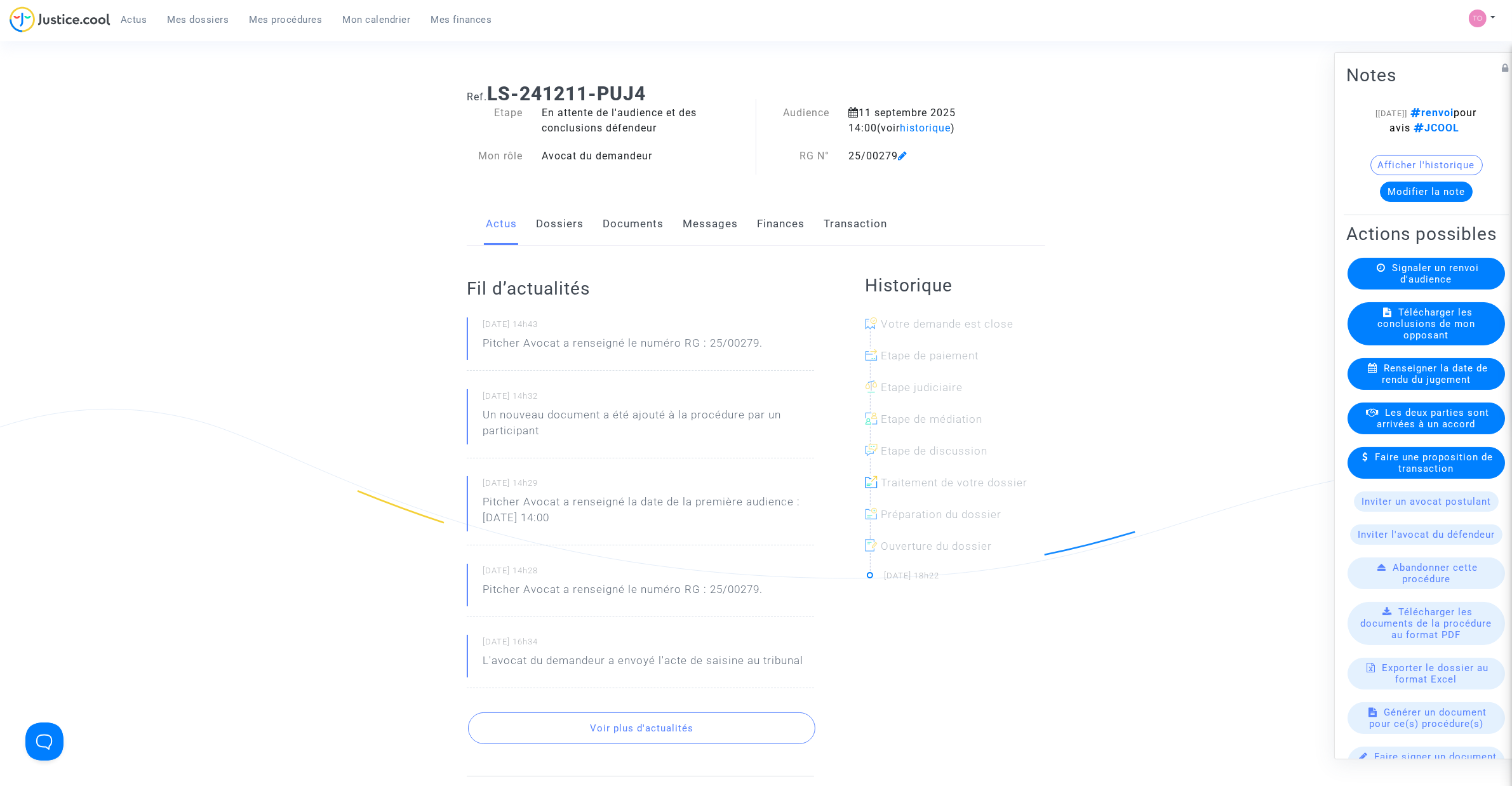
click at [624, 216] on link "Documents" at bounding box center [633, 224] width 61 height 42
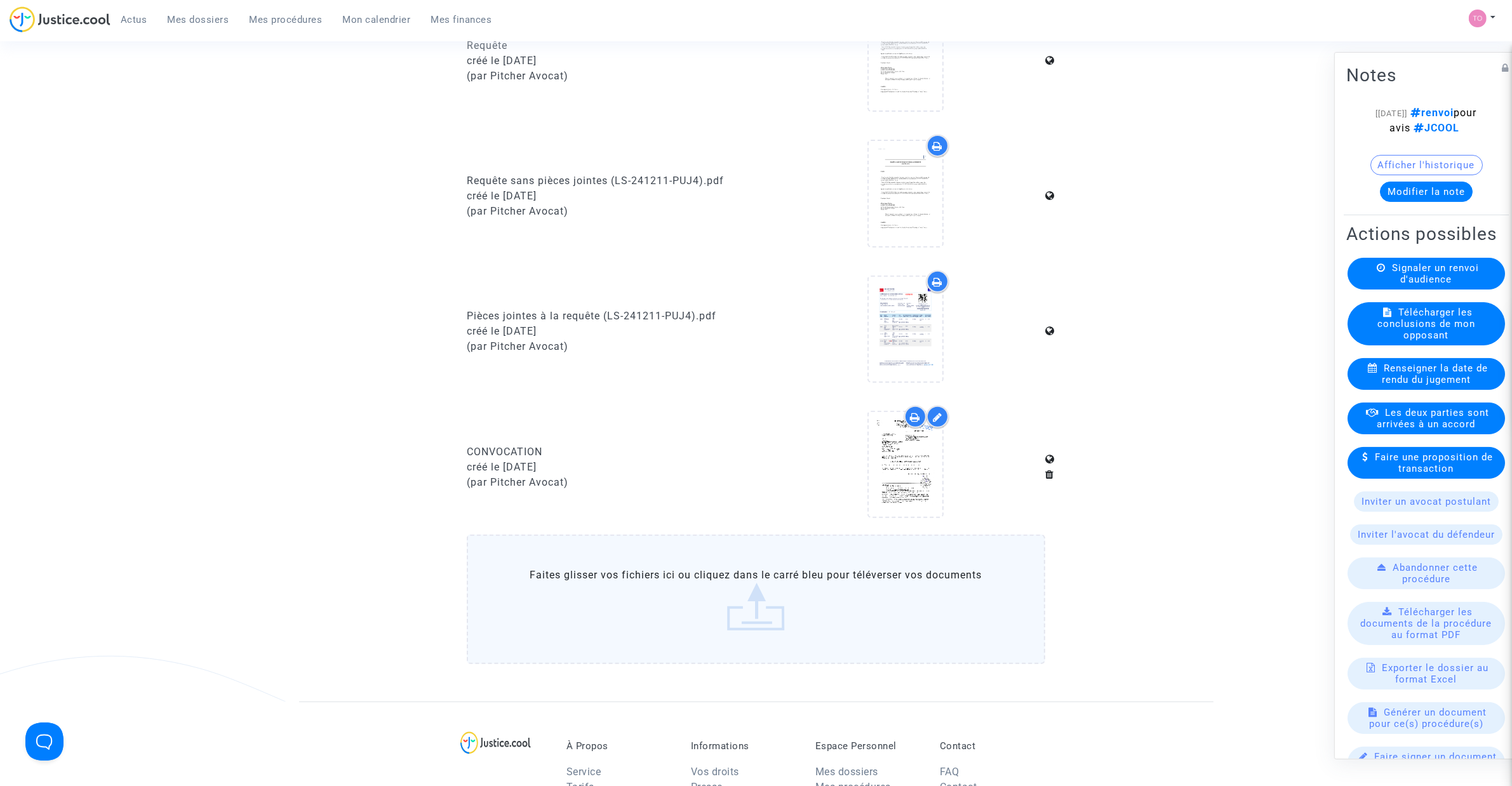
scroll to position [793, 0]
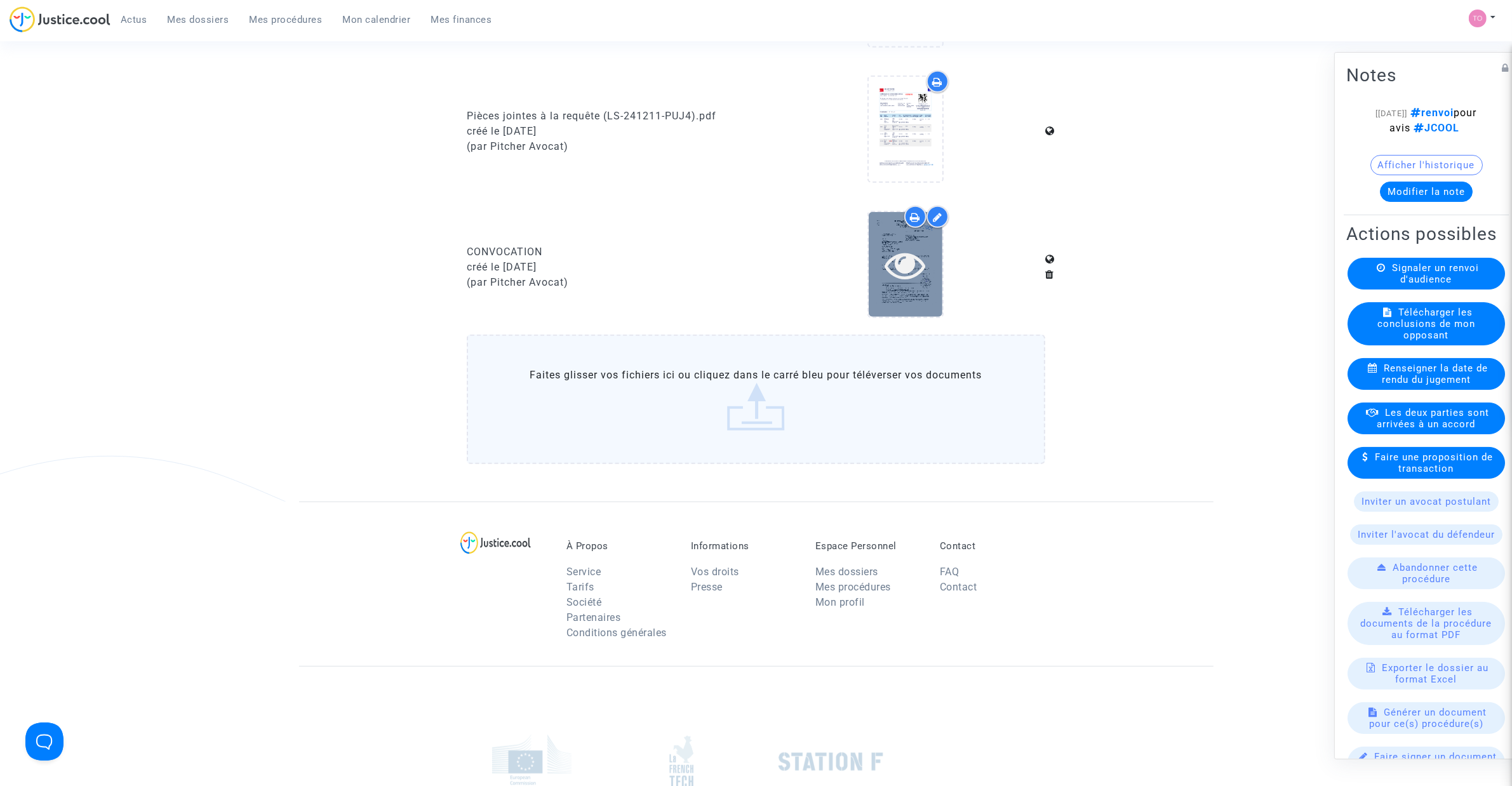
click at [878, 258] on div at bounding box center [906, 264] width 74 height 41
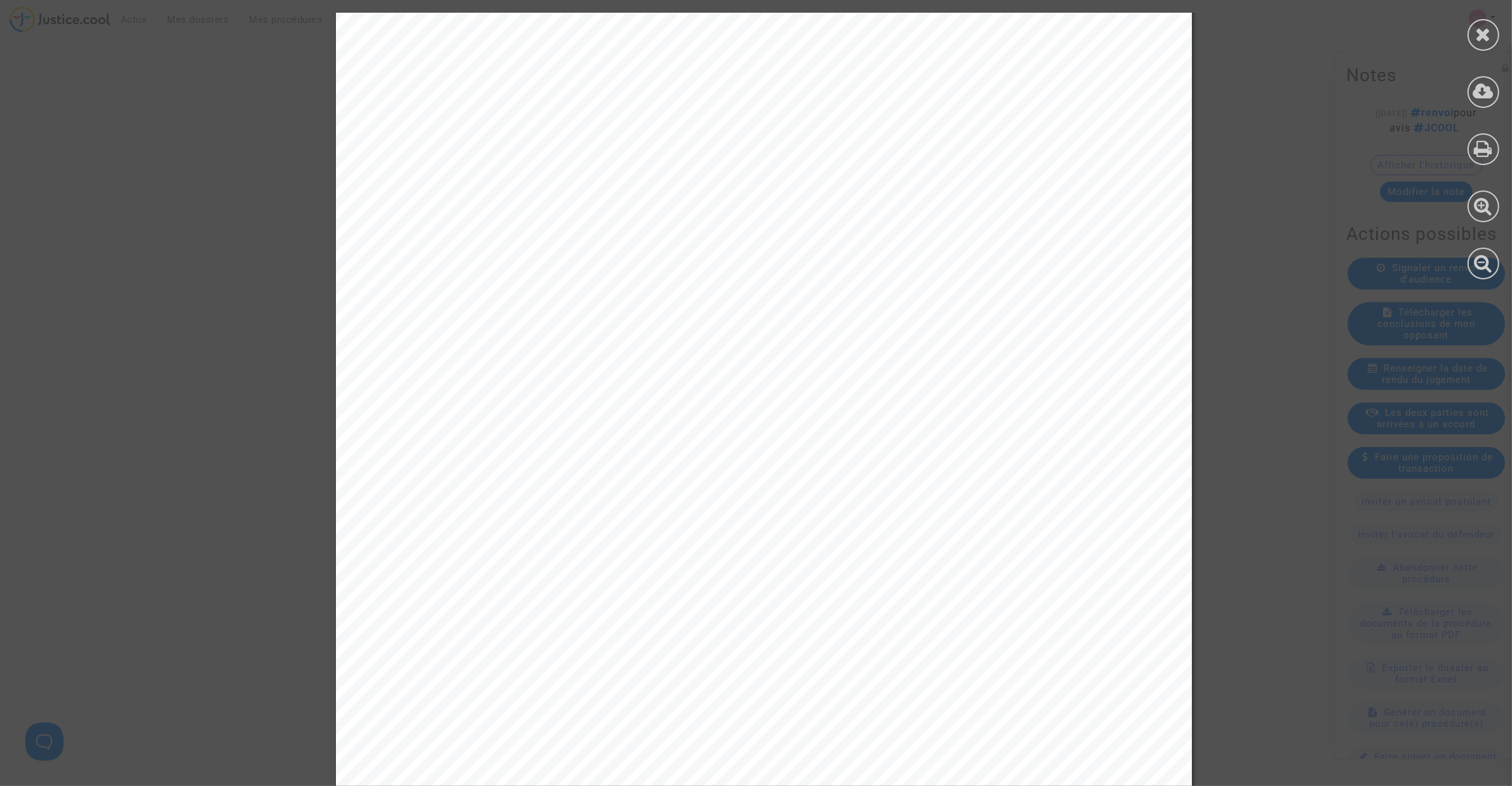
scroll to position [455, 0]
click at [1467, 37] on div at bounding box center [1483, 146] width 57 height 292
click at [1470, 37] on div at bounding box center [1483, 35] width 32 height 32
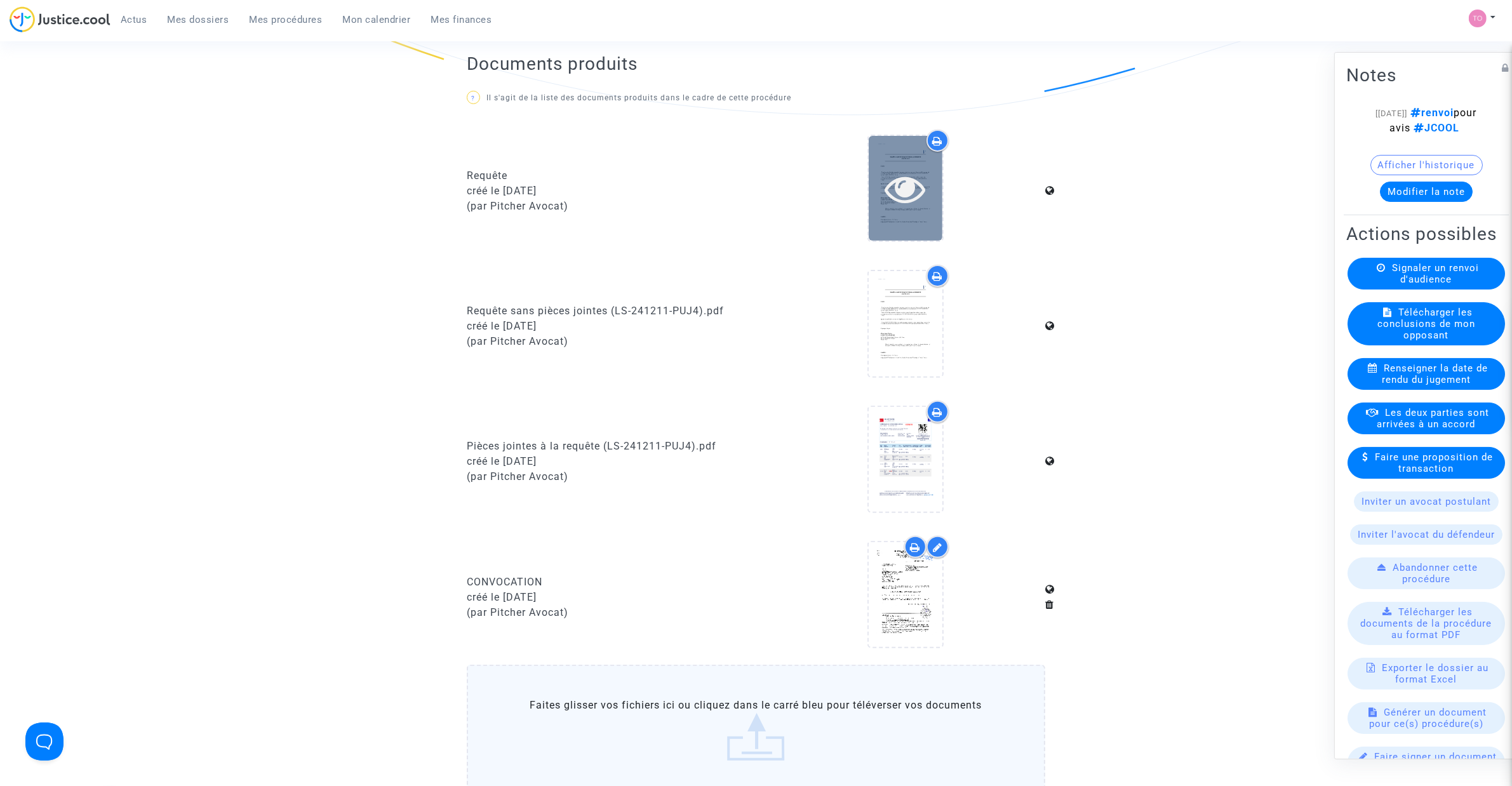
scroll to position [476, 0]
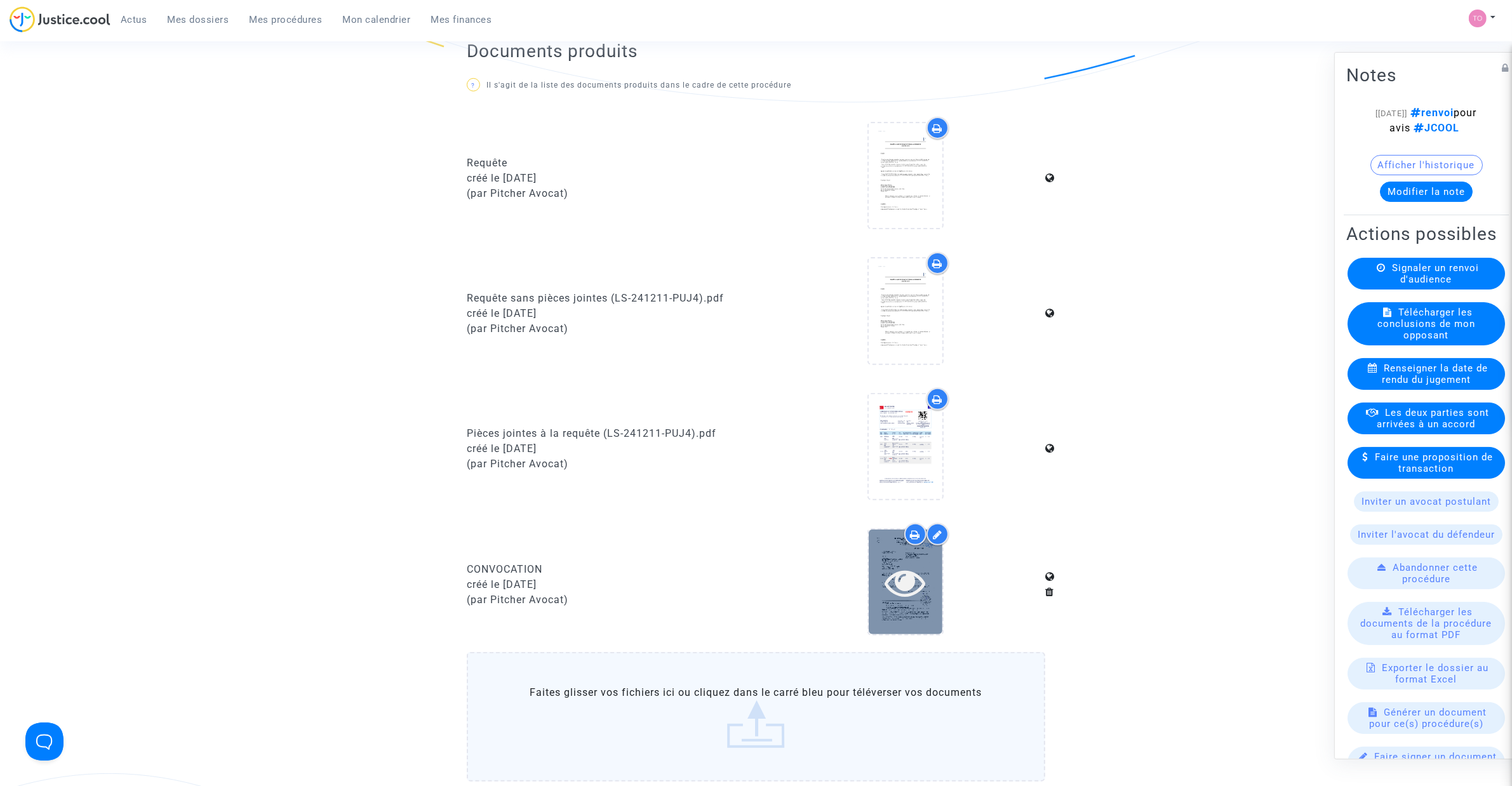
click at [911, 563] on icon at bounding box center [904, 582] width 41 height 41
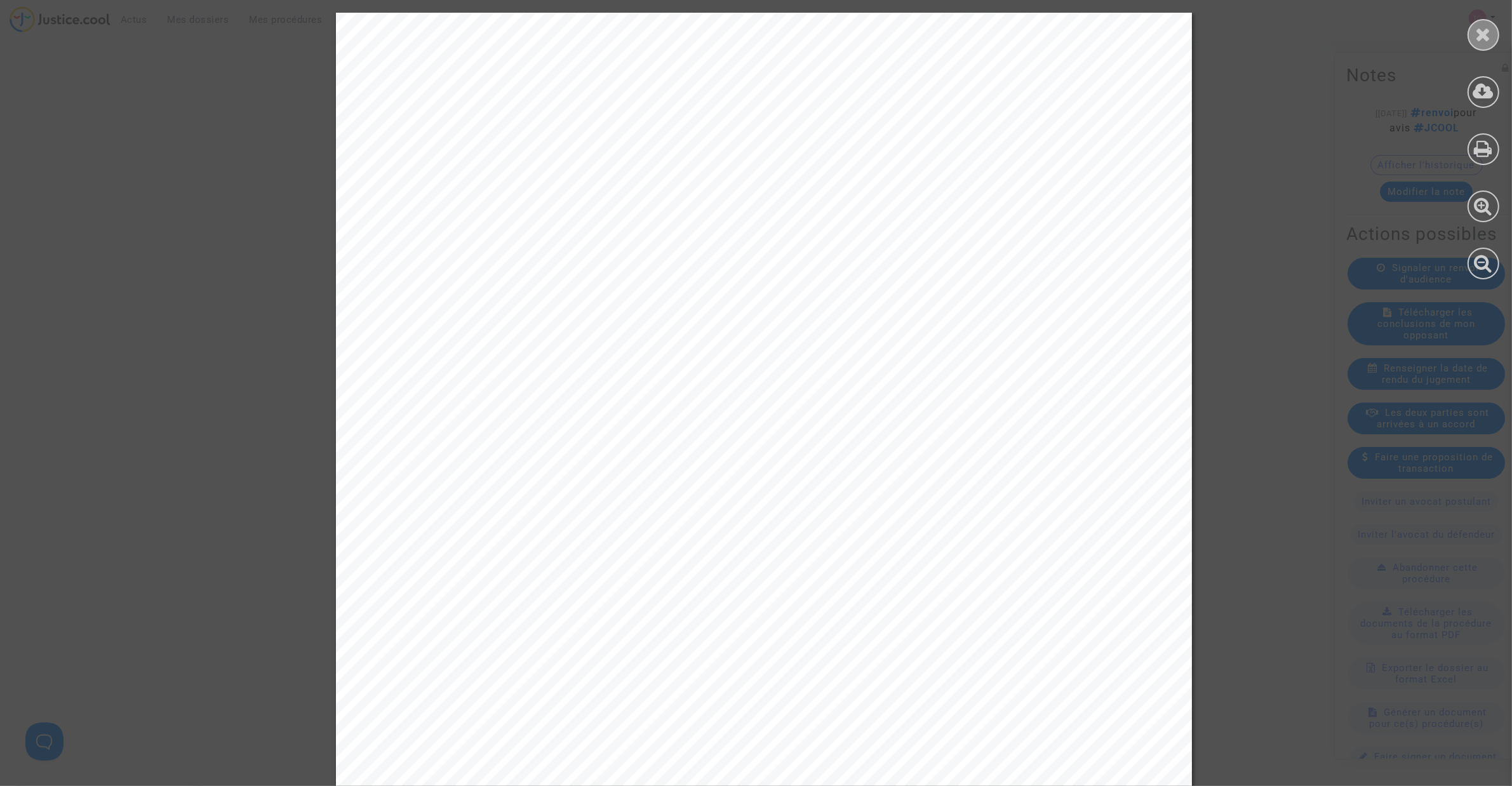
click at [1472, 32] on div at bounding box center [1483, 35] width 32 height 32
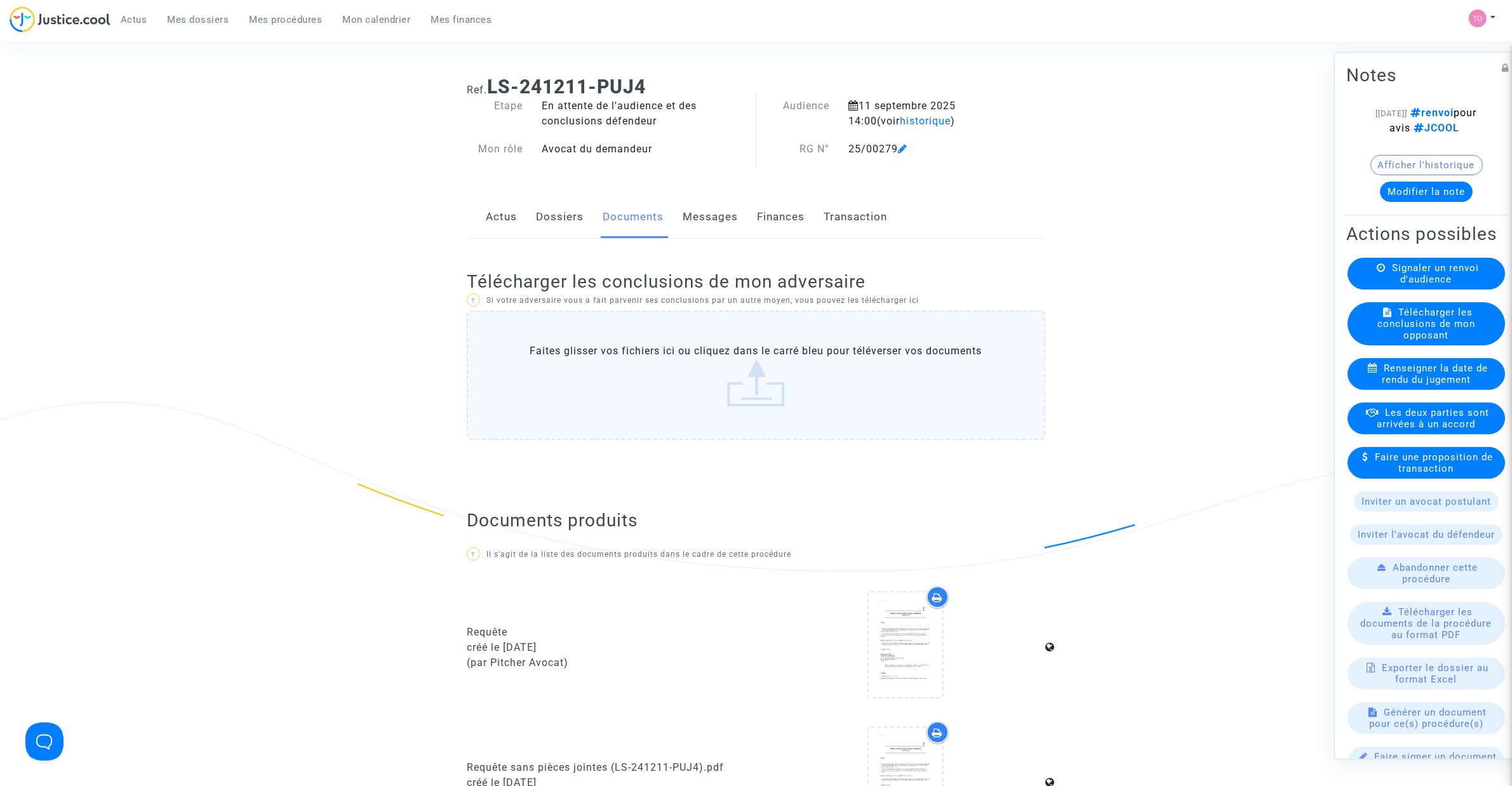
scroll to position [0, 0]
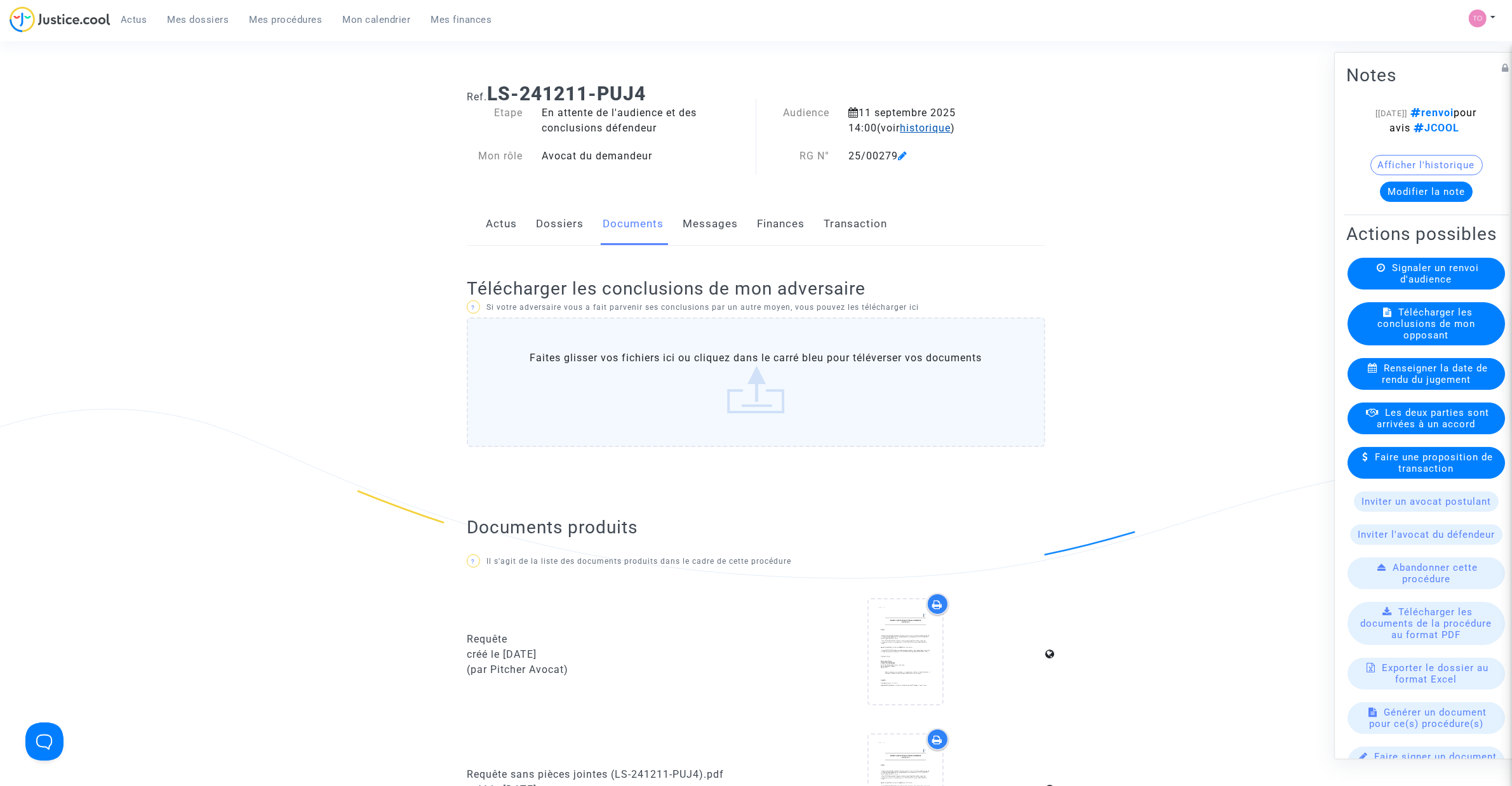
click at [899, 124] on span "historique" at bounding box center [924, 128] width 51 height 12
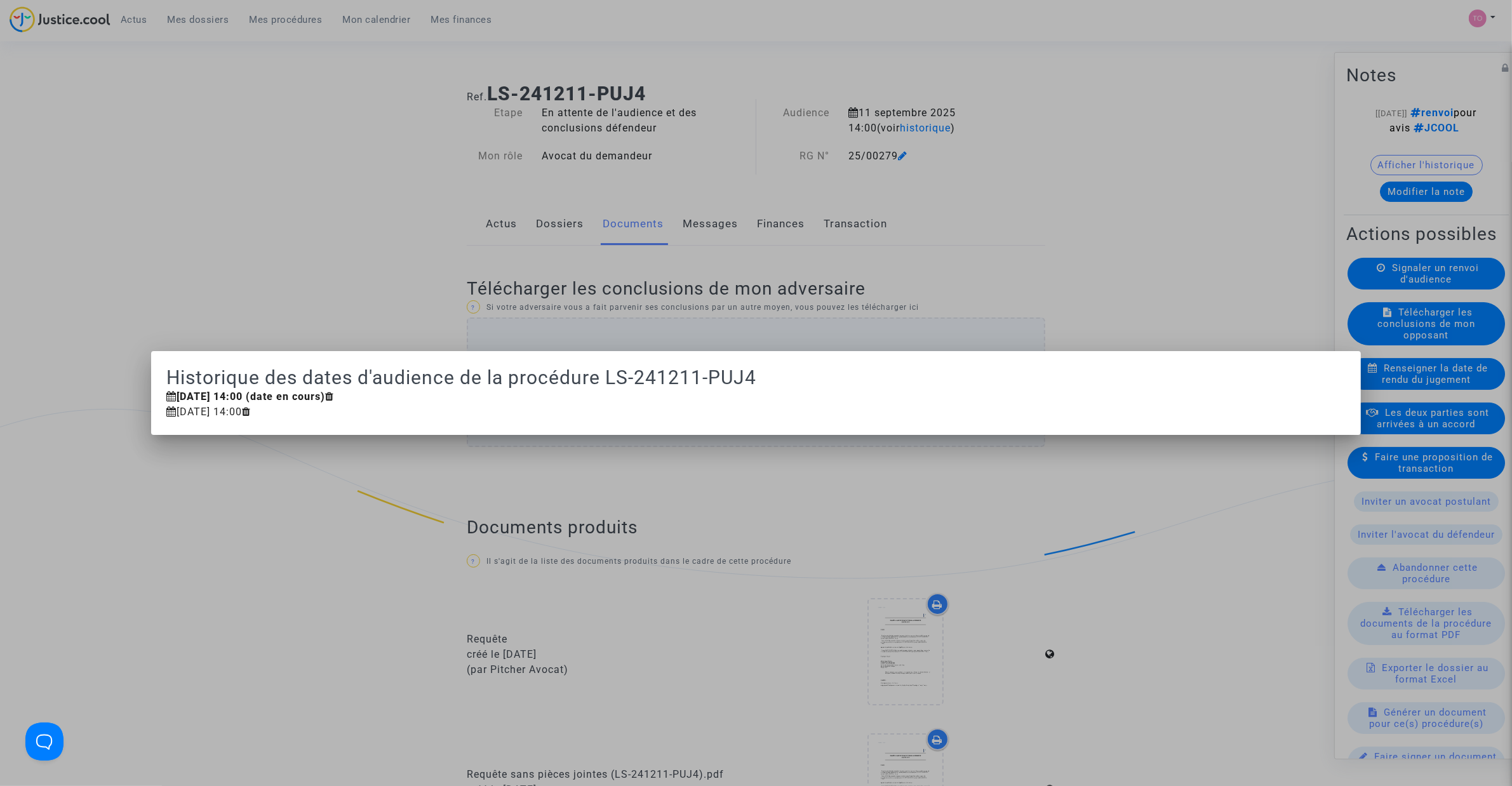
click at [970, 149] on div at bounding box center [756, 393] width 1512 height 786
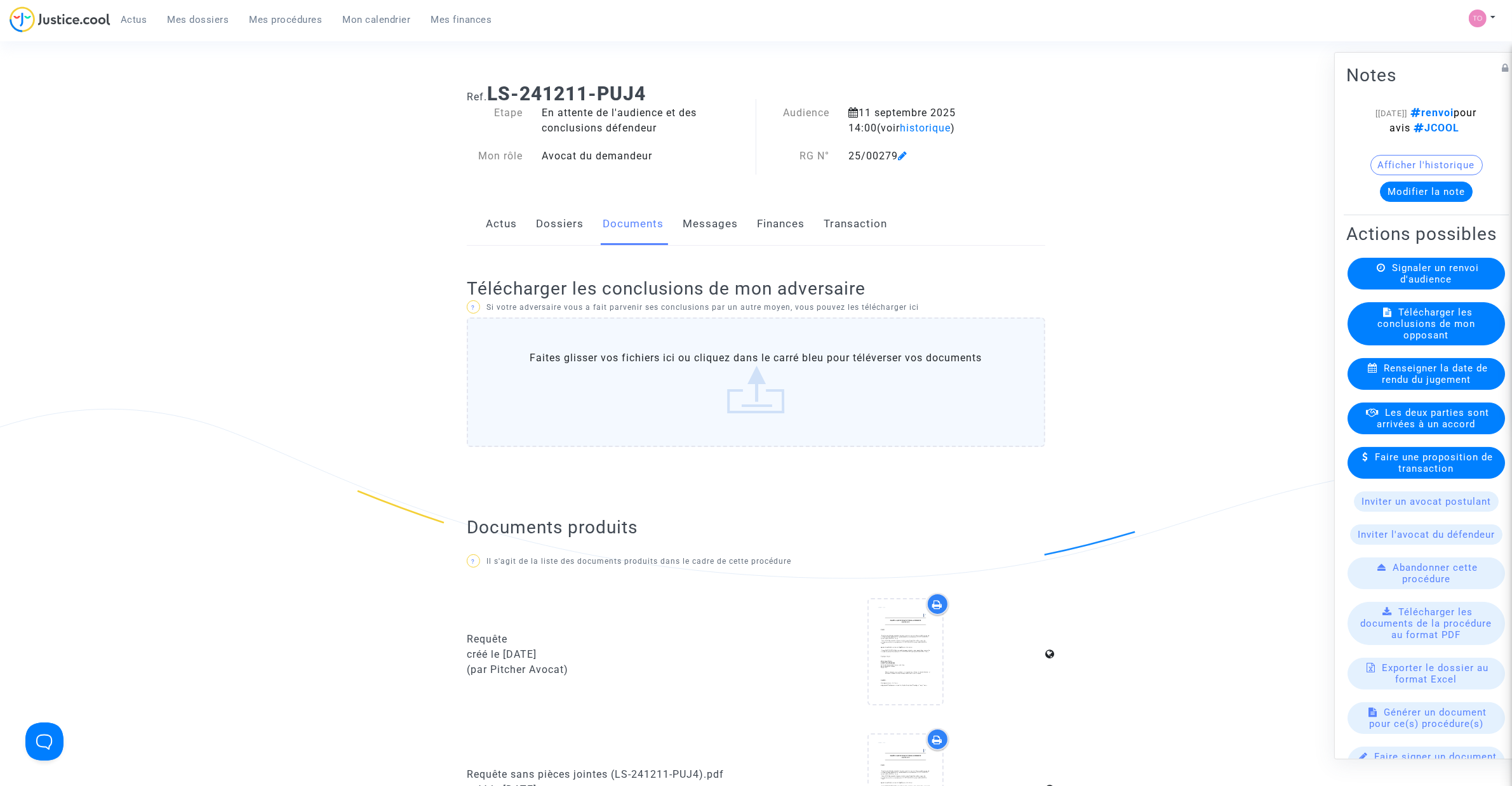
click at [559, 226] on link "Dossiers" at bounding box center [559, 224] width 47 height 42
